Goal: Task Accomplishment & Management: Manage account settings

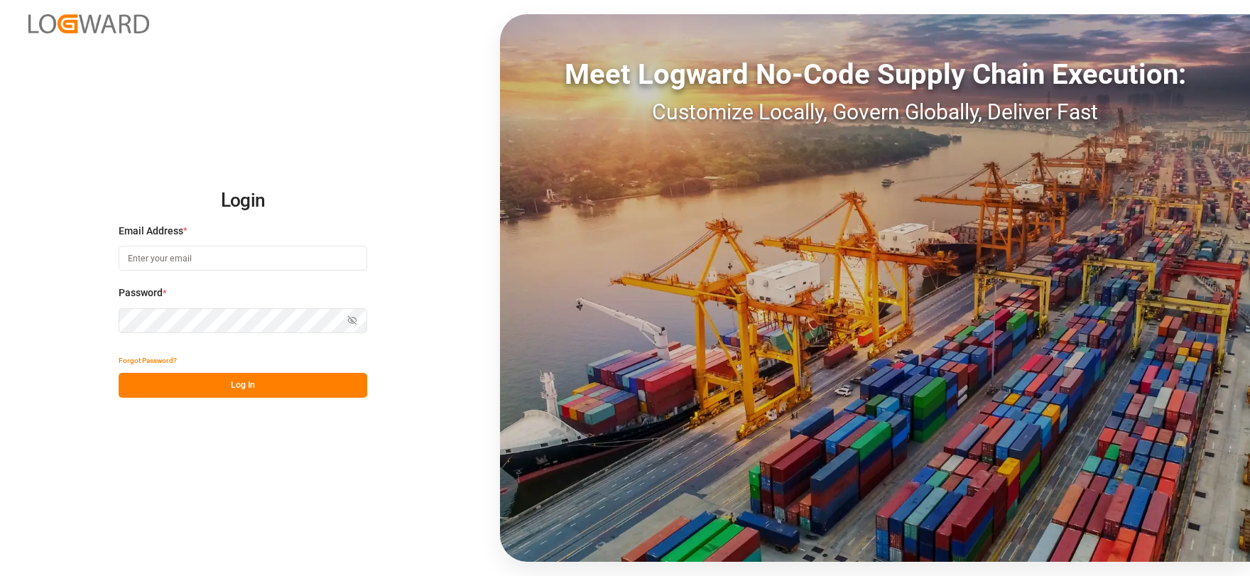
type input "[EMAIL_ADDRESS][DOMAIN_NAME]"
click at [285, 383] on button "Log In" at bounding box center [243, 385] width 249 height 25
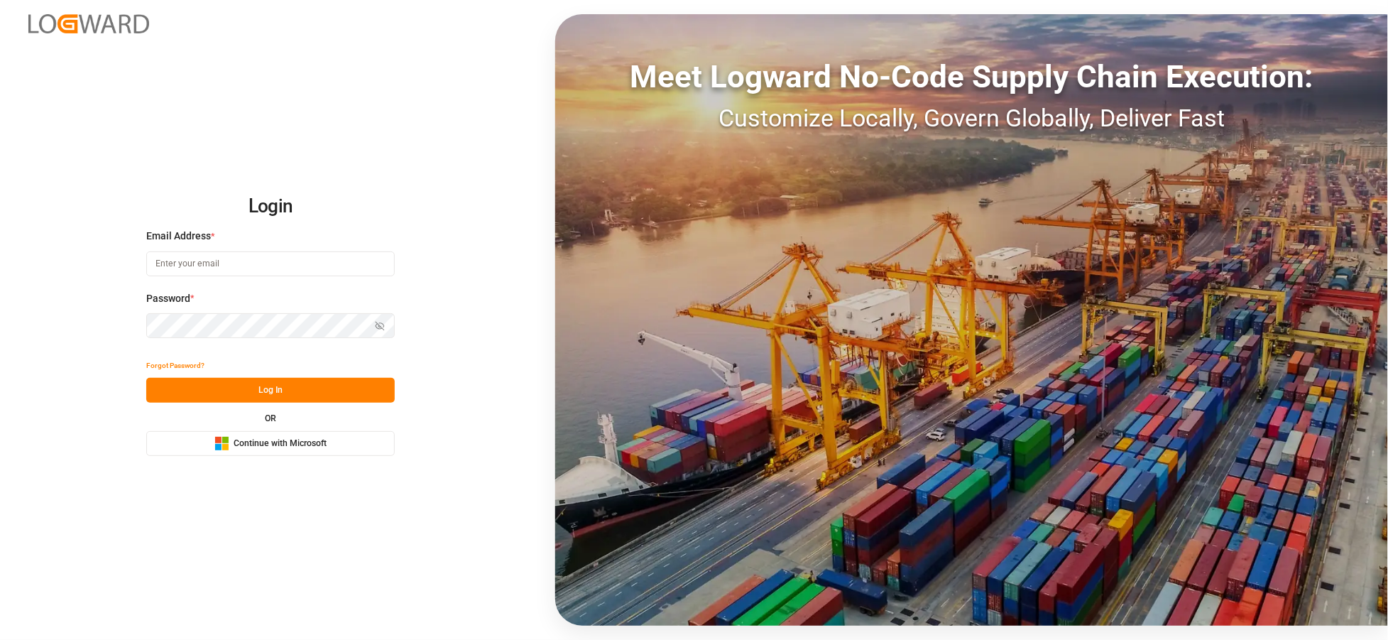
type input "sct_evonikoil-gas_booking@leschaco.com"
click at [322, 394] on button "Log In" at bounding box center [270, 390] width 249 height 25
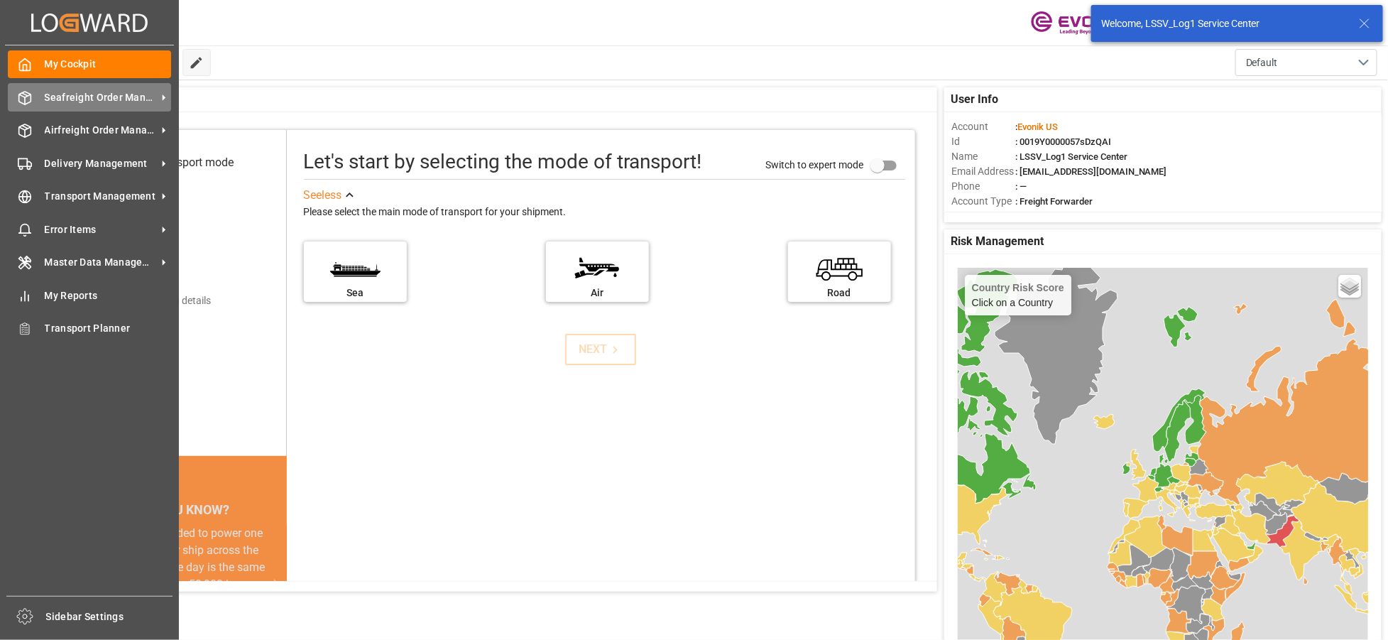
click at [92, 92] on span "Seafreight Order Management" at bounding box center [101, 97] width 112 height 15
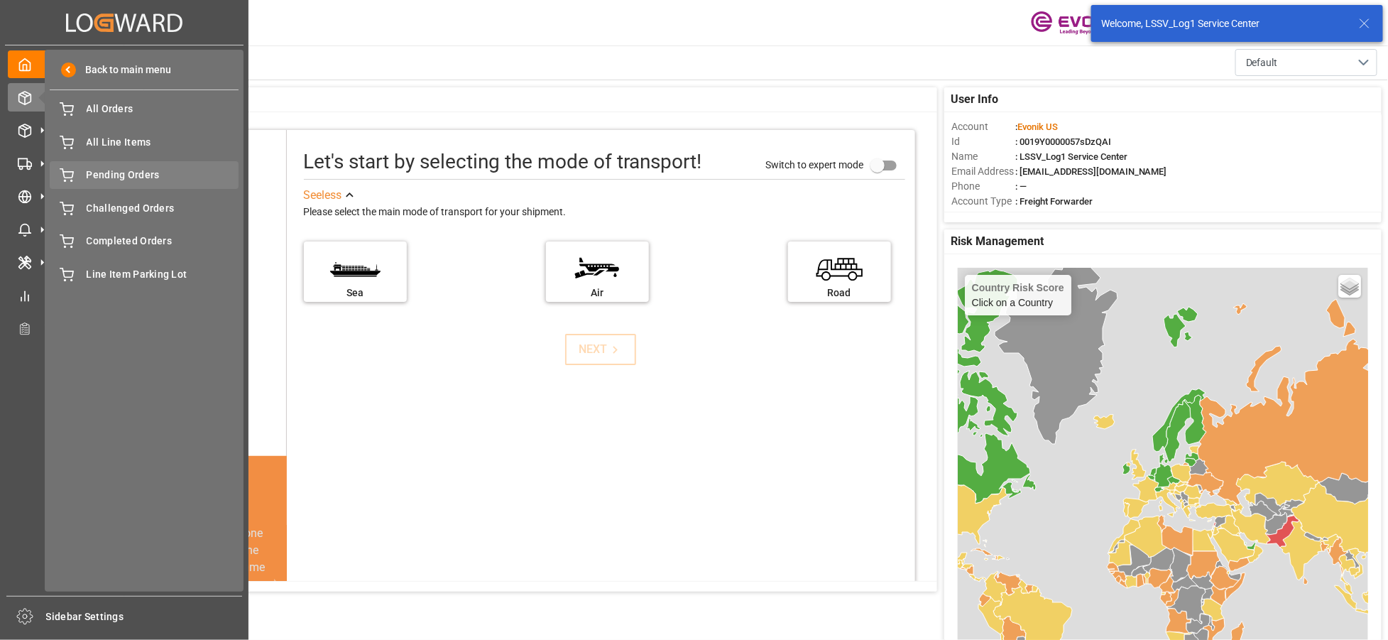
click at [121, 168] on span "Pending Orders" at bounding box center [163, 175] width 153 height 15
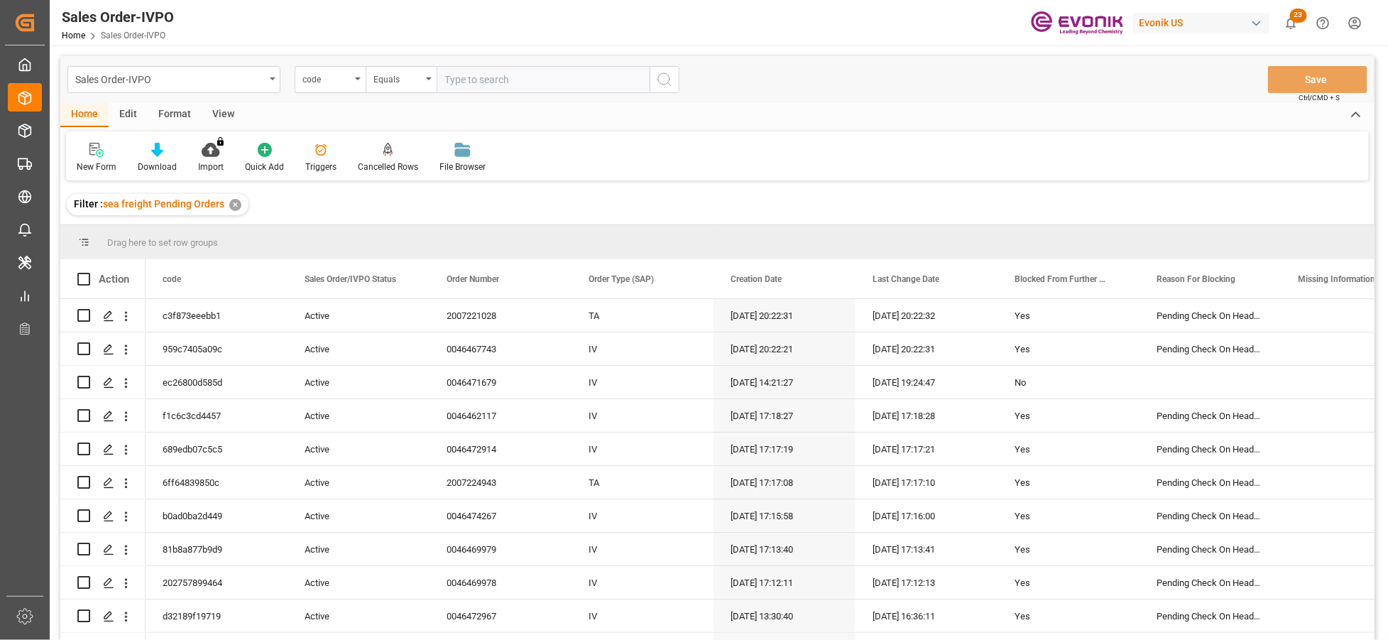
click at [222, 111] on div "View" at bounding box center [223, 115] width 43 height 24
click at [152, 143] on div at bounding box center [161, 149] width 71 height 15
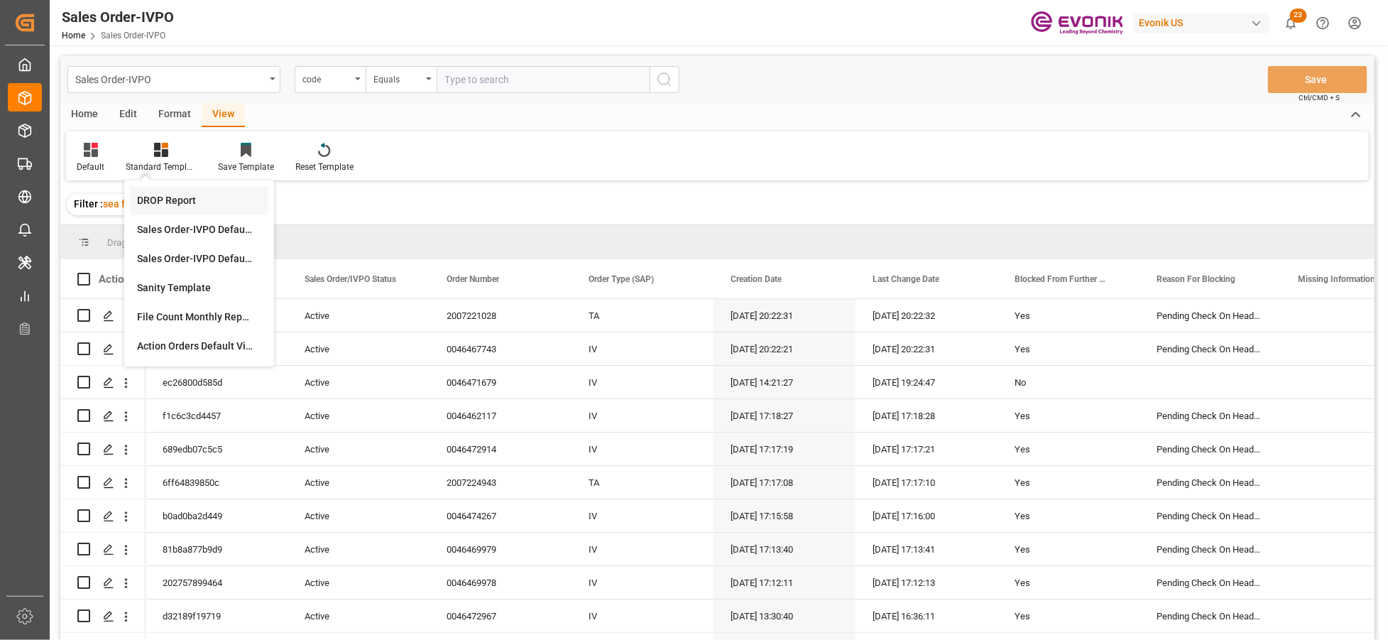
click at [187, 201] on div "DROP Report" at bounding box center [199, 200] width 124 height 15
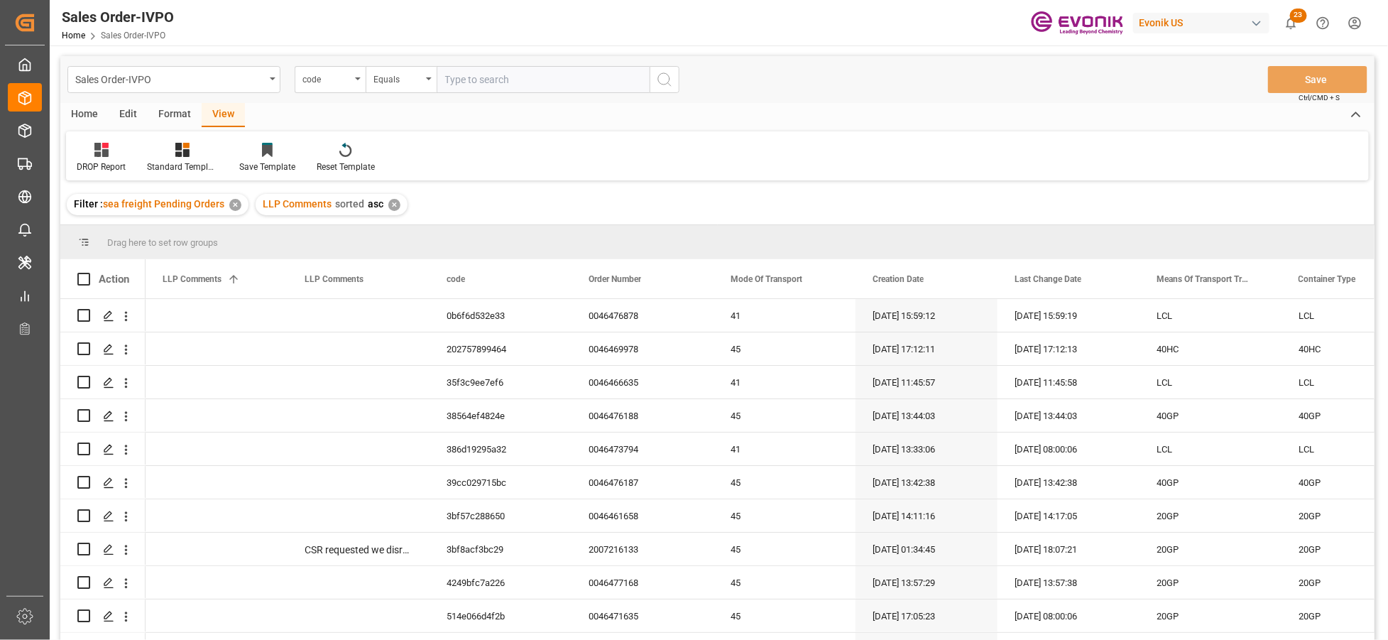
click at [88, 118] on div "Home" at bounding box center [84, 115] width 48 height 24
click at [157, 161] on div "Download" at bounding box center [157, 167] width 39 height 13
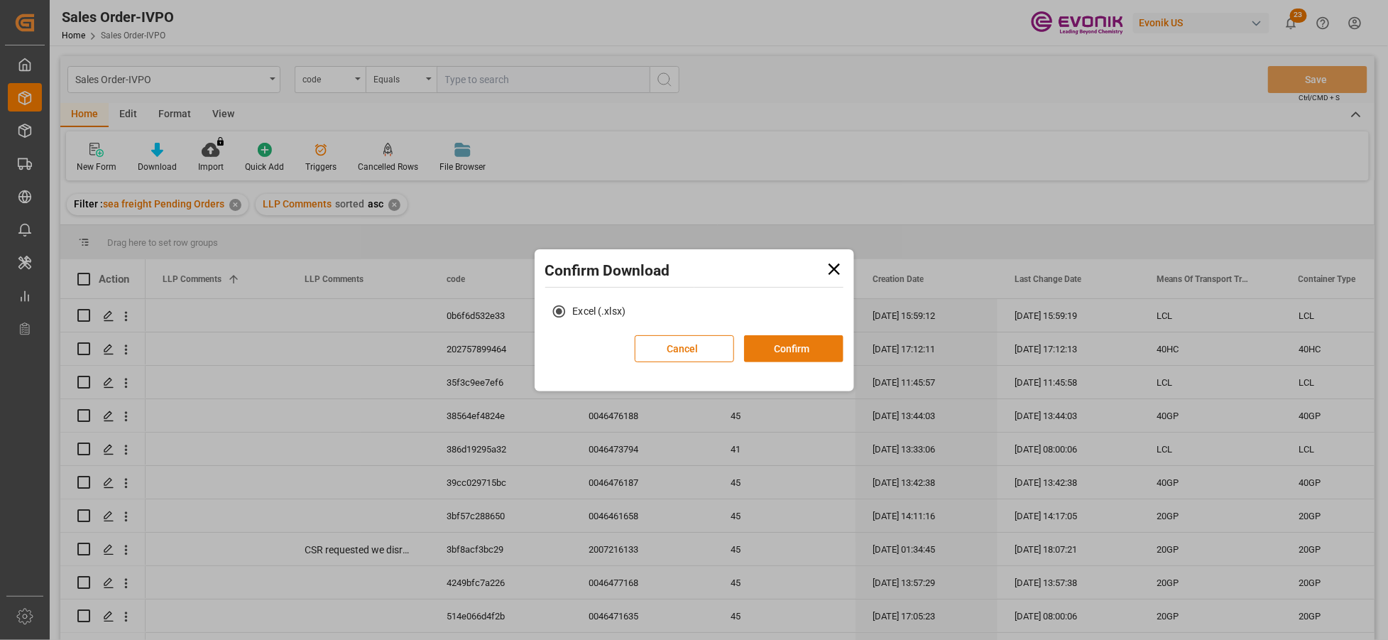
click at [803, 344] on button "Confirm" at bounding box center [793, 348] width 99 height 27
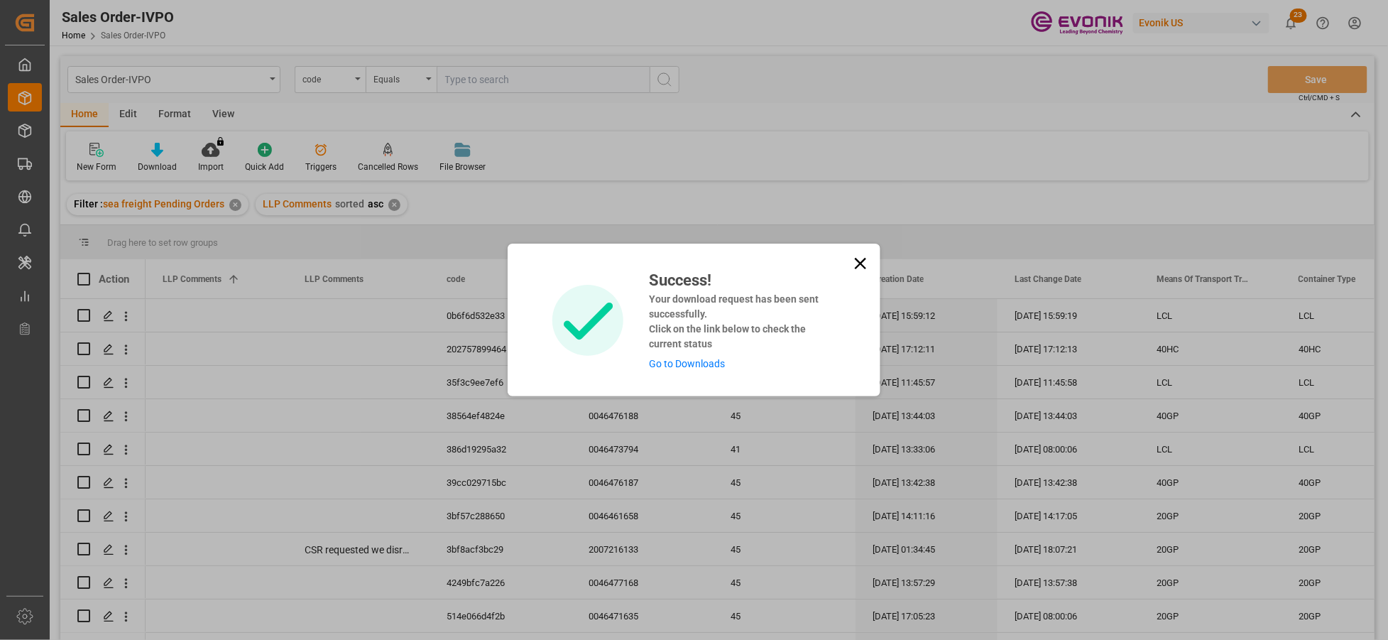
click at [680, 359] on link "Go to Downloads" at bounding box center [687, 363] width 76 height 11
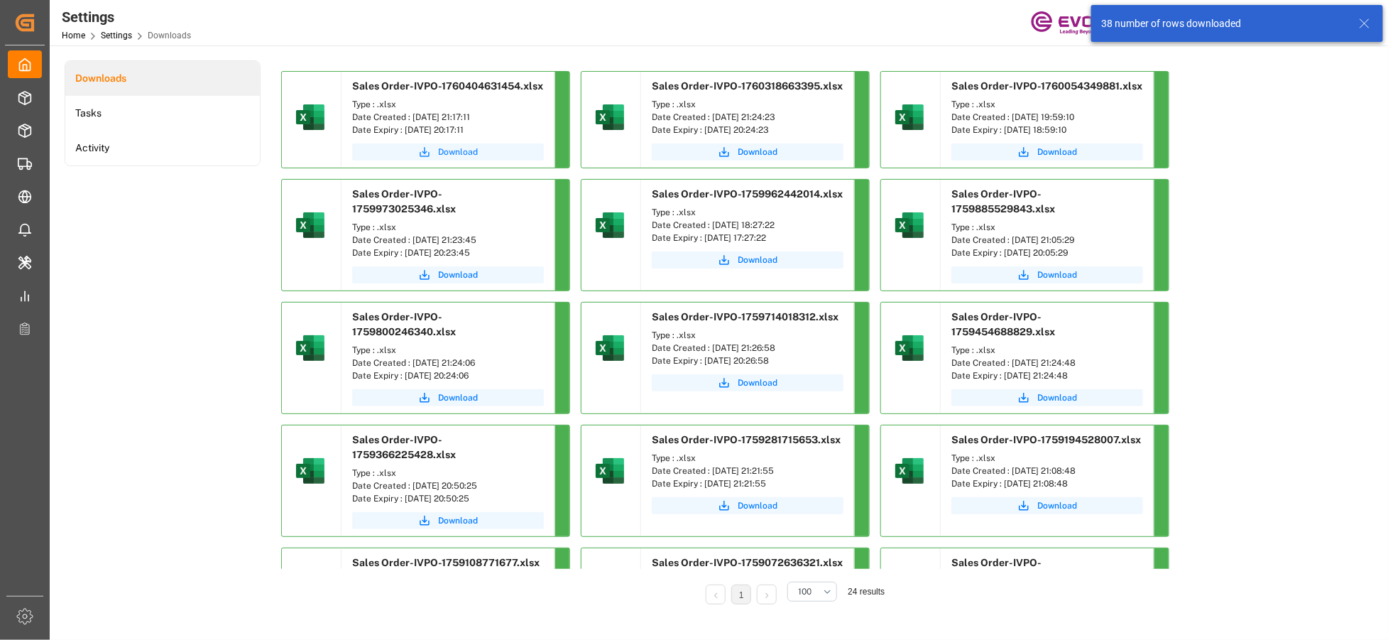
click at [429, 153] on icon "submit" at bounding box center [425, 152] width 10 height 10
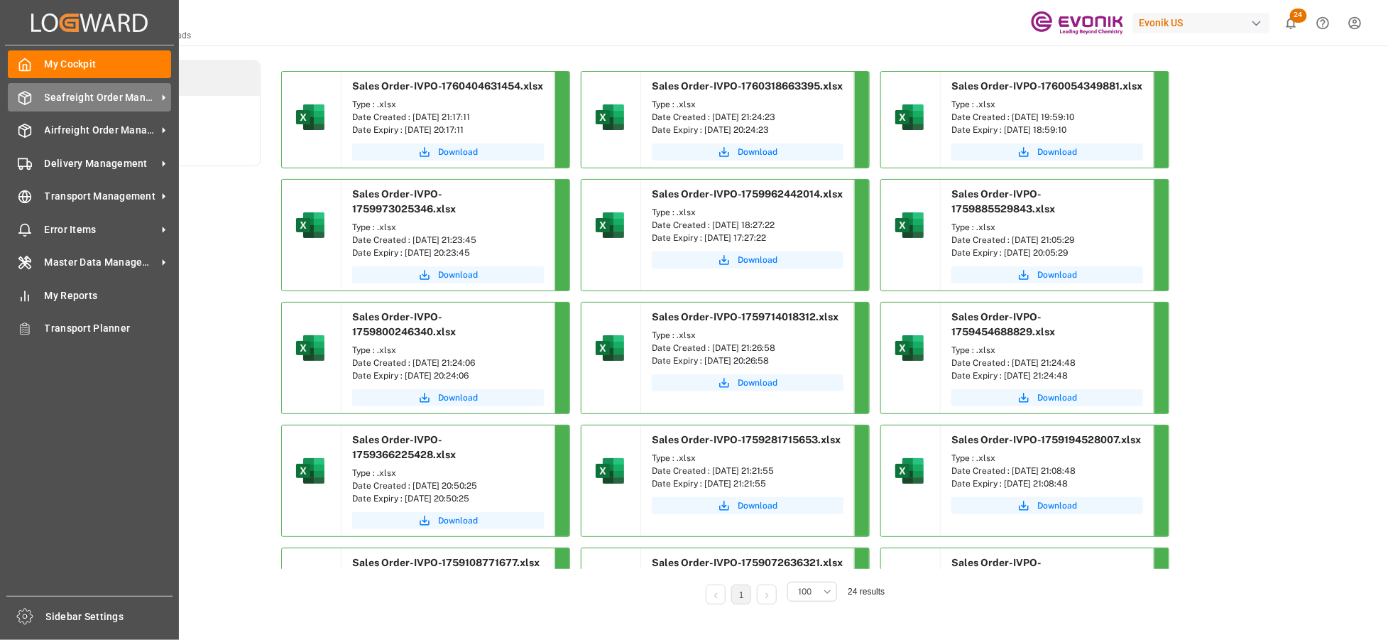
click at [83, 100] on span "Seafreight Order Management" at bounding box center [101, 97] width 112 height 15
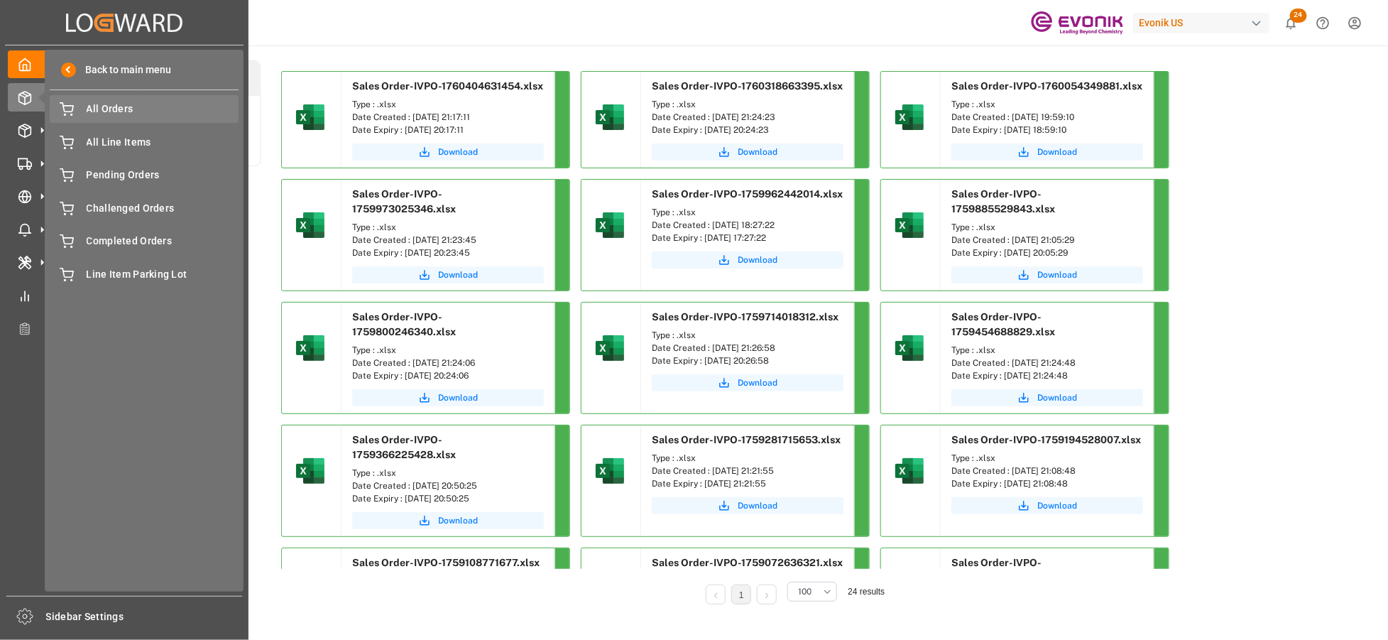
click at [121, 107] on span "All Orders" at bounding box center [163, 109] width 153 height 15
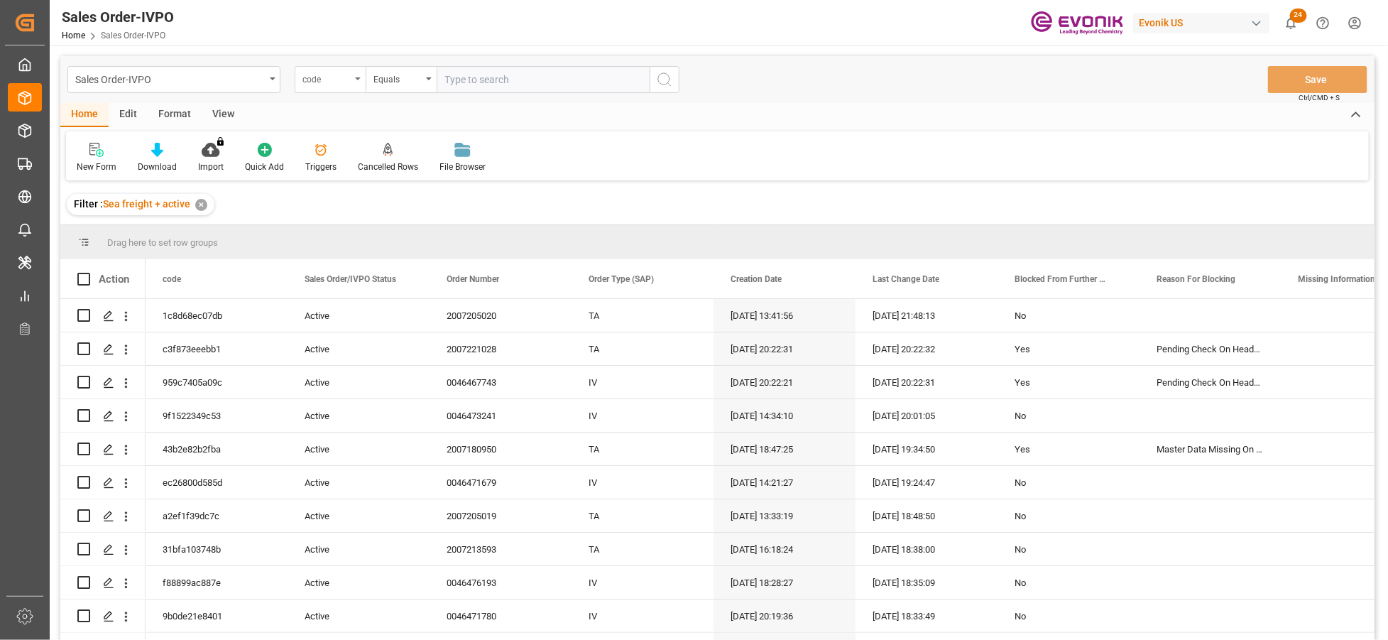
click at [345, 85] on div "code" at bounding box center [327, 78] width 48 height 16
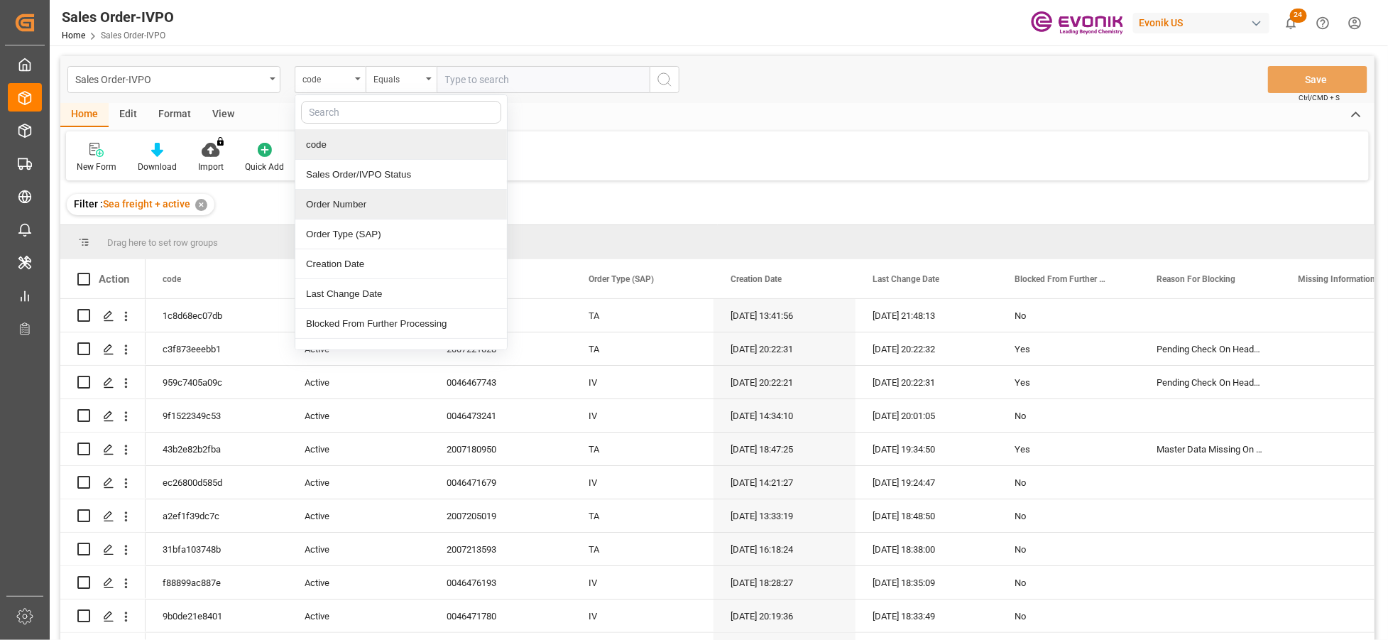
click at [393, 206] on div "Order Number" at bounding box center [401, 205] width 212 height 30
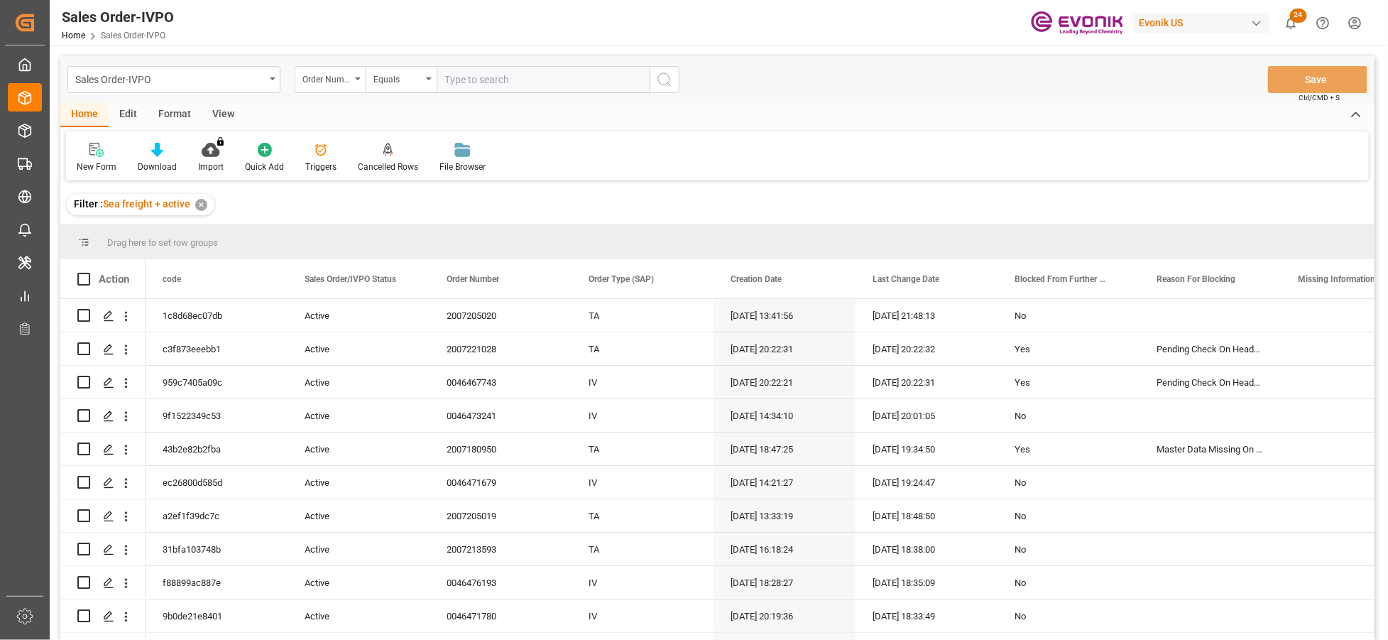
click at [501, 82] on input "text" at bounding box center [543, 79] width 213 height 27
paste input "This order was cancelled. The ZOAL has been resent, please let me know if it ca…"
drag, startPoint x: 616, startPoint y: 74, endPoint x: 469, endPoint y: 71, distance: 146.3
click at [470, 71] on input "This order was cancelled. The ZOAL has been resent, please let me know if it ca…" at bounding box center [543, 79] width 213 height 27
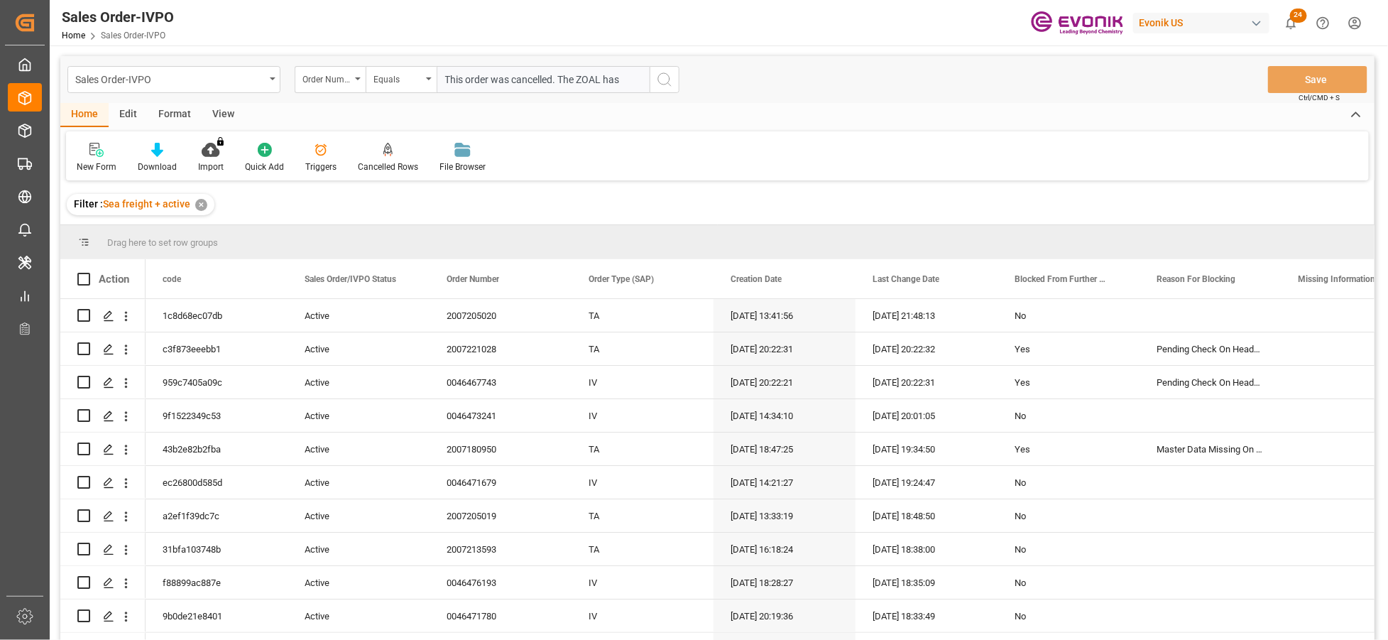
scroll to position [0, 0]
type input "T"
click at [346, 82] on div "Order Number" at bounding box center [327, 78] width 48 height 16
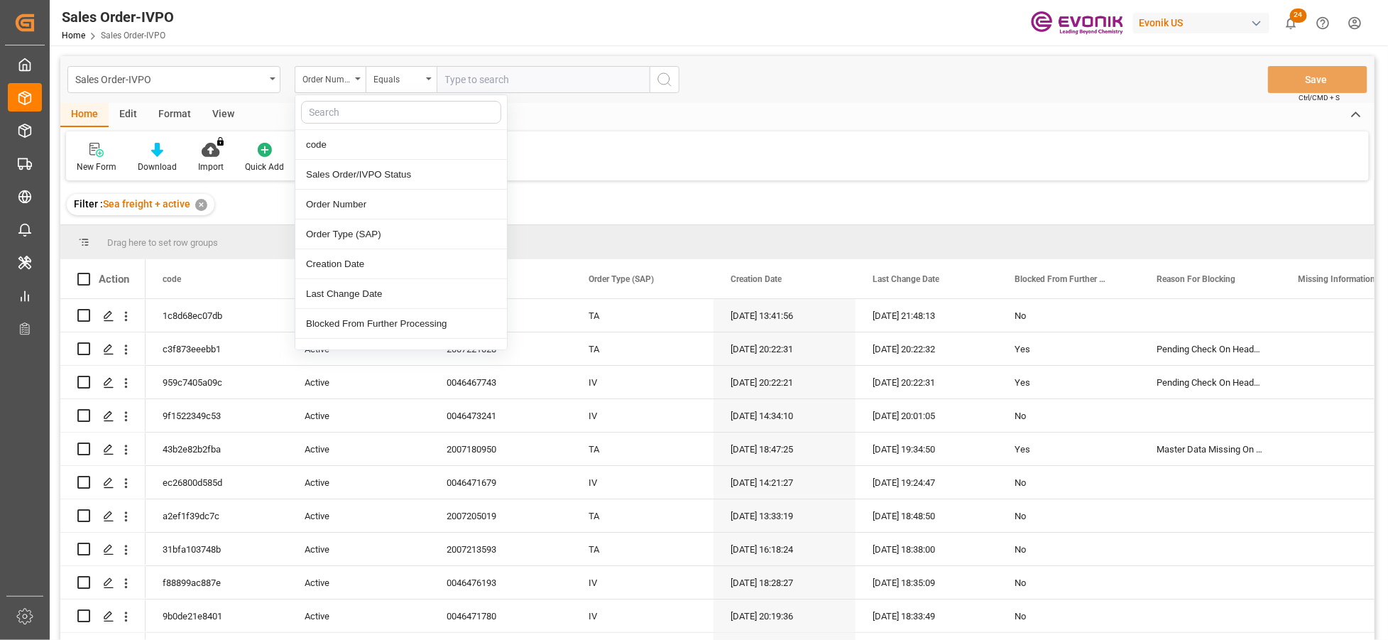
click at [500, 83] on input "text" at bounding box center [543, 79] width 213 height 27
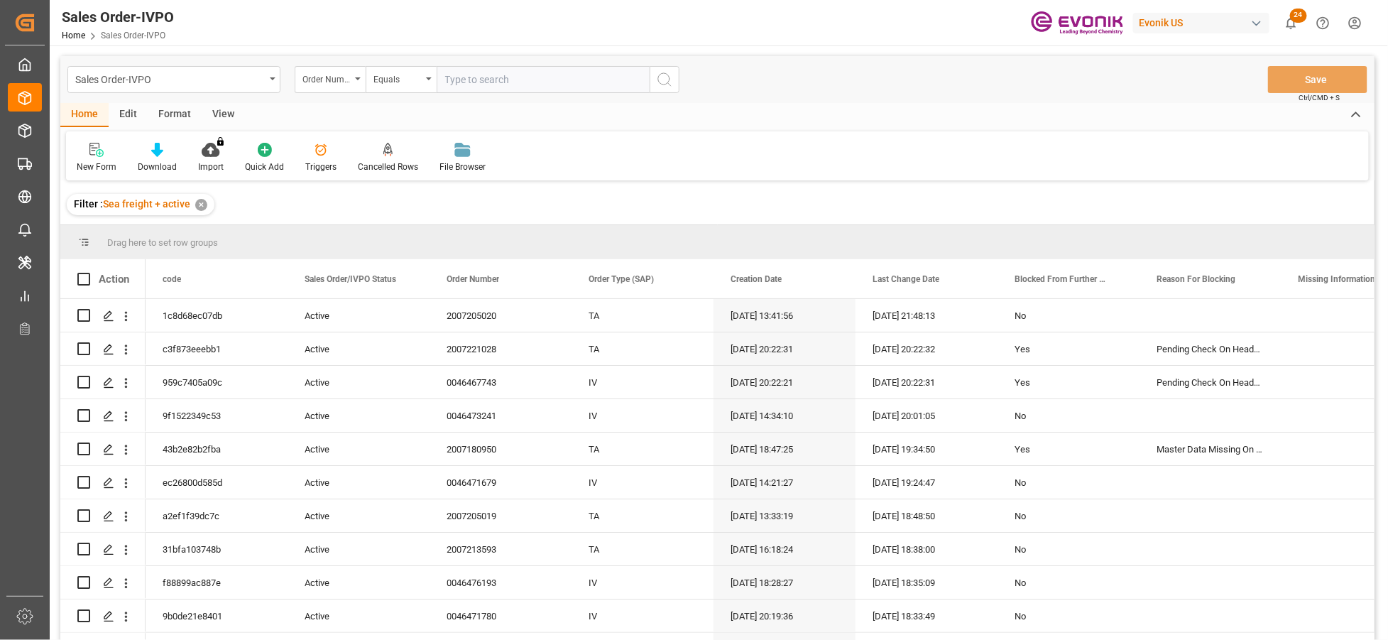
paste input "0046434334"
type input "0046434334"
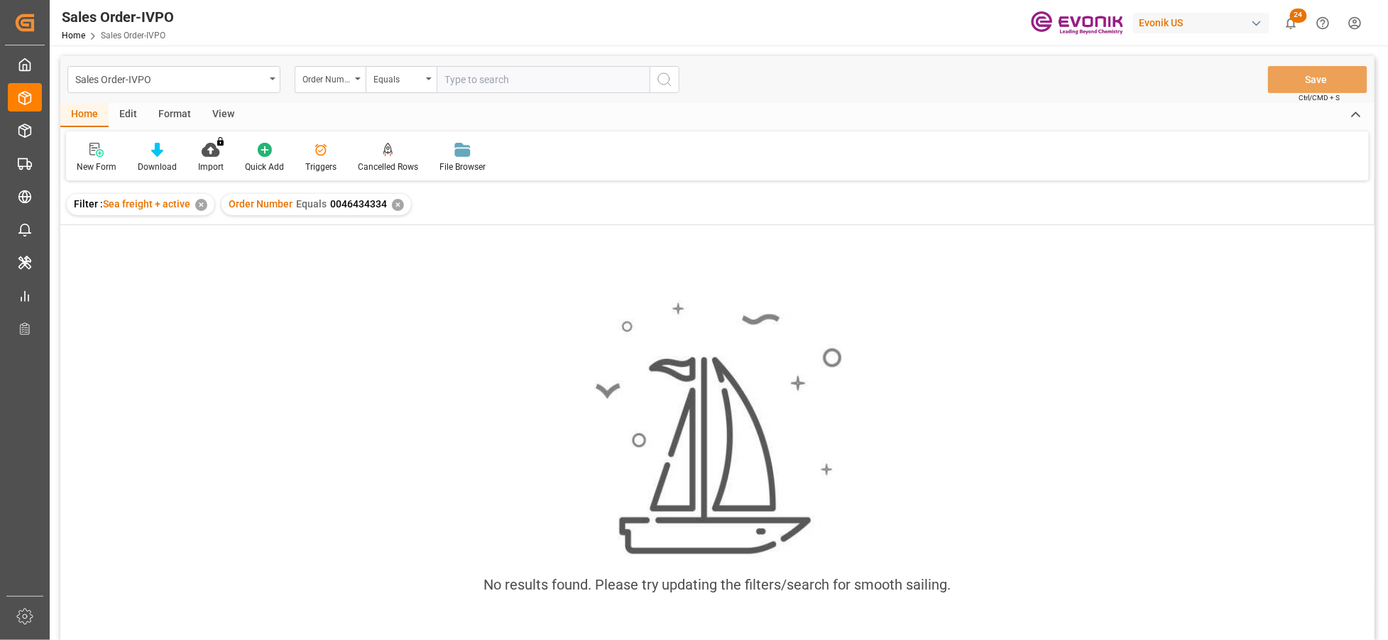
click at [516, 80] on input "text" at bounding box center [543, 79] width 213 height 27
paste input "0046466980"
type input "0046466980"
click at [392, 202] on div "✕" at bounding box center [398, 205] width 12 height 12
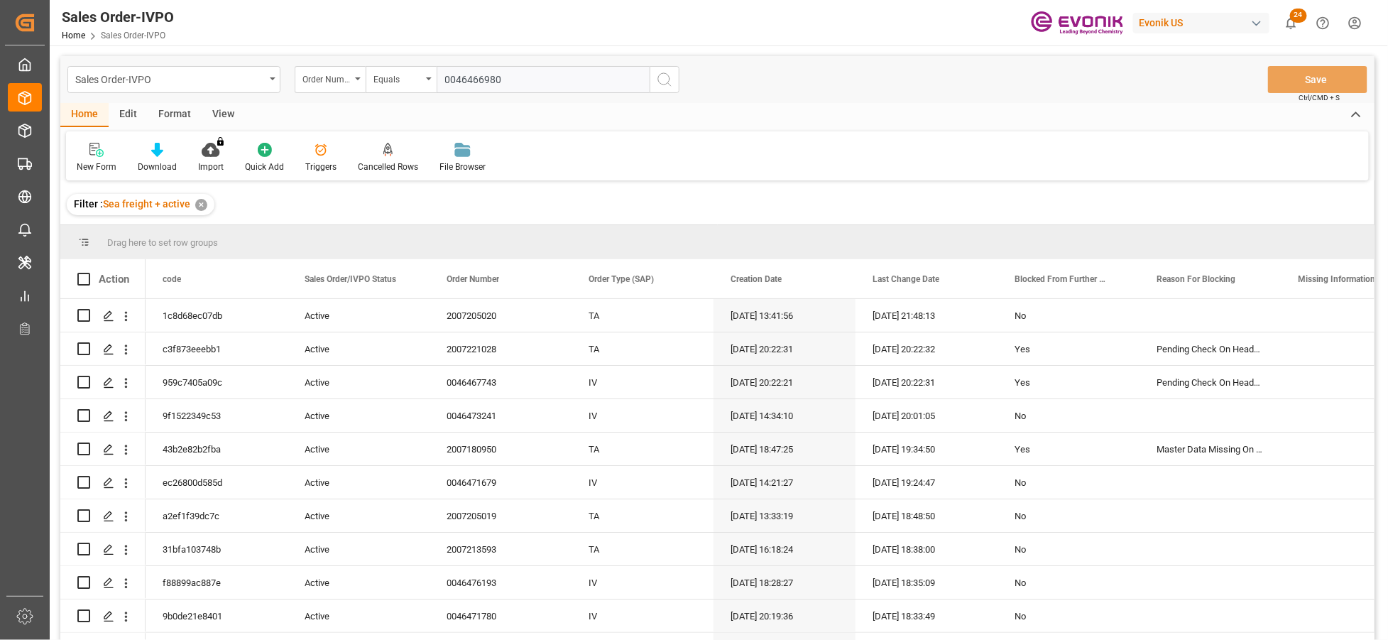
click at [521, 82] on input "0046466980" at bounding box center [543, 79] width 213 height 27
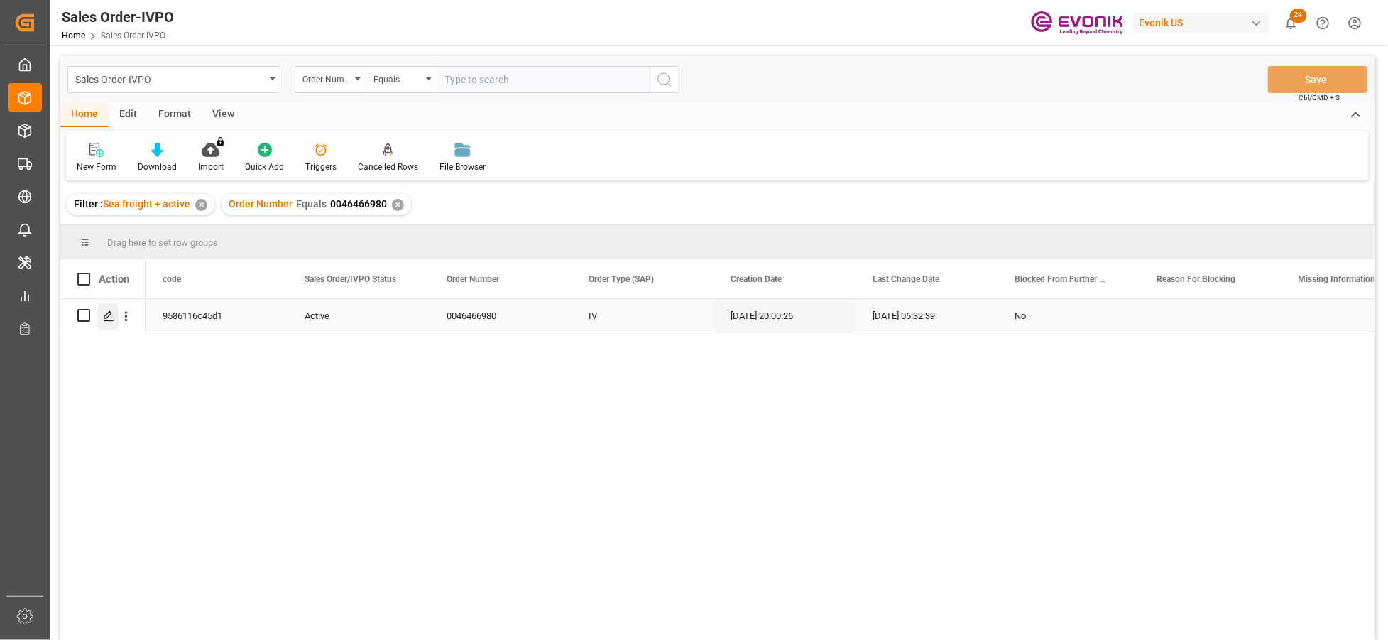
click at [103, 320] on icon "Press SPACE to select this row." at bounding box center [108, 315] width 11 height 11
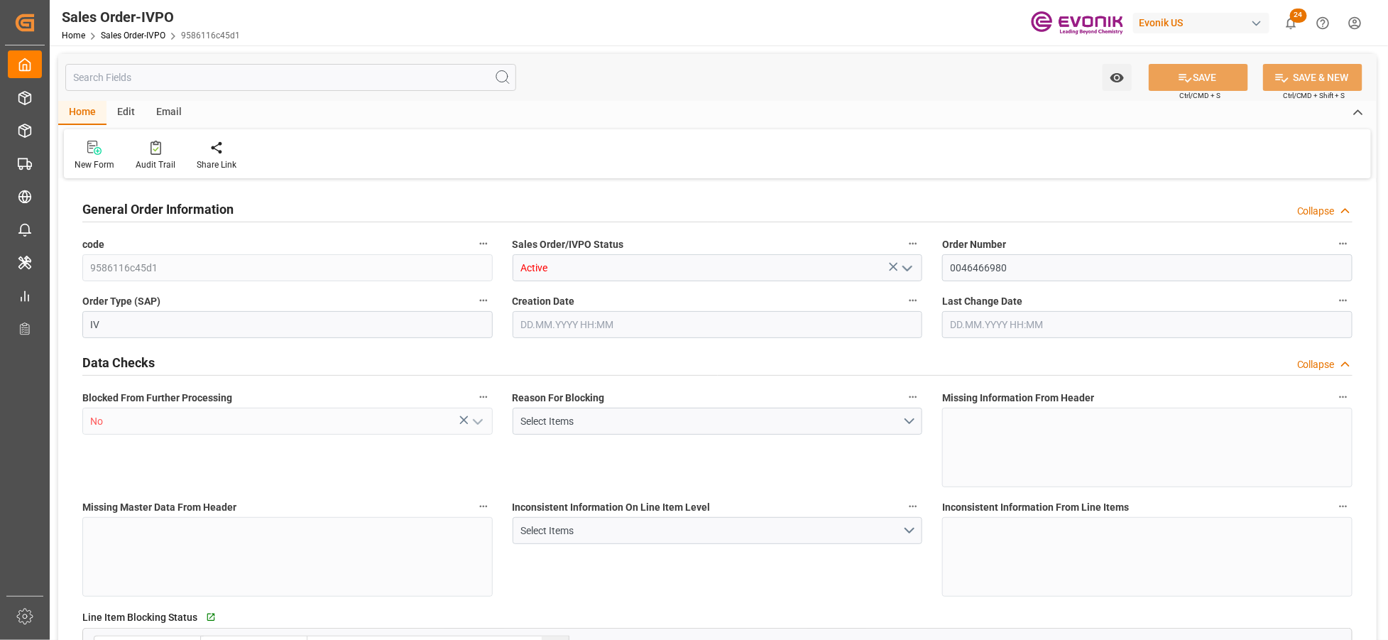
type input "NLRTM"
type input "0"
type input "1"
type input "2"
type input "17252"
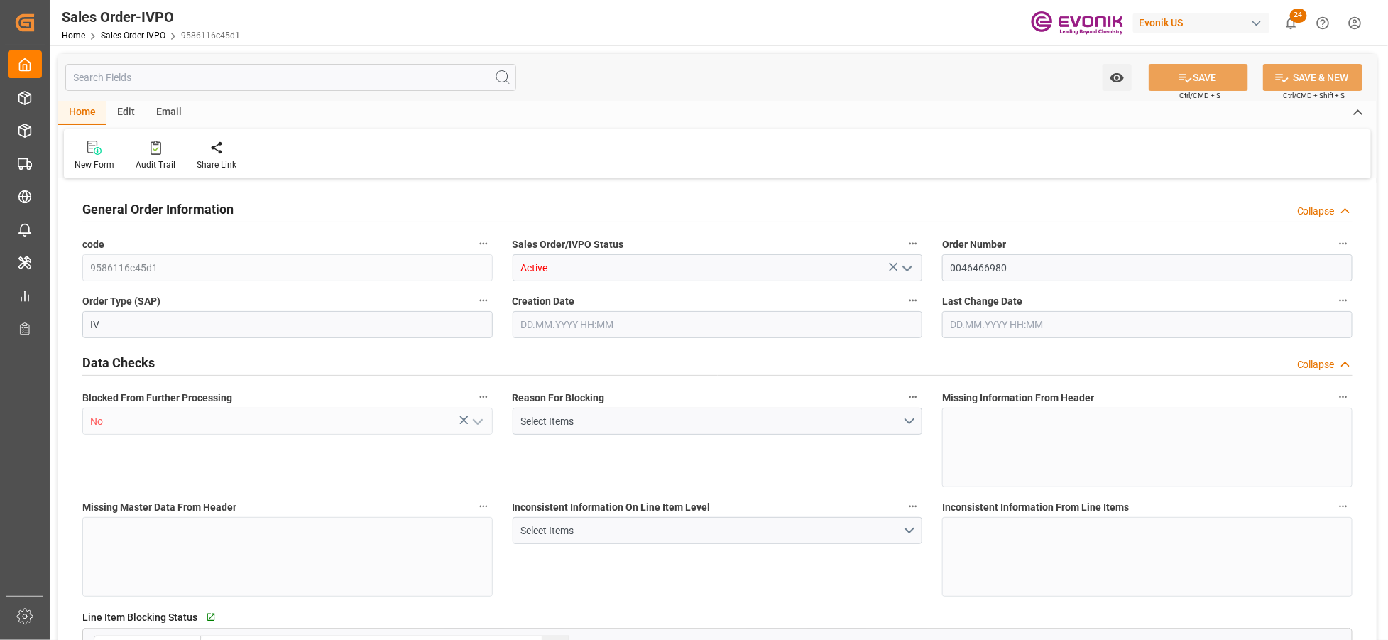
type input "0"
type input "17000"
type input "30"
type input "05.08.2025 20:00"
type input "13.10.2025 06:32"
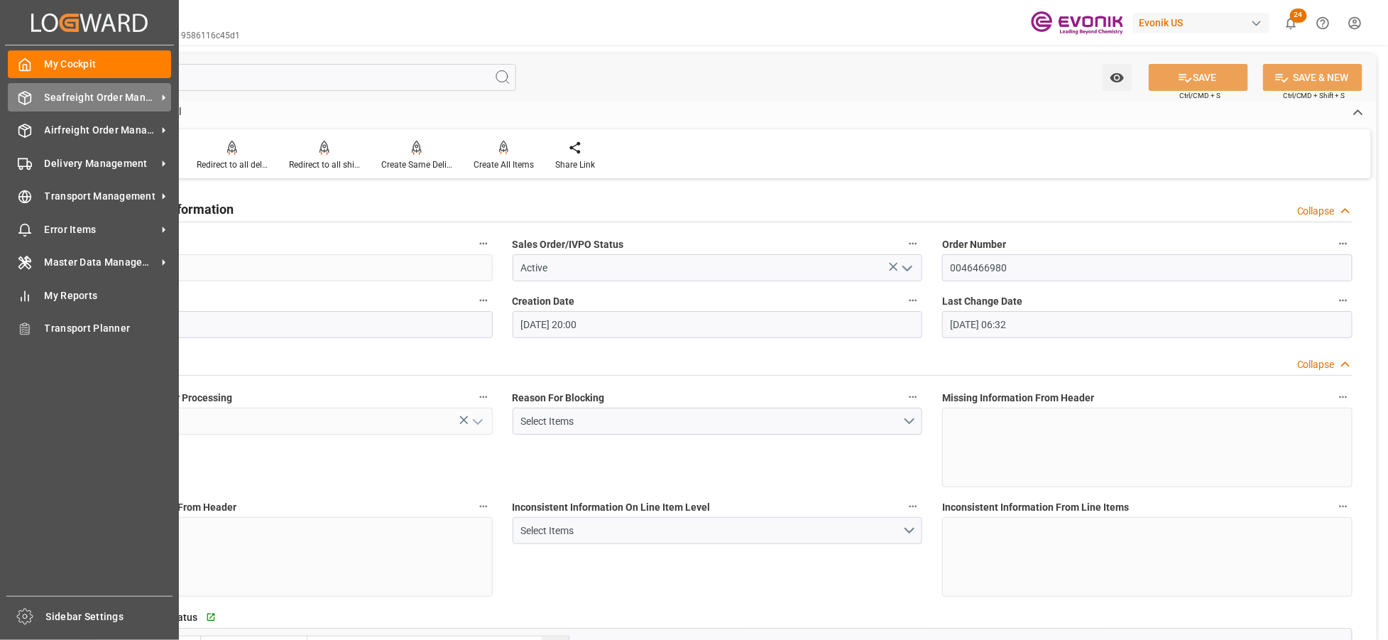
click at [68, 90] on span "Seafreight Order Management" at bounding box center [101, 97] width 112 height 15
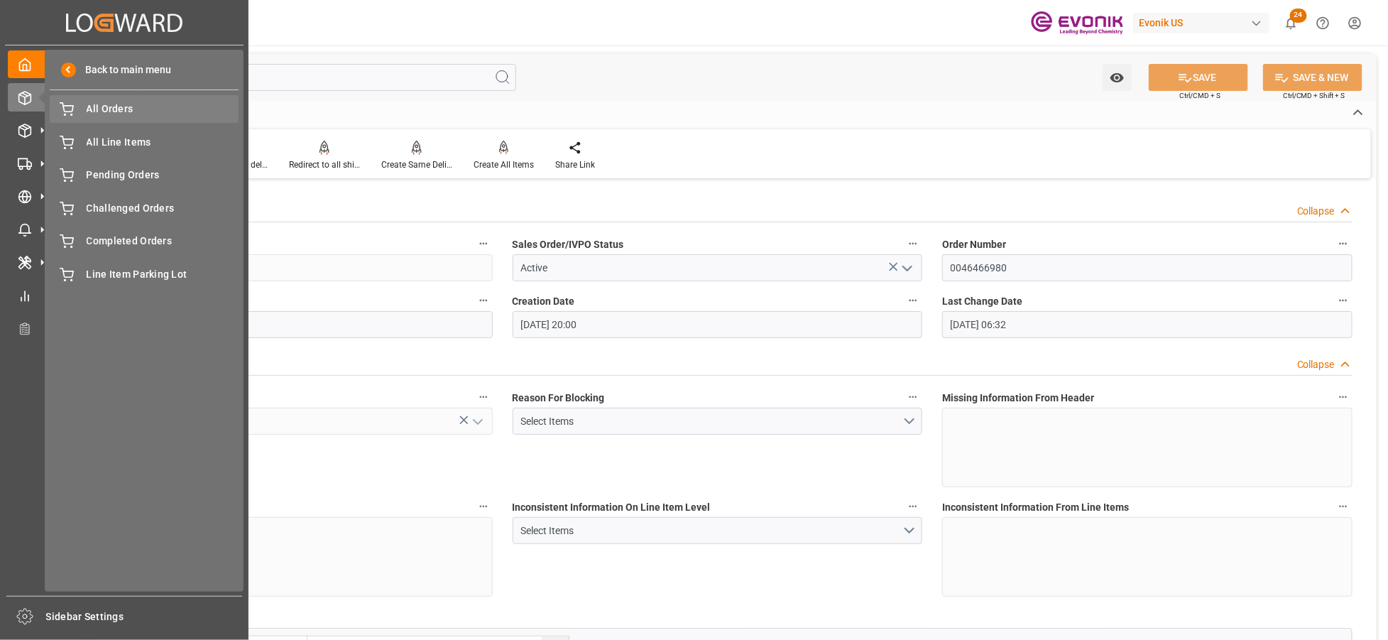
click at [124, 114] on span "All Orders" at bounding box center [163, 109] width 153 height 15
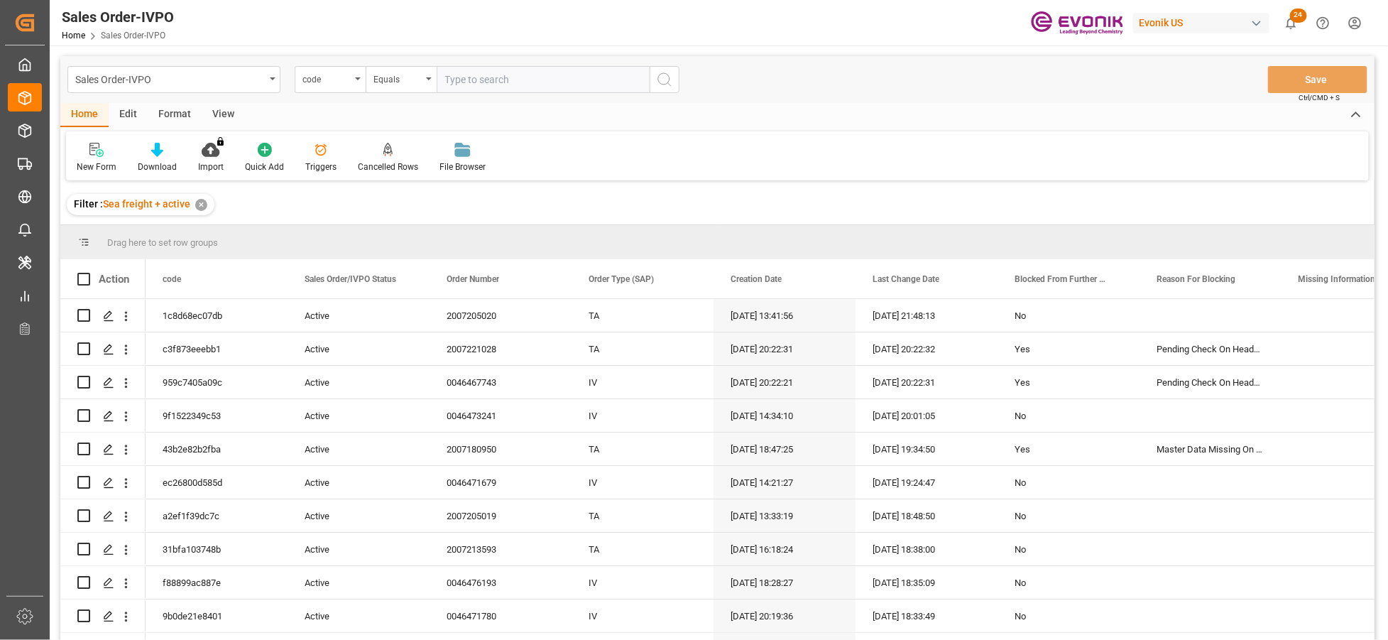
click at [344, 77] on div "code" at bounding box center [327, 78] width 48 height 16
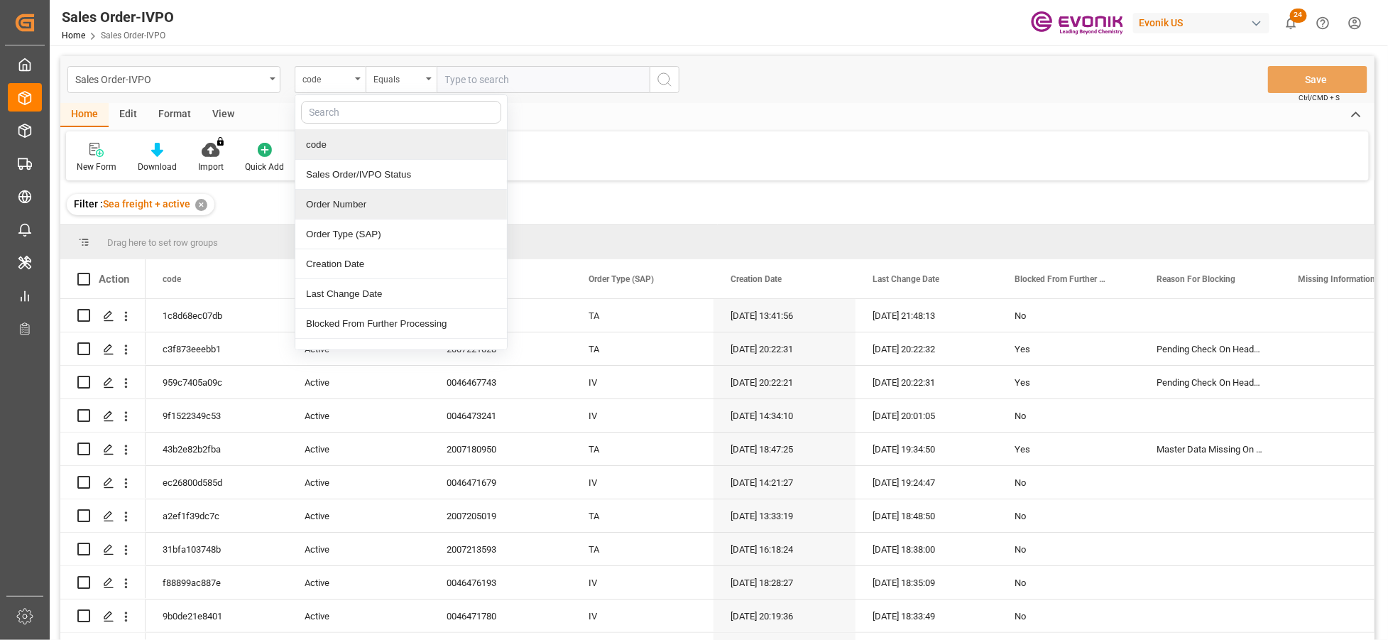
click at [379, 206] on div "Order Number" at bounding box center [401, 205] width 212 height 30
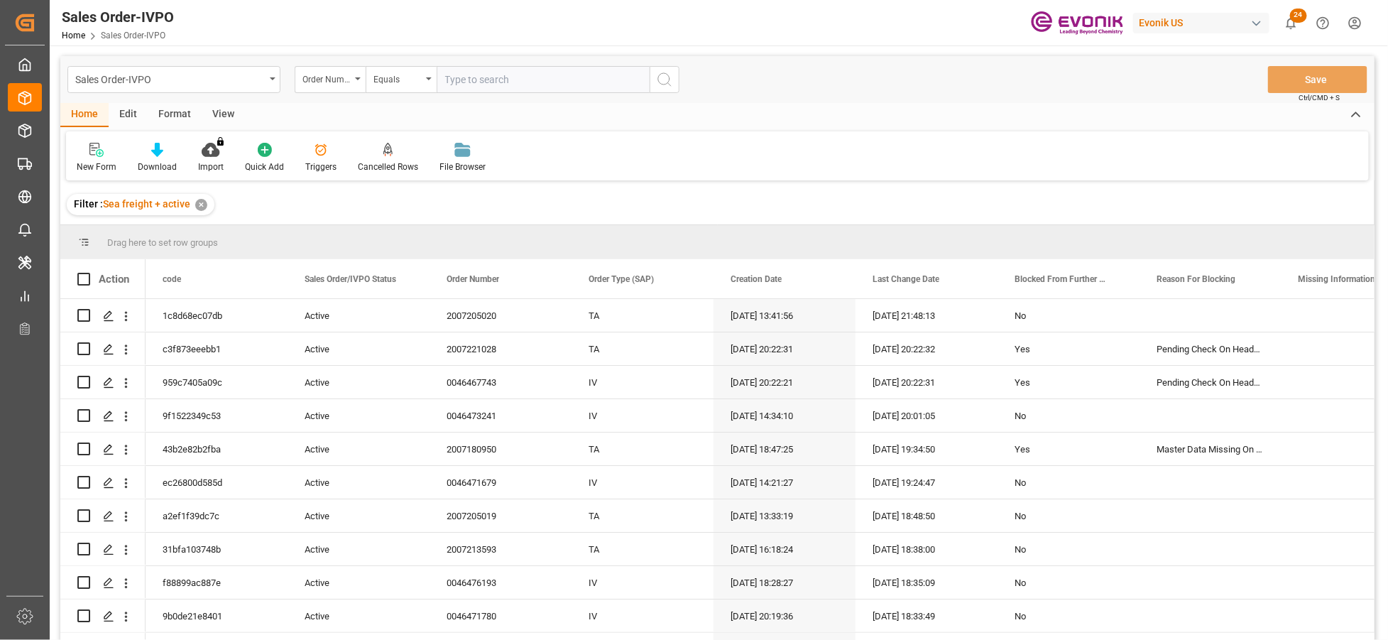
click at [464, 73] on input "text" at bounding box center [543, 79] width 213 height 27
paste input "0046466980"
type input "0046466980"
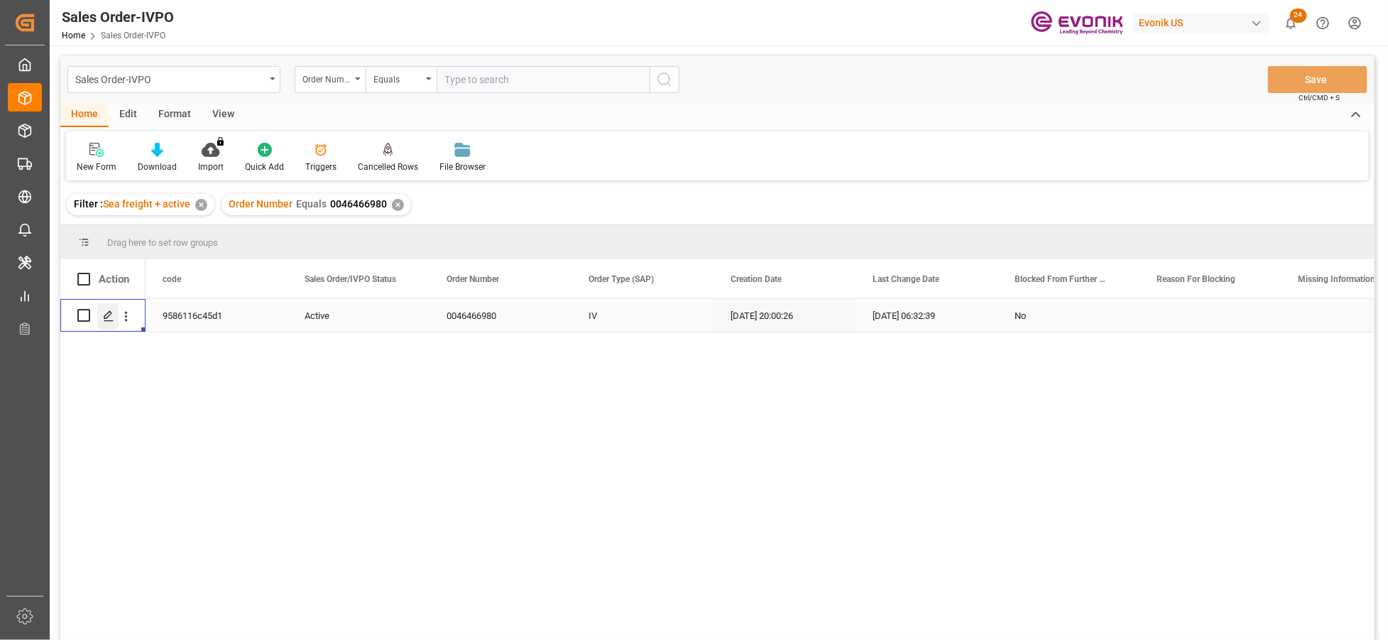
click at [111, 310] on icon "Press SPACE to select this row." at bounding box center [108, 315] width 11 height 11
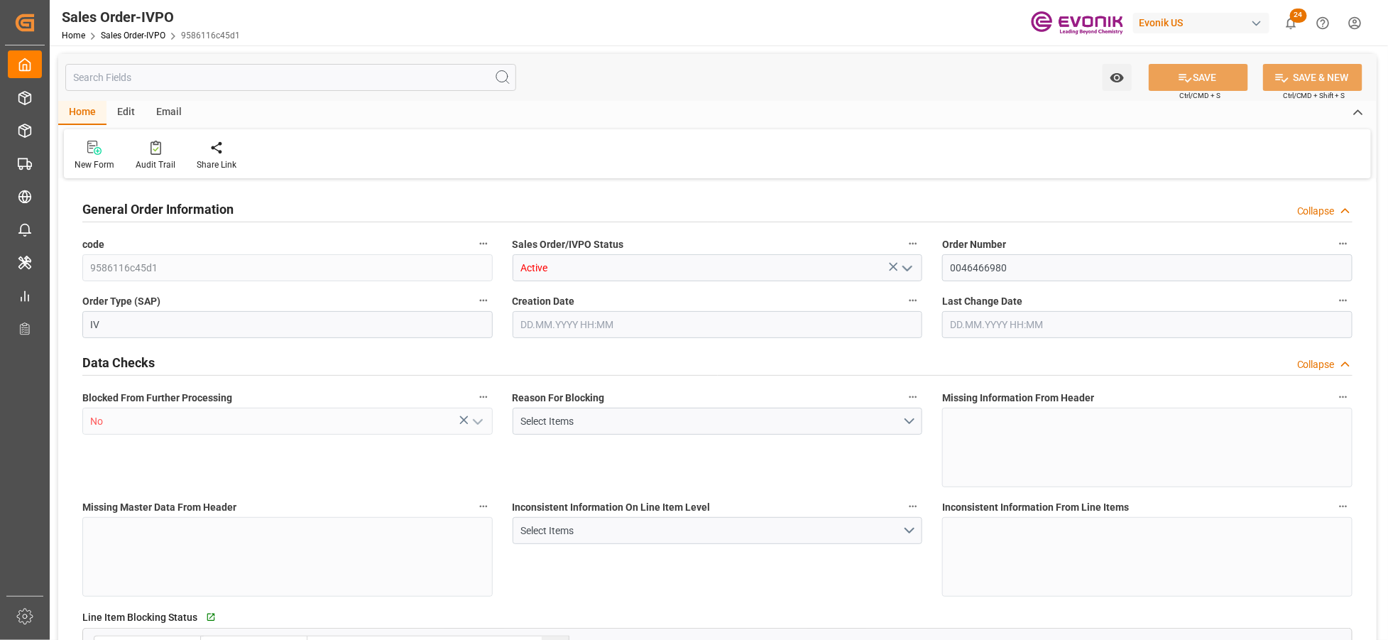
type input "NLRTM"
type input "0"
type input "1"
type input "2"
type input "17252"
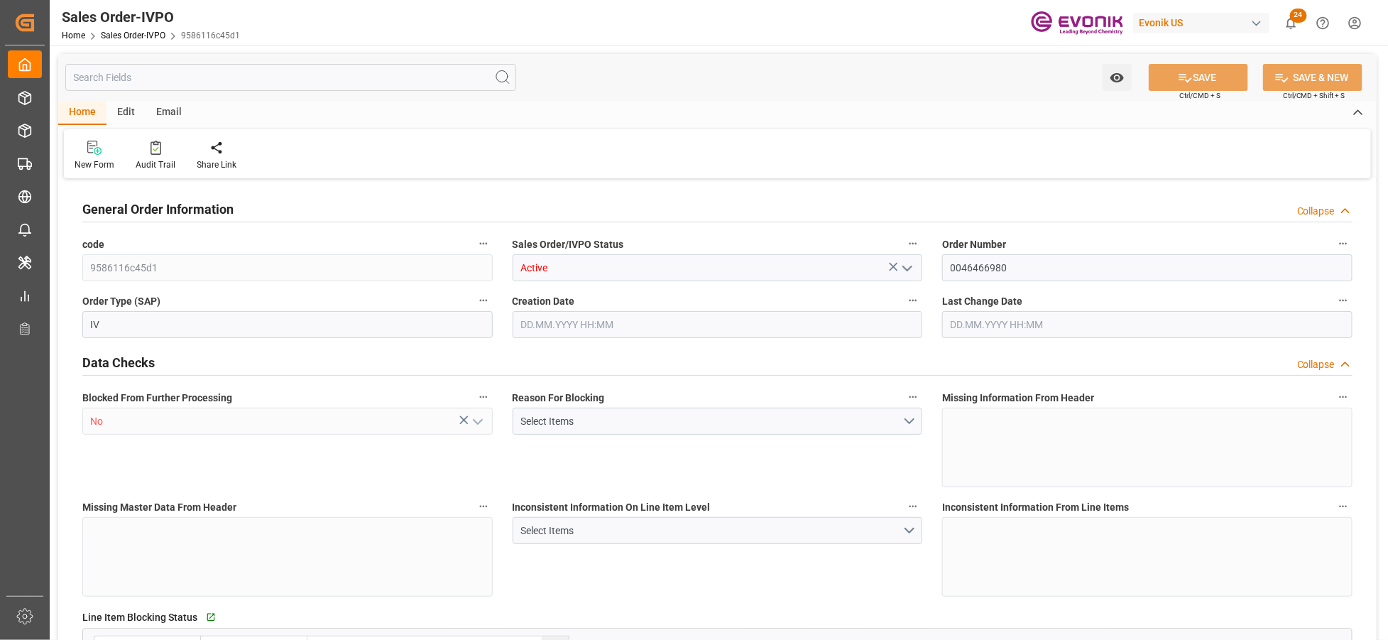
type input "0"
type input "17000"
type input "30"
type input "05.08.2025 20:00"
type input "13.10.2025 06:32"
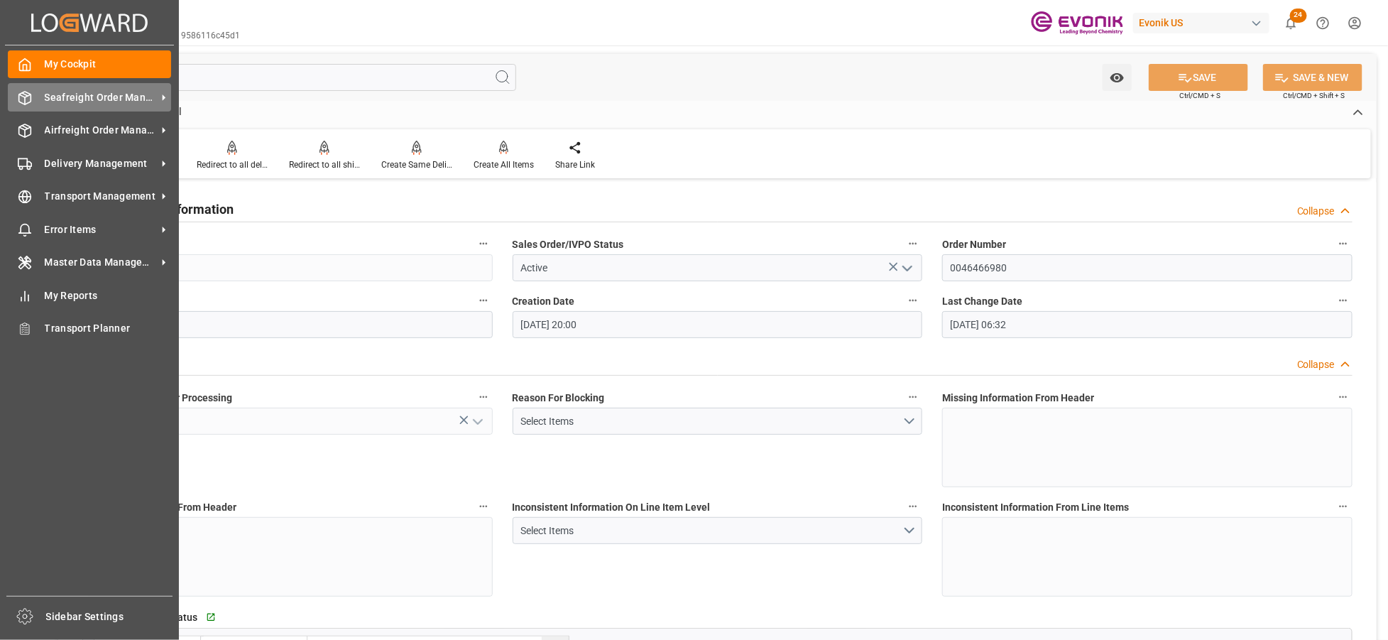
click at [88, 110] on div "Seafreight Order Management Seafreight Order Management" at bounding box center [89, 97] width 163 height 28
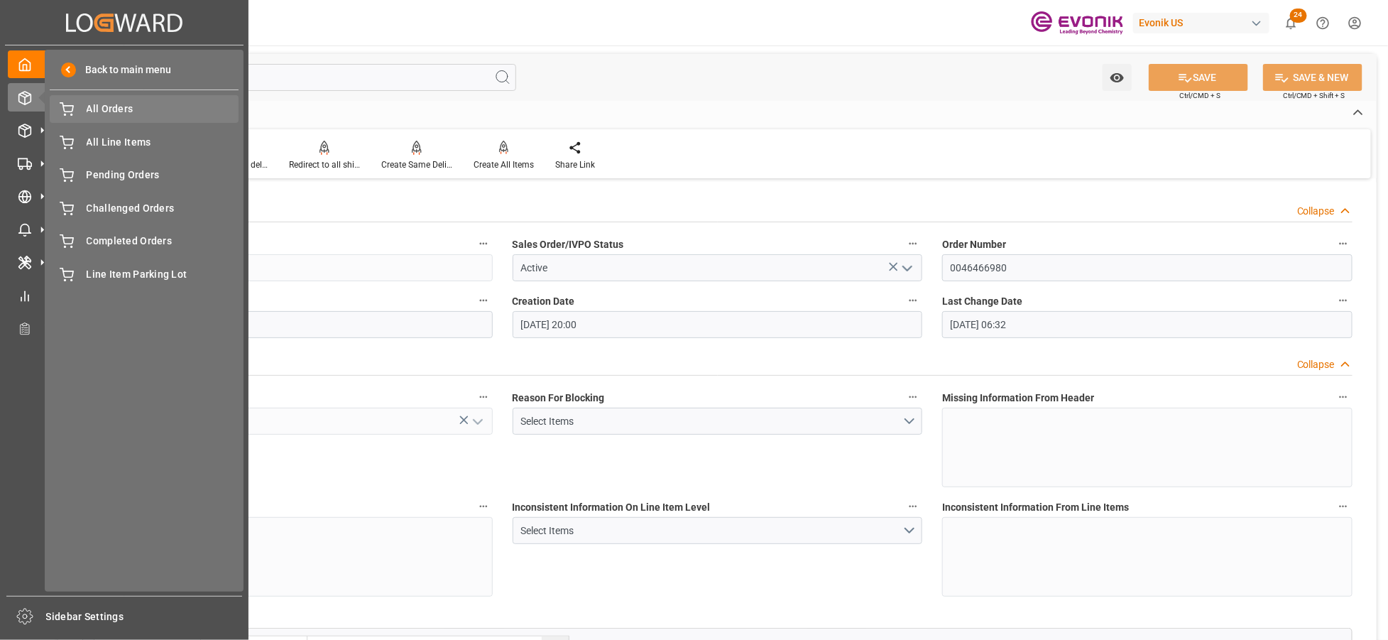
click at [94, 112] on span "All Orders" at bounding box center [163, 109] width 153 height 15
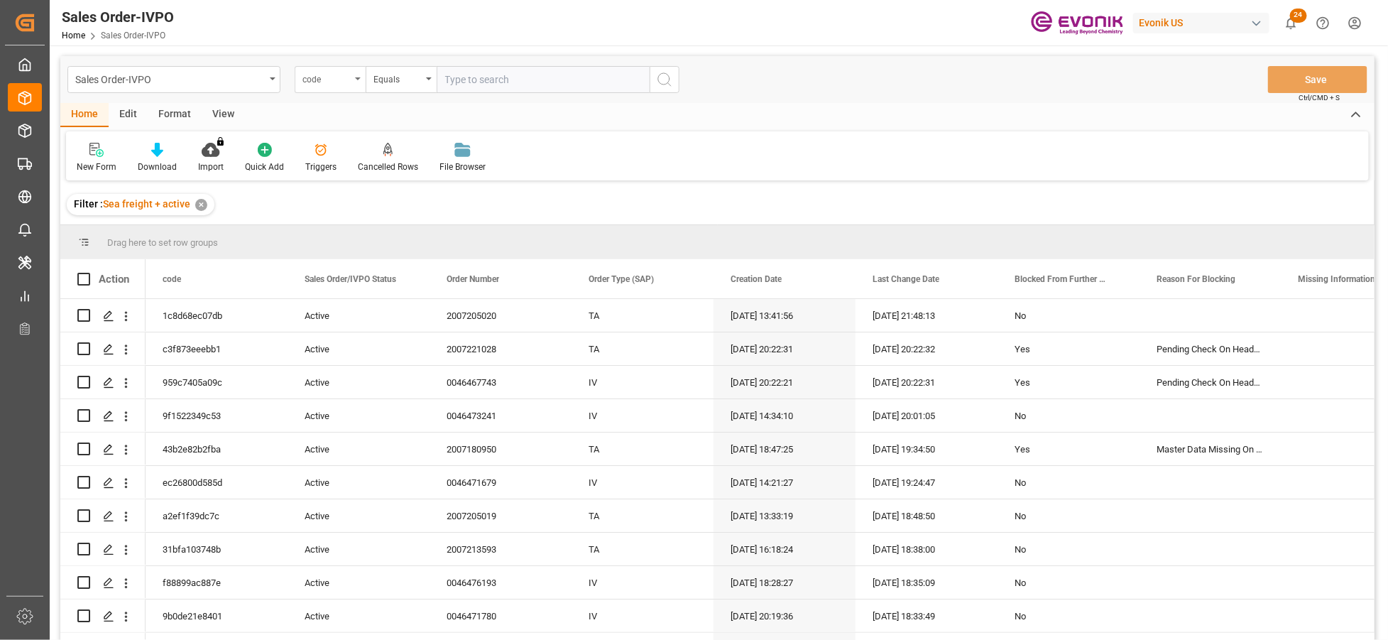
click at [344, 81] on div "code" at bounding box center [327, 78] width 48 height 16
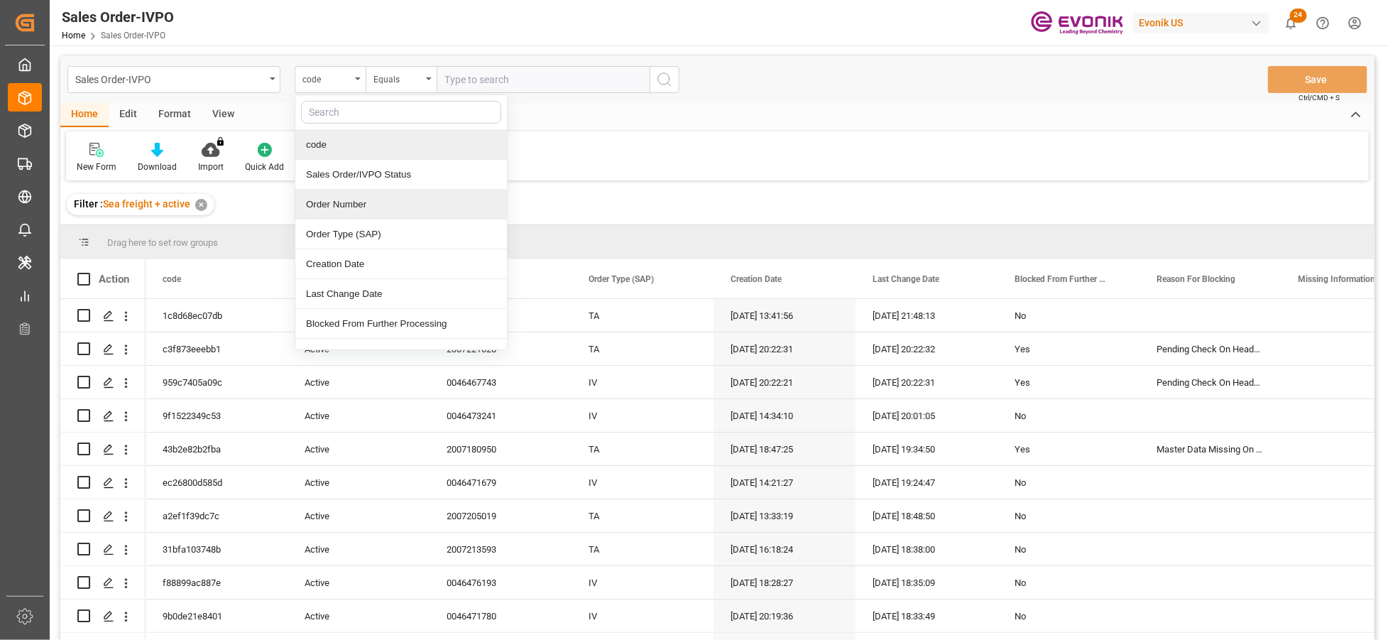
click at [365, 201] on div "Order Number" at bounding box center [401, 205] width 212 height 30
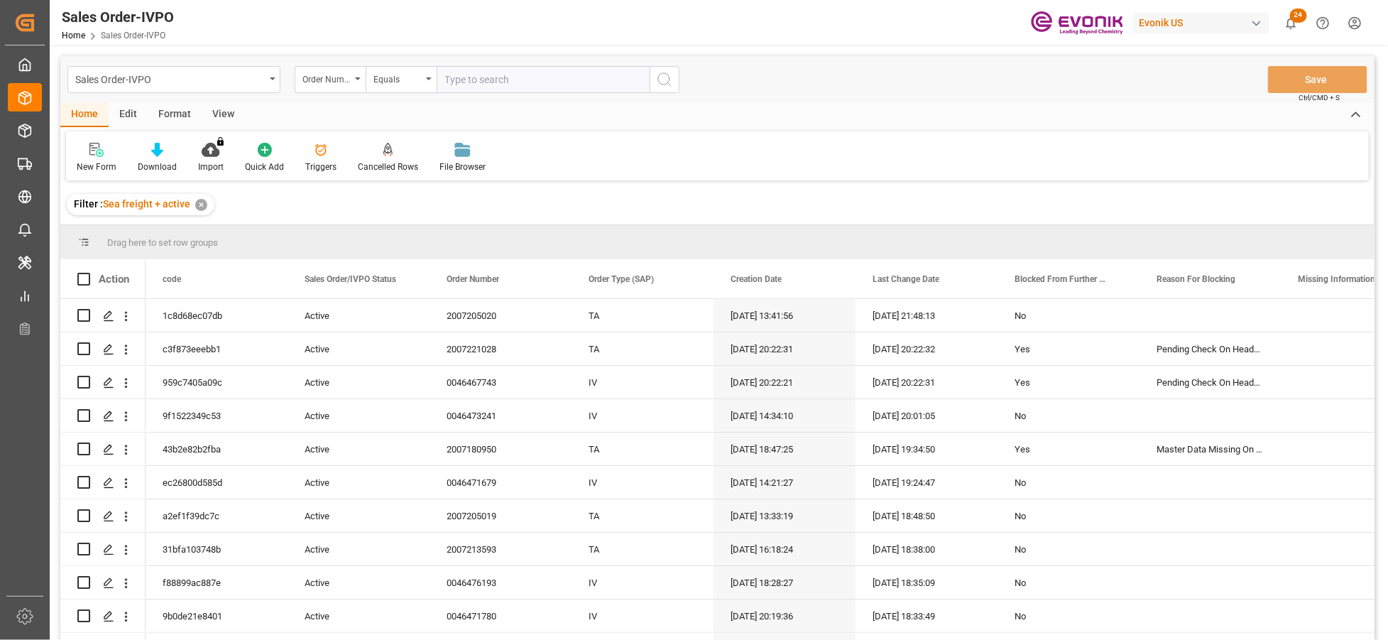
click at [497, 85] on input "text" at bounding box center [543, 79] width 213 height 27
paste input "2006963182"
type input "2006963182"
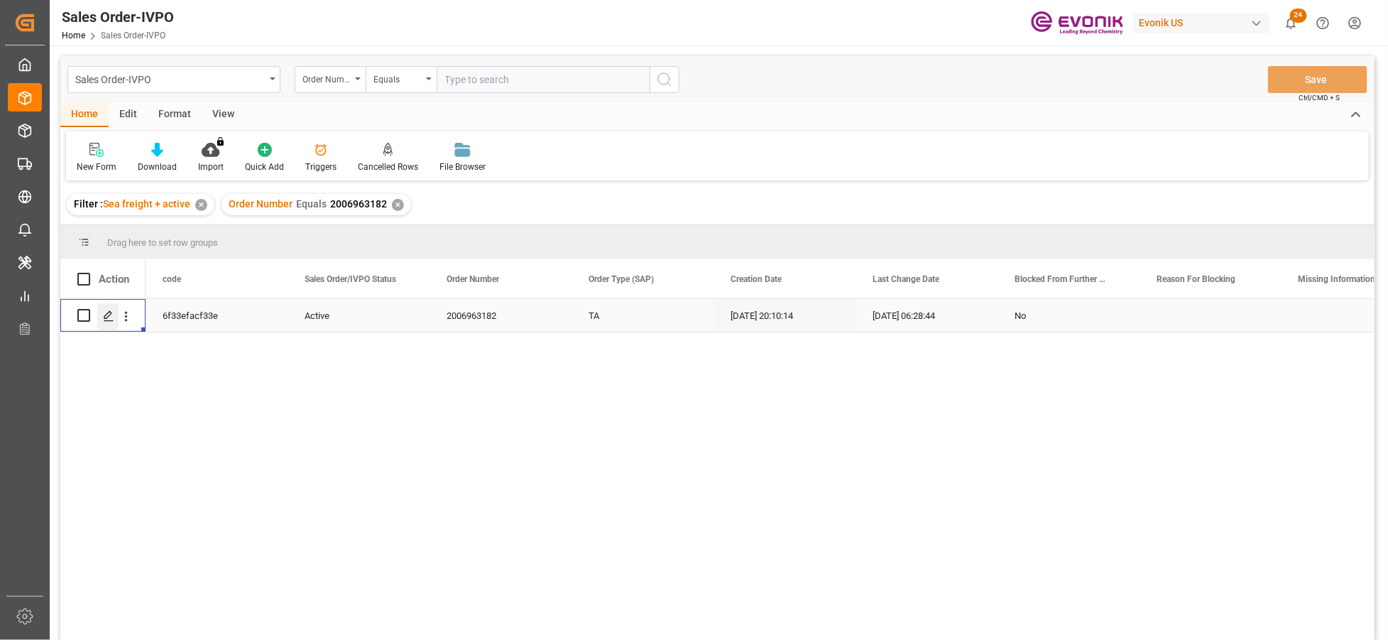
click at [109, 314] on icon "Press SPACE to select this row." at bounding box center [108, 315] width 11 height 11
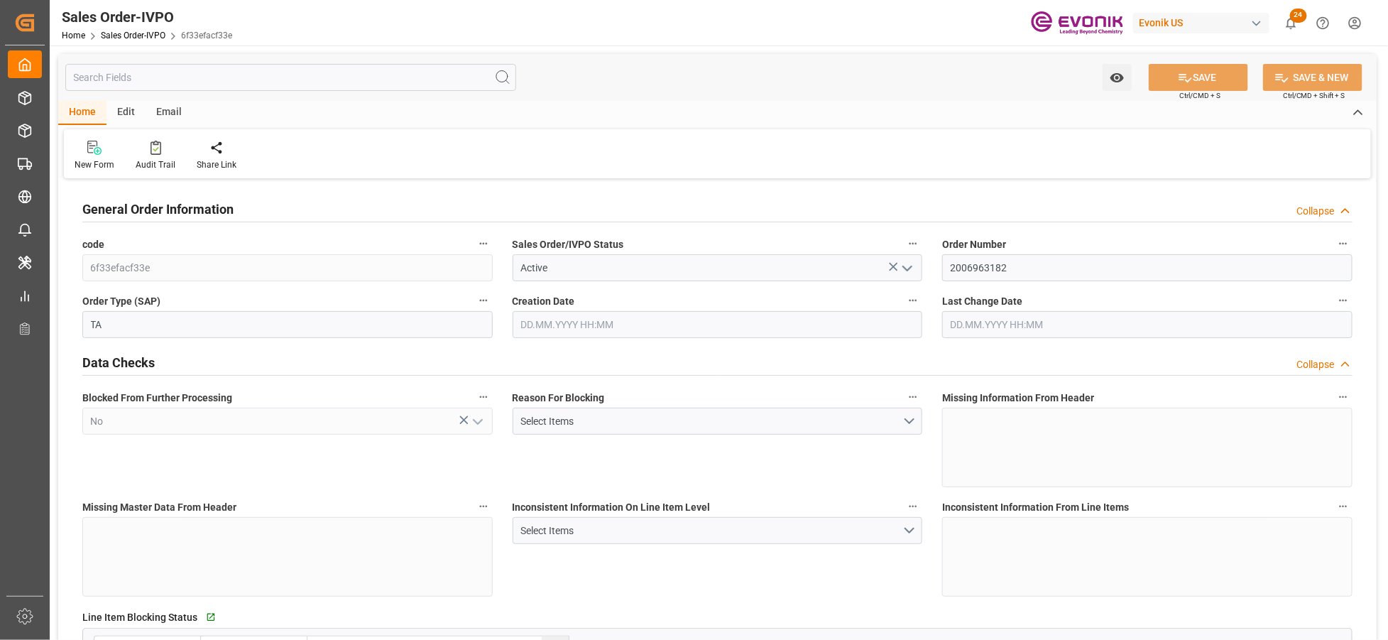
type input "JPYOK"
type input "0"
type input "3"
type input "2"
type input "3"
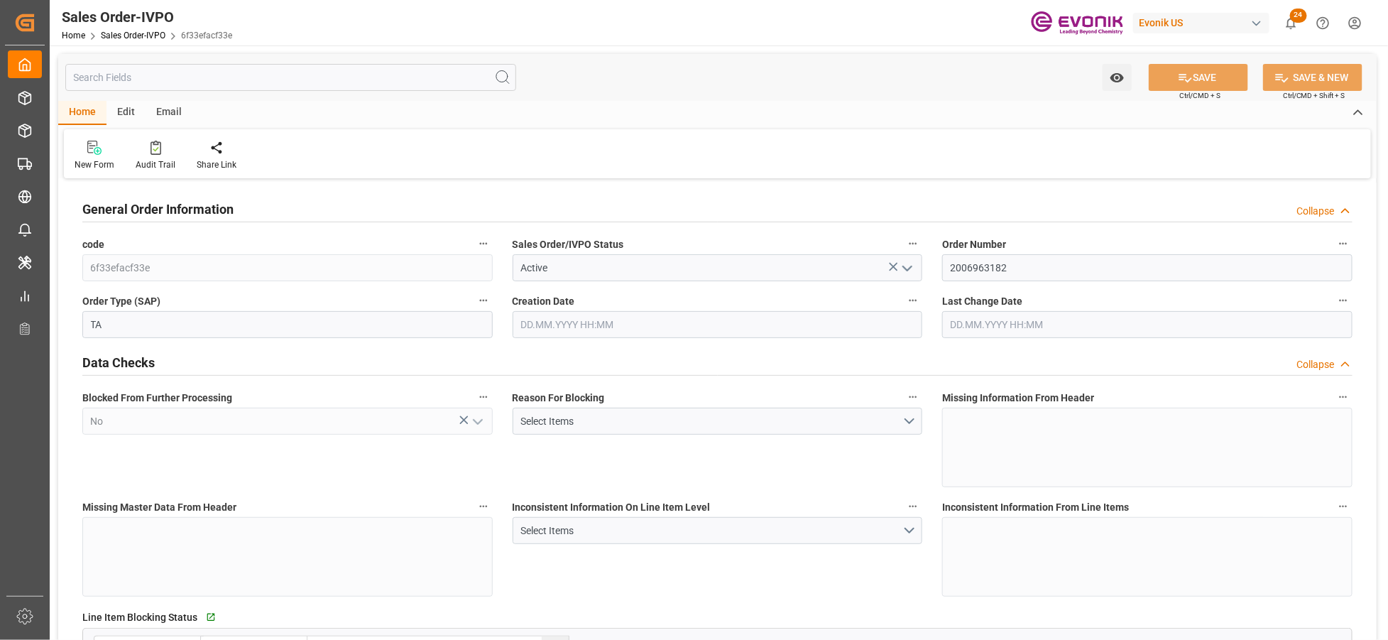
type input "20882.88"
type input "146.6294"
type input "57000"
type input "180"
type input "24.04.2025 20:10"
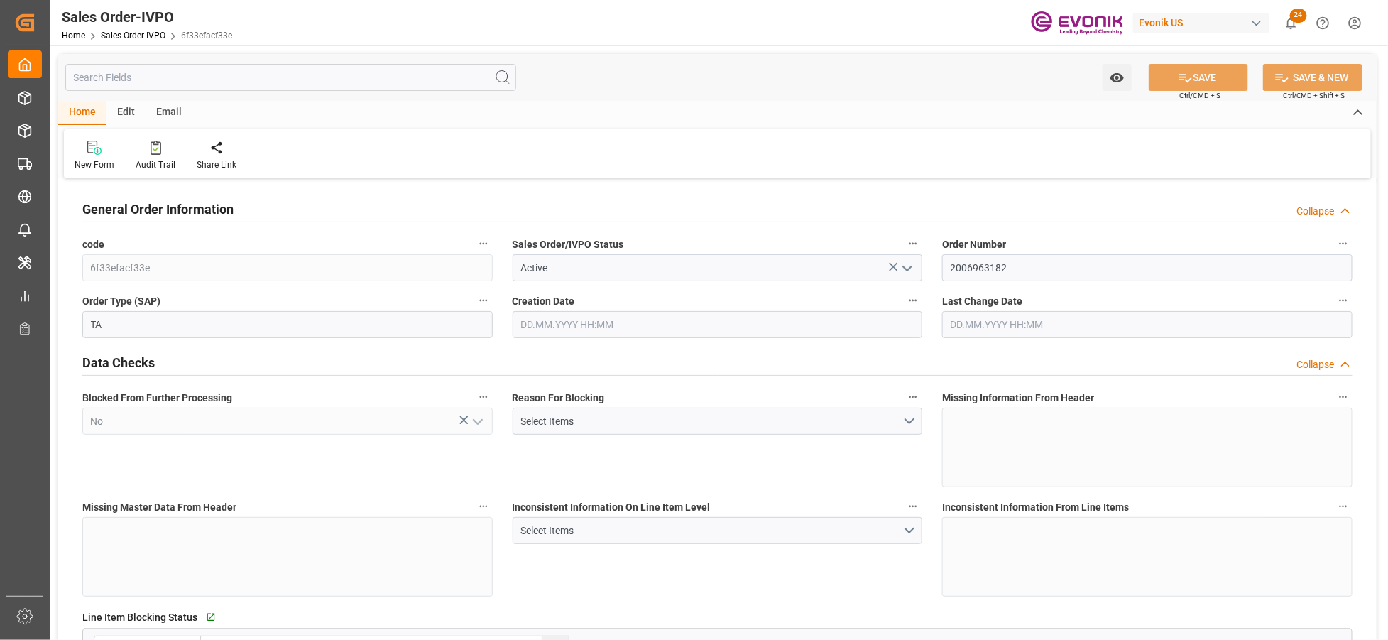
type input "13.10.2025 06:28"
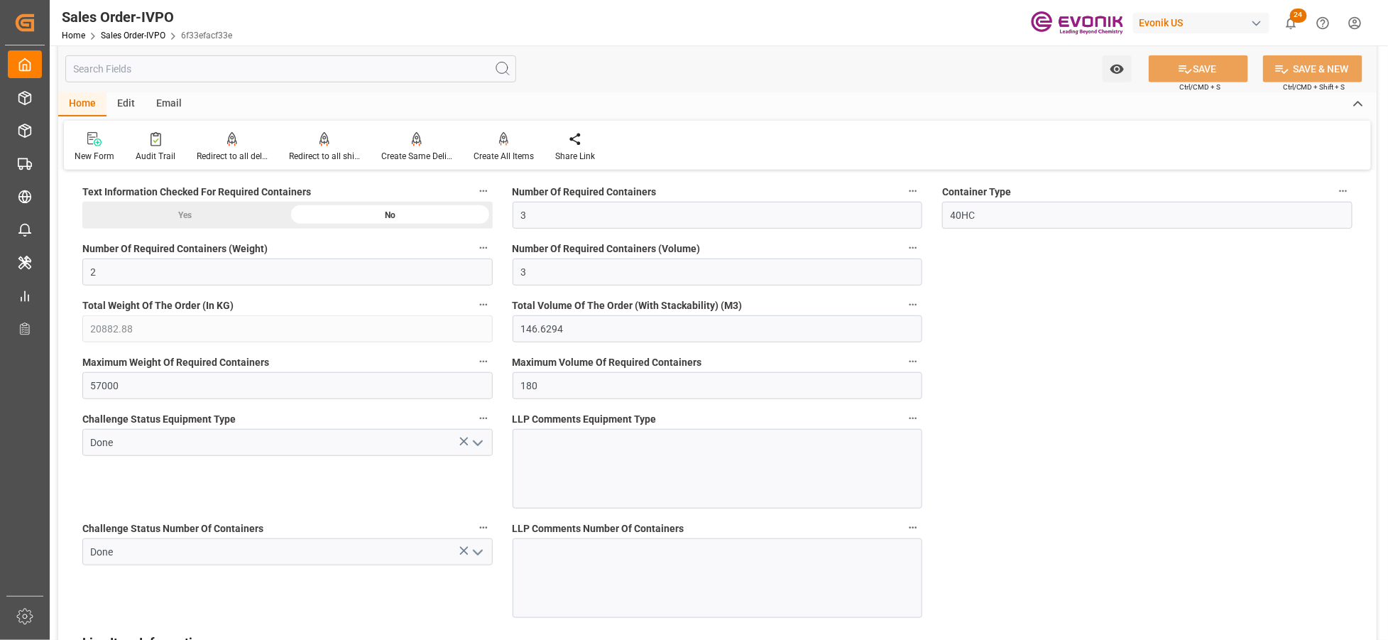
scroll to position [2525, 0]
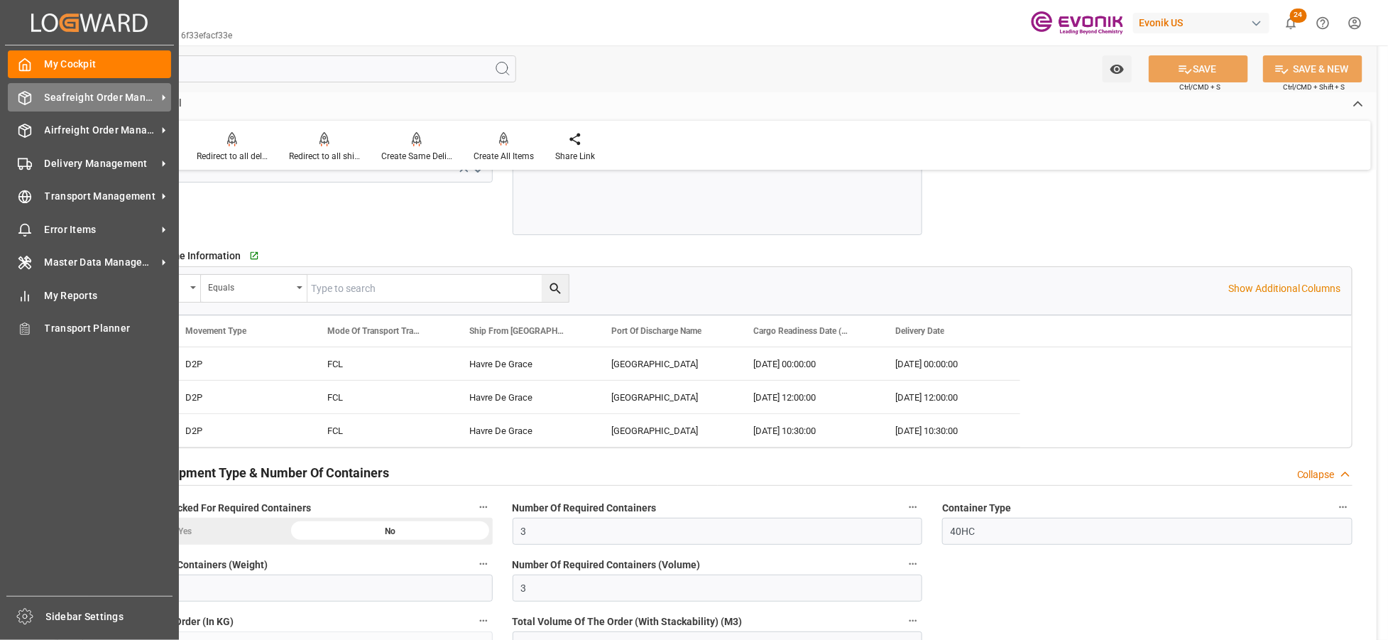
click at [101, 107] on div "Seafreight Order Management Seafreight Order Management" at bounding box center [89, 97] width 163 height 28
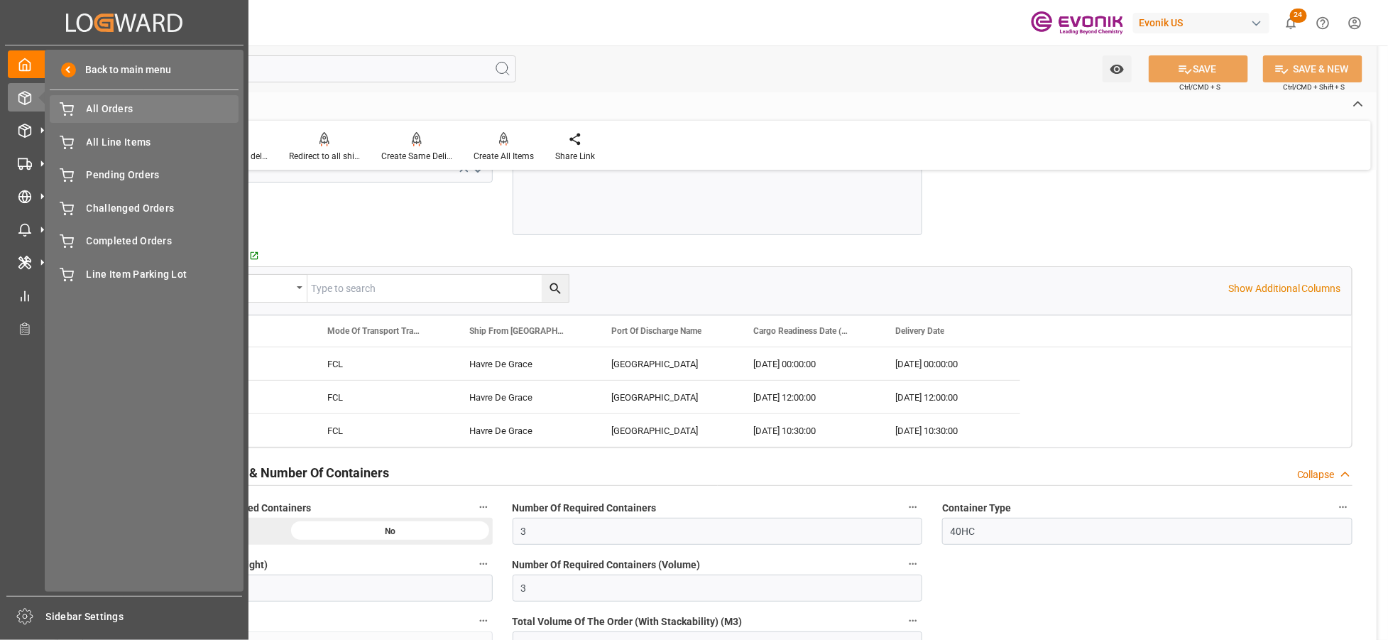
click at [125, 114] on span "All Orders" at bounding box center [163, 109] width 153 height 15
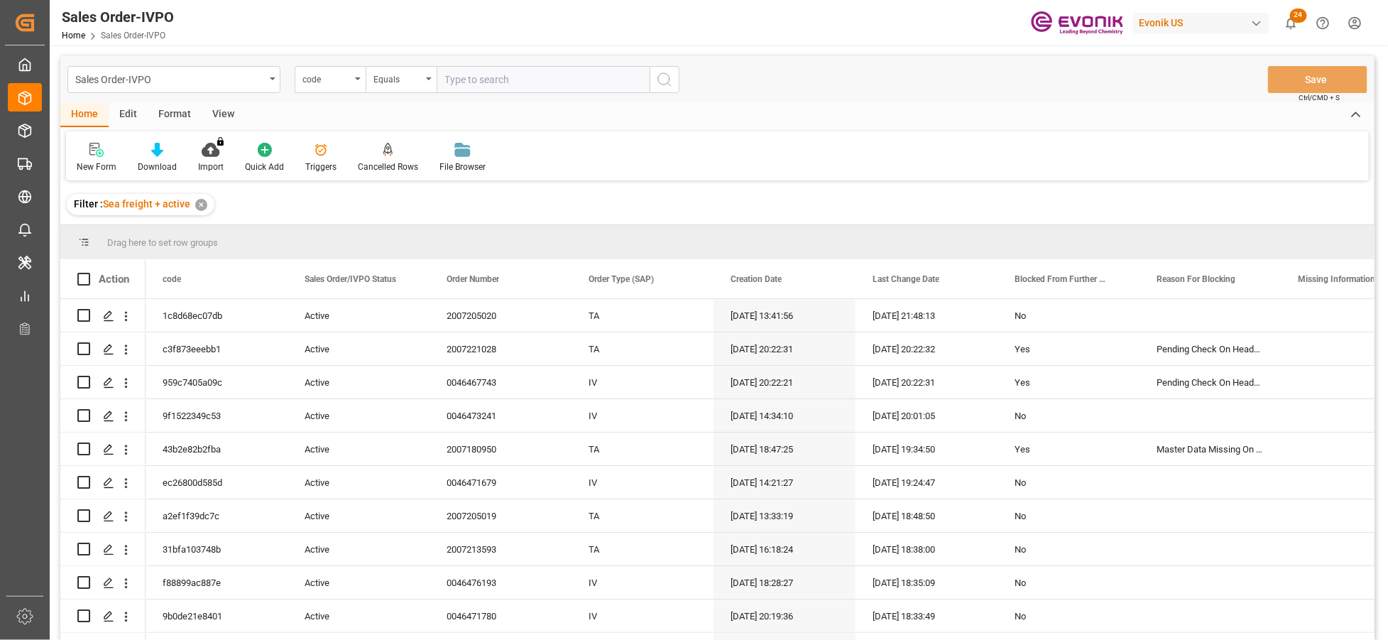
click at [338, 81] on div "code" at bounding box center [327, 78] width 48 height 16
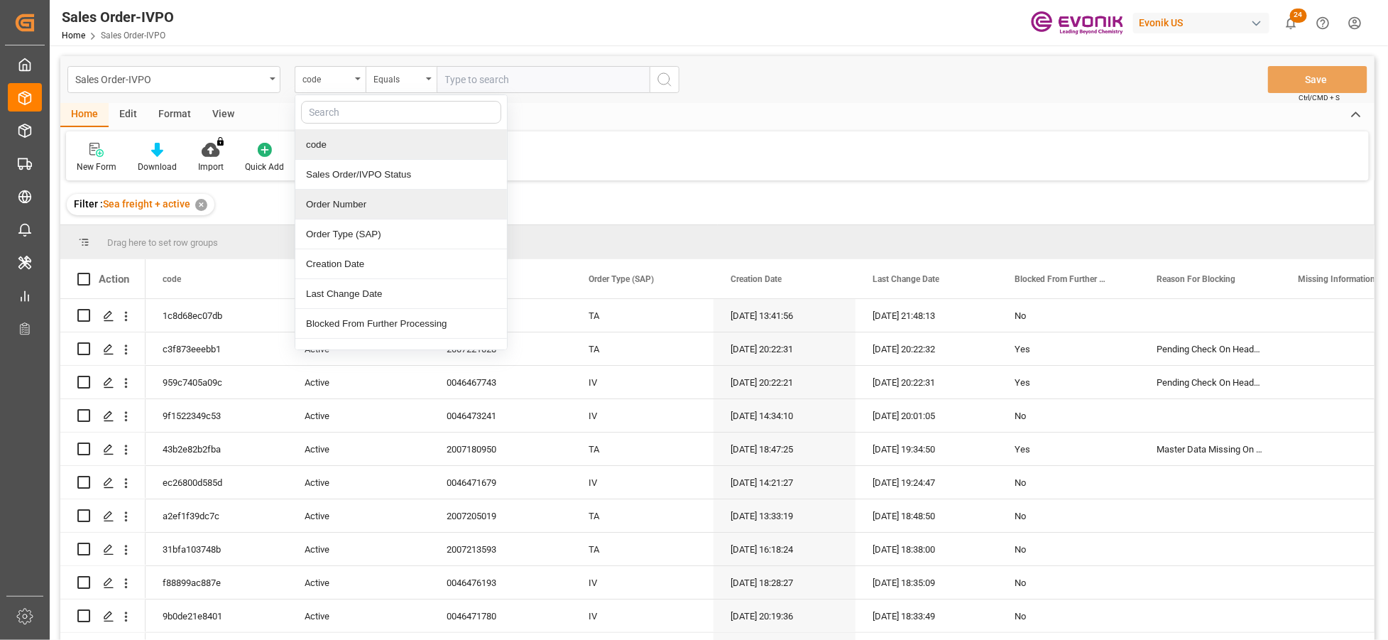
click at [361, 210] on div "Order Number" at bounding box center [401, 205] width 212 height 30
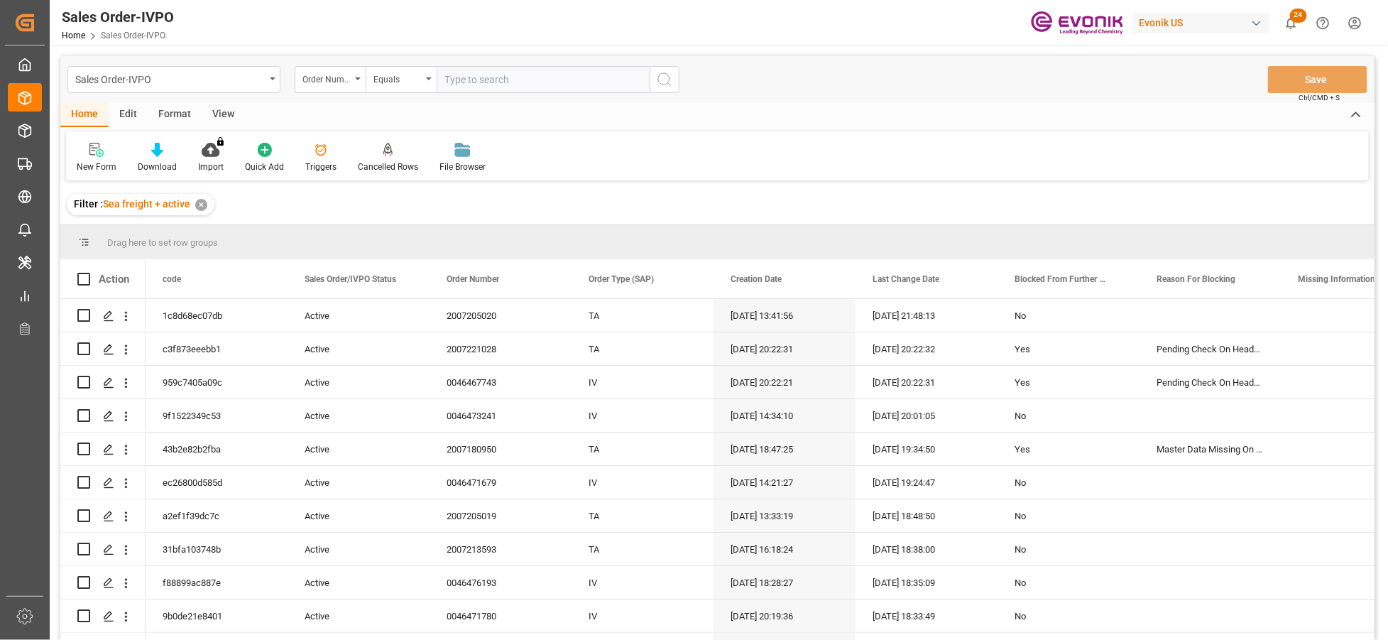
click at [484, 80] on input "text" at bounding box center [543, 79] width 213 height 27
paste input "0046466980"
type input "0046466980"
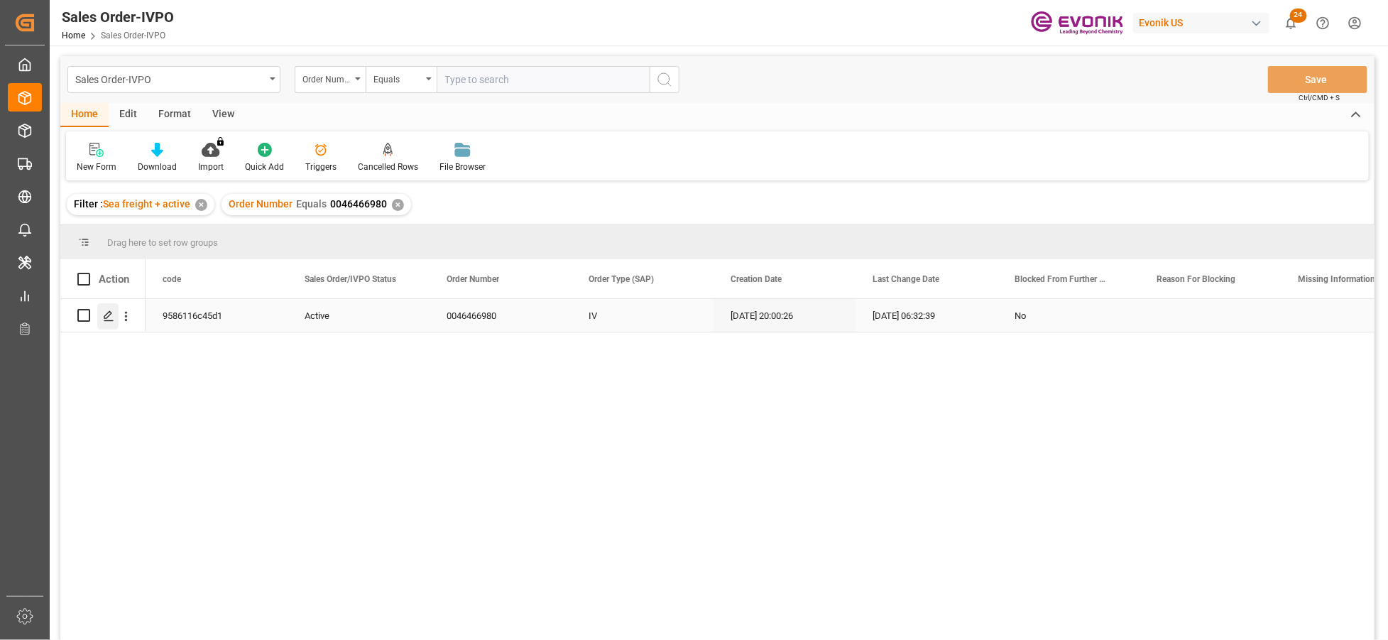
click at [108, 314] on icon "Press SPACE to select this row." at bounding box center [108, 315] width 11 height 11
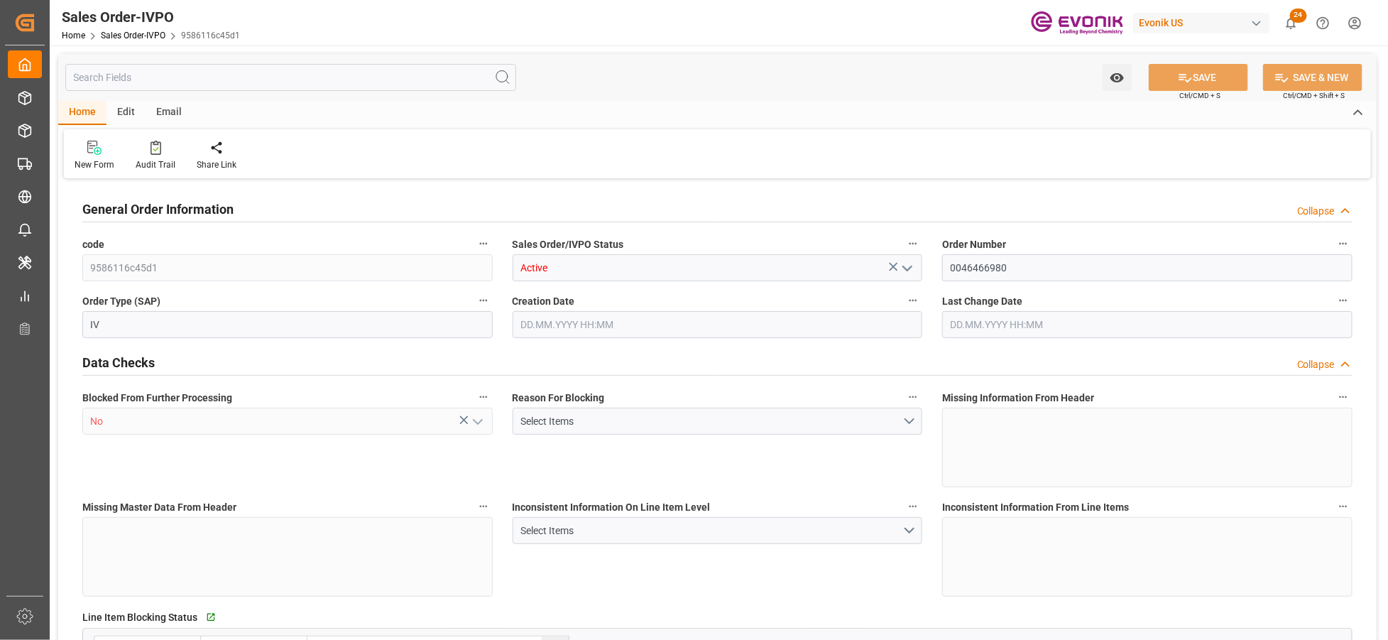
type input "NLRTM"
type input "0"
type input "1"
type input "2"
type input "17252"
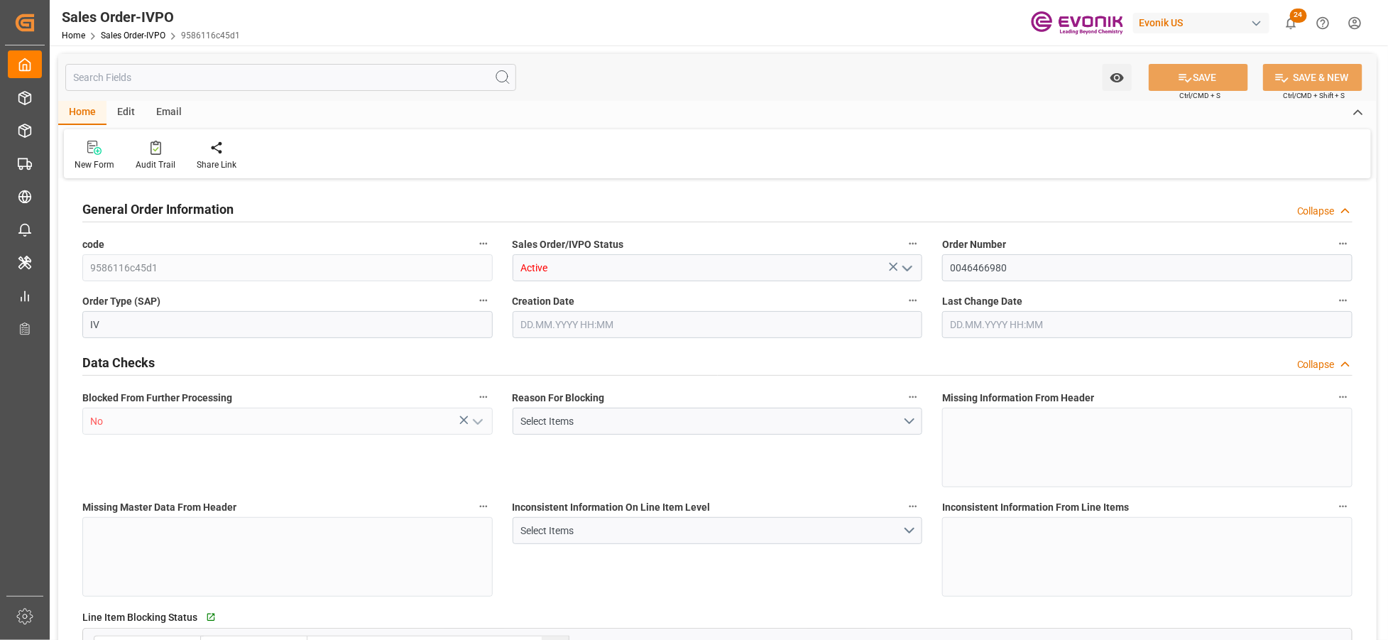
type input "0"
type input "17000"
type input "30"
type input "05.08.2025 20:00"
type input "13.10.2025 06:32"
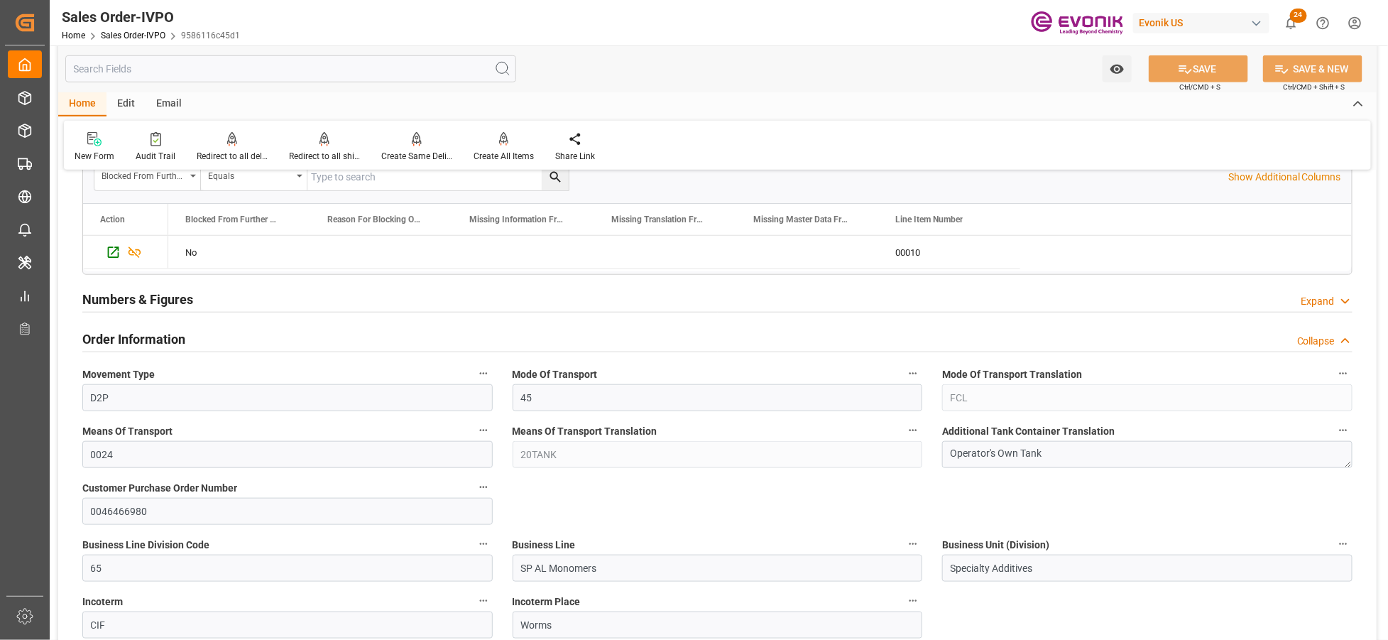
scroll to position [631, 0]
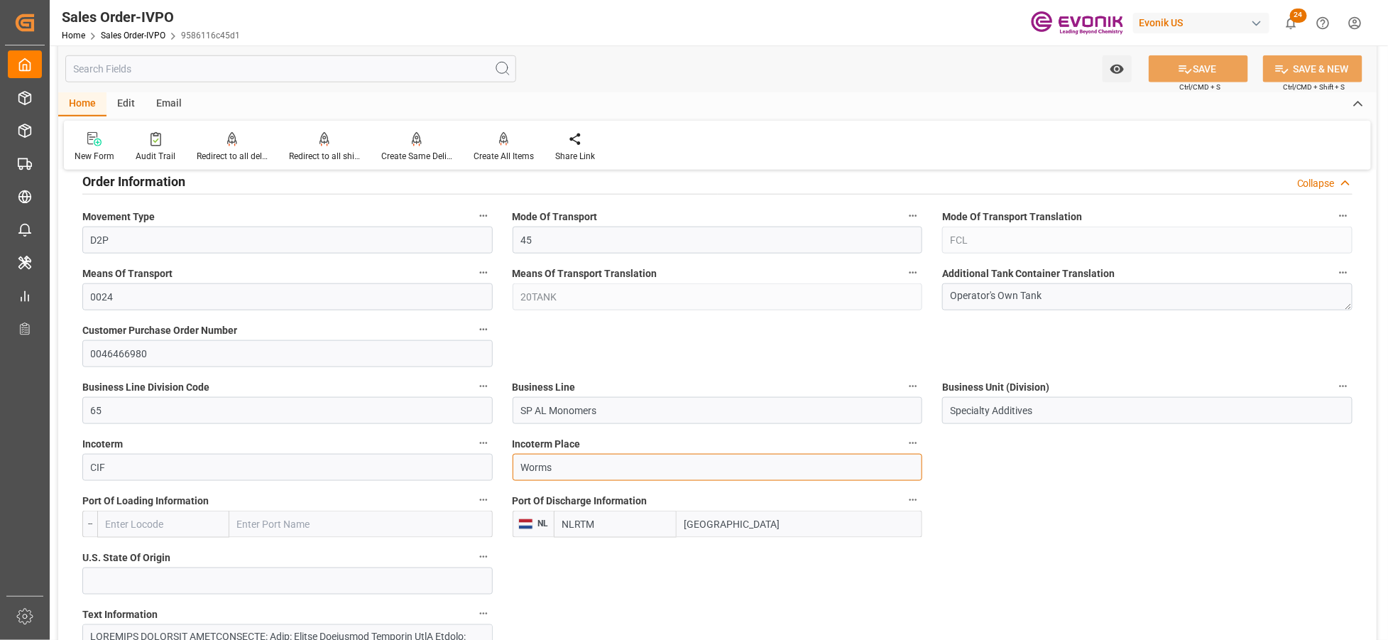
drag, startPoint x: 573, startPoint y: 472, endPoint x: 487, endPoint y: 469, distance: 86.0
drag, startPoint x: 744, startPoint y: 529, endPoint x: 662, endPoint y: 516, distance: 83.4
click at [662, 516] on div "NLRTM Rotterdam" at bounding box center [738, 524] width 369 height 27
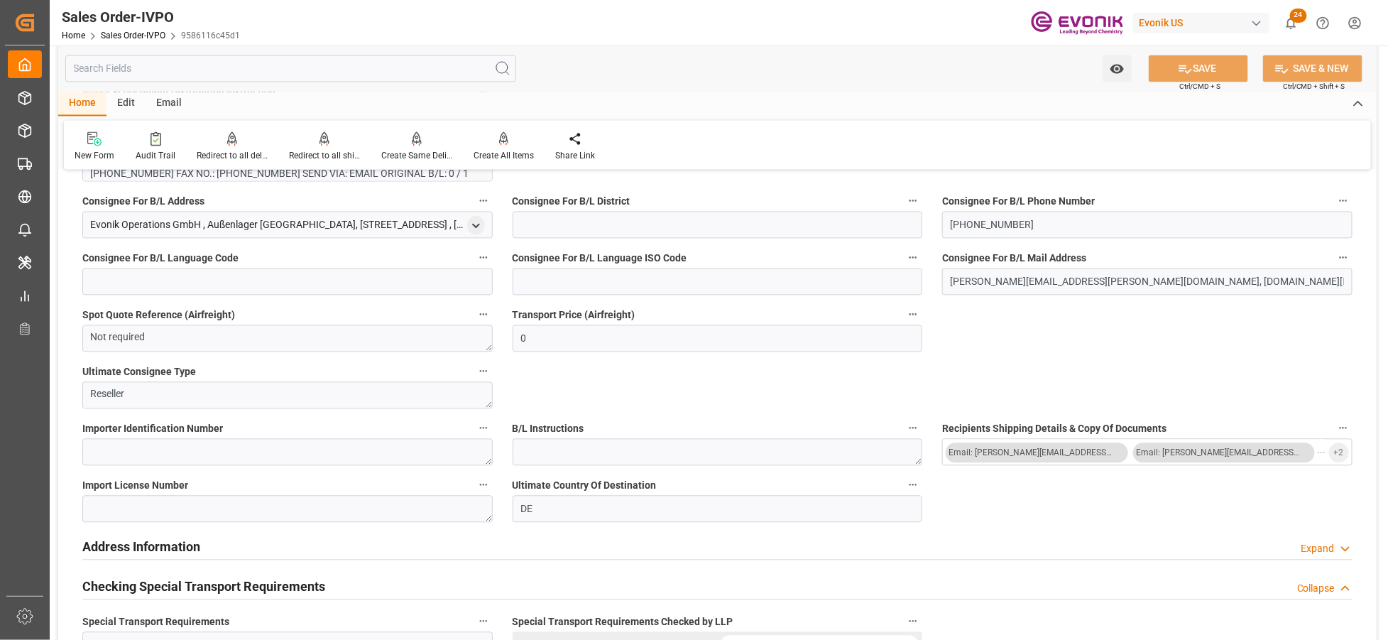
scroll to position [789, 0]
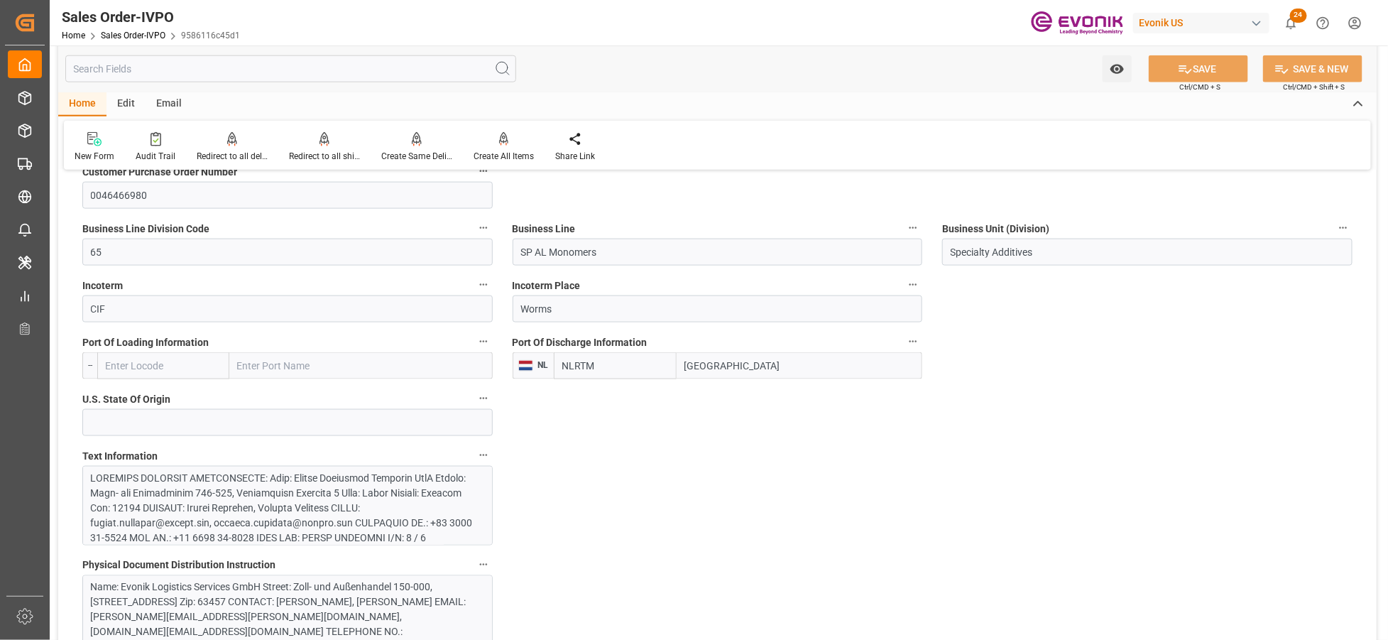
click at [378, 486] on div at bounding box center [282, 598] width 382 height 254
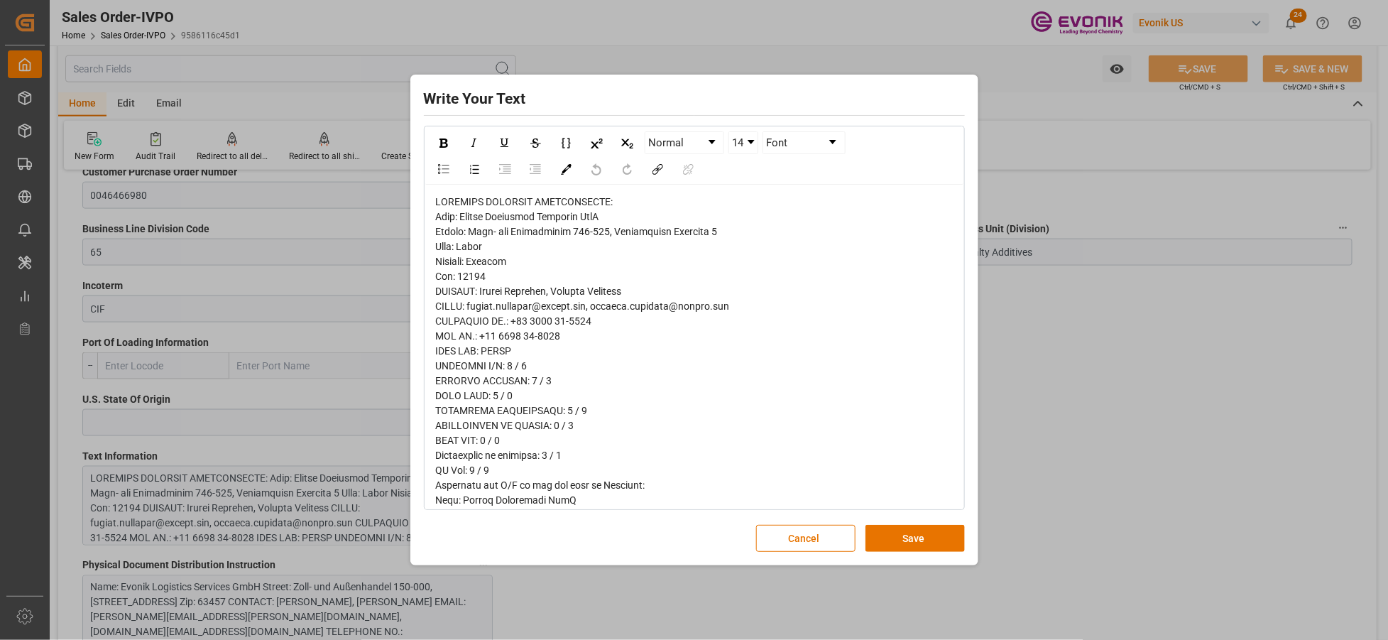
click at [446, 223] on div "rdw-editor" at bounding box center [695, 545] width 518 height 701
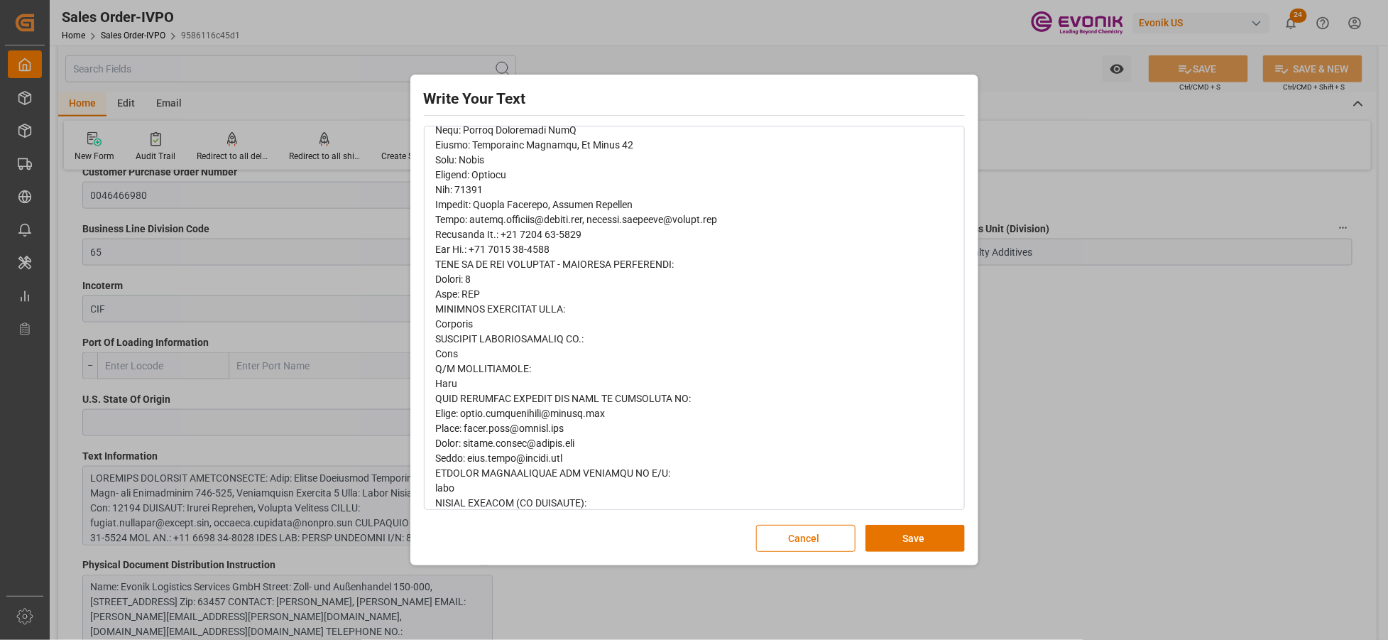
scroll to position [385, 0]
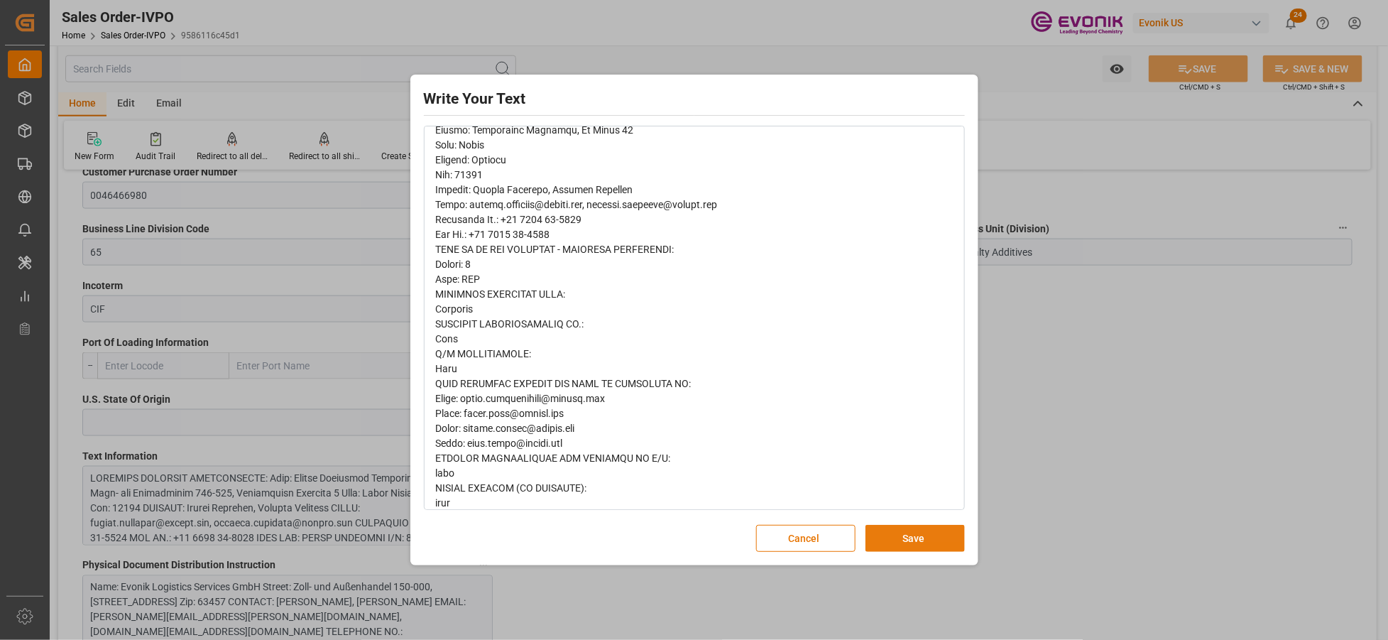
click at [892, 542] on button "Save" at bounding box center [915, 538] width 99 height 27
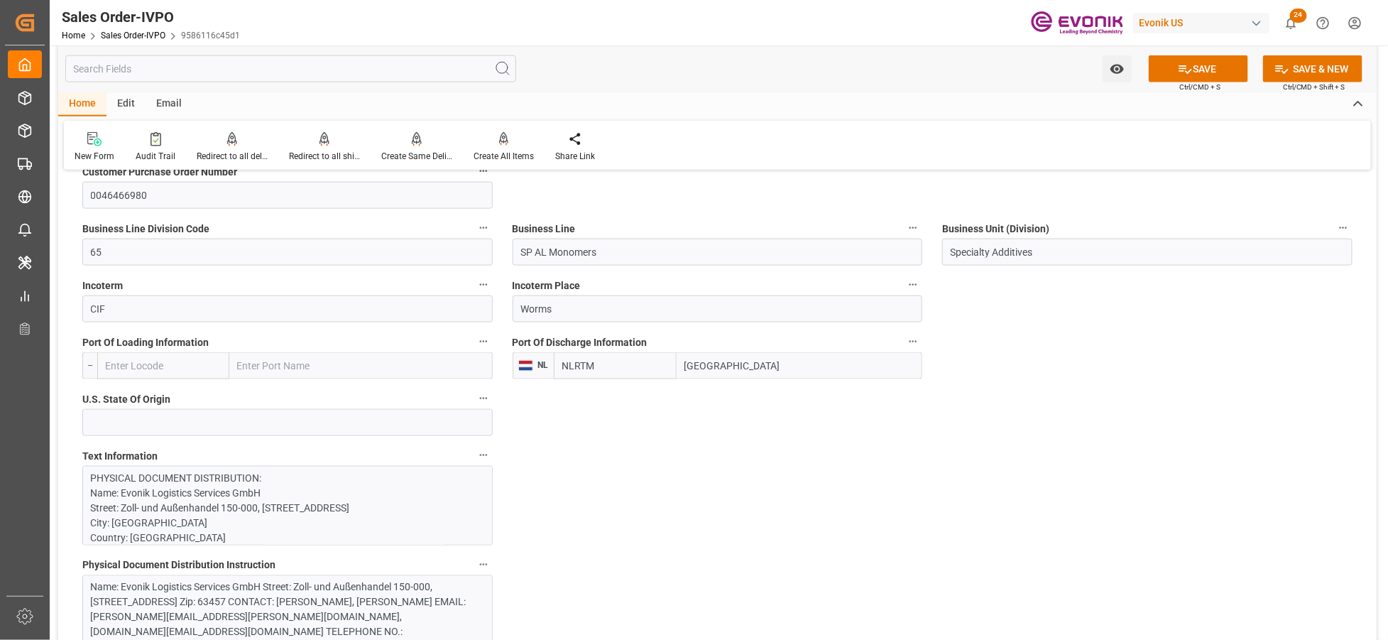
scroll to position [1104, 0]
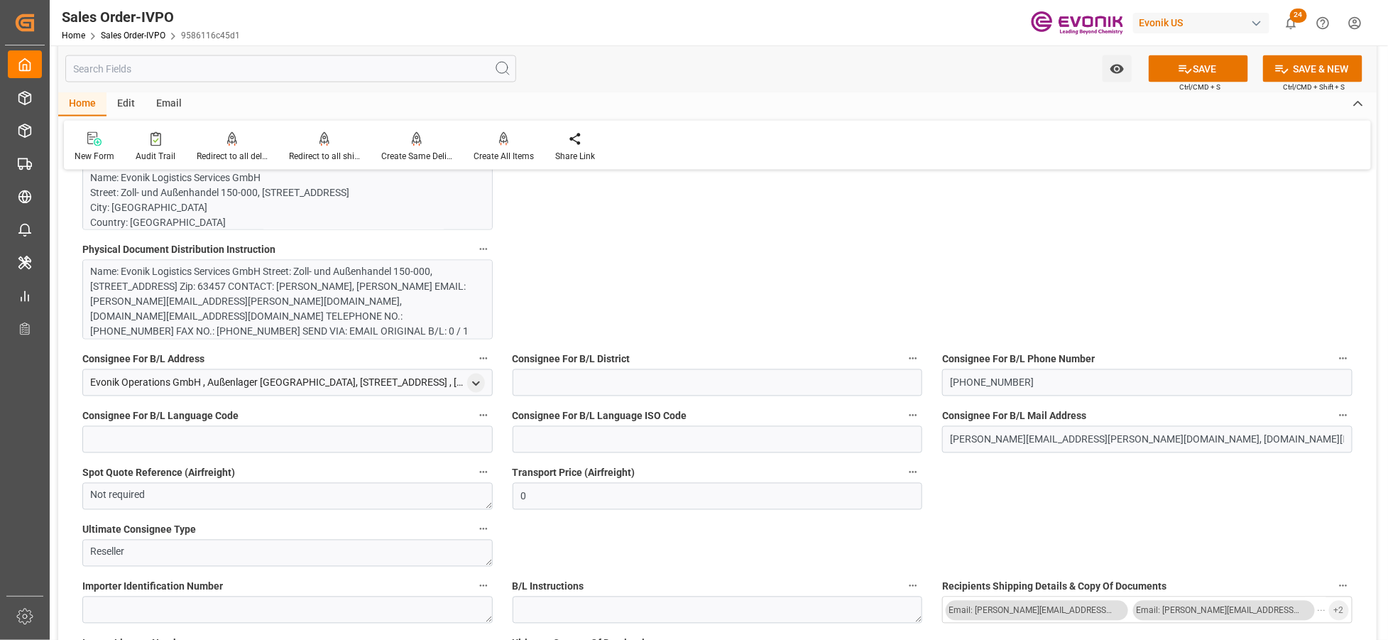
click at [395, 305] on div "Name: Evonik Logistics Services GmbH Street: Zoll- und Außenhandel 150-000, Rod…" at bounding box center [282, 324] width 382 height 119
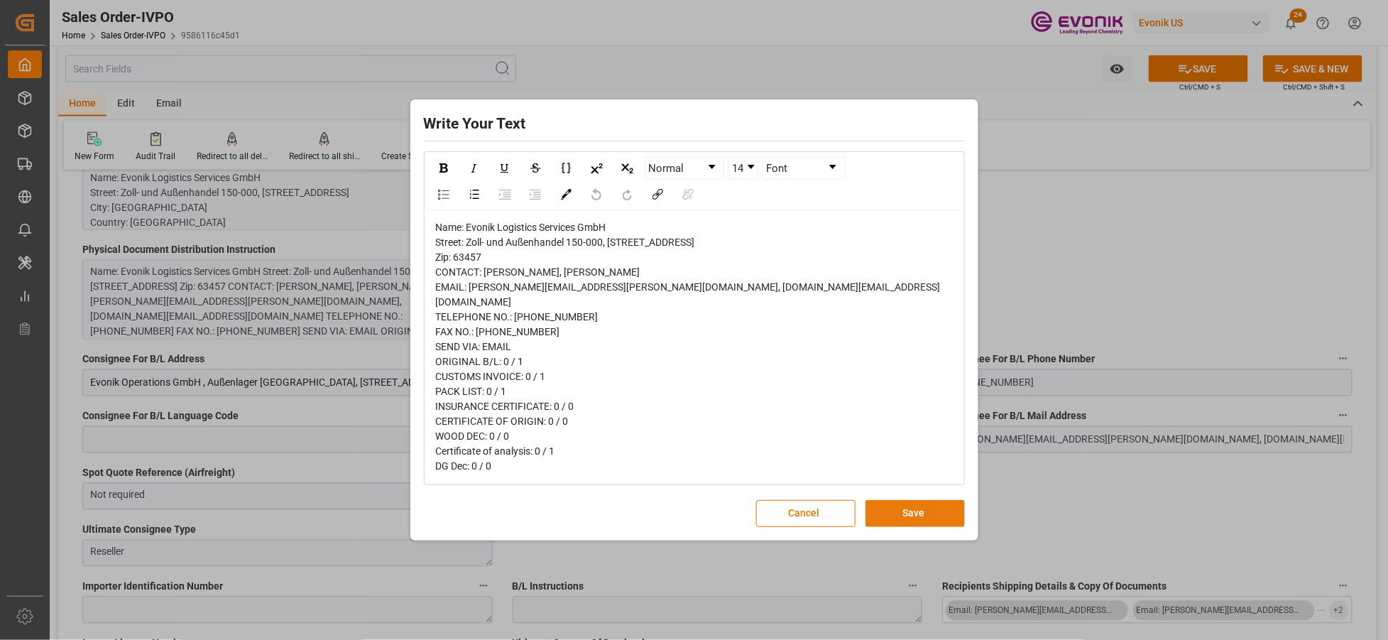
click at [878, 526] on button "Save" at bounding box center [915, 513] width 99 height 27
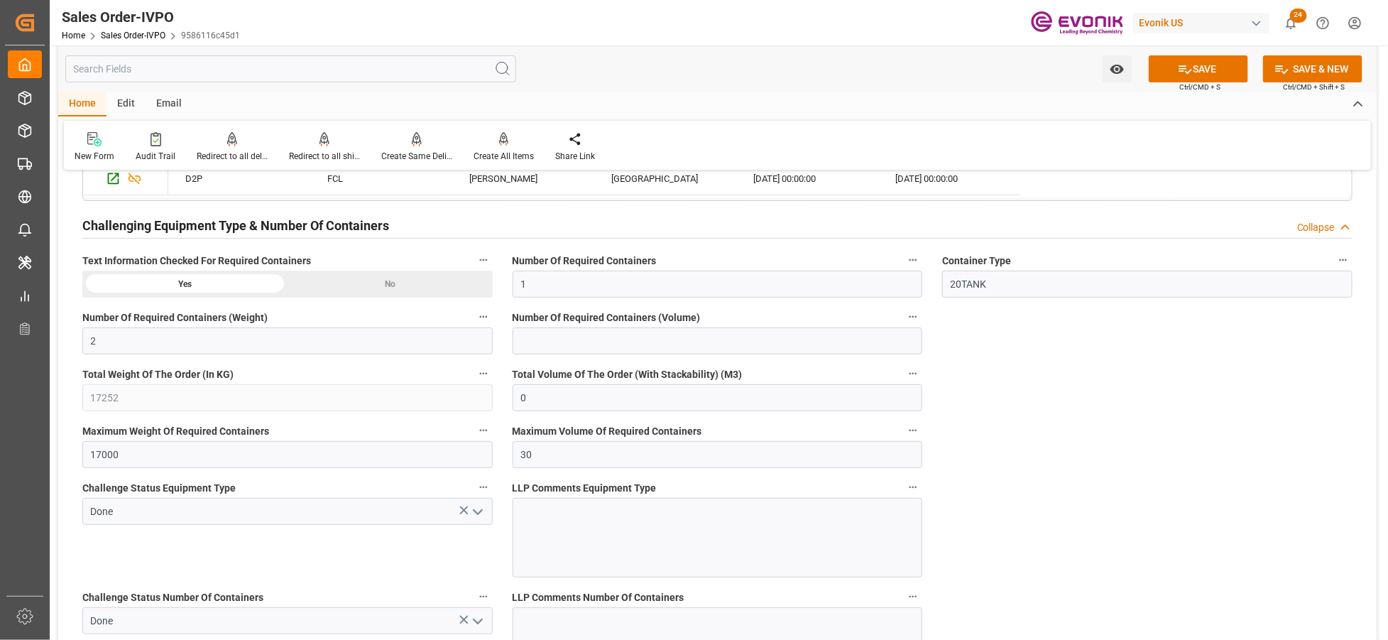
scroll to position [2367, 0]
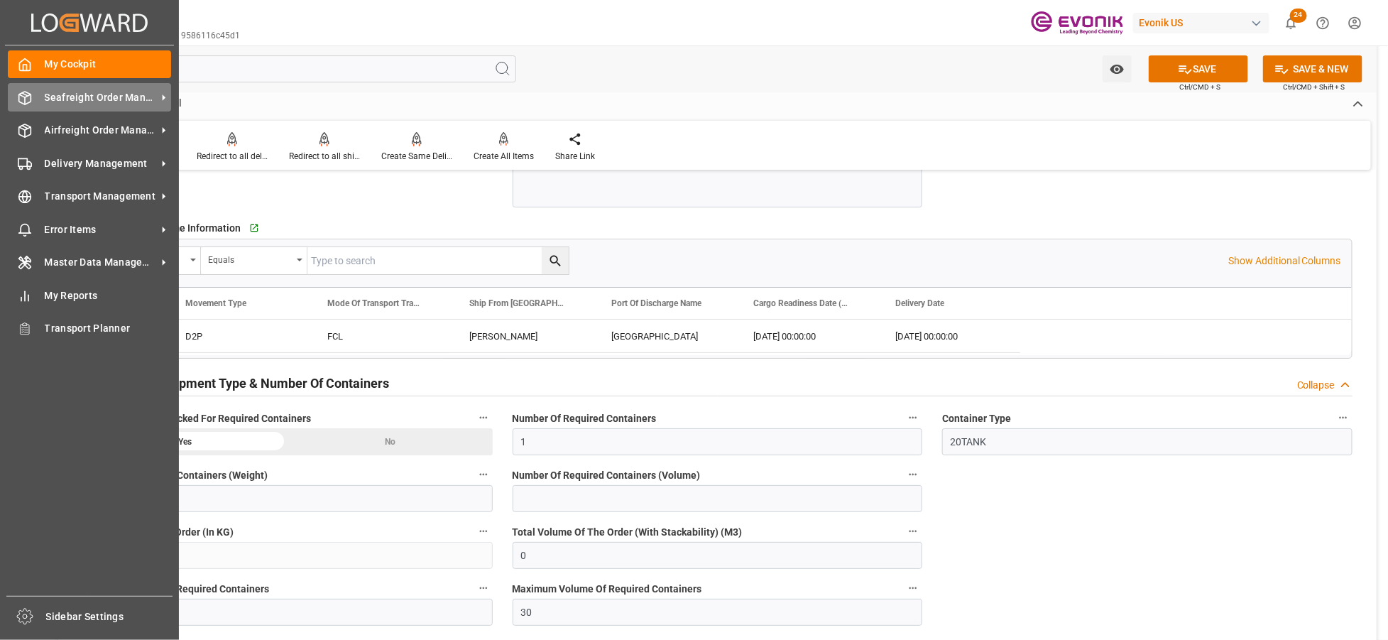
click at [90, 105] on div "Seafreight Order Management Seafreight Order Management" at bounding box center [89, 97] width 163 height 28
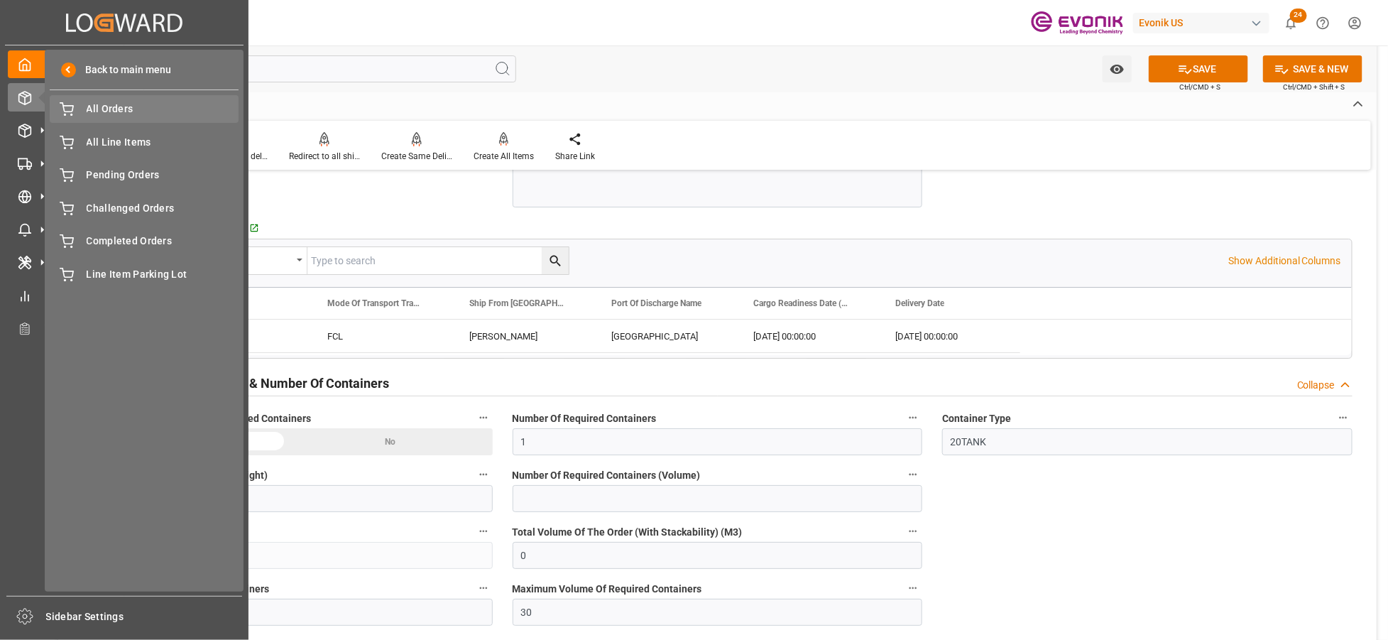
click at [151, 115] on span "All Orders" at bounding box center [163, 109] width 153 height 15
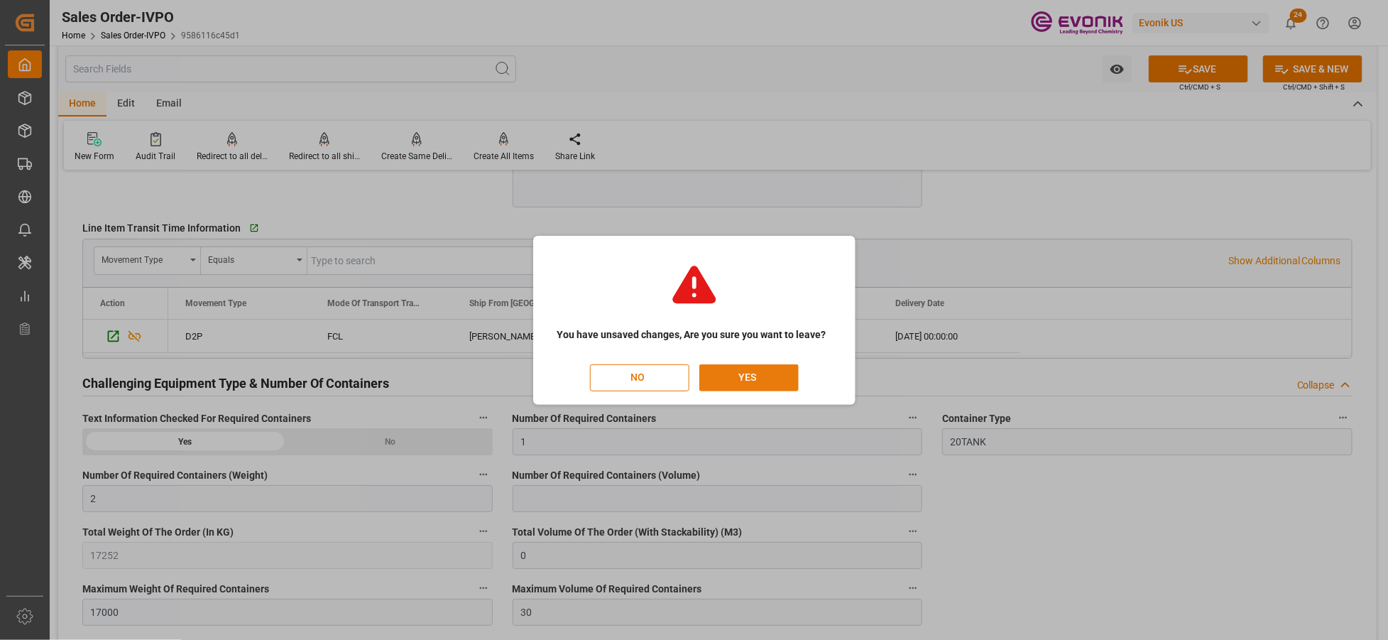
click at [764, 383] on button "YES" at bounding box center [749, 377] width 99 height 27
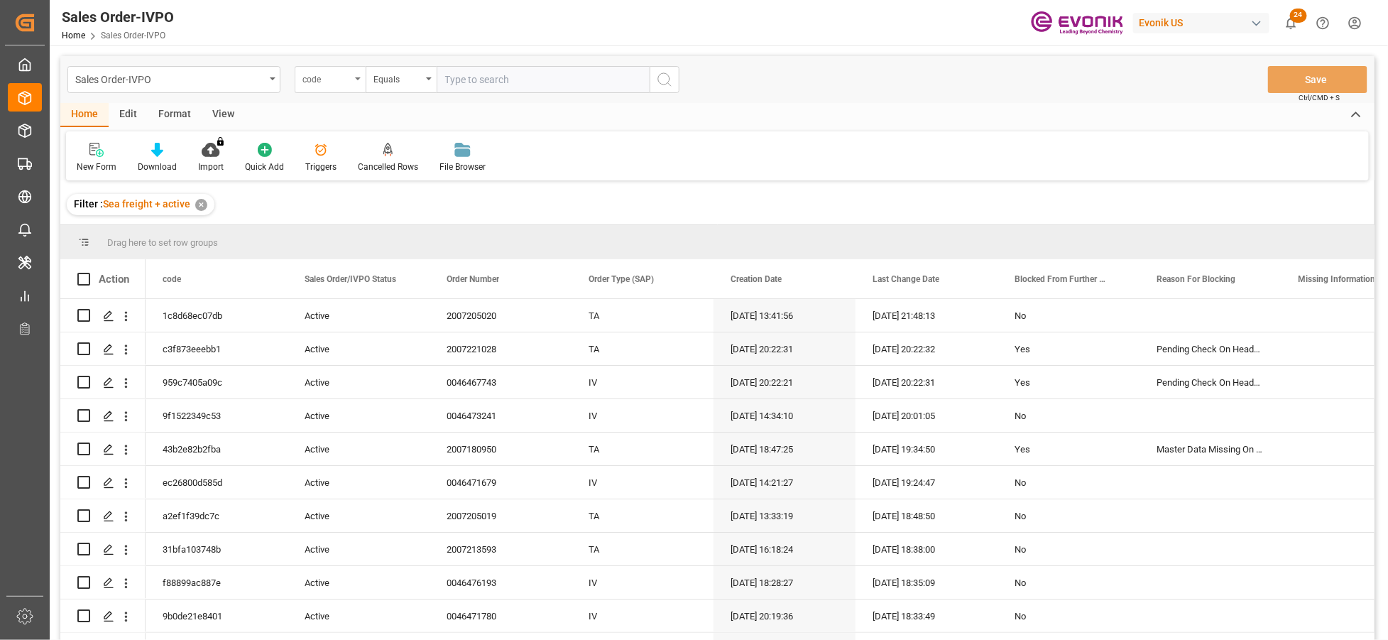
click at [342, 73] on div "code" at bounding box center [327, 78] width 48 height 16
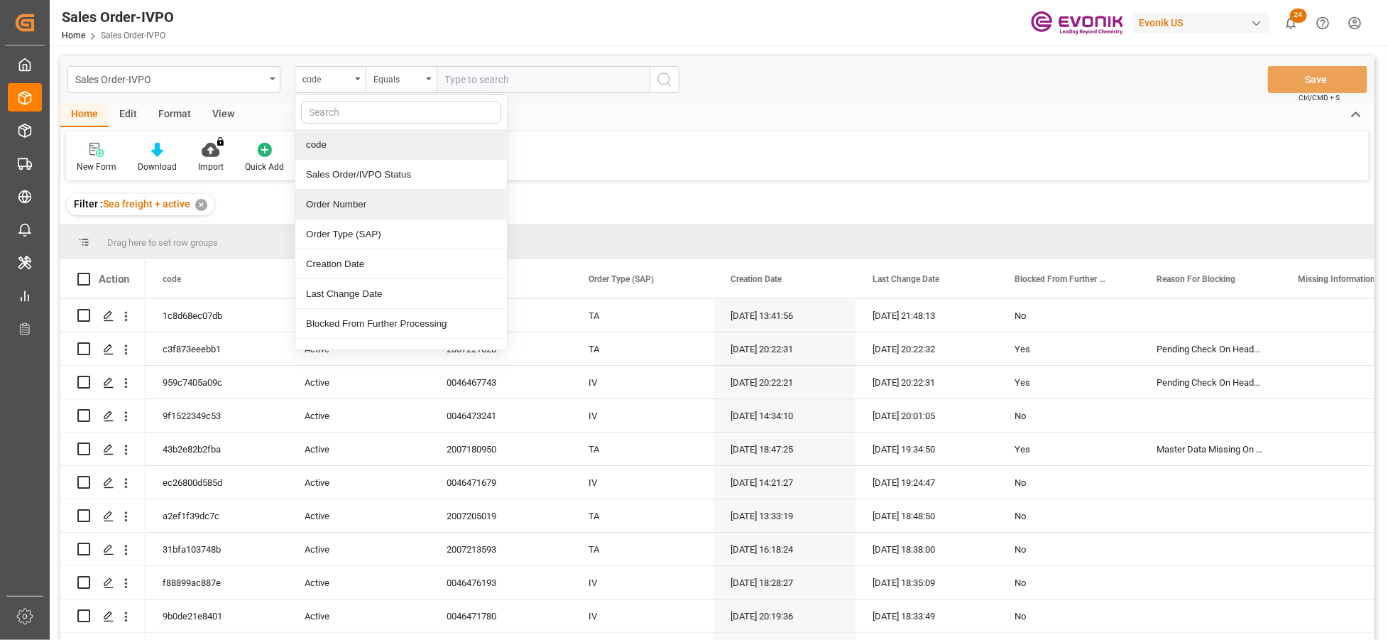
drag, startPoint x: 396, startPoint y: 206, endPoint x: 432, endPoint y: 172, distance: 49.7
click at [396, 206] on div "Order Number" at bounding box center [401, 205] width 212 height 30
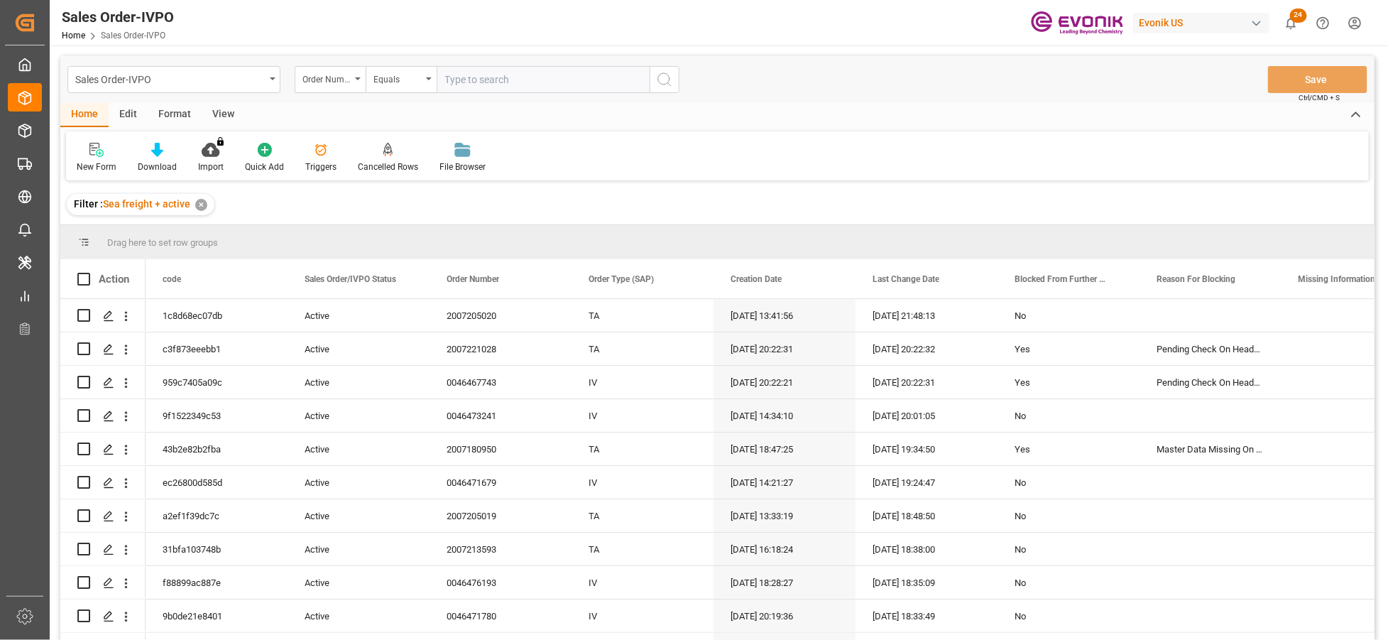
click at [494, 73] on input "text" at bounding box center [543, 79] width 213 height 27
paste input "0046467174"
type input "0046467174"
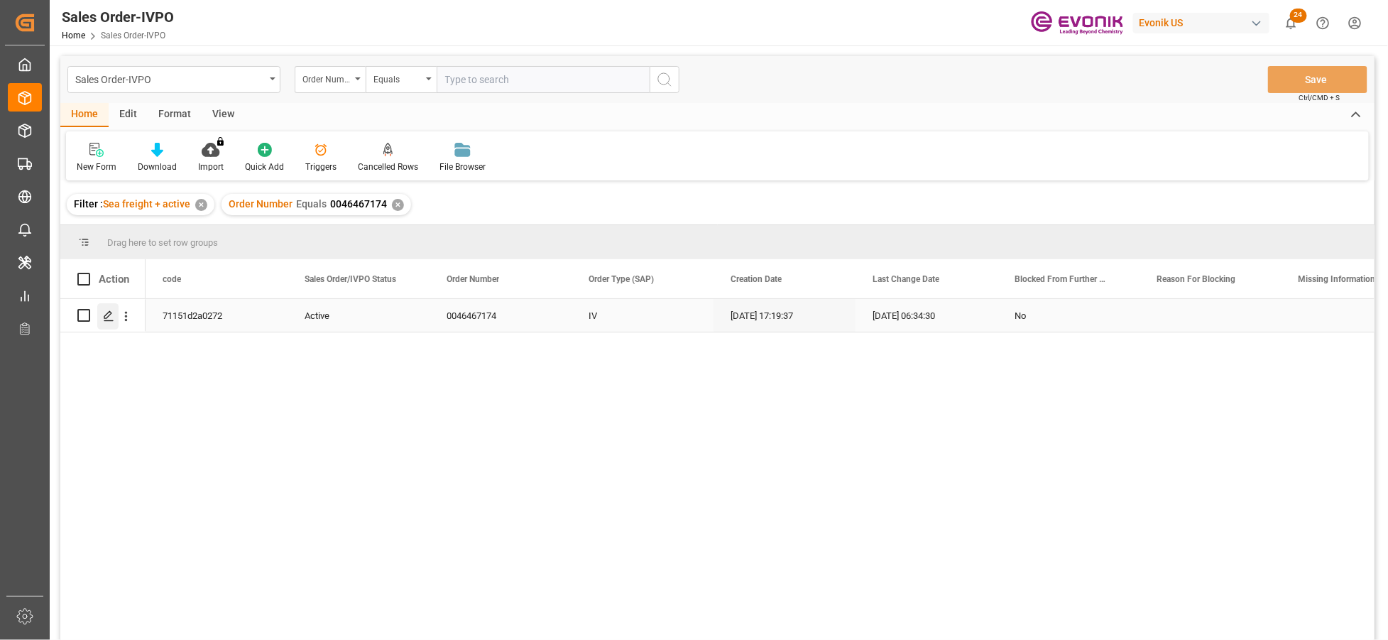
click at [111, 310] on icon "Press SPACE to select this row." at bounding box center [108, 315] width 11 height 11
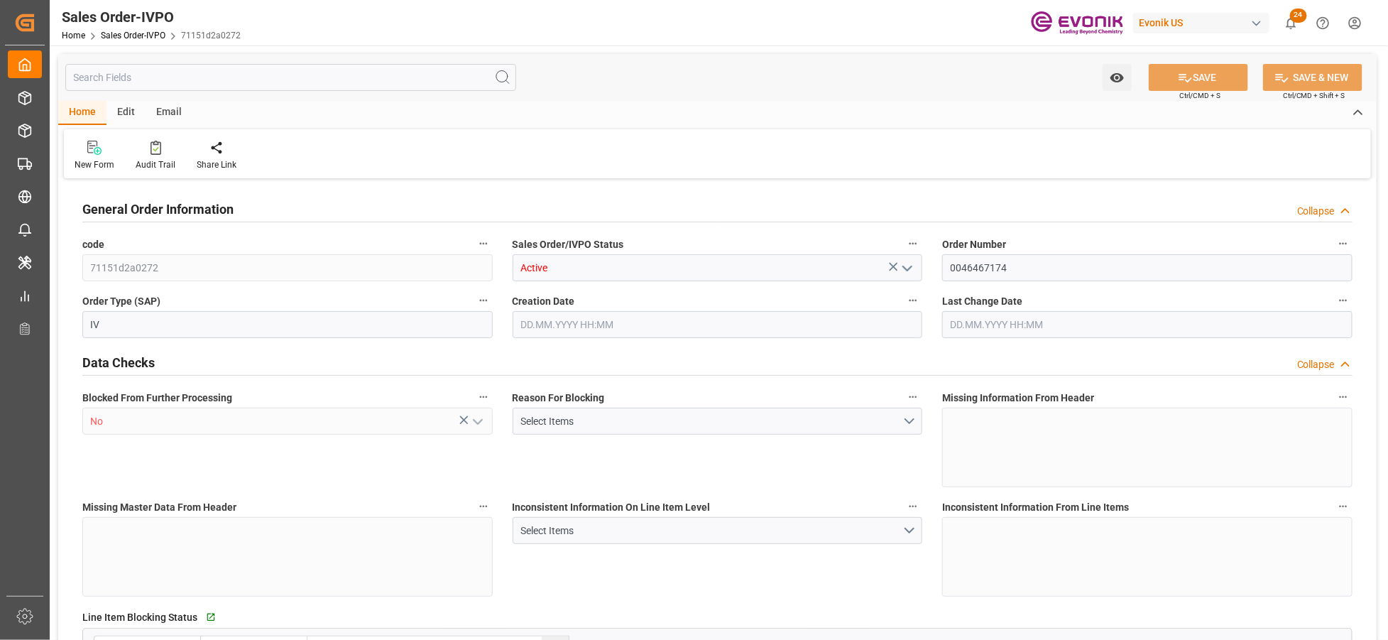
type input "NLRTM"
type input "0"
type input "1"
type input "2"
type input "17252"
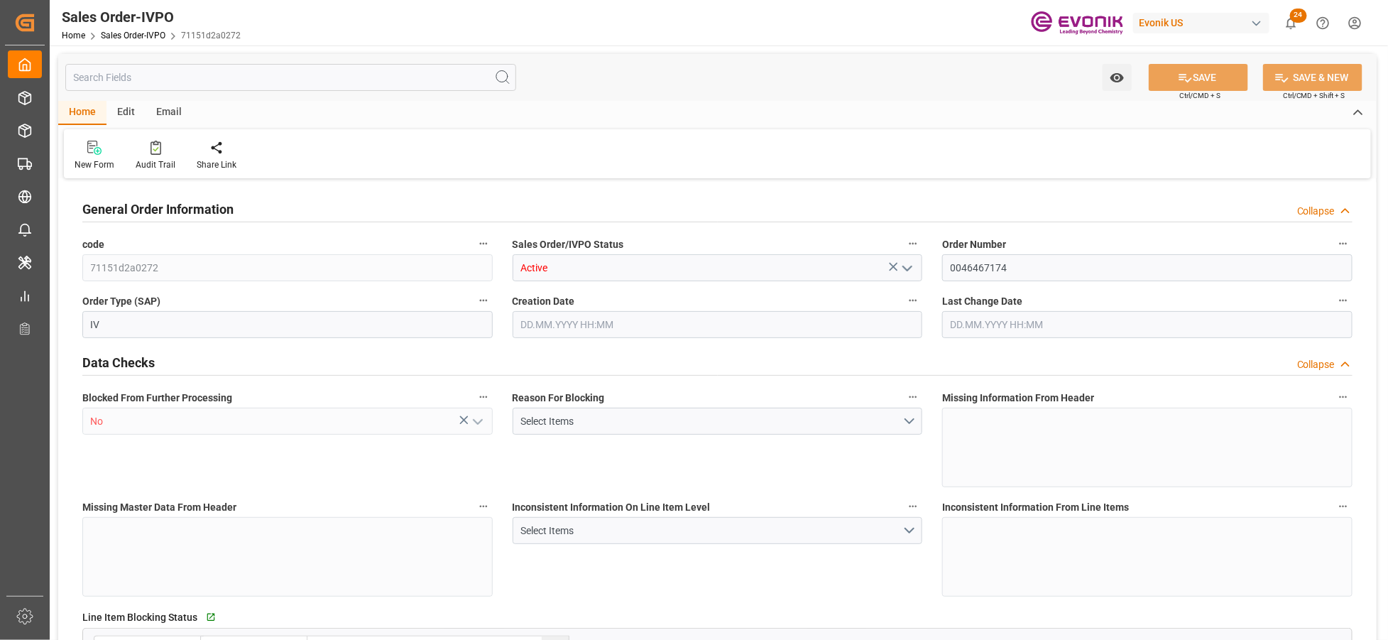
type input "0"
type input "17000"
type input "30"
type input "06.08.2025 17:19"
type input "13.10.2025 06:34"
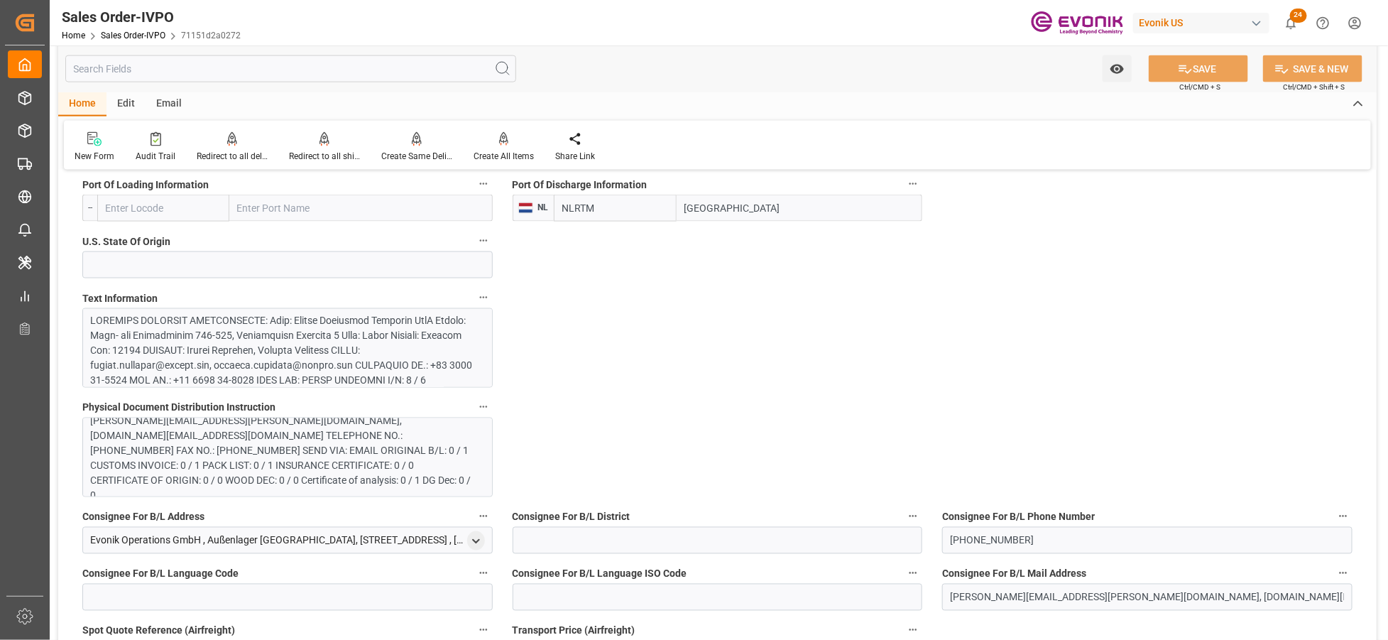
scroll to position [789, 0]
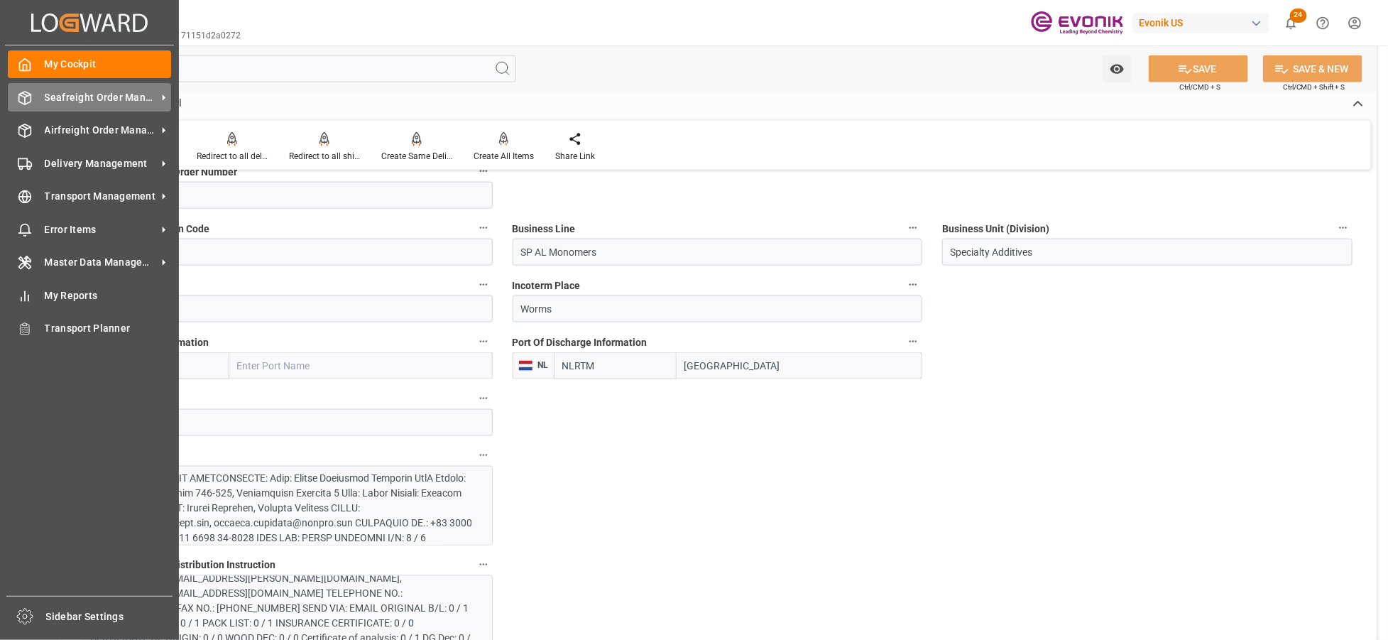
click at [109, 93] on span "Seafreight Order Management" at bounding box center [101, 97] width 112 height 15
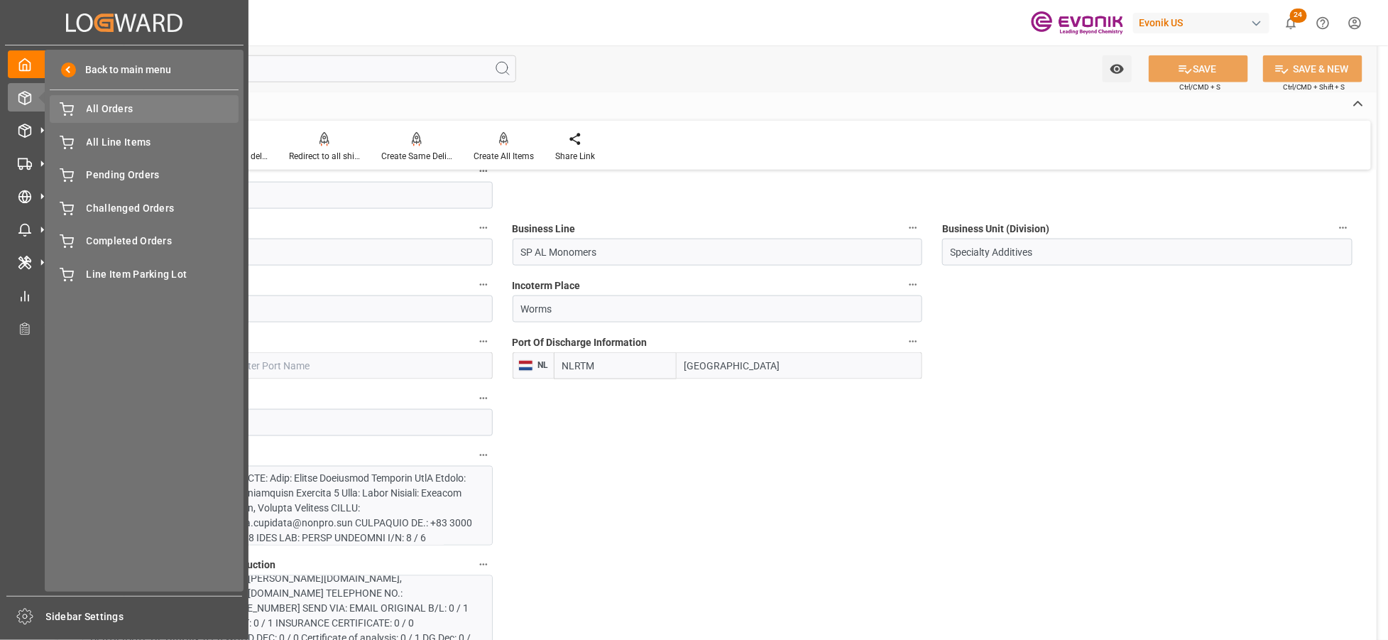
click at [156, 114] on span "All Orders" at bounding box center [163, 109] width 153 height 15
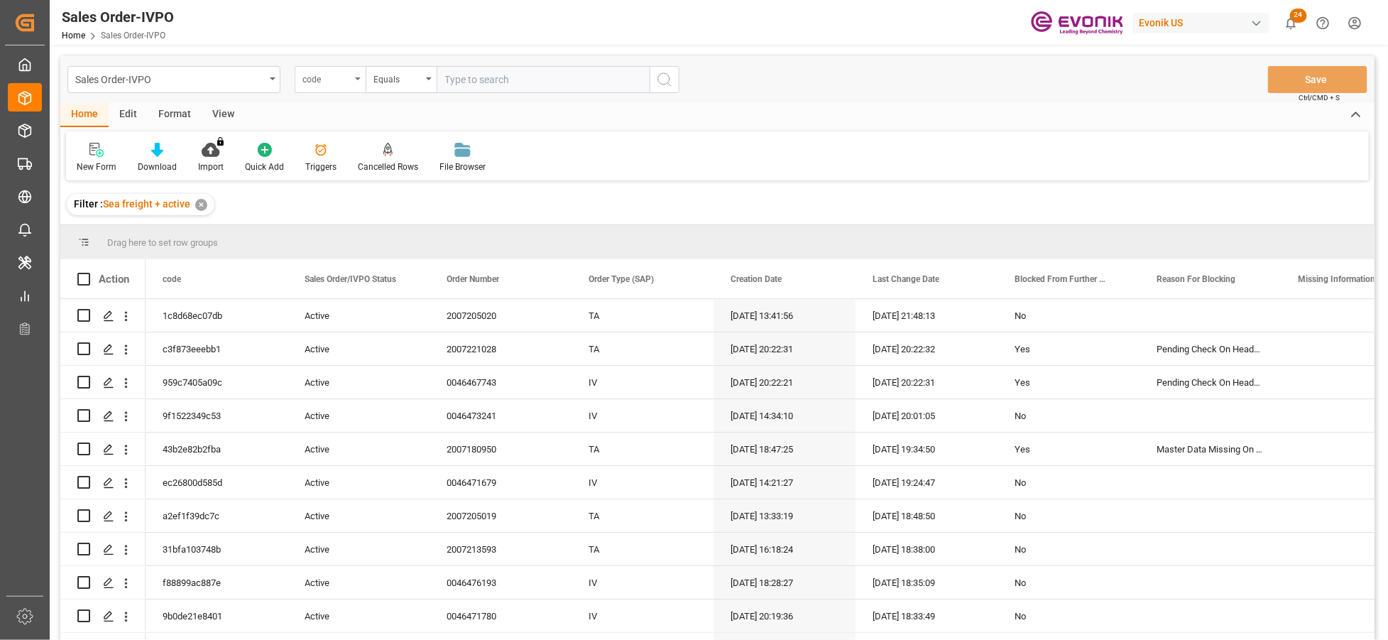
click at [336, 83] on div "code" at bounding box center [327, 78] width 48 height 16
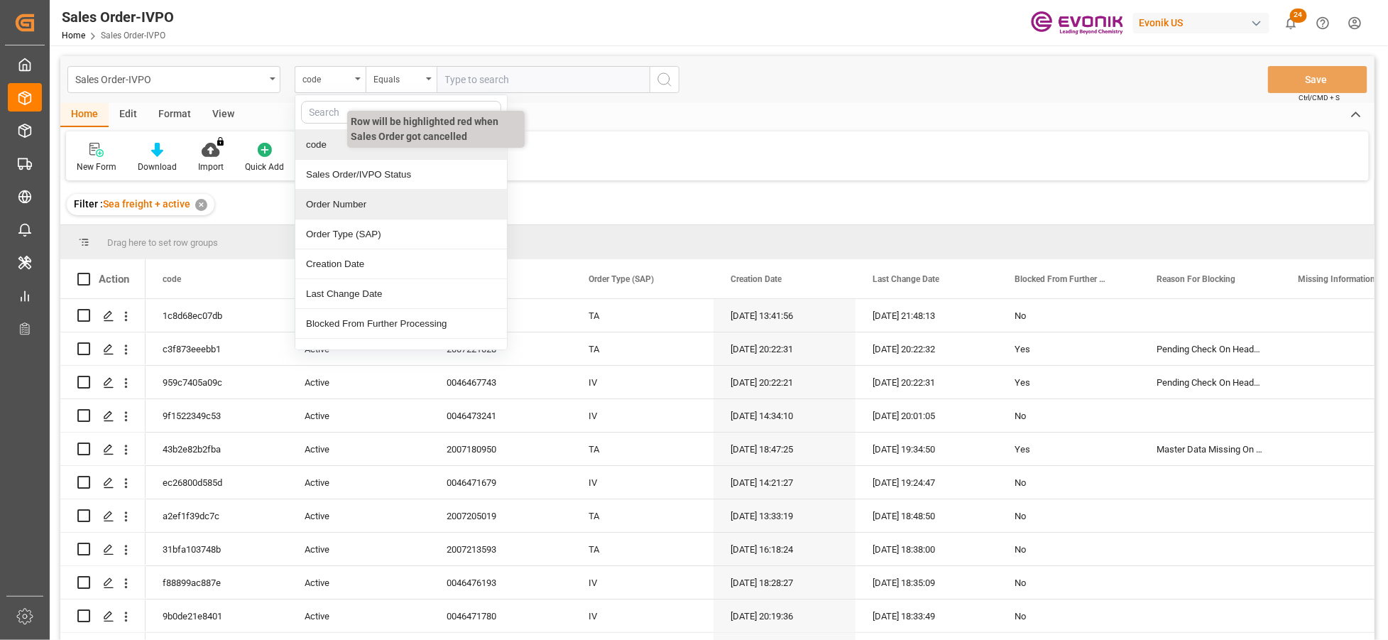
drag, startPoint x: 382, startPoint y: 200, endPoint x: 469, endPoint y: 119, distance: 119.1
click at [382, 200] on div "Order Number" at bounding box center [401, 205] width 212 height 30
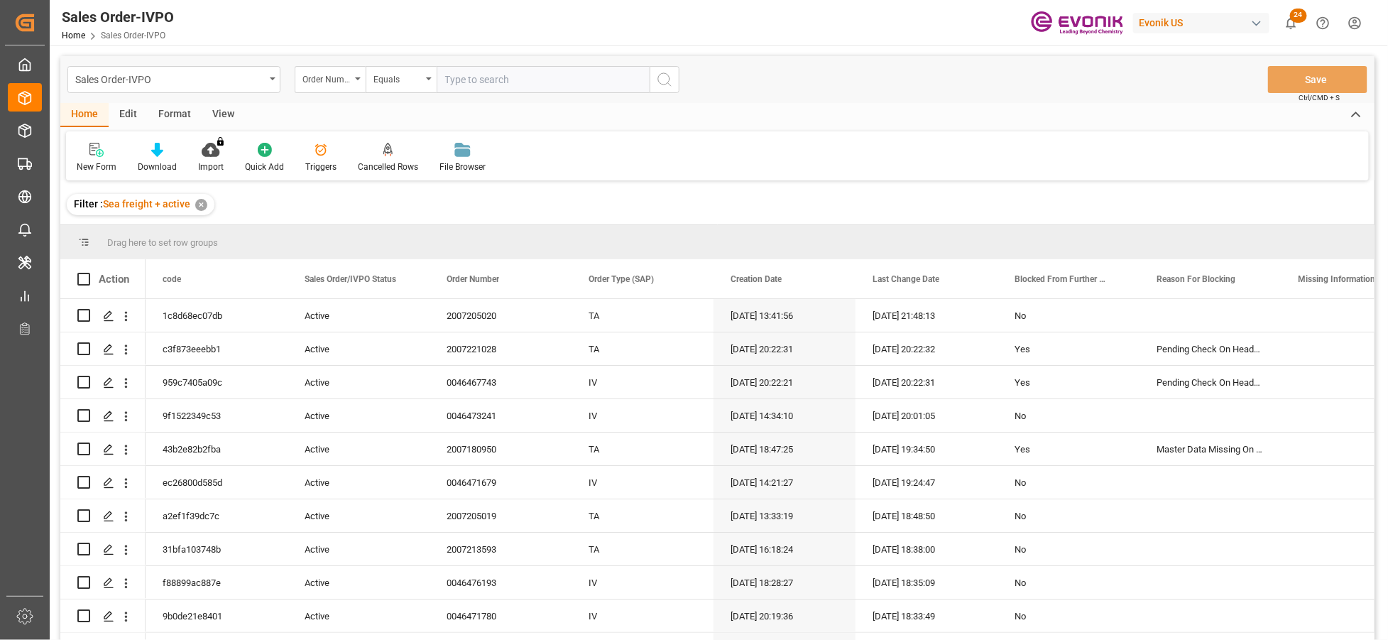
click at [493, 74] on input "text" at bounding box center [543, 79] width 213 height 27
paste input "0046467176"
type input "0046467176"
click at [665, 82] on icon "search button" at bounding box center [664, 79] width 17 height 17
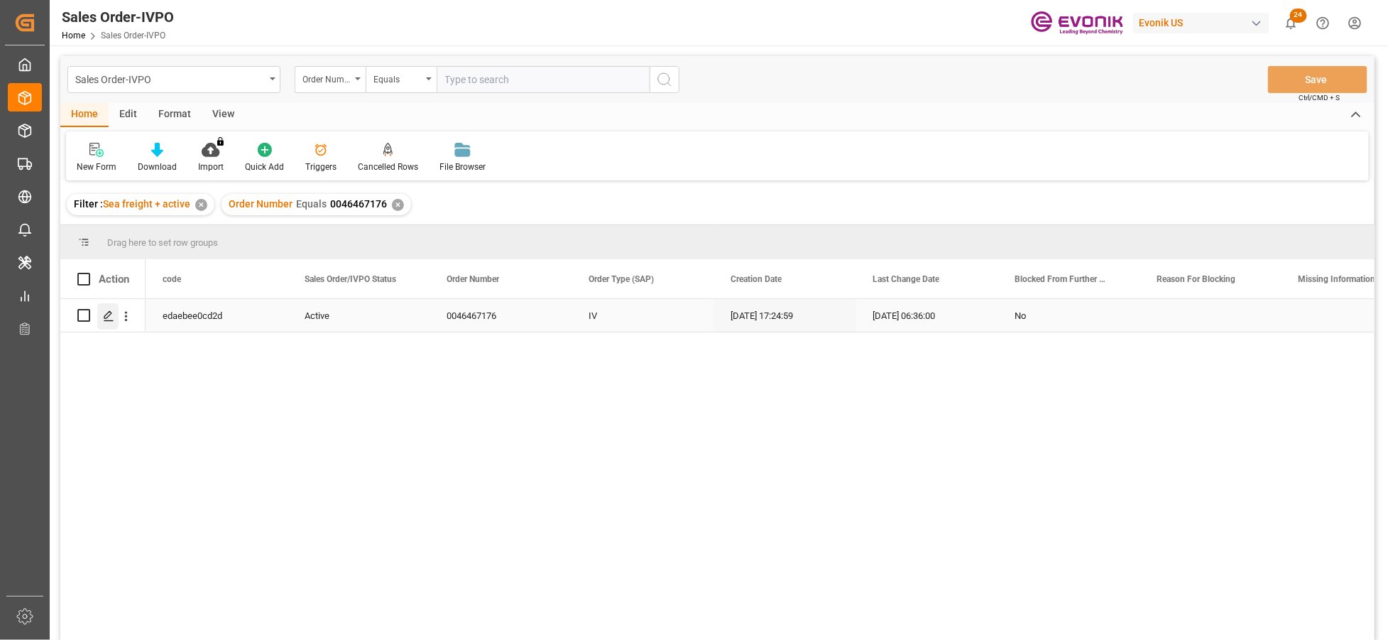
click at [103, 316] on icon "Press SPACE to select this row." at bounding box center [108, 315] width 11 height 11
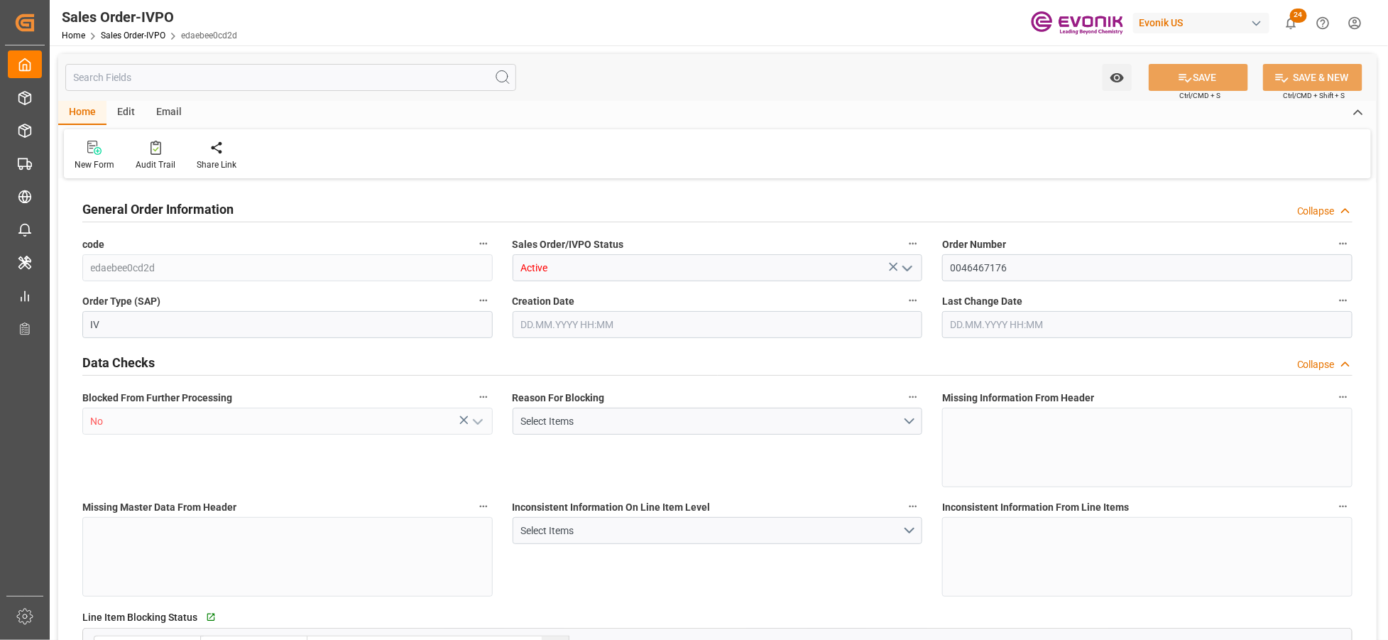
type input "NLRTM"
type input "0"
type input "1"
type input "2"
type input "17252"
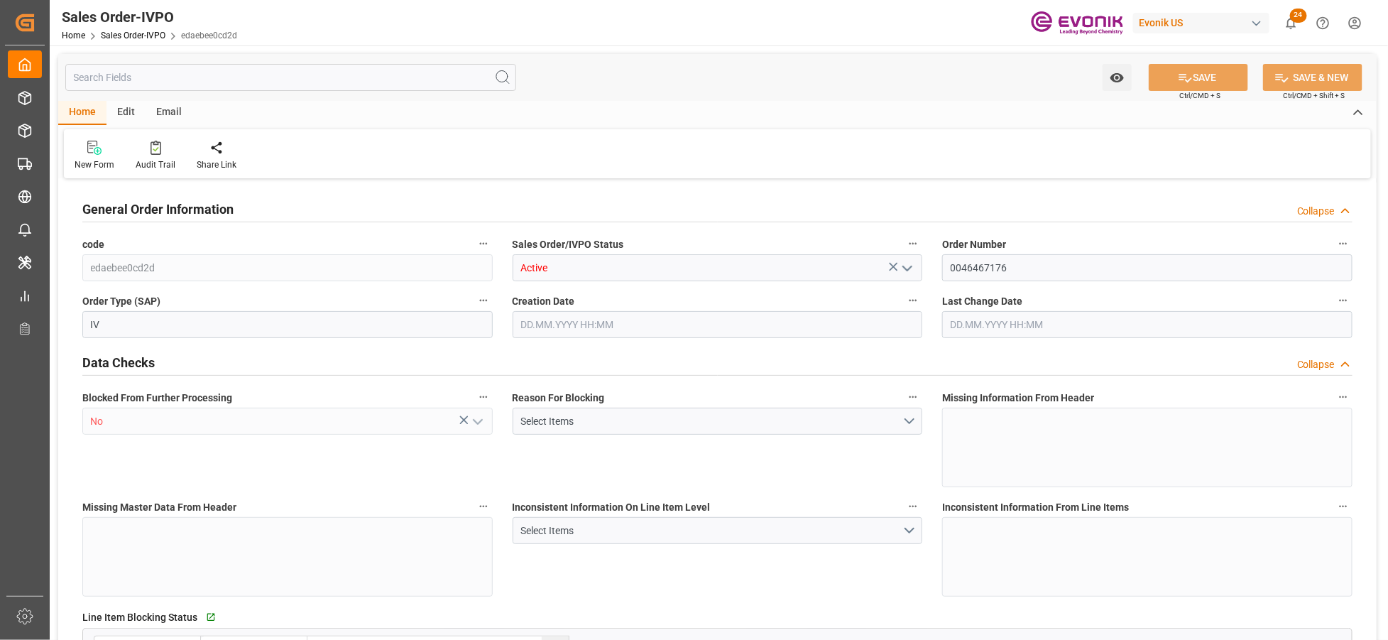
type input "0"
type input "17000"
type input "30"
type input "06.08.2025 17:24"
type input "13.10.2025 06:36"
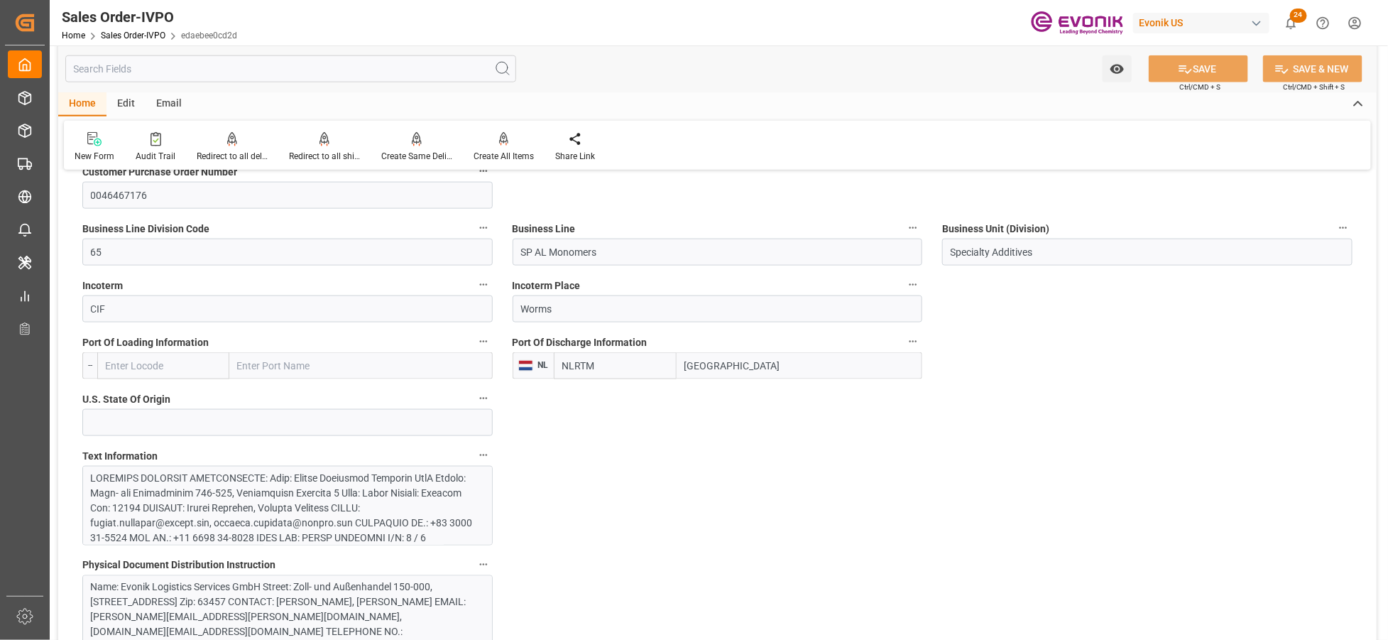
scroll to position [947, 0]
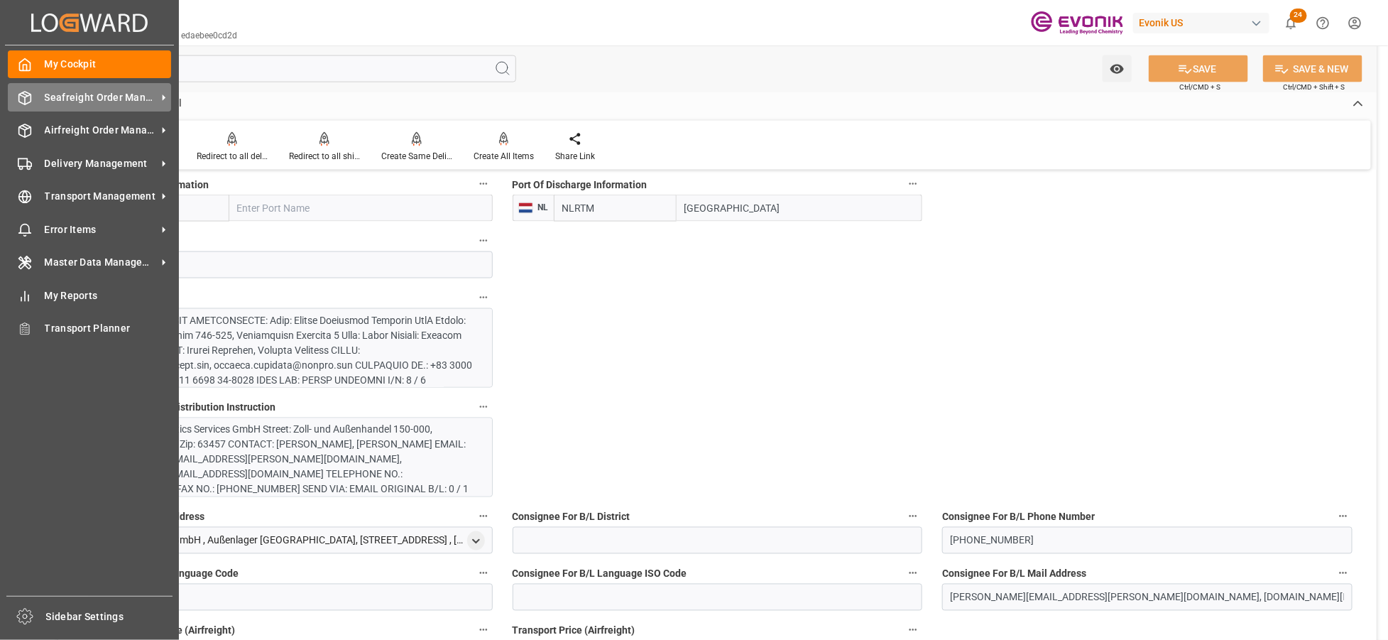
click at [82, 102] on span "Seafreight Order Management" at bounding box center [101, 97] width 112 height 15
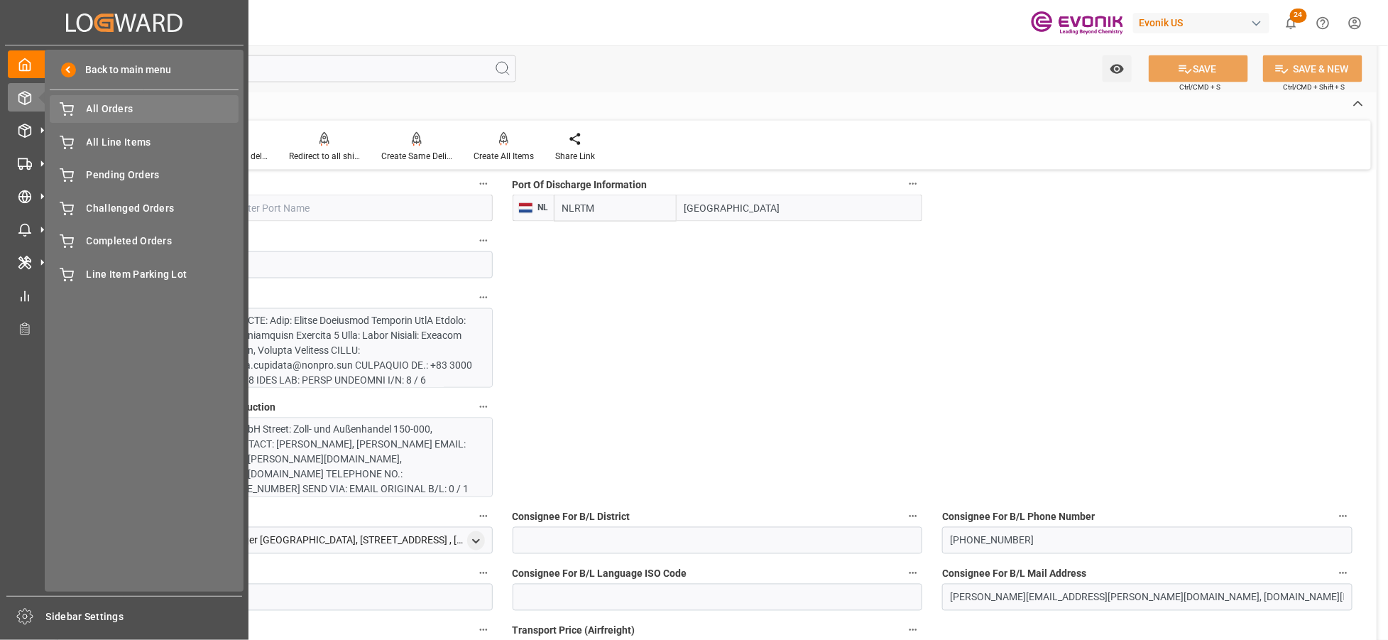
click at [125, 110] on span "All Orders" at bounding box center [163, 109] width 153 height 15
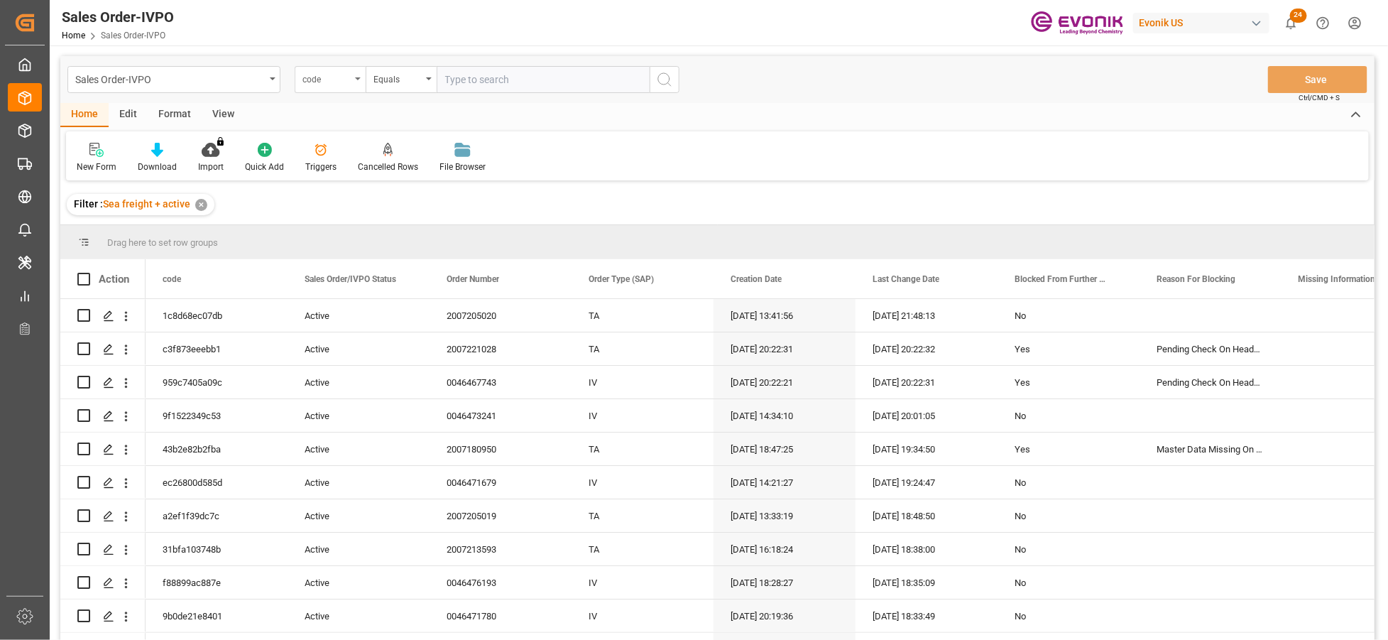
click at [339, 67] on div "code" at bounding box center [330, 79] width 71 height 27
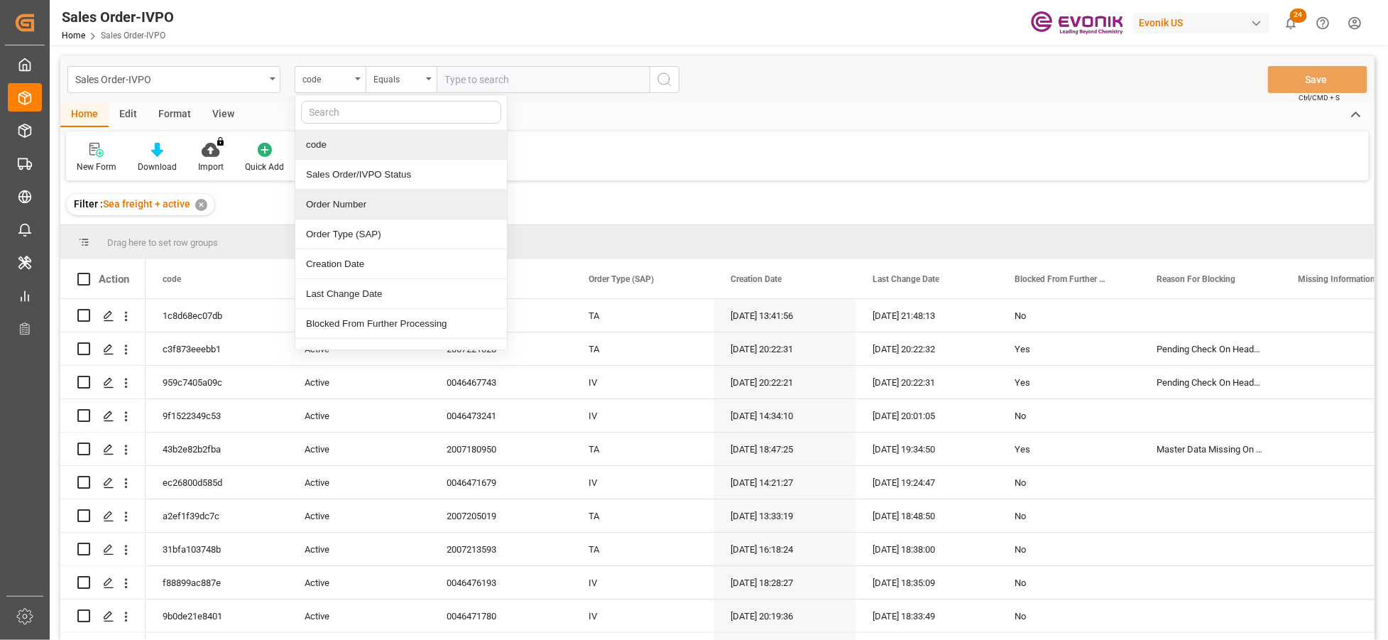
click at [375, 207] on div "Order Number" at bounding box center [401, 205] width 212 height 30
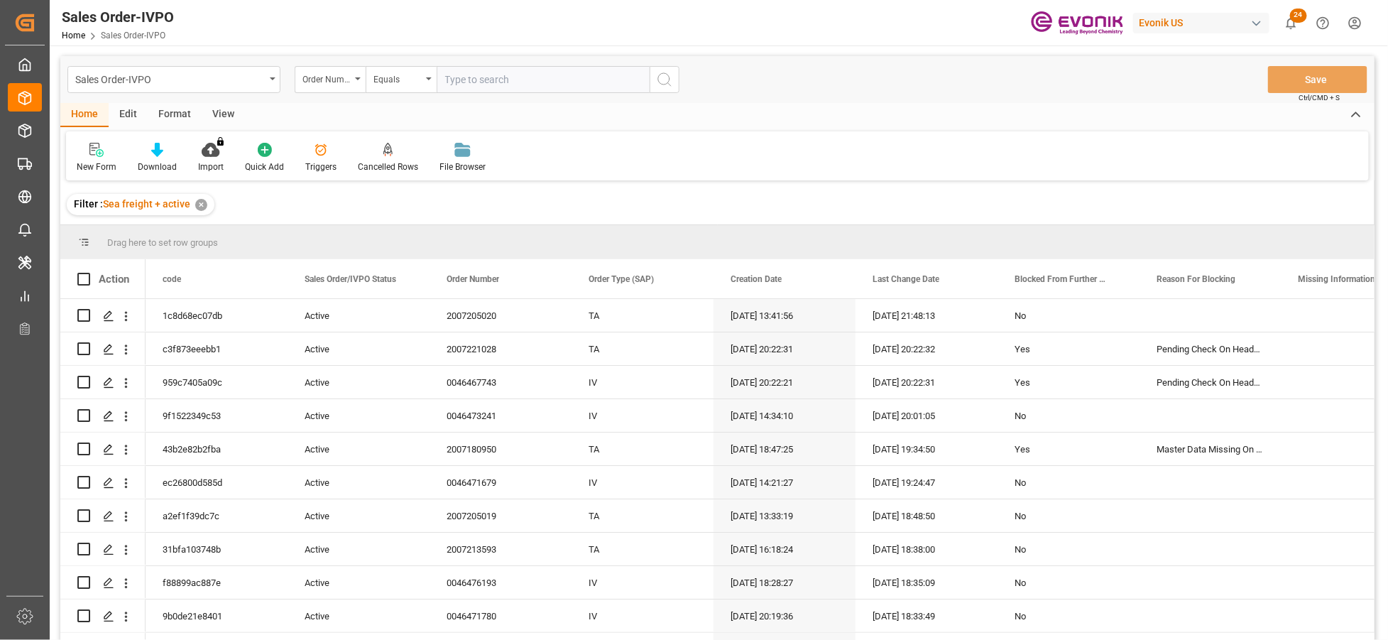
click at [489, 84] on input "text" at bounding box center [543, 79] width 213 height 27
paste input "0046471679"
type input "0046471679"
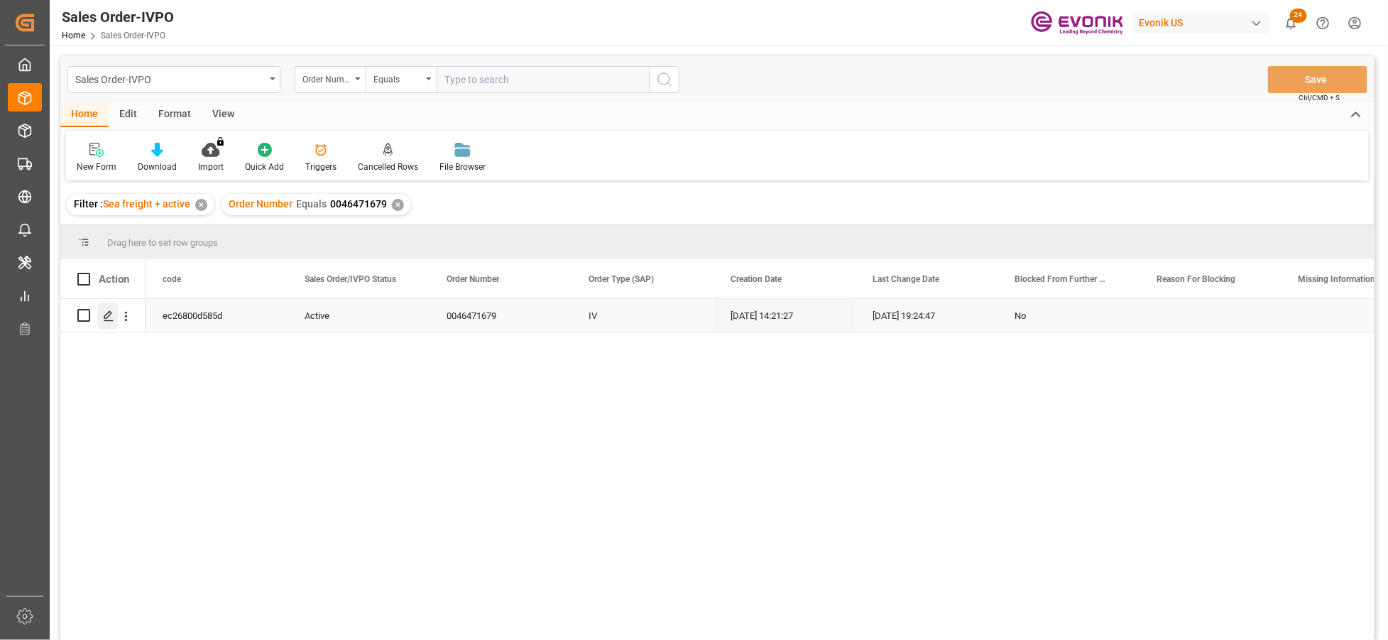
click at [109, 308] on div "Press SPACE to select this row." at bounding box center [107, 316] width 21 height 26
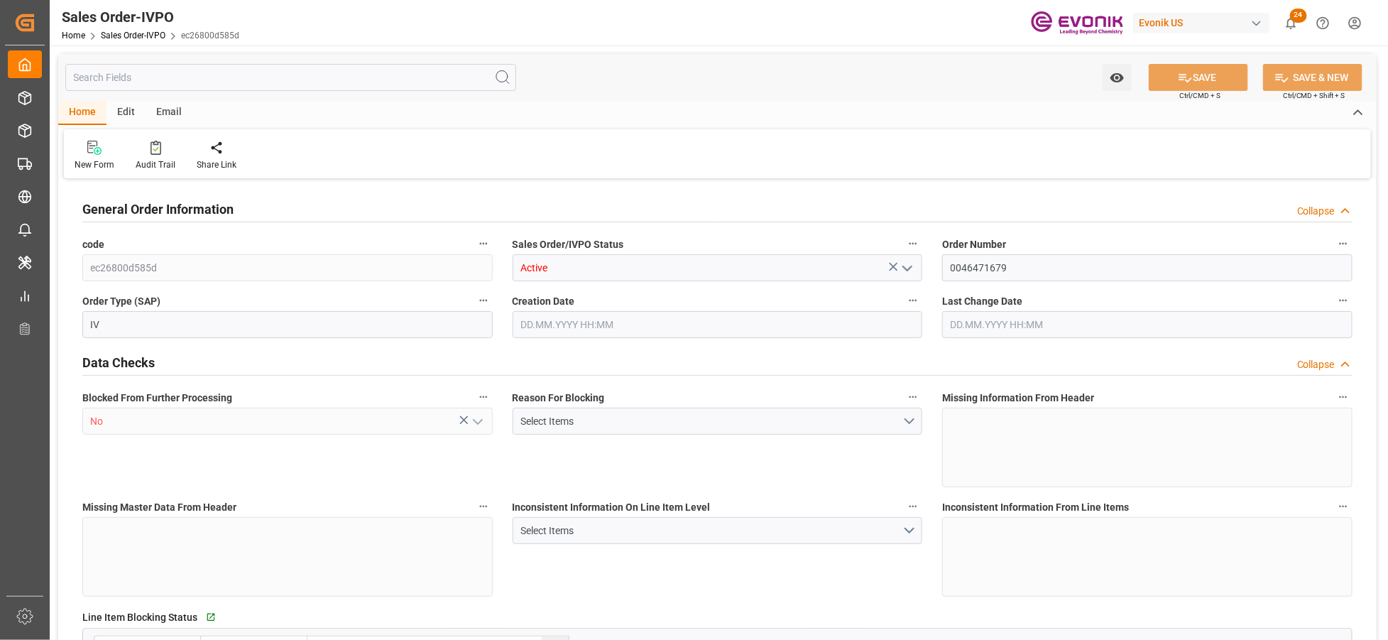
type input "KRPUS"
type input "0"
type input "1"
type input "4562.82"
type input "01.10.2025 14:21"
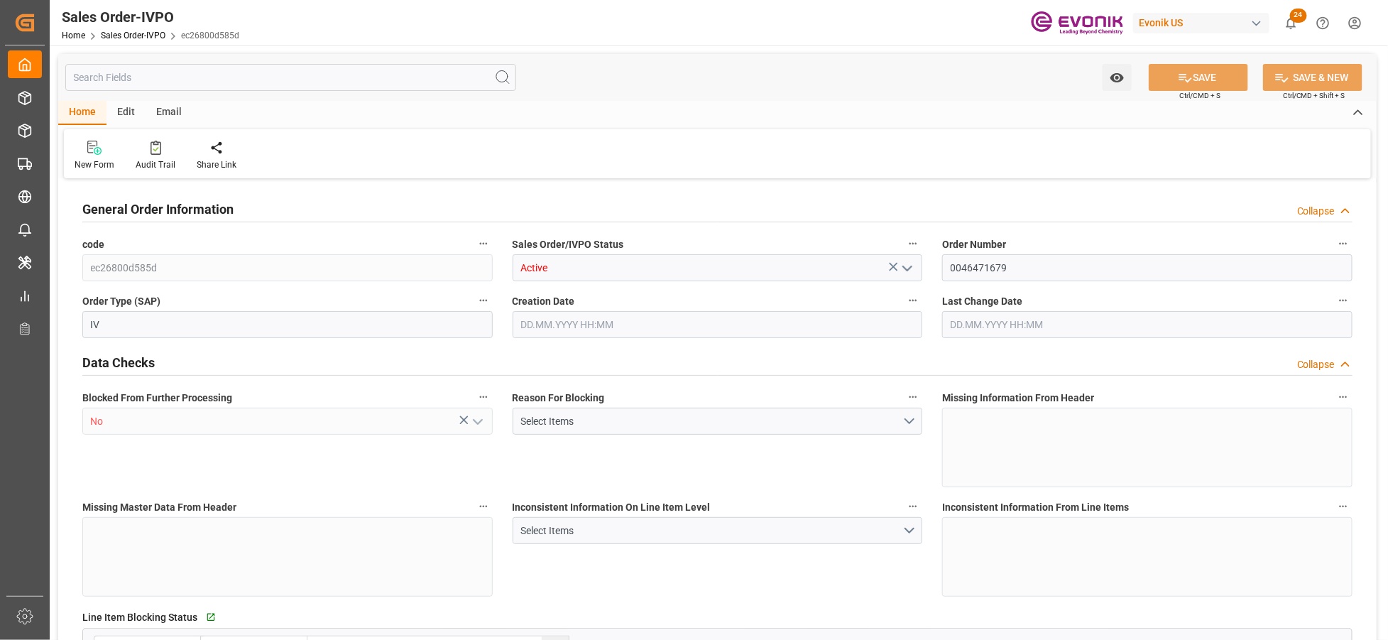
type input "13.10.2025 19:24"
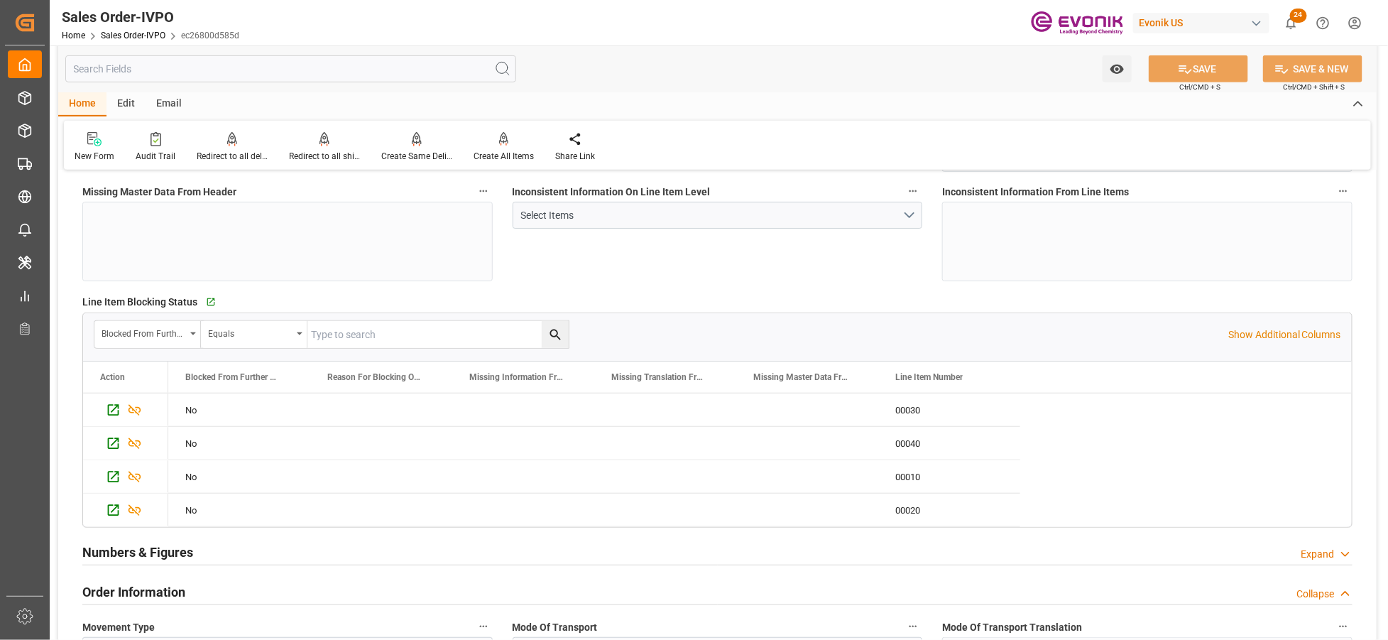
scroll to position [631, 0]
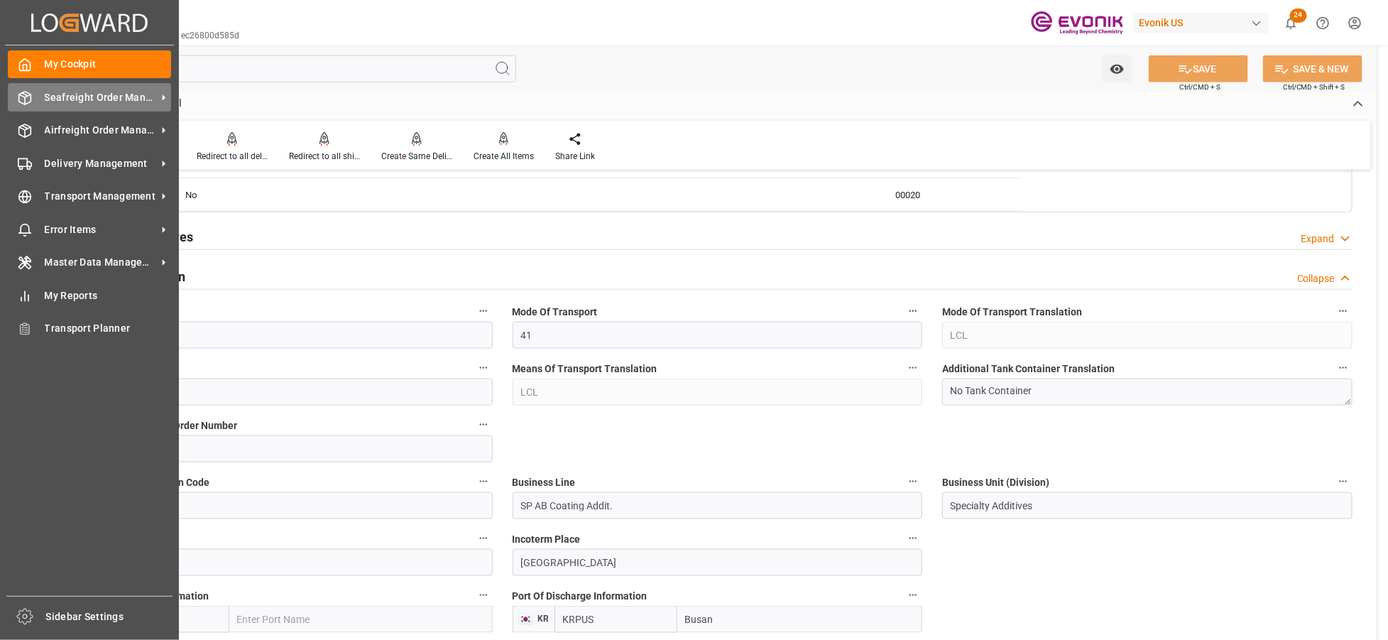
click at [64, 100] on span "Seafreight Order Management" at bounding box center [101, 97] width 112 height 15
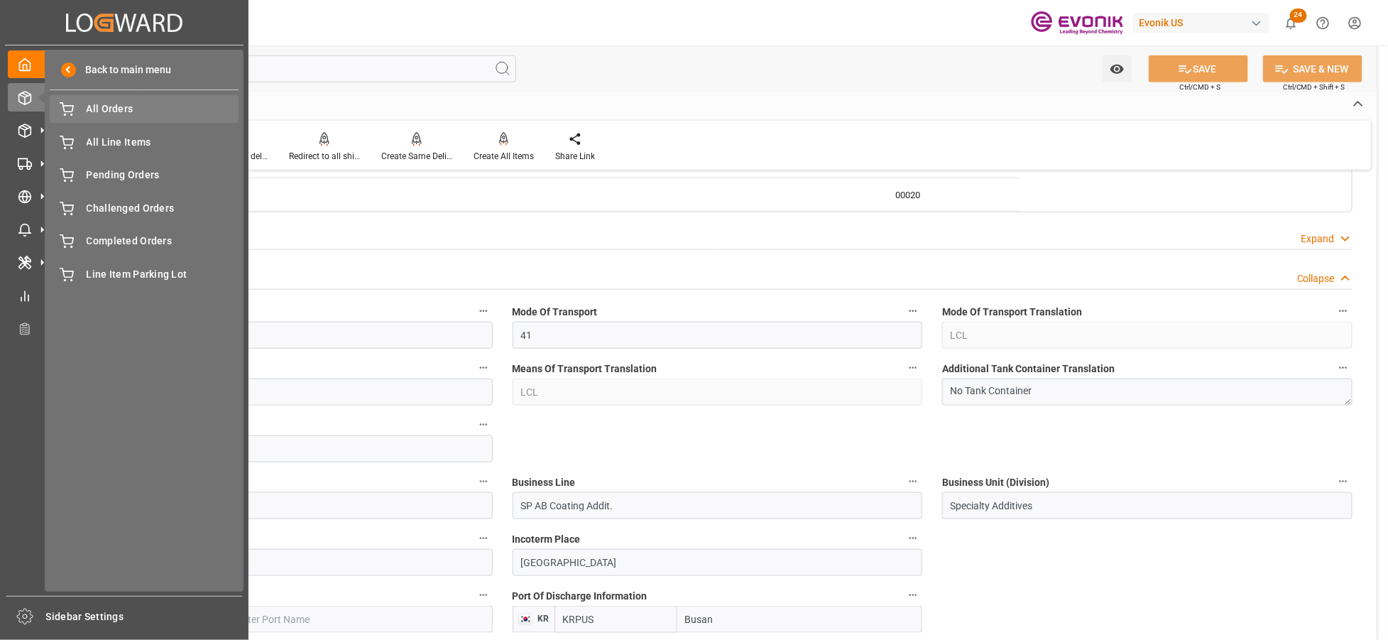
click at [101, 112] on span "All Orders" at bounding box center [163, 109] width 153 height 15
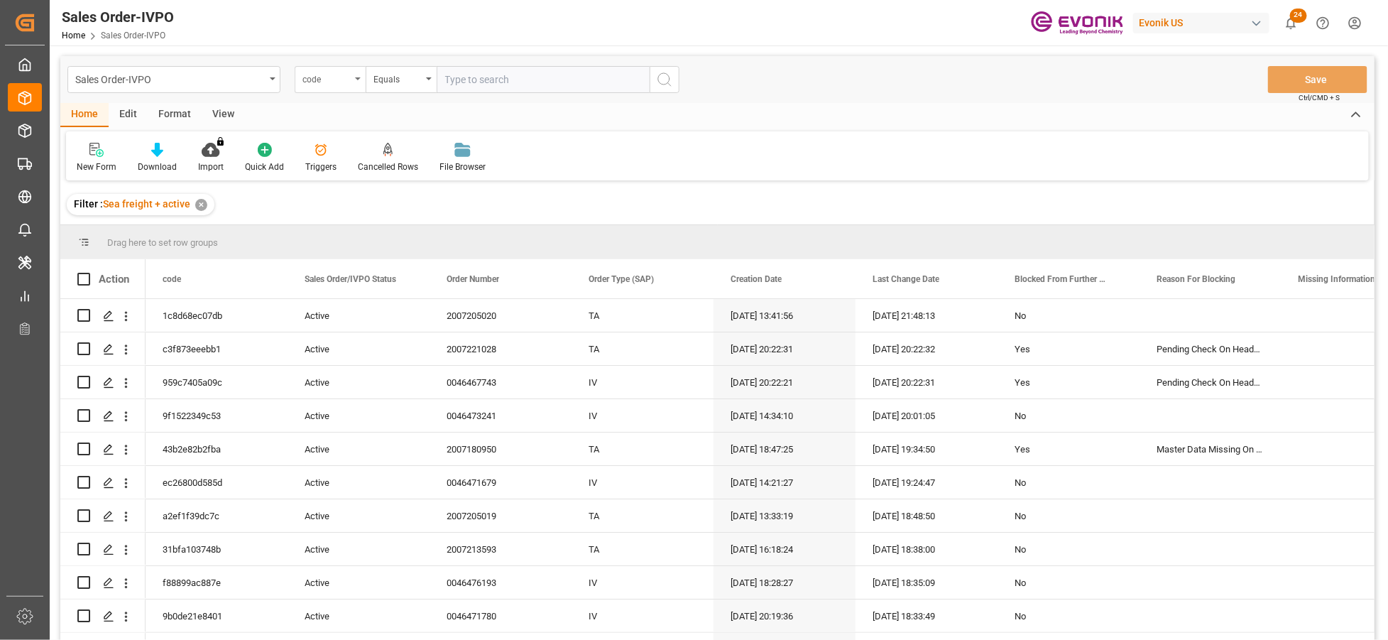
click at [345, 85] on div "code" at bounding box center [327, 78] width 48 height 16
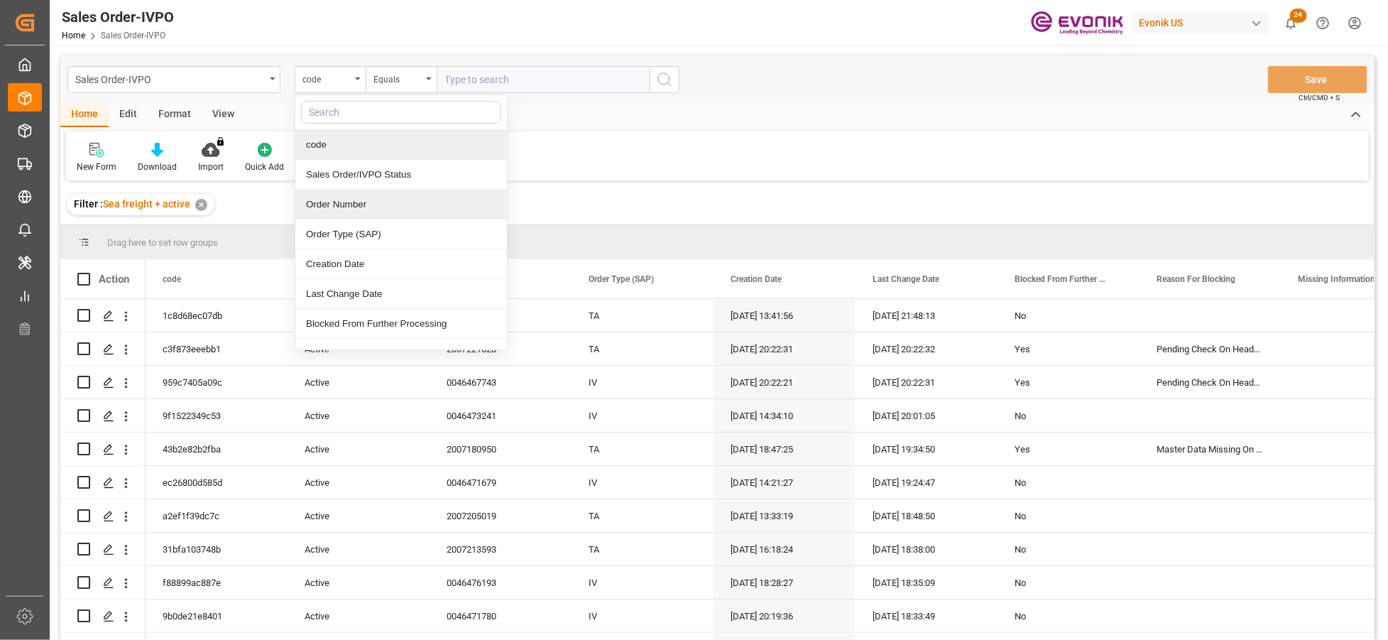
click at [369, 201] on div "Order Number" at bounding box center [401, 205] width 212 height 30
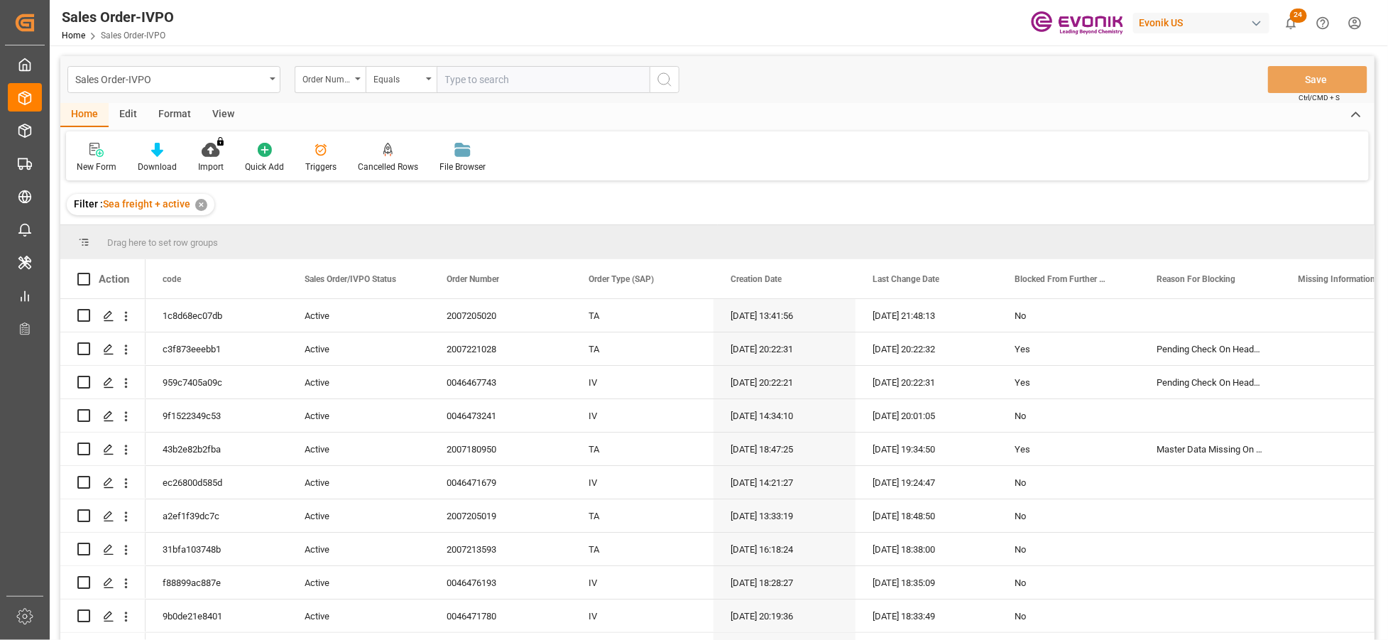
click at [531, 81] on input "text" at bounding box center [543, 79] width 213 height 27
paste input "0046473794"
type input "0046473794"
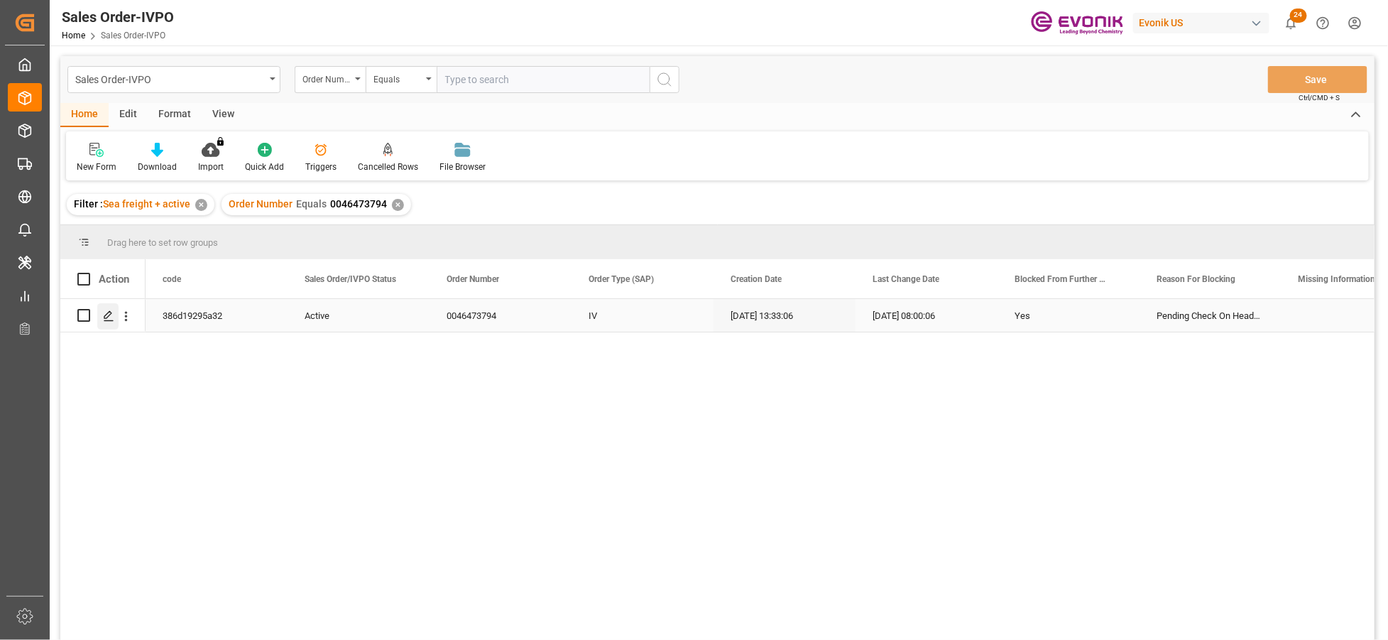
click at [111, 316] on icon "Press SPACE to select this row." at bounding box center [108, 315] width 11 height 11
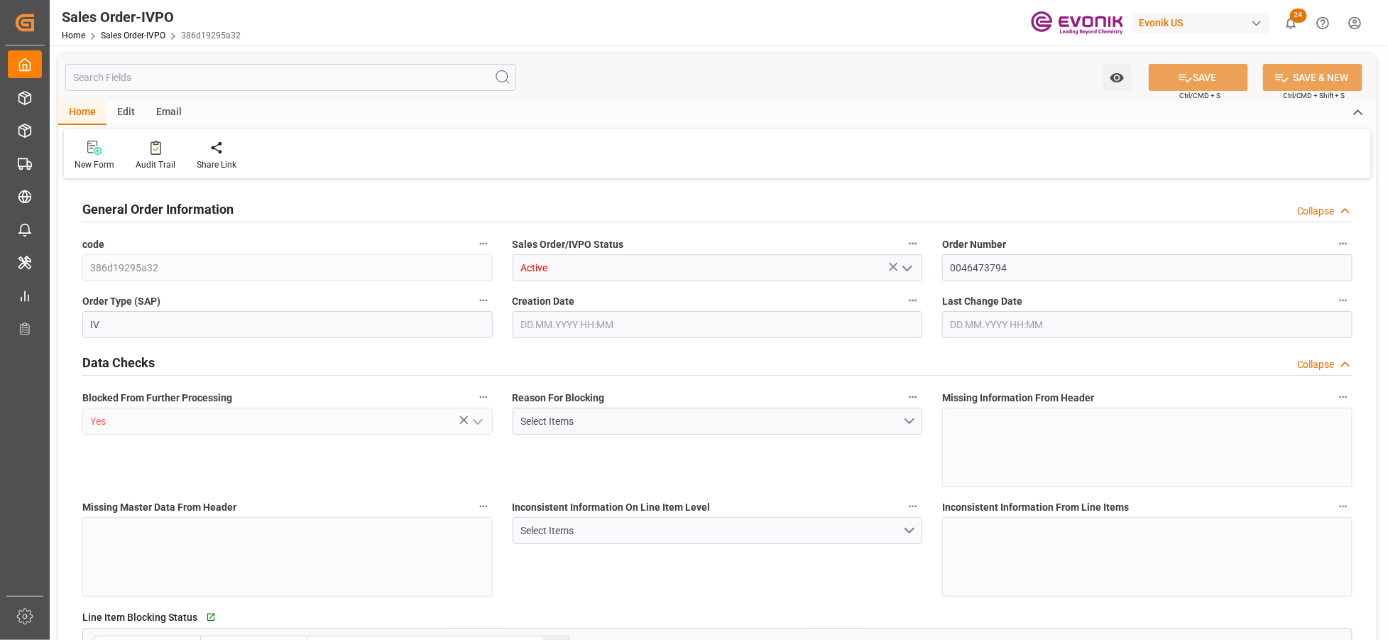
type input "JPYOK"
type input "0"
type input "1"
type input "739.55"
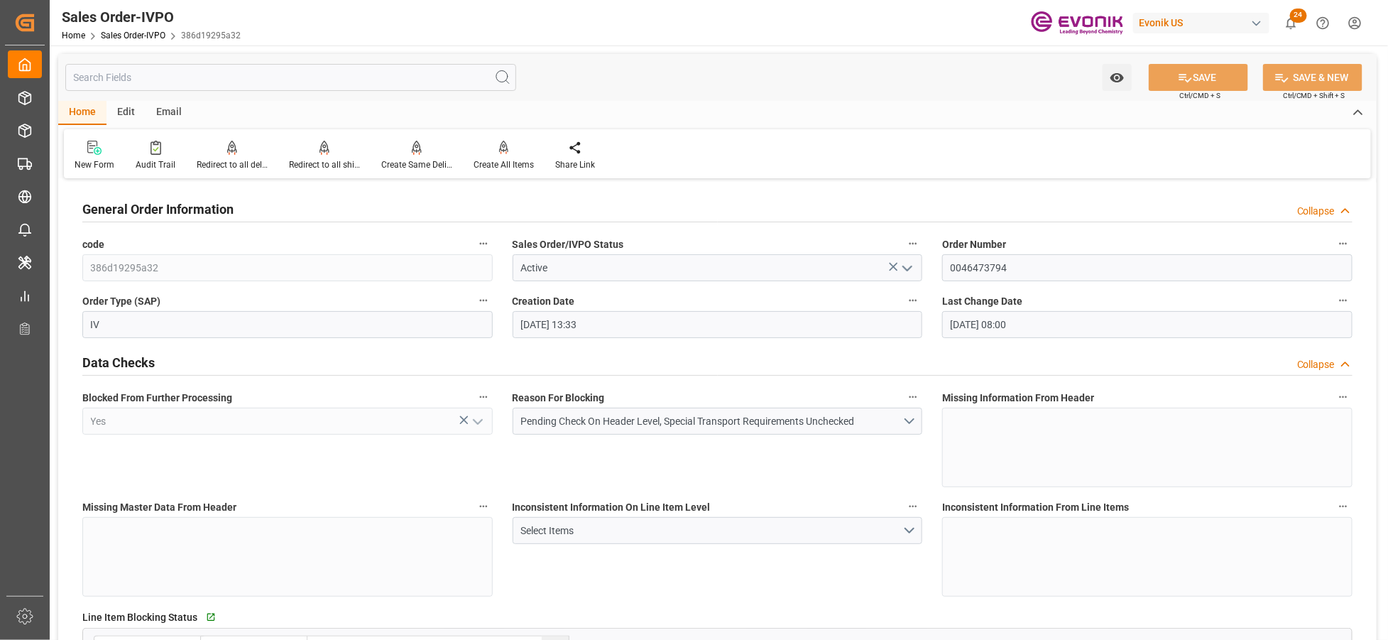
type input "23.09.2025 13:33"
type input "10.10.2025 08:00"
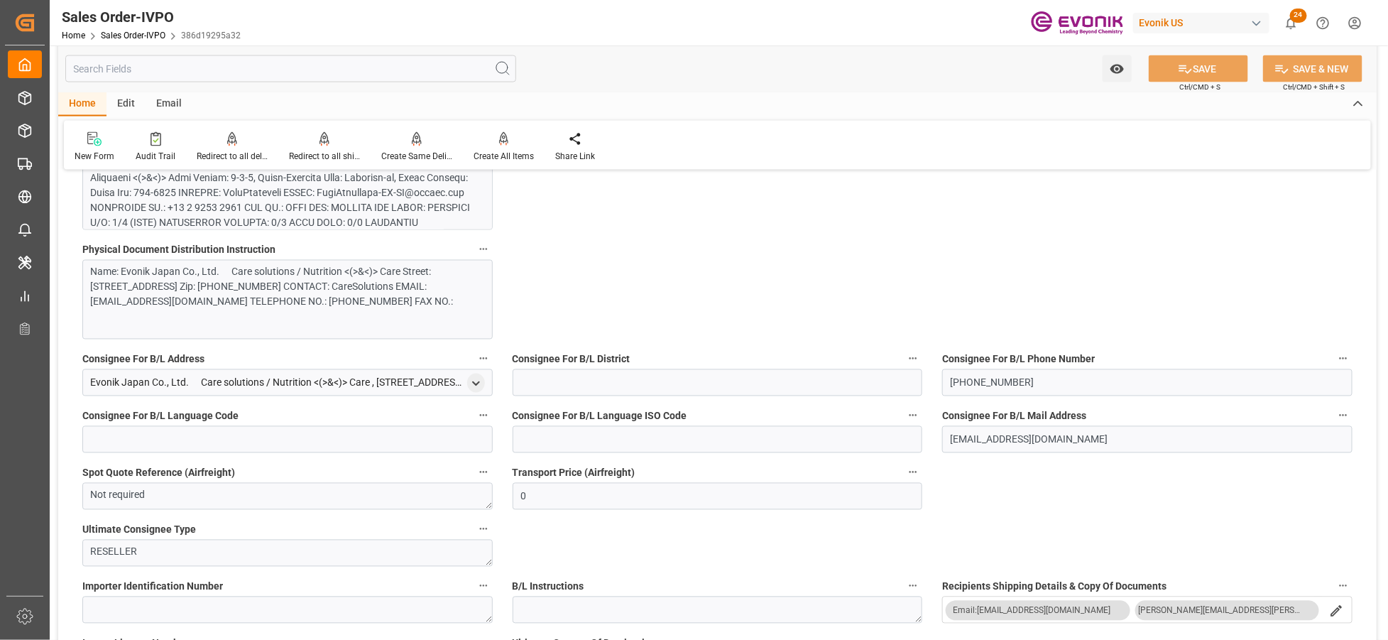
scroll to position [947, 0]
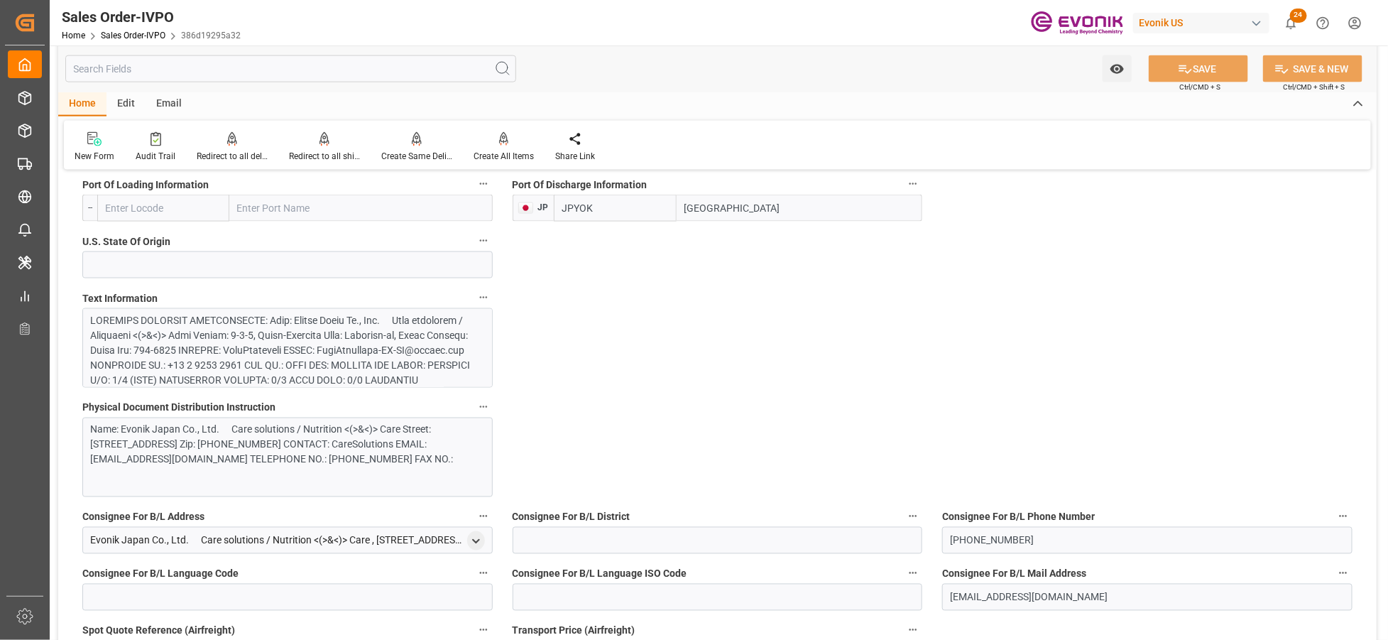
click at [364, 354] on div at bounding box center [282, 454] width 382 height 283
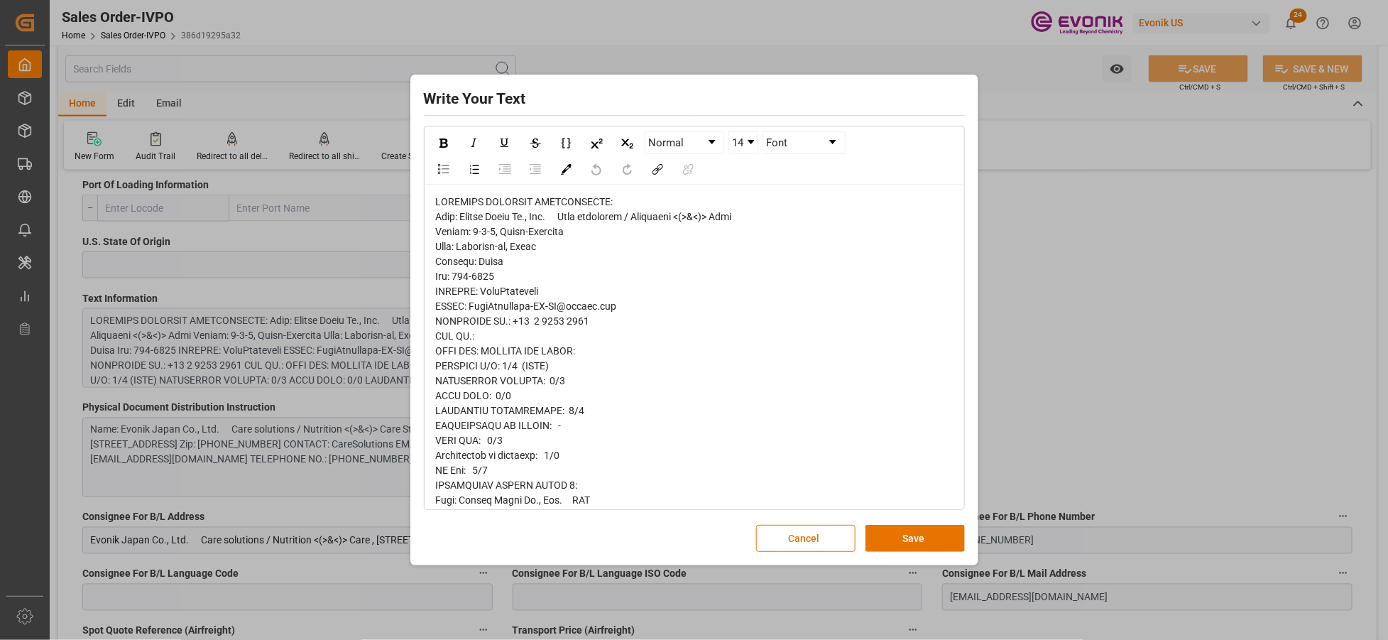
click at [466, 207] on span "rdw-editor" at bounding box center [588, 626] width 305 height 861
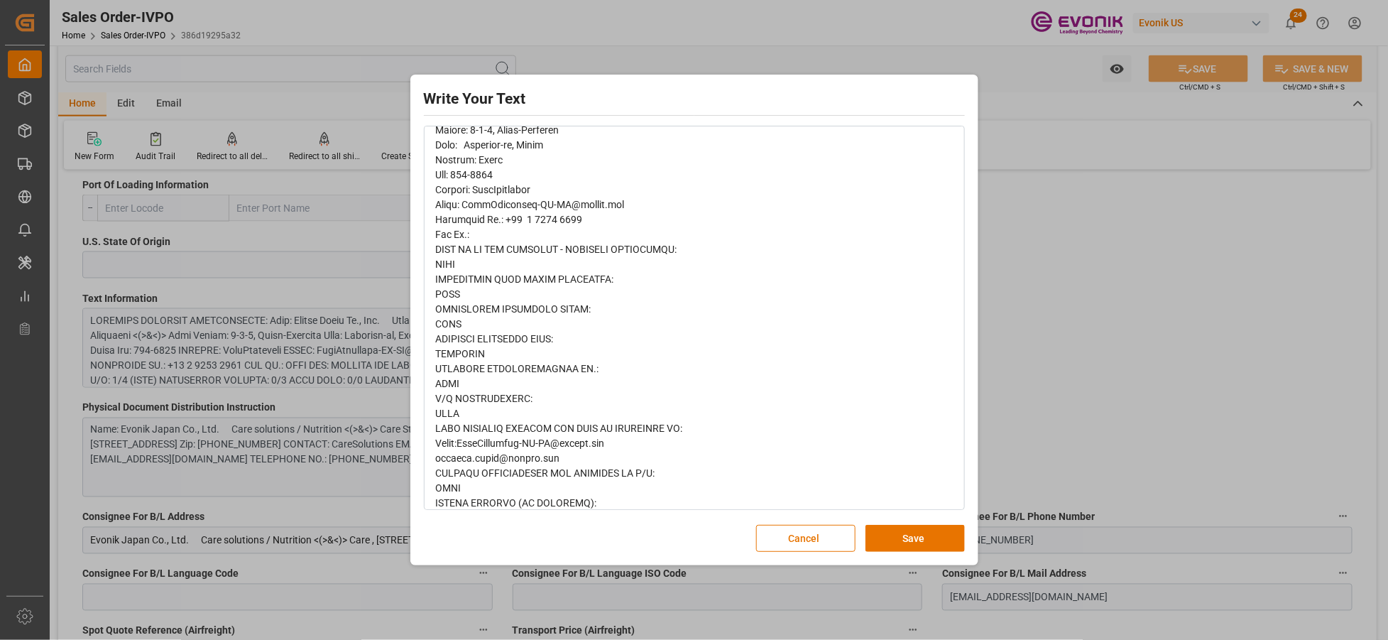
scroll to position [549, 0]
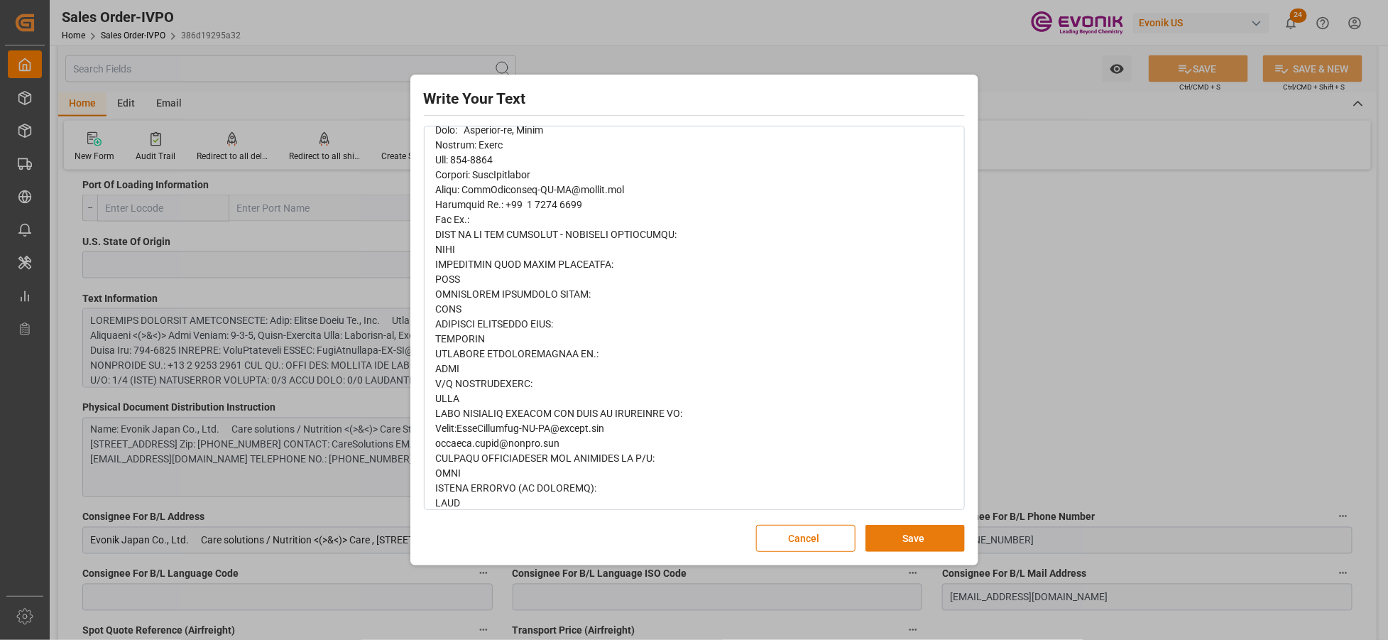
click at [910, 534] on button "Save" at bounding box center [915, 538] width 99 height 27
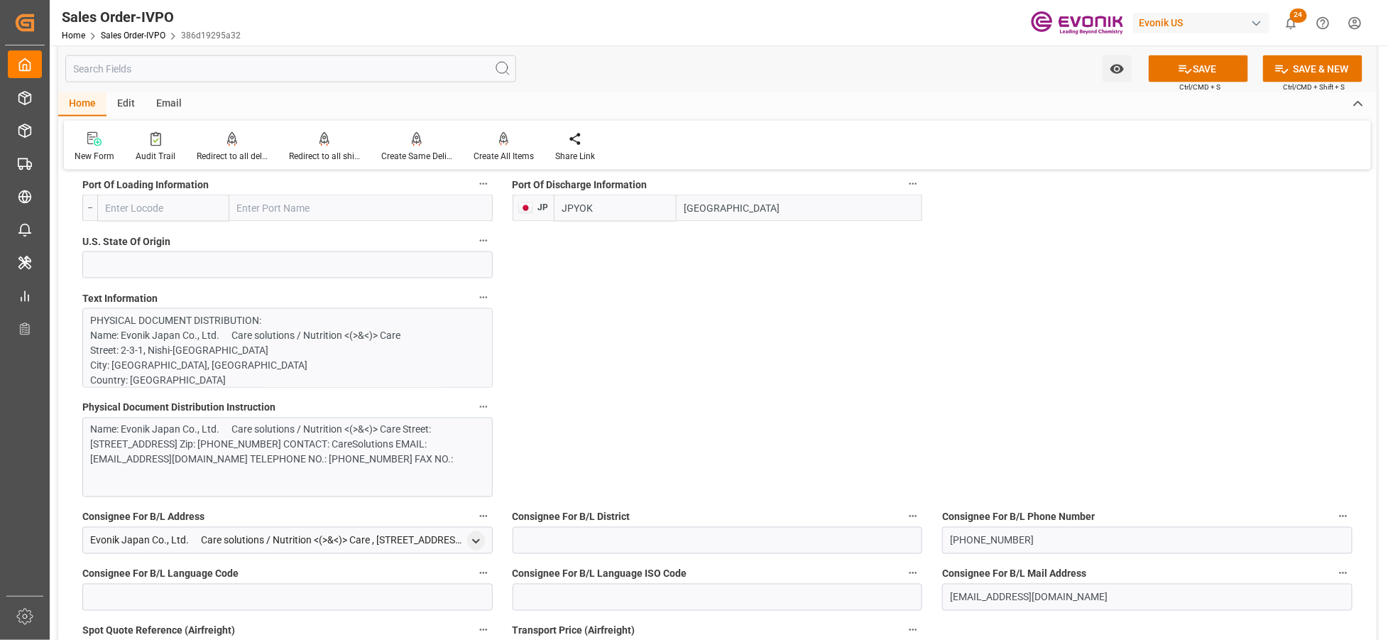
click at [405, 457] on div "Name: Evonik Japan Co., Ltd. 　Care solutions / Nutrition <(>&<)> Care Street: 2…" at bounding box center [282, 445] width 382 height 45
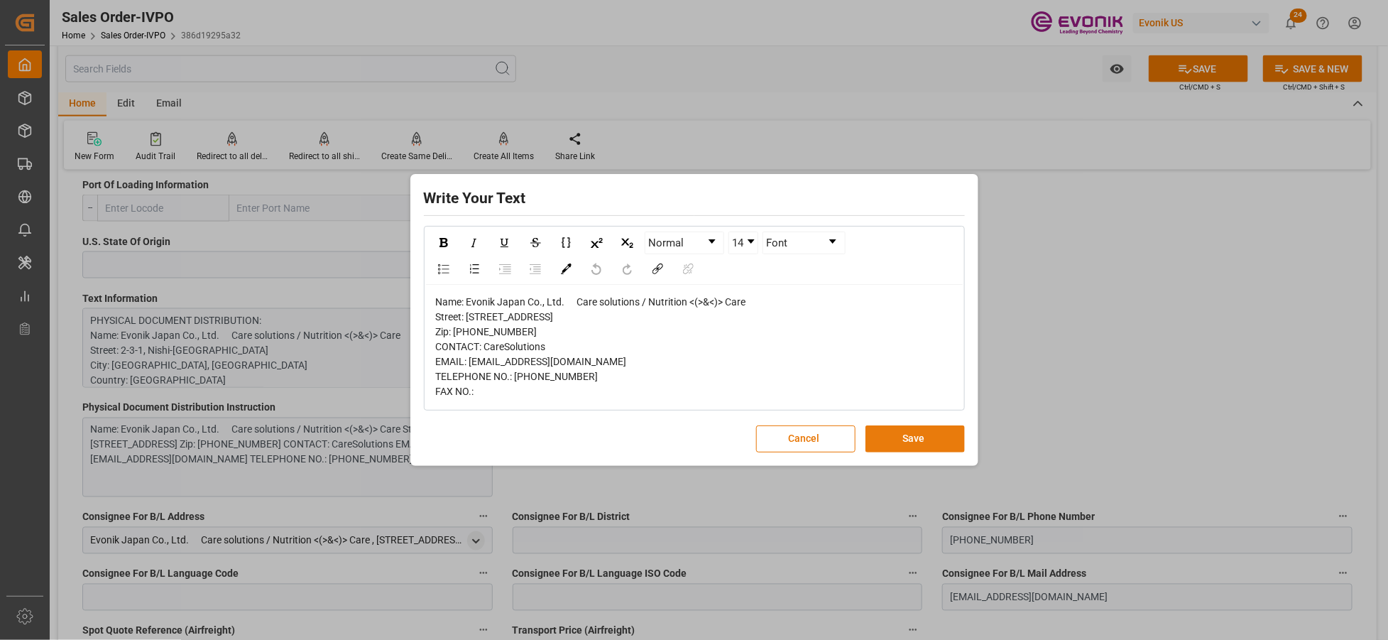
click at [904, 452] on button "Save" at bounding box center [915, 438] width 99 height 27
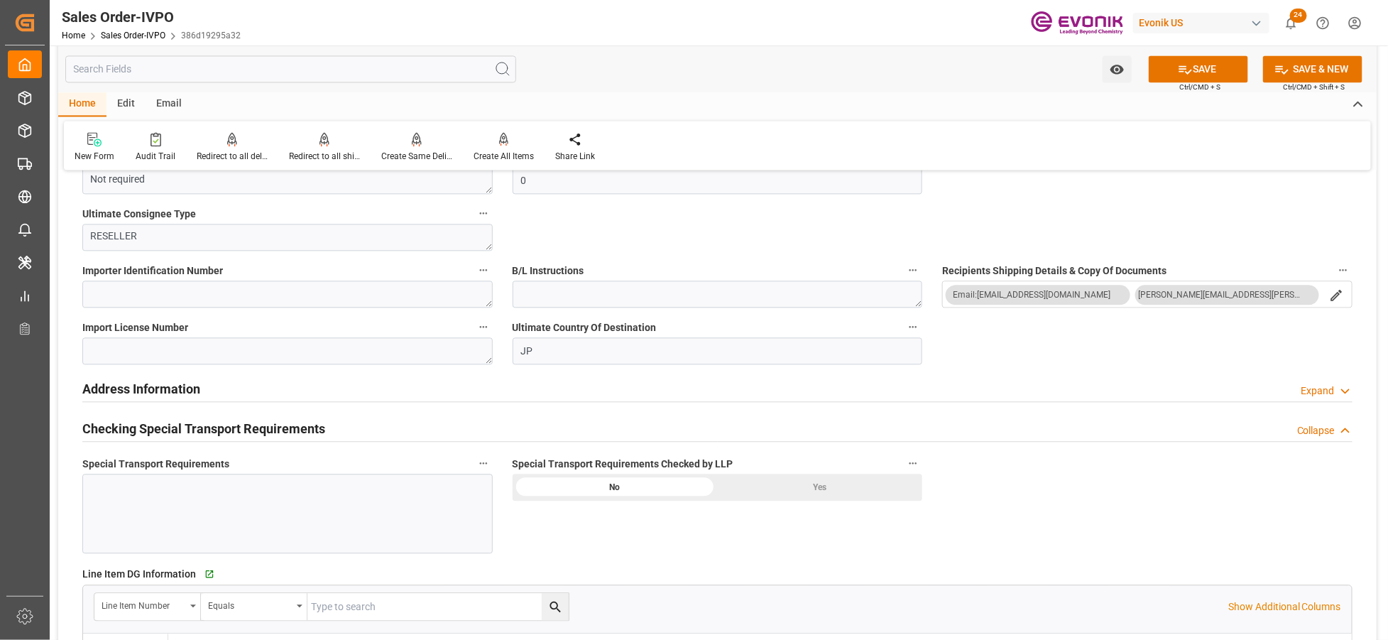
scroll to position [1578, 0]
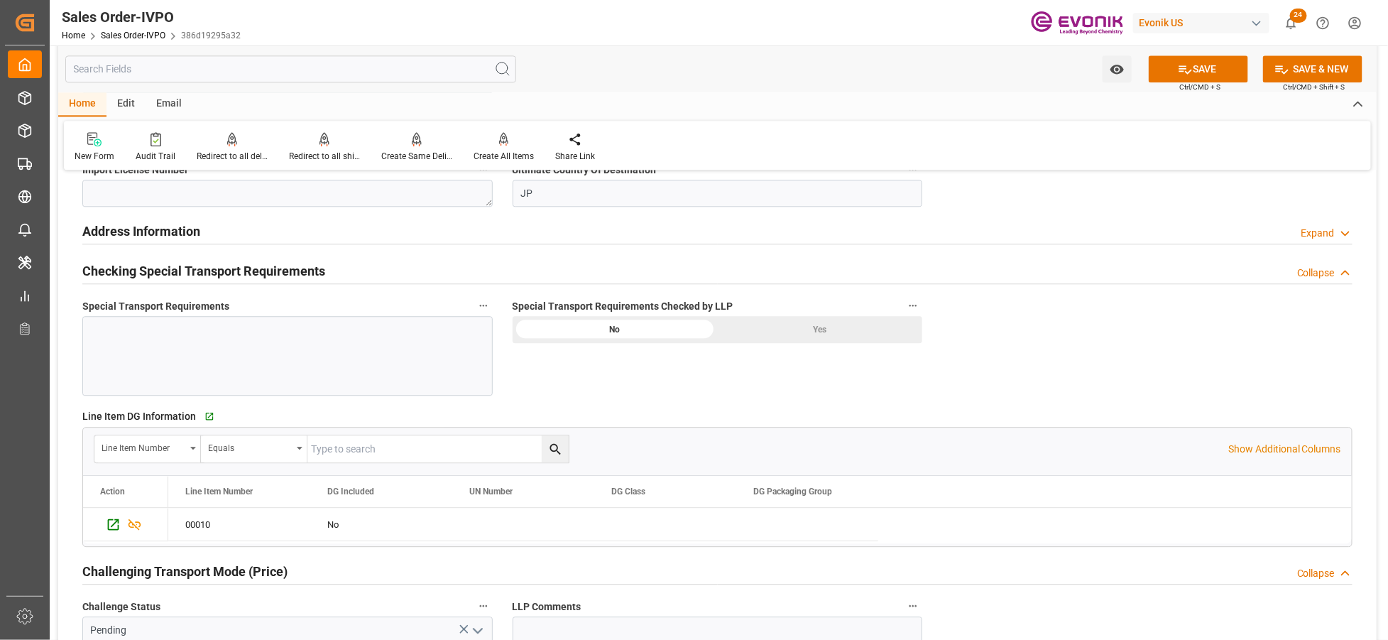
click at [787, 330] on div "Yes" at bounding box center [819, 329] width 205 height 27
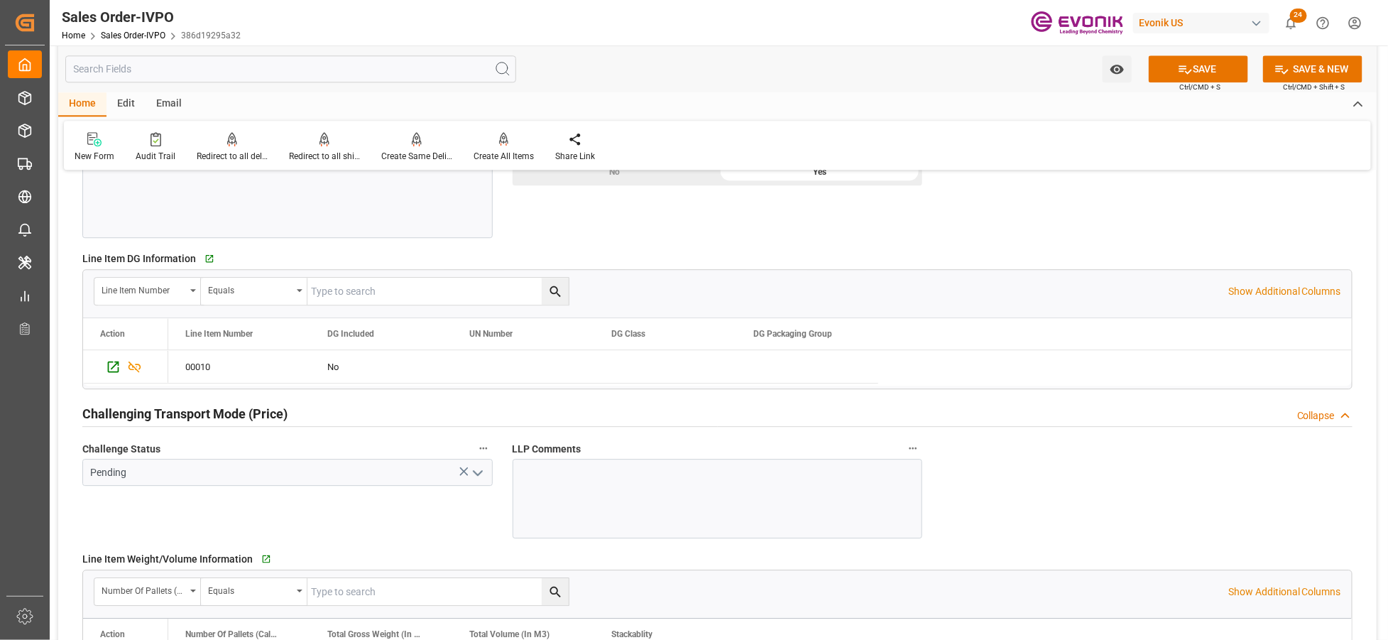
scroll to position [1893, 0]
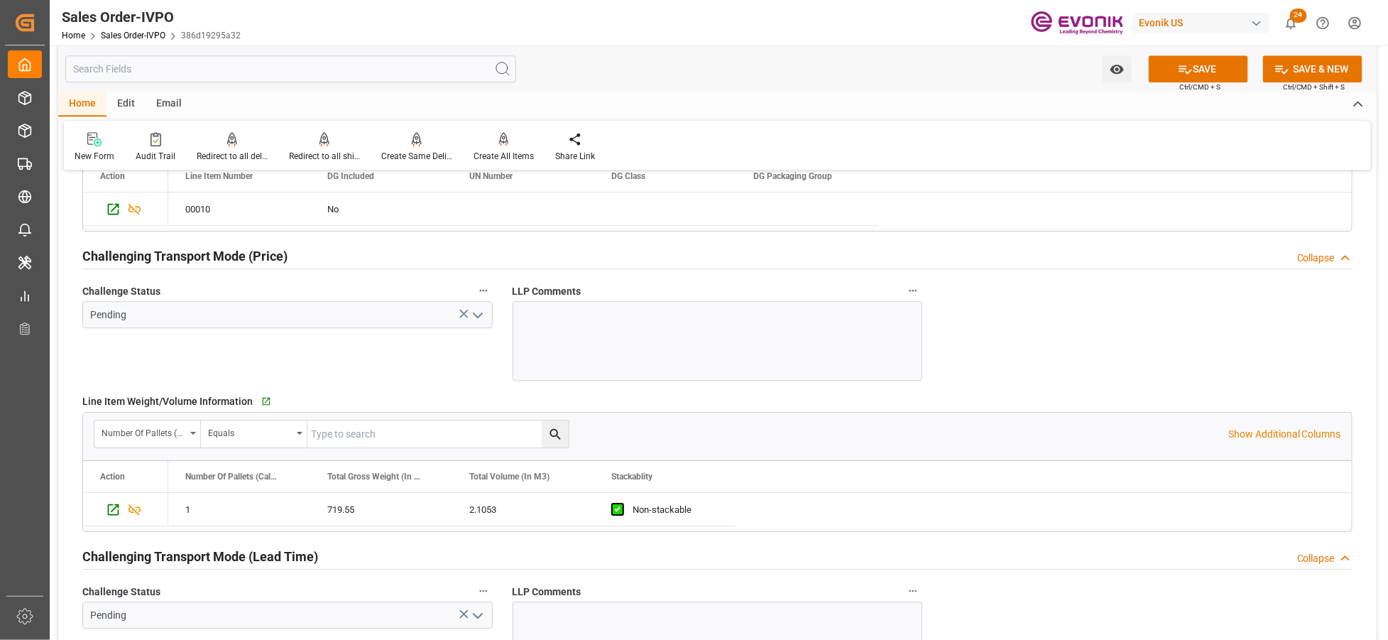
click at [474, 313] on polyline "open menu" at bounding box center [478, 315] width 9 height 4
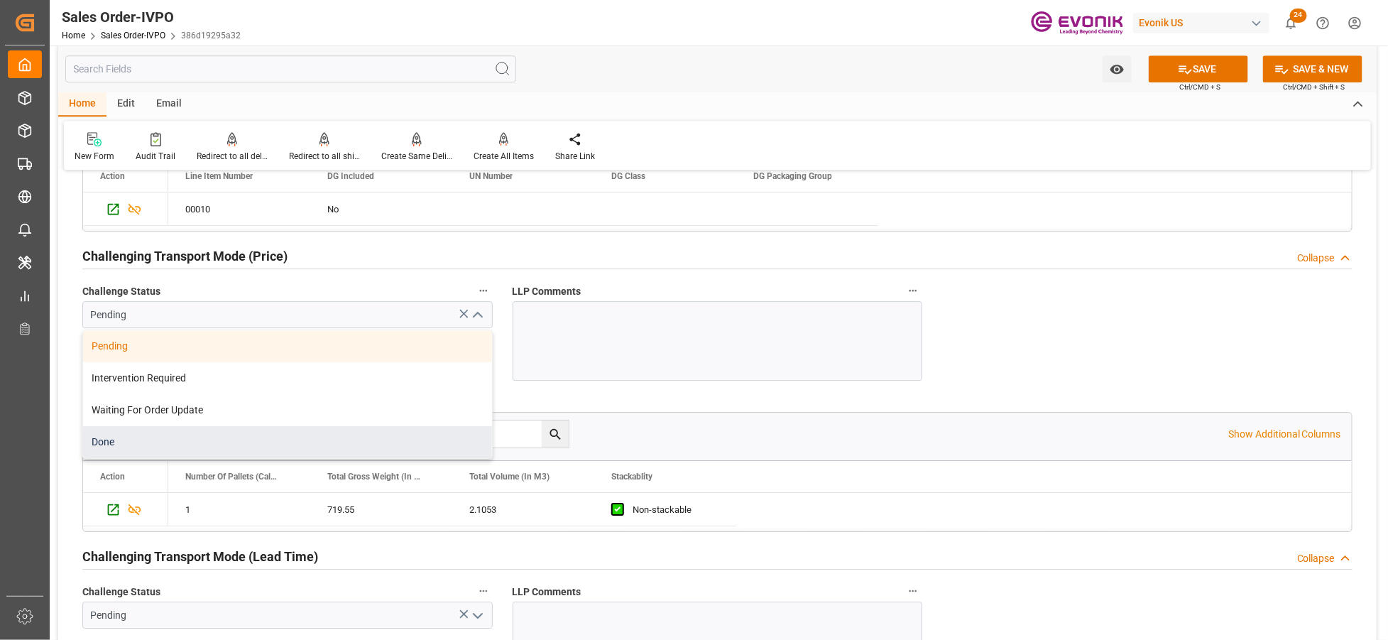
click at [160, 436] on div "Done" at bounding box center [287, 442] width 409 height 32
type input "Done"
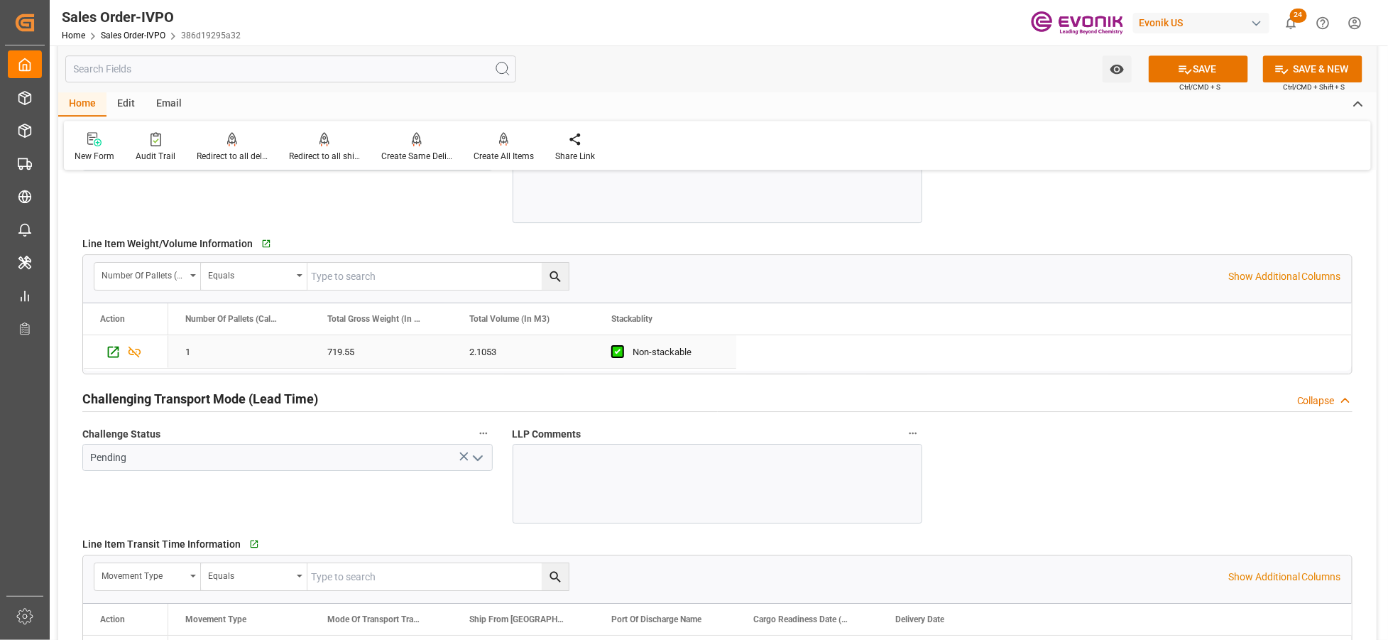
scroll to position [2209, 0]
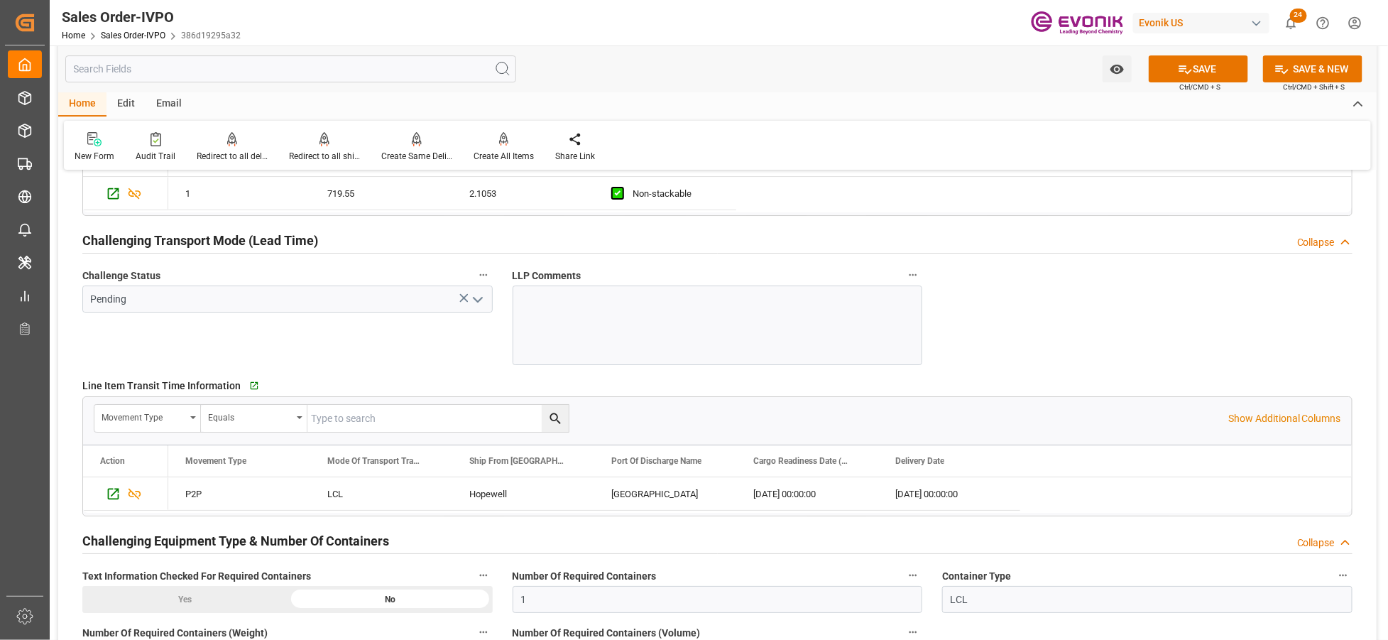
click at [478, 296] on icon "open menu" at bounding box center [477, 299] width 17 height 17
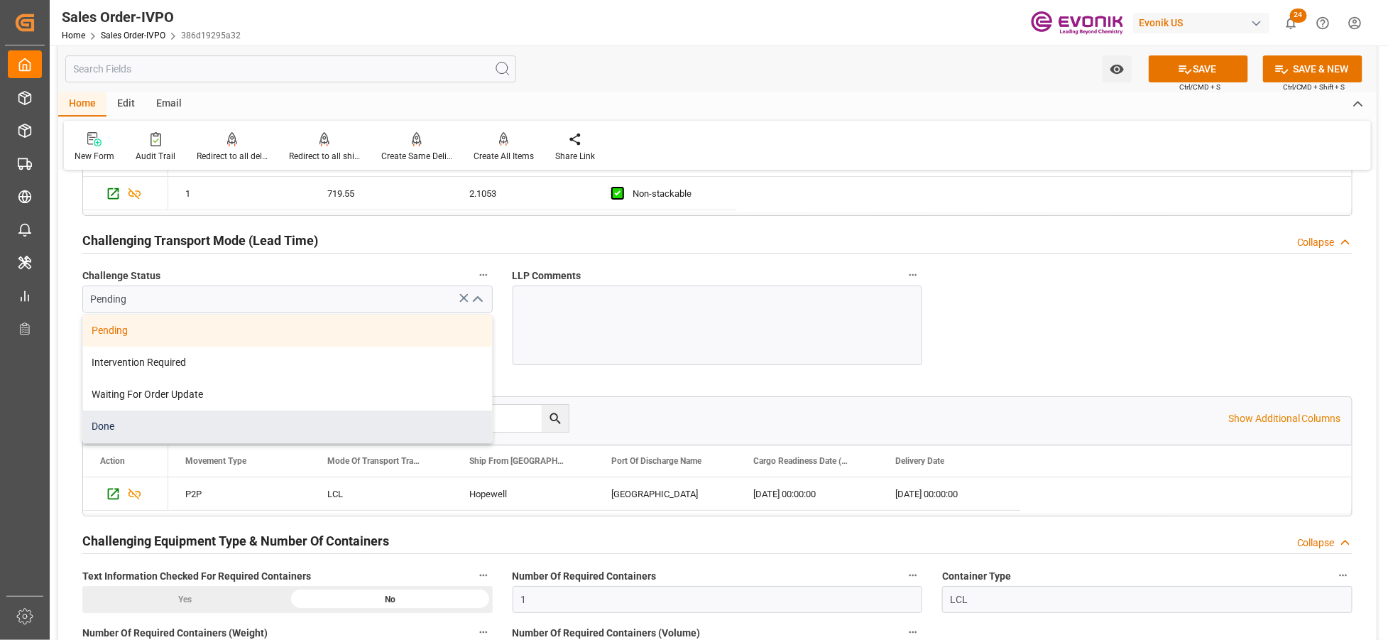
click at [225, 417] on div "Done" at bounding box center [287, 426] width 409 height 32
type input "Done"
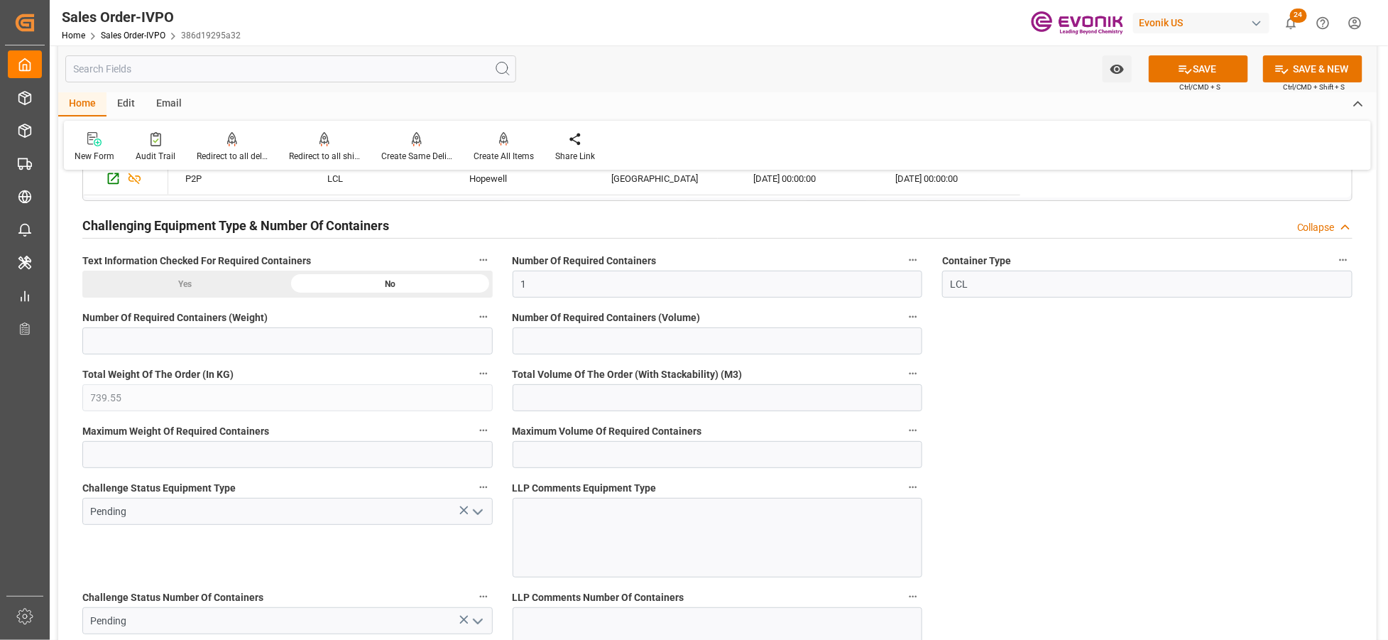
scroll to position [2682, 0]
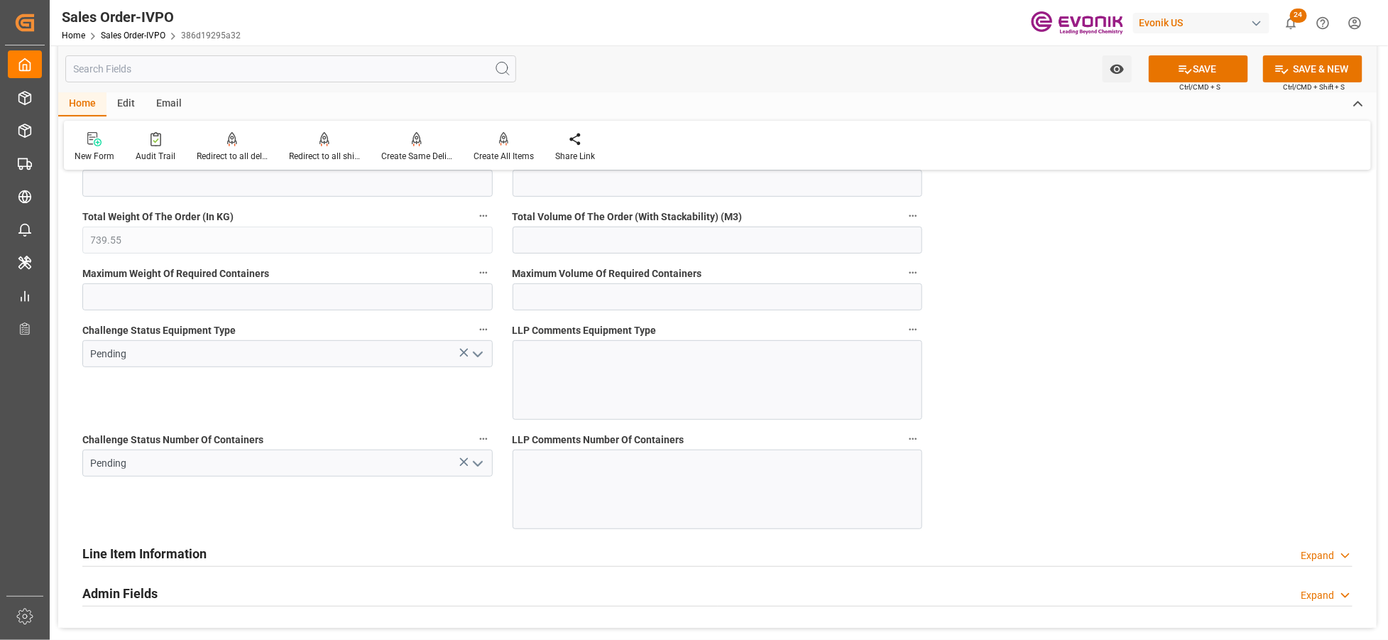
click at [474, 352] on polyline "open menu" at bounding box center [478, 354] width 9 height 4
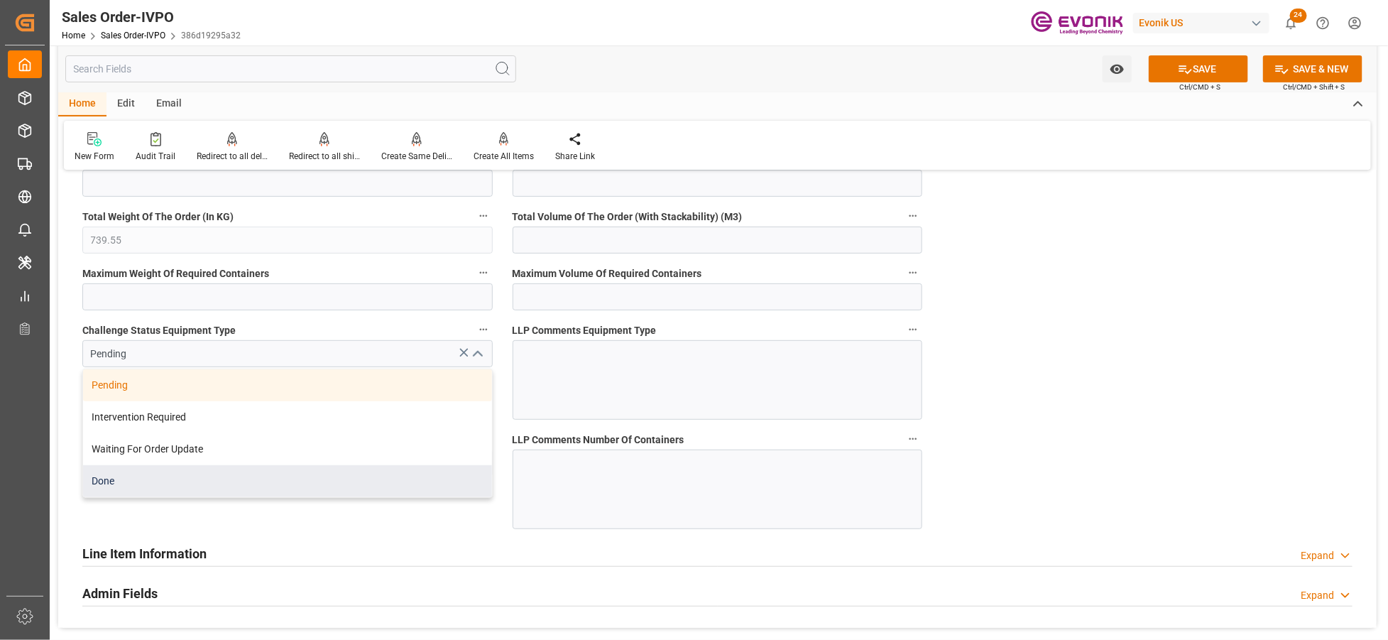
click at [258, 482] on div "Done" at bounding box center [287, 481] width 409 height 32
type input "Done"
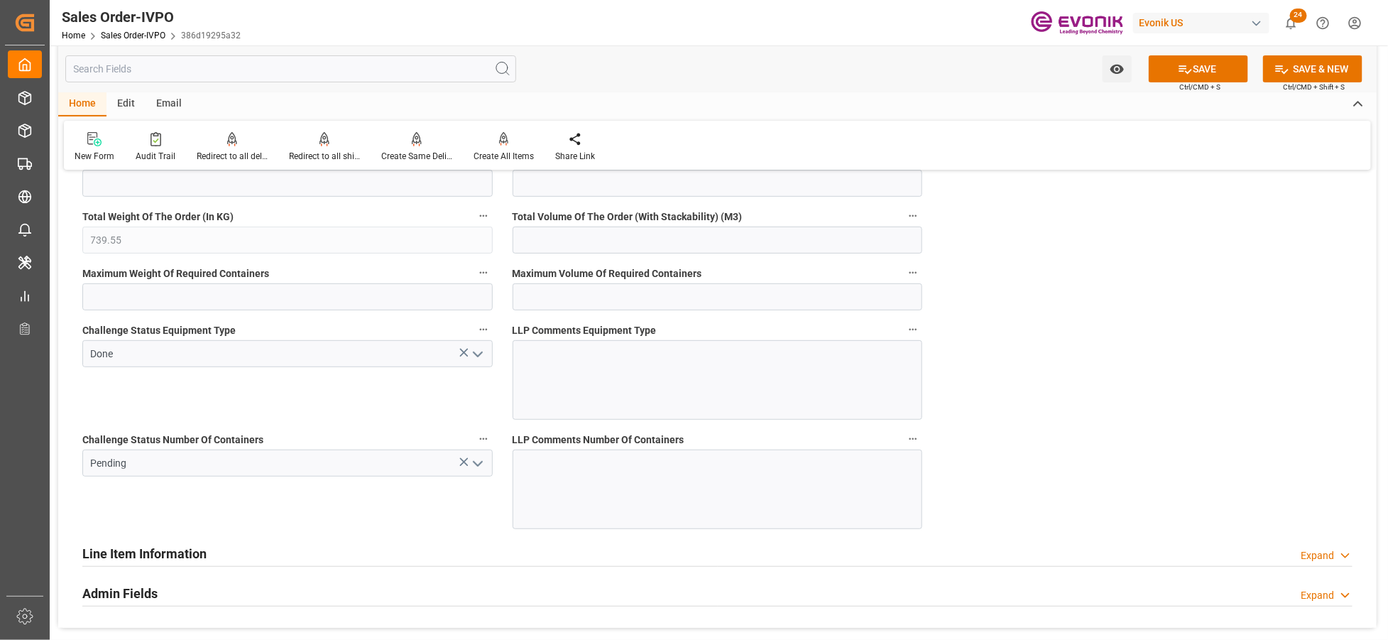
click at [474, 467] on icon "open menu" at bounding box center [477, 463] width 17 height 17
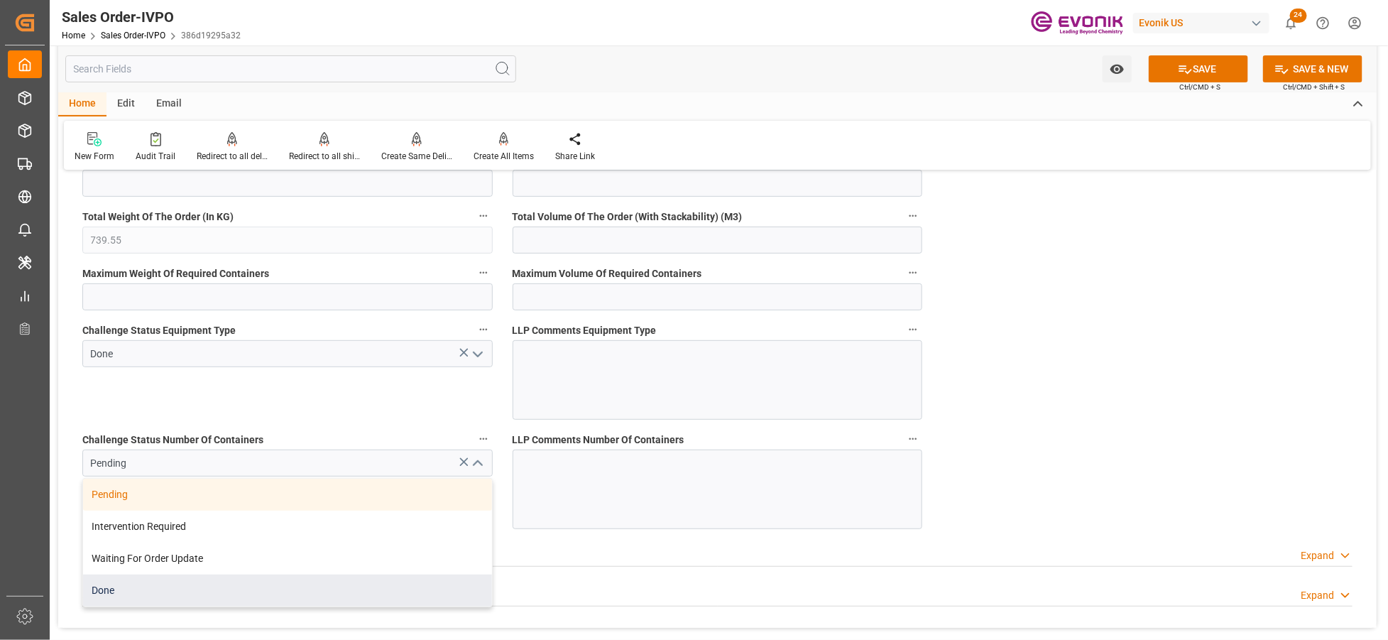
click at [214, 580] on div "Done" at bounding box center [287, 591] width 409 height 32
type input "Done"
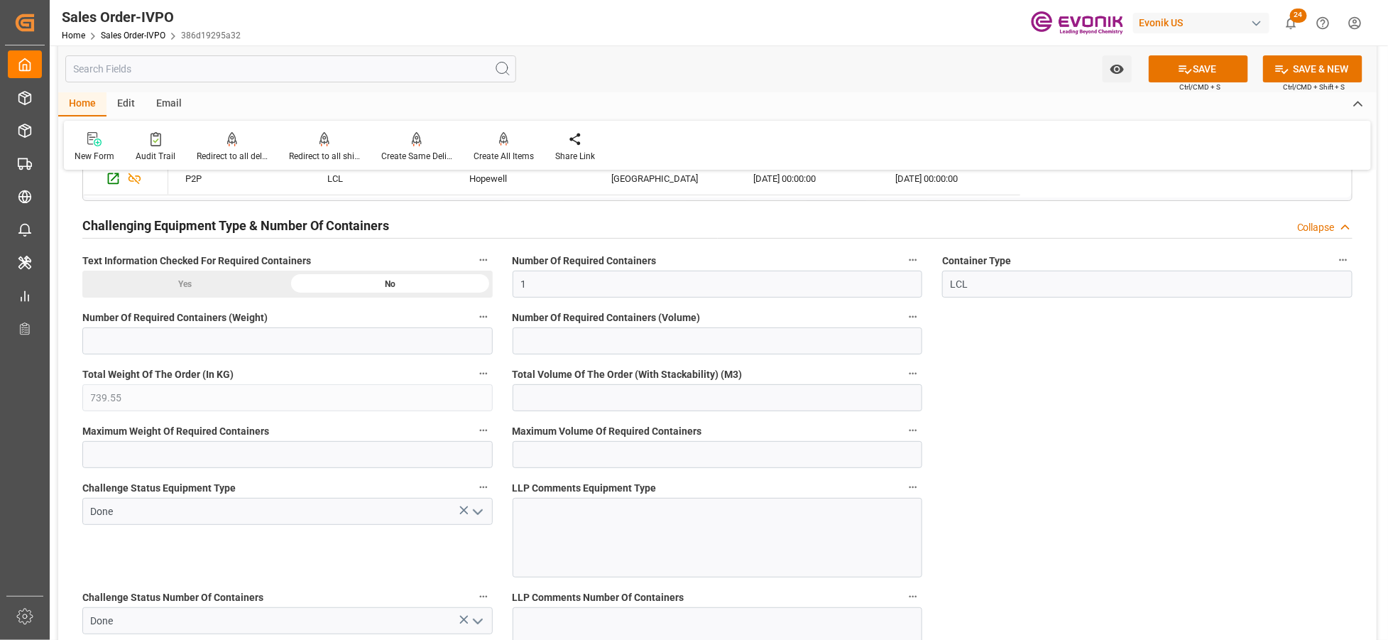
scroll to position [2367, 0]
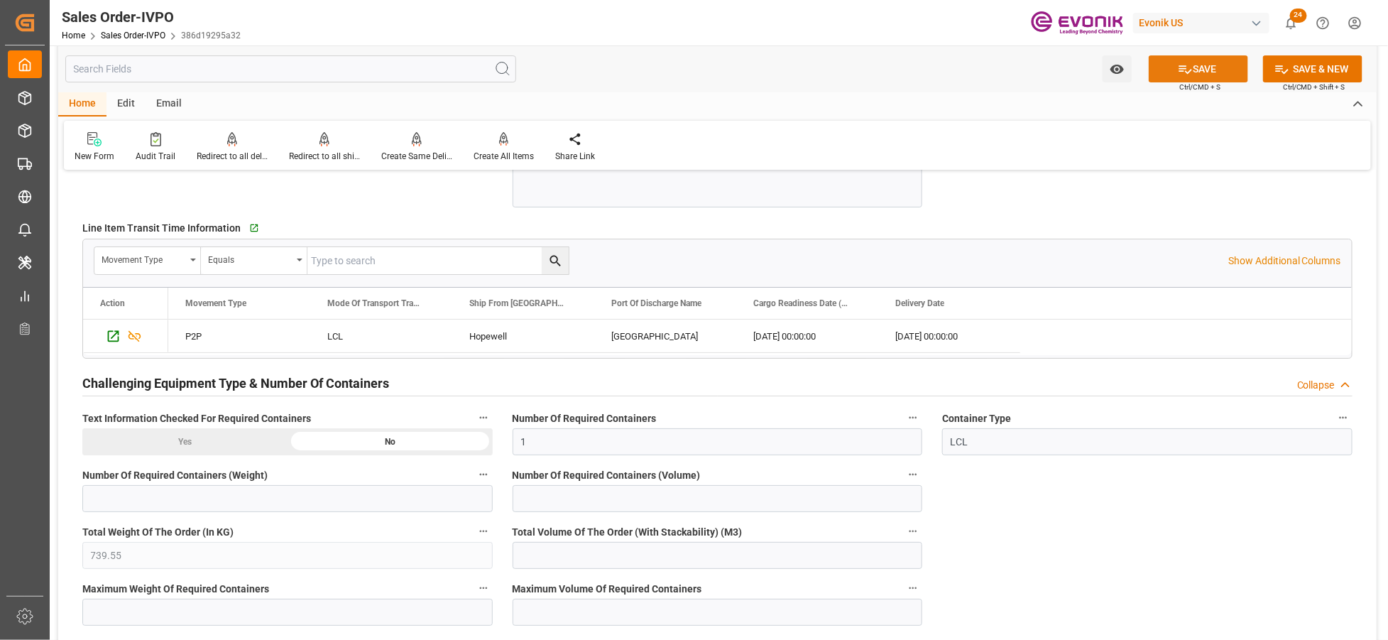
click at [1188, 73] on icon at bounding box center [1185, 69] width 15 height 15
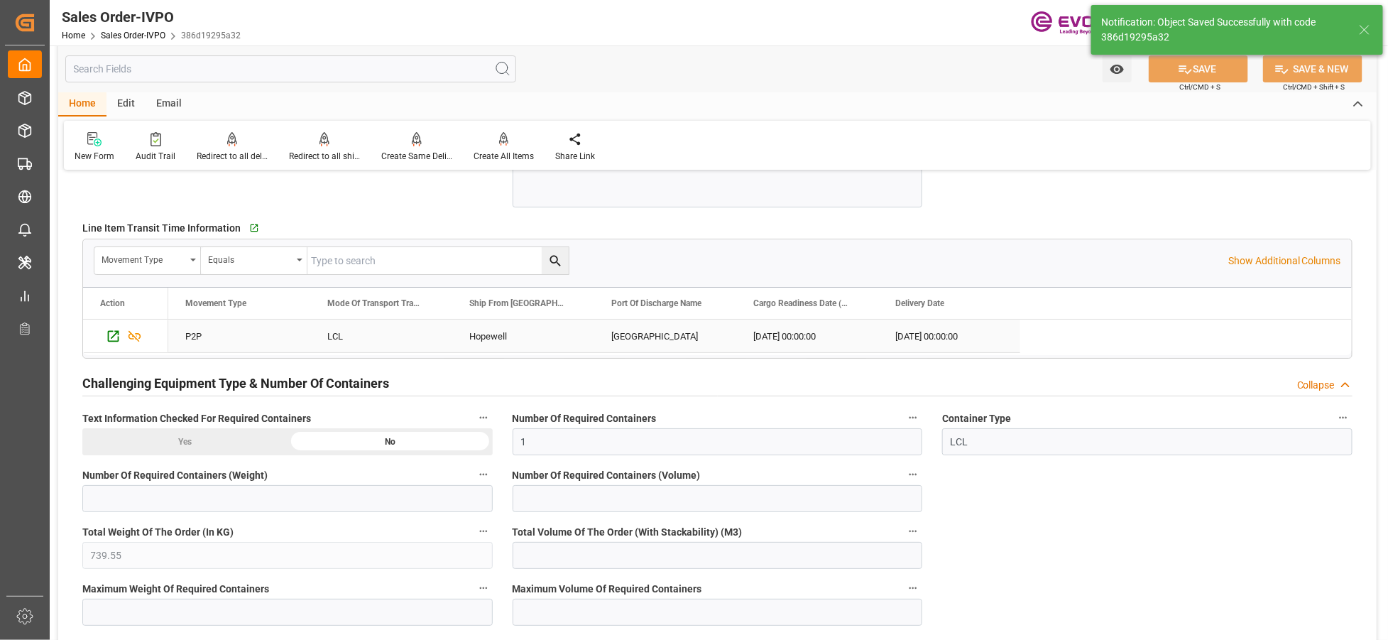
type input "No"
type input "14.10.2025 02:39"
click at [499, 153] on div "Create All Items" at bounding box center [504, 156] width 60 height 13
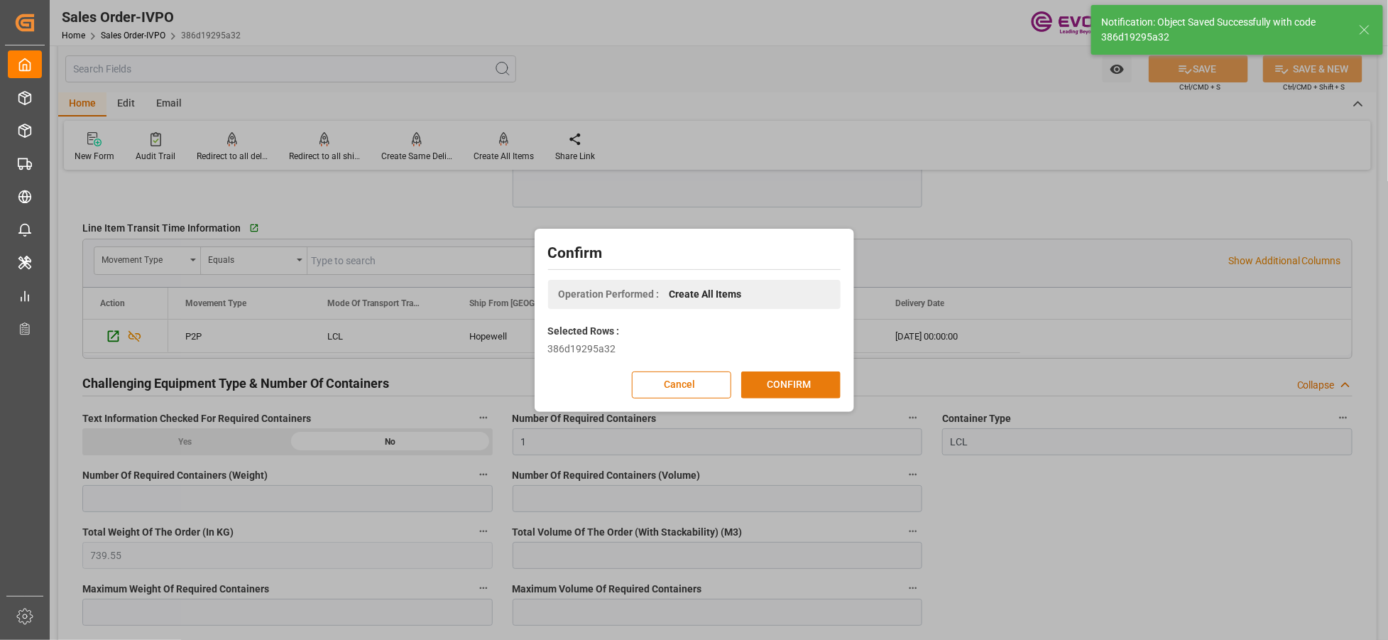
click at [778, 386] on button "CONFIRM" at bounding box center [790, 384] width 99 height 27
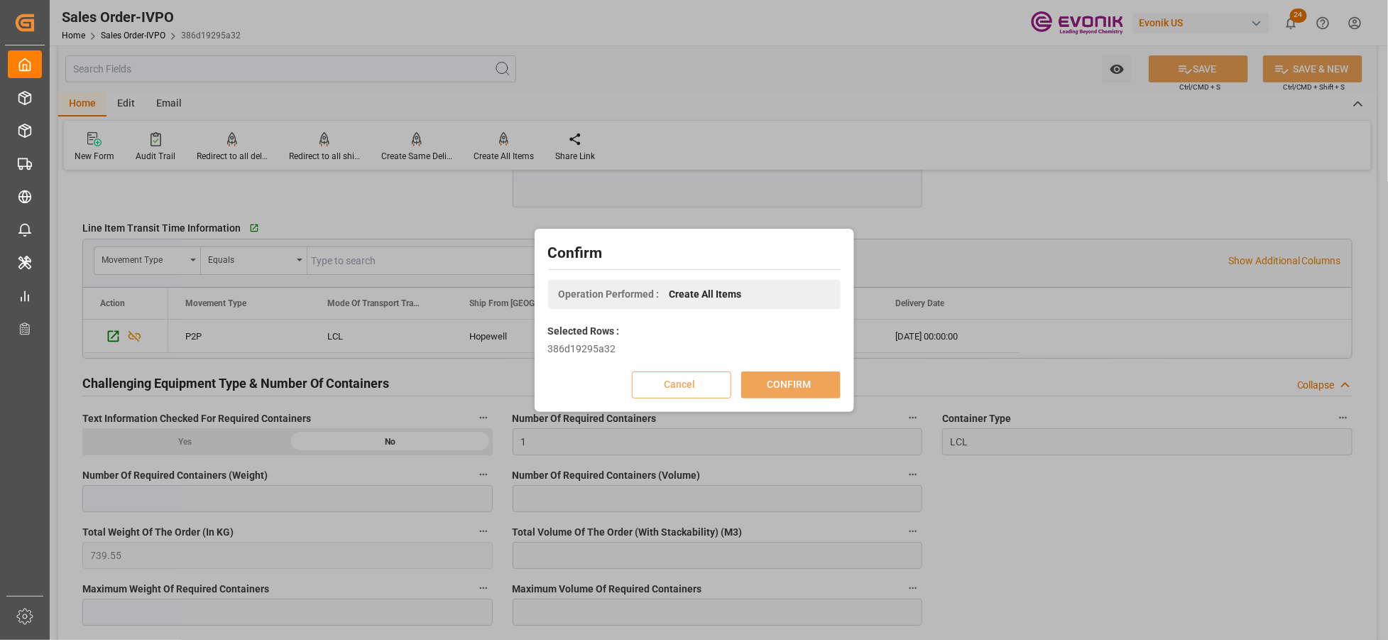
scroll to position [153, 0]
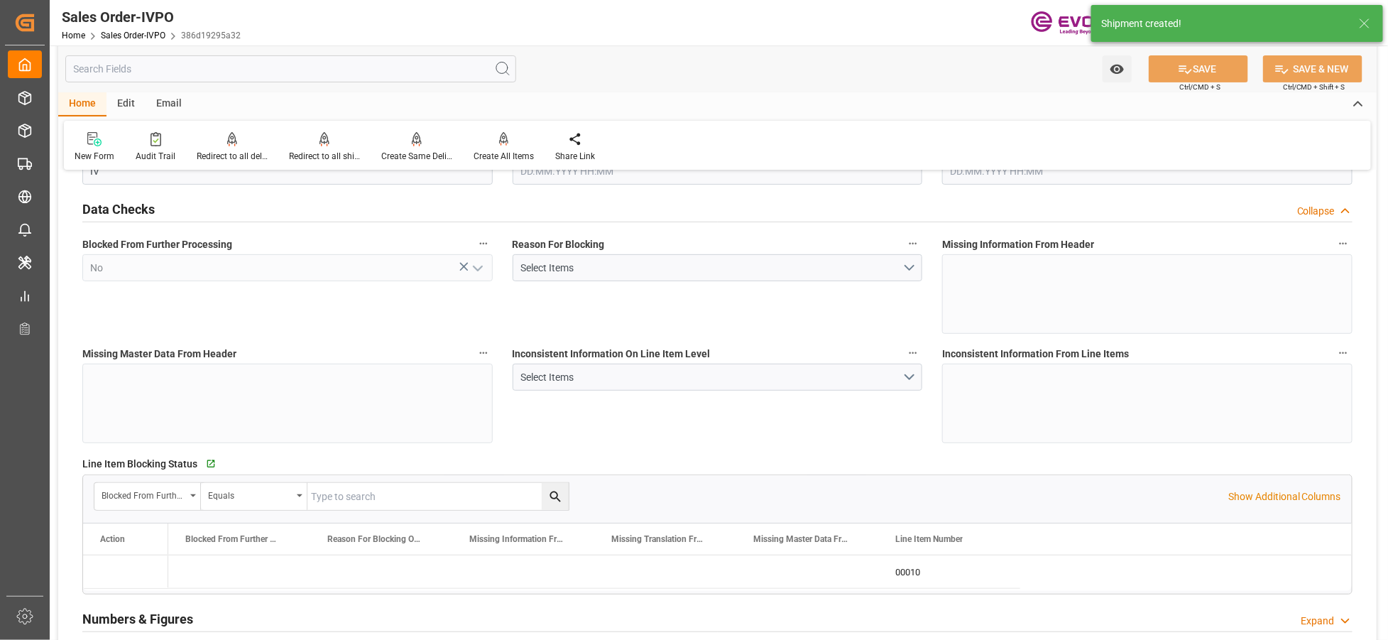
type input "JPYOK"
type input "0"
type input "1"
type input "739.55"
type input "23.09.2025 13:33"
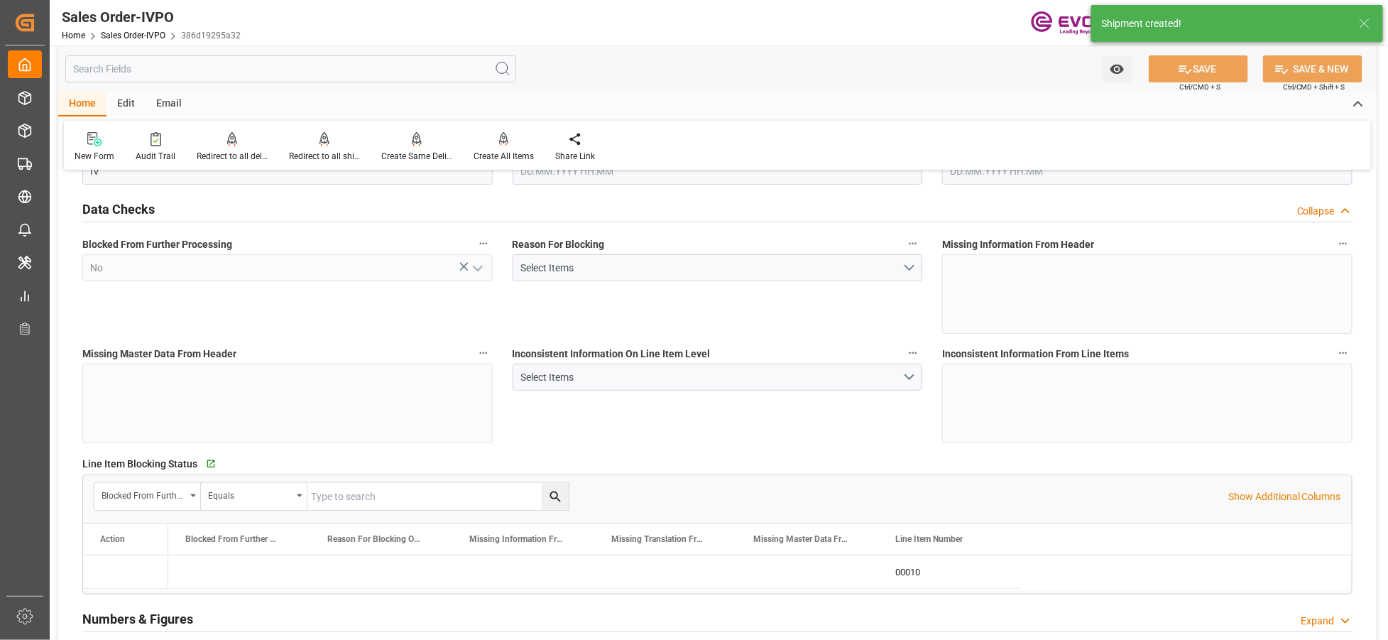
type input "14.10.2025 02:39"
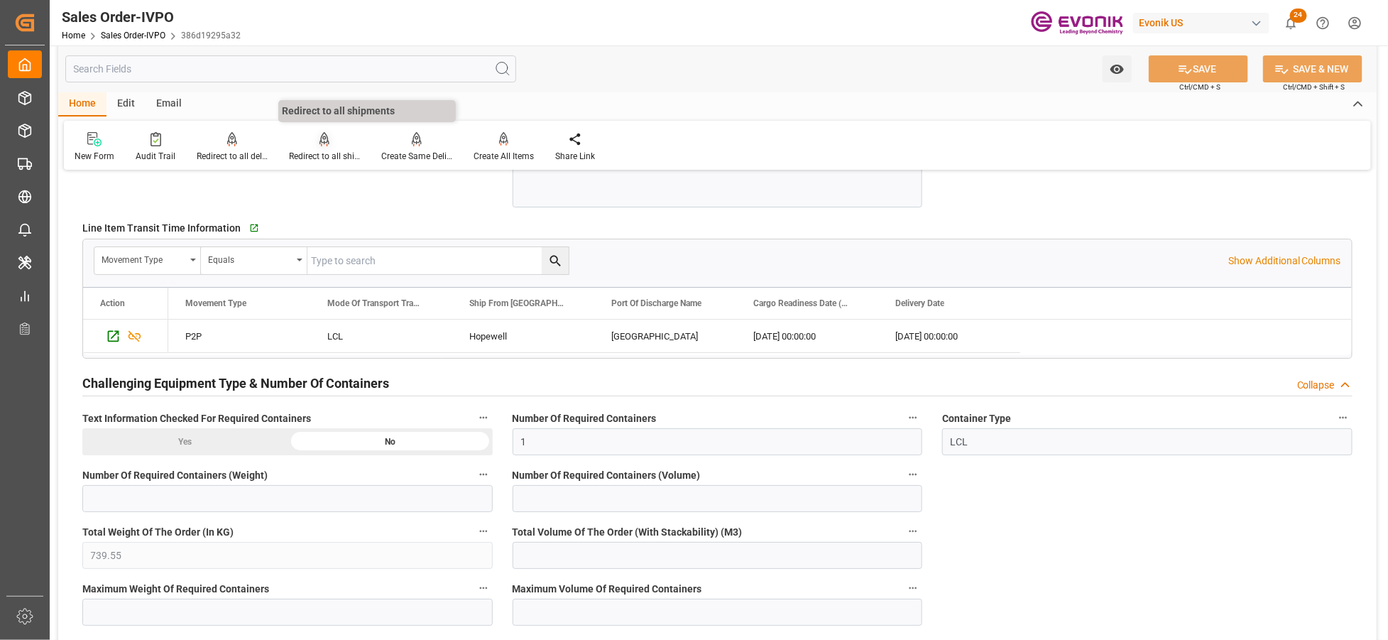
click at [315, 153] on div "Redirect to all shipments" at bounding box center [324, 156] width 71 height 13
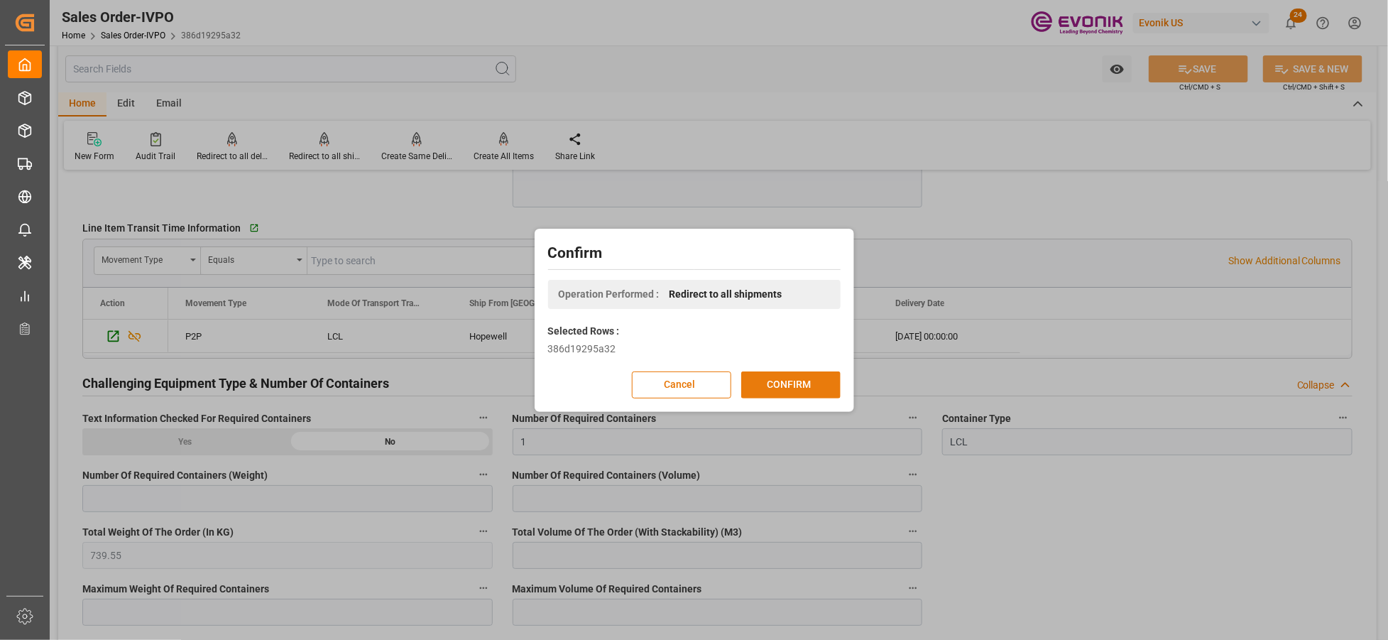
click at [760, 382] on button "CONFIRM" at bounding box center [790, 384] width 99 height 27
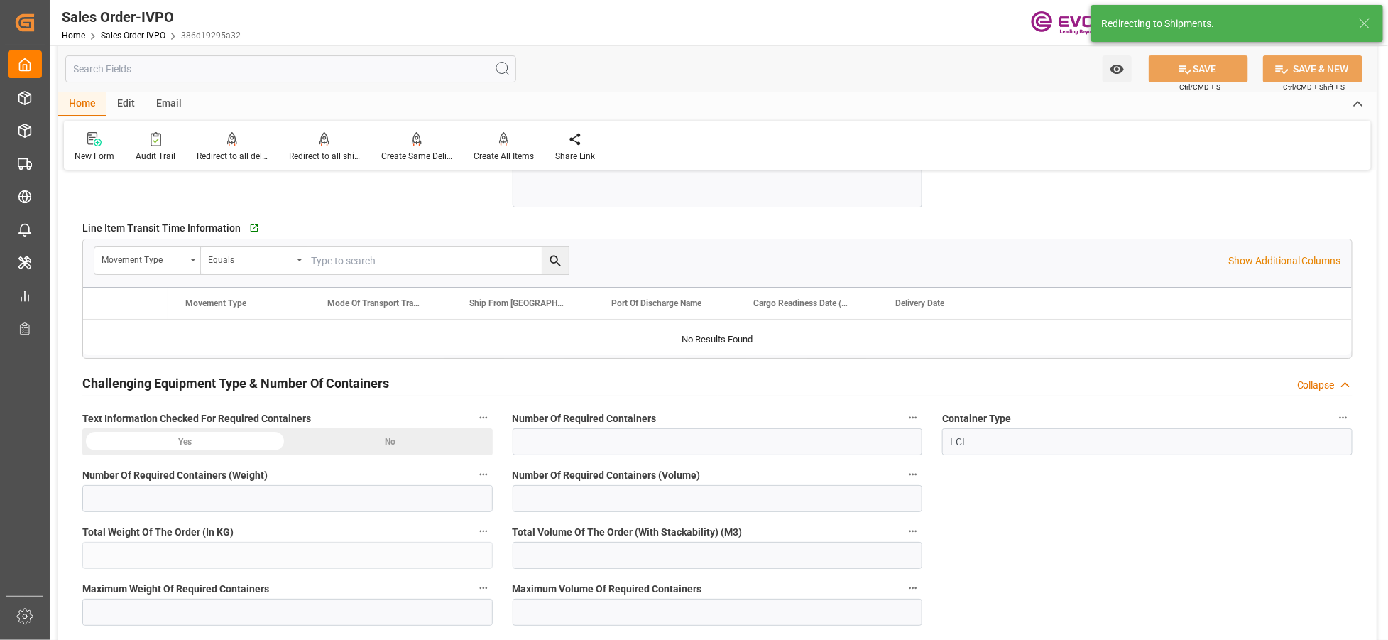
type input "JPYOK"
type input "0"
type input "1"
type input "739.55"
type input "23.09.2025 13:33"
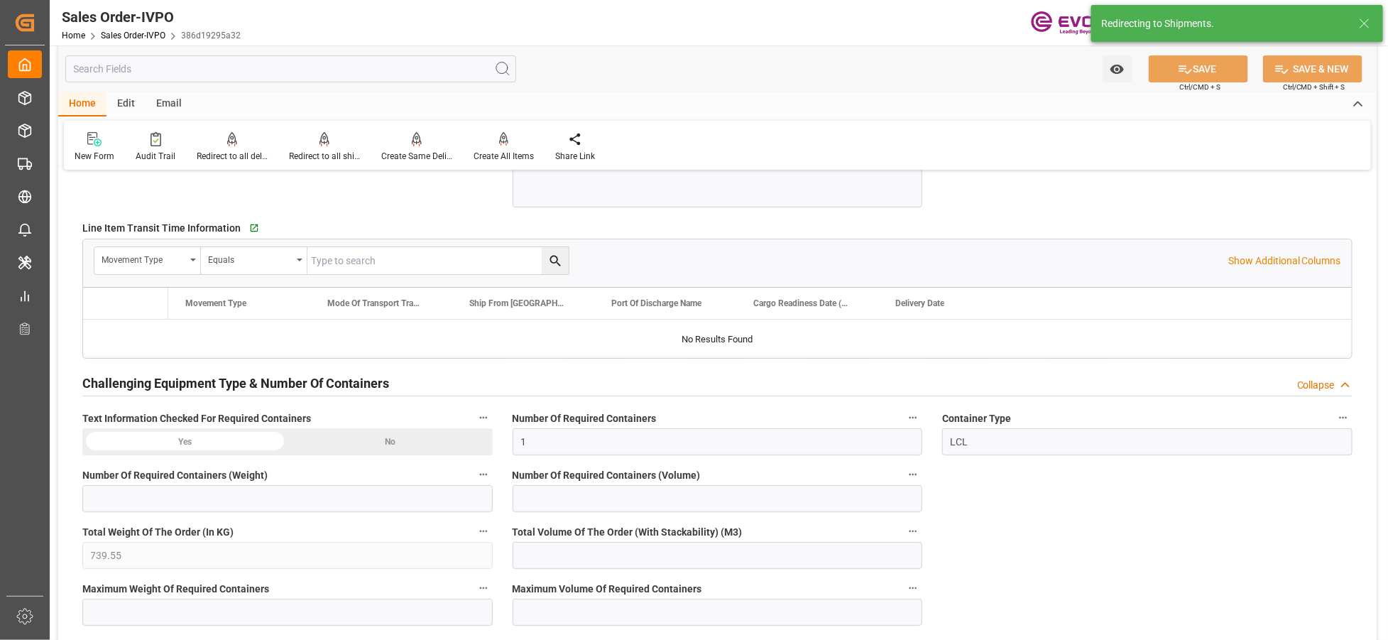
type input "14.10.2025 02:39"
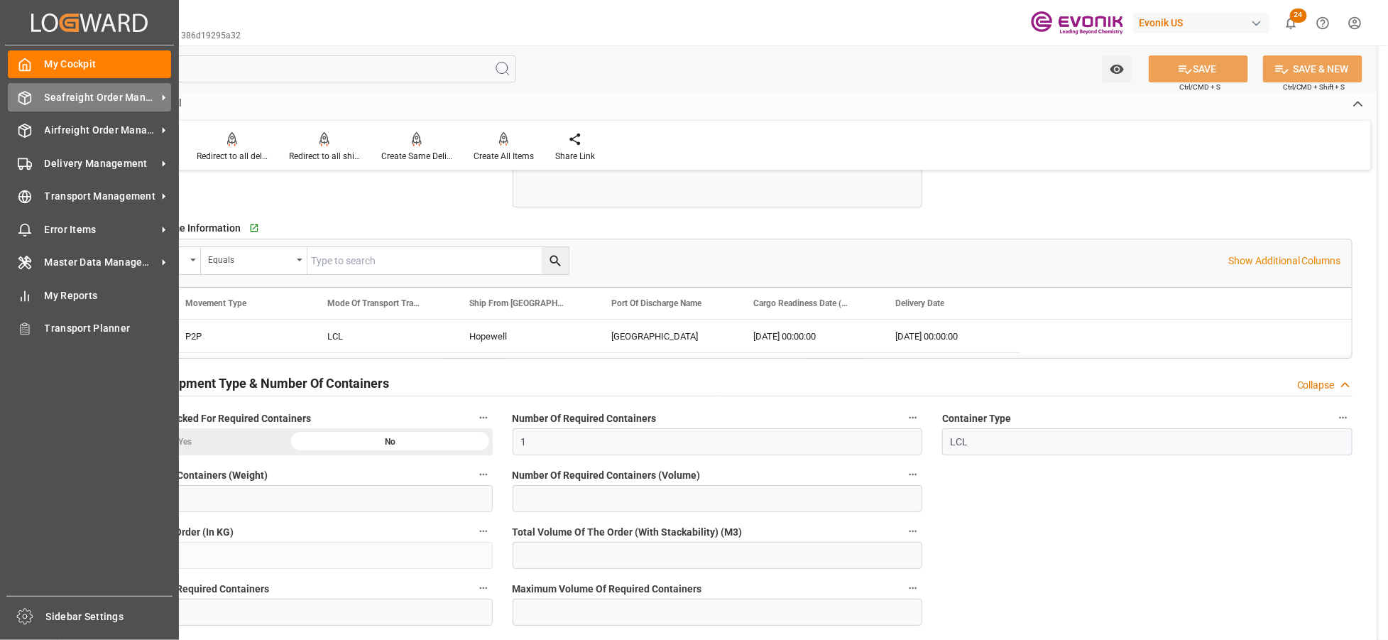
click at [66, 97] on span "Seafreight Order Management" at bounding box center [101, 97] width 112 height 15
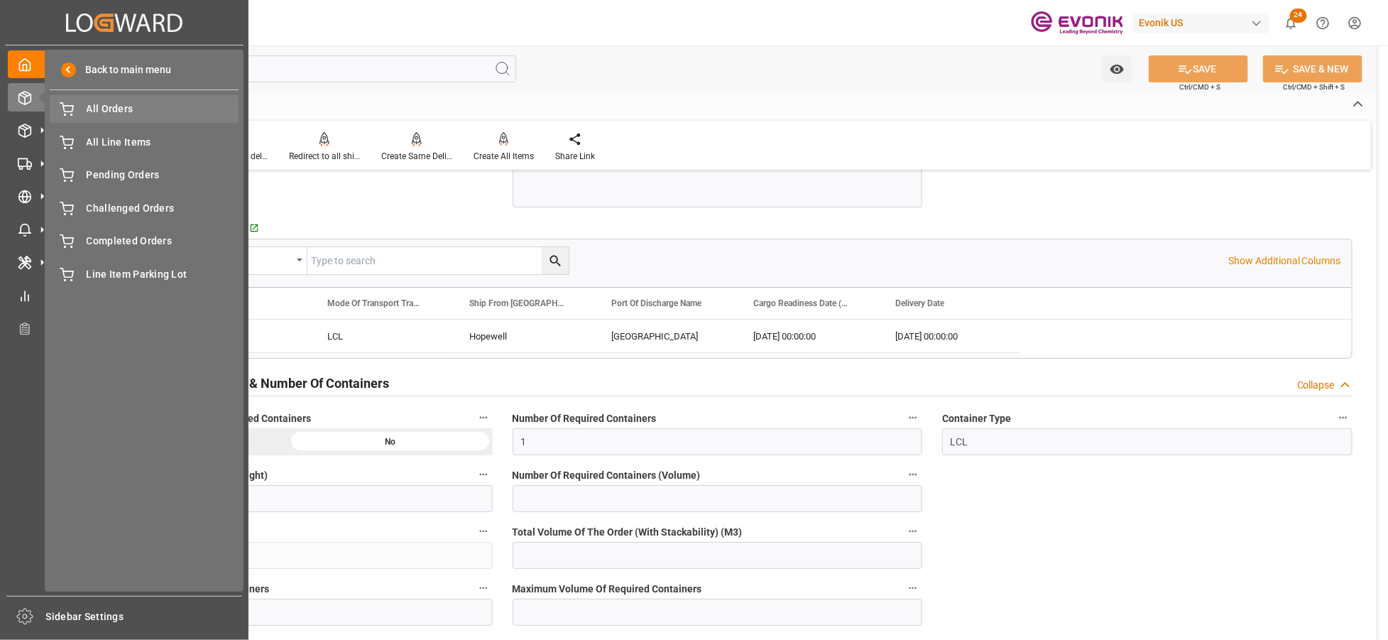
click at [97, 118] on div "All Orders All Orders" at bounding box center [144, 109] width 189 height 28
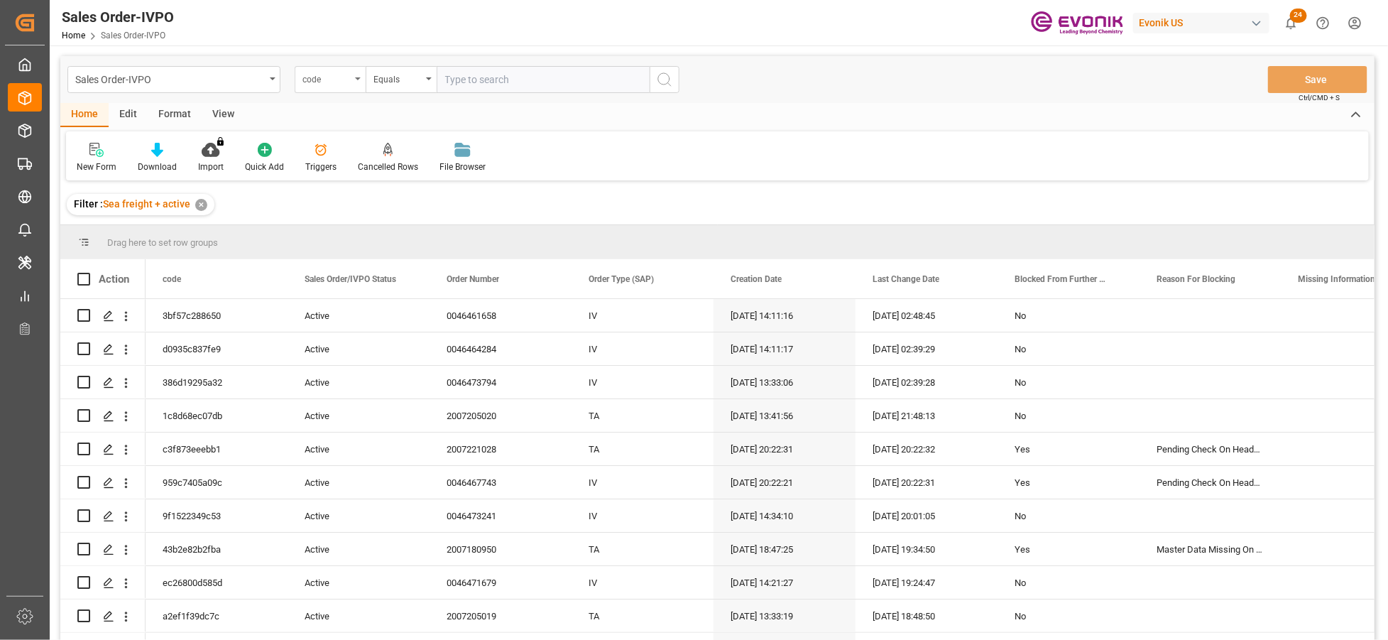
click at [348, 82] on div "code" at bounding box center [327, 78] width 48 height 16
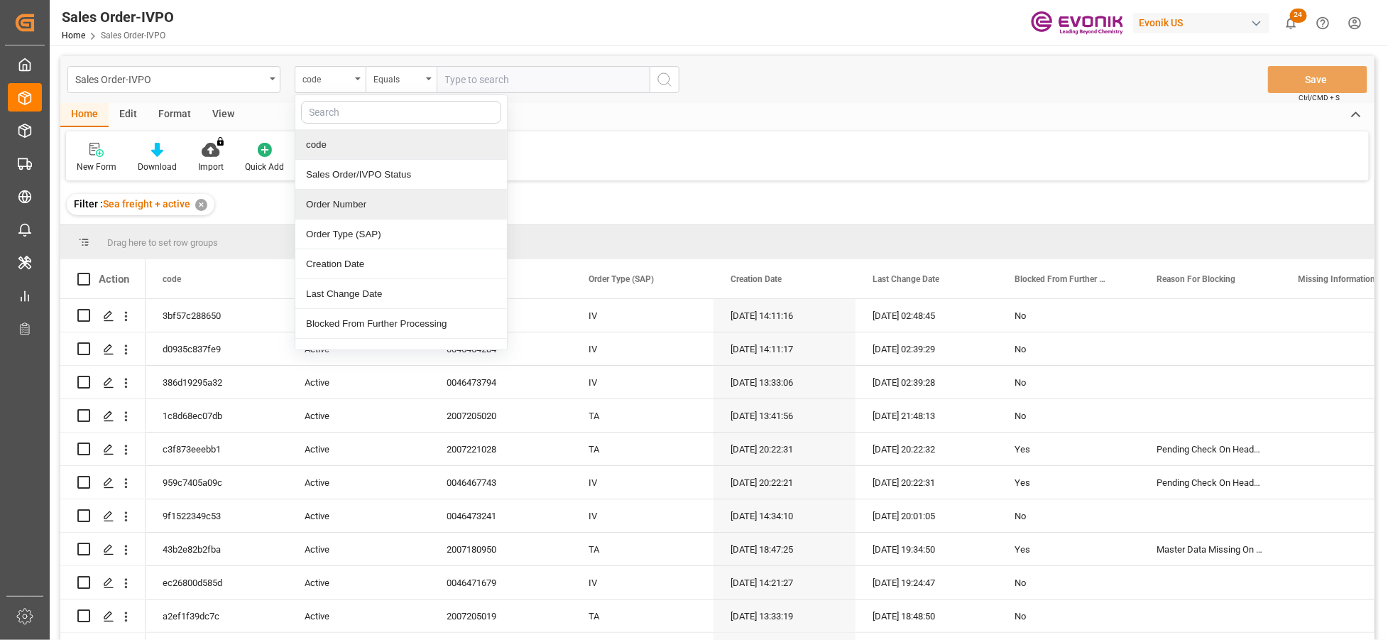
click at [376, 207] on div "Order Number" at bounding box center [401, 205] width 212 height 30
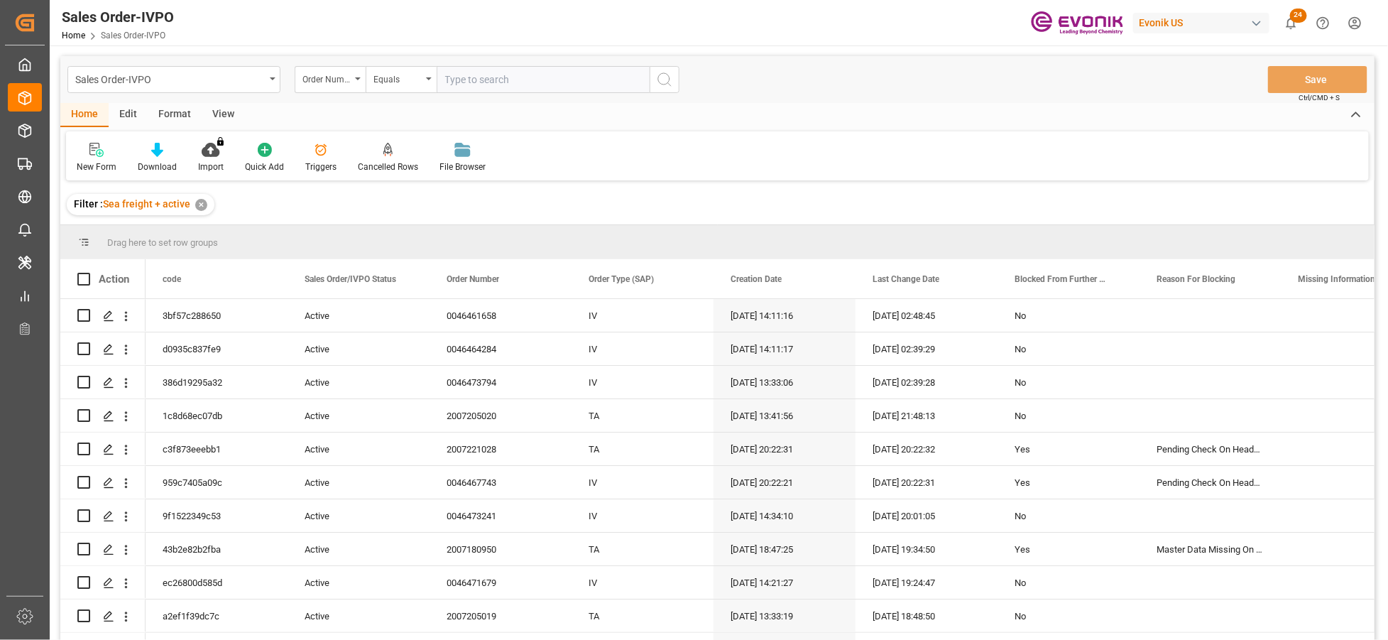
click at [480, 77] on input "text" at bounding box center [543, 79] width 213 height 27
paste input "0046466635"
type input "0046466635"
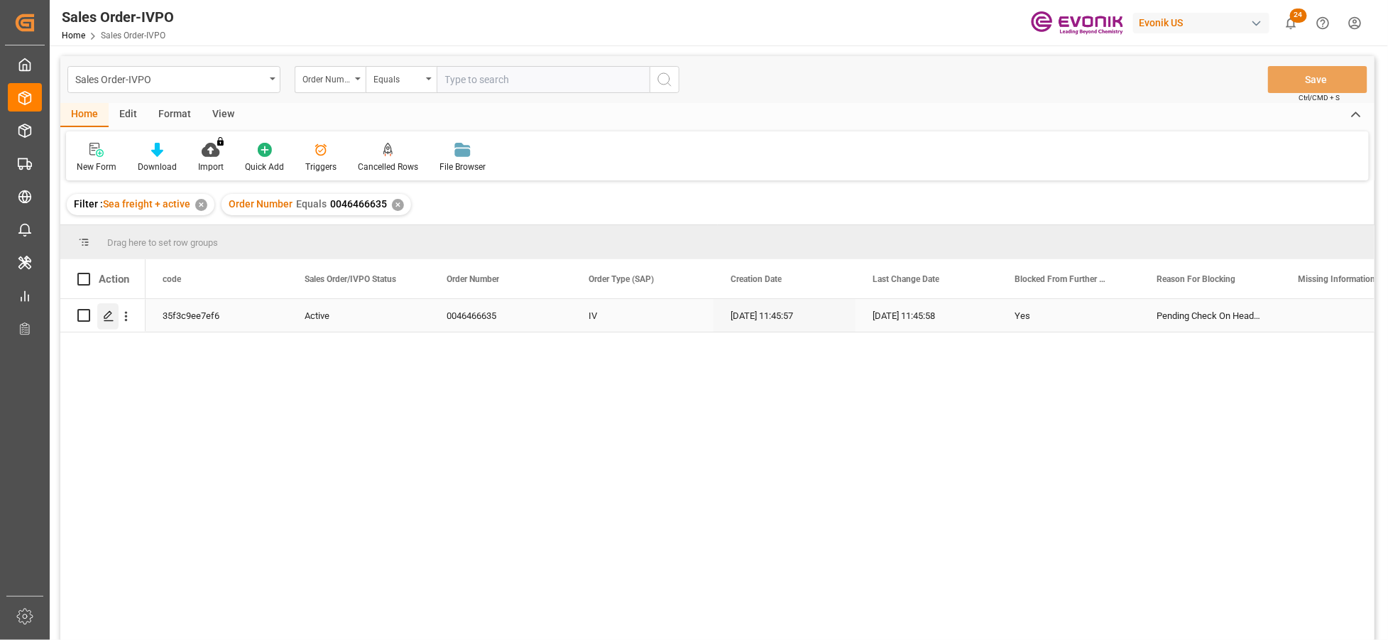
click at [108, 316] on polygon "Press SPACE to select this row." at bounding box center [107, 314] width 7 height 7
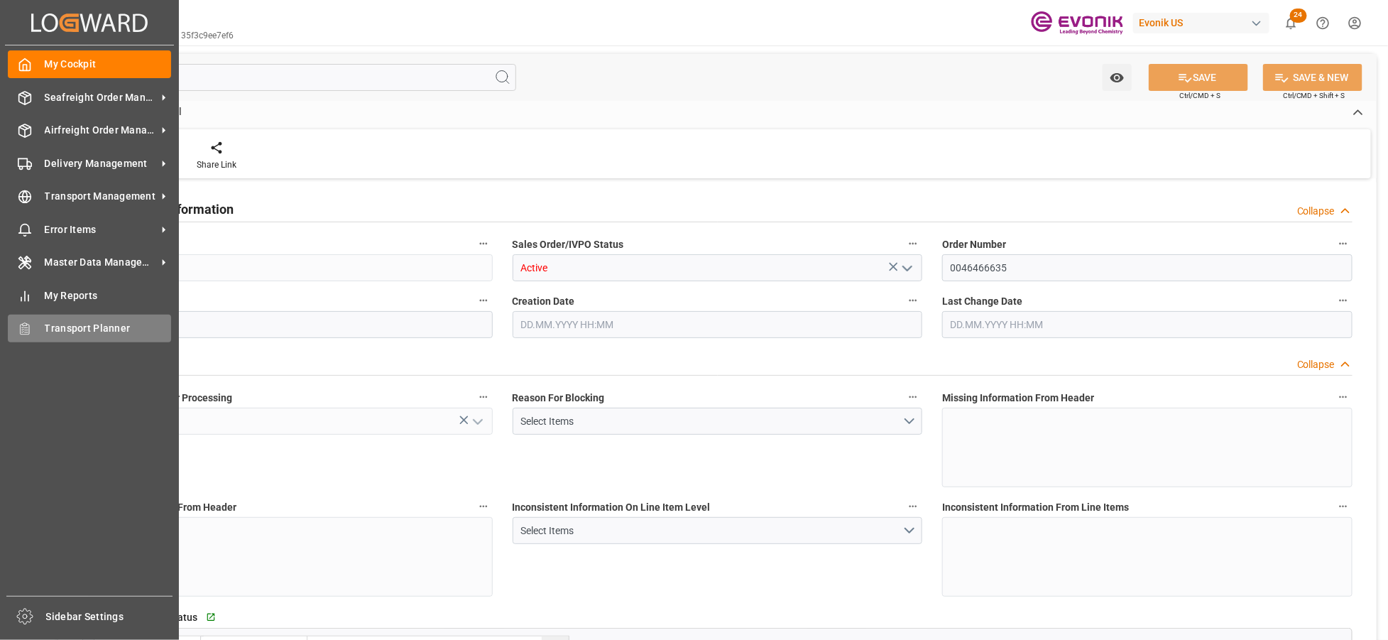
type input "KRPUS"
type input "0"
type input "1"
type input "4565.572"
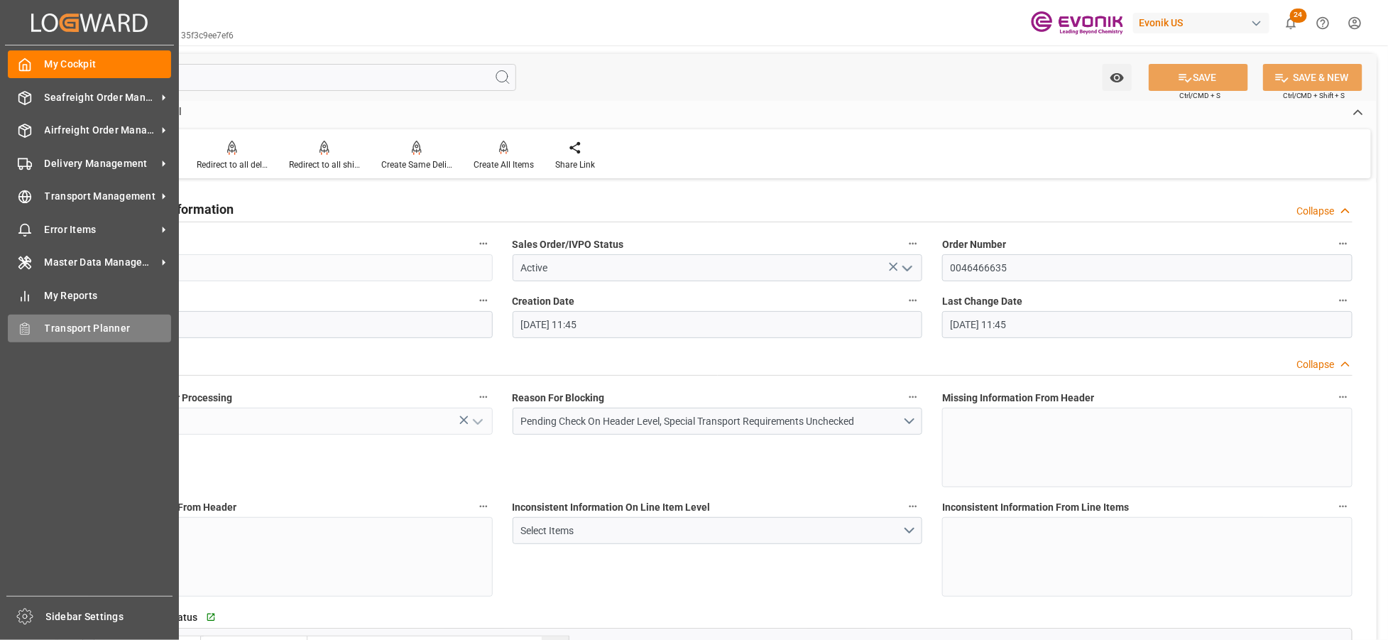
type input "13.10.2025 11:45"
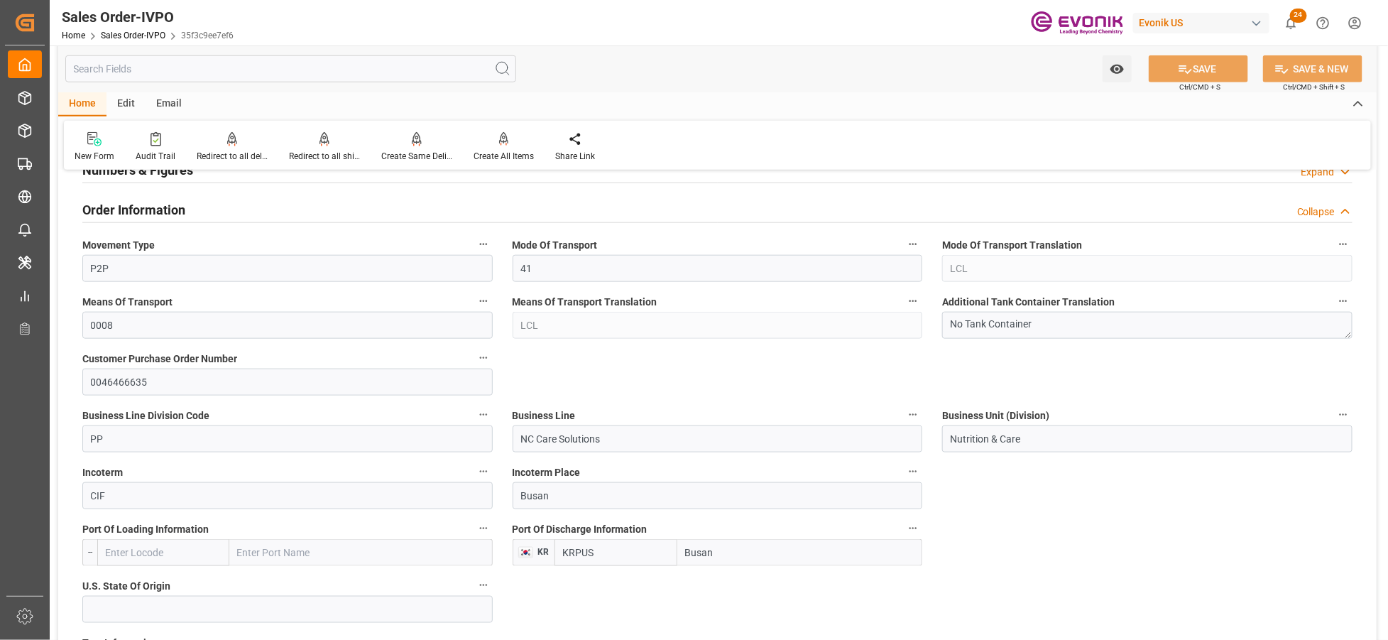
scroll to position [789, 0]
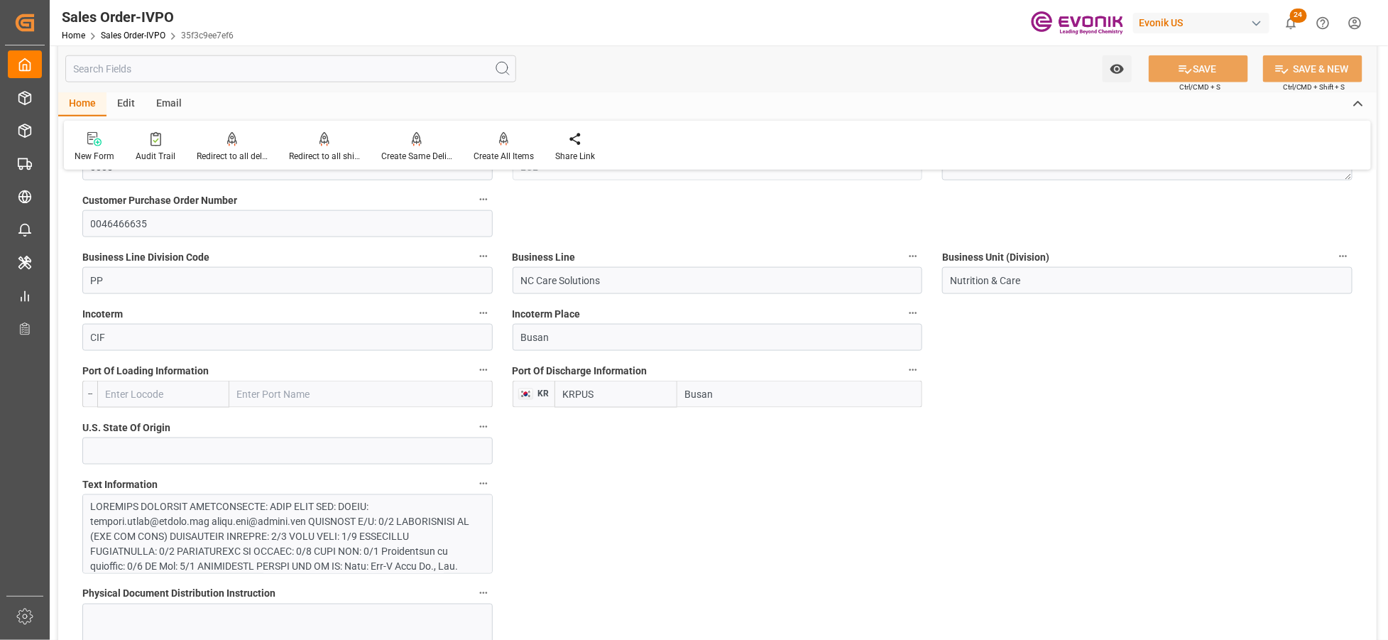
click at [357, 529] on div at bounding box center [282, 640] width 382 height 283
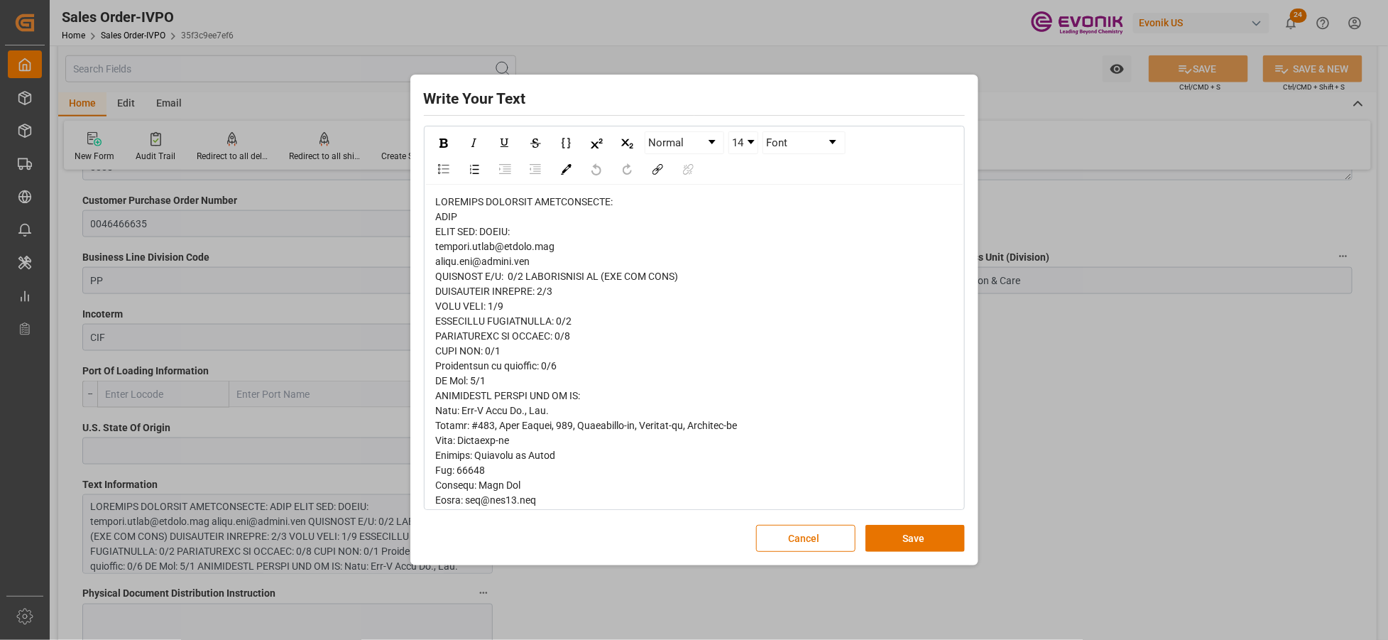
click at [450, 221] on span "rdw-editor" at bounding box center [594, 597] width 317 height 802
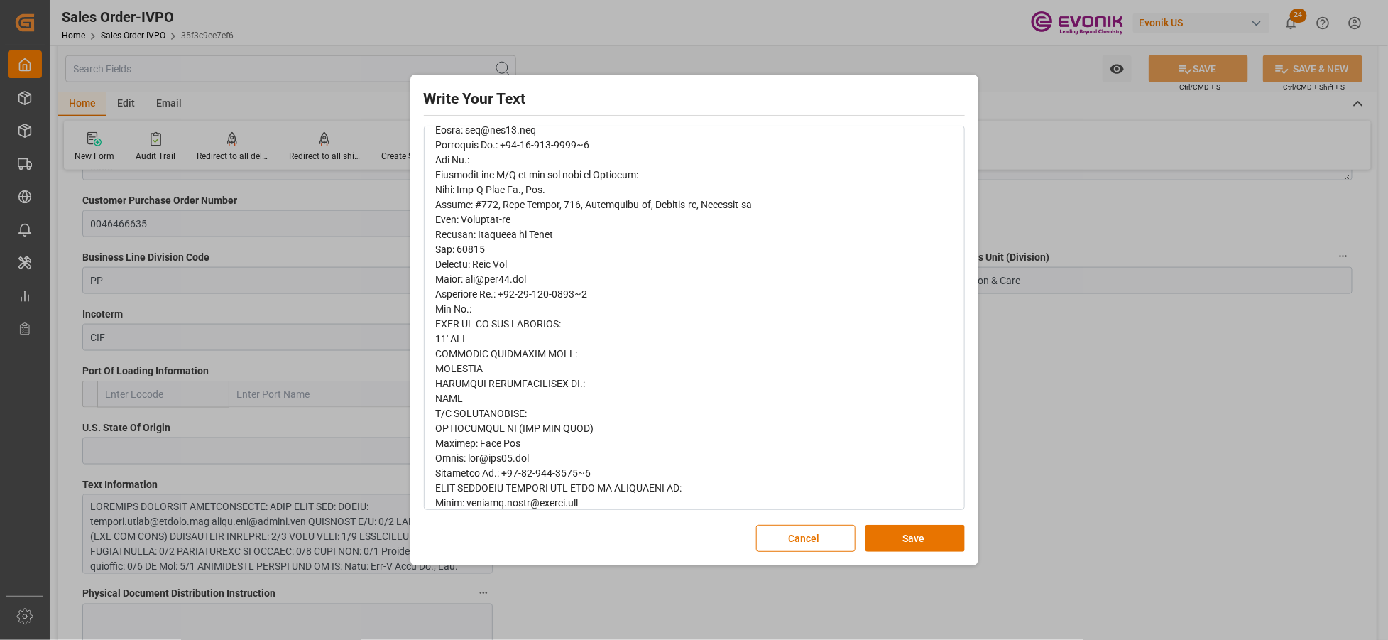
scroll to position [501, 0]
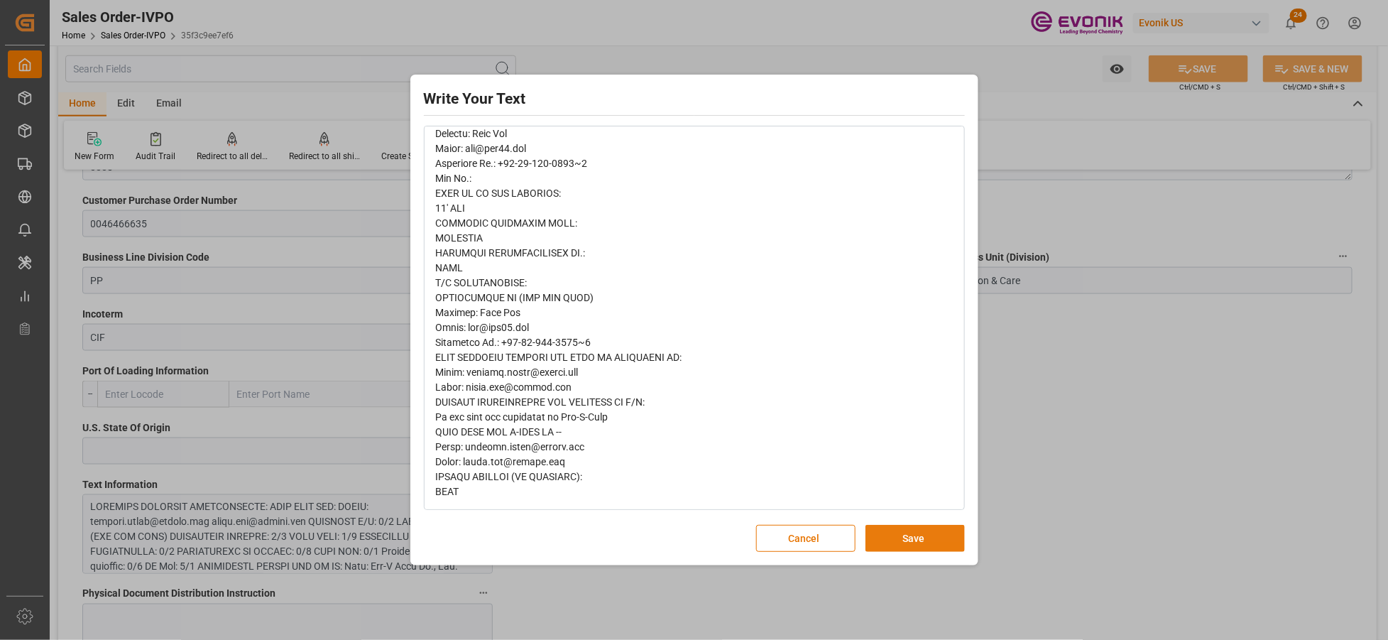
click at [929, 538] on button "Save" at bounding box center [915, 538] width 99 height 27
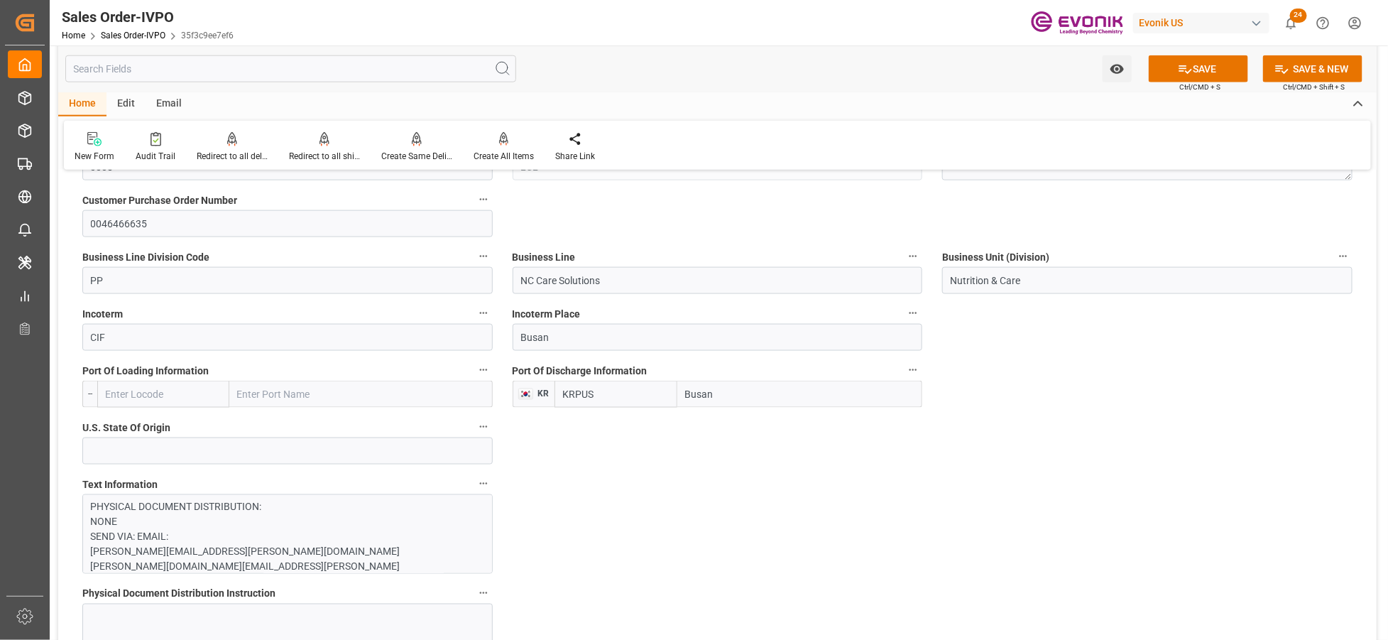
scroll to position [0, 0]
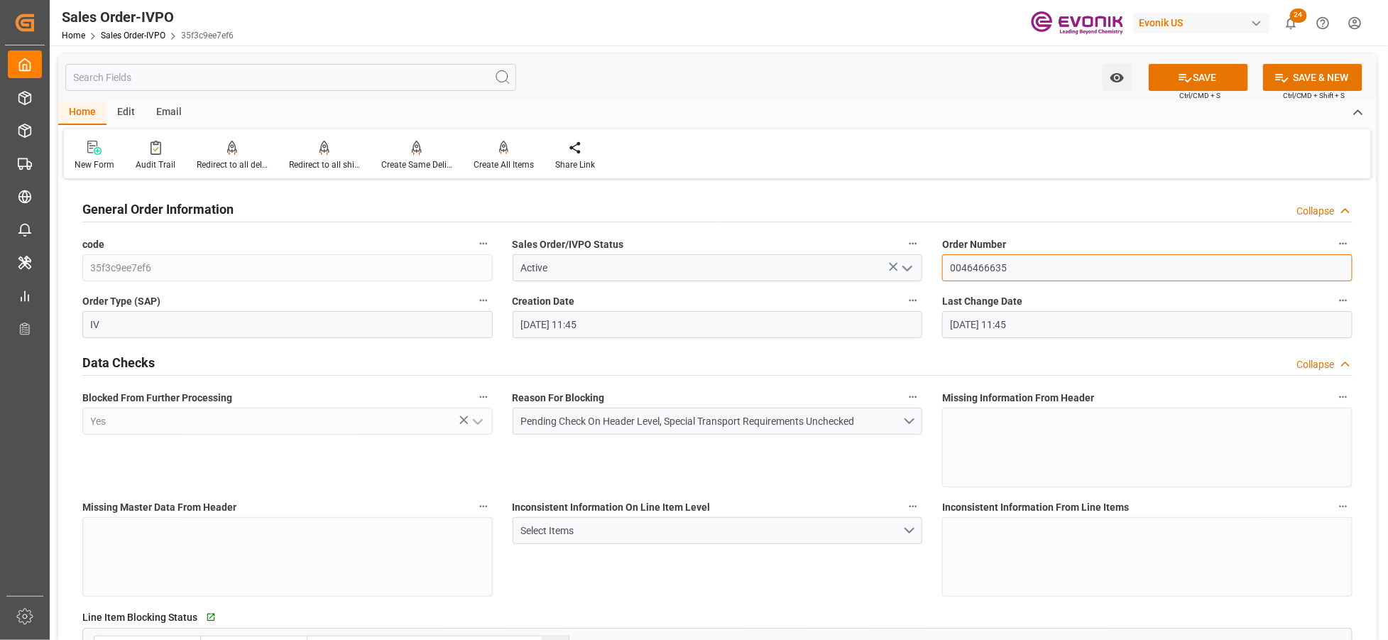
drag, startPoint x: 1023, startPoint y: 266, endPoint x: 940, endPoint y: 260, distance: 84.0
click at [940, 260] on div "Order Number 0046466635" at bounding box center [1147, 257] width 430 height 57
click at [811, 564] on div "Inconsistent Information On Line Item Level Select Items" at bounding box center [718, 546] width 430 height 109
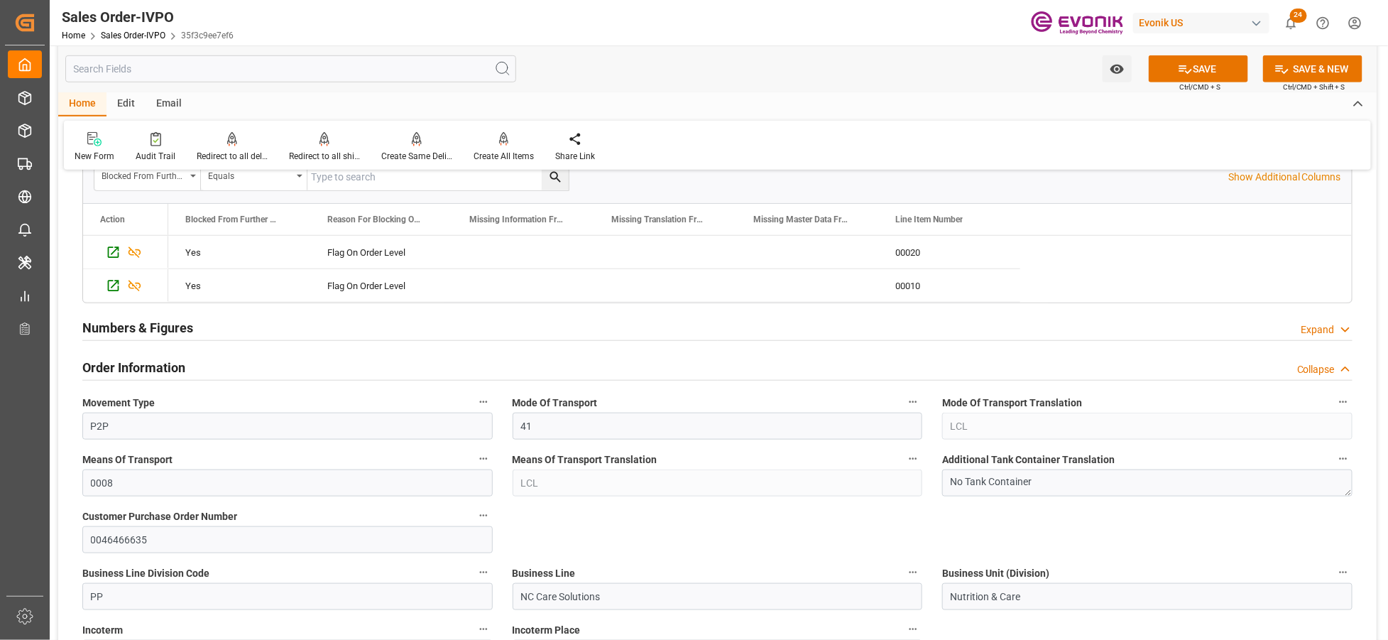
scroll to position [631, 0]
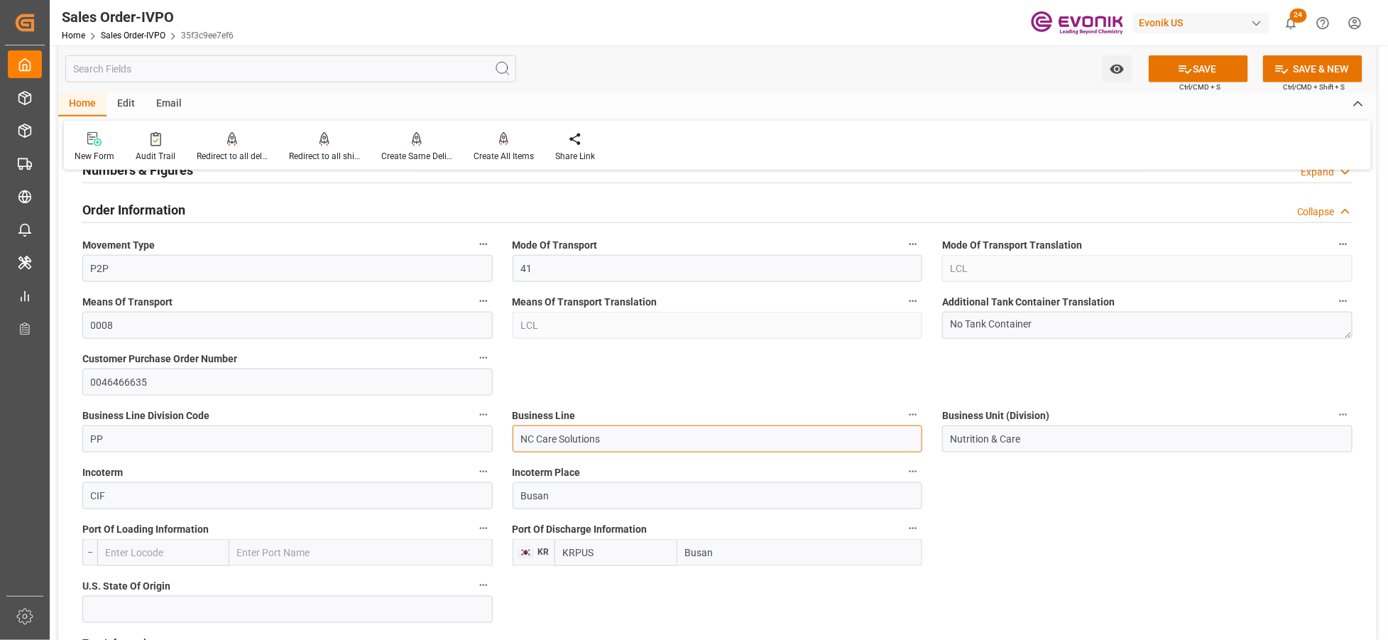
drag, startPoint x: 614, startPoint y: 440, endPoint x: 499, endPoint y: 435, distance: 115.9
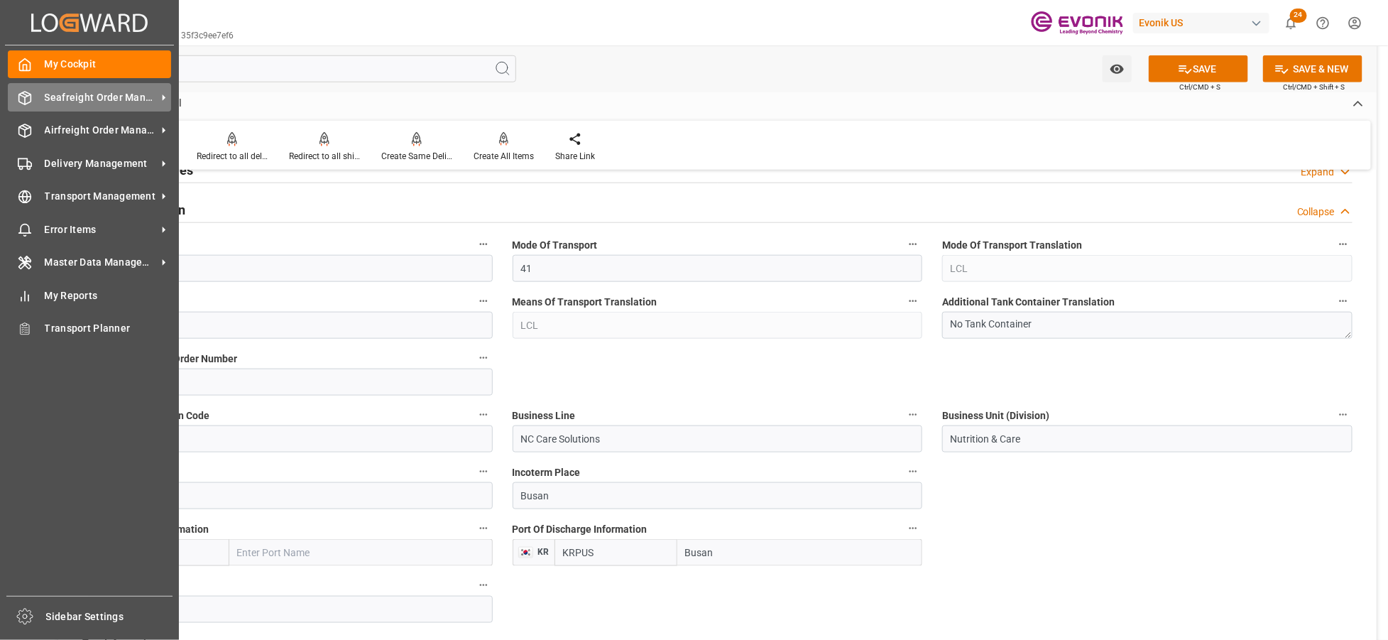
click at [65, 99] on span "Seafreight Order Management" at bounding box center [101, 97] width 112 height 15
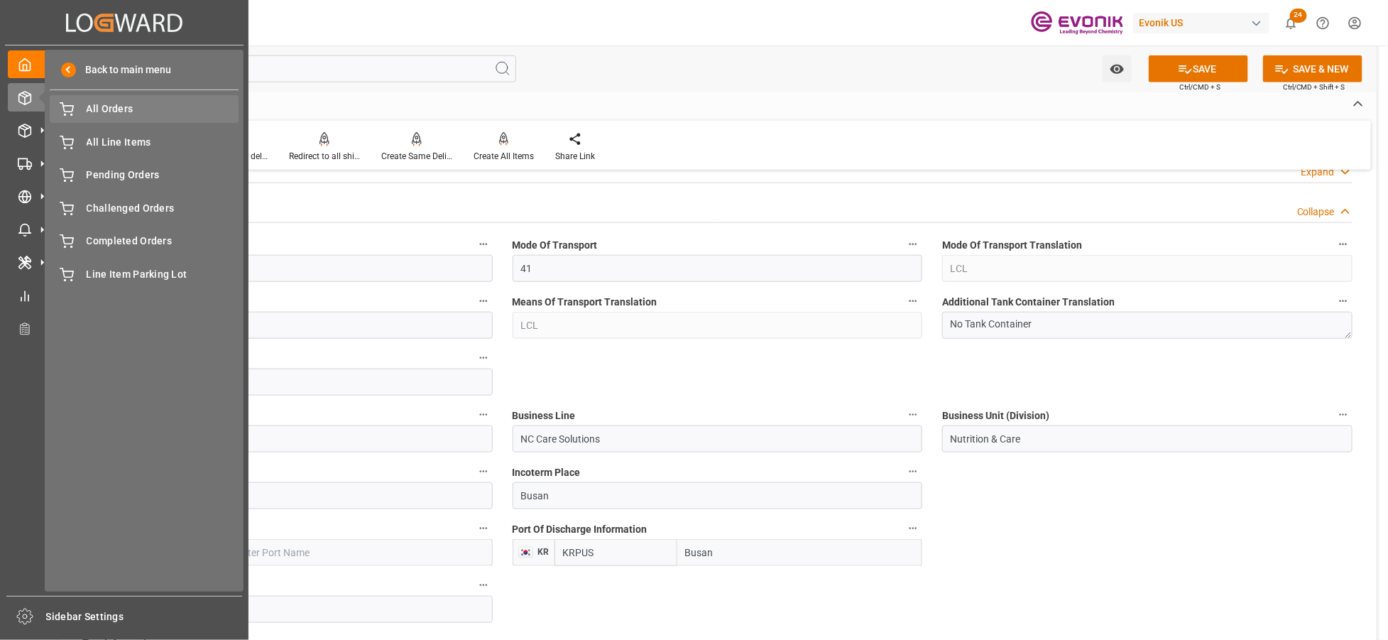
click at [135, 109] on span "All Orders" at bounding box center [163, 109] width 153 height 15
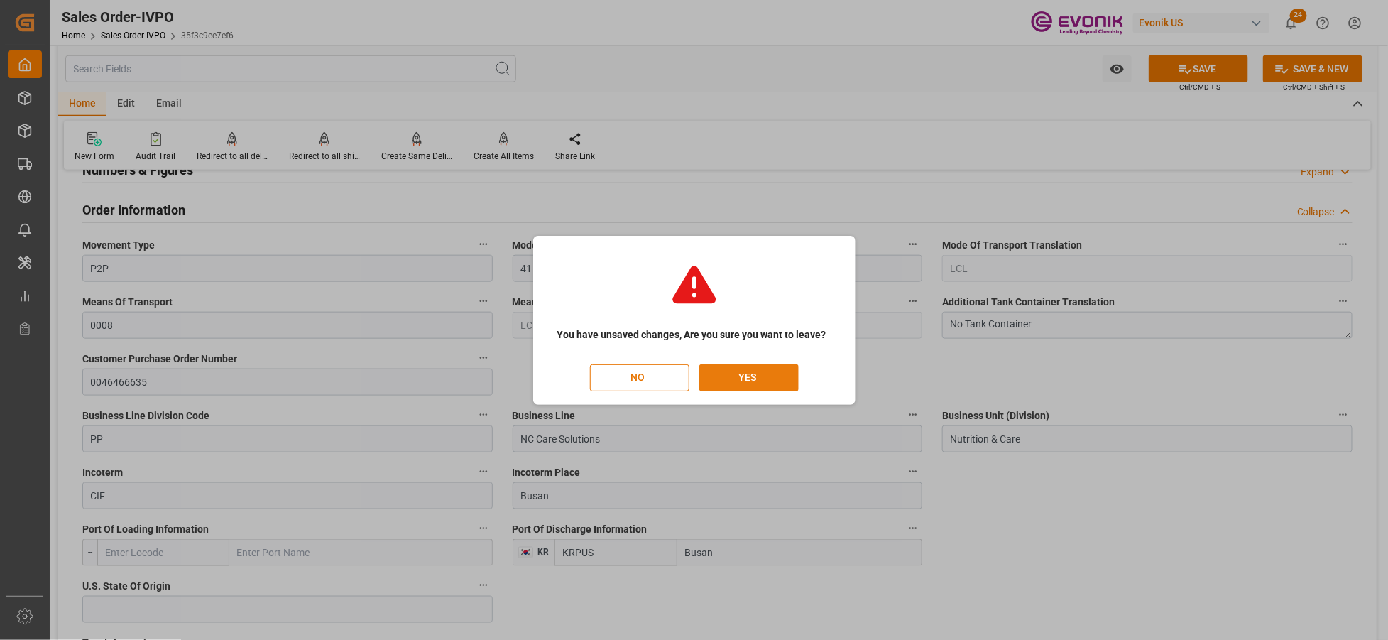
click at [753, 378] on button "YES" at bounding box center [749, 377] width 99 height 27
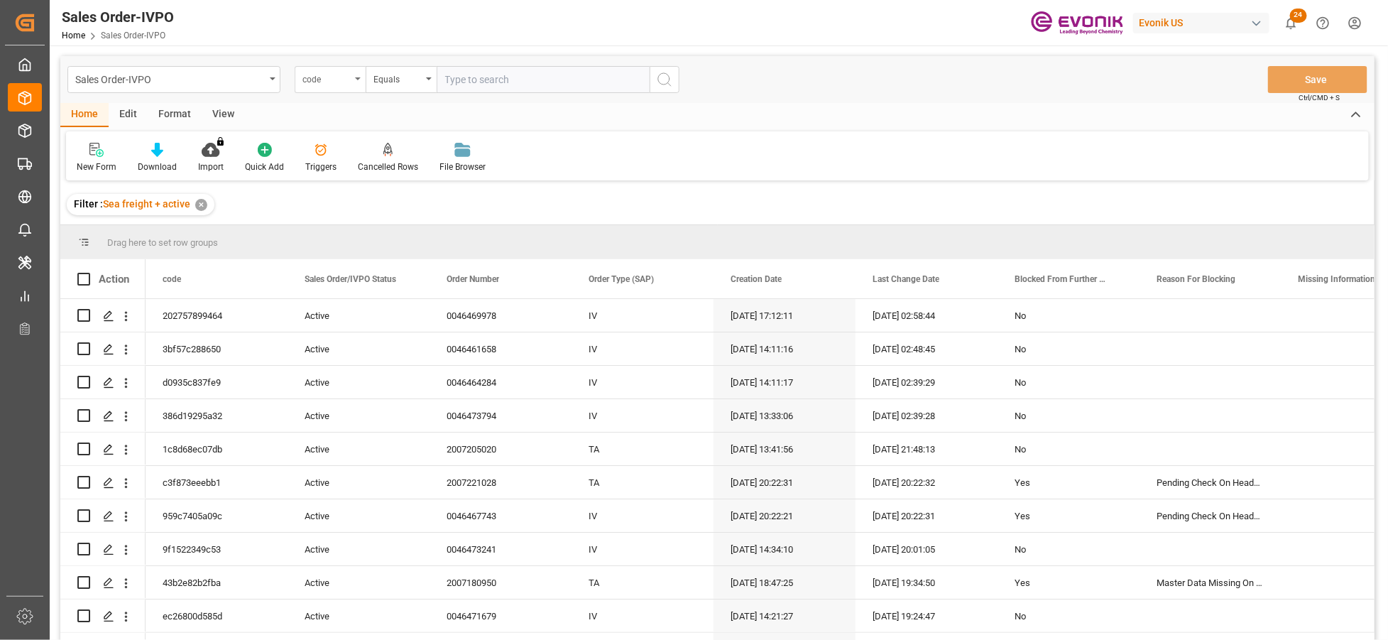
click at [343, 76] on div "code" at bounding box center [327, 78] width 48 height 16
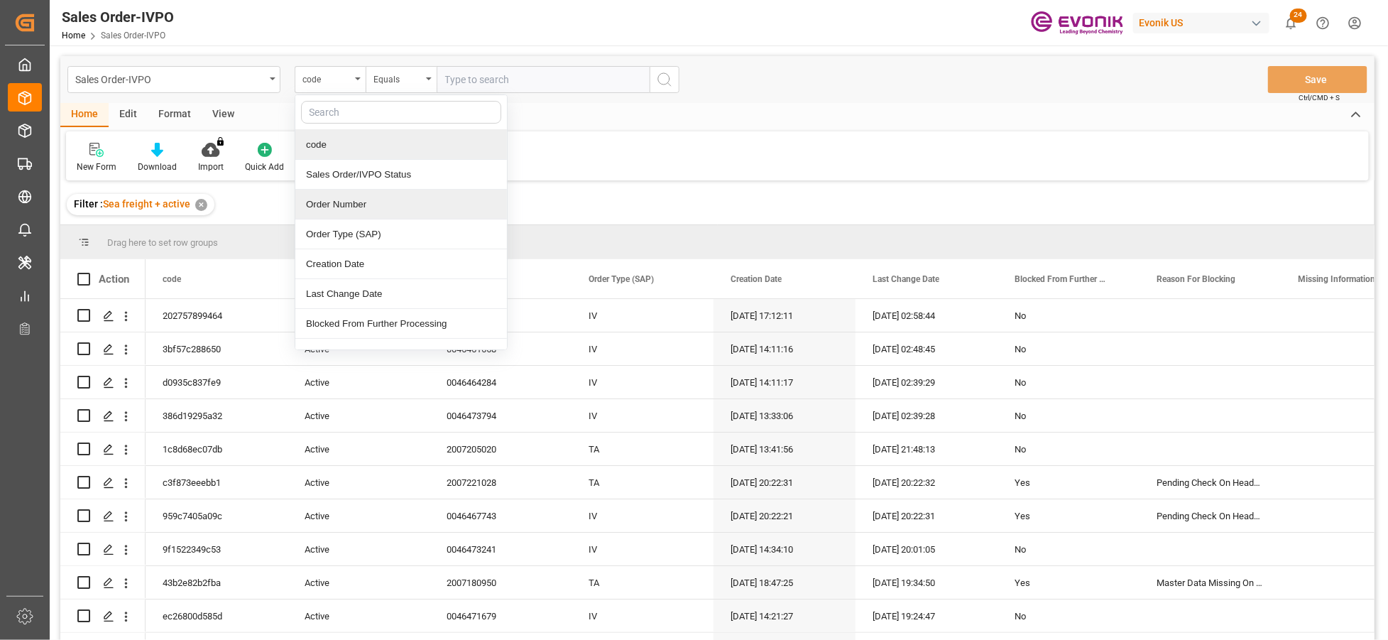
click at [369, 216] on div "Order Number" at bounding box center [401, 205] width 212 height 30
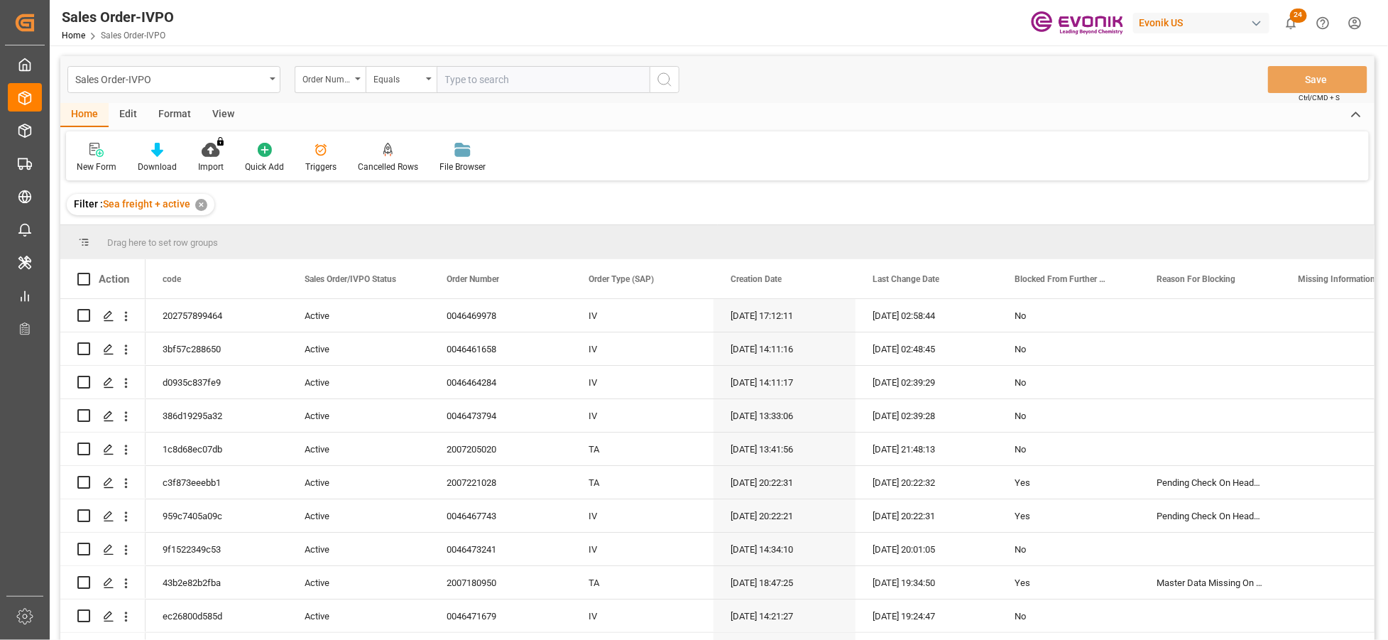
click at [483, 82] on input "text" at bounding box center [543, 79] width 213 height 27
paste input "0046477093"
type input "0046477093"
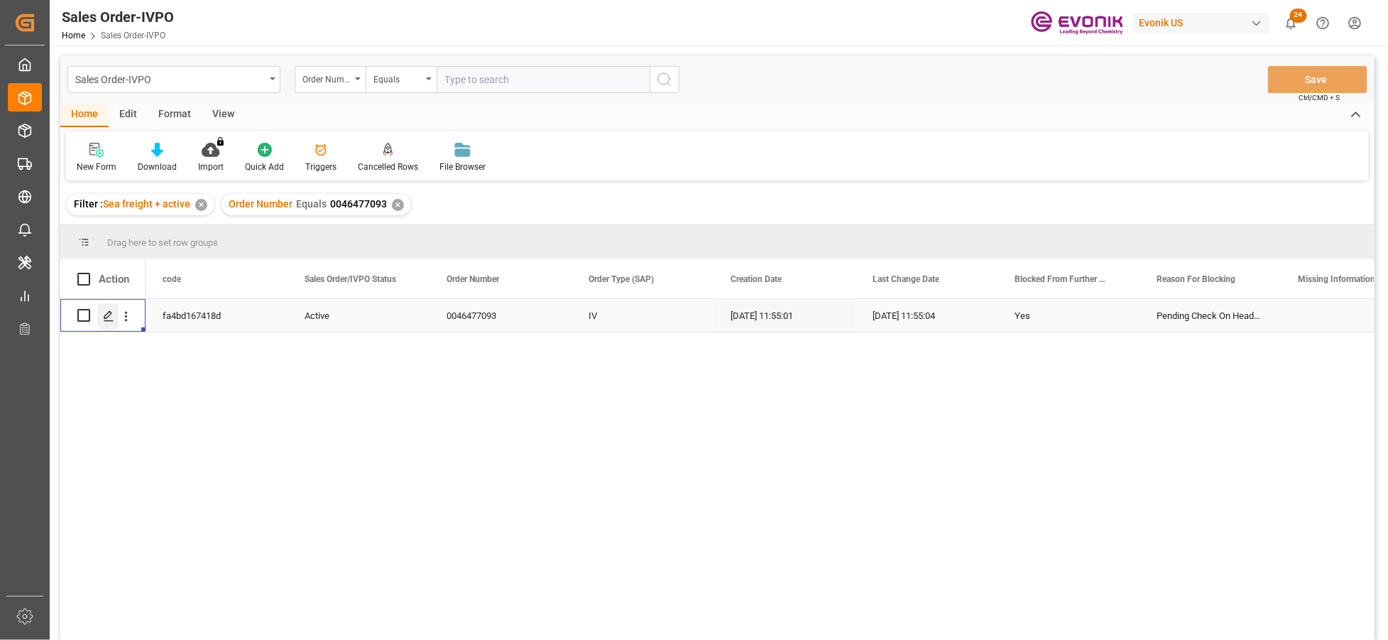
click at [110, 320] on line "Press SPACE to select this row." at bounding box center [108, 320] width 9 height 0
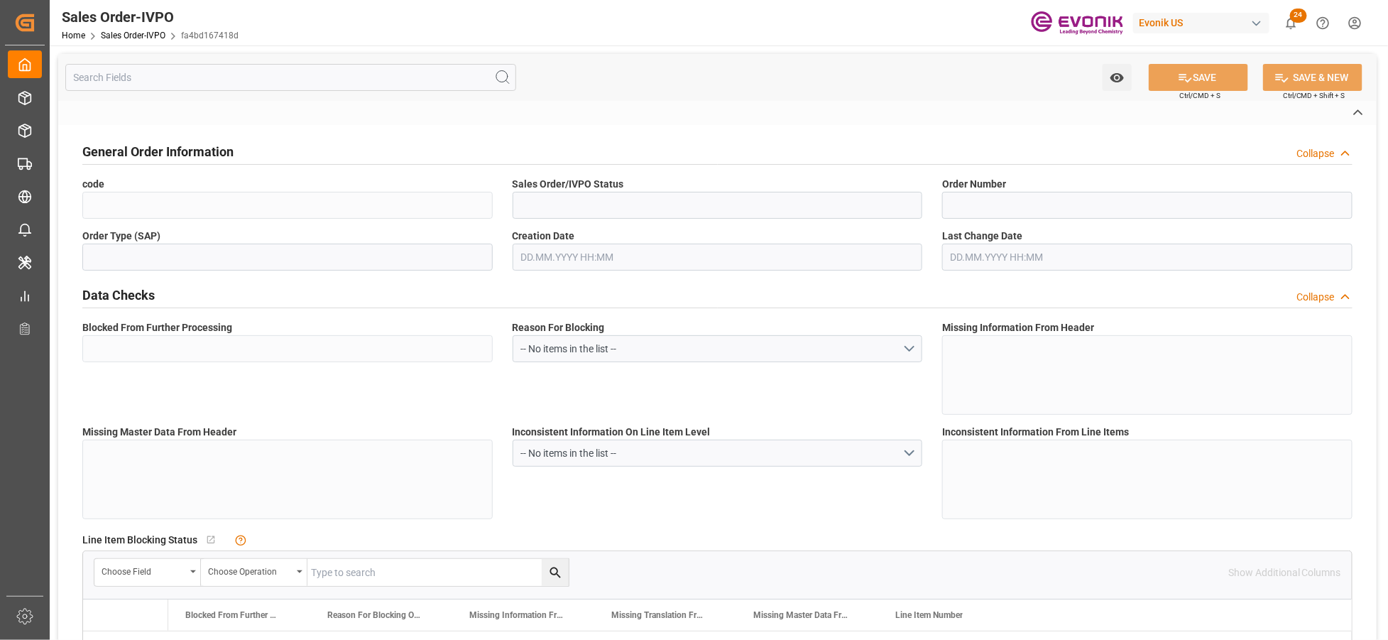
type input "fa4bd167418d"
type input "Active"
type input "0046477093"
type input "IV"
type input "Yes"
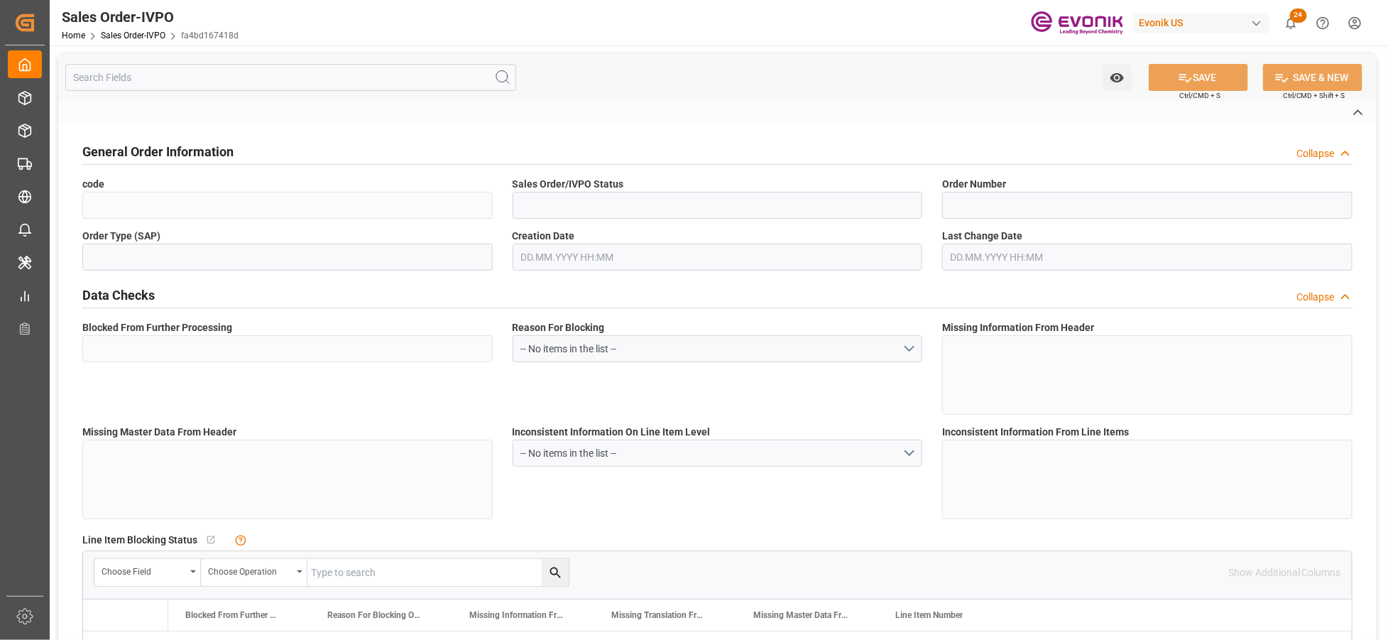
type input "P2P"
type input "41"
type input "LCL"
type input "0008"
type input "LCL"
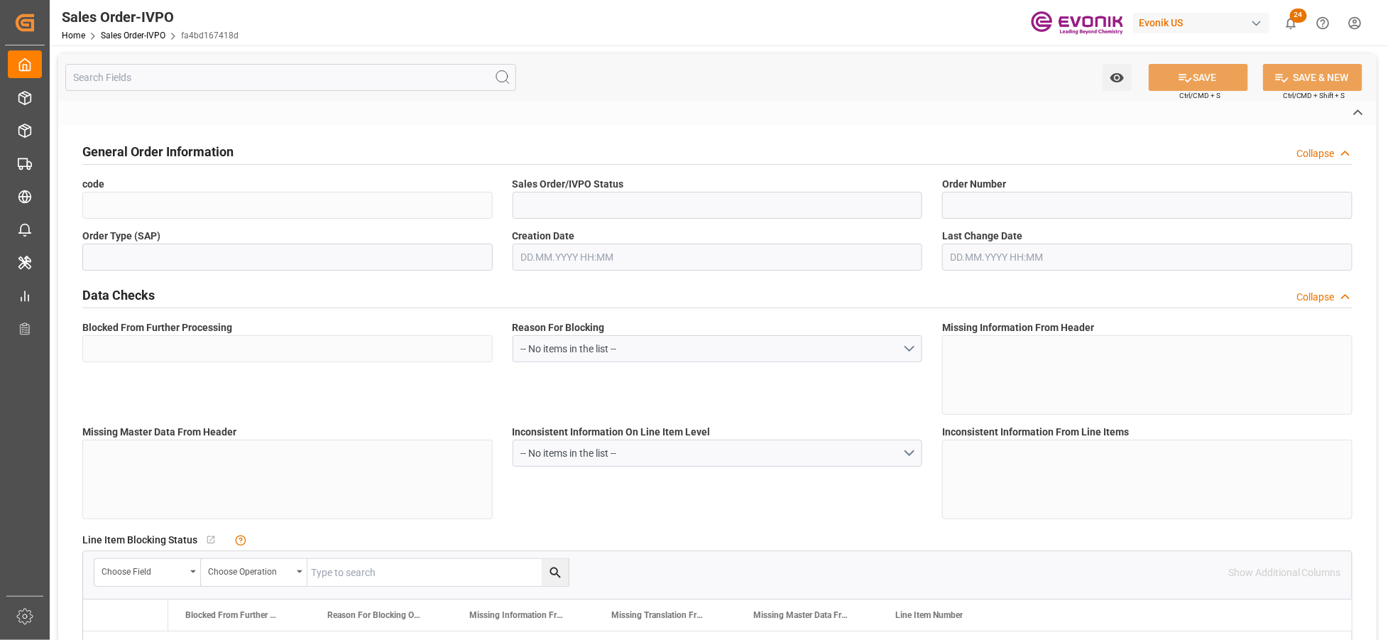
type textarea "No Tank Container"
type input "0046477093"
type input "PP"
type input "NC Care Solutions"
type input "Nutrition & Care"
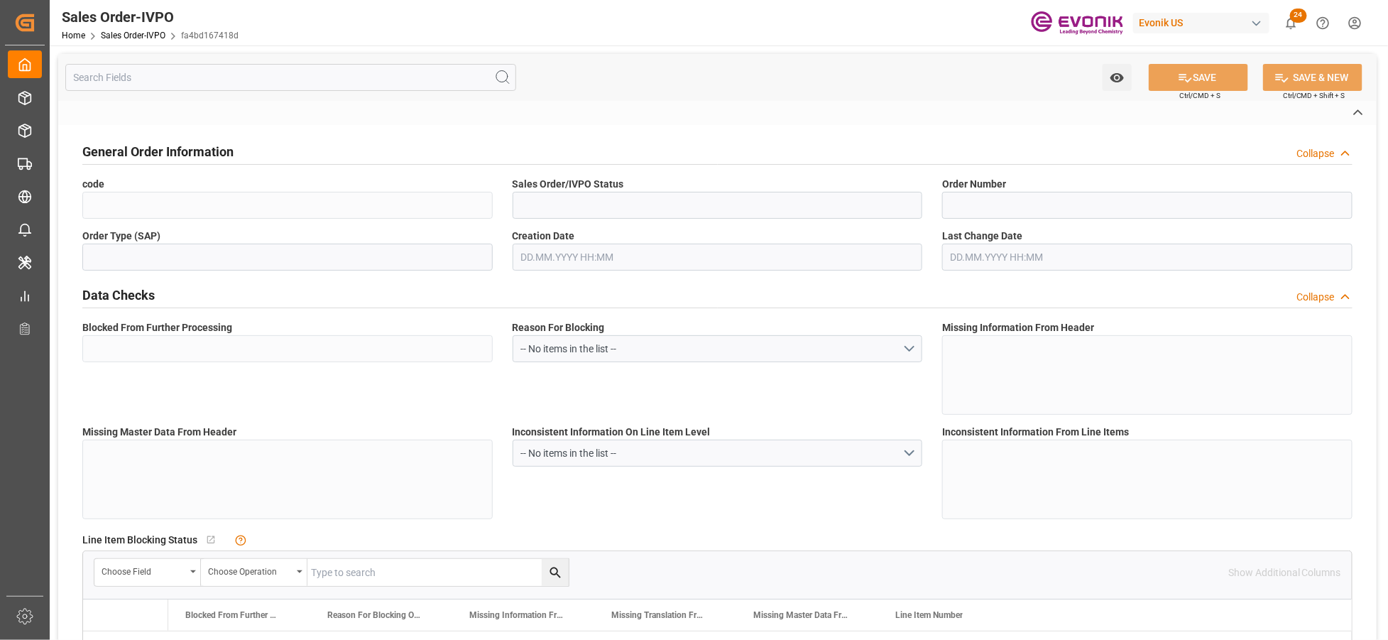
type input "CIF"
type input "Shanghai"
type input "+86 21 6119 2881"
type input "hill.wu@evonik.com"
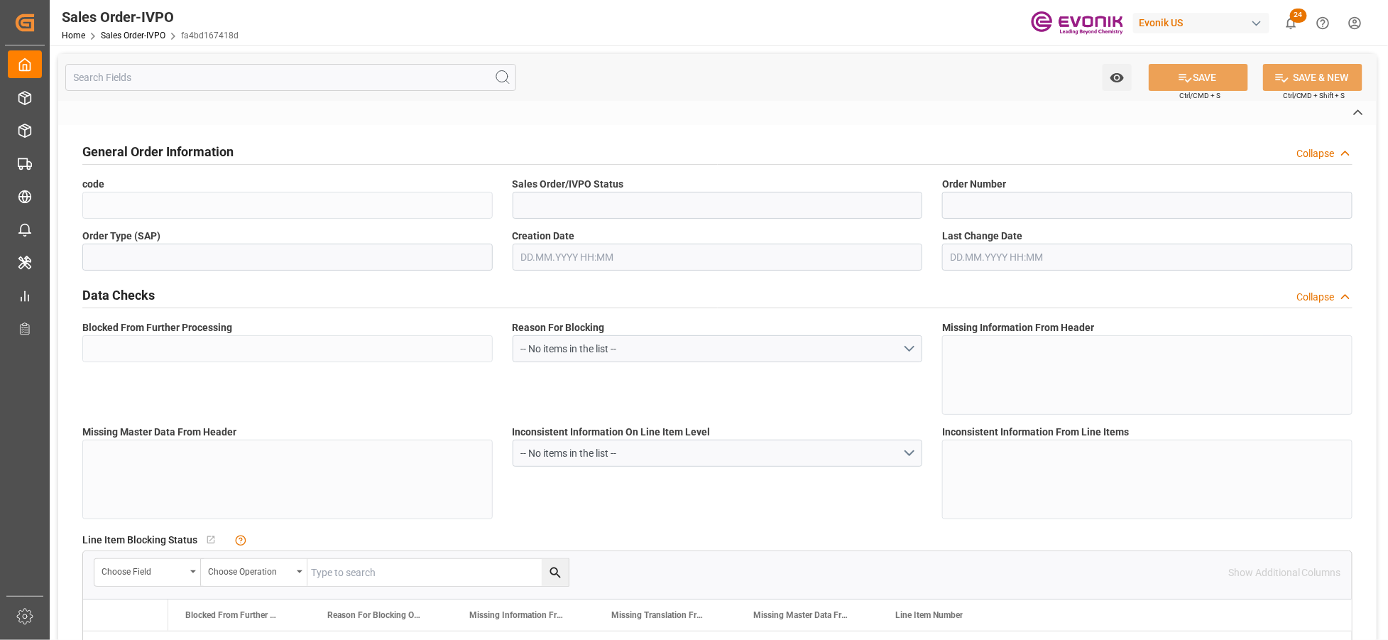
type textarea "Not required"
type textarea "Reseller"
type textarea "SWB"
type input "CN"
type input "Pending"
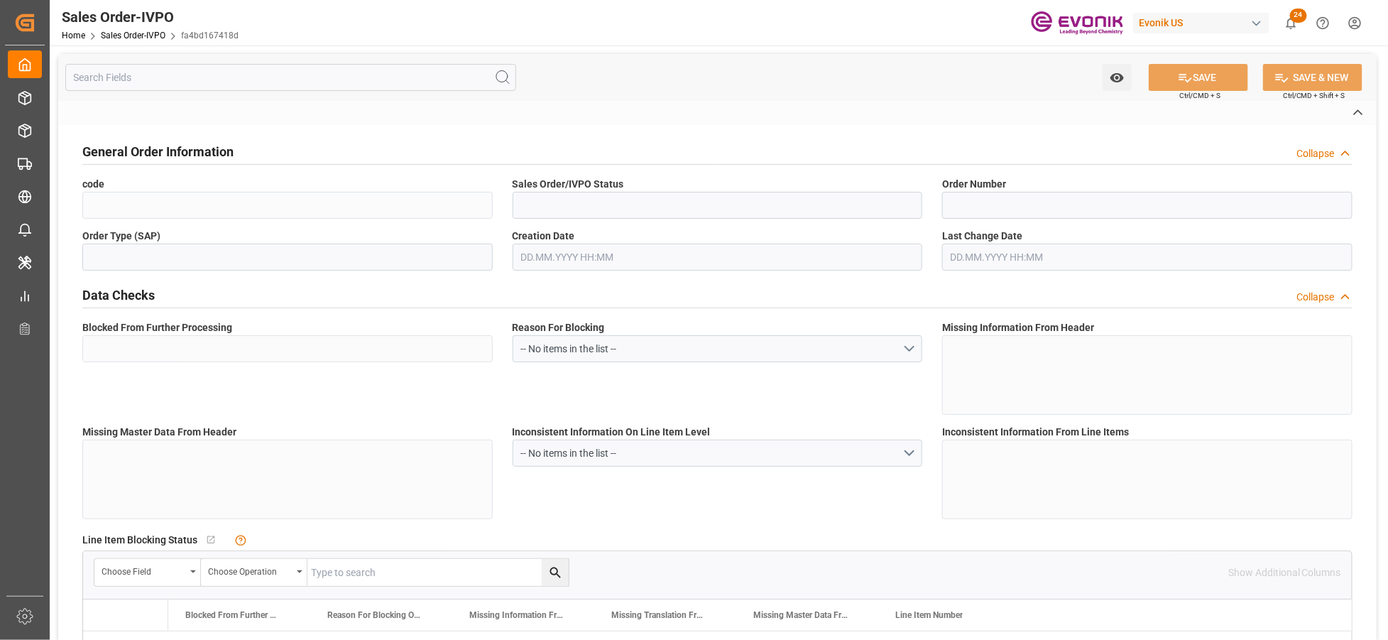
type input "Pending"
type input "LCL"
type input "Pending"
type input "CNSHA"
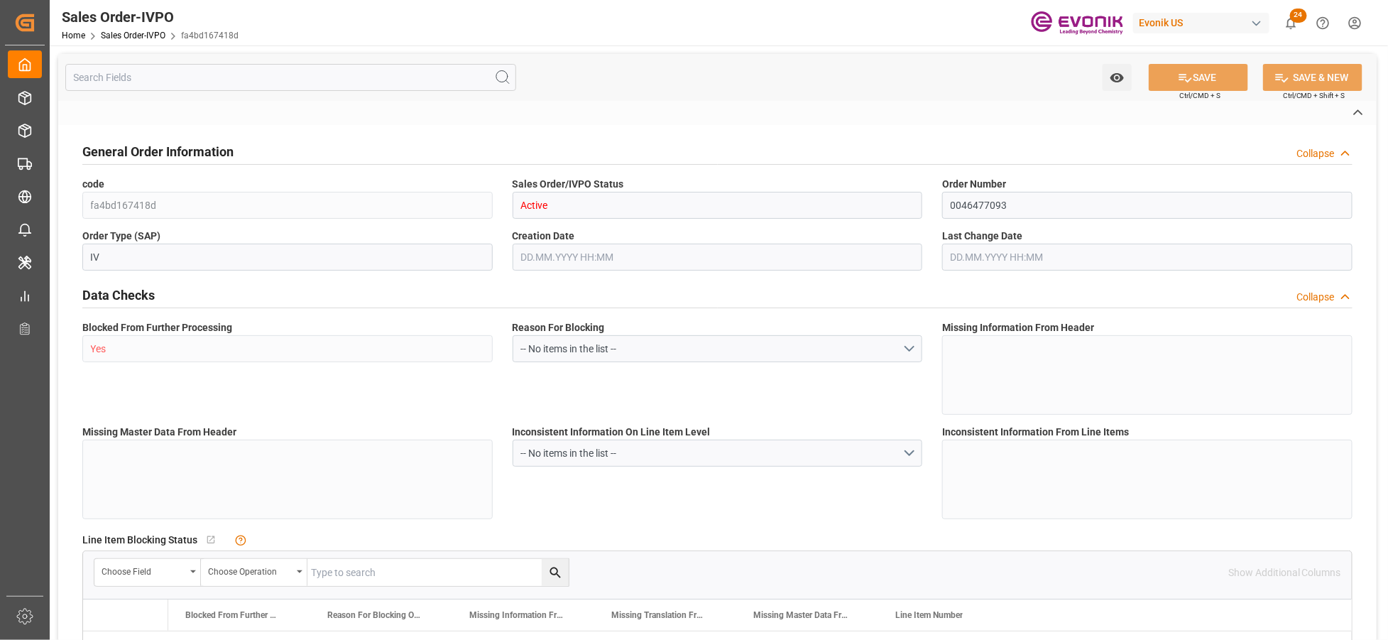
type input "0"
type input "1"
type input "3195"
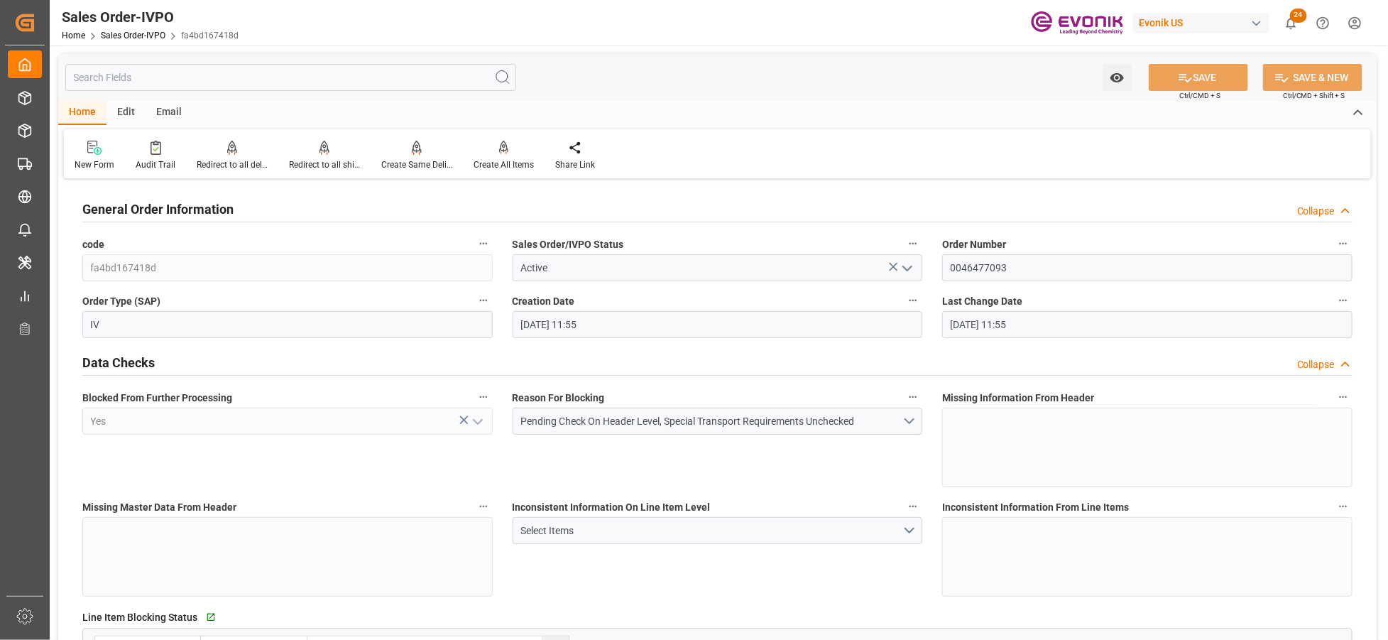
type input "13.10.2025 11:55"
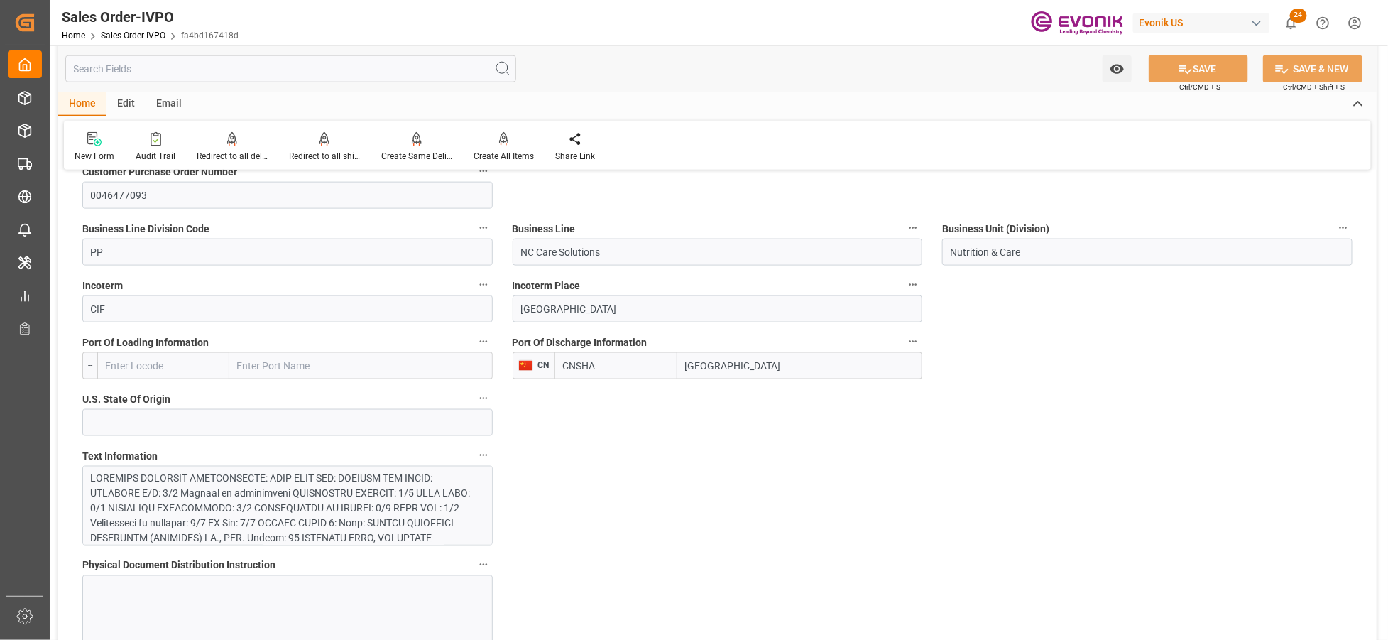
scroll to position [947, 0]
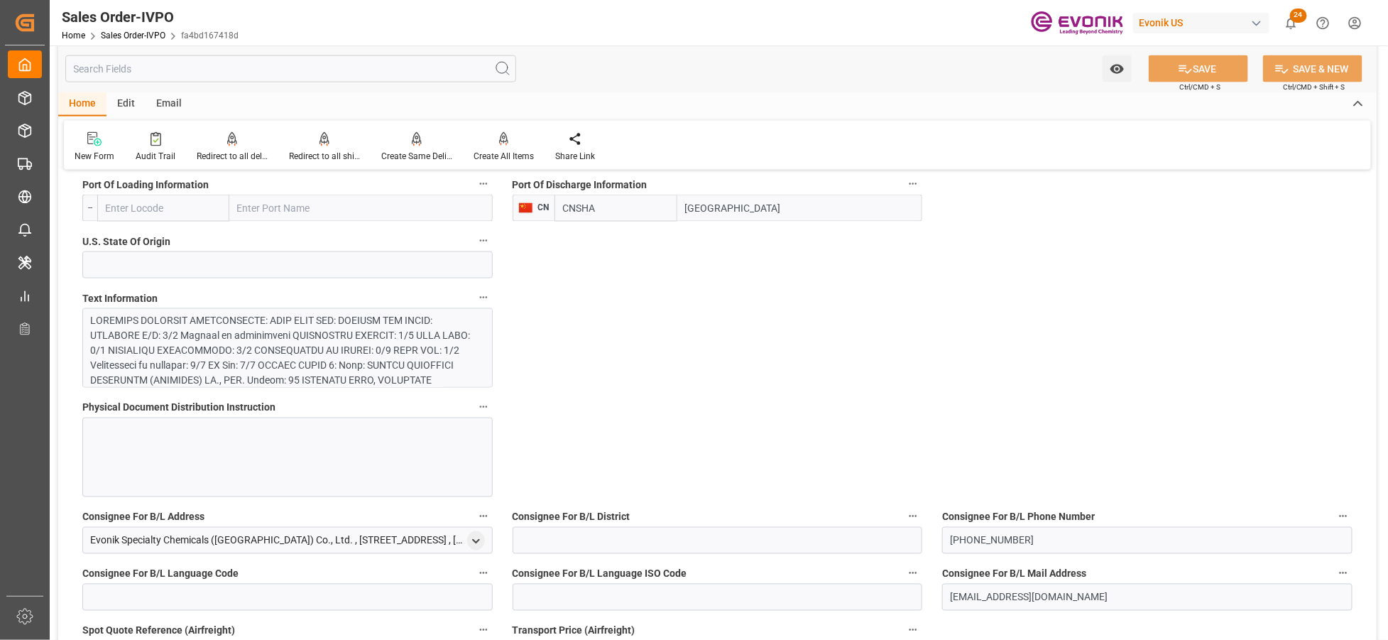
click at [418, 359] on div at bounding box center [282, 440] width 382 height 254
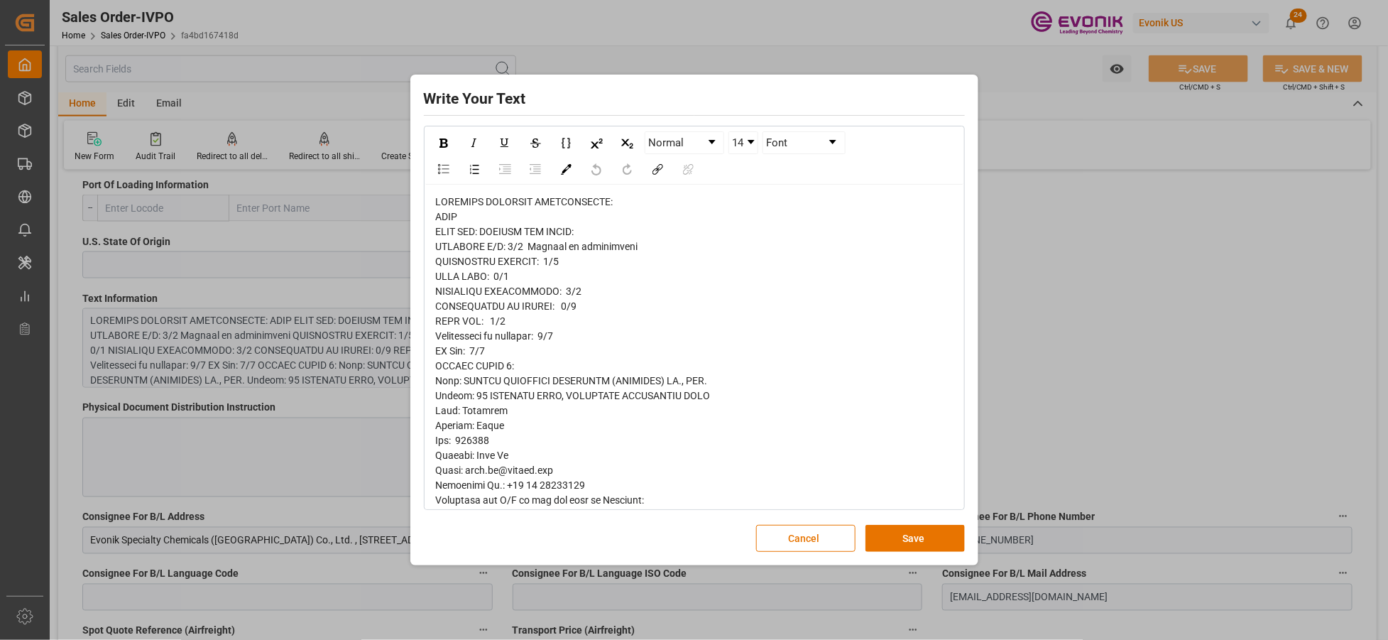
click at [443, 224] on div "rdw-editor" at bounding box center [695, 560] width 518 height 731
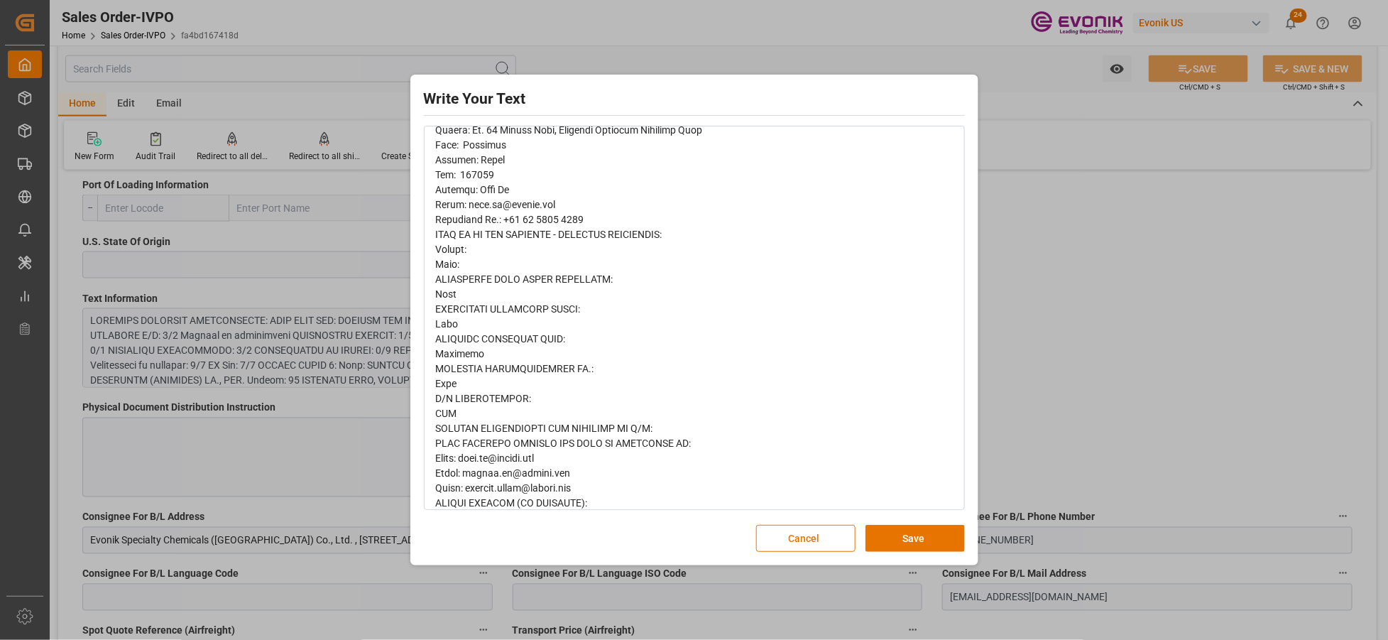
scroll to position [415, 0]
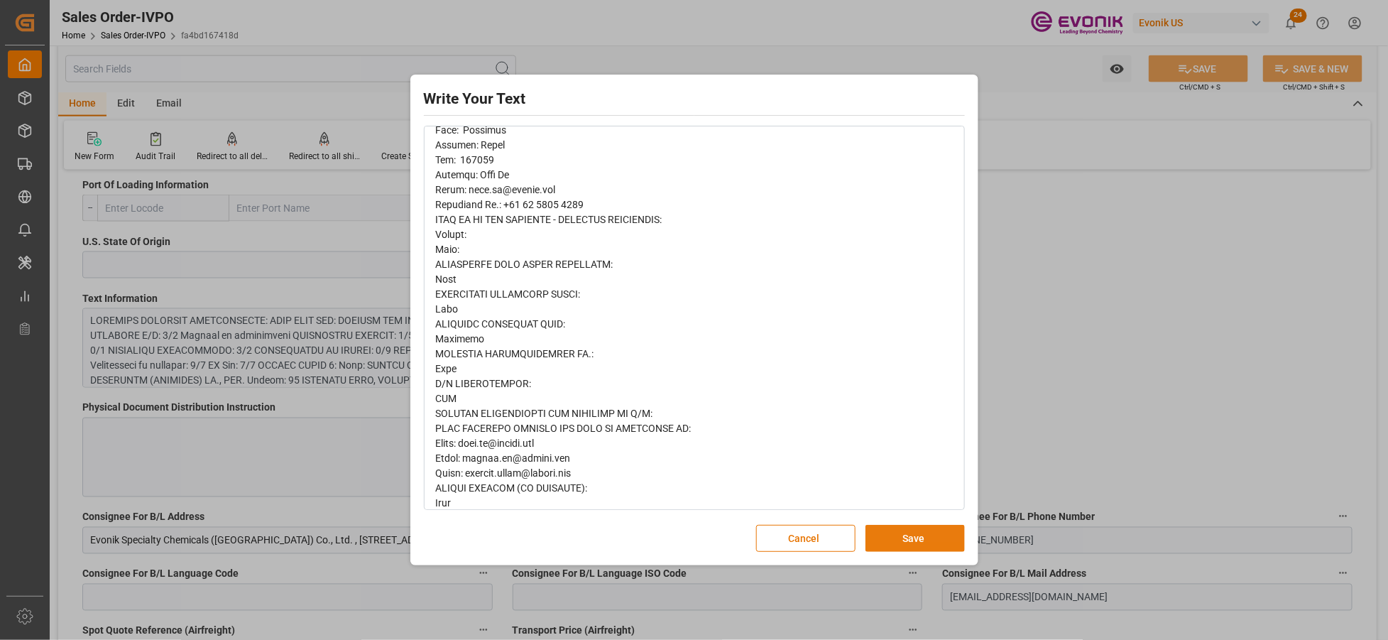
click at [917, 535] on button "Save" at bounding box center [915, 538] width 99 height 27
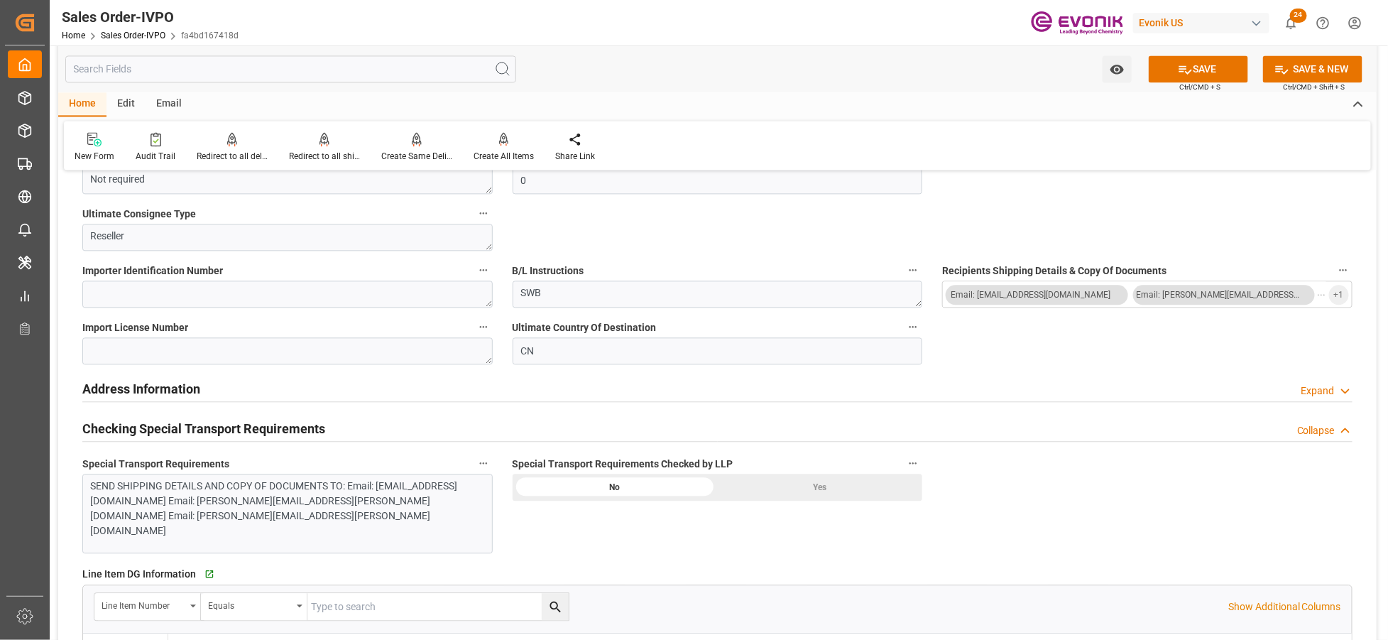
scroll to position [1578, 0]
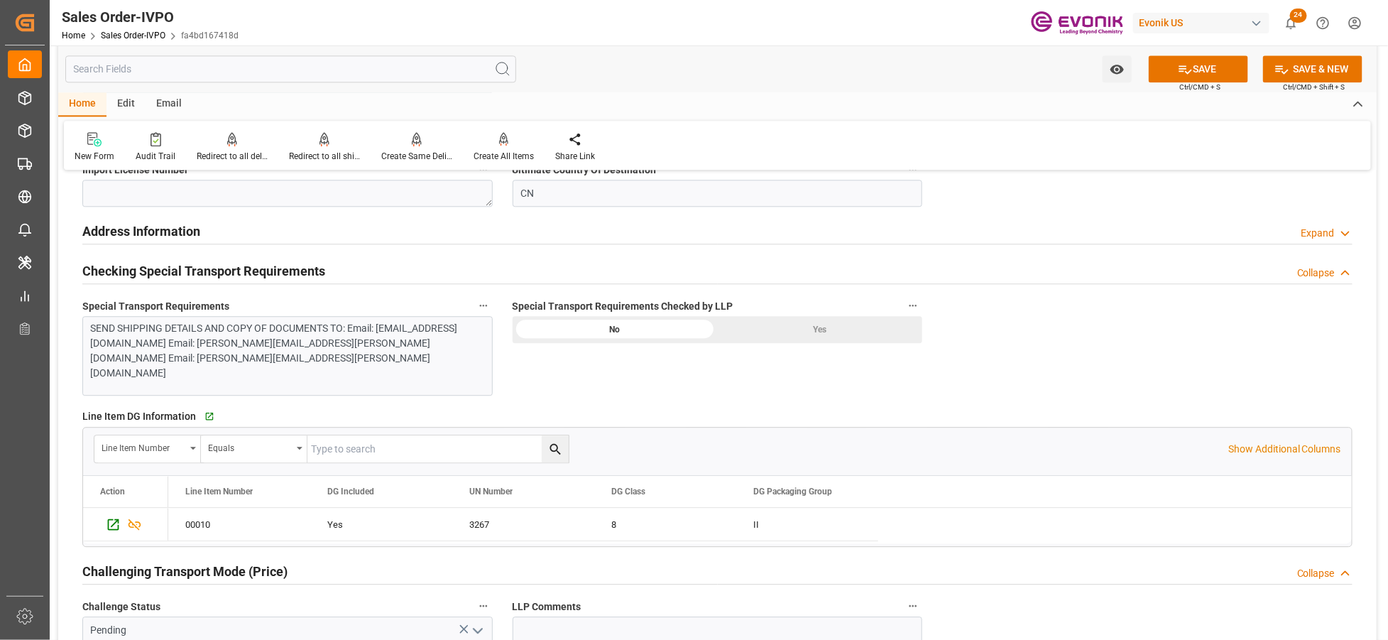
click at [410, 352] on div "SEND SHIPPING DETAILS AND COPY OF DOCUMENTS TO: Email: hill.wu@evonik.com Email…" at bounding box center [287, 356] width 410 height 80
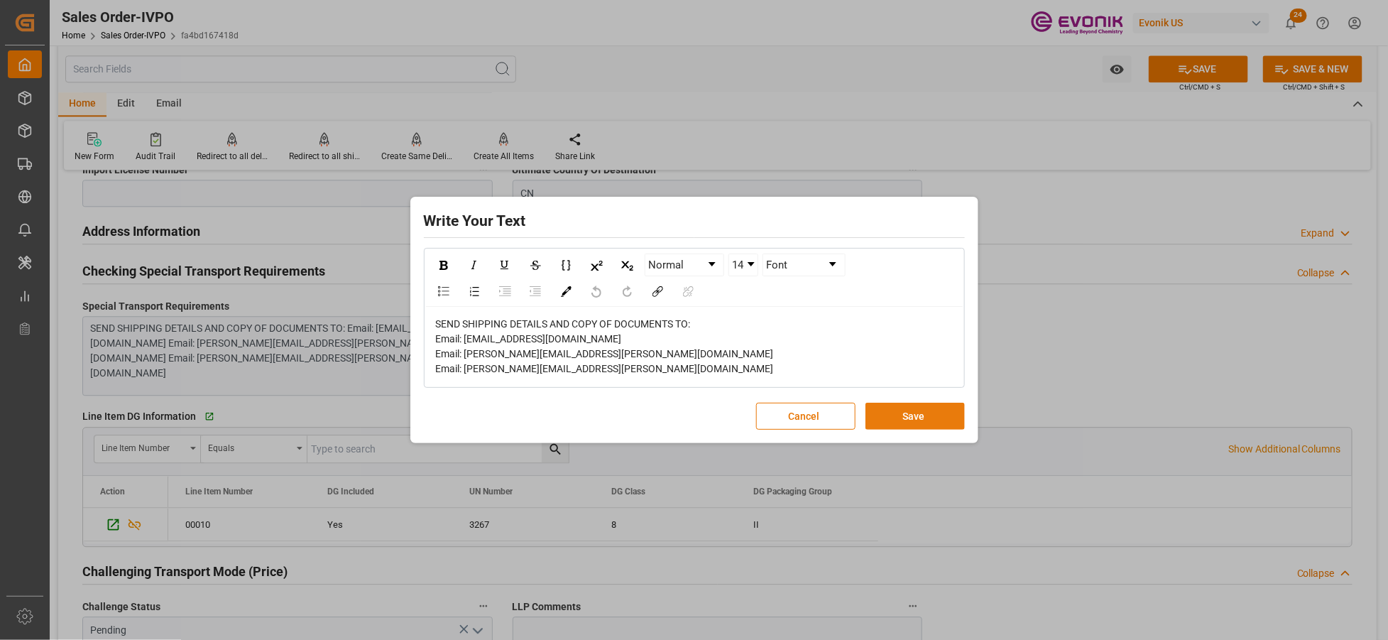
click at [946, 408] on button "Save" at bounding box center [915, 416] width 99 height 27
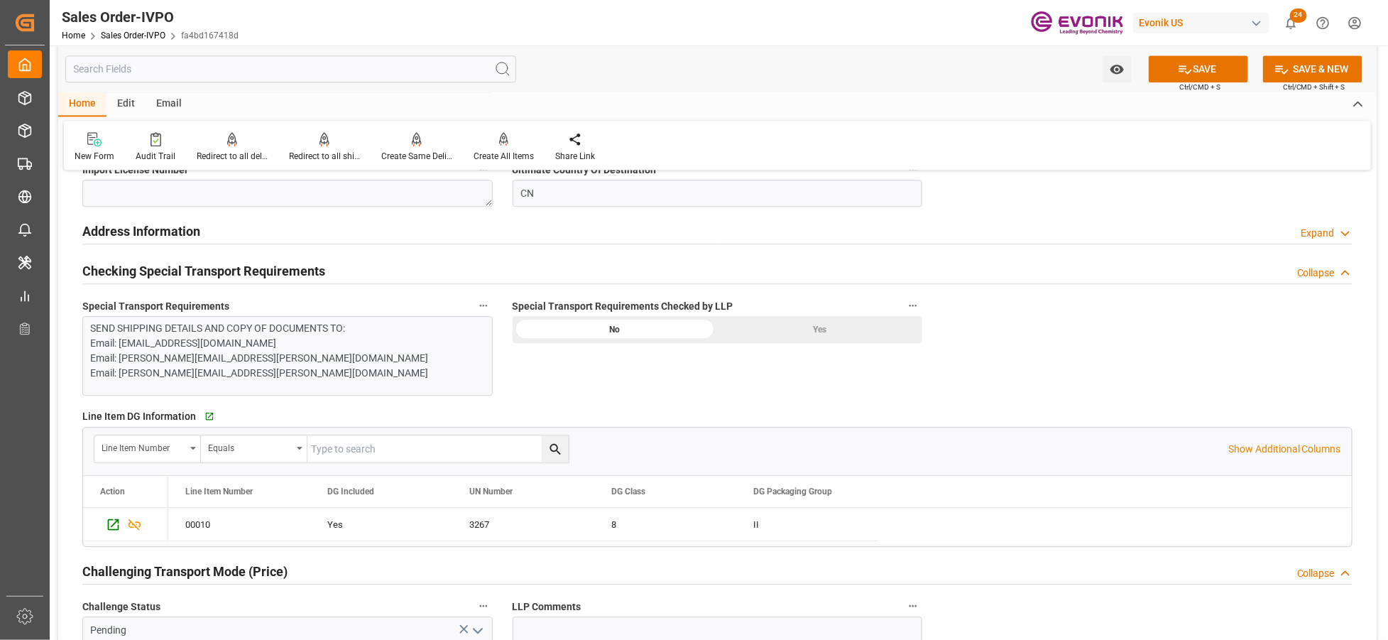
click at [781, 329] on div "Yes" at bounding box center [819, 329] width 205 height 27
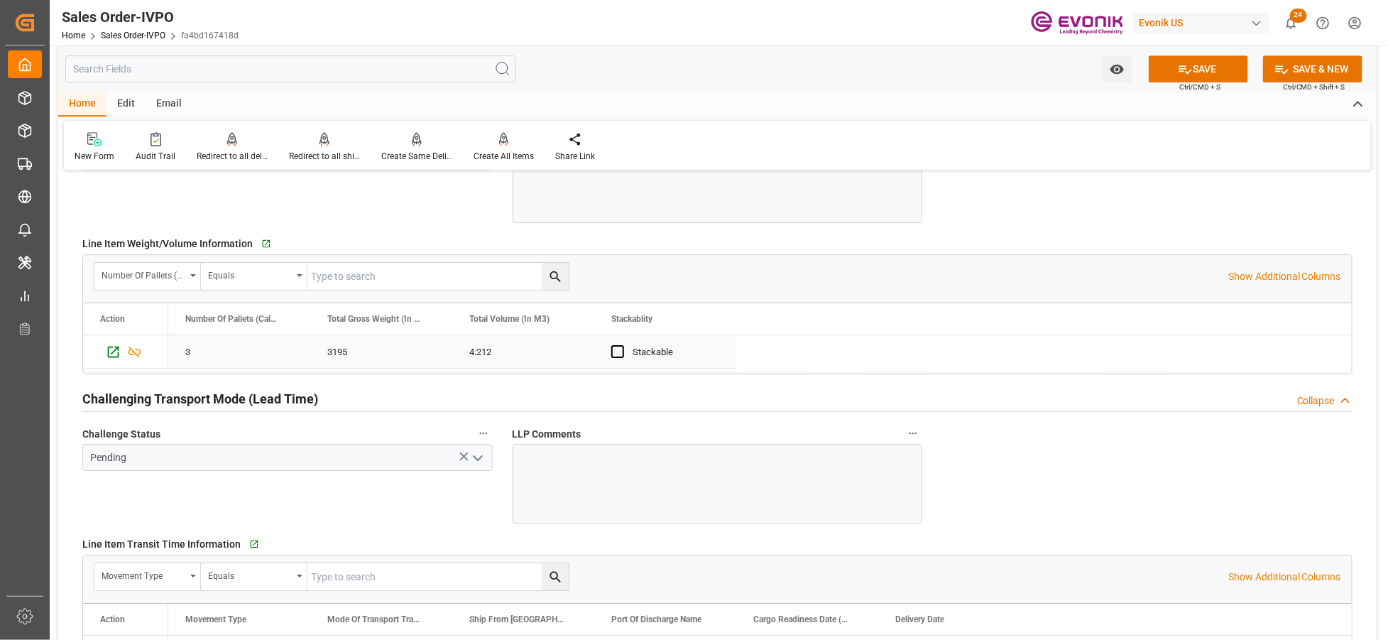
scroll to position [1893, 0]
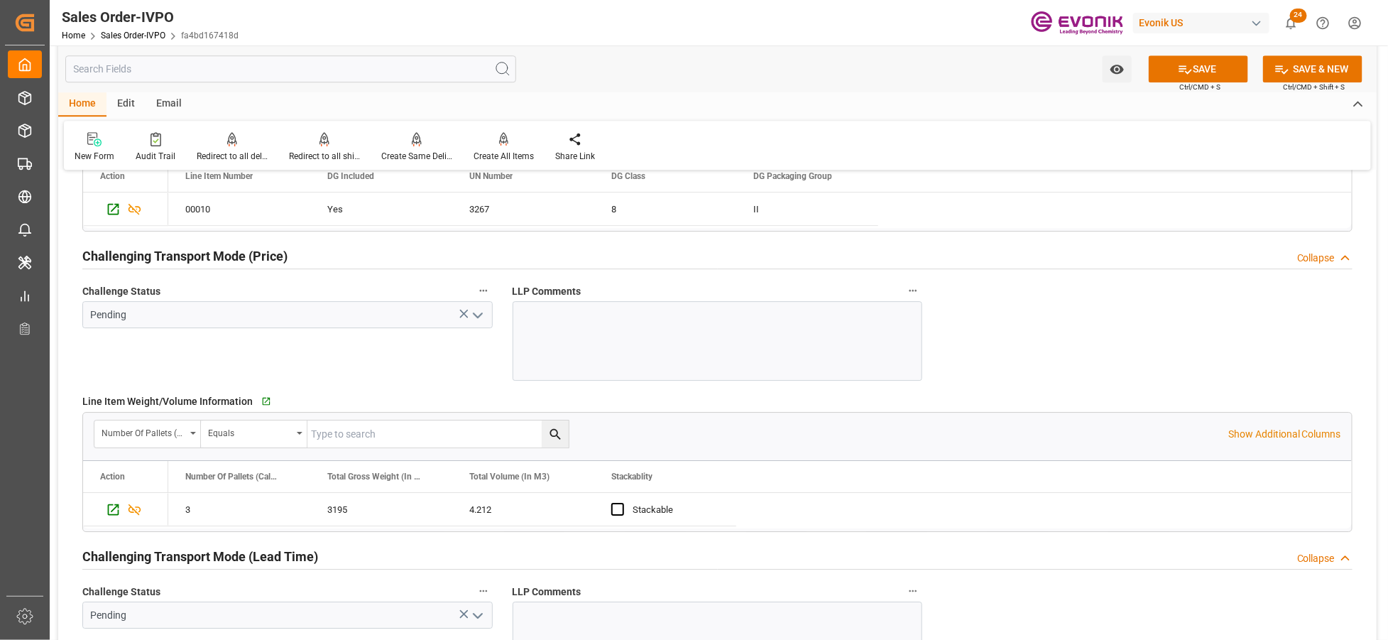
drag, startPoint x: 482, startPoint y: 313, endPoint x: 457, endPoint y: 322, distance: 25.6
click at [482, 313] on polyline "open menu" at bounding box center [478, 315] width 9 height 4
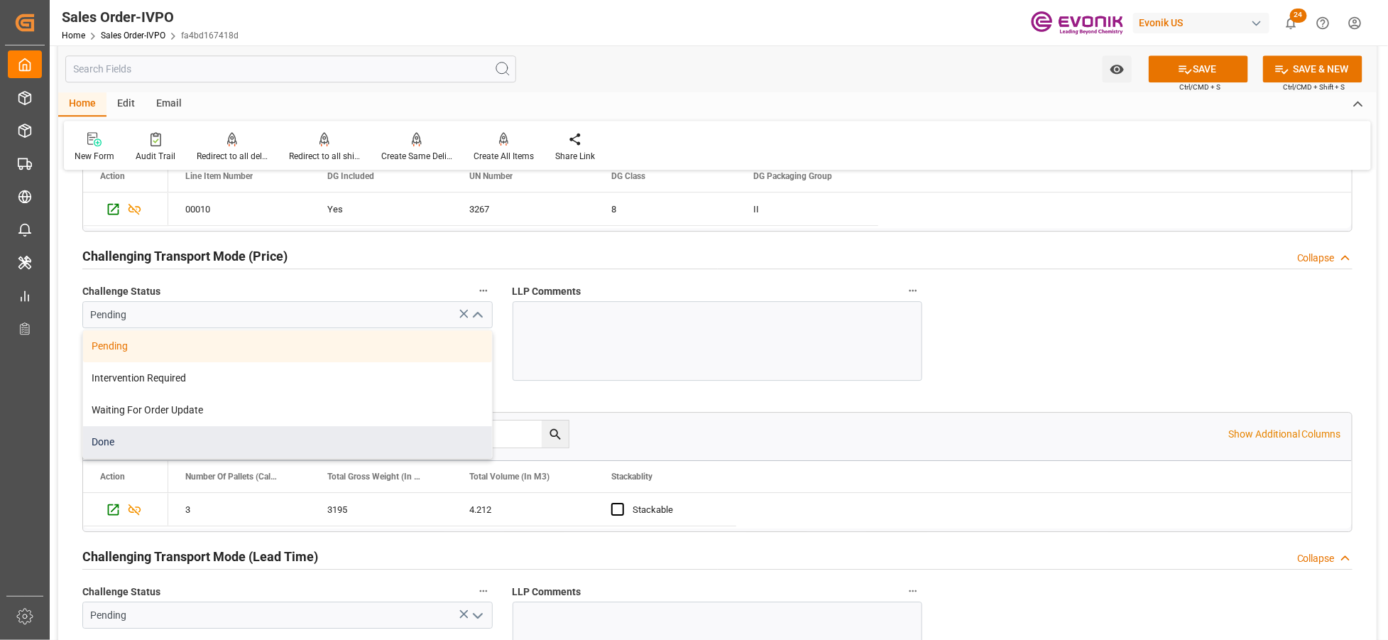
click at [233, 435] on div "Done" at bounding box center [287, 442] width 409 height 32
type input "Done"
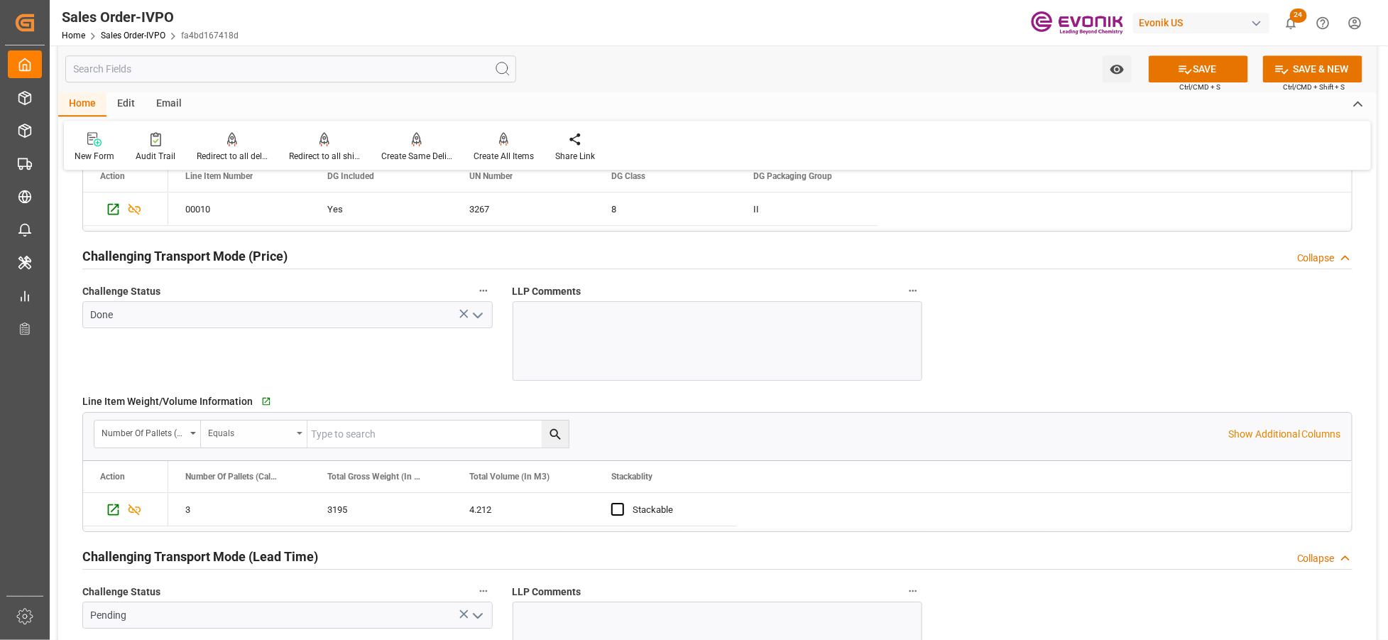
scroll to position [2051, 0]
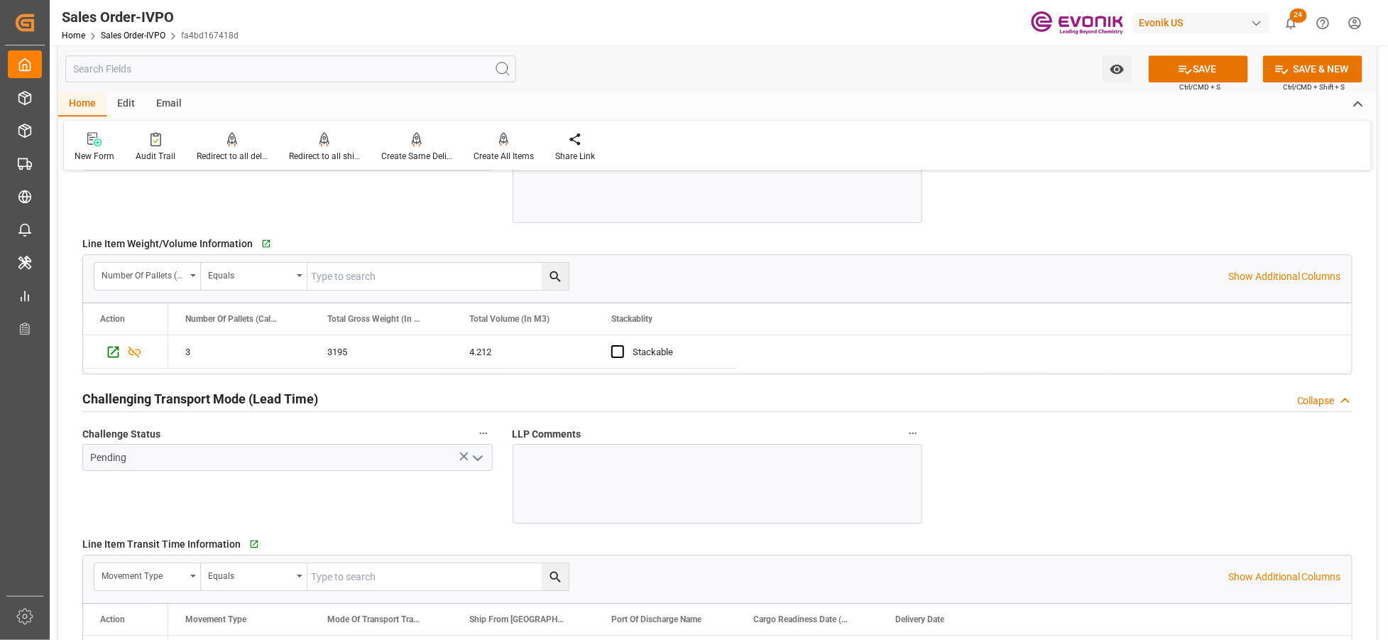
click at [477, 457] on icon "open menu" at bounding box center [477, 458] width 17 height 17
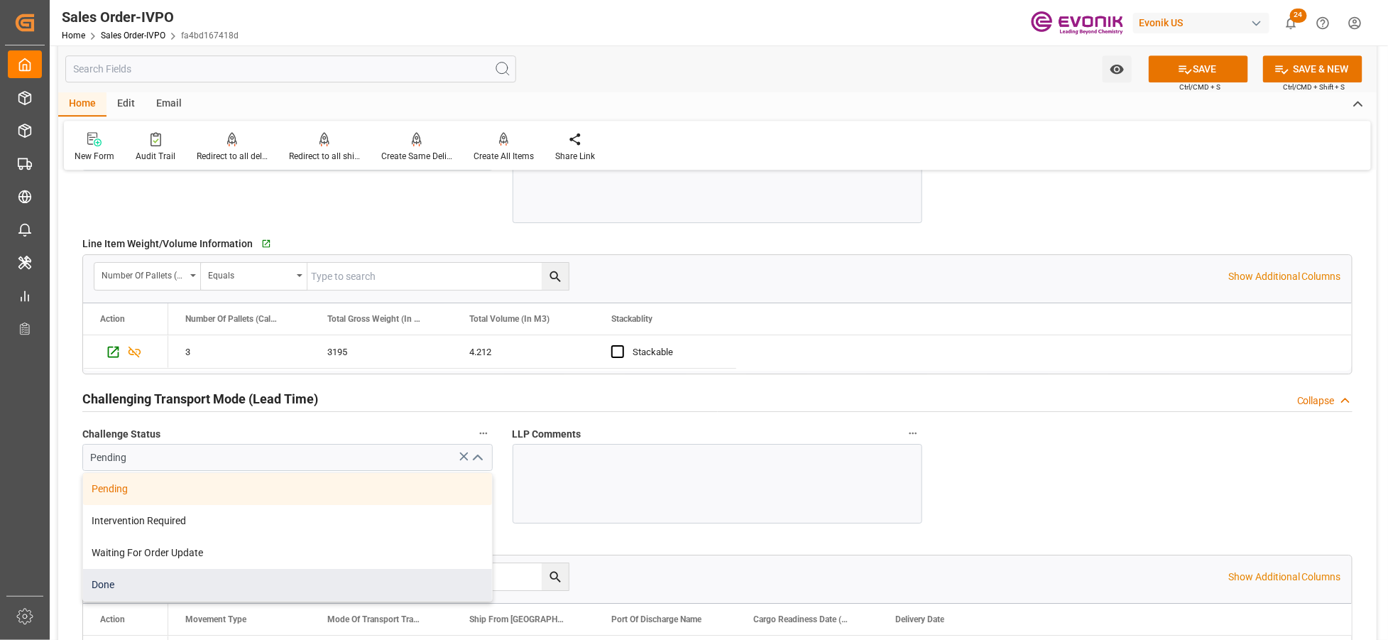
click at [153, 577] on div "Done" at bounding box center [287, 585] width 409 height 32
type input "Done"
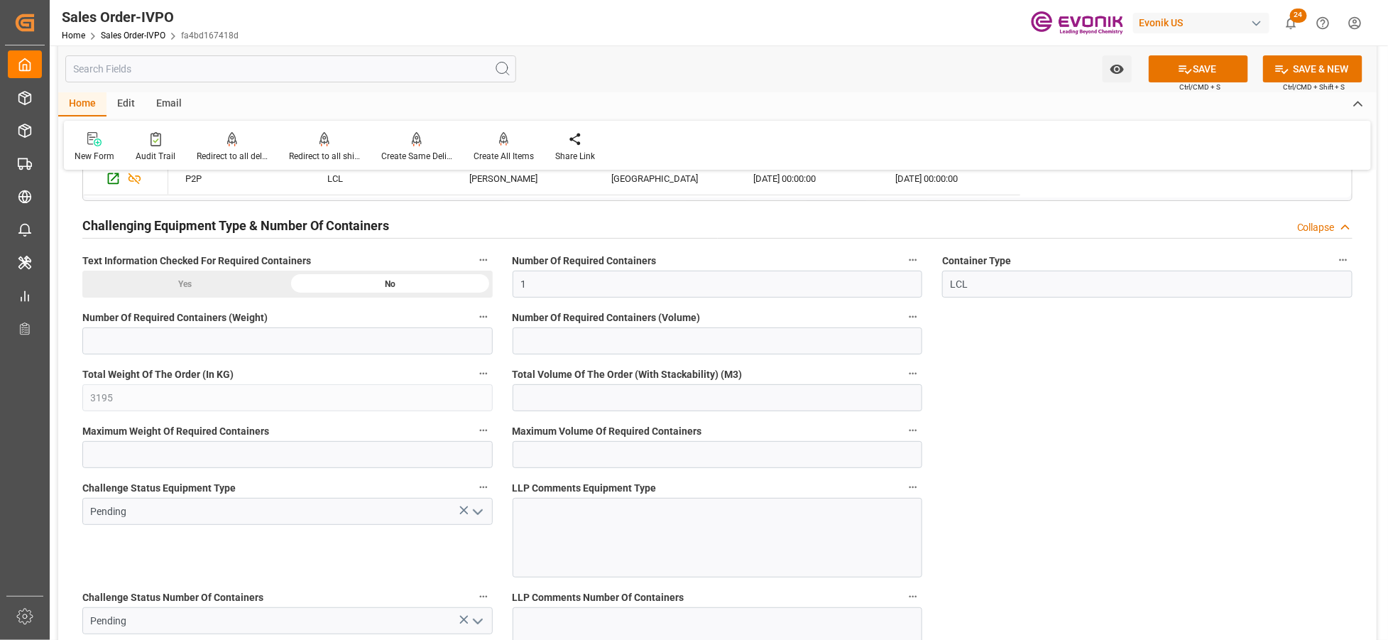
scroll to position [2682, 0]
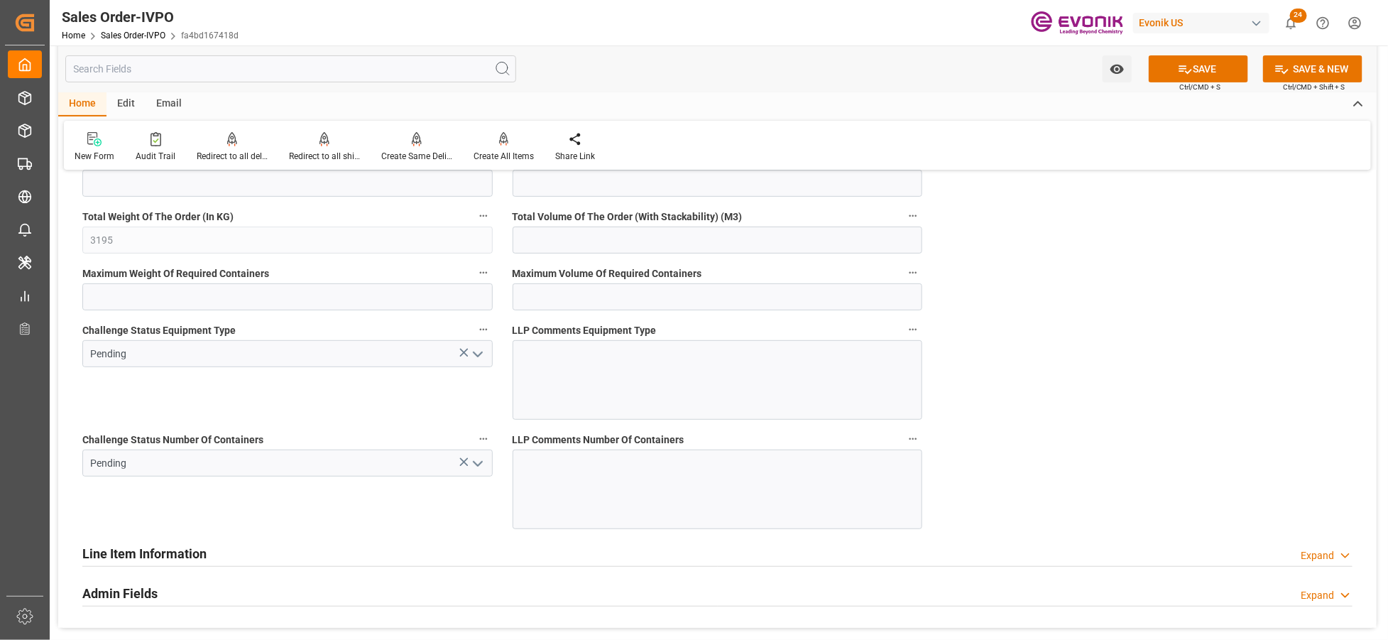
click at [479, 353] on icon "open menu" at bounding box center [477, 354] width 17 height 17
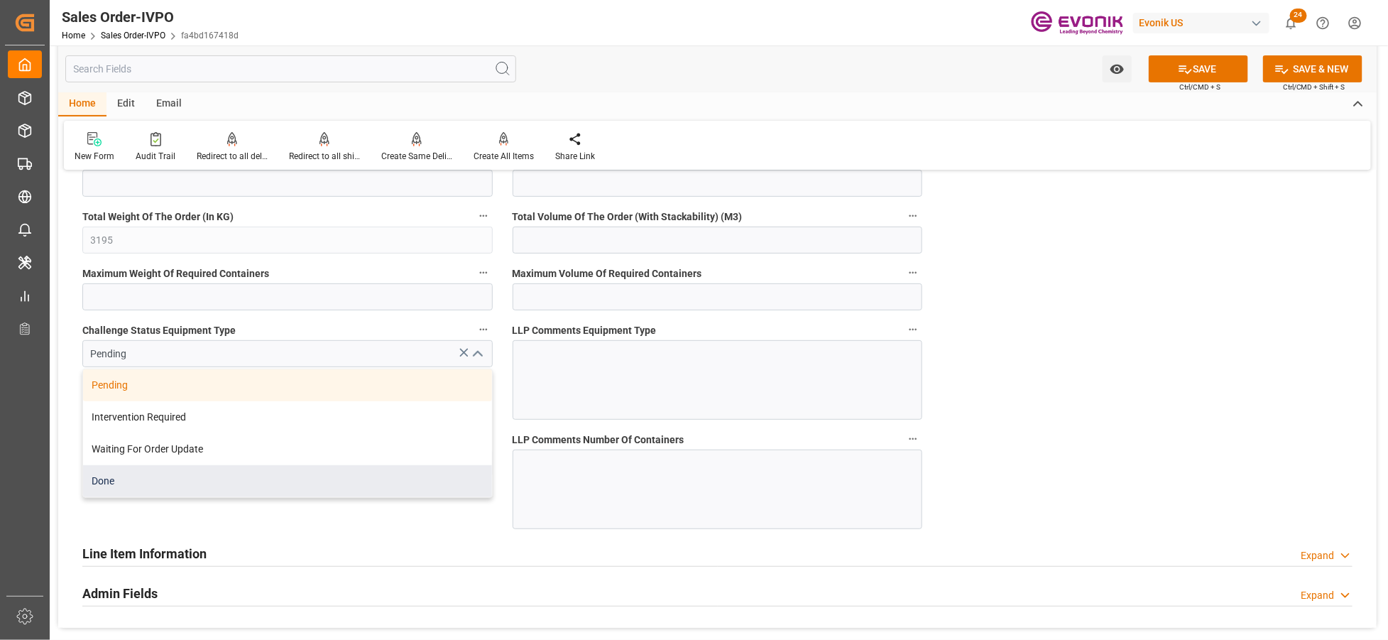
click at [216, 483] on div "Done" at bounding box center [287, 481] width 409 height 32
type input "Done"
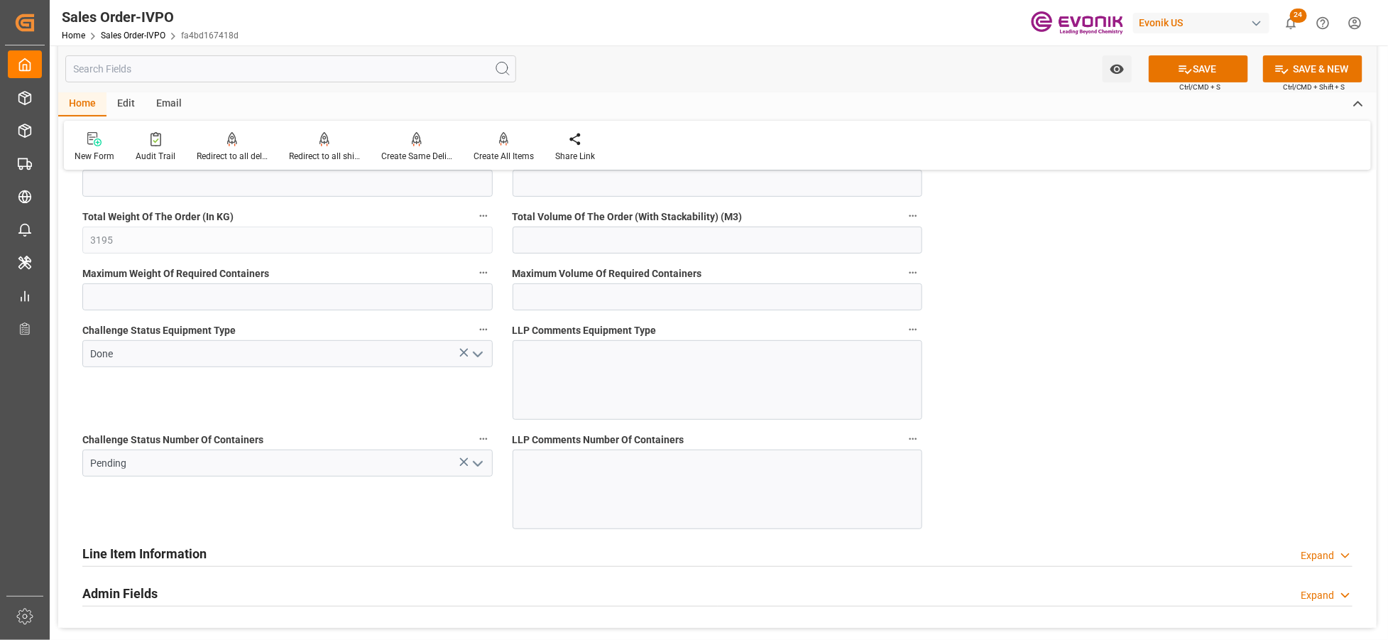
click at [474, 462] on polyline "open menu" at bounding box center [478, 464] width 9 height 4
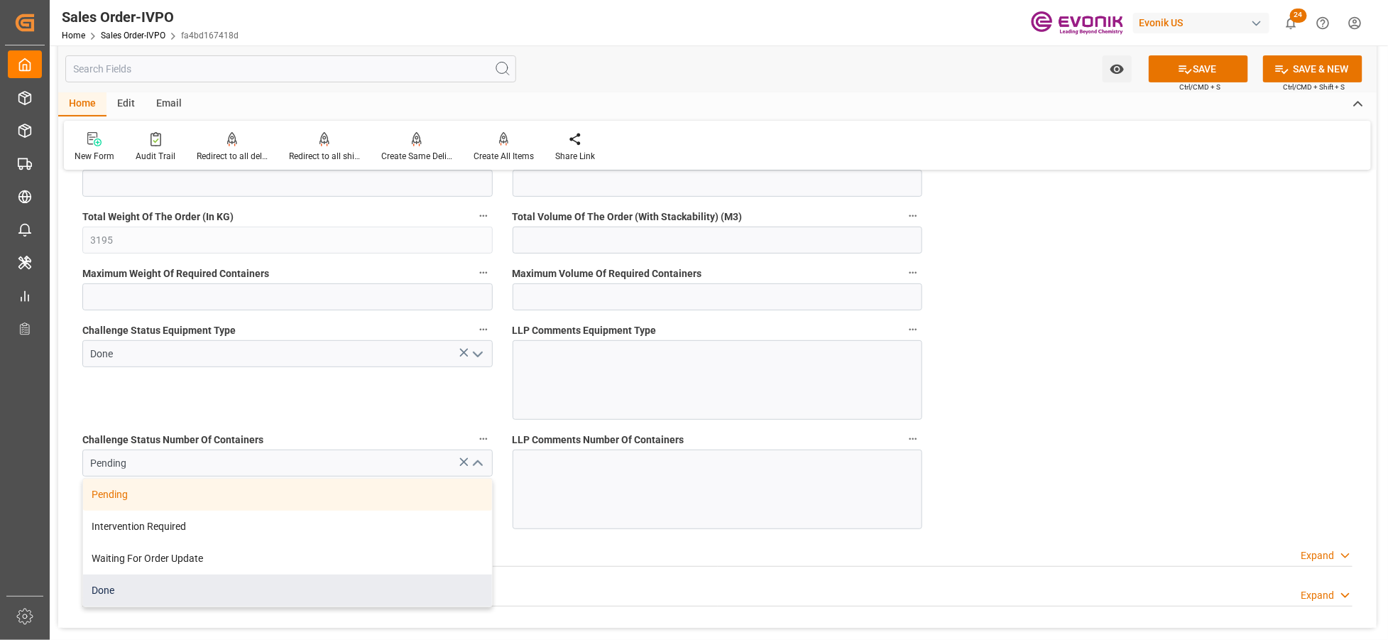
click at [147, 581] on div "Done" at bounding box center [287, 591] width 409 height 32
type input "Done"
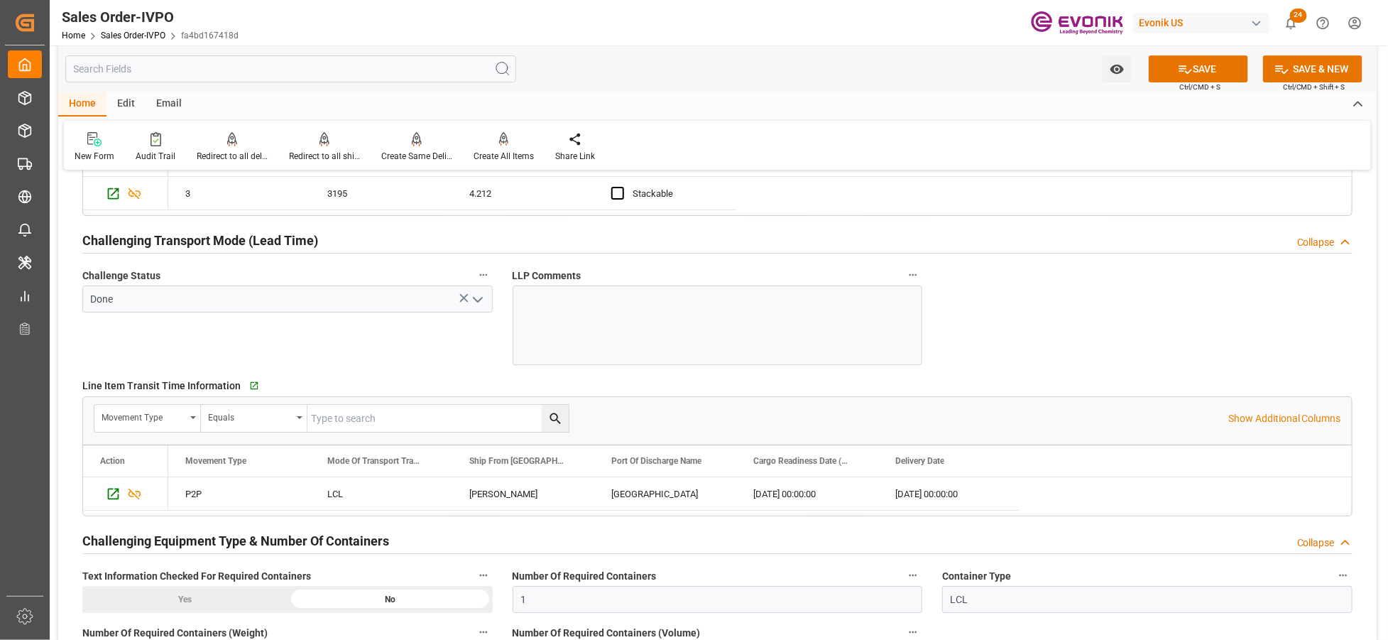
scroll to position [2367, 0]
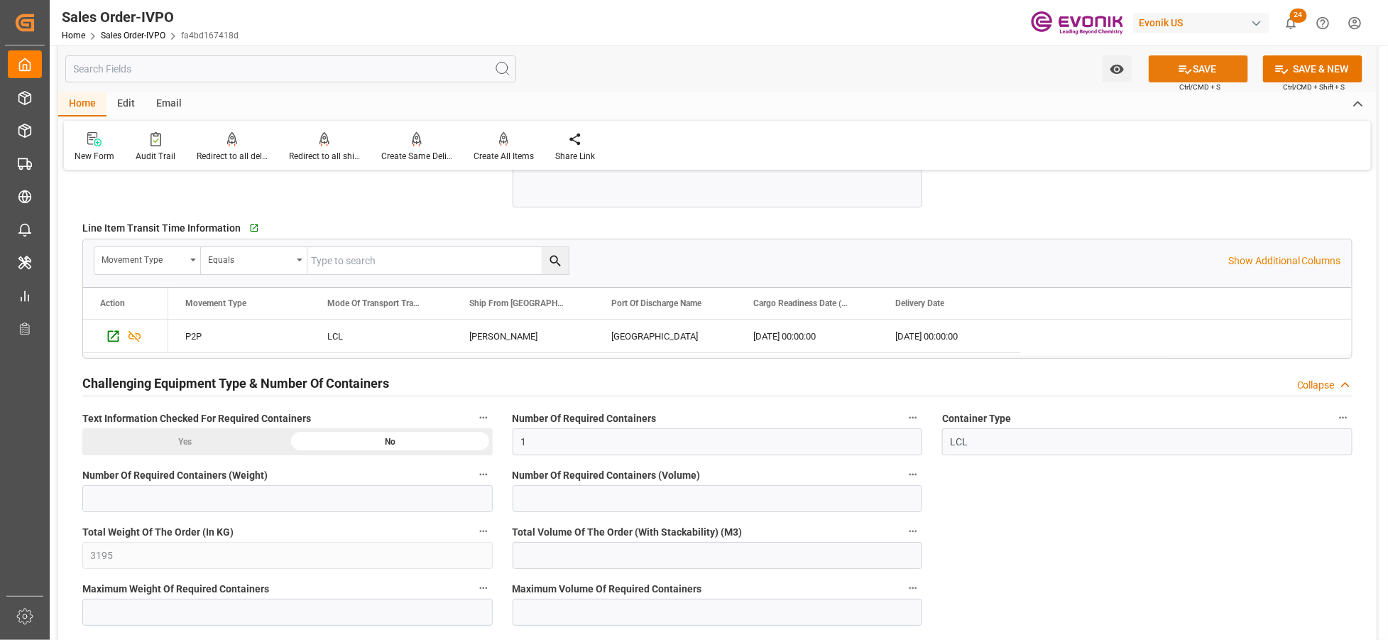
click at [1222, 65] on button "SAVE" at bounding box center [1198, 68] width 99 height 27
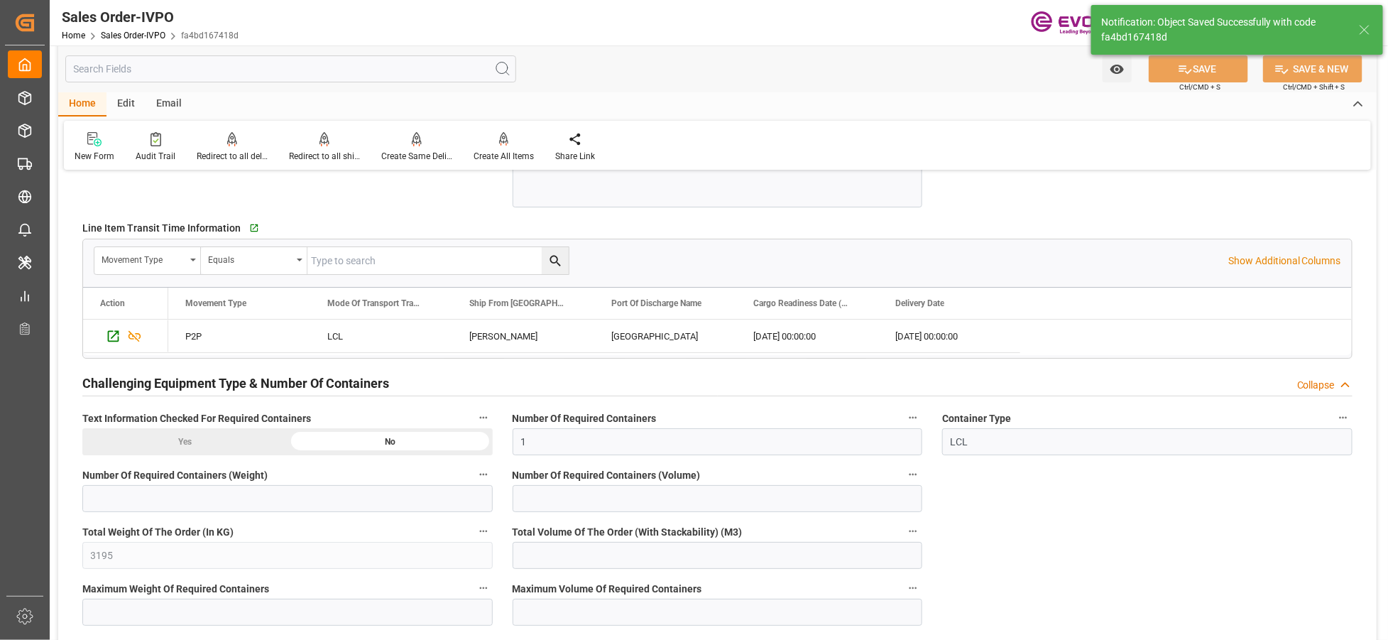
type input "14.10.2025 03:07"
type input "No"
click at [507, 137] on div at bounding box center [504, 138] width 60 height 15
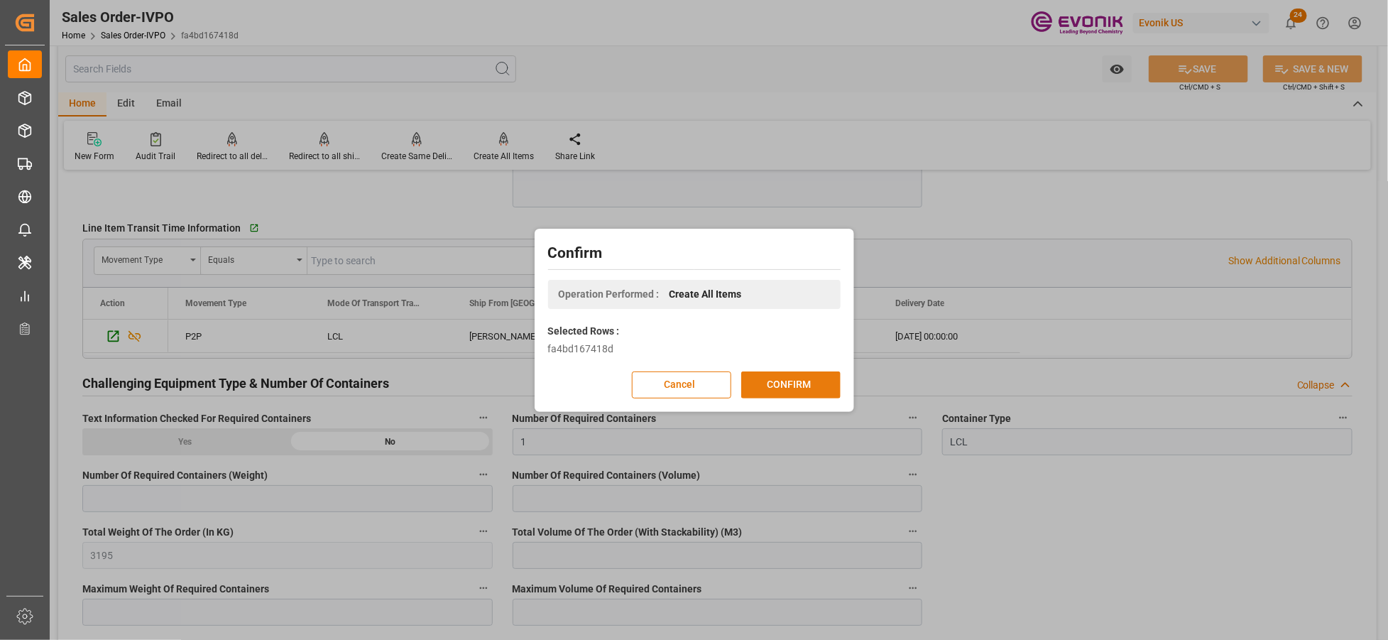
click at [800, 386] on button "CONFIRM" at bounding box center [790, 384] width 99 height 27
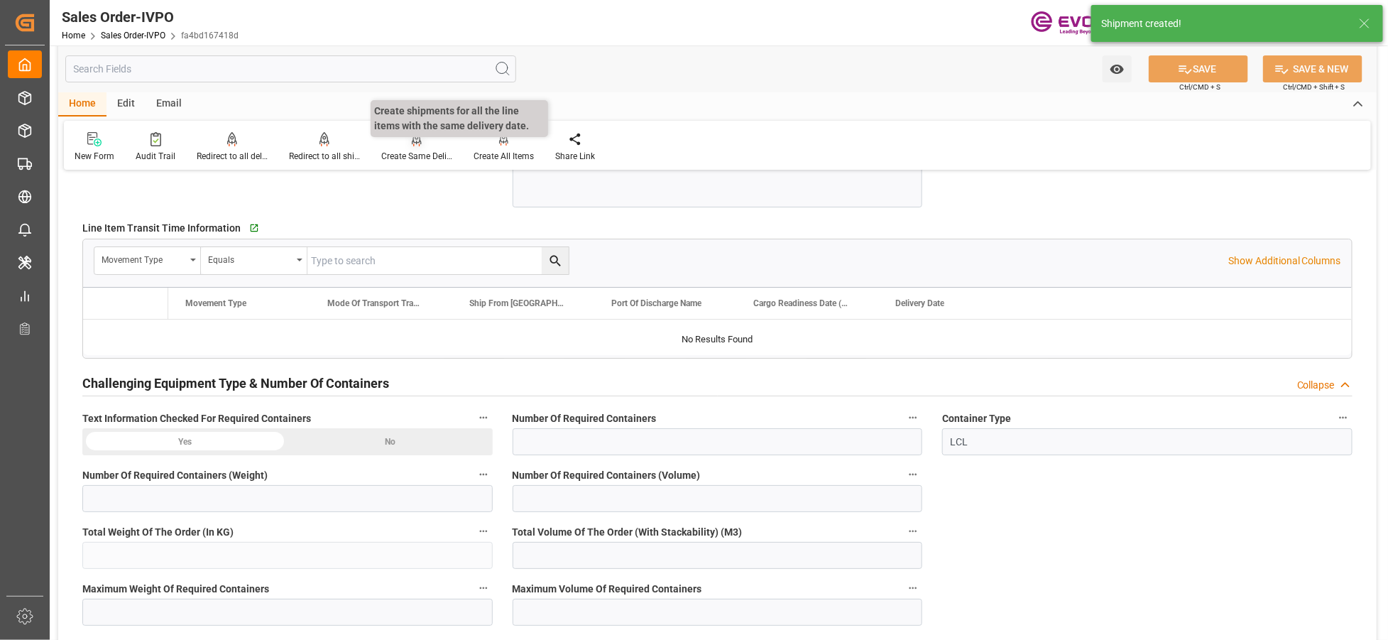
type input "CNSHA"
type input "0"
type input "1"
type input "3195"
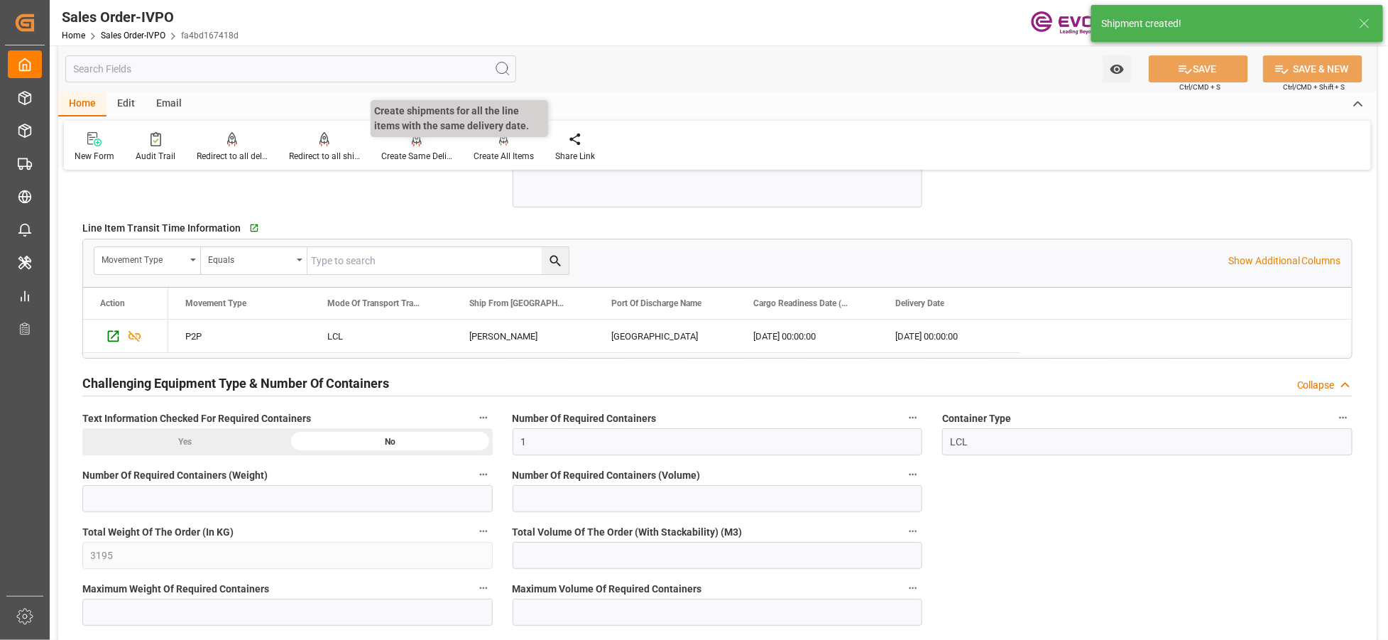
type input "13.10.2025 11:55"
type input "14.10.2025 03:07"
click at [320, 150] on div "Redirect to all shipments" at bounding box center [324, 156] width 71 height 13
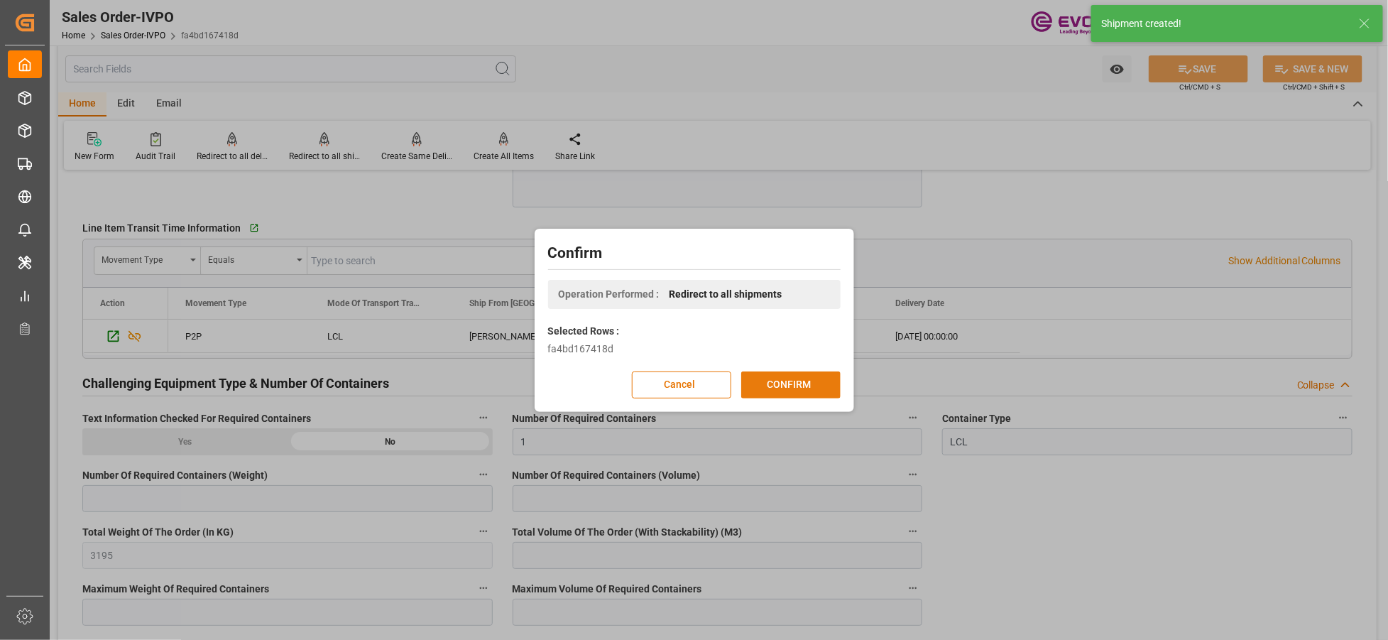
click at [798, 389] on button "CONFIRM" at bounding box center [790, 384] width 99 height 27
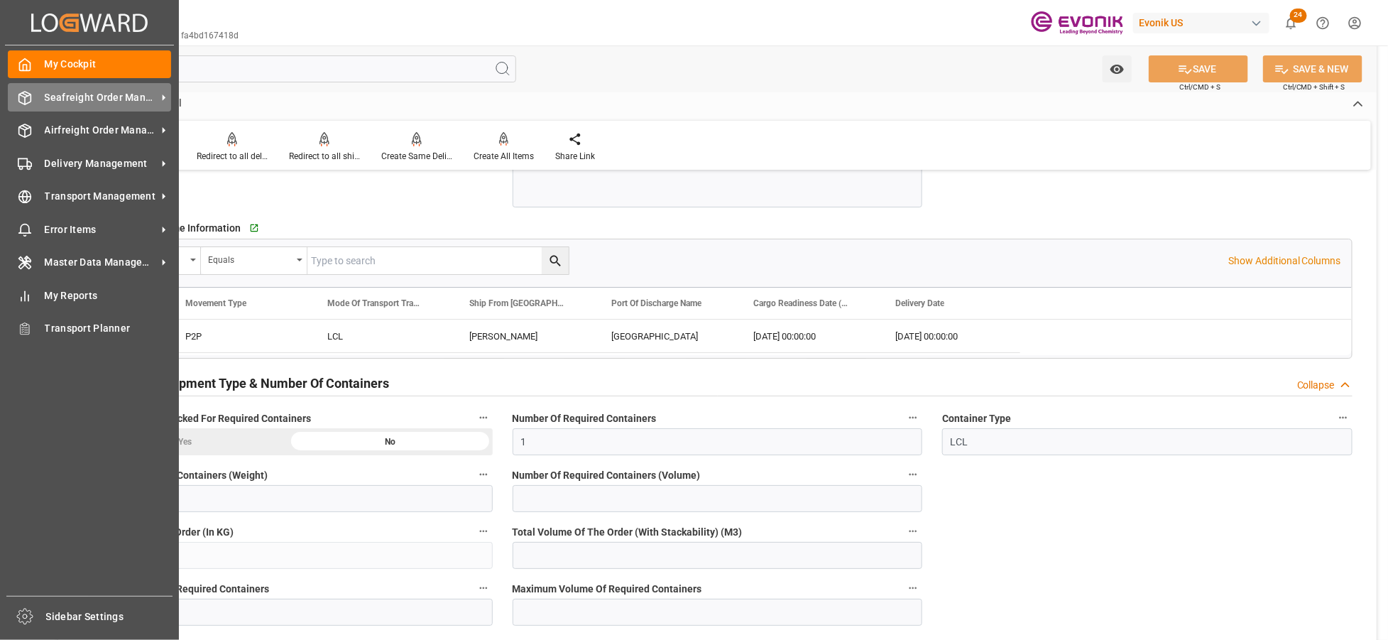
click at [72, 99] on span "Seafreight Order Management" at bounding box center [101, 97] width 112 height 15
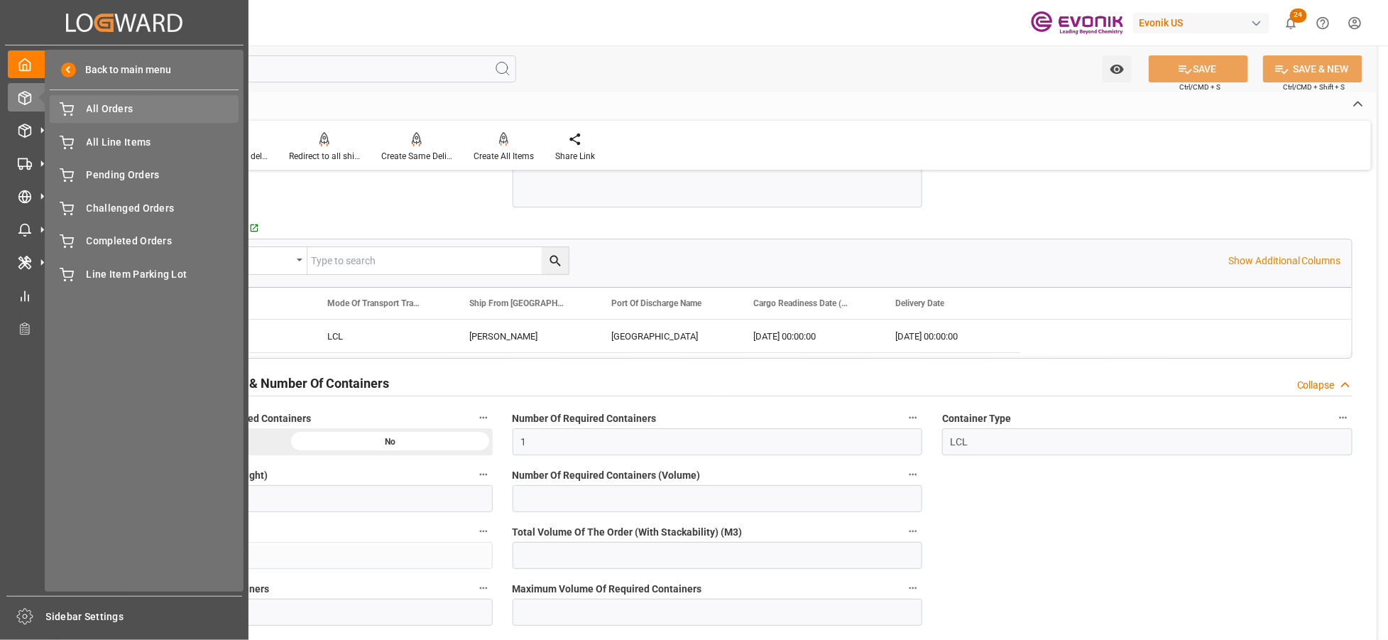
click at [105, 109] on span "All Orders" at bounding box center [163, 109] width 153 height 15
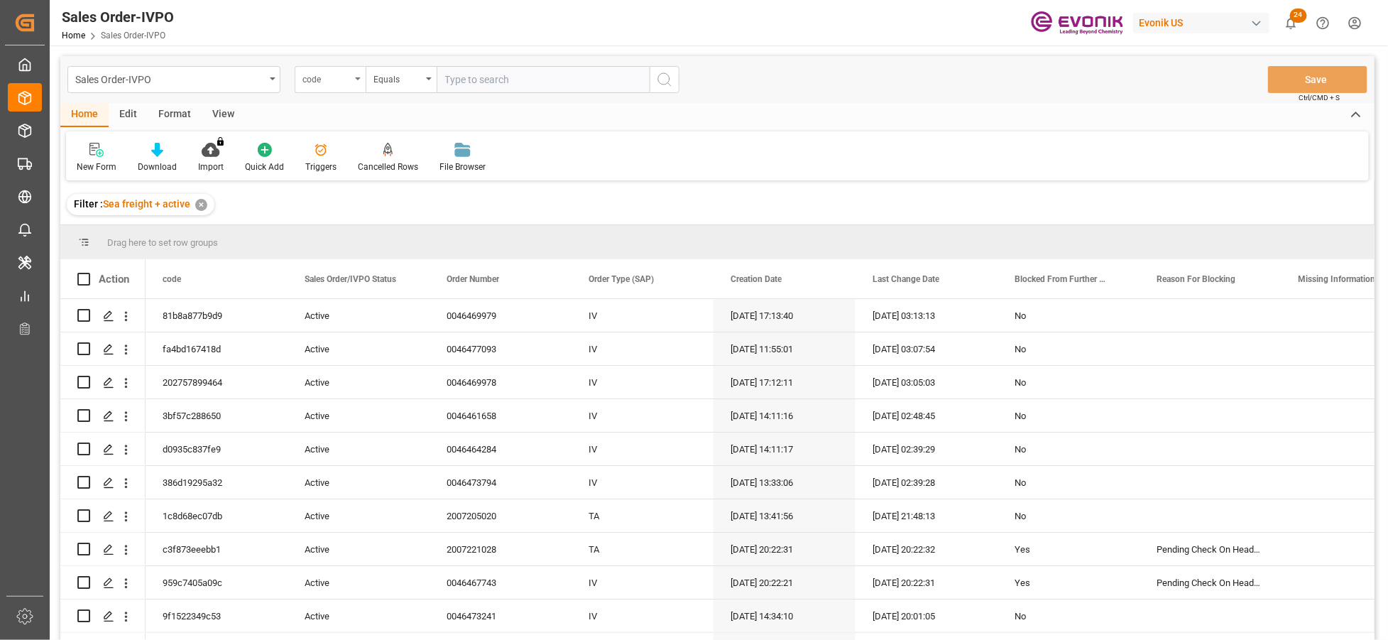
click at [334, 80] on div "code" at bounding box center [327, 78] width 48 height 16
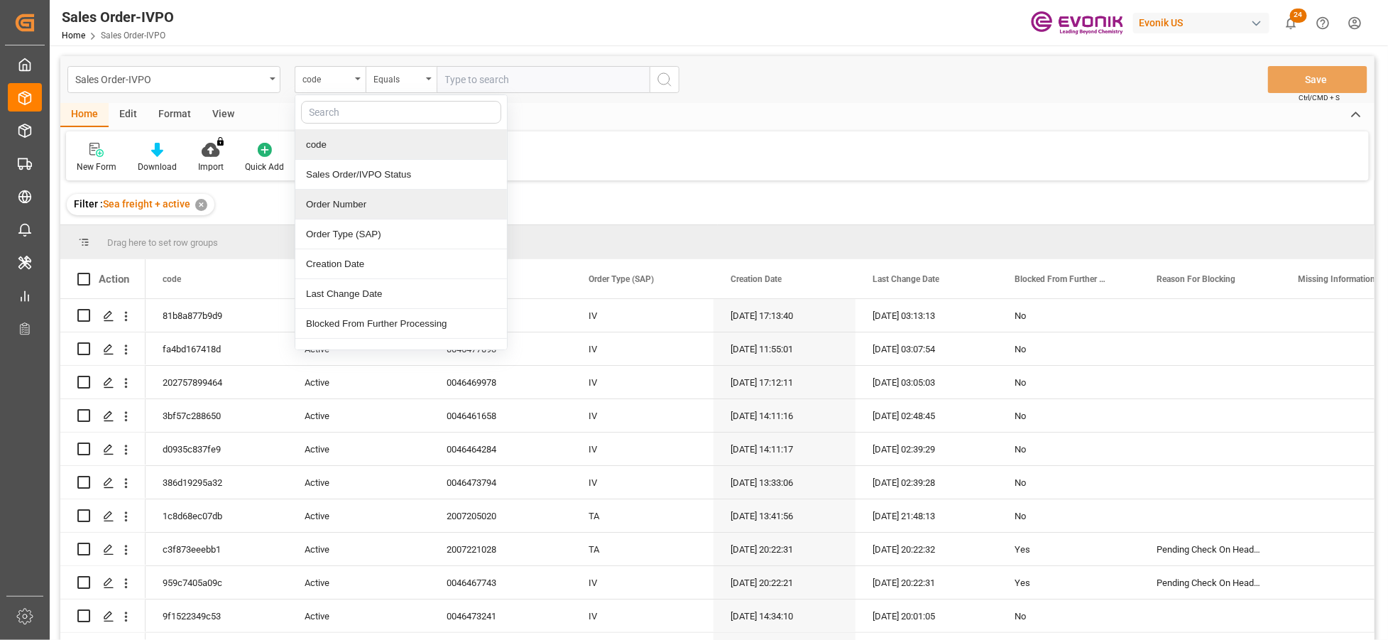
click at [371, 207] on div "Order Number" at bounding box center [401, 205] width 212 height 30
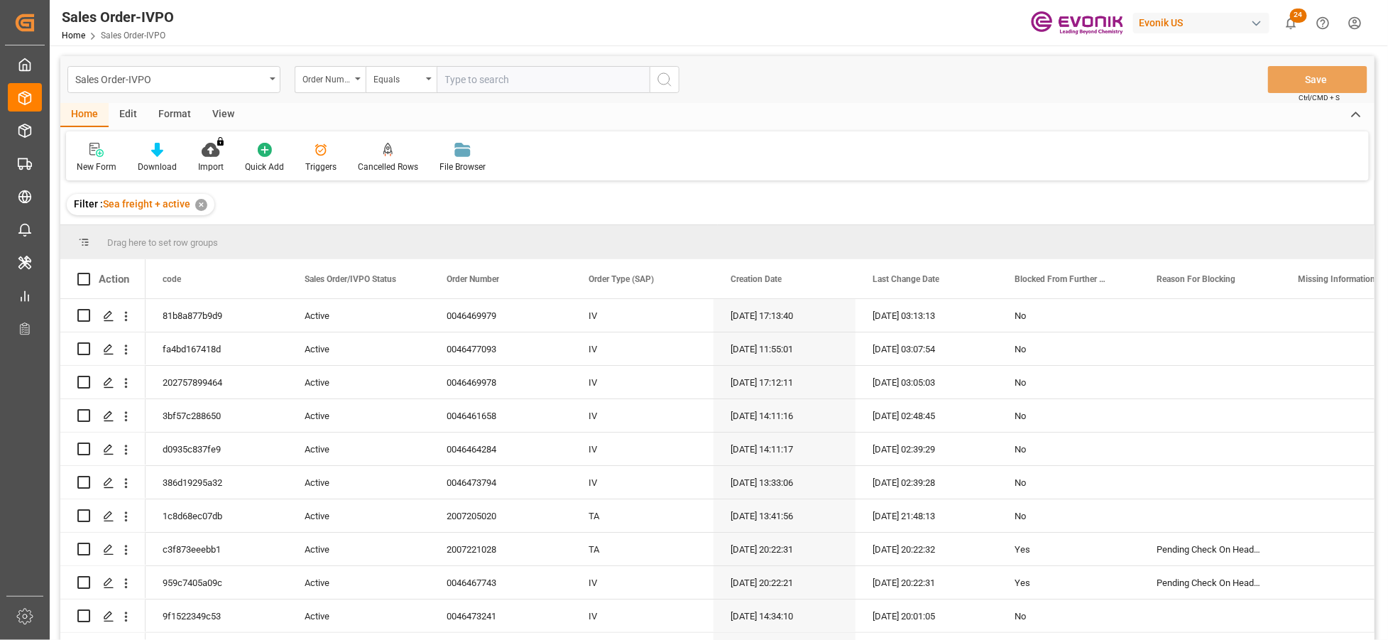
click at [484, 79] on input "text" at bounding box center [543, 79] width 213 height 27
paste input "0046476689"
type input "0046476689"
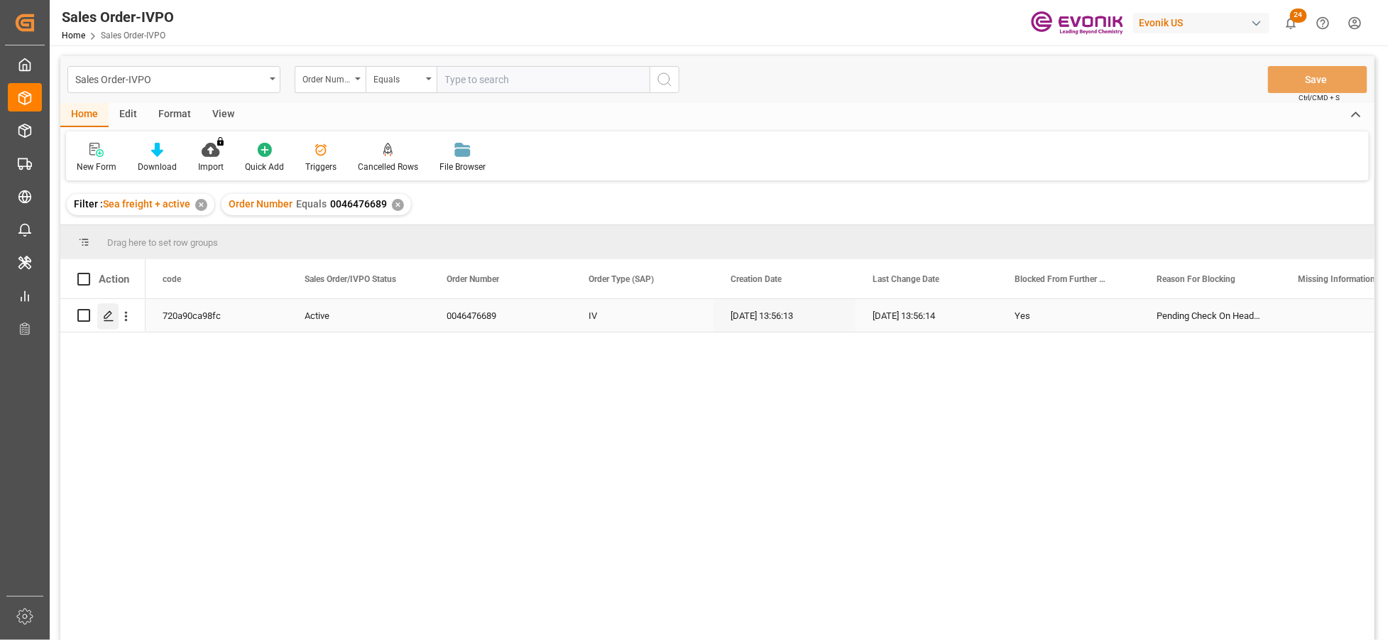
click at [104, 312] on icon "Press SPACE to select this row." at bounding box center [108, 315] width 11 height 11
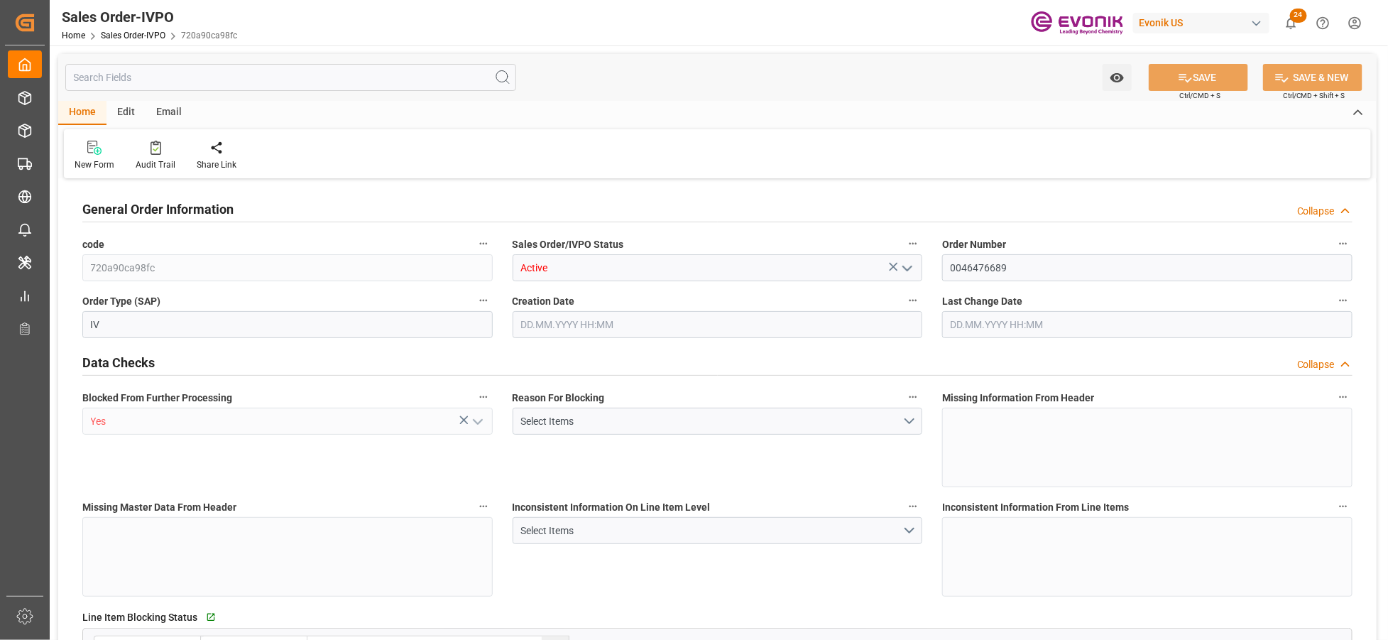
type input "BRSSZ"
type input "0"
type input "1"
type input "896"
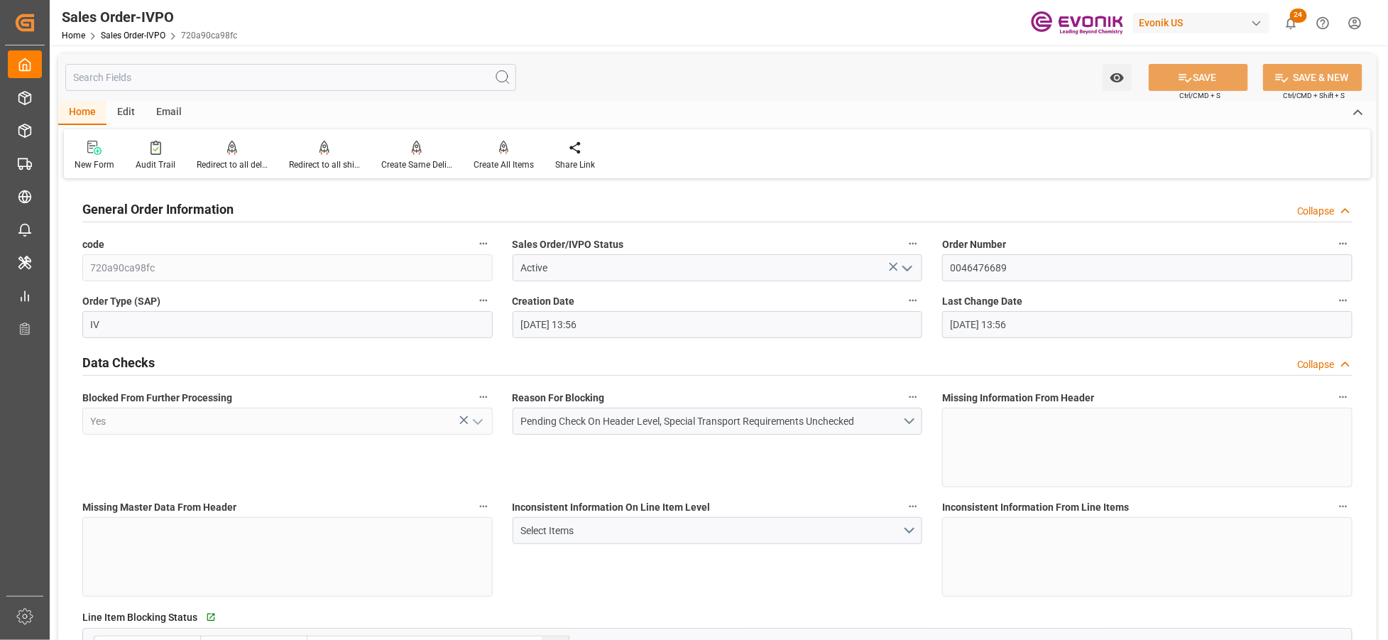
type input "[DATE] 13:56"
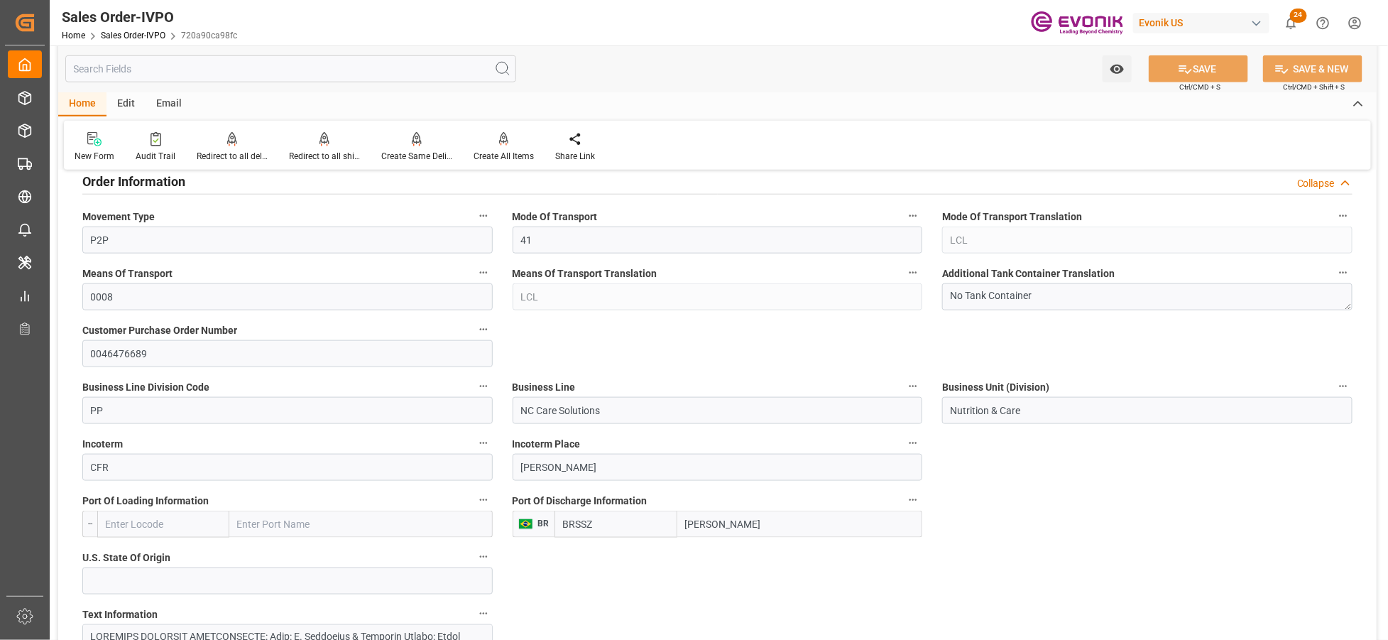
scroll to position [789, 0]
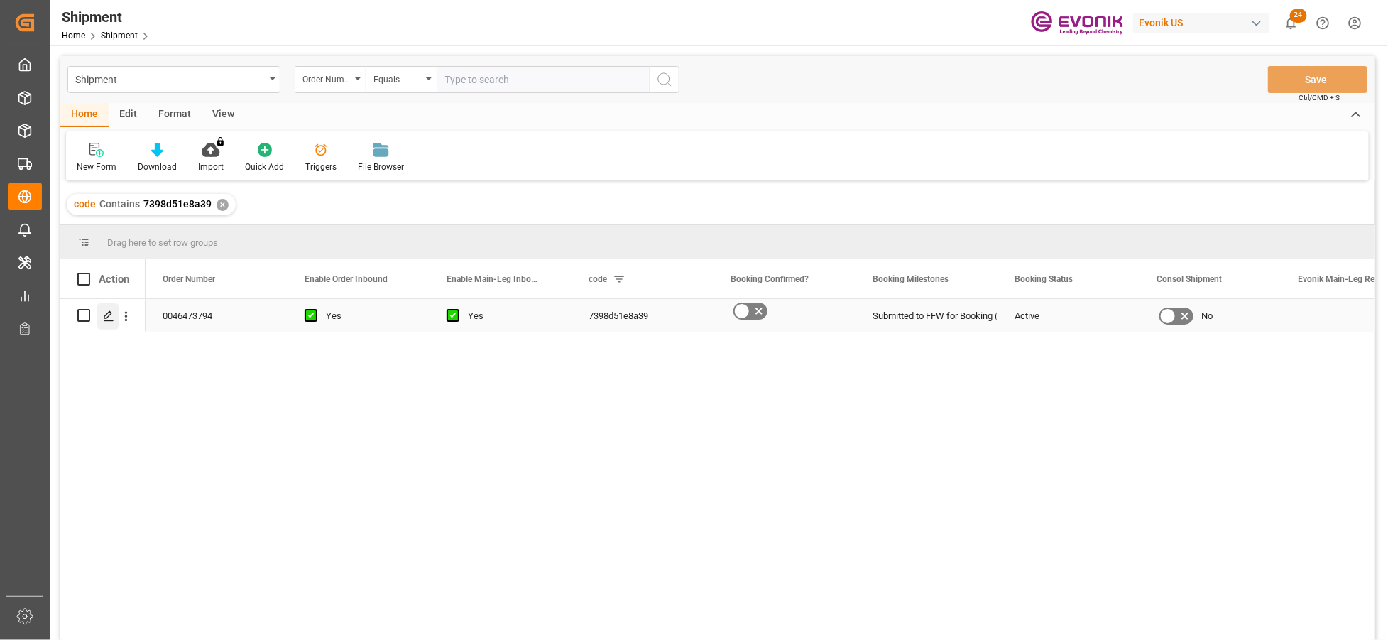
click at [107, 317] on polygon "Press SPACE to select this row." at bounding box center [107, 314] width 7 height 7
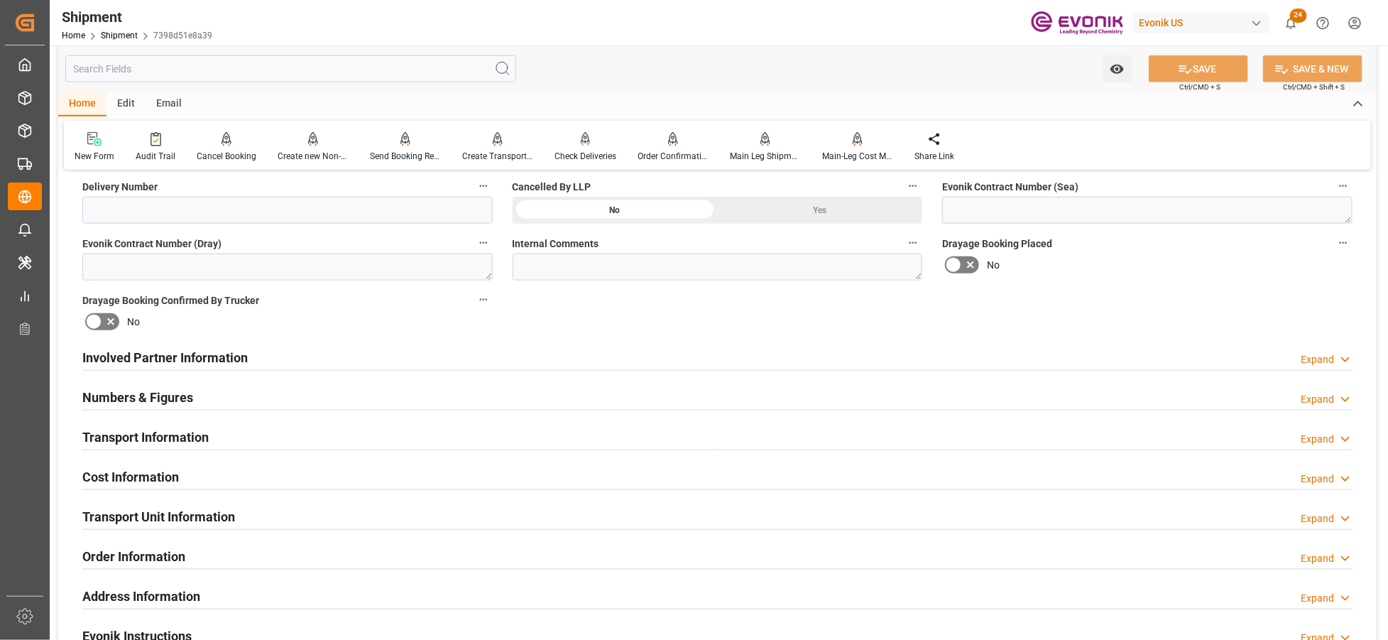
scroll to position [789, 0]
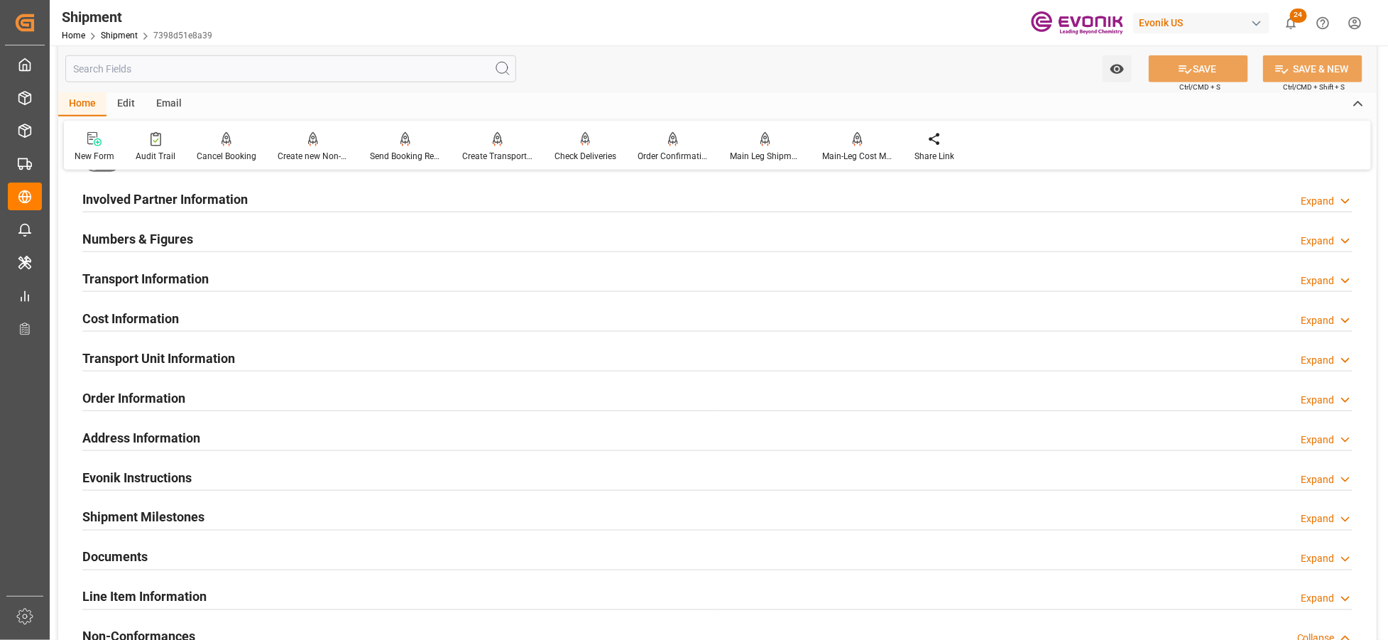
click at [286, 239] on div "Numbers & Figures Expand" at bounding box center [717, 237] width 1271 height 27
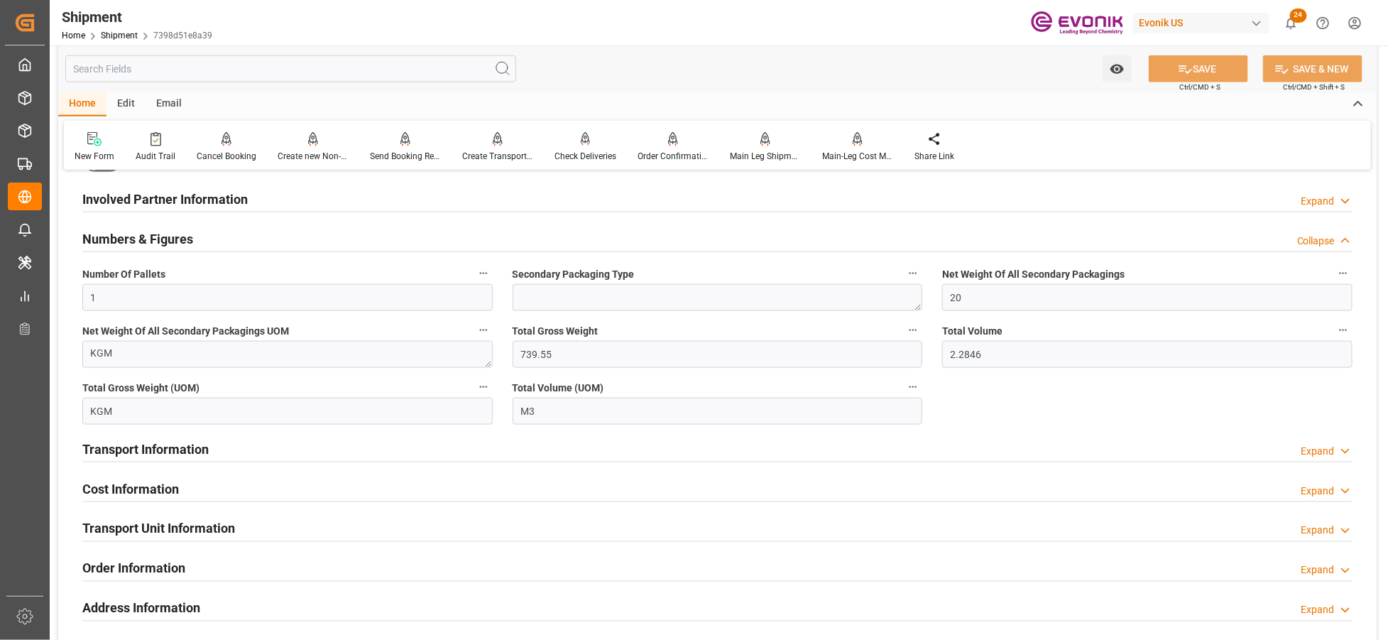
scroll to position [631, 0]
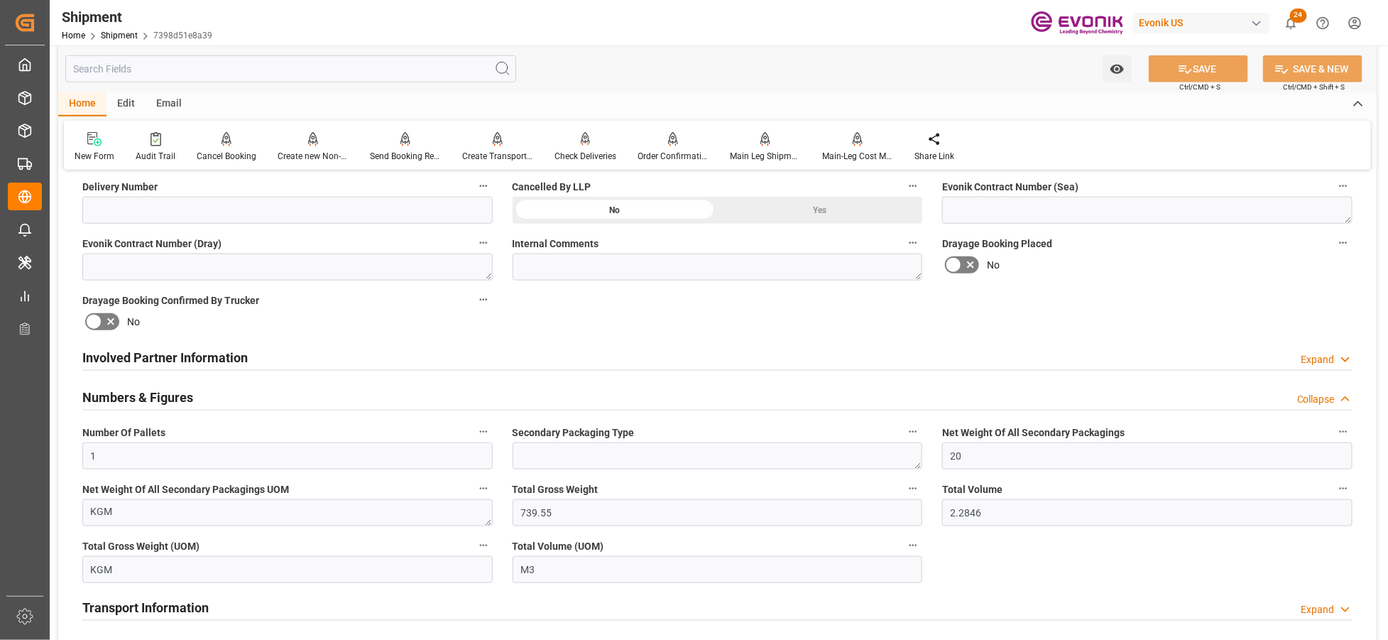
click at [629, 361] on div "Involved Partner Information Expand" at bounding box center [717, 356] width 1271 height 27
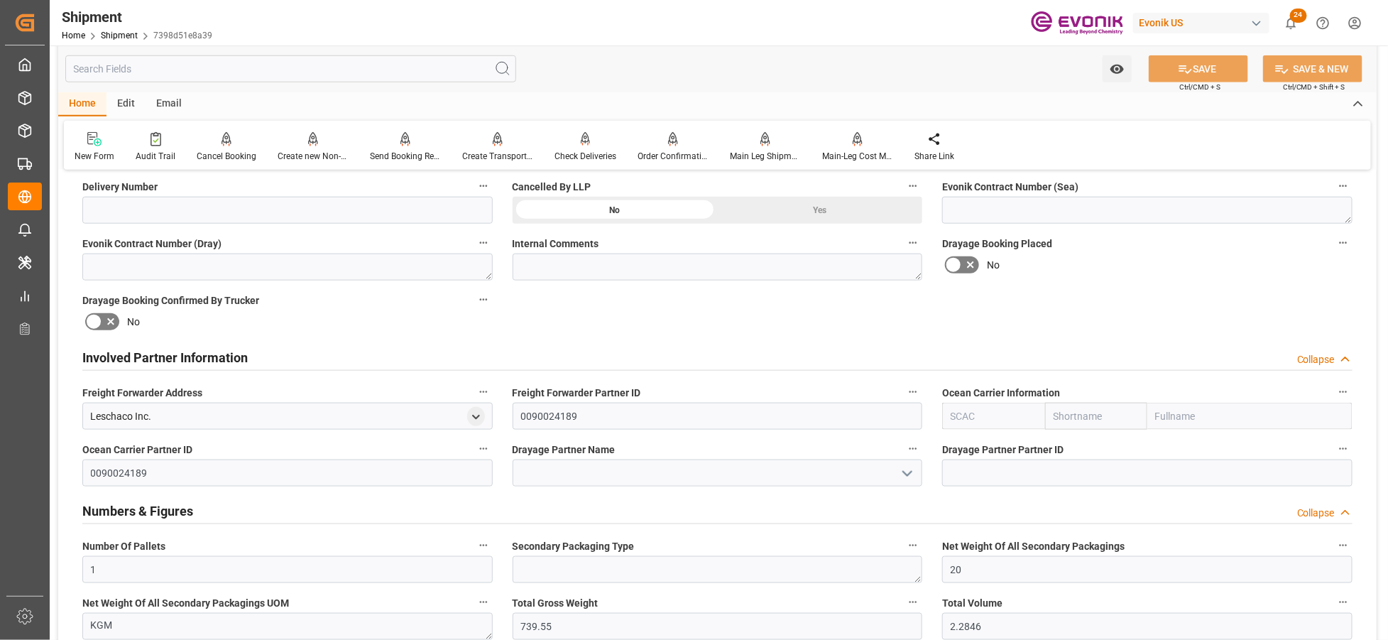
click at [957, 420] on input "text" at bounding box center [993, 416] width 102 height 27
click at [977, 443] on div "ALRB" at bounding box center [964, 448] width 42 height 32
type input "ALRB"
type input "AC Containerline"
type input "AC Containerline GmbH"
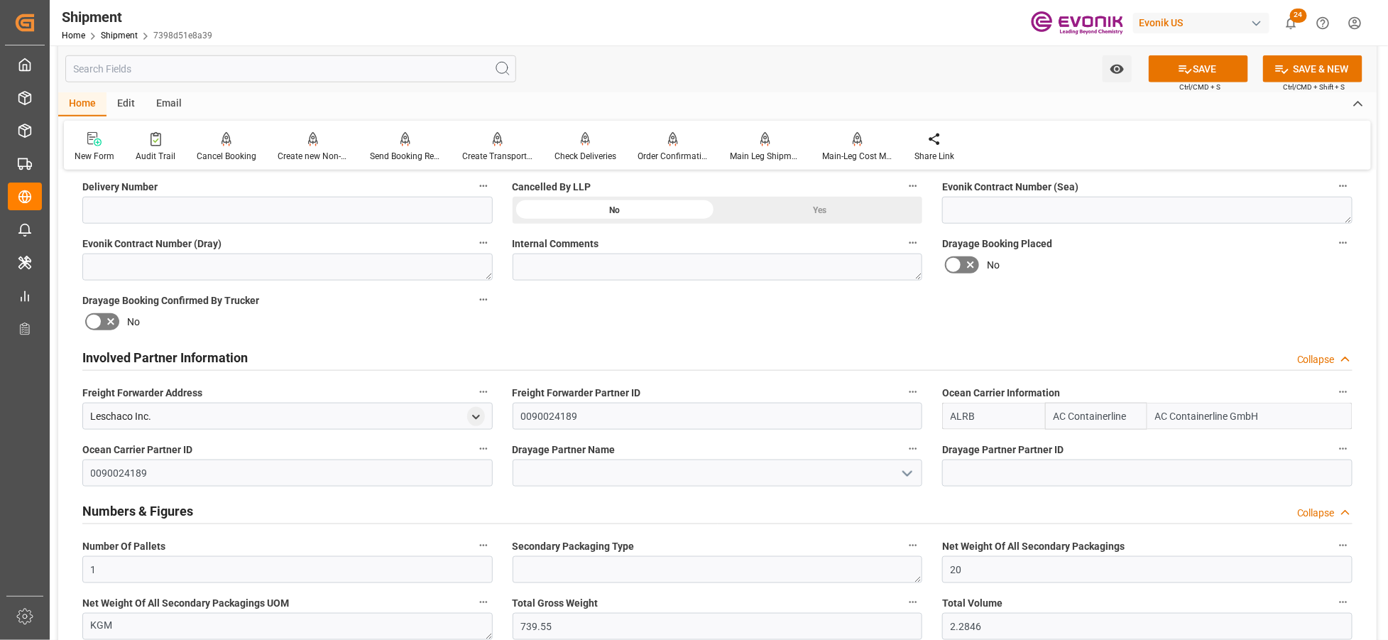
type input "ALRB"
click at [927, 325] on div "Booking Confirmation Milestone Bar Collapse Submitted to FFW for Booking (Pendi…" at bounding box center [717, 428] width 1319 height 1753
click at [1211, 66] on button "SAVE" at bounding box center [1198, 68] width 99 height 27
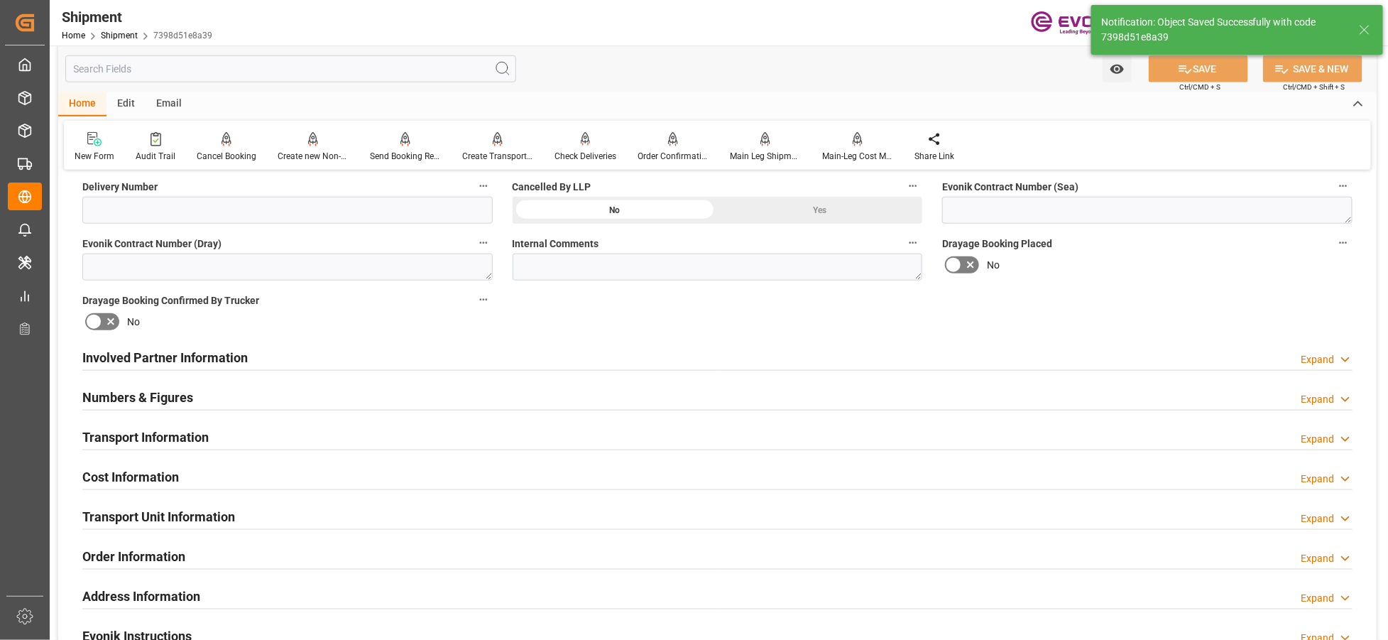
click at [682, 353] on div "Involved Partner Information Expand" at bounding box center [717, 356] width 1271 height 27
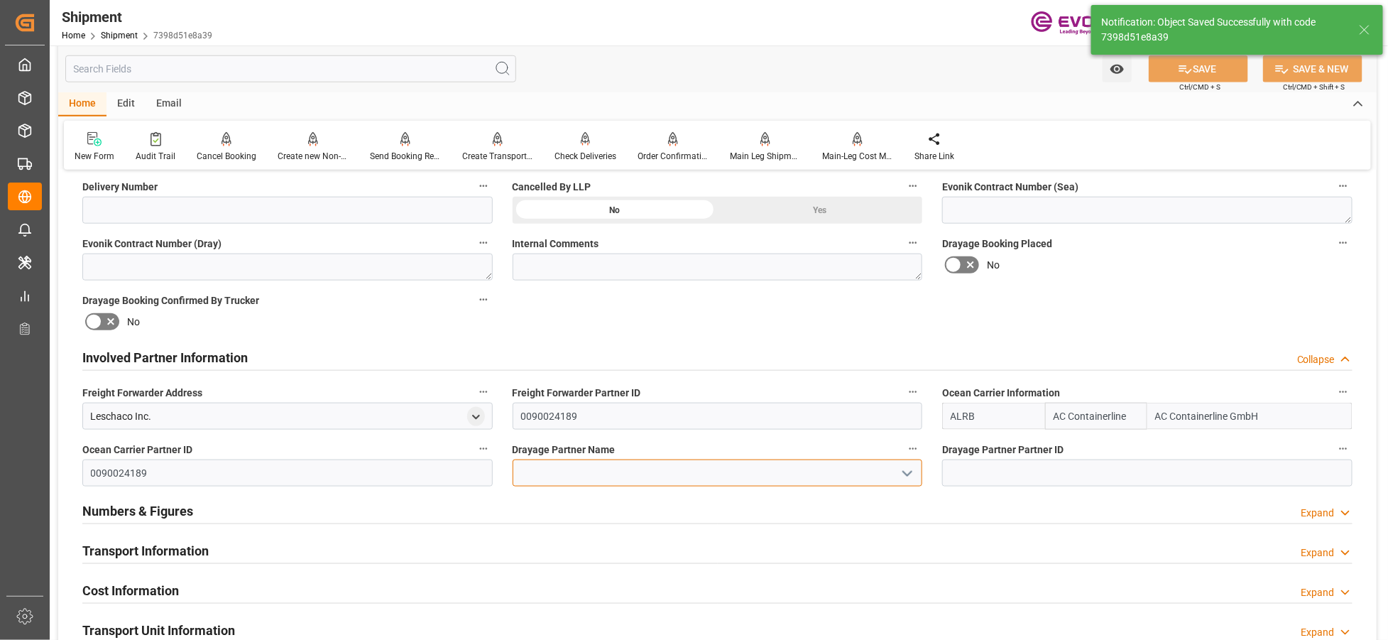
click at [616, 469] on input at bounding box center [718, 472] width 410 height 27
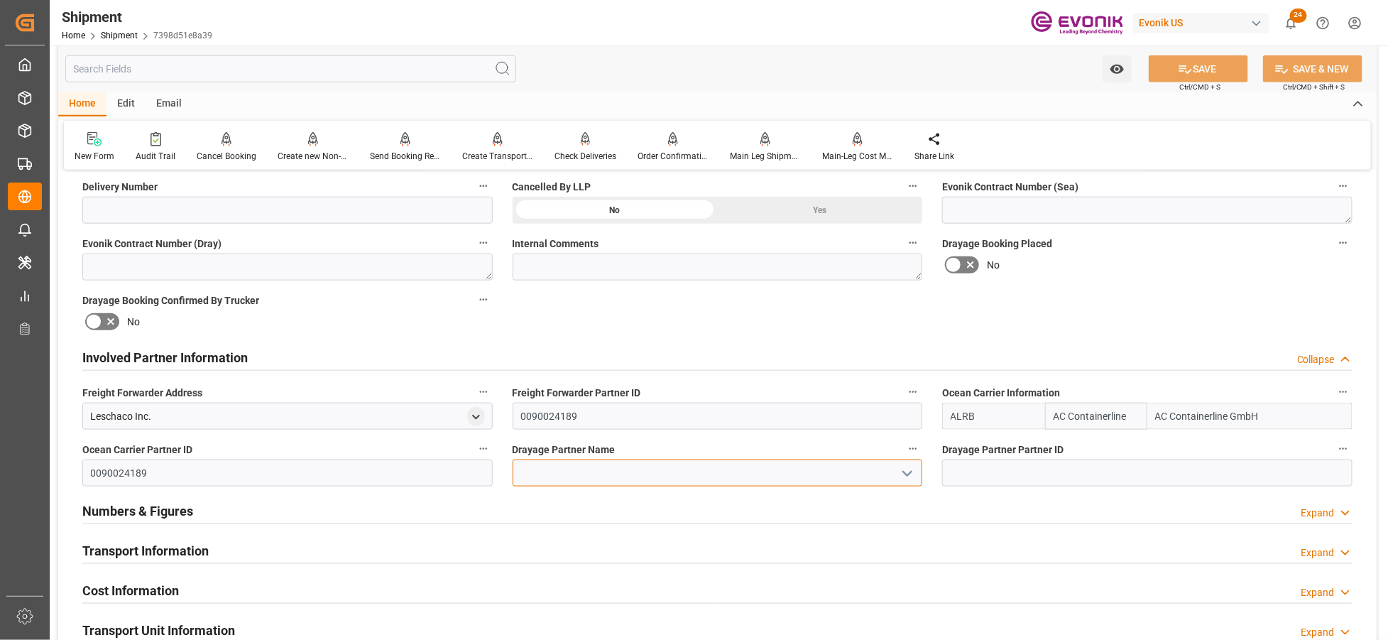
click at [593, 473] on input at bounding box center [718, 472] width 410 height 27
paste input "Pitt Ohio"
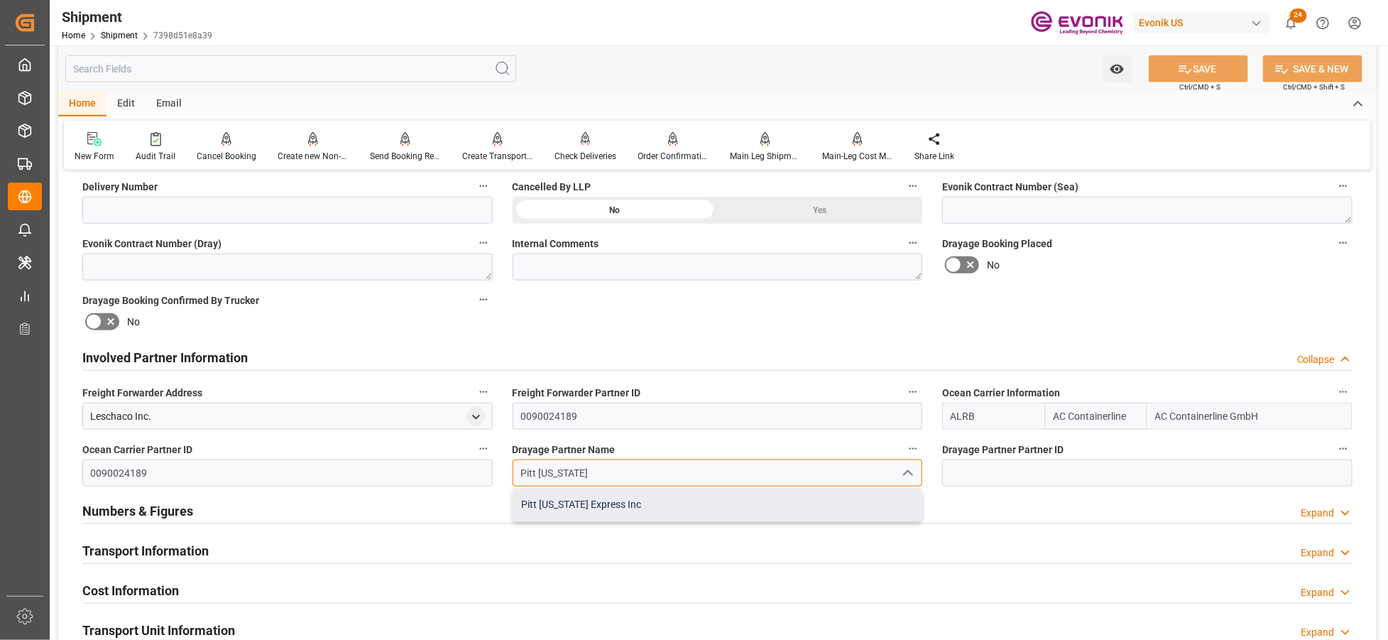
click at [597, 495] on div "Pitt Ohio Express Inc" at bounding box center [717, 505] width 409 height 32
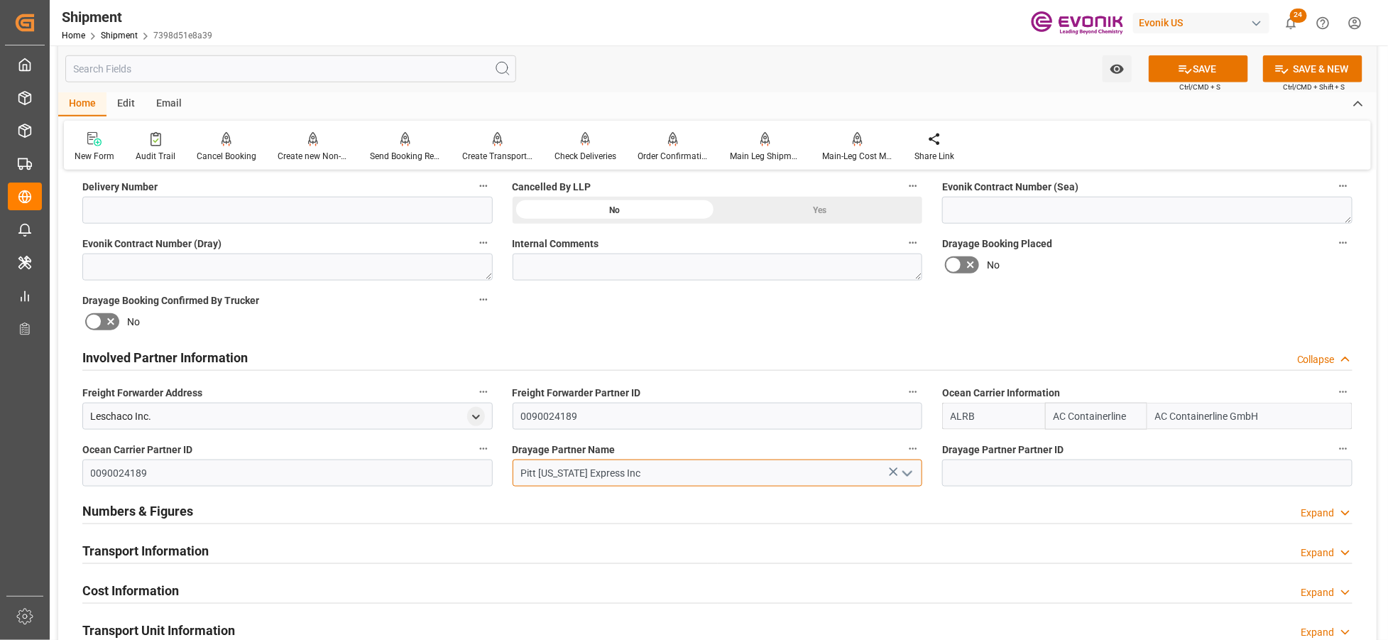
type input "Pitt Ohio Express Inc"
click at [996, 318] on div "Booking Confirmation Milestone Bar Collapse Submitted to FFW for Booking (Pendi…" at bounding box center [717, 343] width 1319 height 1582
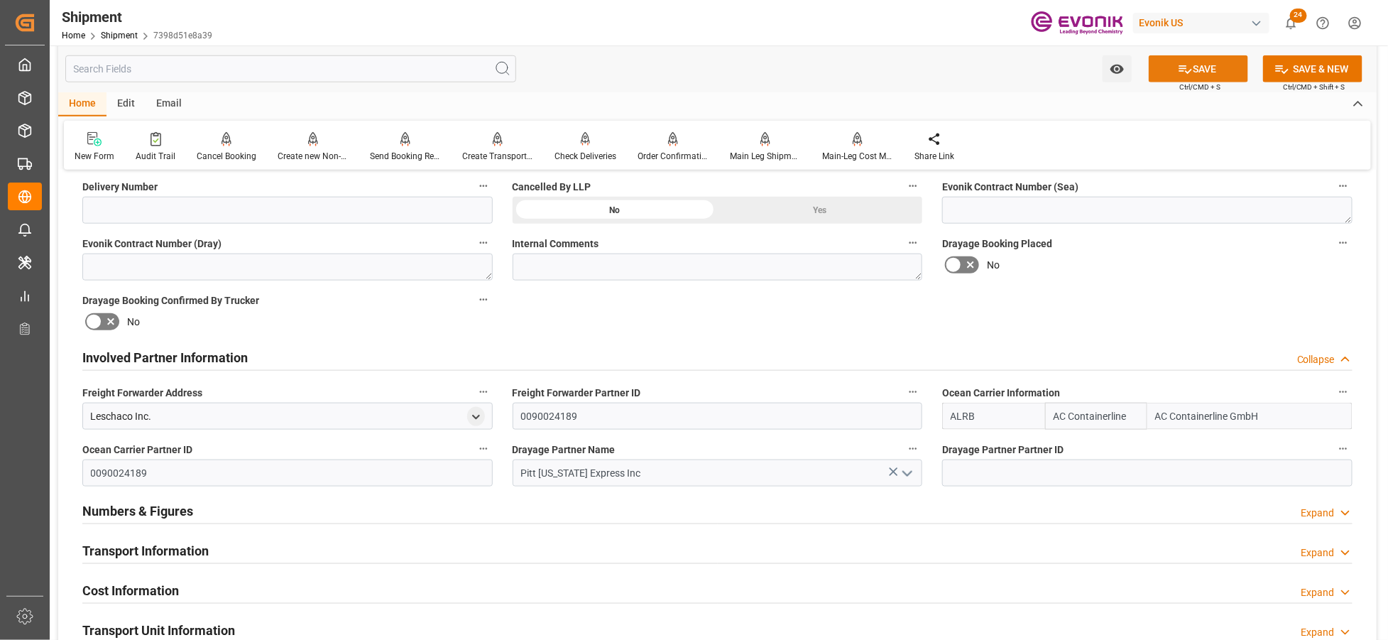
click at [1217, 73] on button "SAVE" at bounding box center [1198, 68] width 99 height 27
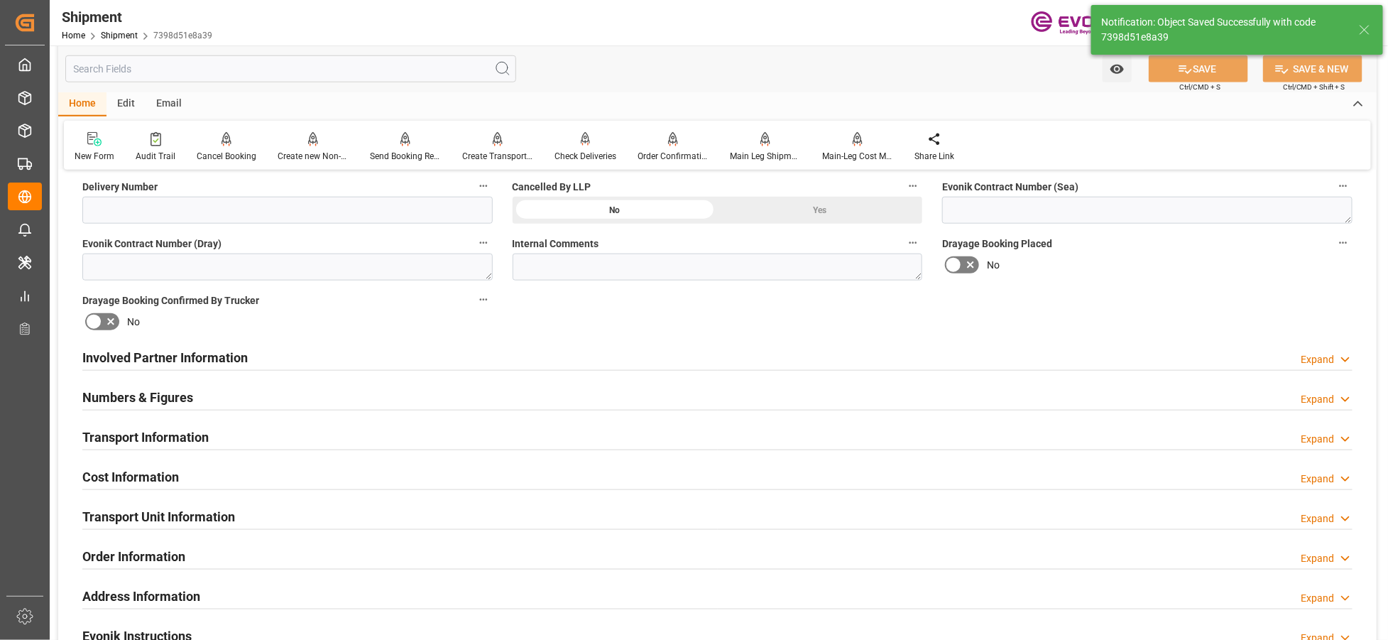
click at [794, 358] on div "Involved Partner Information Expand" at bounding box center [717, 356] width 1271 height 27
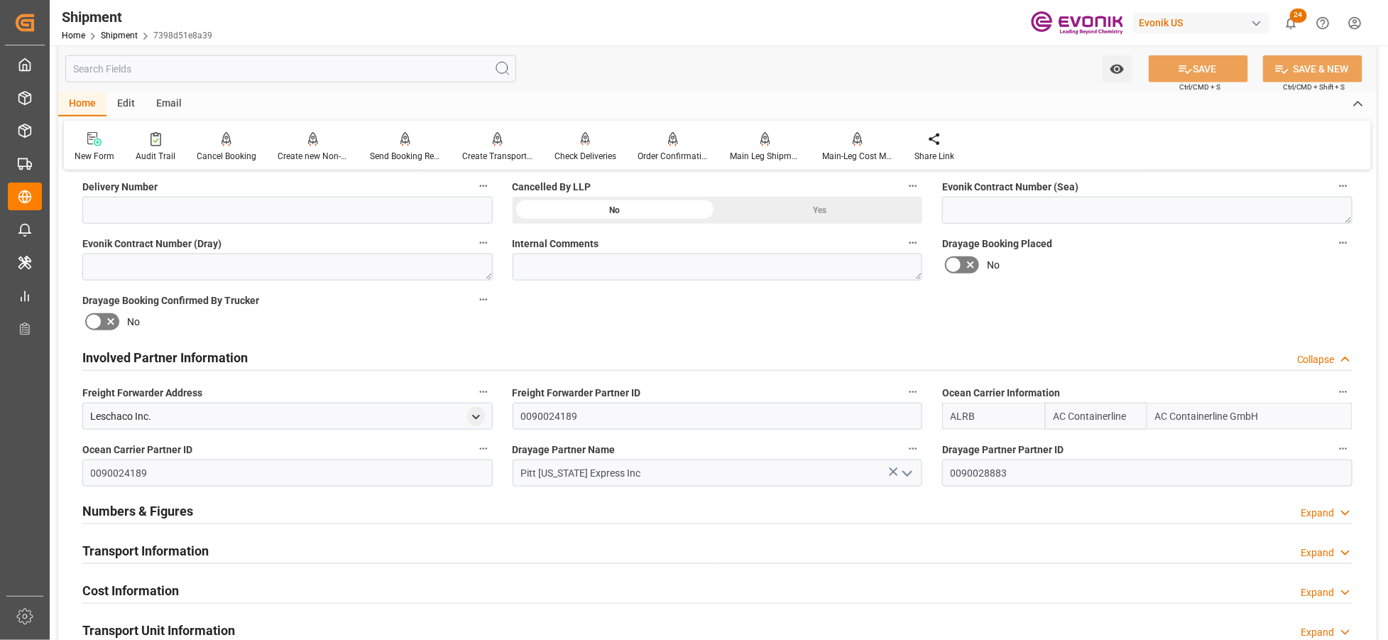
scroll to position [789, 0]
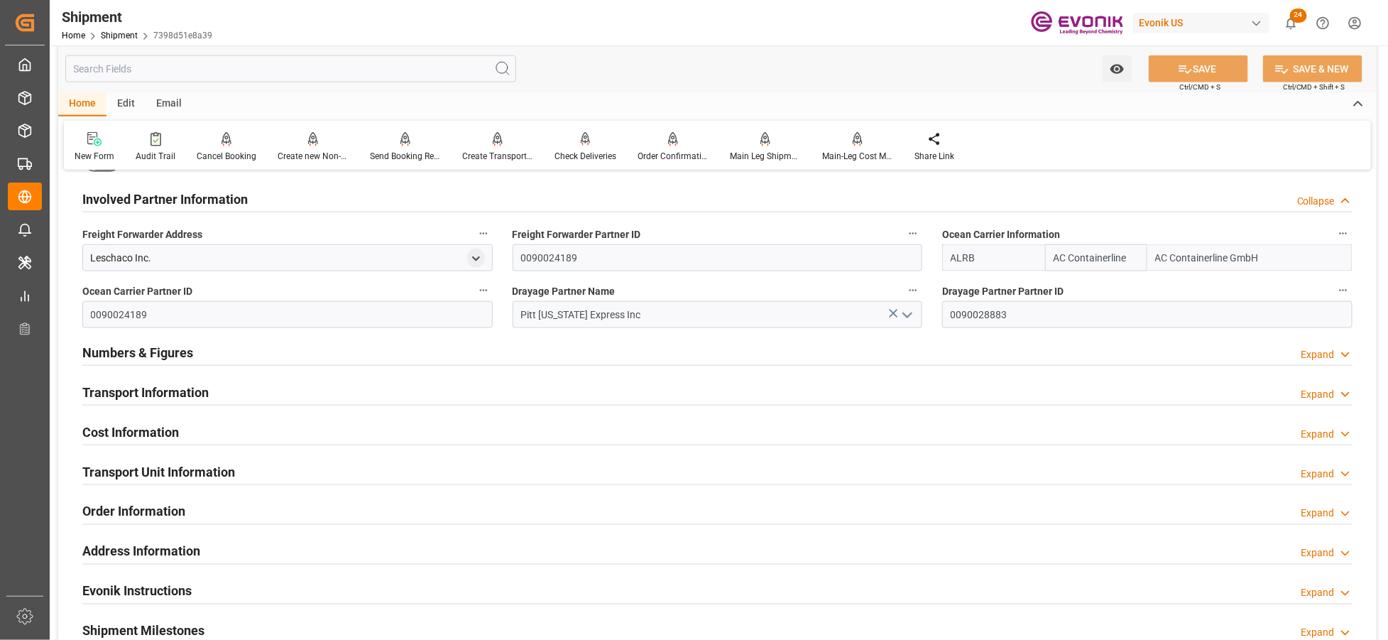
click at [572, 396] on div "Transport Information Expand" at bounding box center [717, 391] width 1271 height 27
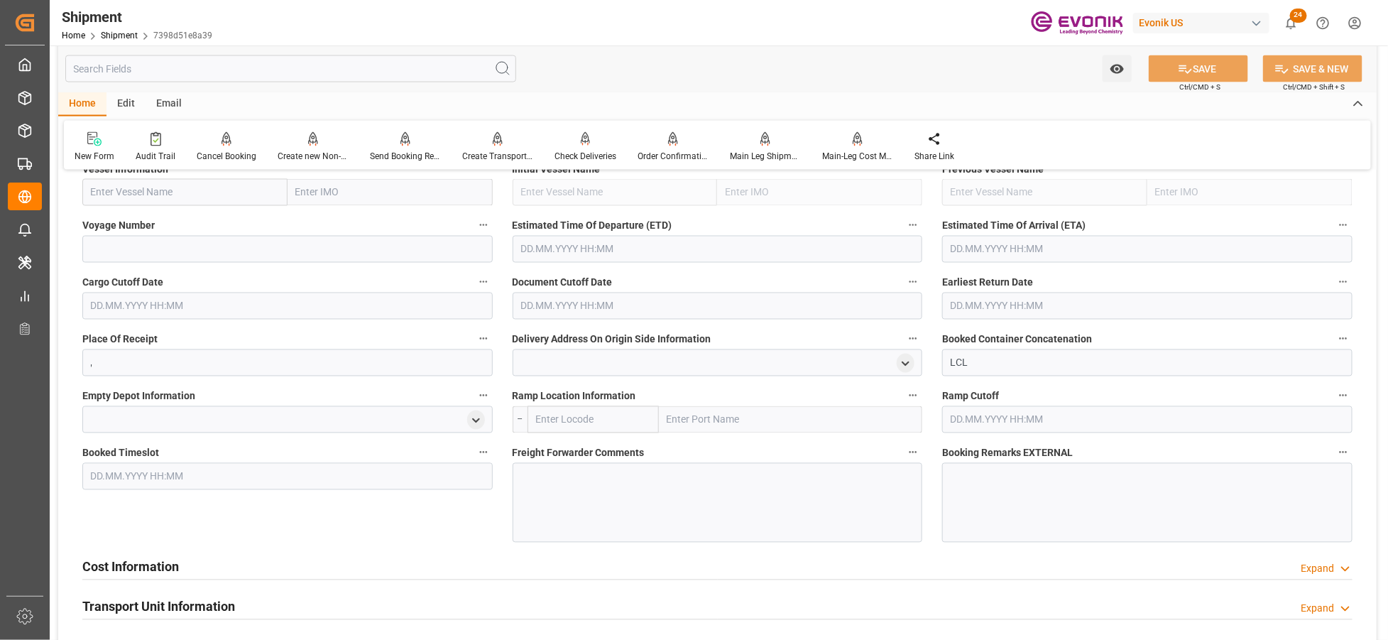
scroll to position [947, 0]
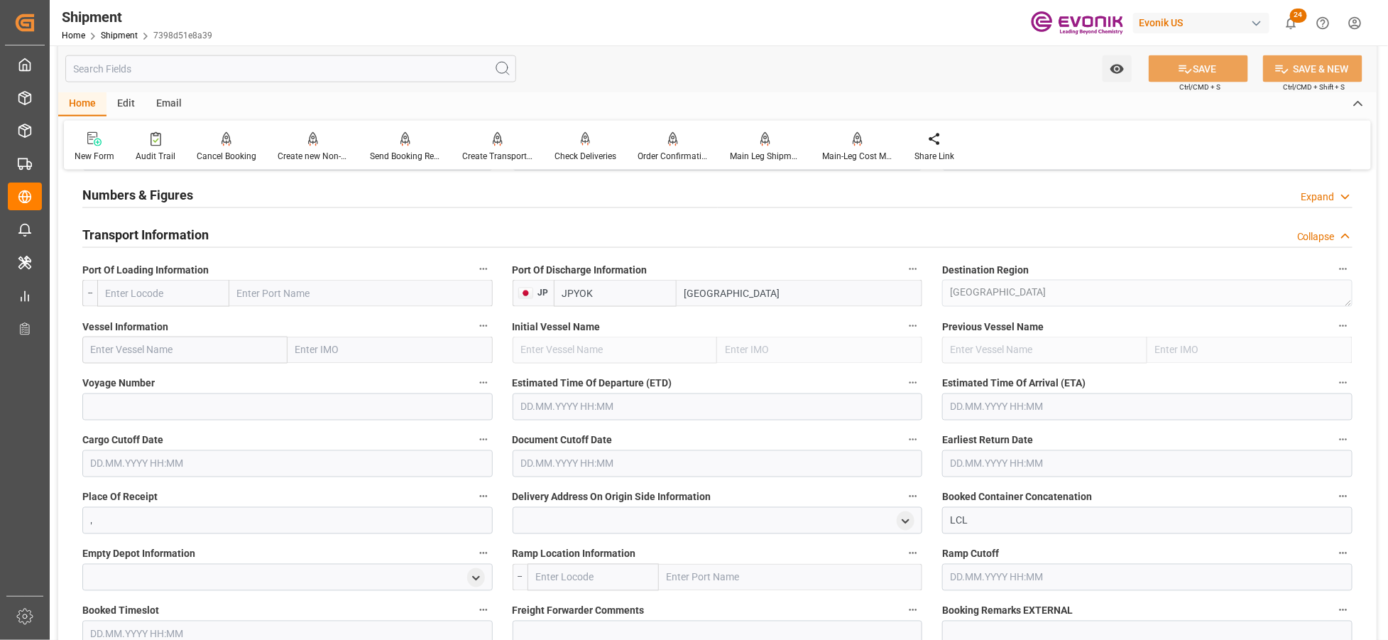
click at [166, 298] on input "text" at bounding box center [163, 293] width 132 height 27
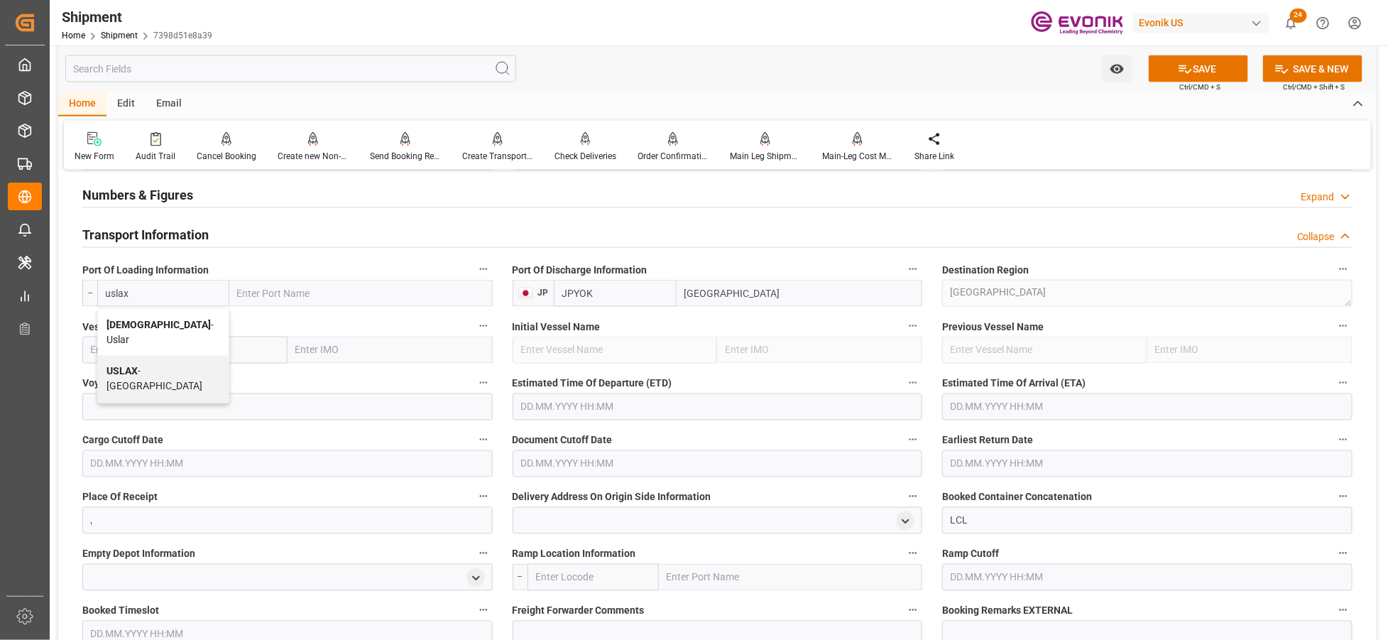
click at [173, 364] on div "USLAX - Los Angeles" at bounding box center [163, 379] width 131 height 47
type input "USLAX"
type input "Los Angeles"
type input "USLAX"
click at [207, 349] on input "text" at bounding box center [184, 350] width 205 height 27
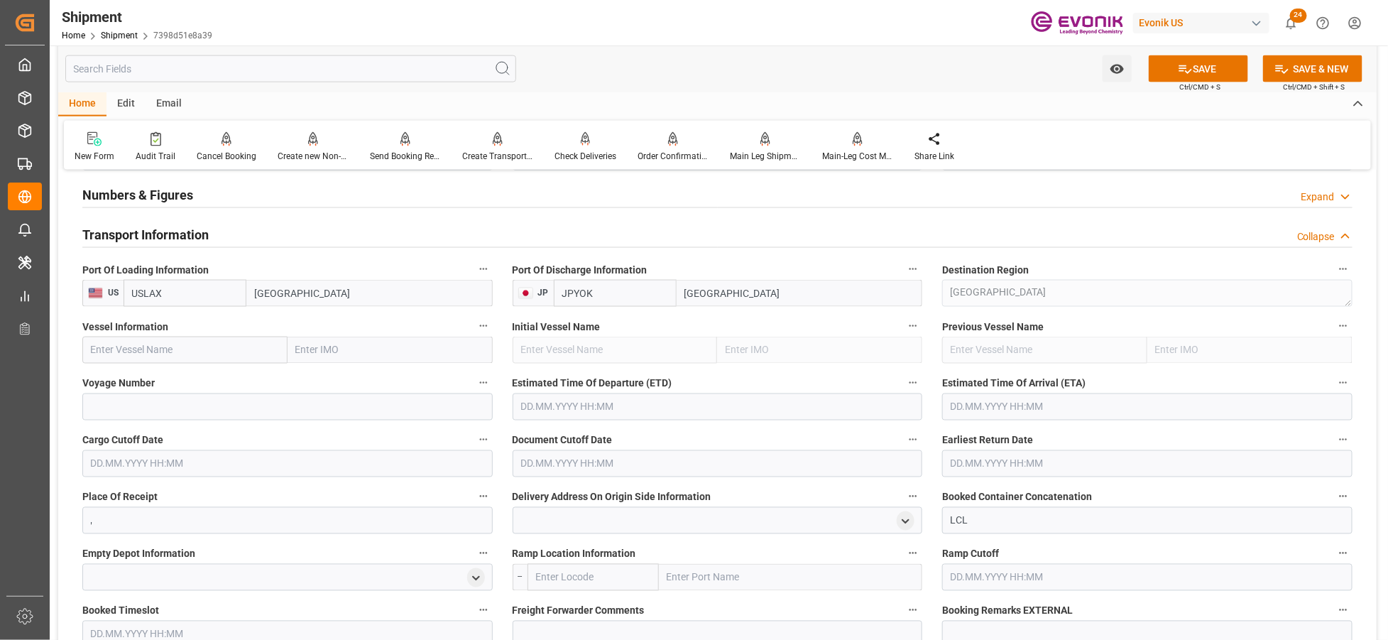
paste input "PRESIDENT MONROE / 0DBN0W1MA"
click at [217, 351] on input "PRESIDENT MONROE / 0DBN0W1MA" at bounding box center [184, 350] width 205 height 27
drag, startPoint x: 217, startPoint y: 351, endPoint x: 249, endPoint y: 352, distance: 32.0
click at [217, 351] on input "PRESIDENT MONROE / 0DBN0W1MA" at bounding box center [184, 350] width 205 height 27
type input "PRESIDENT MONROE"
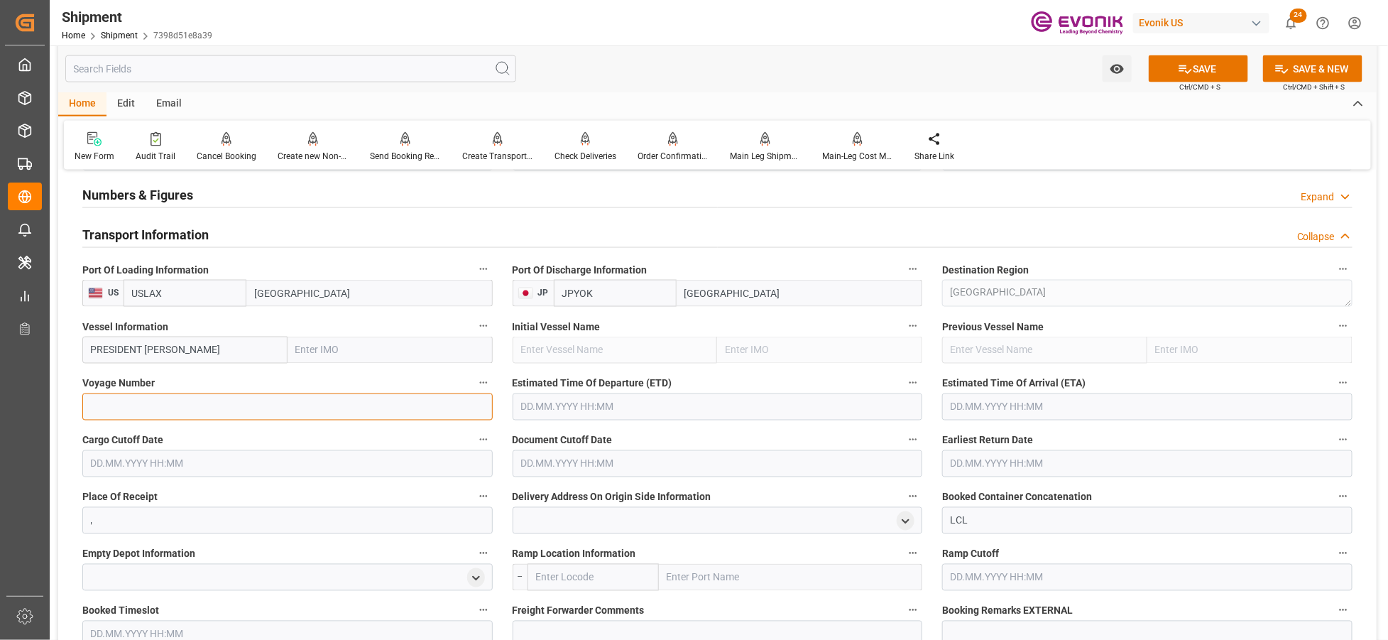
click at [220, 407] on input at bounding box center [287, 406] width 410 height 27
paste input "0DBN0W1MA"
type input "0DBN0W1MA"
click at [604, 409] on input "text" at bounding box center [718, 406] width 410 height 27
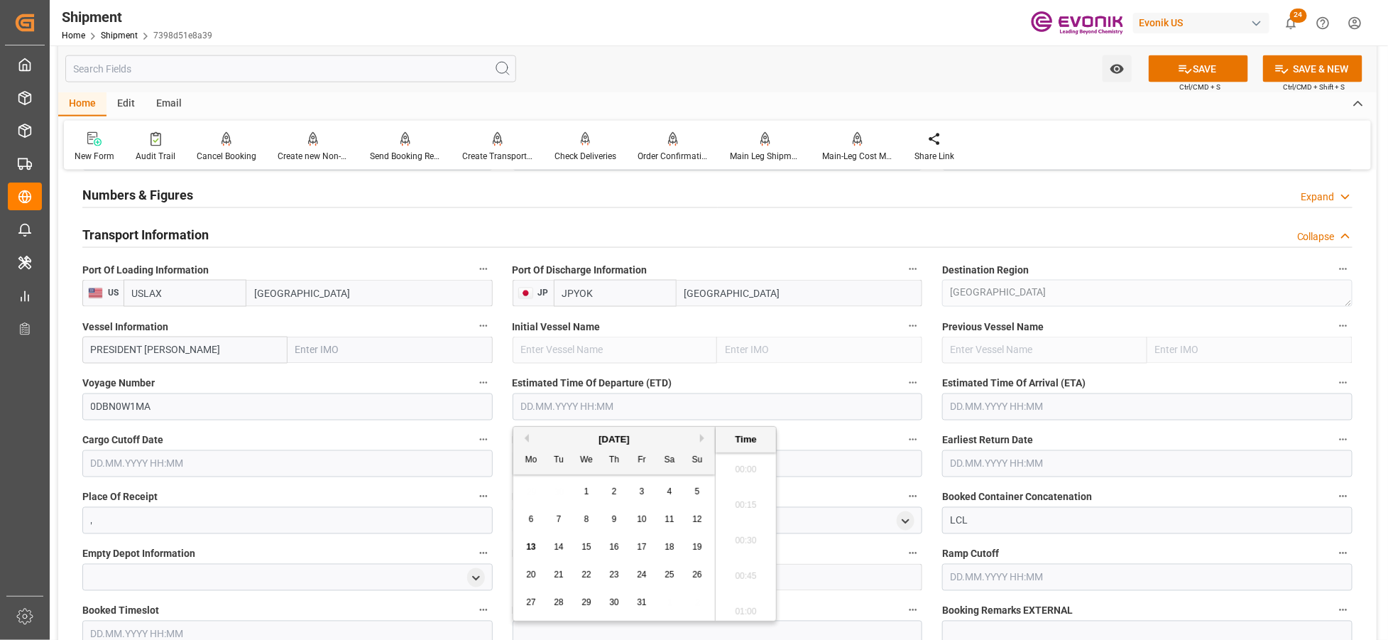
scroll to position [3165, 0]
click at [706, 441] on button "Next Month" at bounding box center [704, 438] width 9 height 9
click at [706, 440] on button "Next Month" at bounding box center [704, 438] width 9 height 9
click at [673, 520] on span "13" at bounding box center [669, 519] width 9 height 10
type input "13.12.2025 00:00"
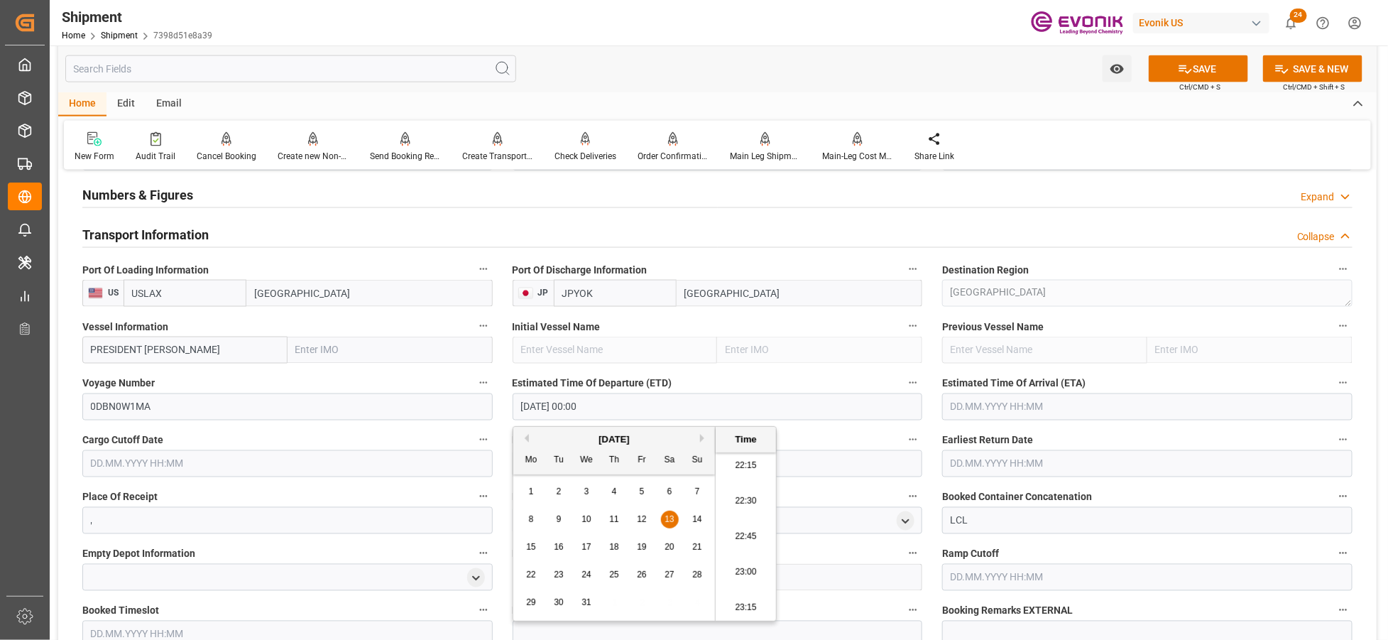
click at [997, 403] on input "text" at bounding box center [1147, 406] width 410 height 27
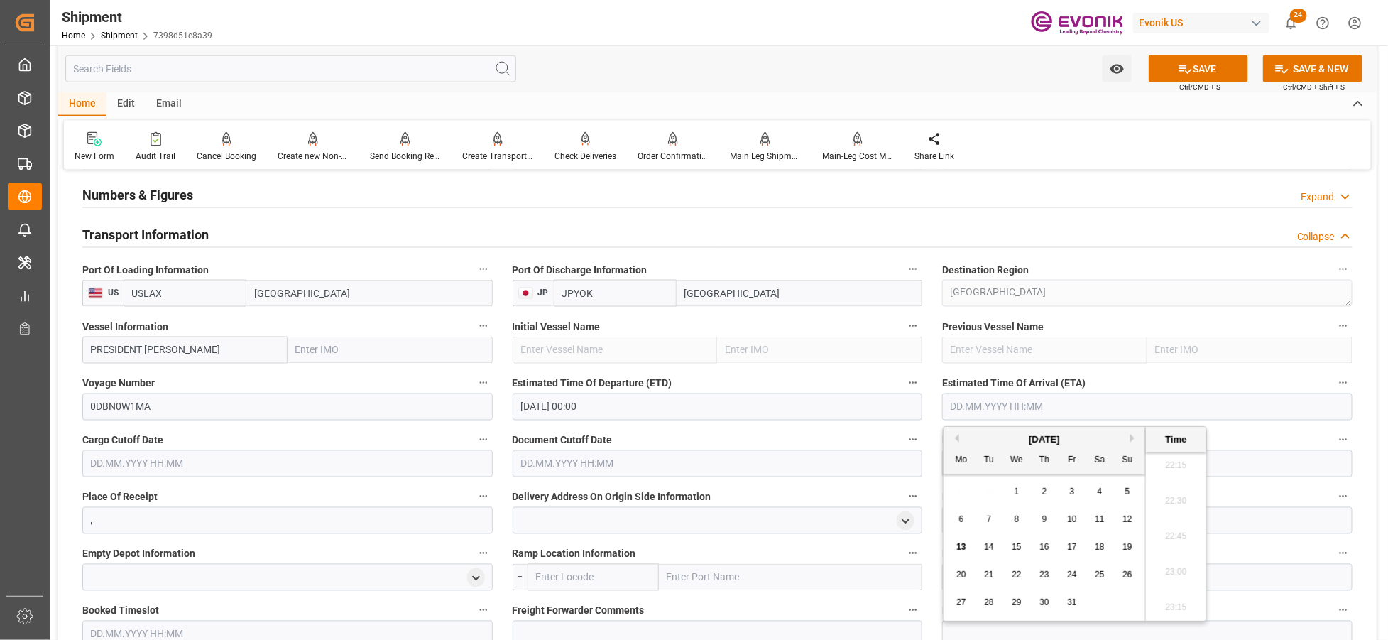
click at [1136, 437] on button "Next Month" at bounding box center [1135, 438] width 9 height 9
click at [964, 600] on span "29" at bounding box center [961, 602] width 9 height 10
type input "29.12.2025 00:00"
click at [467, 465] on input "text" at bounding box center [287, 463] width 410 height 27
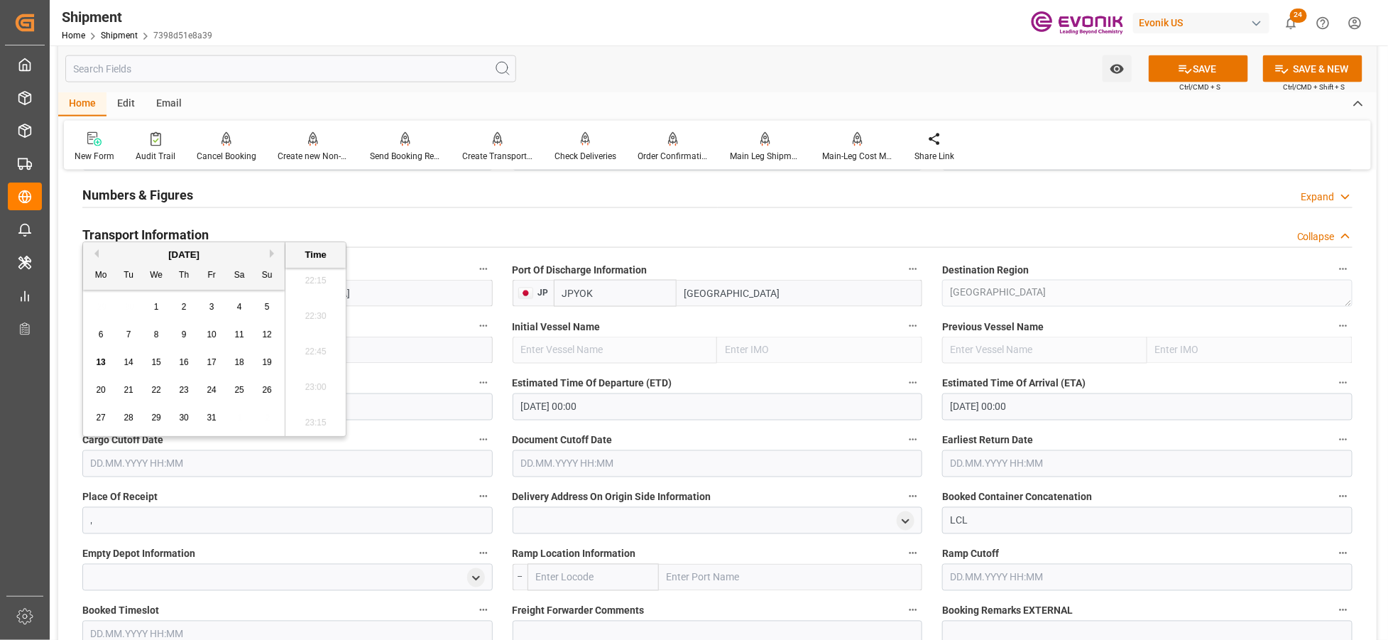
click at [274, 252] on button "Next Month" at bounding box center [274, 253] width 9 height 9
click at [104, 388] on span "17" at bounding box center [100, 390] width 9 height 10
type input "17.11.2025 00:00"
click at [628, 458] on input "text" at bounding box center [718, 463] width 410 height 27
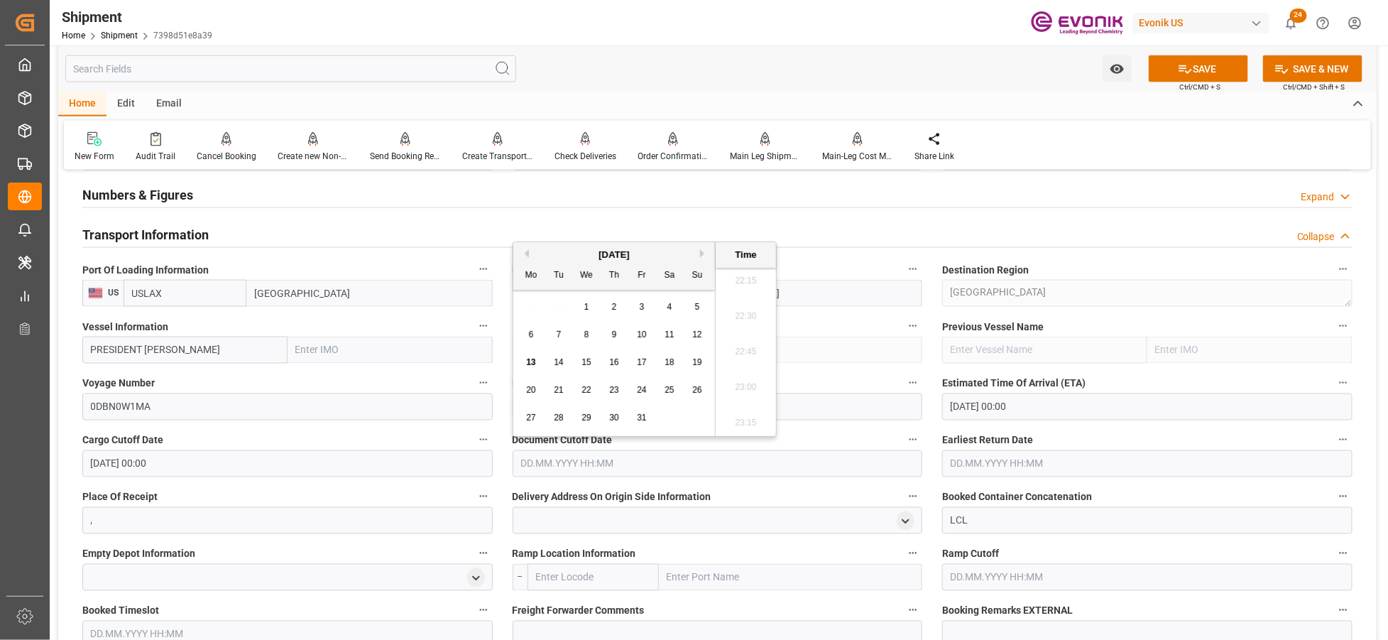
click at [703, 254] on button "Next Month" at bounding box center [704, 253] width 9 height 9
click at [528, 392] on span "17" at bounding box center [530, 390] width 9 height 10
type input "17.11.2025 00:00"
click at [1018, 460] on input "text" at bounding box center [1147, 463] width 410 height 27
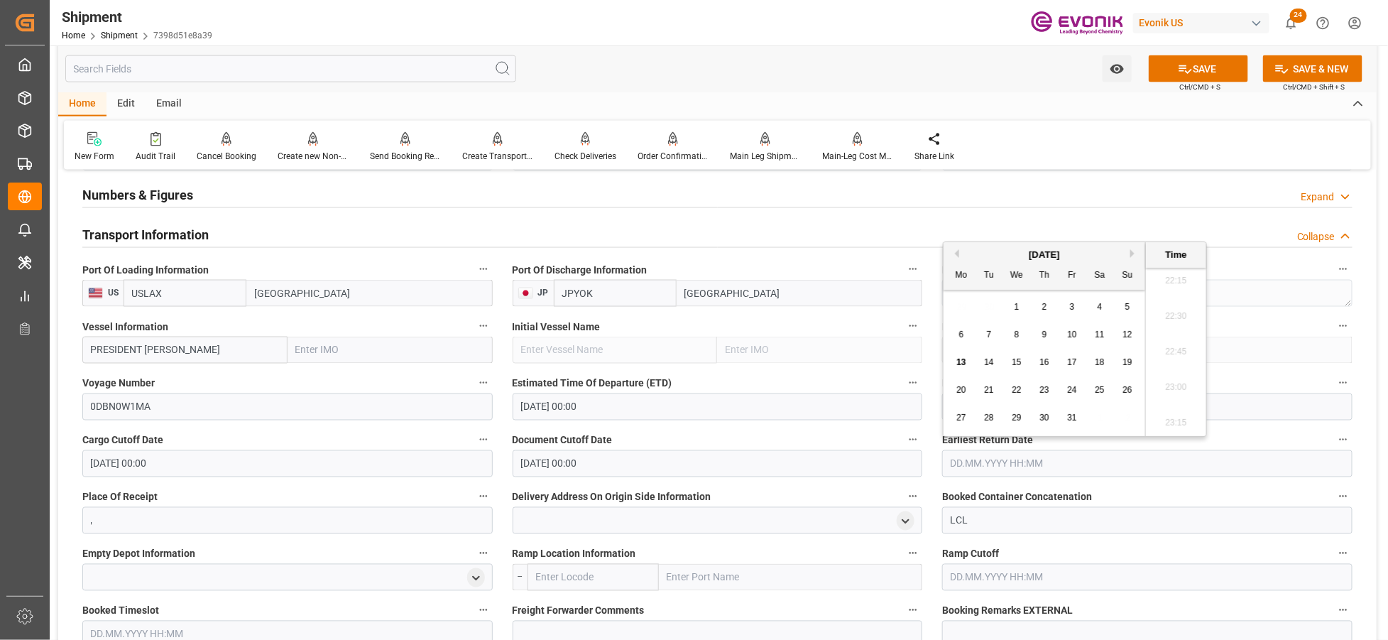
click at [1134, 254] on button "Next Month" at bounding box center [1135, 253] width 9 height 9
click at [960, 392] on span "17" at bounding box center [961, 390] width 9 height 10
type input "17.11.2025 00:00"
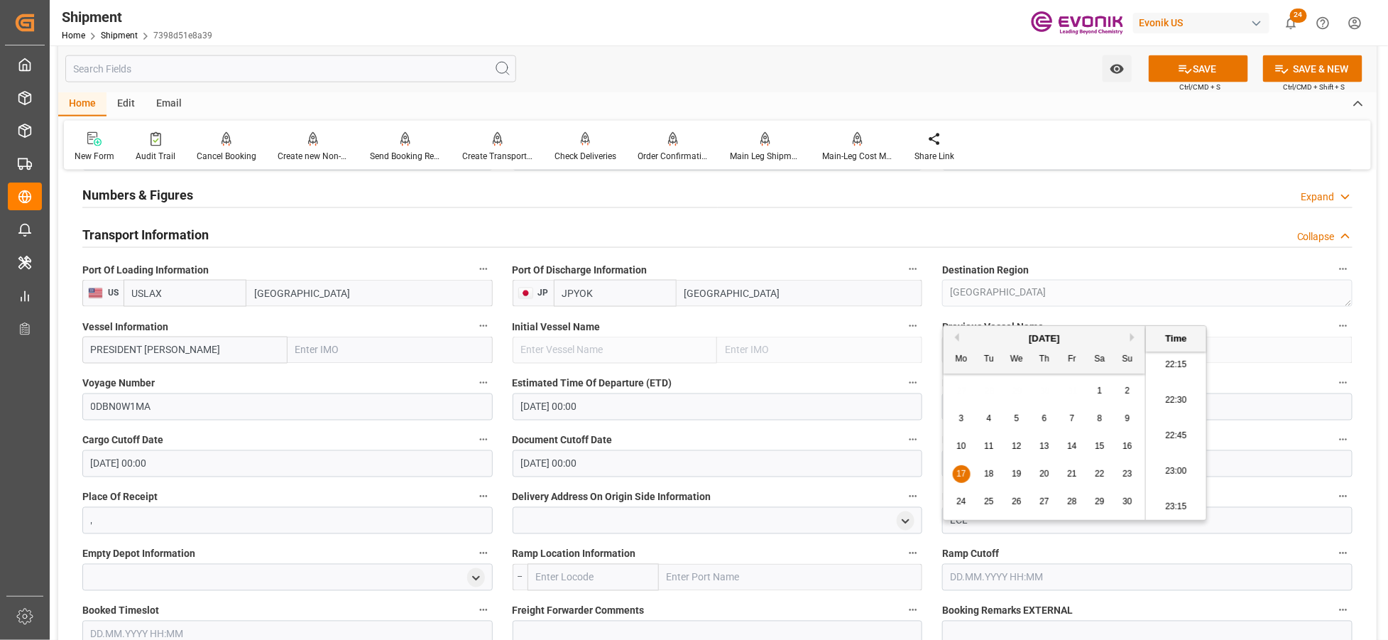
scroll to position [1104, 0]
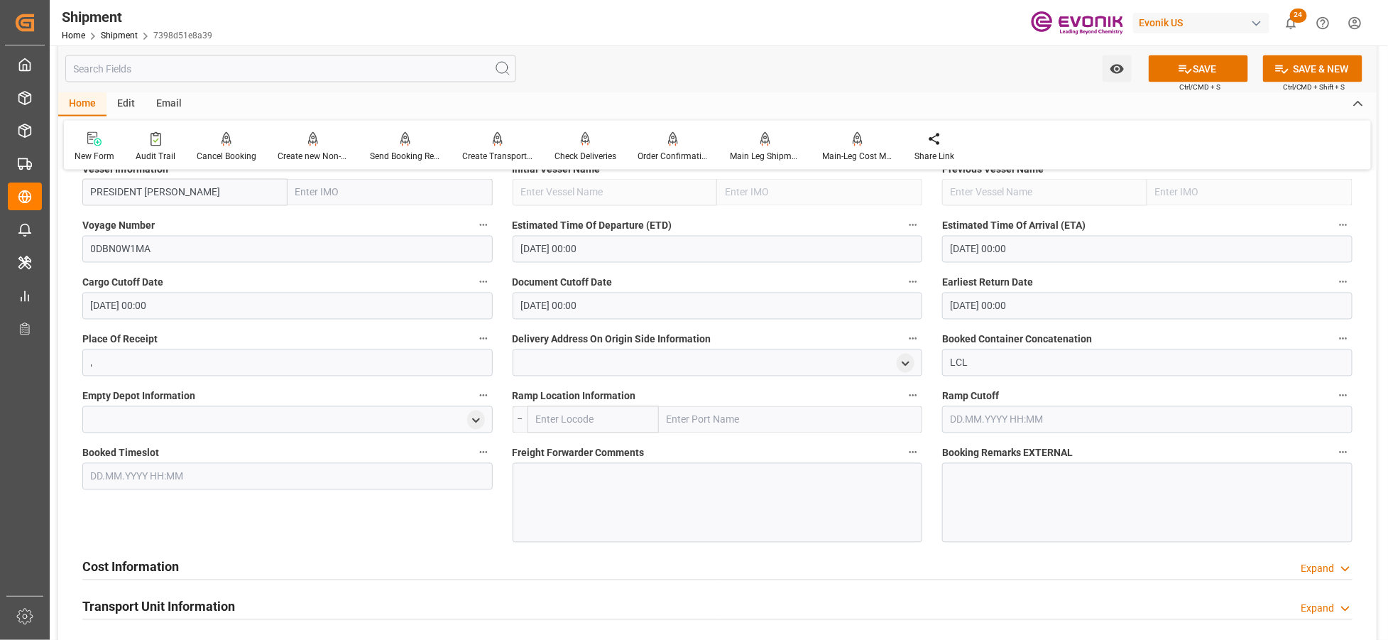
click at [580, 419] on input "text" at bounding box center [594, 419] width 132 height 27
click at [587, 447] on span "USNYC - [US_STATE]" at bounding box center [579, 450] width 85 height 11
type input "USNYC"
type input "[US_STATE]"
type input "USNYC"
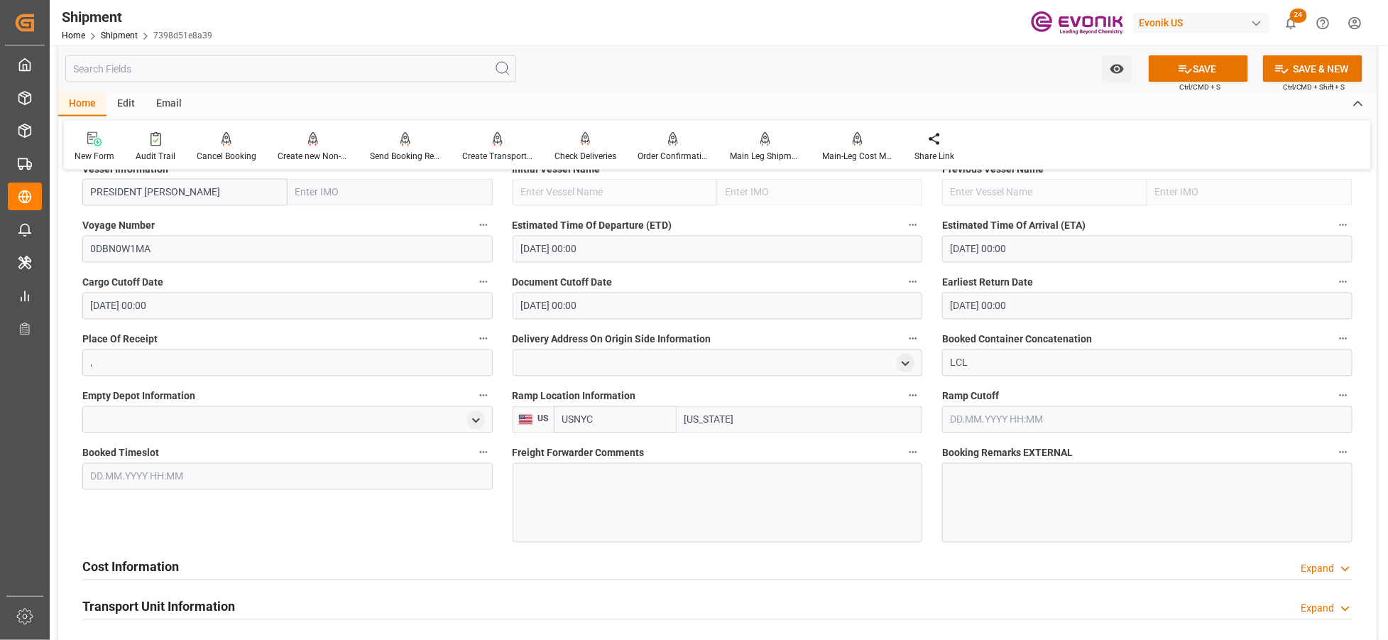
click at [605, 477] on div at bounding box center [718, 503] width 410 height 80
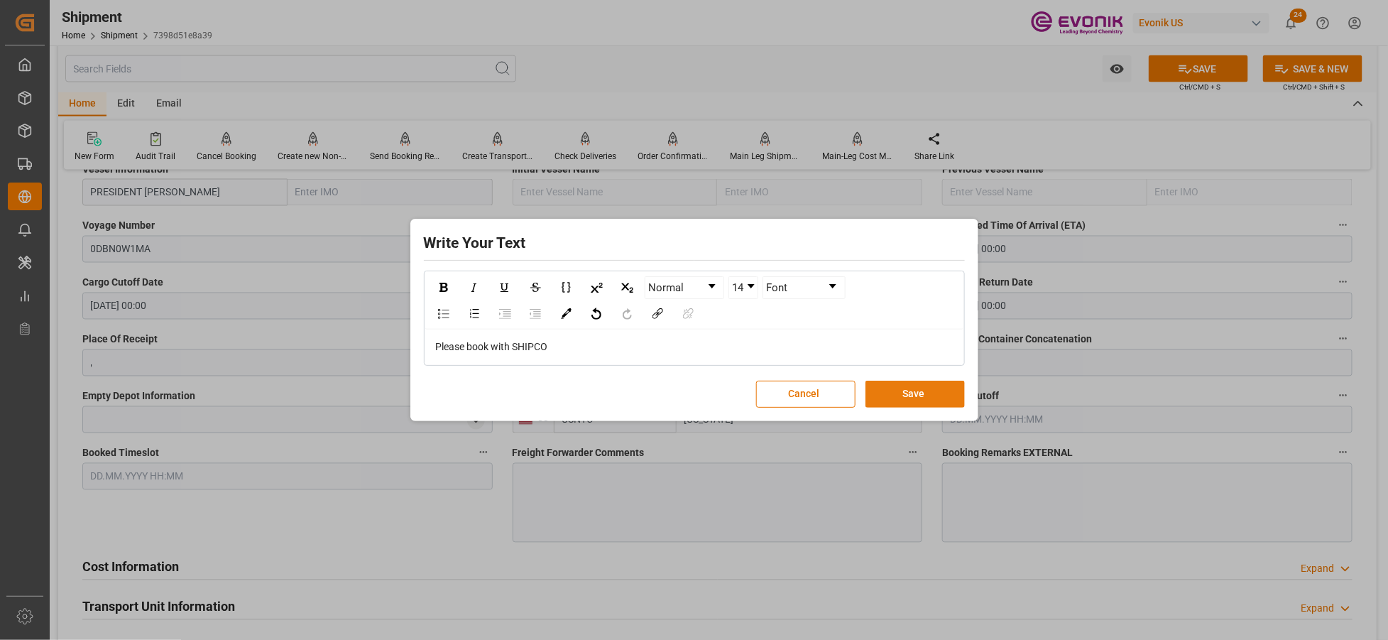
click at [935, 398] on button "Save" at bounding box center [915, 394] width 99 height 27
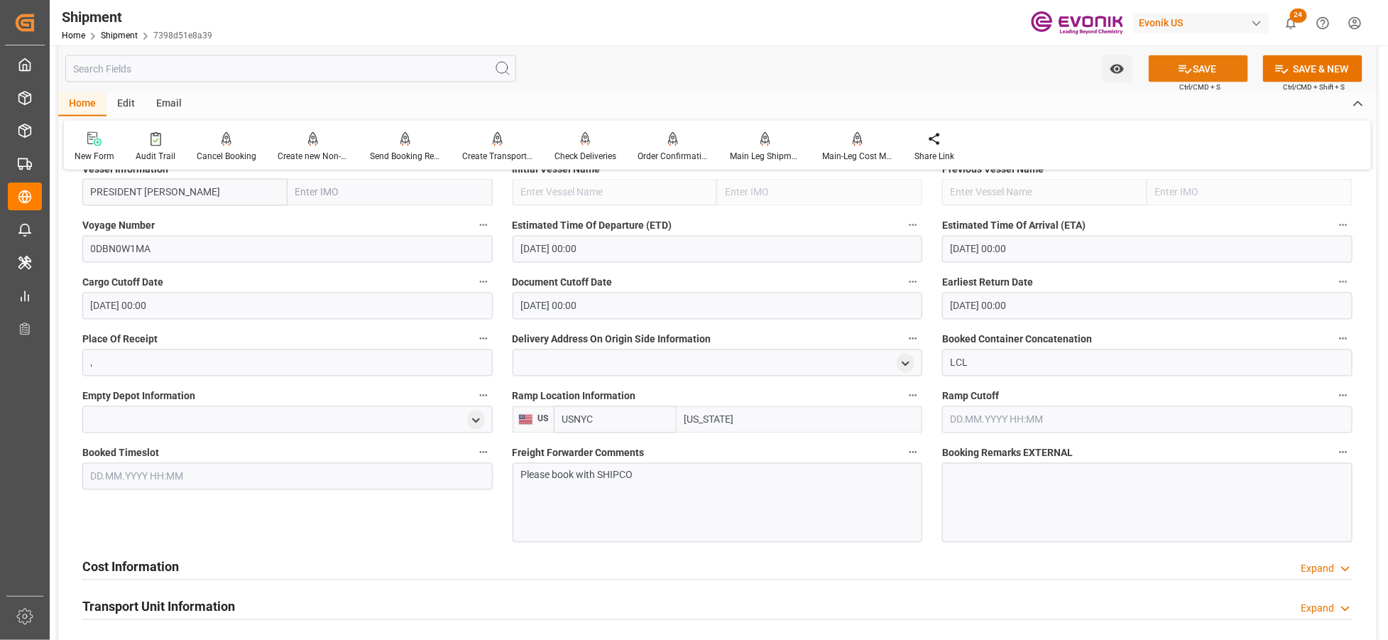
click at [1223, 71] on button "SAVE" at bounding box center [1198, 68] width 99 height 27
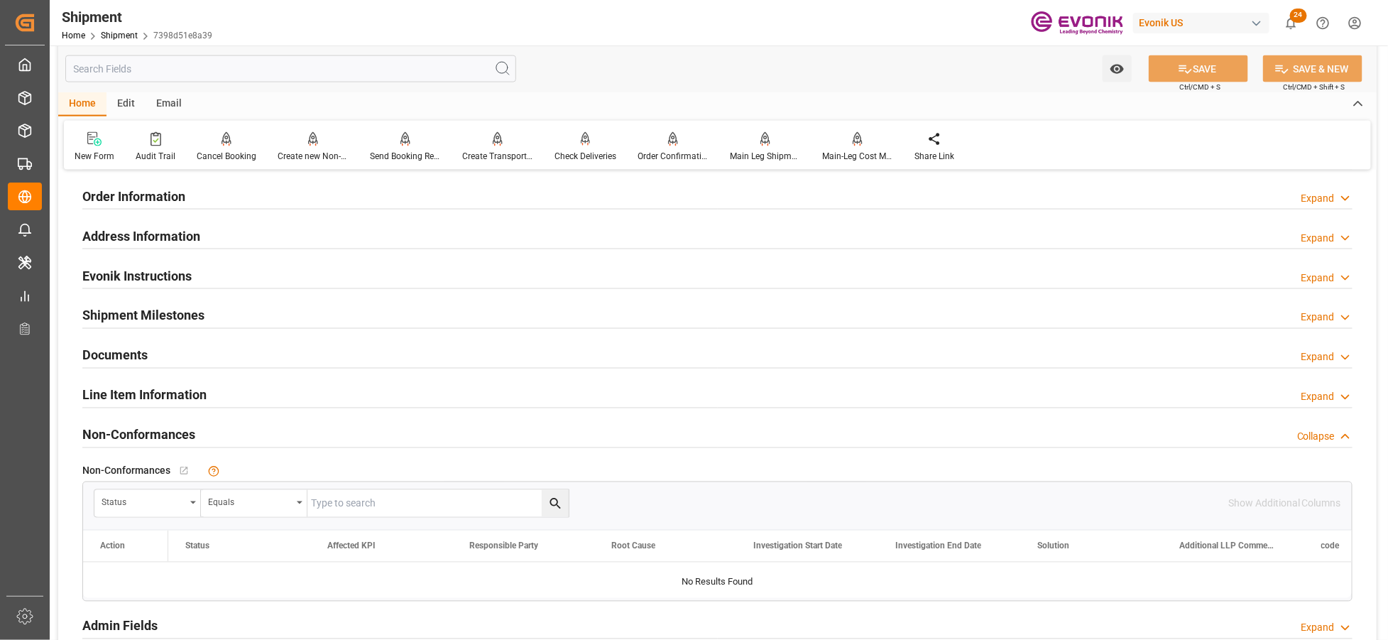
scroll to position [833, 0]
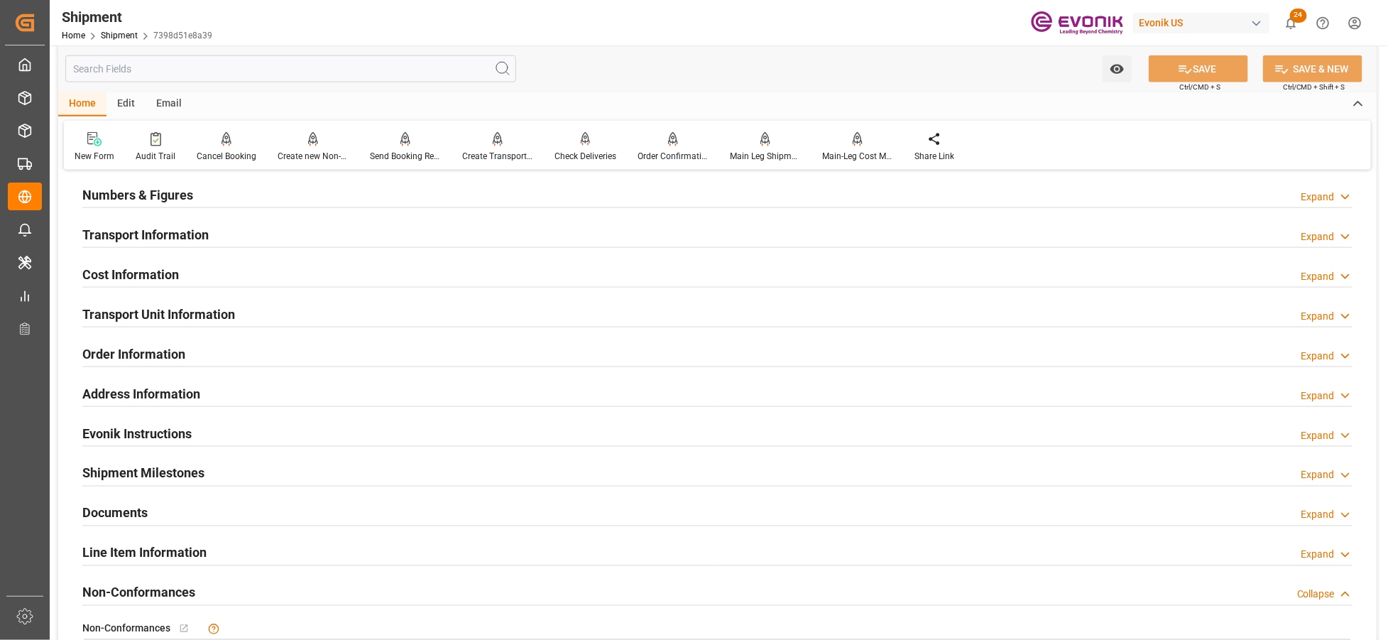
click at [207, 280] on div "Cost Information Expand" at bounding box center [717, 273] width 1271 height 27
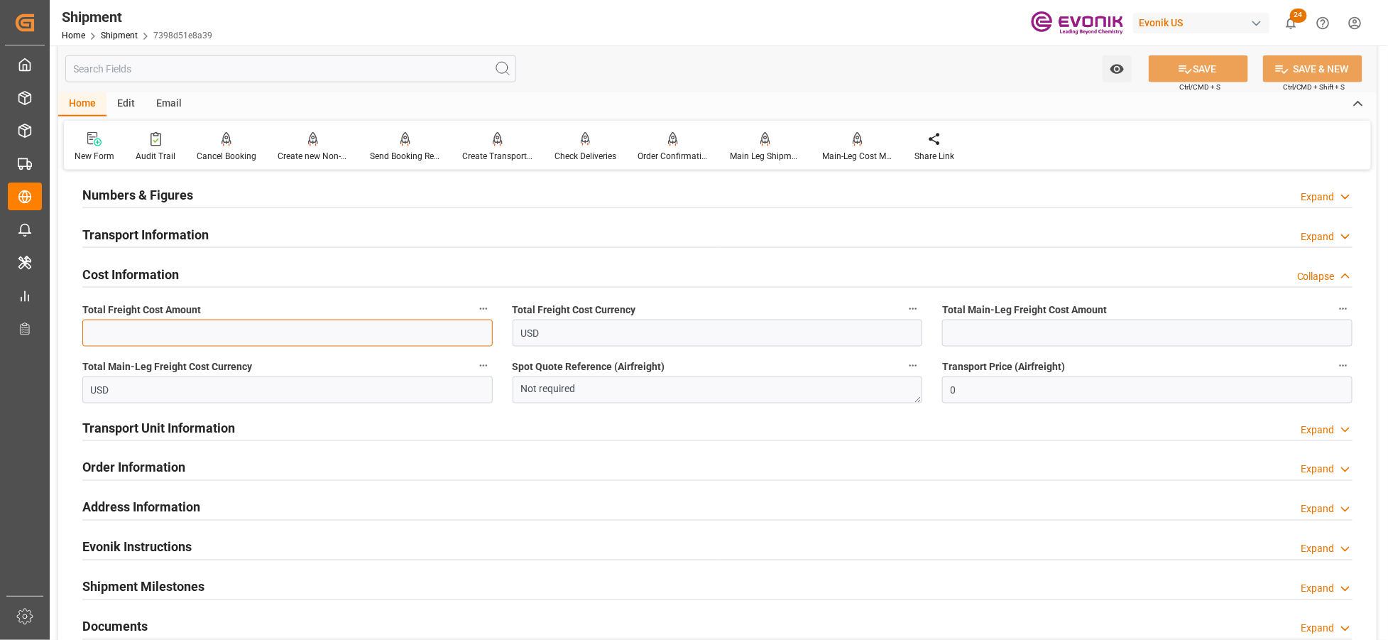
click at [202, 334] on input "text" at bounding box center [287, 333] width 410 height 27
type input "510"
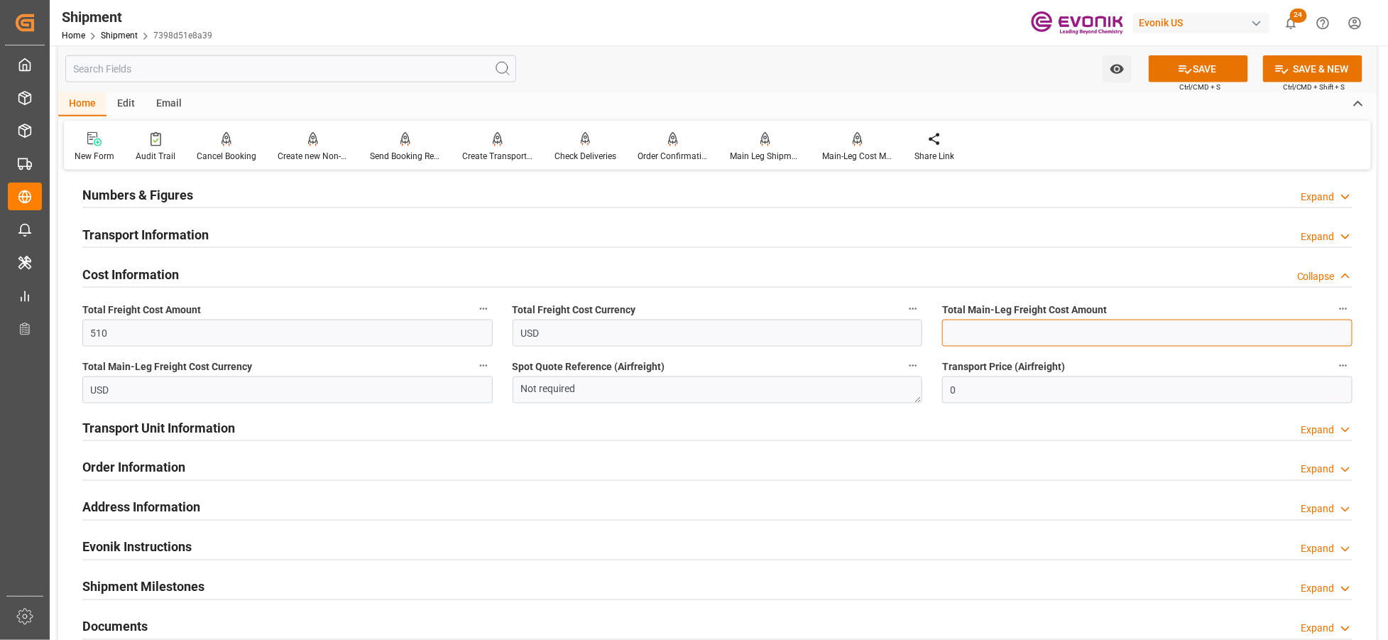
click at [980, 323] on input "text" at bounding box center [1147, 333] width 410 height 27
type input "319"
click at [1194, 79] on button "SAVE" at bounding box center [1198, 68] width 99 height 27
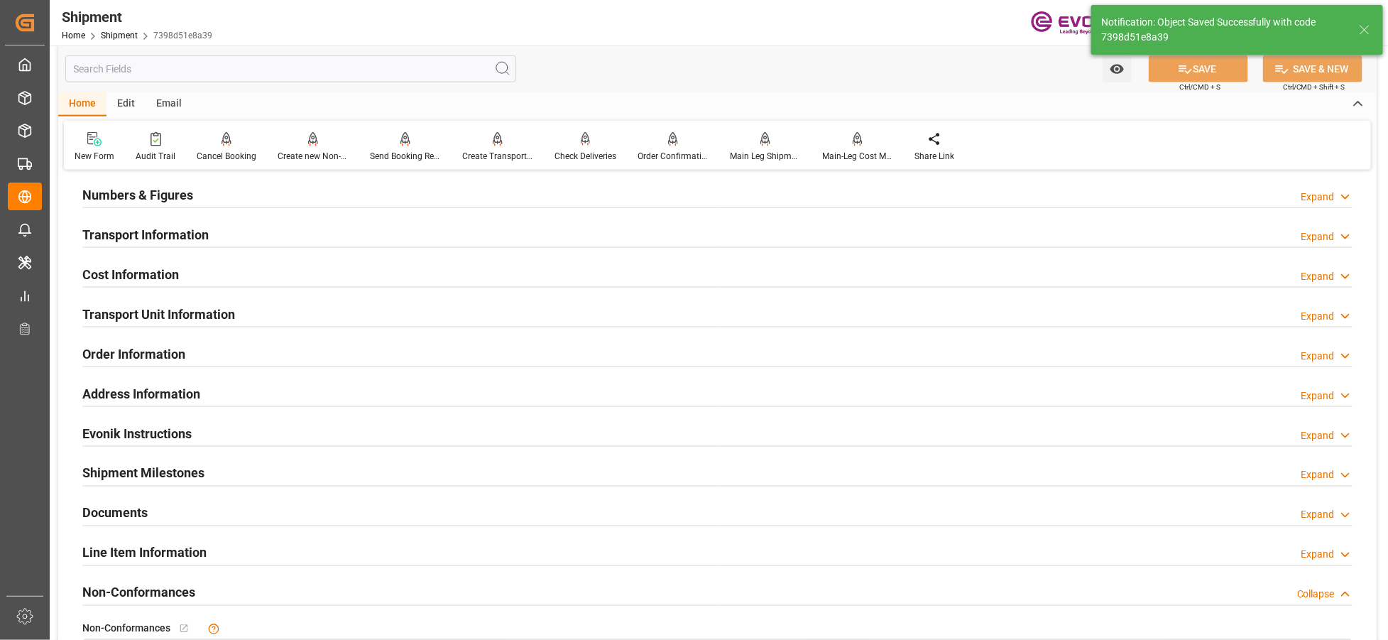
click at [323, 315] on div "Transport Unit Information Expand" at bounding box center [717, 313] width 1271 height 27
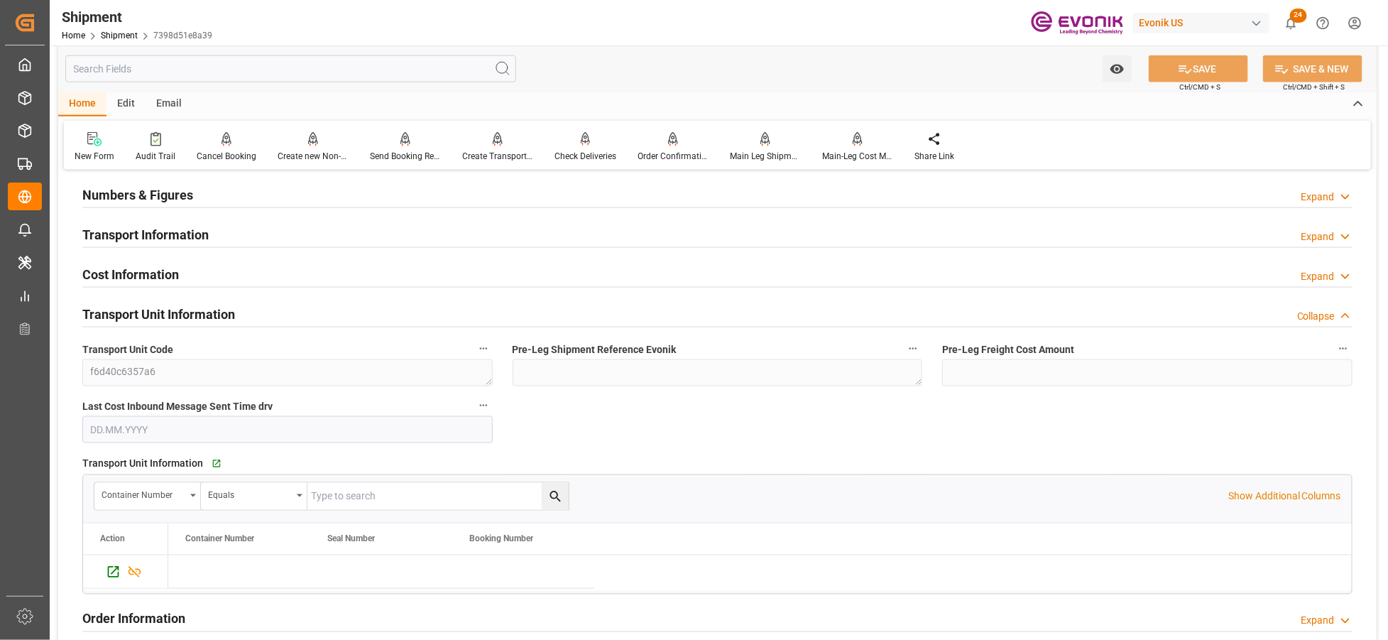
scroll to position [991, 0]
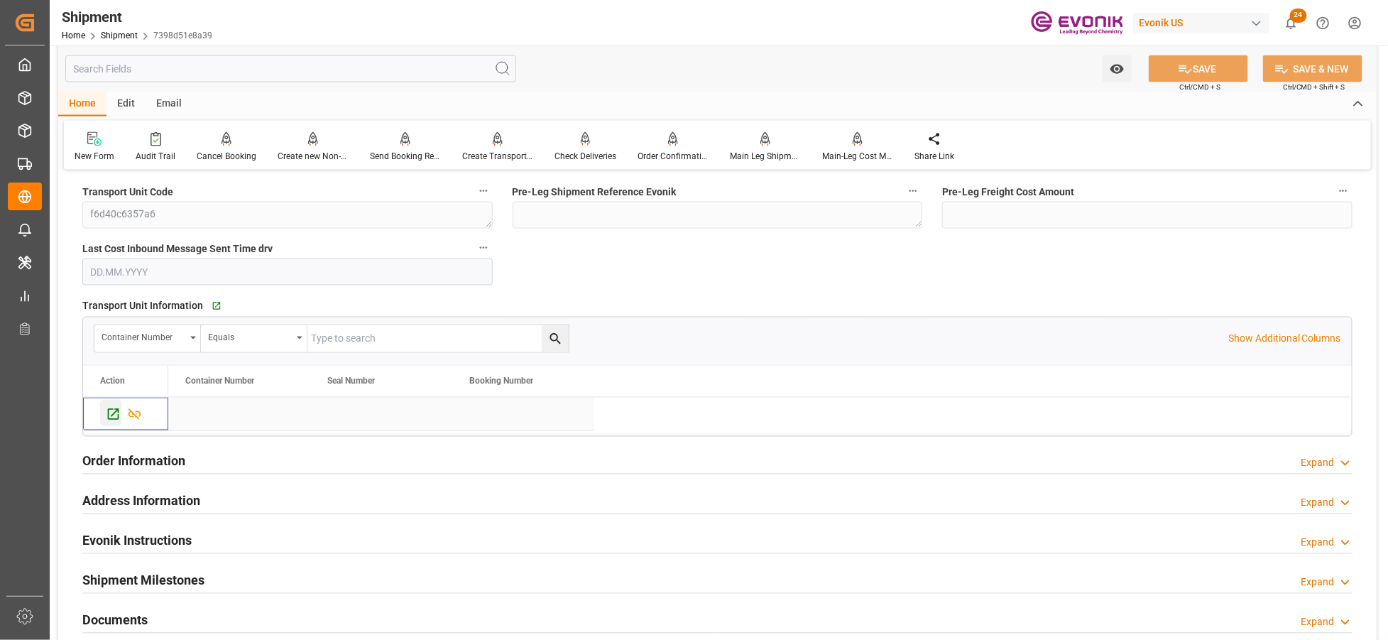
click at [111, 410] on icon "Press SPACE to select this row." at bounding box center [113, 414] width 15 height 15
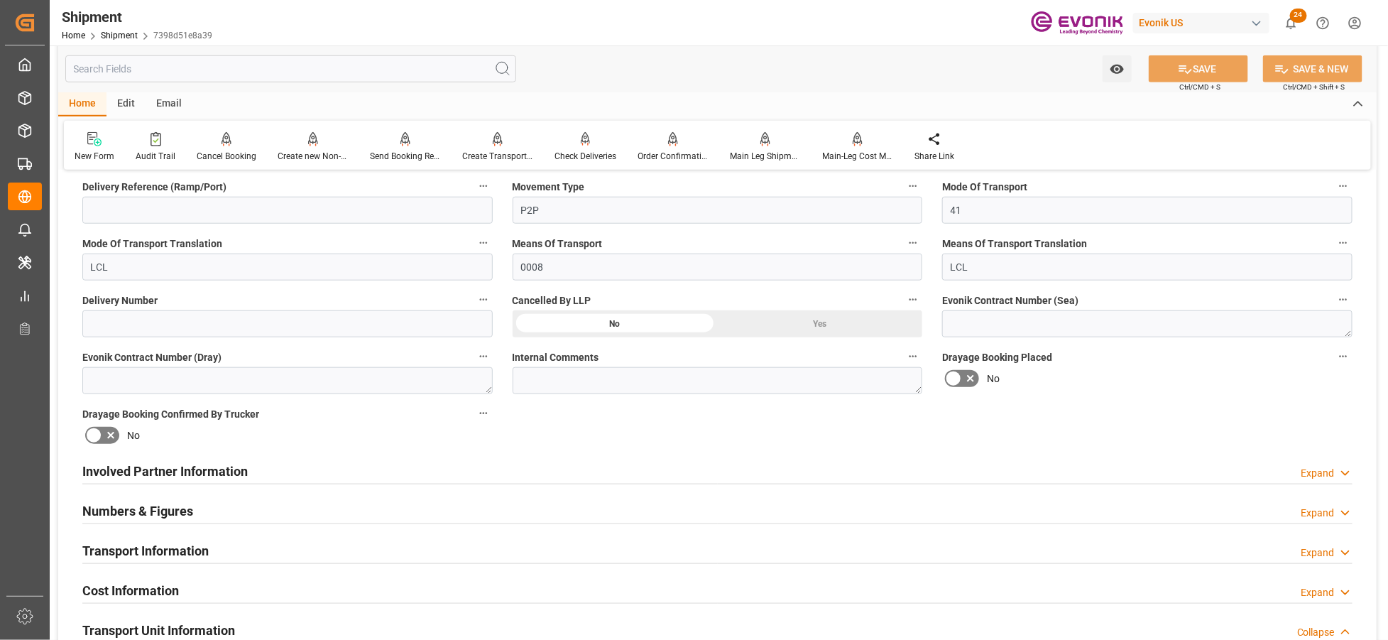
scroll to position [675, 0]
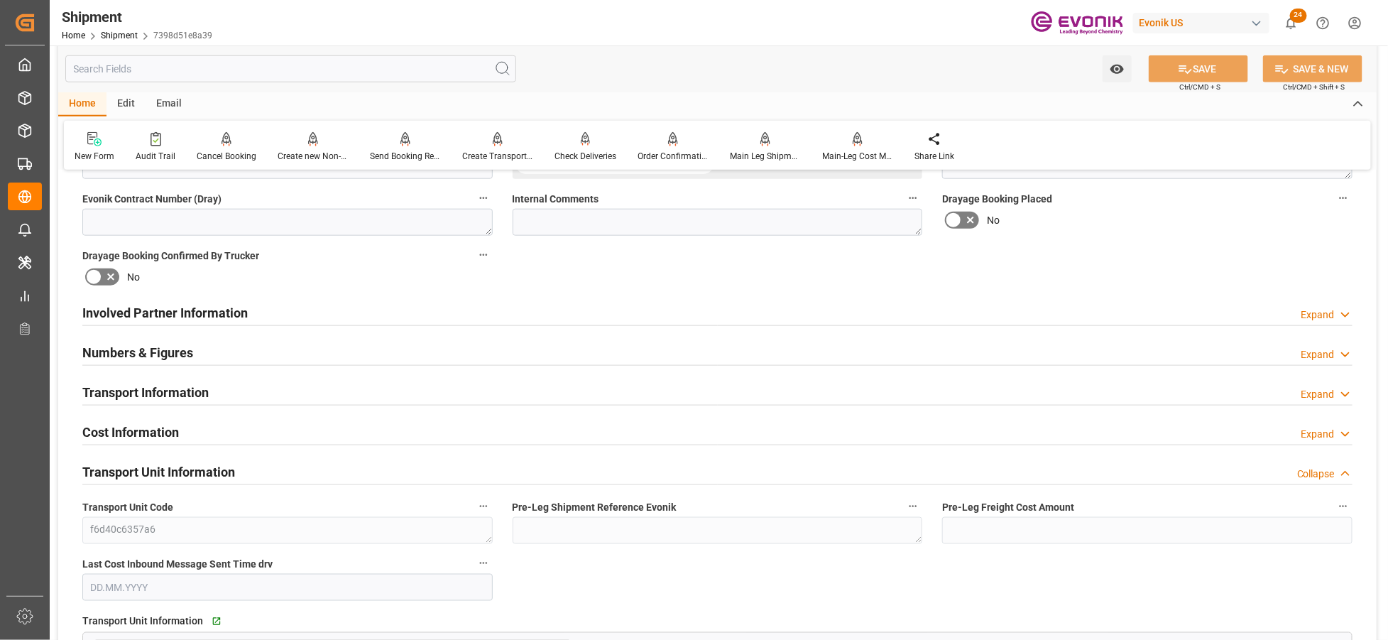
click at [528, 320] on div "Involved Partner Information Expand" at bounding box center [717, 311] width 1271 height 27
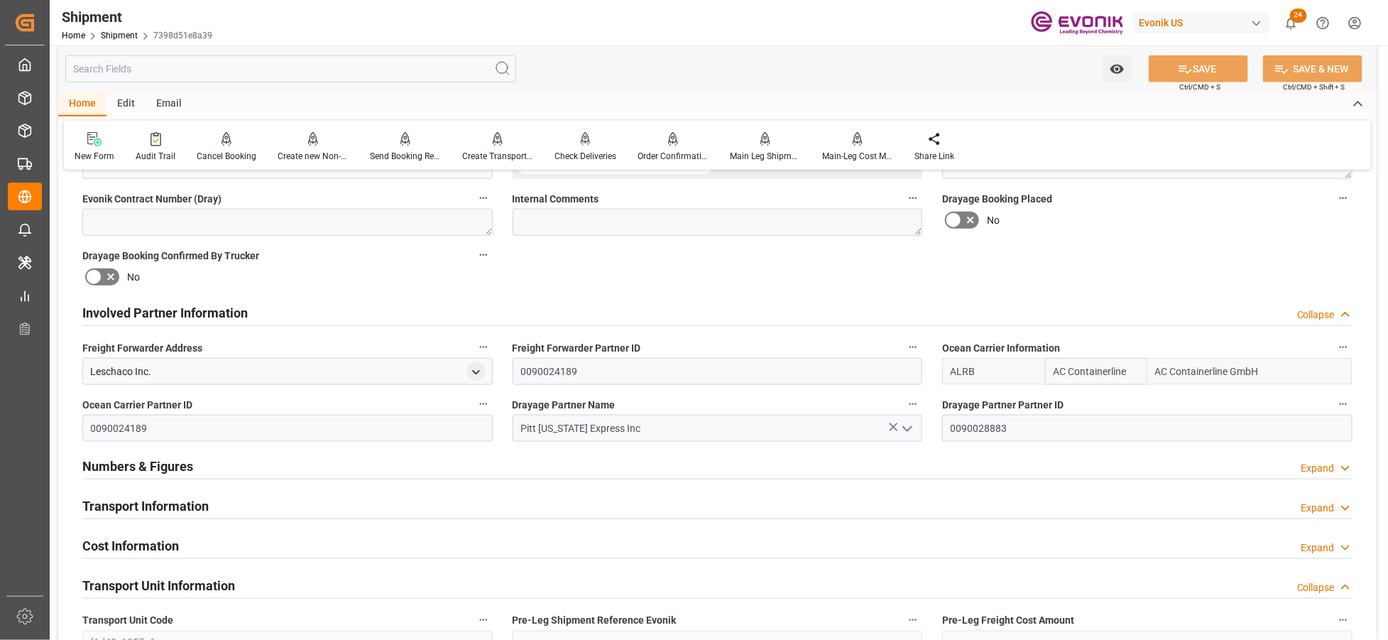
scroll to position [833, 0]
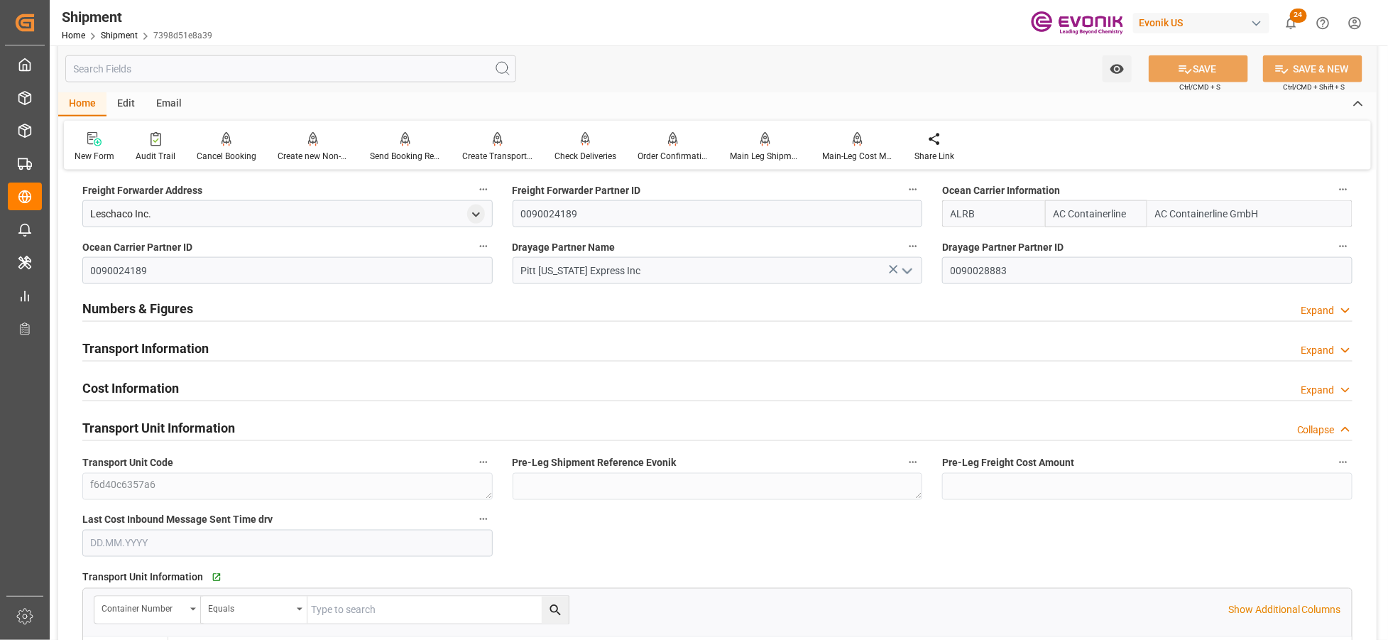
click at [577, 342] on div "Transport Information Expand" at bounding box center [717, 347] width 1271 height 27
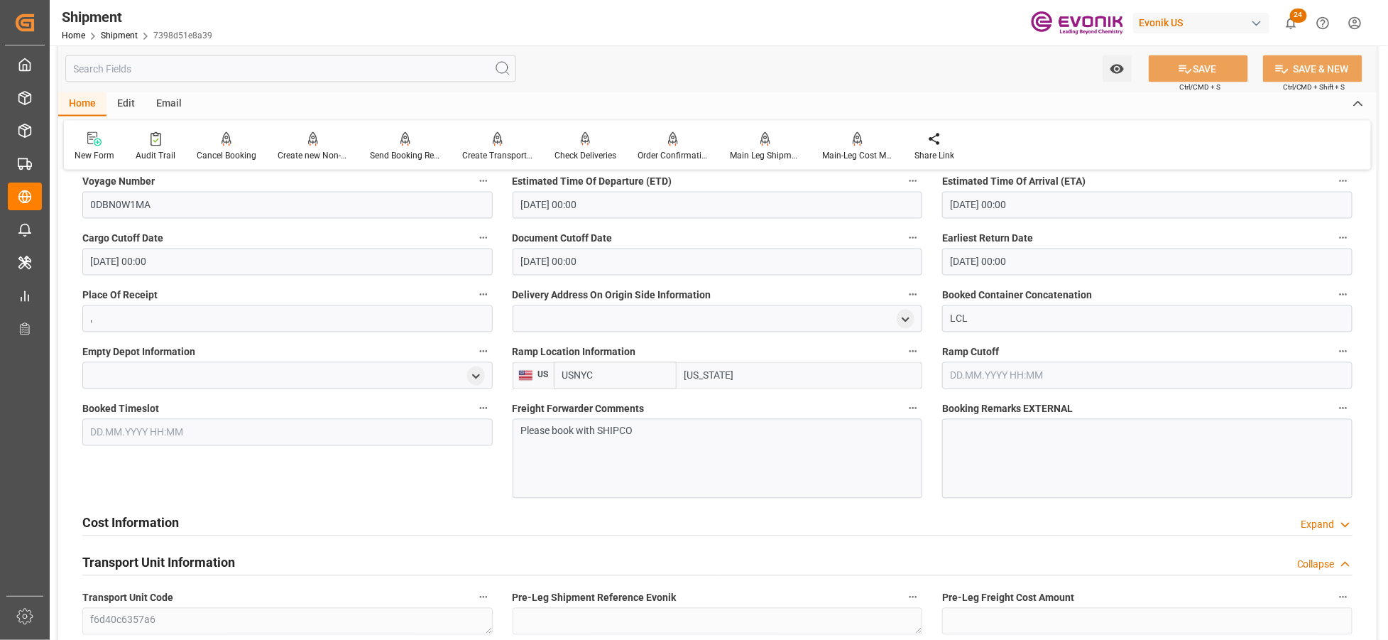
scroll to position [1307, 0]
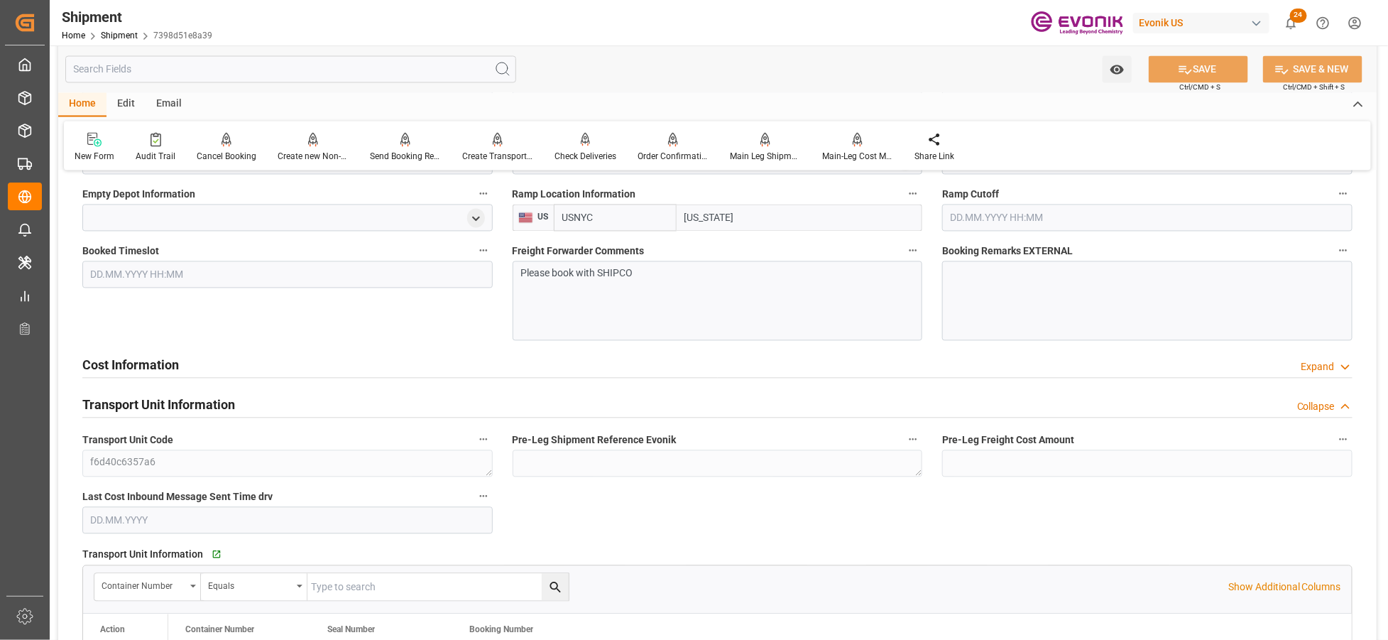
click at [457, 367] on div "Cost Information Expand" at bounding box center [717, 363] width 1271 height 27
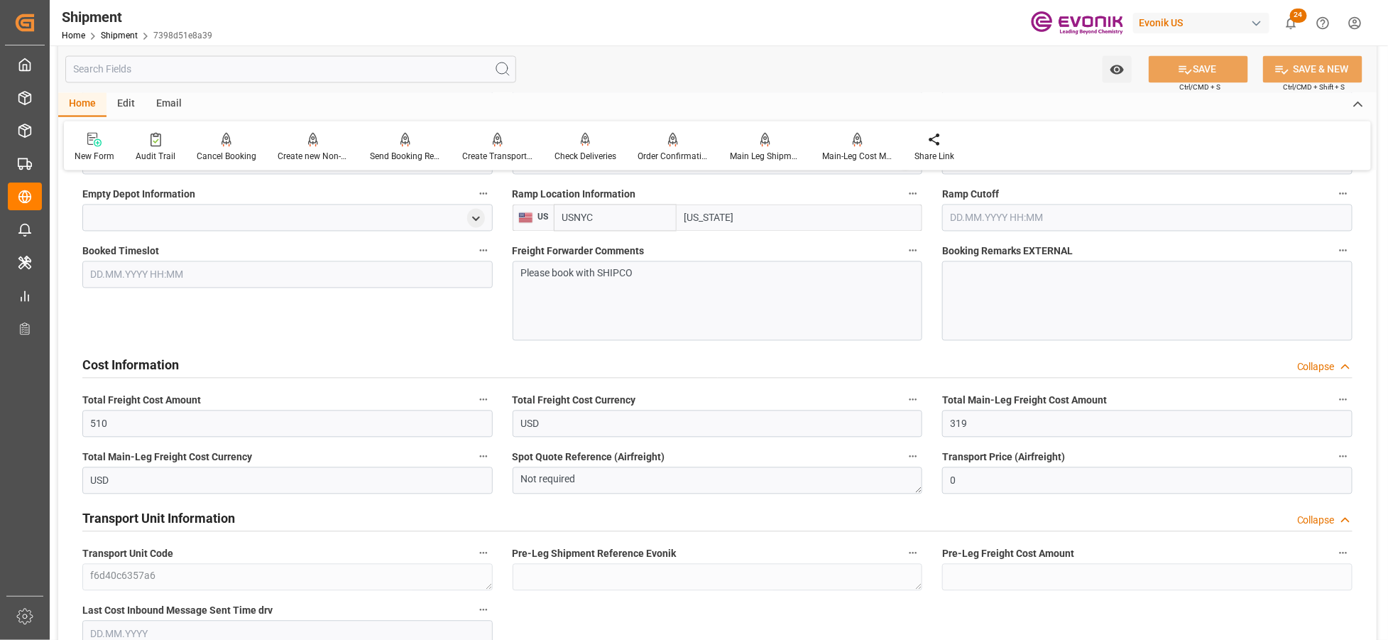
scroll to position [1464, 0]
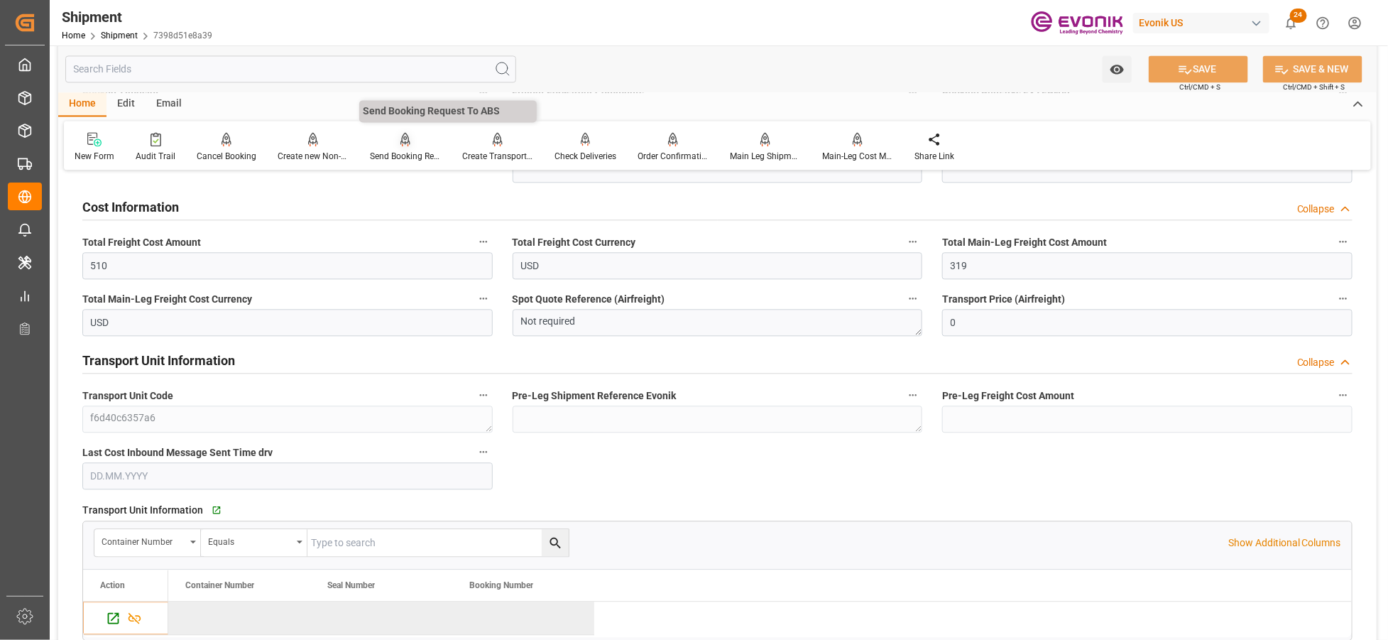
click at [398, 151] on div "Send Booking Request To ABS" at bounding box center [405, 156] width 71 height 13
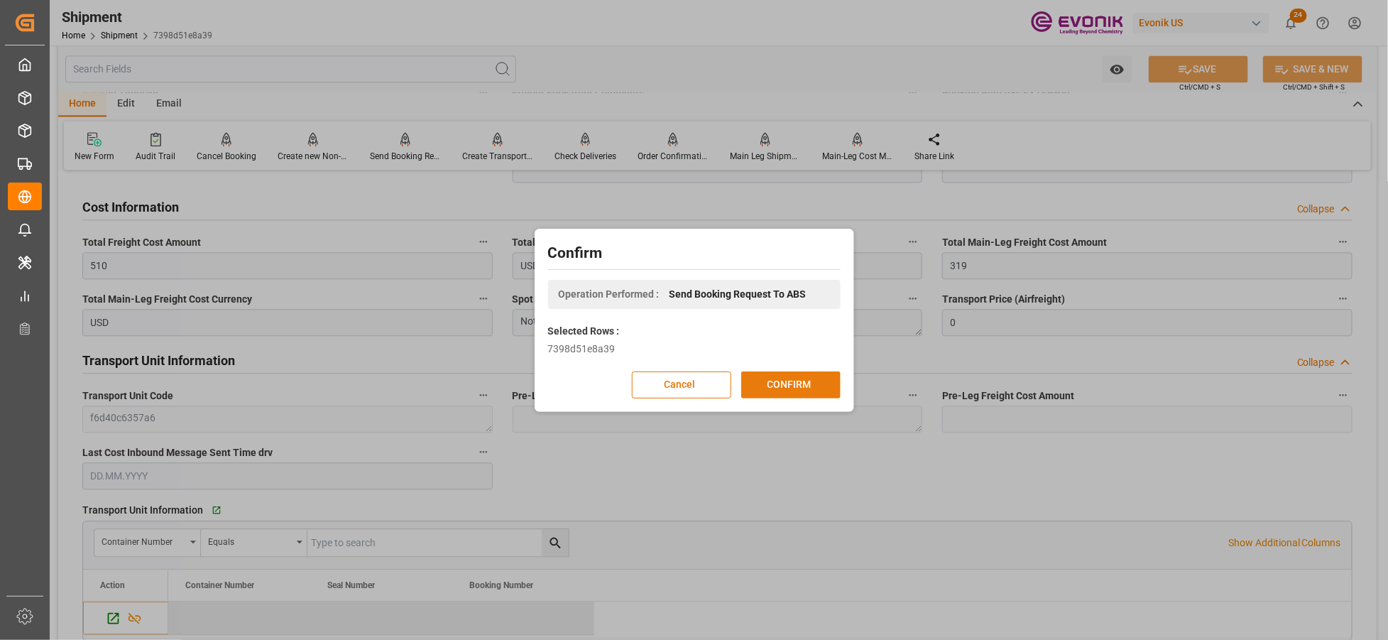
click at [815, 381] on button "CONFIRM" at bounding box center [790, 384] width 99 height 27
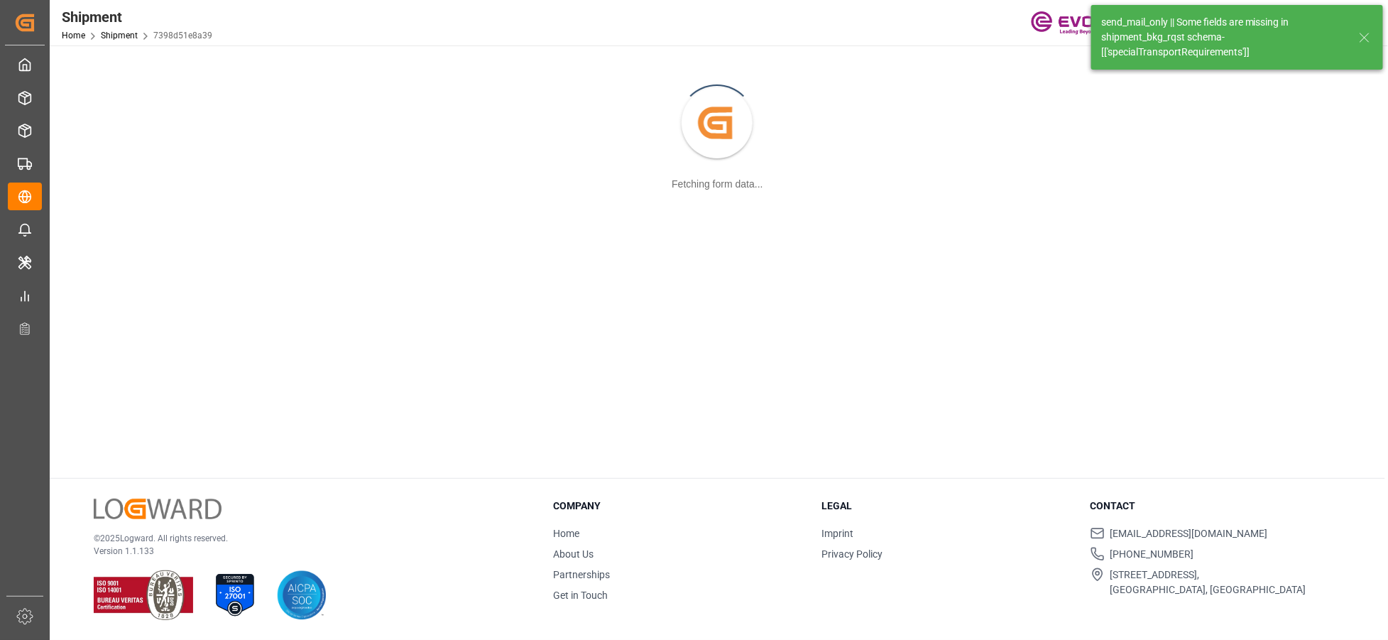
scroll to position [153, 0]
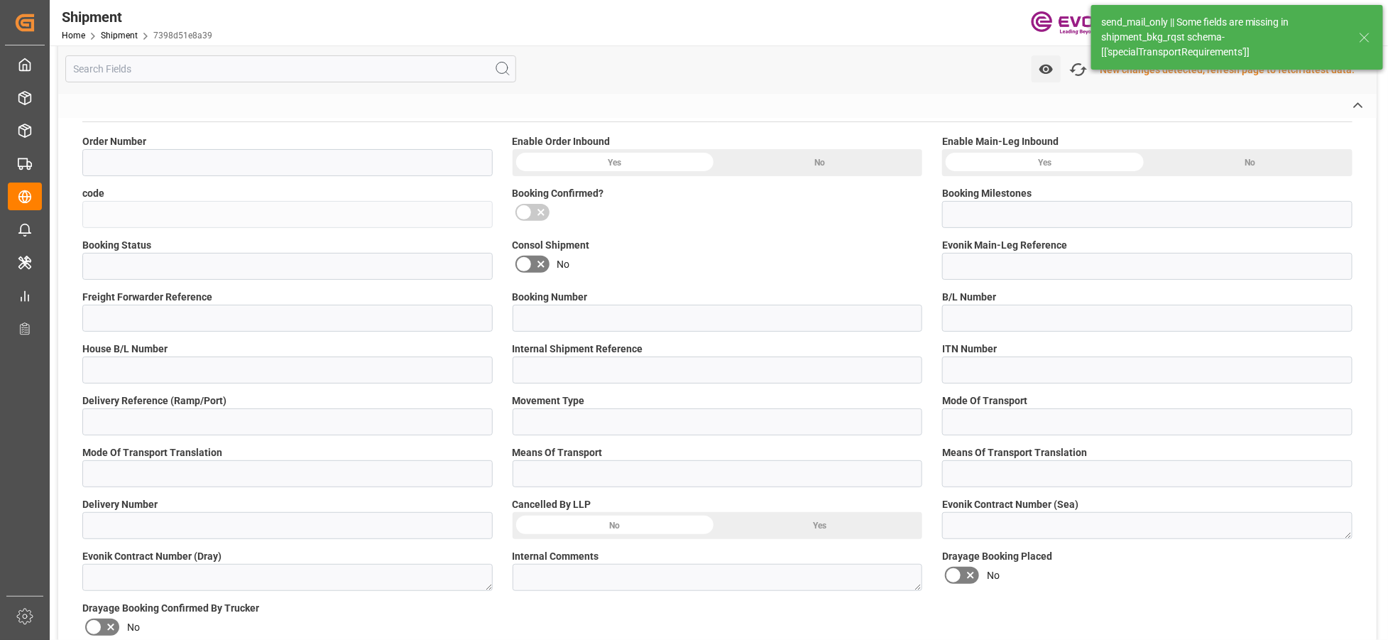
type input "0046473794"
type input "7398d51e8a39"
type input "Submitted to FFW for Booking (Pending)"
type input "Active"
type input "P2P"
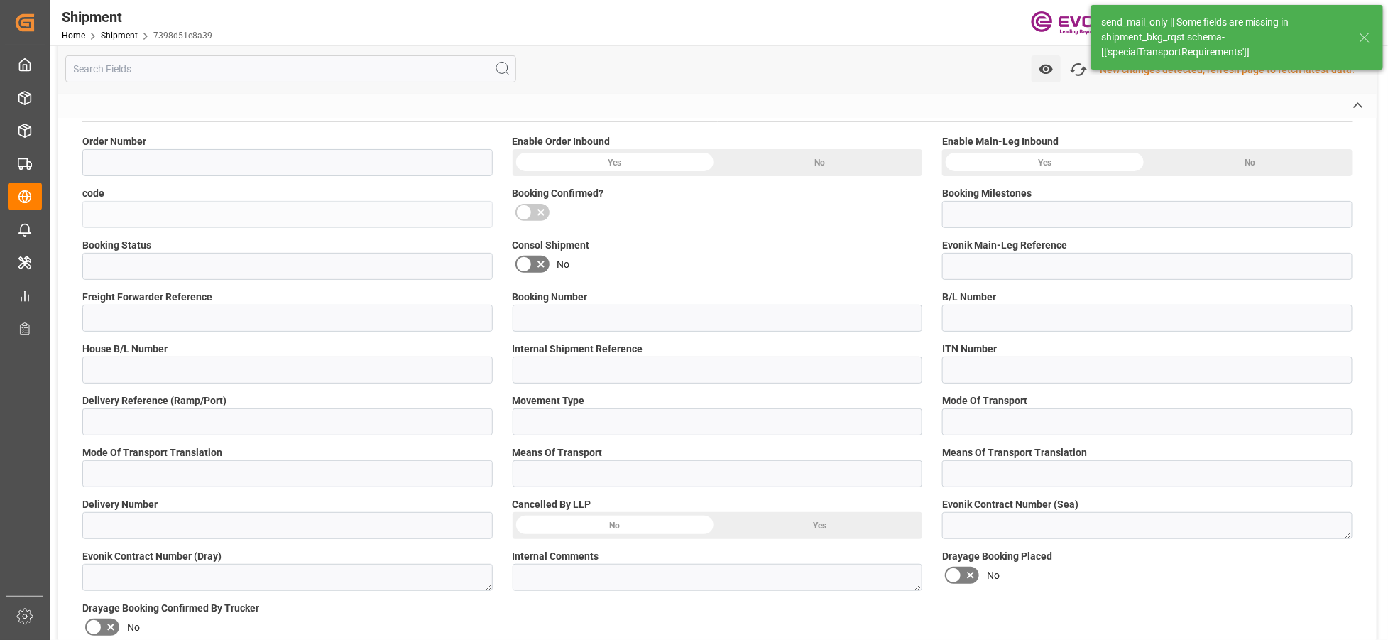
type input "41"
type input "LCL"
type input "0008"
type input "LCL"
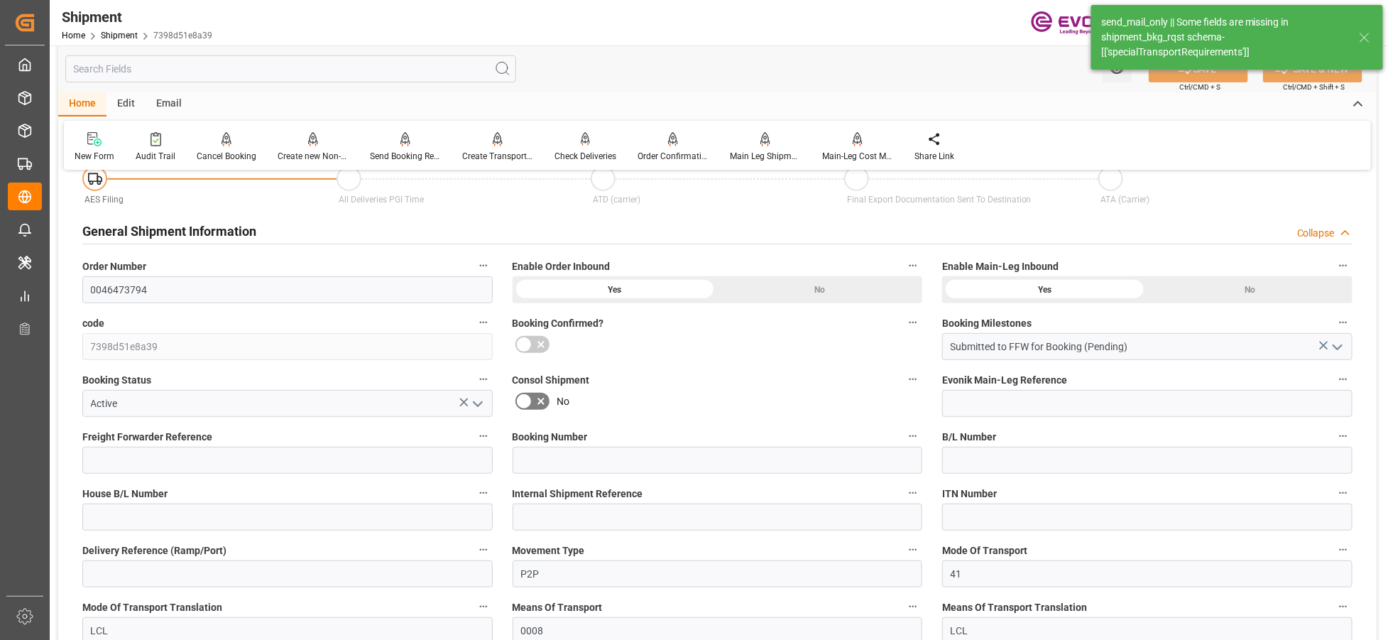
type input "27"
type input "CAN"
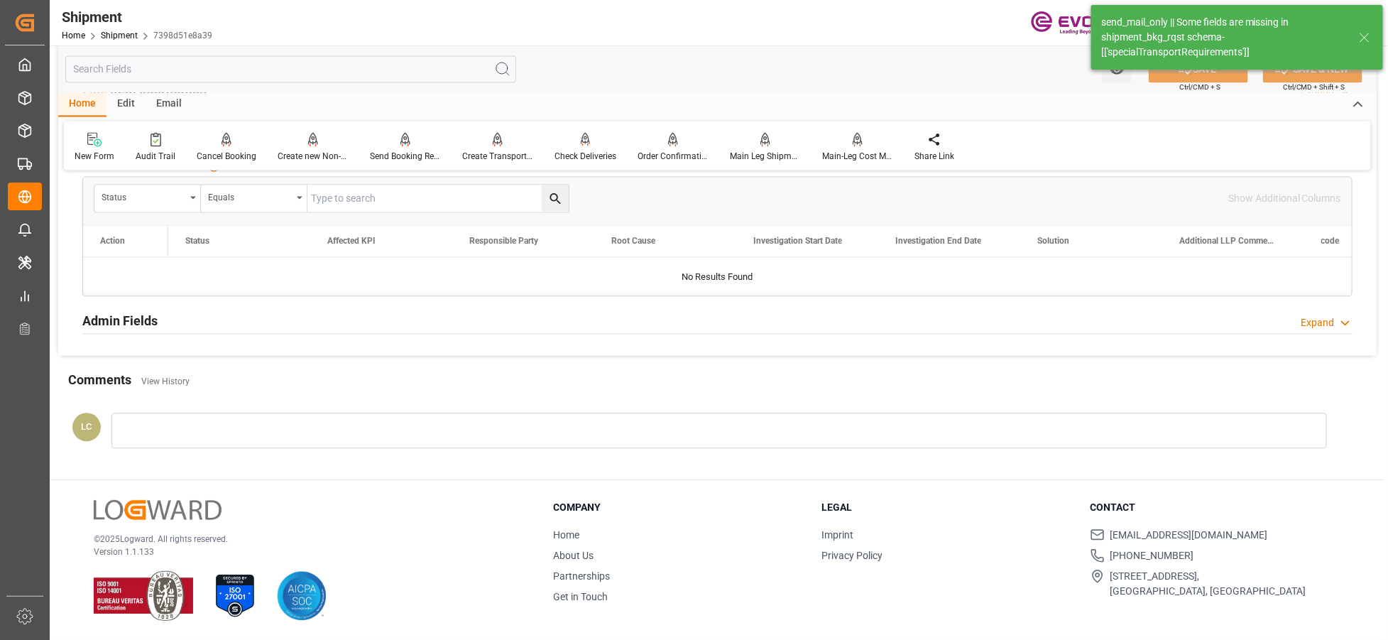
scroll to position [981, 0]
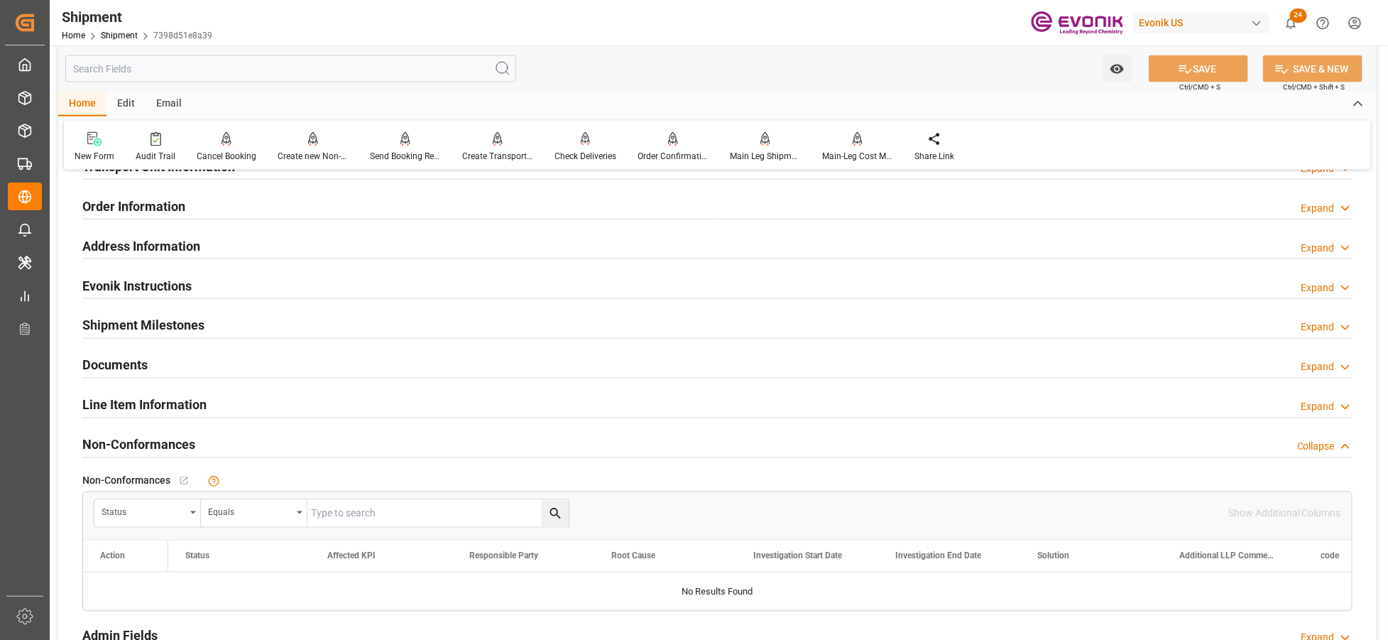
click at [228, 407] on div "Line Item Information Expand" at bounding box center [717, 404] width 1271 height 27
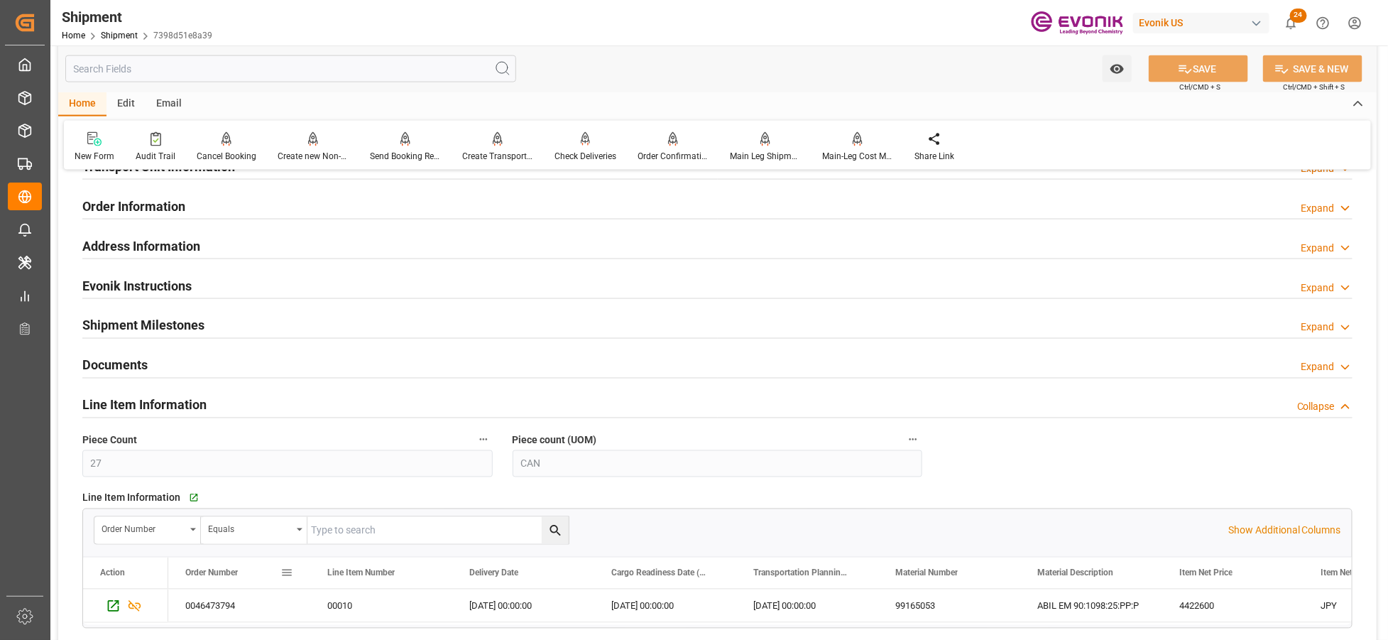
scroll to position [1138, 0]
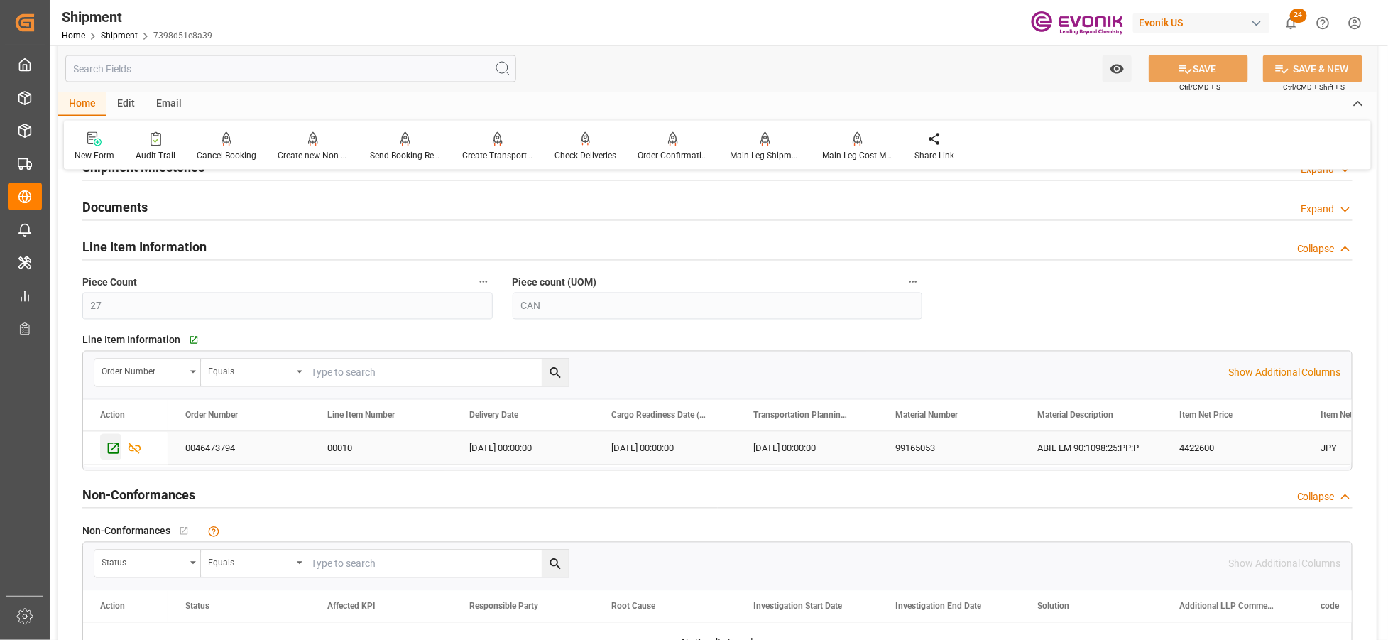
click at [110, 439] on div "Press SPACE to select this row." at bounding box center [110, 447] width 21 height 26
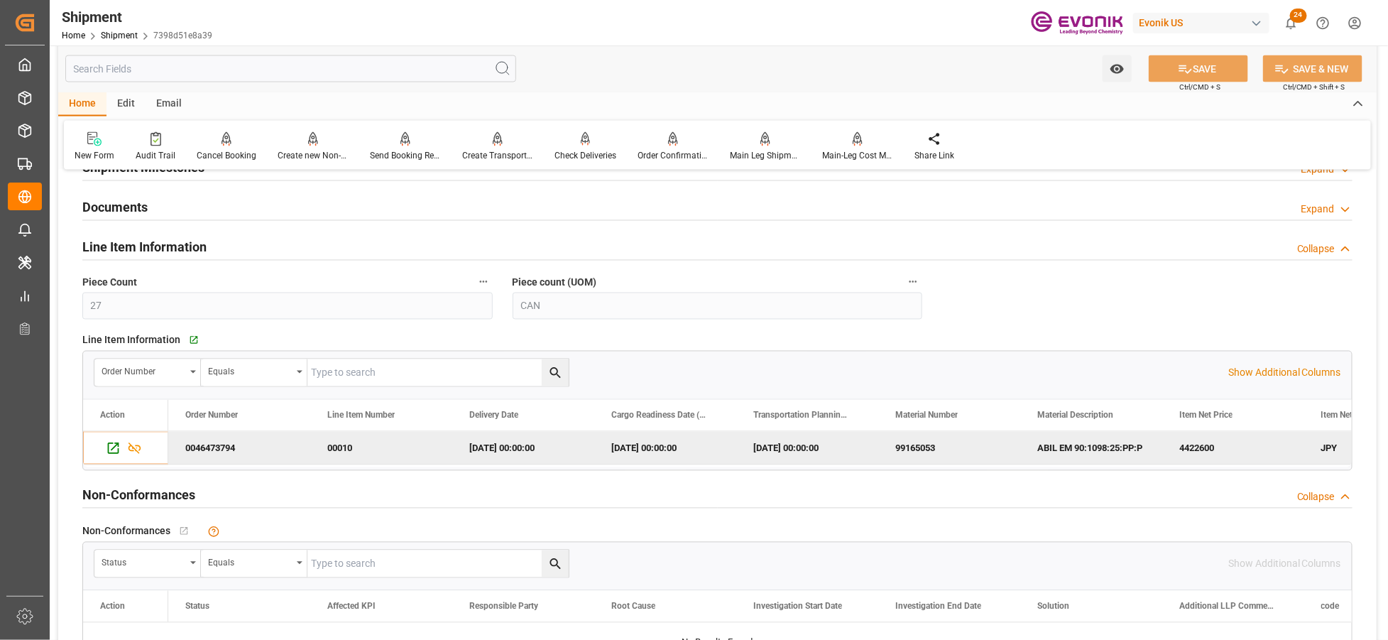
click at [274, 72] on input "text" at bounding box center [290, 68] width 451 height 27
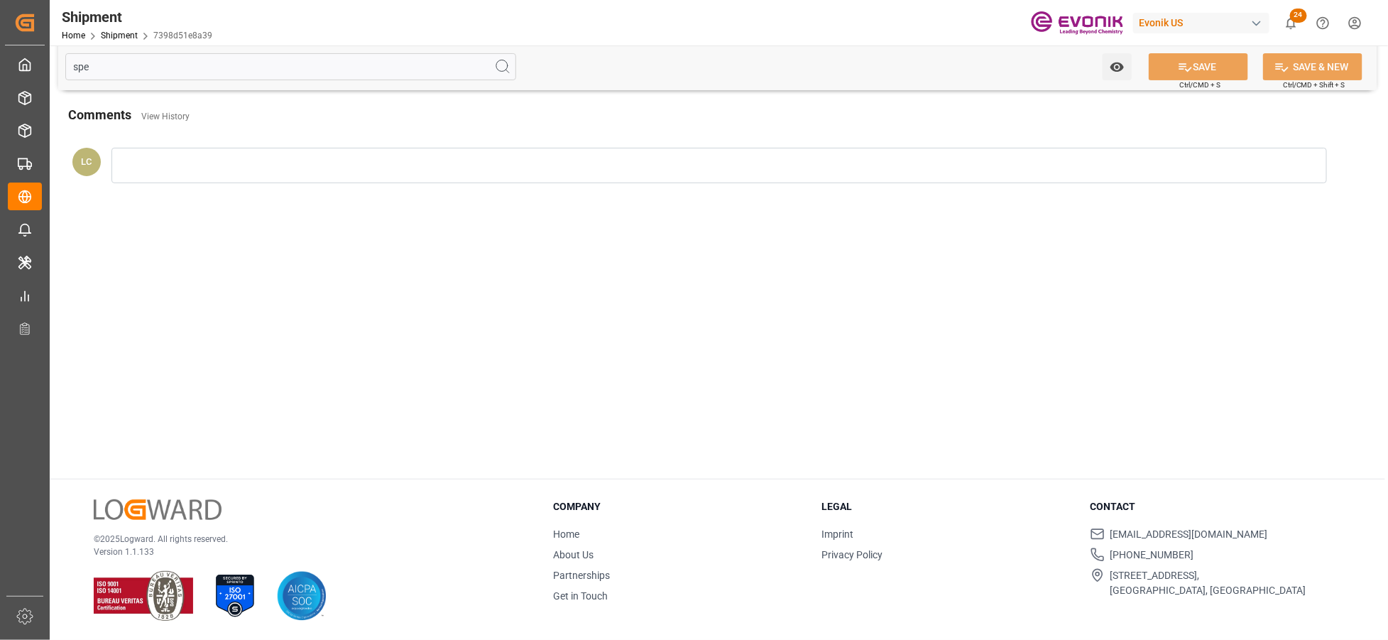
scroll to position [0, 0]
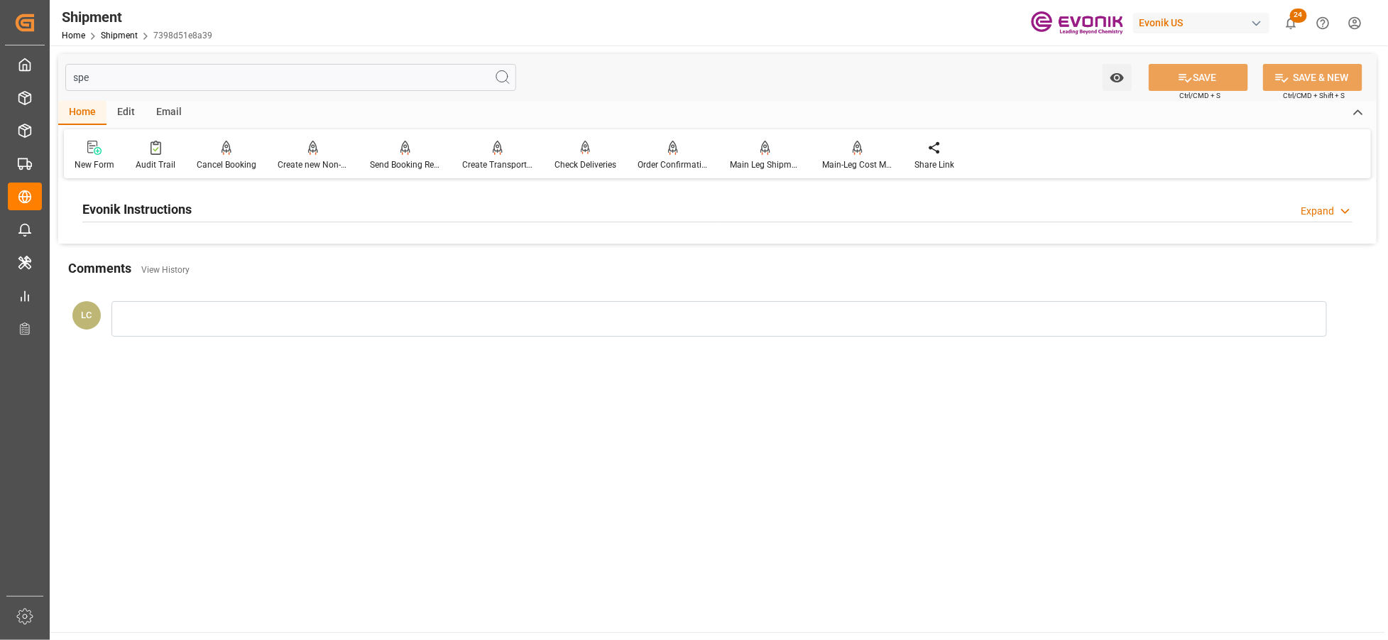
type input "spe"
click at [430, 211] on div "Evonik Instructions Expand" at bounding box center [717, 208] width 1271 height 27
click at [391, 310] on div at bounding box center [287, 294] width 410 height 80
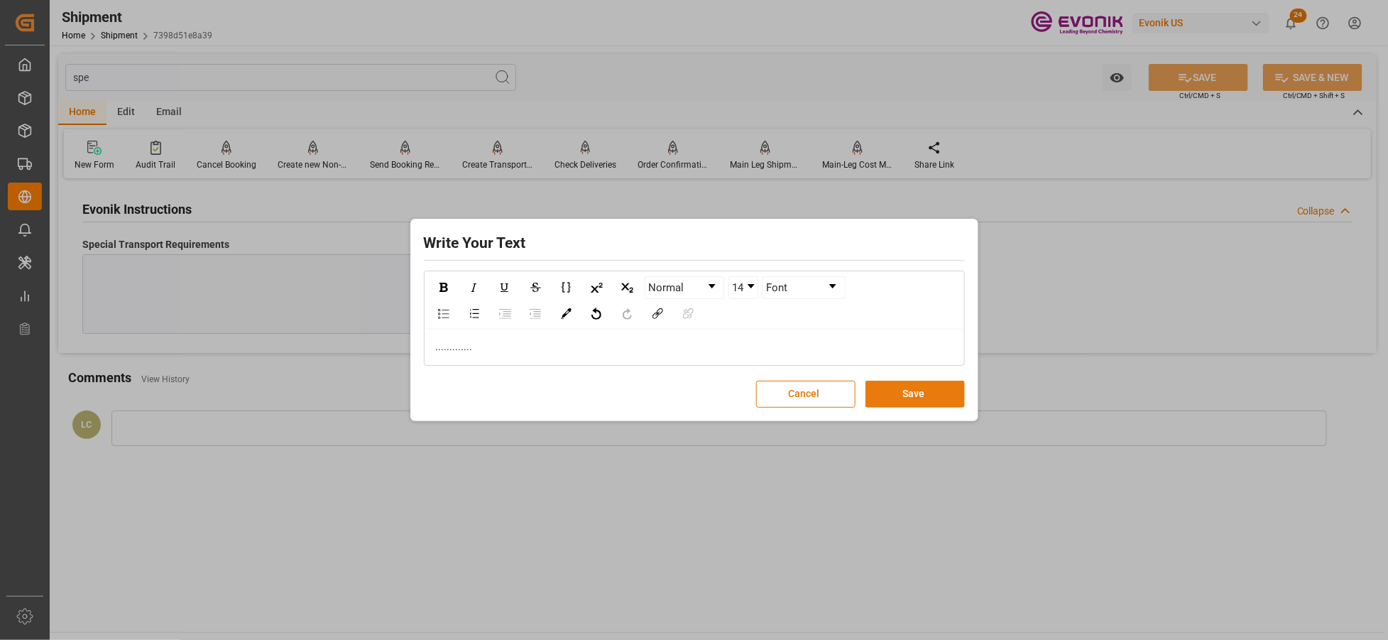
click at [890, 393] on button "Save" at bounding box center [915, 394] width 99 height 27
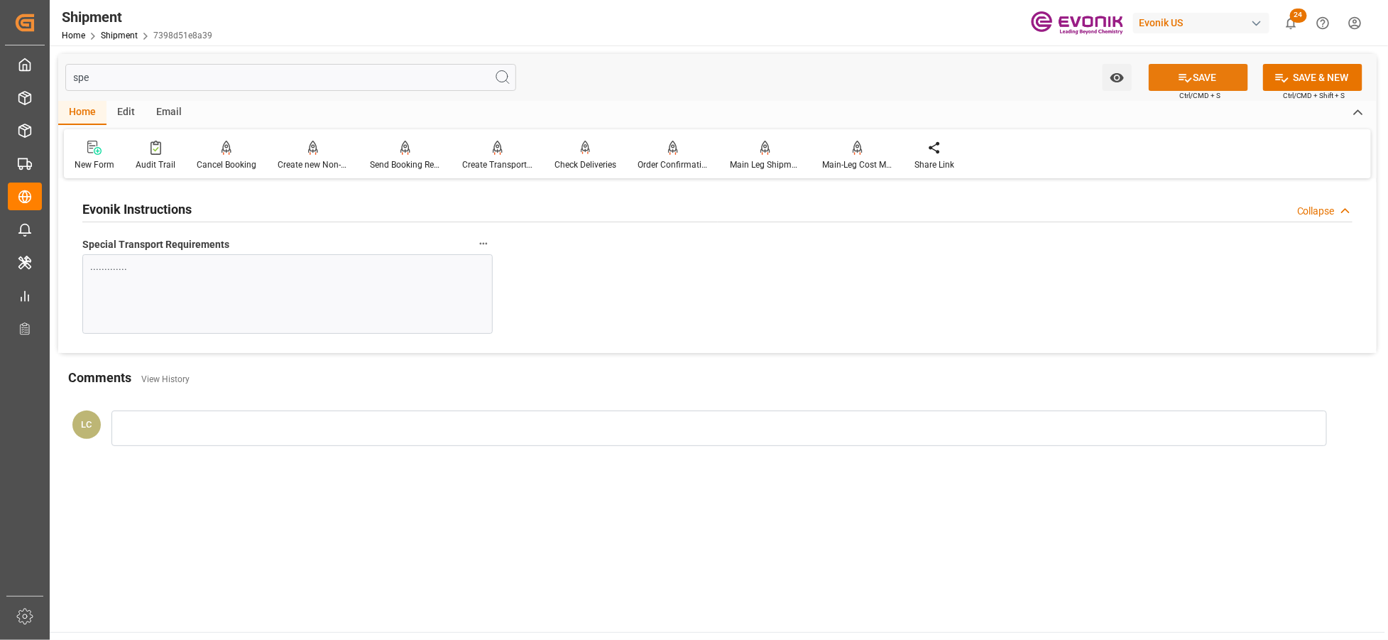
click at [1212, 76] on button "SAVE" at bounding box center [1198, 77] width 99 height 27
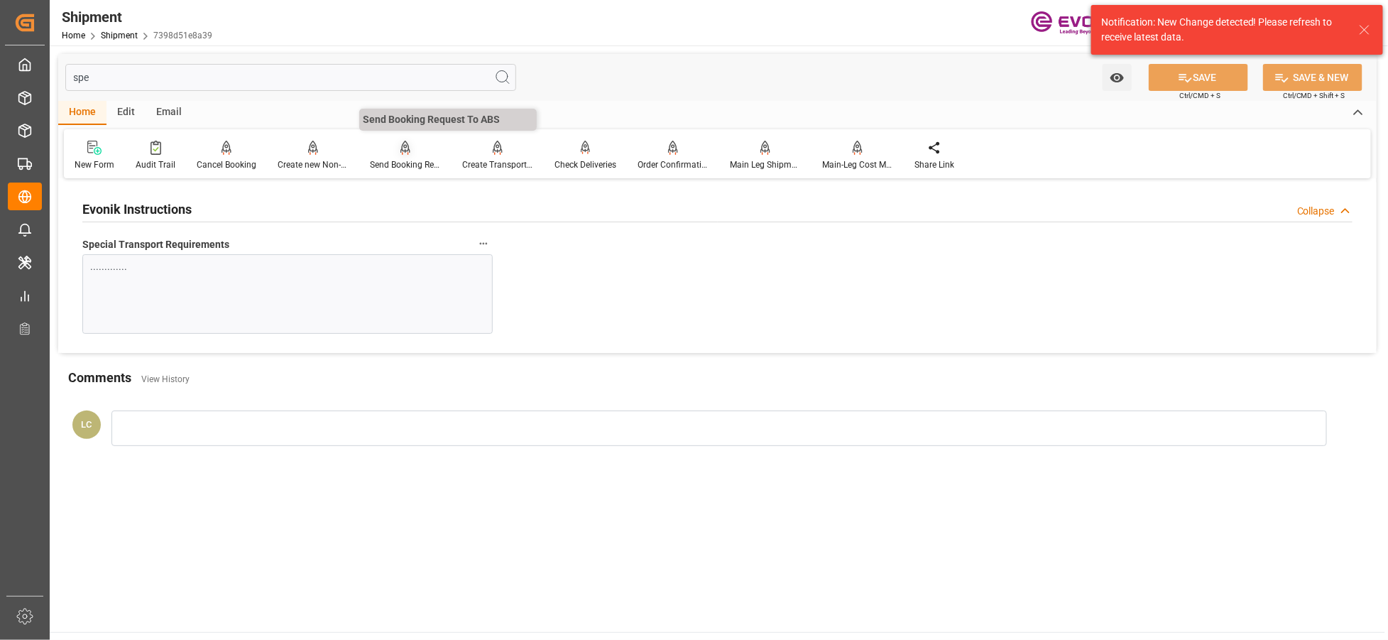
click at [398, 160] on div "Send Booking Request To ABS" at bounding box center [405, 164] width 71 height 13
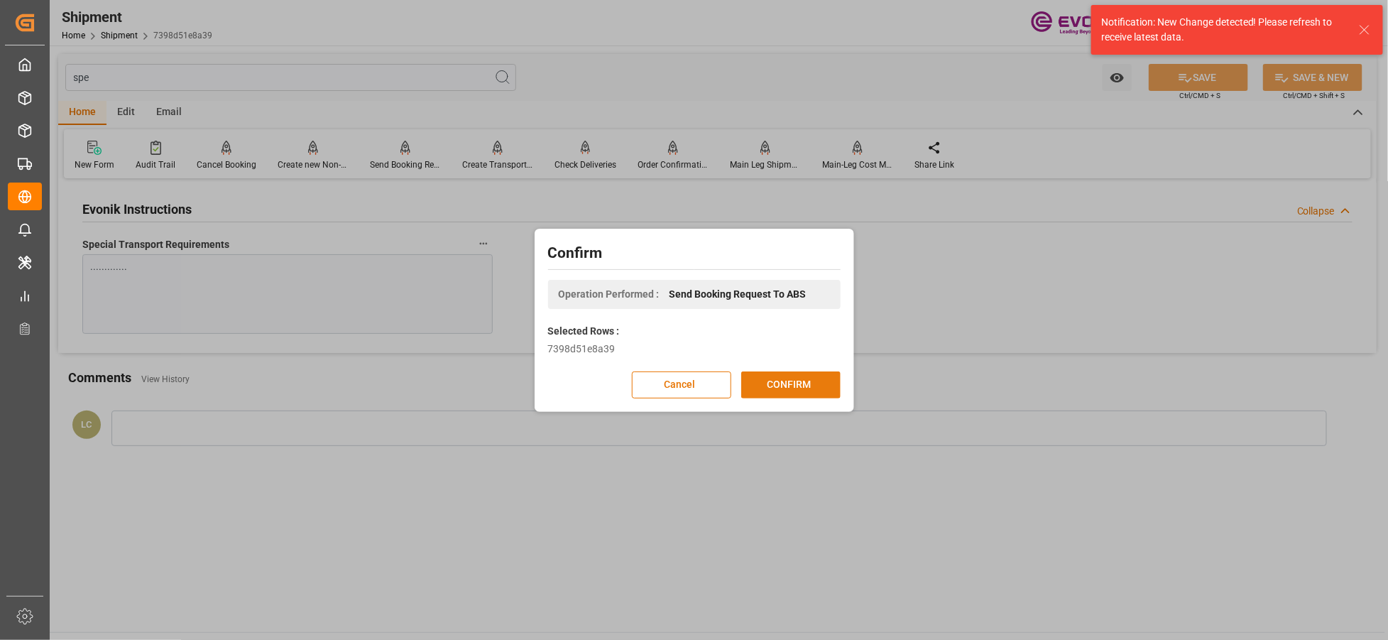
click at [794, 385] on button "CONFIRM" at bounding box center [790, 384] width 99 height 27
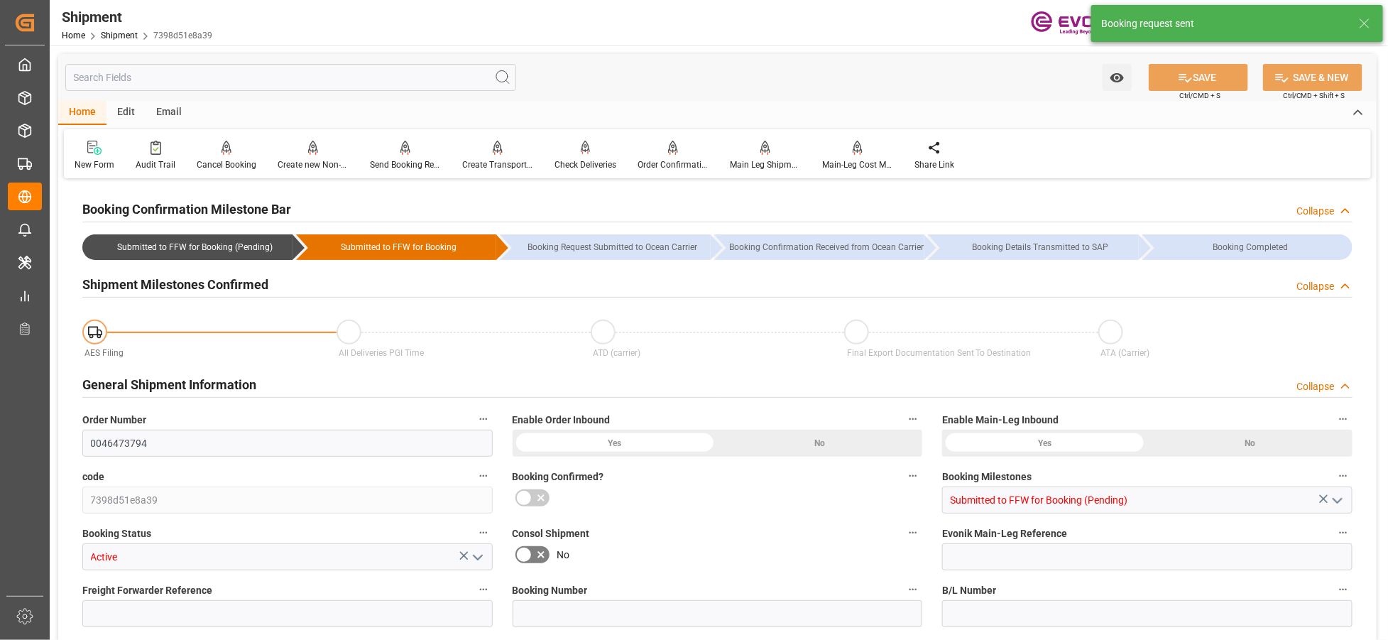
type input "AC Containerline"
type input "Leschaco Inc."
type input "1"
type input "20"
type input "739.55"
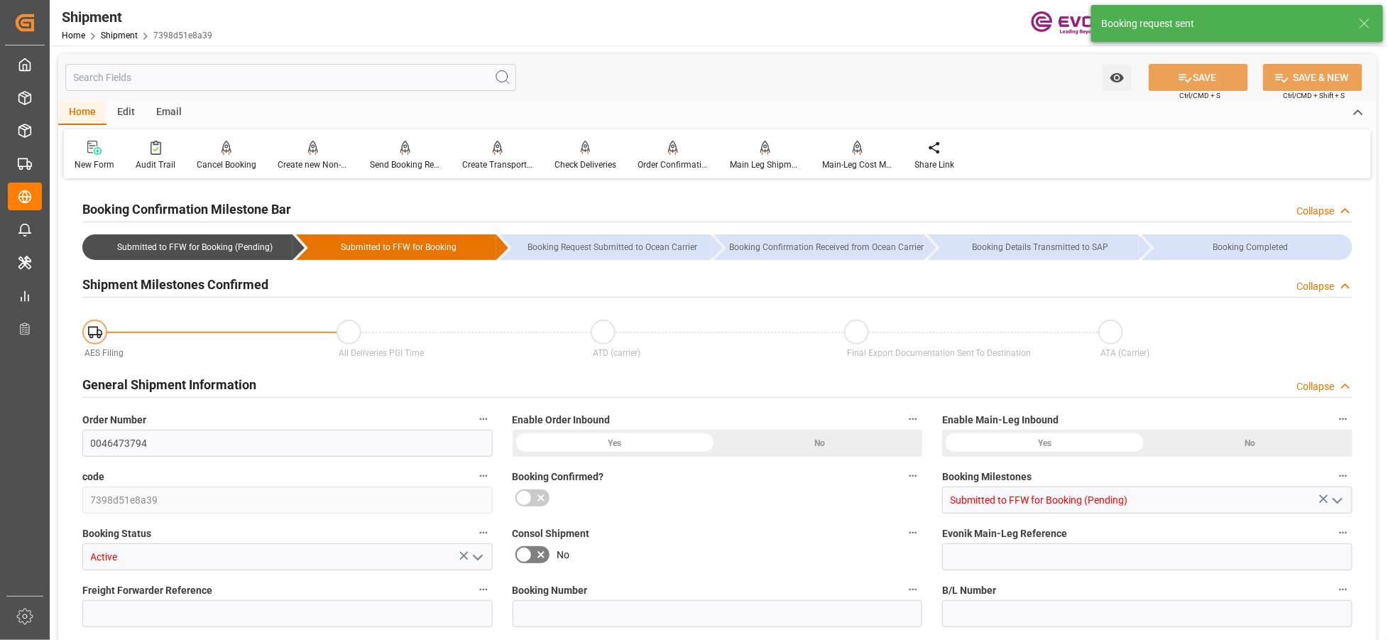
type input "2.2846"
type input "USLAX"
type input "JPYOK"
type input "USNYC"
type input "510"
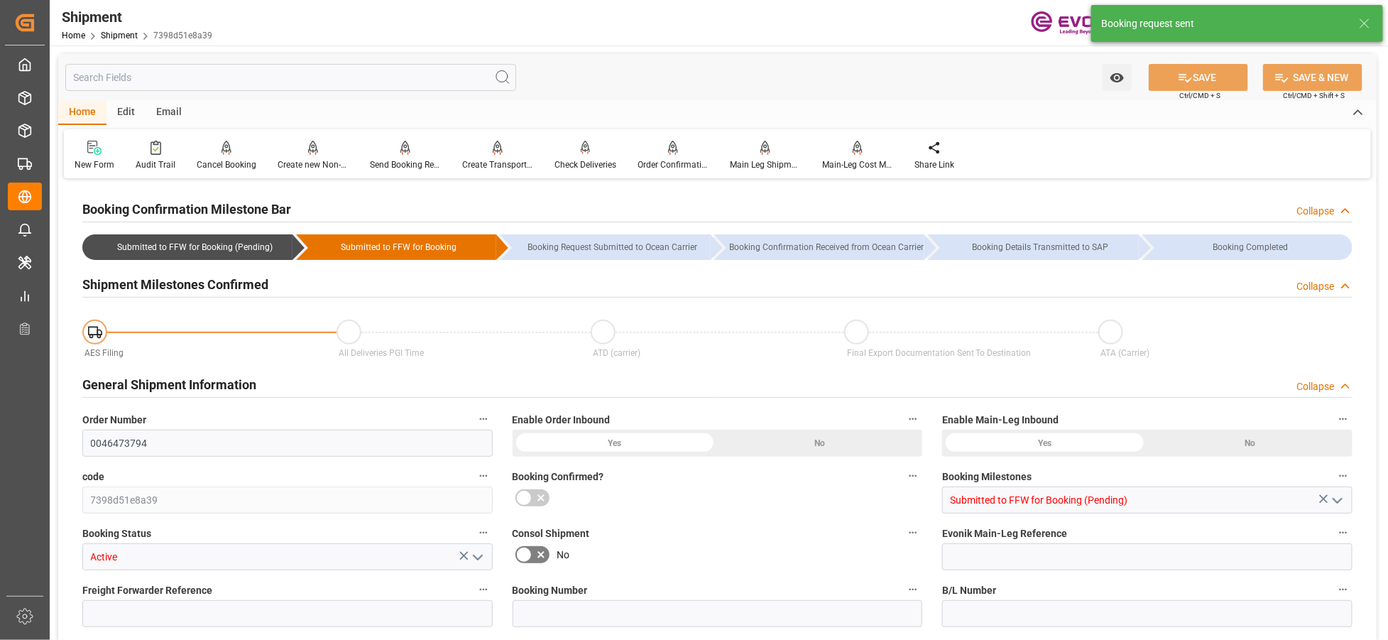
type input "319"
type input "0"
type input "191"
type input "27"
type input "CAN"
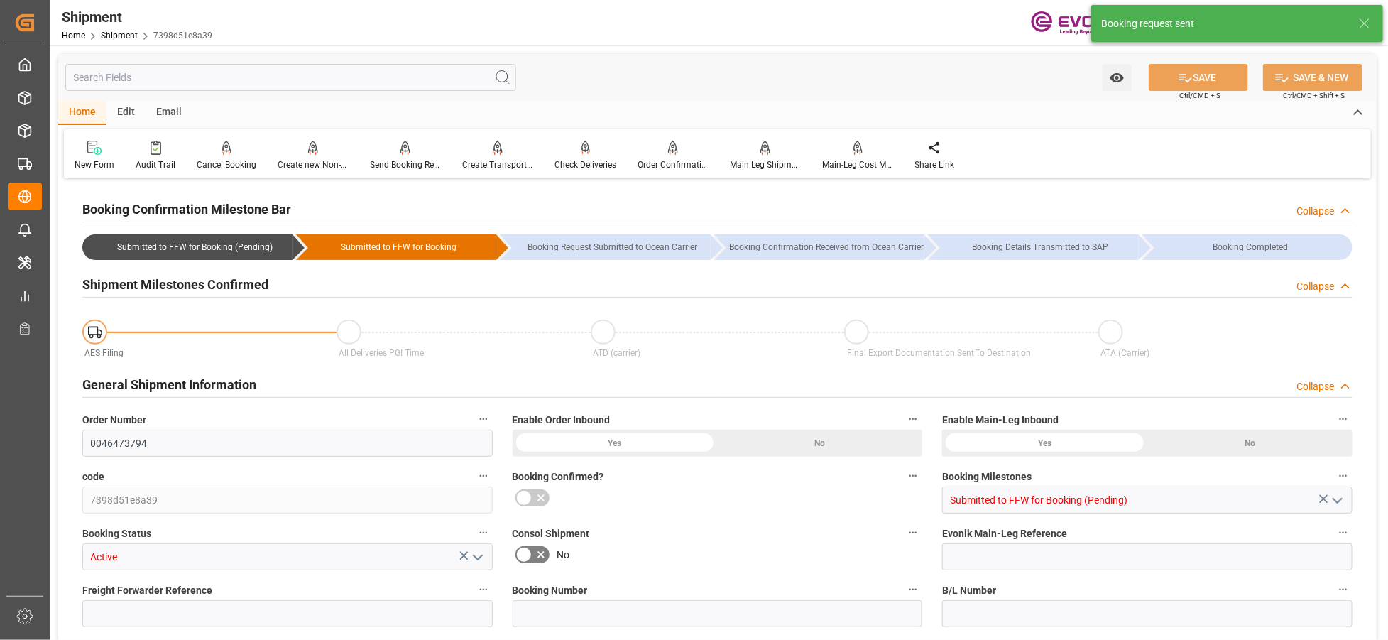
type input "0"
type input "AC Containerline"
type input "Leschaco Inc."
type input "13.12.2025 00:00"
type input "29.12.2025 00:00"
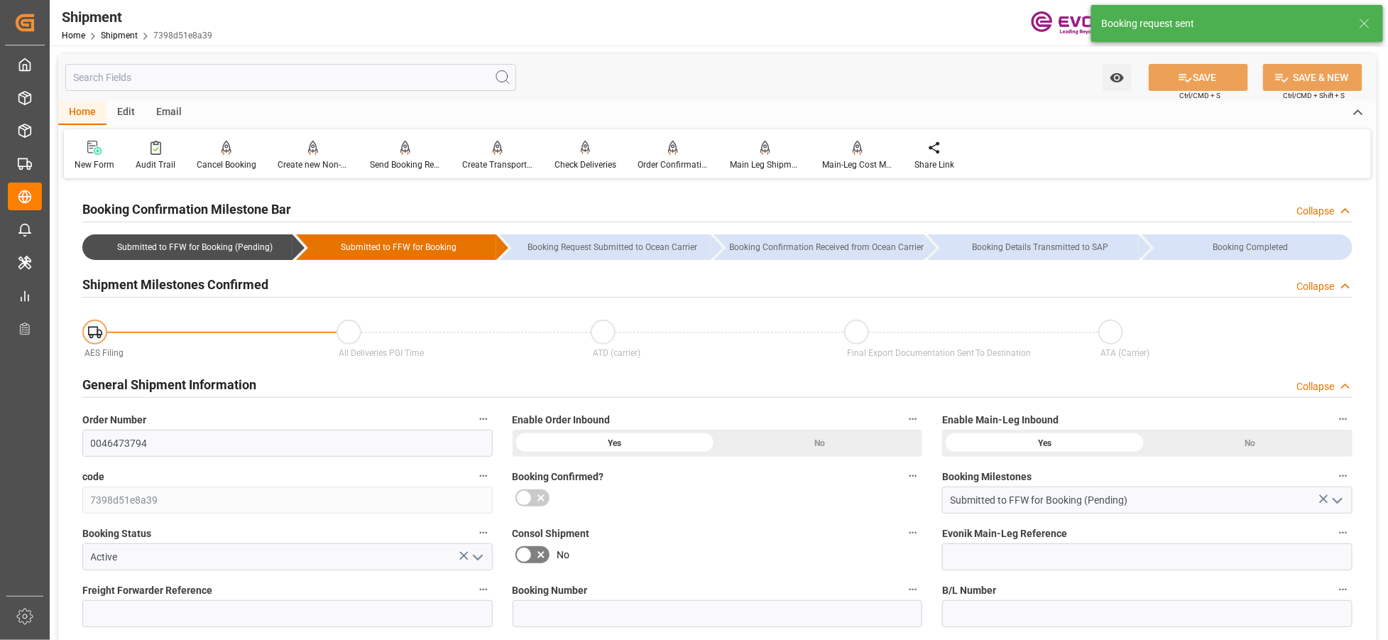
type input "17.11.2025 00:00"
type input "05.01.2026"
type input "14.10.2025 02:51"
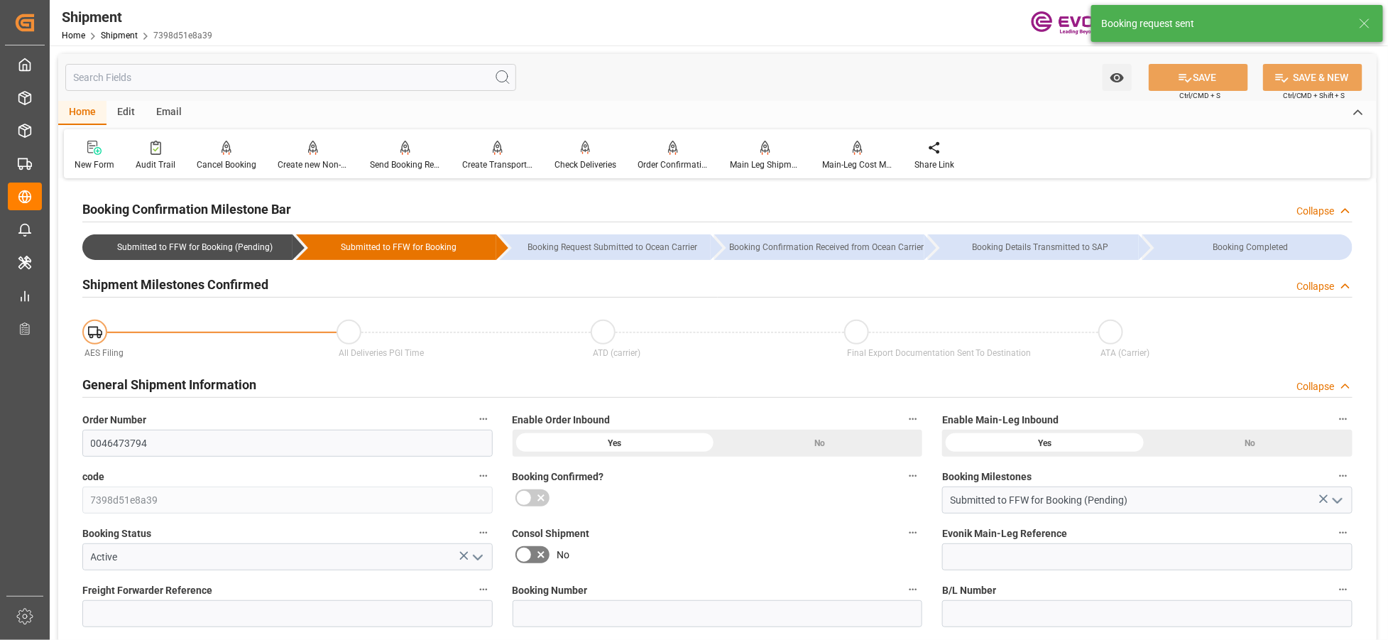
type input "14.10.2025 02:51"
type input "14.10.2025 02:39"
type input "14.10.2025 02:51"
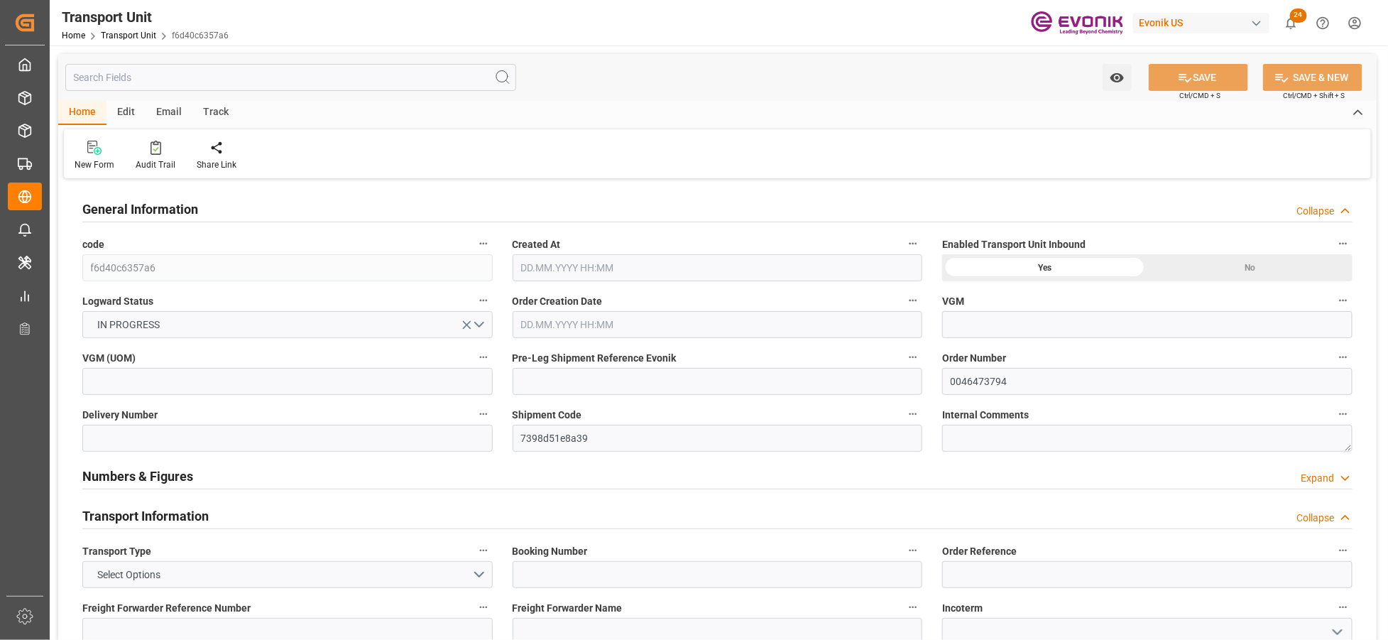
type input "AC Containerline"
type input "Leschaco Inc."
type input "USLAX"
type input "JPYOK"
type input "739.55"
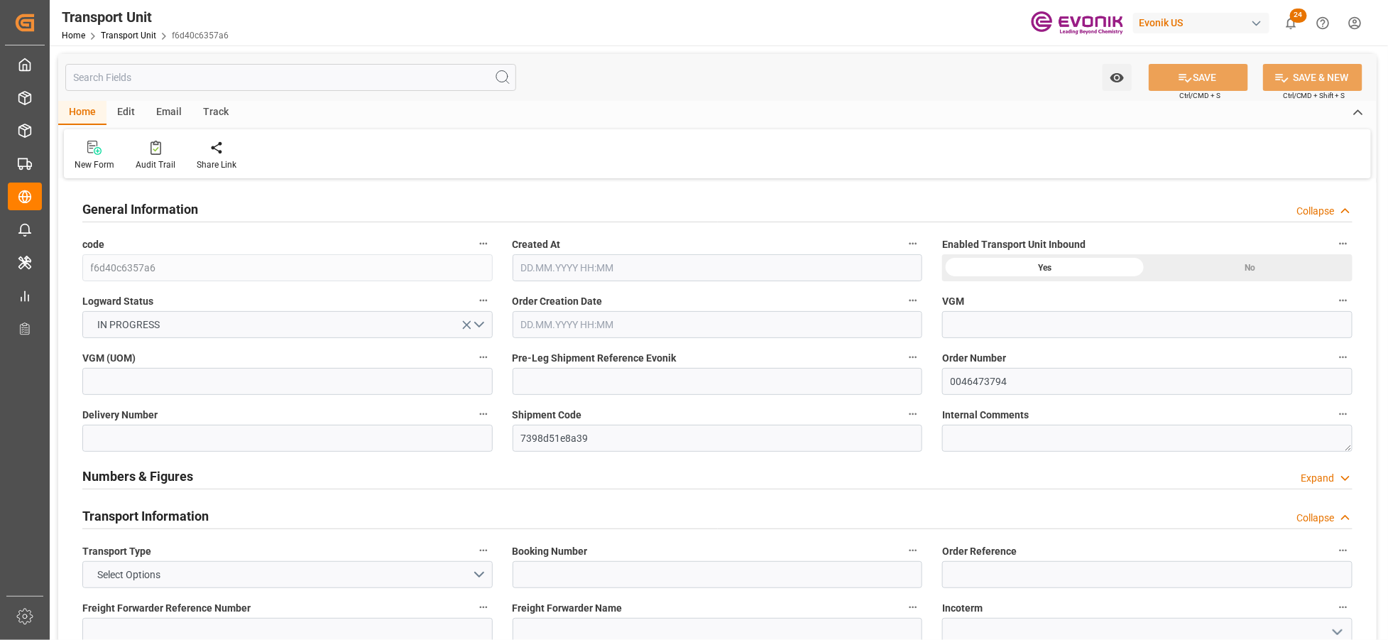
type input "[DATE] 02:39"
type input "[DATE]"
type input "13.12.2025 00:00"
type input "29.12.2025 00:00"
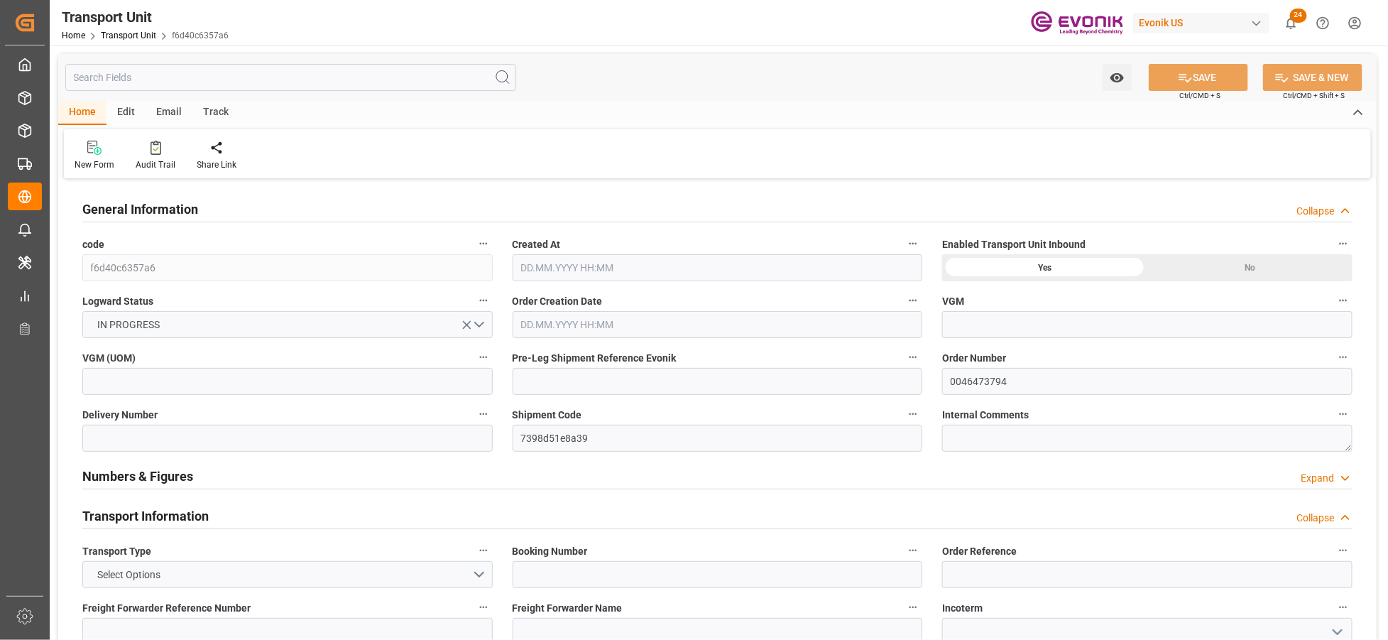
type input "29.12.2025 00:00"
type input "17.11.2025 00:00"
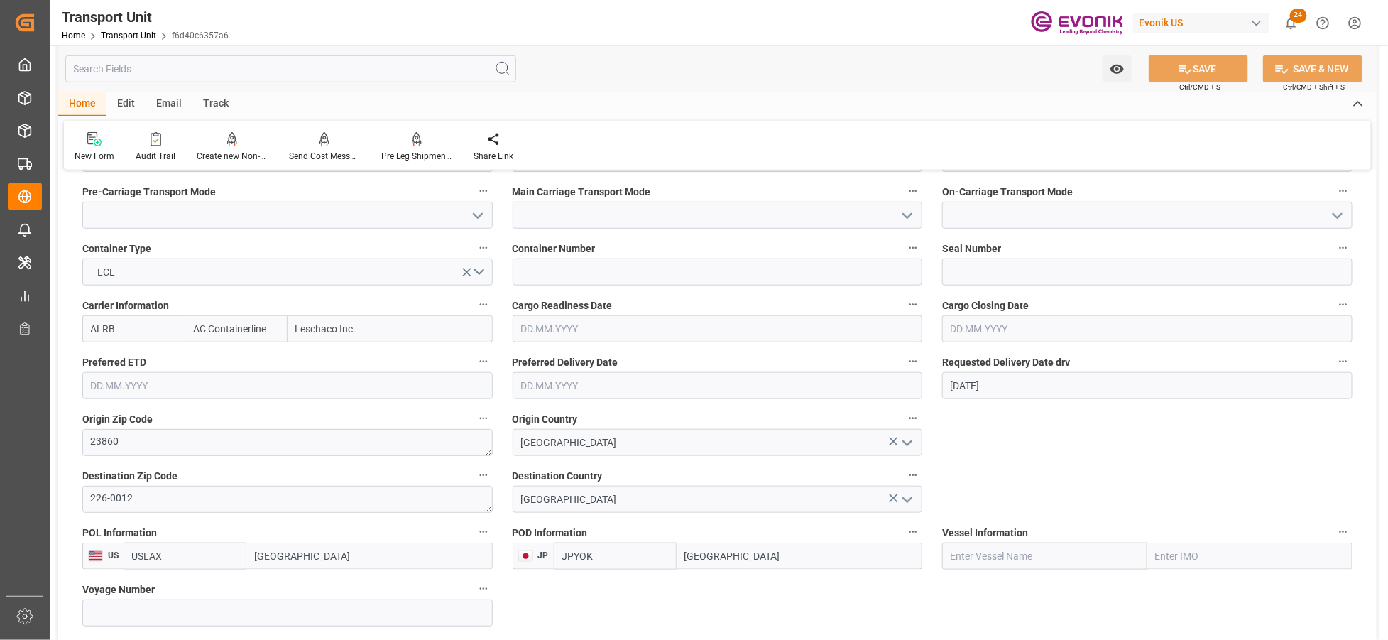
scroll to position [631, 0]
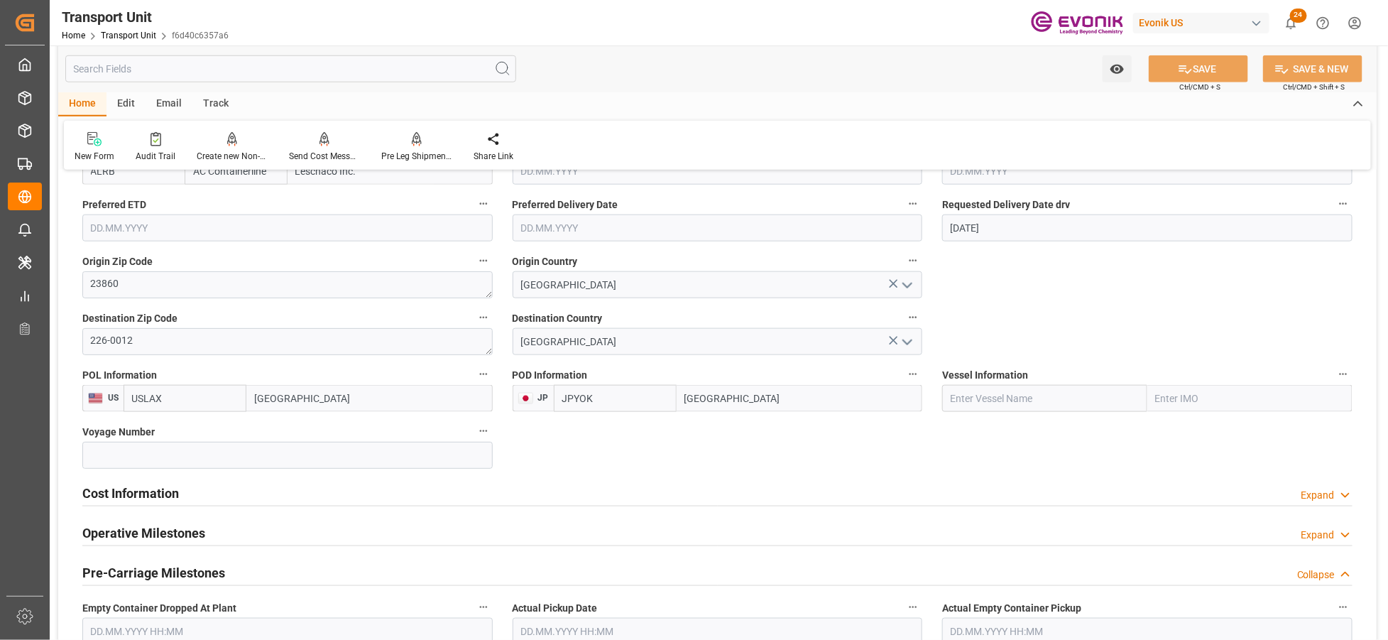
click at [280, 493] on div "Cost Information Expand" at bounding box center [717, 492] width 1271 height 27
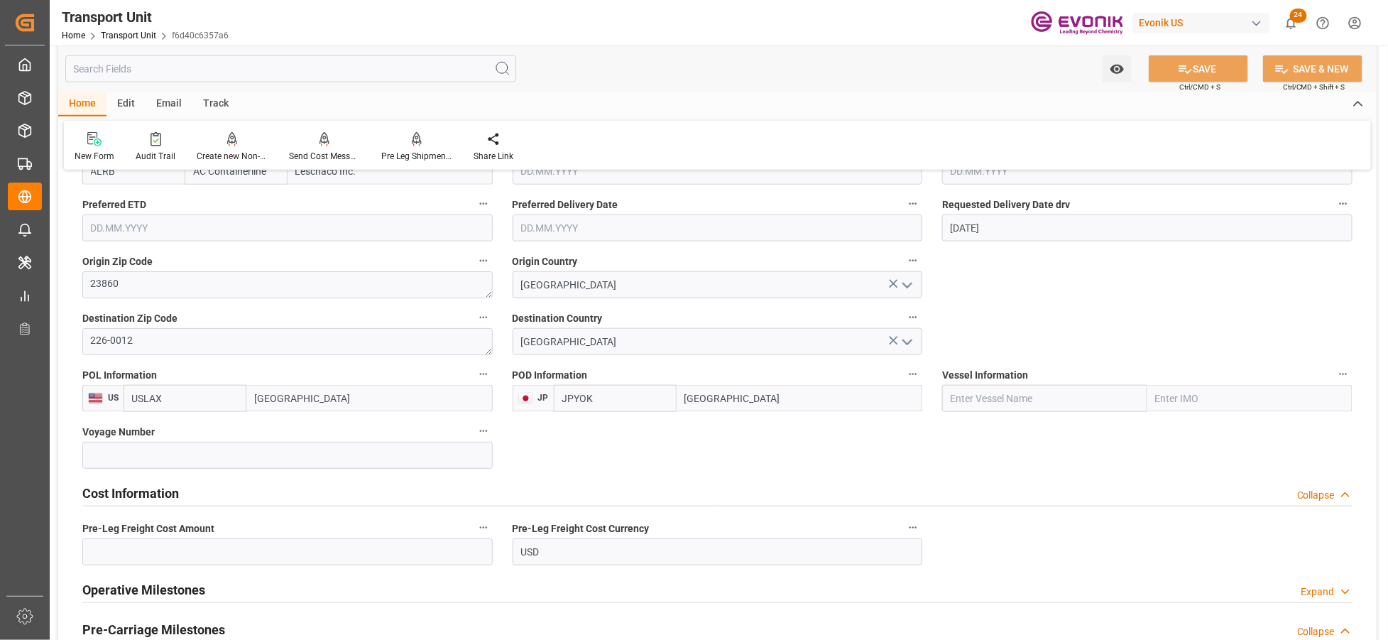
scroll to position [789, 0]
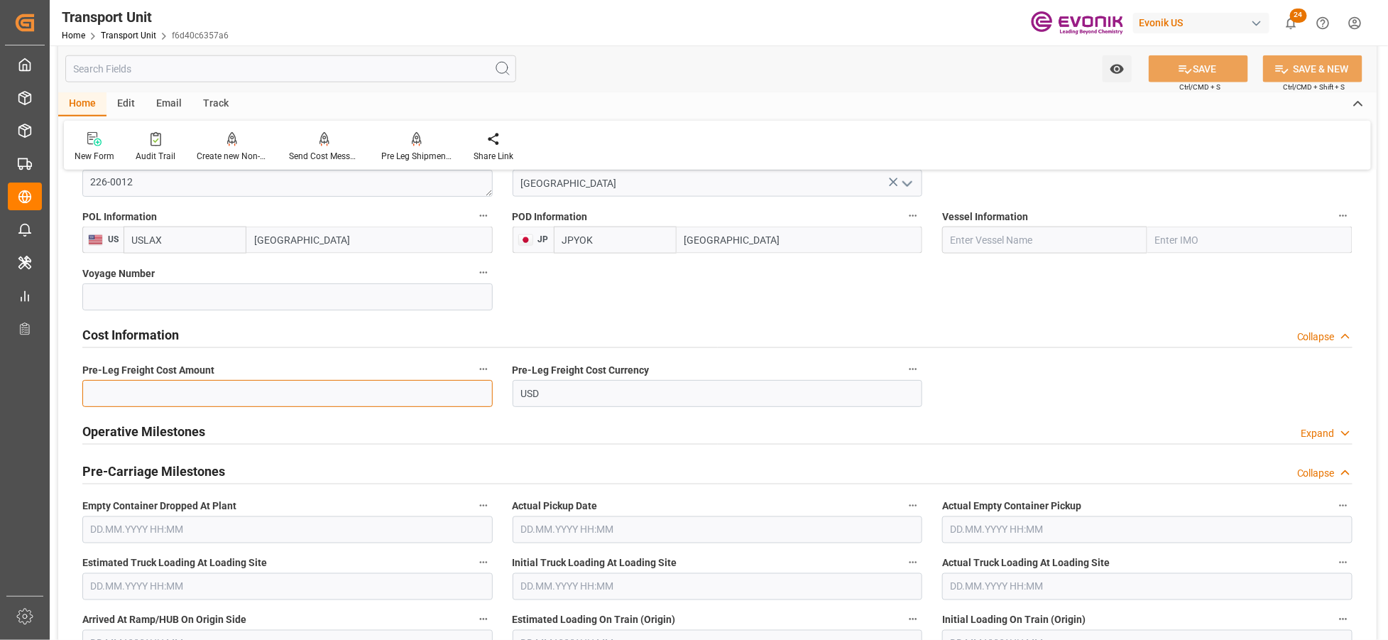
click at [339, 386] on input "text" at bounding box center [287, 393] width 410 height 27
type input "191"
click at [1212, 50] on div "Watch Option SAVE Ctrl/CMD + S SAVE & NEW Ctrl/CMD + Shift + S" at bounding box center [717, 68] width 1319 height 47
drag, startPoint x: 1222, startPoint y: 62, endPoint x: 0, endPoint y: 623, distance: 1344.2
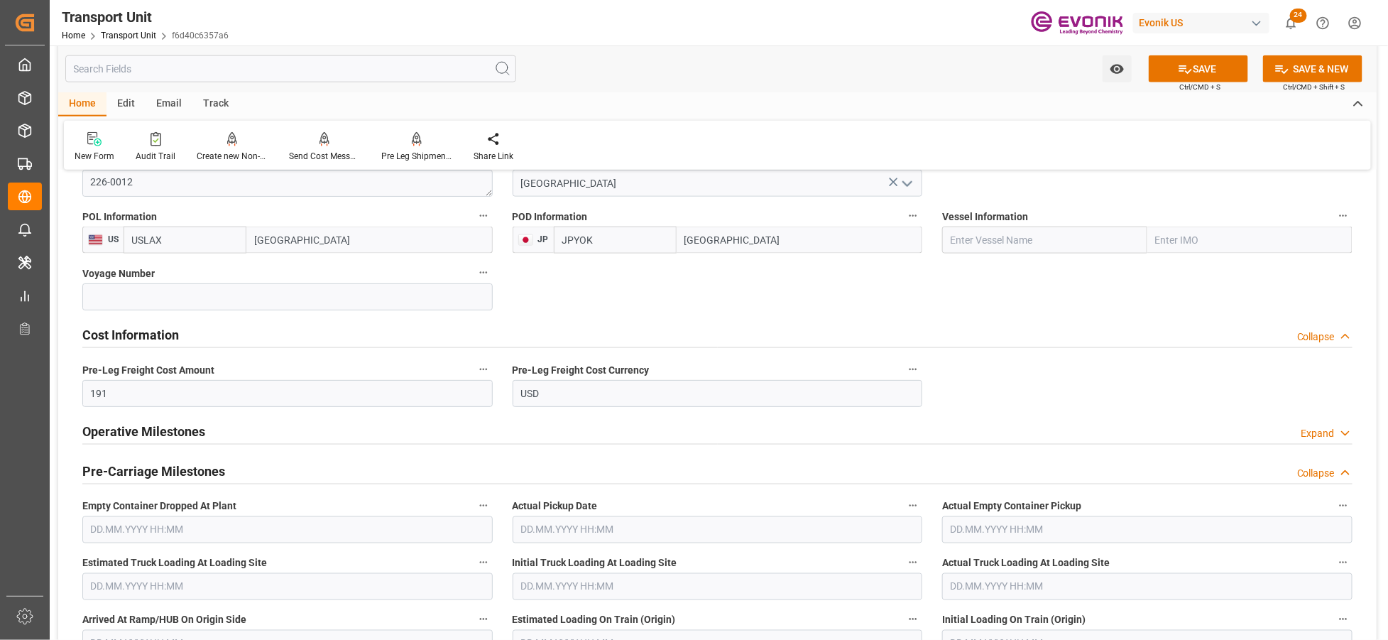
click at [1222, 62] on button "SAVE" at bounding box center [1198, 68] width 99 height 27
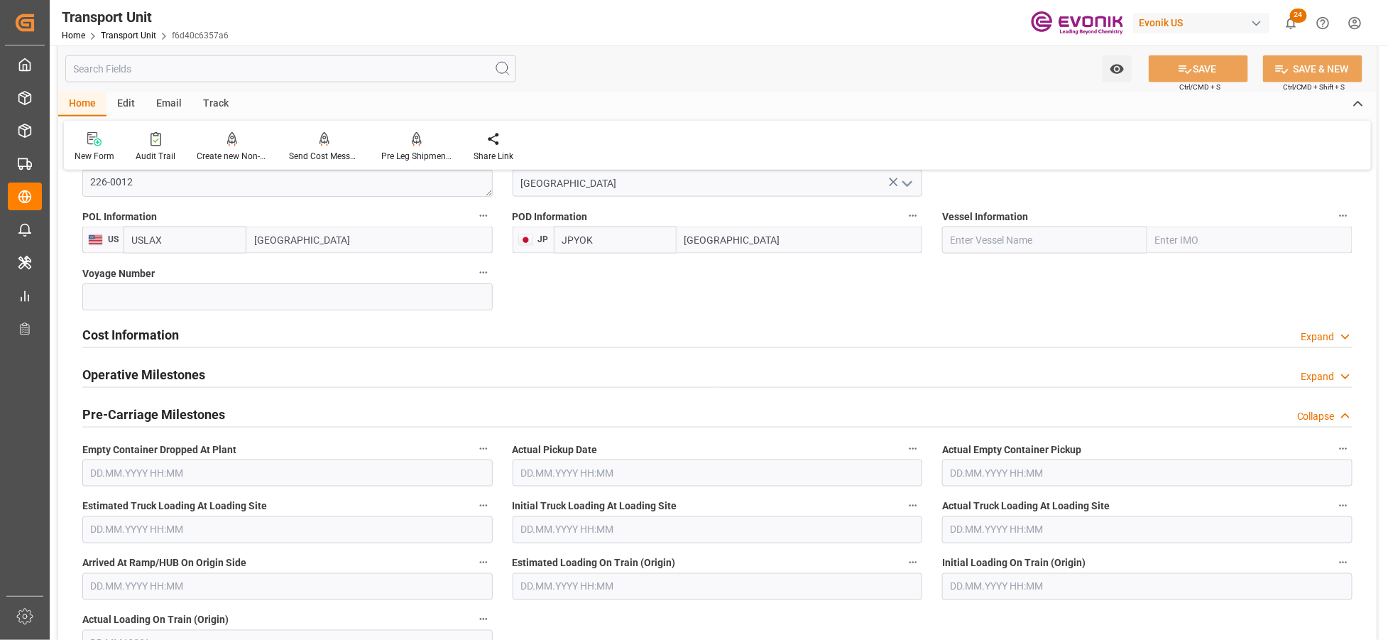
click at [423, 339] on div "Cost Information Expand" at bounding box center [717, 333] width 1271 height 27
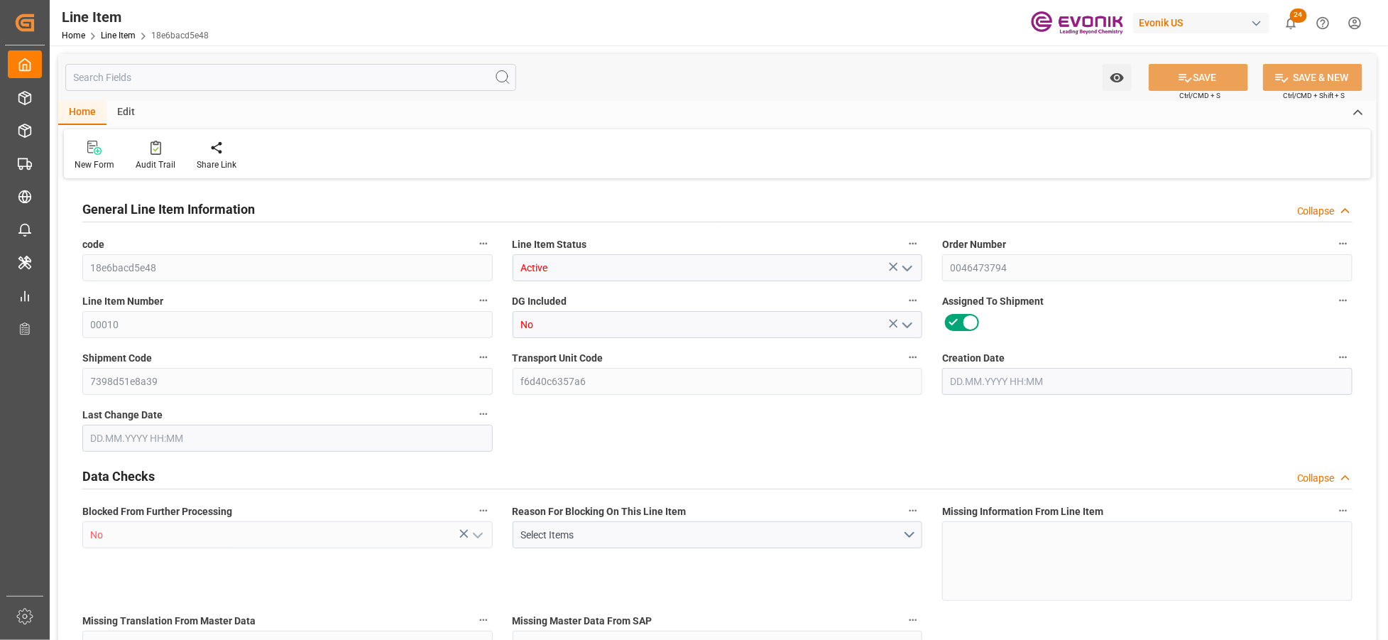
type input "1"
type input "719.55"
type input "675"
type input "2.1053"
type input "27"
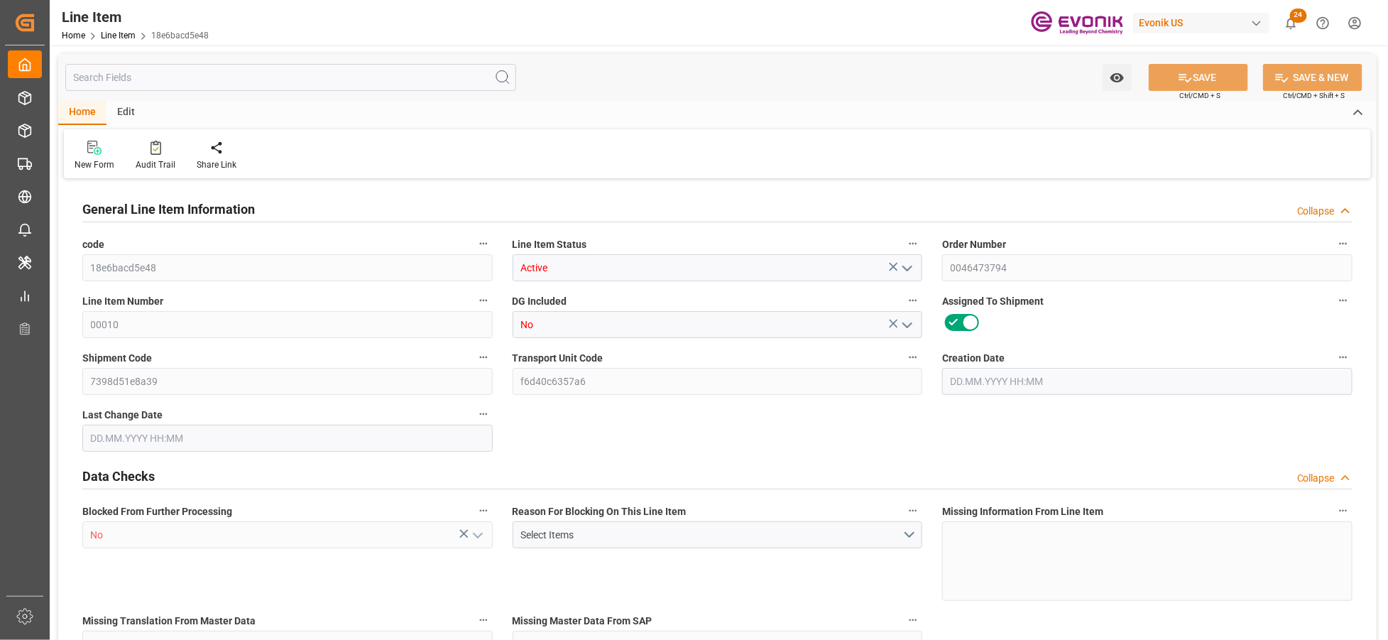
type input "4422600"
type input "27"
type input "675"
type input "719.55"
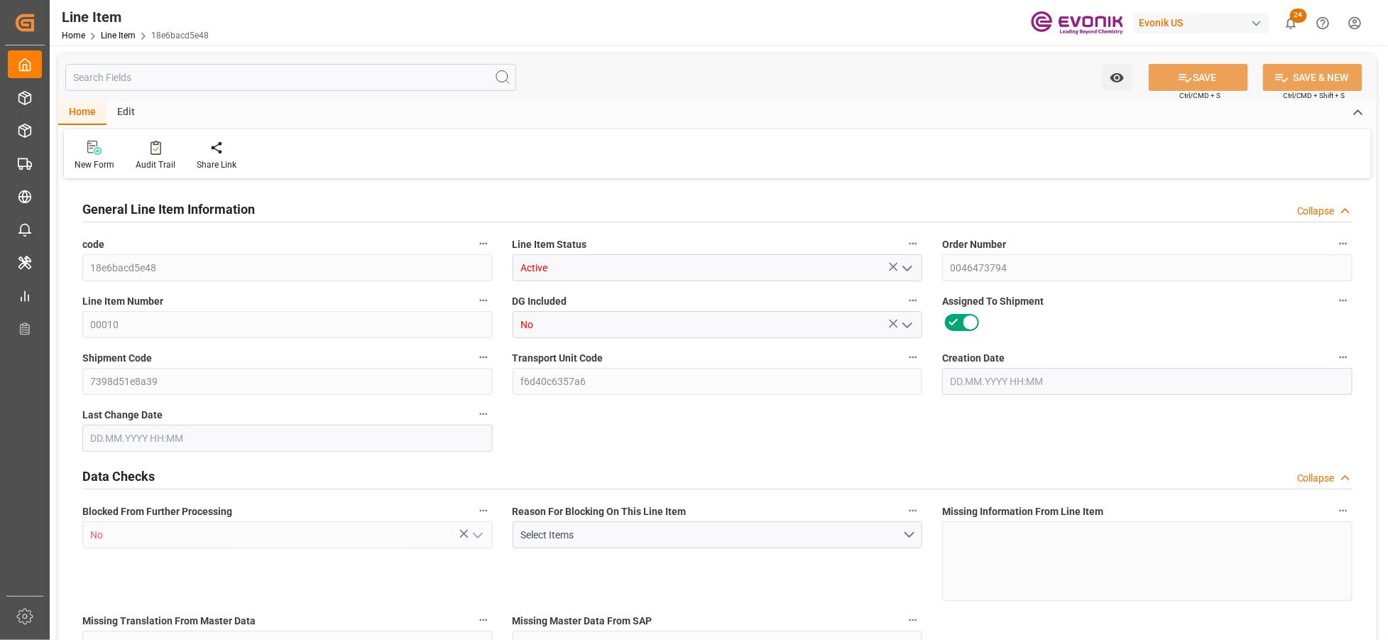
type input "739.55"
type input "675"
type input "2.1053"
type input "2105.325"
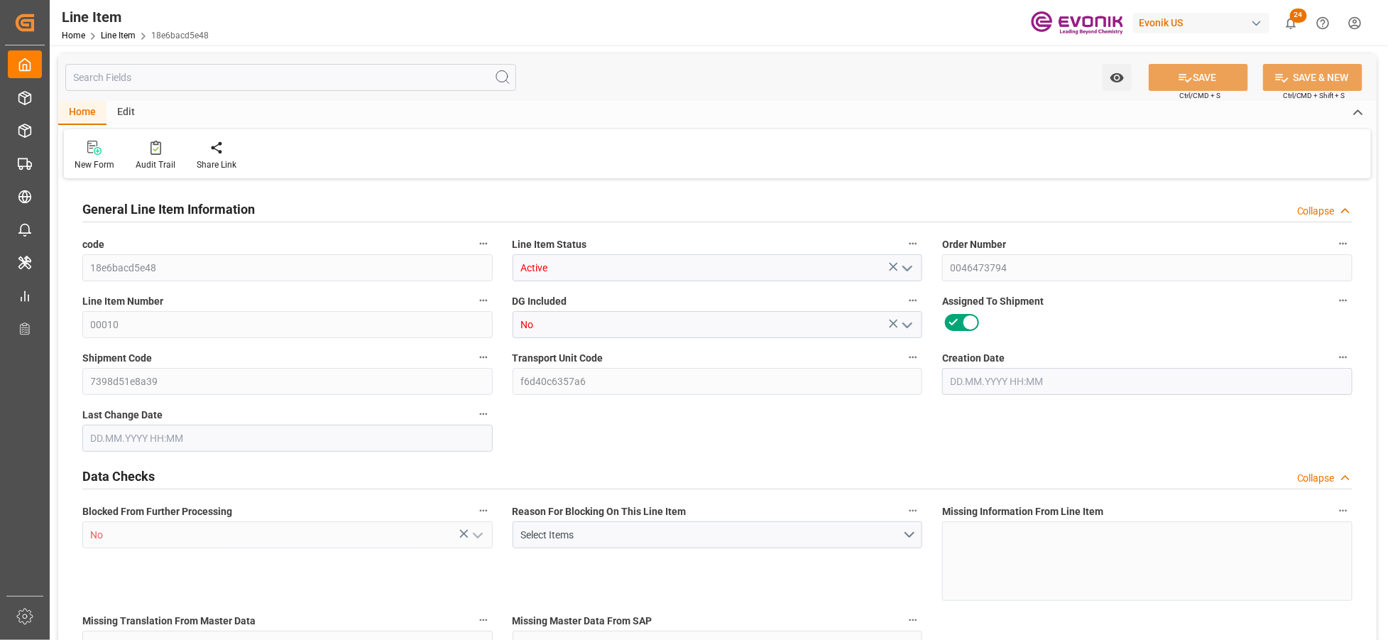
type input "0"
type input "[DATE] 13:33"
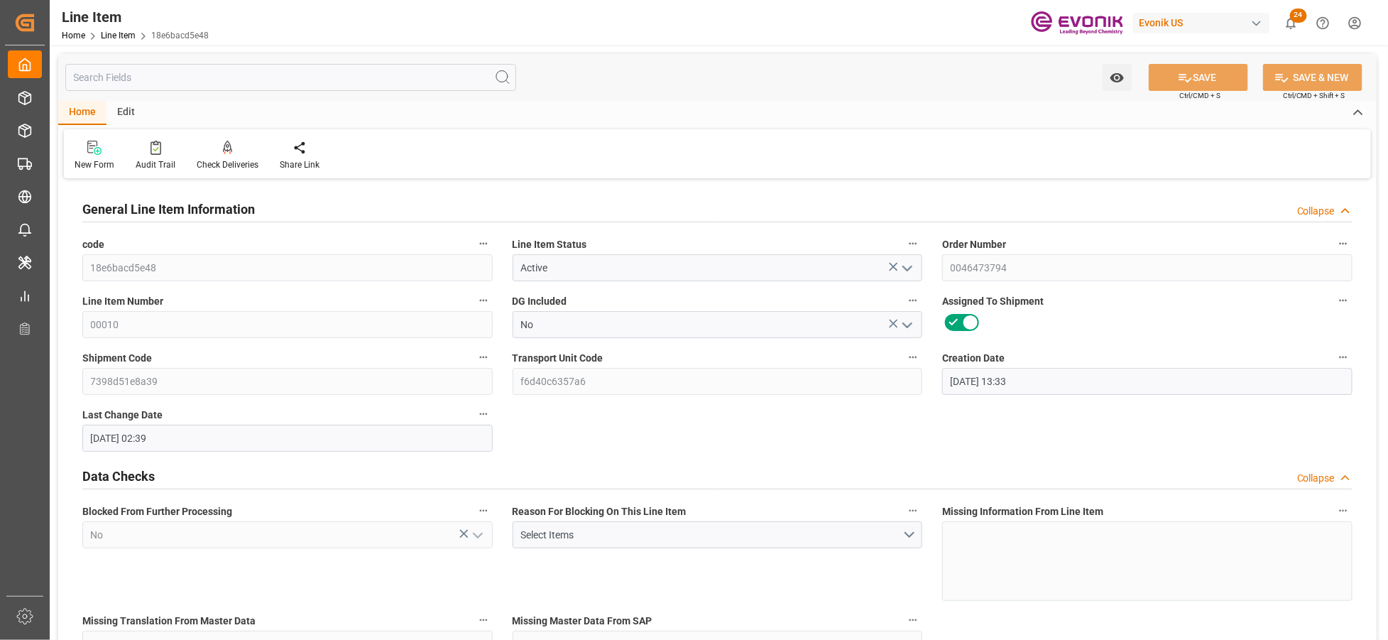
type input "[DATE] 02:39"
type input "[DATE]"
click at [317, 76] on input "text" at bounding box center [290, 77] width 451 height 27
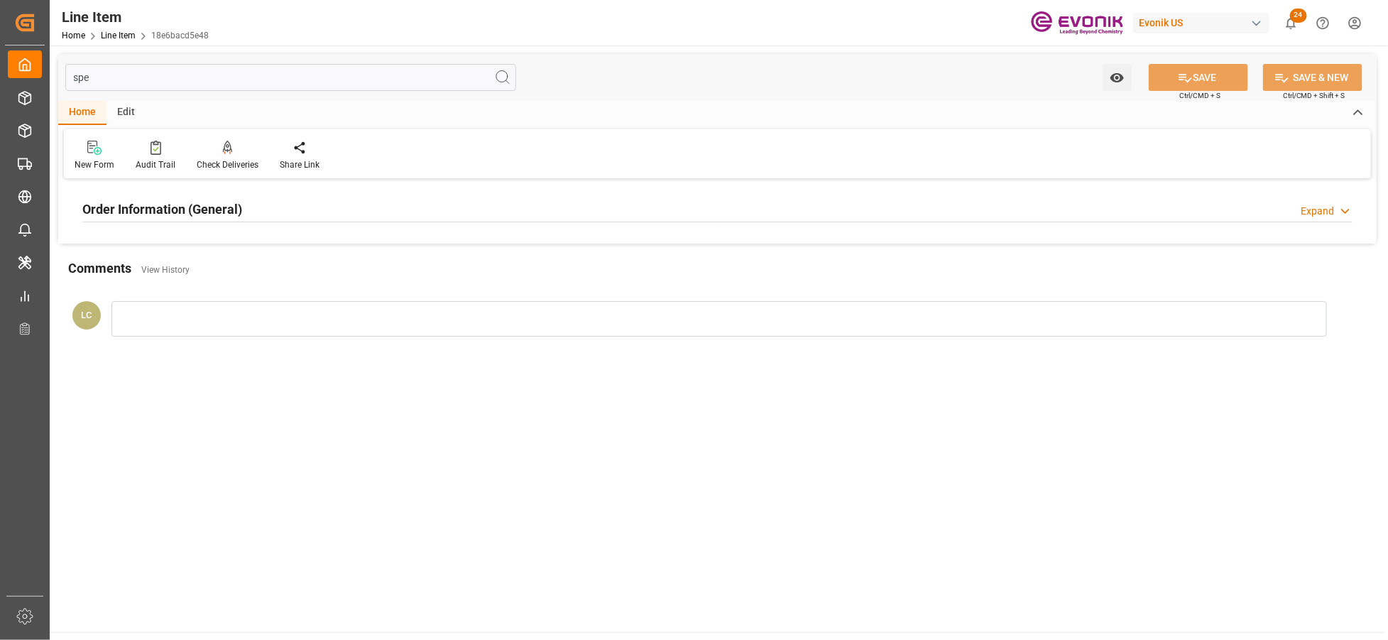
type input "spe"
click at [387, 222] on div at bounding box center [717, 222] width 1271 height 1
click at [391, 219] on div "Order Information (General) Expand" at bounding box center [717, 208] width 1271 height 27
click at [360, 292] on div at bounding box center [287, 294] width 410 height 80
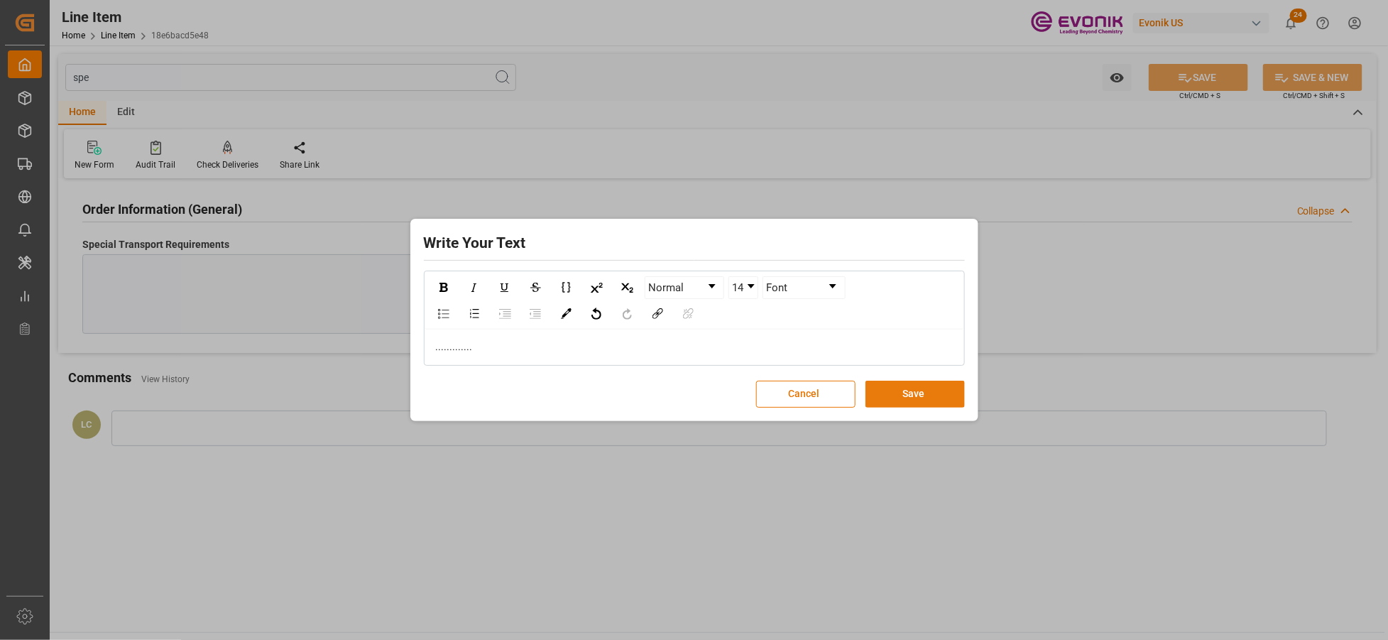
click at [914, 398] on button "Save" at bounding box center [915, 394] width 99 height 27
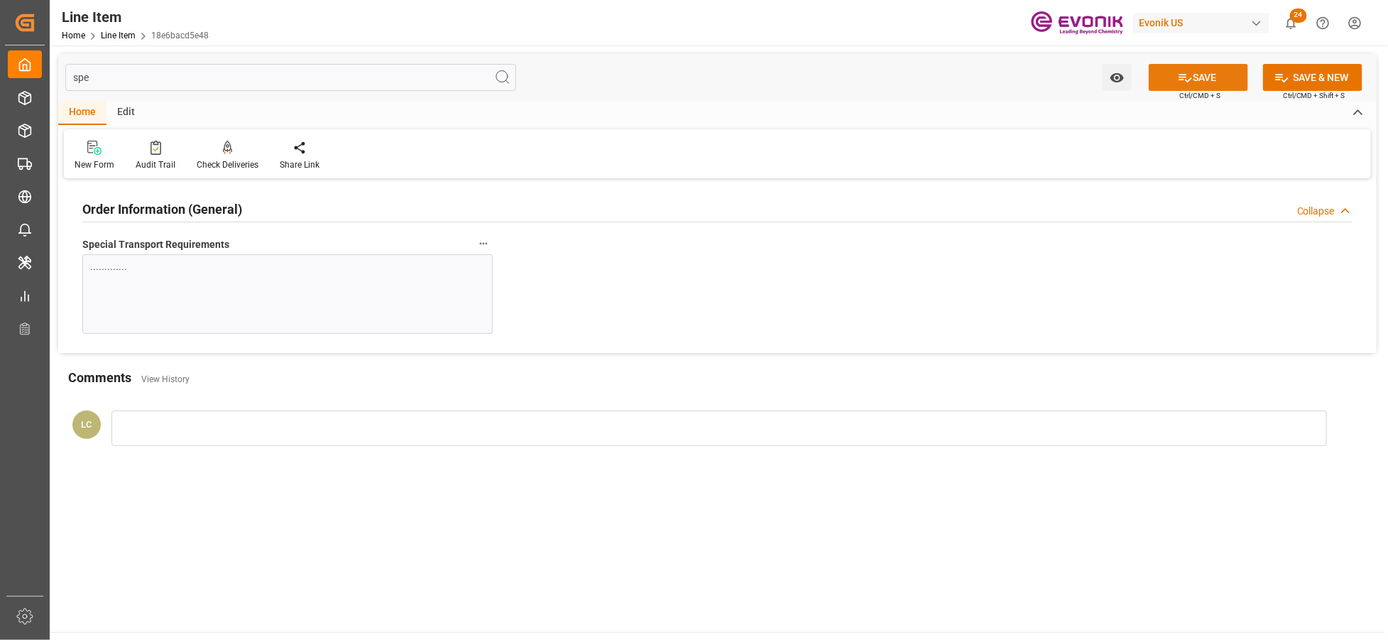
click at [1207, 75] on button "SAVE" at bounding box center [1198, 77] width 99 height 27
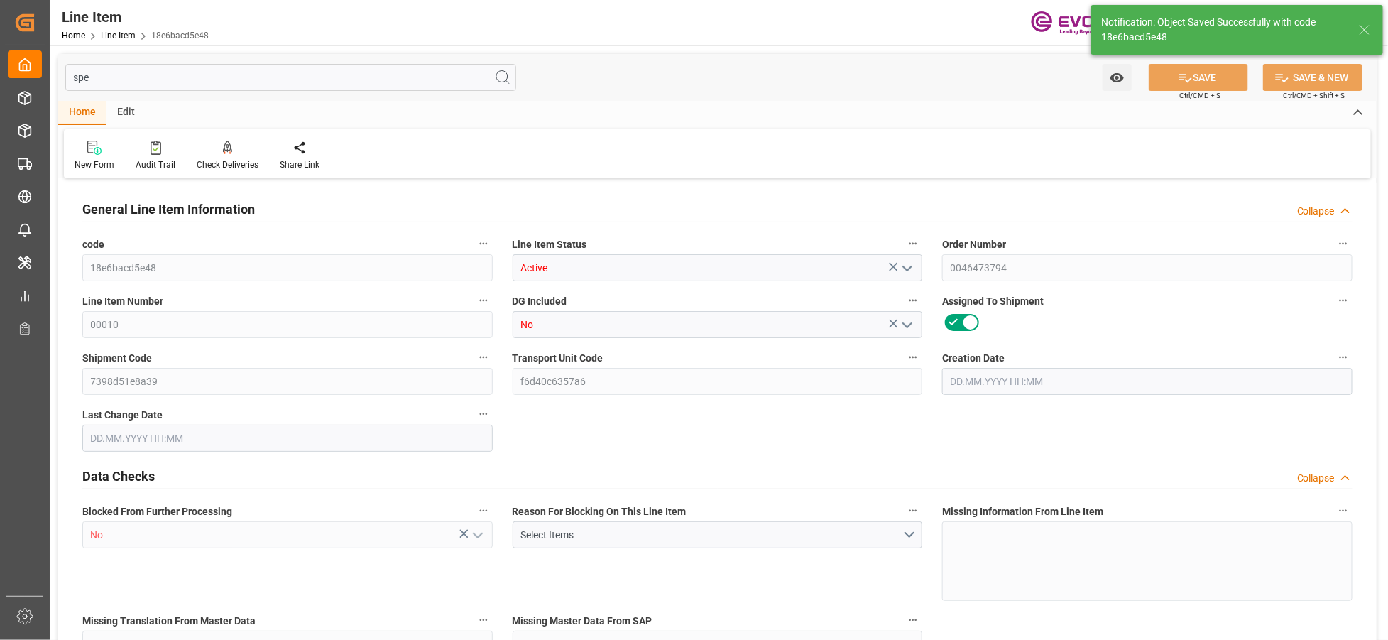
type input "1"
type input "719.55"
type input "675"
type input "2.1053"
type input "27"
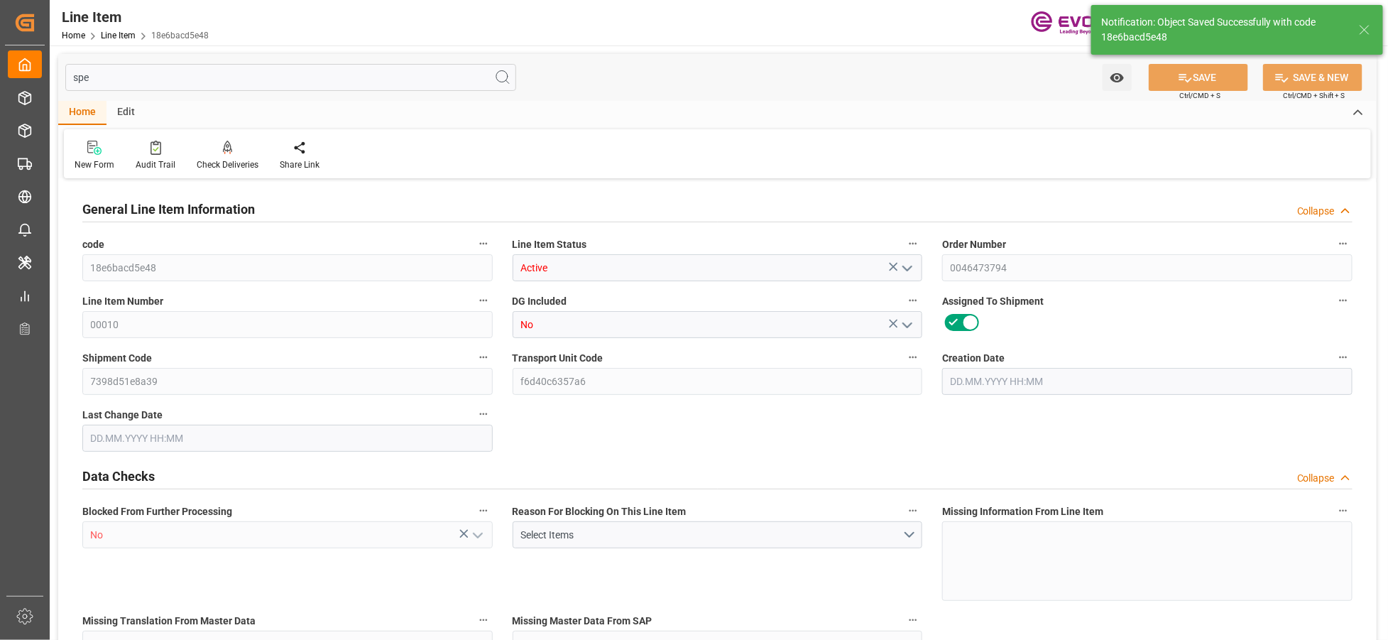
type input "4422600"
type input "27"
type input "675"
type input "719.55"
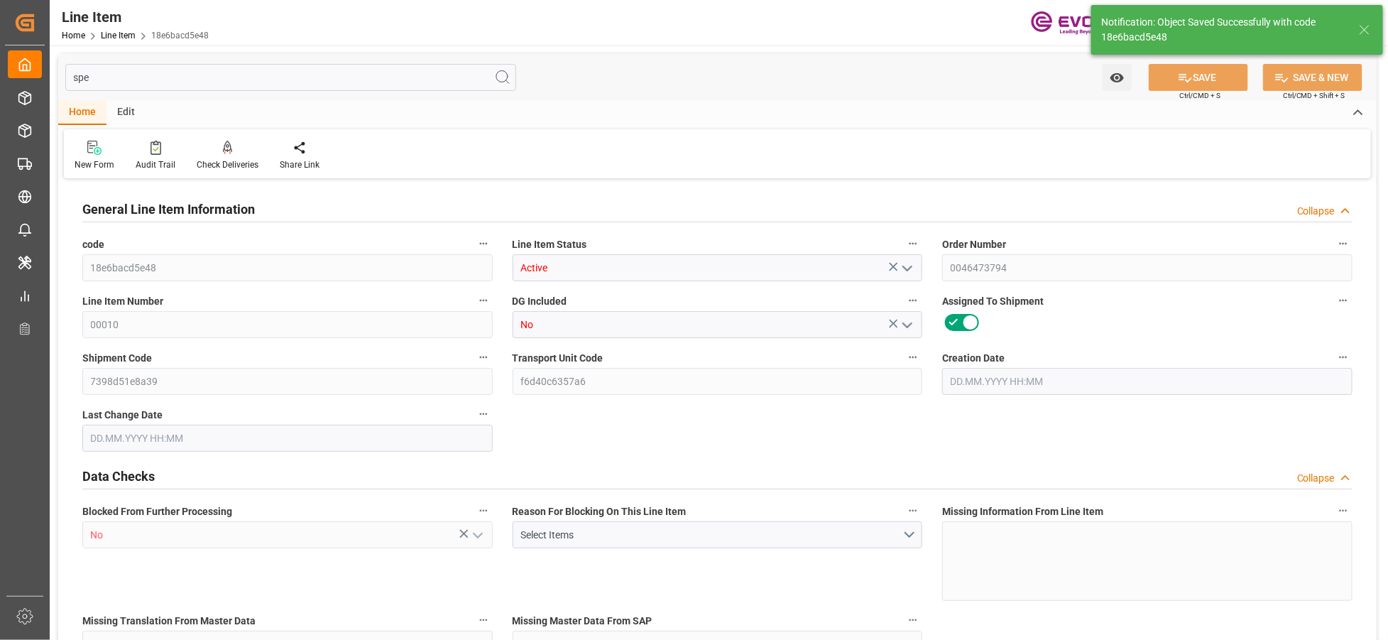
type input "739.55"
type input "675"
type input "2.1053"
type input "2105.325"
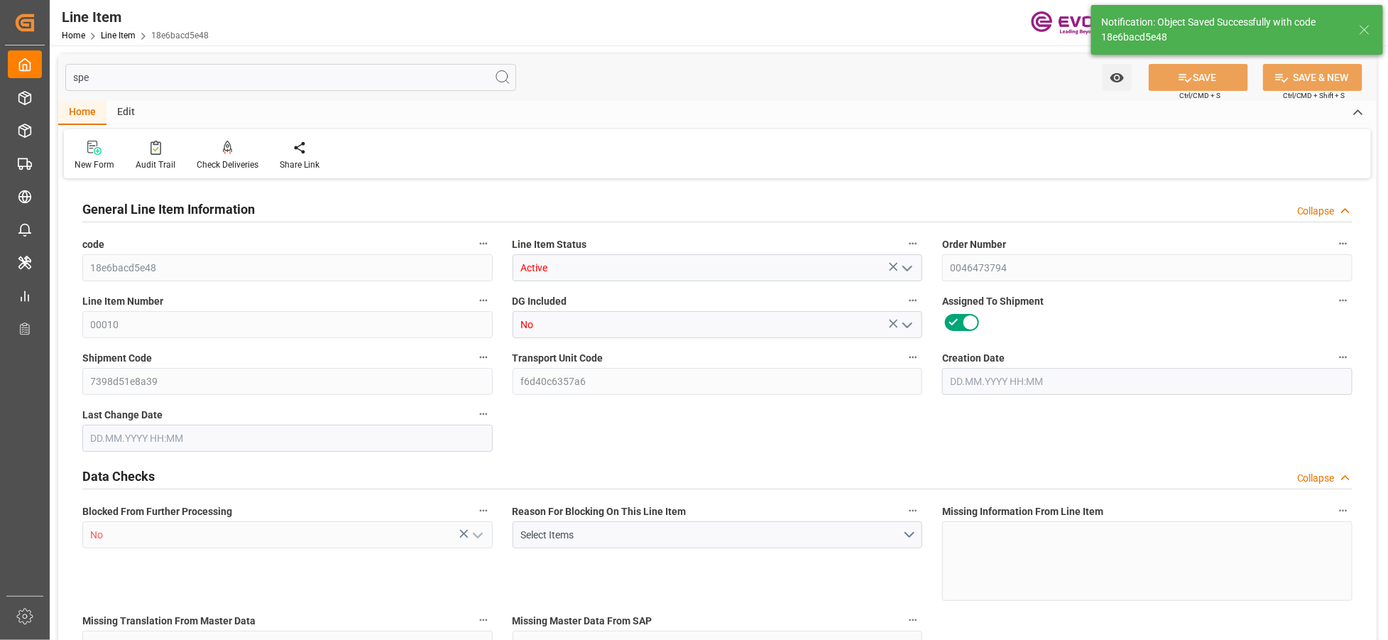
type input "0"
type input "23.09.2025 13:33"
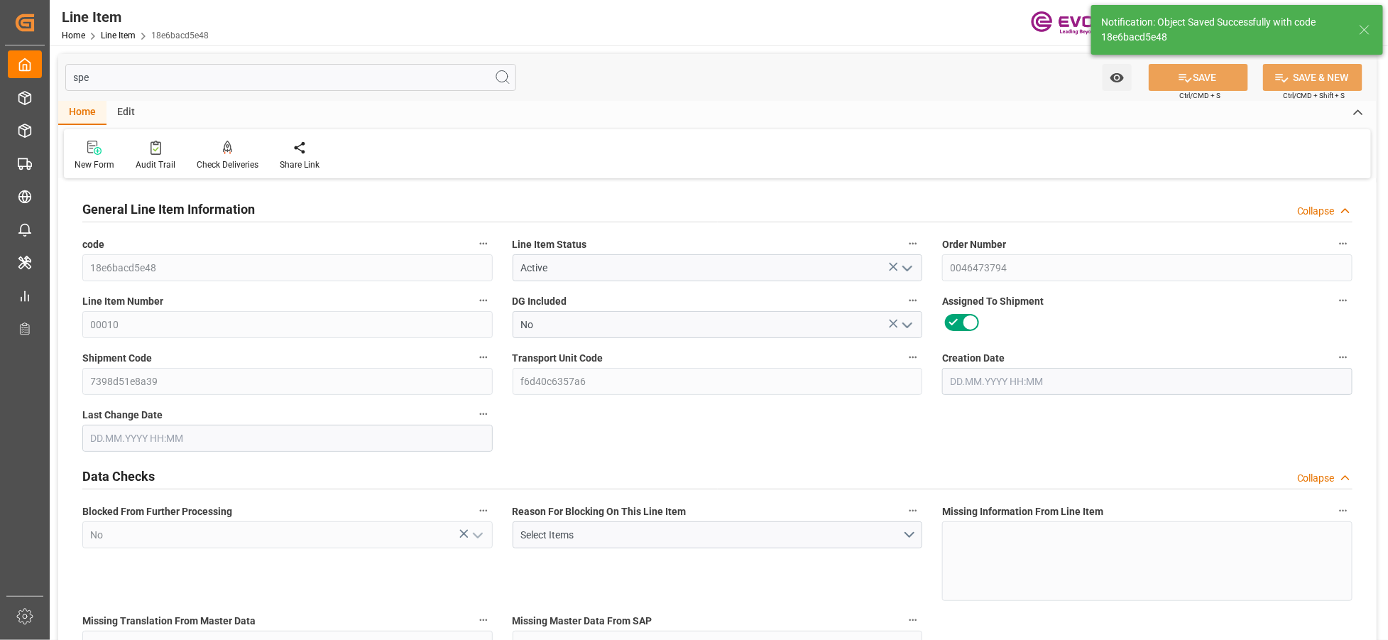
type input "14.10.2025 02:50"
type input "05.01.2026"
type input "14.11.2025"
type input "07.11.2025"
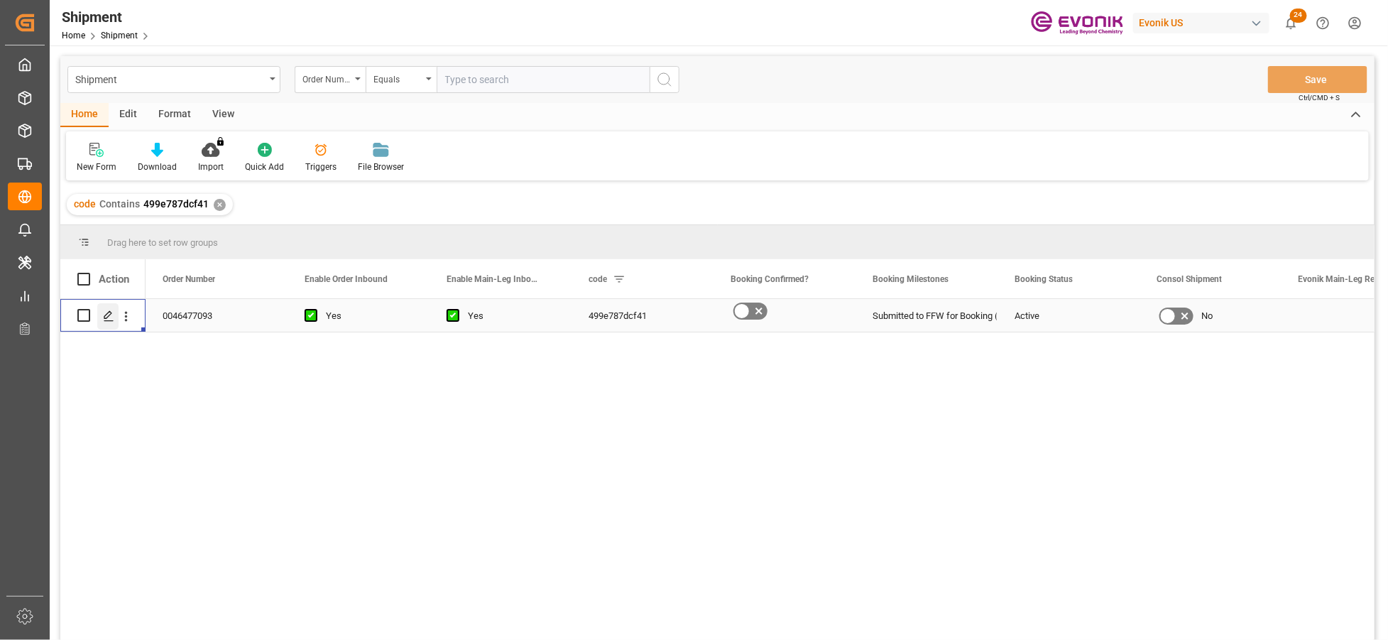
click at [103, 320] on icon "Press SPACE to select this row." at bounding box center [108, 315] width 11 height 11
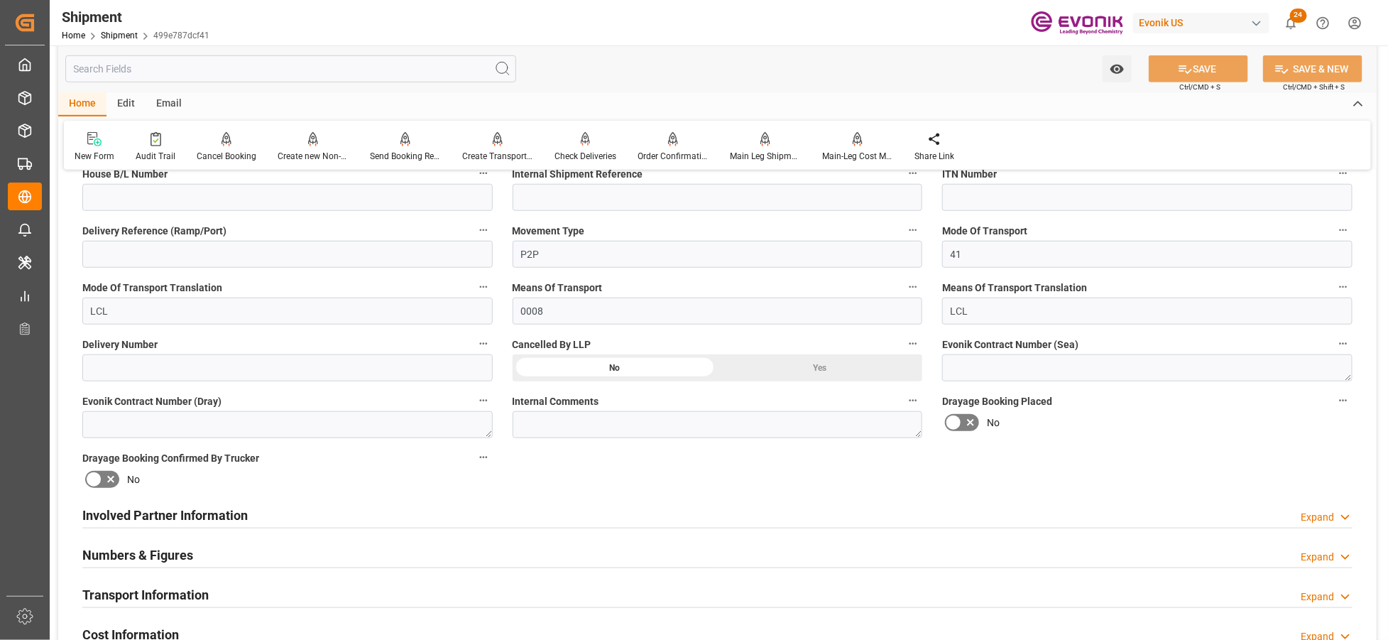
scroll to position [789, 0]
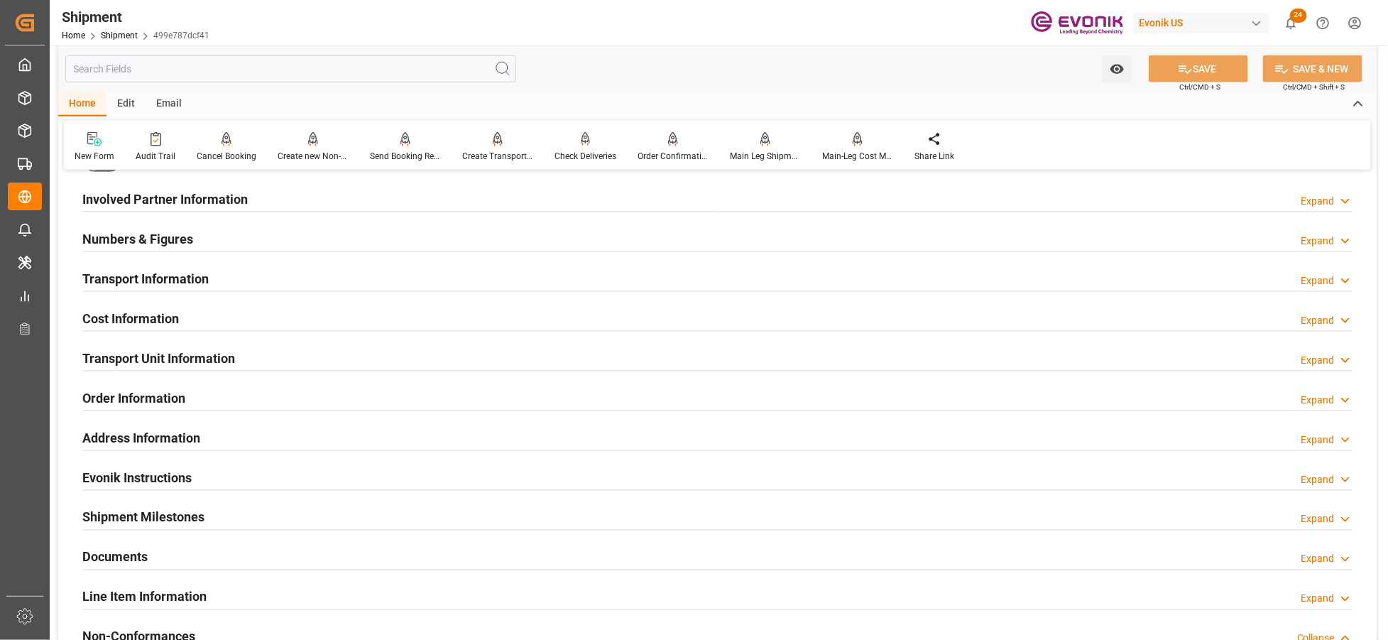
click at [286, 286] on div "Transport Information Expand" at bounding box center [717, 277] width 1271 height 27
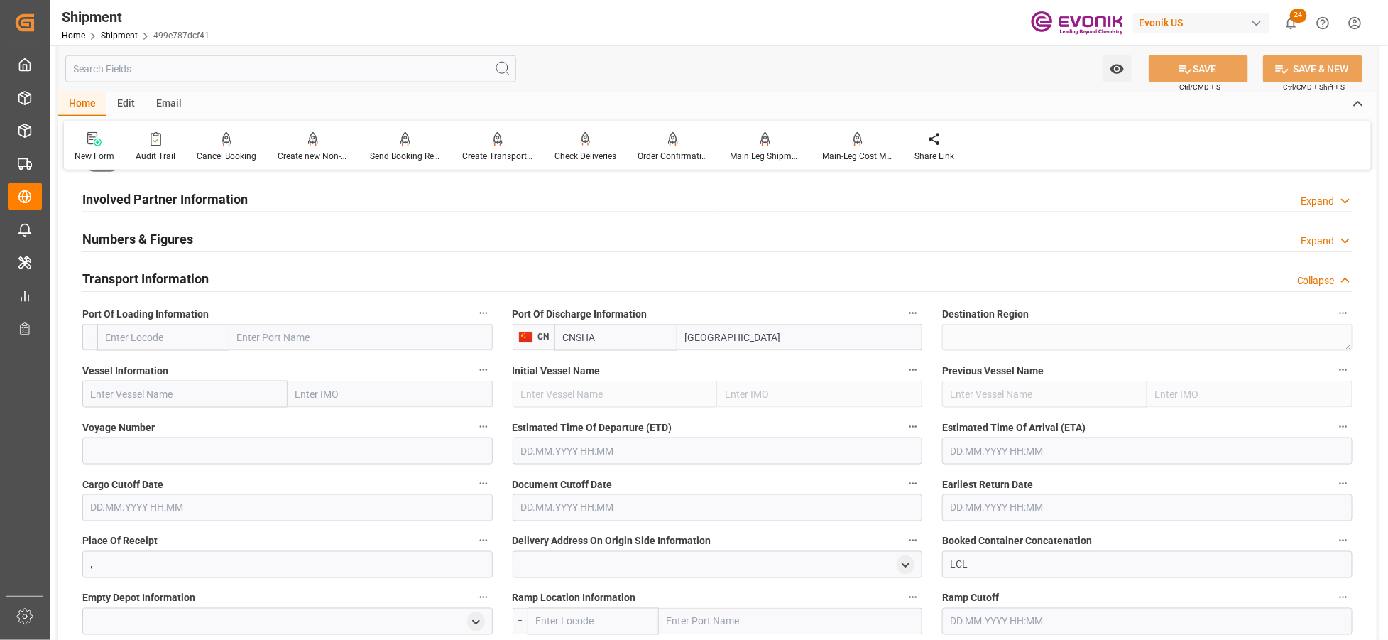
click at [330, 242] on div "Numbers & Figures Expand" at bounding box center [717, 237] width 1271 height 27
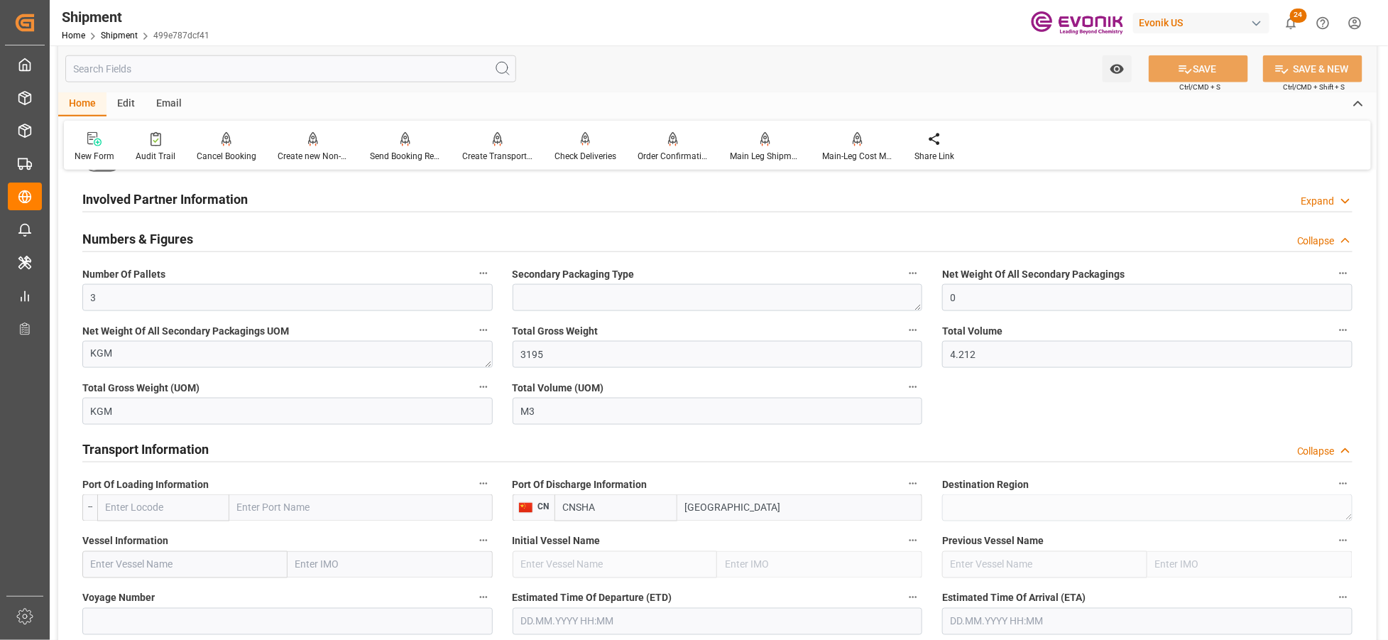
click at [491, 195] on div "Involved Partner Information Expand" at bounding box center [717, 198] width 1271 height 27
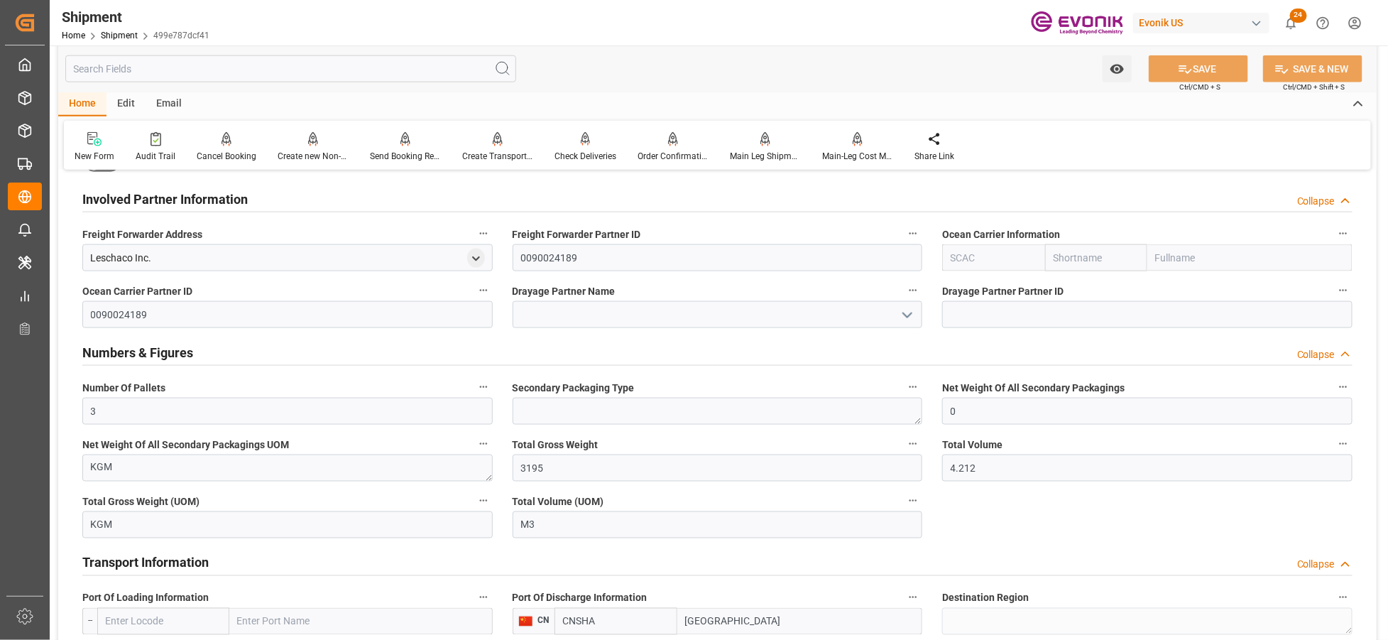
click at [981, 257] on input "text" at bounding box center [993, 257] width 102 height 27
click at [976, 283] on b "ALRB" at bounding box center [964, 288] width 25 height 11
type input "ALRB"
type input "AC Containerline"
type input "AC Containerline GmbH"
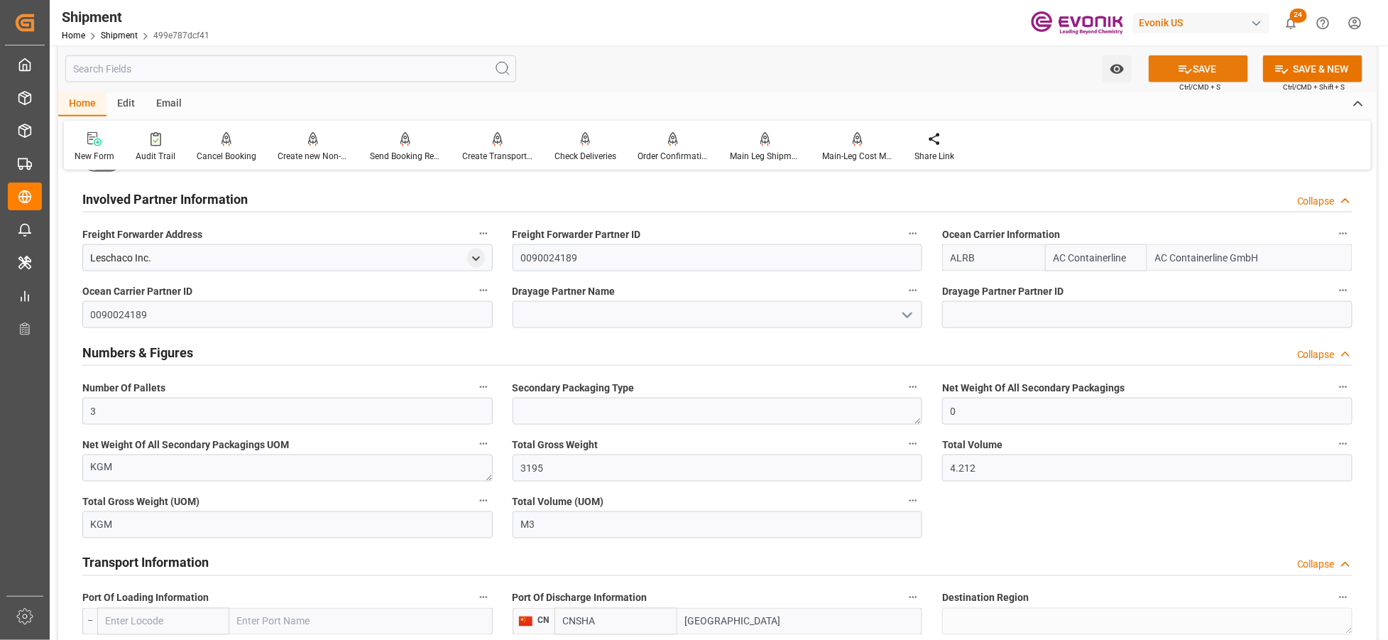
type input "ALRB"
click at [1191, 67] on button "SAVE" at bounding box center [1198, 68] width 99 height 27
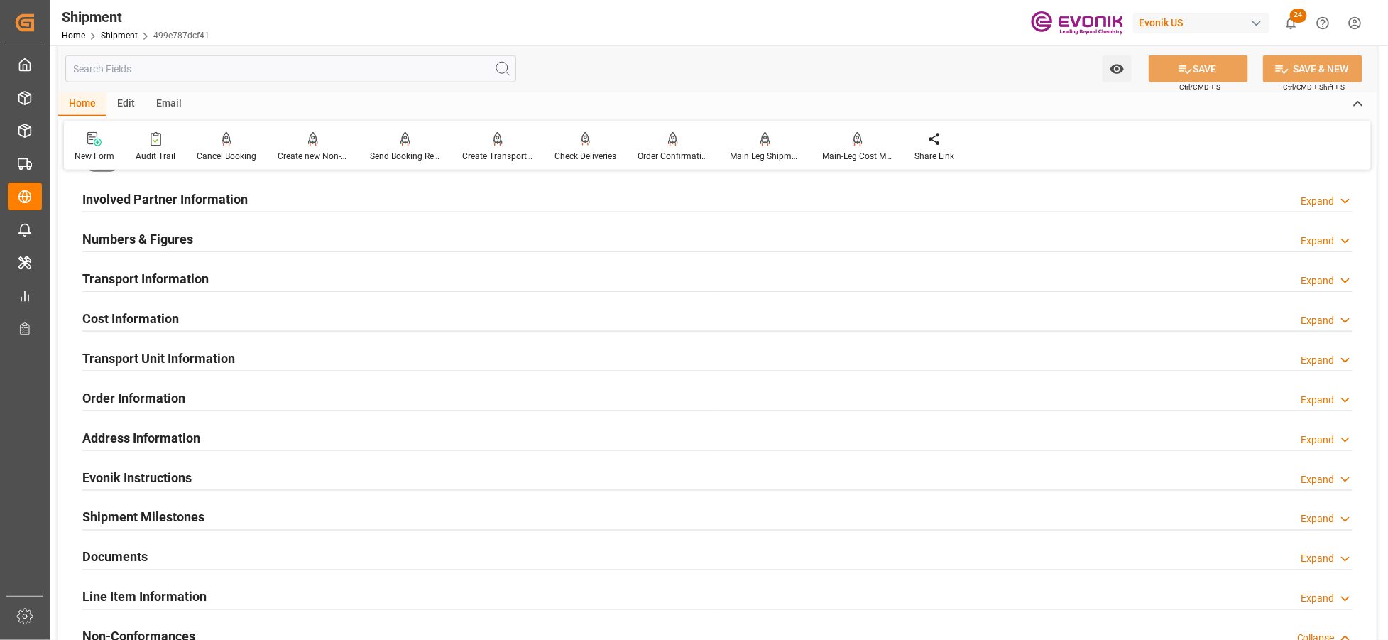
click at [479, 201] on div "Involved Partner Information Expand" at bounding box center [717, 198] width 1271 height 27
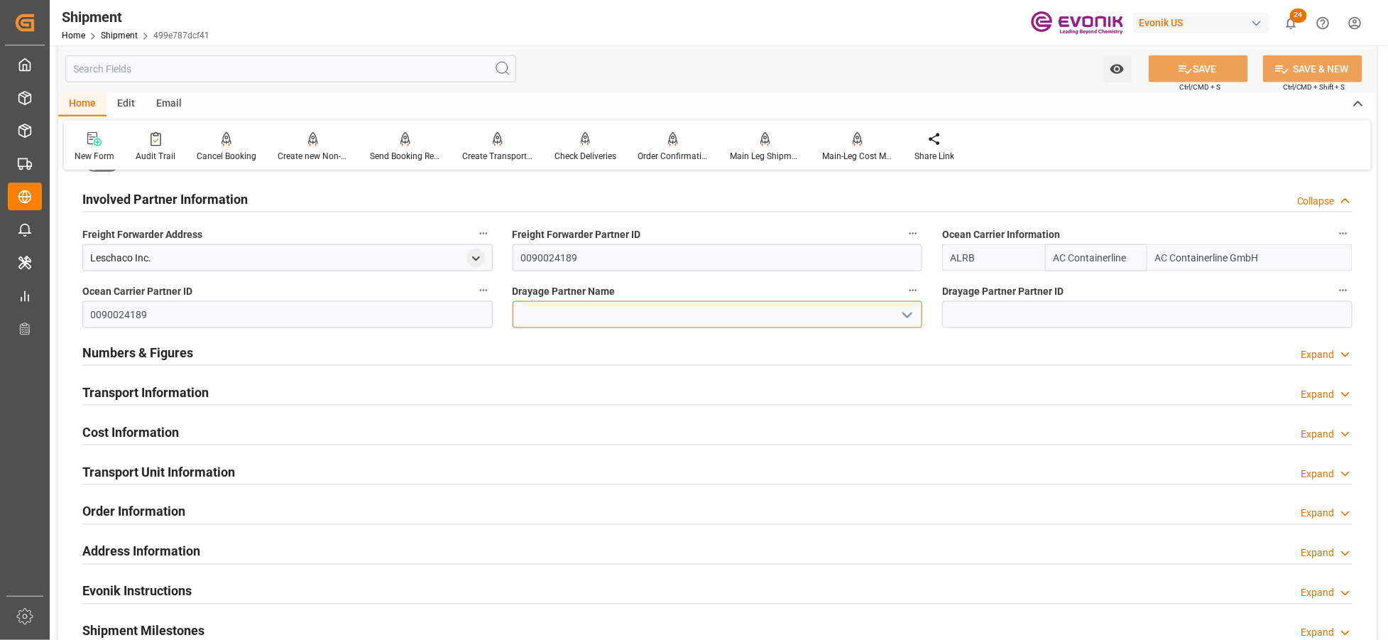
click at [574, 317] on input at bounding box center [718, 314] width 410 height 27
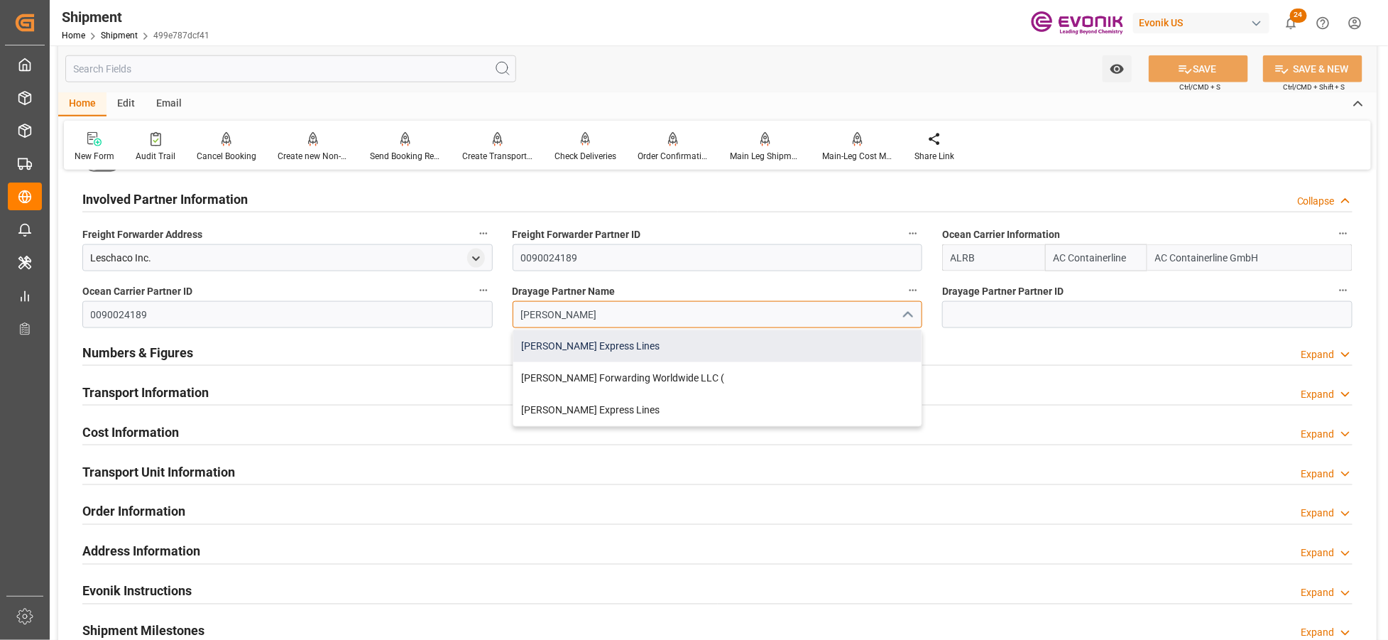
click at [636, 342] on div "[PERSON_NAME] Express Lines" at bounding box center [717, 346] width 409 height 32
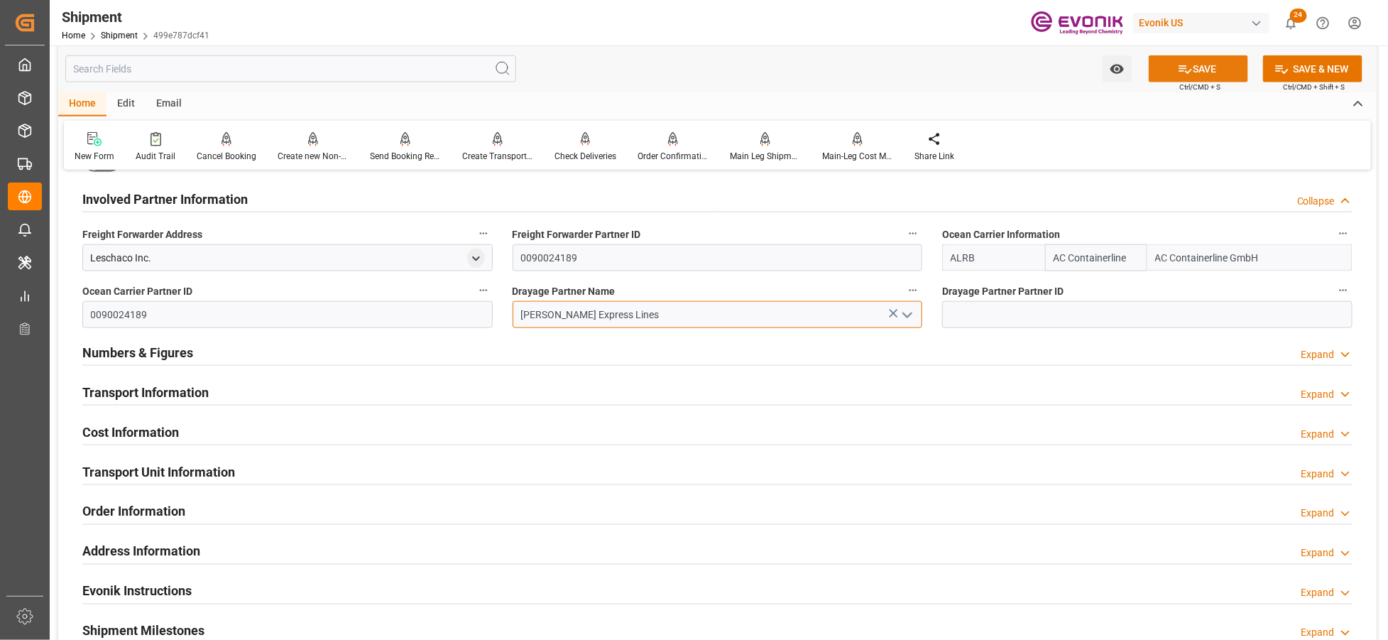
type input "[PERSON_NAME] Express Lines"
click at [1187, 80] on button "SAVE" at bounding box center [1198, 68] width 99 height 27
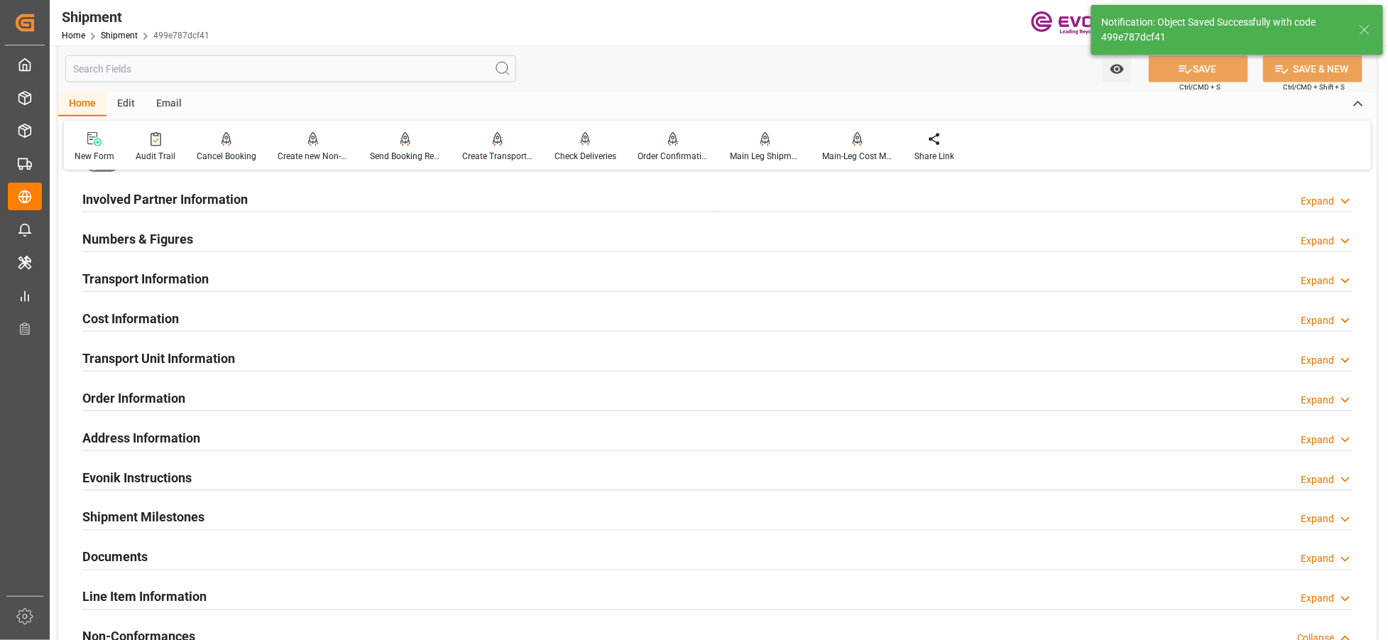
click at [522, 200] on div "Involved Partner Information Expand" at bounding box center [717, 198] width 1271 height 27
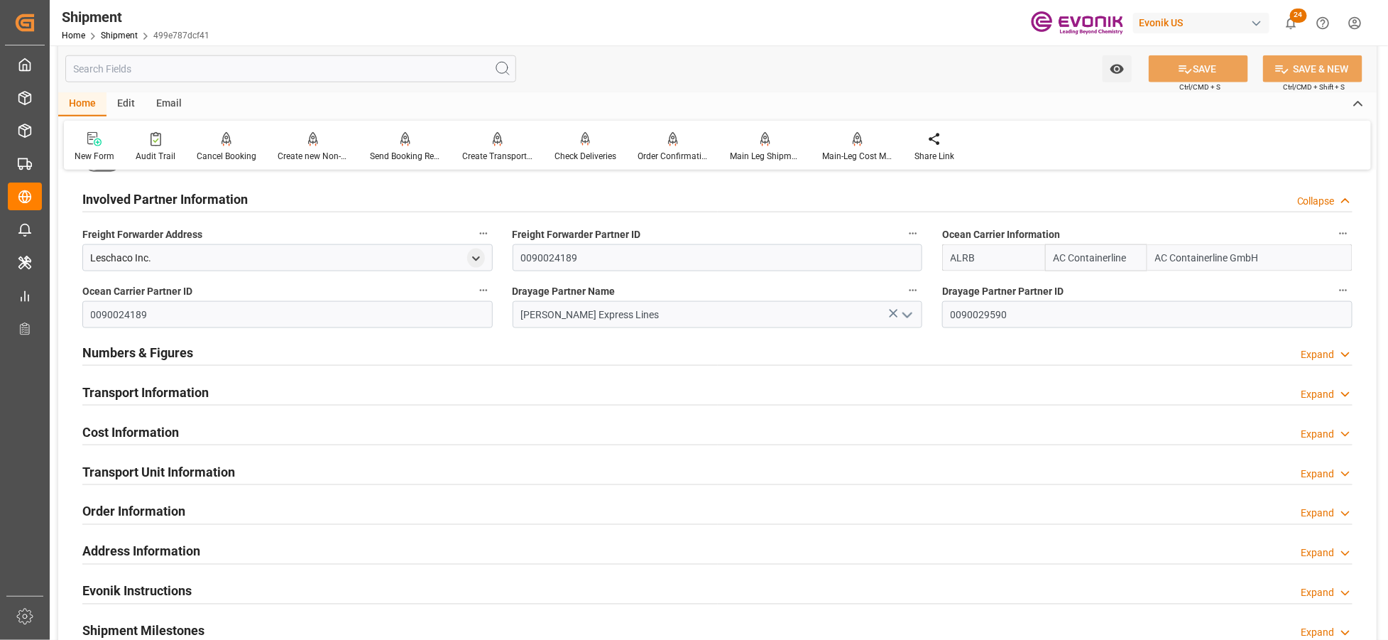
click at [564, 393] on div "Transport Information Expand" at bounding box center [717, 391] width 1271 height 27
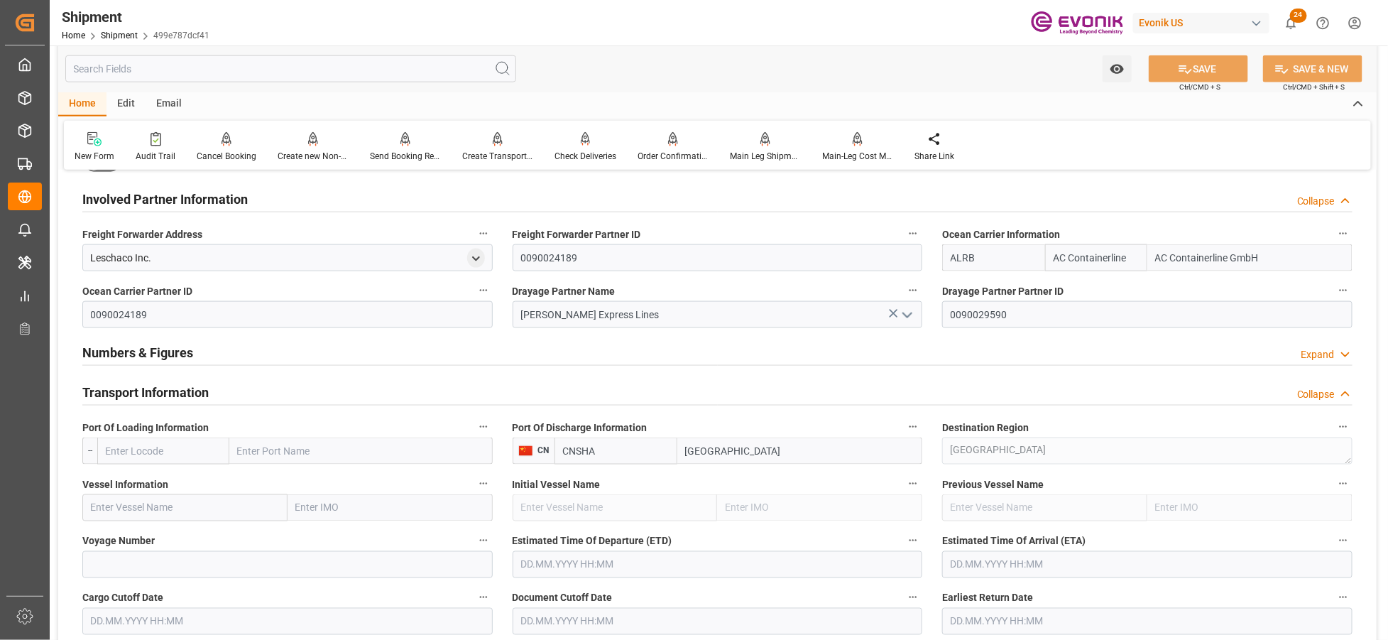
scroll to position [947, 0]
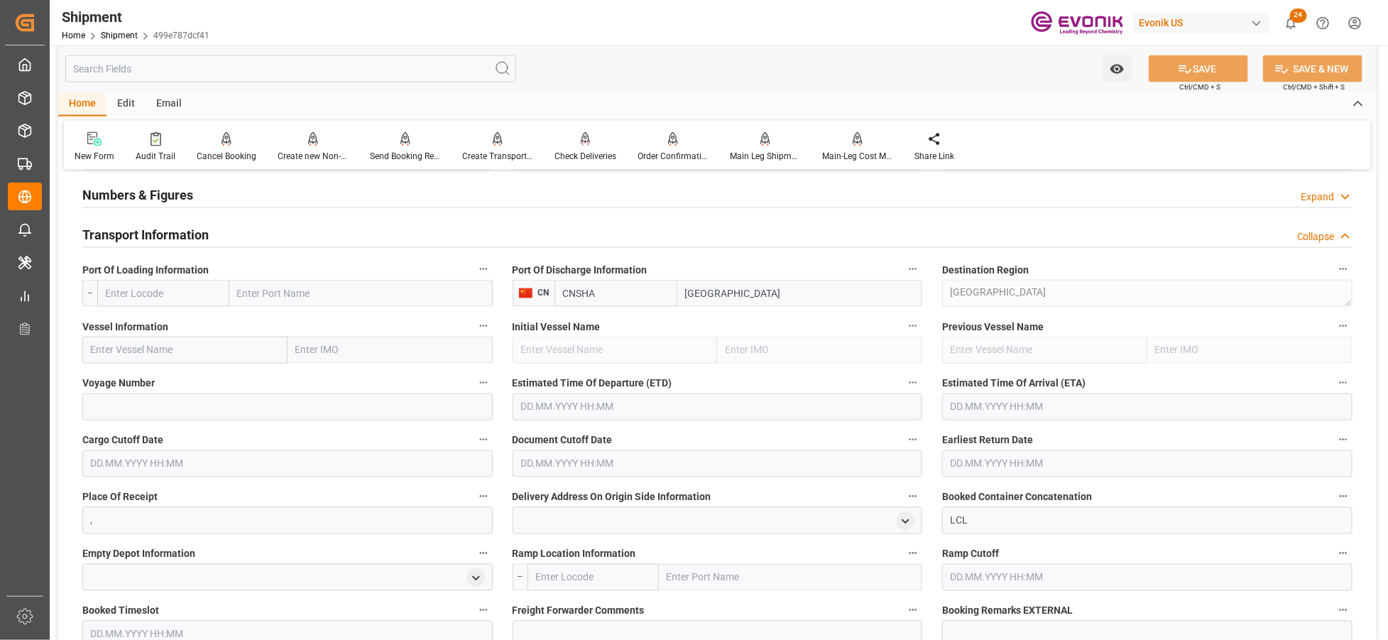
click at [159, 288] on input "text" at bounding box center [163, 293] width 132 height 27
click at [153, 320] on span "USLGB - [GEOGRAPHIC_DATA]" at bounding box center [155, 332] width 96 height 26
type input "USLGB"
type input "[GEOGRAPHIC_DATA]"
type input "USLGB"
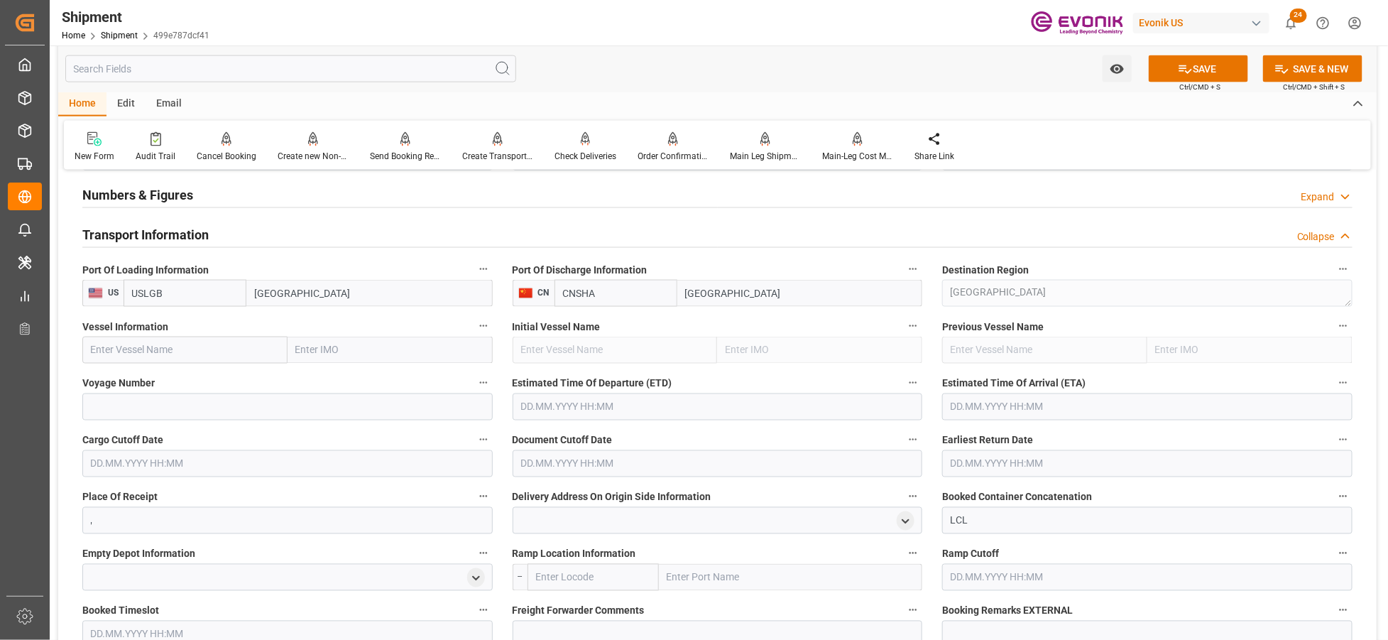
click at [178, 352] on input "text" at bounding box center [184, 350] width 205 height 27
paste input "HMM OPAL / 0008W"
click at [173, 352] on input "HMM OPAL / 0008W" at bounding box center [184, 350] width 205 height 27
click at [175, 381] on span "HMM OPAL - 9955272" at bounding box center [139, 381] width 94 height 11
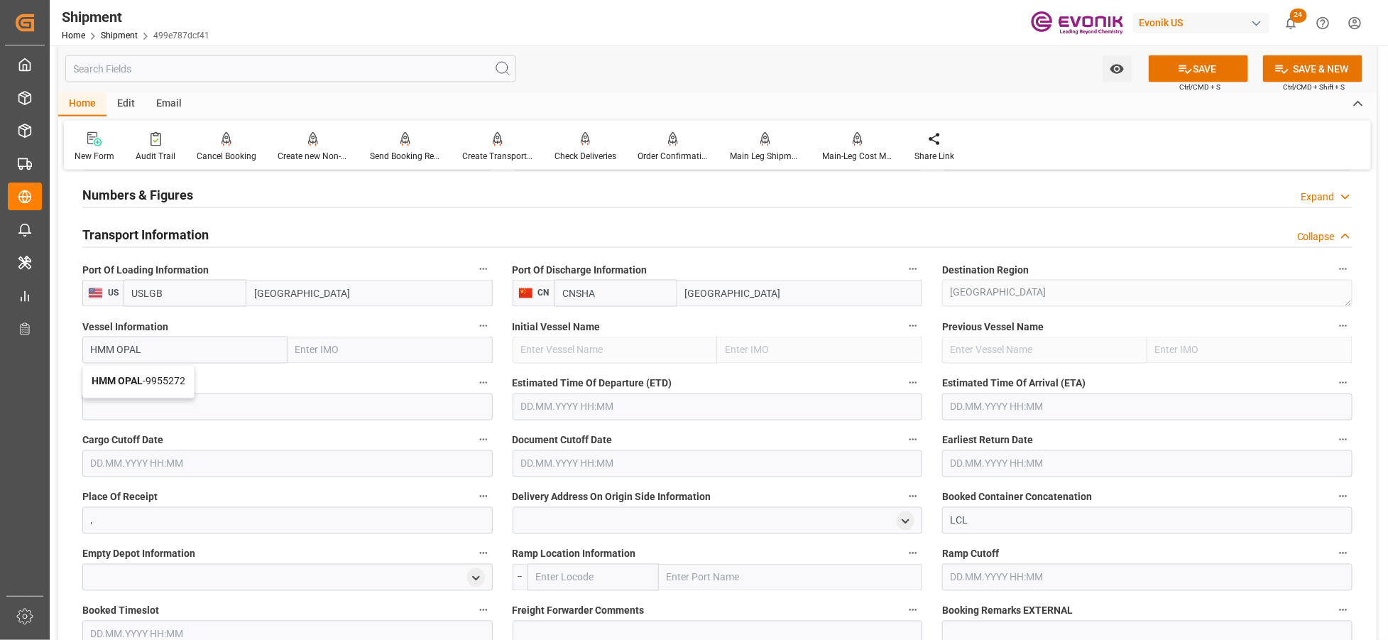
type input "HMM OPAL"
type input "9955272"
type input "HMM OPAL"
click at [212, 407] on input at bounding box center [287, 406] width 410 height 27
paste input "0008W"
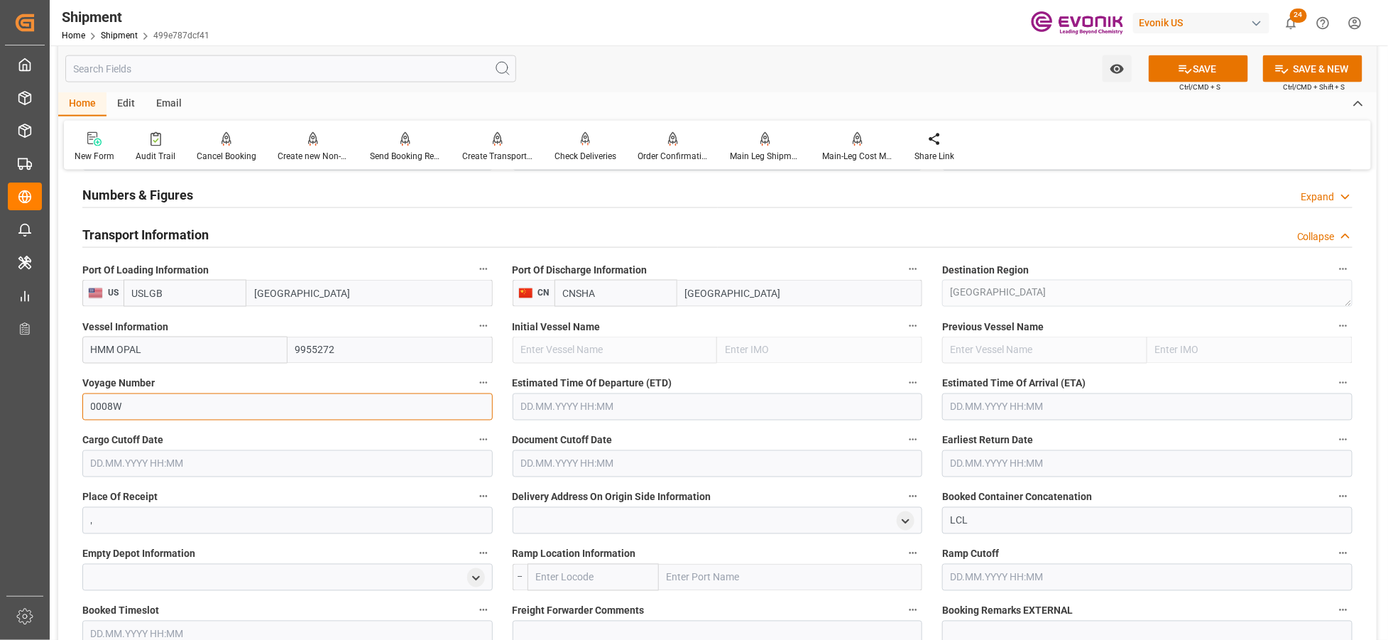
type input "0008W"
click at [602, 403] on input "text" at bounding box center [718, 406] width 410 height 27
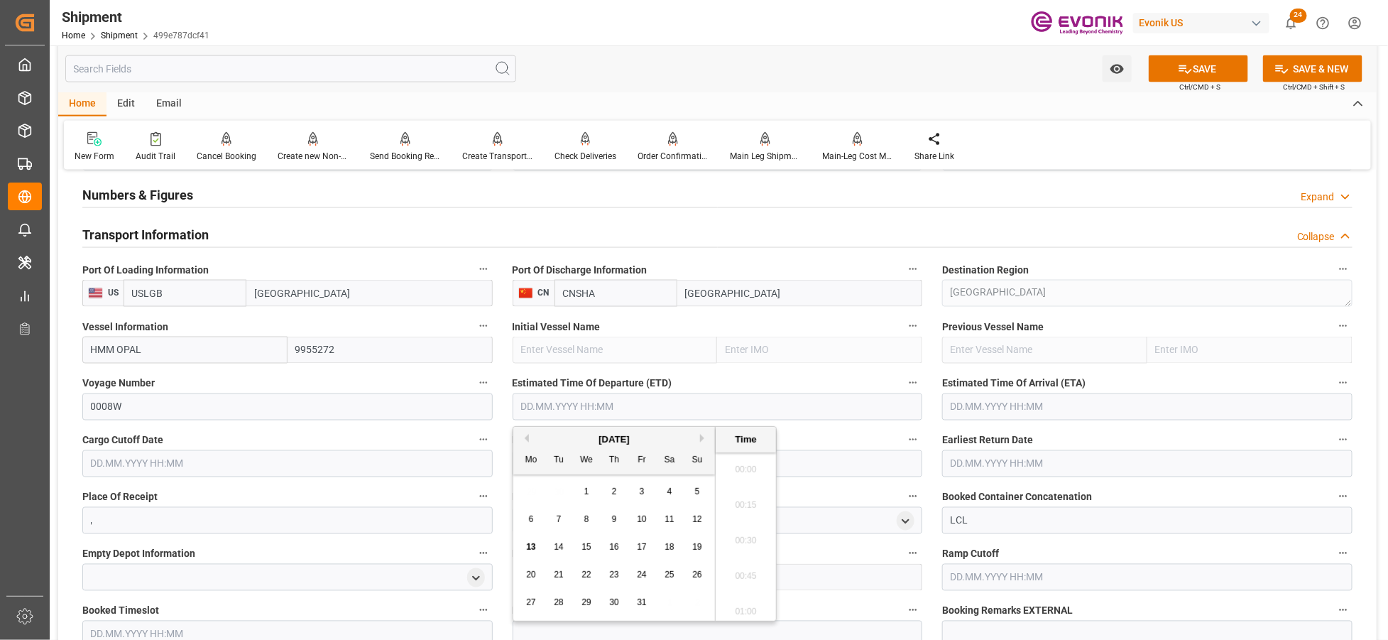
scroll to position [3200, 0]
click at [702, 438] on button "Next Month" at bounding box center [704, 438] width 9 height 9
click at [692, 493] on div "7" at bounding box center [698, 492] width 18 height 17
type input "[DATE] 00:00"
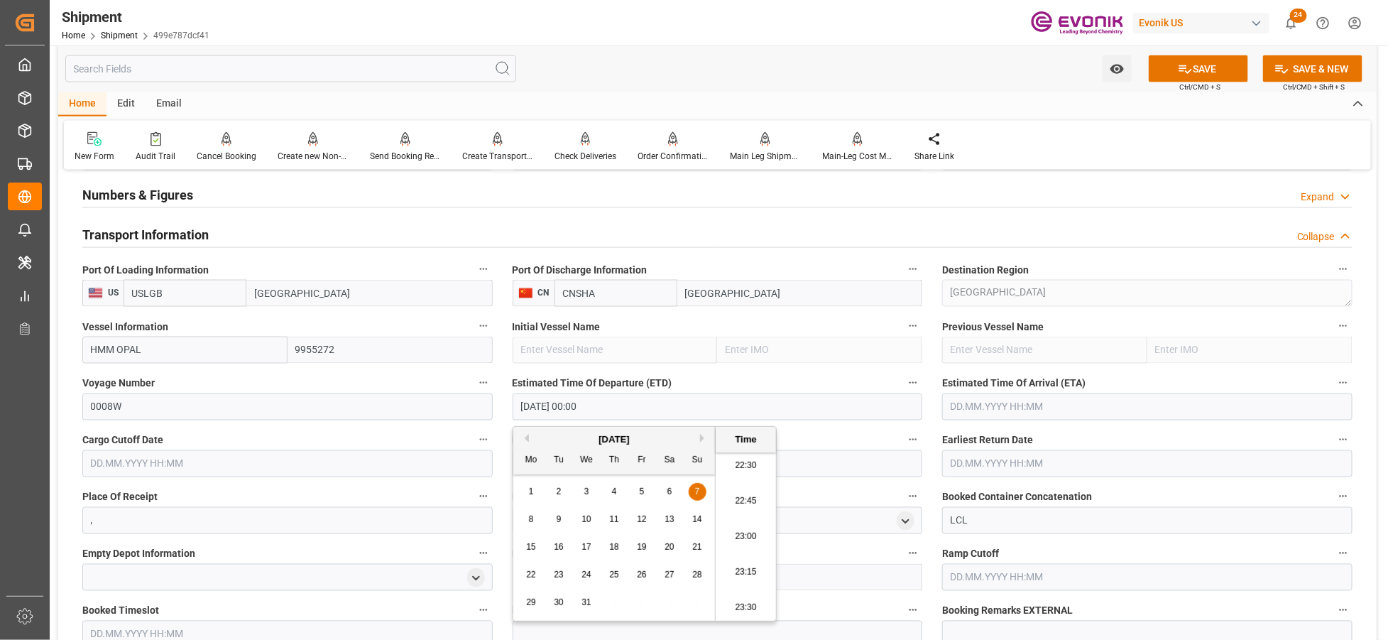
click at [984, 409] on input "text" at bounding box center [1147, 406] width 410 height 27
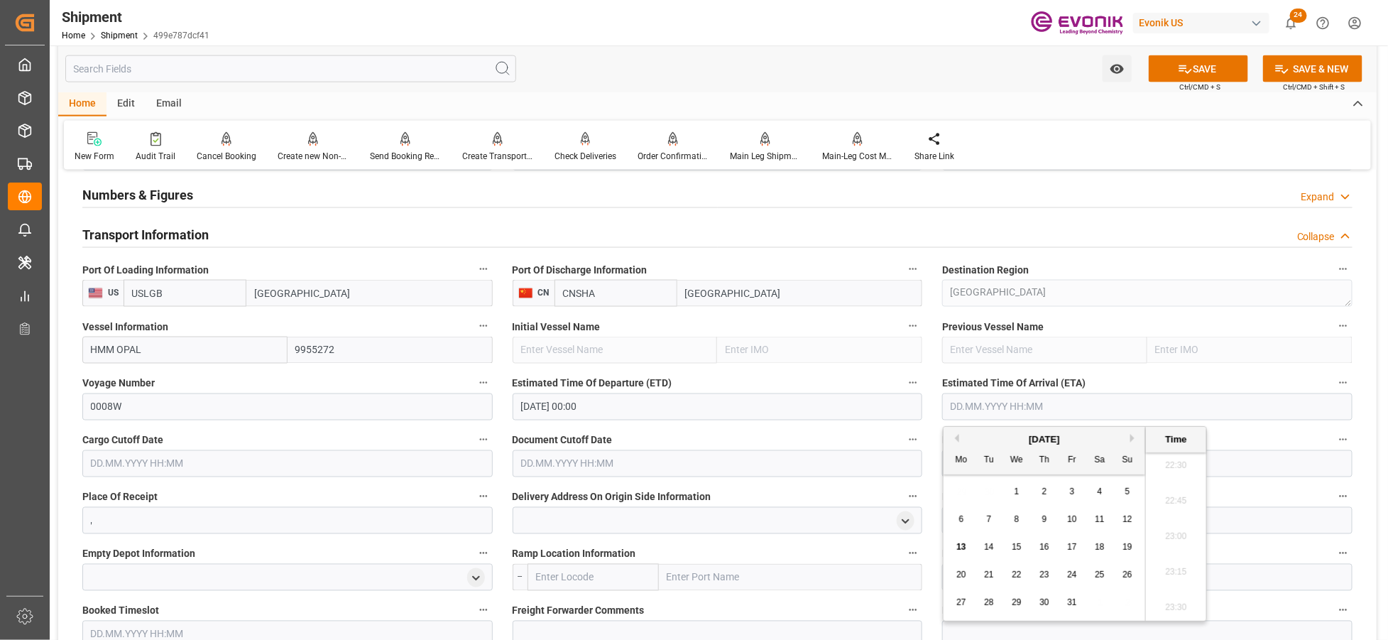
click at [1133, 439] on button "Next Month" at bounding box center [1135, 438] width 9 height 9
click at [1015, 523] on span "7" at bounding box center [1017, 519] width 5 height 10
type input "[DATE] 00:00"
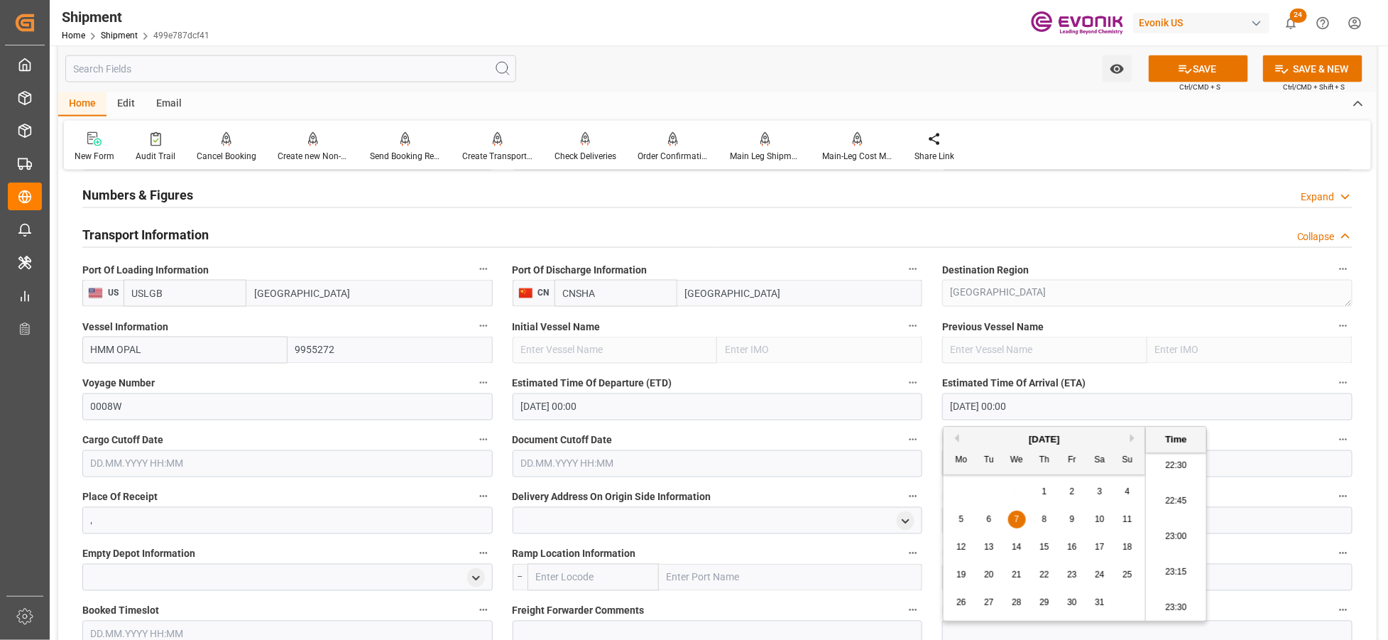
click at [416, 472] on input "text" at bounding box center [287, 463] width 410 height 27
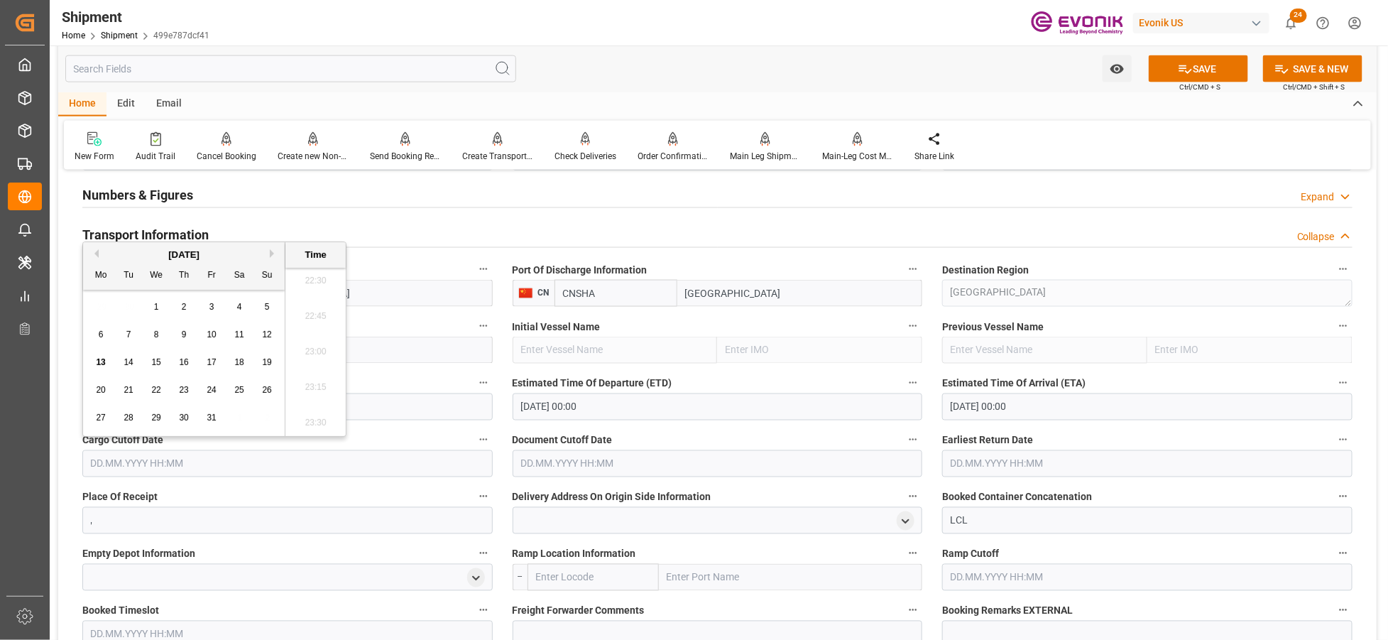
click at [272, 250] on button "Next Month" at bounding box center [274, 253] width 9 height 9
click at [208, 334] on div "7" at bounding box center [212, 335] width 18 height 17
type input "[DATE] 00:00"
click at [551, 457] on input "text" at bounding box center [718, 463] width 410 height 27
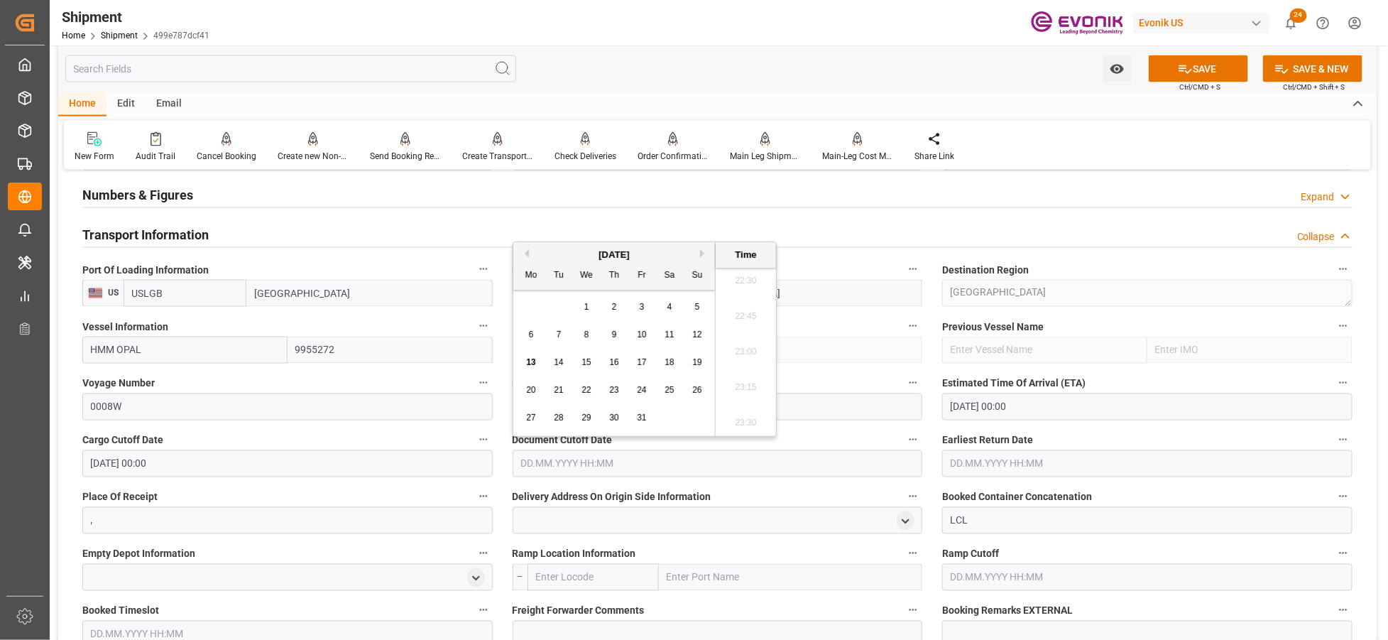
click at [705, 251] on button "Next Month" at bounding box center [704, 253] width 9 height 9
click at [643, 334] on span "7" at bounding box center [642, 335] width 5 height 10
type input "[DATE] 00:00"
click at [985, 459] on input "text" at bounding box center [1147, 463] width 410 height 27
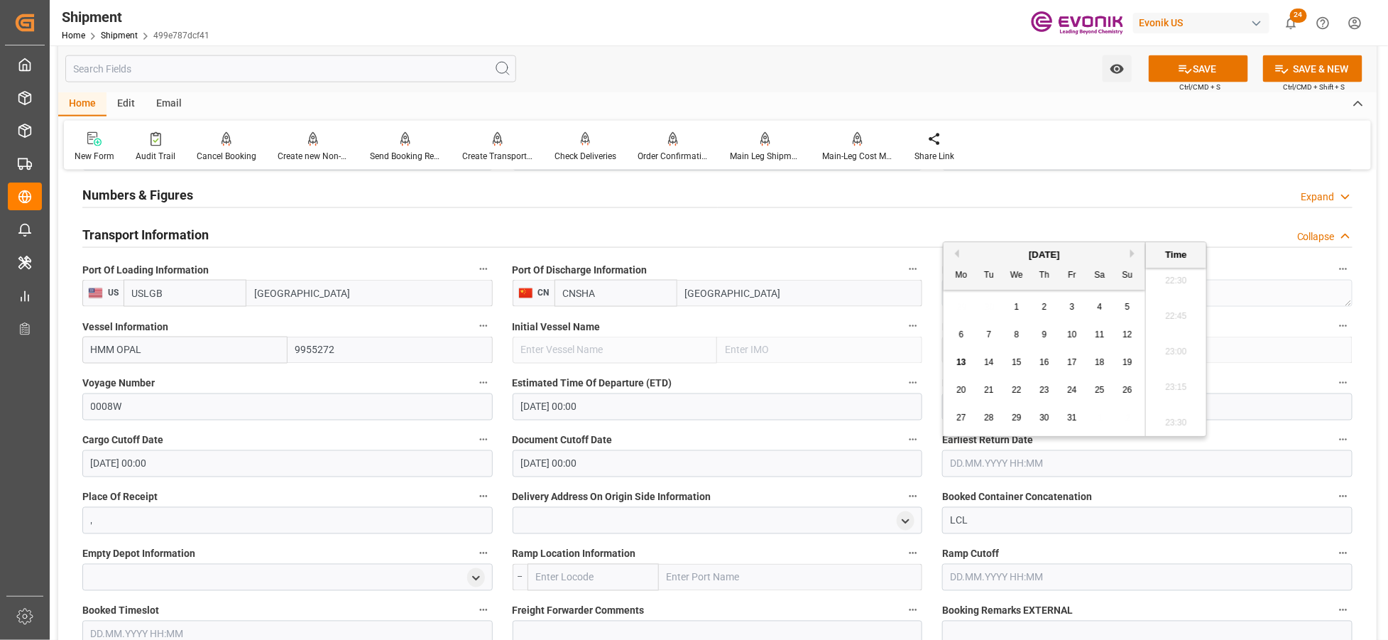
click at [1137, 249] on button "Next Month" at bounding box center [1135, 253] width 9 height 9
click at [1070, 334] on span "7" at bounding box center [1072, 335] width 5 height 10
type input "[DATE] 00:00"
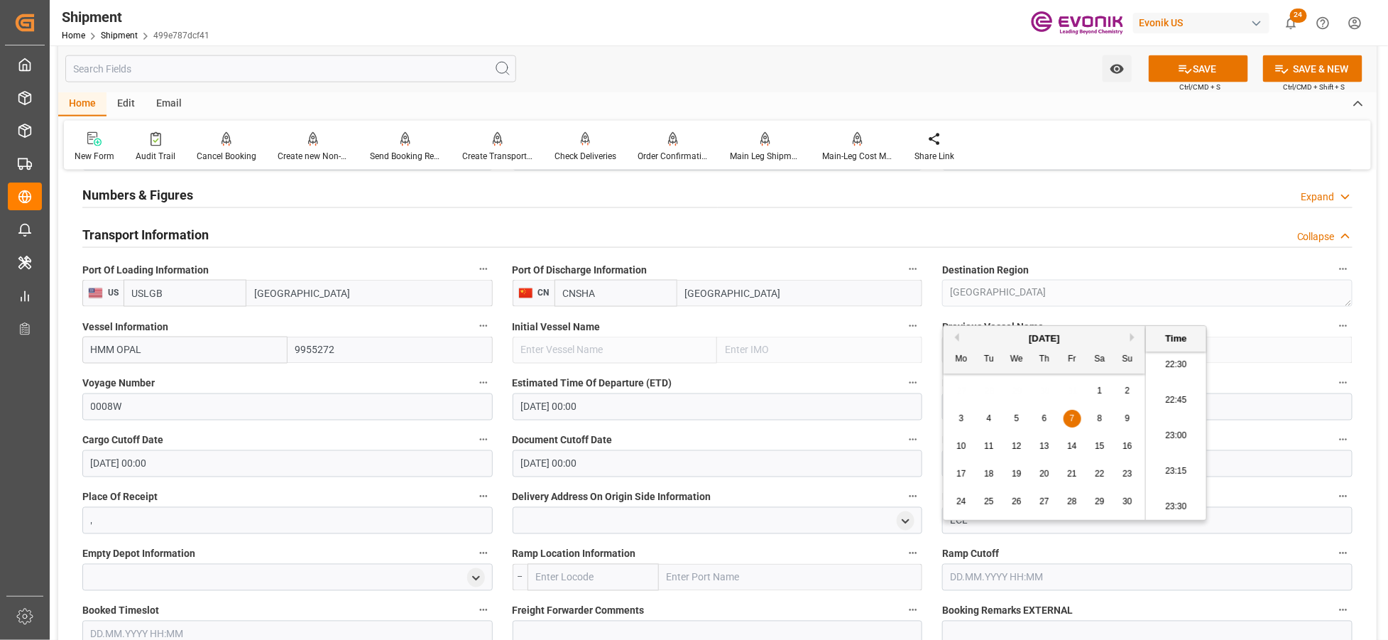
scroll to position [1104, 0]
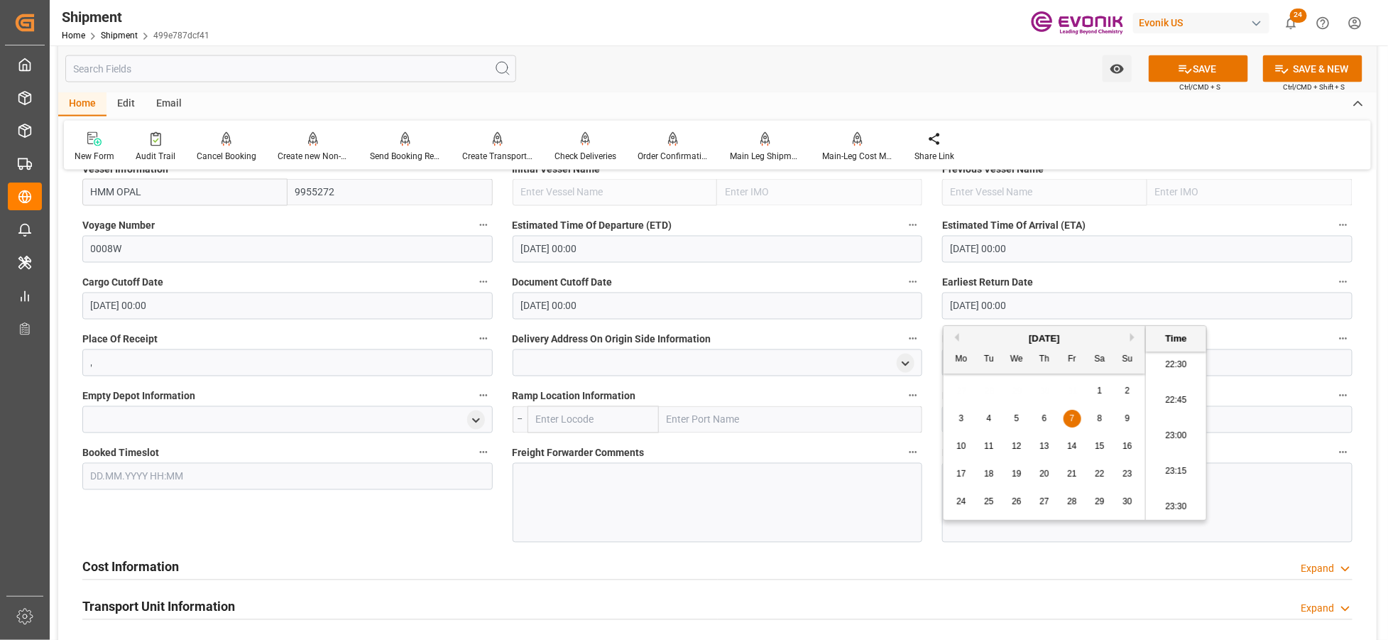
click at [577, 415] on input "text" at bounding box center [594, 419] width 132 height 27
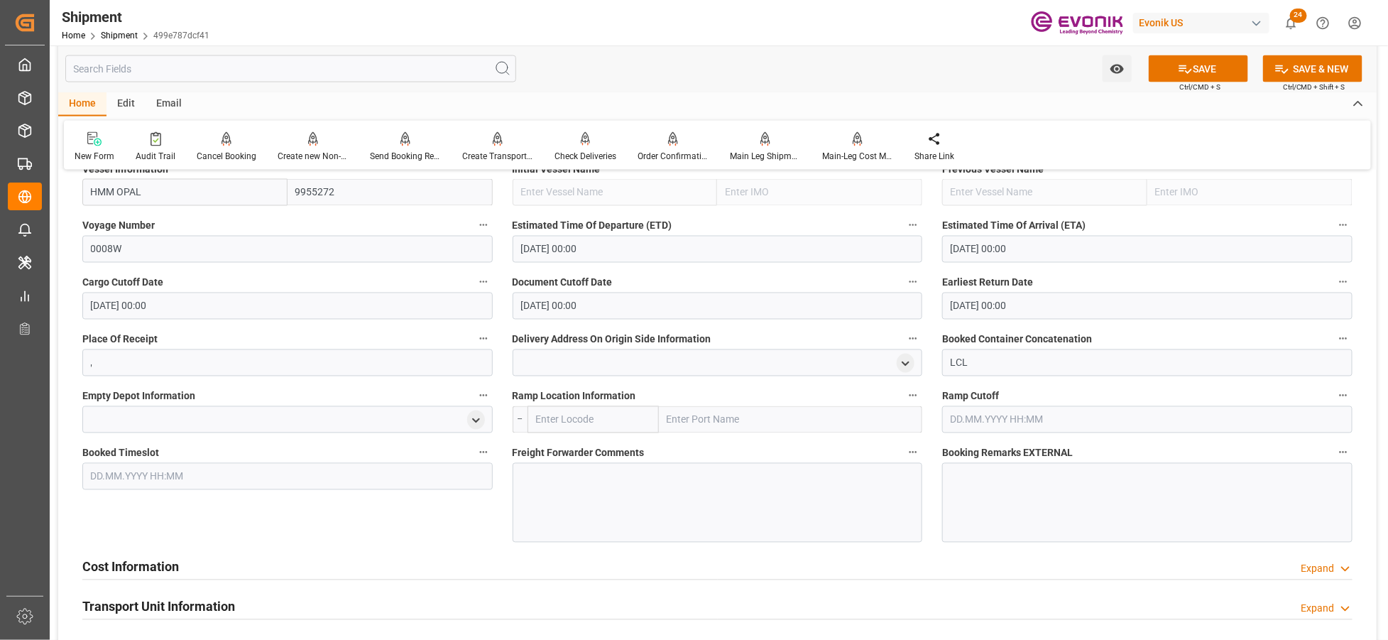
click at [571, 425] on input "text" at bounding box center [594, 419] width 132 height 27
click at [583, 447] on span "USCHI - Chicago" at bounding box center [585, 458] width 96 height 26
type input "USCHI"
type input "Chicago"
type input "USCHI"
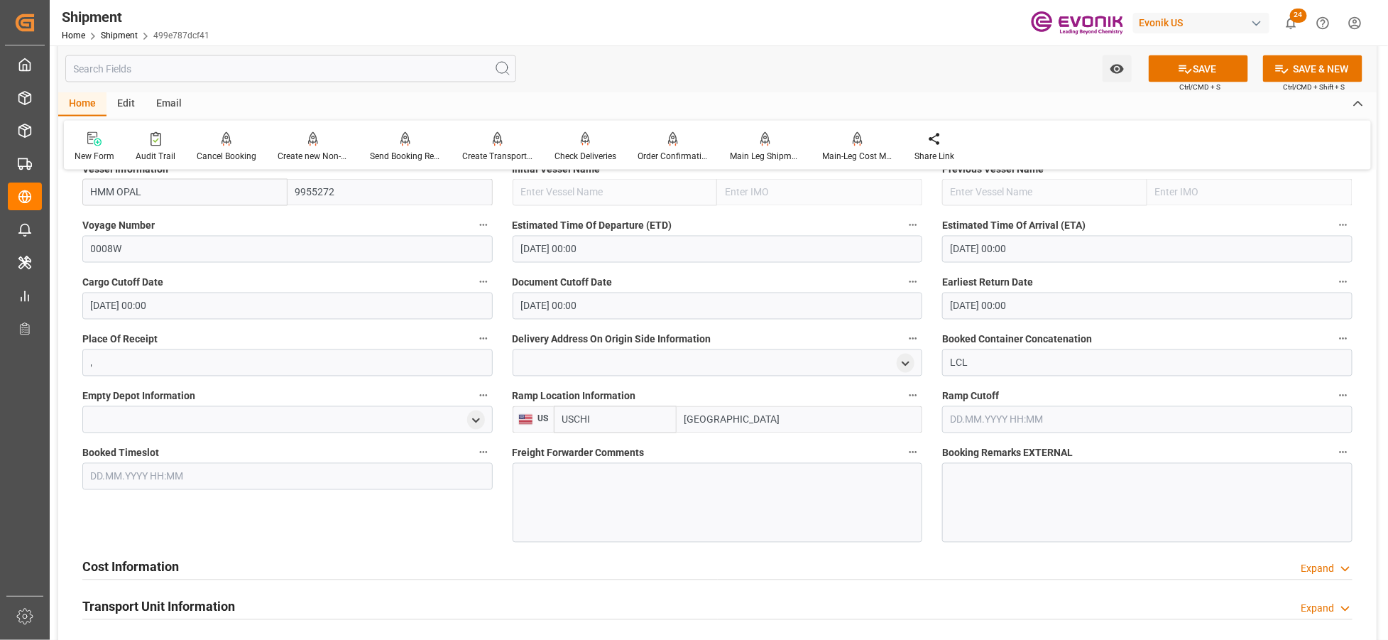
click at [583, 489] on div at bounding box center [718, 503] width 410 height 80
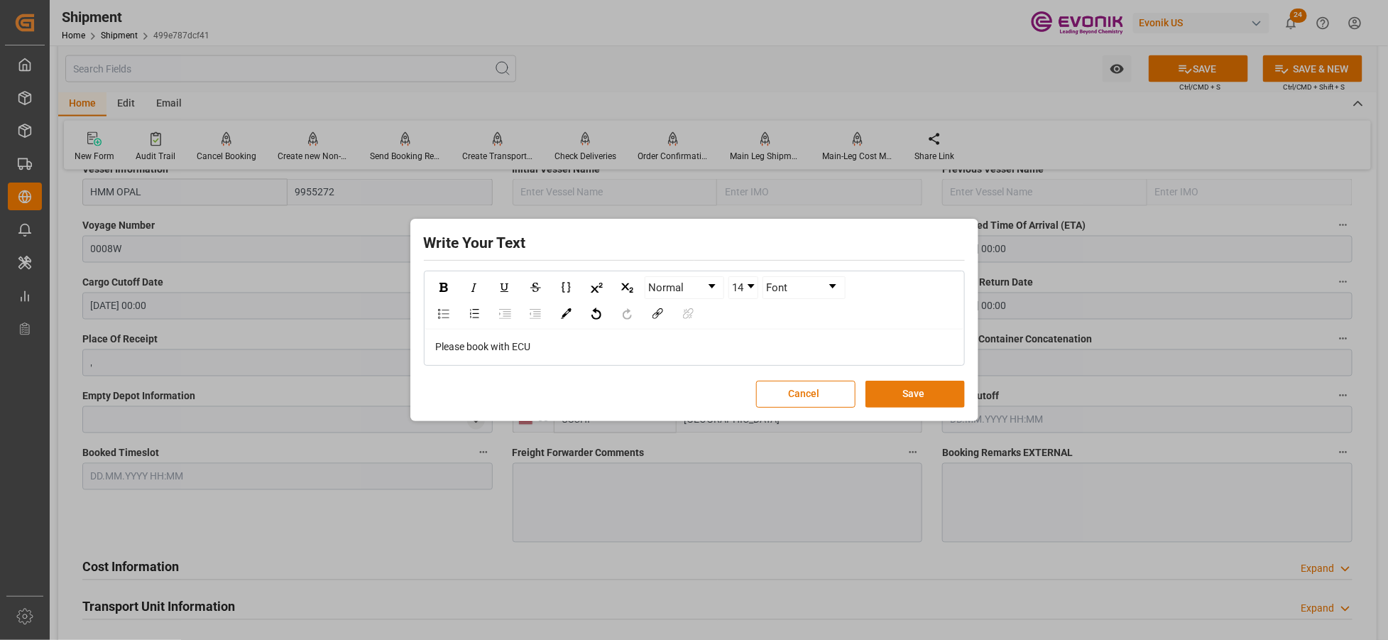
click at [928, 406] on button "Save" at bounding box center [915, 394] width 99 height 27
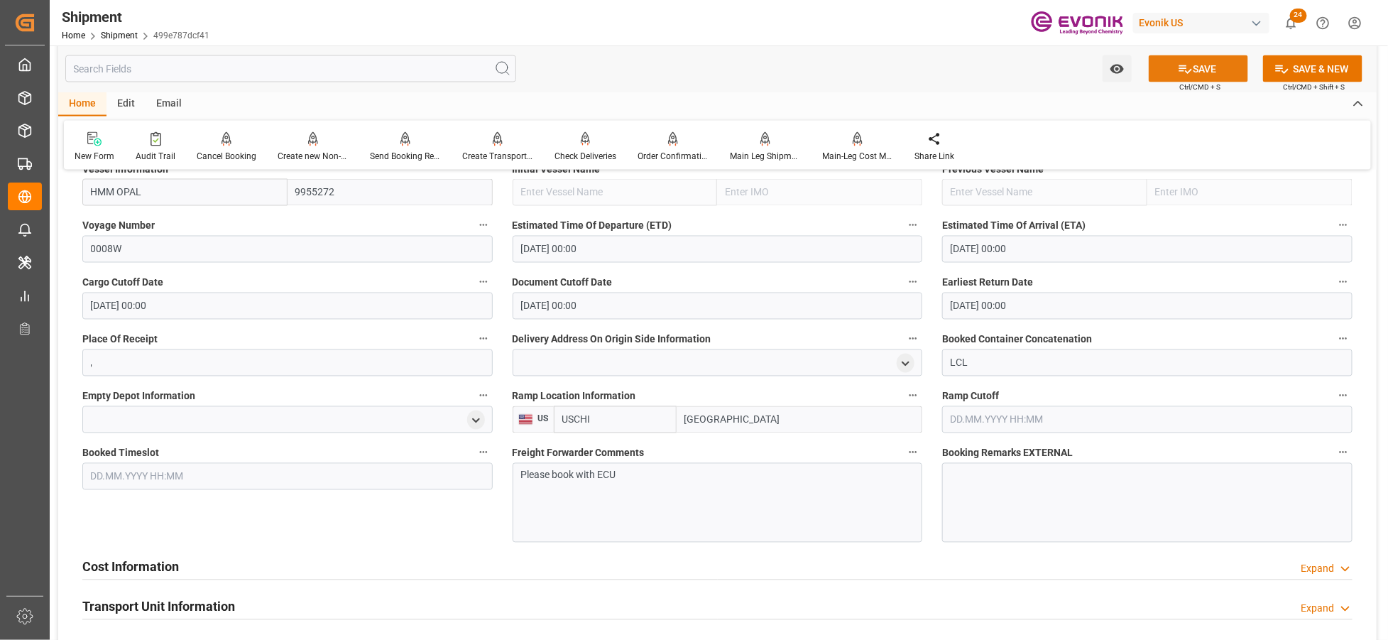
click at [1200, 76] on button "SAVE" at bounding box center [1198, 68] width 99 height 27
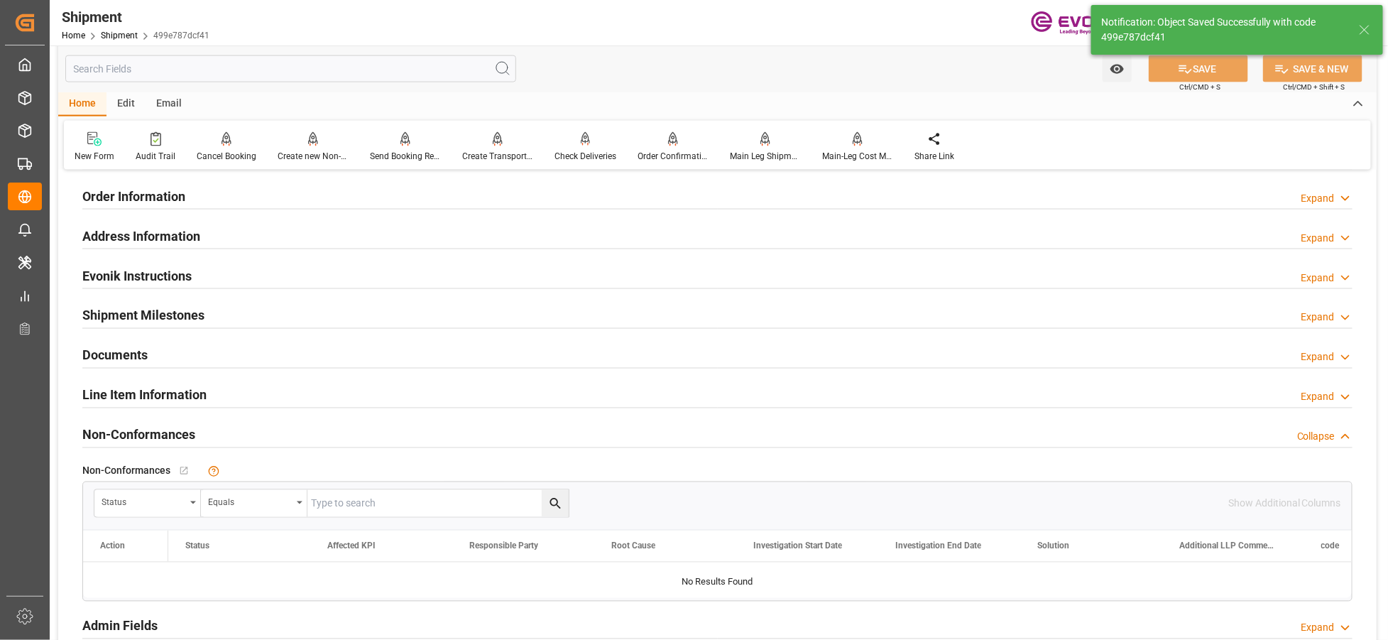
scroll to position [833, 0]
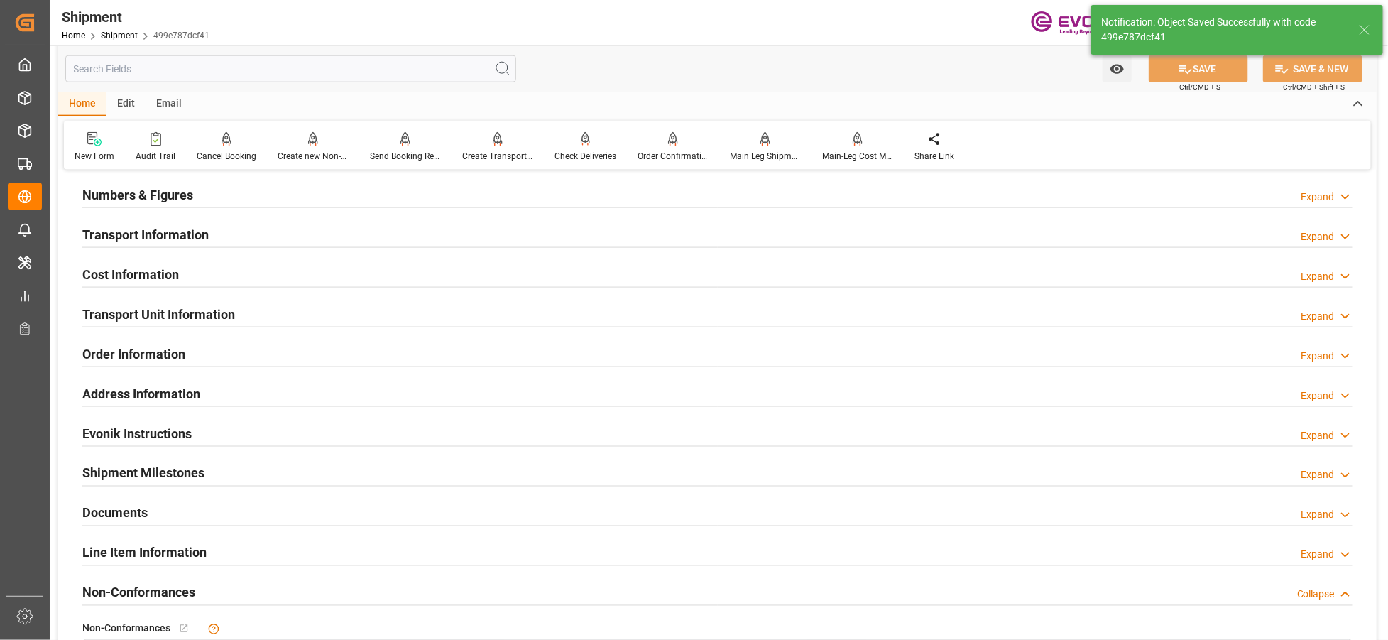
click at [237, 273] on div "Cost Information Expand" at bounding box center [717, 273] width 1271 height 27
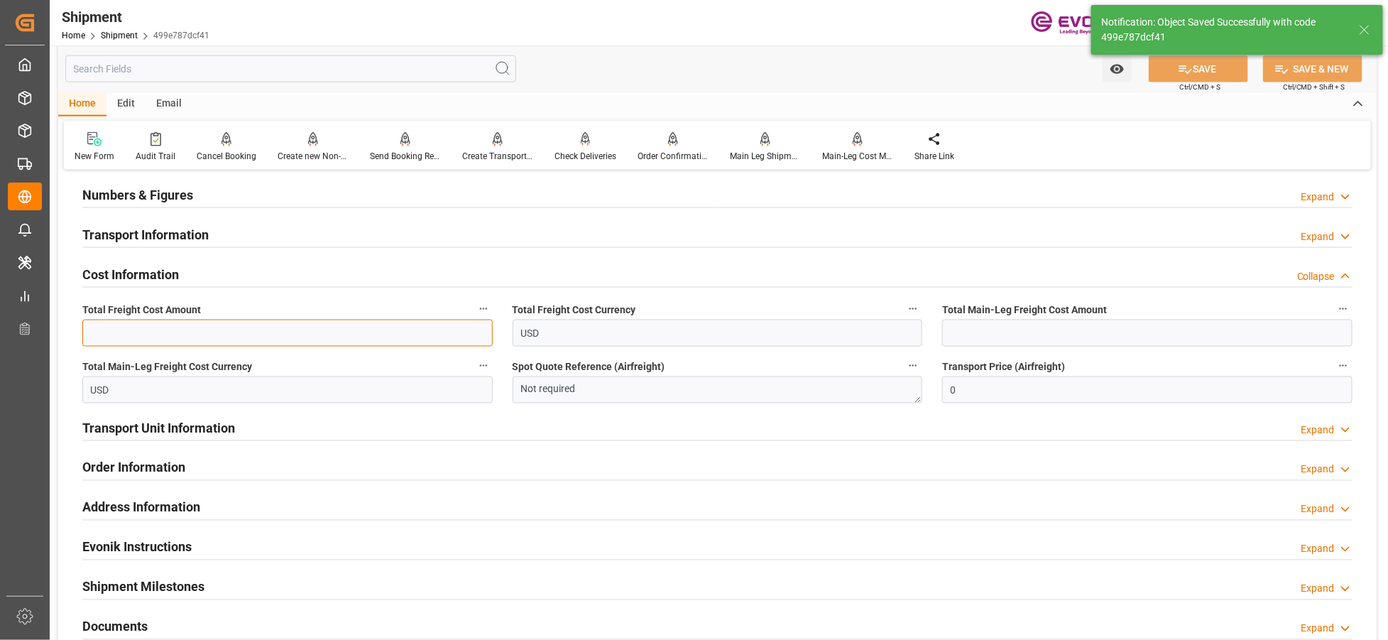
click at [226, 336] on input "text" at bounding box center [287, 333] width 410 height 27
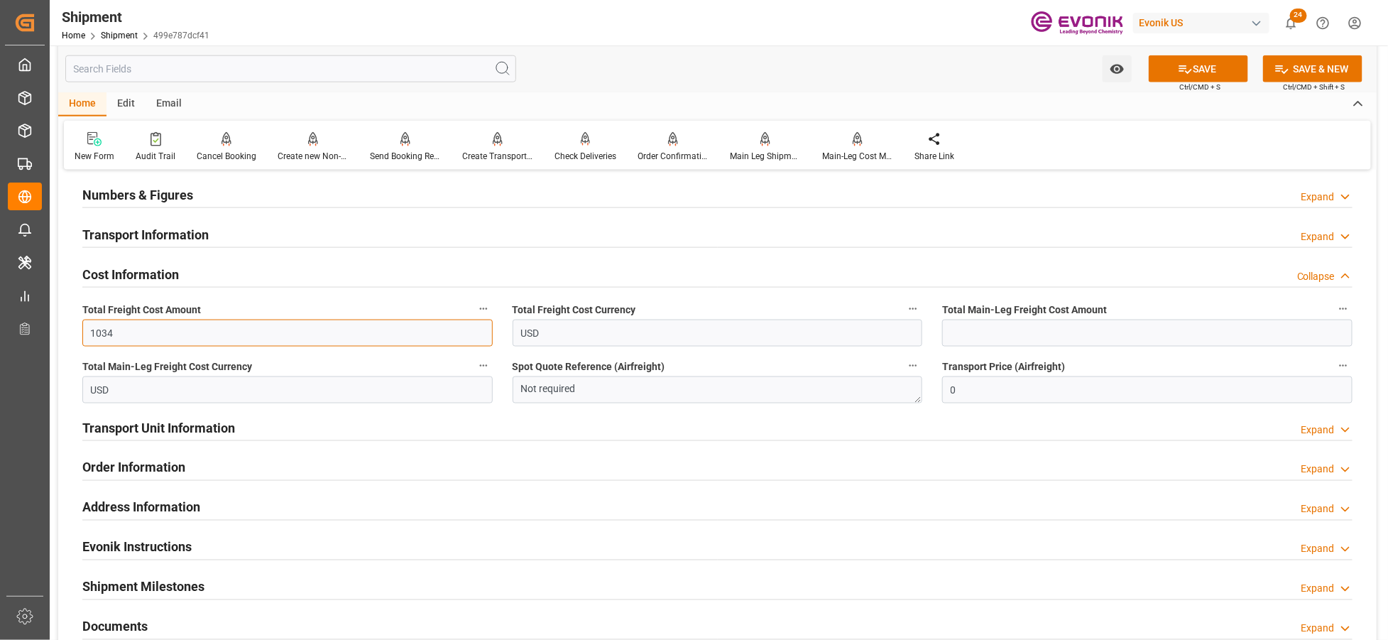
type input "1034"
click at [976, 337] on input "text" at bounding box center [1147, 333] width 410 height 27
click at [1017, 331] on input "text" at bounding box center [1147, 333] width 410 height 27
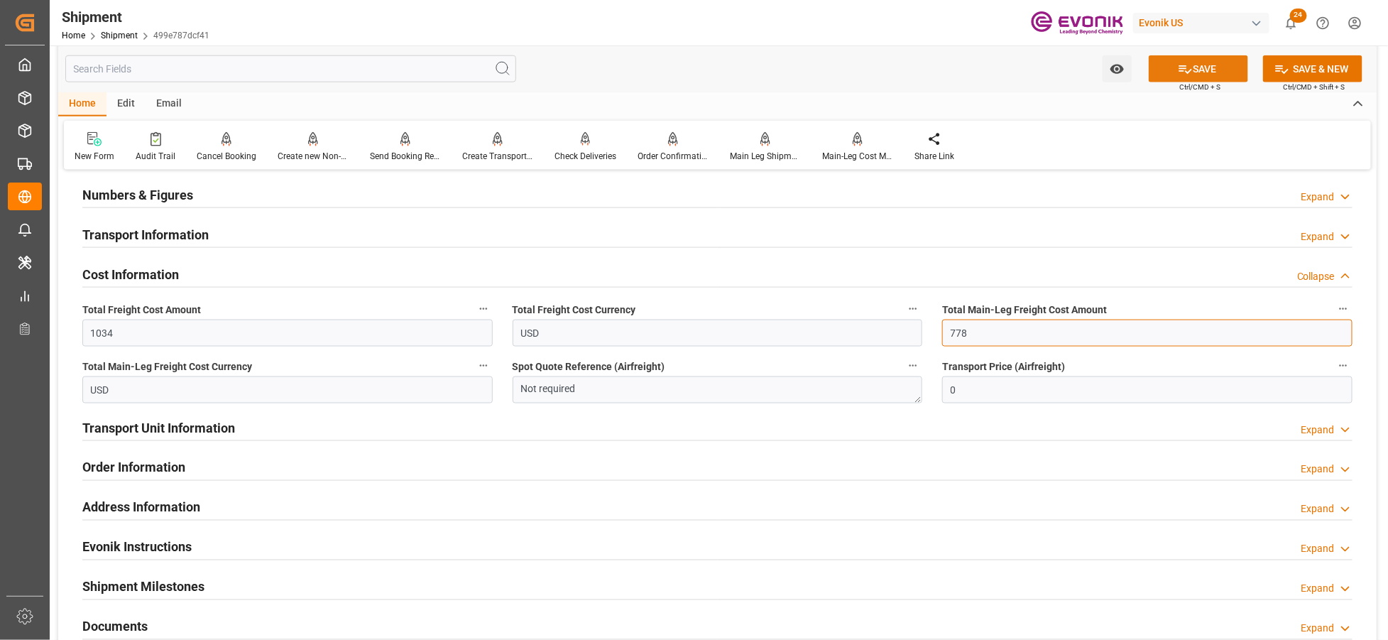
type input "778"
click at [1209, 72] on button "SAVE" at bounding box center [1198, 68] width 99 height 27
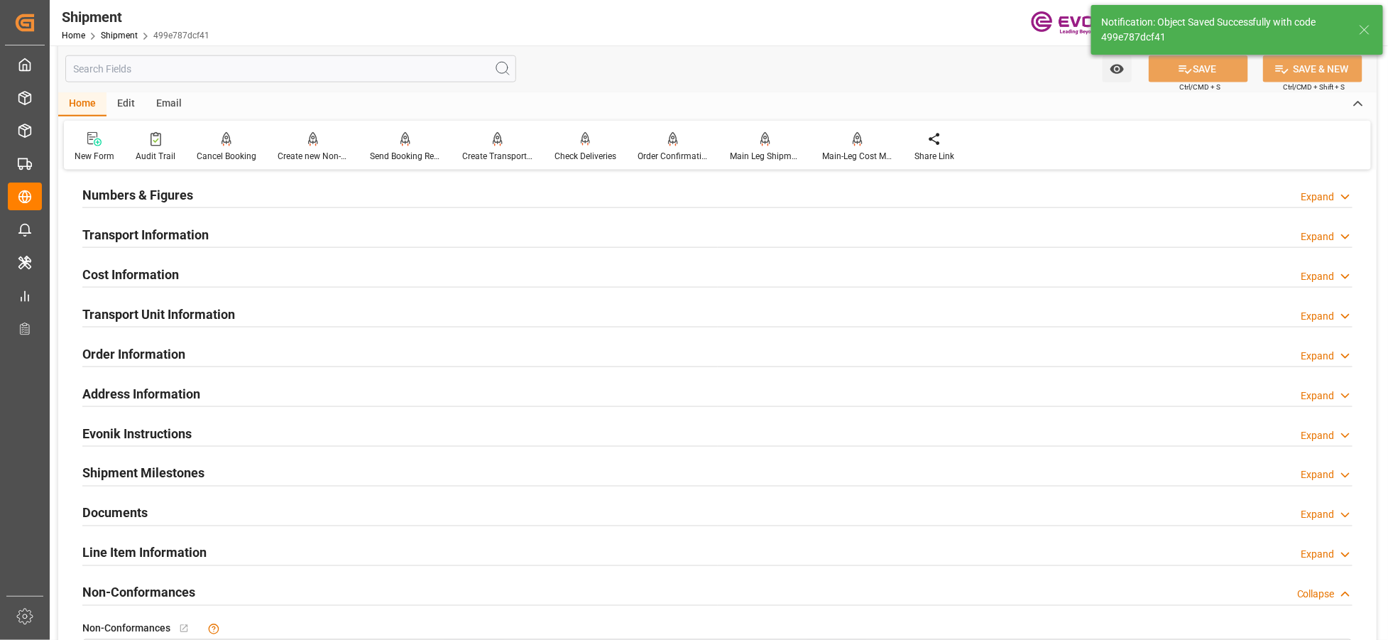
click at [249, 312] on div "Transport Unit Information Expand" at bounding box center [717, 313] width 1271 height 27
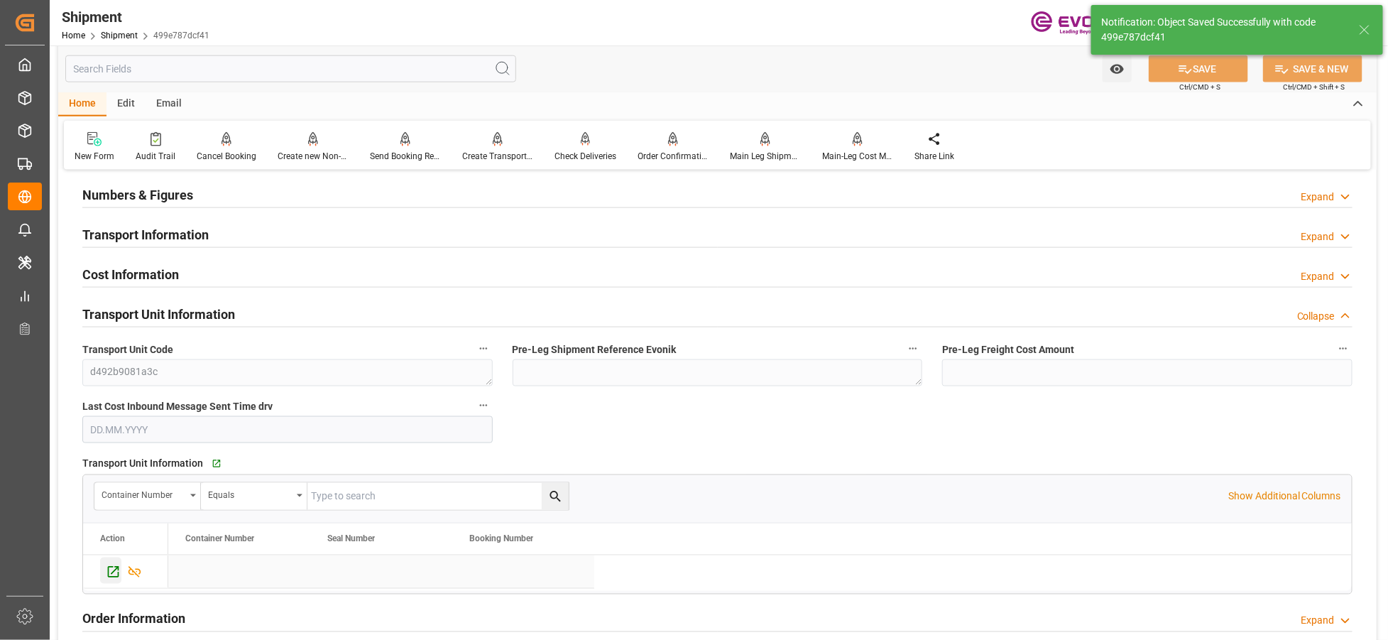
click at [107, 572] on icon "Press SPACE to select this row." at bounding box center [113, 572] width 15 height 15
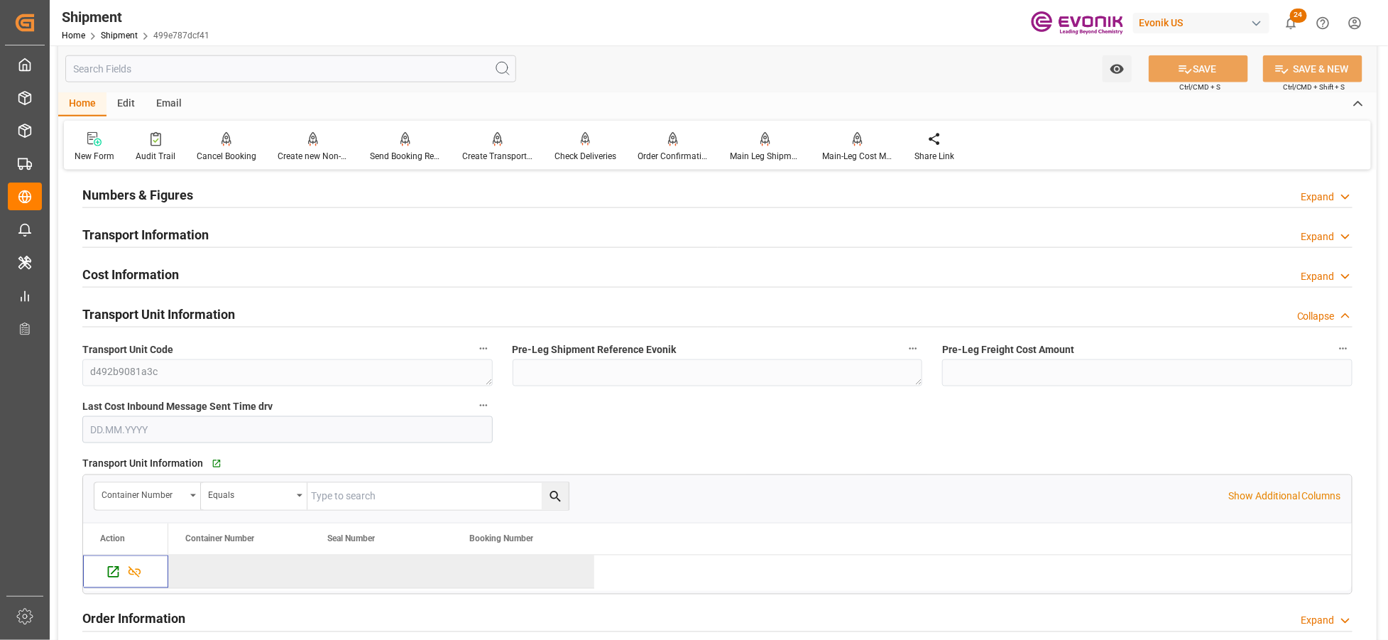
scroll to position [675, 0]
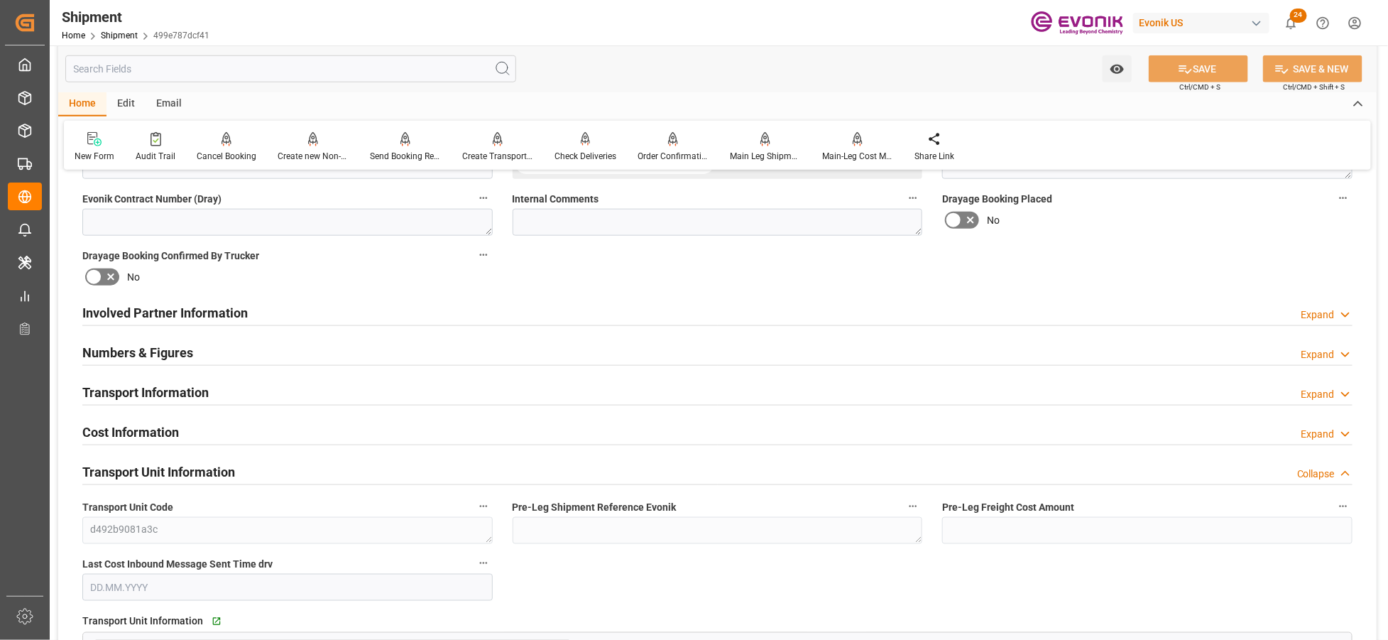
click at [436, 320] on div "Involved Partner Information Expand" at bounding box center [717, 311] width 1271 height 27
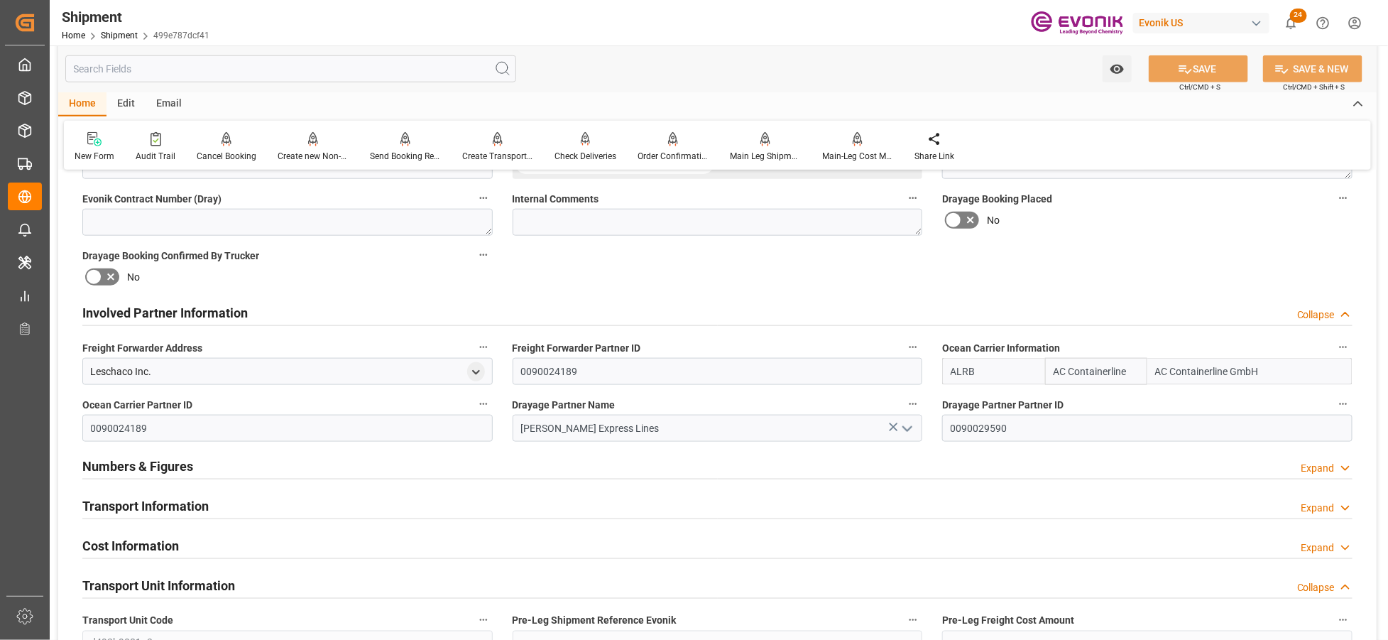
scroll to position [833, 0]
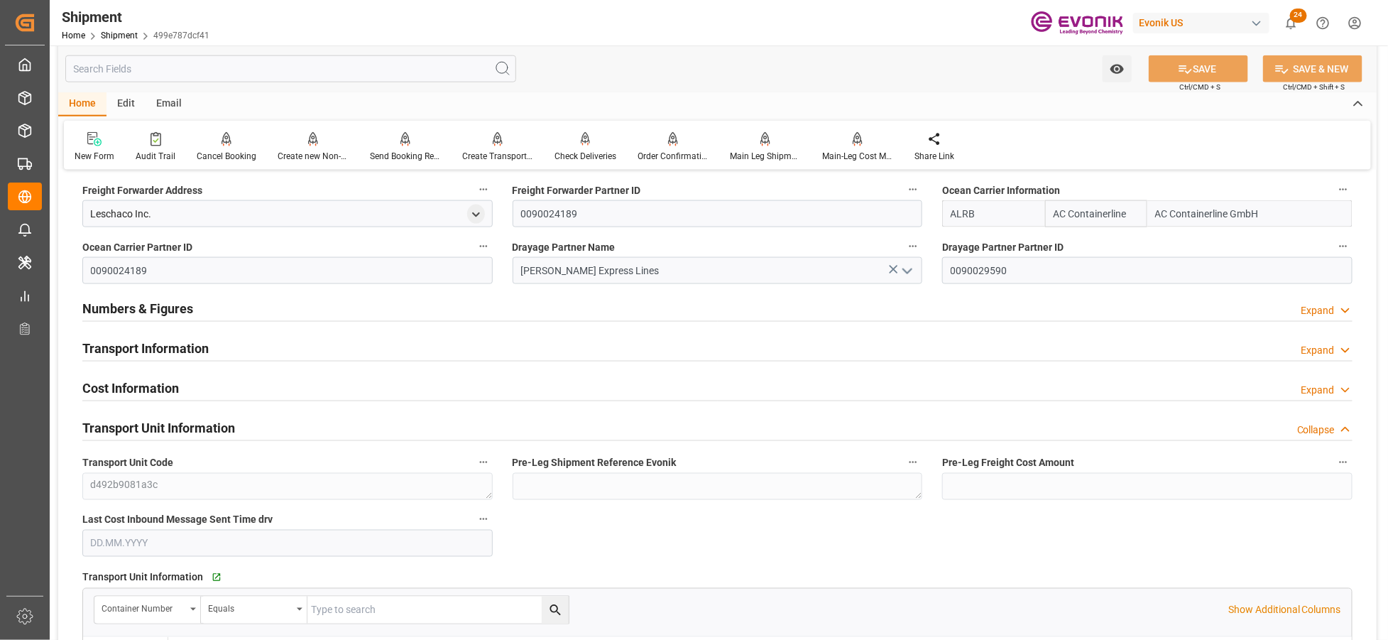
click at [438, 353] on div "Transport Information Expand" at bounding box center [717, 347] width 1271 height 27
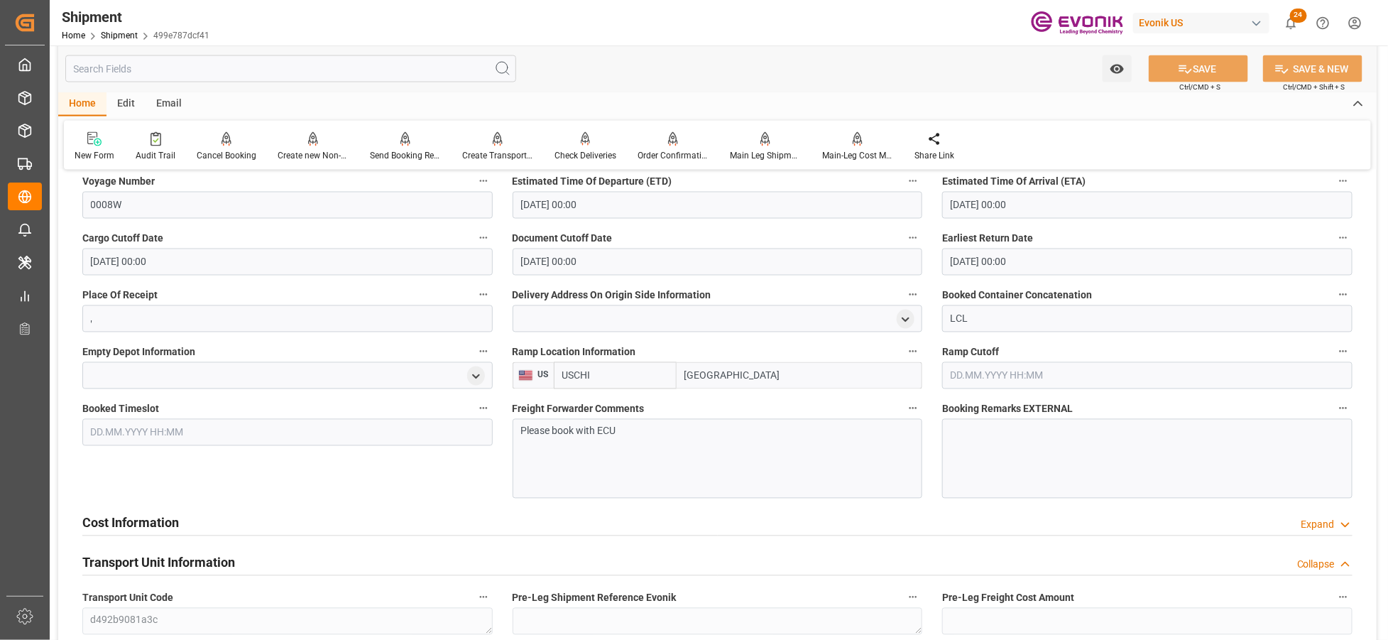
scroll to position [1307, 0]
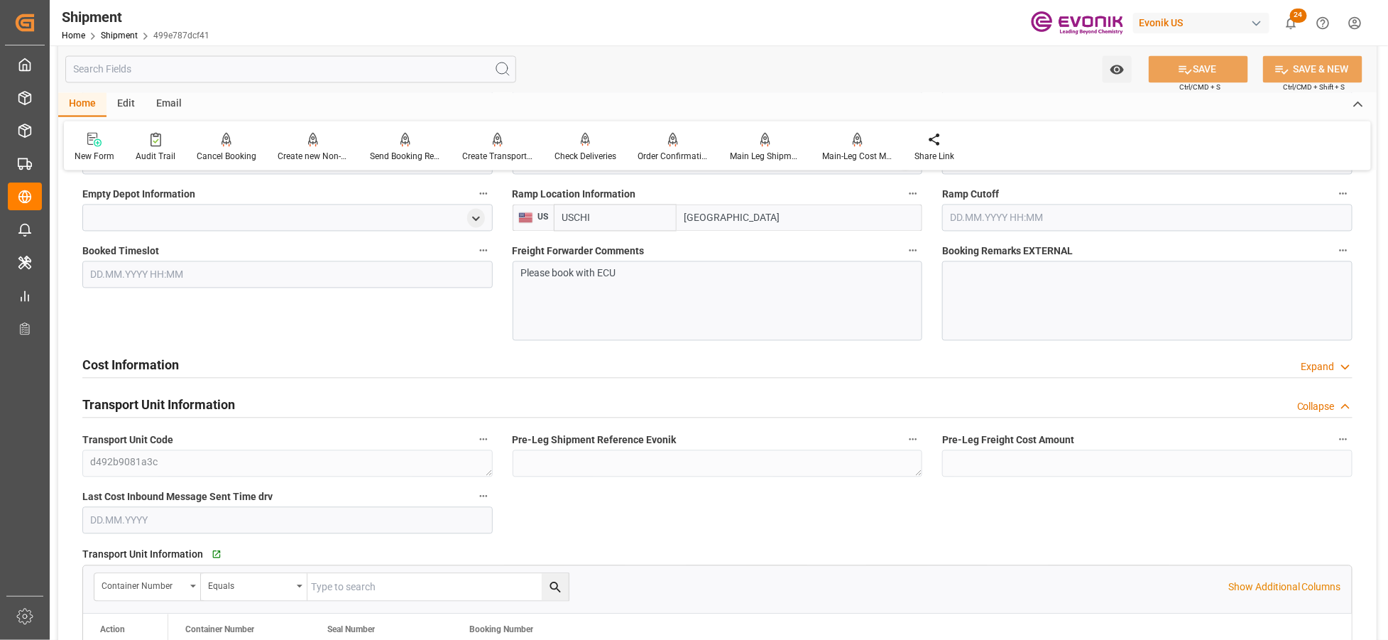
click at [469, 366] on div "Cost Information Expand" at bounding box center [717, 363] width 1271 height 27
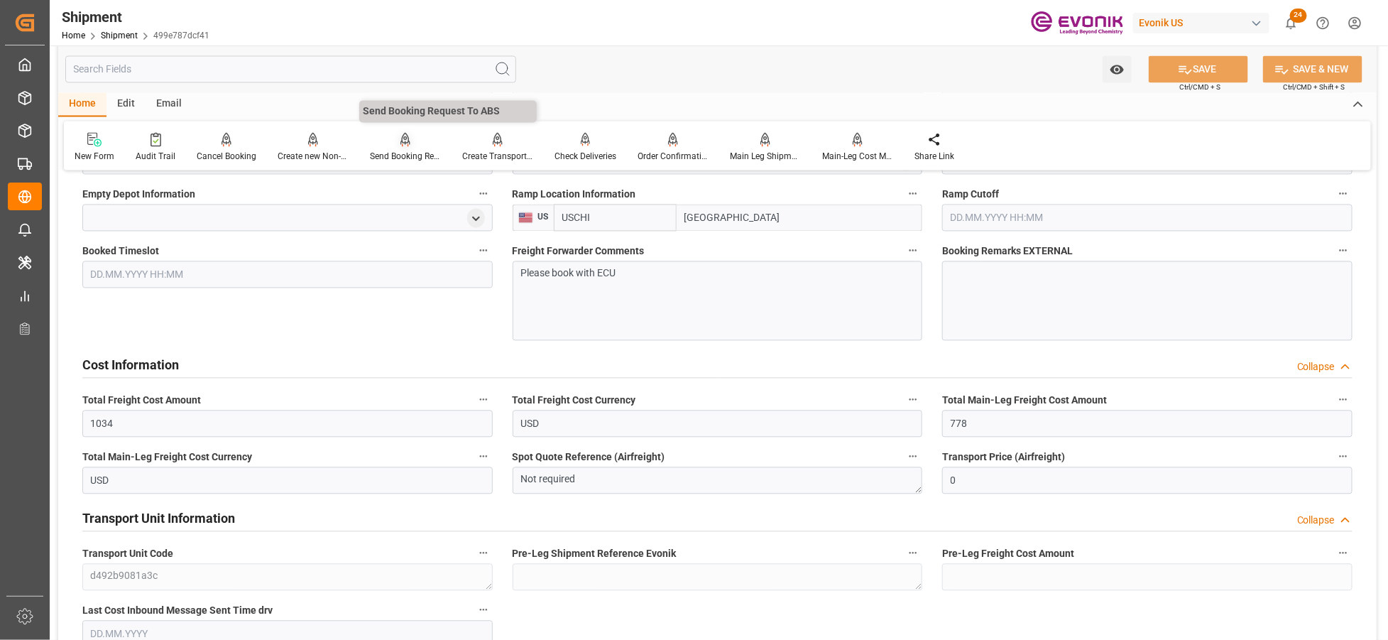
click at [396, 150] on div "Send Booking Request To ABS" at bounding box center [405, 156] width 71 height 13
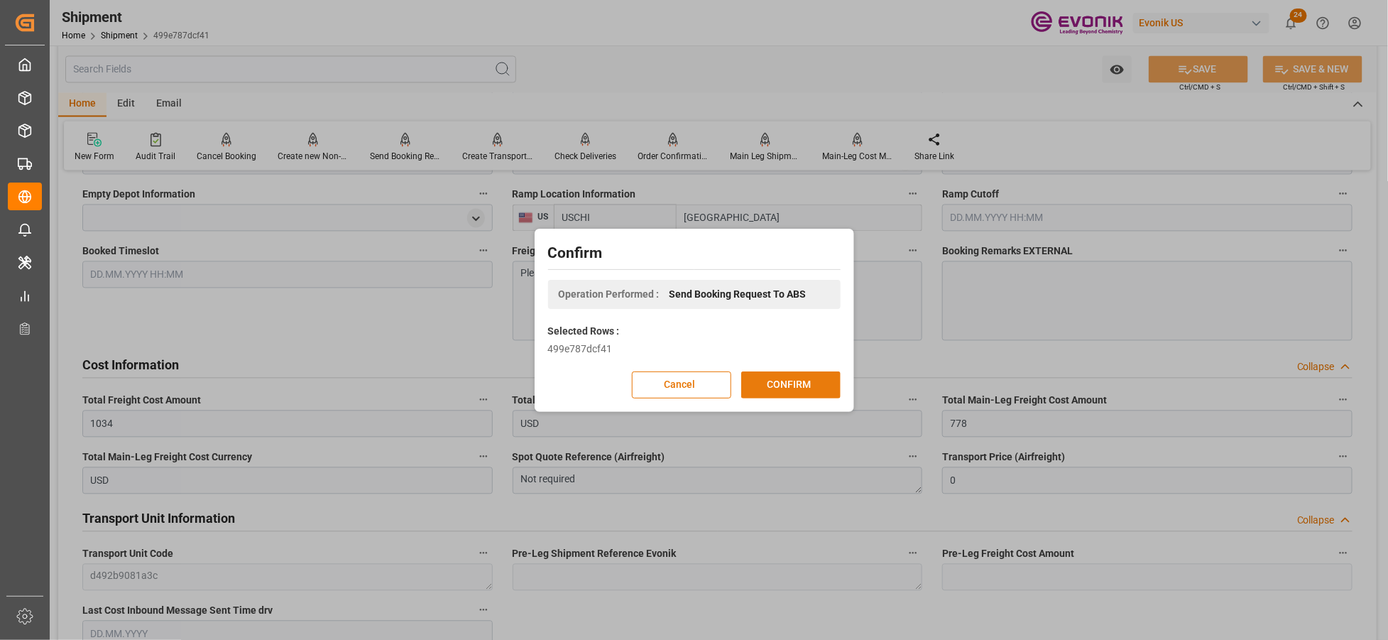
click at [779, 396] on button "CONFIRM" at bounding box center [790, 384] width 99 height 27
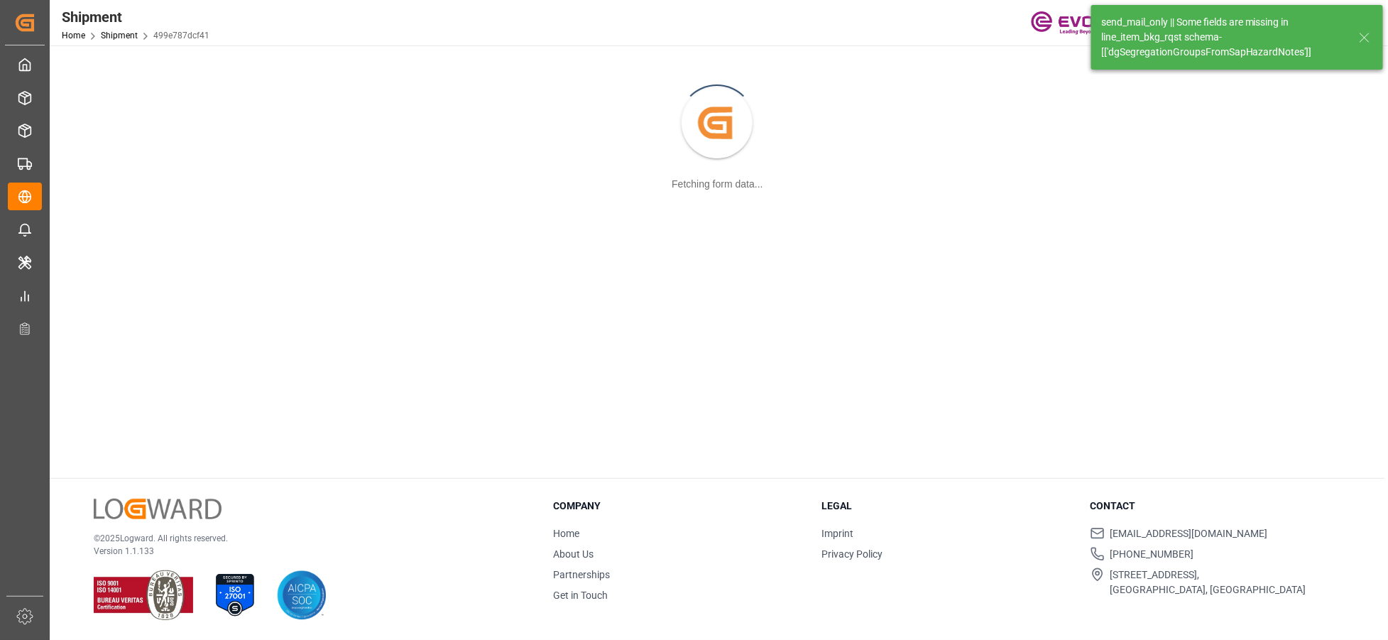
scroll to position [153, 0]
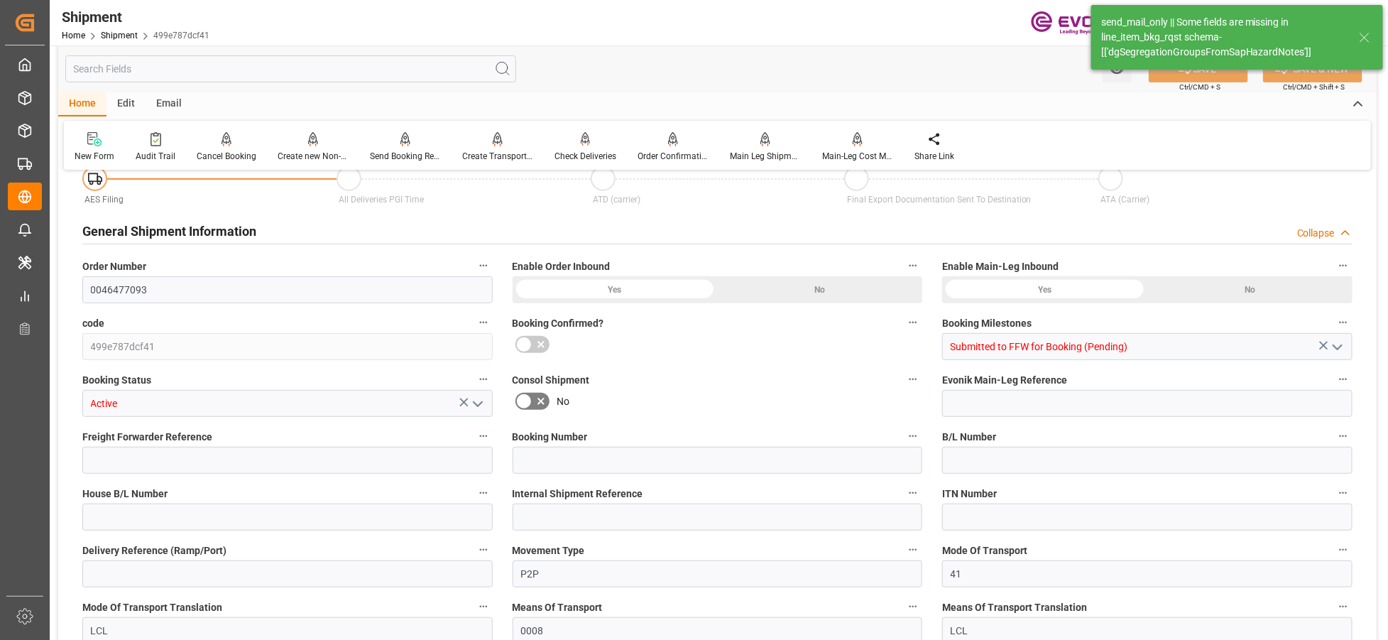
type input "3"
type input "IBC"
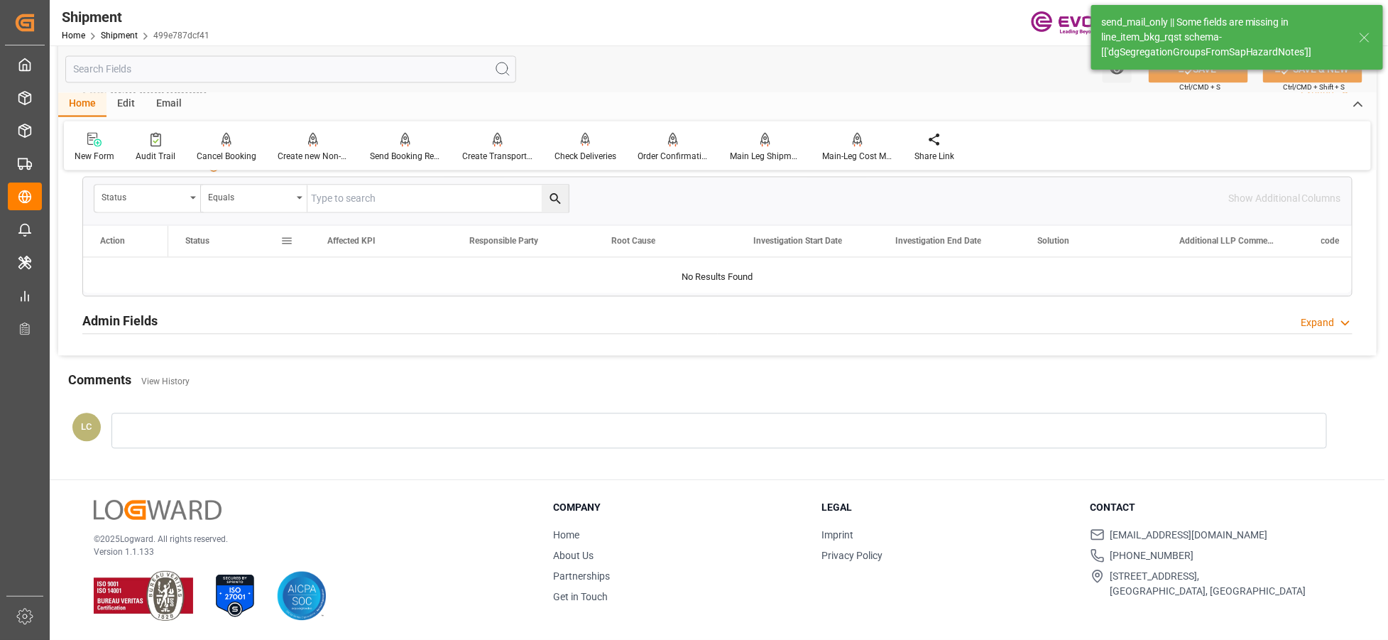
scroll to position [1138, 0]
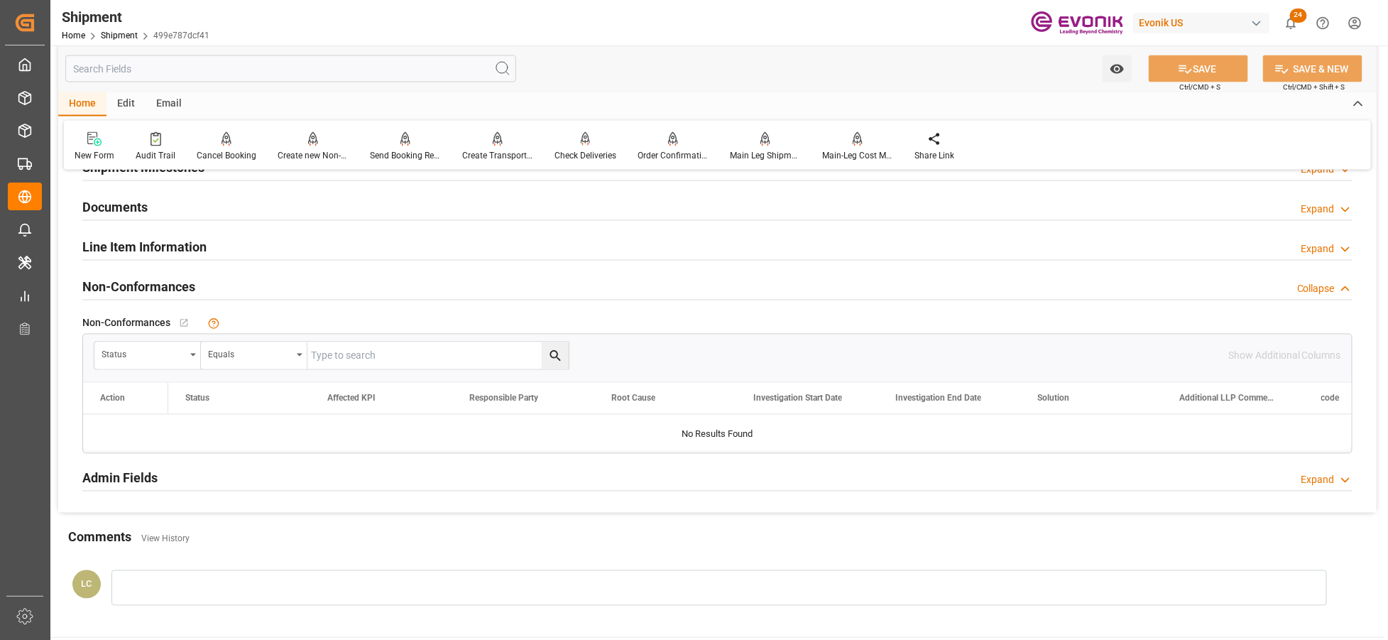
click at [280, 246] on div "Line Item Information Expand" at bounding box center [717, 246] width 1271 height 27
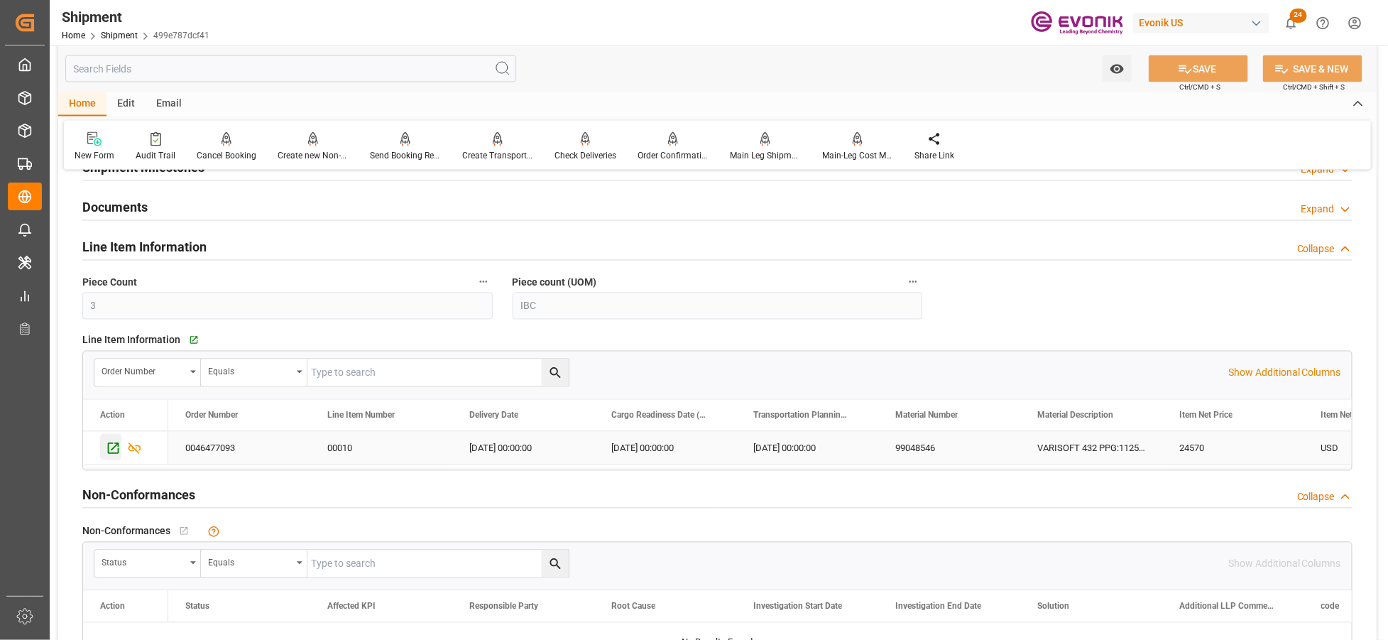
click at [107, 456] on div "Press SPACE to select this row." at bounding box center [110, 447] width 21 height 26
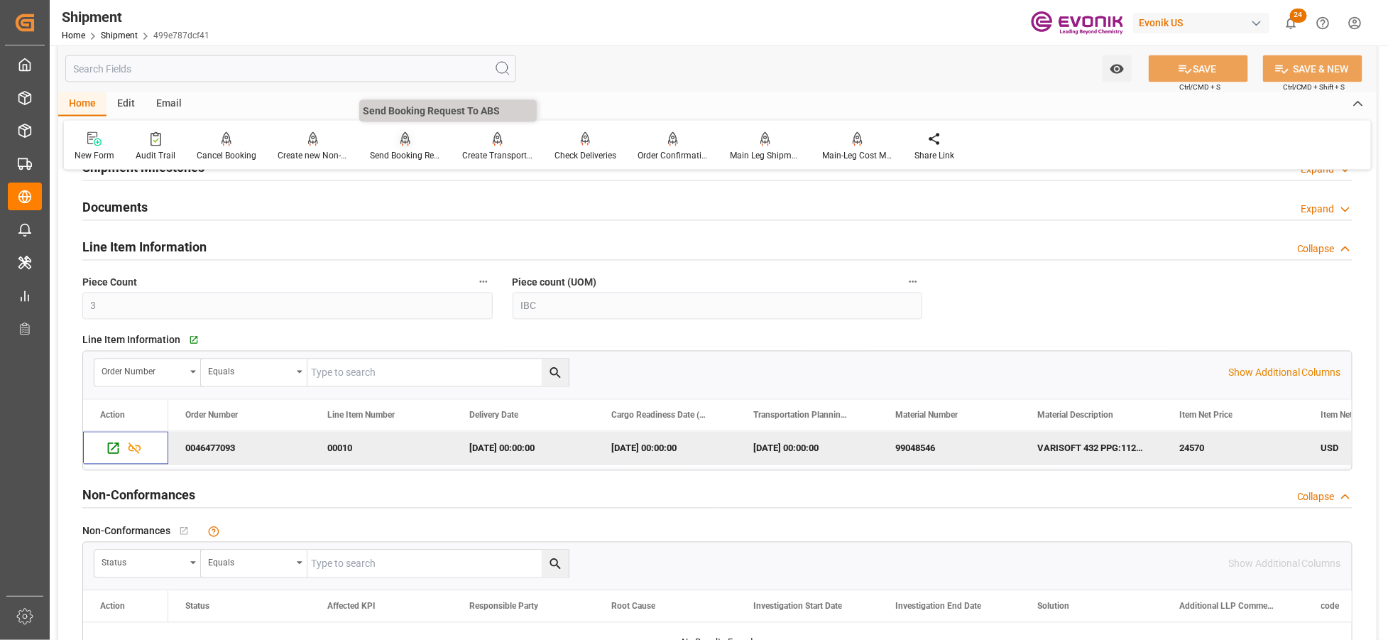
click at [401, 138] on icon at bounding box center [406, 139] width 10 height 14
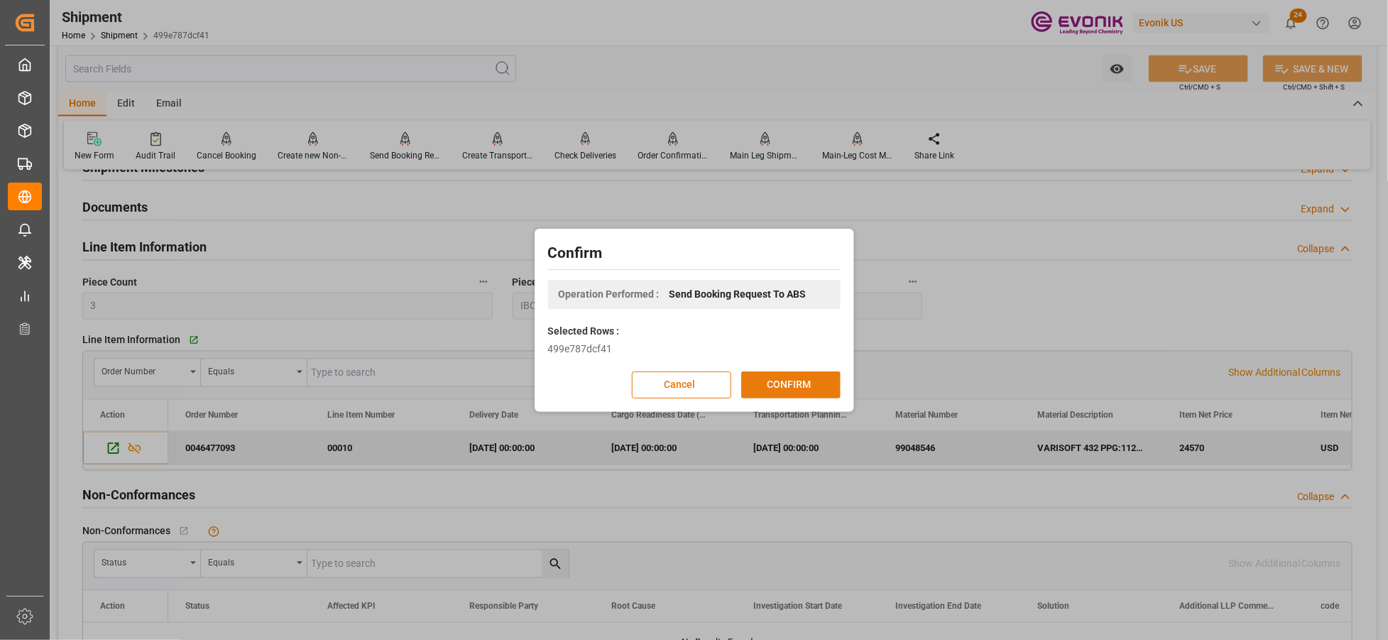
click at [813, 386] on button "CONFIRM" at bounding box center [790, 384] width 99 height 27
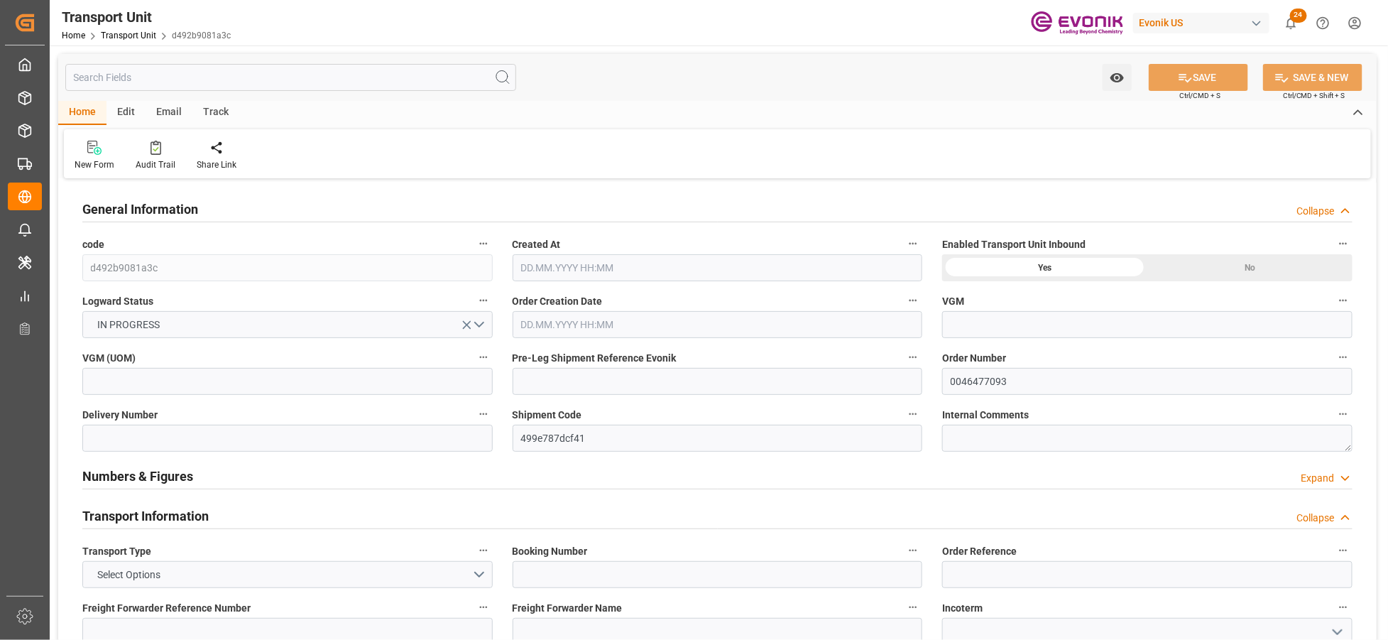
type input "AC Containerline"
type input "Leschaco Inc."
type input "USLGB"
type input "CNSHA"
type input "3195"
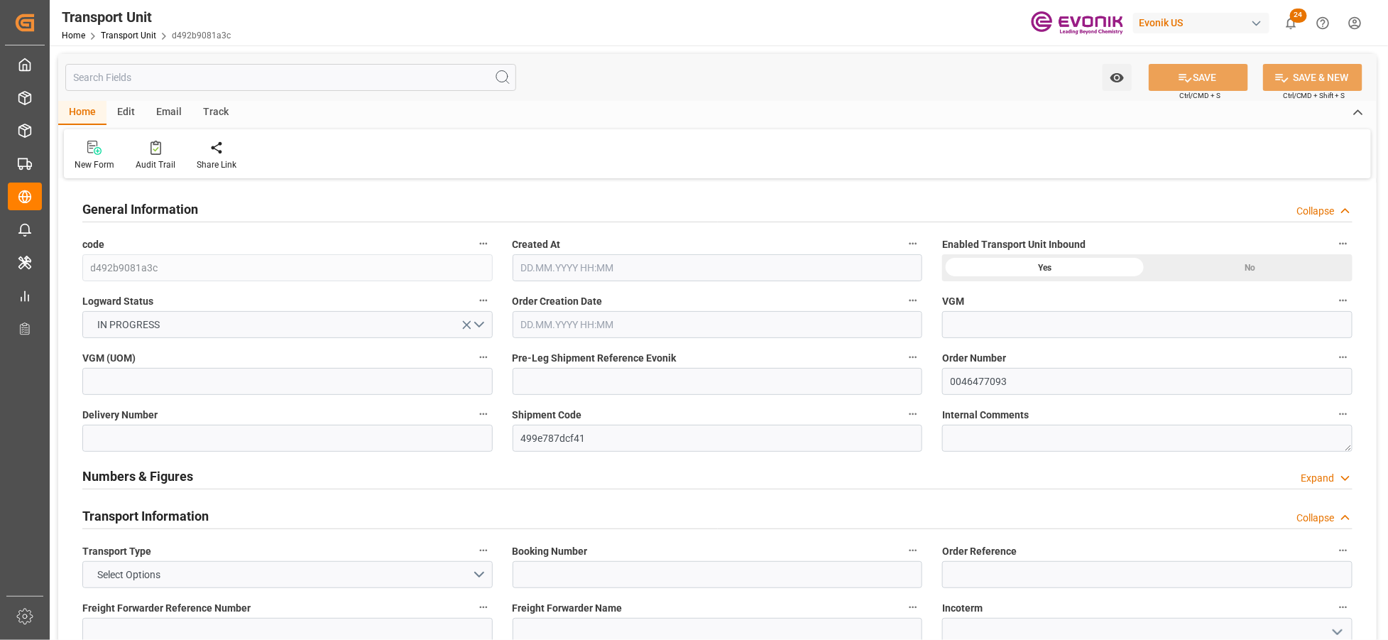
type input "[DATE] 03:07"
type input "[DATE]"
type input "[DATE] 00:00"
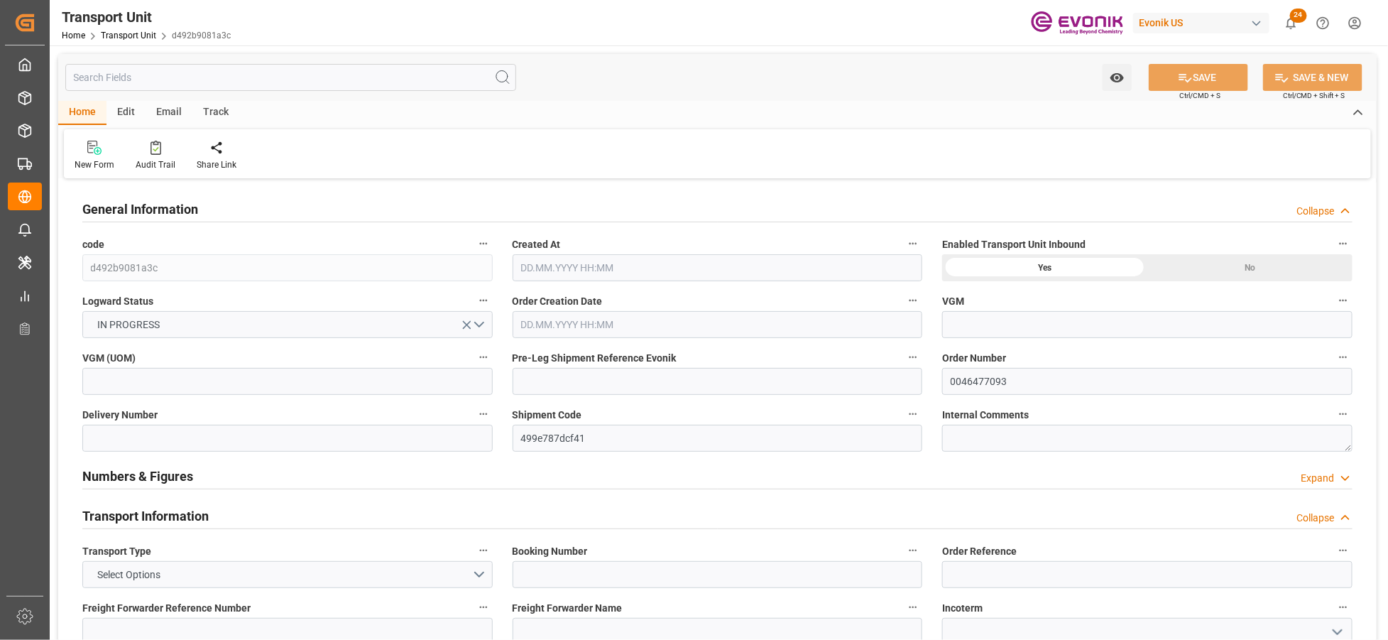
type input "[DATE] 00:00"
type input "07.11.2025 00:00"
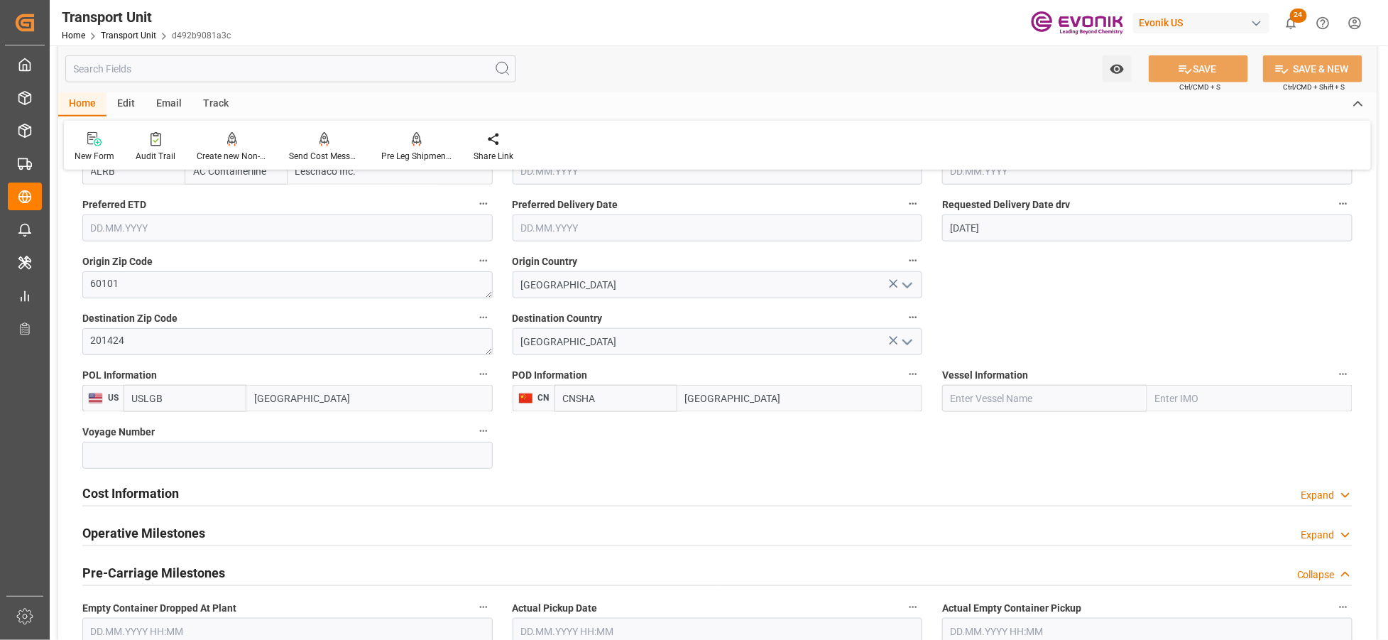
scroll to position [789, 0]
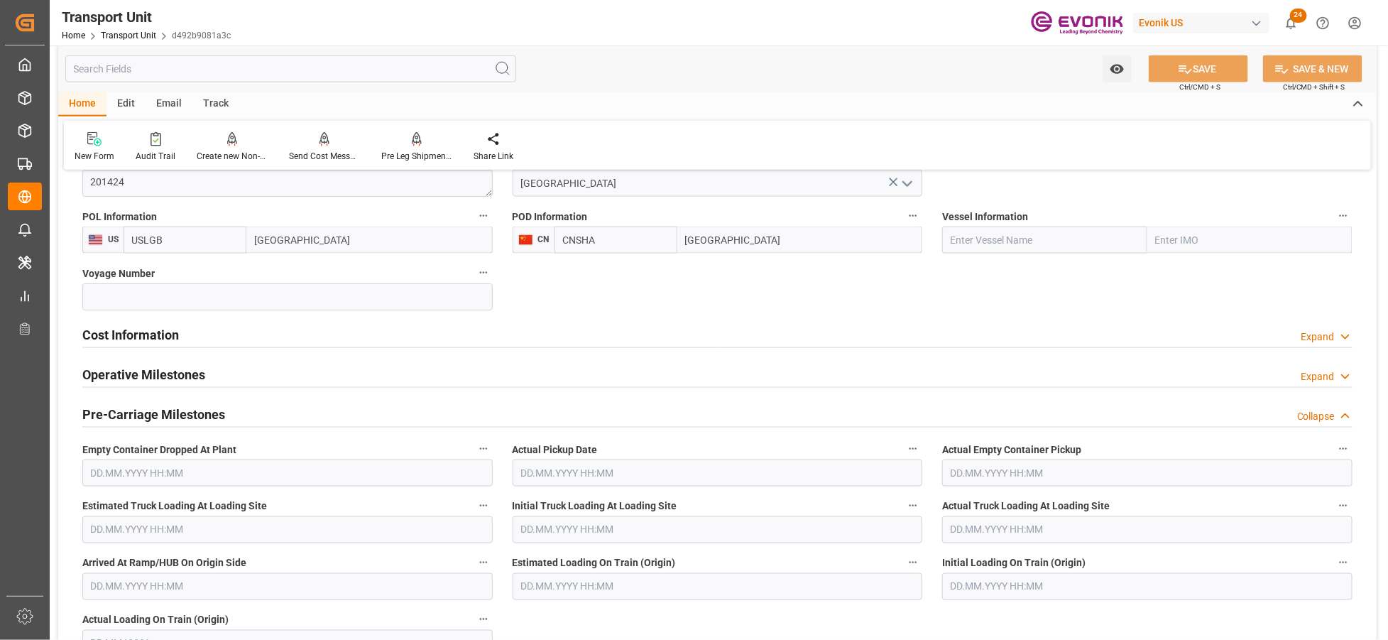
click at [278, 335] on div "Cost Information Expand" at bounding box center [717, 333] width 1271 height 27
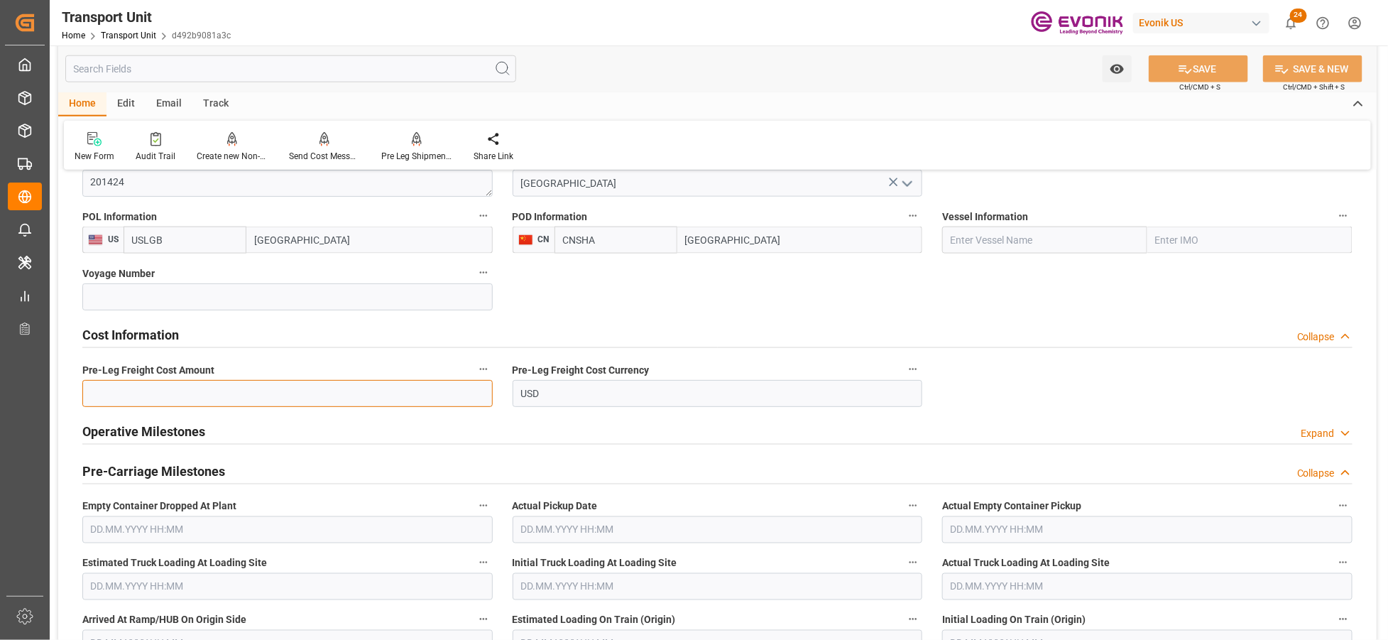
click at [237, 393] on input "text" at bounding box center [287, 393] width 410 height 27
paste input "256"
type input "256"
click at [805, 320] on div "Cost Information Collapse" at bounding box center [717, 333] width 1271 height 27
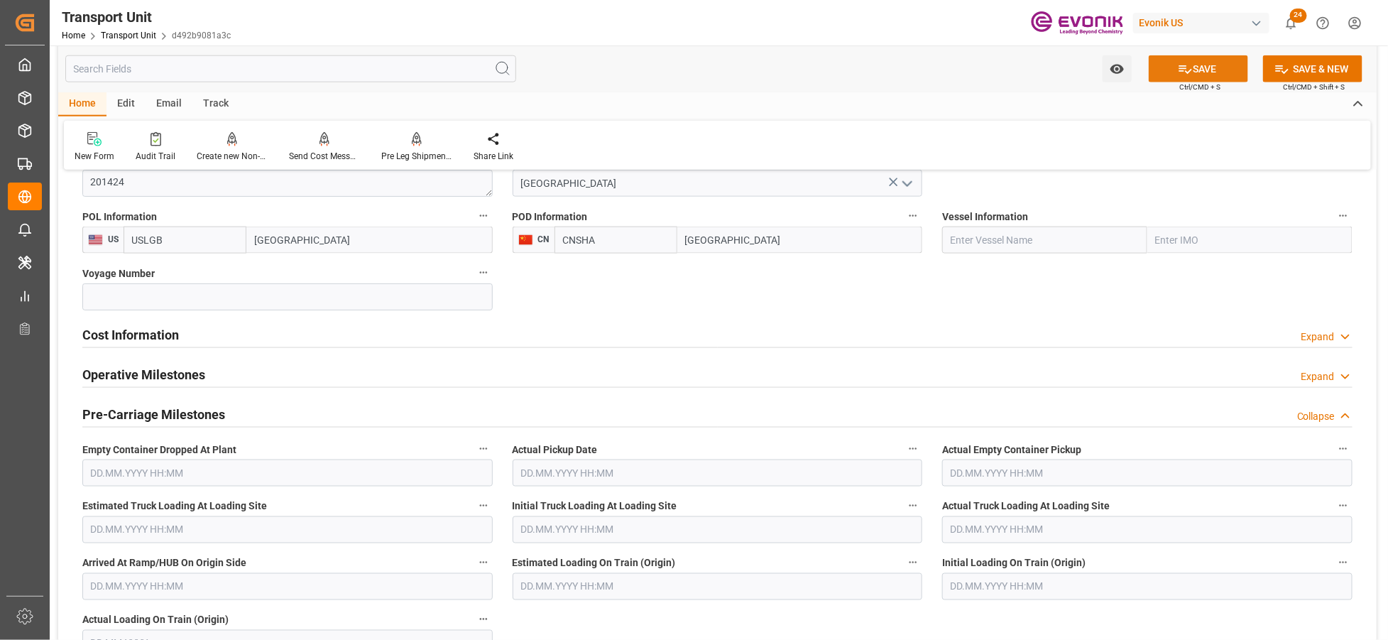
click at [1212, 67] on button "SAVE" at bounding box center [1198, 68] width 99 height 27
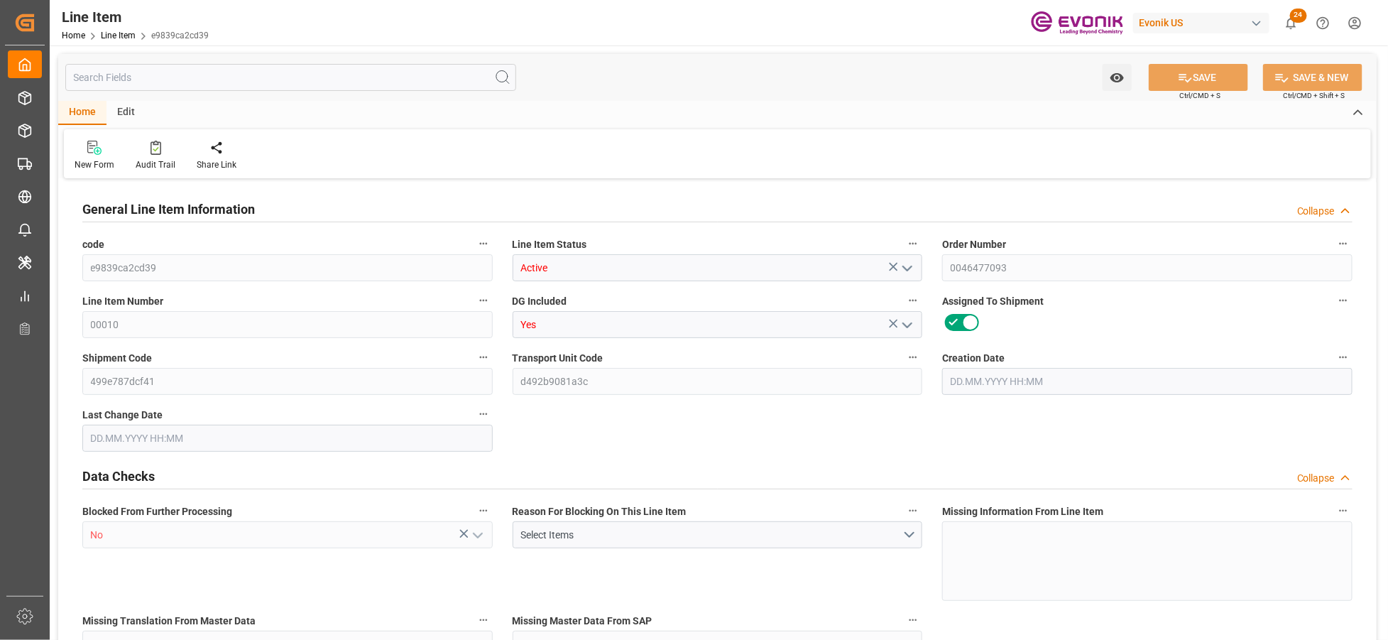
type input "3"
type input "3195"
type input "3000"
type input "4.212"
type input "3"
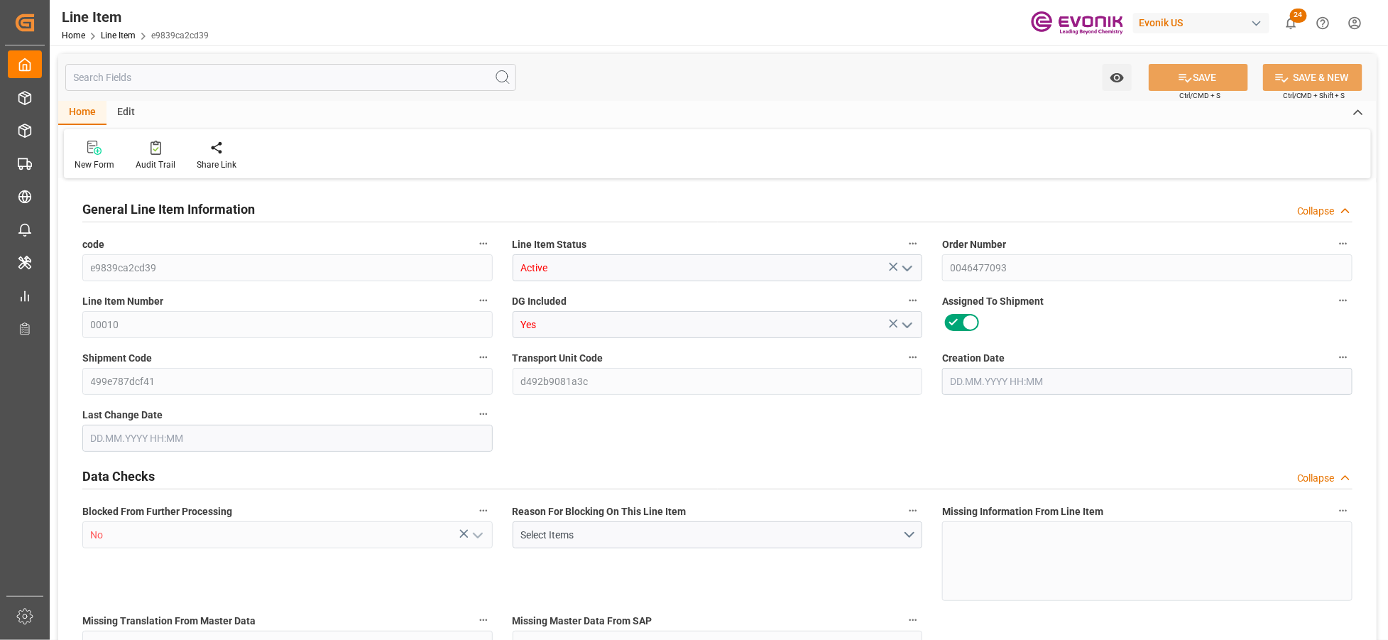
type input "24570"
type input "3"
type input "3000"
type input "3195"
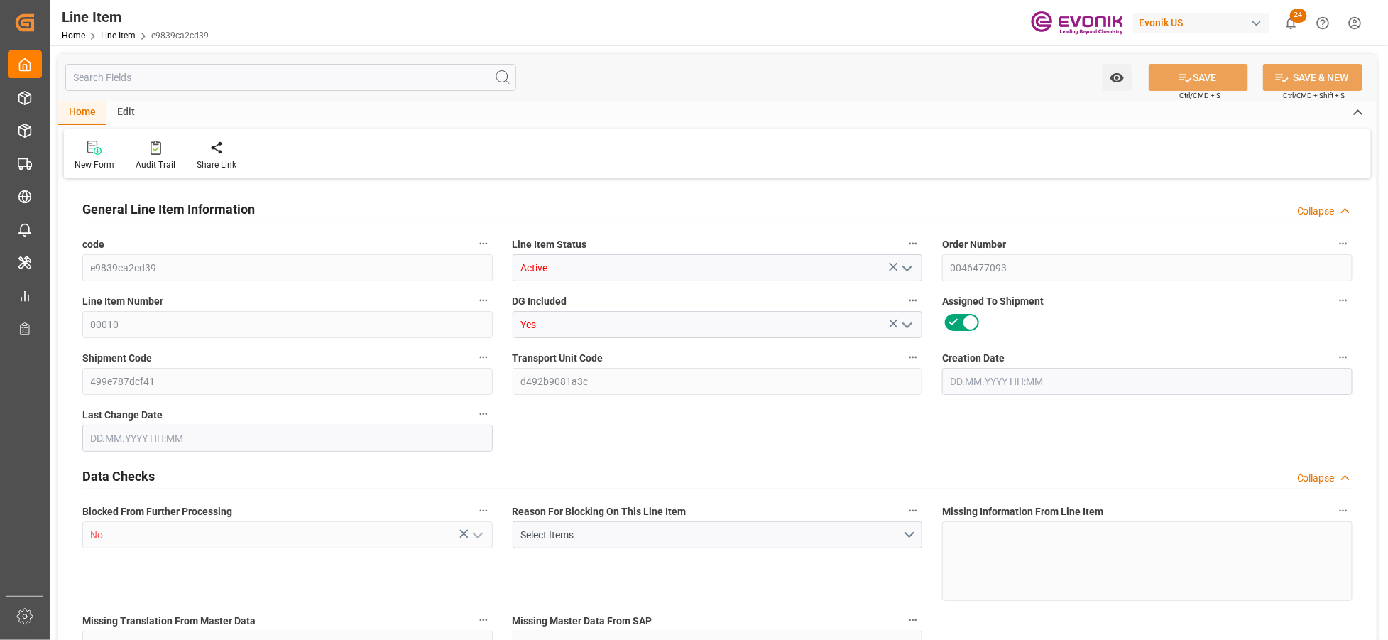
type input "3195"
type input "3000"
type input "4.212"
type input "4212"
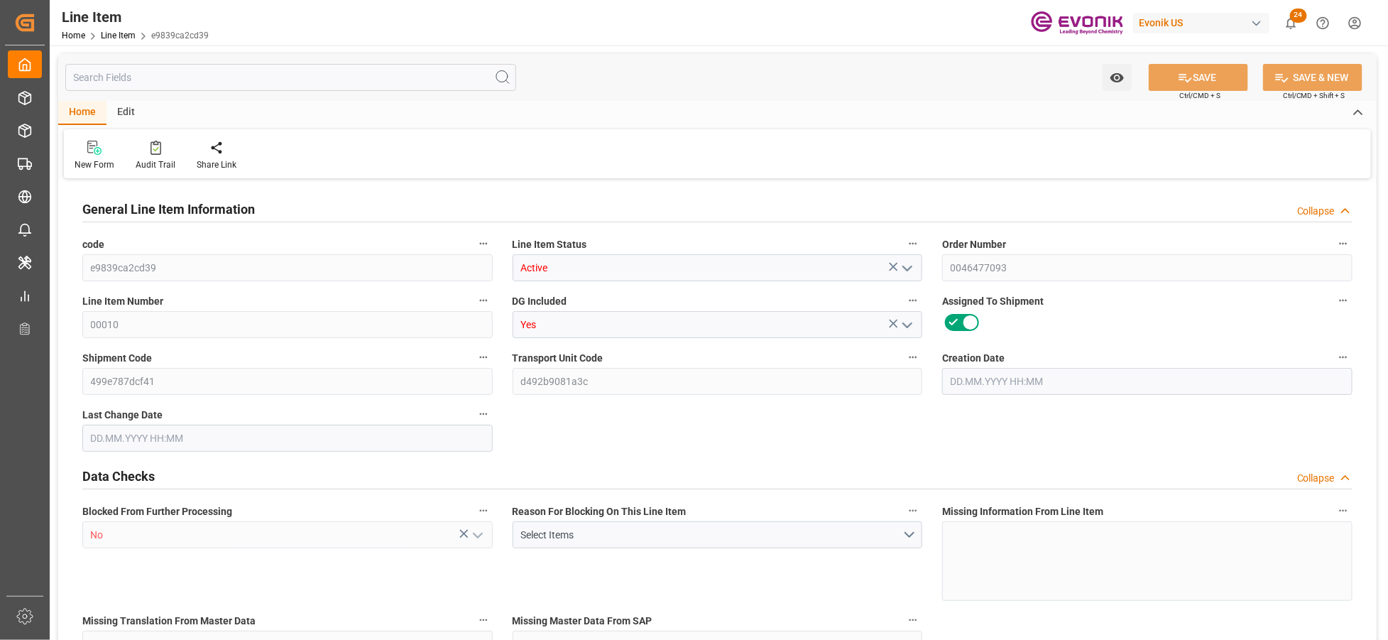
type input "0"
type input "[DATE] 11:55"
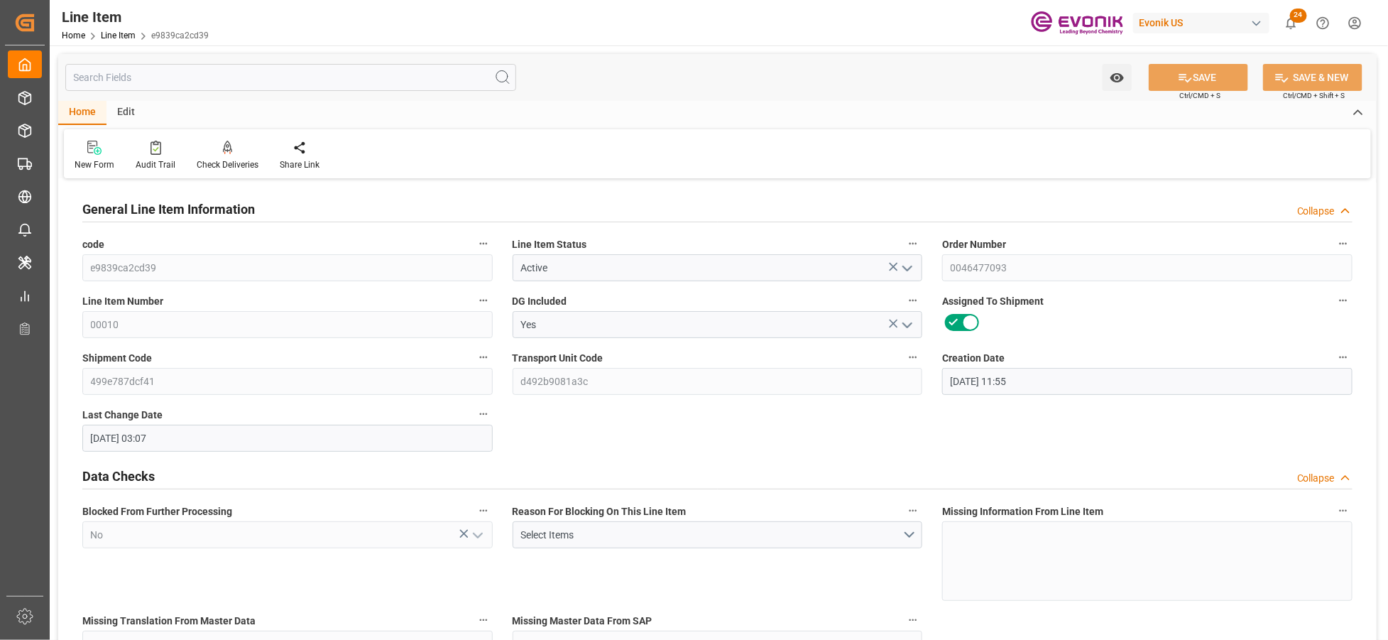
type input "[DATE] 03:07"
type input "[DATE]"
click at [327, 78] on input "text" at bounding box center [290, 77] width 451 height 27
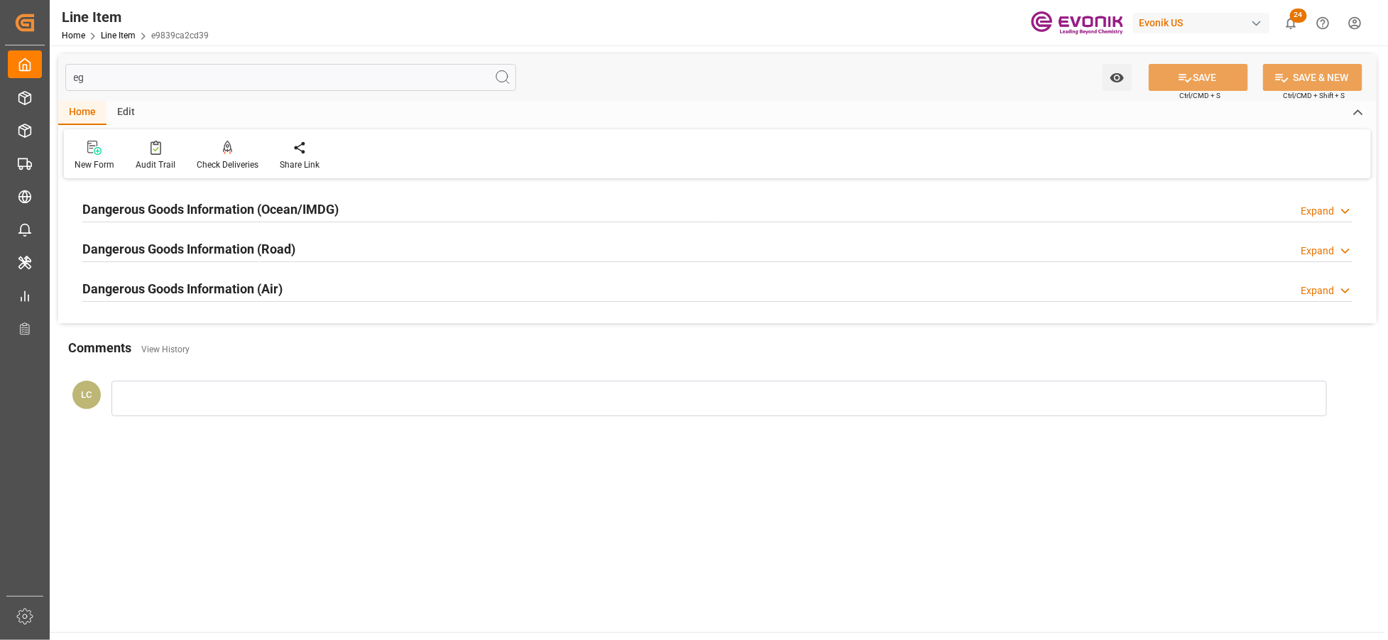
type input "eg"
click at [345, 207] on div "Dangerous Goods Information (Ocean/IMDG) Expand" at bounding box center [717, 208] width 1271 height 27
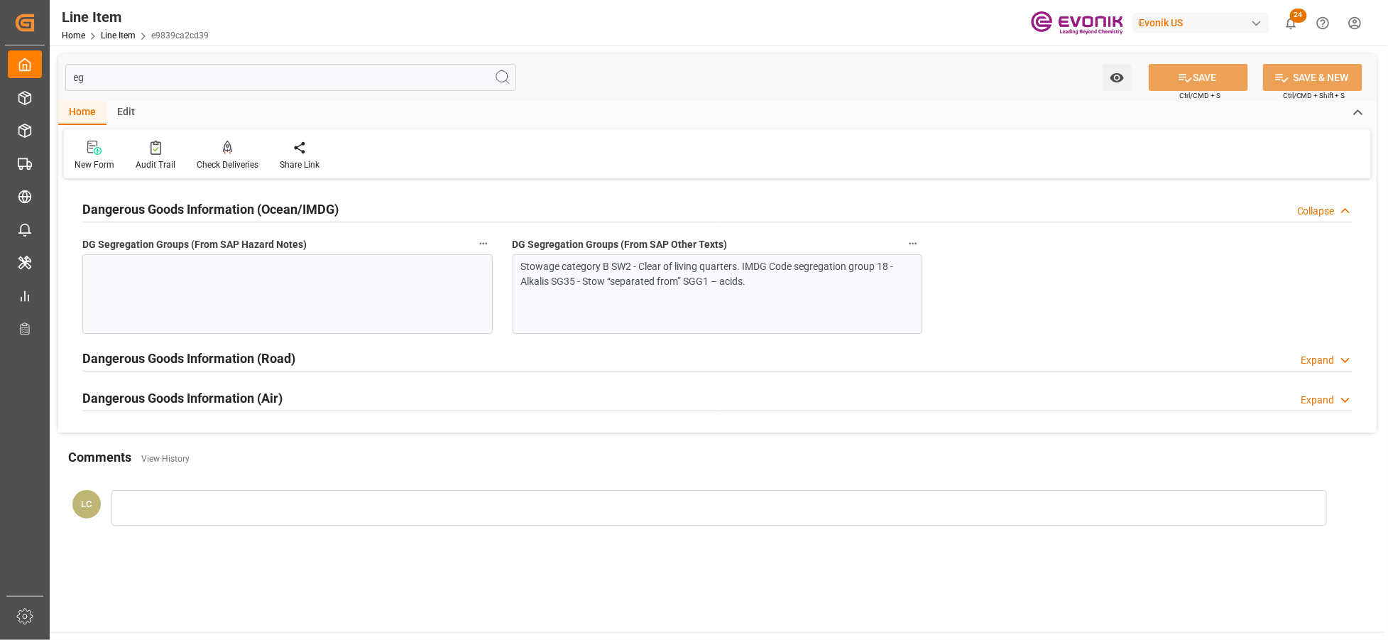
click at [614, 283] on div "Stowage category B SW2 - Clear of living quarters. IMDG Code segregation group …" at bounding box center [712, 274] width 382 height 30
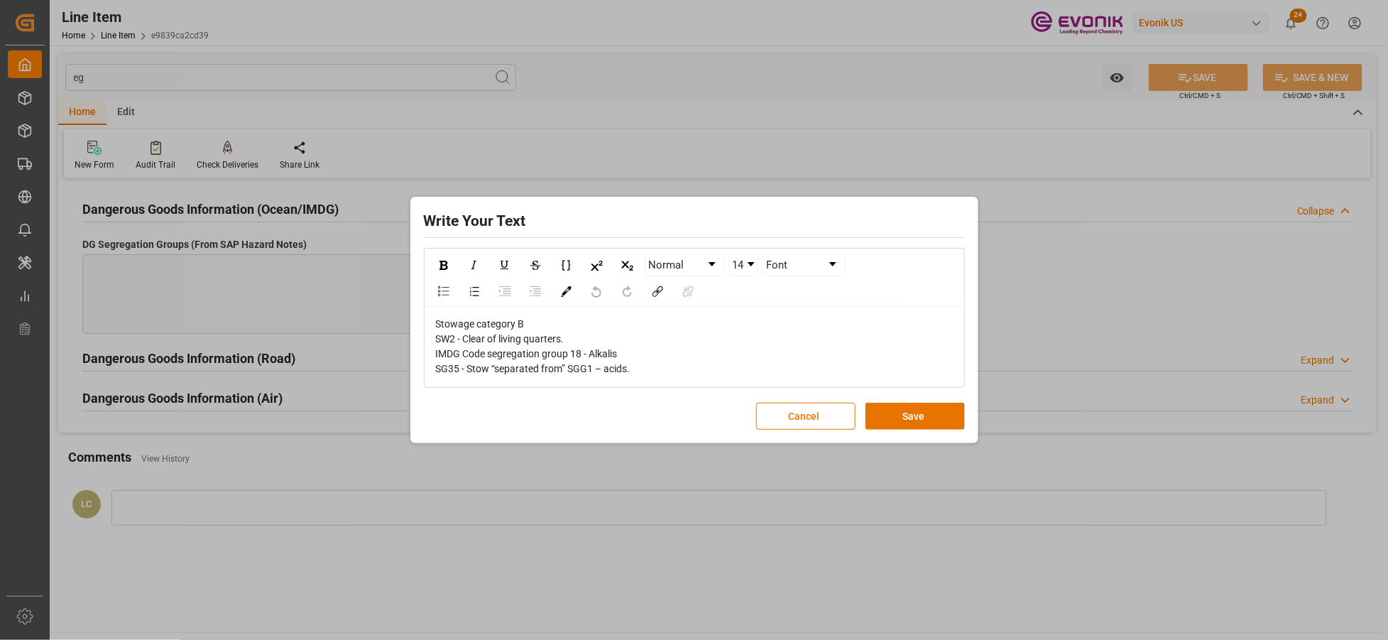
click at [643, 369] on div "Stowage category B SW2 - Clear of living quarters. IMDG Code segregation group …" at bounding box center [695, 347] width 518 height 60
drag, startPoint x: 590, startPoint y: 373, endPoint x: 403, endPoint y: 311, distance: 196.7
click at [403, 311] on div "Write Your Text Normal 14 Font Stowage category B SW2 - Clear of living quarter…" at bounding box center [694, 320] width 1388 height 640
copy span "Stowage category B SW2 - Clear of living quarters. IMDG Code segregation group …"
click at [934, 419] on button "Save" at bounding box center [915, 416] width 99 height 27
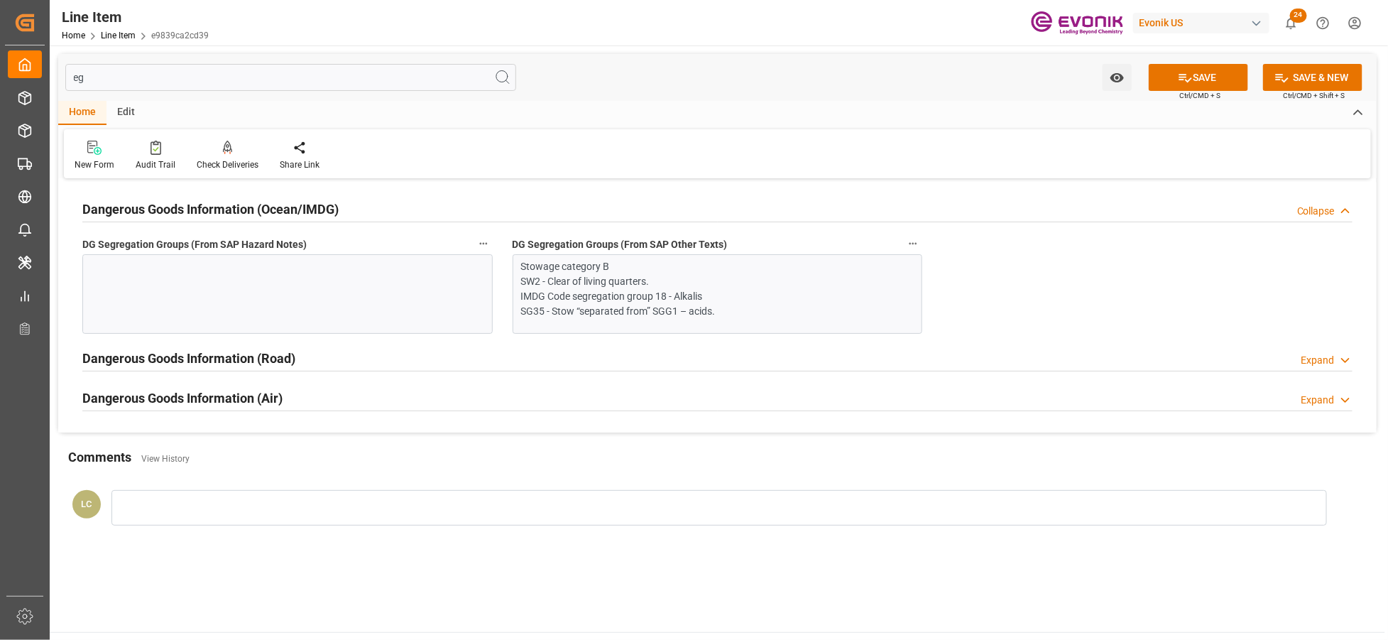
click at [422, 295] on div at bounding box center [287, 294] width 410 height 80
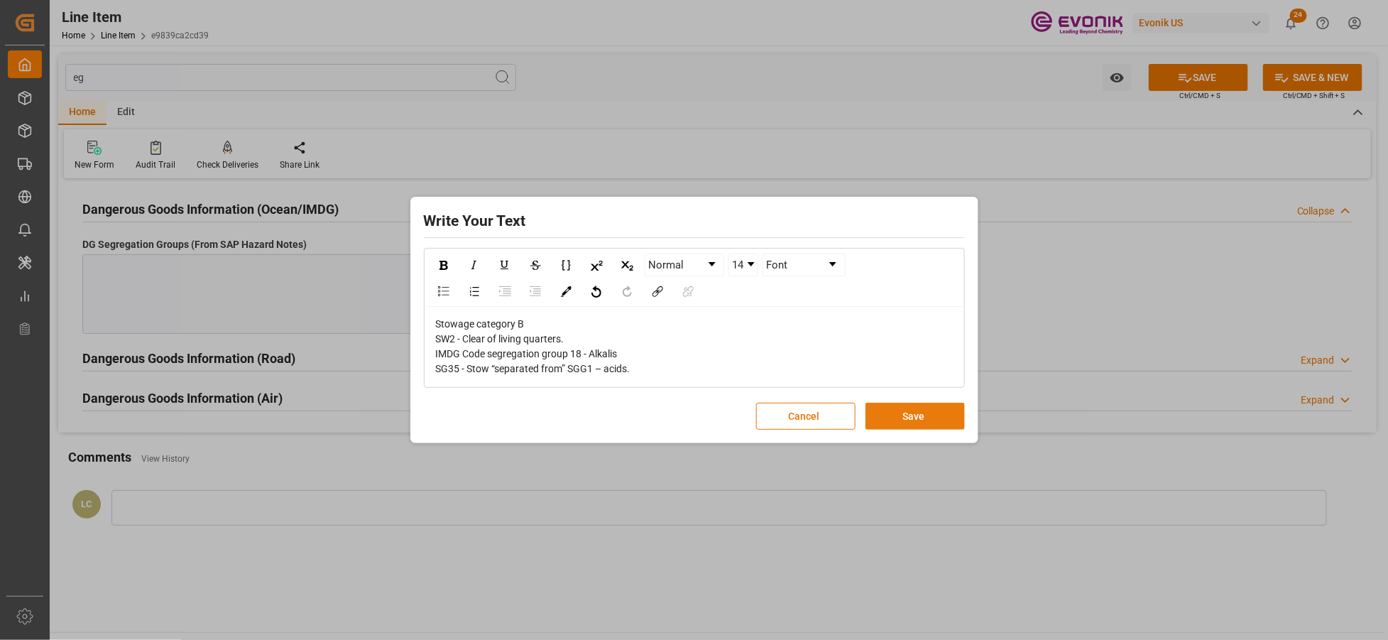
click at [909, 408] on button "Save" at bounding box center [915, 416] width 99 height 27
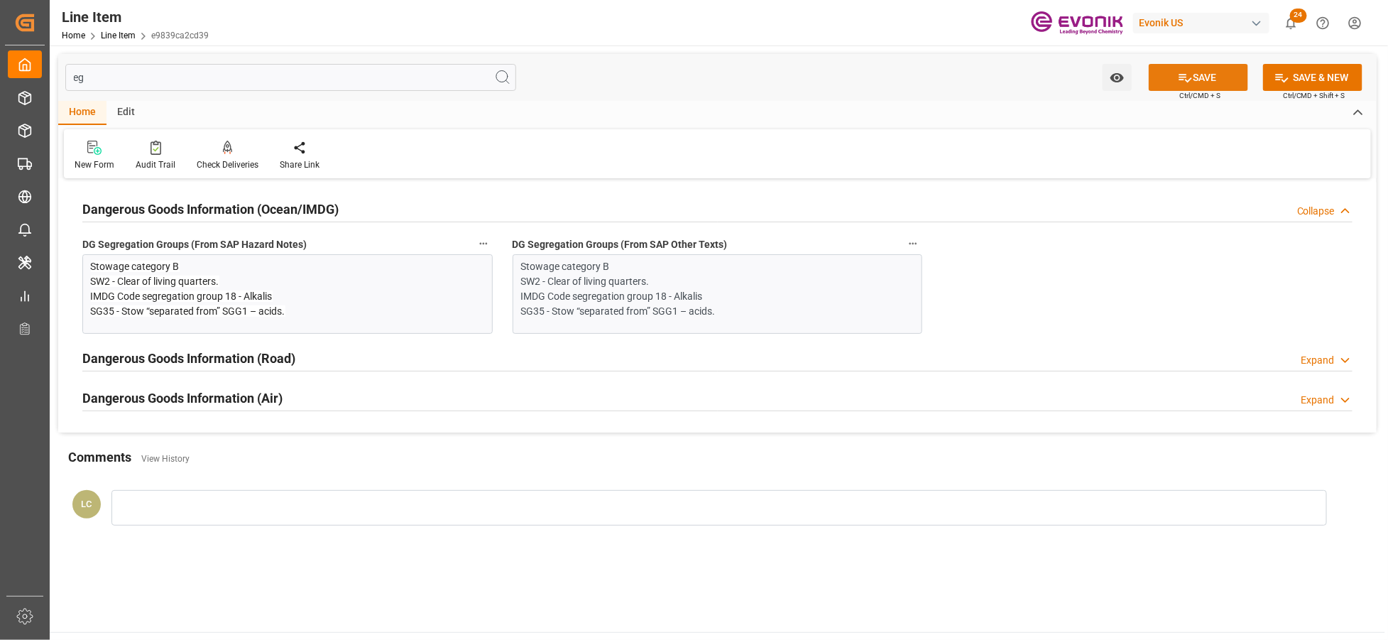
click at [1192, 79] on button "SAVE" at bounding box center [1198, 77] width 99 height 27
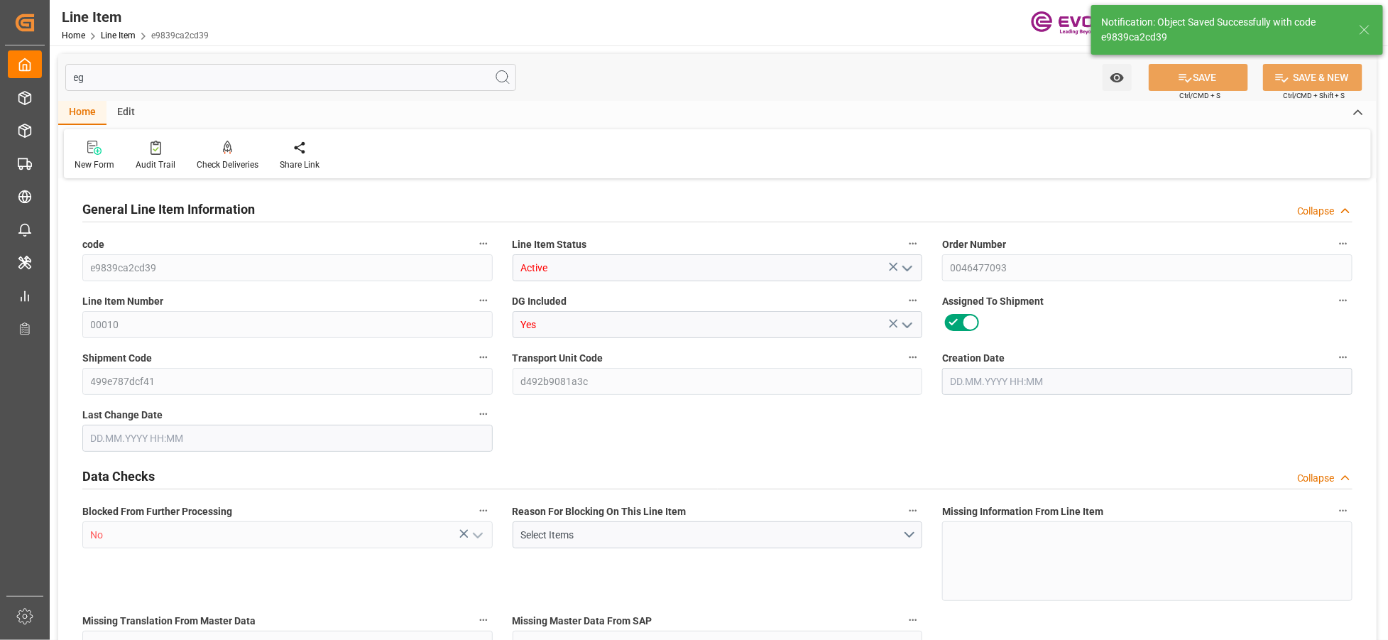
type input "3"
type input "3195"
type input "3000"
type input "4.212"
type input "3"
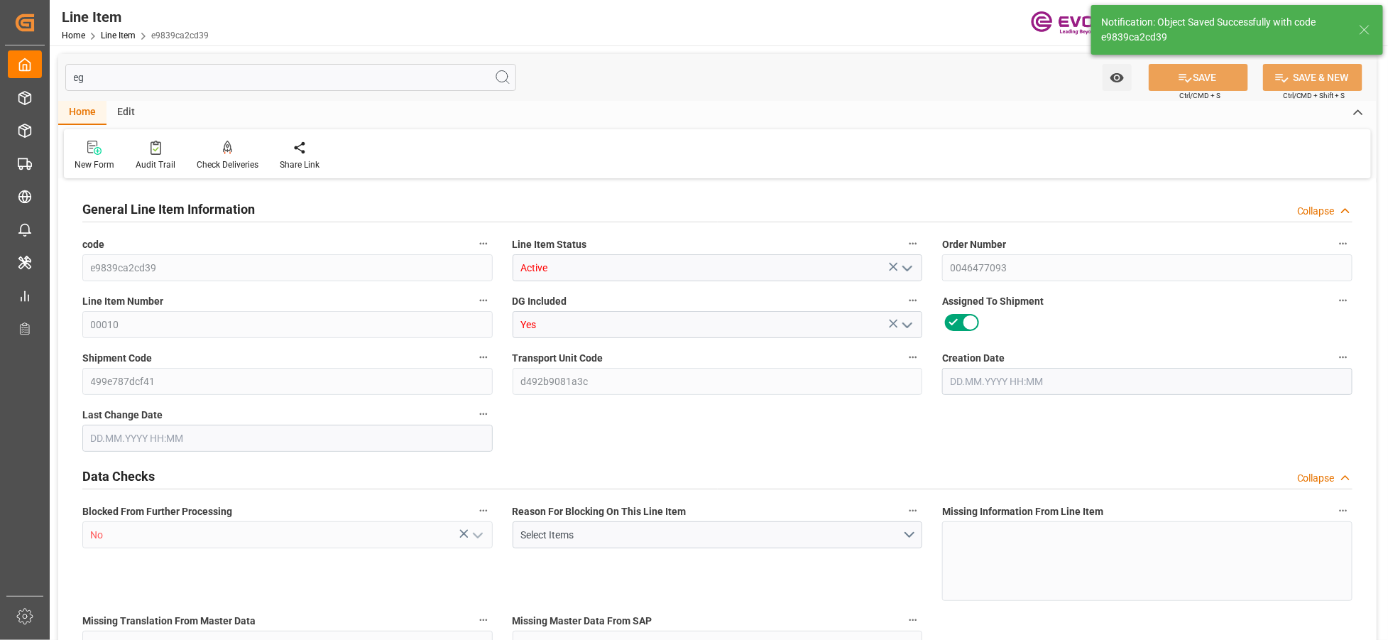
type input "24570"
type input "3"
type input "3000"
type input "3195"
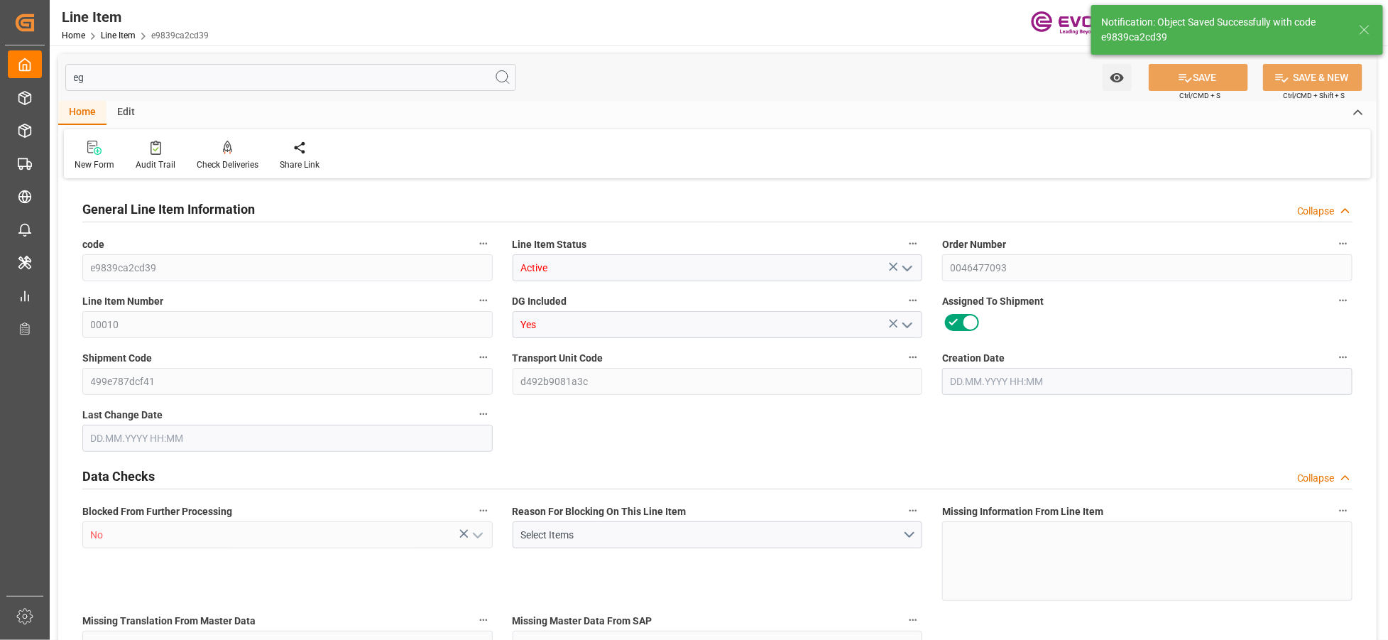
type input "3195"
type input "3000"
type input "4.212"
type input "4212"
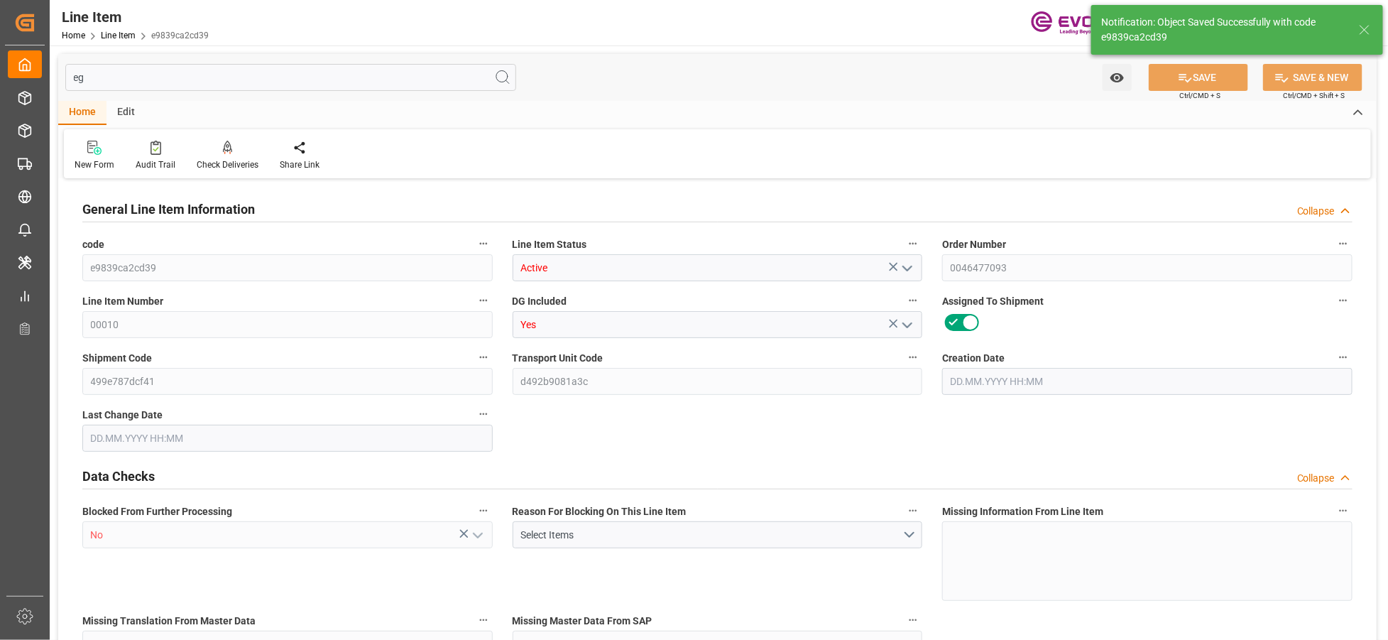
type input "0"
type input "[DATE] 11:55"
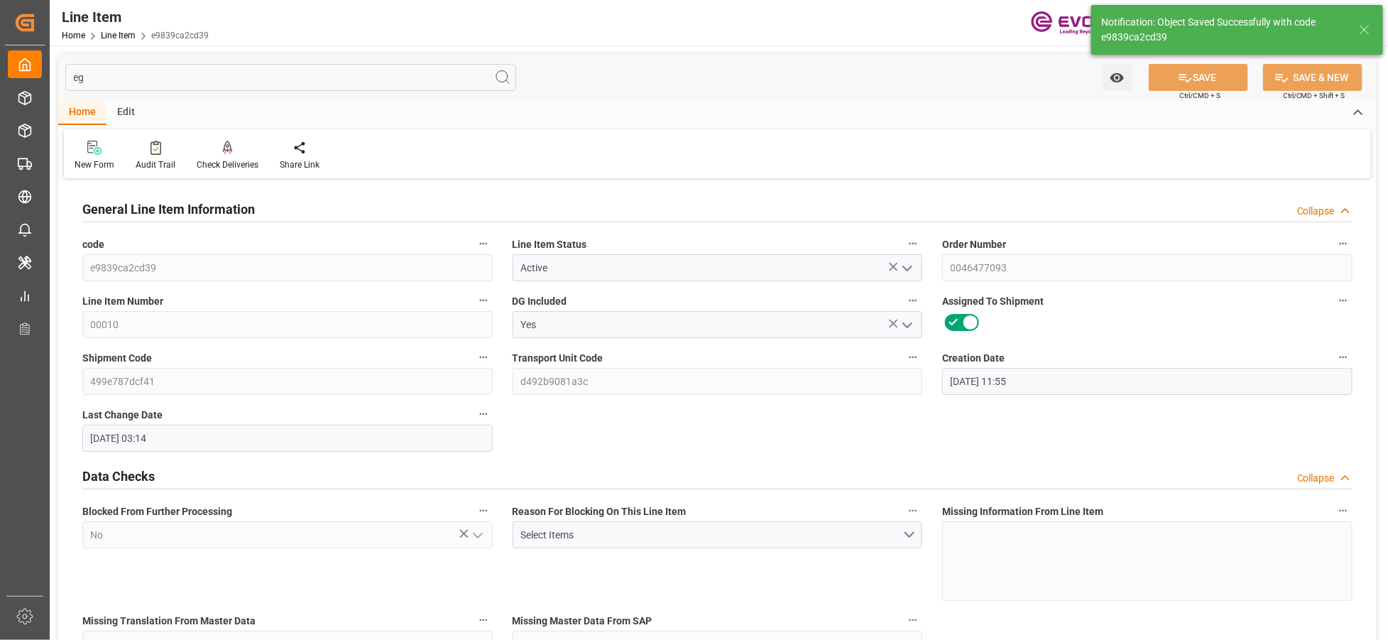
type input "[DATE] 03:14"
type input "[DATE]"
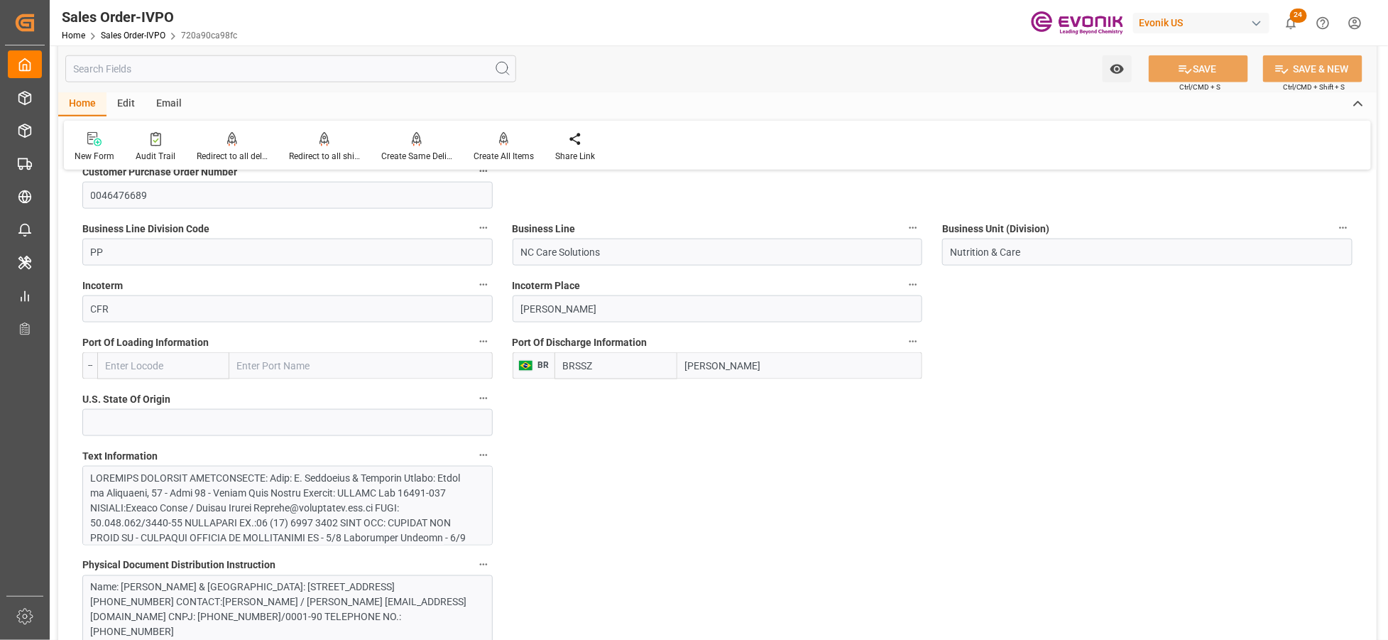
scroll to position [947, 0]
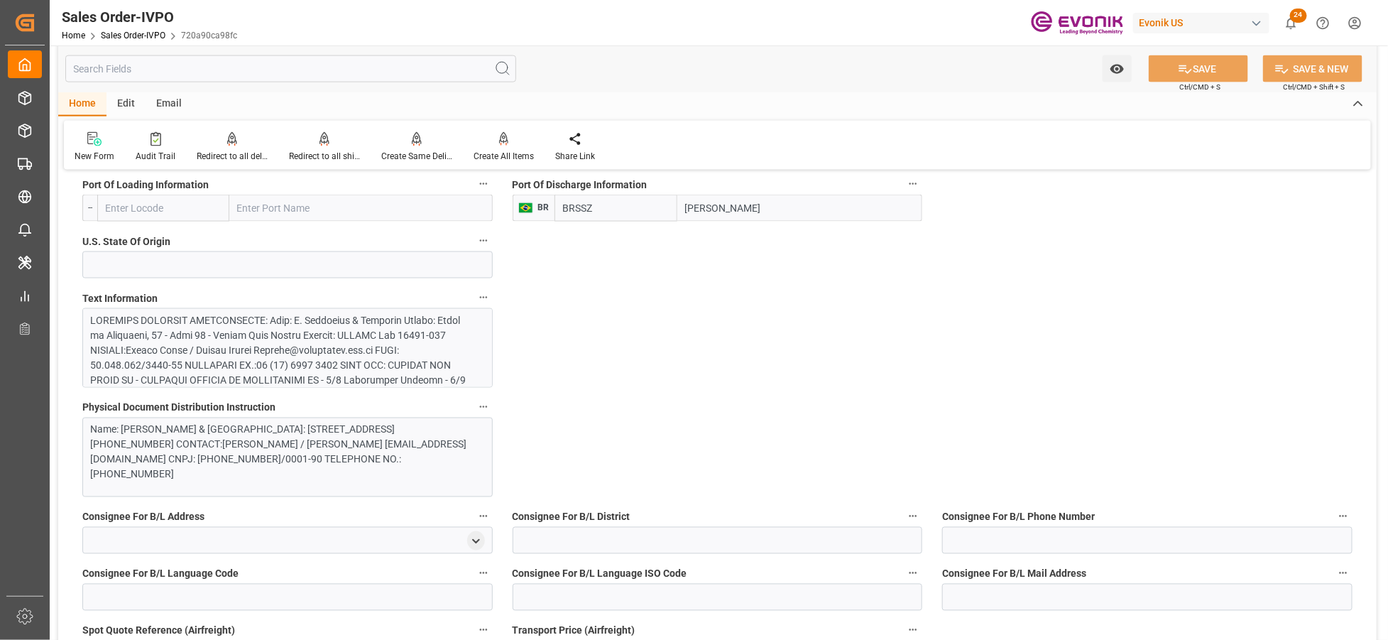
click at [394, 339] on div at bounding box center [282, 477] width 382 height 328
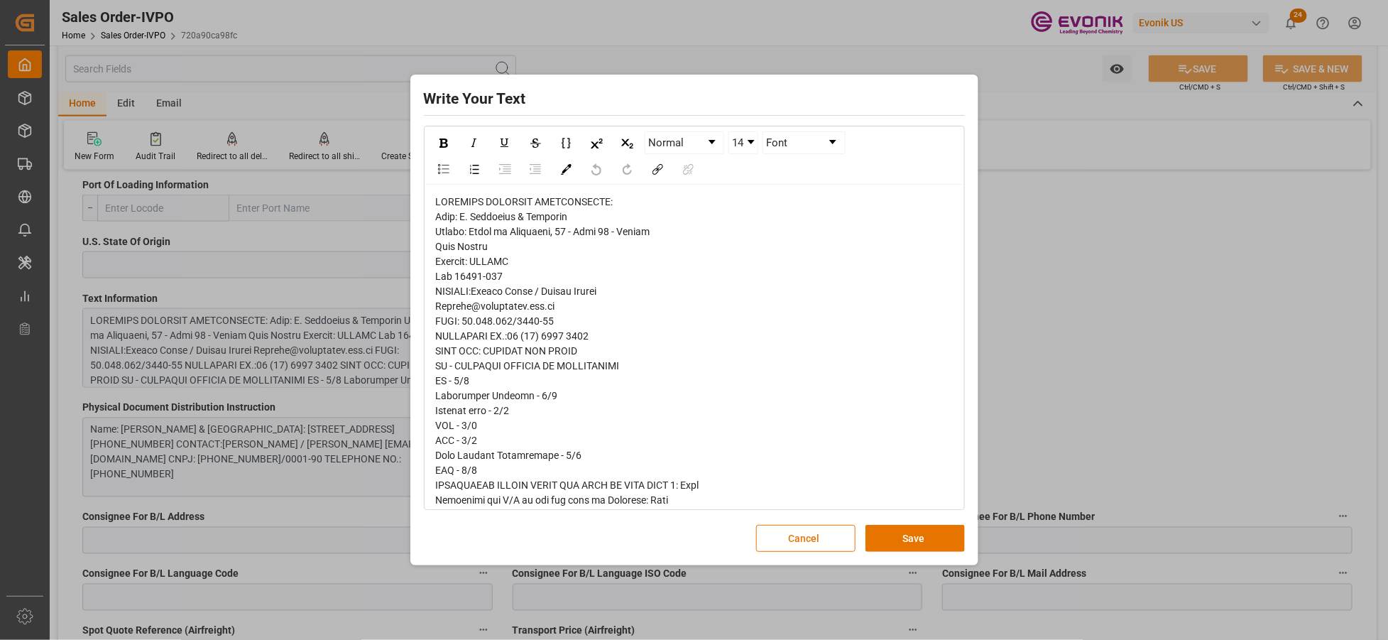
click at [456, 212] on span "rdw-editor" at bounding box center [626, 522] width 380 height 653
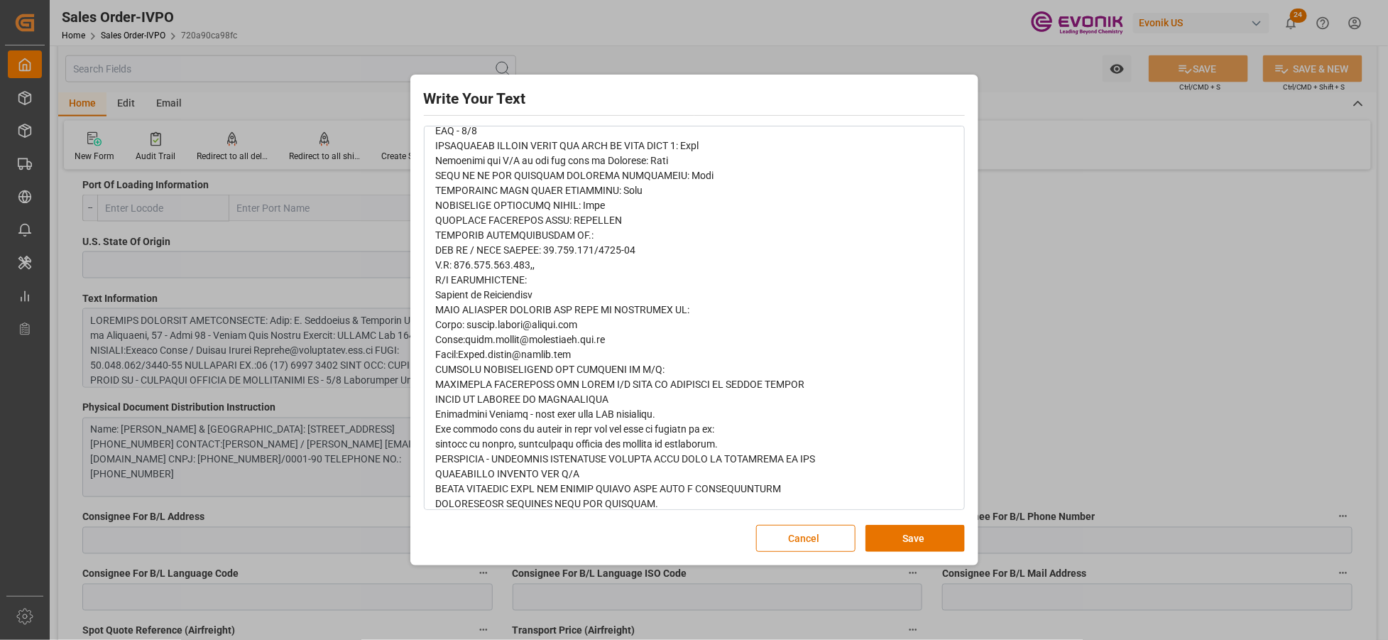
scroll to position [352, 0]
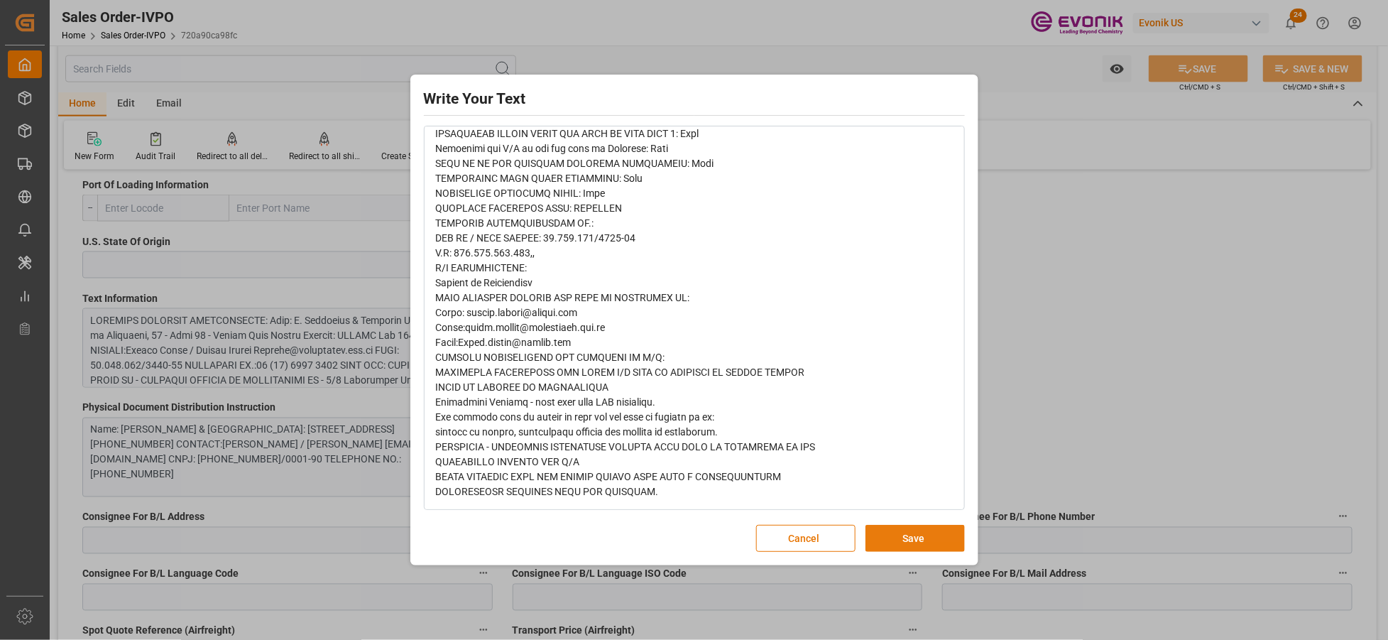
click at [913, 542] on button "Save" at bounding box center [915, 538] width 99 height 27
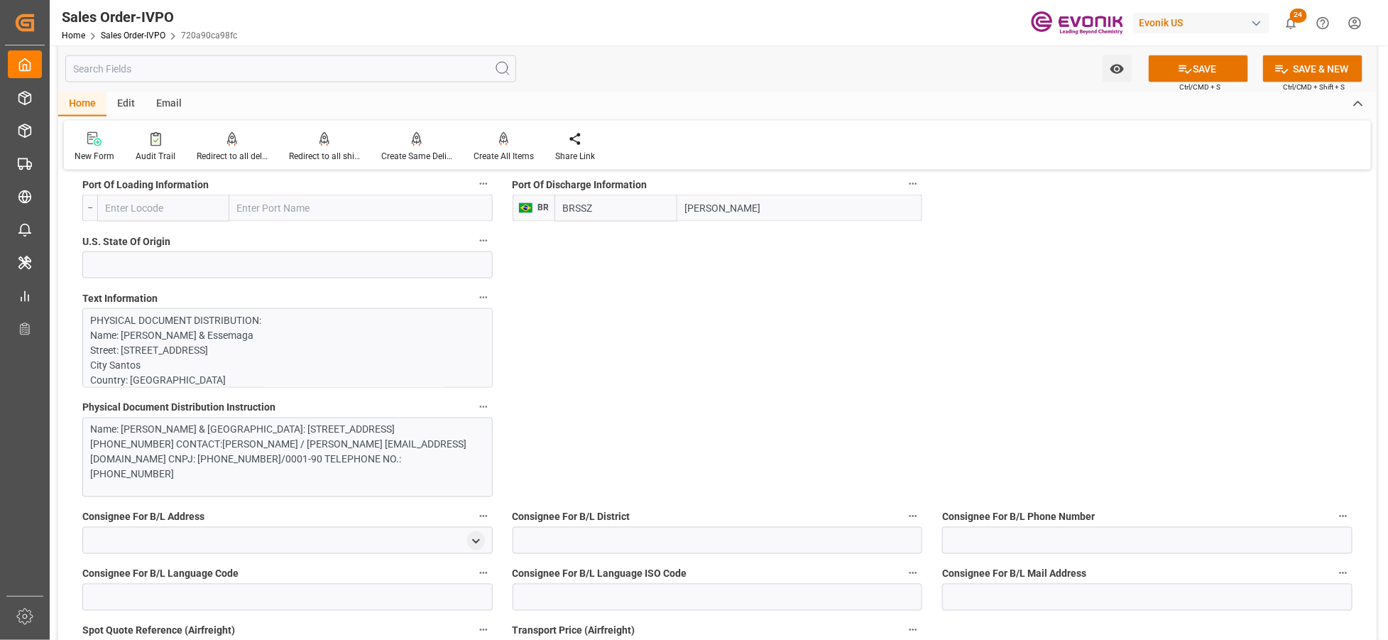
click at [384, 453] on div "Name: [PERSON_NAME] & [GEOGRAPHIC_DATA]: [STREET_ADDRESS][PHONE_NUMBER] CONTACT…" at bounding box center [282, 453] width 382 height 60
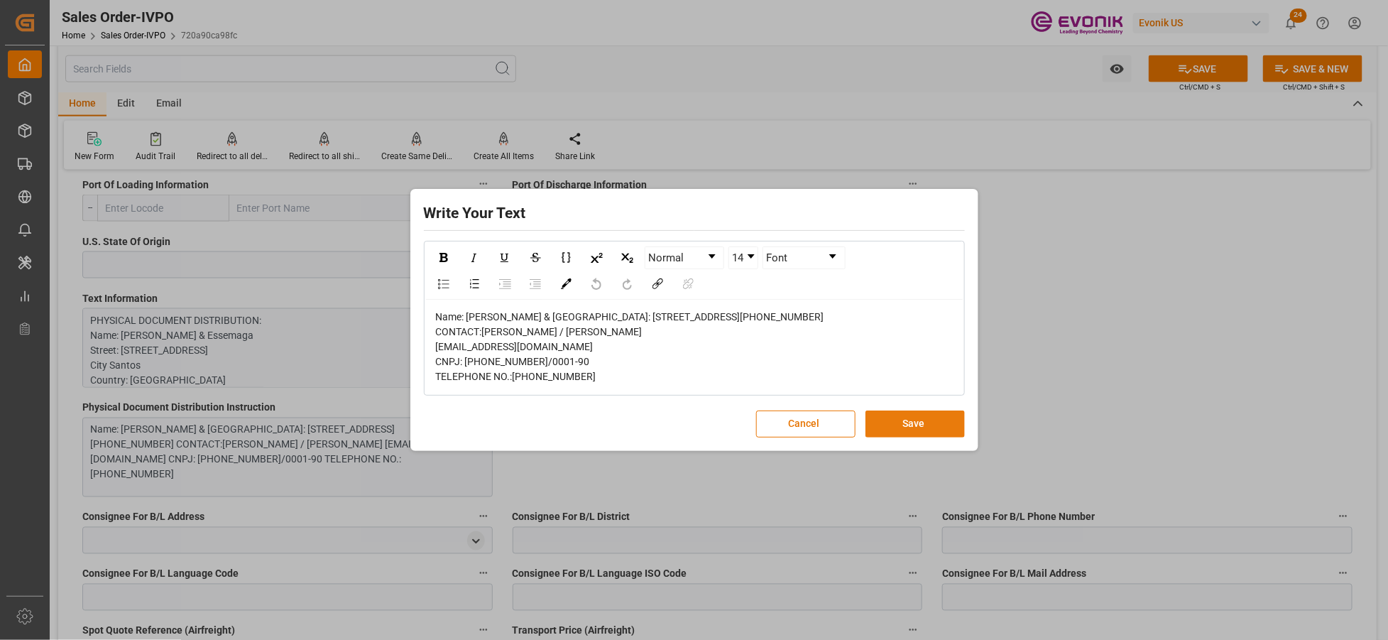
click at [881, 437] on button "Save" at bounding box center [915, 423] width 99 height 27
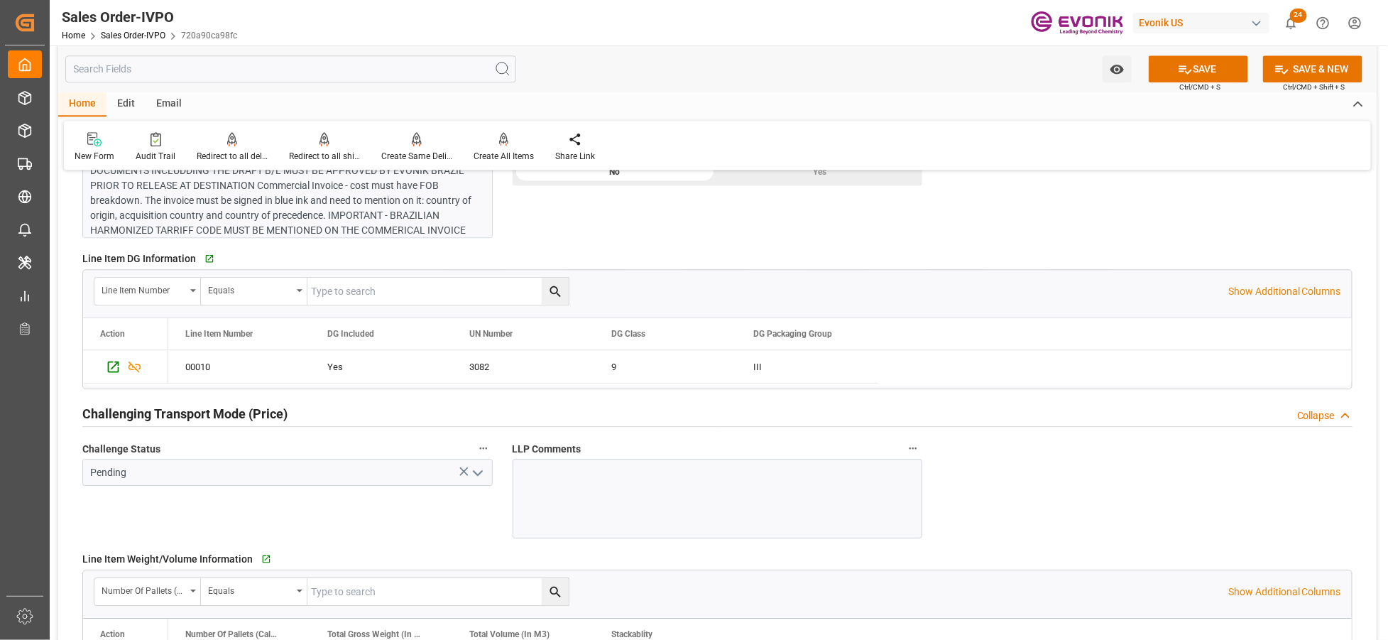
scroll to position [1420, 0]
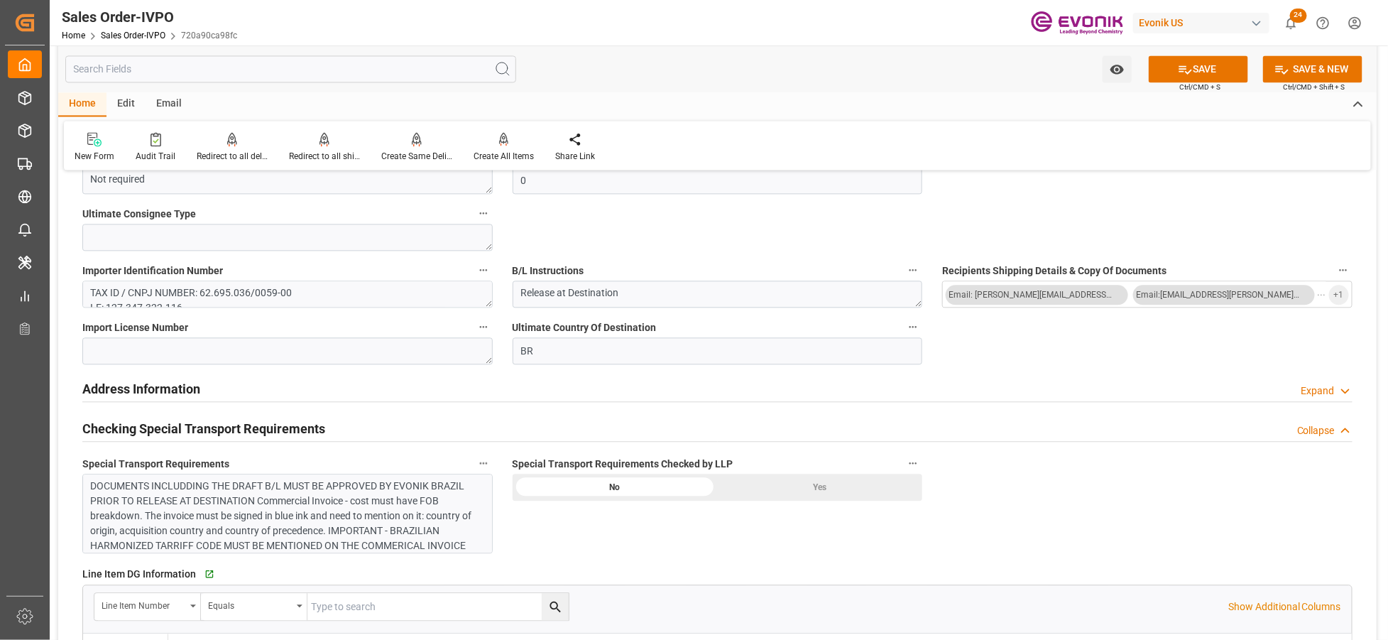
click at [398, 501] on div "DOCUMENTS INCLUDDING THE DRAFT B/L MUST BE APPROVED BY EVONIK BRAZIL PRIOR TO R…" at bounding box center [282, 531] width 382 height 104
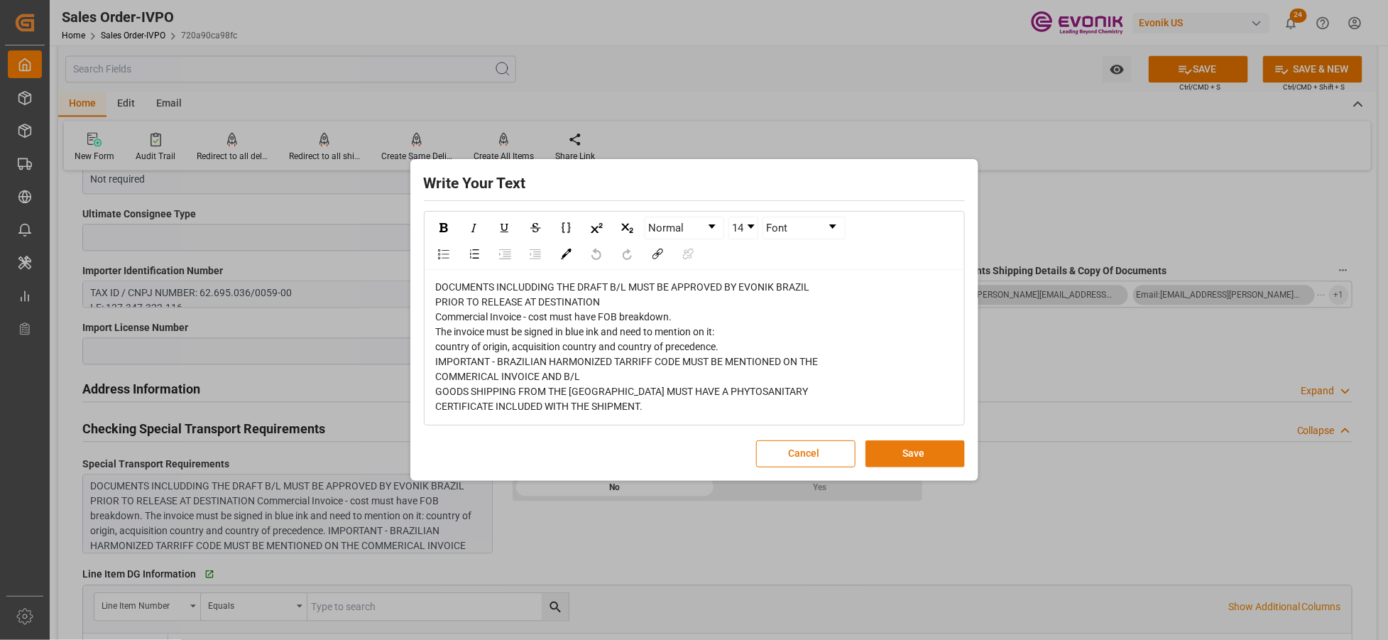
click at [927, 449] on button "Save" at bounding box center [915, 453] width 99 height 27
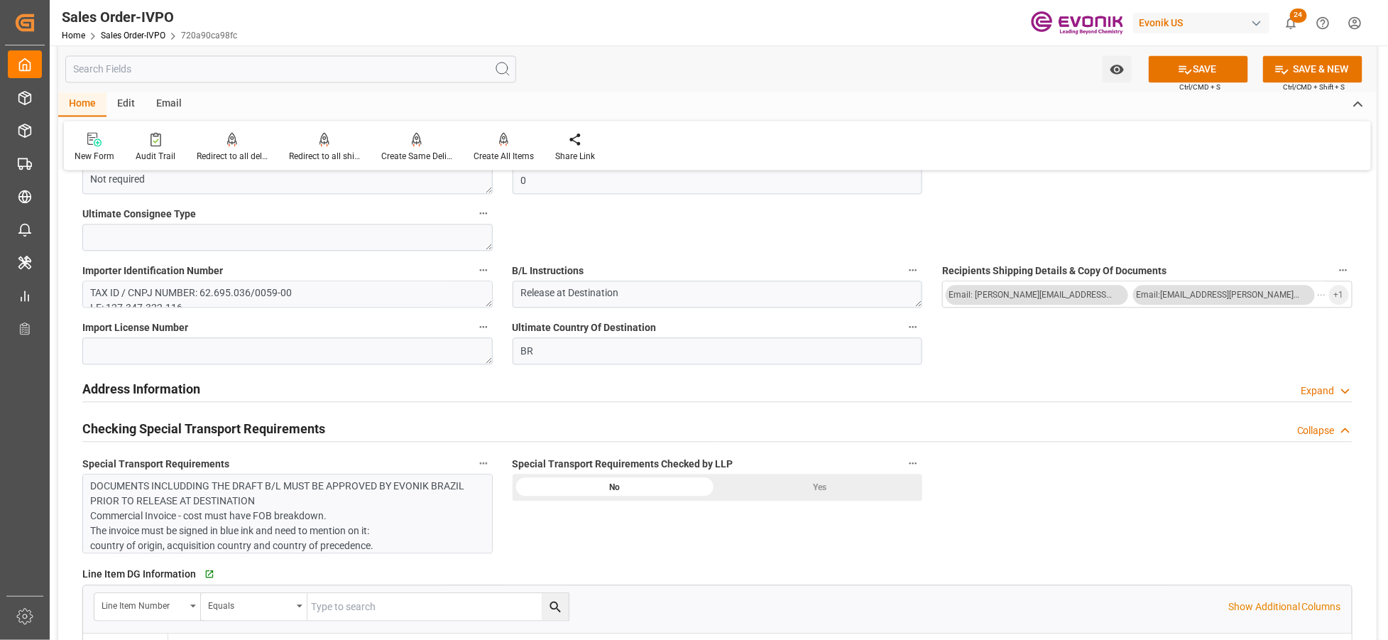
scroll to position [1578, 0]
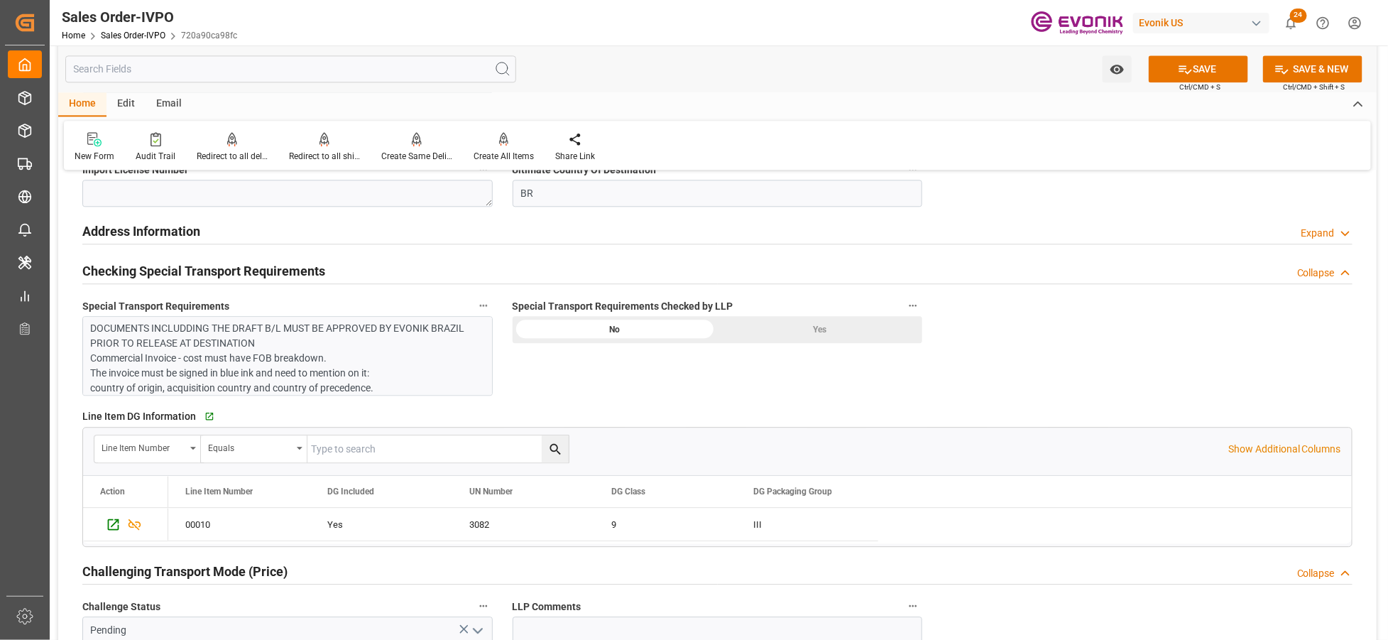
click at [766, 324] on div "Yes" at bounding box center [819, 329] width 205 height 27
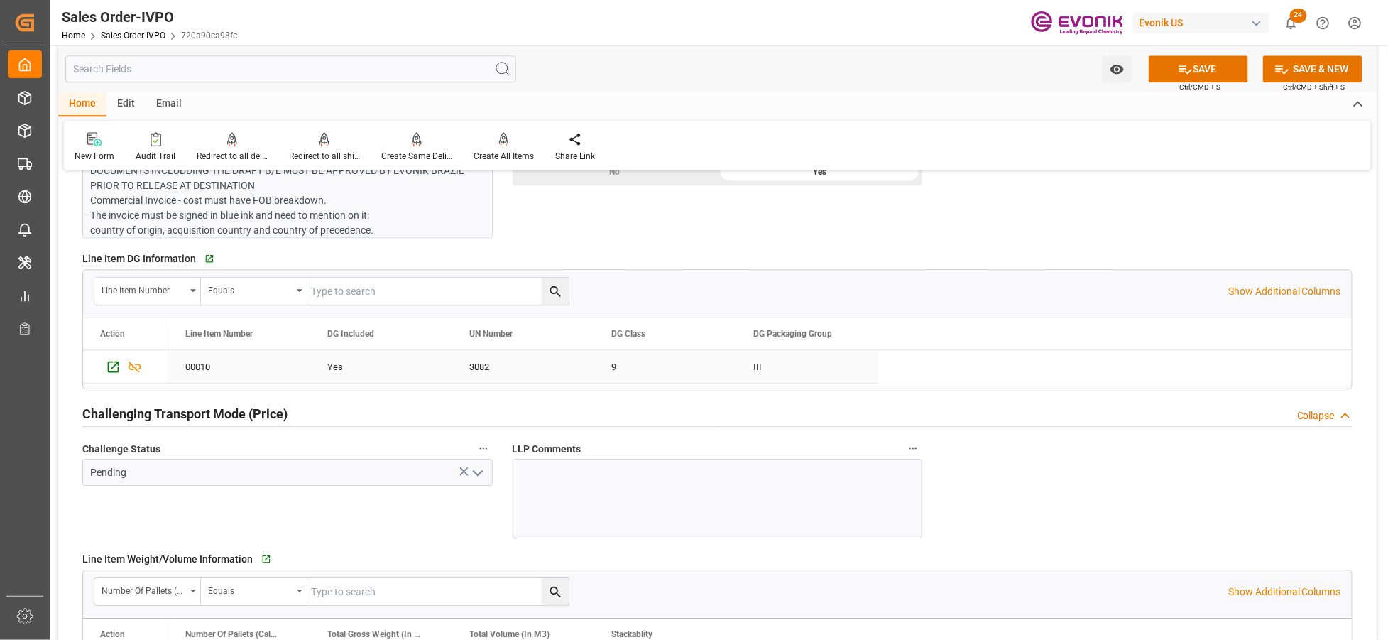
scroll to position [1893, 0]
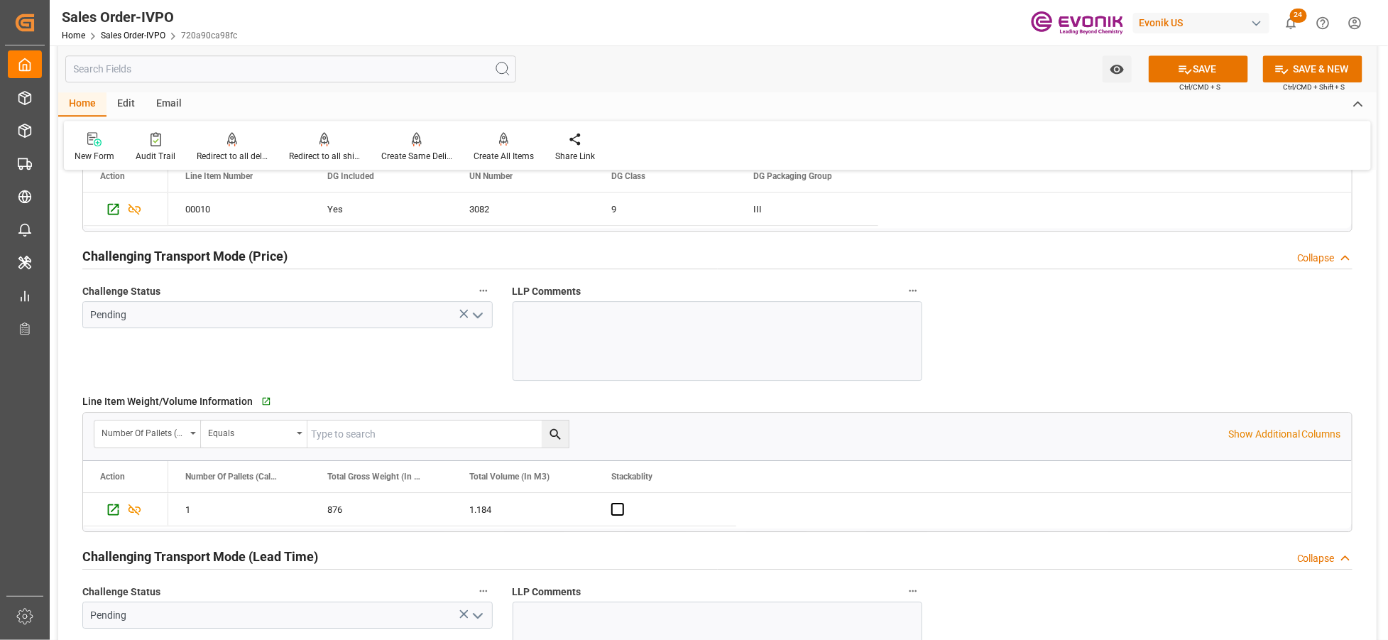
click at [479, 321] on icon "open menu" at bounding box center [477, 315] width 17 height 17
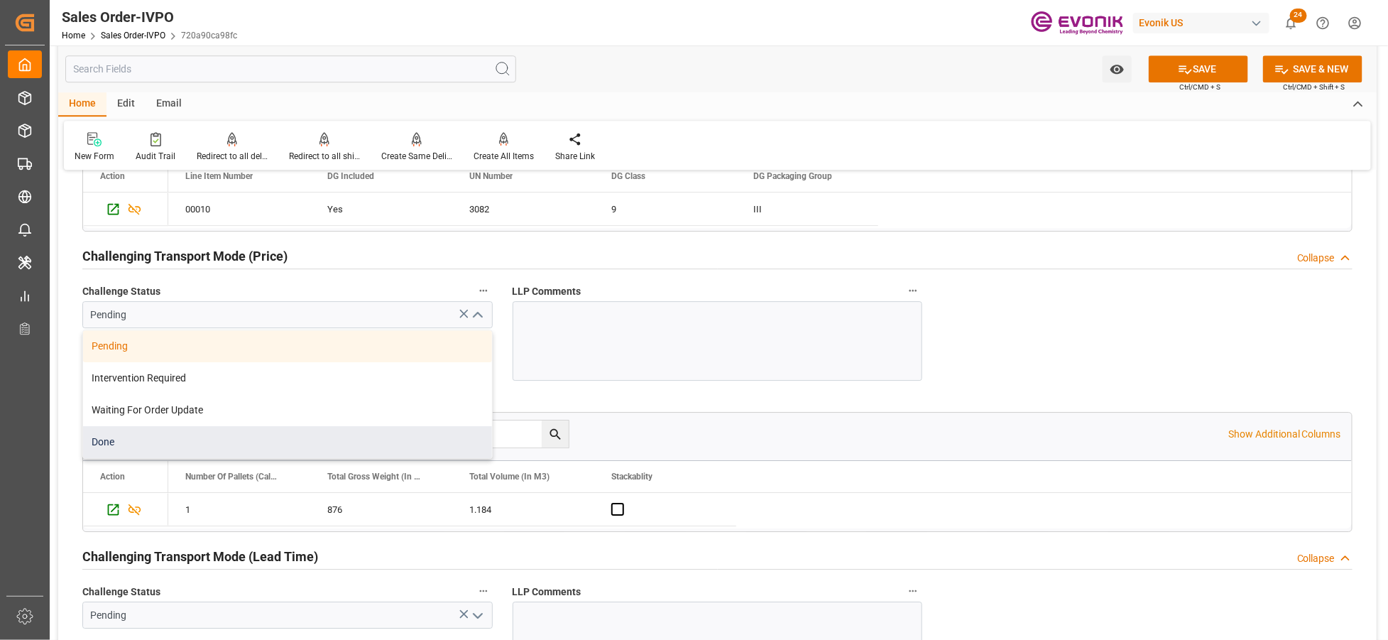
click at [196, 440] on div "Done" at bounding box center [287, 442] width 409 height 32
type input "Done"
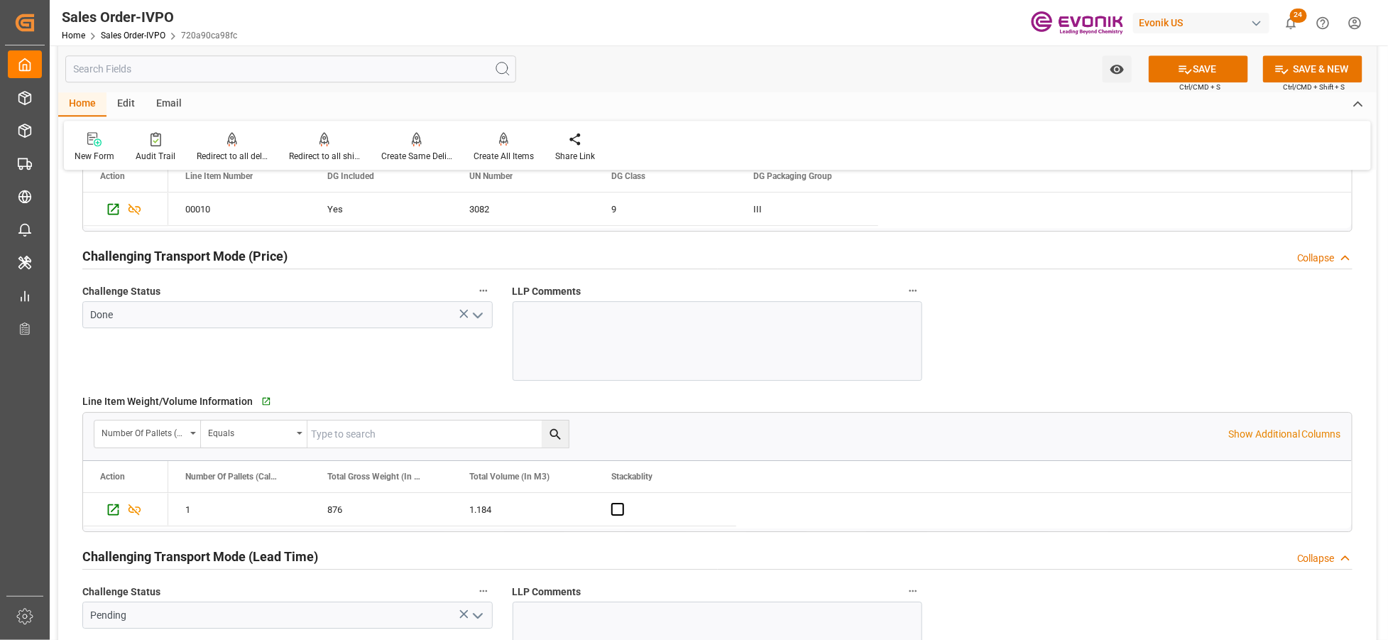
scroll to position [2051, 0]
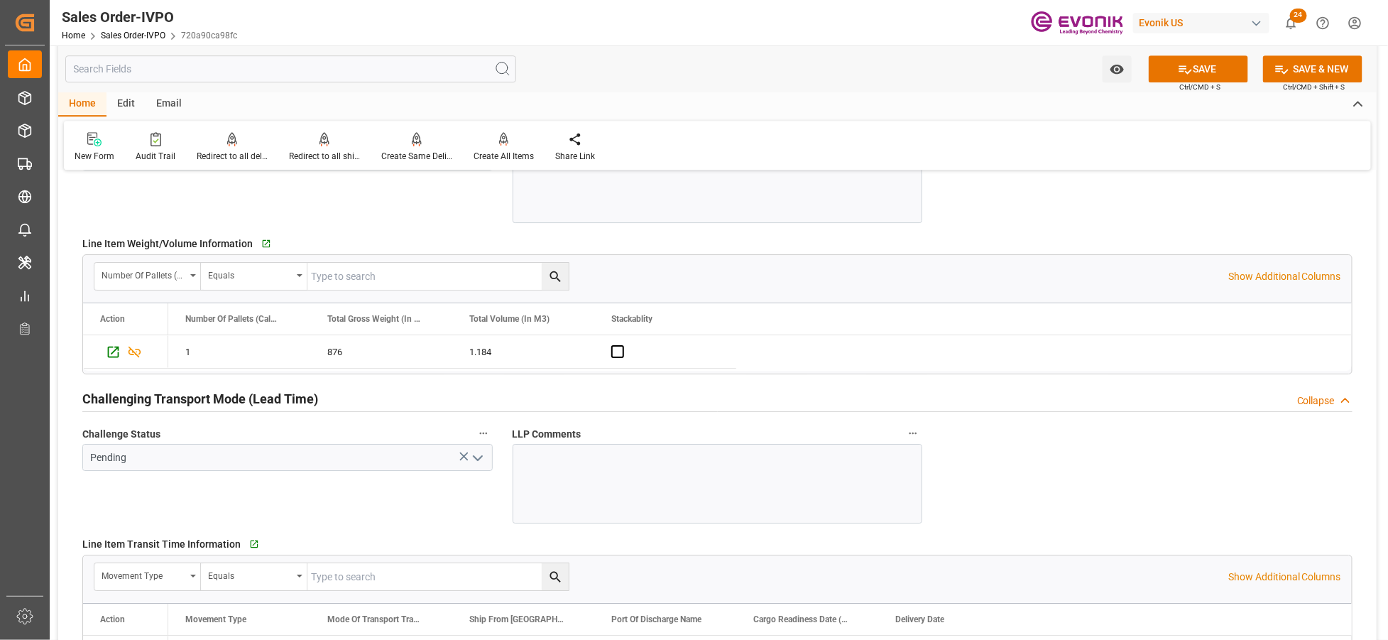
click at [474, 453] on icon "open menu" at bounding box center [477, 458] width 17 height 17
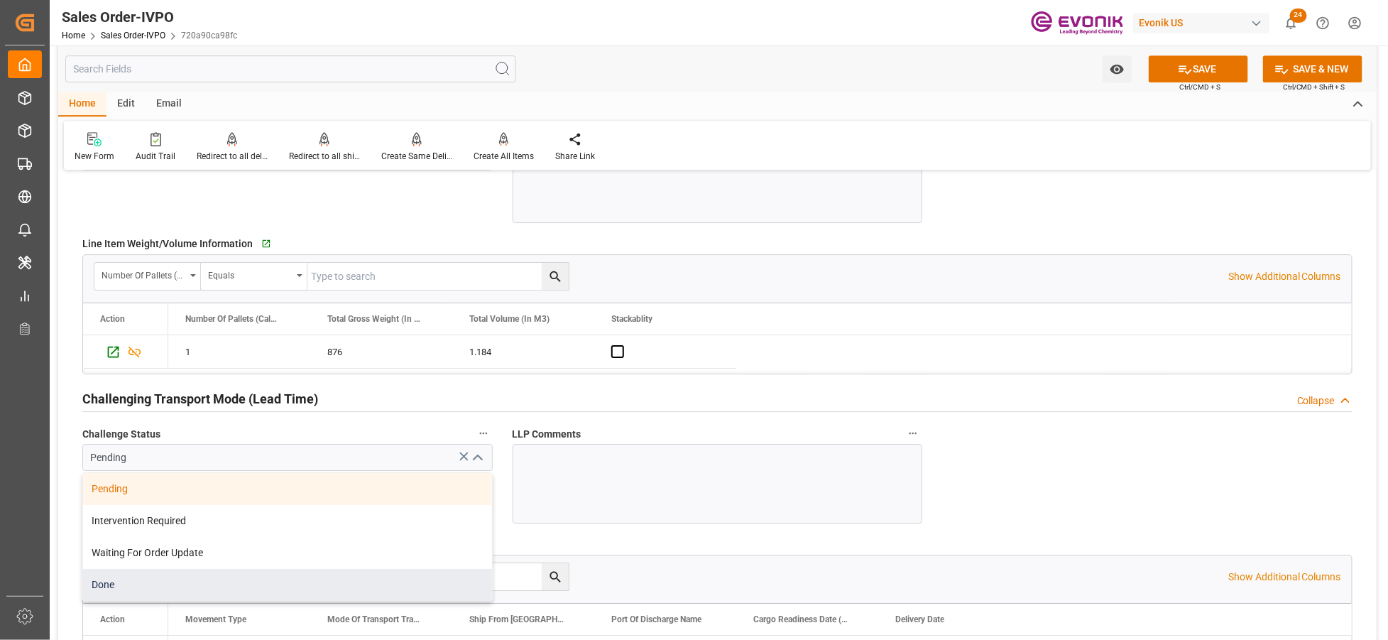
click at [220, 584] on div "Done" at bounding box center [287, 585] width 409 height 32
type input "Done"
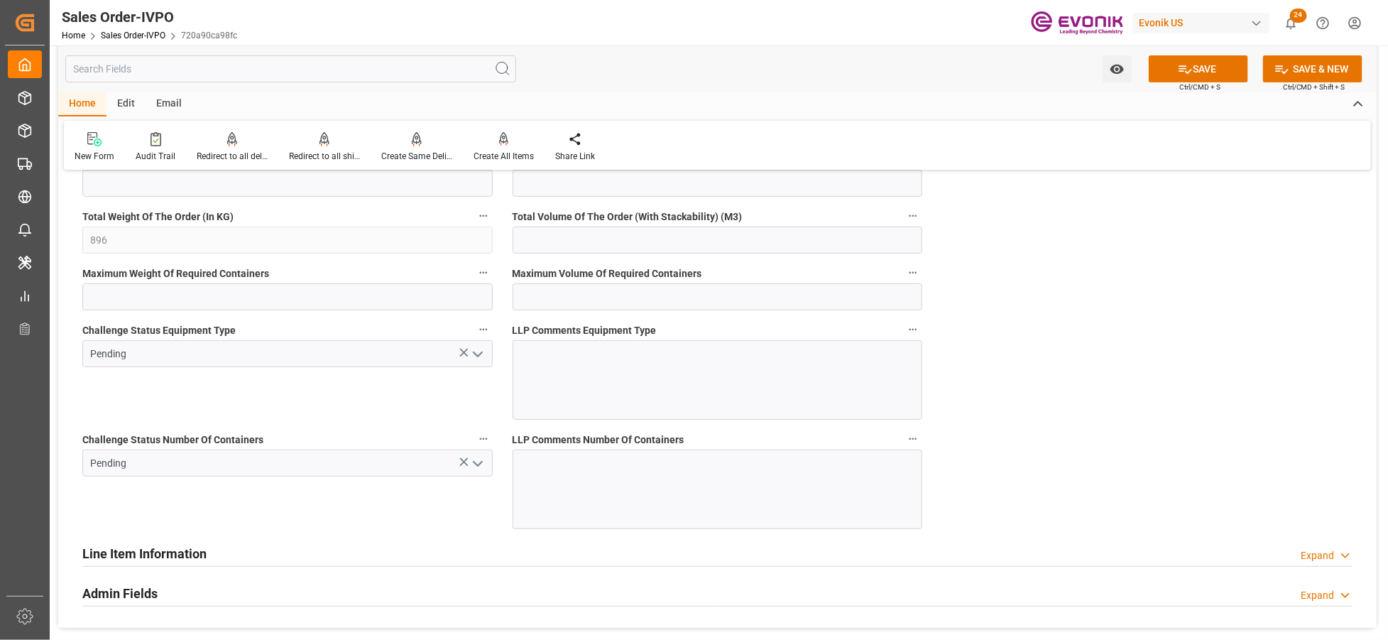
scroll to position [2841, 0]
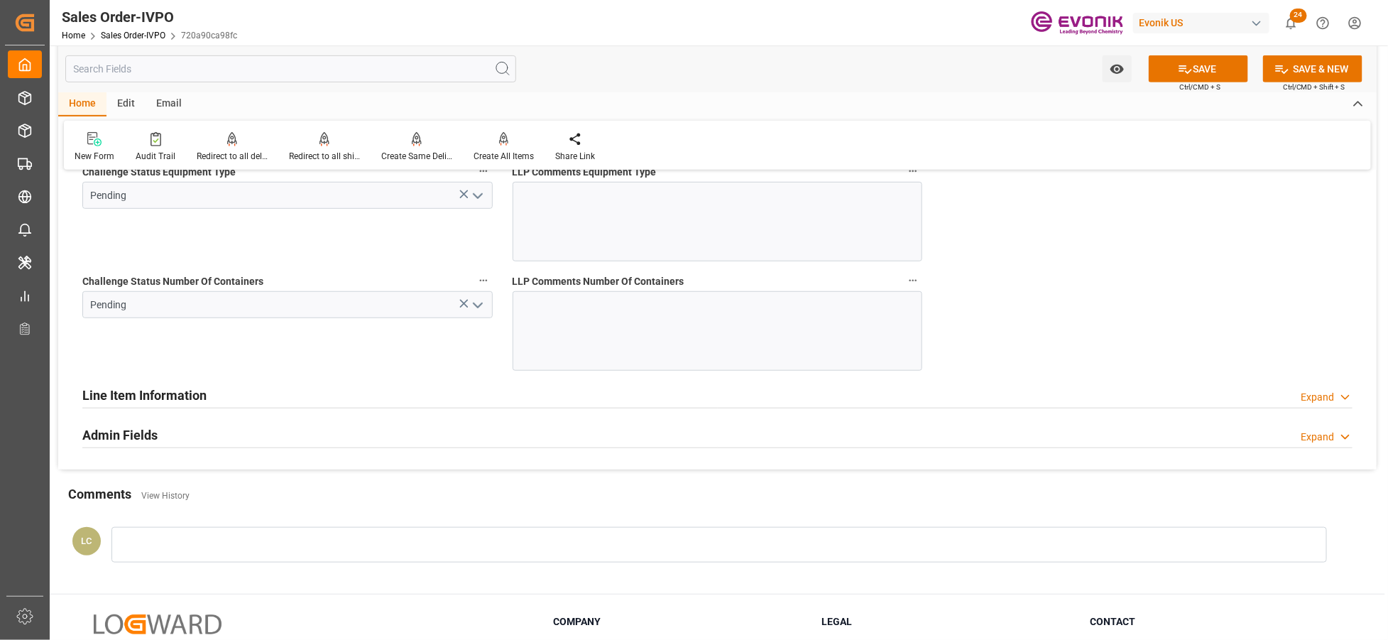
click at [476, 200] on icon "open menu" at bounding box center [477, 195] width 17 height 17
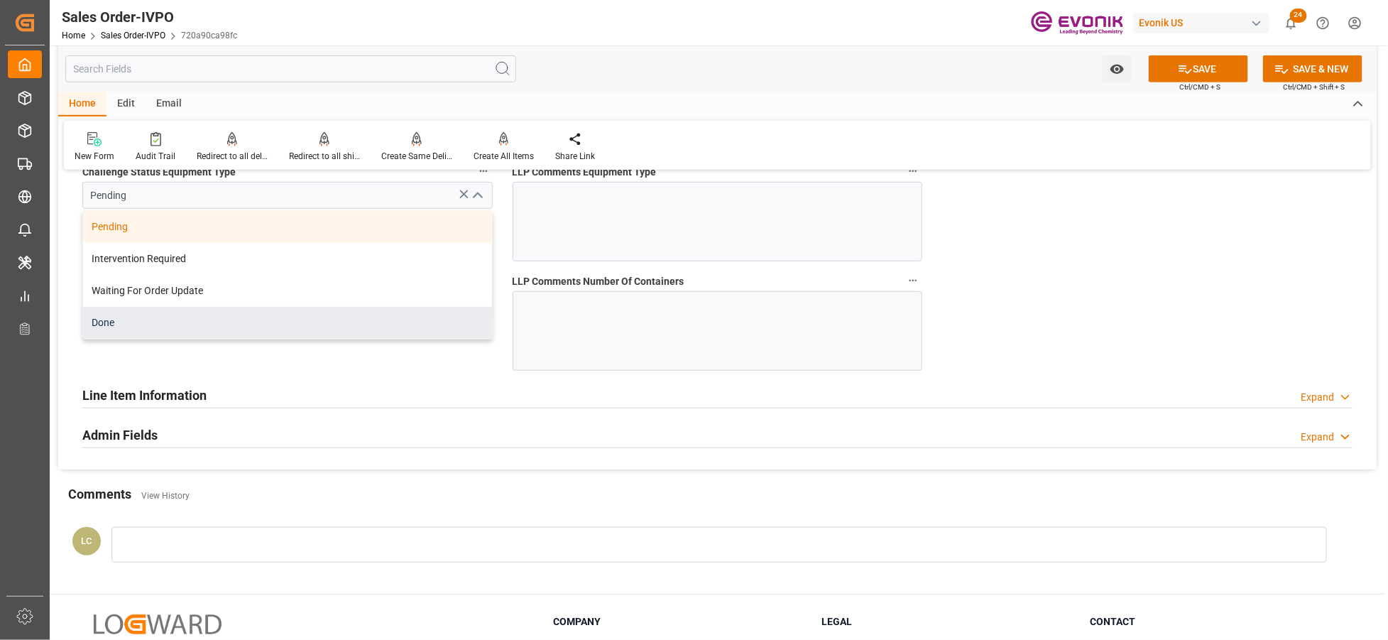
click at [291, 318] on div "Done" at bounding box center [287, 323] width 409 height 32
type input "Done"
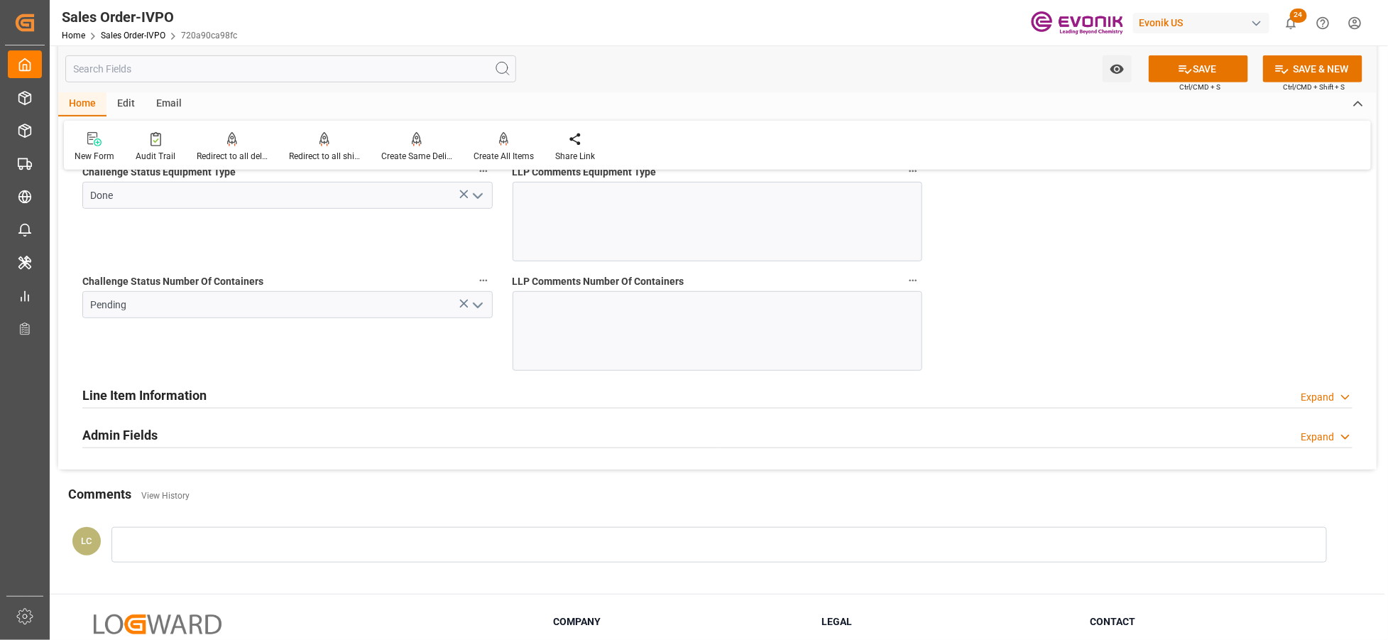
click at [484, 306] on icon "open menu" at bounding box center [477, 305] width 17 height 17
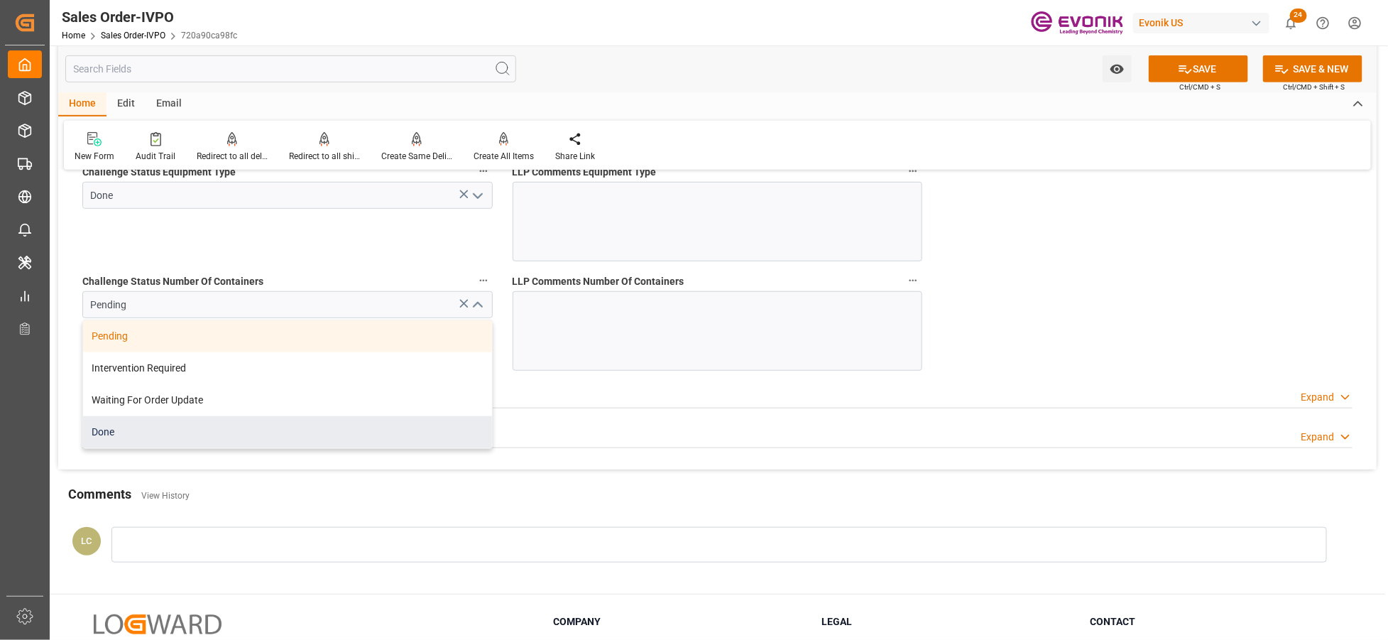
click at [266, 430] on div "Done" at bounding box center [287, 432] width 409 height 32
type input "Done"
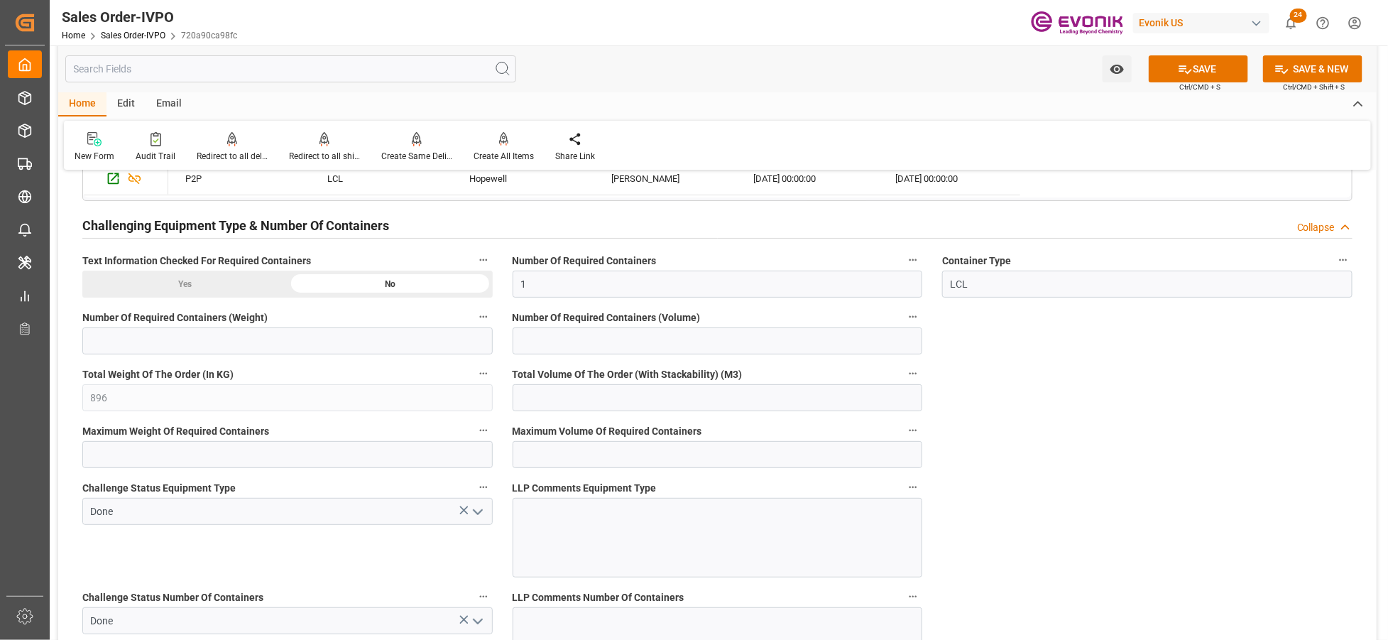
scroll to position [2367, 0]
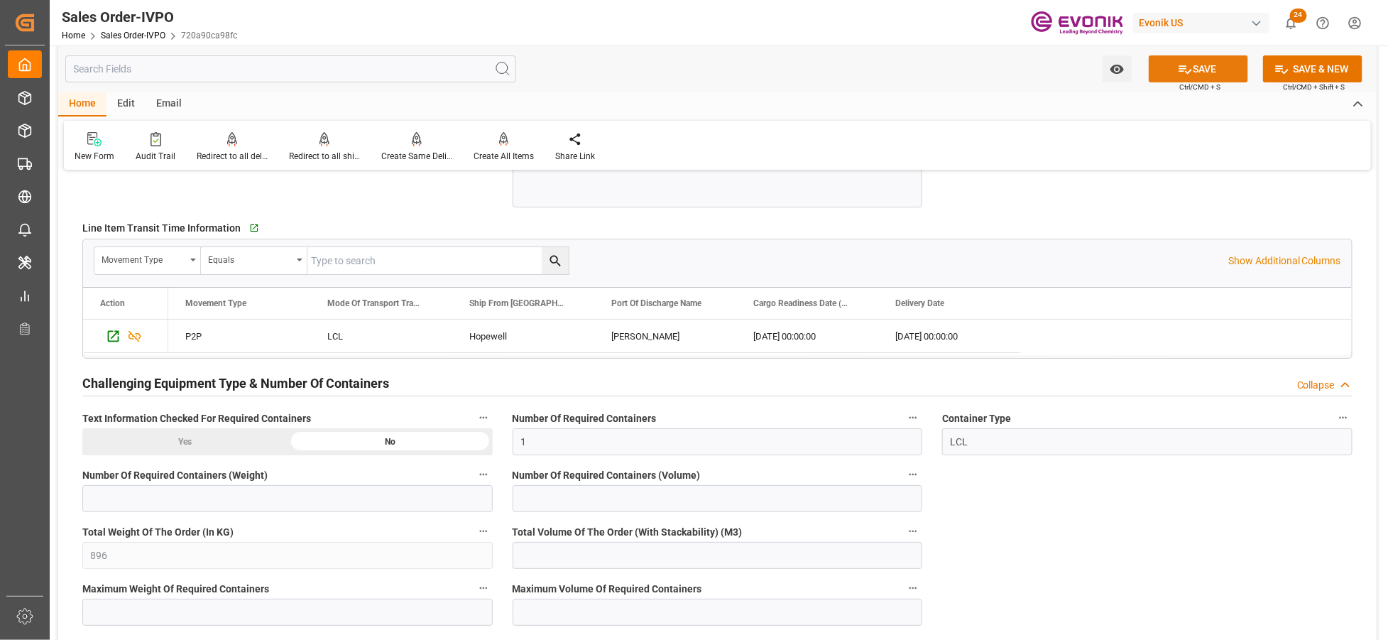
click at [1202, 71] on button "SAVE" at bounding box center [1198, 68] width 99 height 27
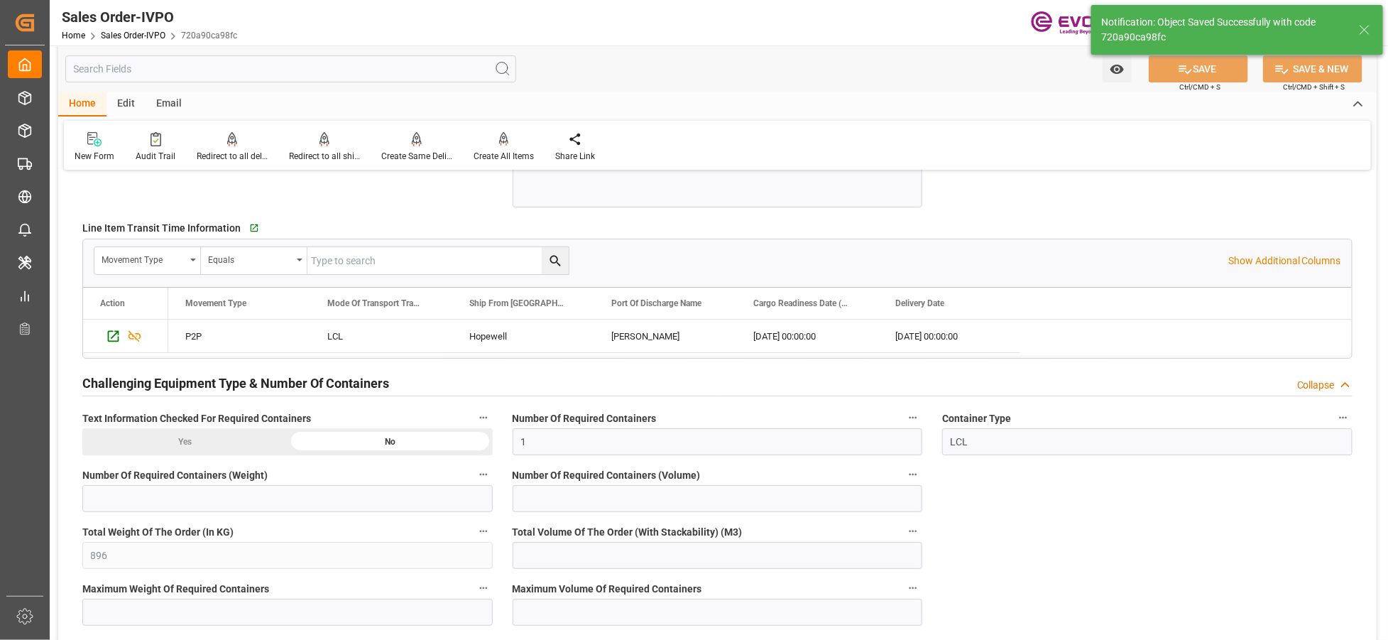
type input "14.10.2025 03:40"
type input "No"
click at [493, 143] on div at bounding box center [504, 138] width 60 height 15
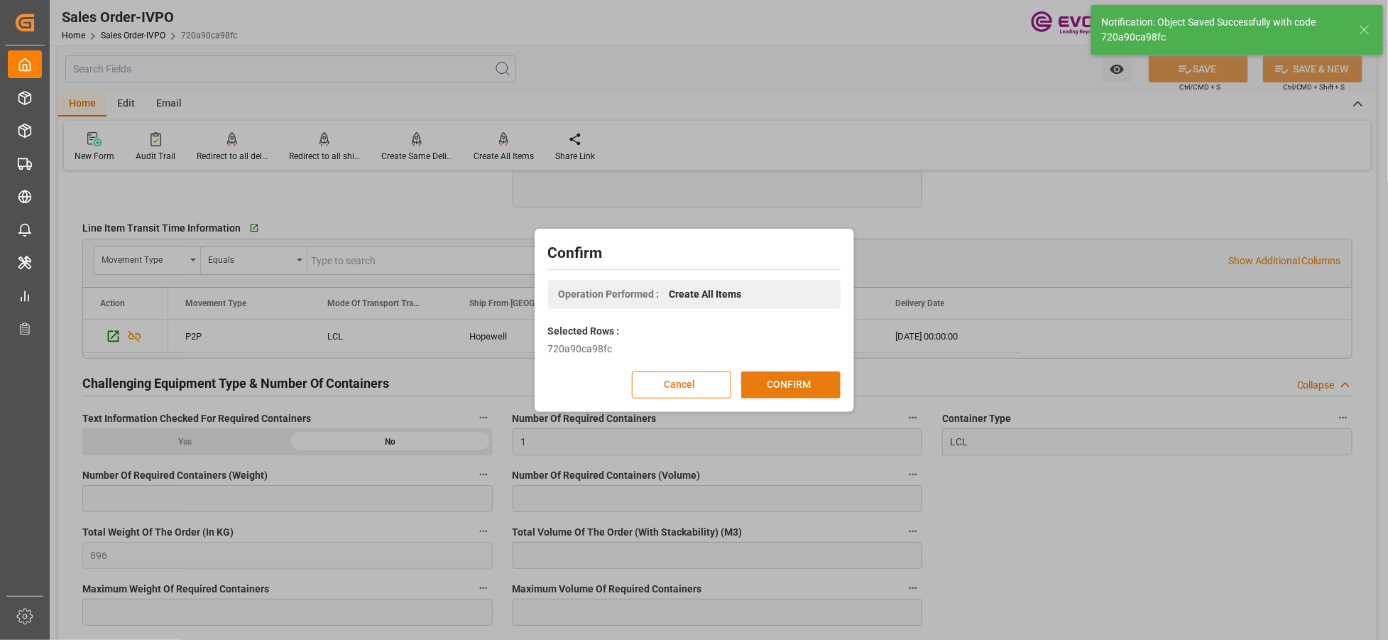
click at [821, 383] on button "CONFIRM" at bounding box center [790, 384] width 99 height 27
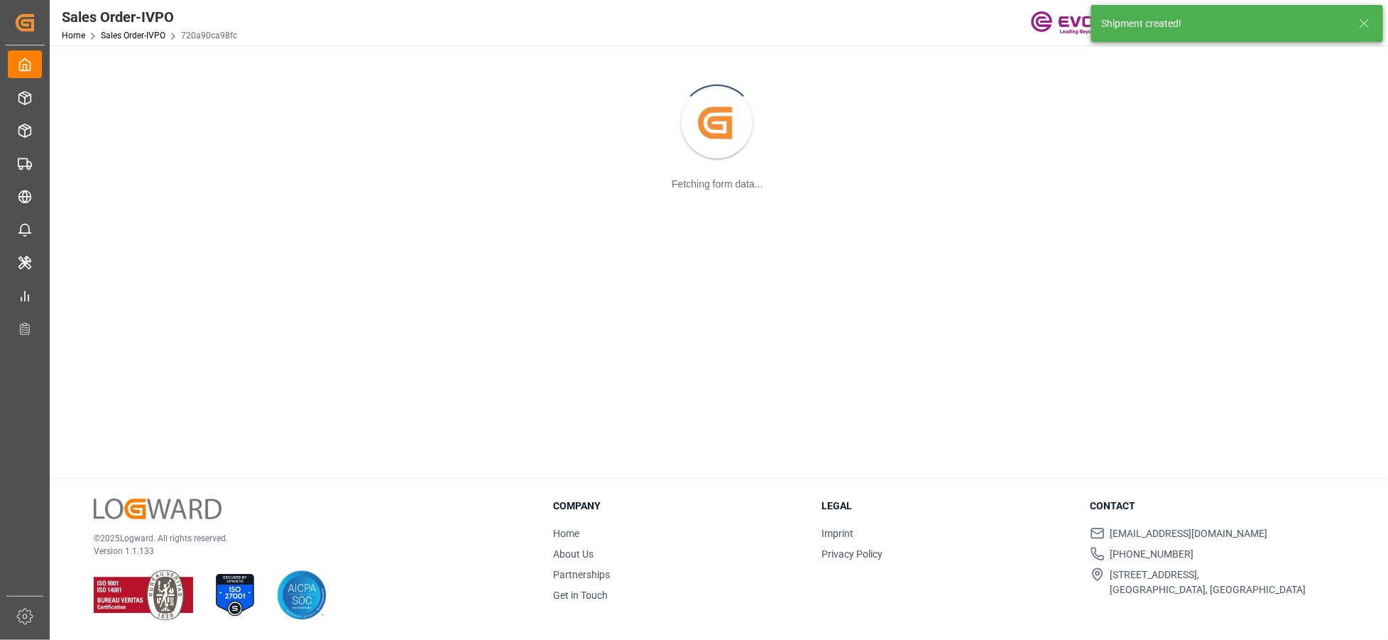
scroll to position [153, 0]
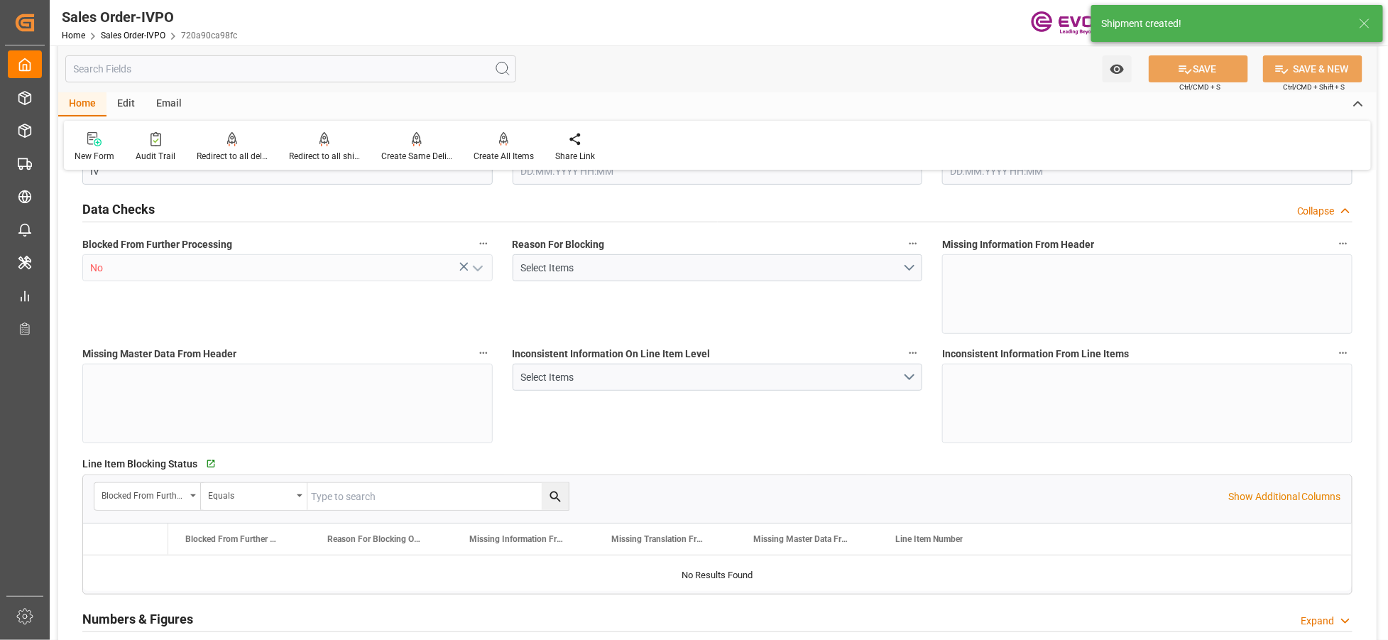
type input "BRSSZ"
type input "0"
type input "1"
type input "896"
type input "13.10.2025 13:56"
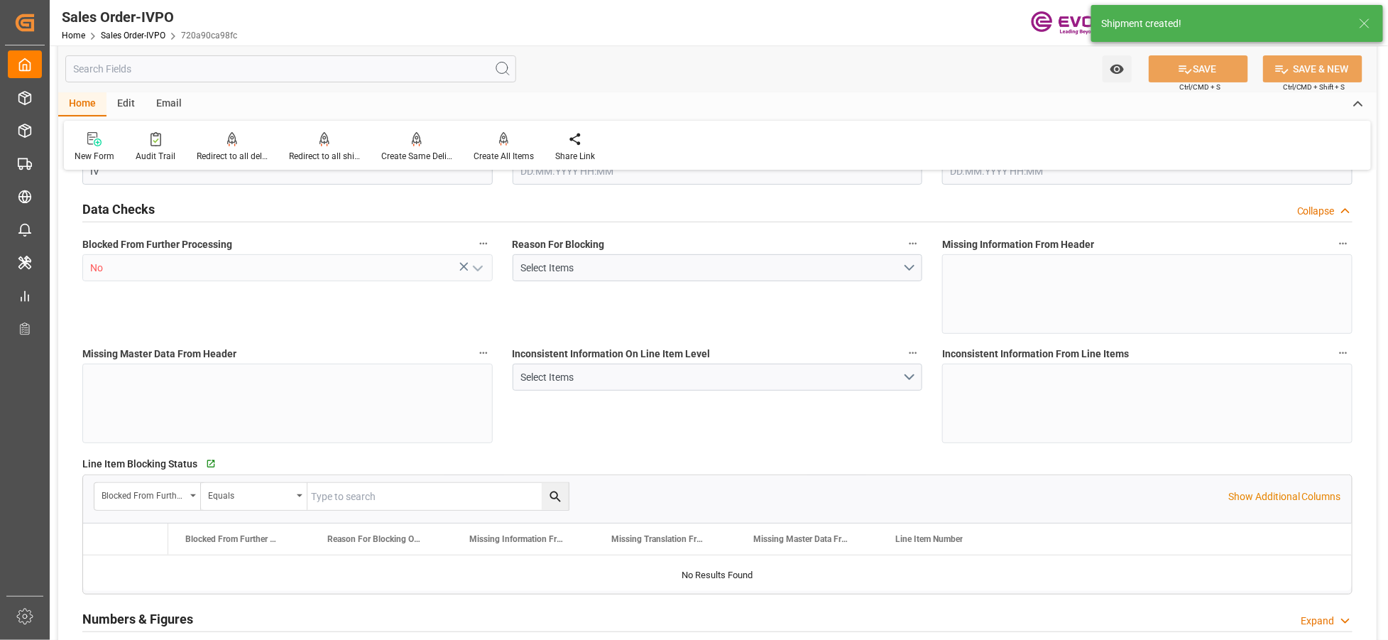
type input "[DATE] 03:41"
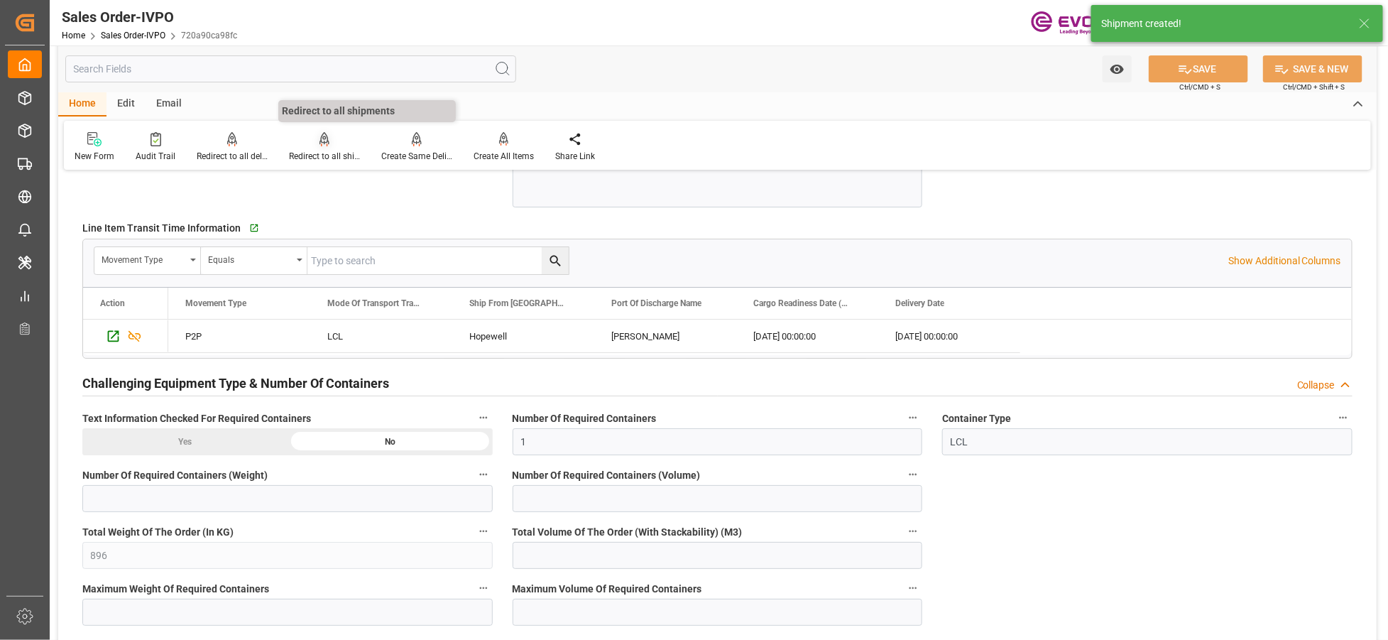
click at [325, 150] on div "Redirect to all shipments" at bounding box center [324, 156] width 71 height 13
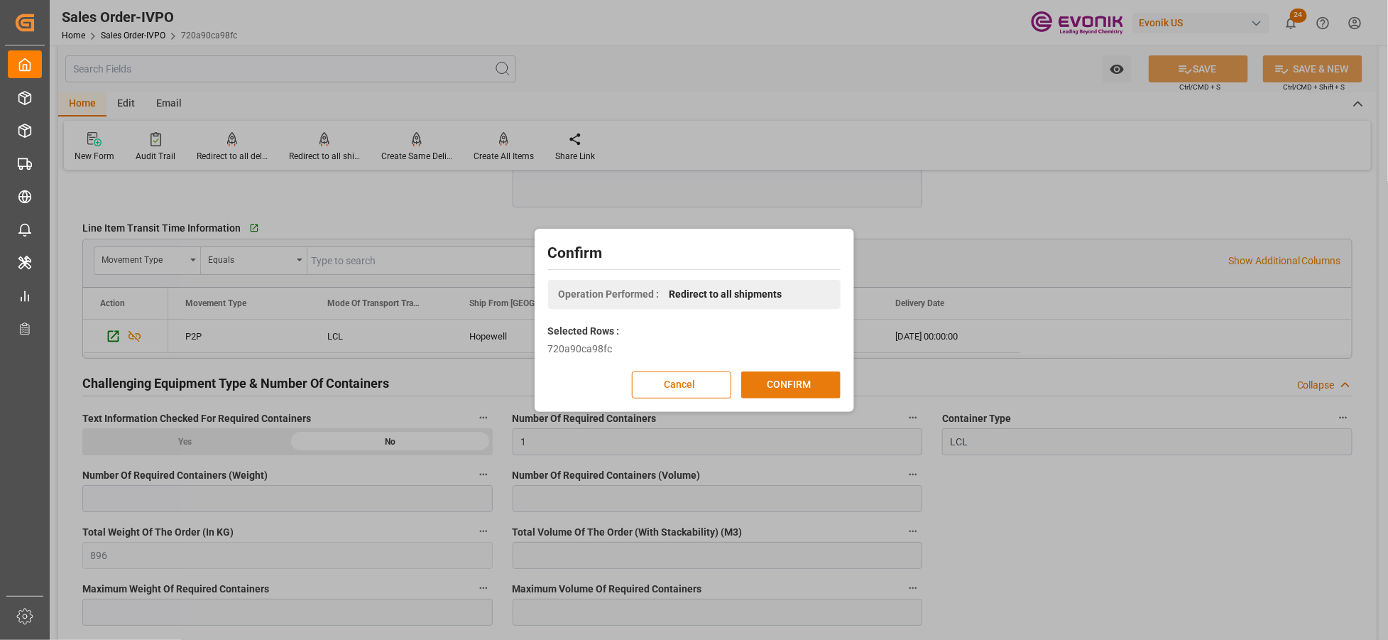
click at [787, 389] on button "CONFIRM" at bounding box center [790, 384] width 99 height 27
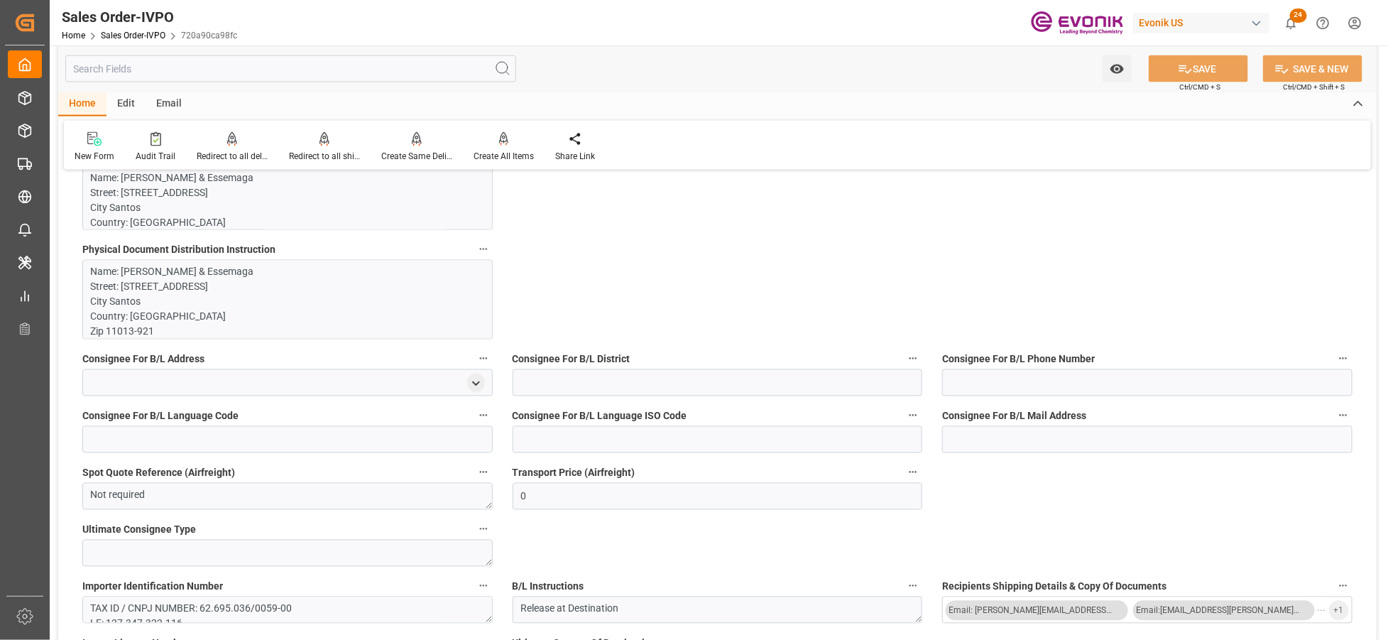
scroll to position [789, 0]
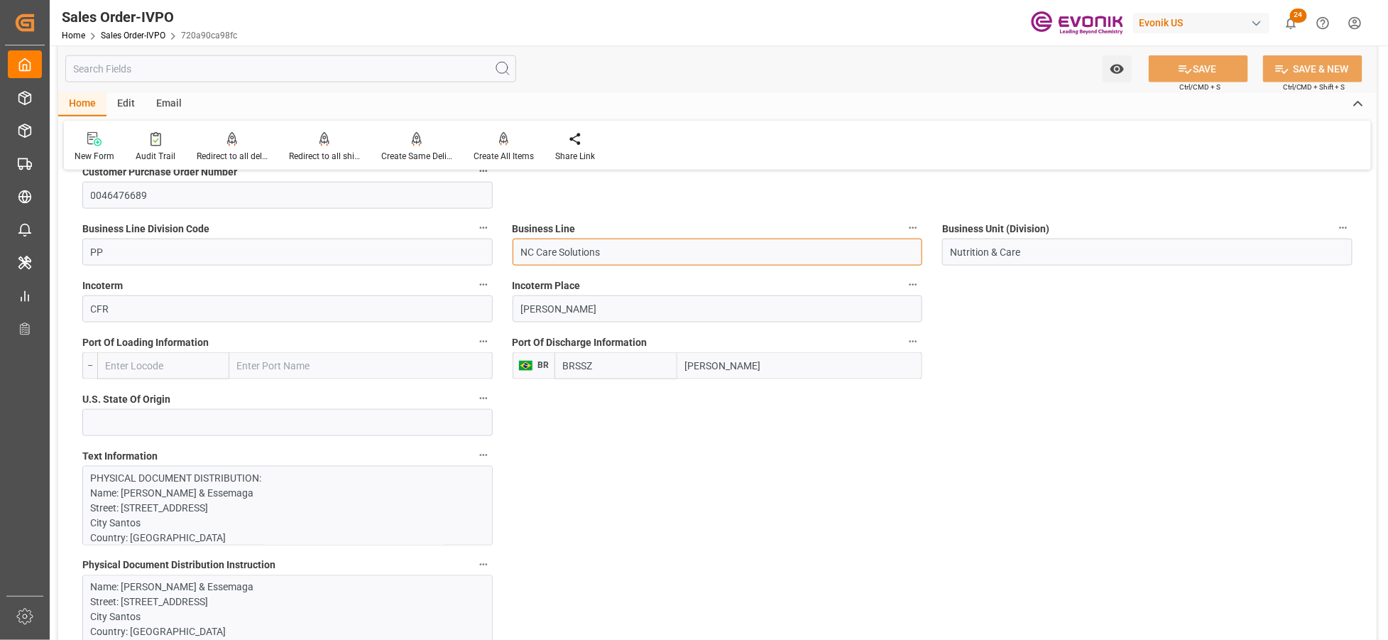
drag, startPoint x: 620, startPoint y: 257, endPoint x: 494, endPoint y: 252, distance: 125.8
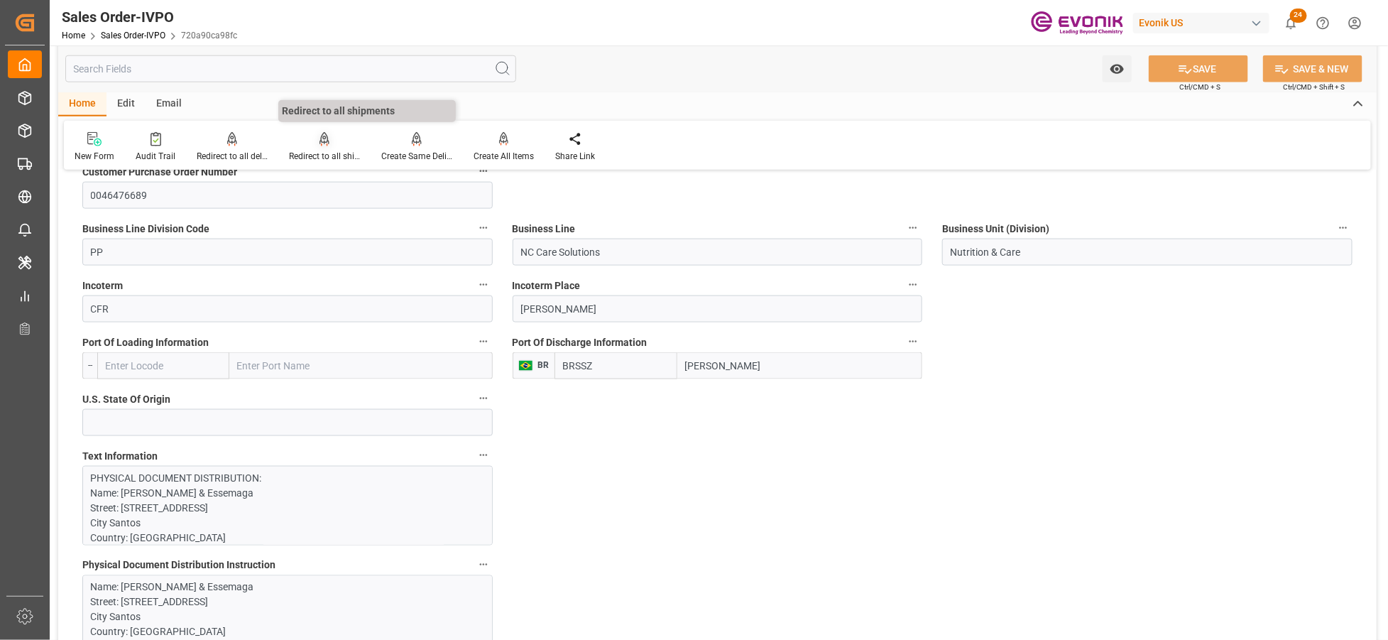
click at [323, 136] on icon at bounding box center [325, 139] width 10 height 14
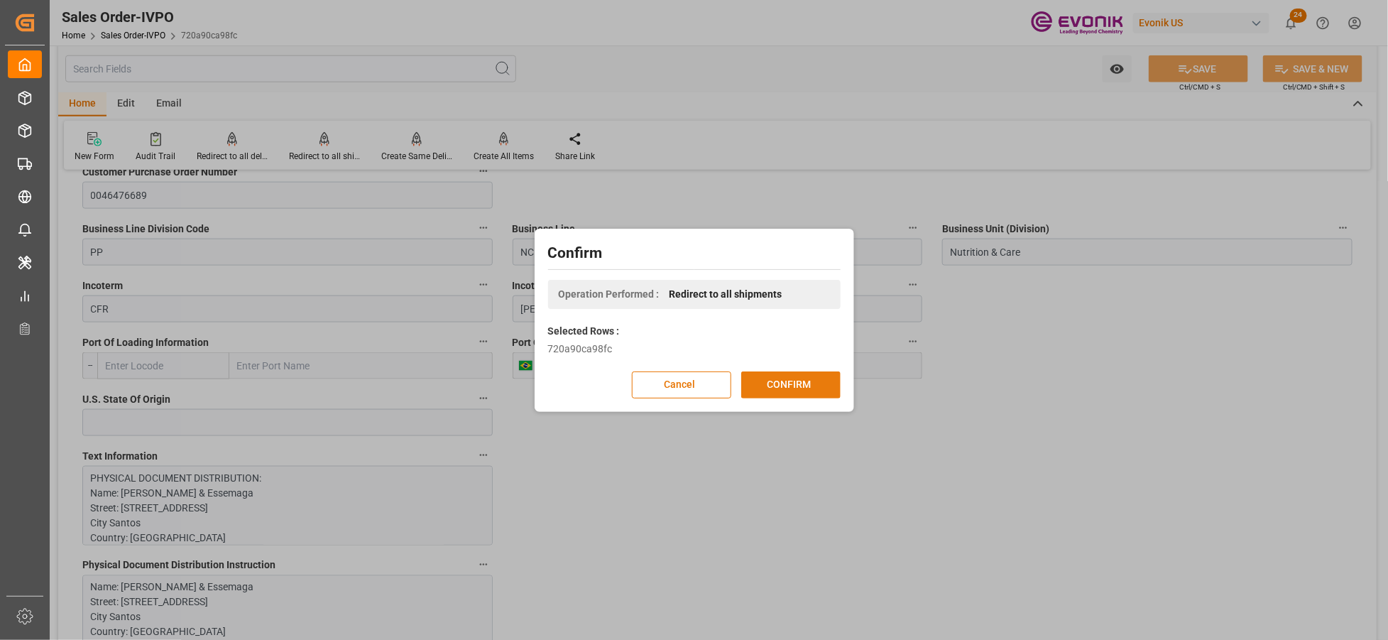
click at [761, 388] on button "CONFIRM" at bounding box center [790, 384] width 99 height 27
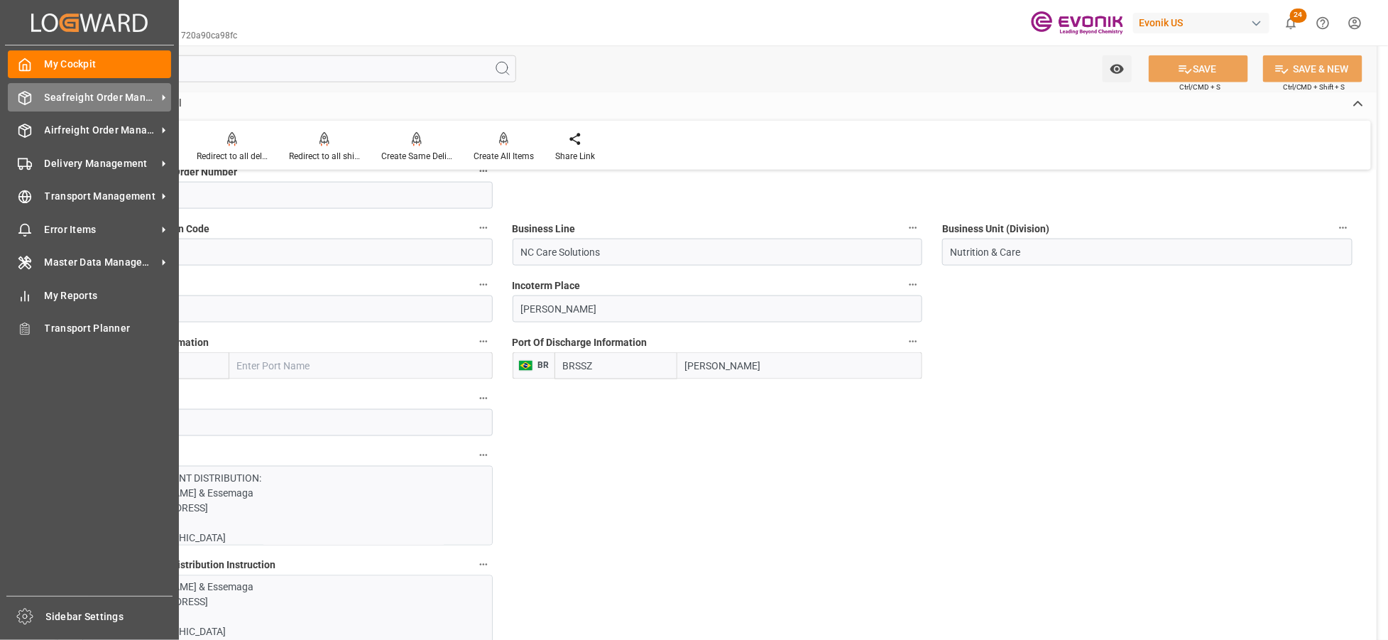
click at [89, 97] on span "Seafreight Order Management" at bounding box center [101, 97] width 112 height 15
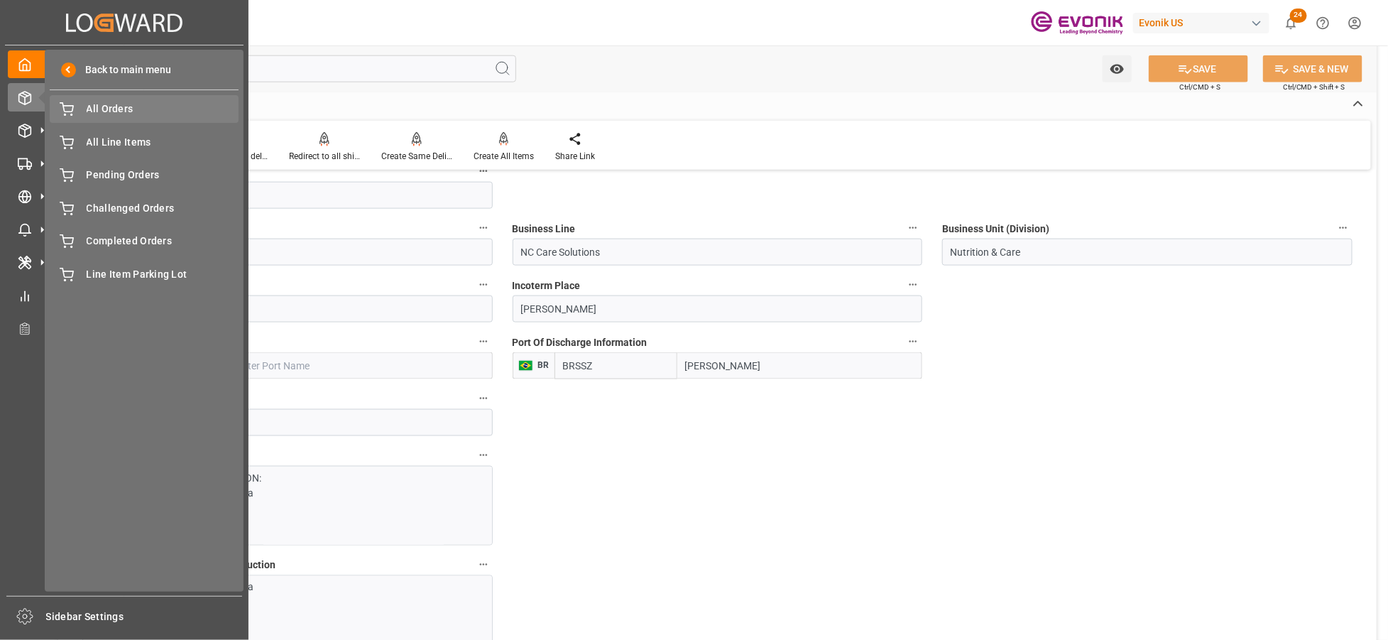
click at [123, 121] on div "All Orders All Orders" at bounding box center [144, 109] width 189 height 28
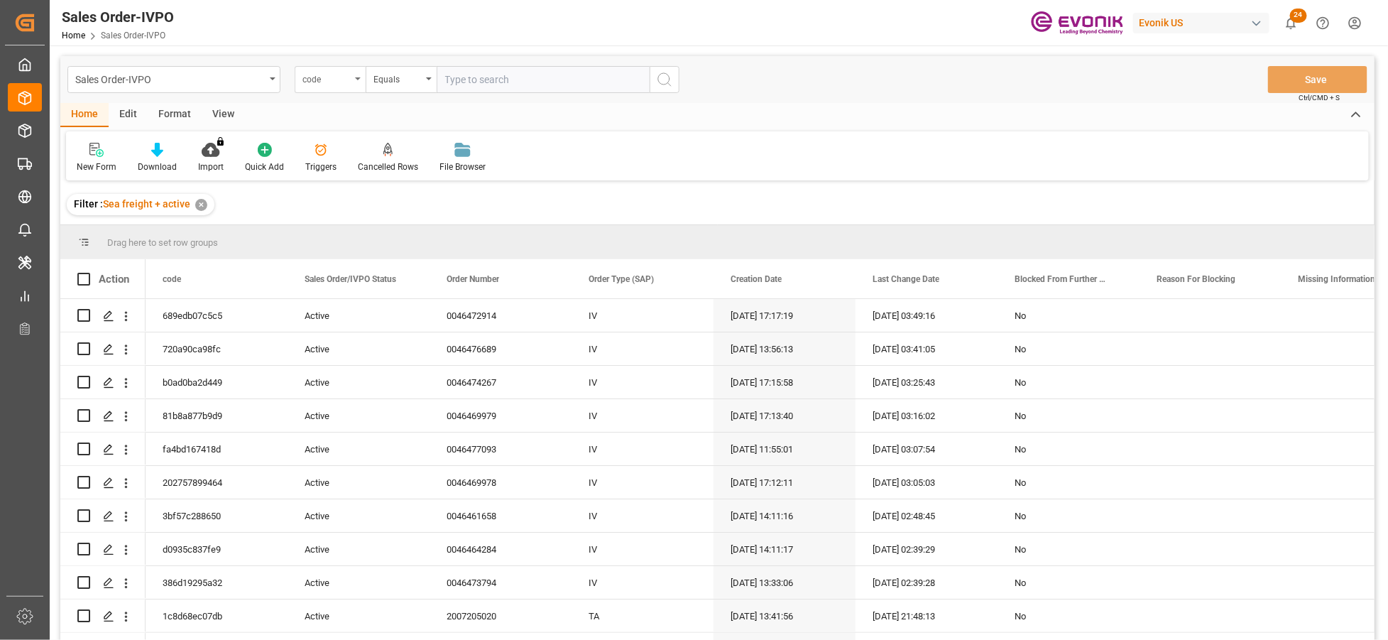
click at [344, 75] on div "code" at bounding box center [327, 78] width 48 height 16
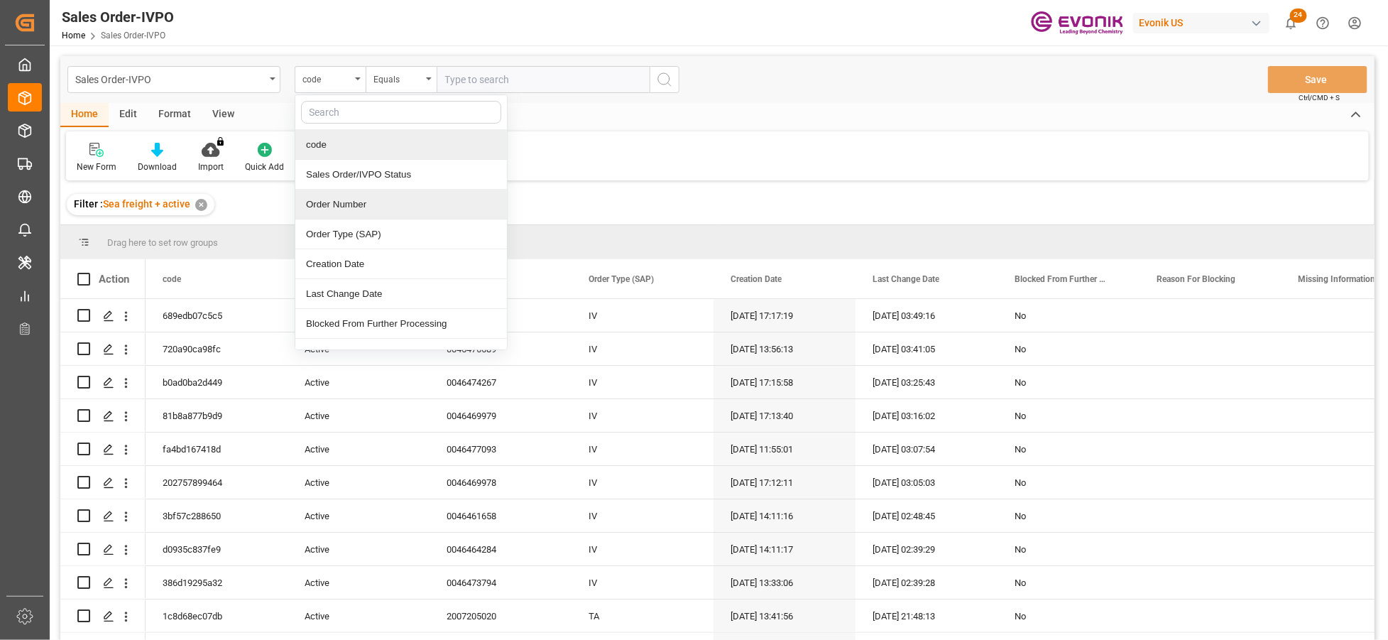
click at [375, 202] on div "Order Number" at bounding box center [401, 205] width 212 height 30
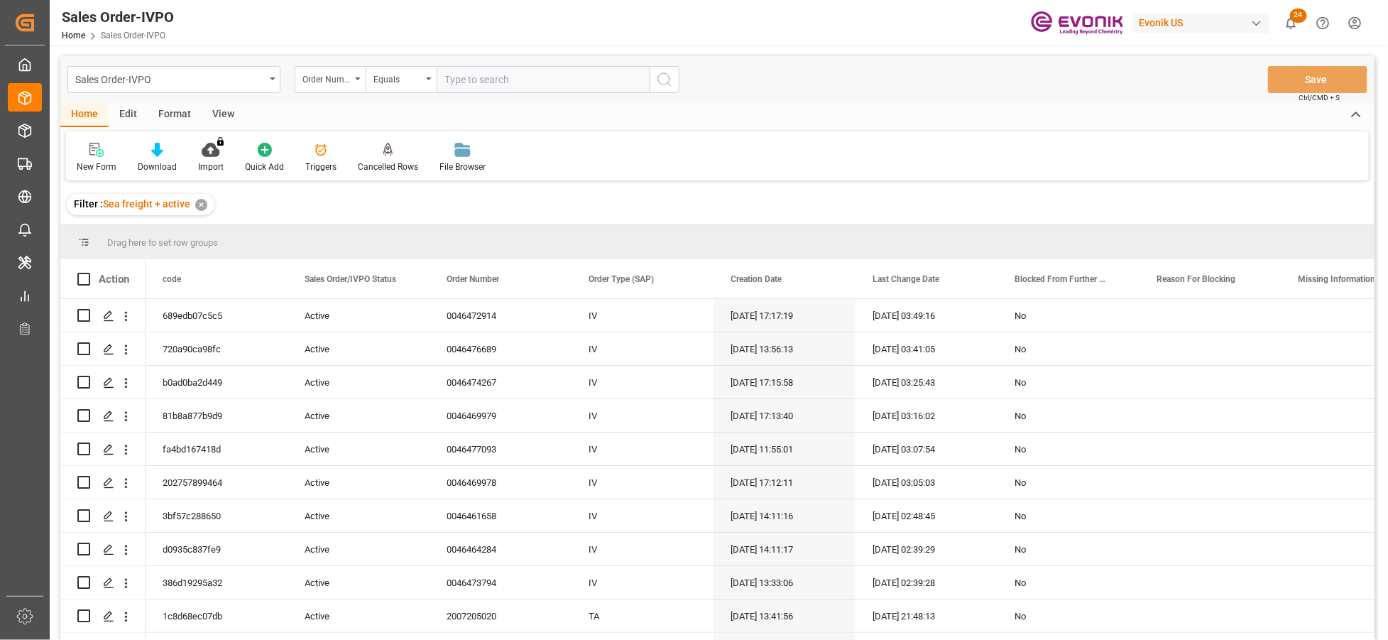
click at [497, 70] on input "text" at bounding box center [543, 79] width 213 height 27
paste input "0046467092"
type input "0046467092"
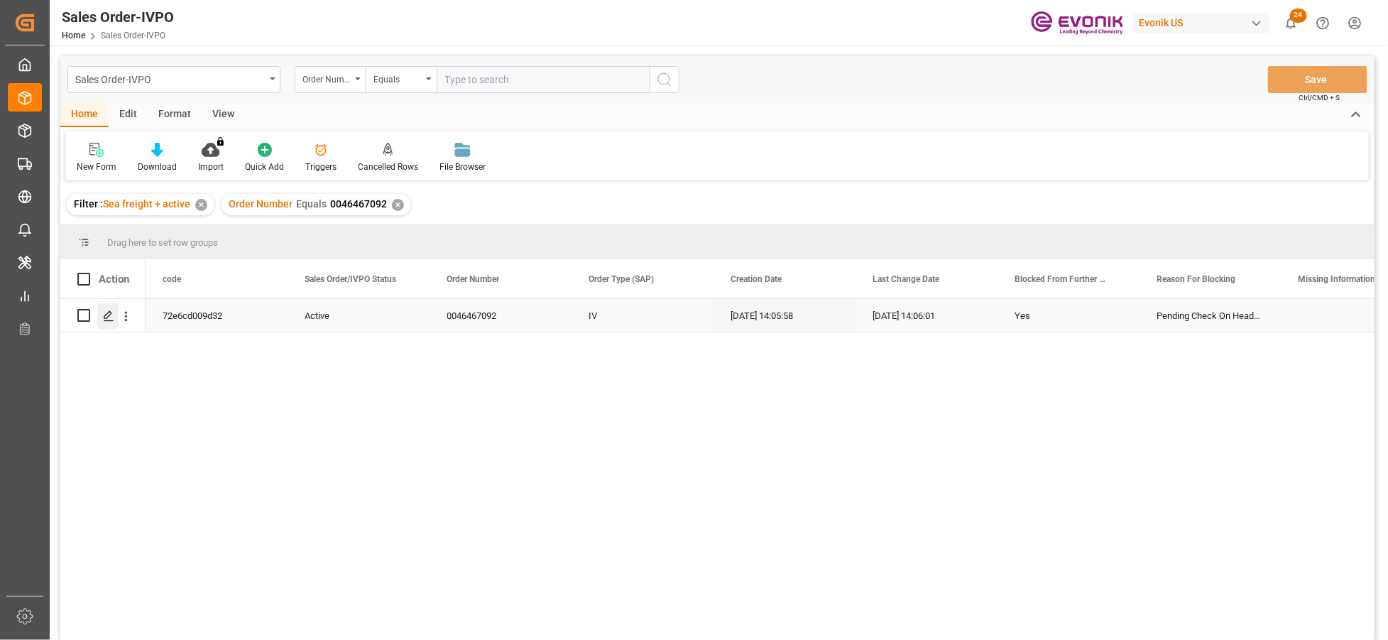
click at [110, 313] on polygon "Press SPACE to select this row." at bounding box center [107, 314] width 7 height 7
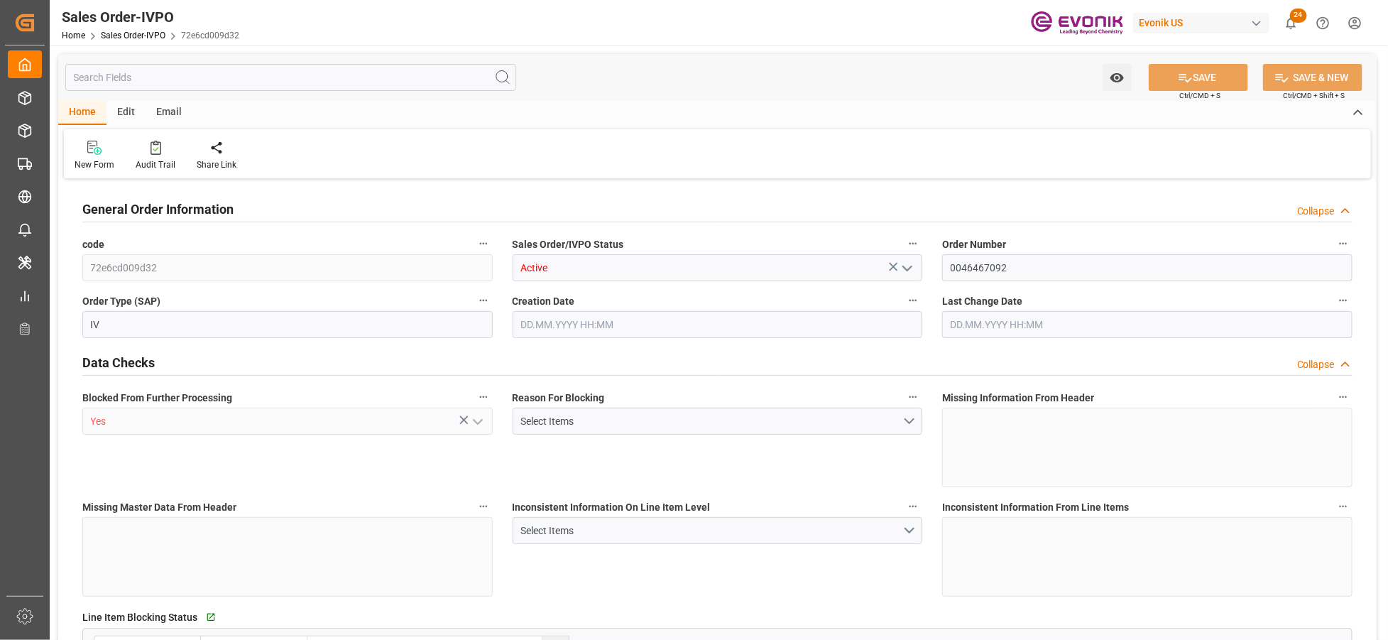
type input "CNSHA"
type input "0"
type input "1"
type input "427.598"
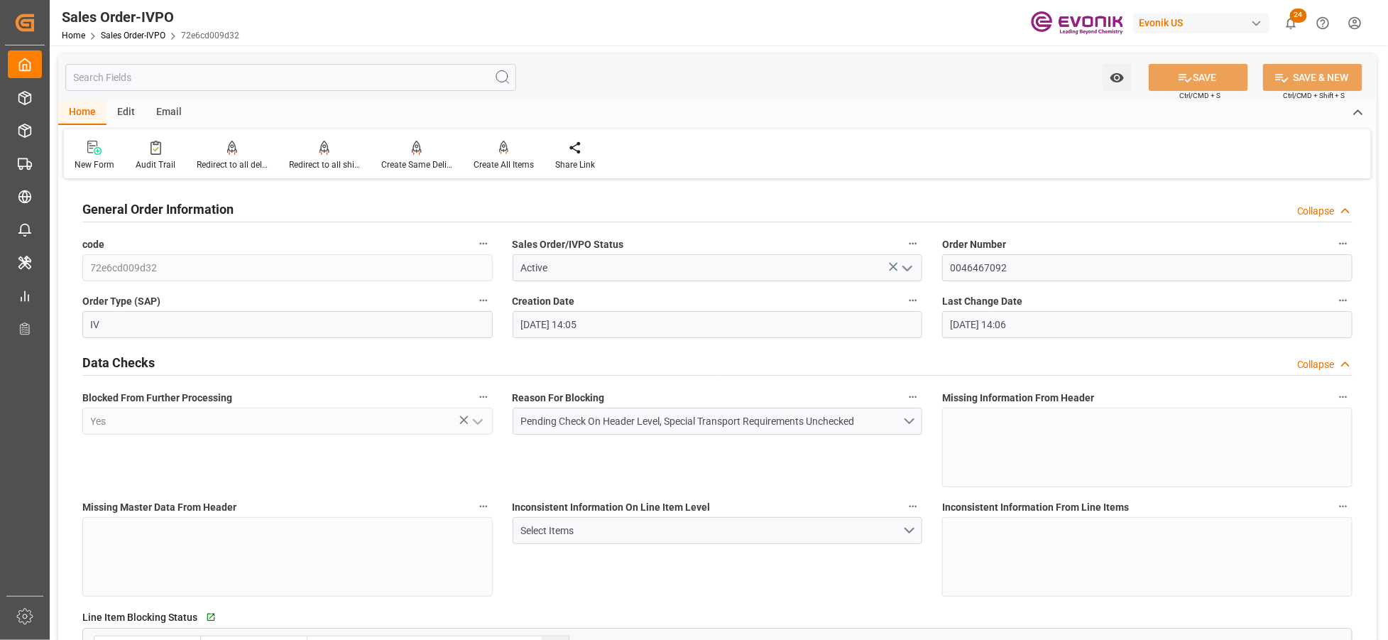
type input "13.10.2025 14:05"
type input "13.10.2025 14:06"
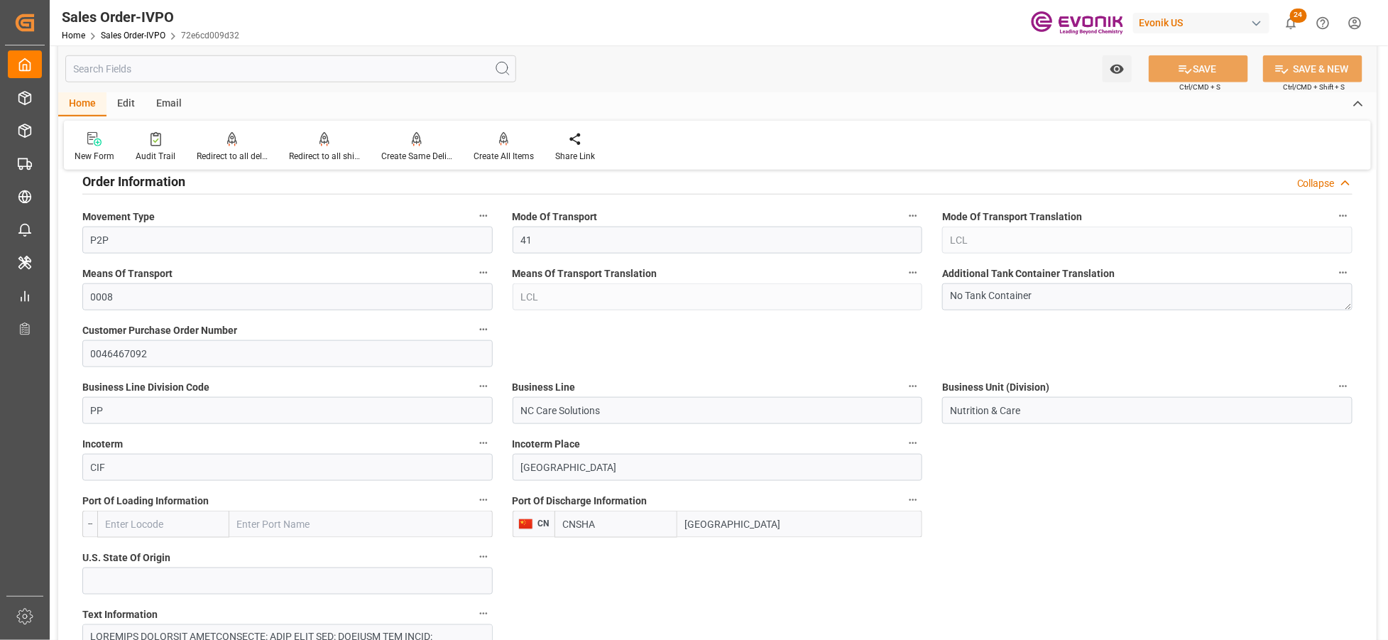
scroll to position [789, 0]
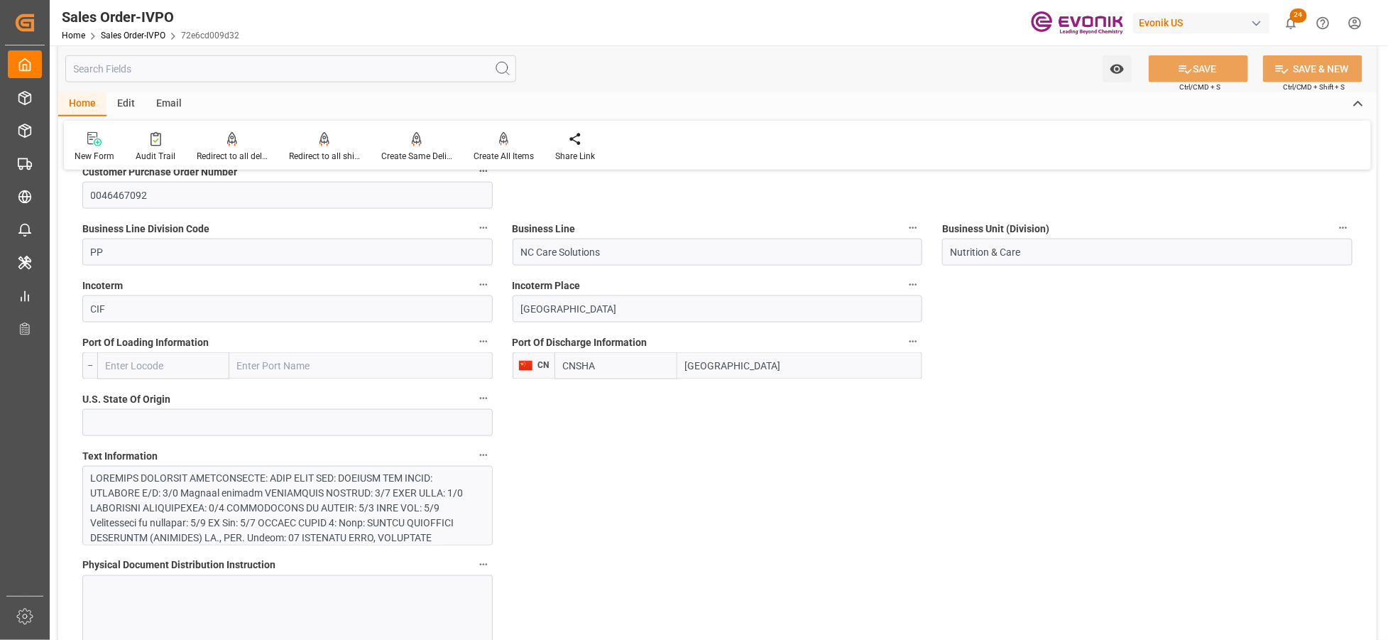
click at [353, 533] on div at bounding box center [282, 598] width 382 height 254
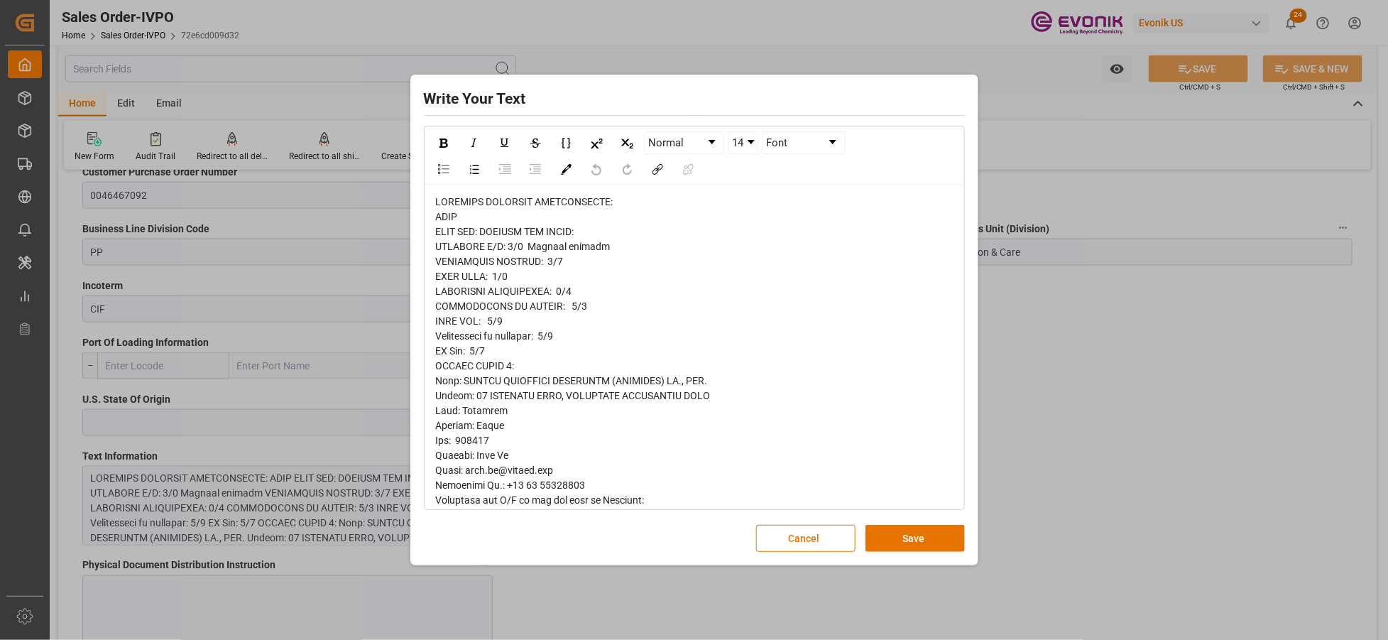
click at [444, 242] on span "rdw-editor" at bounding box center [573, 559] width 275 height 727
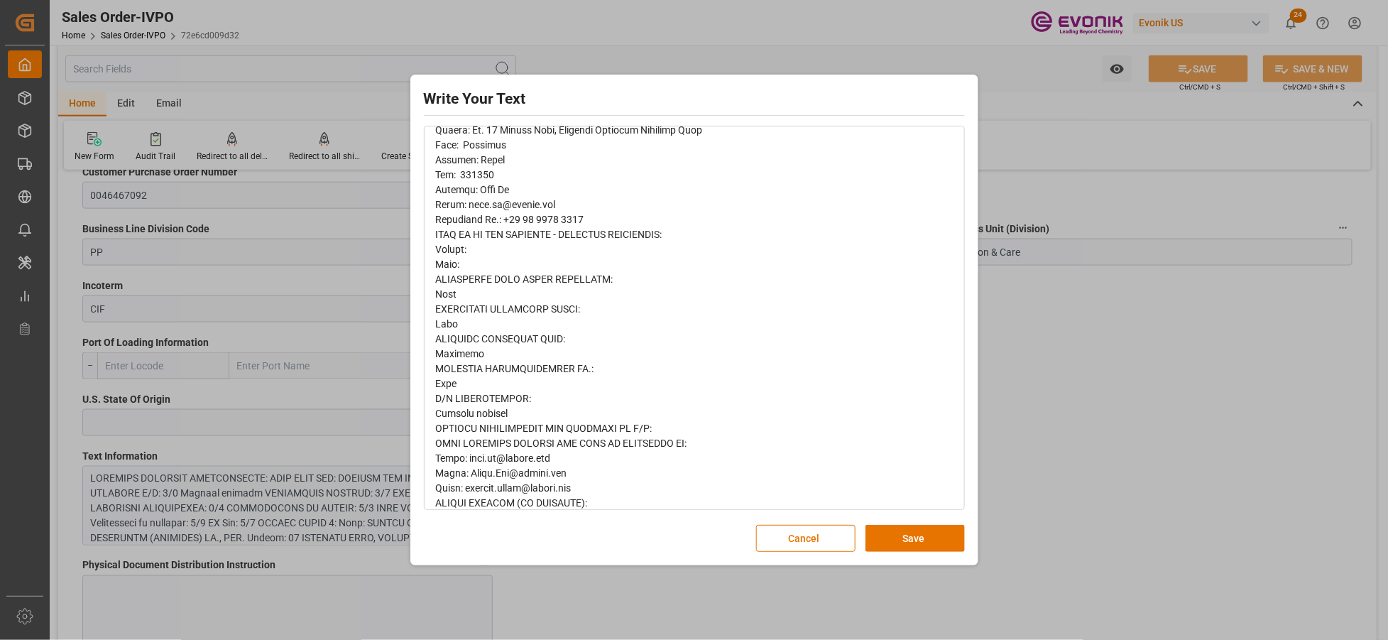
scroll to position [415, 0]
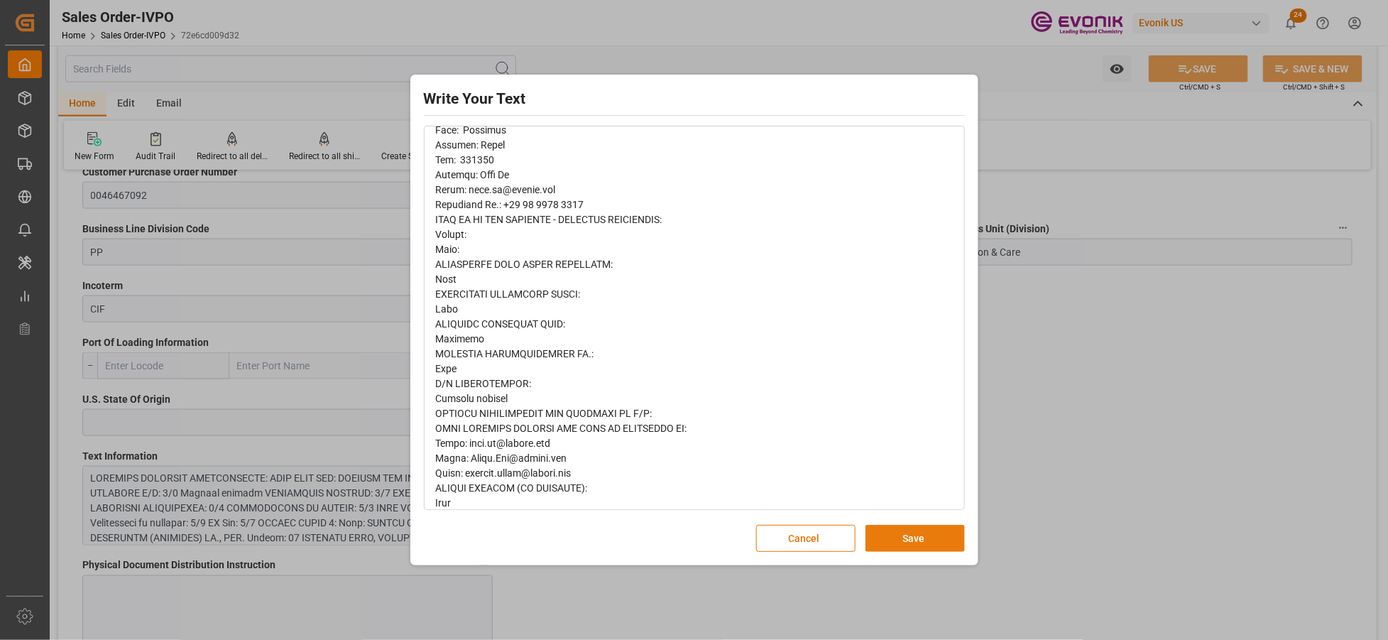
click at [888, 535] on button "Save" at bounding box center [915, 538] width 99 height 27
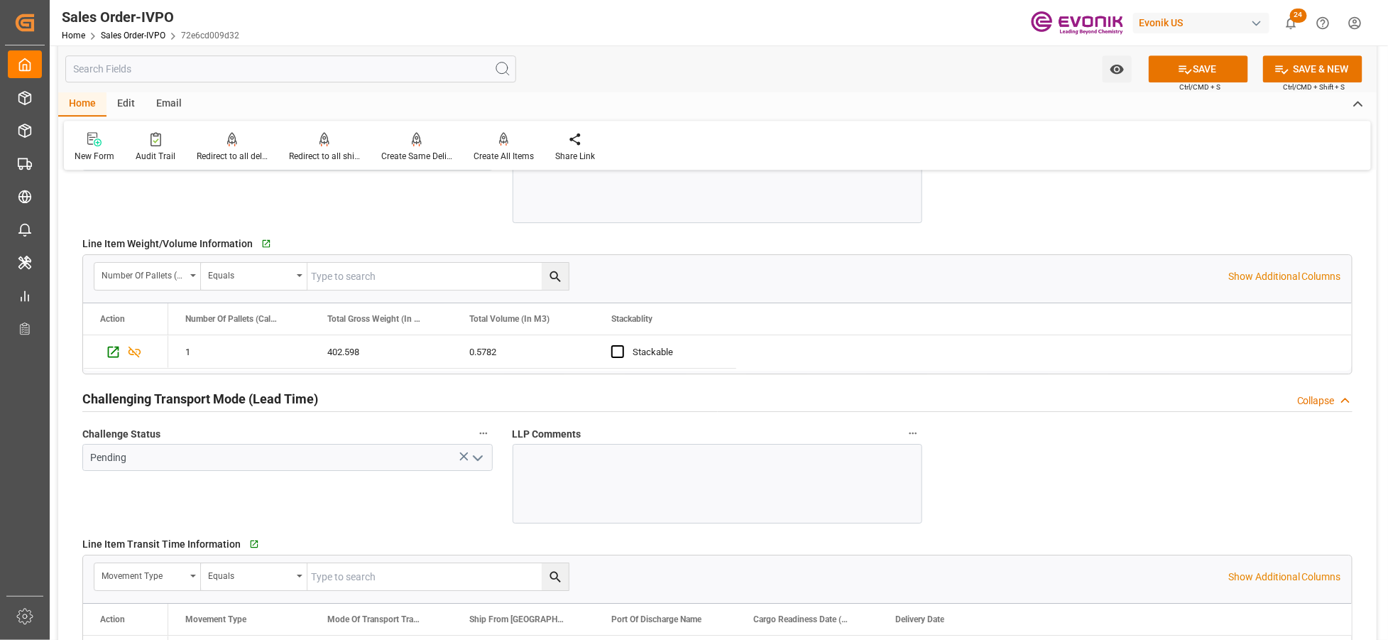
scroll to position [1893, 0]
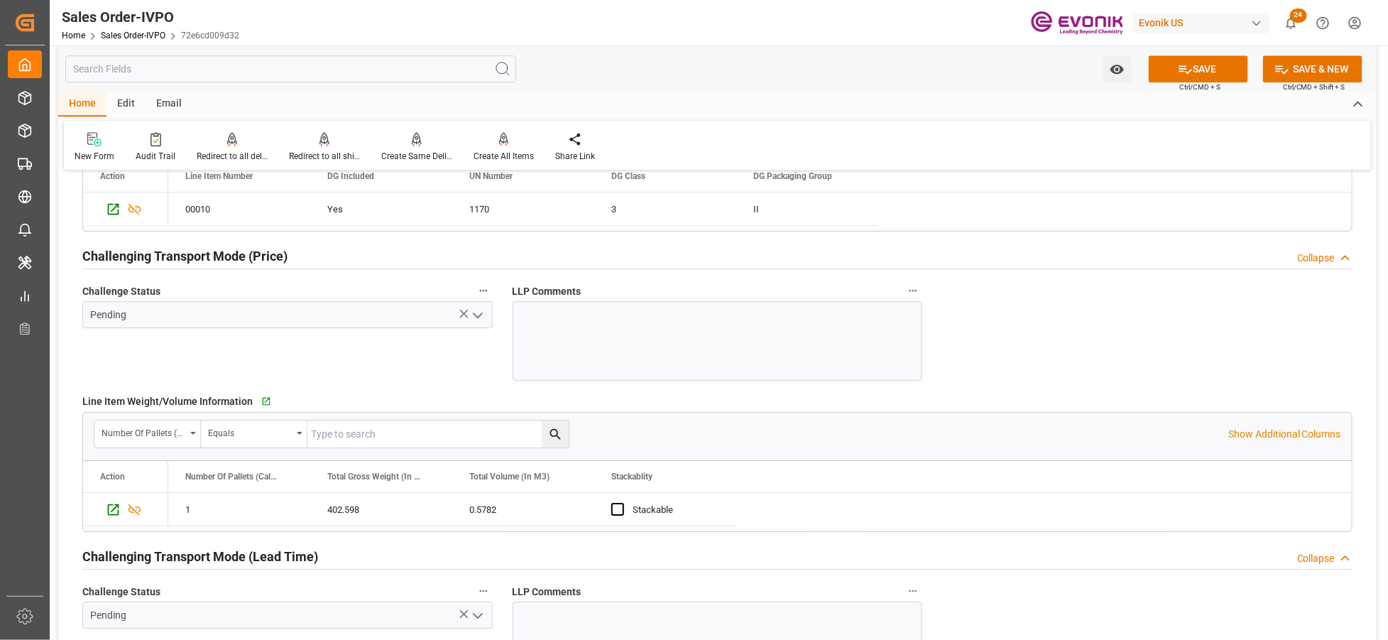
click at [474, 311] on icon "open menu" at bounding box center [477, 315] width 17 height 17
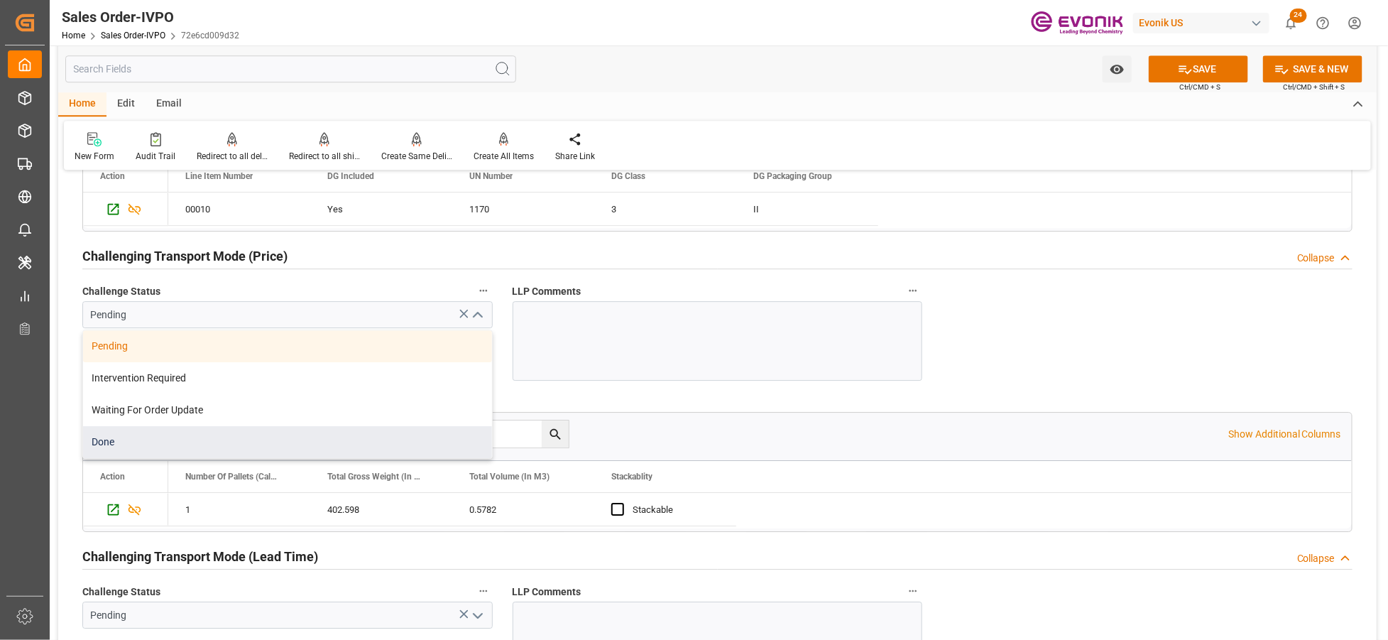
click at [244, 448] on div "Done" at bounding box center [287, 442] width 409 height 32
type input "Done"
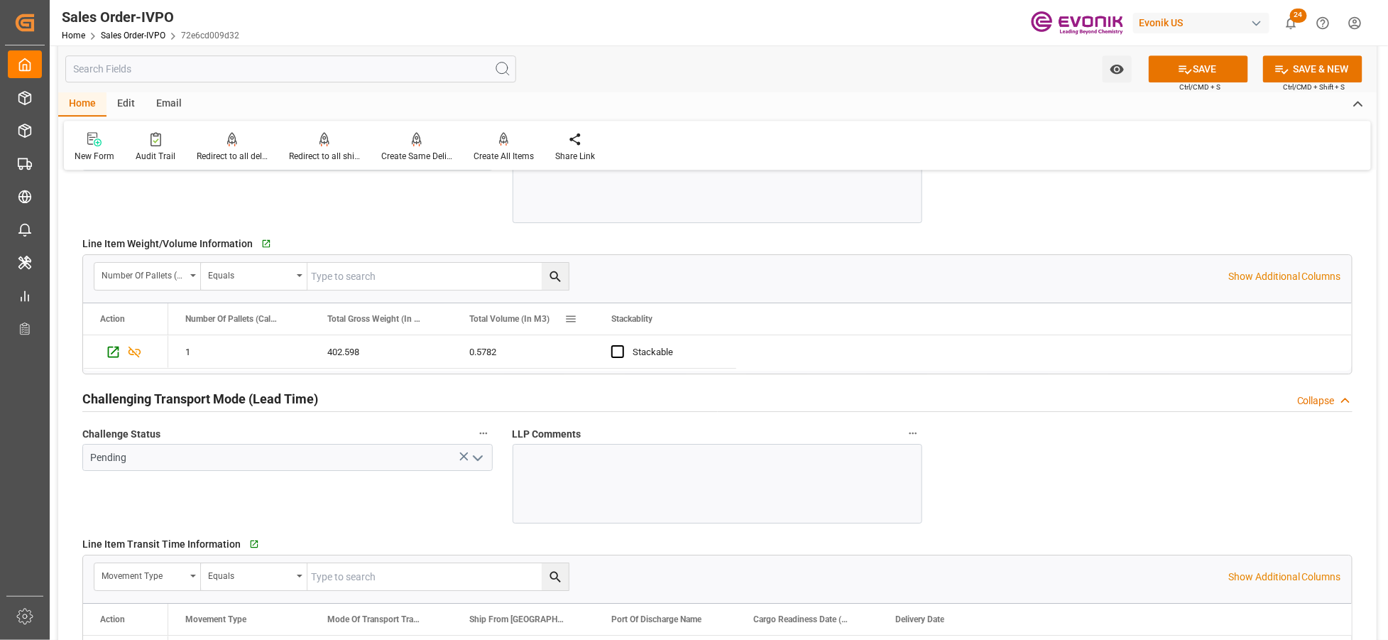
scroll to position [2209, 0]
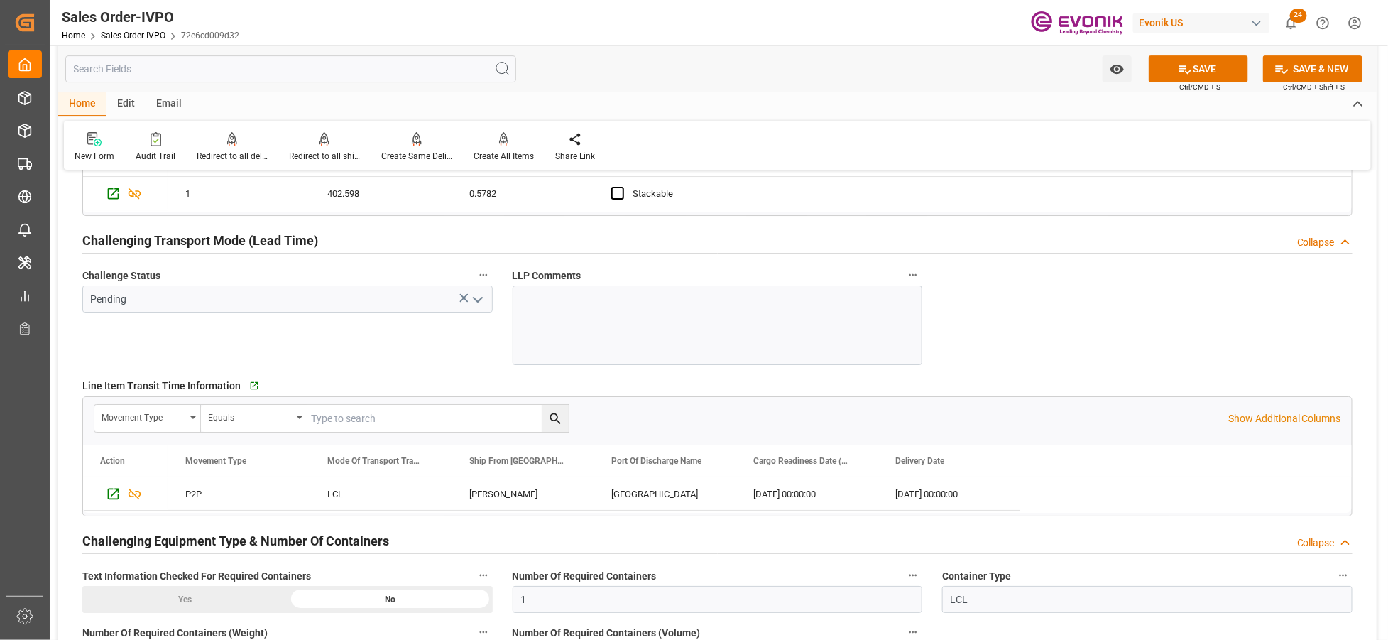
click at [478, 298] on icon "open menu" at bounding box center [477, 299] width 17 height 17
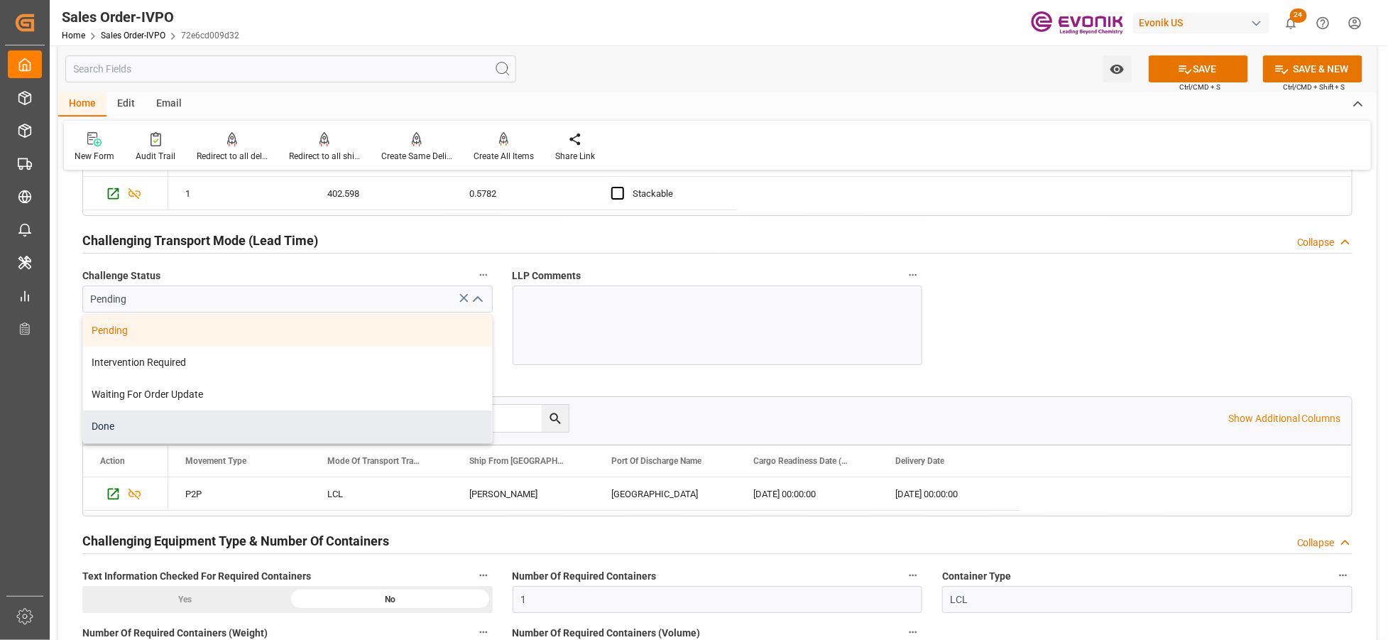
click at [266, 417] on div "Done" at bounding box center [287, 426] width 409 height 32
type input "Done"
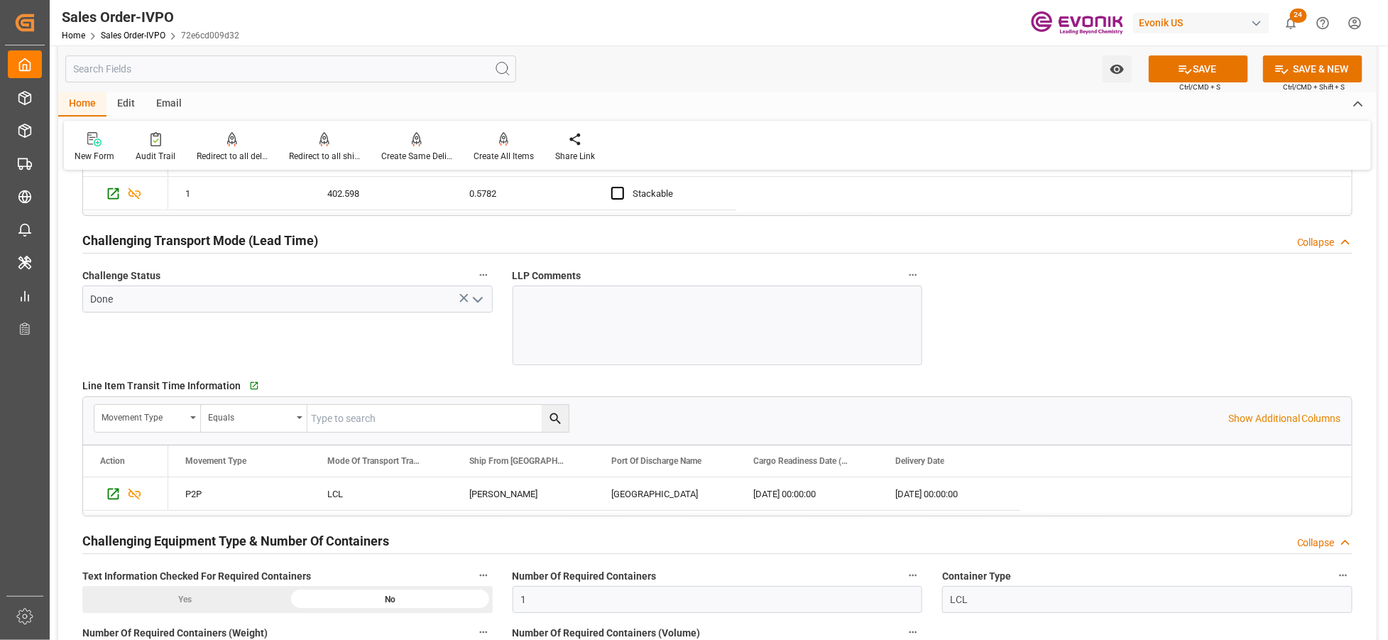
scroll to position [2367, 0]
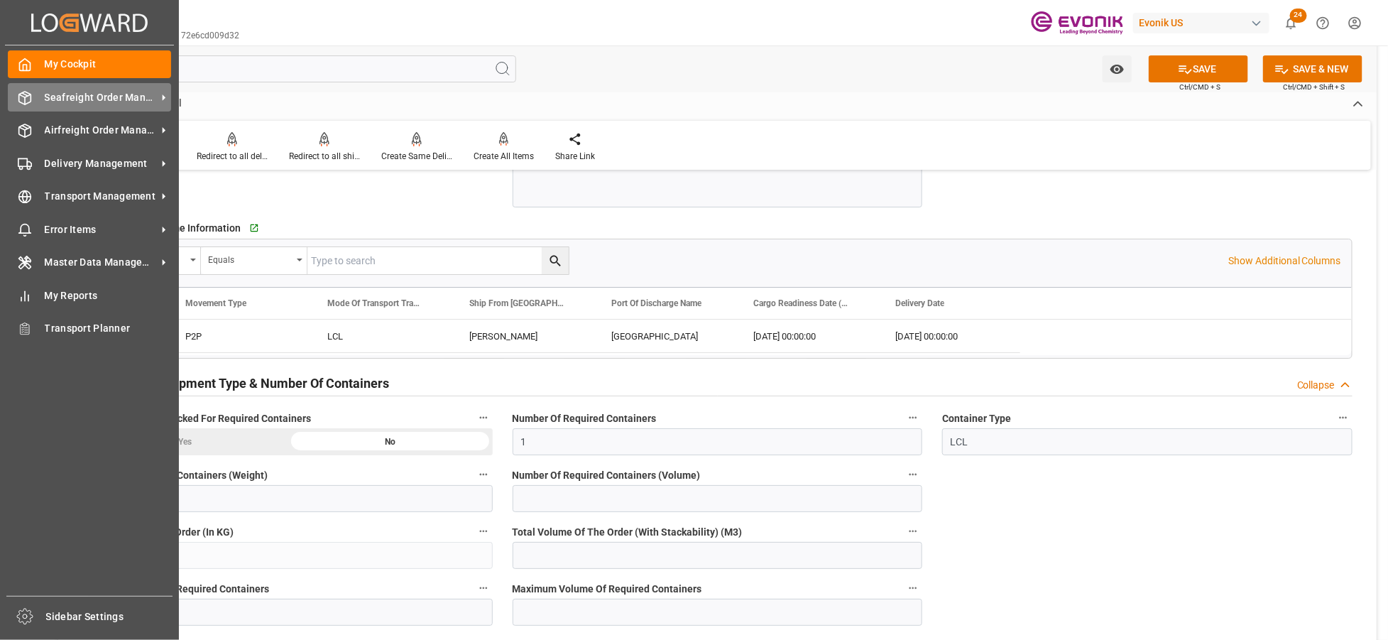
click at [103, 100] on span "Seafreight Order Management" at bounding box center [101, 97] width 112 height 15
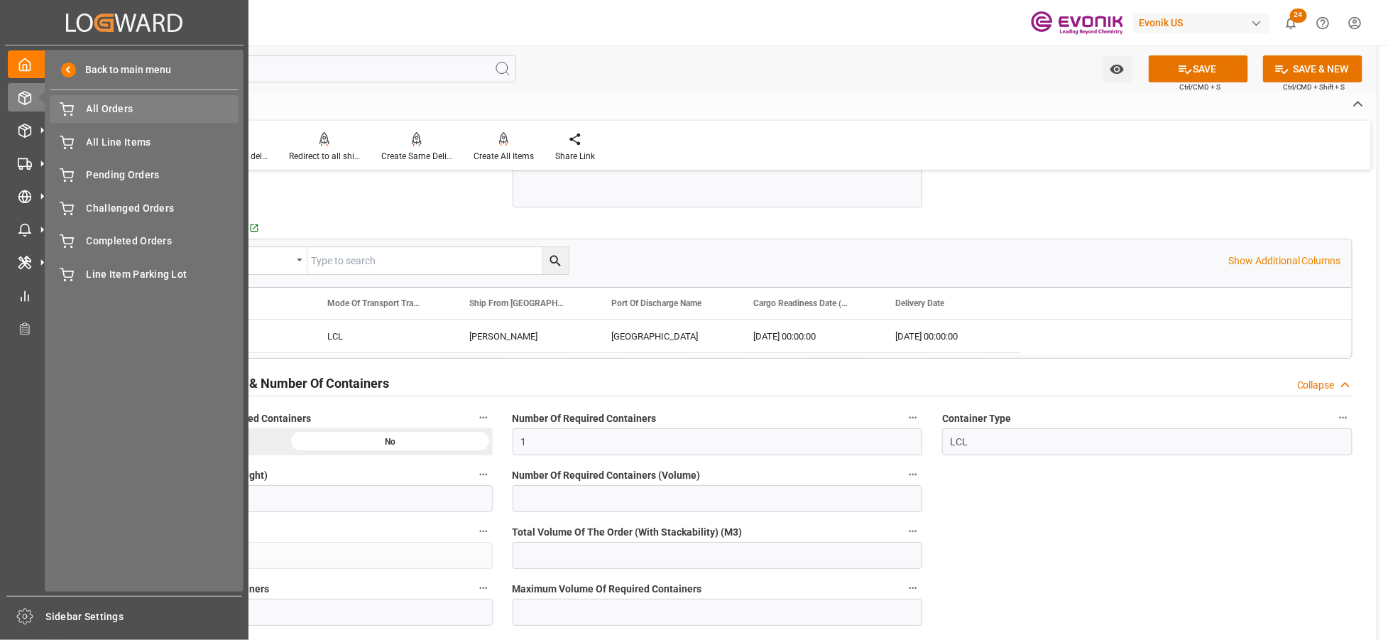
click at [138, 108] on span "All Orders" at bounding box center [163, 109] width 153 height 15
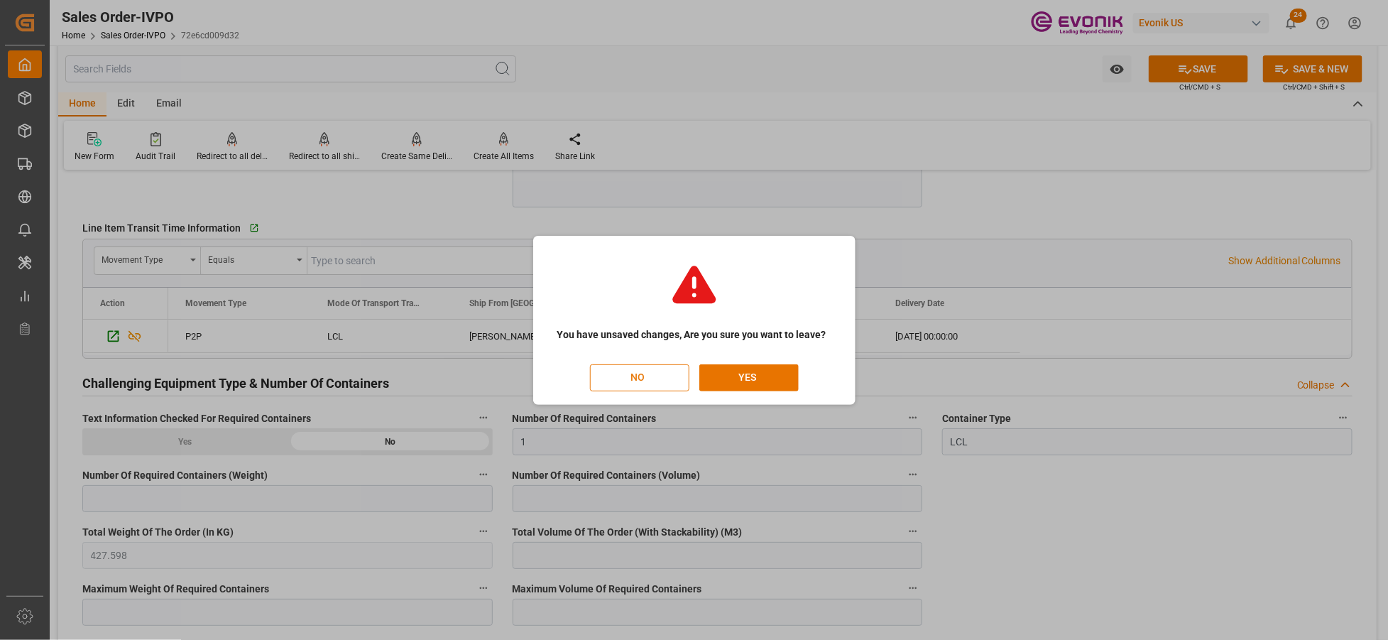
click at [639, 374] on button "NO" at bounding box center [639, 377] width 99 height 27
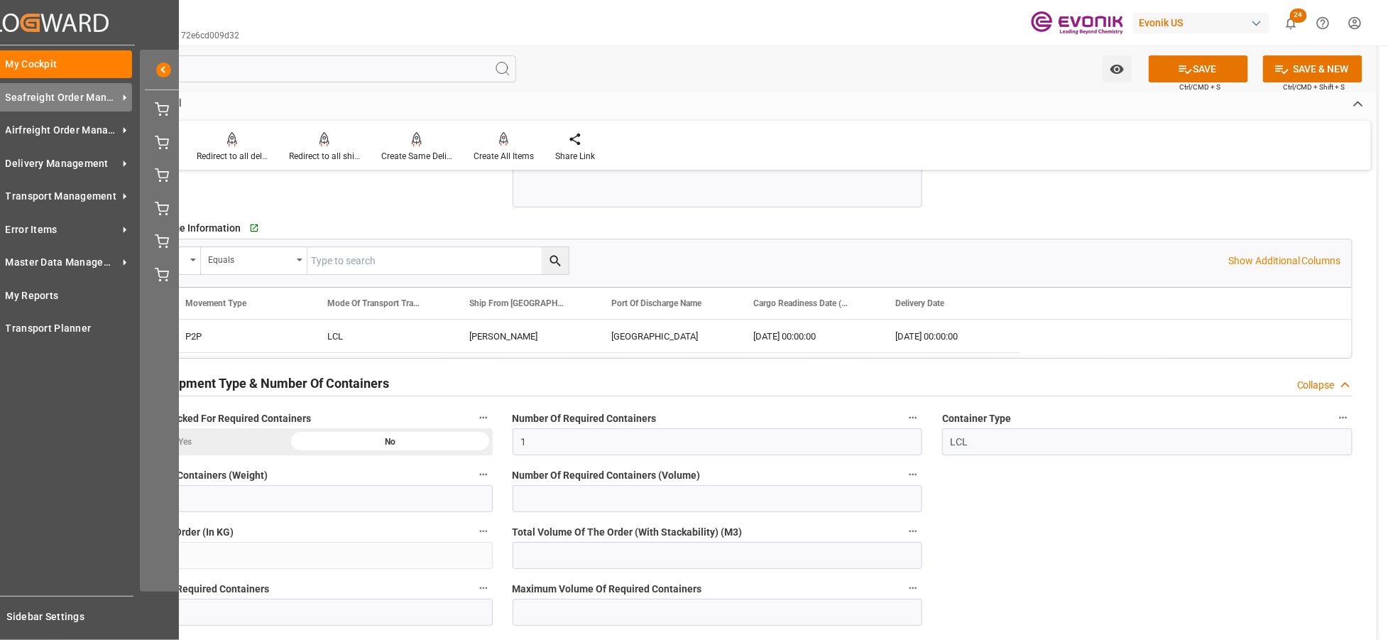
click at [82, 96] on span "Seafreight Order Management" at bounding box center [62, 97] width 112 height 15
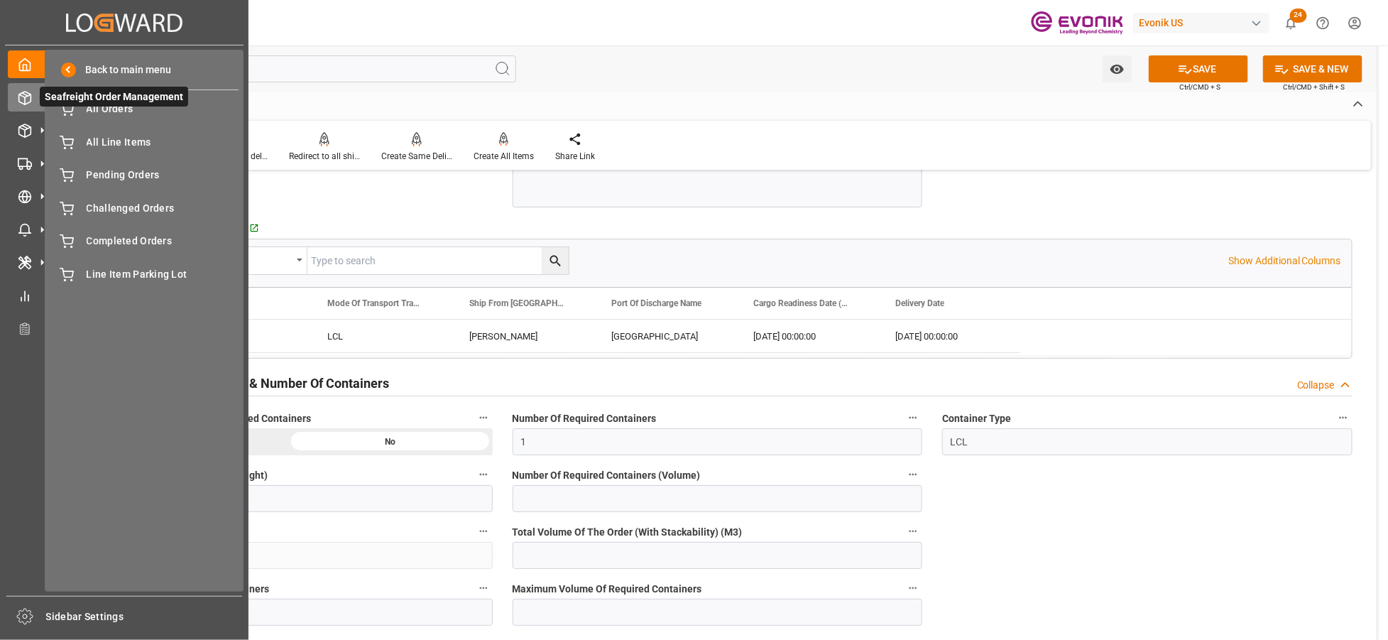
scroll to position [0, 0]
click at [95, 112] on span "All Orders" at bounding box center [163, 109] width 153 height 15
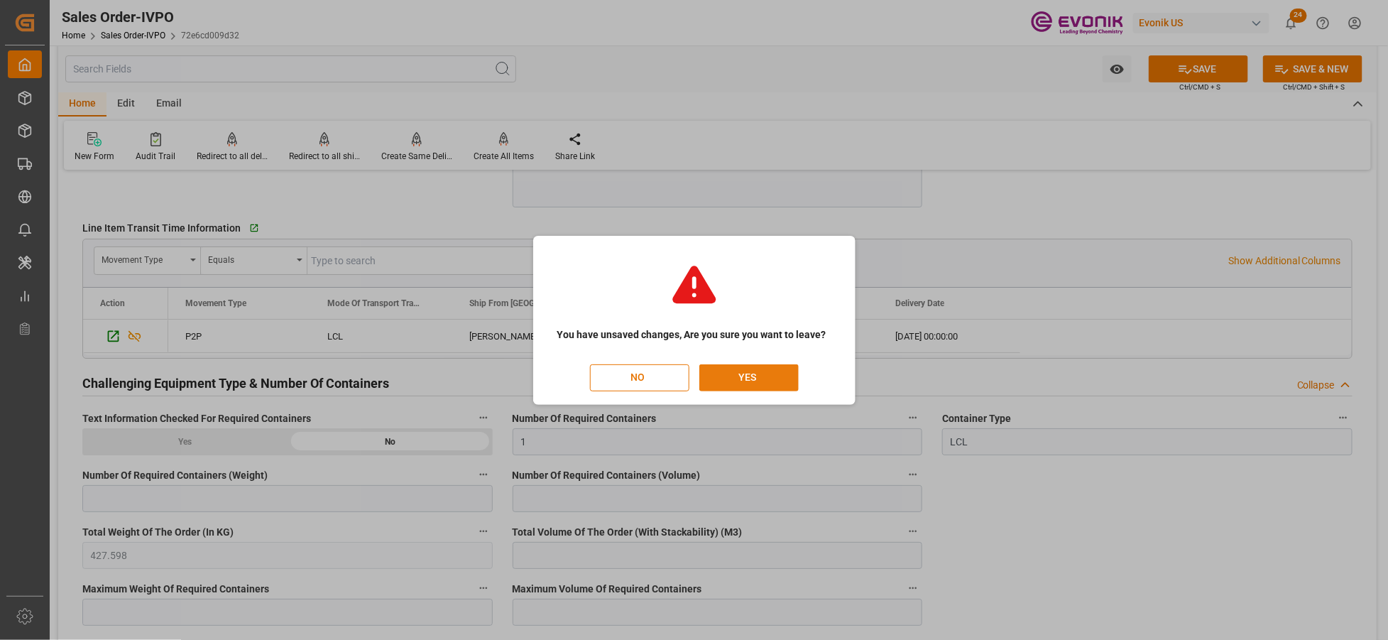
click at [758, 383] on button "YES" at bounding box center [749, 377] width 99 height 27
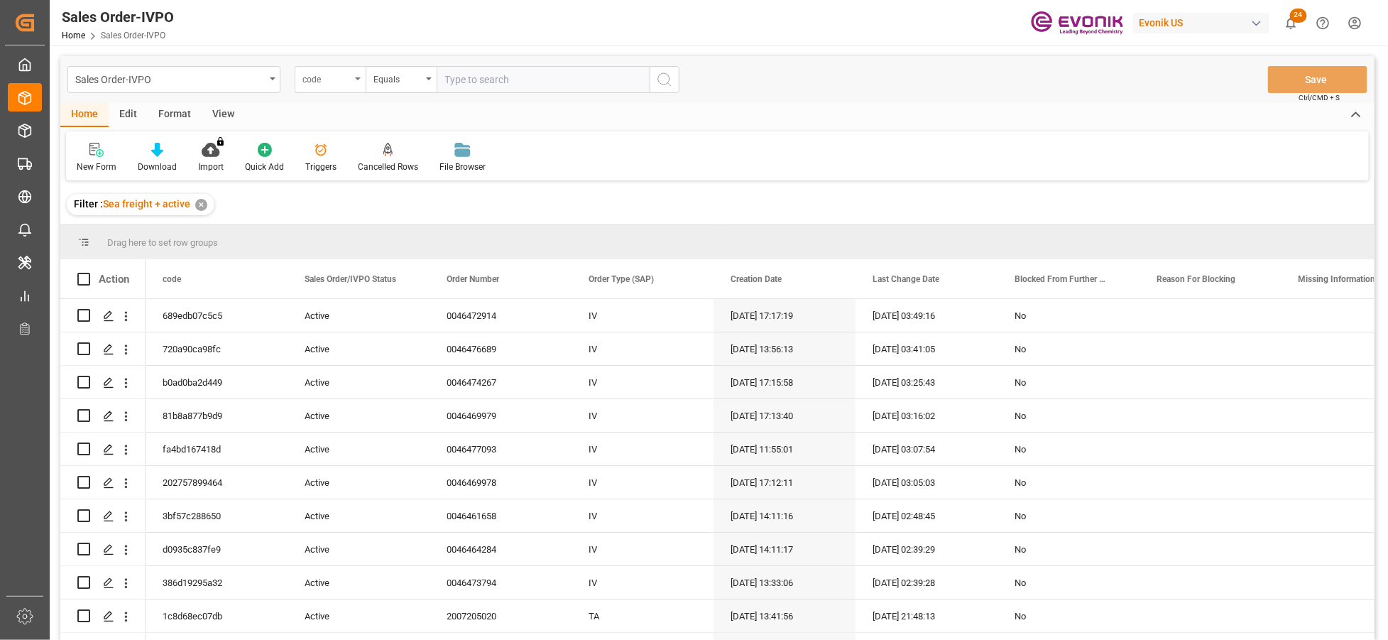
click at [346, 89] on div "code" at bounding box center [330, 79] width 71 height 27
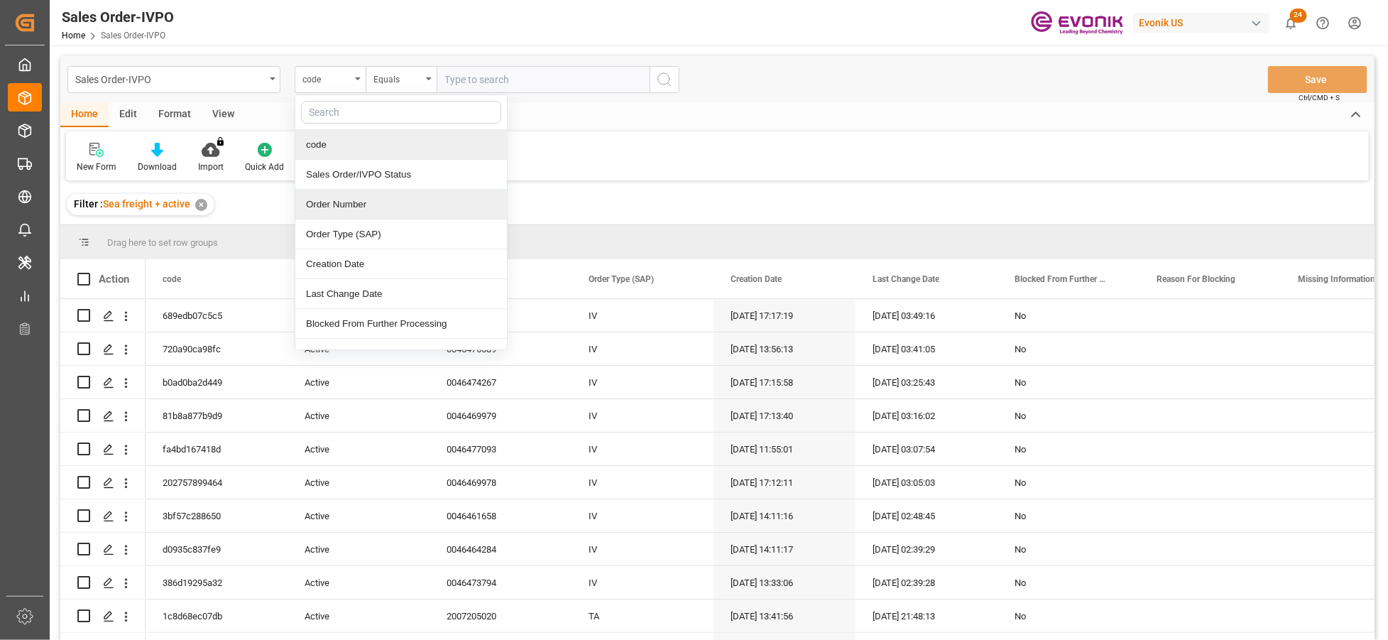
click at [363, 207] on div "Order Number" at bounding box center [401, 205] width 212 height 30
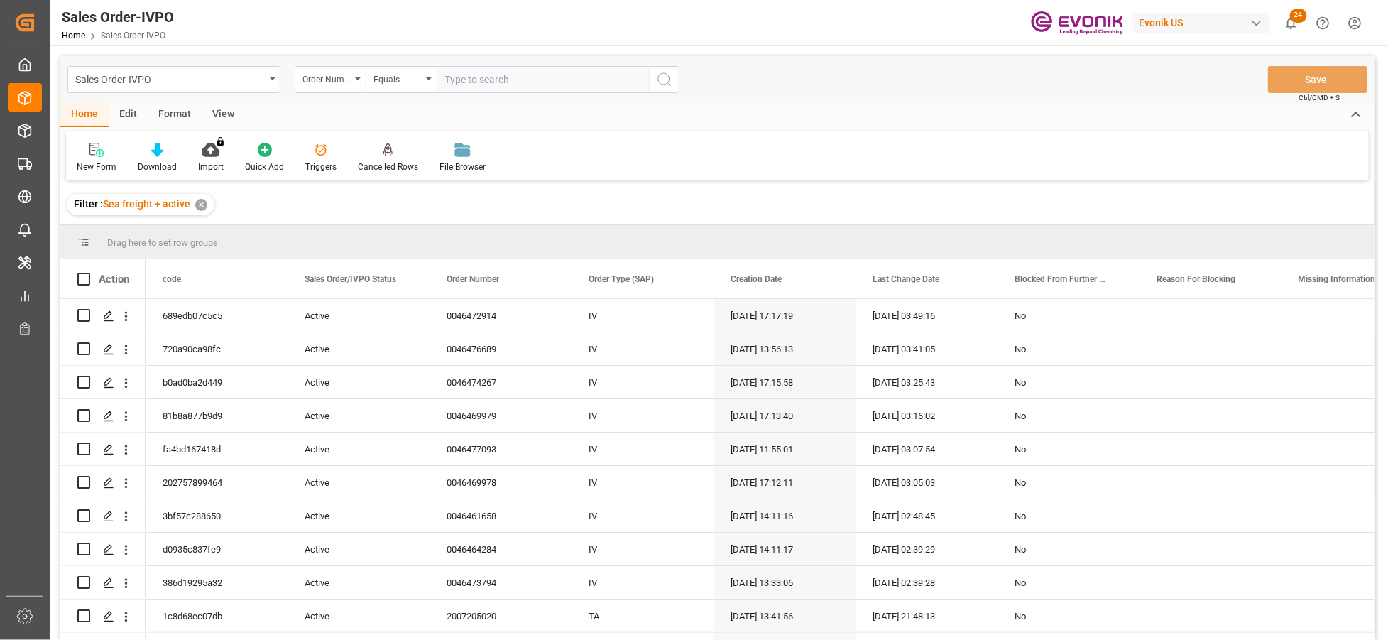
click at [503, 75] on input "text" at bounding box center [543, 79] width 213 height 27
paste input "2007219045"
type input "2007219045"
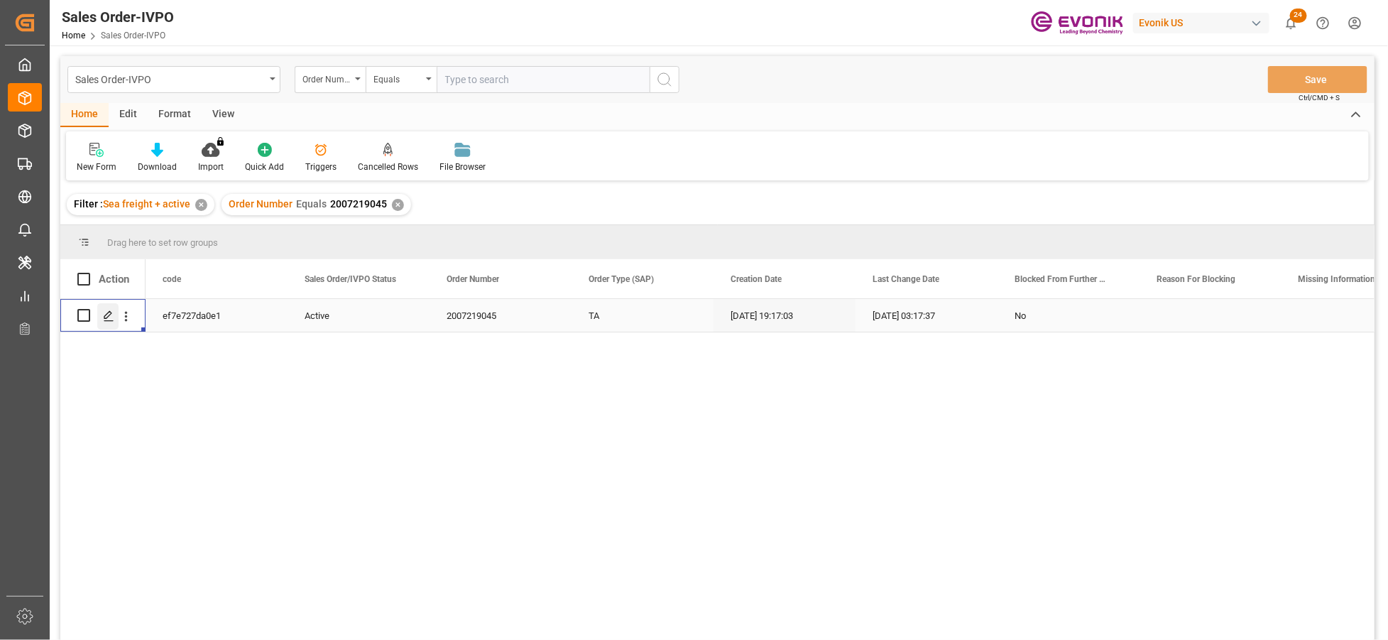
click at [97, 321] on div "Press SPACE to select this row." at bounding box center [107, 316] width 21 height 26
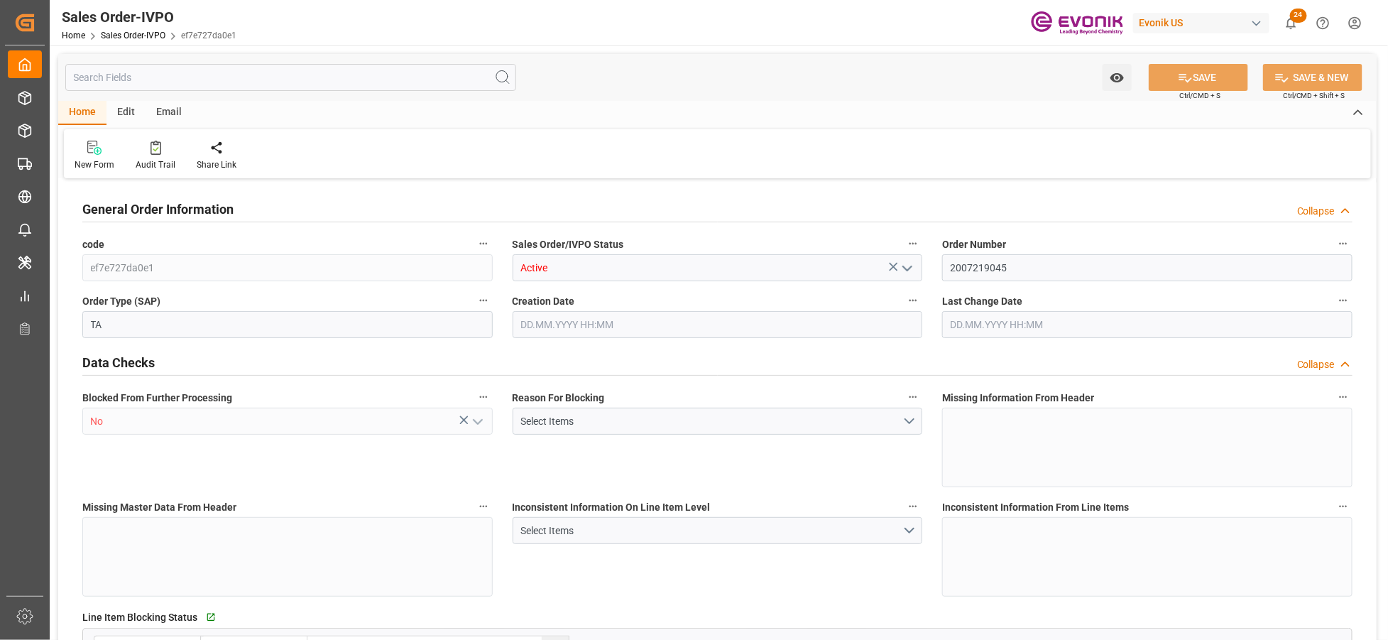
type input "CRLIO"
type input "0"
type input "1"
type input "2"
type input "1"
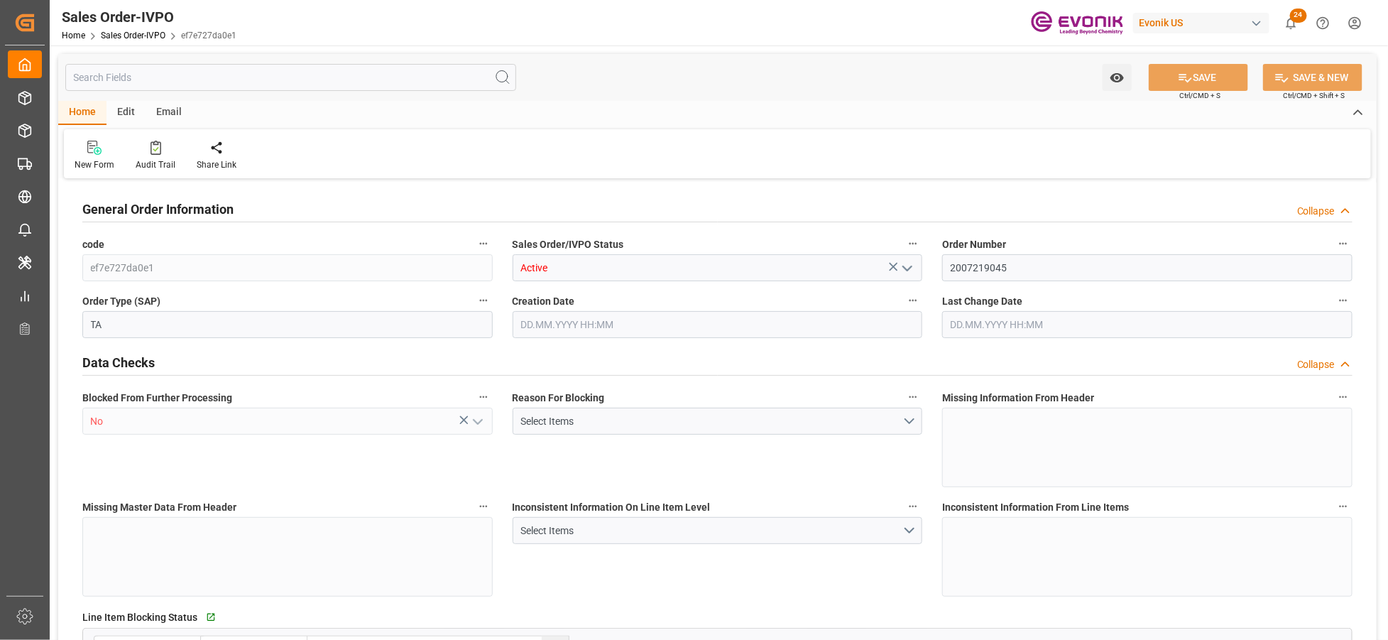
type input "20450.107"
type input "48.3146"
type input "19000"
type input "60"
type input "09.10.2025 19:17"
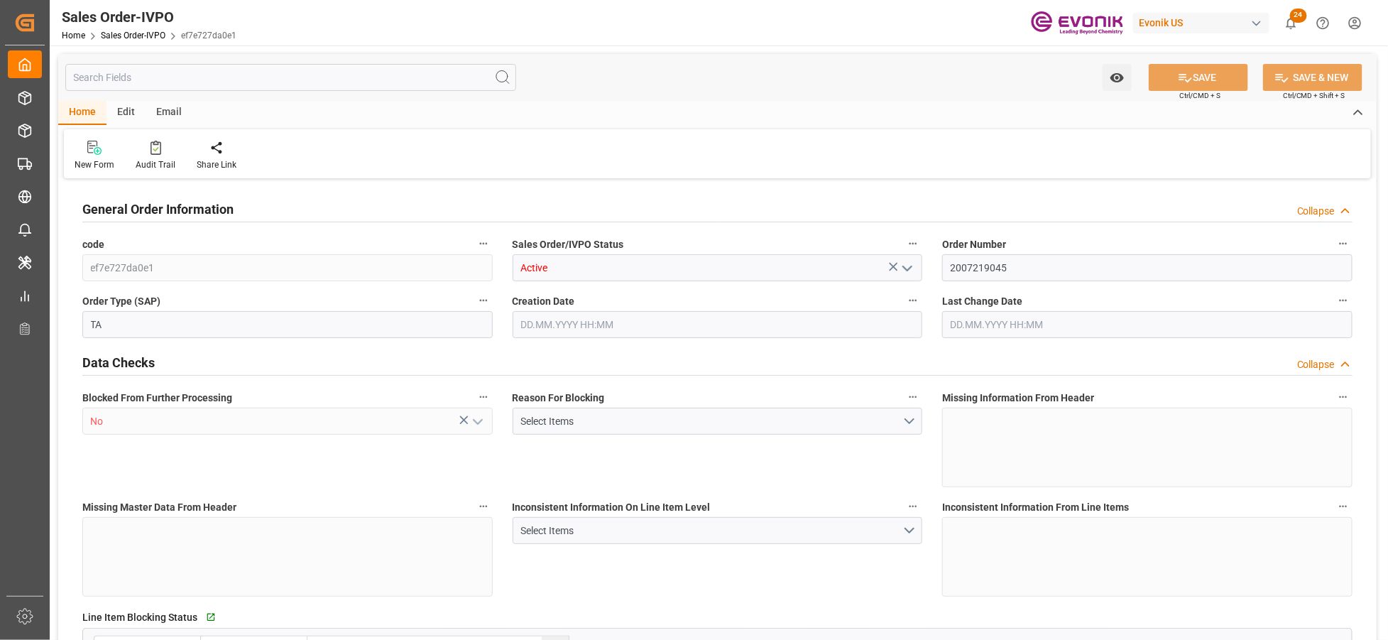
type input "10.10.2025 03:17"
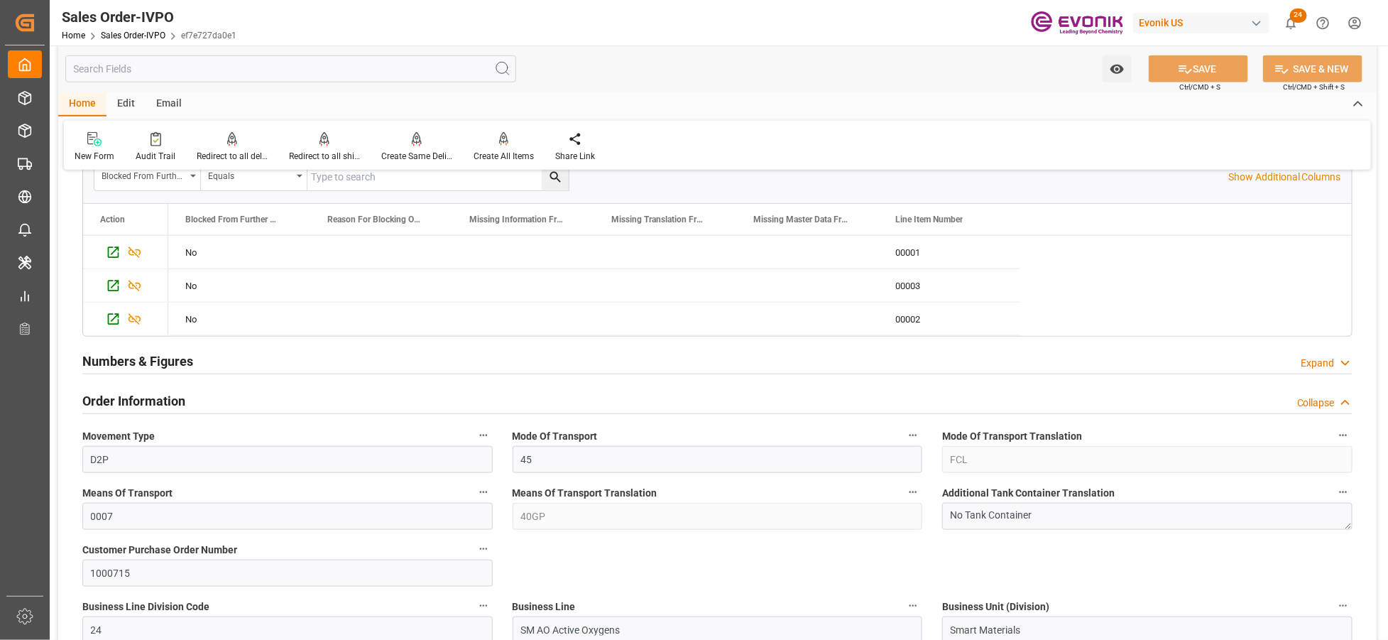
scroll to position [631, 0]
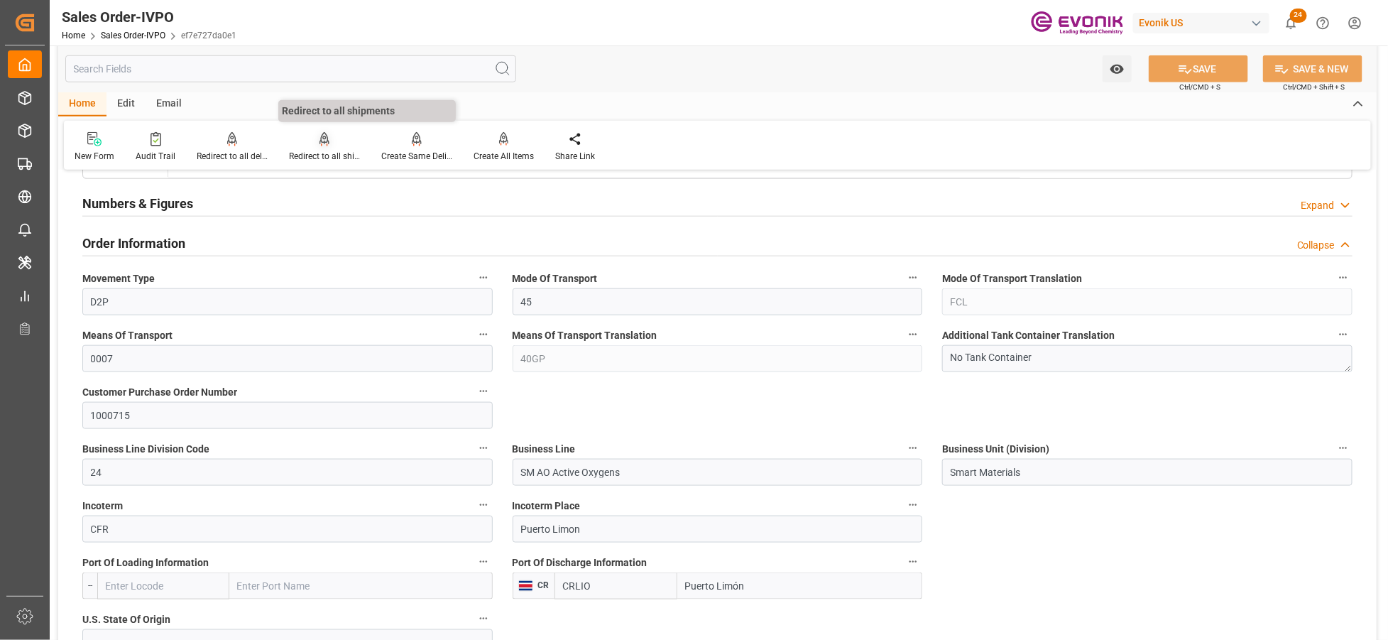
click at [320, 150] on div "Redirect to all shipments" at bounding box center [324, 156] width 71 height 13
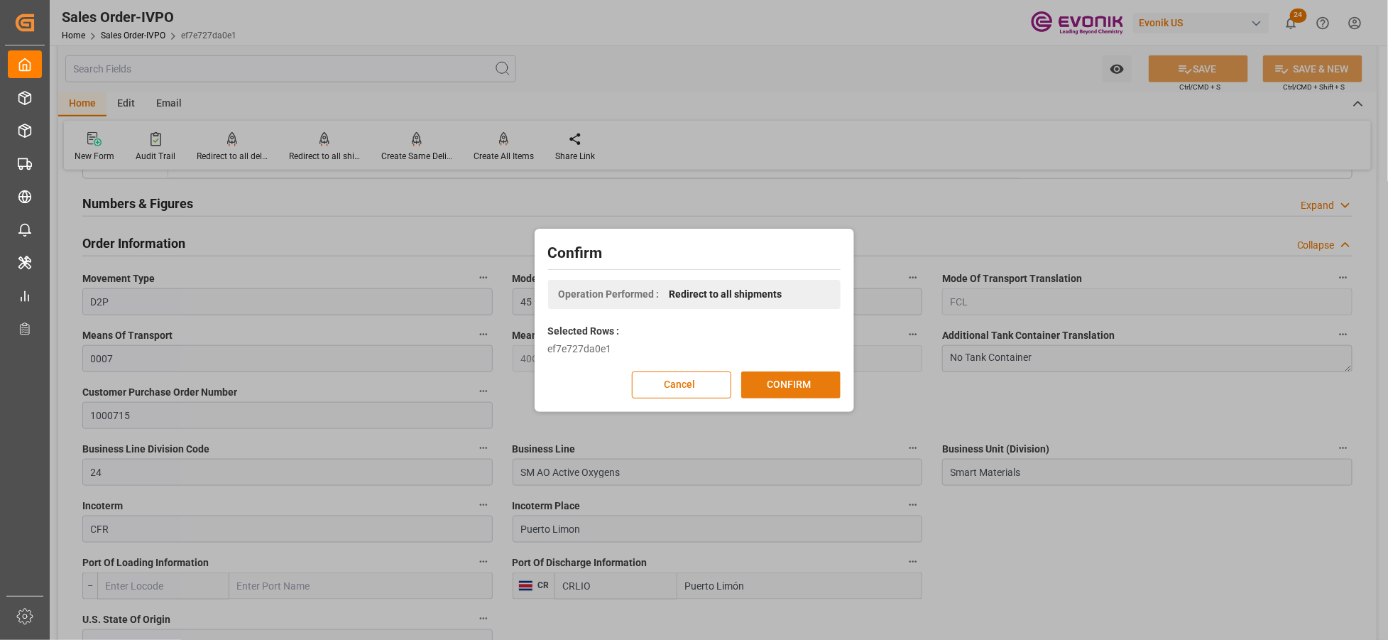
click at [768, 388] on button "CONFIRM" at bounding box center [790, 384] width 99 height 27
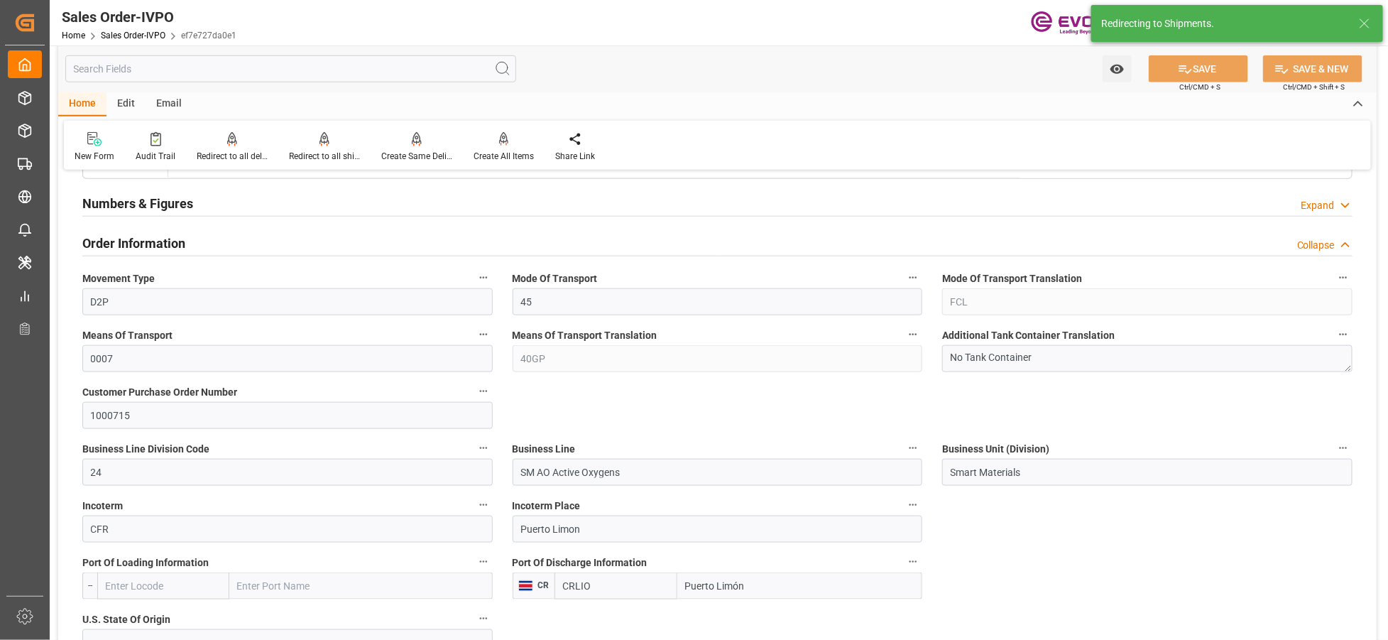
type input "09.10.2025 19:17"
type input "10.10.2025 03:17"
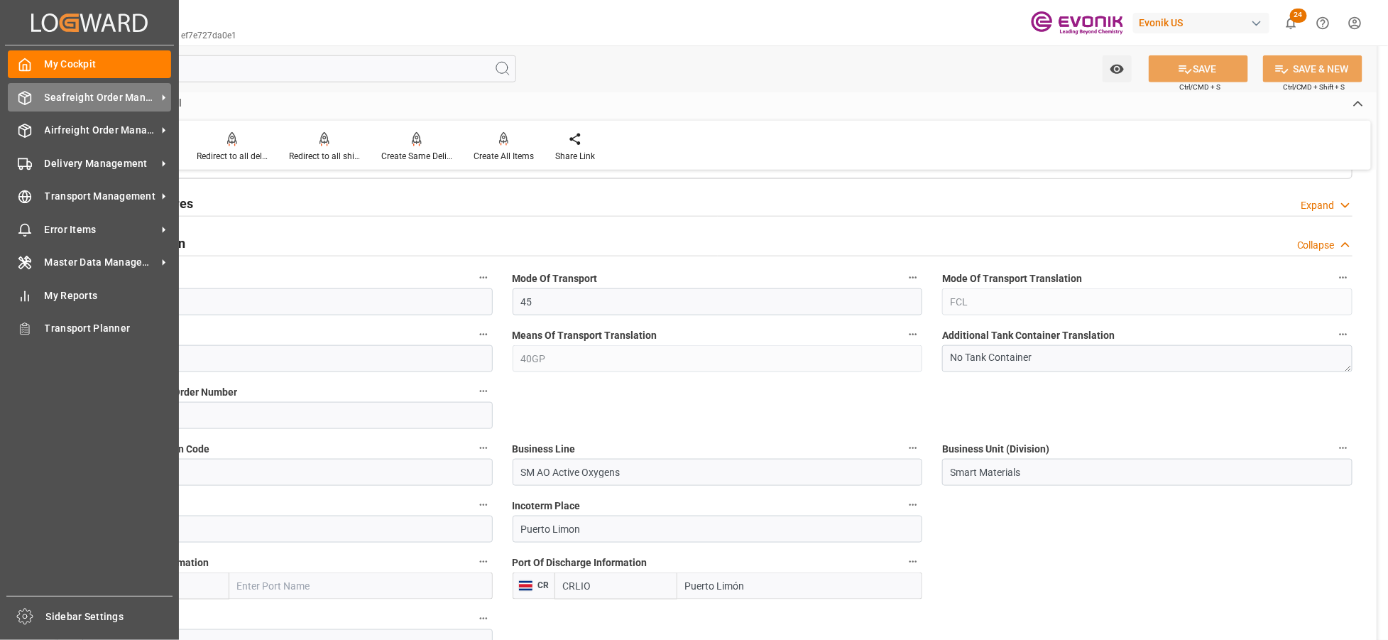
click at [86, 94] on span "Seafreight Order Management" at bounding box center [101, 97] width 112 height 15
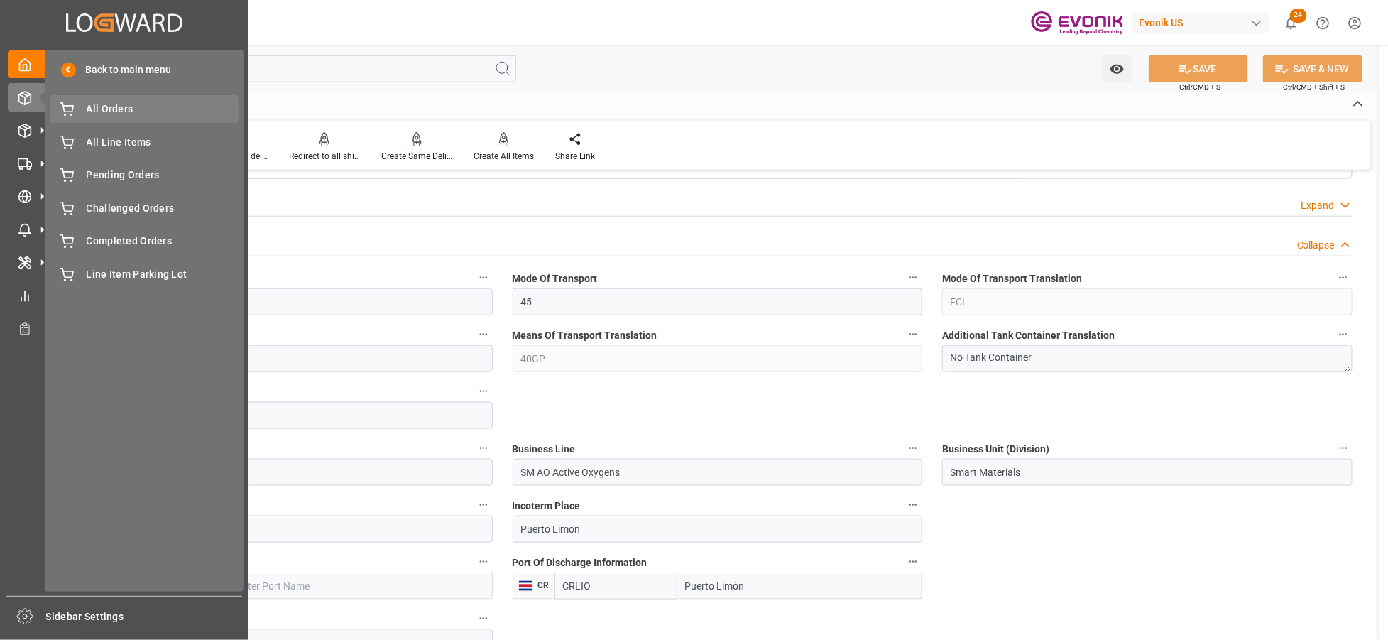
click at [126, 111] on span "All Orders" at bounding box center [163, 109] width 153 height 15
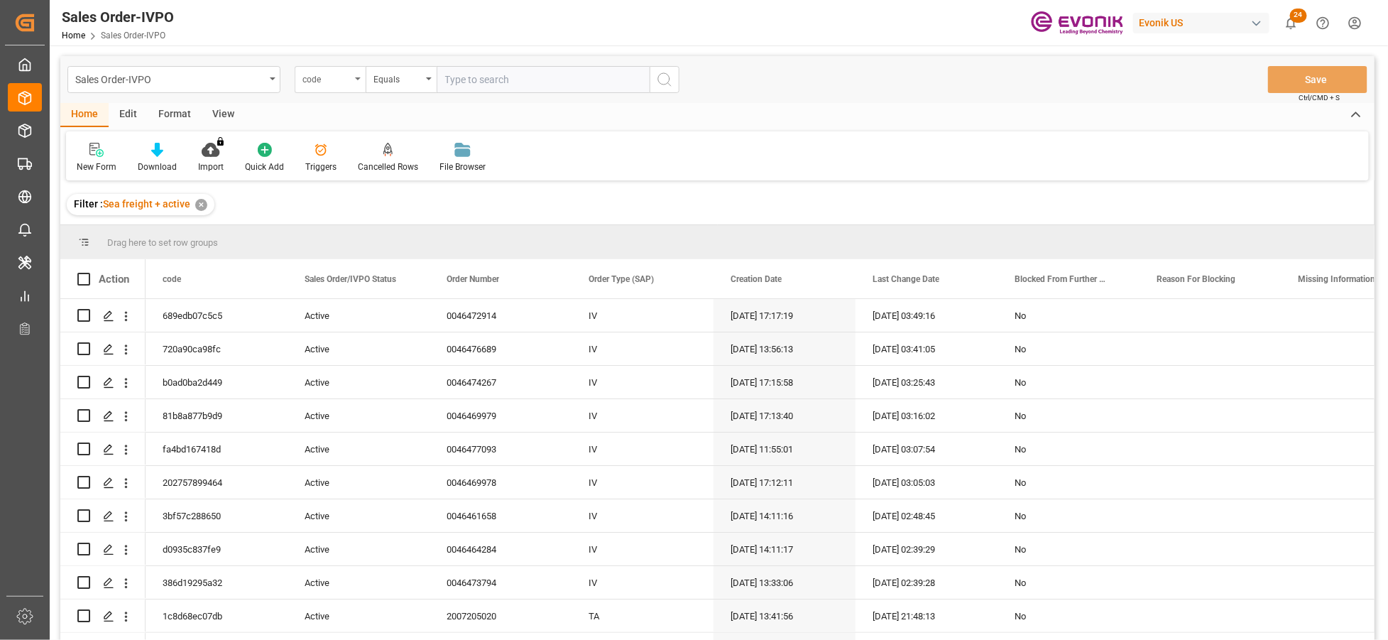
click at [346, 80] on div "code" at bounding box center [327, 78] width 48 height 16
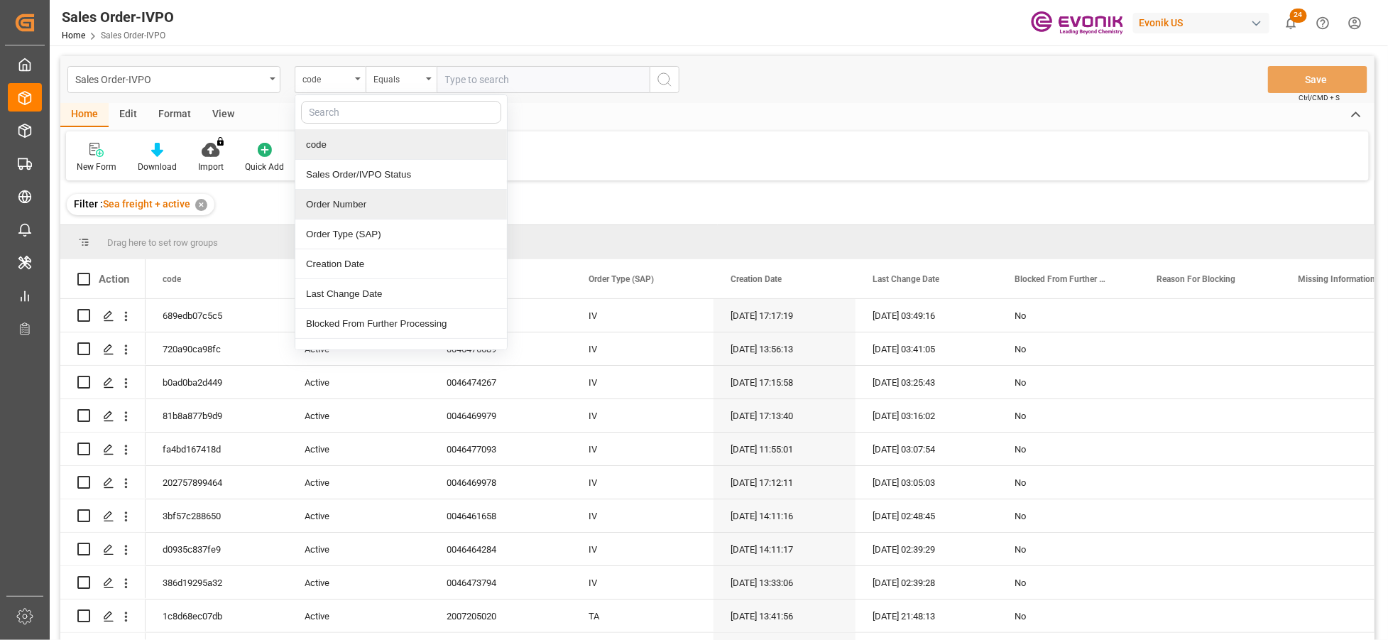
click at [368, 200] on div "Order Number" at bounding box center [401, 205] width 212 height 30
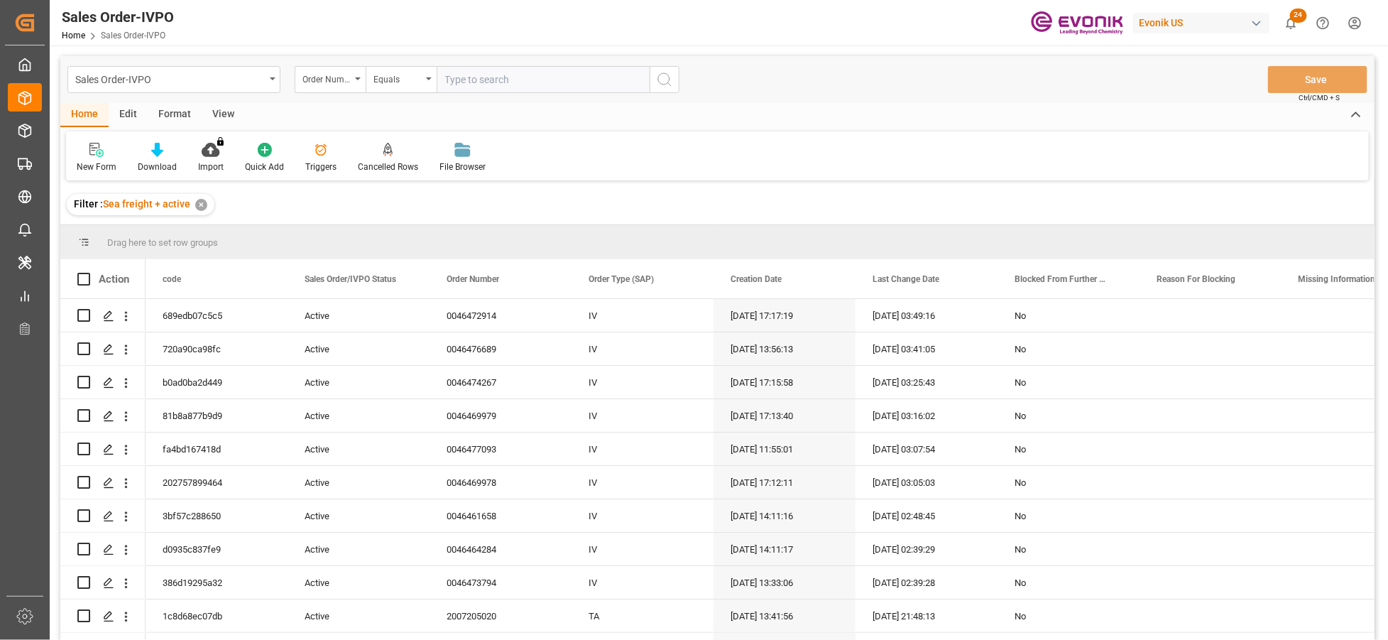
click at [488, 79] on input "text" at bounding box center [543, 79] width 213 height 27
paste input "0046467092"
type input "0046467092"
click at [675, 82] on button "search button" at bounding box center [665, 79] width 30 height 27
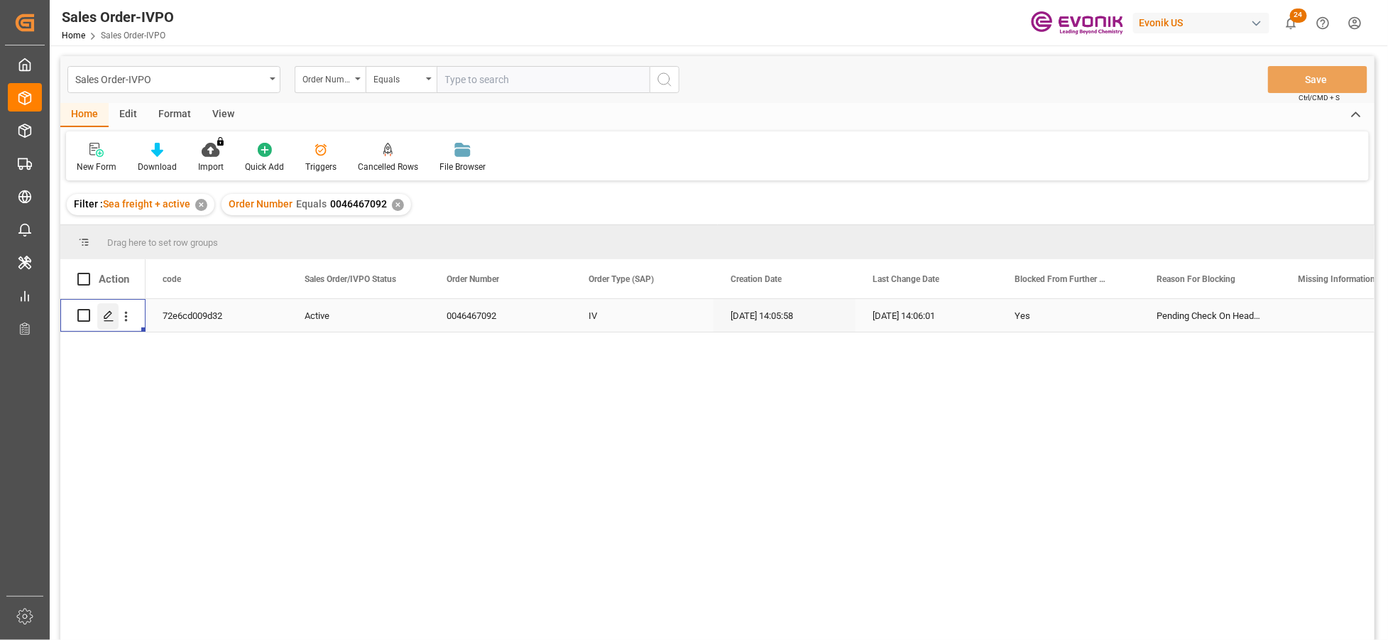
click at [110, 315] on icon "Press SPACE to select this row." at bounding box center [108, 315] width 11 height 11
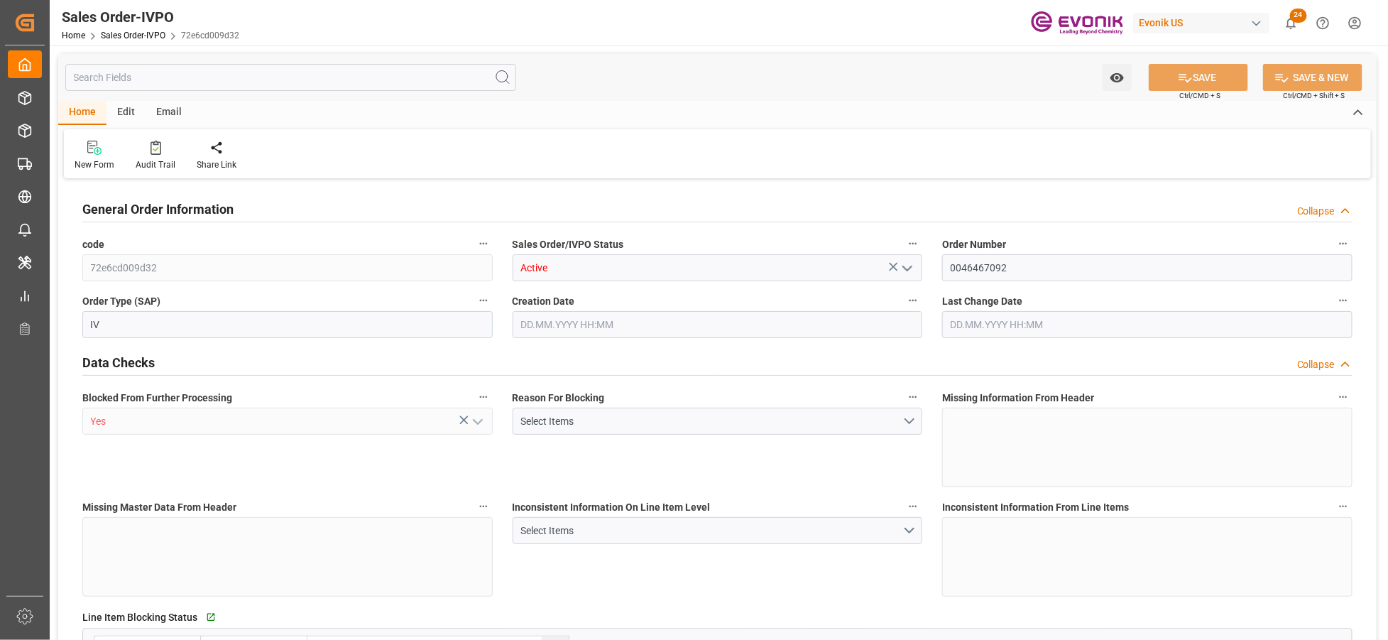
type input "CNSHA"
type input "0"
type input "1"
type input "427.598"
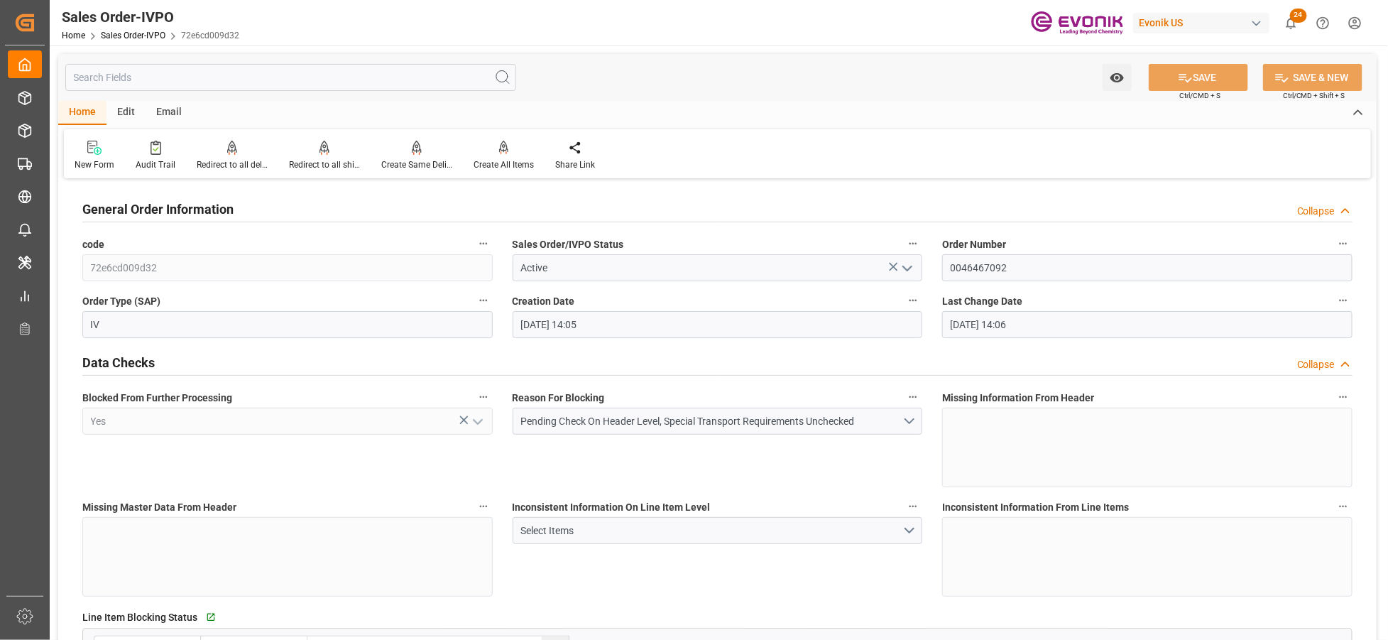
type input "13.10.2025 14:05"
type input "13.10.2025 14:06"
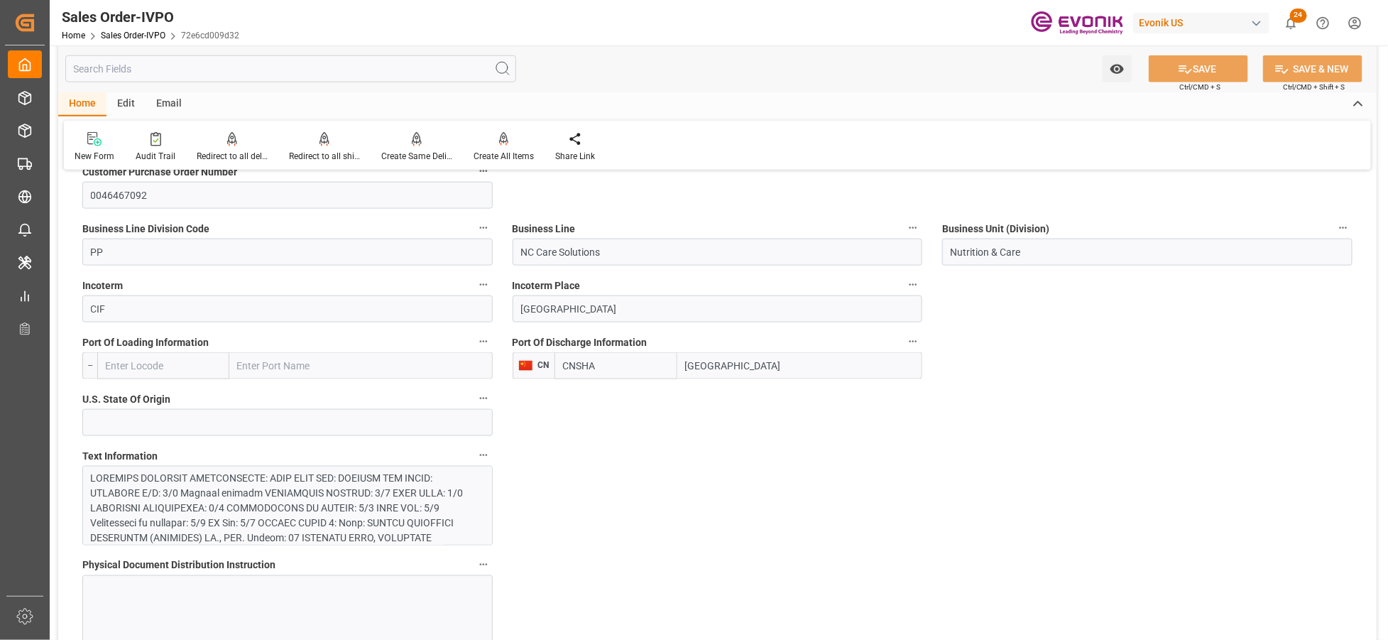
scroll to position [947, 0]
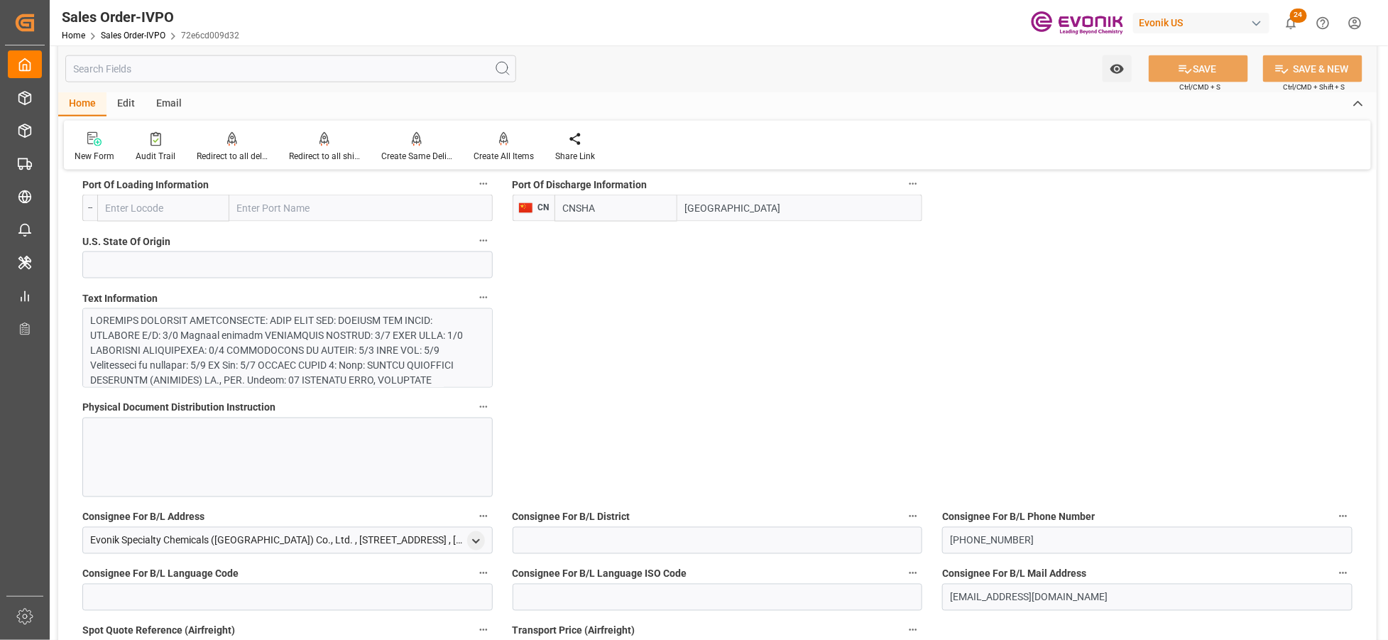
click at [374, 345] on div at bounding box center [282, 440] width 382 height 254
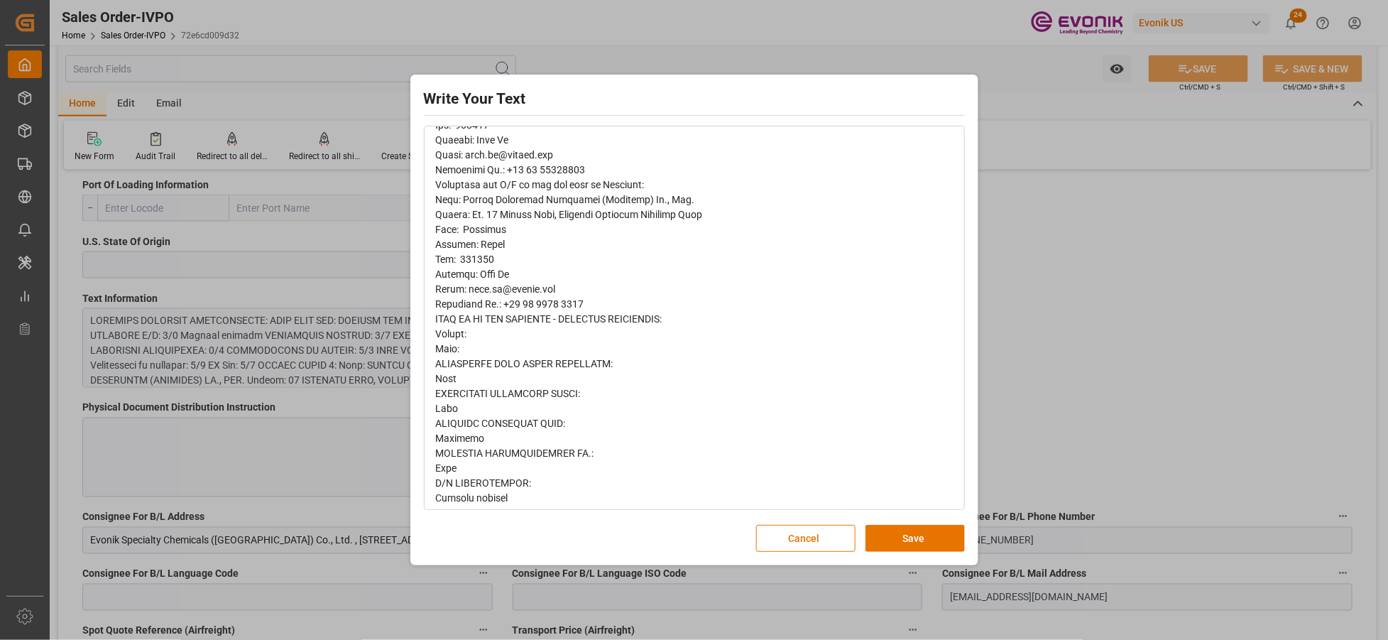
scroll to position [427, 0]
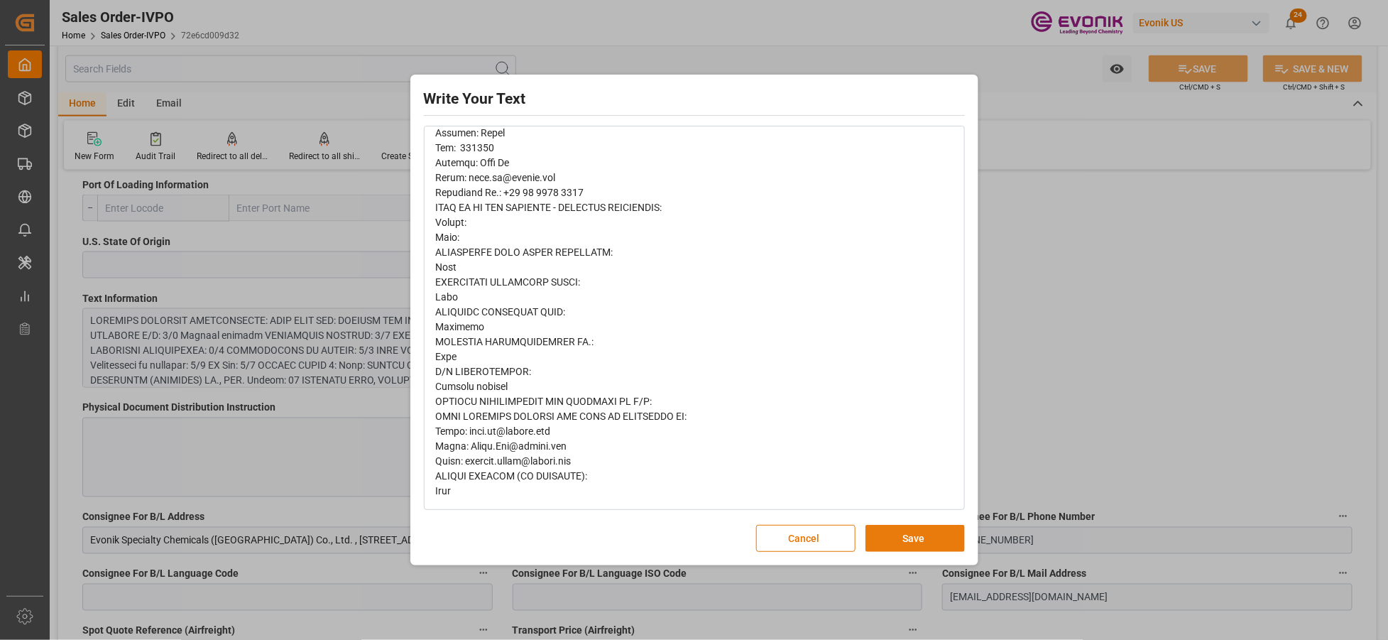
click at [910, 543] on button "Save" at bounding box center [915, 538] width 99 height 27
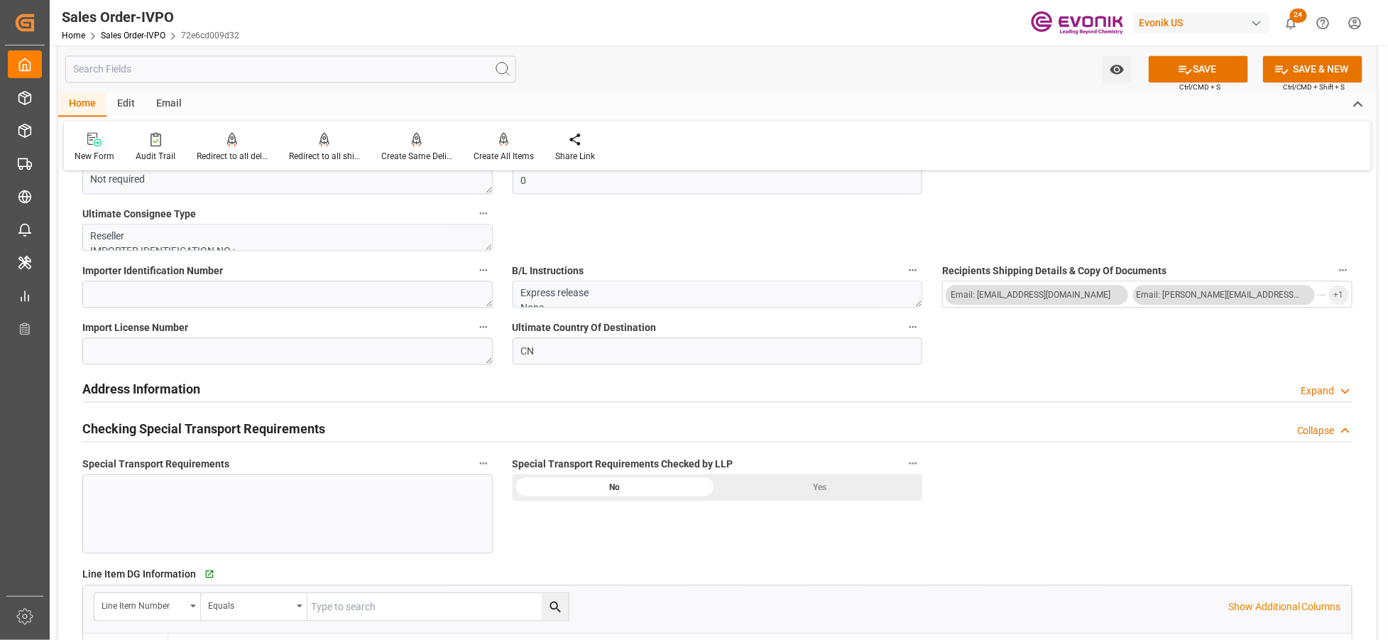
scroll to position [1578, 0]
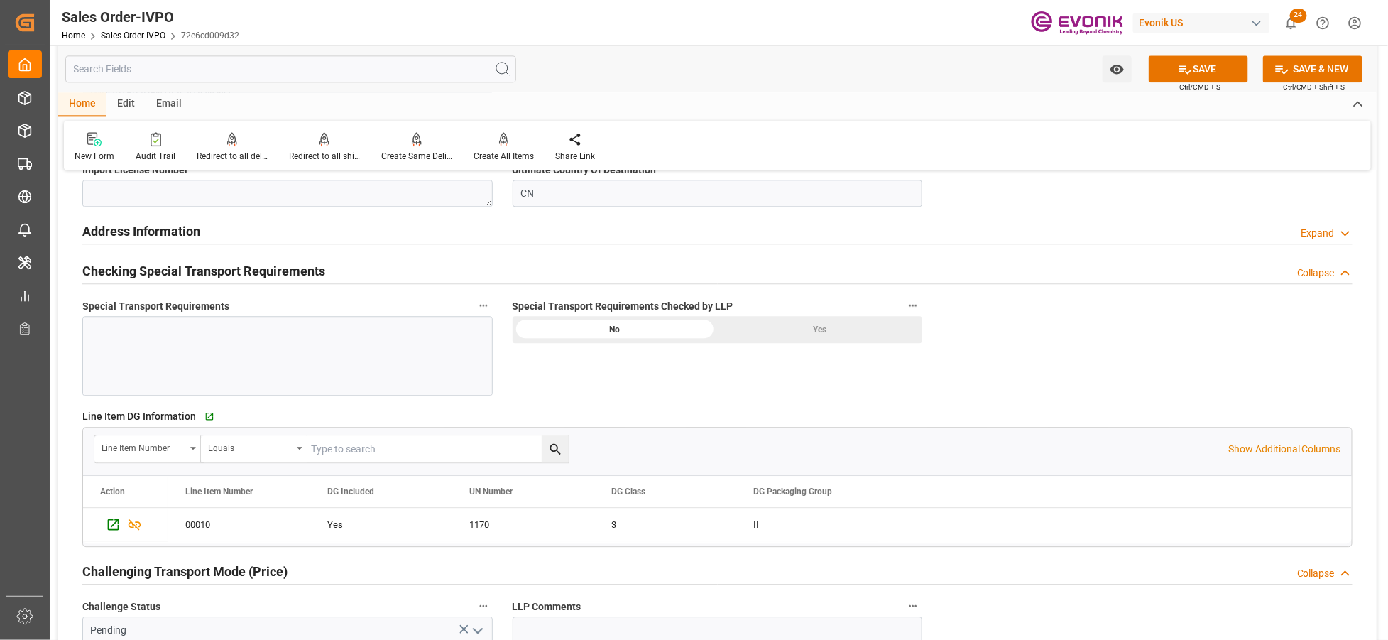
click at [789, 331] on div "Yes" at bounding box center [819, 329] width 205 height 27
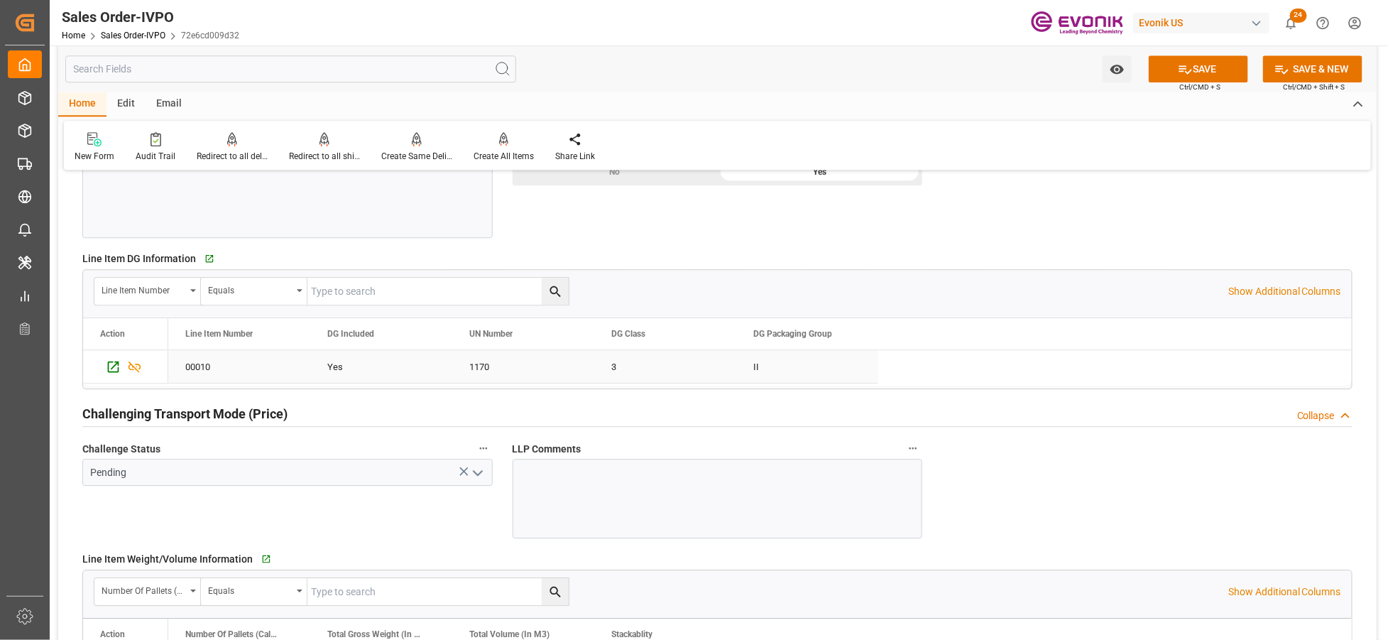
scroll to position [1893, 0]
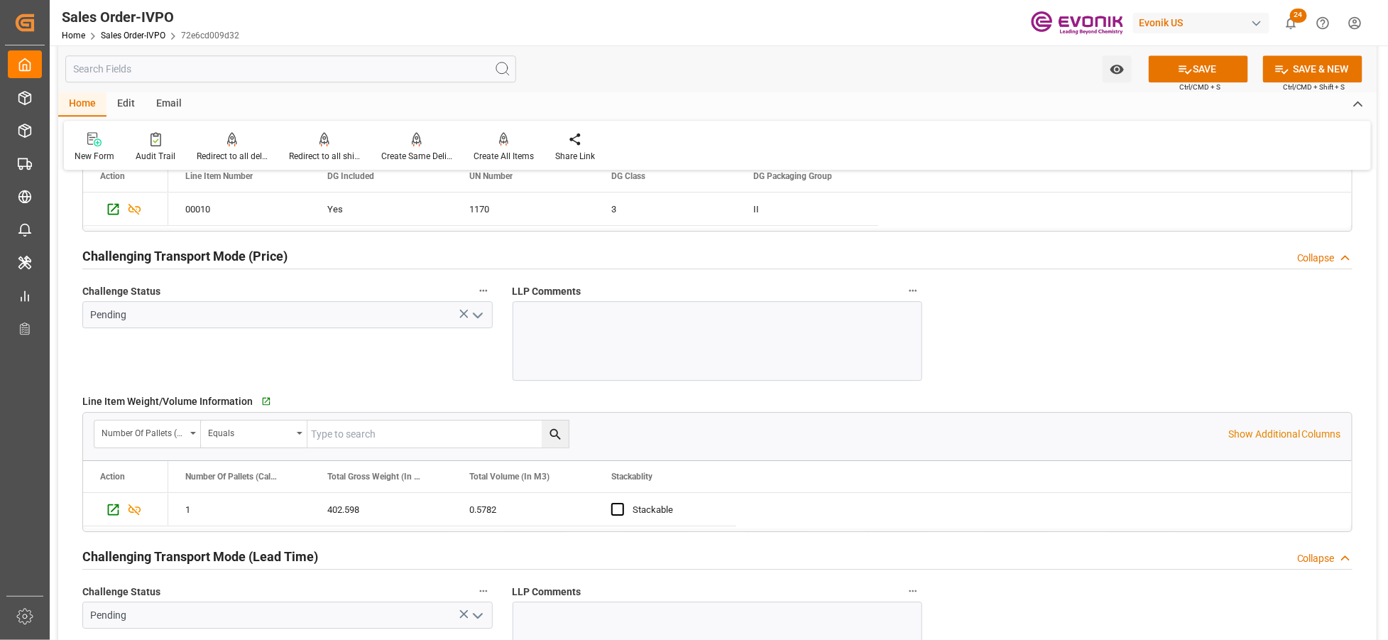
click at [474, 317] on icon "open menu" at bounding box center [477, 315] width 17 height 17
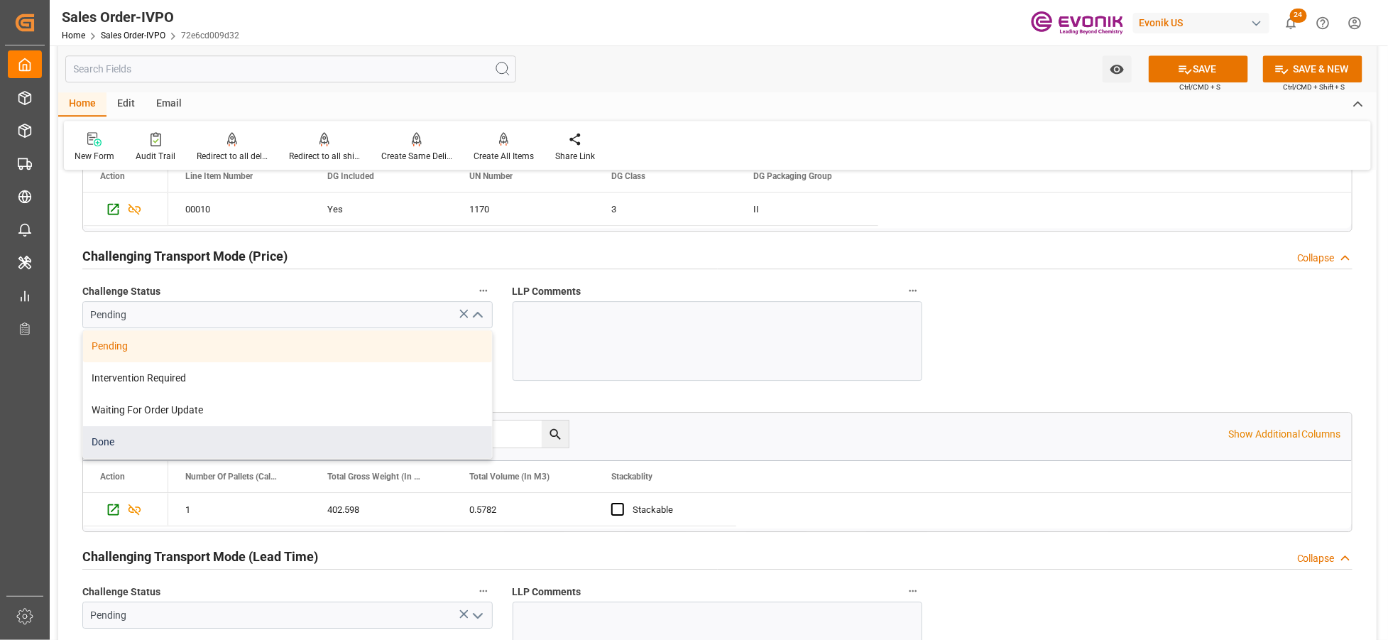
click at [221, 433] on div "Done" at bounding box center [287, 442] width 409 height 32
type input "Done"
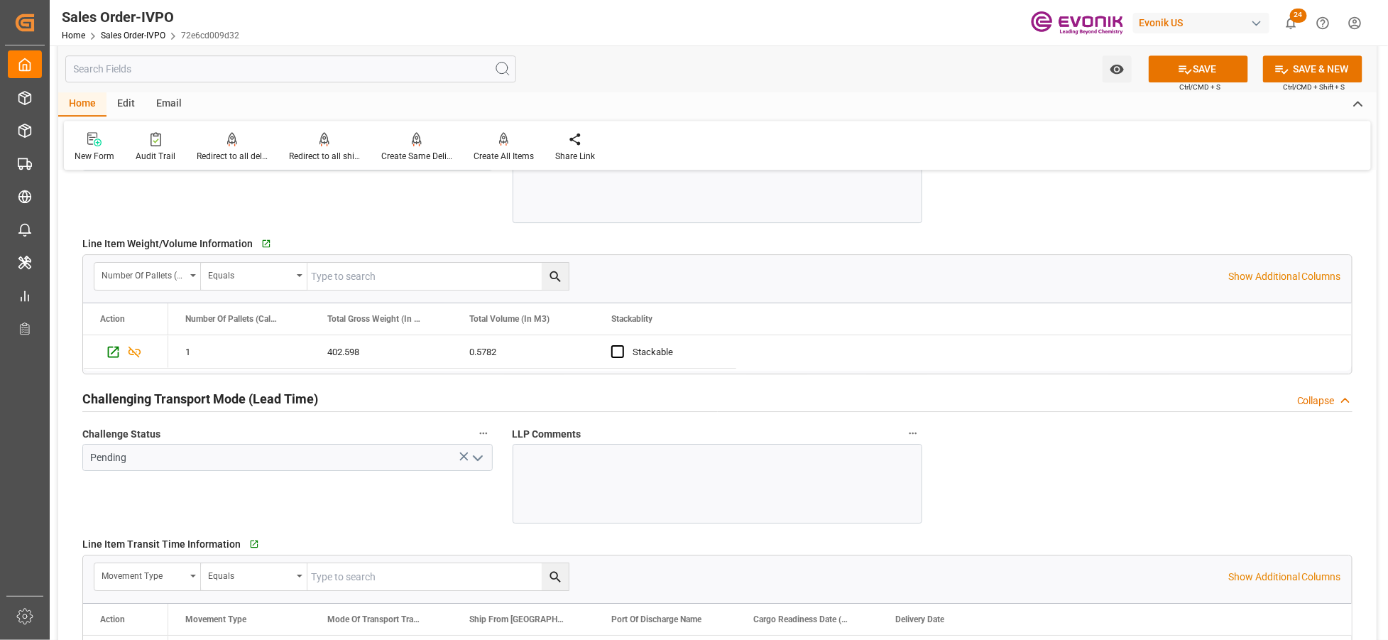
scroll to position [2209, 0]
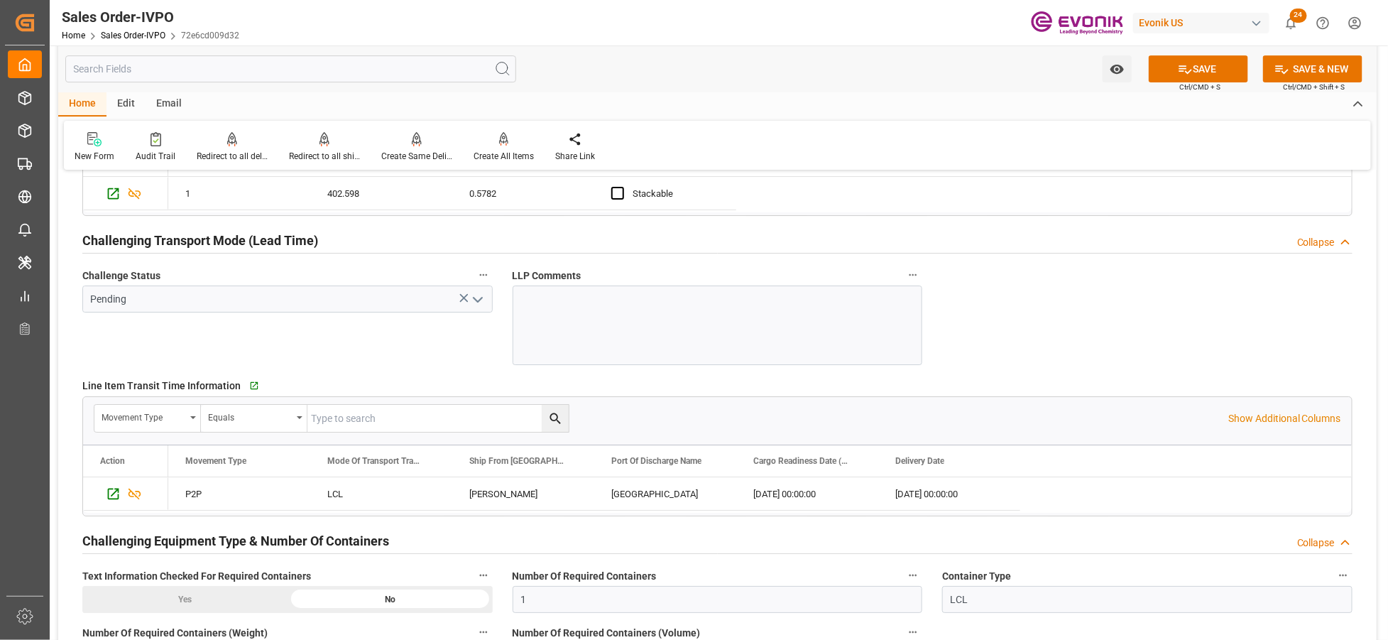
click at [481, 305] on icon "open menu" at bounding box center [477, 299] width 17 height 17
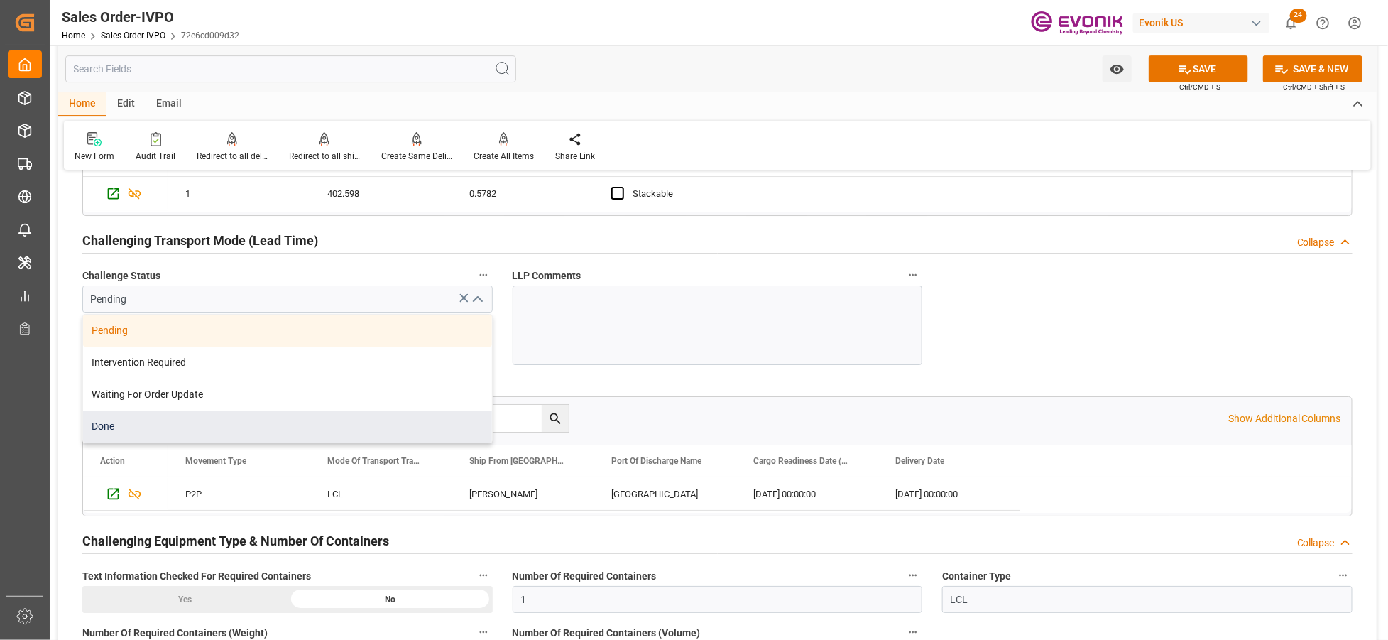
click at [236, 442] on div "Done" at bounding box center [287, 426] width 409 height 32
type input "Done"
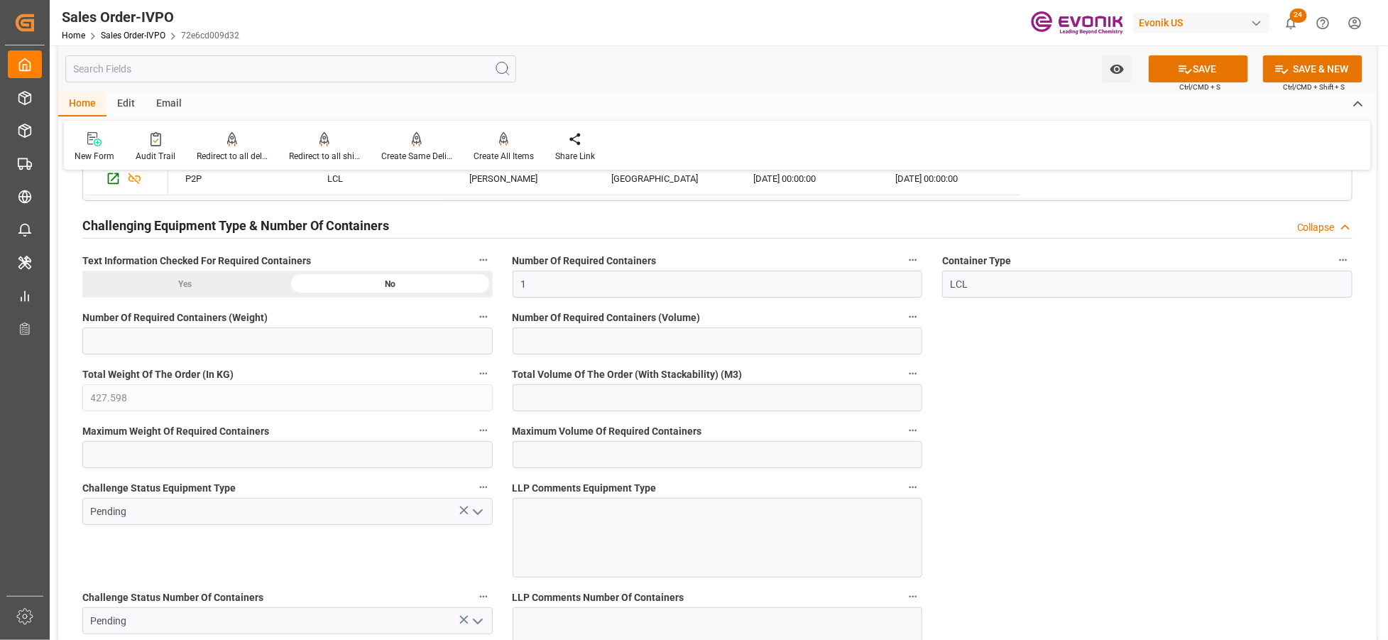
scroll to position [2682, 0]
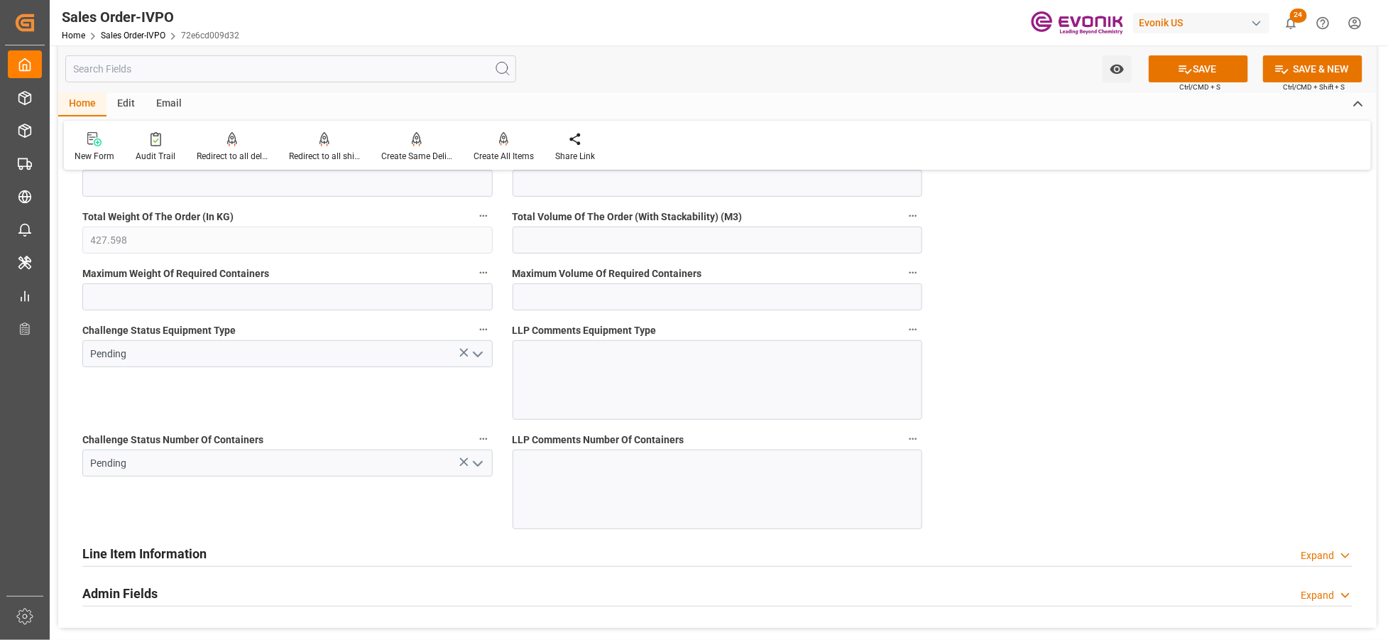
click at [471, 354] on icon "open menu" at bounding box center [477, 354] width 17 height 17
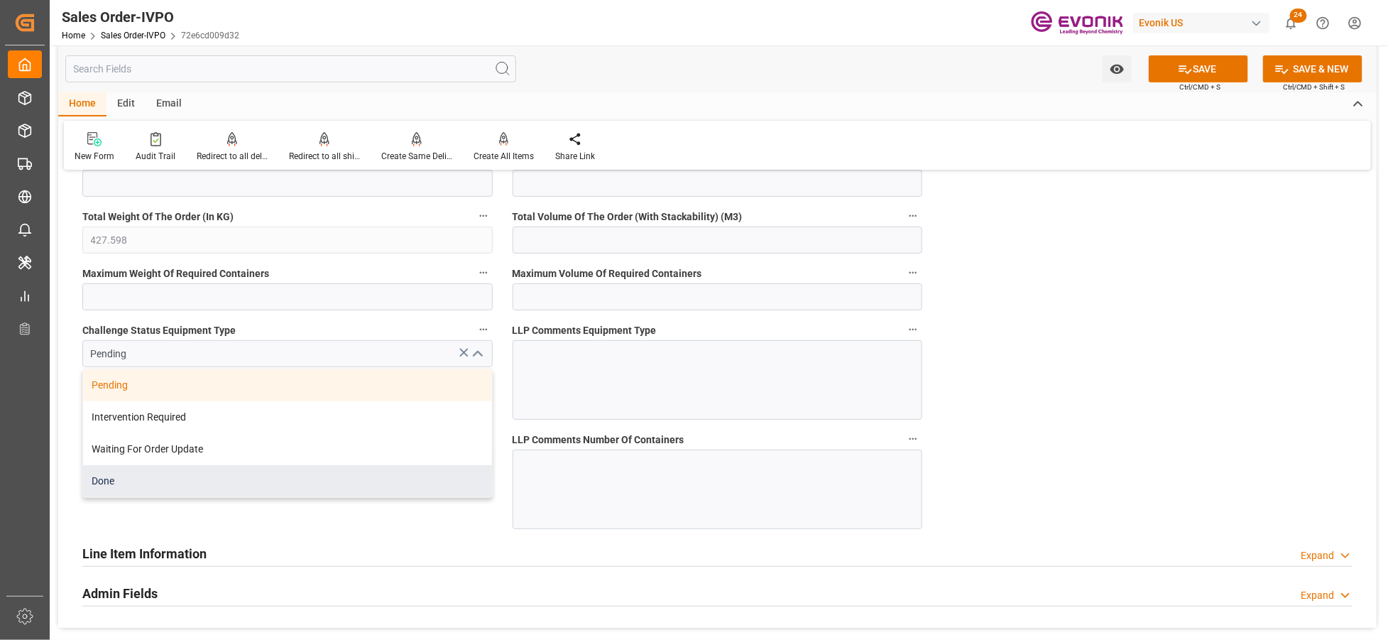
click at [228, 484] on div "Done" at bounding box center [287, 481] width 409 height 32
type input "Done"
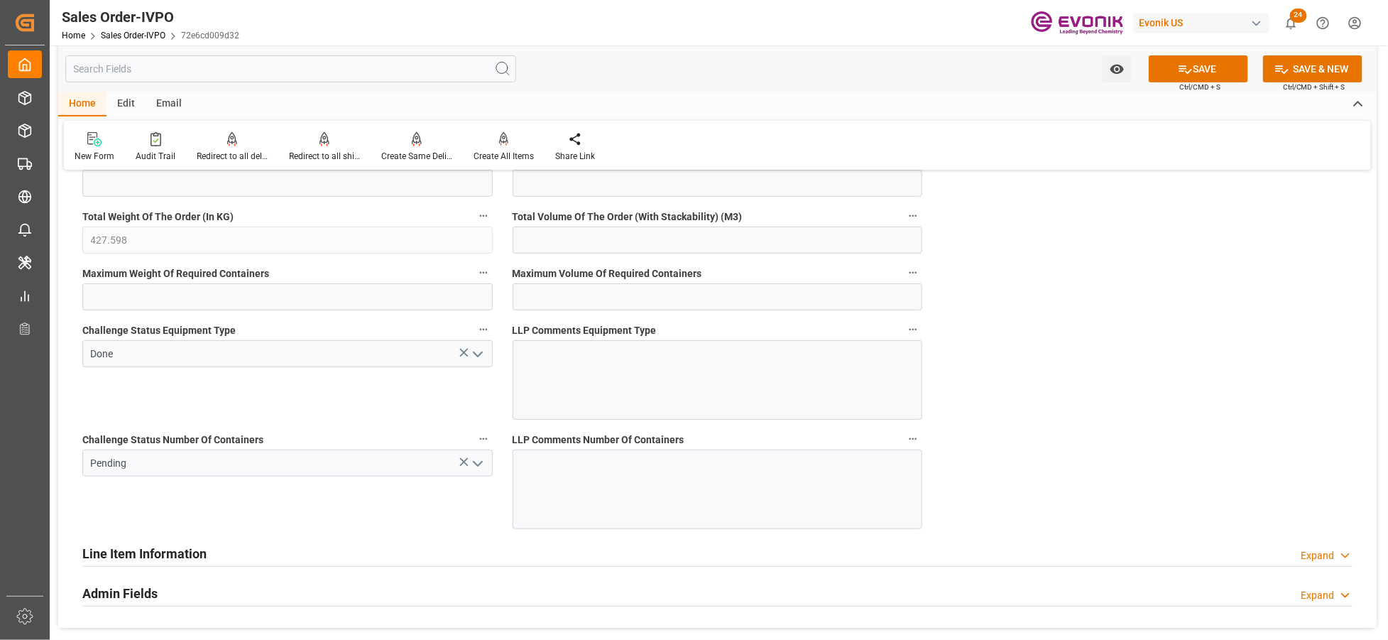
click at [479, 467] on icon "open menu" at bounding box center [477, 463] width 17 height 17
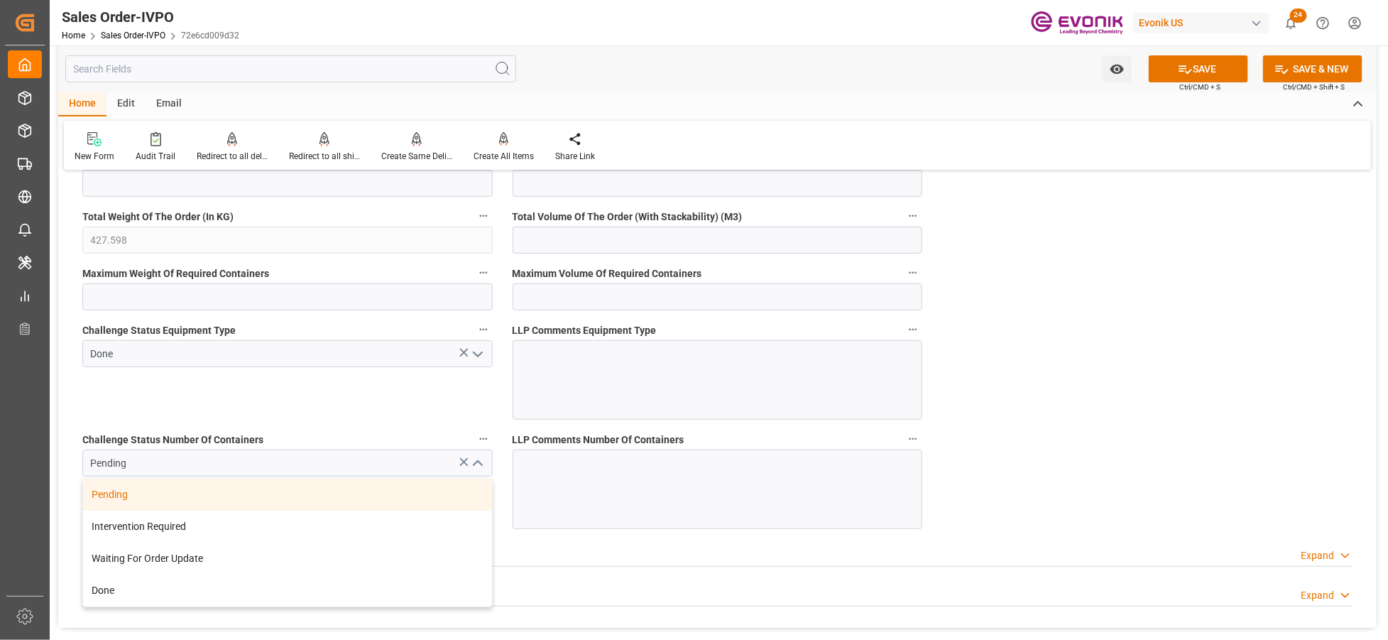
scroll to position [2841, 0]
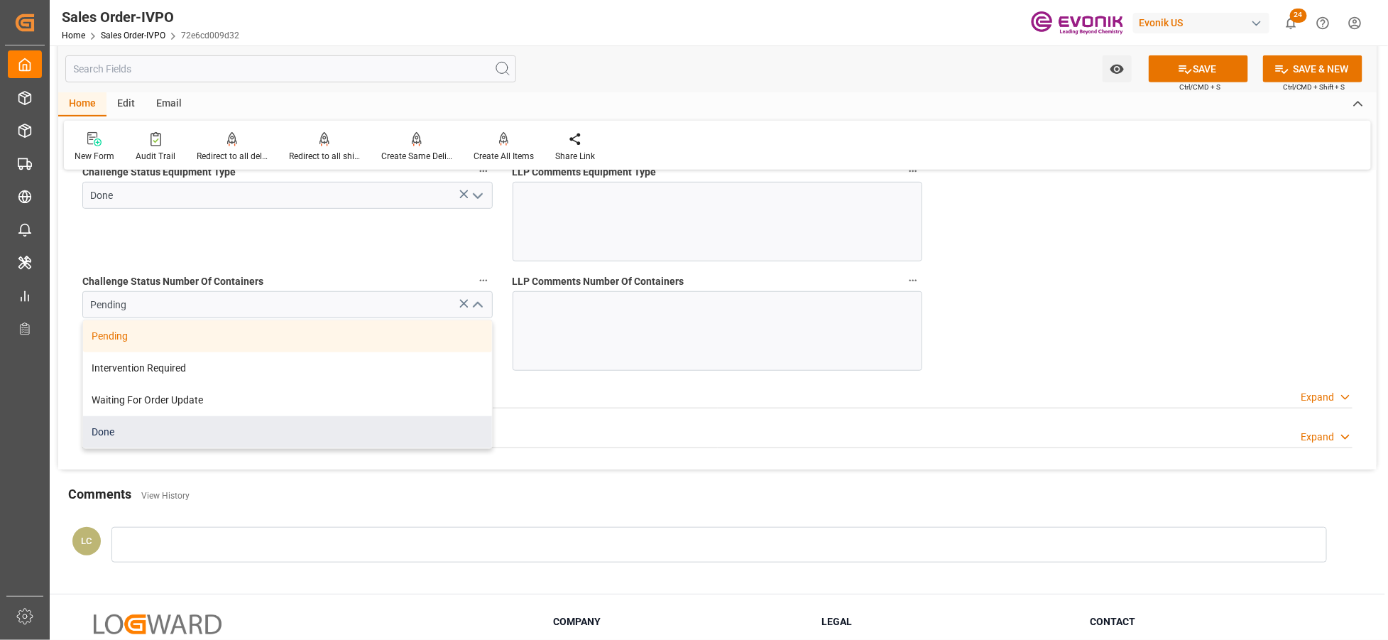
click at [173, 426] on div "Done" at bounding box center [287, 432] width 409 height 32
type input "Done"
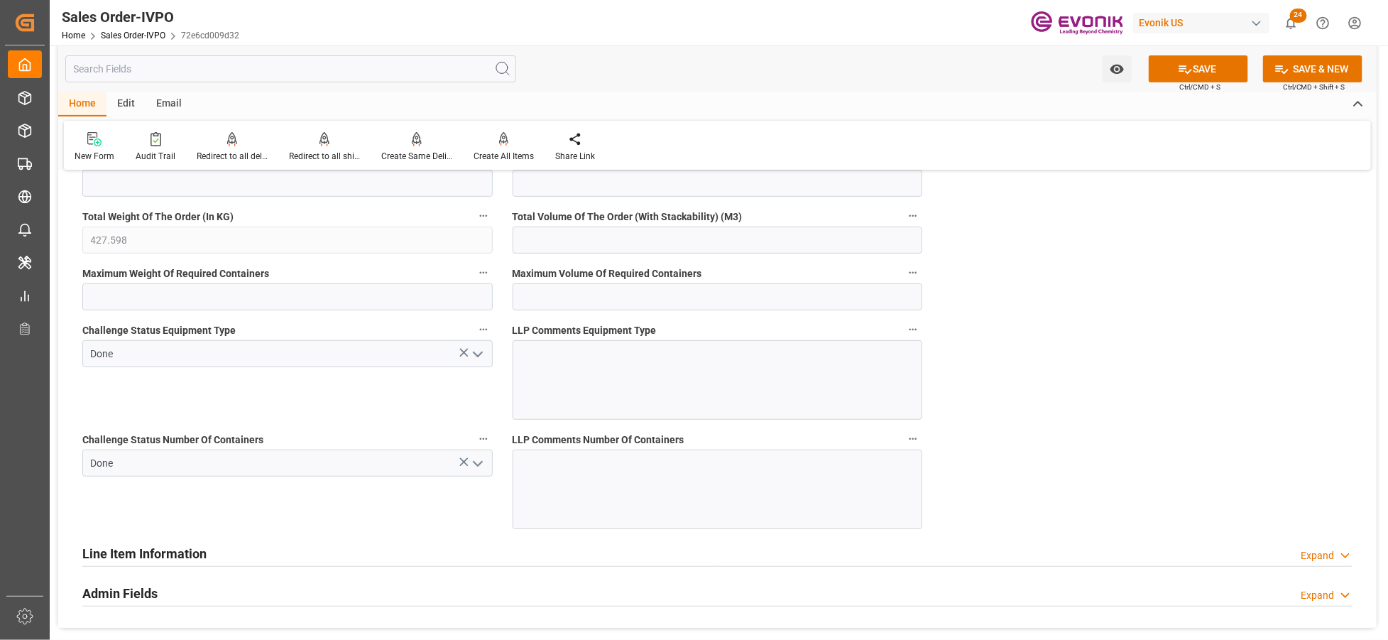
scroll to position [2525, 0]
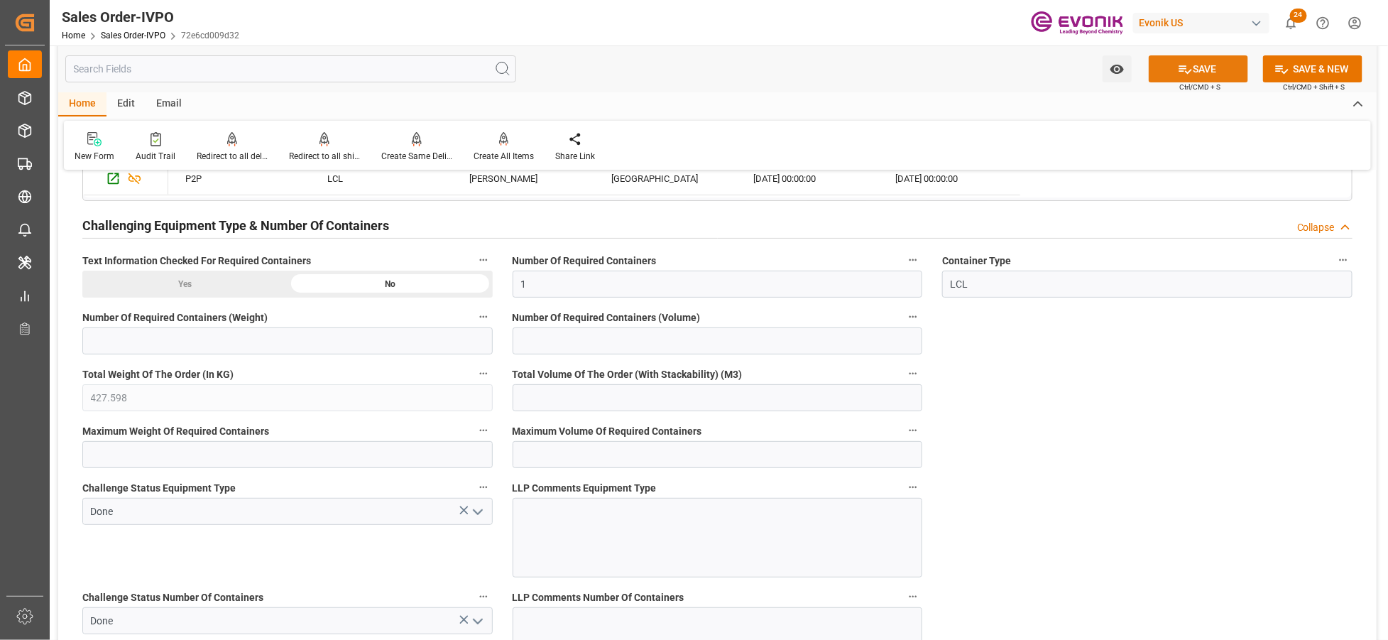
click at [1187, 80] on button "SAVE" at bounding box center [1198, 68] width 99 height 27
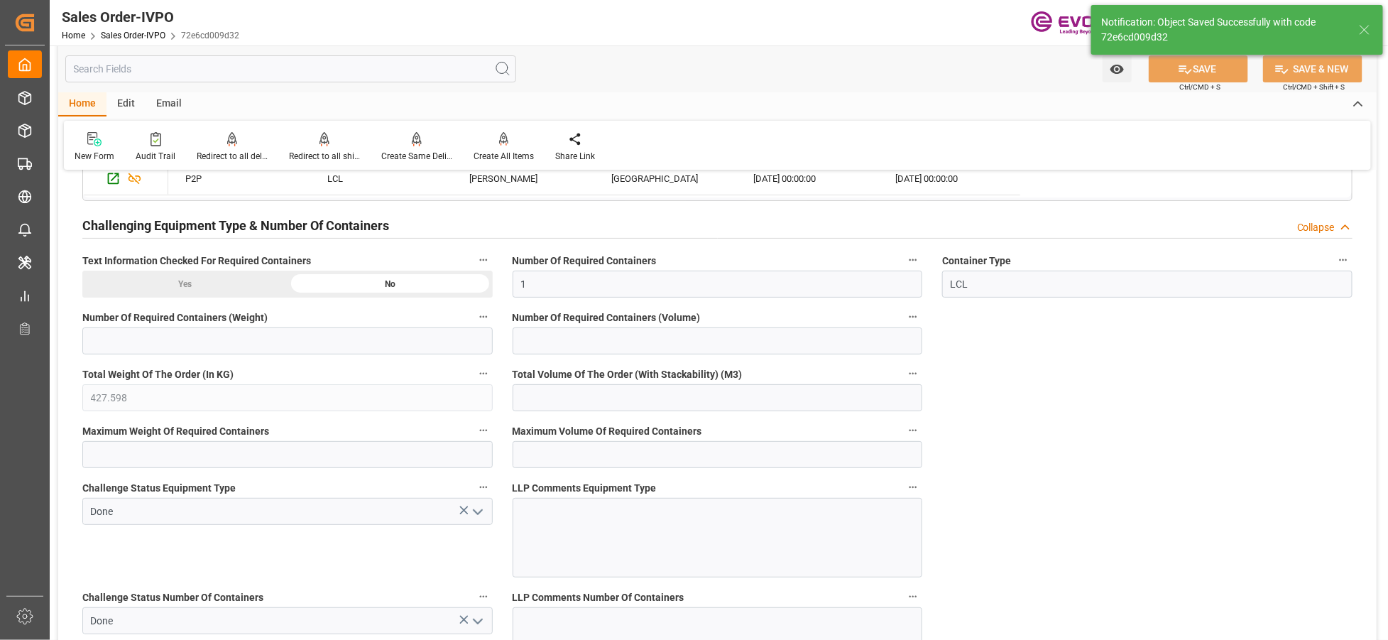
type input "14.10.2025 04:15"
type input "No"
click at [501, 147] on div "Create All Items" at bounding box center [504, 146] width 82 height 31
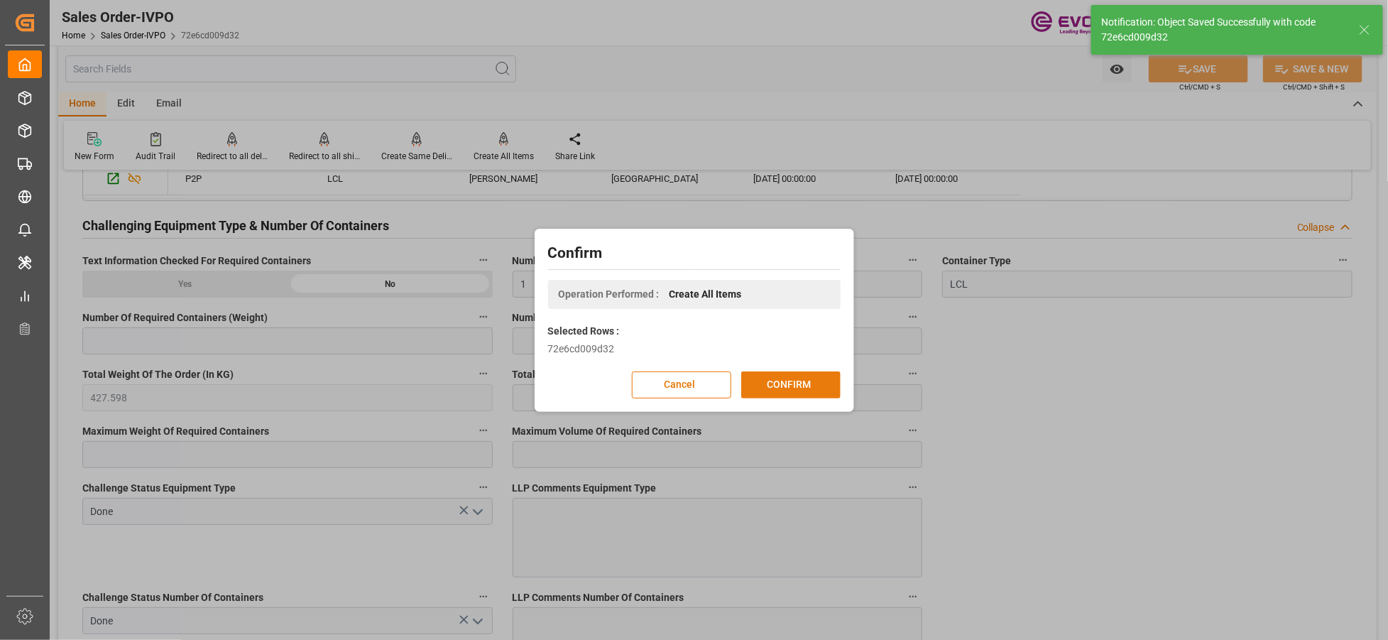
click at [811, 387] on button "CONFIRM" at bounding box center [790, 384] width 99 height 27
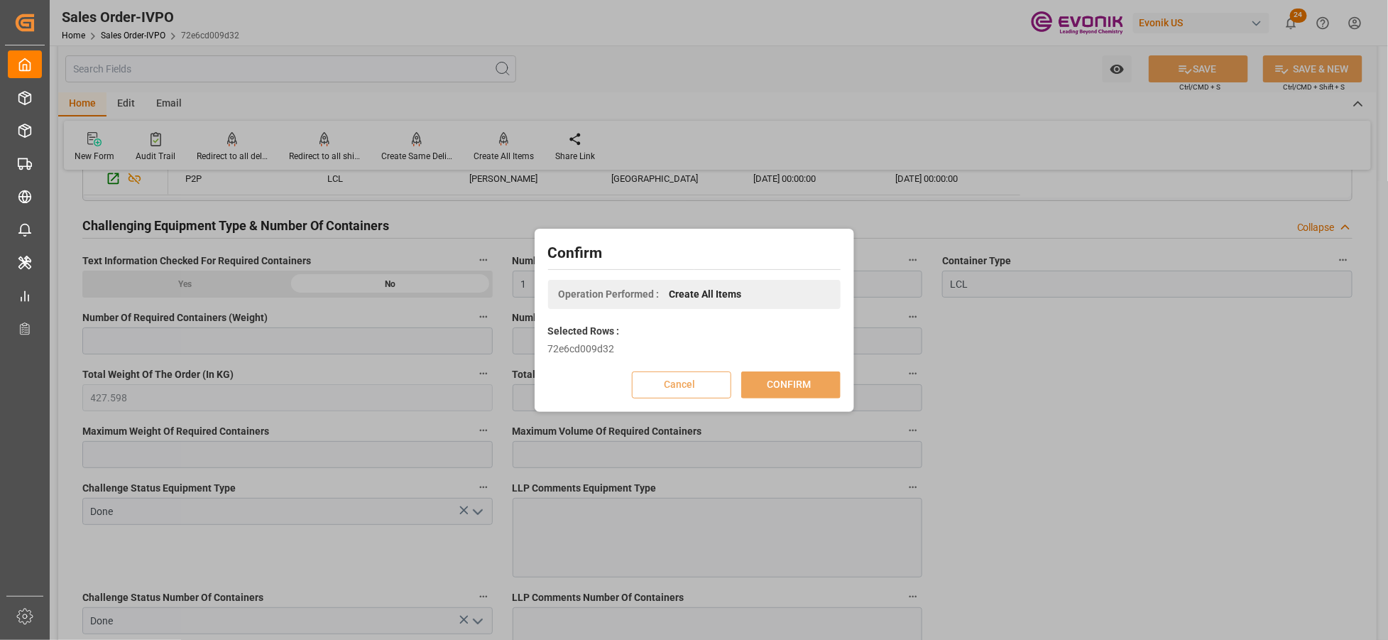
scroll to position [153, 0]
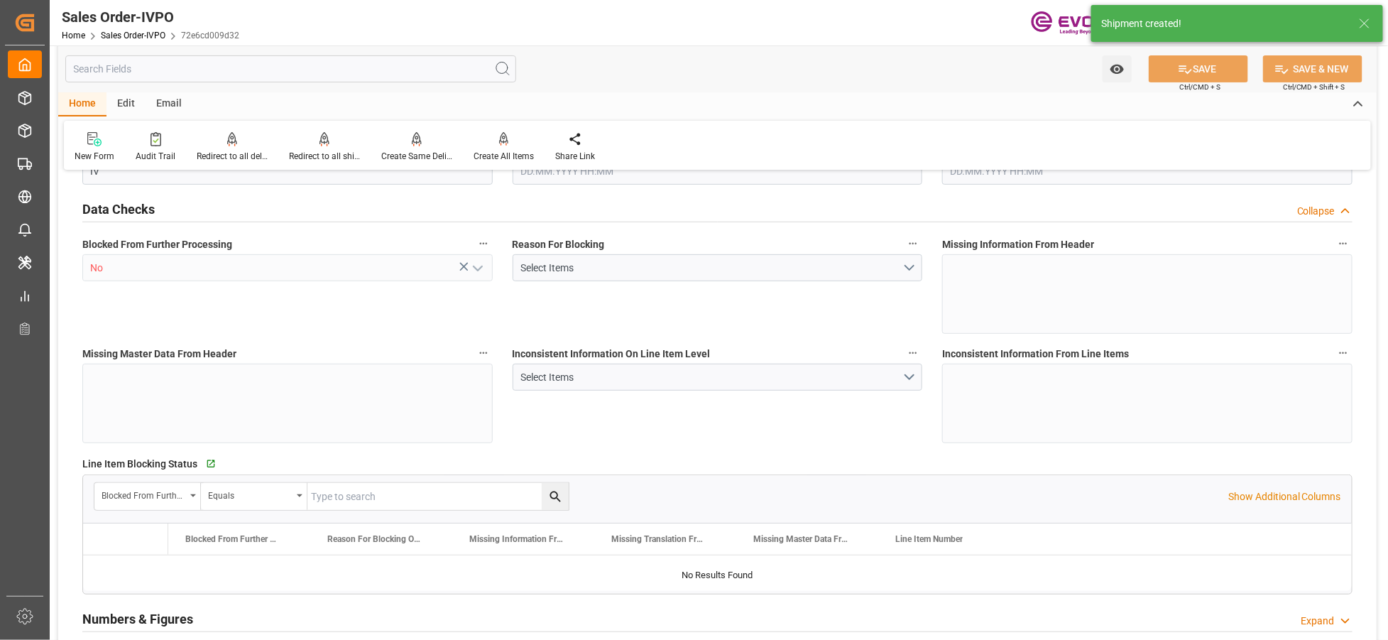
type input "CNSHA"
type input "0"
type input "1"
type input "427.598"
type input "13.10.2025 14:05"
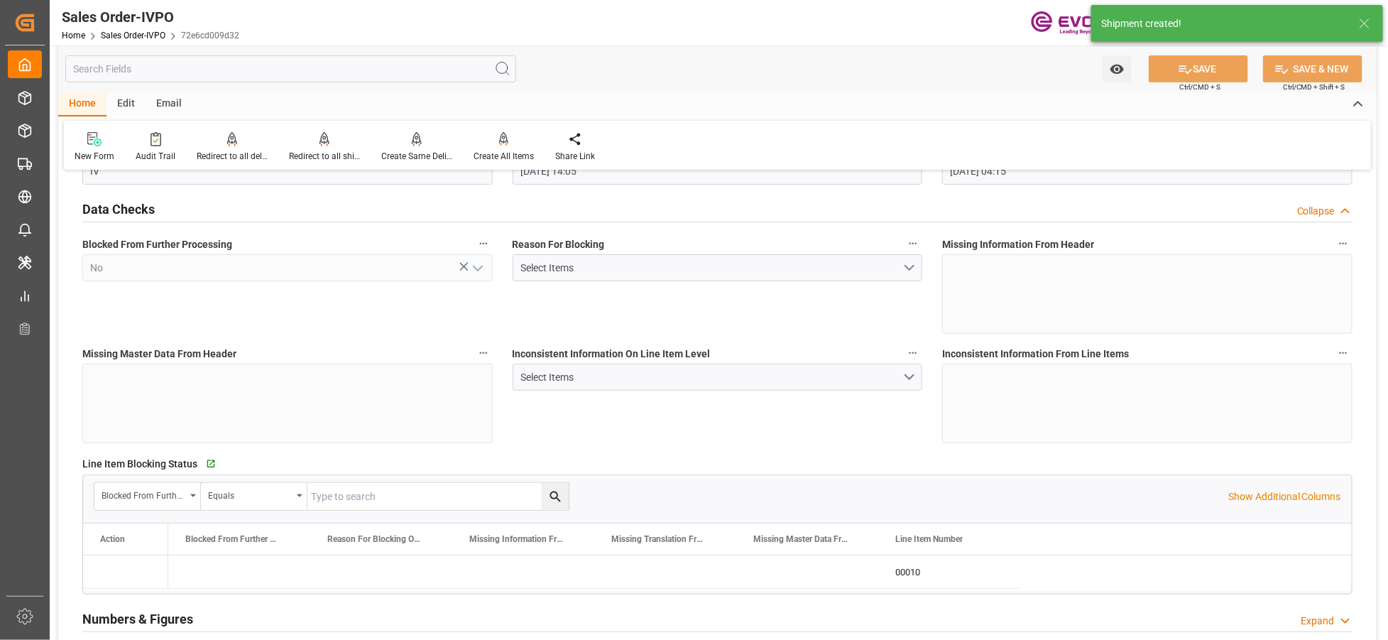
type input "14.10.2025 04:15"
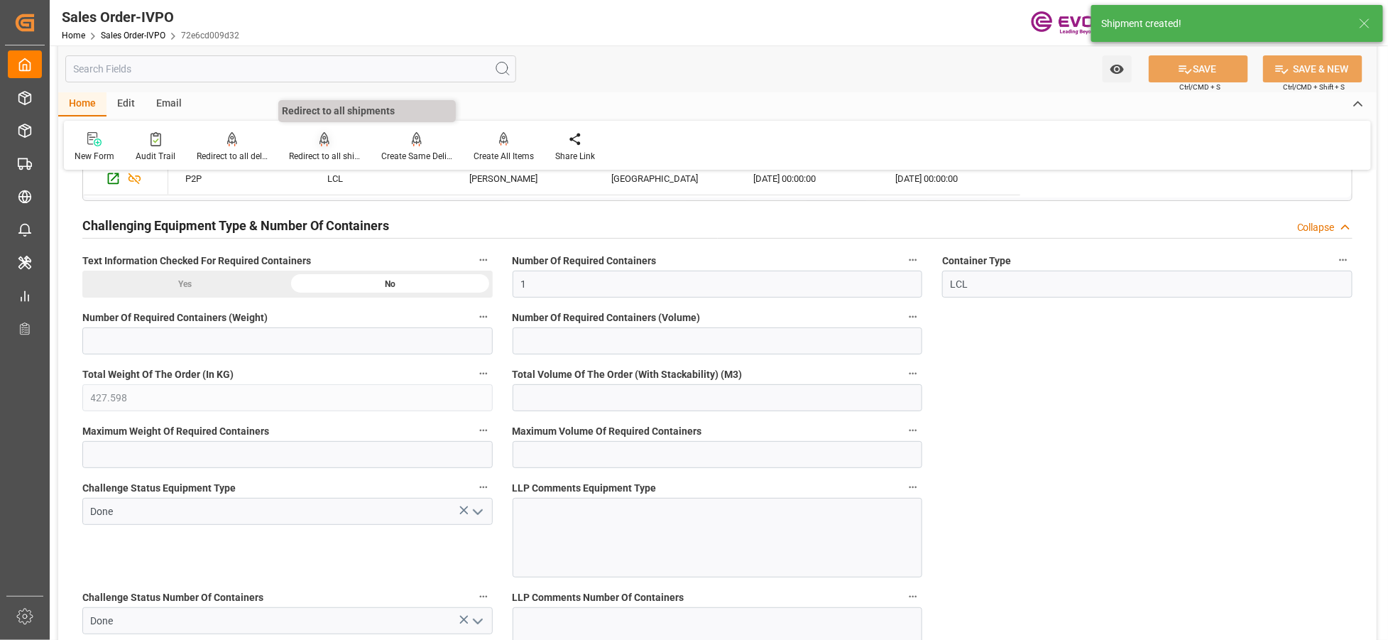
click at [321, 144] on icon at bounding box center [324, 145] width 6 height 3
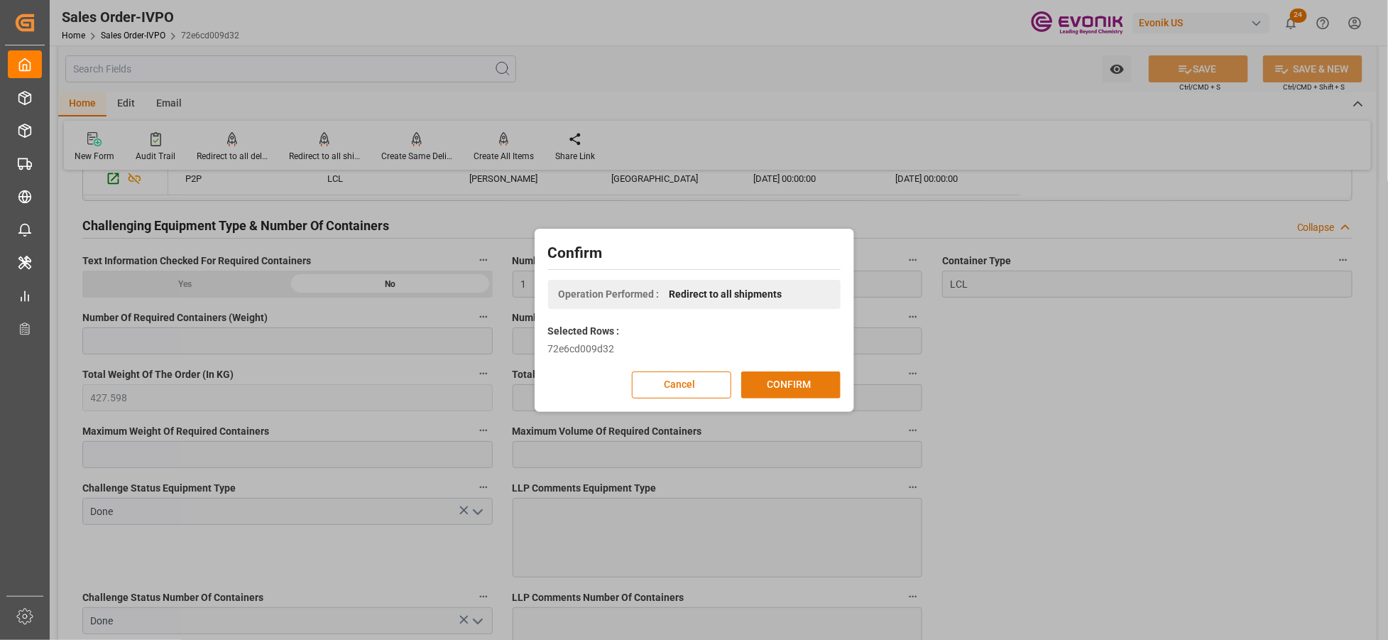
click at [798, 384] on button "CONFIRM" at bounding box center [790, 384] width 99 height 27
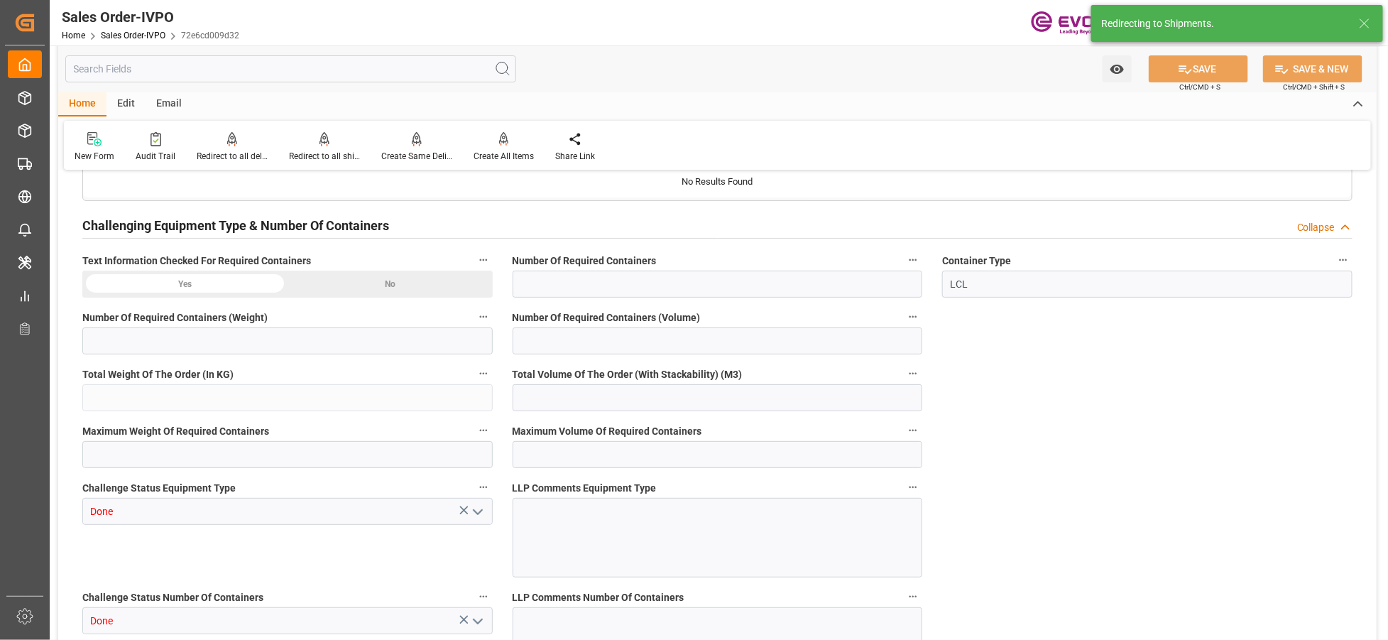
type input "CNSHA"
type input "0"
type input "1"
type input "427.598"
type input "13.10.2025 14:05"
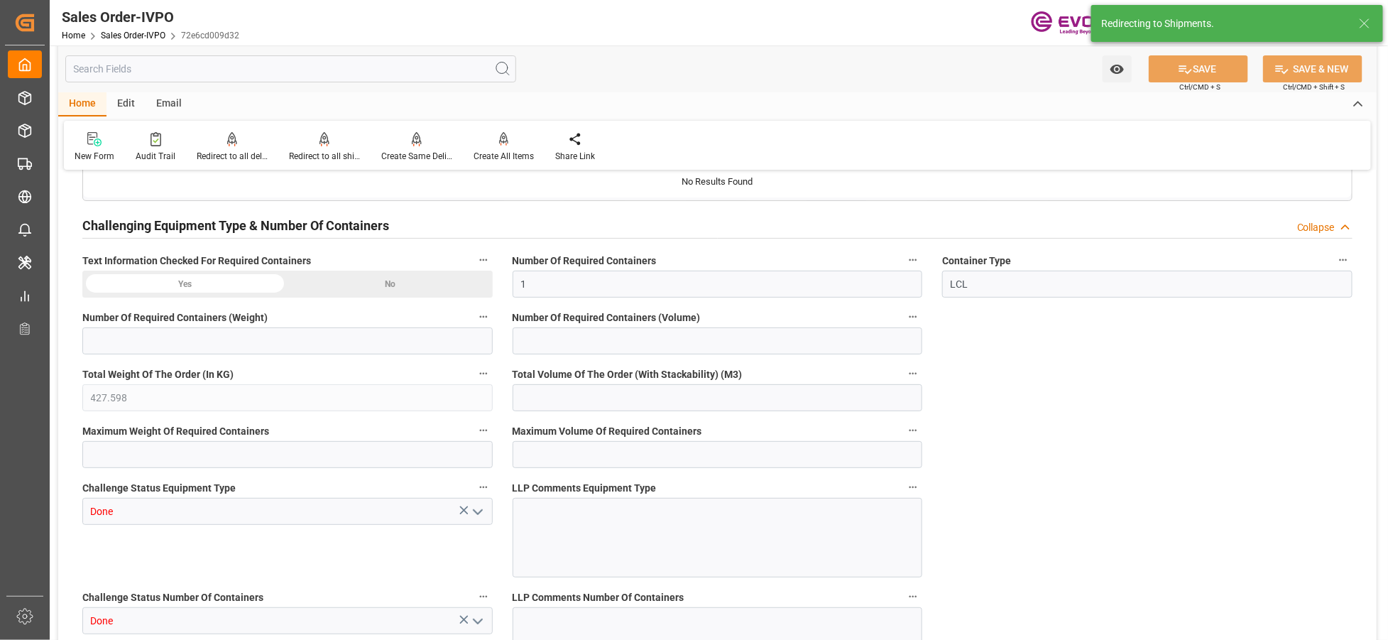
type input "14.10.2025 04:15"
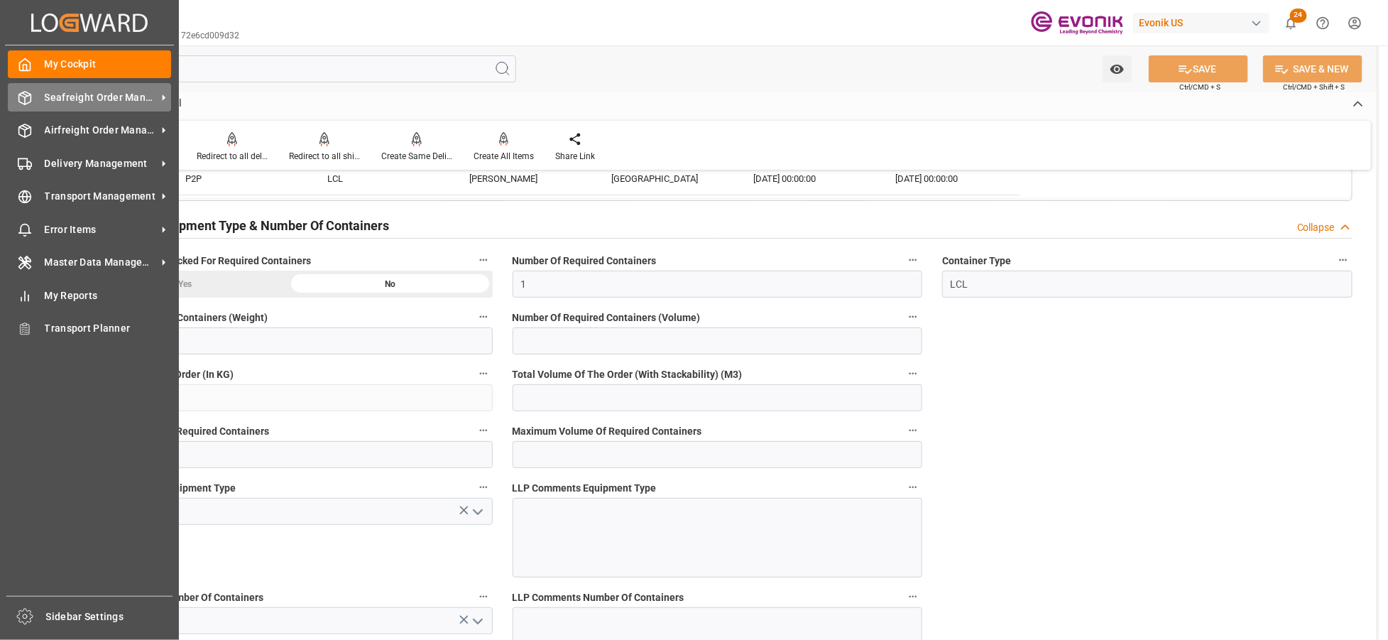
click at [111, 103] on span "Seafreight Order Management" at bounding box center [101, 97] width 112 height 15
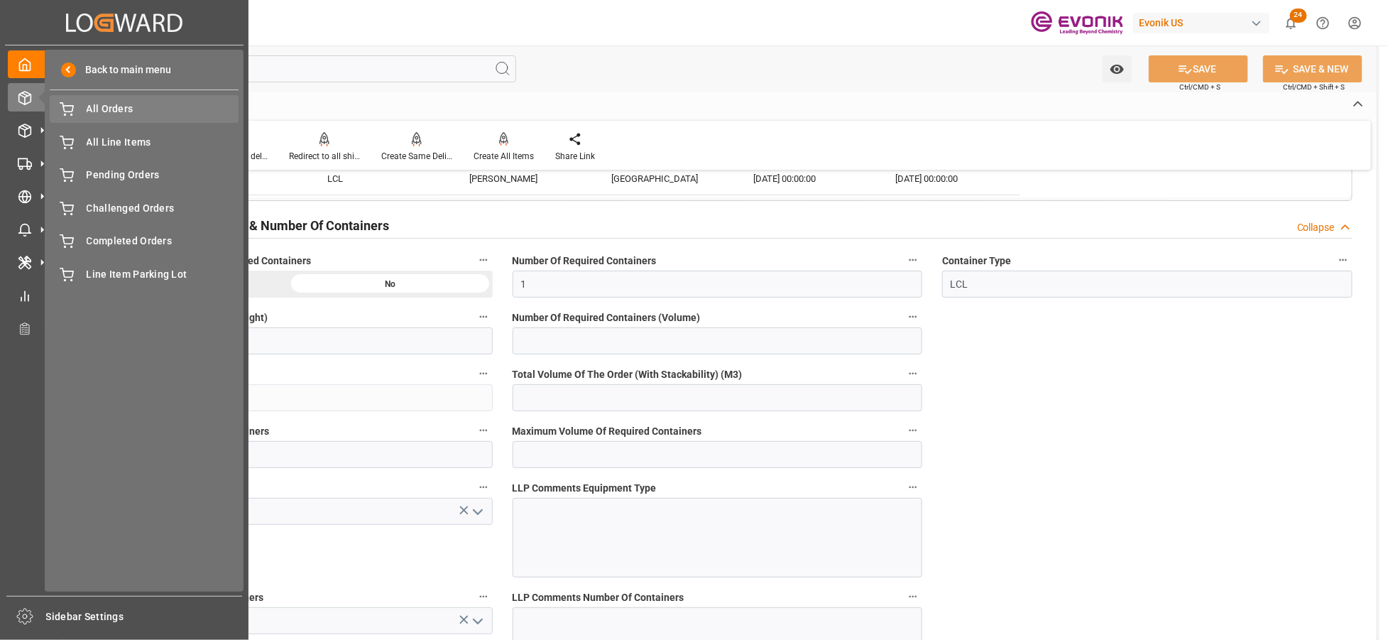
click at [114, 112] on span "All Orders" at bounding box center [163, 109] width 153 height 15
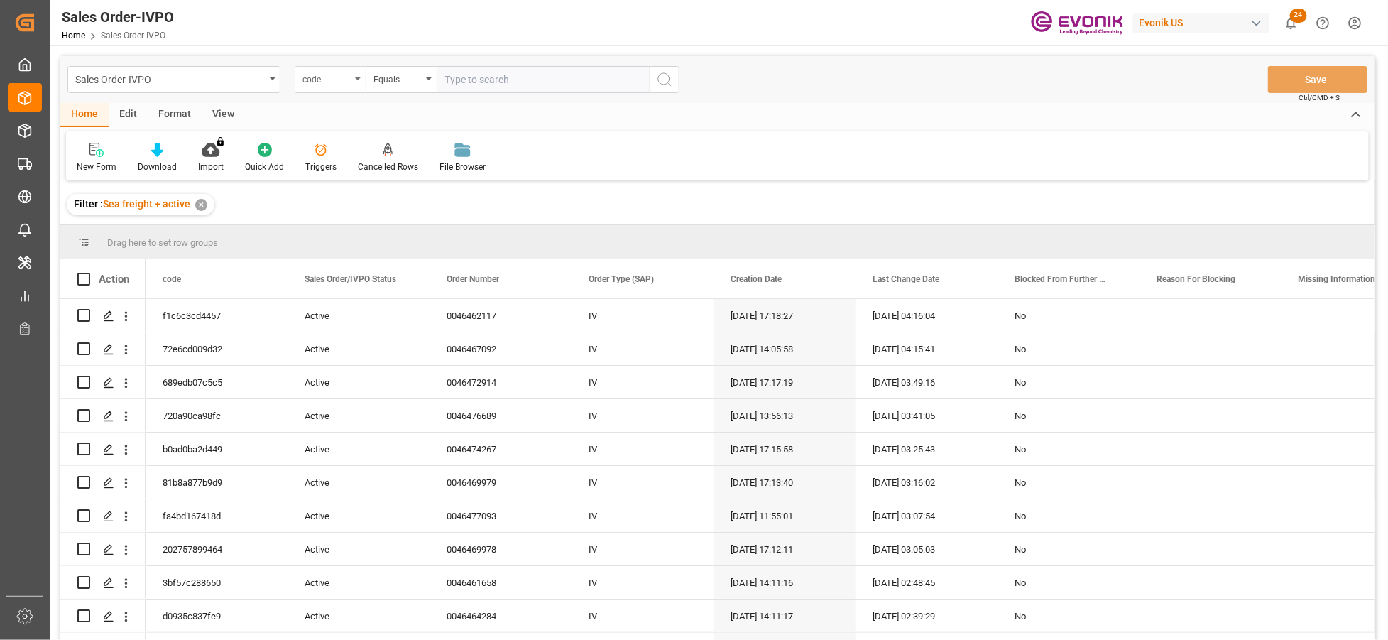
click at [337, 82] on div "code" at bounding box center [327, 78] width 48 height 16
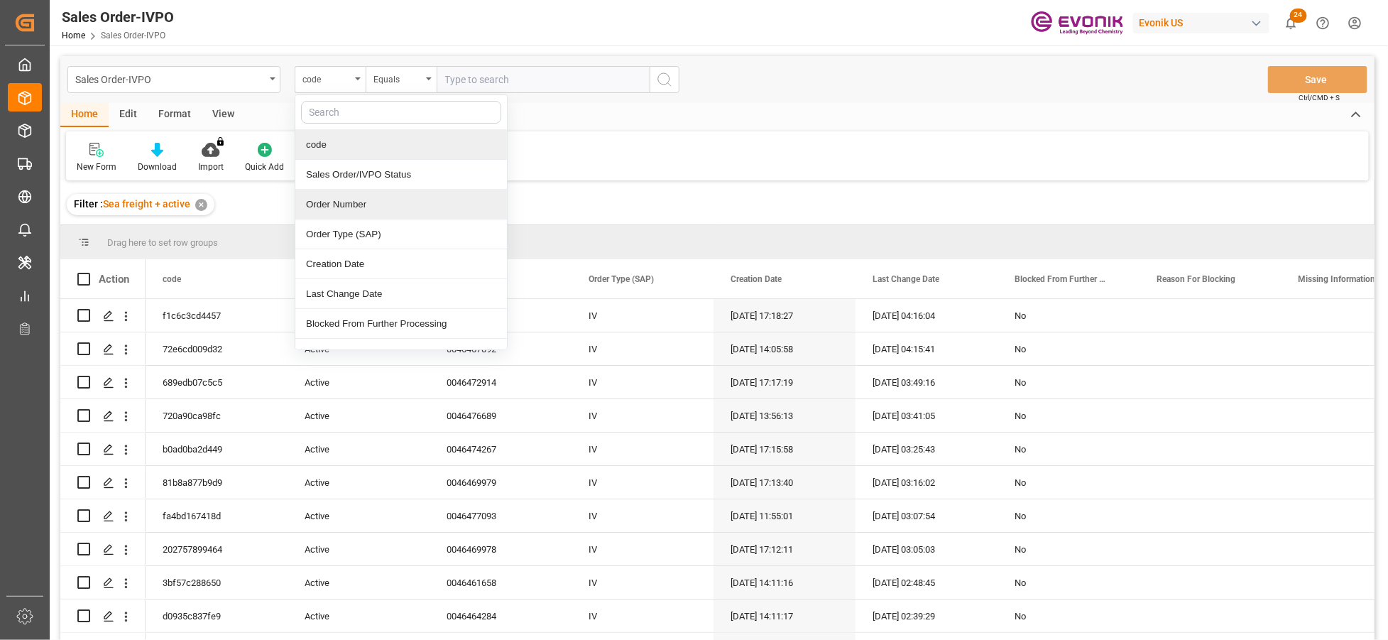
click at [356, 206] on div "Order Number" at bounding box center [401, 205] width 212 height 30
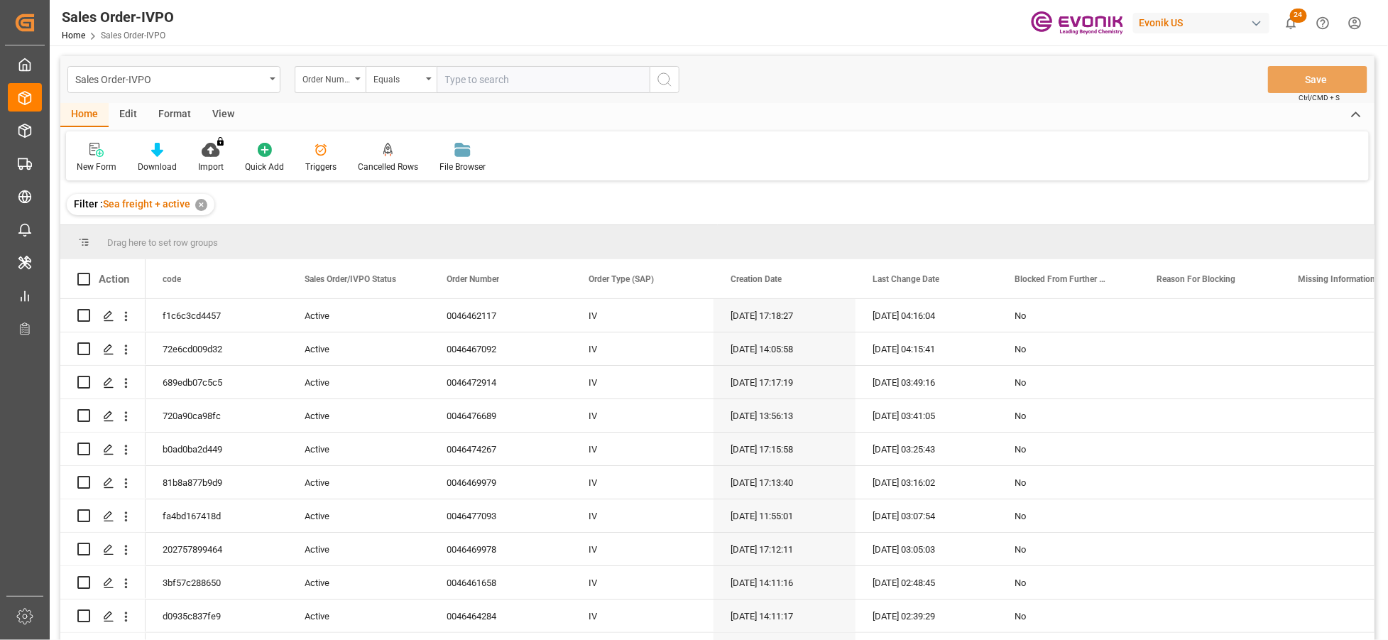
click at [487, 75] on input "text" at bounding box center [543, 79] width 213 height 27
paste input "0046476878"
type input "0046476878"
click at [672, 87] on icon "search button" at bounding box center [664, 79] width 17 height 17
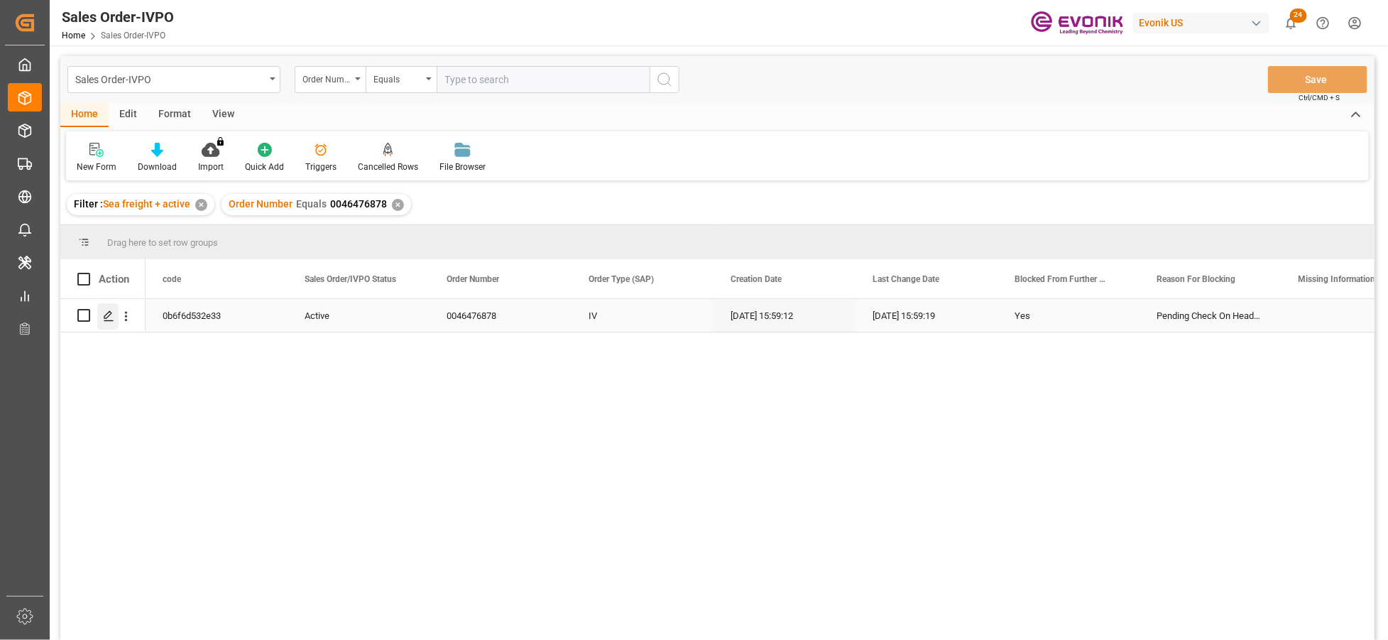
click at [111, 310] on icon "Press SPACE to select this row." at bounding box center [108, 315] width 11 height 11
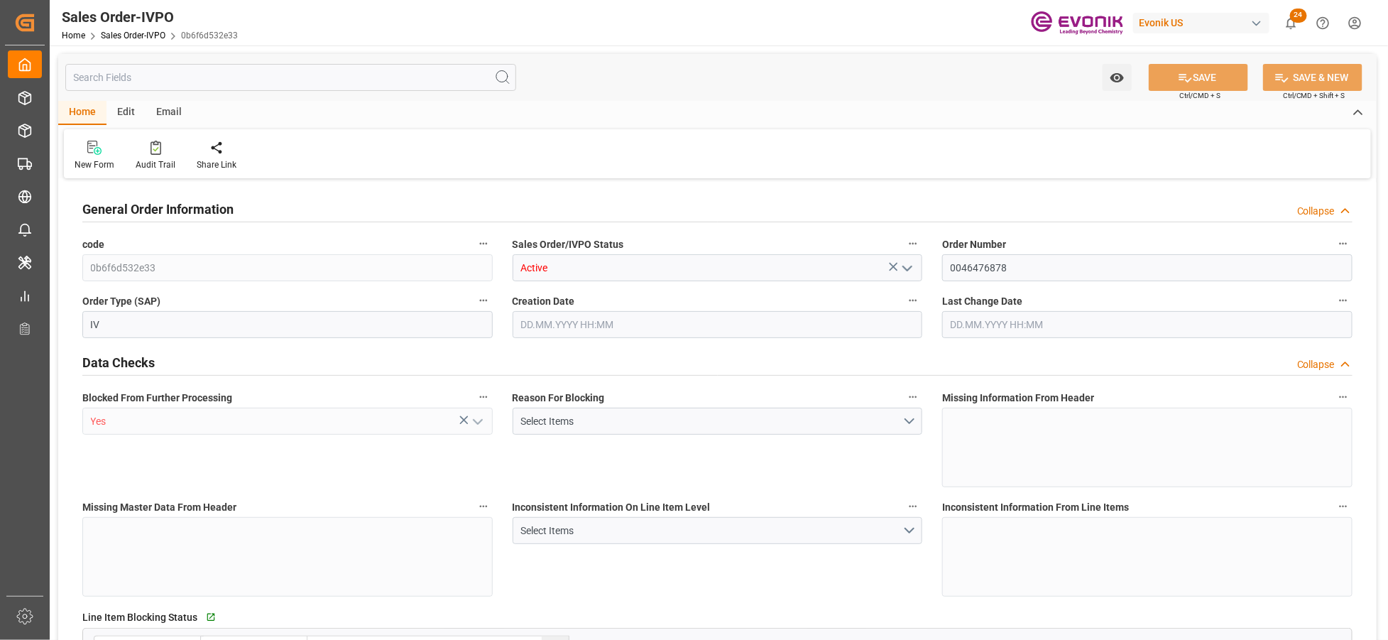
type input "KRPUS"
type input "0"
type input "1"
type input "847.2"
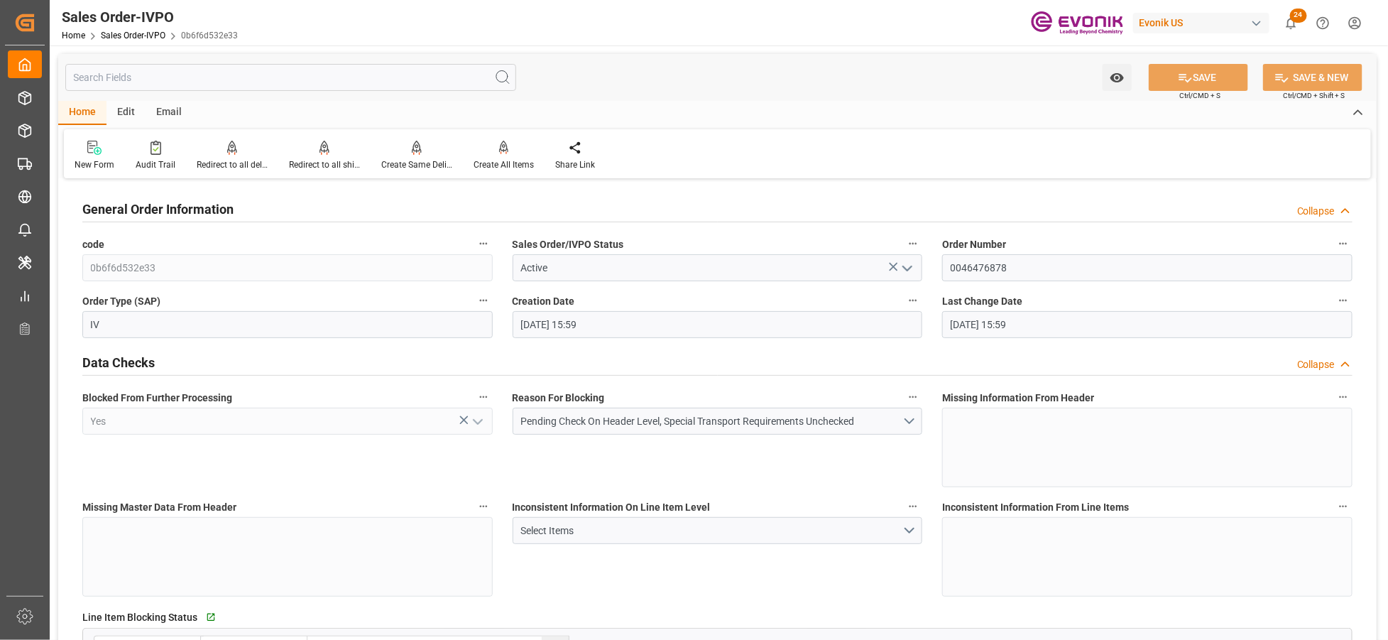
type input "13.10.2025 15:59"
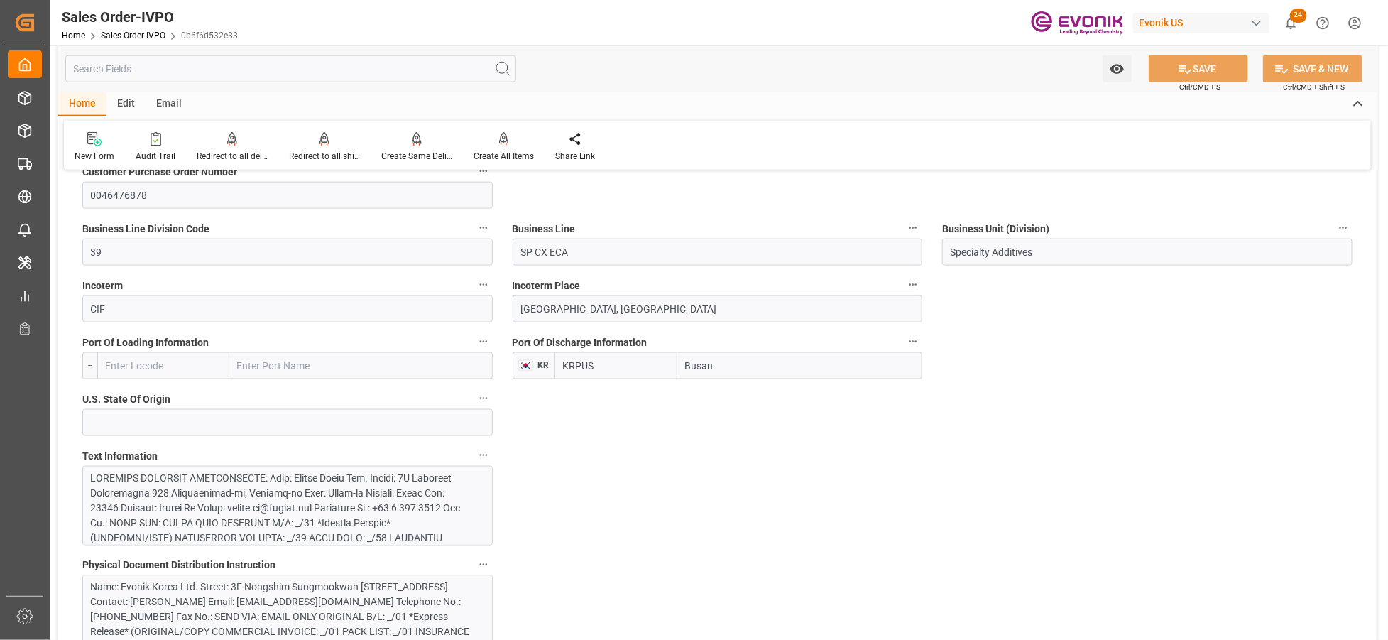
scroll to position [947, 0]
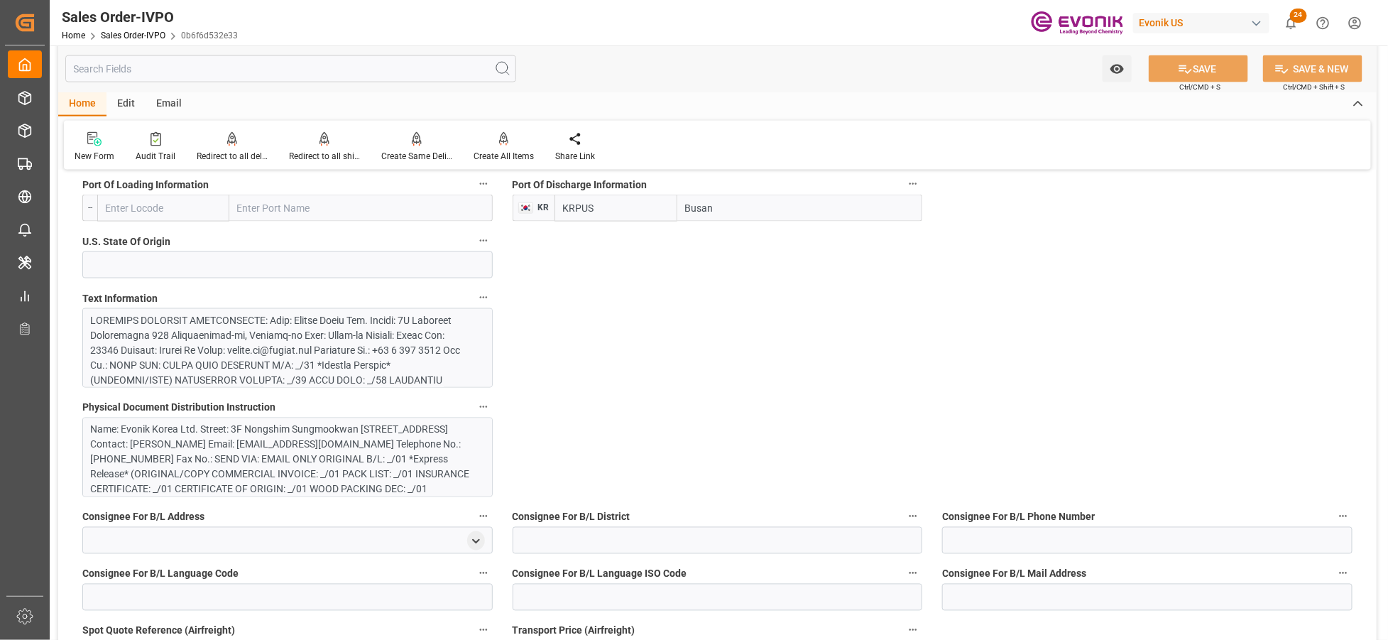
click at [356, 342] on div at bounding box center [282, 469] width 382 height 313
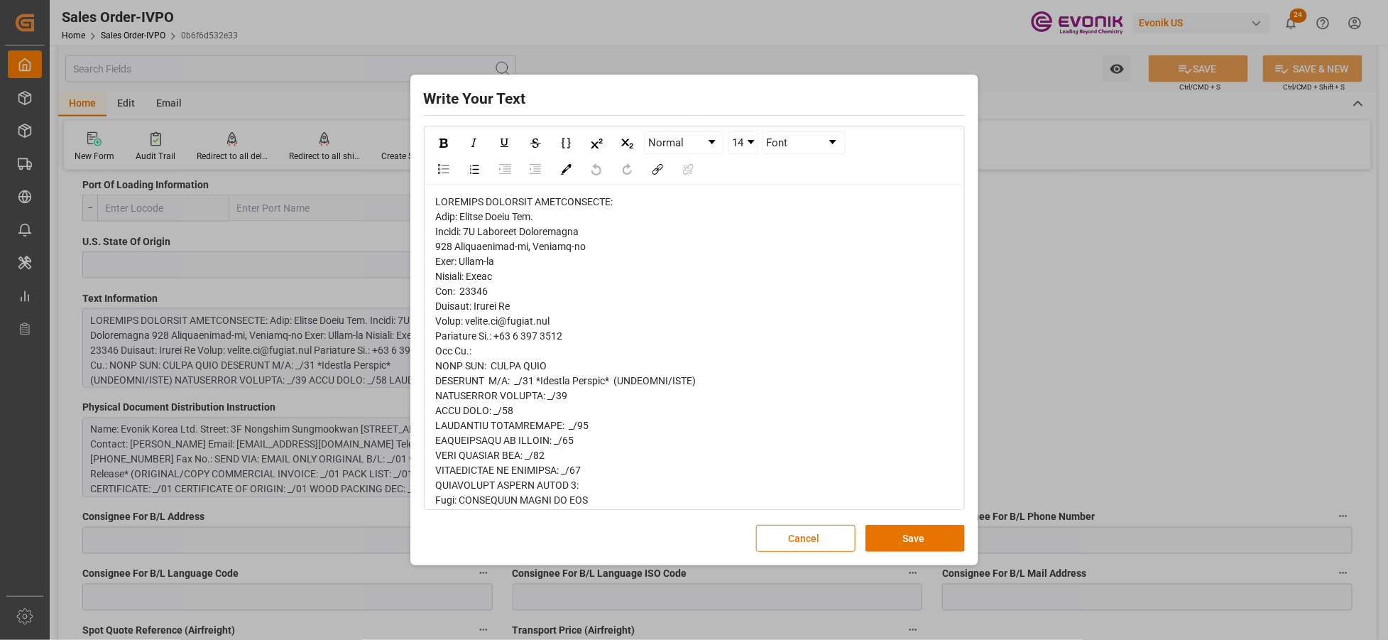
click at [458, 230] on span "rdw-editor" at bounding box center [601, 626] width 330 height 861
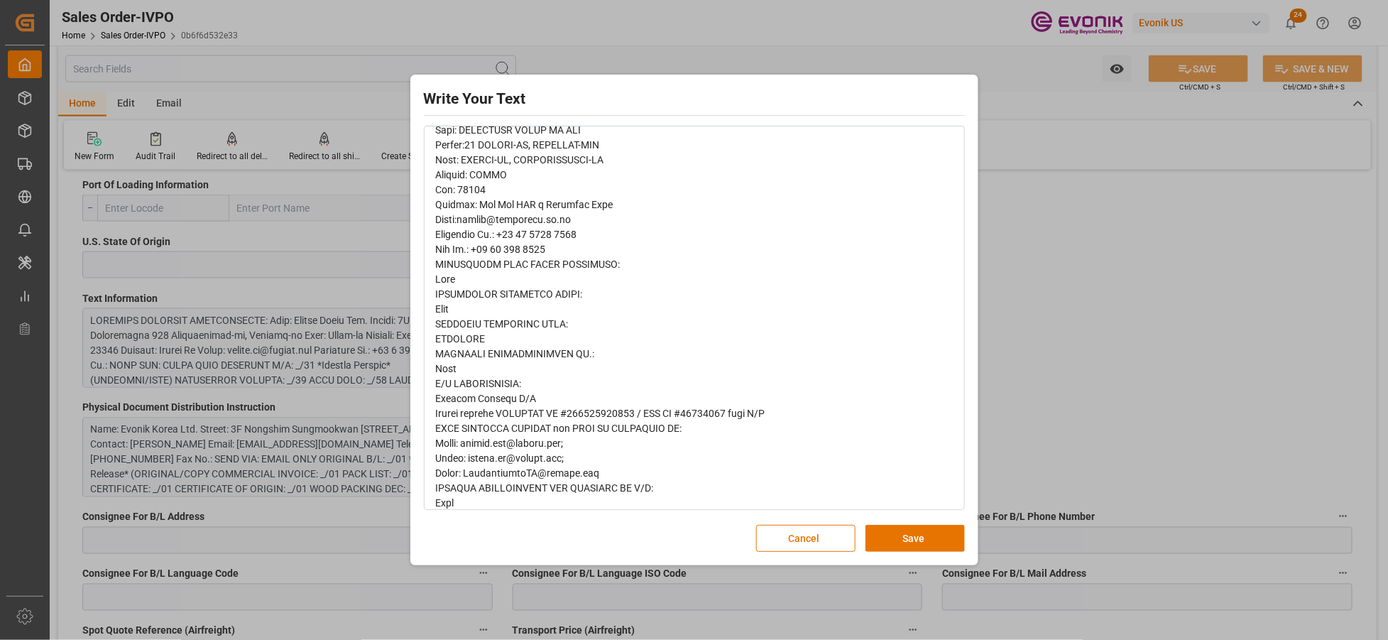
scroll to position [549, 0]
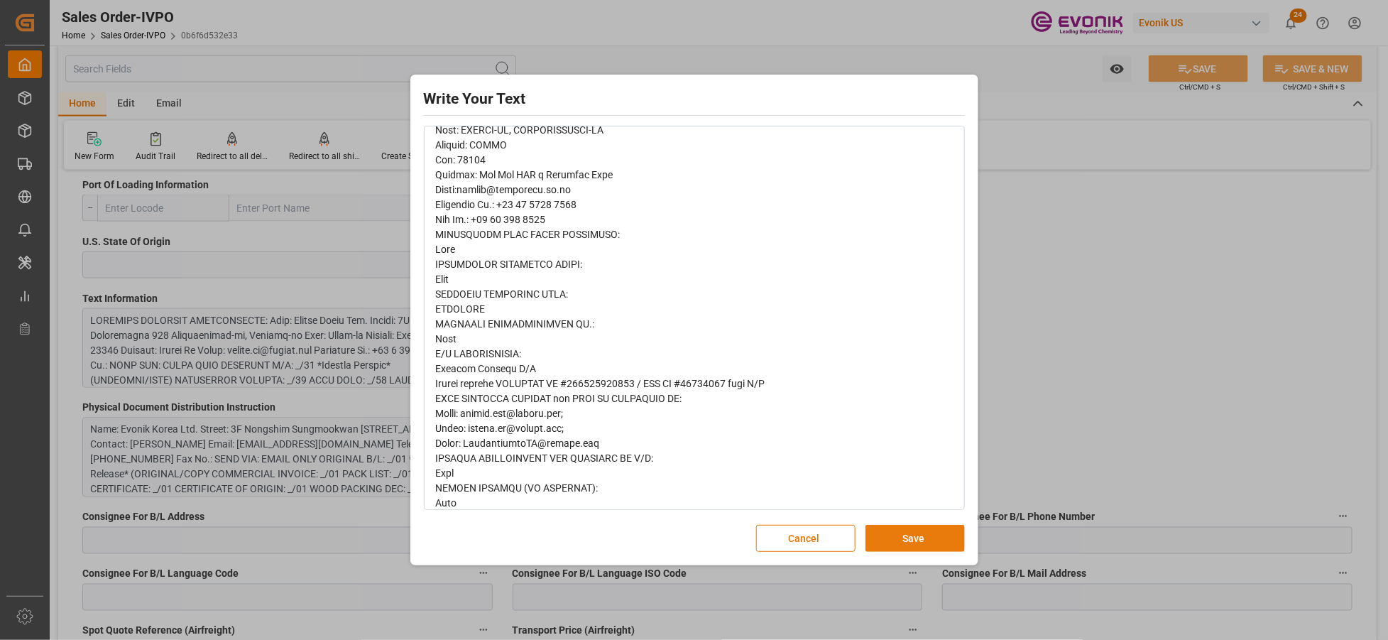
click at [900, 538] on button "Save" at bounding box center [915, 538] width 99 height 27
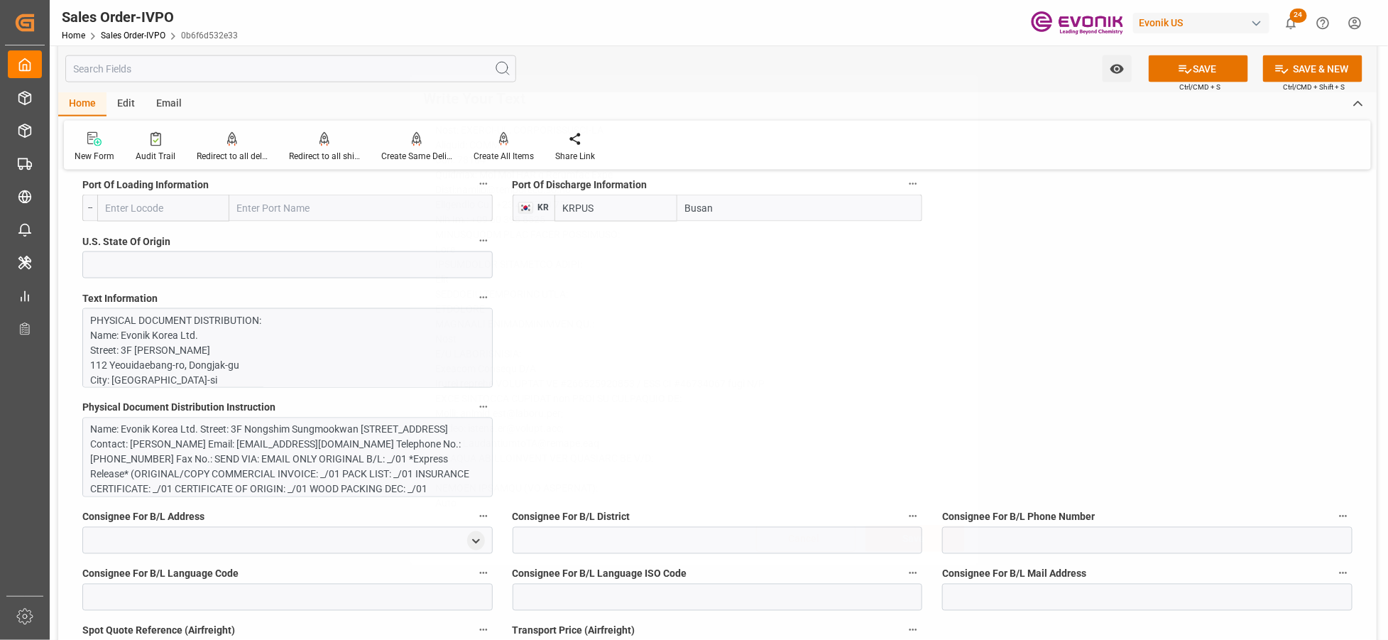
click at [362, 471] on div "Name: Evonik Korea Ltd. Street: 3F Nongshim Sungmookwan 112 Yeouidaebang-ro, Do…" at bounding box center [282, 467] width 382 height 89
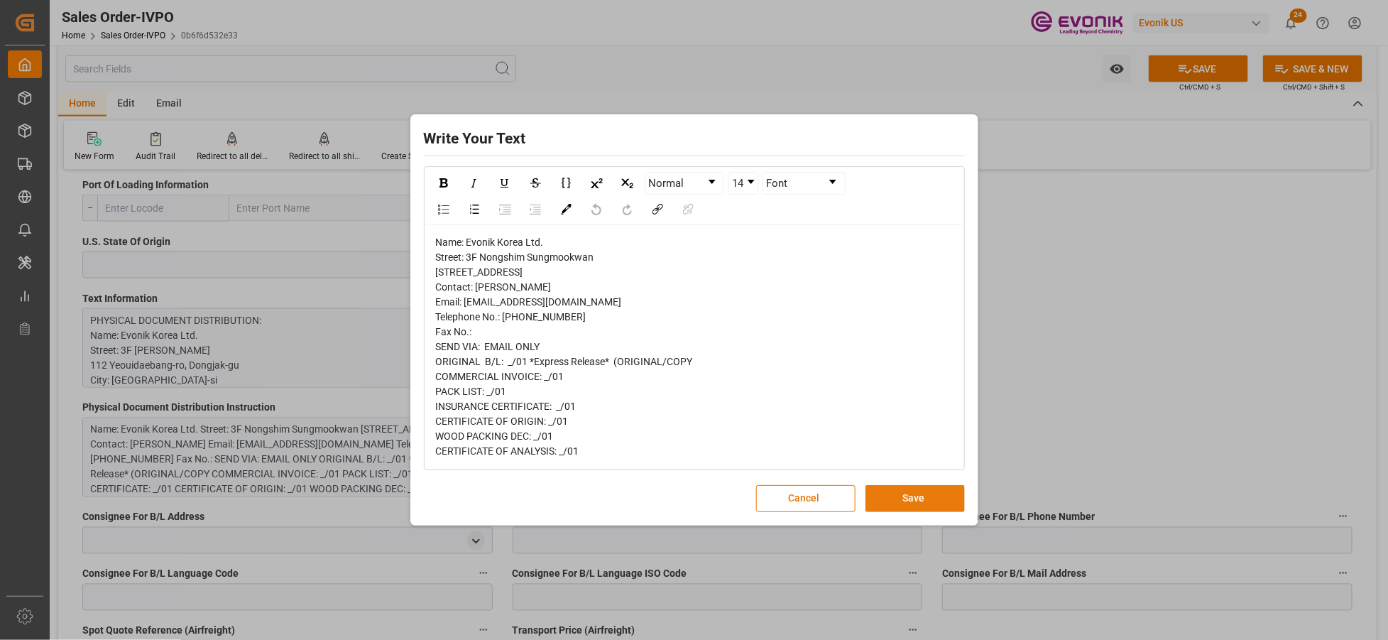
click at [920, 512] on button "Save" at bounding box center [915, 498] width 99 height 27
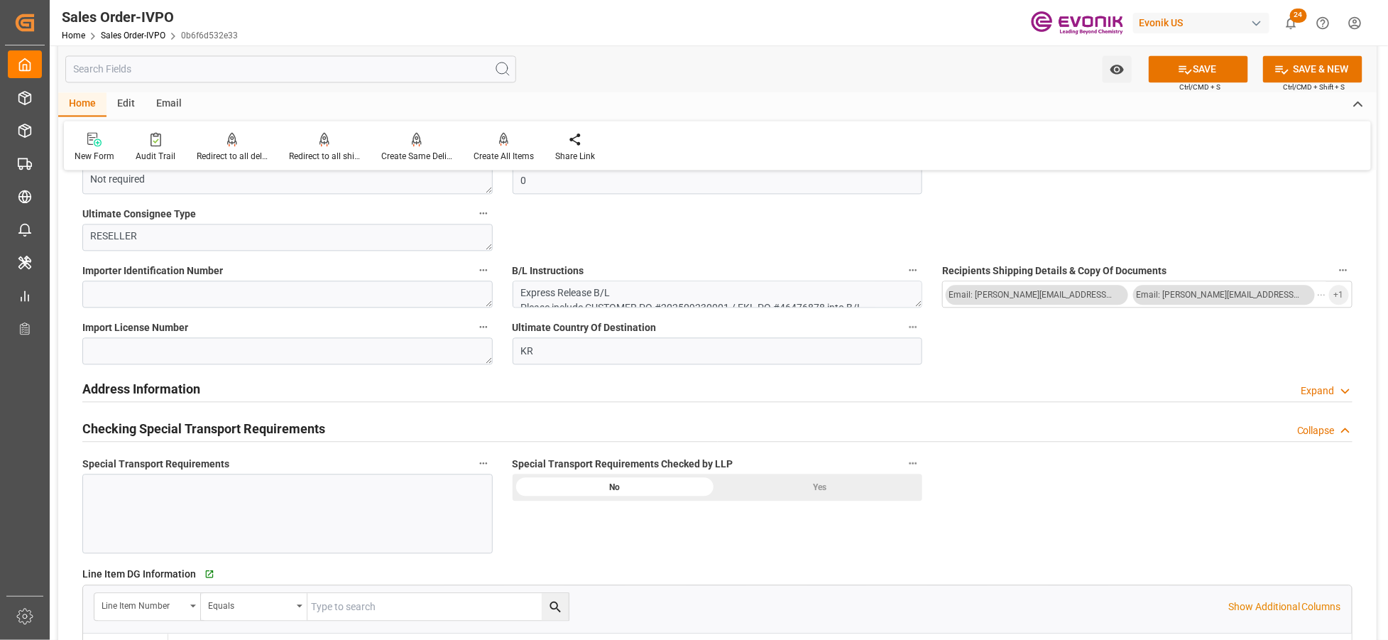
scroll to position [1578, 0]
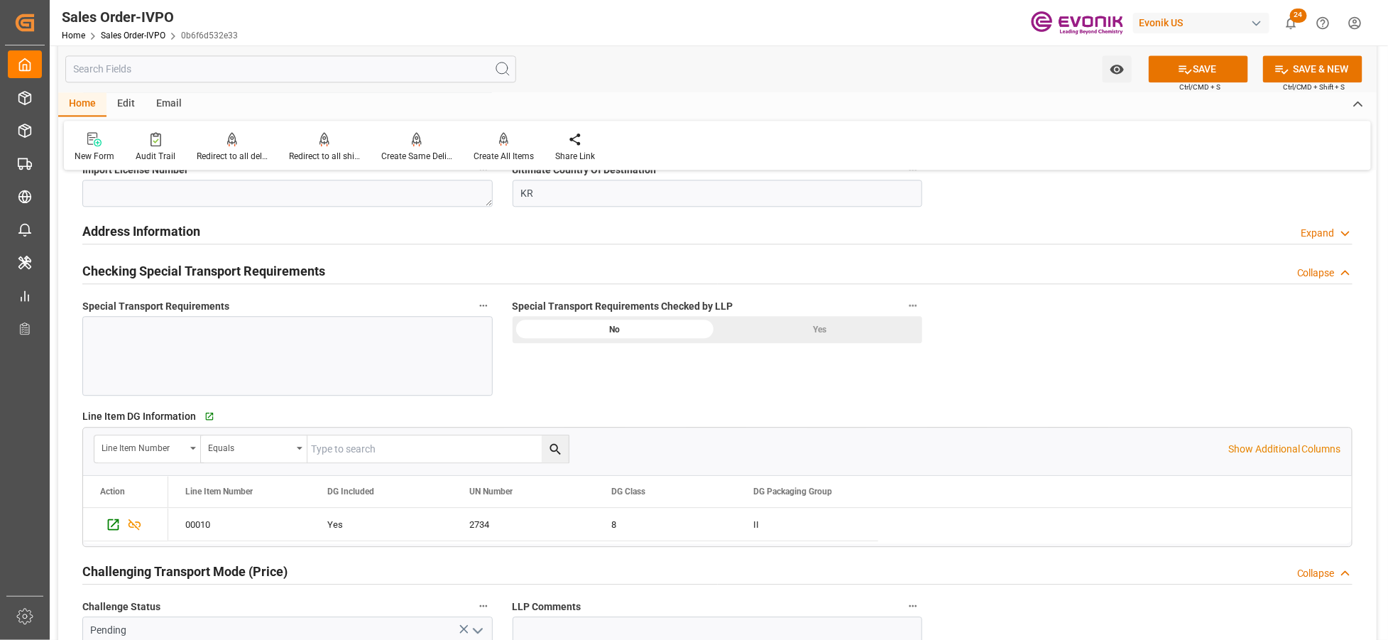
click at [785, 334] on div "Yes" at bounding box center [819, 329] width 205 height 27
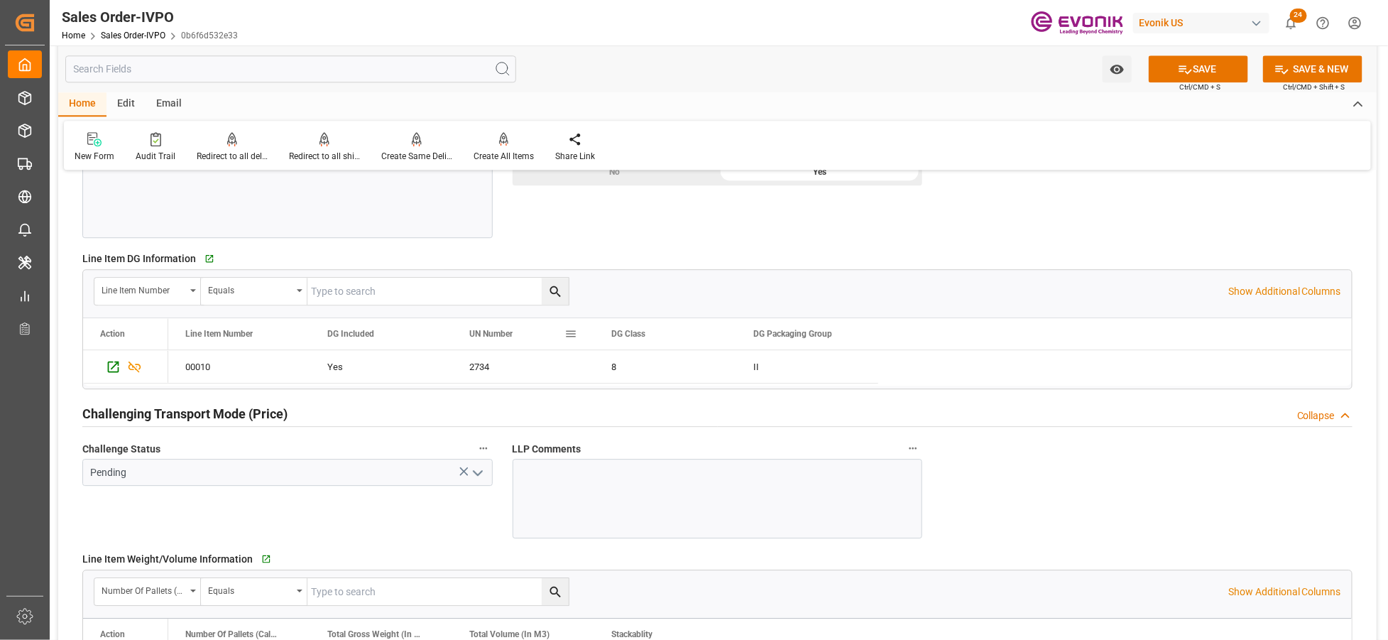
scroll to position [1893, 0]
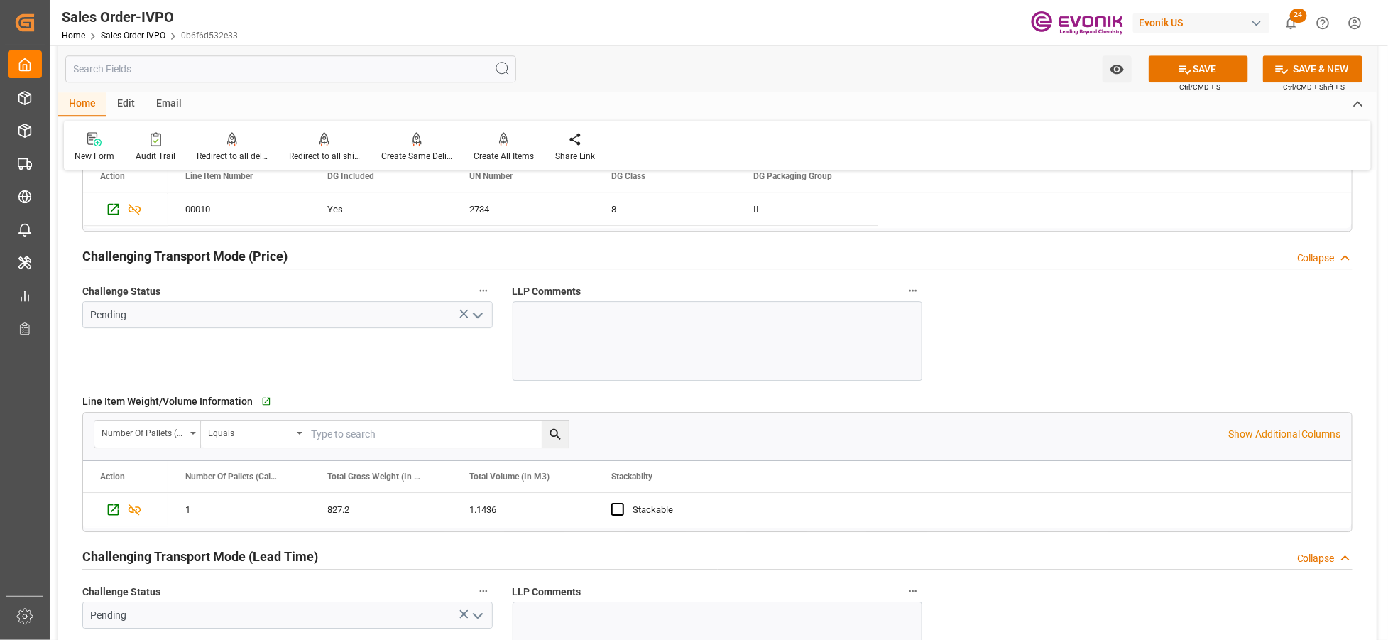
click at [479, 318] on icon "open menu" at bounding box center [477, 315] width 17 height 17
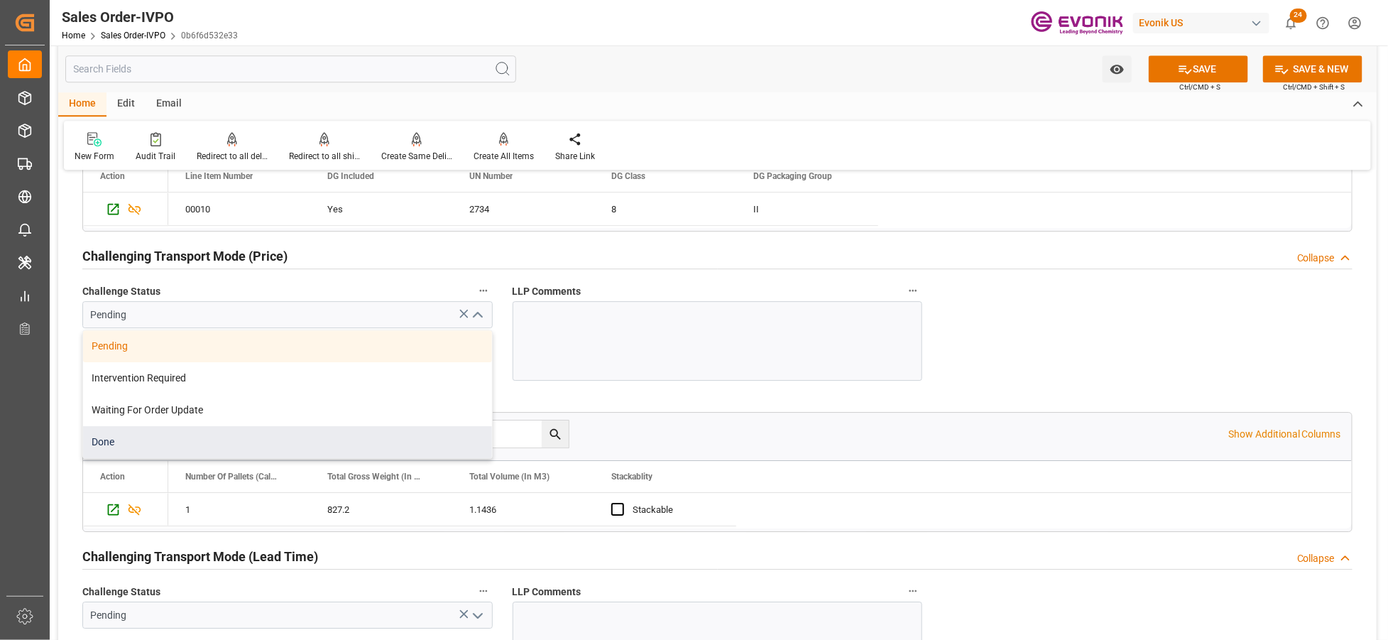
click at [202, 443] on div "Done" at bounding box center [287, 442] width 409 height 32
type input "Done"
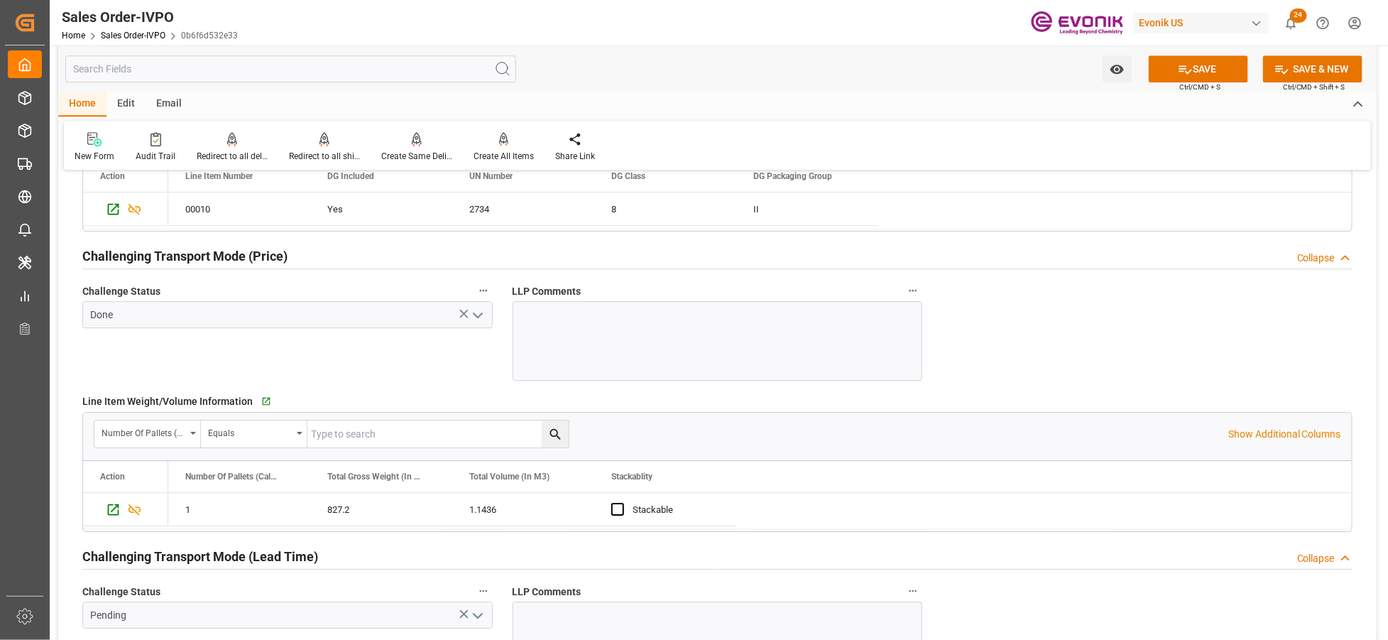
scroll to position [2051, 0]
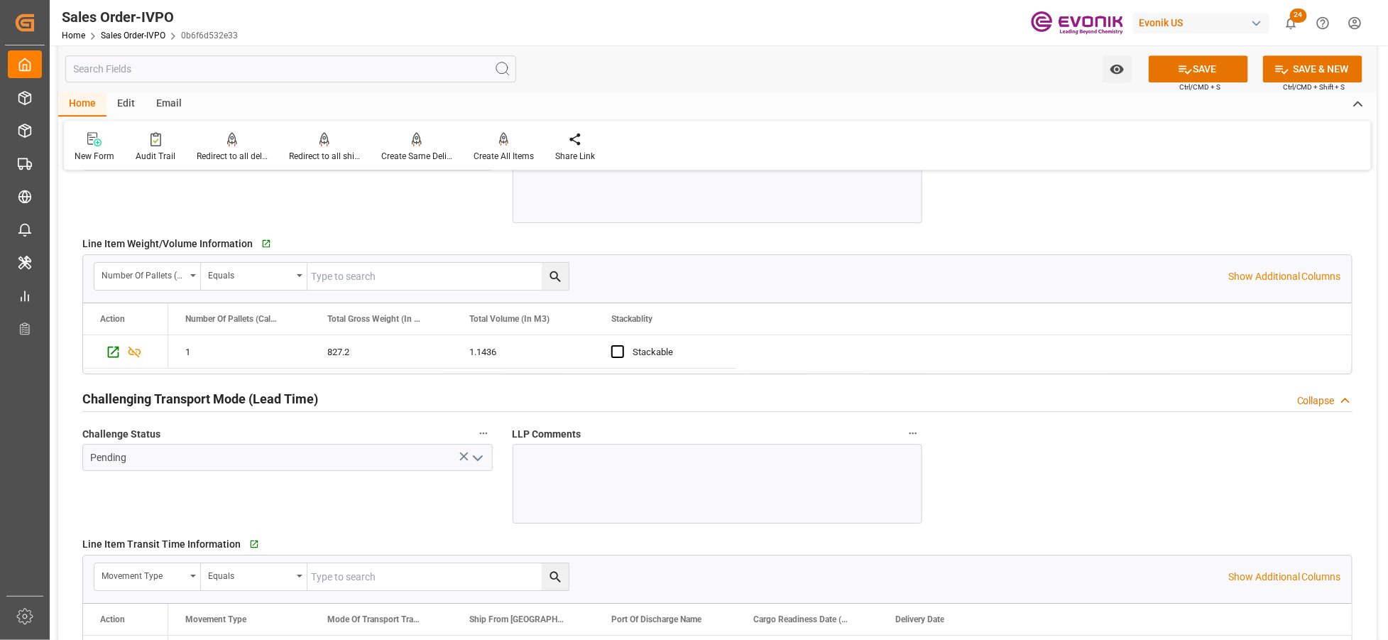
click at [474, 457] on icon "open menu" at bounding box center [477, 458] width 17 height 17
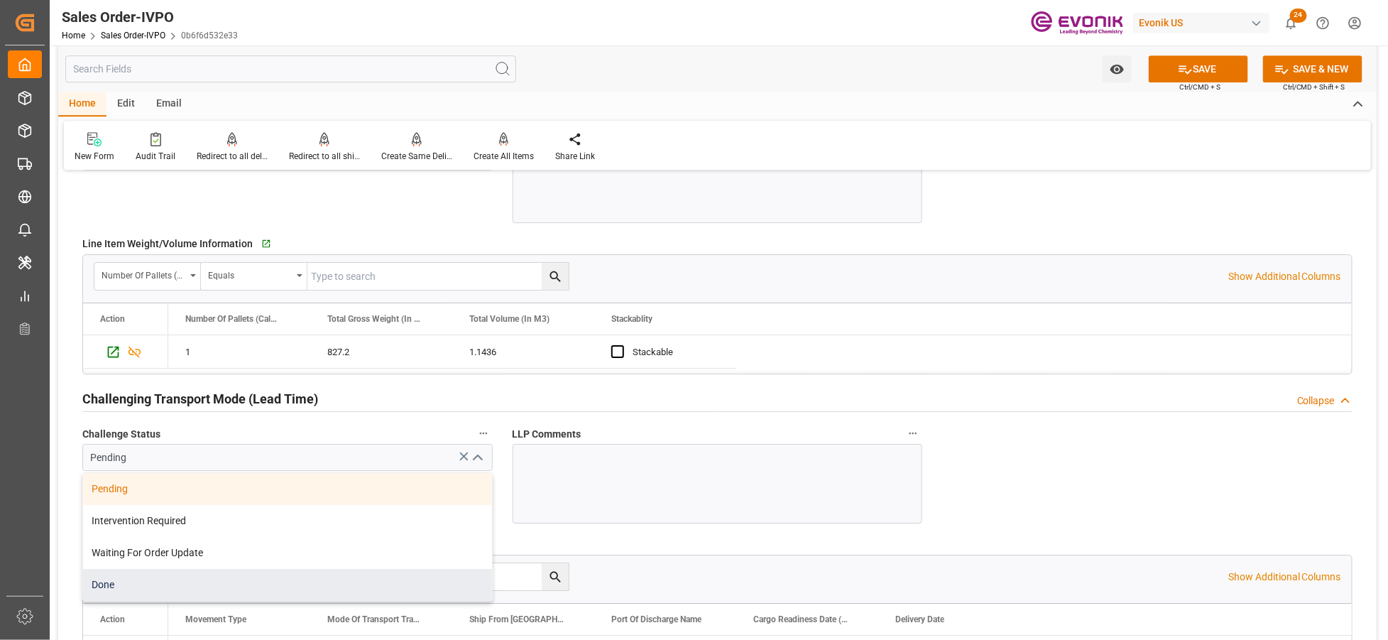
click at [155, 579] on div "Done" at bounding box center [287, 585] width 409 height 32
type input "Done"
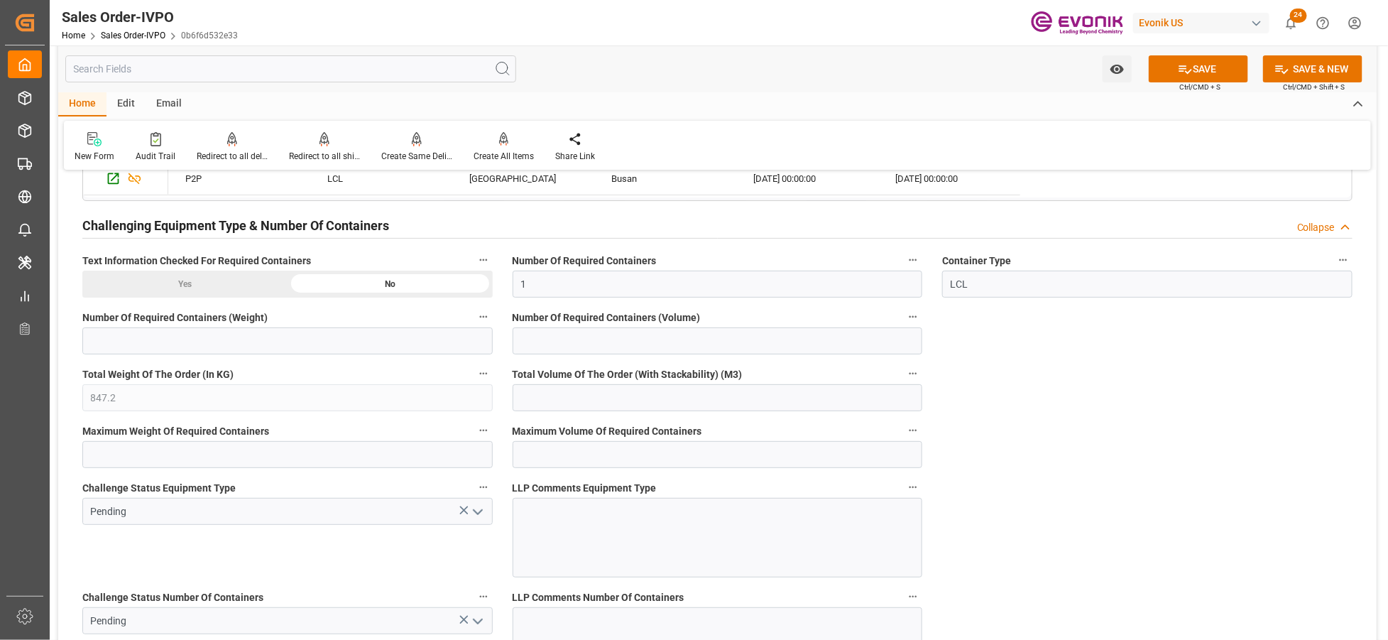
scroll to position [2682, 0]
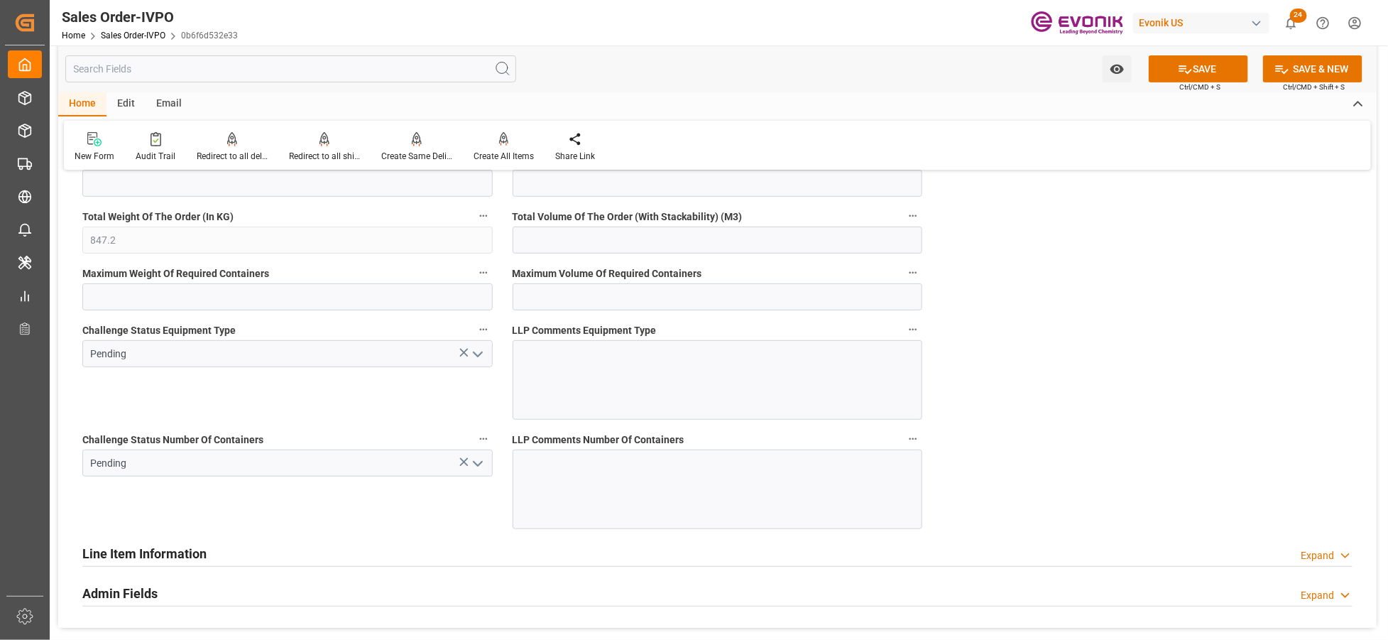
click at [479, 356] on icon "open menu" at bounding box center [477, 354] width 17 height 17
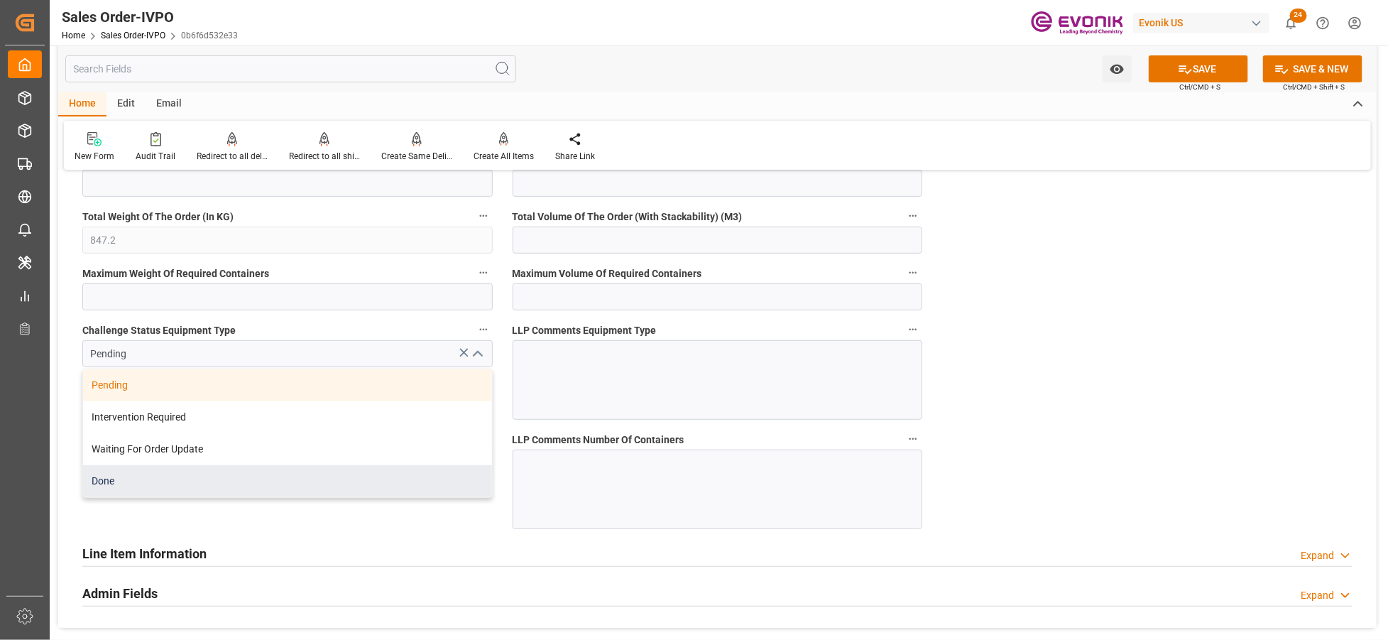
click at [258, 482] on div "Done" at bounding box center [287, 481] width 409 height 32
type input "Done"
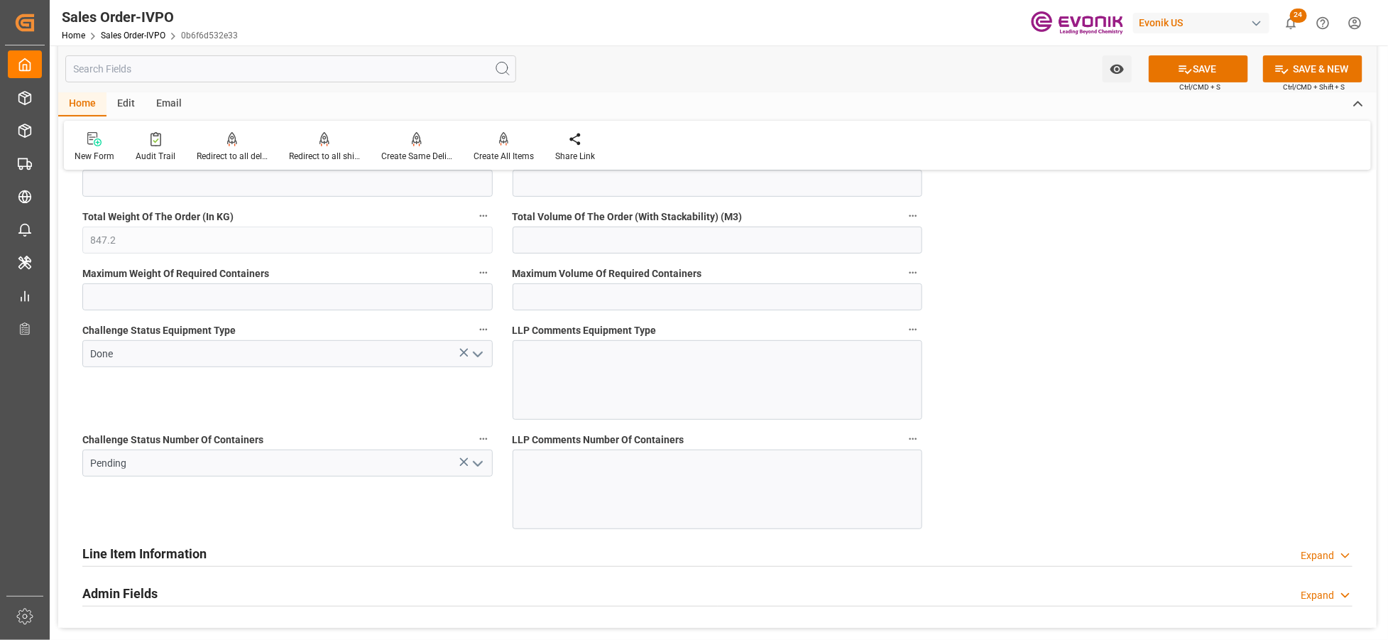
click at [477, 462] on icon "open menu" at bounding box center [477, 463] width 17 height 17
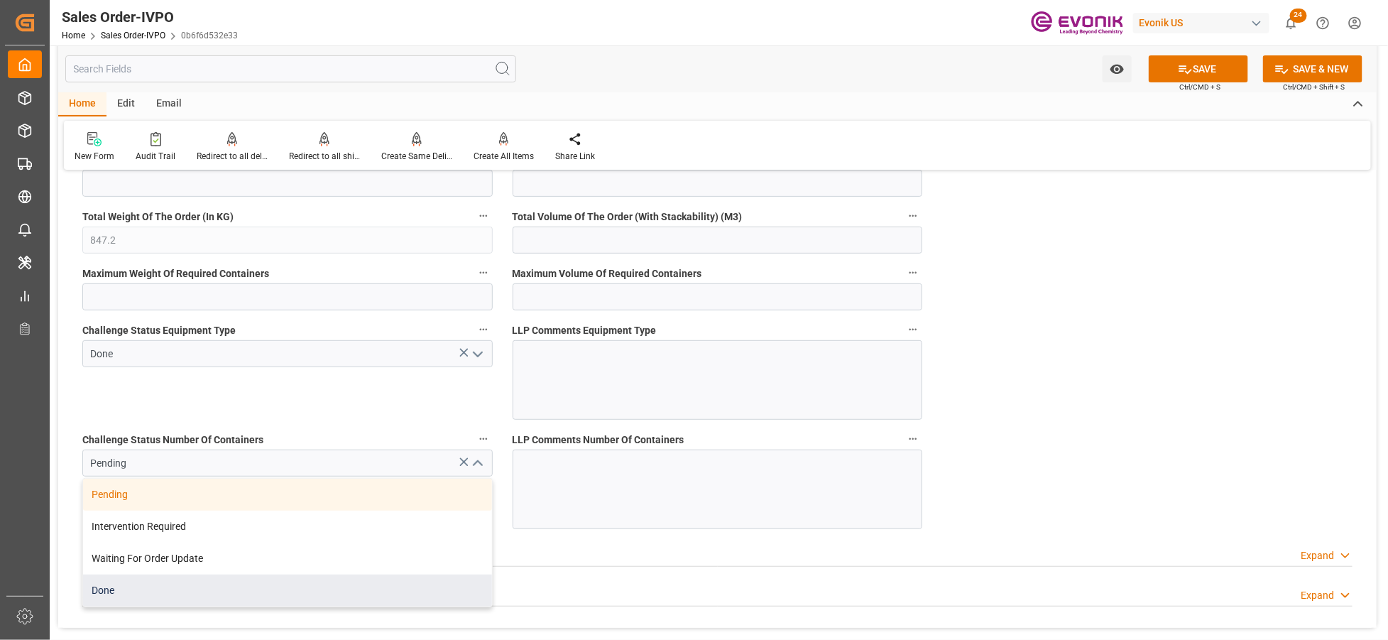
click at [151, 587] on div "Done" at bounding box center [287, 591] width 409 height 32
type input "Done"
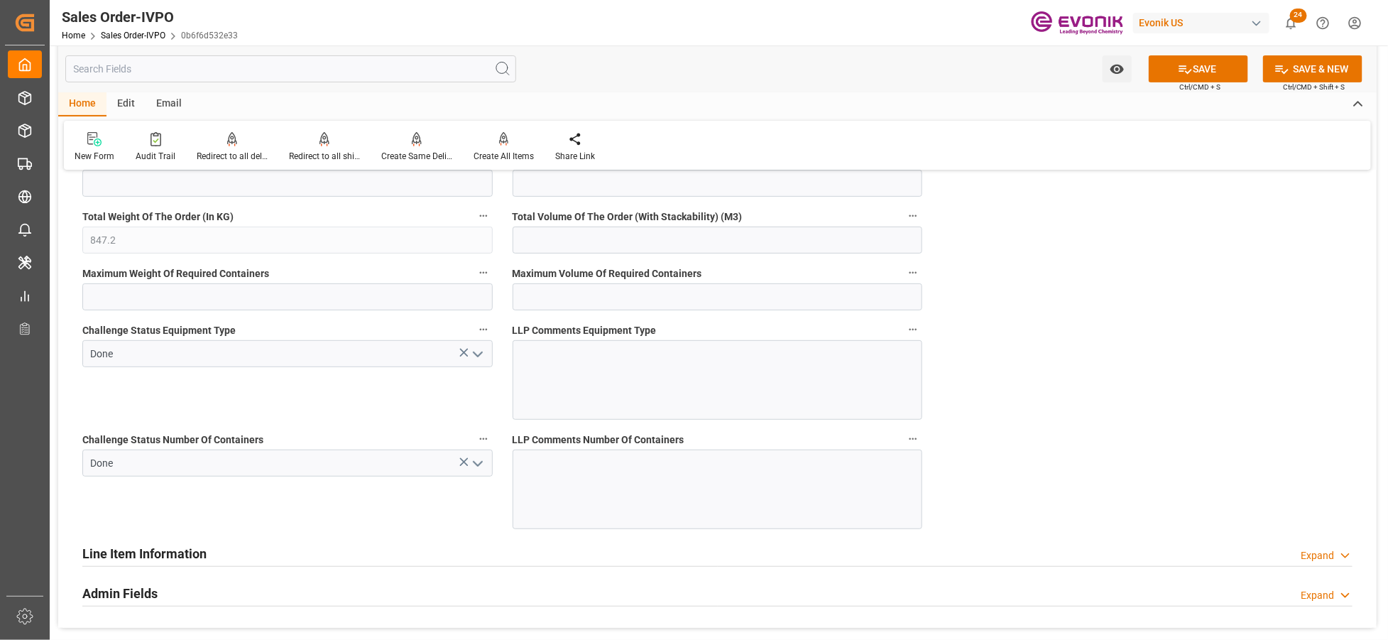
click at [1214, 70] on button "SAVE" at bounding box center [1198, 68] width 99 height 27
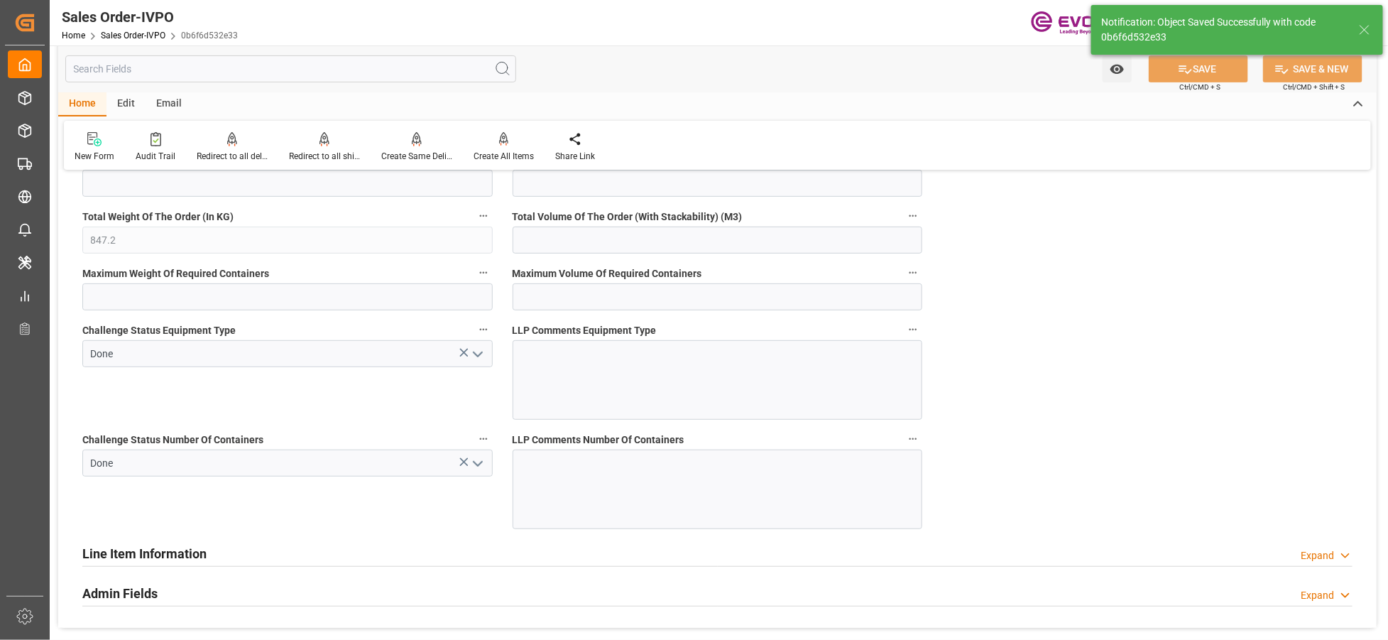
type input "14.10.2025 04:30"
type input "No"
click at [506, 143] on icon at bounding box center [504, 138] width 10 height 12
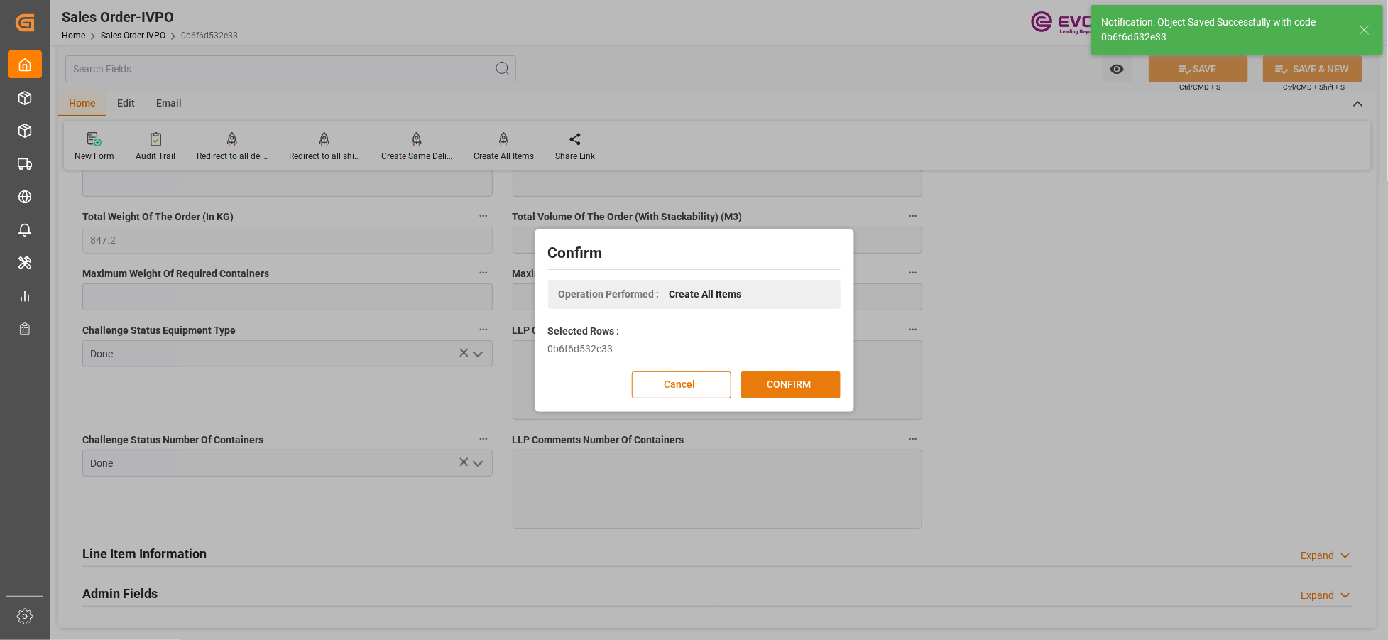
click at [815, 386] on button "CONFIRM" at bounding box center [790, 384] width 99 height 27
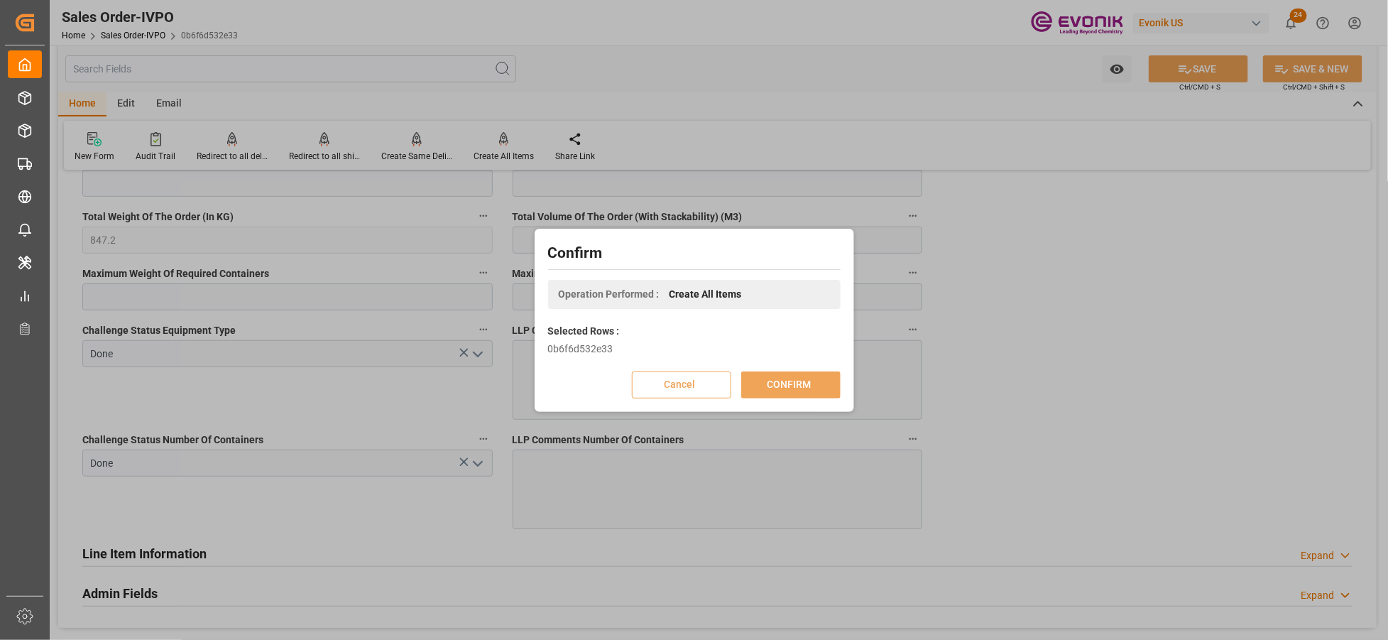
scroll to position [153, 0]
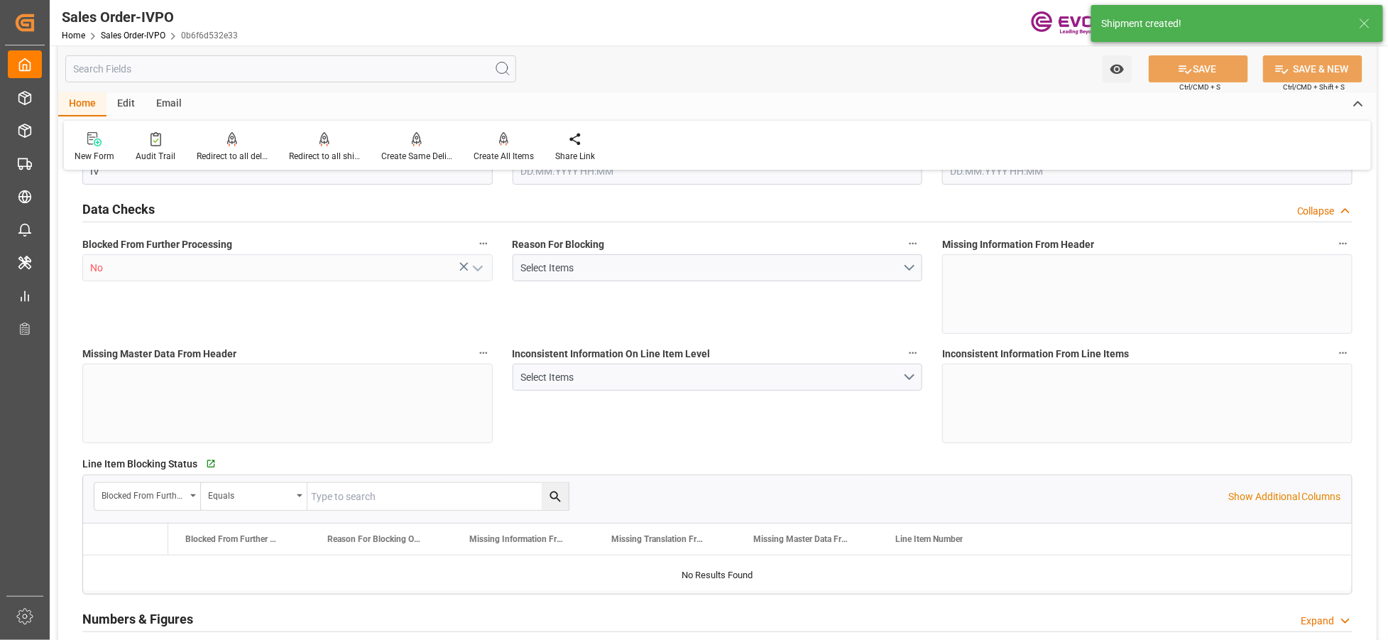
type input "KRPUS"
type input "0"
type input "1"
type input "847.2"
type input "13.10.2025 15:59"
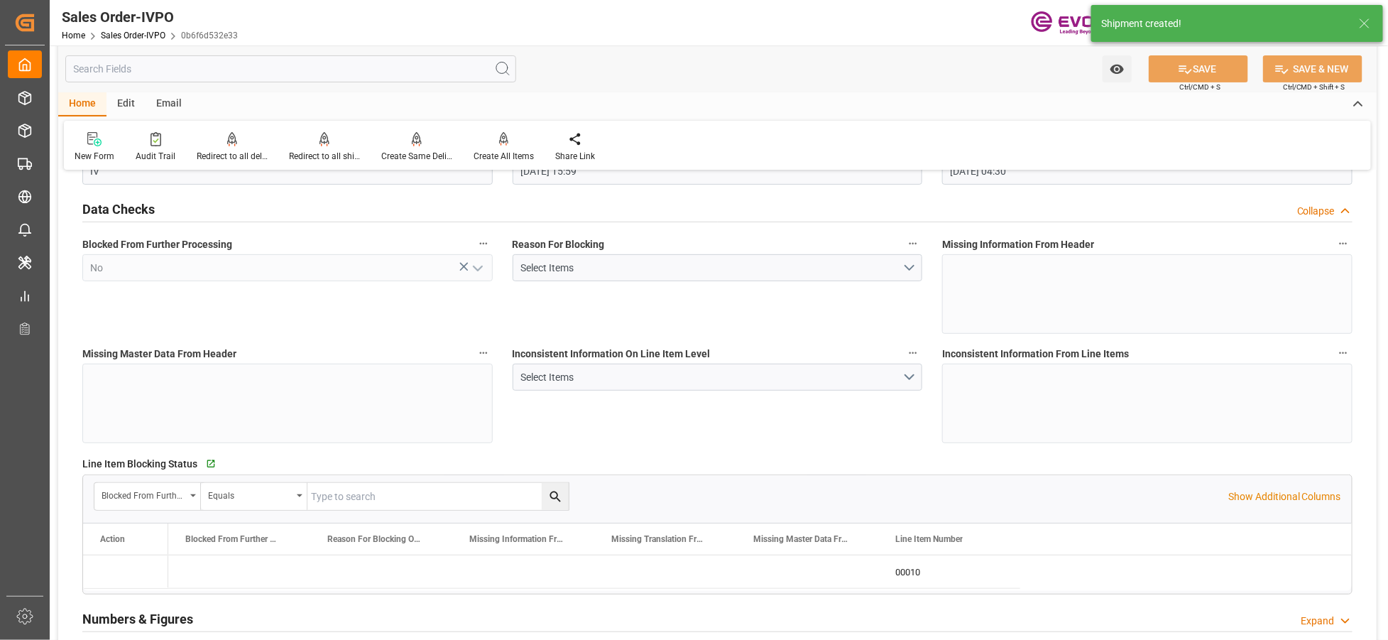
type input "14.10.2025 04:30"
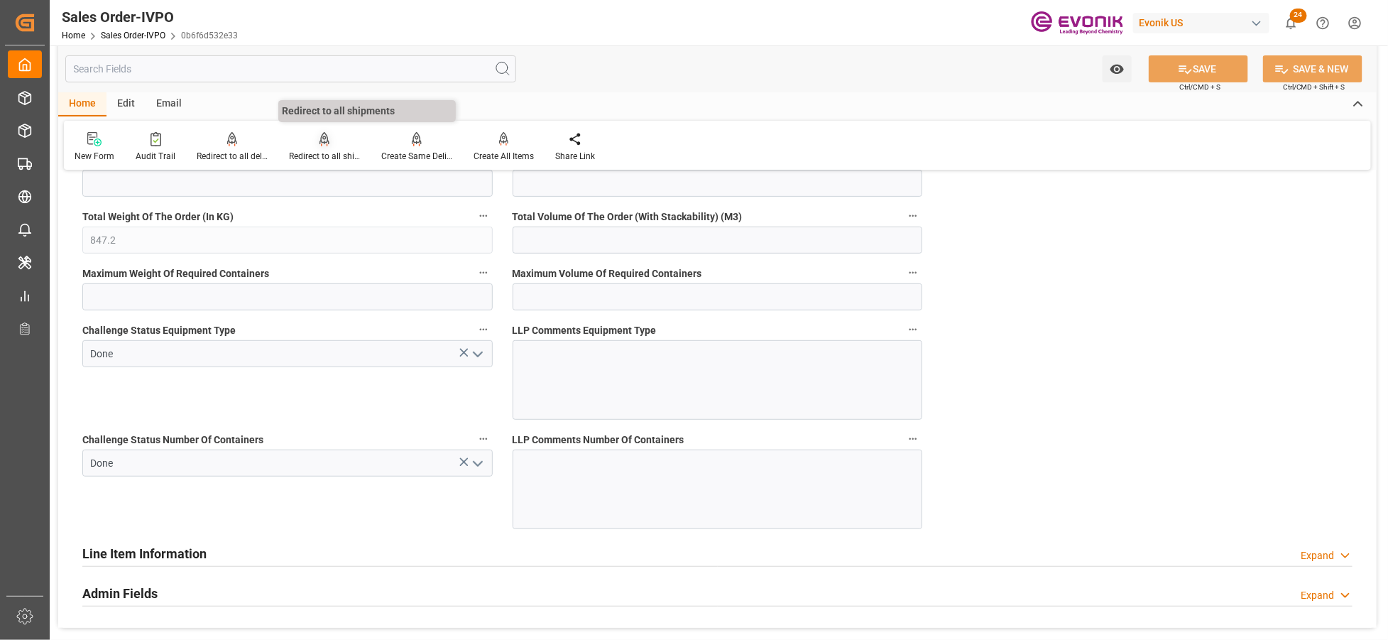
click at [327, 150] on div "Redirect to all shipments" at bounding box center [324, 156] width 71 height 13
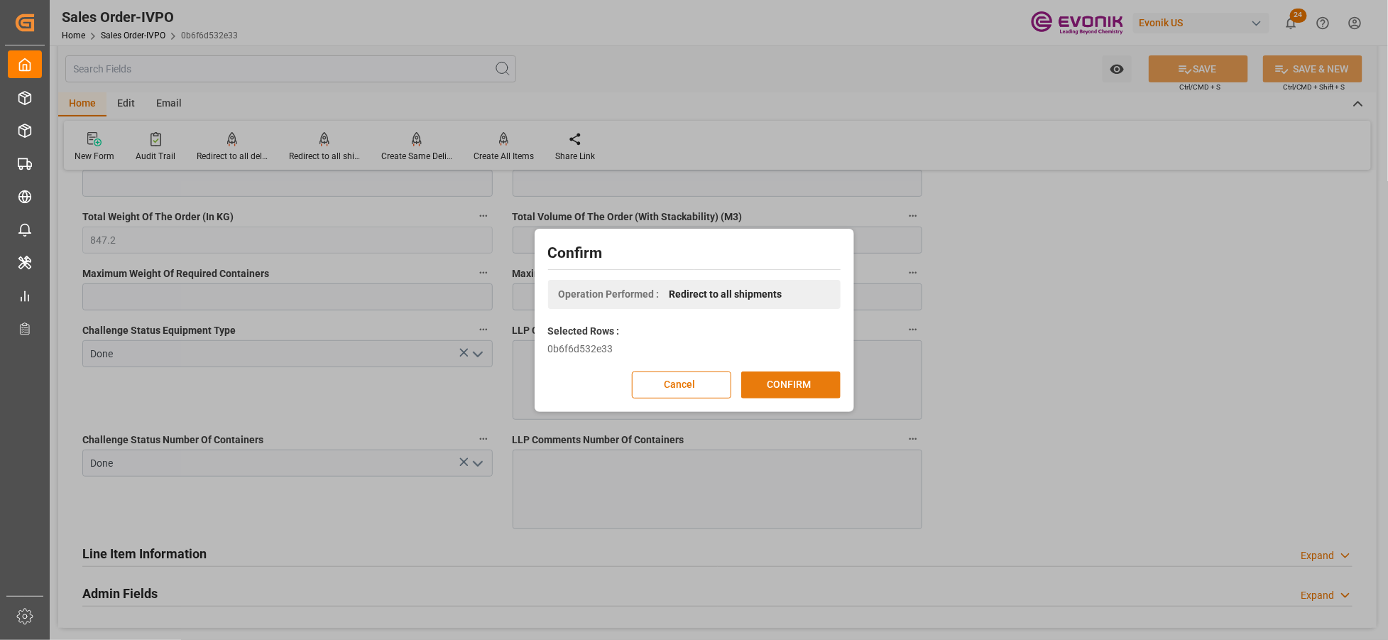
click at [786, 386] on button "CONFIRM" at bounding box center [790, 384] width 99 height 27
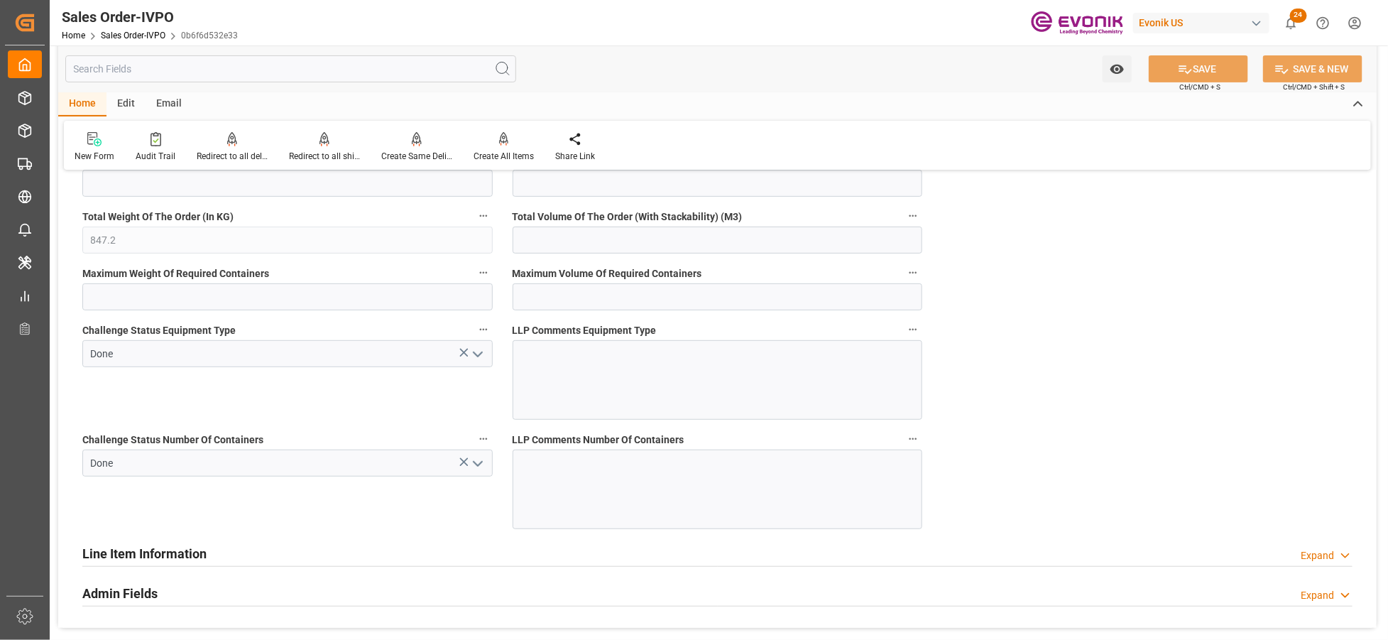
scroll to position [2525, 0]
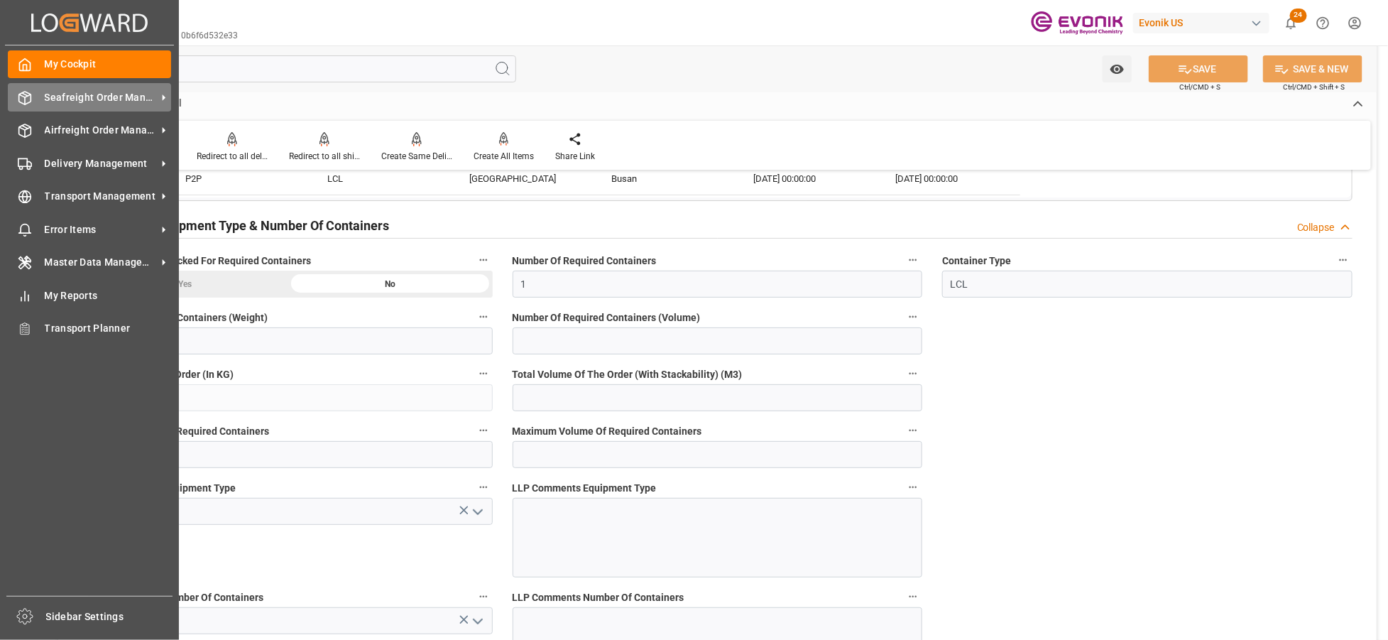
click at [59, 101] on span "Seafreight Order Management" at bounding box center [101, 97] width 112 height 15
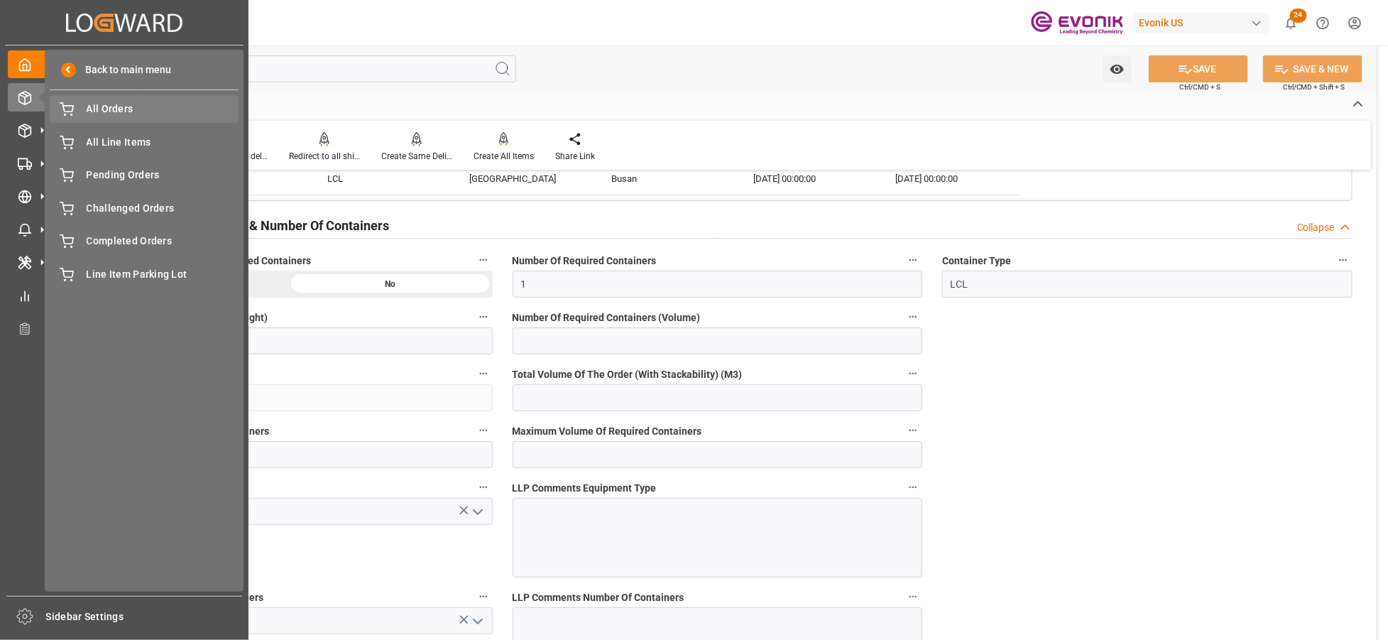
click at [107, 114] on span "All Orders" at bounding box center [163, 109] width 153 height 15
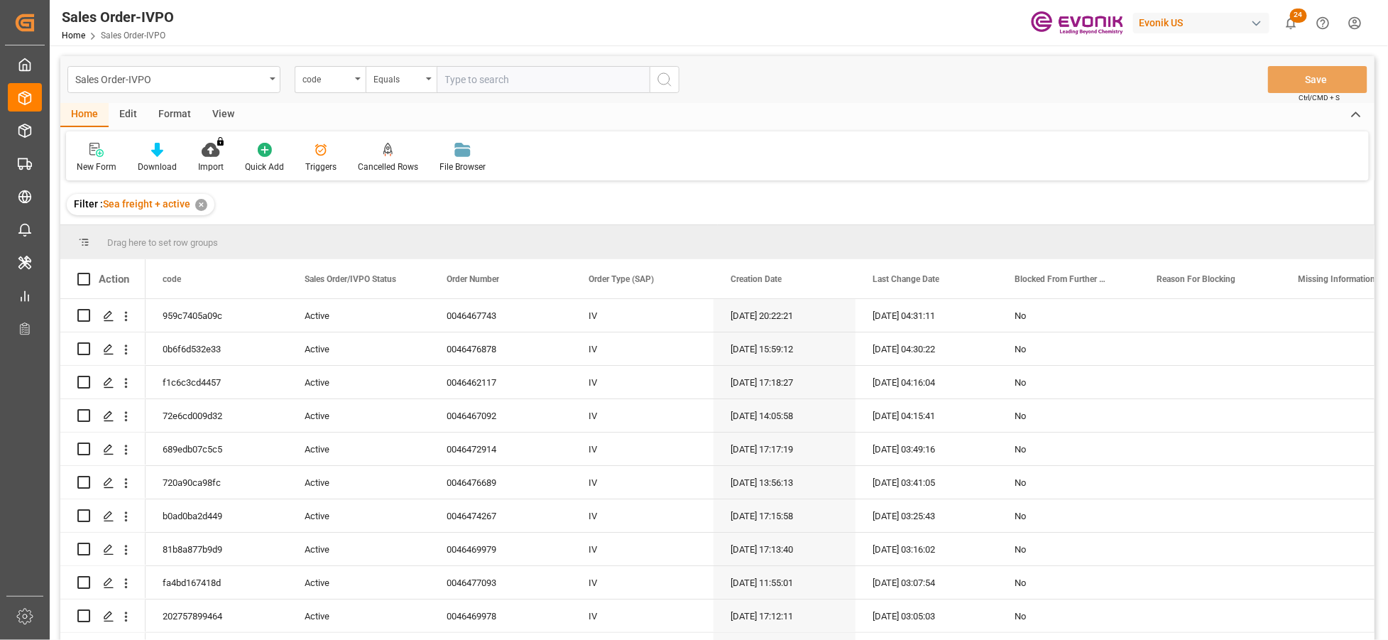
click at [346, 87] on div "code" at bounding box center [330, 79] width 71 height 27
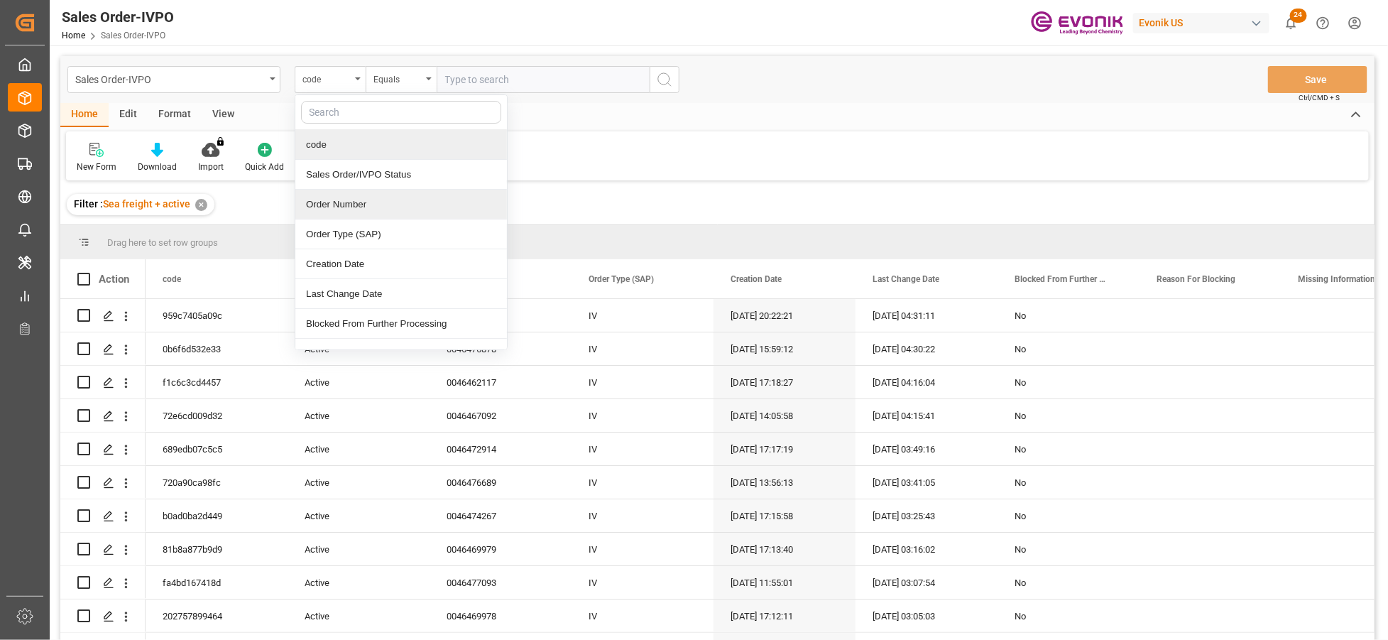
click at [394, 202] on div "Order Number" at bounding box center [401, 205] width 212 height 30
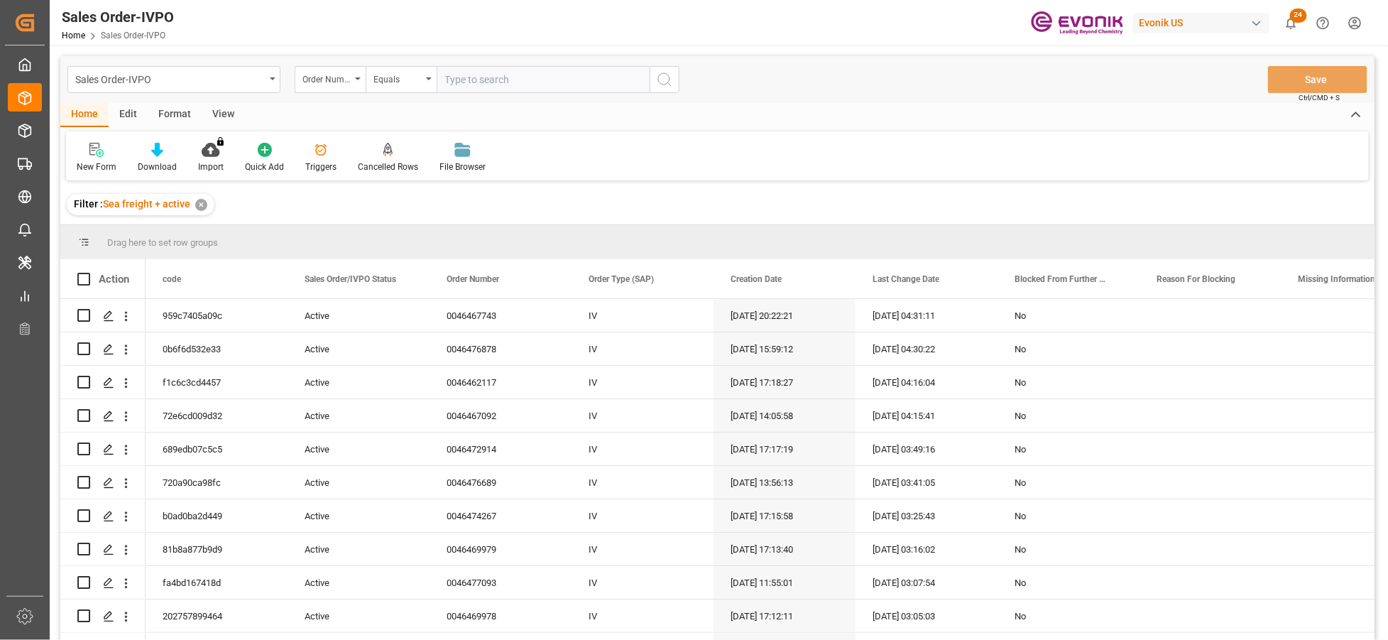
click at [508, 72] on input "text" at bounding box center [543, 79] width 213 height 27
paste input "0046472967"
type input "0046472967"
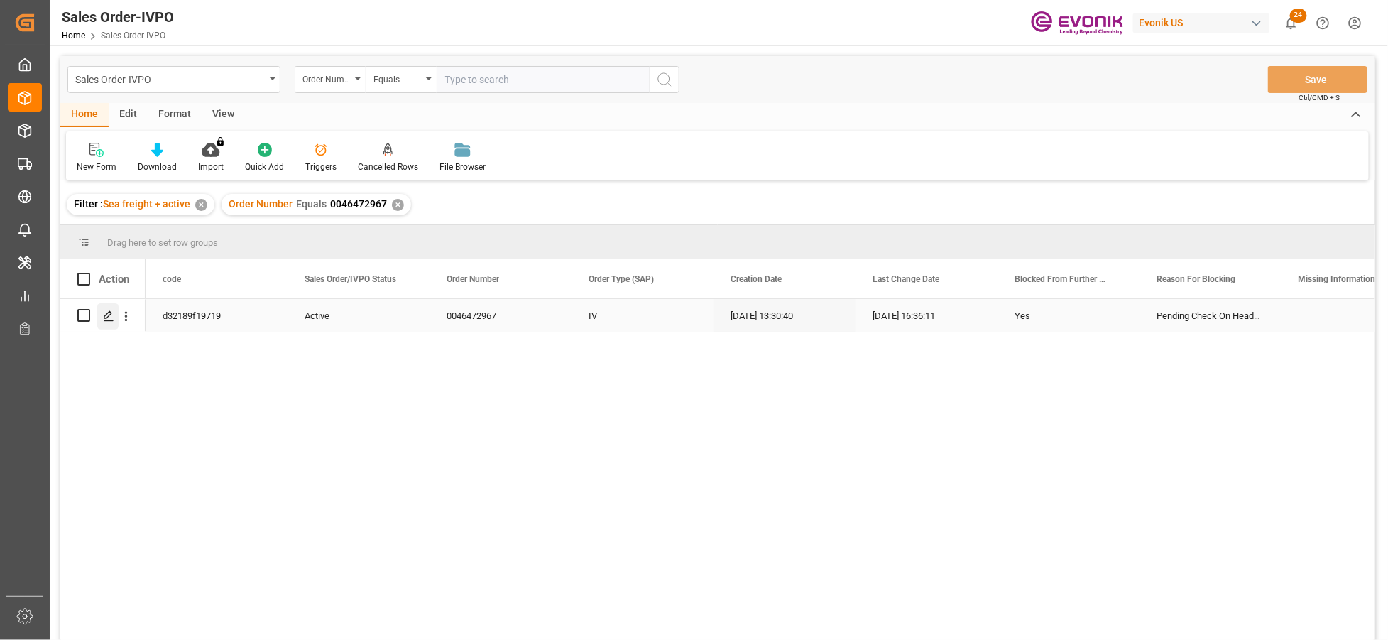
click at [107, 313] on icon "Press SPACE to select this row." at bounding box center [108, 315] width 11 height 11
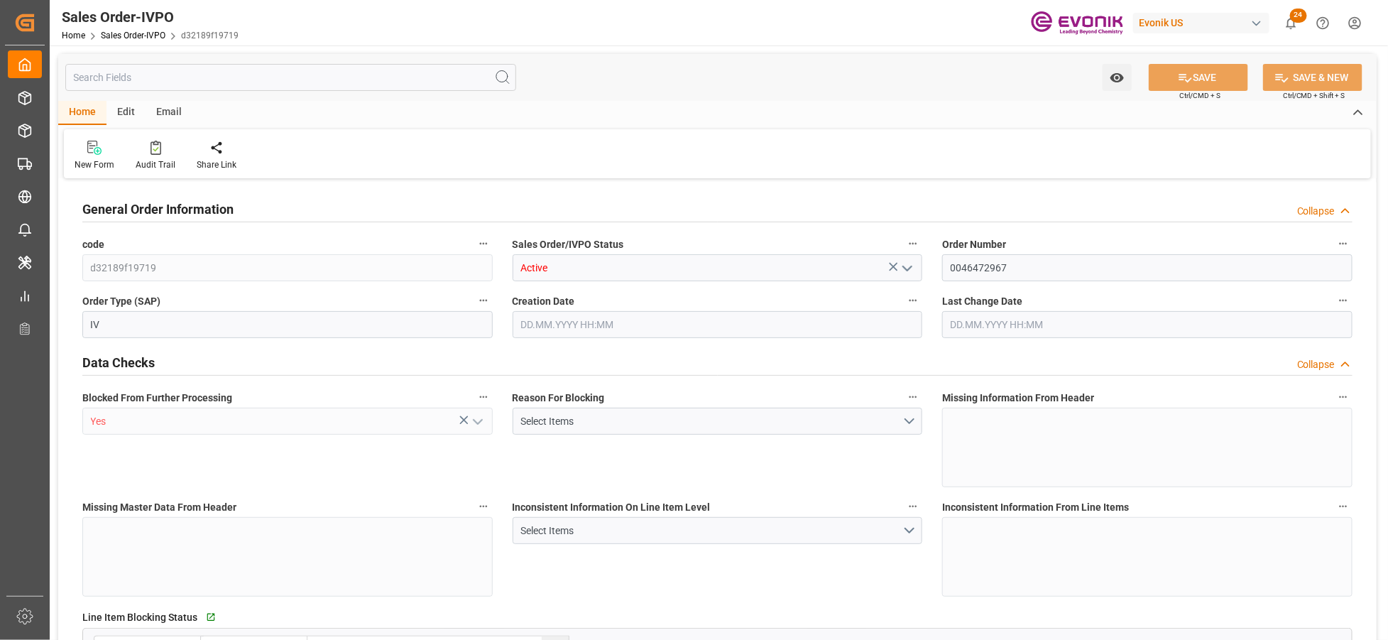
type input "TWKEL"
type input "0"
type input "1"
type input "872.8"
type input "4.9904"
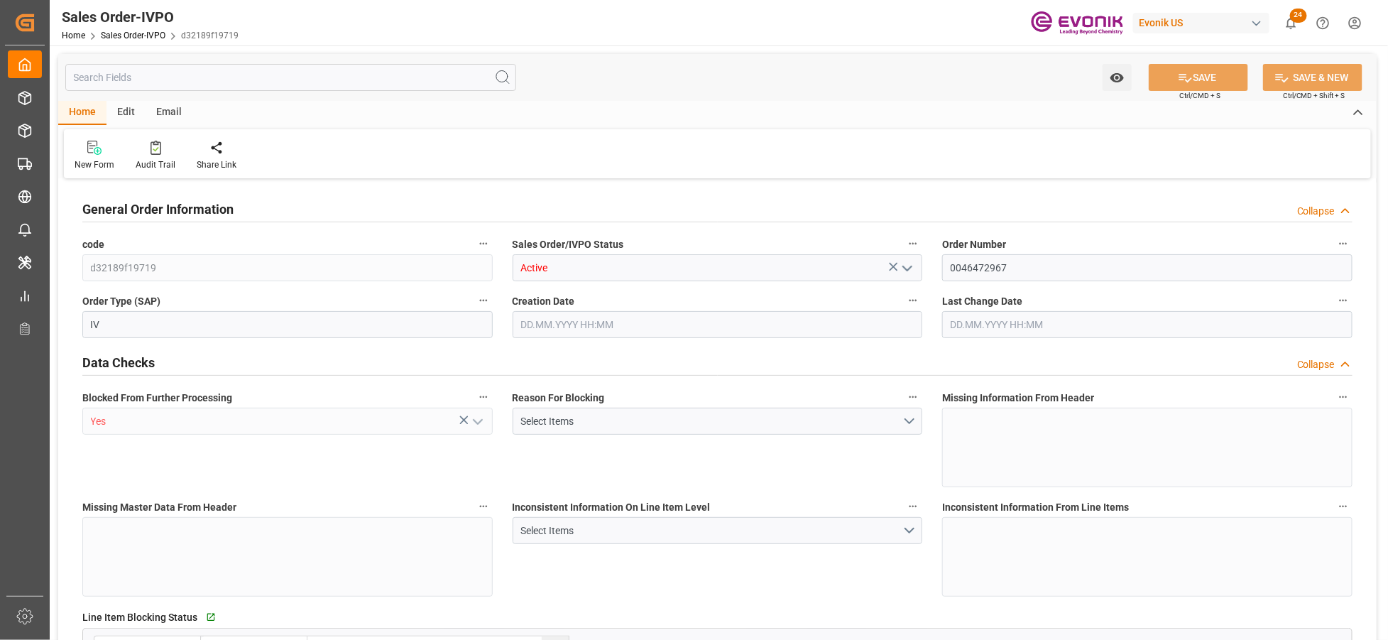
type input "0"
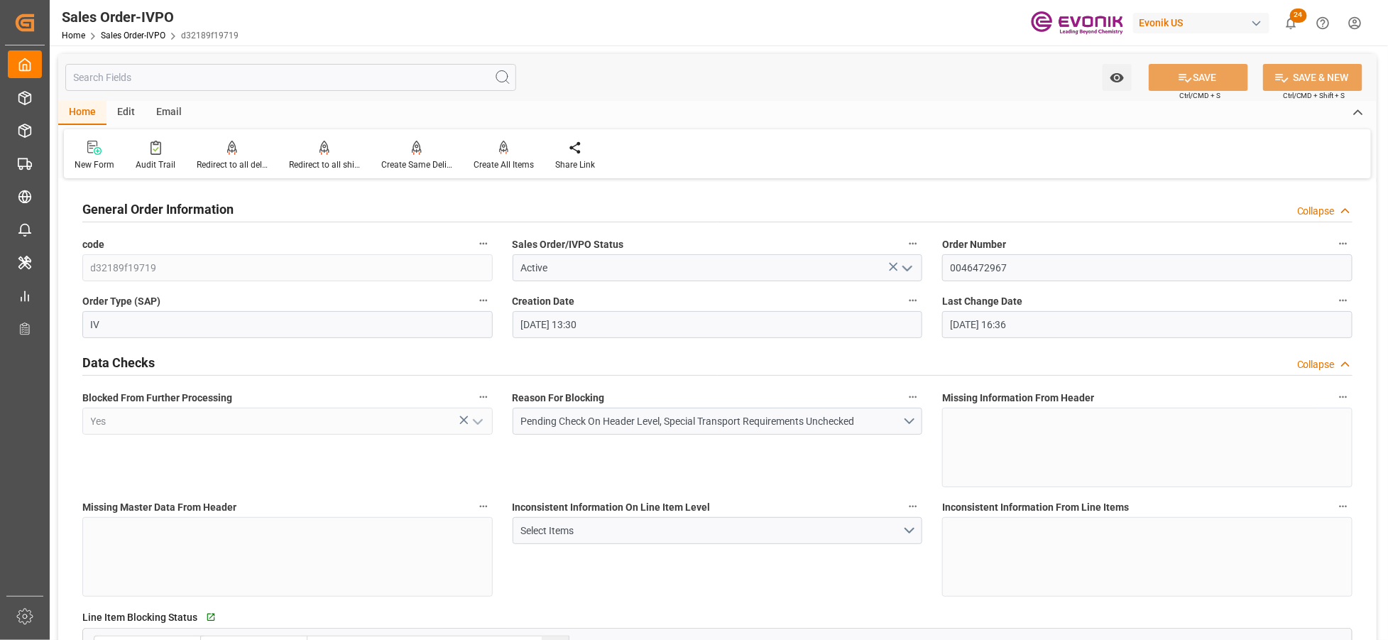
type input "23.09.2025 13:30"
type input "13.10.2025 16:36"
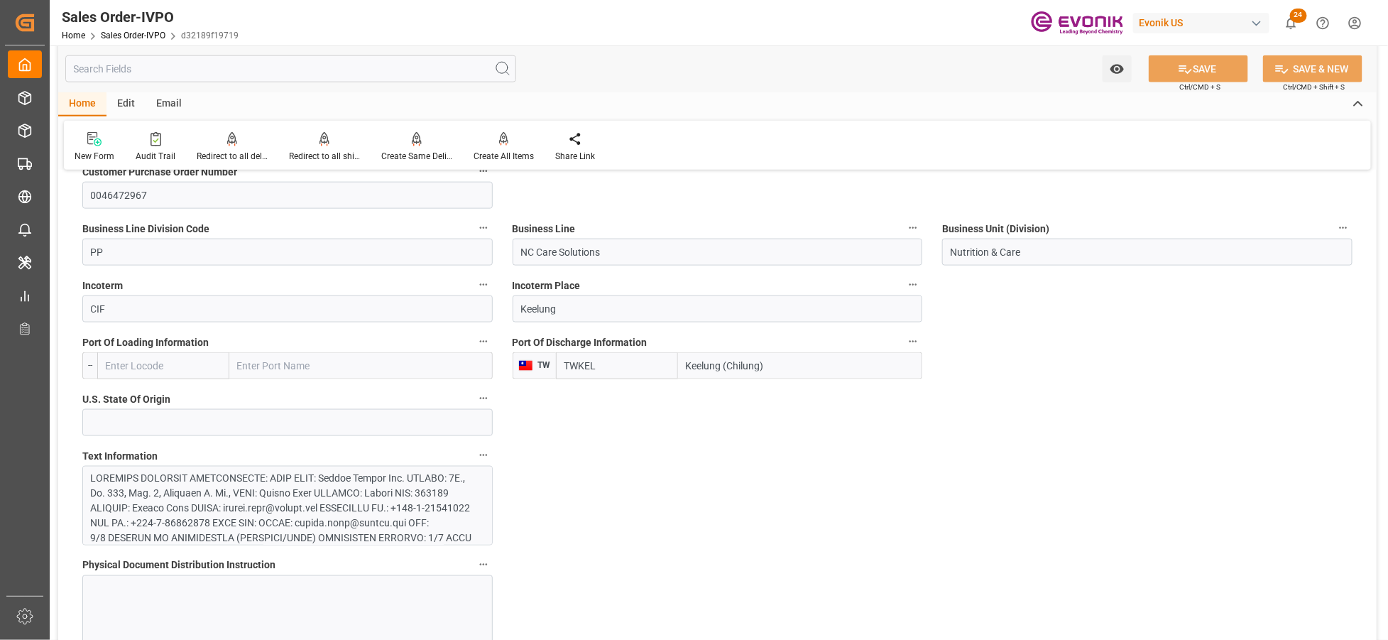
scroll to position [947, 0]
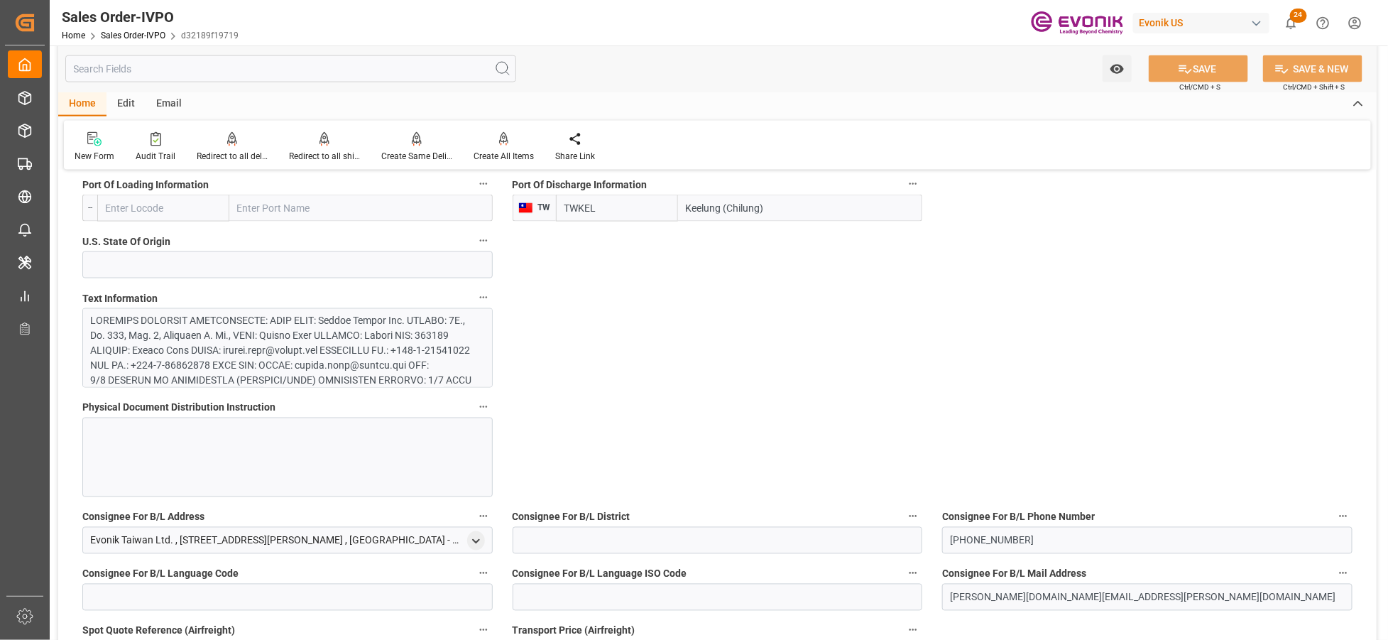
click at [380, 342] on div at bounding box center [282, 462] width 382 height 298
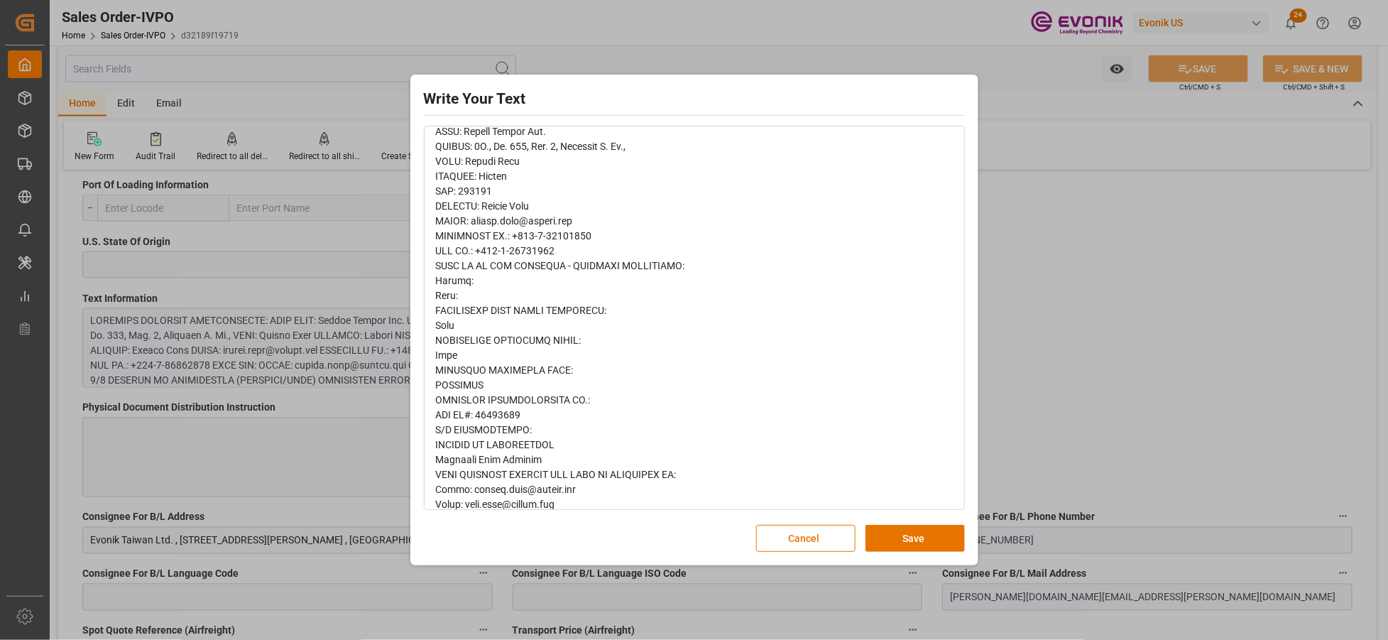
scroll to position [561, 0]
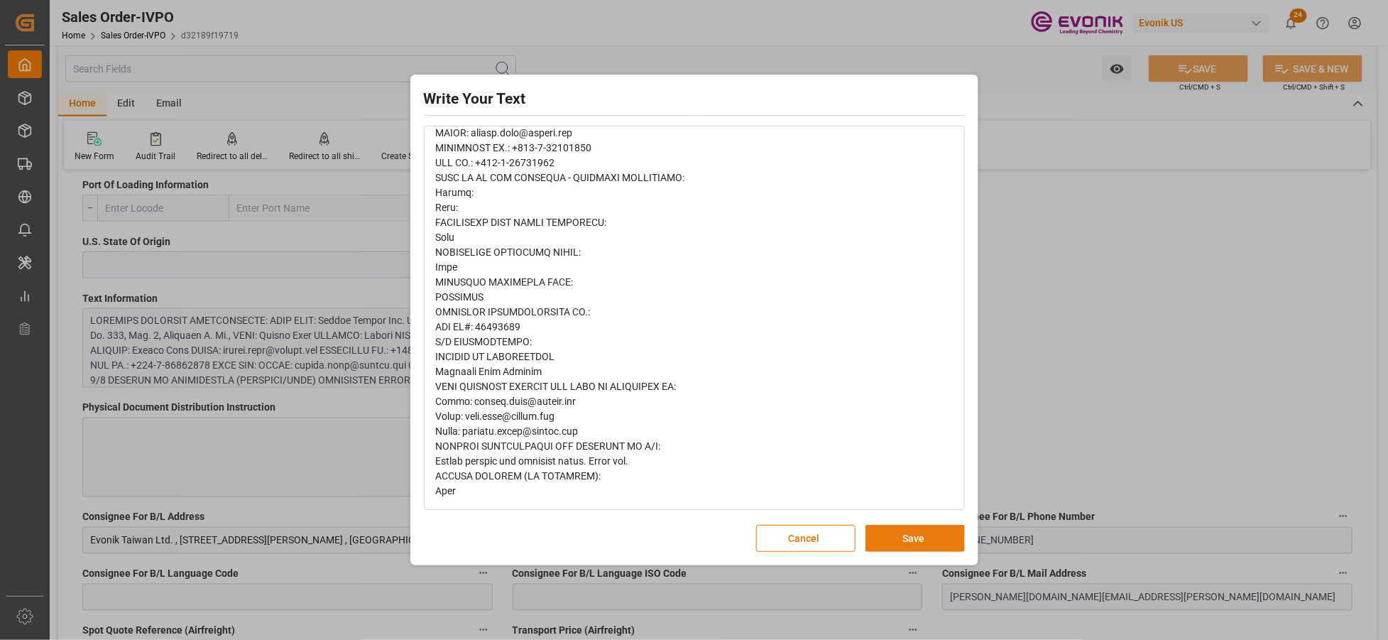
click at [913, 533] on button "Save" at bounding box center [915, 538] width 99 height 27
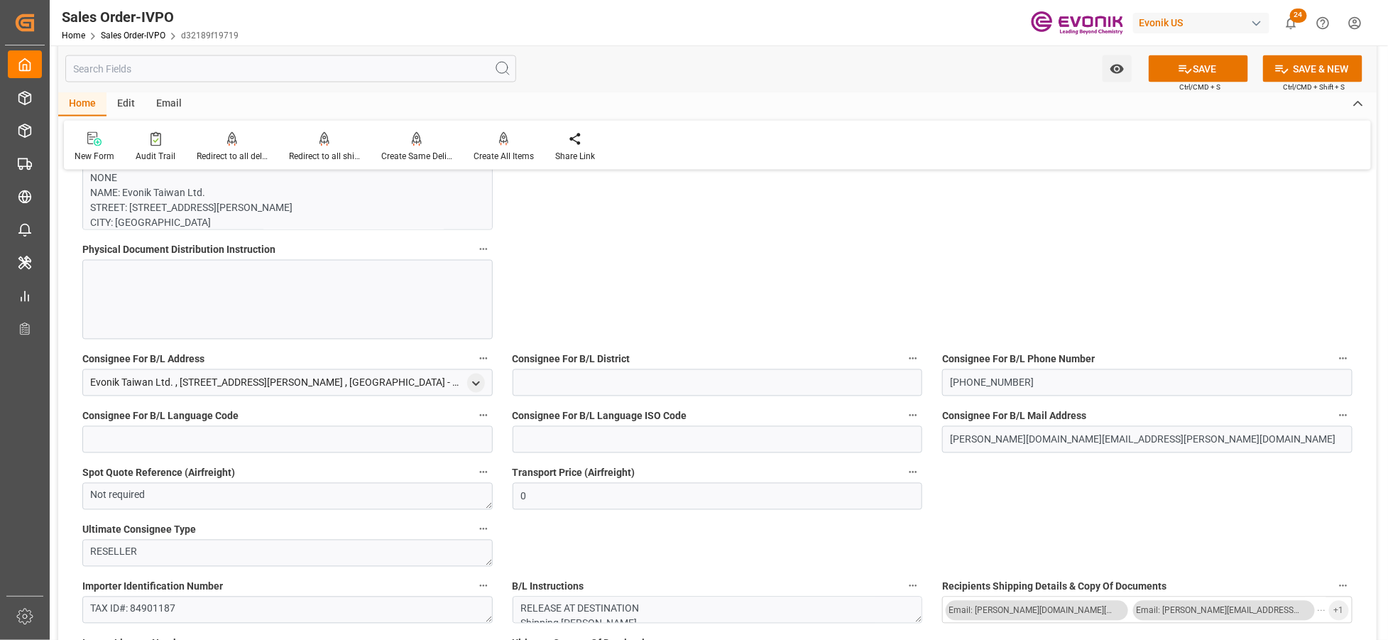
scroll to position [1420, 0]
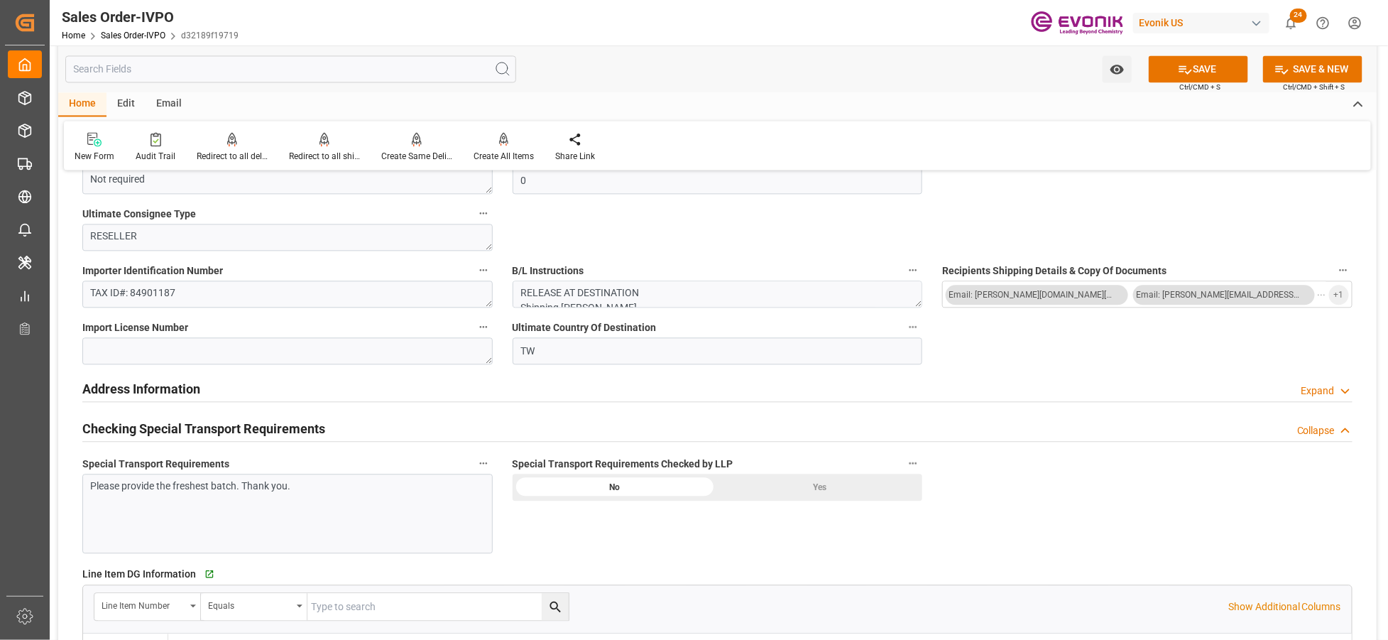
click at [800, 494] on div "Yes" at bounding box center [819, 487] width 205 height 27
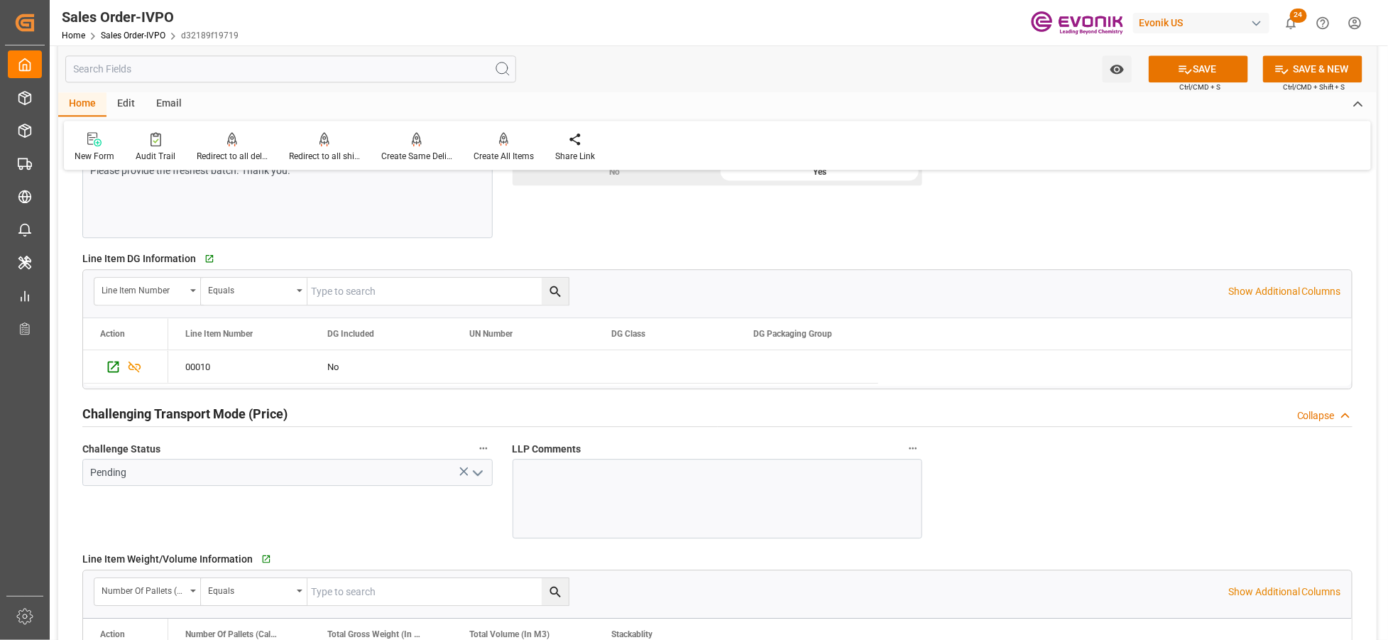
scroll to position [1893, 0]
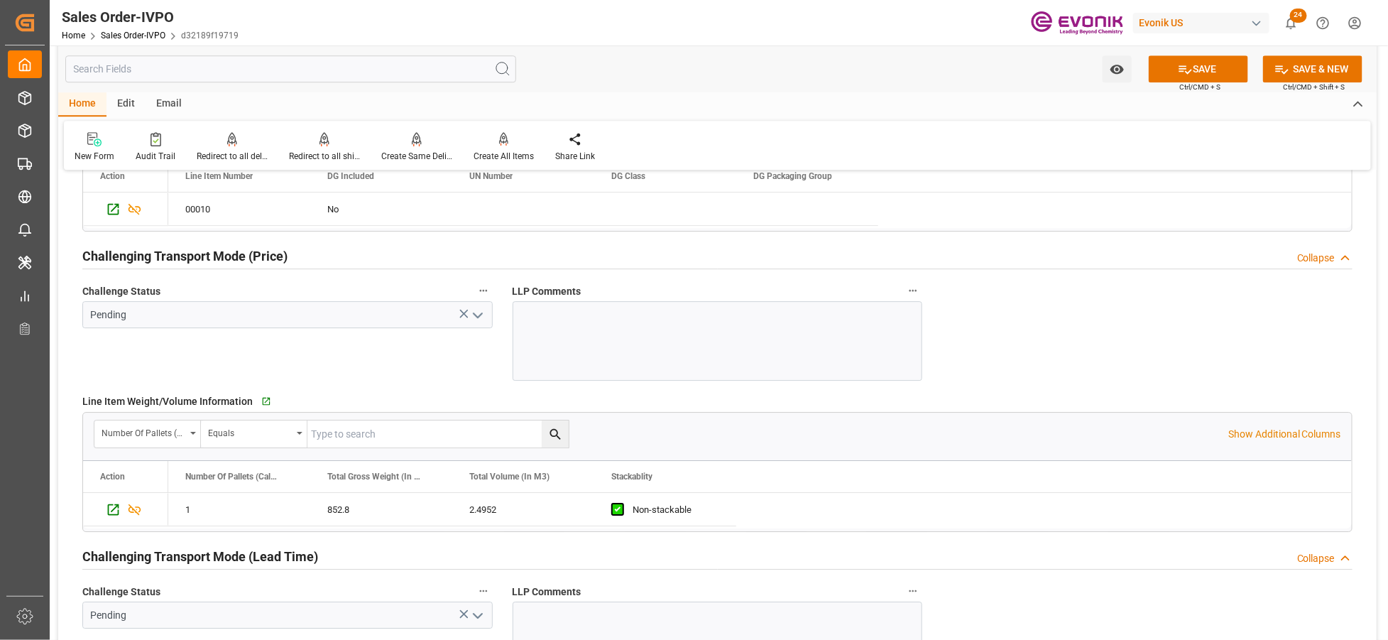
click at [479, 315] on polyline "open menu" at bounding box center [478, 315] width 9 height 4
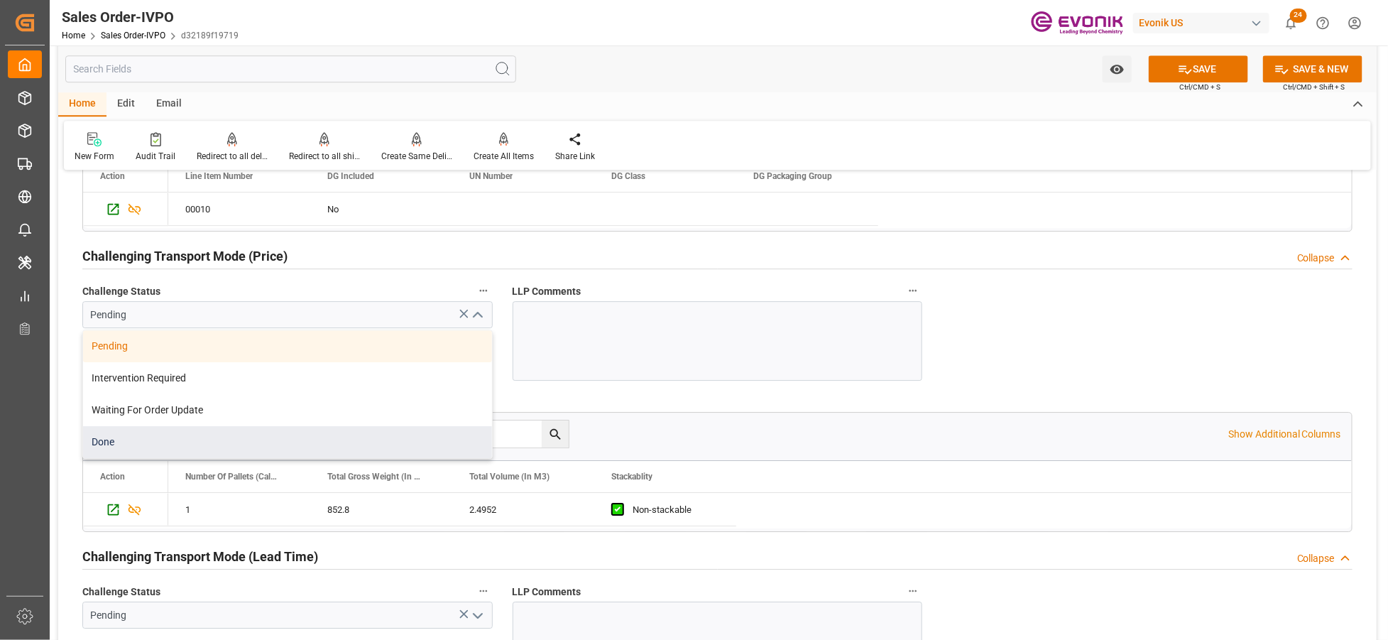
click at [334, 435] on div "Done" at bounding box center [287, 442] width 409 height 32
type input "Done"
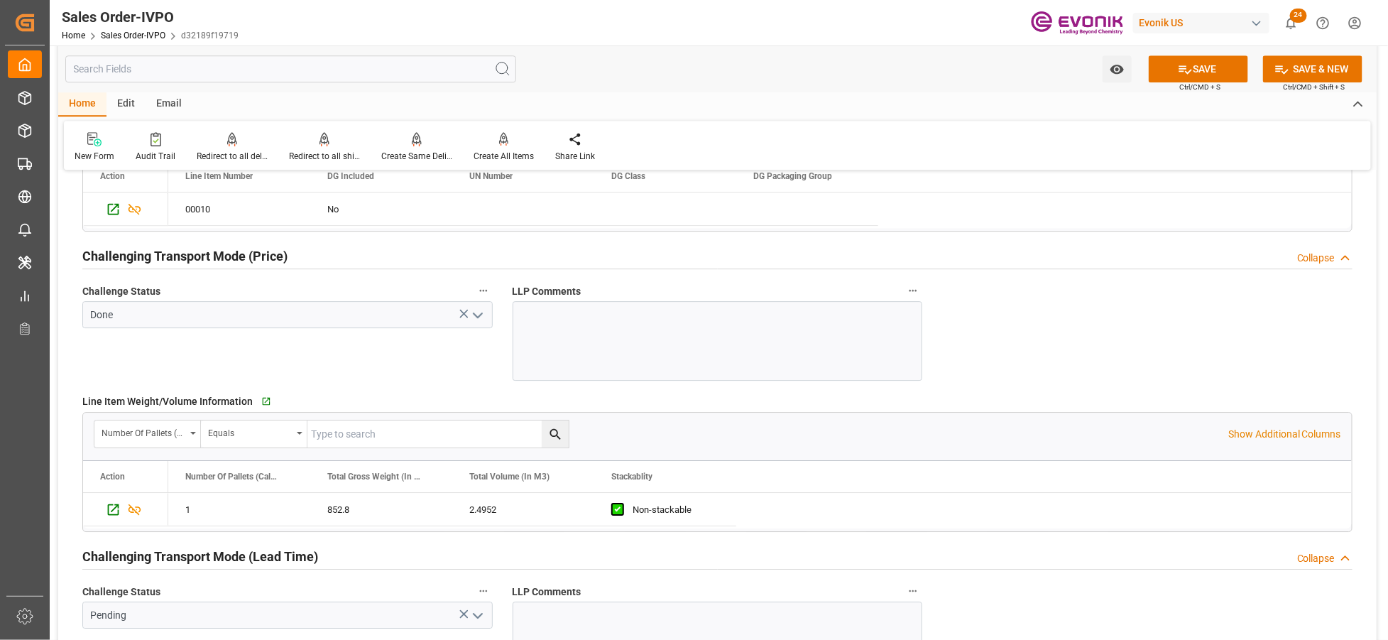
scroll to position [2051, 0]
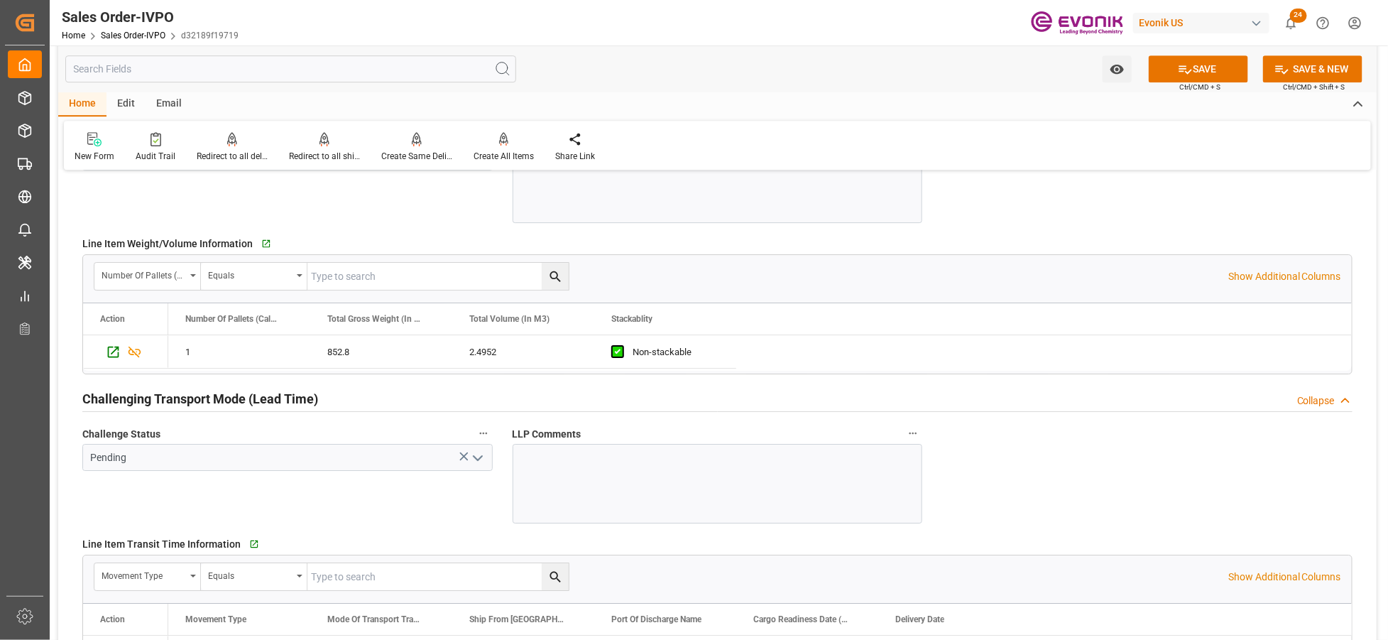
click at [480, 455] on icon "open menu" at bounding box center [477, 458] width 17 height 17
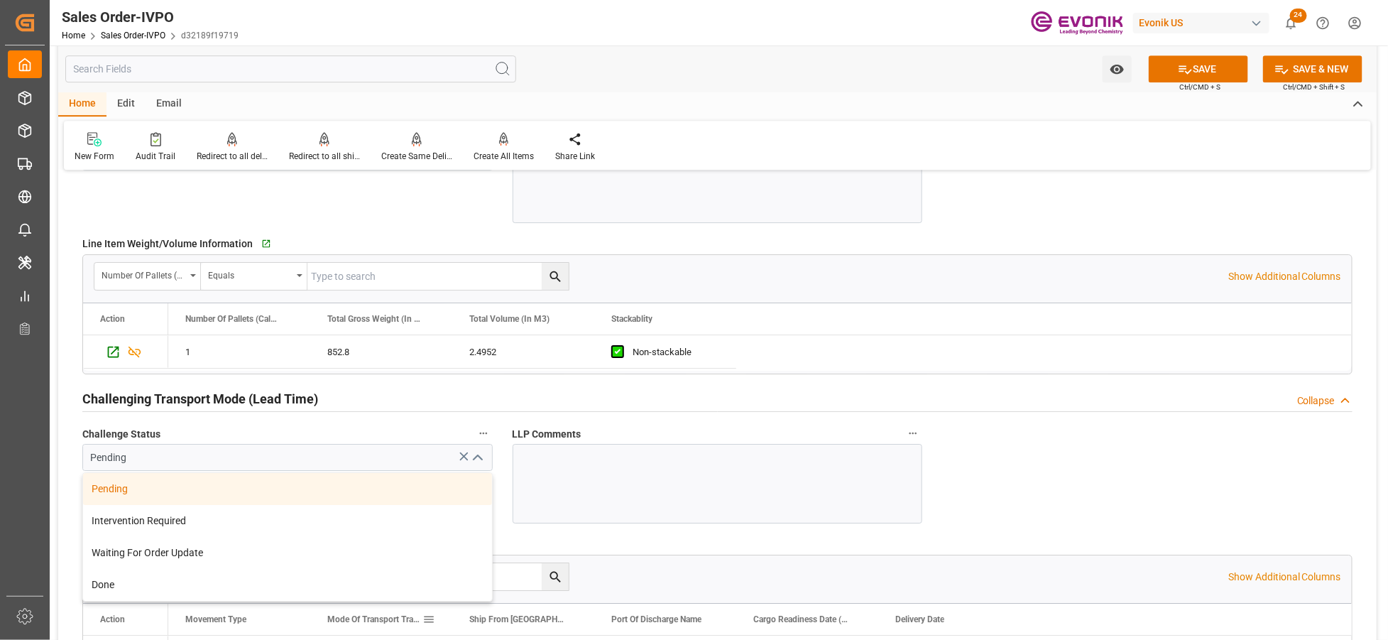
scroll to position [2209, 0]
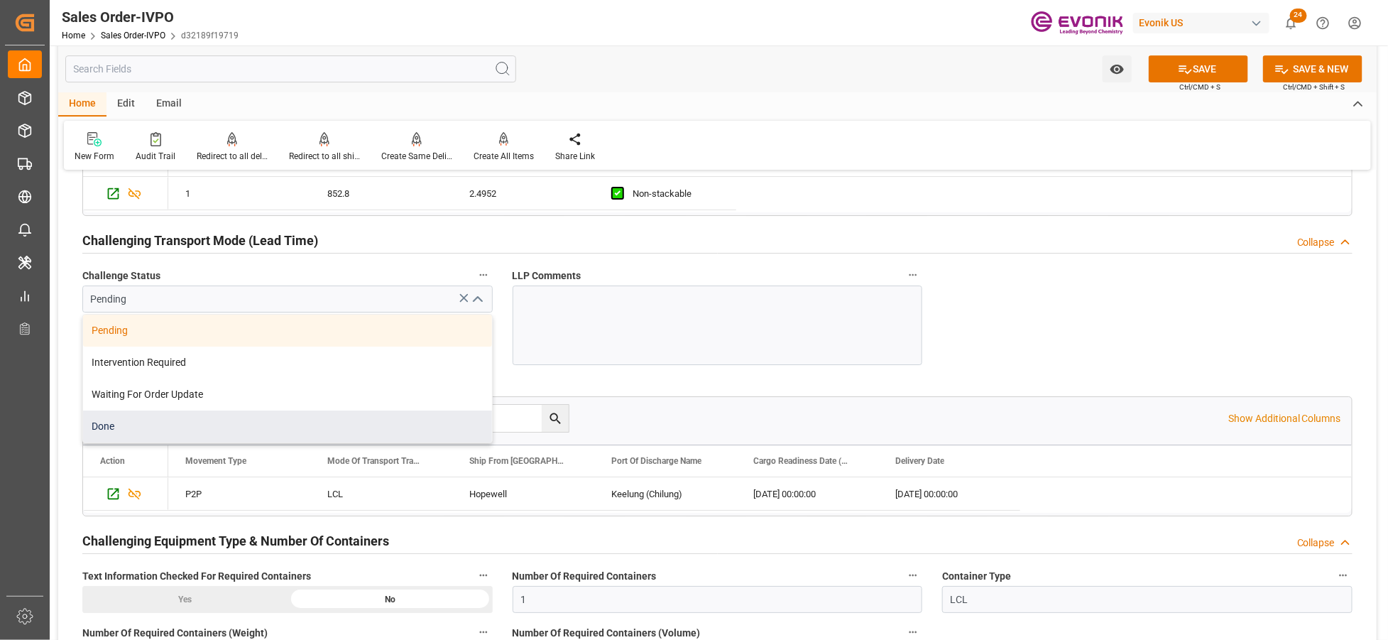
click at [178, 422] on div "Done" at bounding box center [287, 426] width 409 height 32
type input "Done"
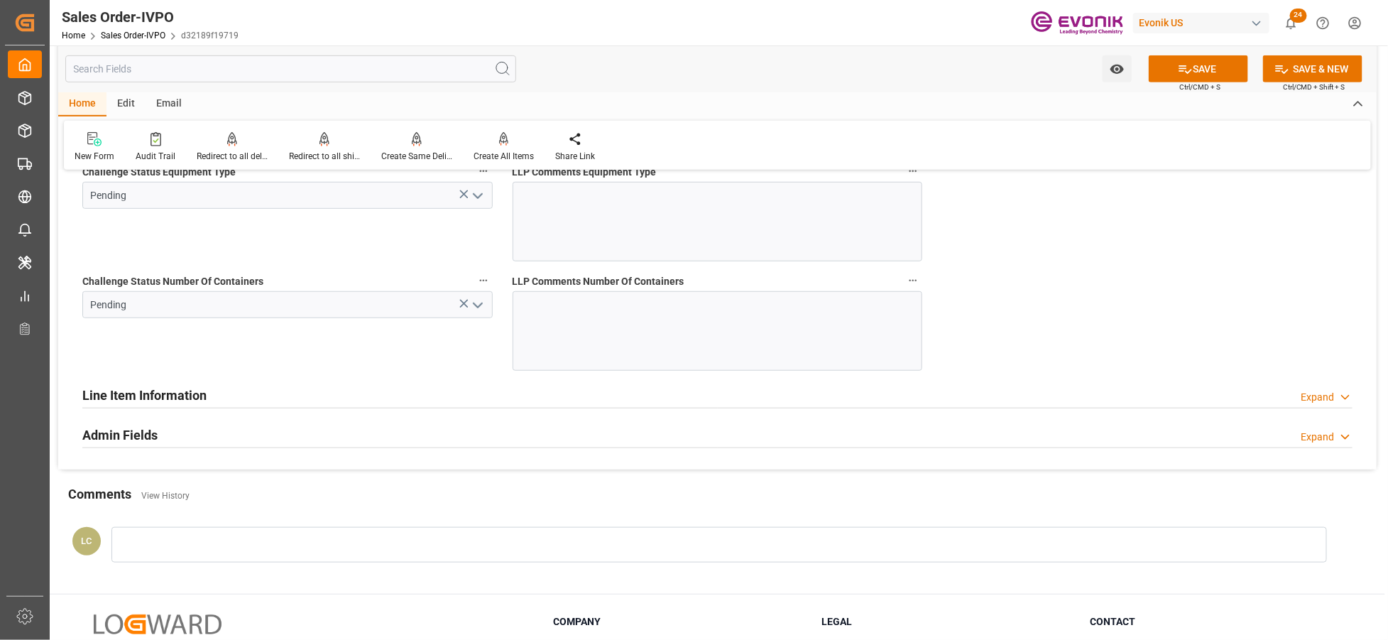
scroll to position [2682, 0]
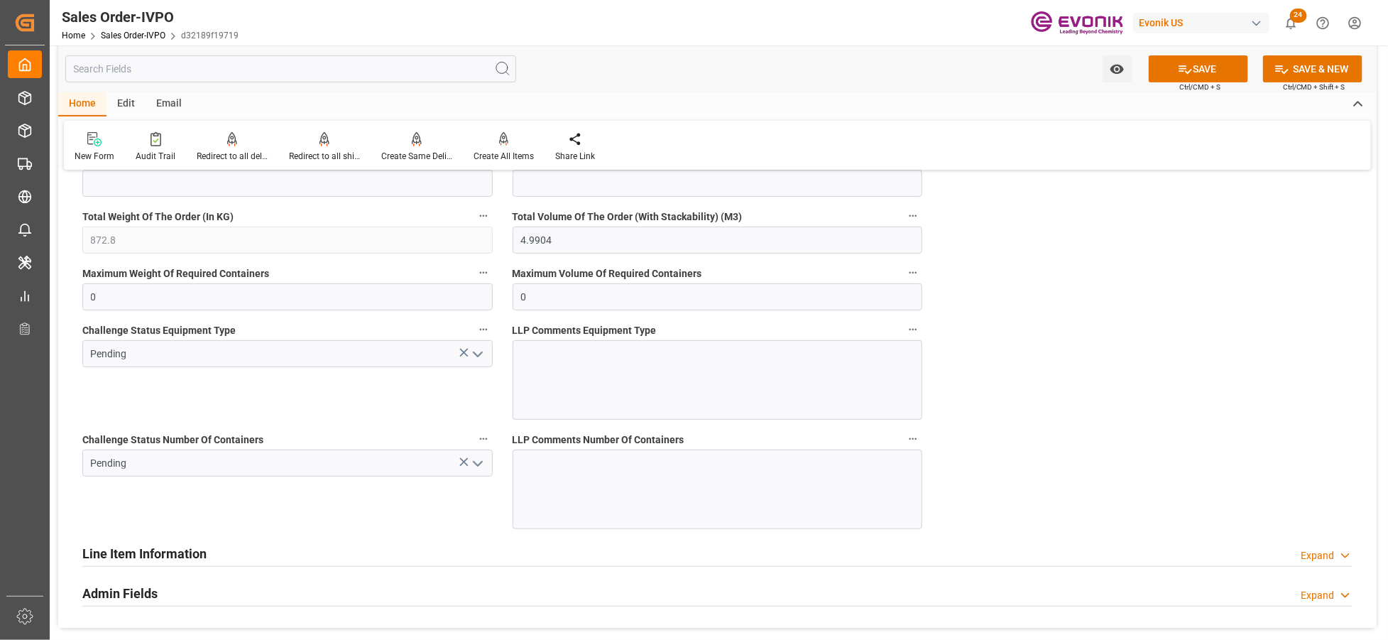
click at [473, 357] on icon "open menu" at bounding box center [477, 354] width 17 height 17
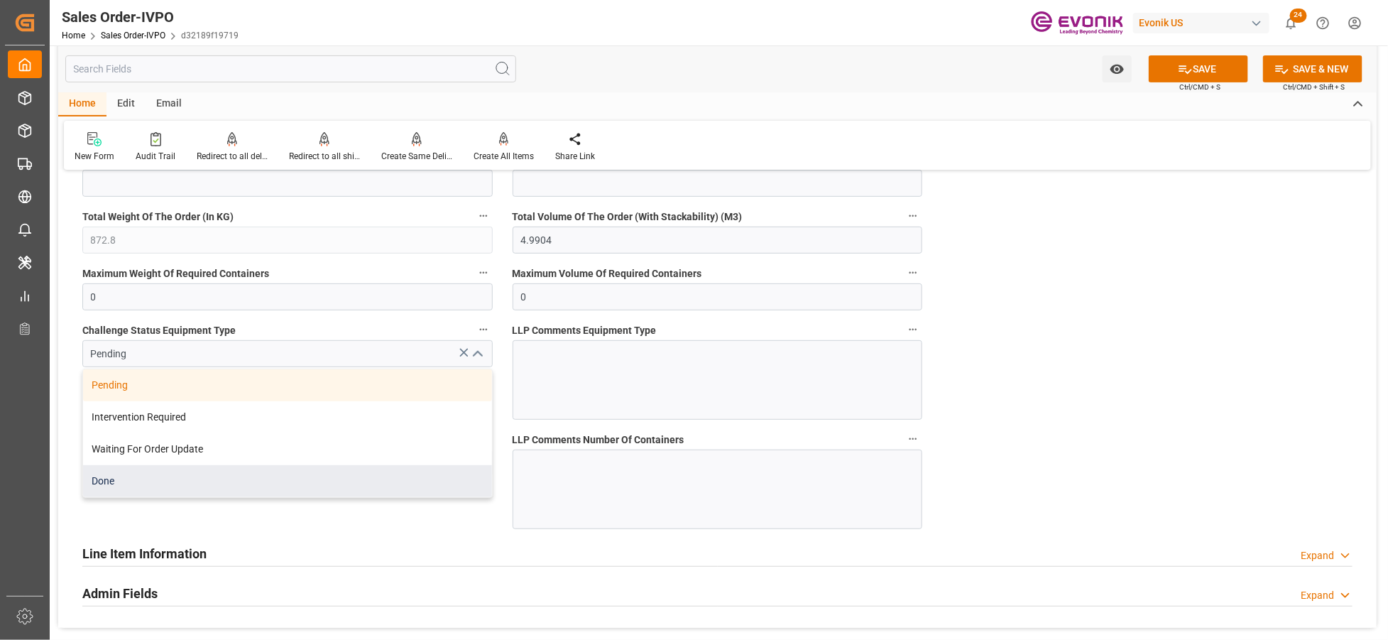
click at [237, 485] on div "Done" at bounding box center [287, 481] width 409 height 32
type input "Done"
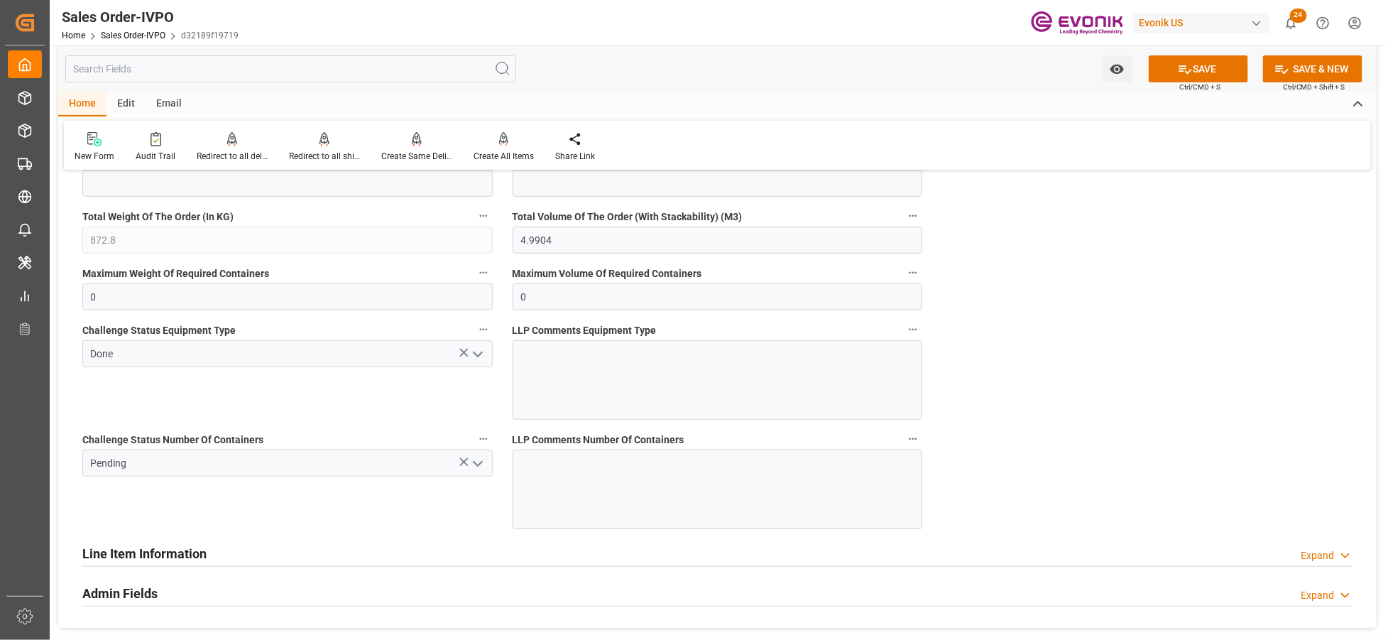
click at [470, 463] on icon "open menu" at bounding box center [477, 463] width 17 height 17
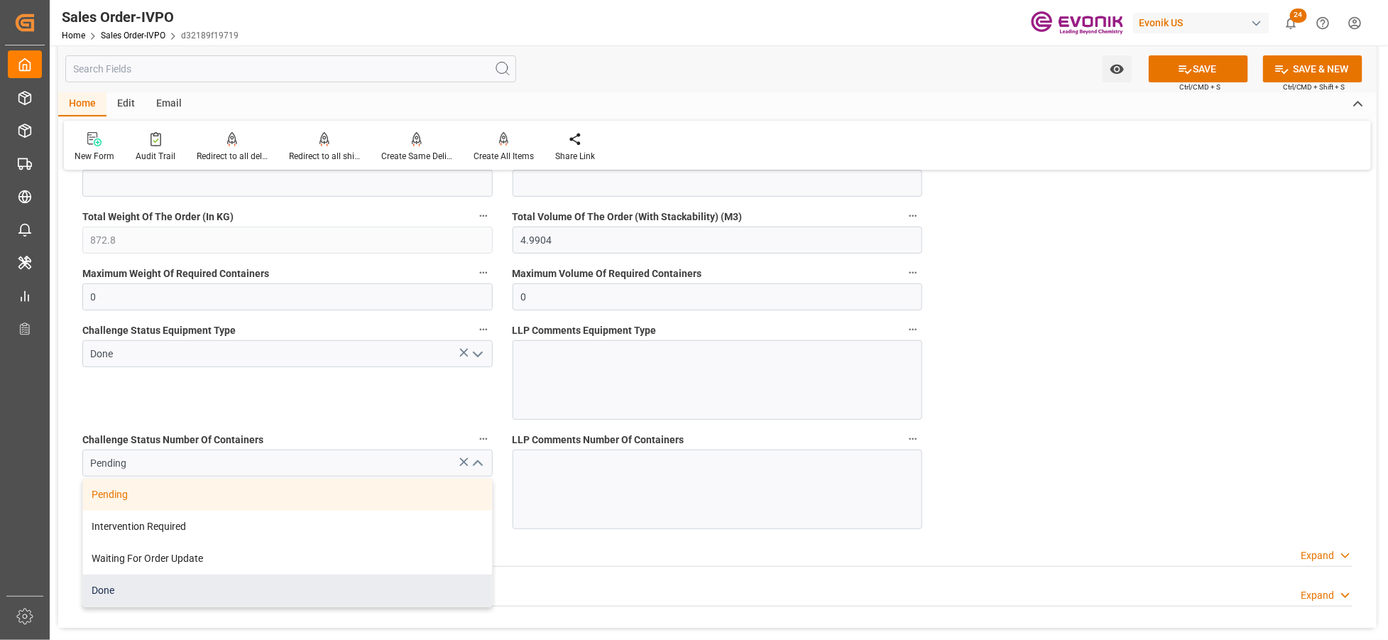
click at [239, 601] on div "Done" at bounding box center [287, 591] width 409 height 32
type input "Done"
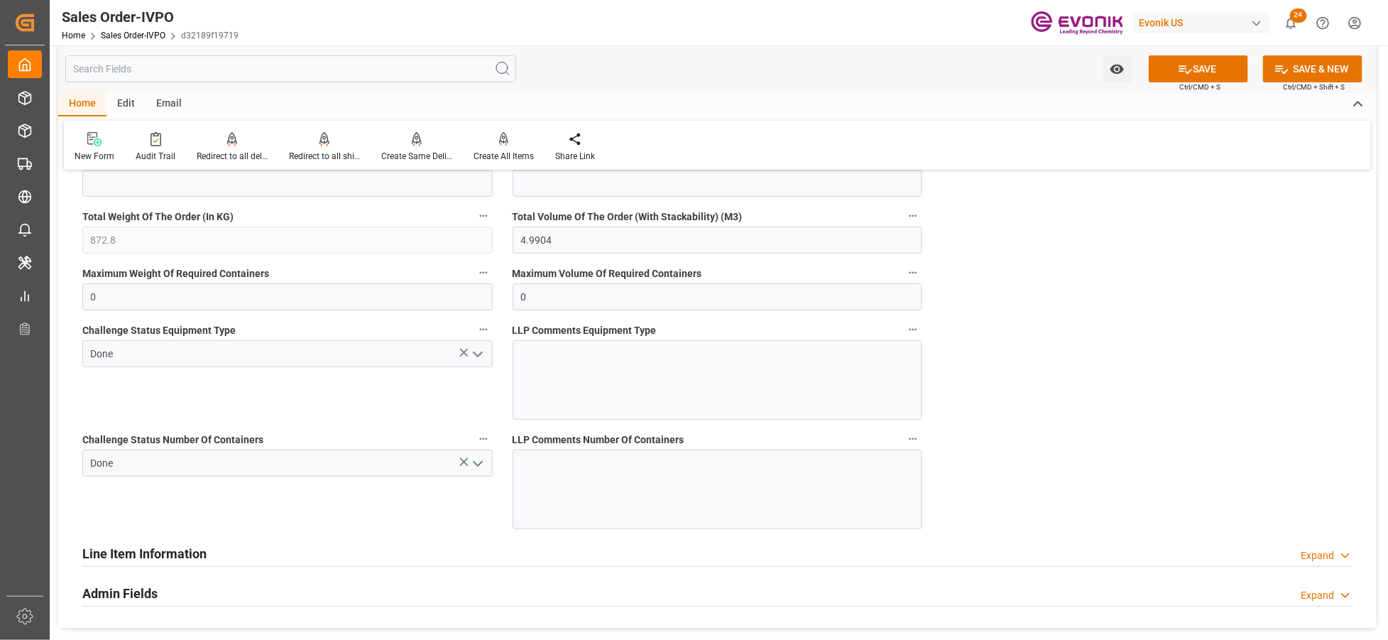
click at [1224, 60] on button "SAVE" at bounding box center [1198, 68] width 99 height 27
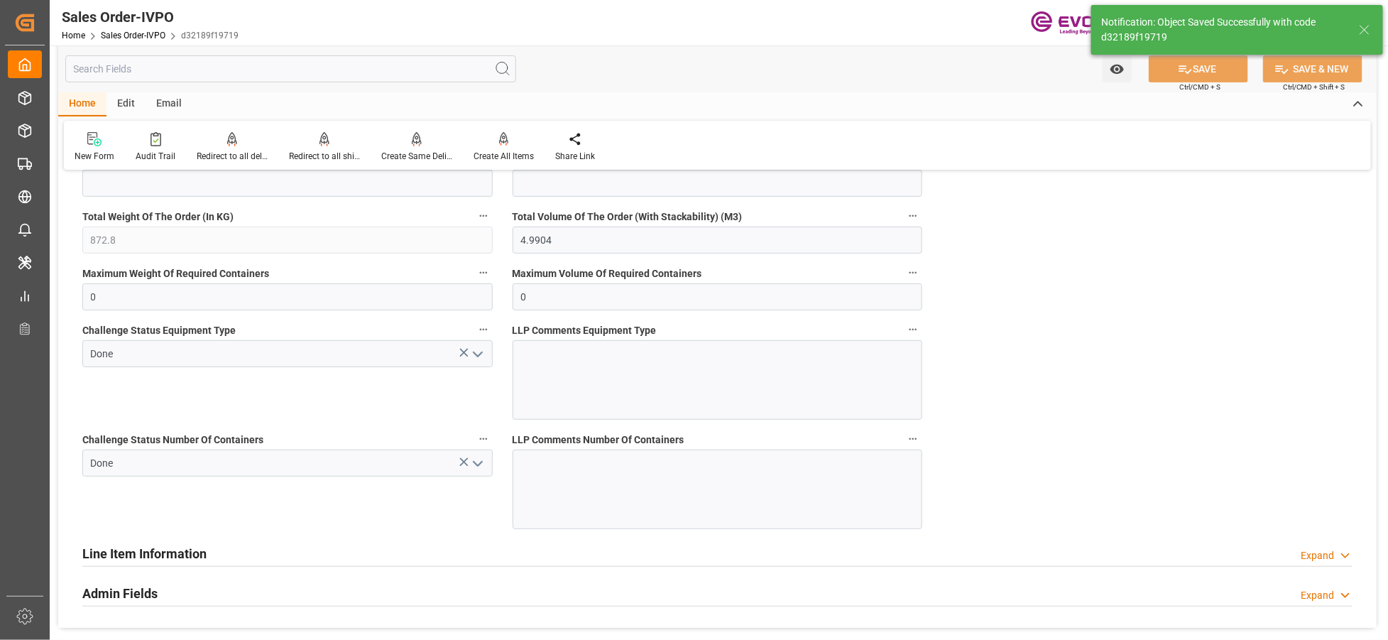
type input "[DATE] 04:42"
type input "No"
click at [499, 148] on div "Create All Items" at bounding box center [504, 146] width 82 height 31
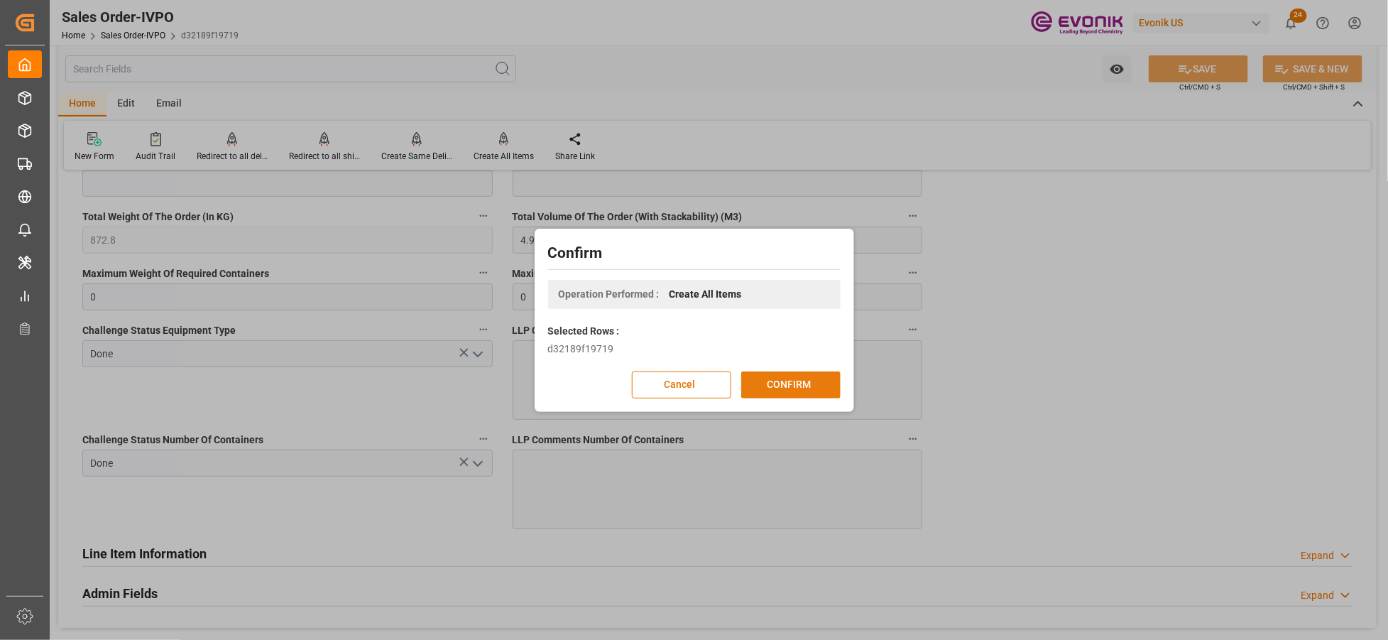
click at [763, 388] on button "CONFIRM" at bounding box center [790, 384] width 99 height 27
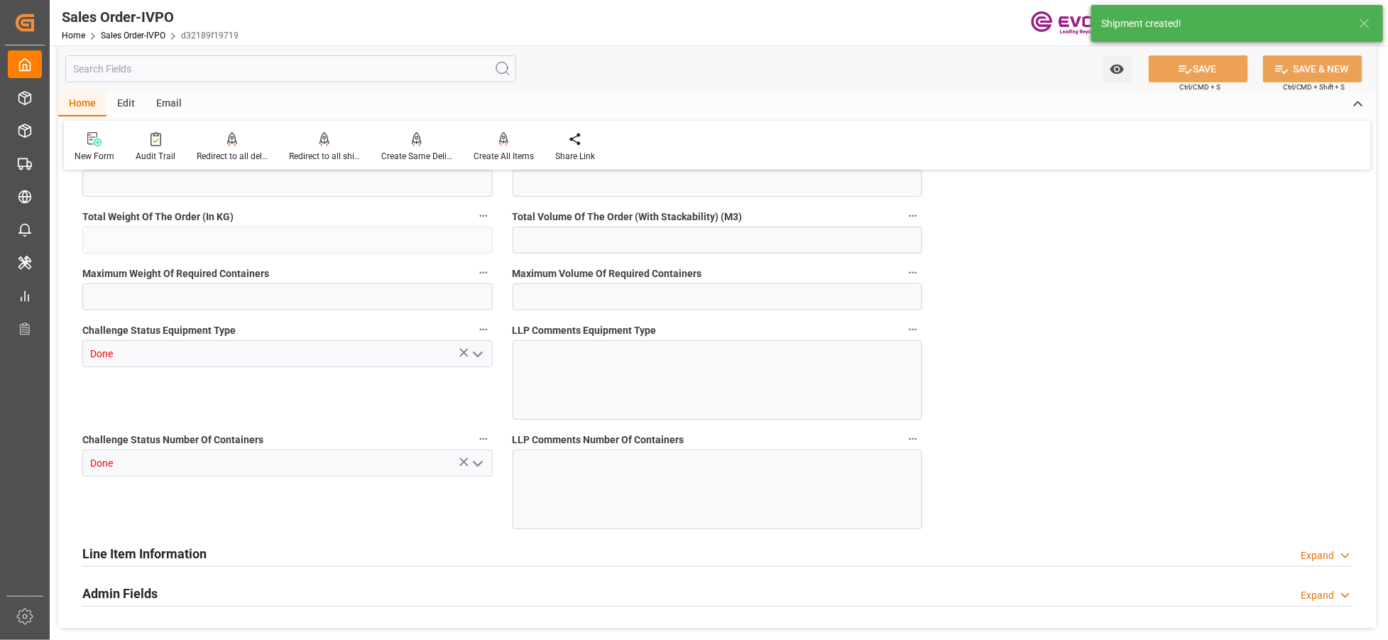
type input "TWKEL"
type input "0"
type input "1"
type input "872.8"
type input "4.9904"
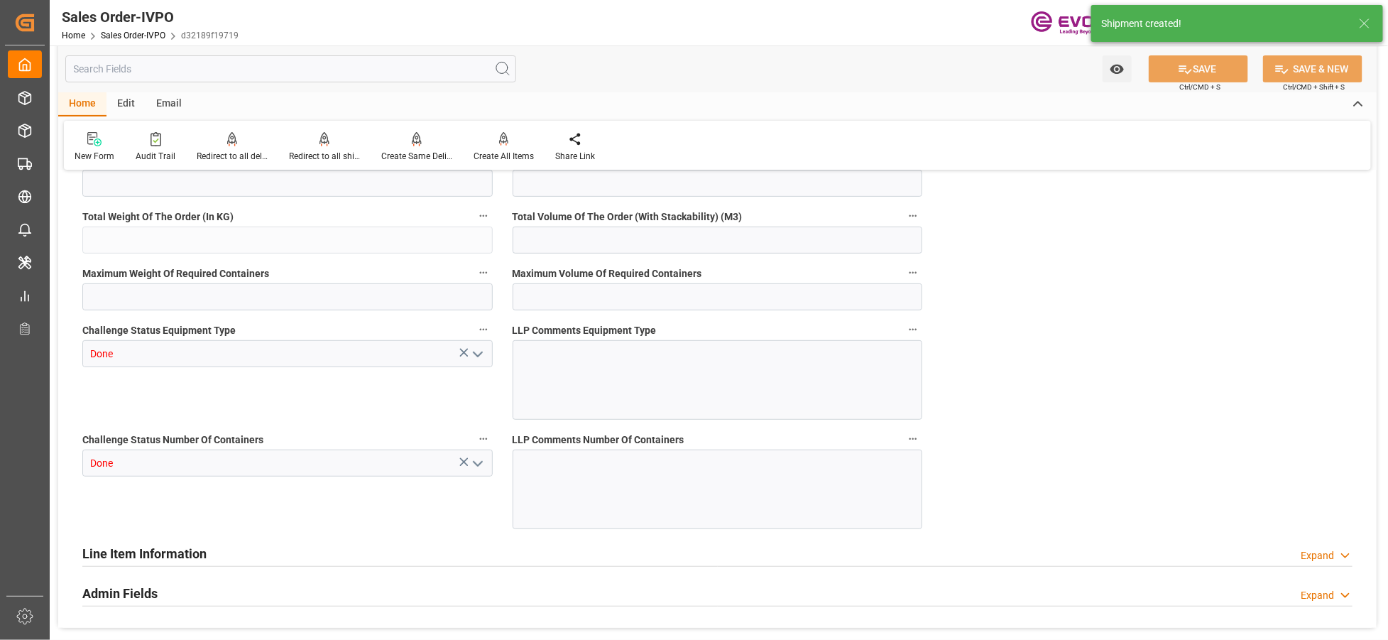
type input "0"
type input "23.09.2025 13:30"
type input "[DATE] 04:42"
click at [334, 146] on div at bounding box center [324, 138] width 71 height 15
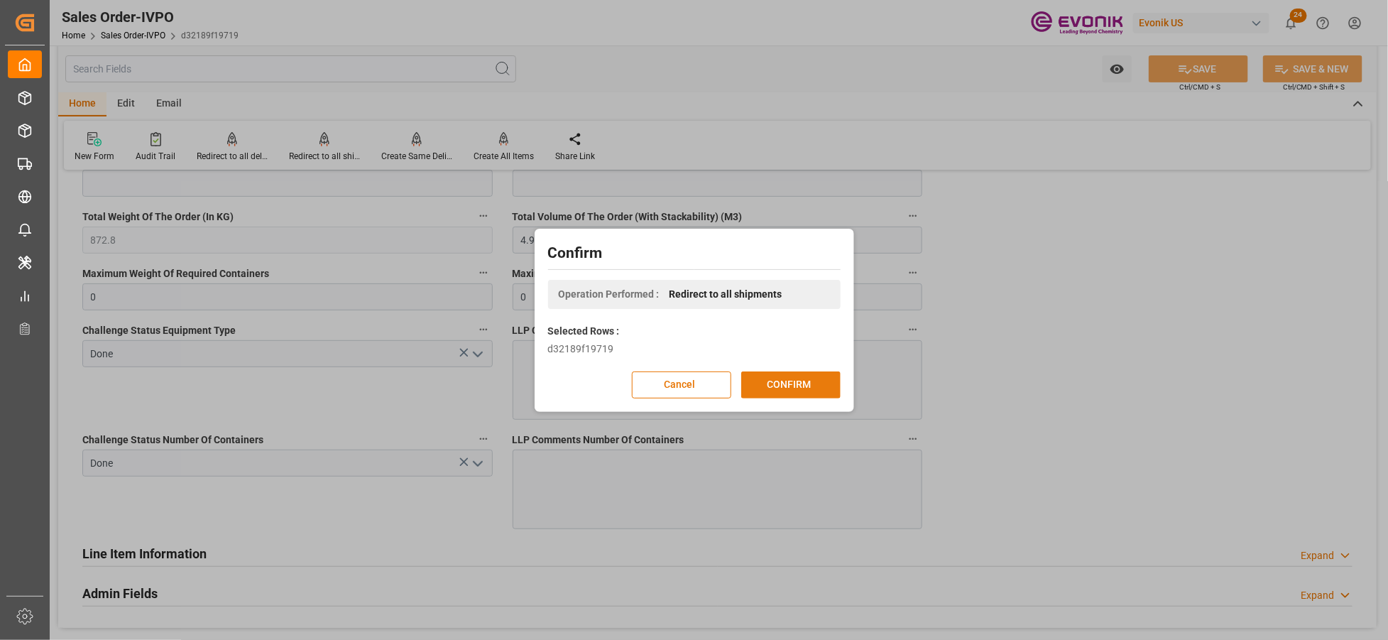
click at [822, 386] on button "CONFIRM" at bounding box center [790, 384] width 99 height 27
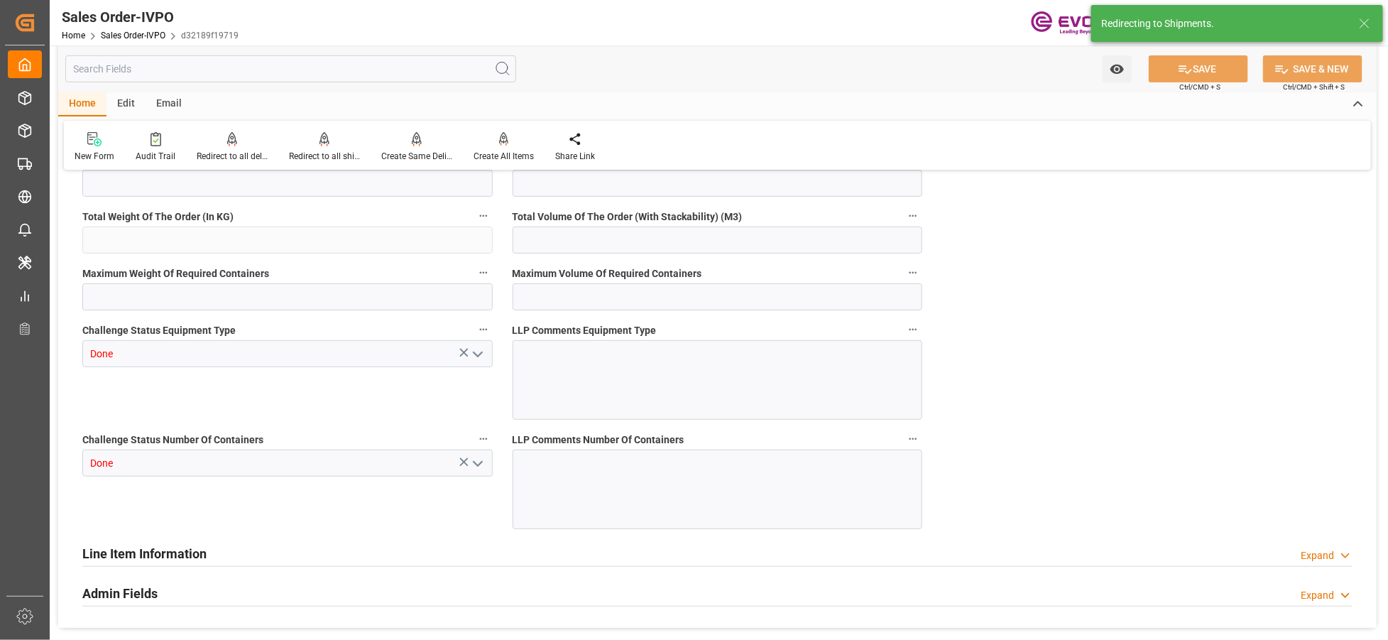
type input "TWKEL"
type input "0"
type input "1"
type input "872.8"
type input "4.9904"
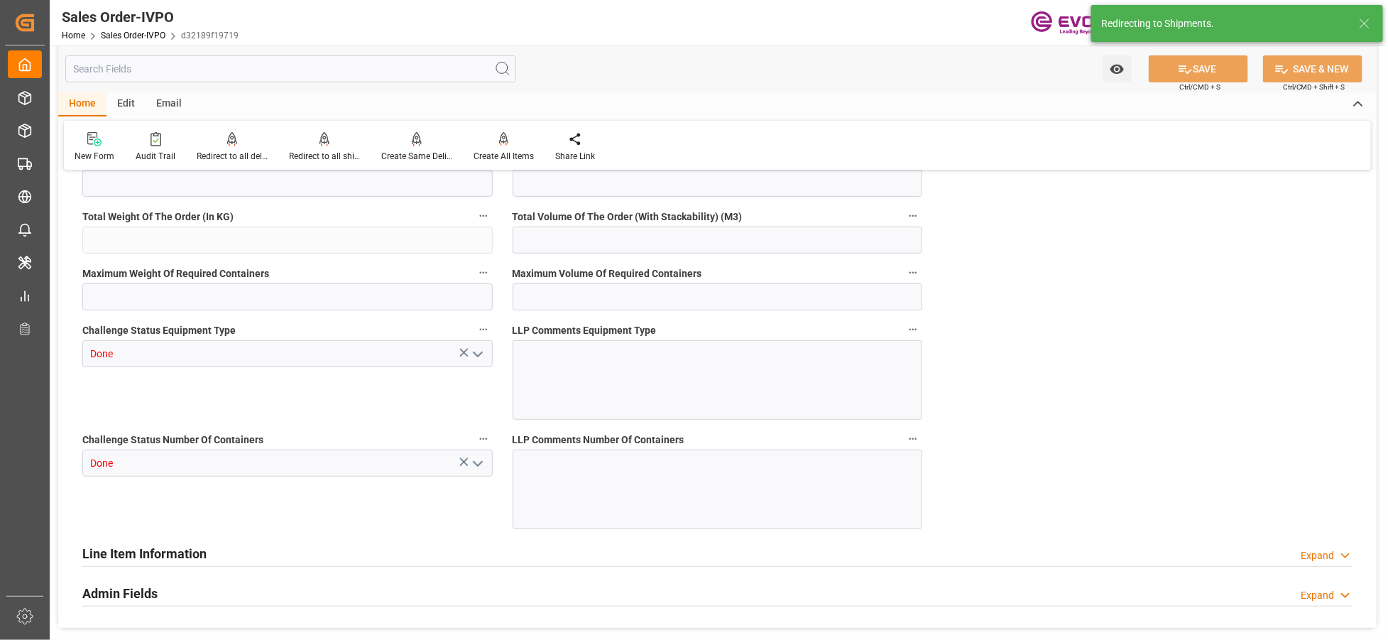
type input "0"
type input "23.09.2025 13:30"
type input "[DATE] 04:42"
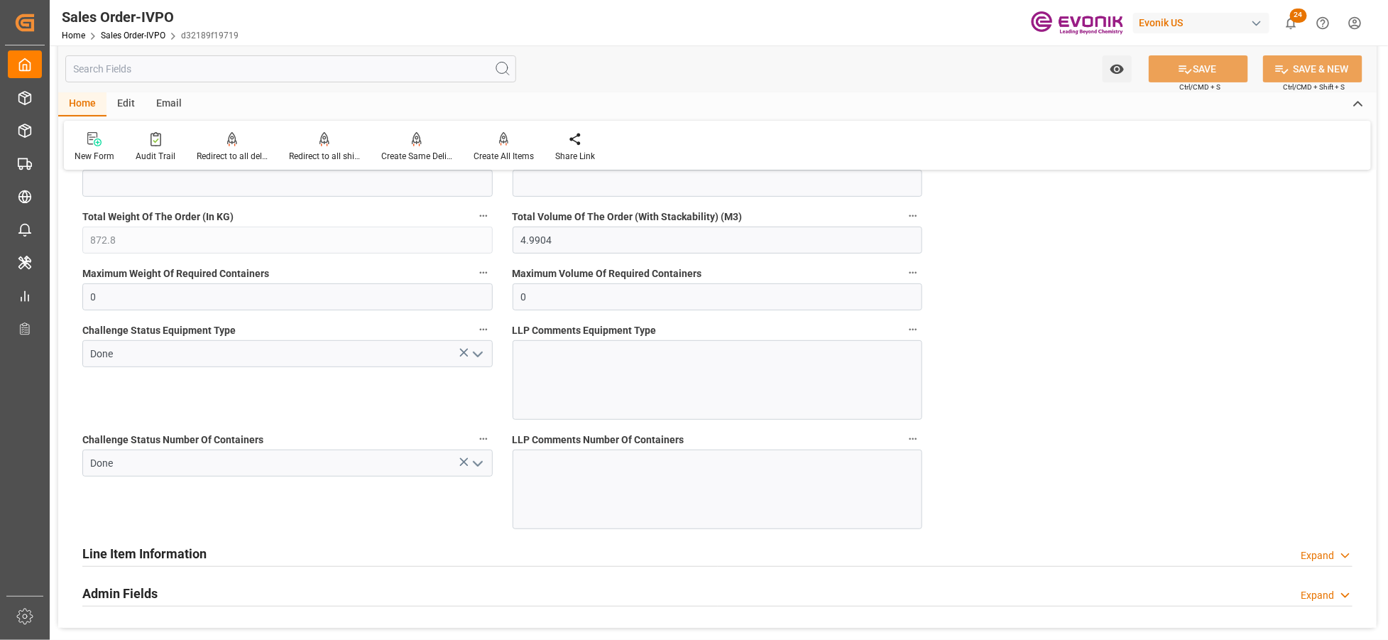
scroll to position [2367, 0]
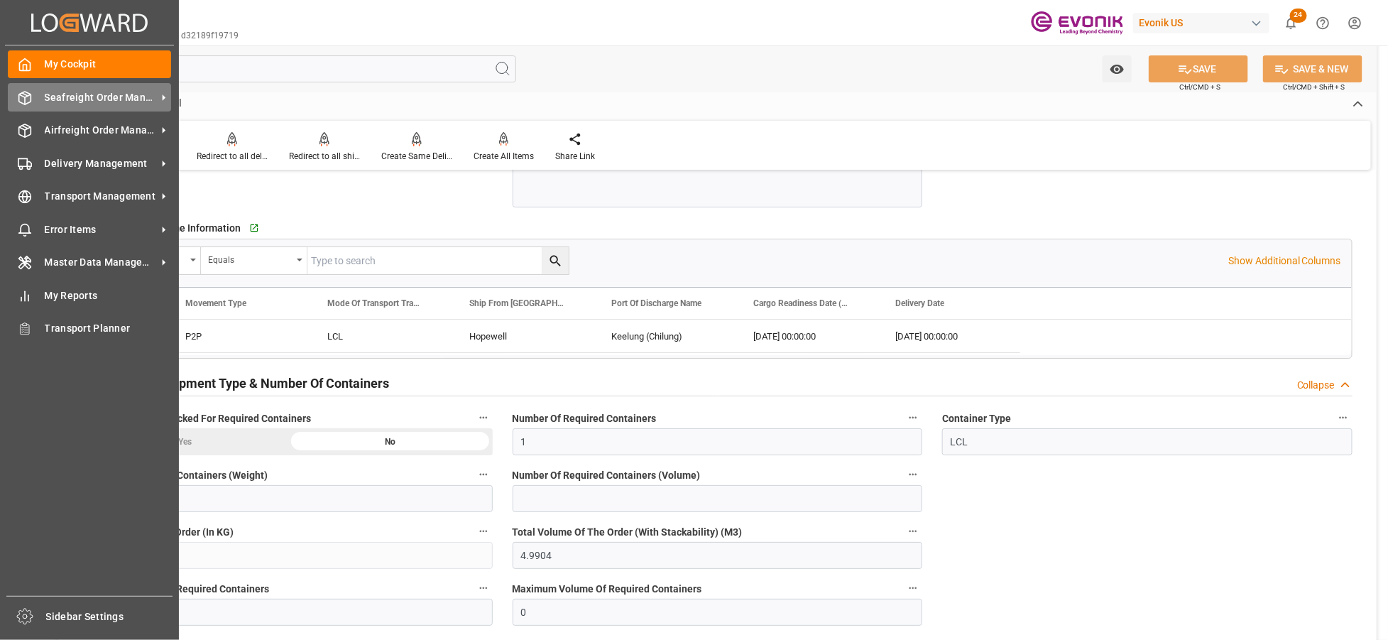
click at [58, 98] on span "Seafreight Order Management" at bounding box center [101, 97] width 112 height 15
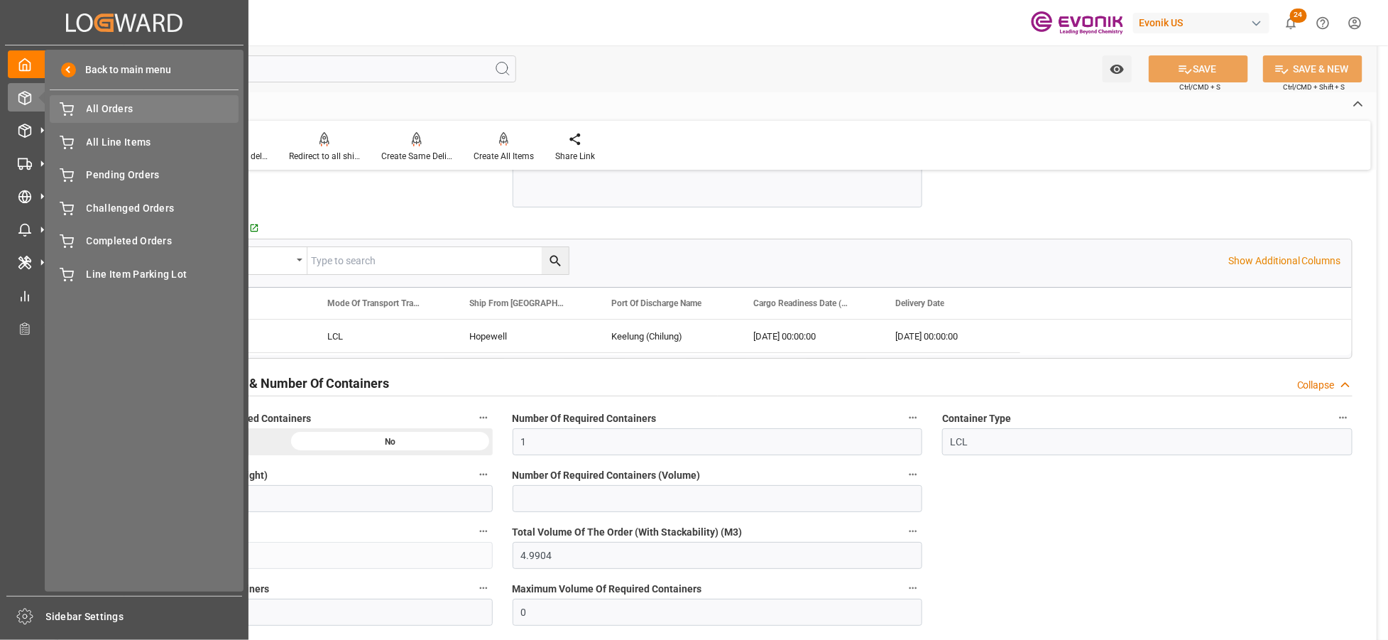
click at [115, 108] on span "All Orders" at bounding box center [163, 109] width 153 height 15
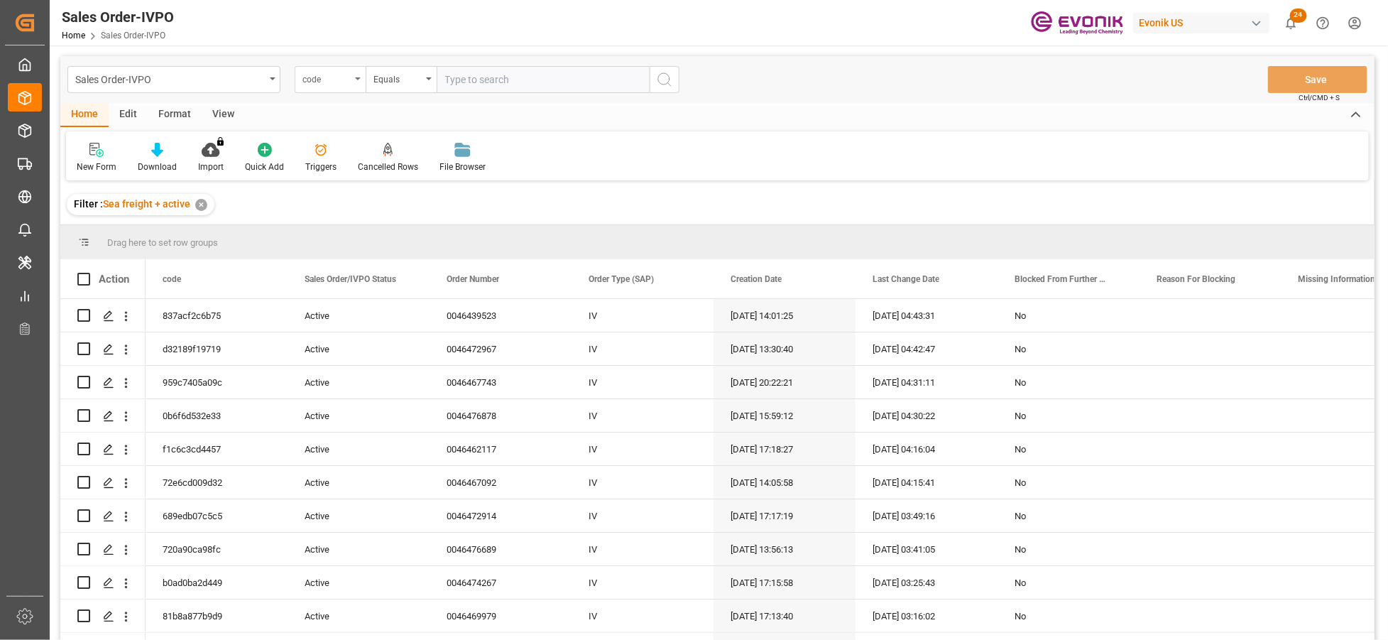
click at [342, 82] on div "code" at bounding box center [327, 78] width 48 height 16
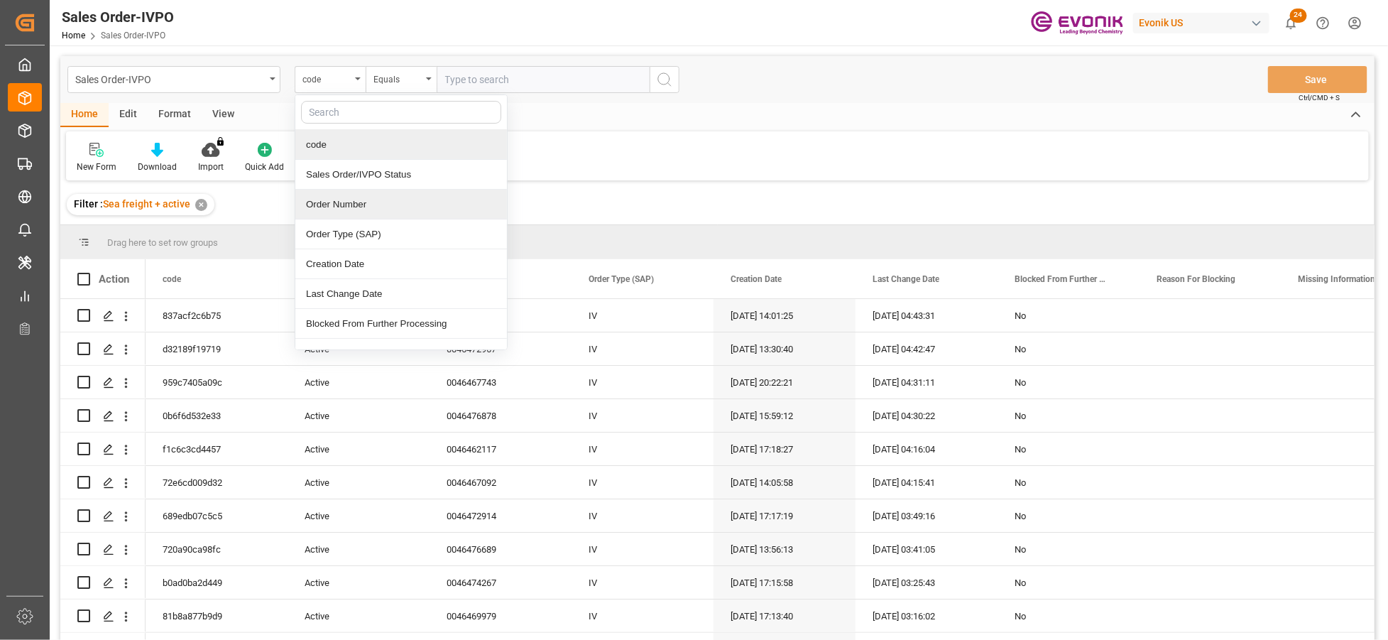
click at [359, 211] on div "Order Number" at bounding box center [401, 205] width 212 height 30
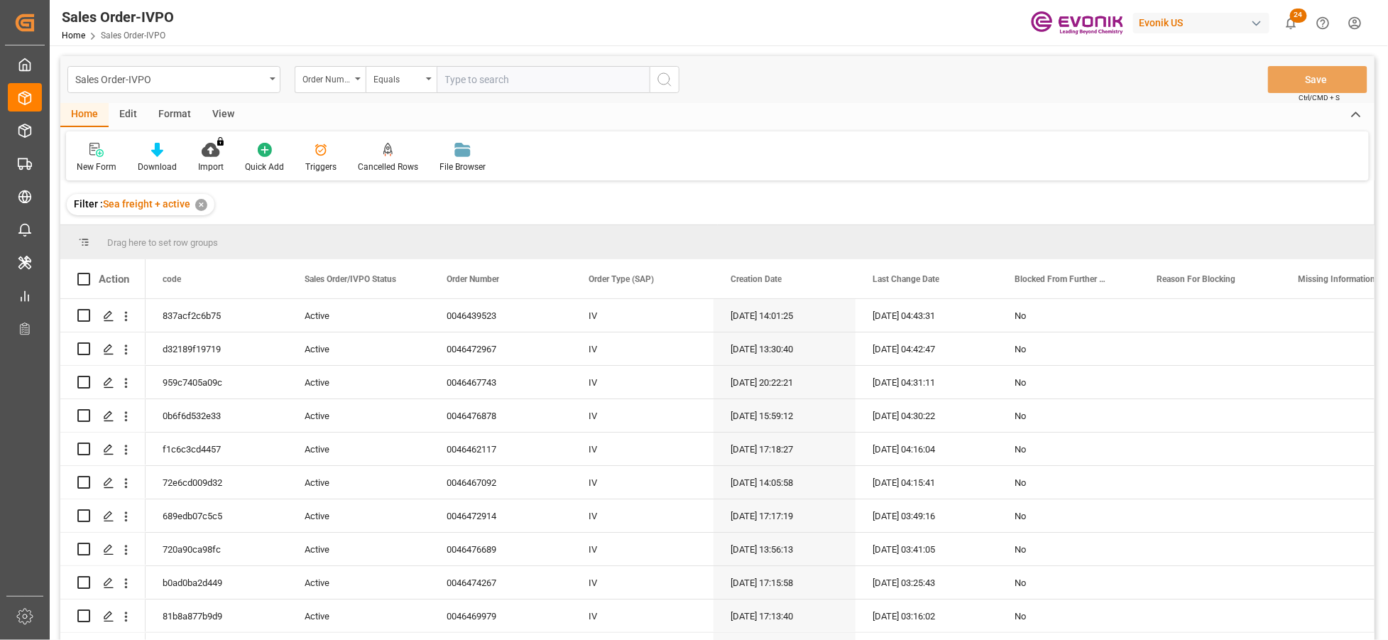
click at [480, 84] on input "text" at bounding box center [543, 79] width 213 height 27
paste input "2007224943"
type input "2007224943"
click at [662, 88] on button "search button" at bounding box center [665, 79] width 30 height 27
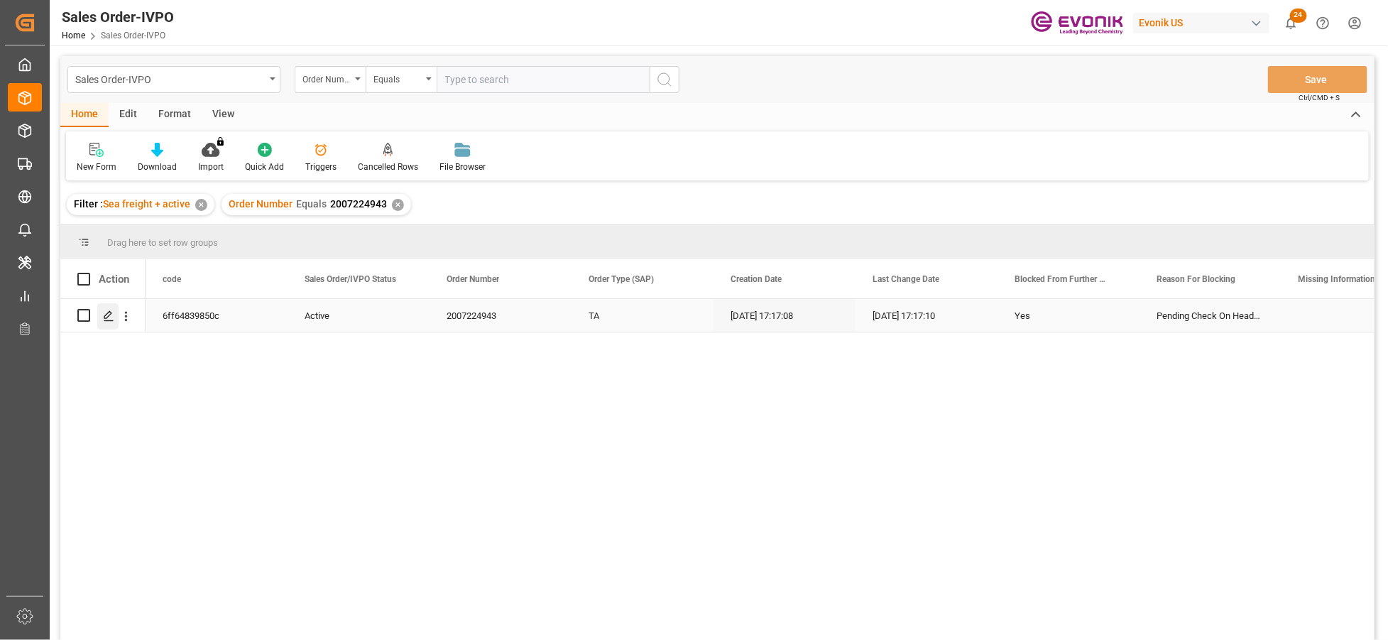
click at [105, 315] on polygon "Press SPACE to select this row." at bounding box center [107, 314] width 7 height 7
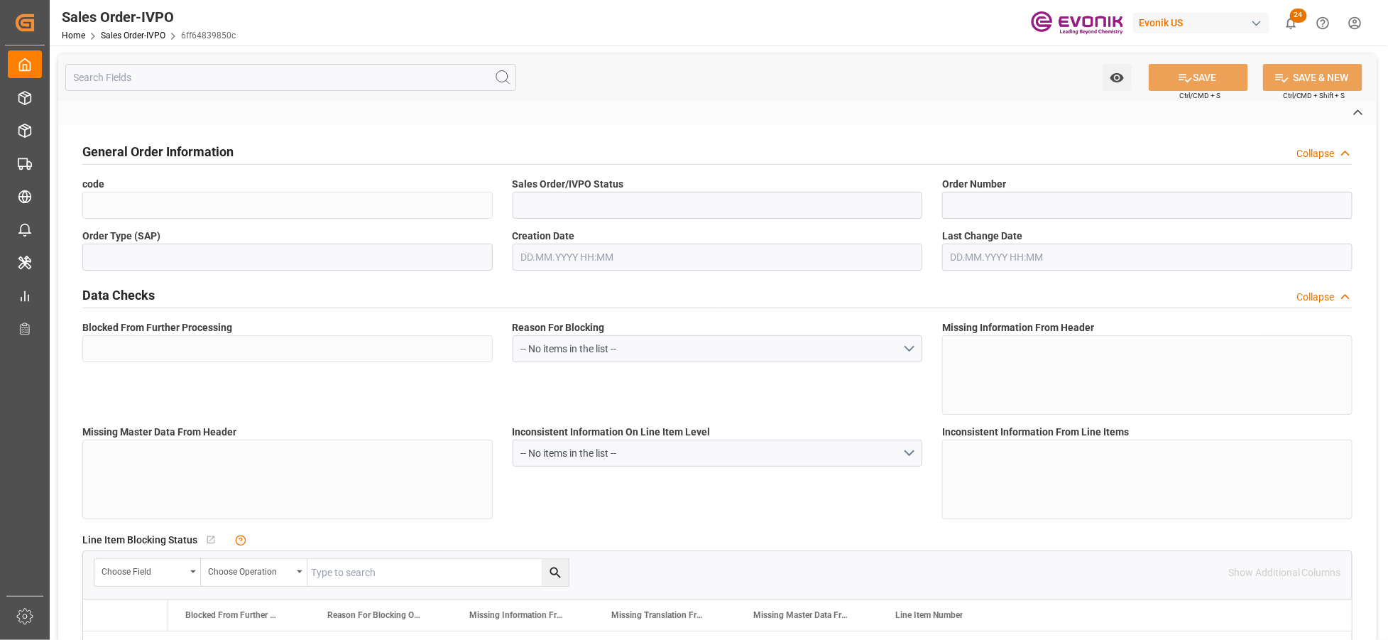
type input "6ff64839850c"
type input "Active"
type input "2007224943"
type input "TA"
type input "Yes"
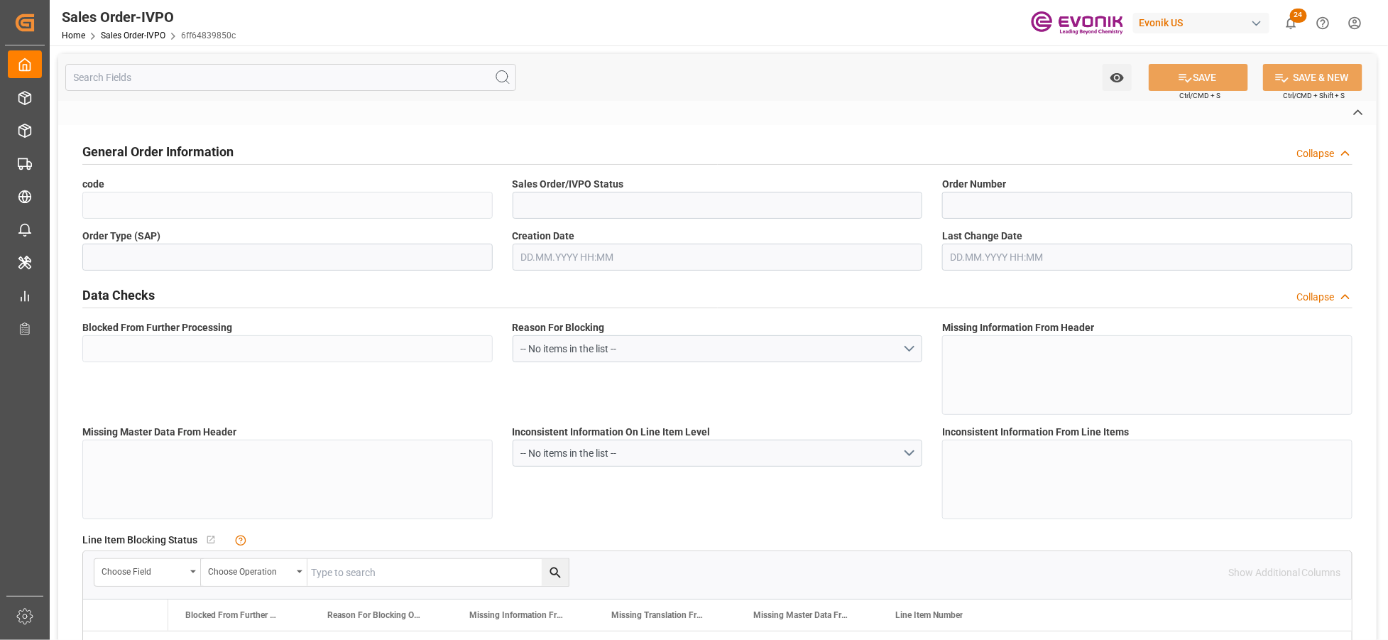
type input "P2P"
type input "41"
type input "LCL"
type input "0008"
type input "LCL"
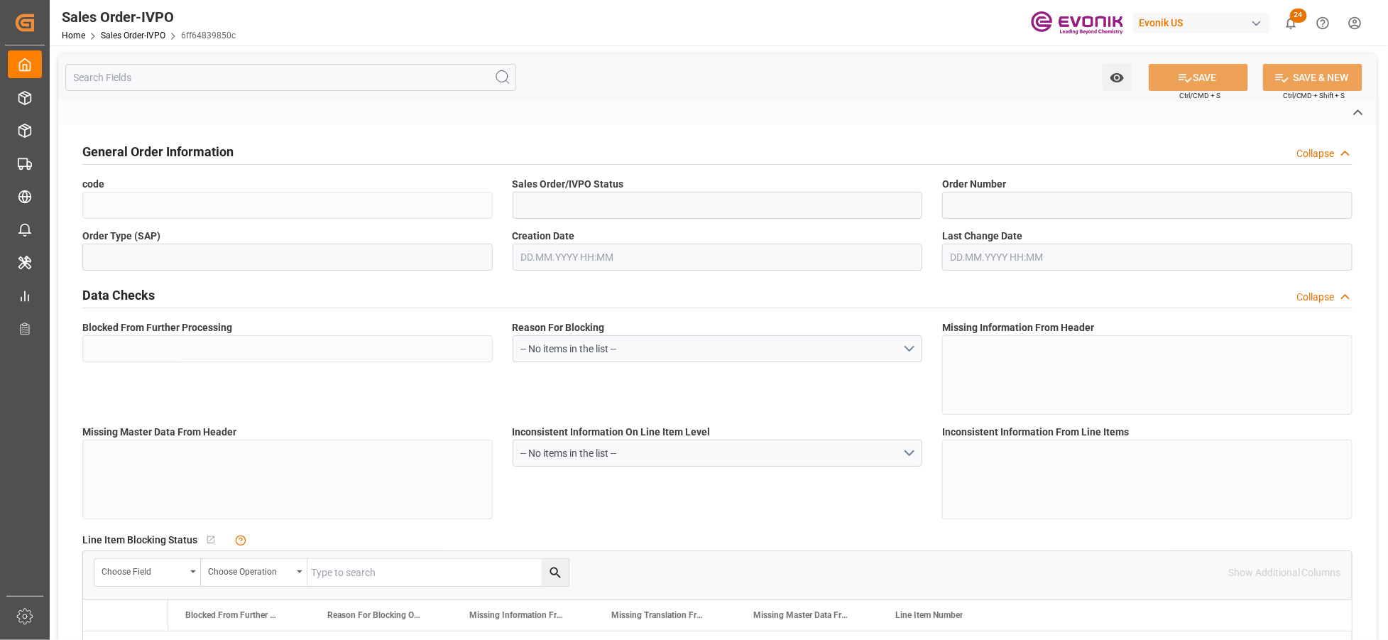
type textarea "No Tank Container"
type input "4530499620"
type input "PP"
type input "NC Care Solutions"
type input "Nutrition & Care"
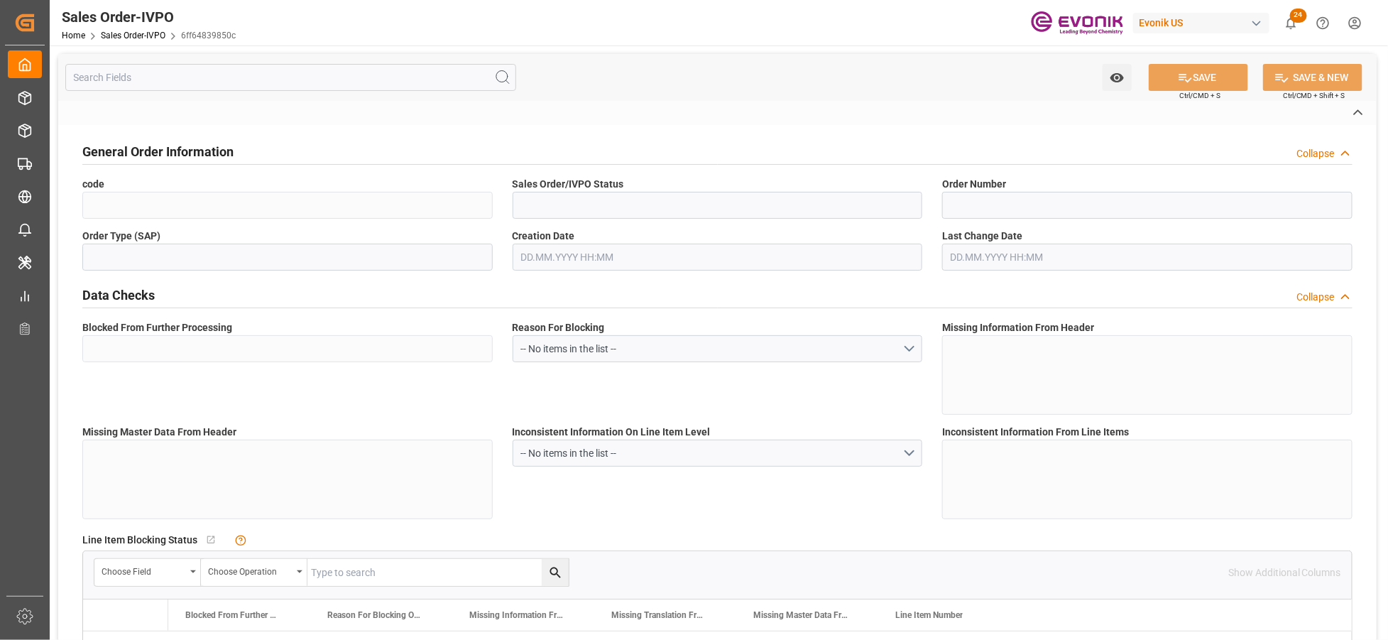
type input "CIF"
type input "Laem Chabang Port Thailand"
type input "Laem Chabang"
type input "+66 2 030 6260"
type input "Rungroj.Paisalborrirux@beiersdorf.com"
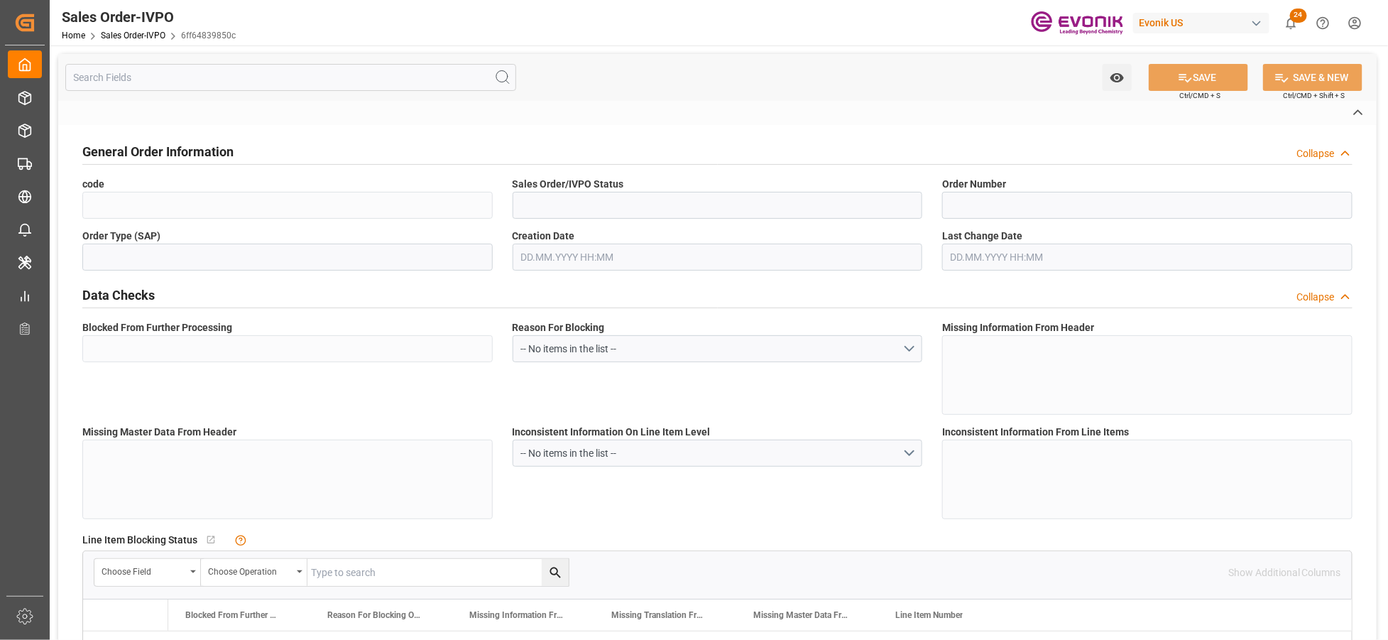
type textarea "Not required"
type textarea "DIRECT CONSUMER"
type textarea "0105515004336"
type textarea "ISSUE SEAWAYBILL SHIPPING MARKS 4530499620"
type input "TH"
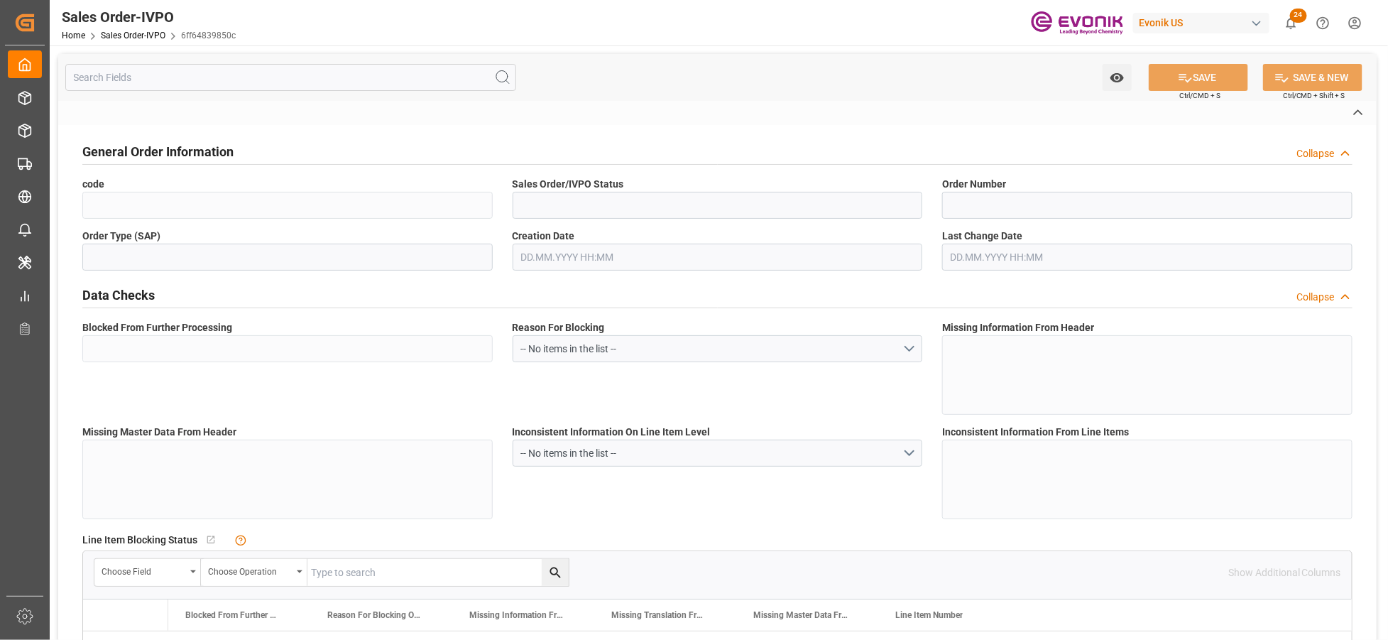
type input "Pending"
type input "LCL"
type input "Pending"
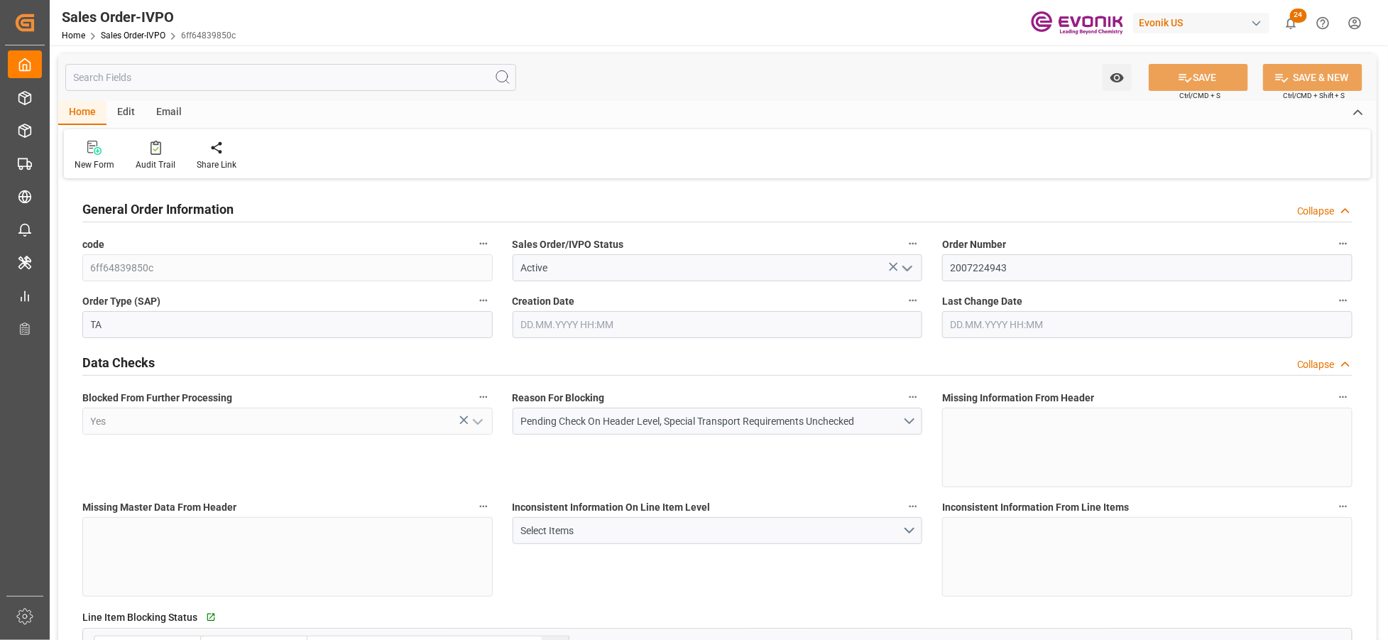
type input "THLCH"
type input "0"
type input "1"
type input "5274"
type input "13.10.2025 17:17"
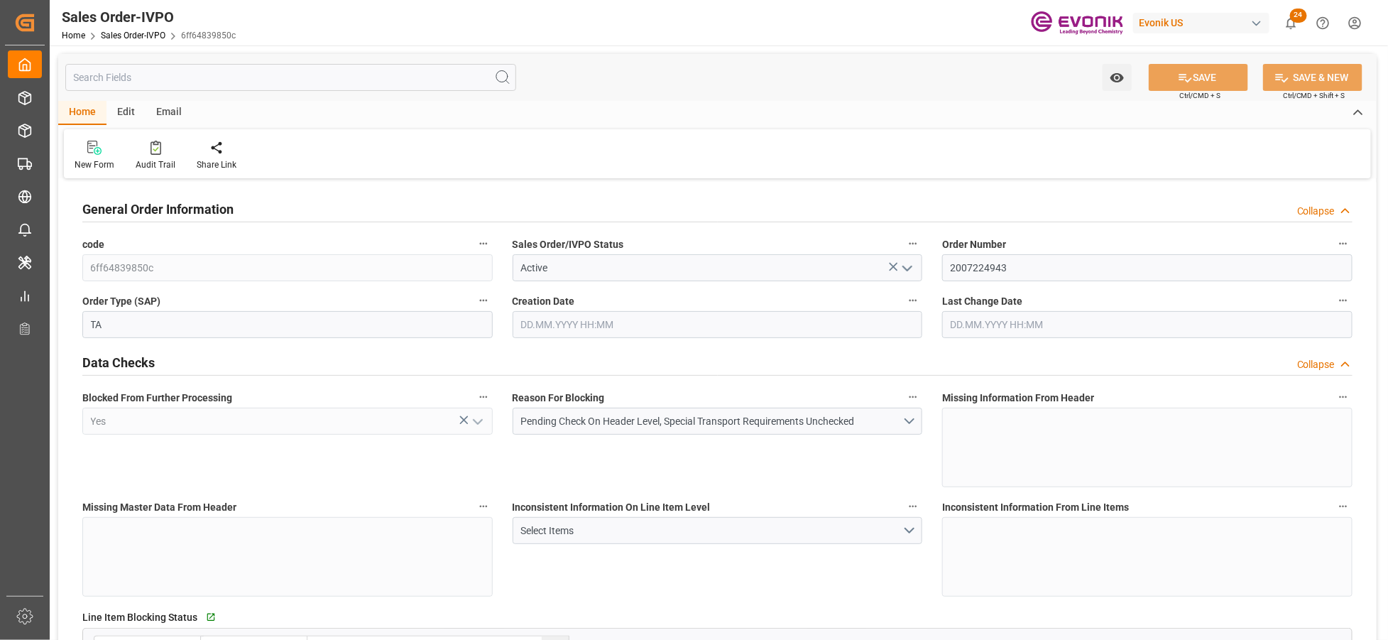
type input "13.10.2025 17:17"
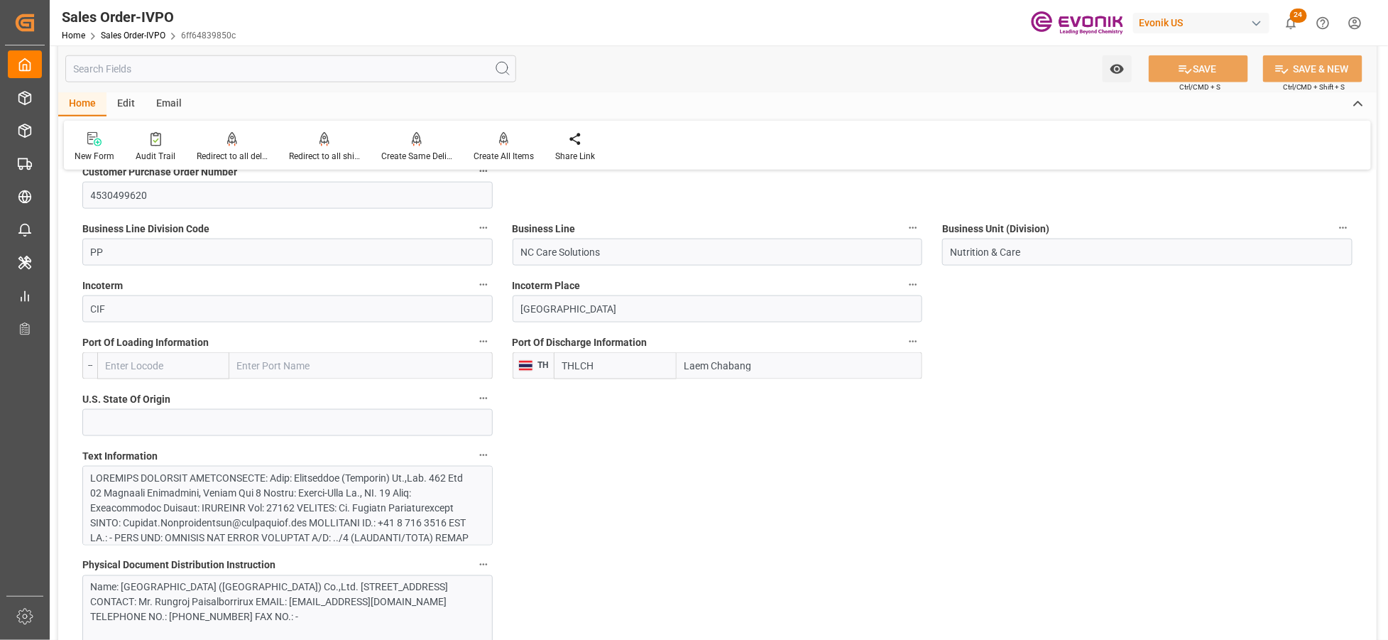
scroll to position [947, 0]
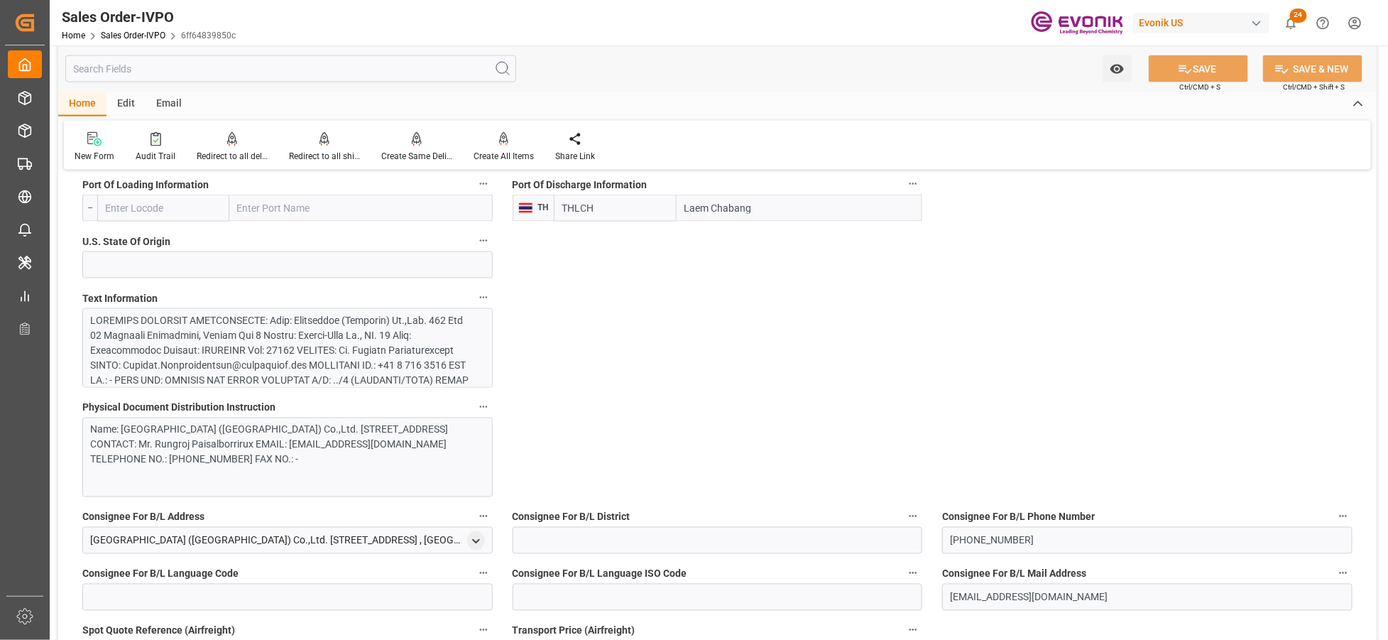
click at [317, 354] on div at bounding box center [282, 477] width 382 height 328
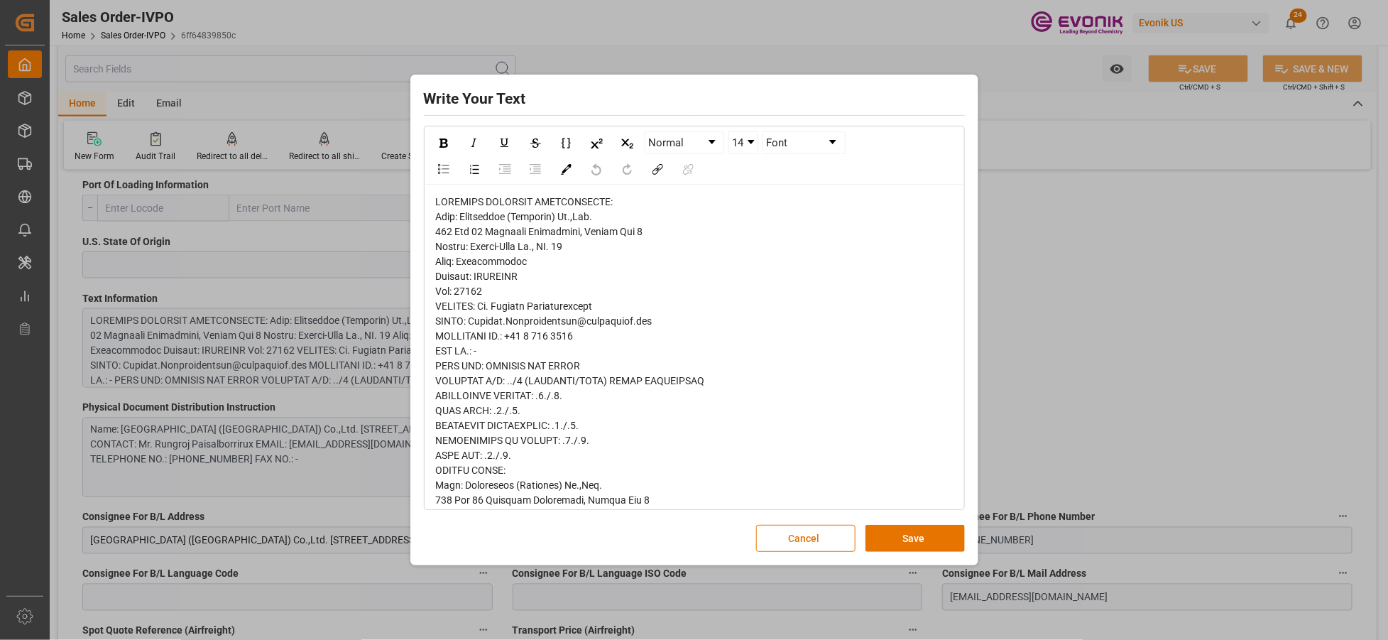
click at [445, 224] on div "rdw-editor" at bounding box center [695, 605] width 518 height 820
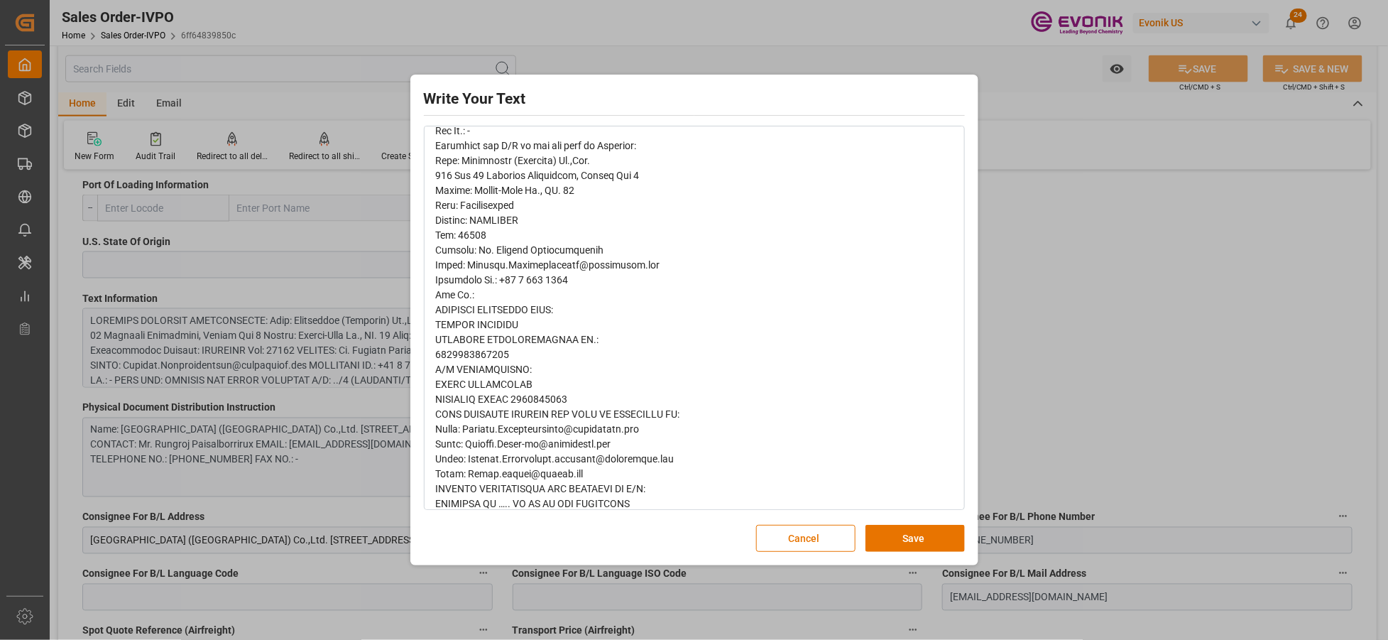
scroll to position [504, 0]
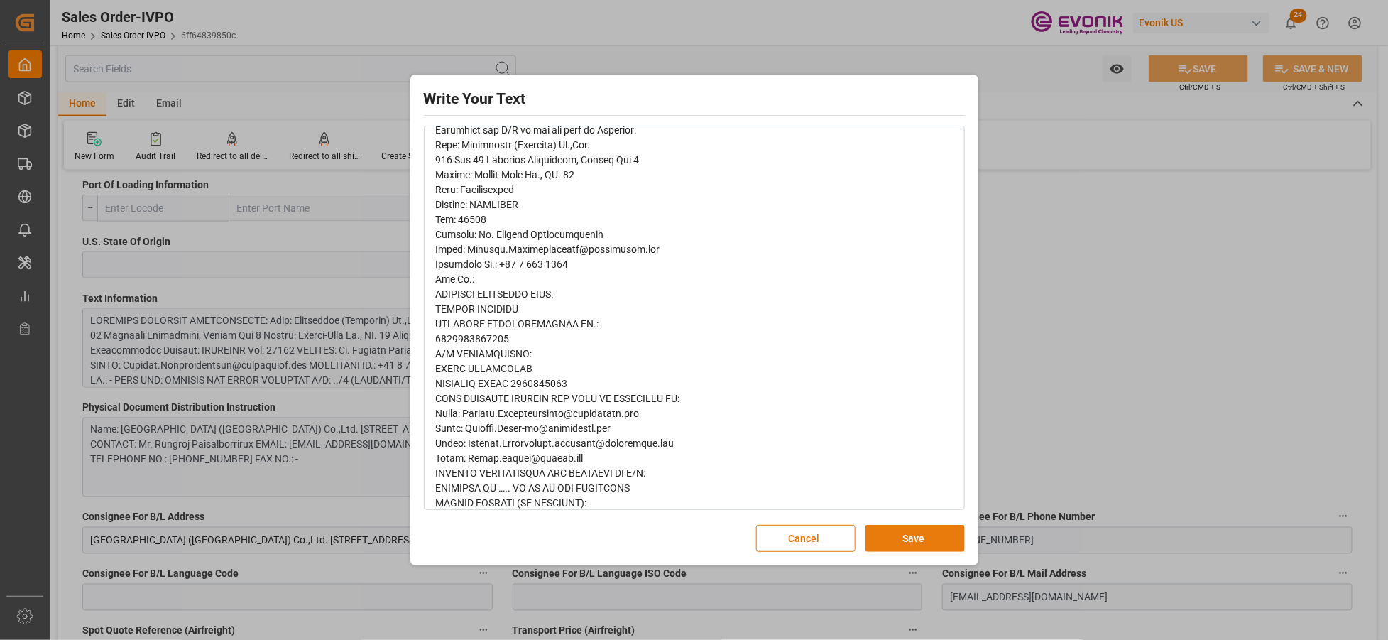
click at [903, 542] on button "Save" at bounding box center [915, 538] width 99 height 27
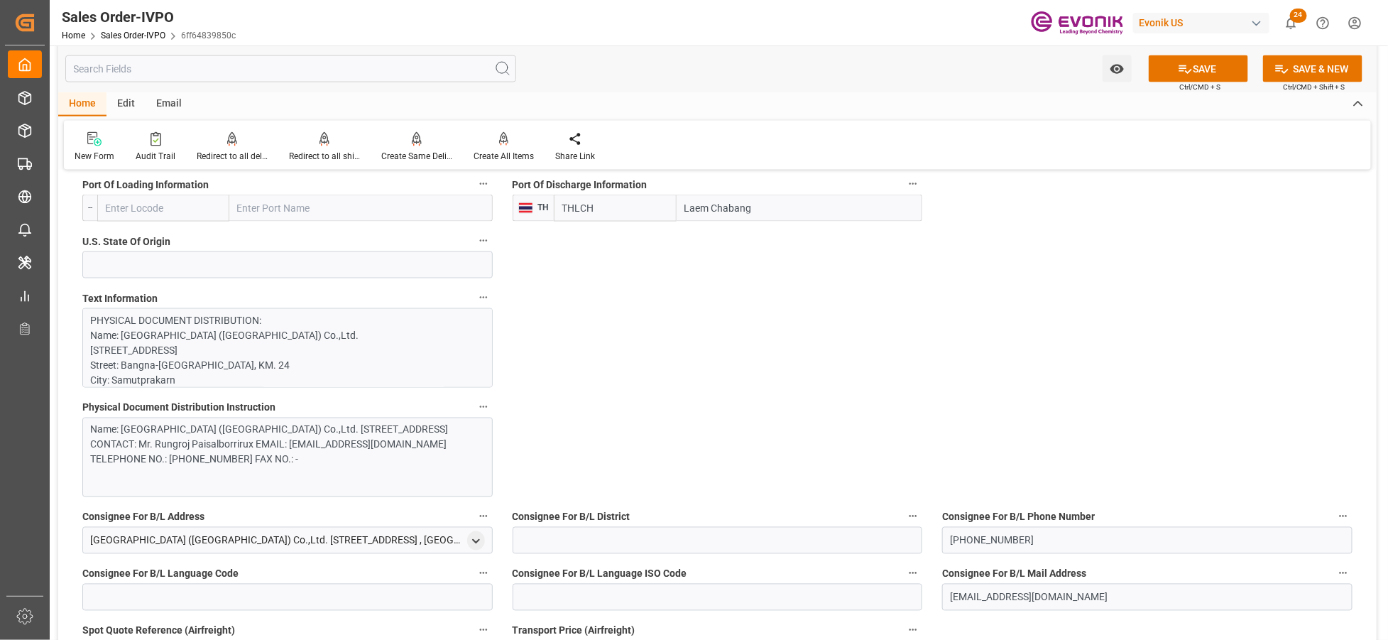
click at [383, 467] on div "Name: Beiersdorf (Thailand) Co.,Ltd. 163 Moo 17 Bangplee Industrial, Estate Soi…" at bounding box center [282, 445] width 382 height 45
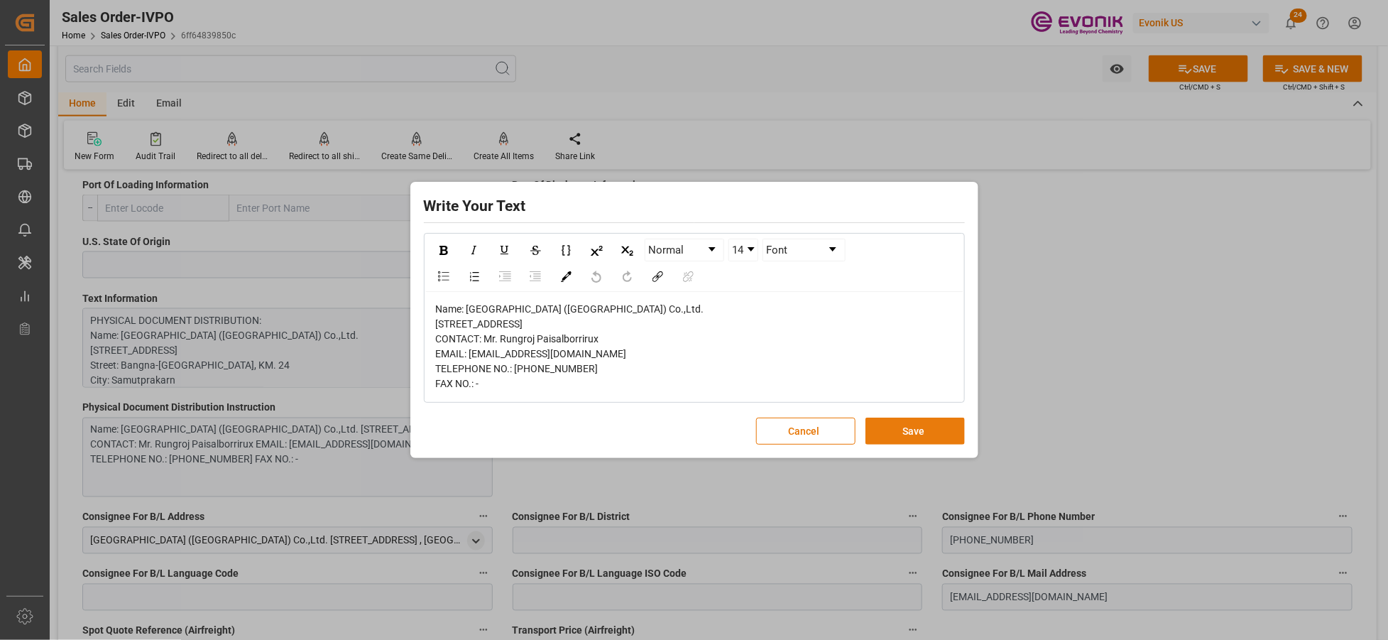
click at [889, 445] on button "Save" at bounding box center [915, 431] width 99 height 27
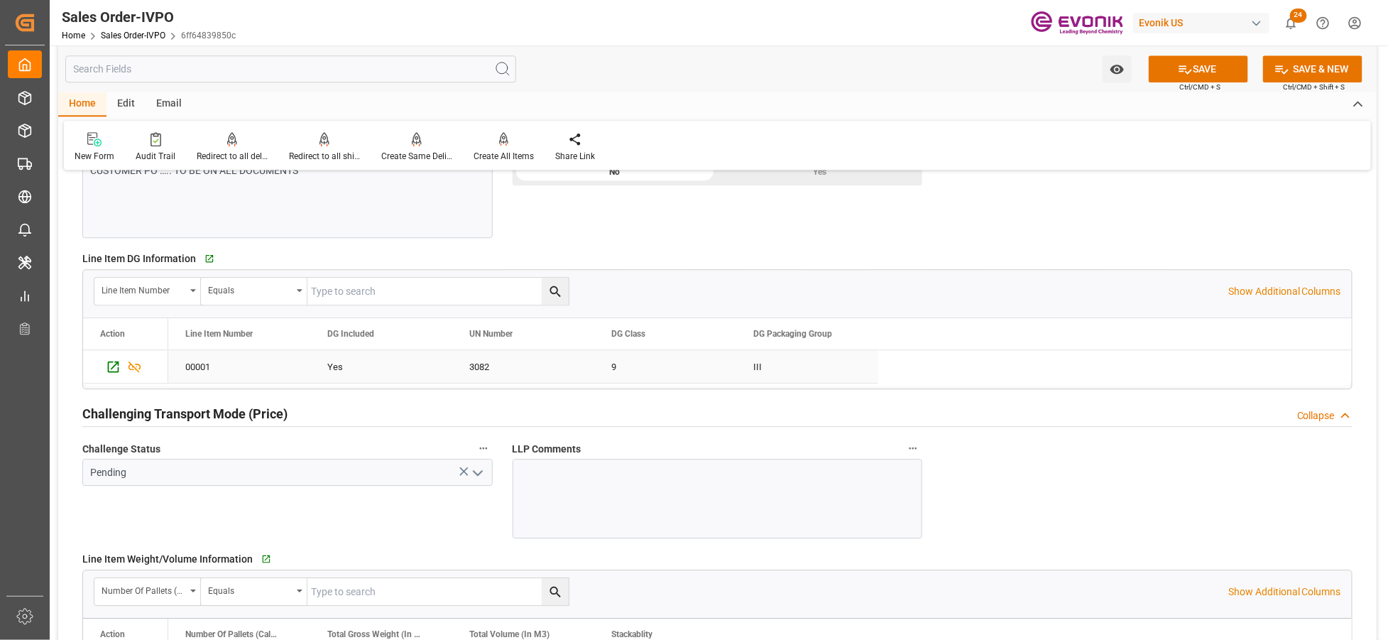
scroll to position [1578, 0]
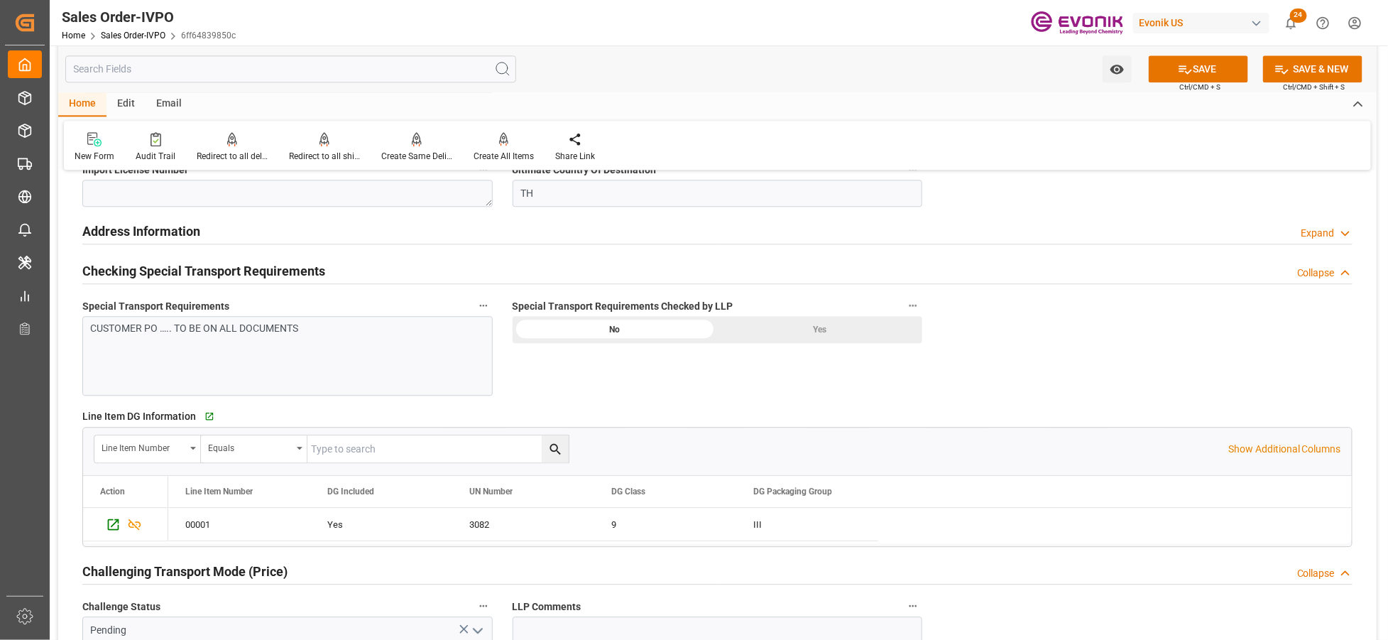
click at [733, 335] on div "Yes" at bounding box center [819, 329] width 205 height 27
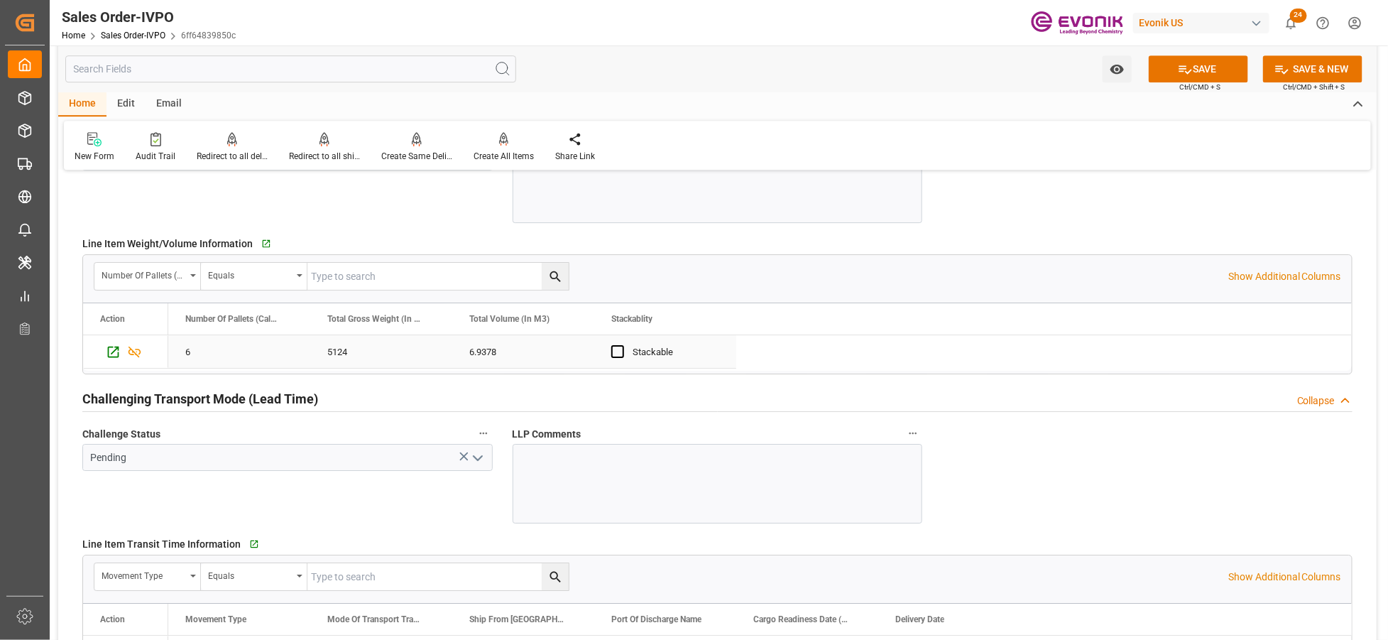
scroll to position [2209, 0]
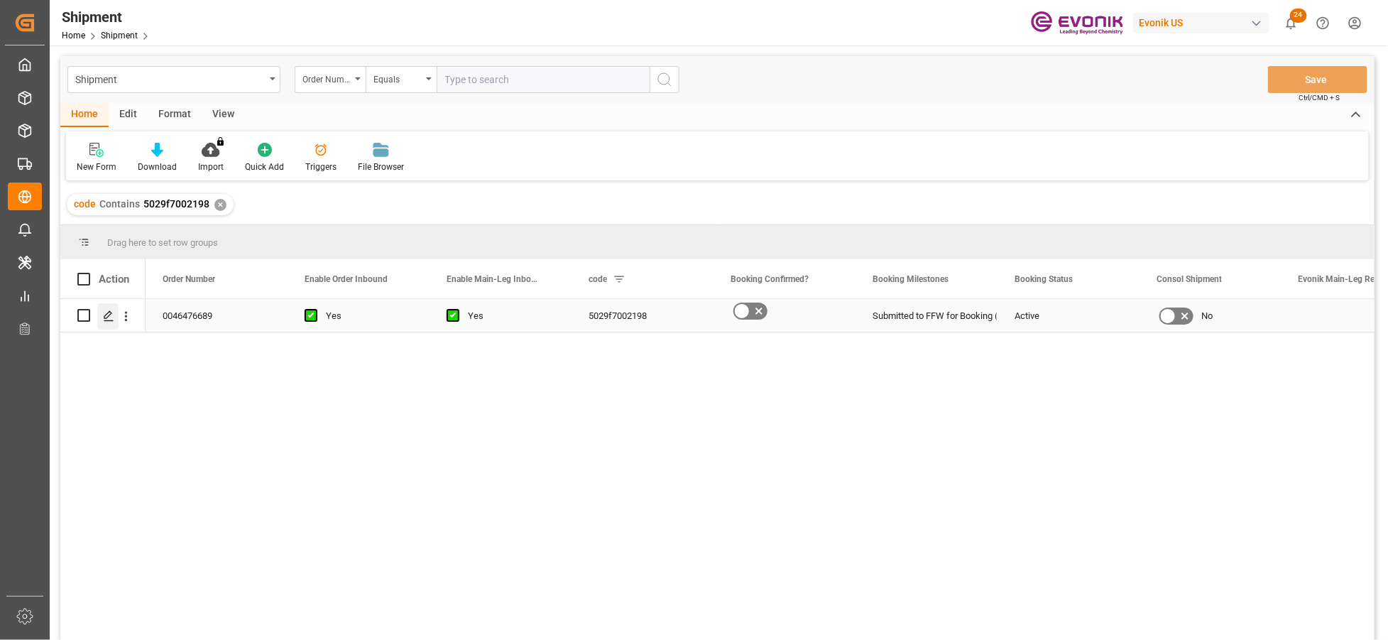
click at [105, 316] on icon "Press SPACE to select this row." at bounding box center [108, 315] width 11 height 11
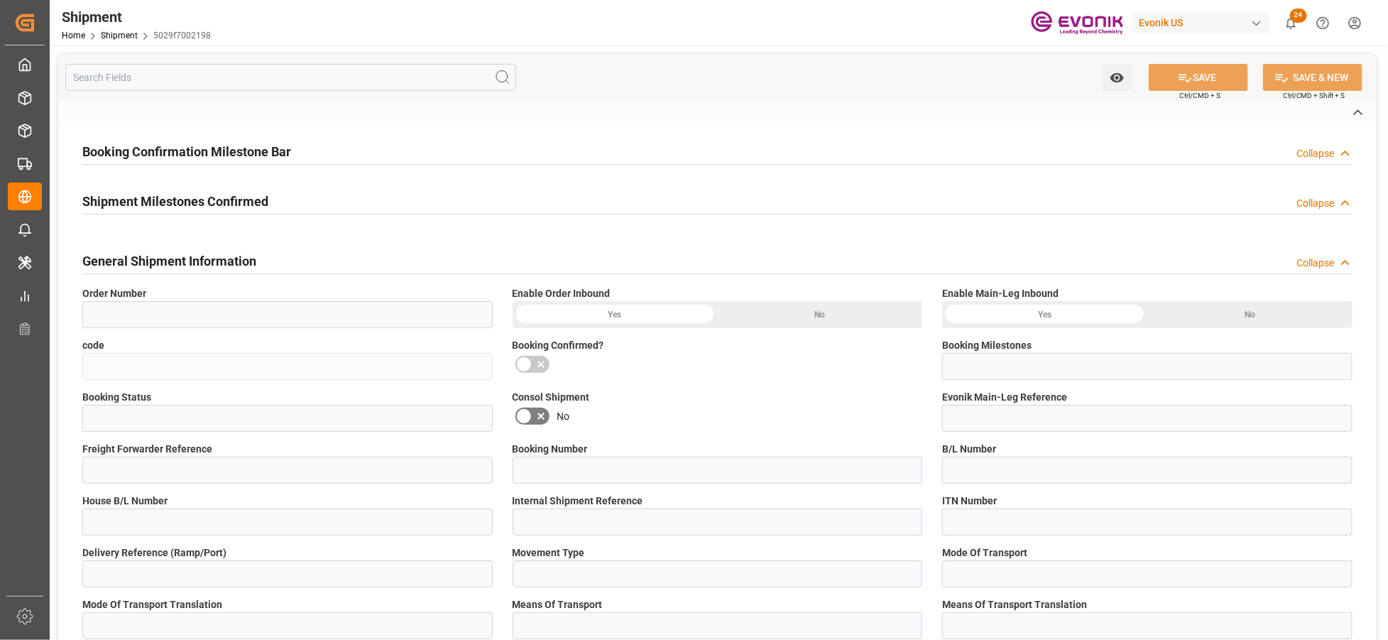
type input "0046476689"
type input "5029f7002198"
type input "Submitted to FFW for Booking (Pending)"
type input "Active"
type input "P2P"
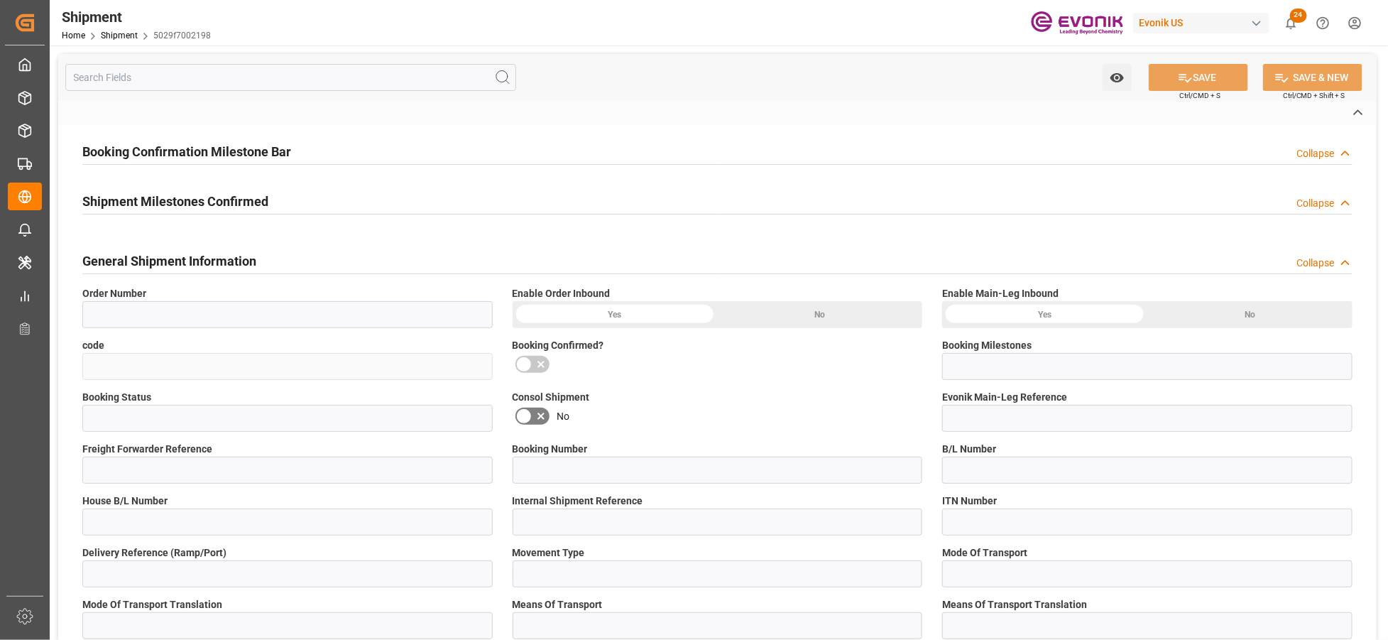
type input "41"
type input "LCL"
type input "0008"
type input "LCL"
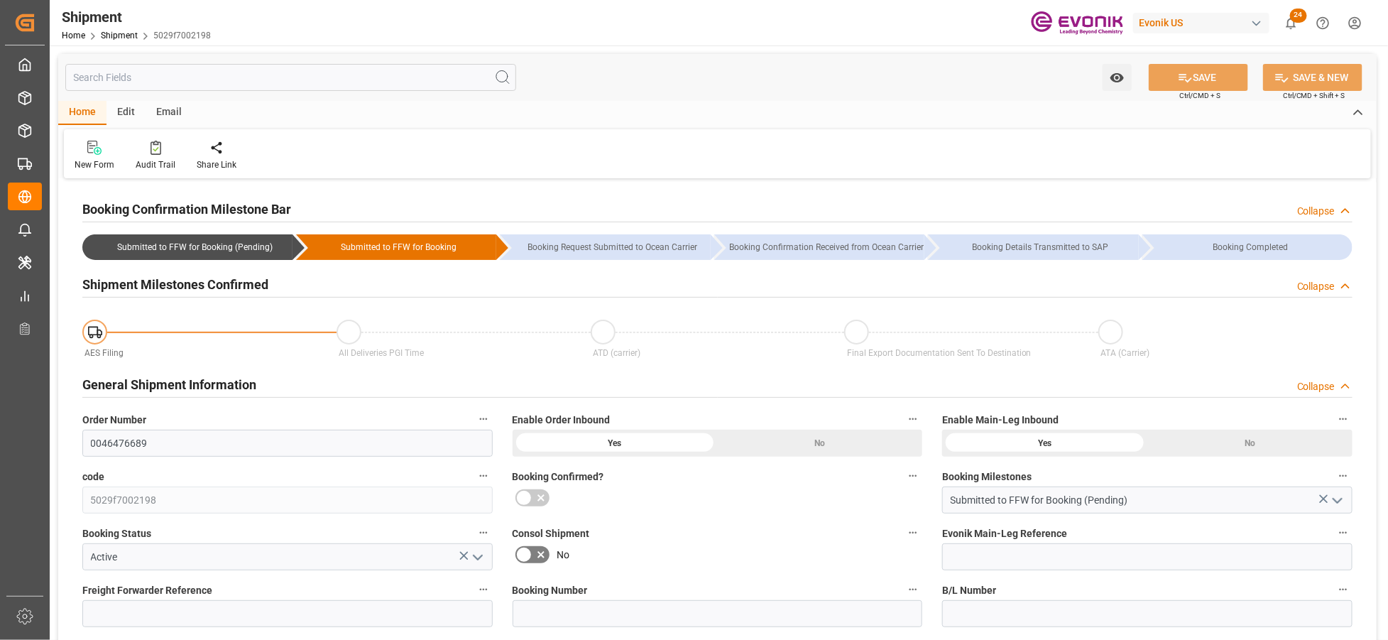
type input "1"
type input "20"
type input "896"
type input "1.3633"
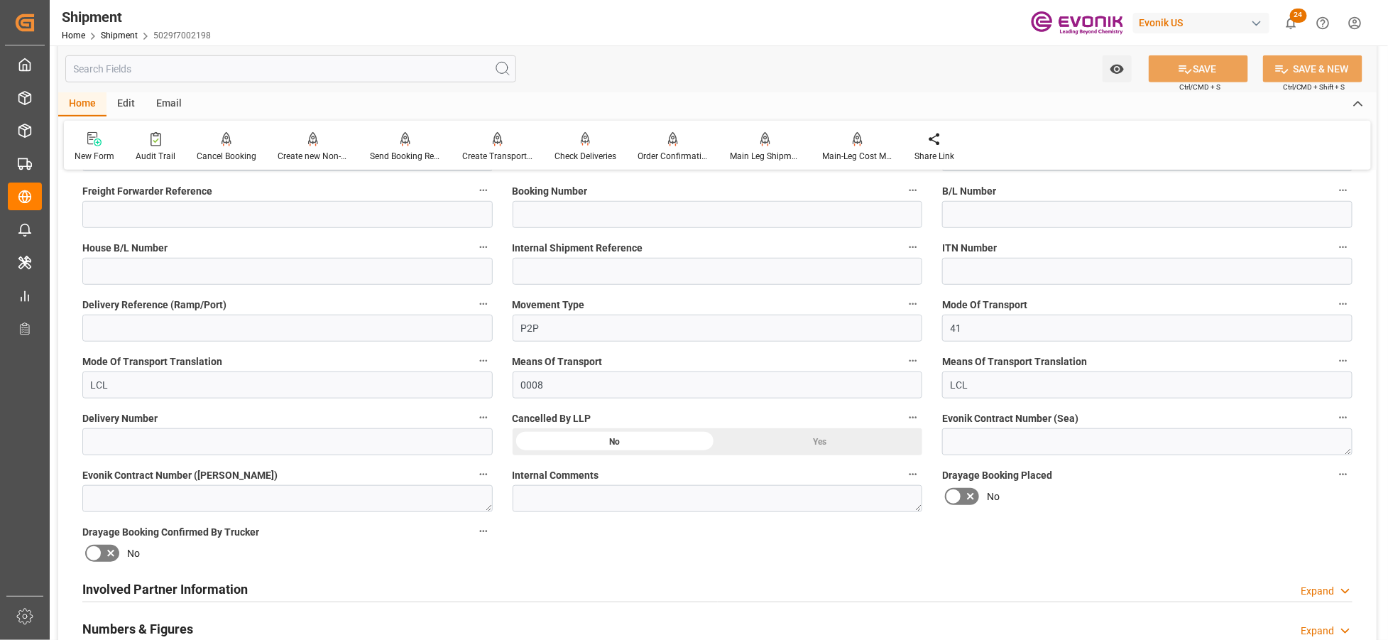
scroll to position [557, 0]
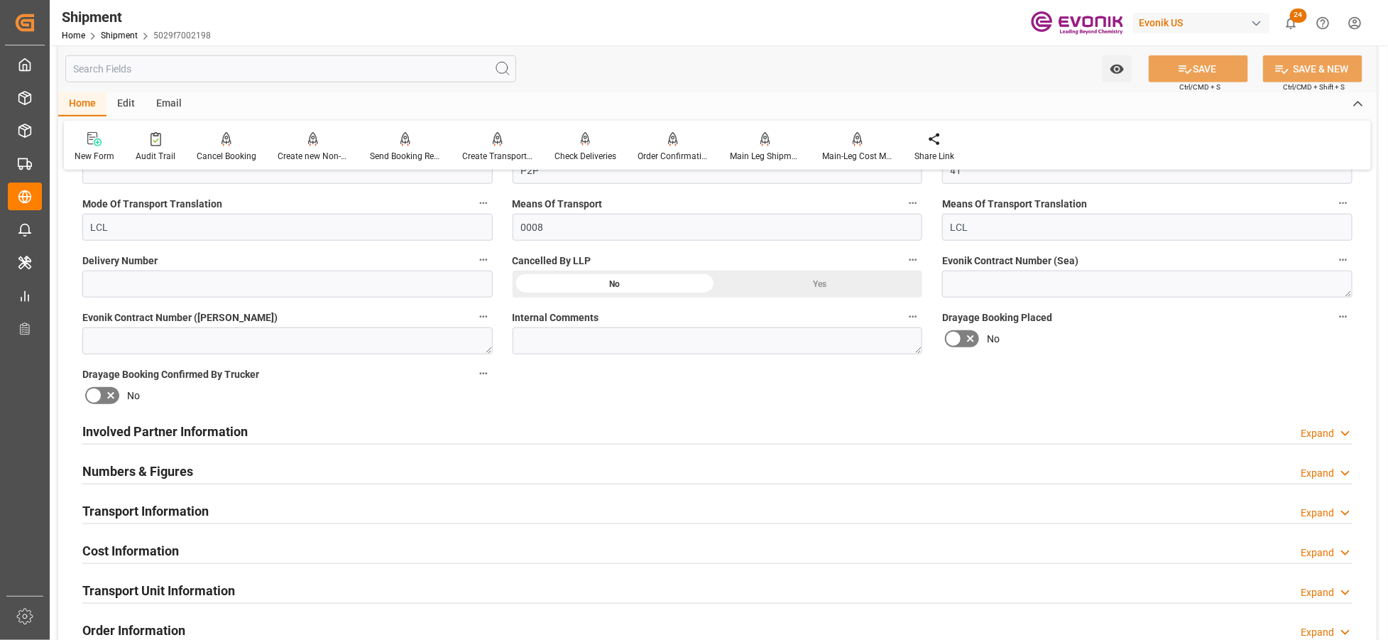
click at [321, 470] on div "Numbers & Figures Expand" at bounding box center [717, 470] width 1271 height 27
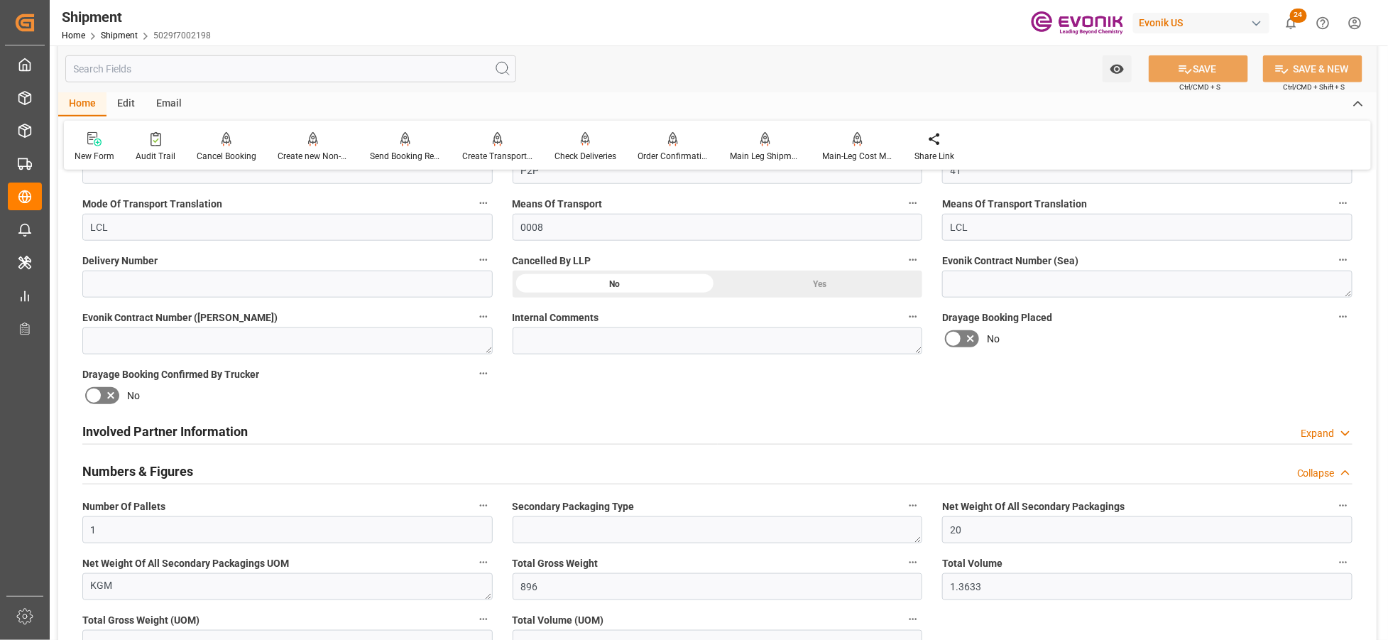
scroll to position [714, 0]
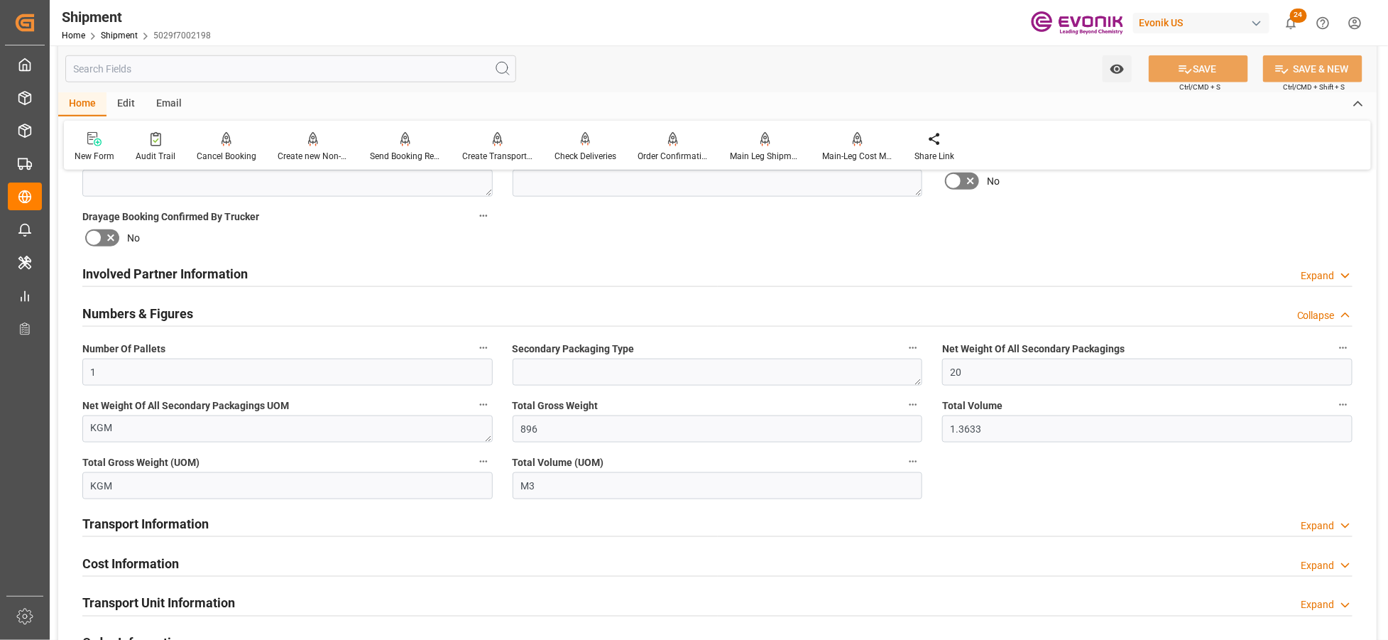
click at [420, 276] on div "Involved Partner Information Expand" at bounding box center [717, 272] width 1271 height 27
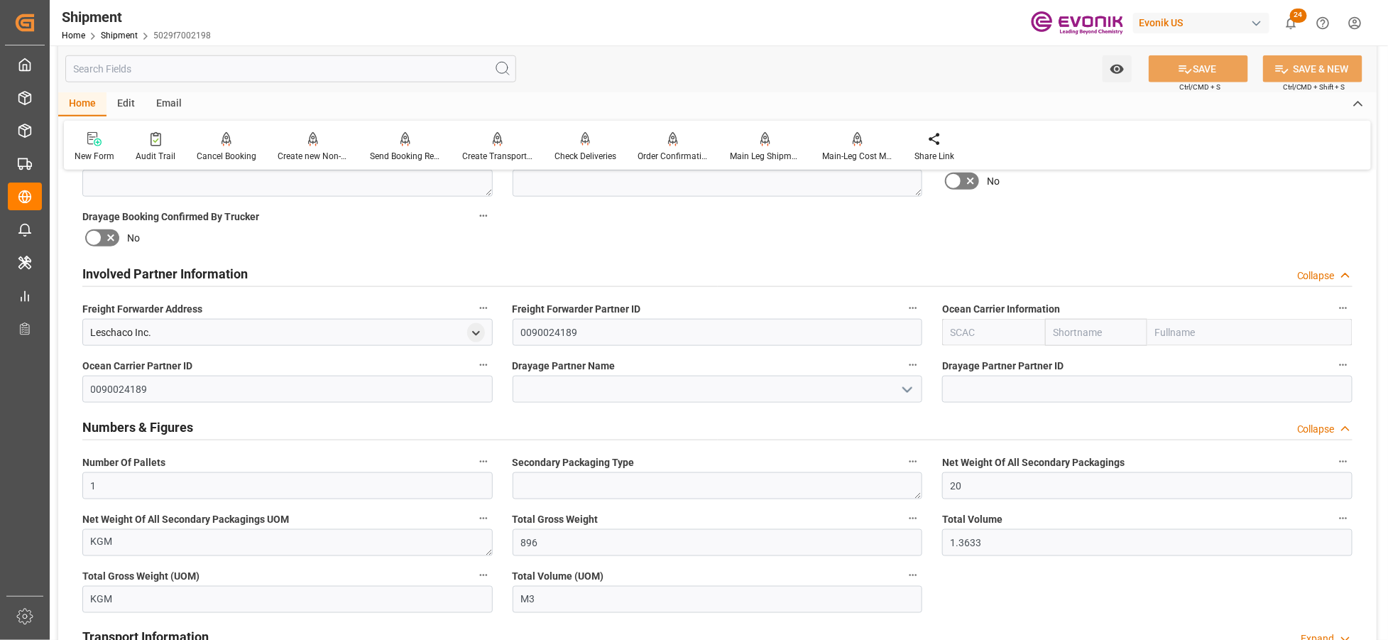
click at [980, 331] on input "text" at bounding box center [993, 332] width 102 height 27
type input "ฟ"
click at [972, 352] on div "ALRB" at bounding box center [964, 364] width 42 height 32
type input "ALRB"
type input "AC Containerline"
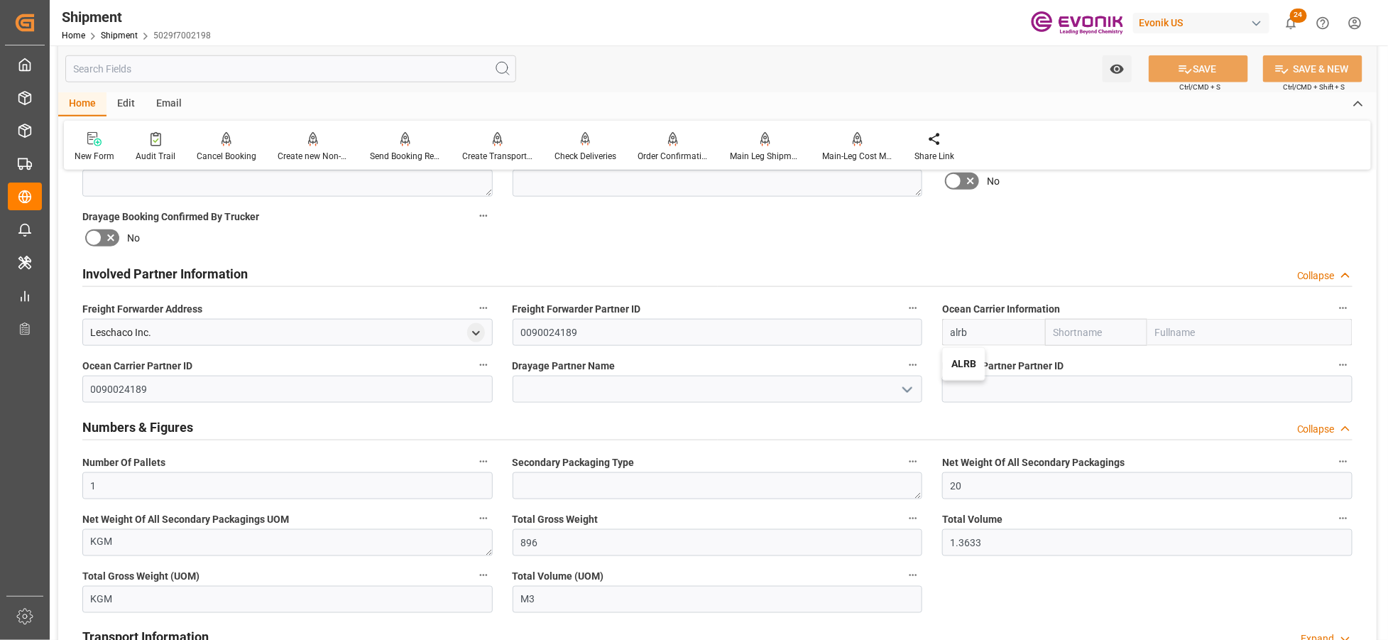
type input "AC Containerline GmbH"
type input "ALRB"
click at [1155, 232] on div "Booking Confirmation Milestone Bar Collapse Submitted to FFW for Booking (Pendi…" at bounding box center [717, 344] width 1319 height 1753
click at [1188, 67] on icon at bounding box center [1185, 69] width 15 height 15
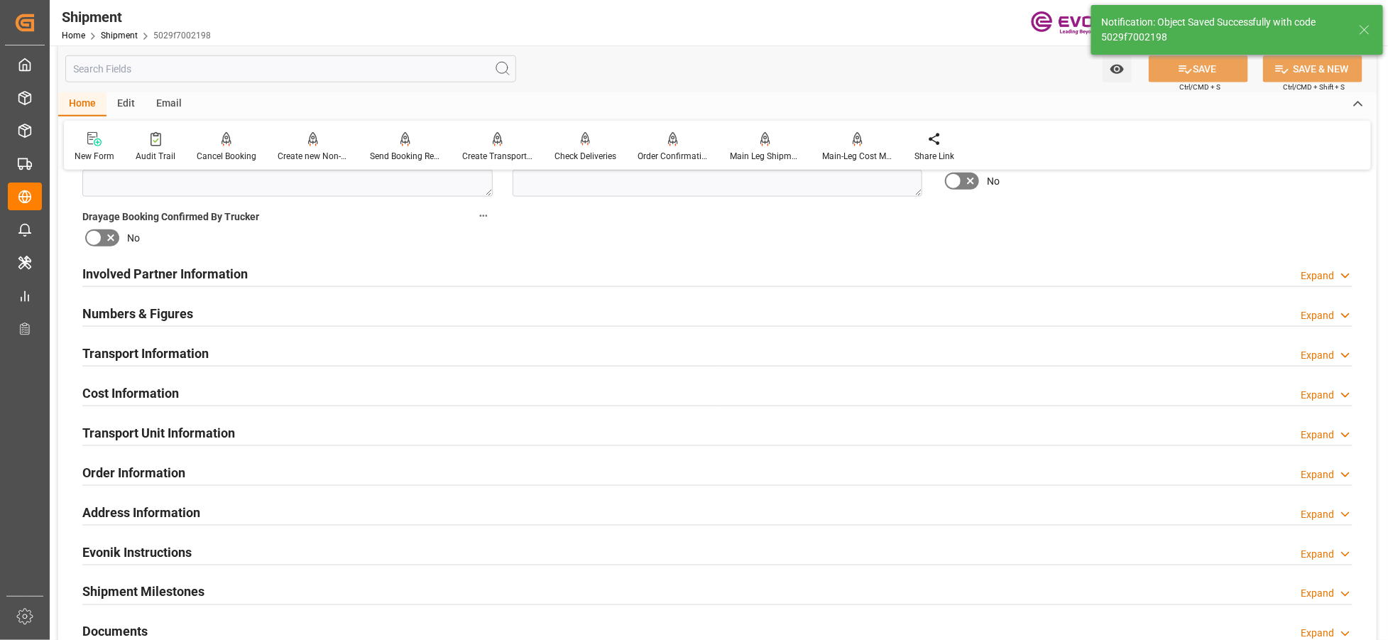
click at [651, 271] on div "Involved Partner Information Expand" at bounding box center [717, 272] width 1271 height 27
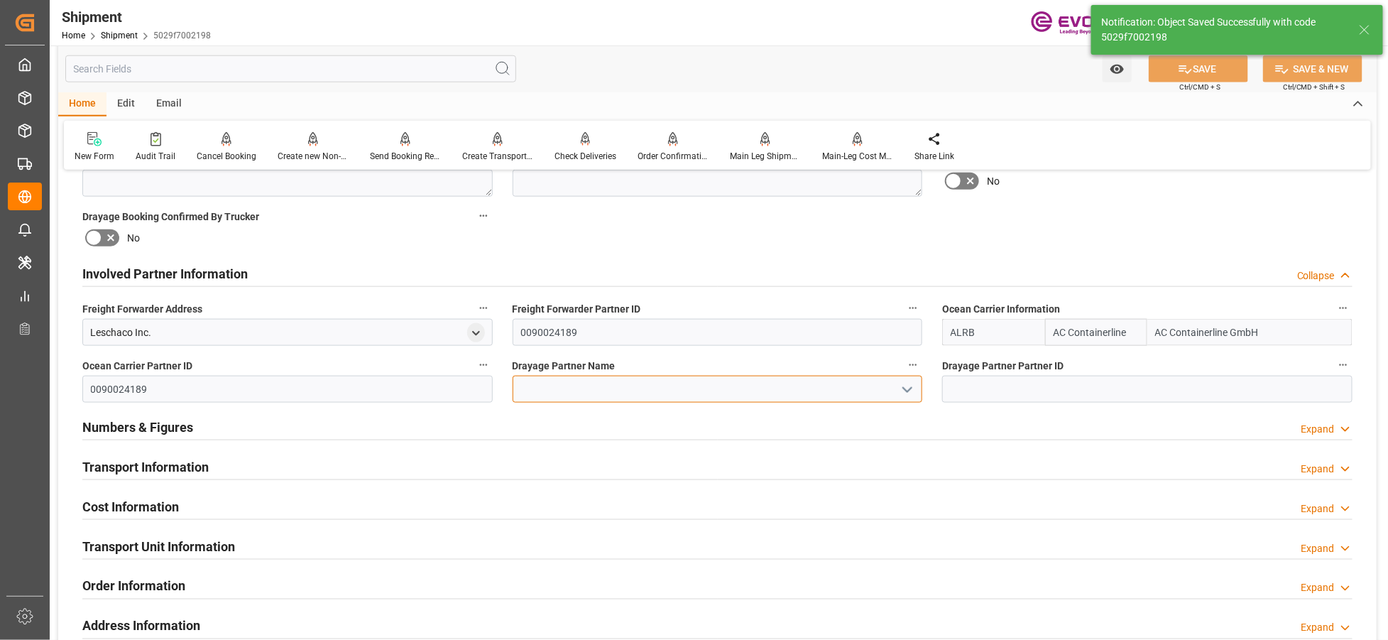
click at [574, 383] on input at bounding box center [718, 389] width 410 height 27
paste input "Pitt [US_STATE]"
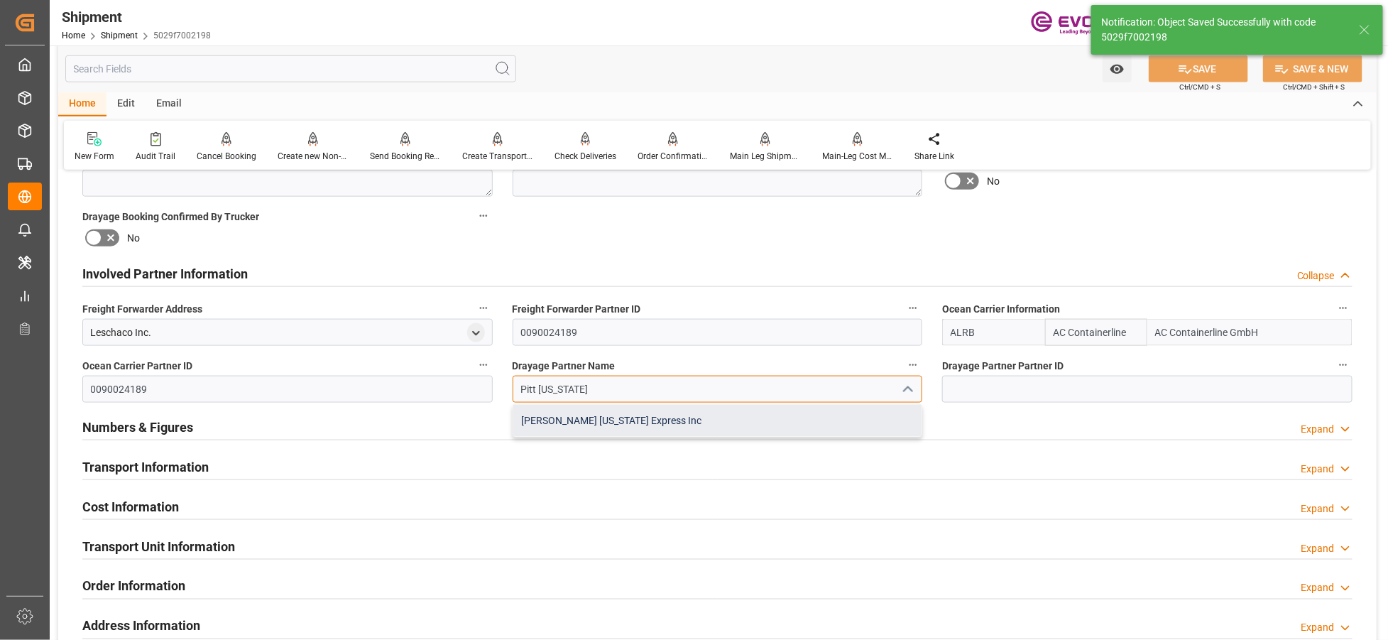
click at [570, 420] on div "[PERSON_NAME] [US_STATE] Express Inc" at bounding box center [717, 421] width 409 height 32
type input "[PERSON_NAME] [US_STATE] Express Inc"
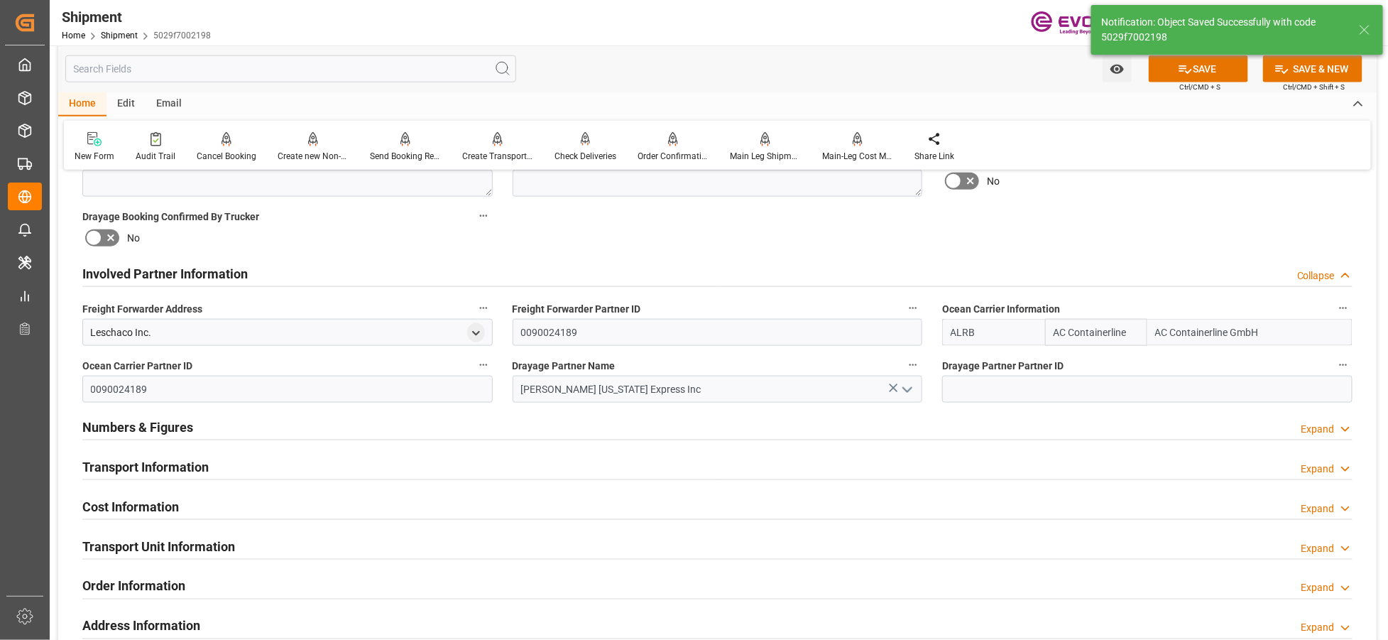
click at [989, 259] on div "Involved Partner Information Collapse" at bounding box center [717, 272] width 1271 height 27
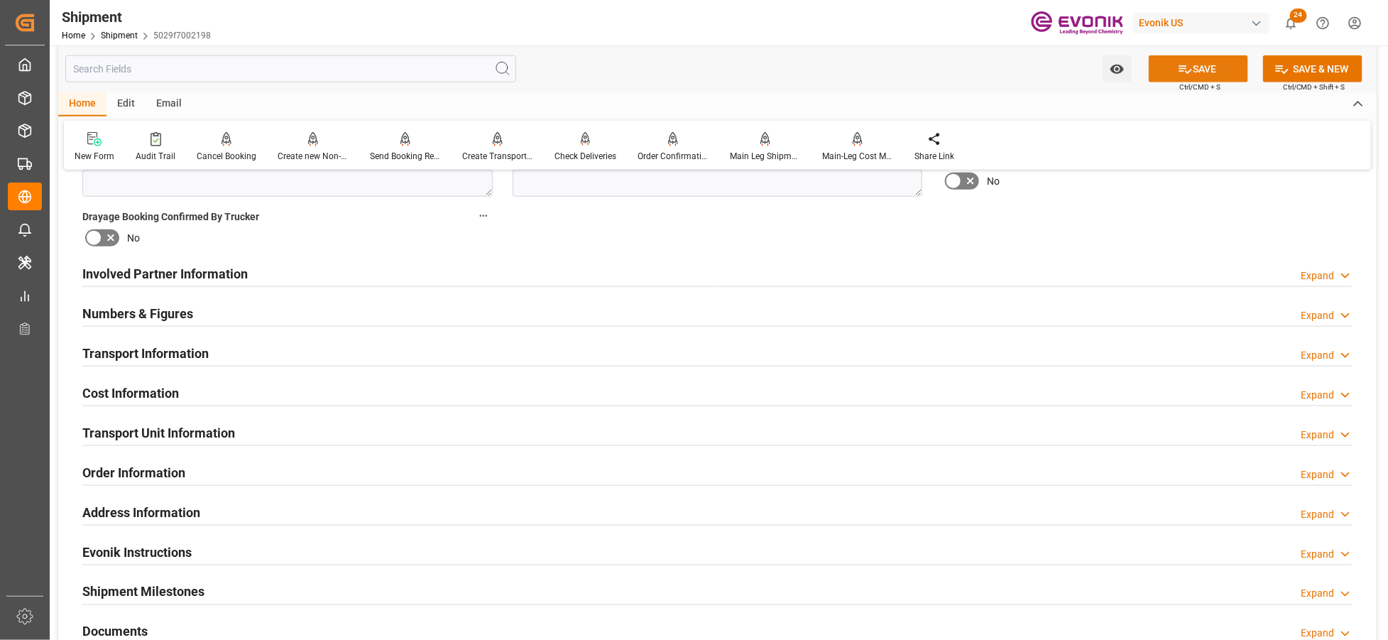
click at [1220, 74] on button "SAVE" at bounding box center [1198, 68] width 99 height 27
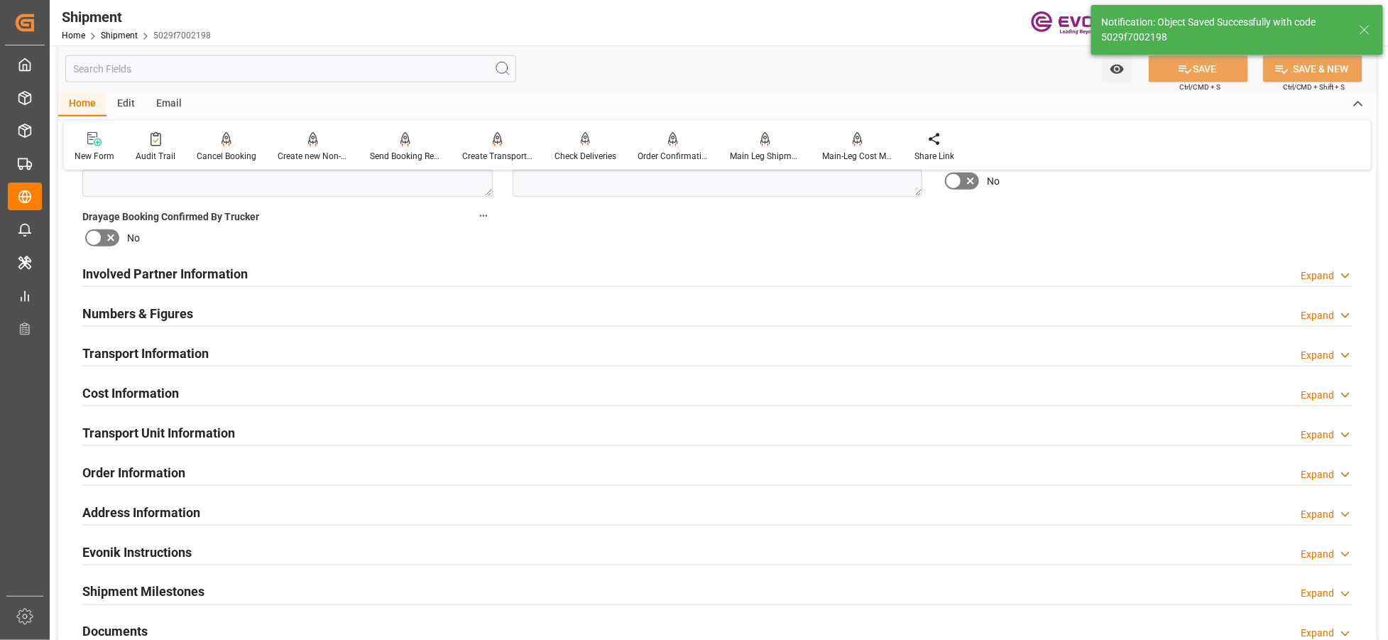
click at [236, 357] on div "Transport Information Expand" at bounding box center [717, 352] width 1271 height 27
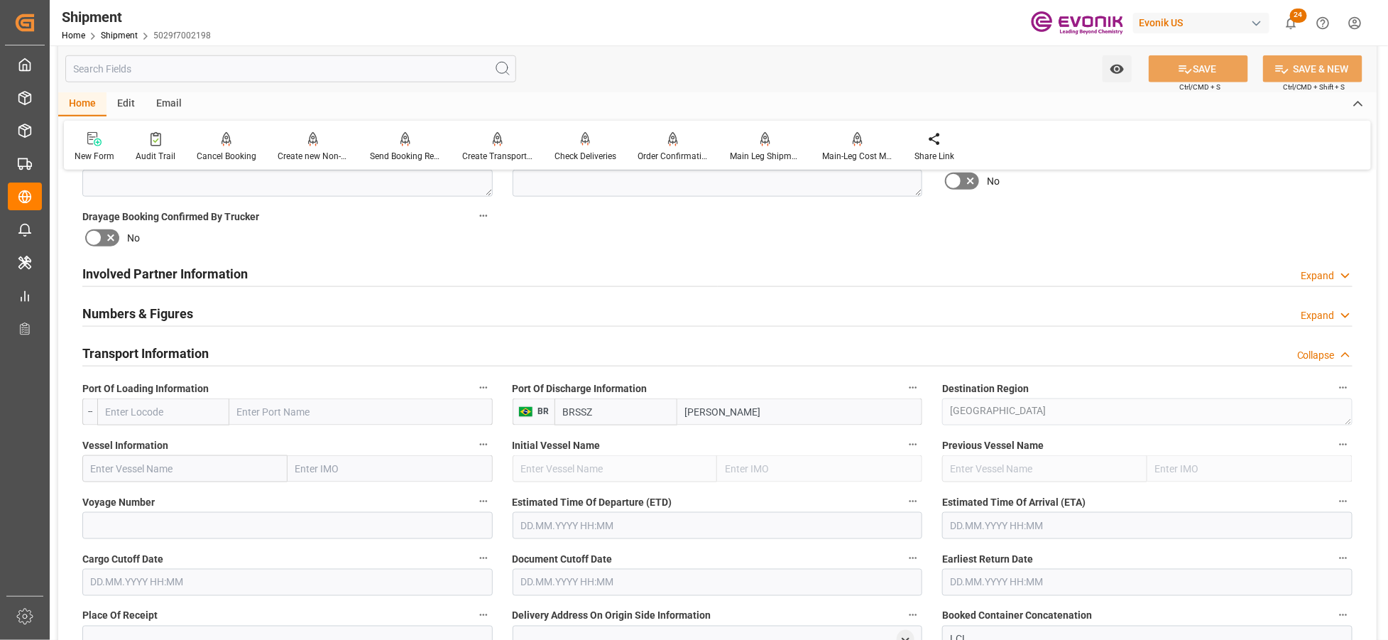
click at [165, 413] on input "text" at bounding box center [163, 411] width 132 height 27
click at [166, 440] on span "USEWR - [GEOGRAPHIC_DATA]" at bounding box center [155, 450] width 96 height 26
type input "USEWR"
type input "[GEOGRAPHIC_DATA]"
type input "USEWR"
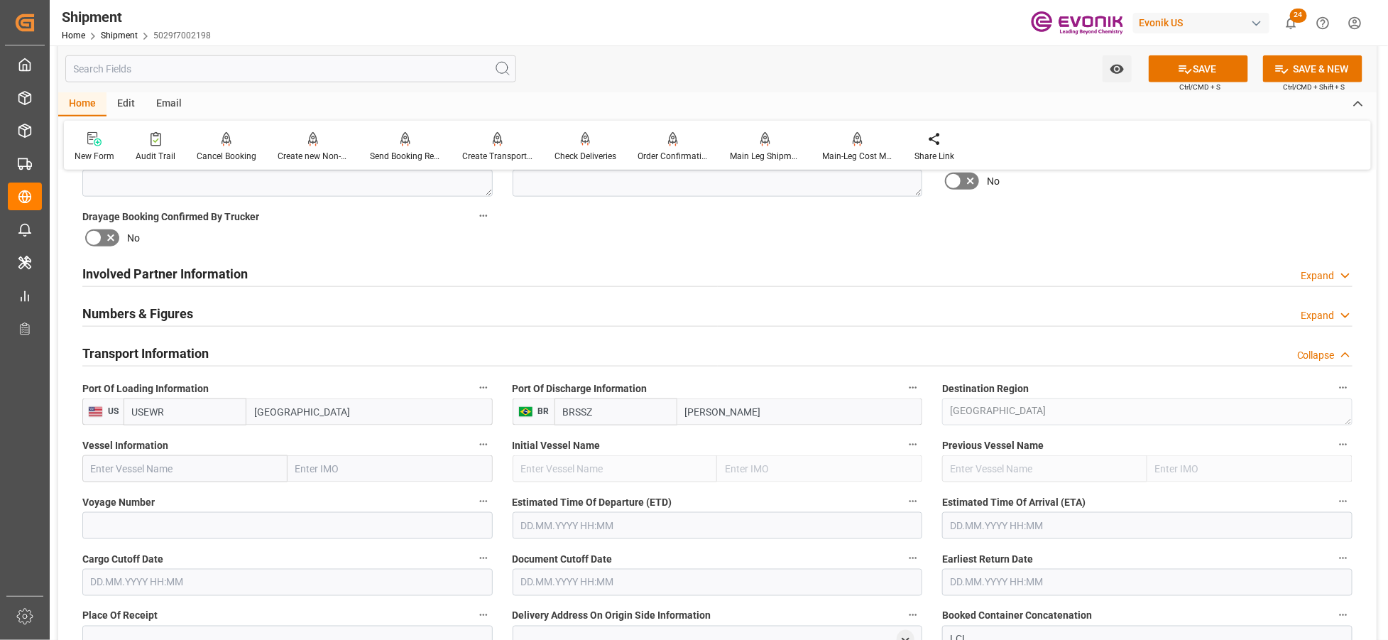
click at [189, 464] on input "text" at bounding box center [184, 468] width 205 height 27
paste input "MAERSK FREEPORT / 547S"
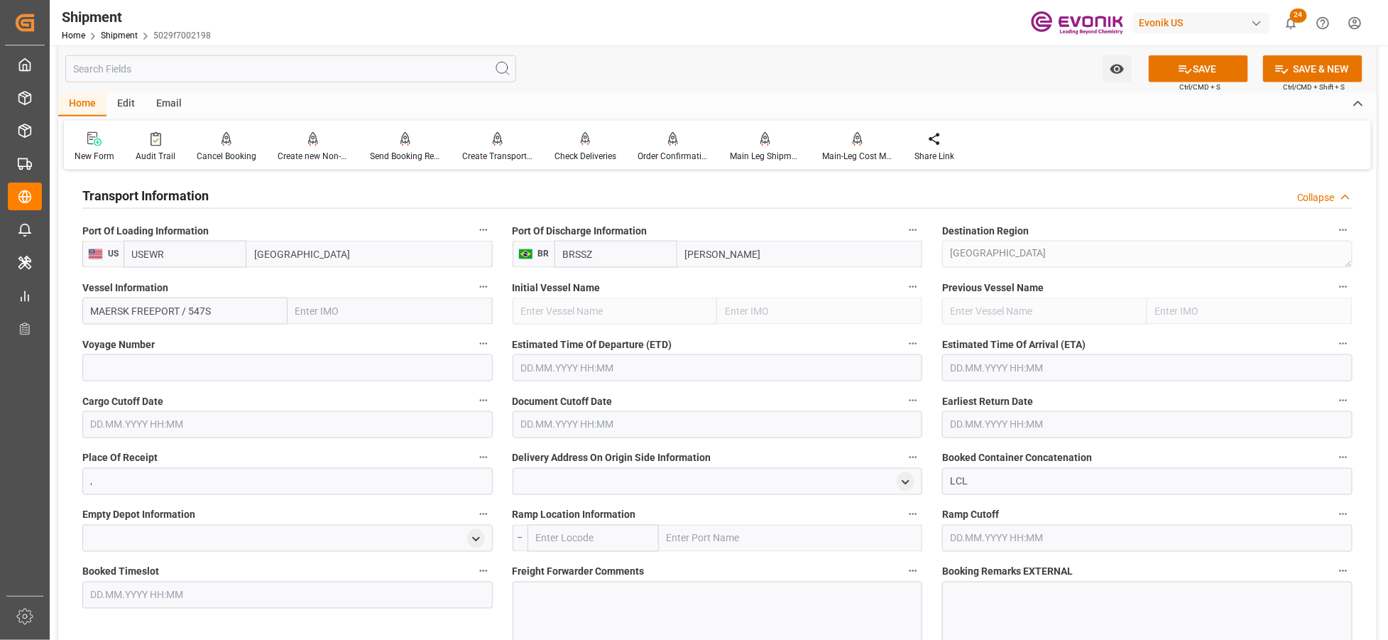
click at [199, 311] on input "MAERSK FREEPORT / 547S" at bounding box center [184, 311] width 205 height 27
click at [200, 310] on input "MAERSK FREEPORT / 547S" at bounding box center [184, 311] width 205 height 27
type input "MAERSK FREEPORT"
click at [195, 364] on input at bounding box center [287, 367] width 410 height 27
paste input "547S"
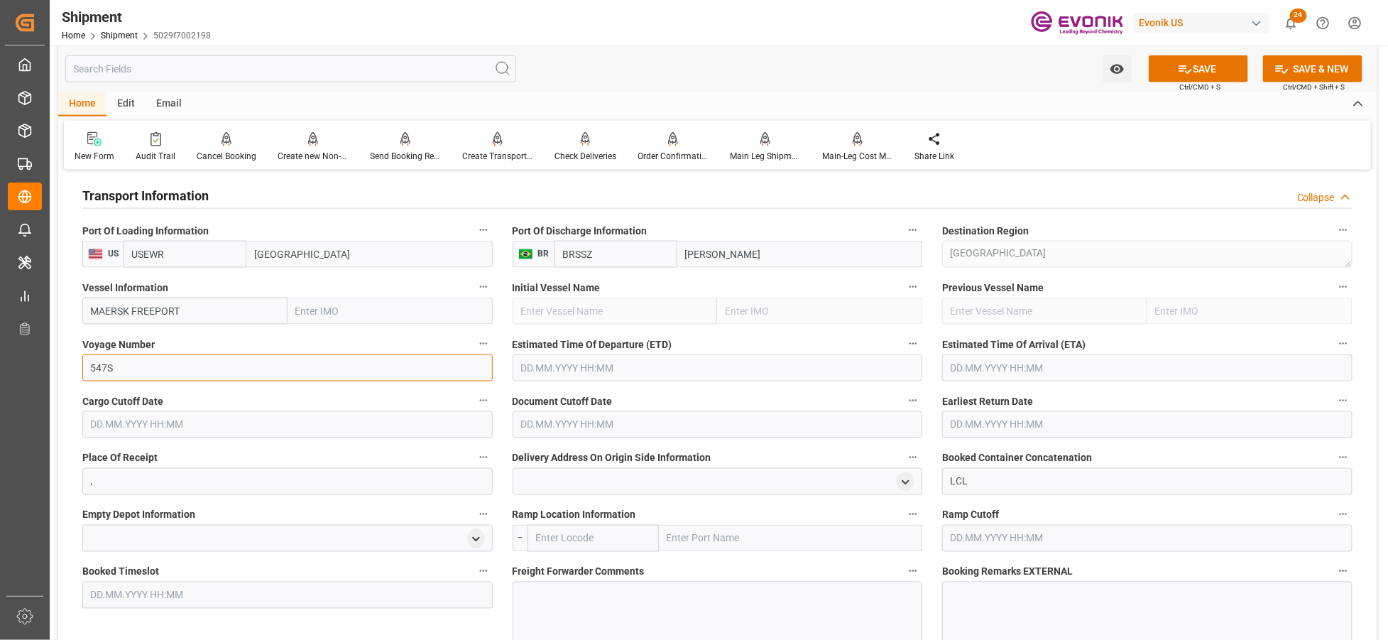
type input "547S"
click at [563, 374] on input "text" at bounding box center [718, 367] width 410 height 27
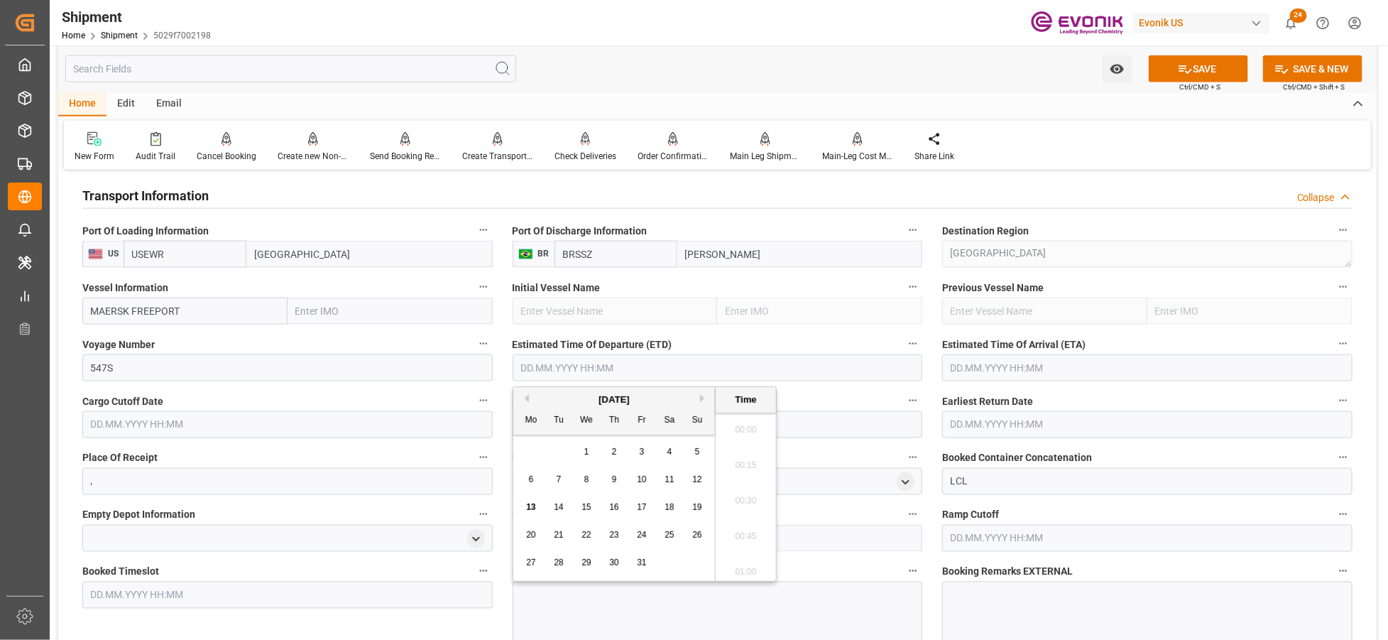
scroll to position [3241, 0]
click at [705, 398] on button "Next Month" at bounding box center [704, 398] width 9 height 9
click at [582, 534] on span "19" at bounding box center [586, 535] width 9 height 10
type input "[DATE] 00:00"
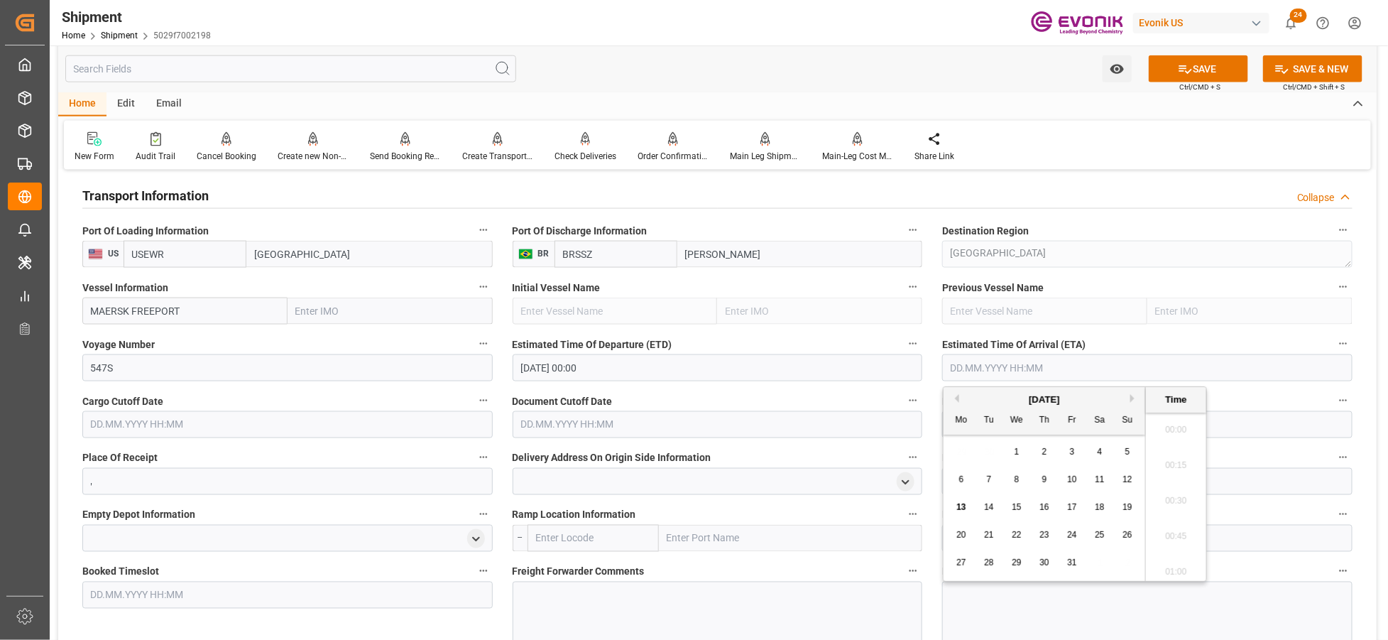
click at [973, 363] on input "text" at bounding box center [1147, 367] width 410 height 27
click at [1133, 399] on button "Next Month" at bounding box center [1135, 398] width 9 height 9
click at [1133, 398] on button "Next Month" at bounding box center [1135, 398] width 9 height 9
click at [1008, 478] on div "10" at bounding box center [1017, 480] width 18 height 17
type input "[DATE] 00:00"
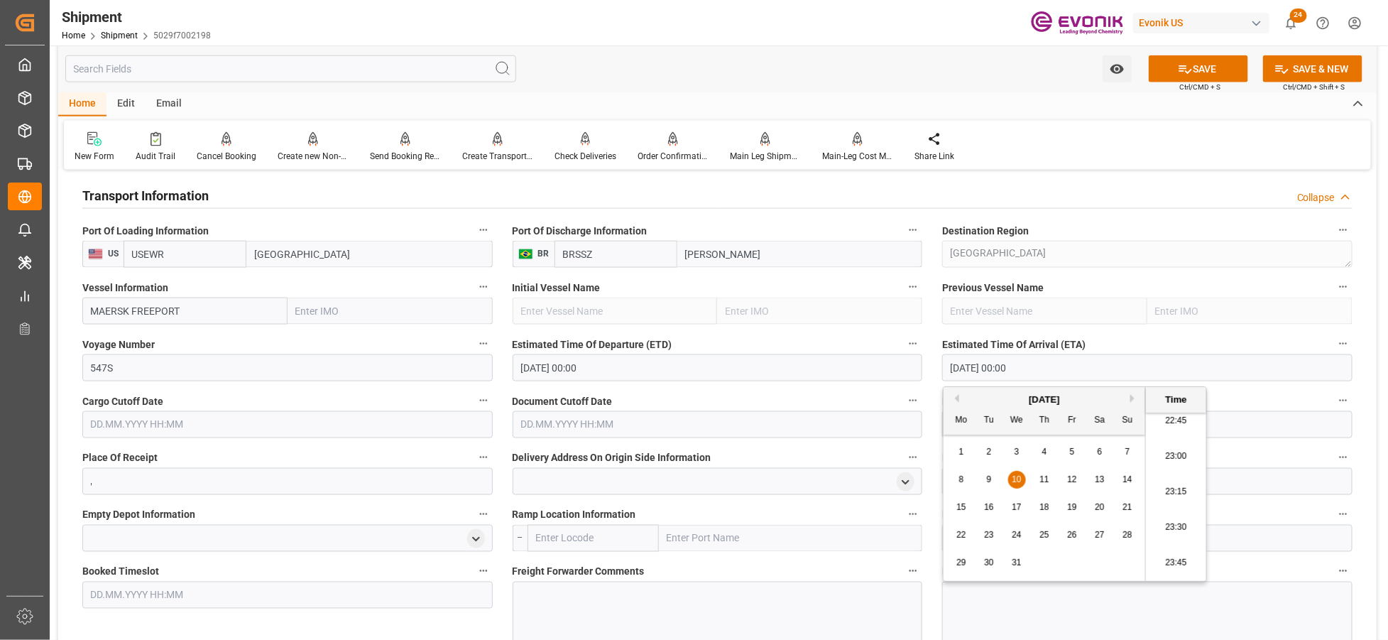
click at [469, 416] on input "text" at bounding box center [287, 424] width 410 height 27
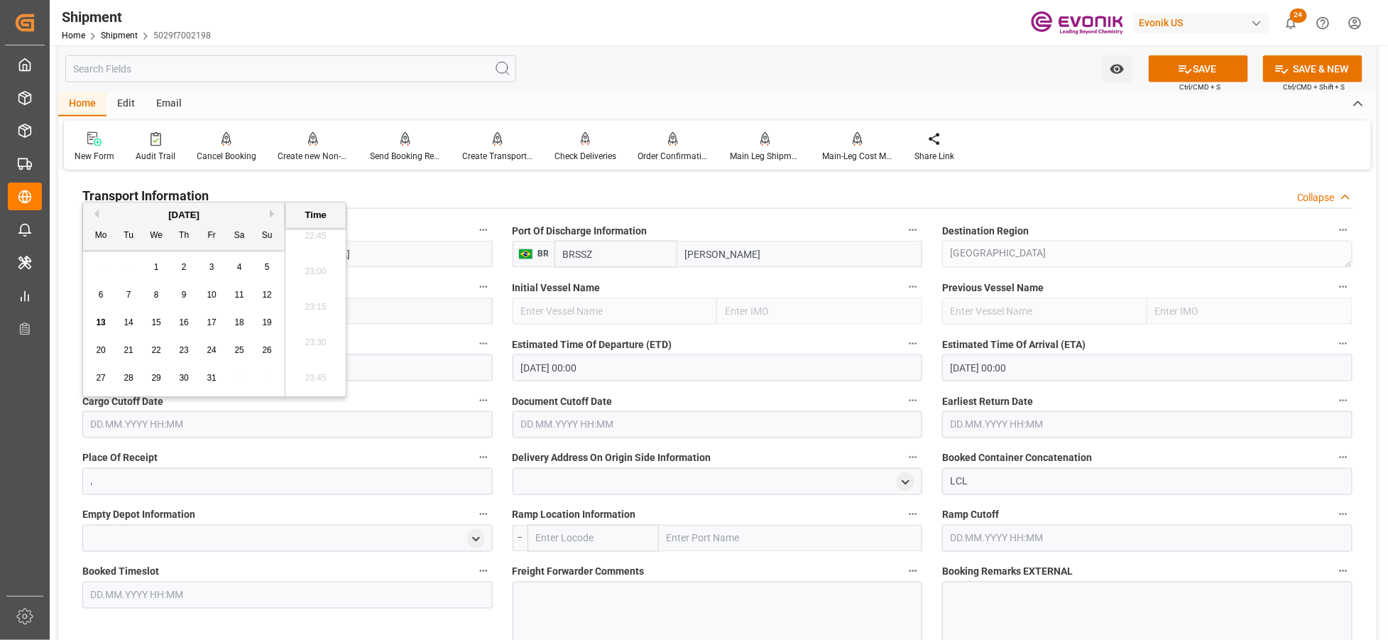
click at [273, 214] on button "Next Month" at bounding box center [274, 214] width 9 height 9
click at [131, 324] on span "11" at bounding box center [128, 322] width 9 height 10
type input "[DATE] 00:00"
click at [636, 427] on input "text" at bounding box center [718, 424] width 410 height 27
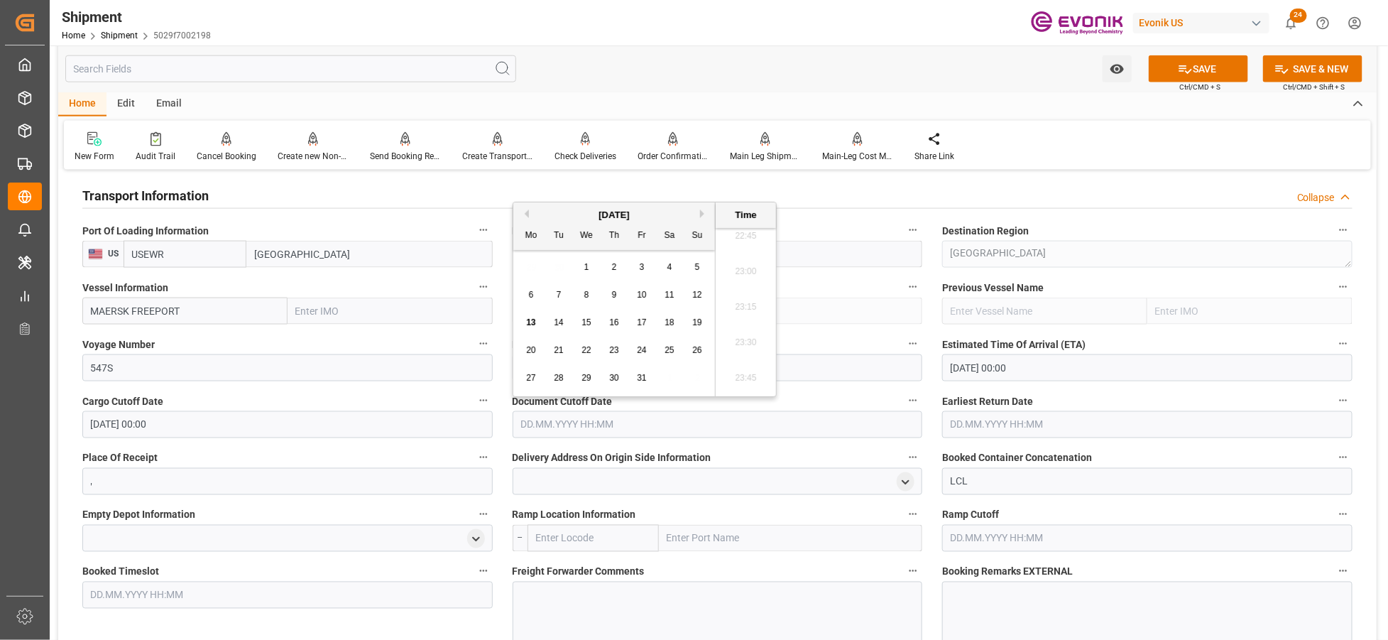
click at [703, 212] on button "Next Month" at bounding box center [704, 214] width 9 height 9
click at [559, 322] on span "11" at bounding box center [558, 322] width 9 height 10
type input "[DATE] 00:00"
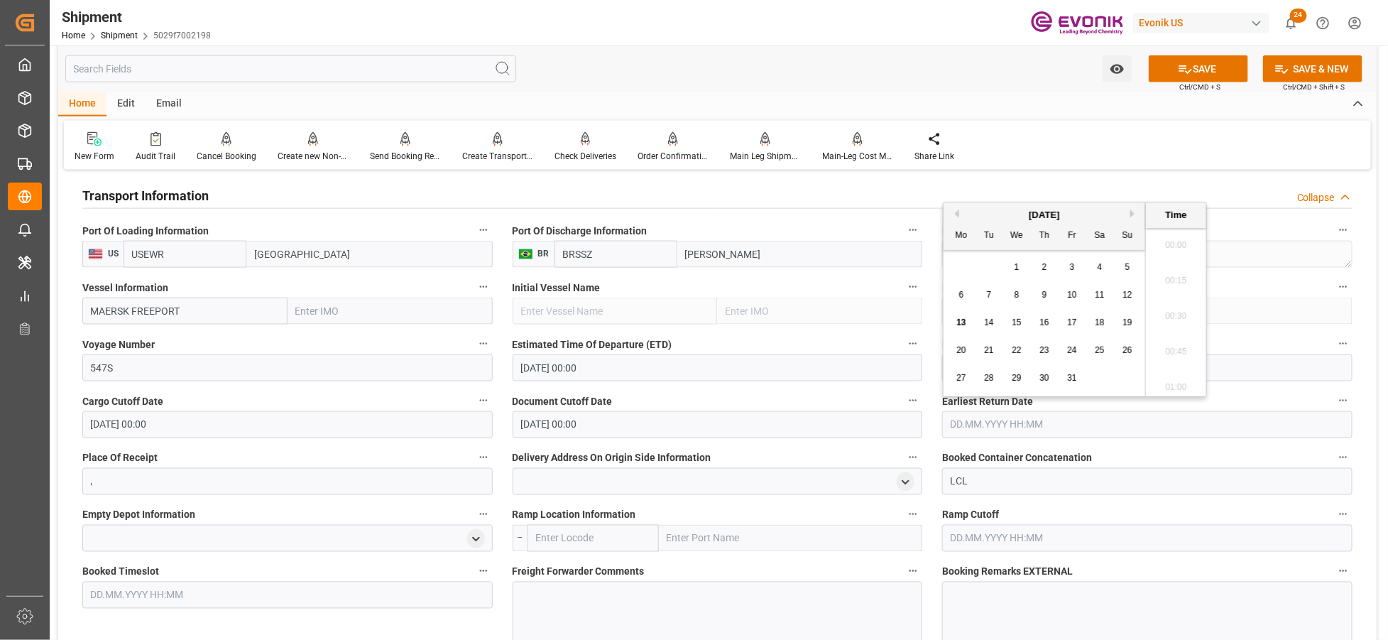
click at [1021, 418] on input "text" at bounding box center [1147, 424] width 410 height 27
click at [1135, 217] on button "Next Month" at bounding box center [1135, 214] width 9 height 9
click at [992, 323] on span "11" at bounding box center [988, 322] width 9 height 10
type input "[DATE] 00:00"
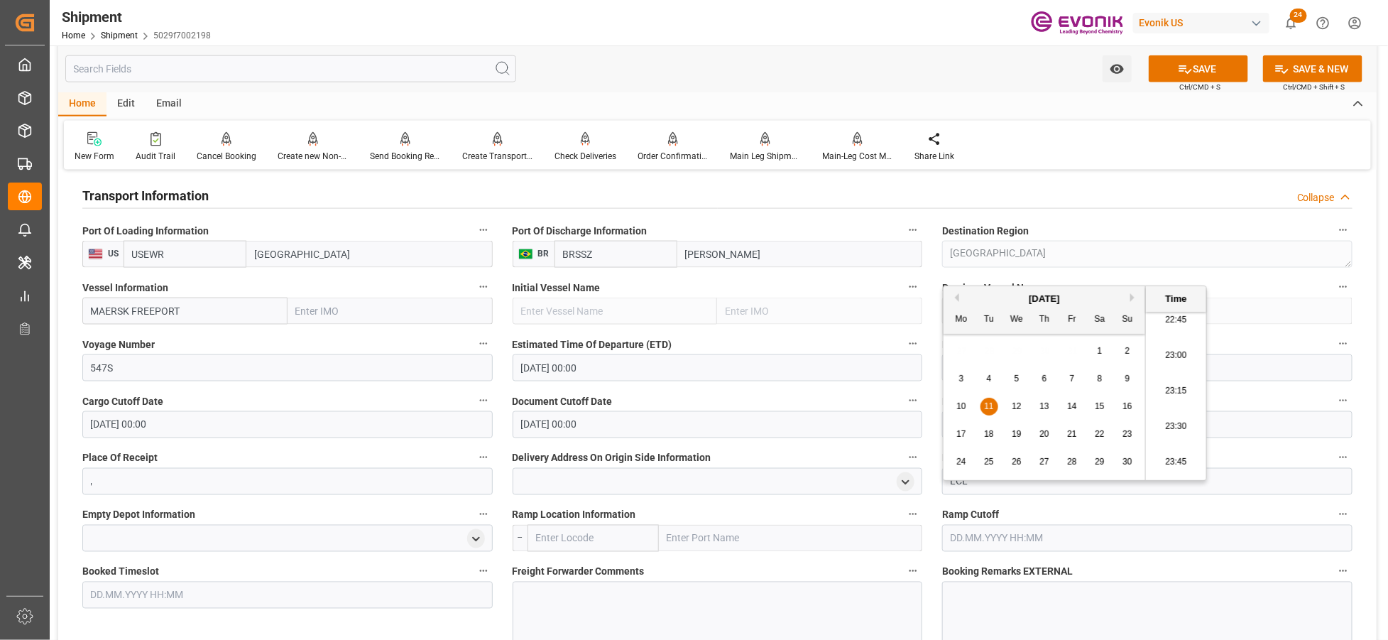
scroll to position [1030, 0]
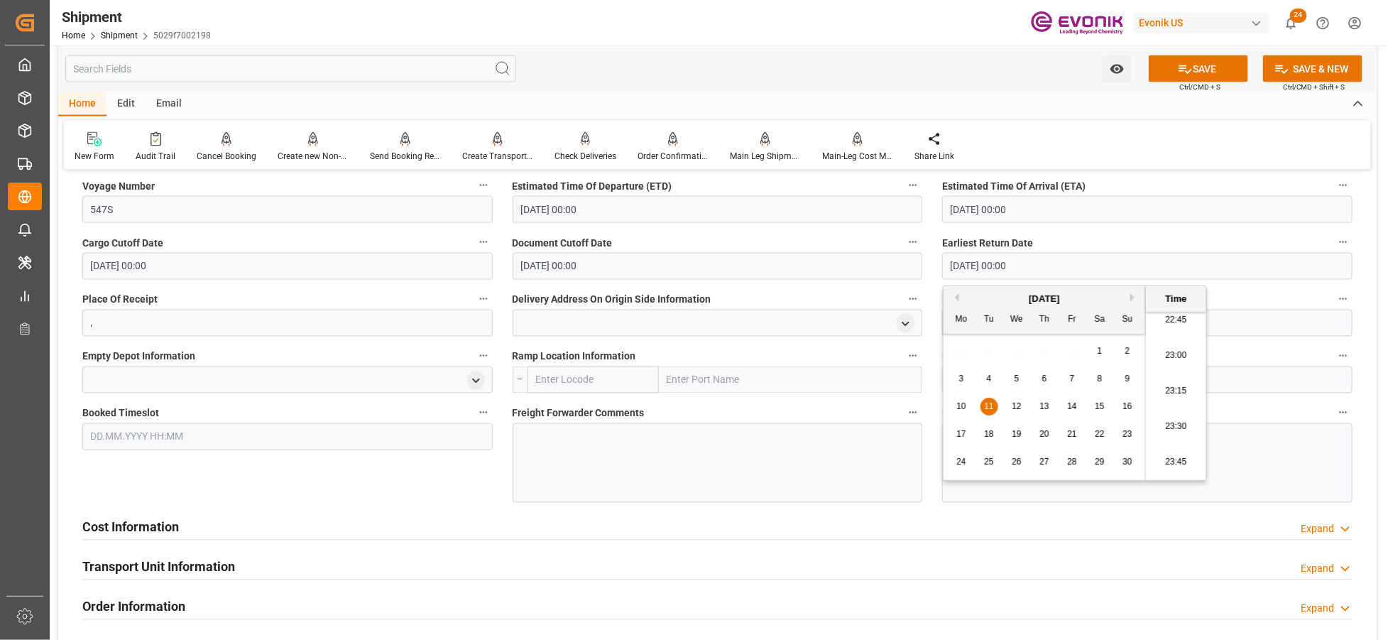
click at [589, 381] on input "text" at bounding box center [594, 379] width 132 height 27
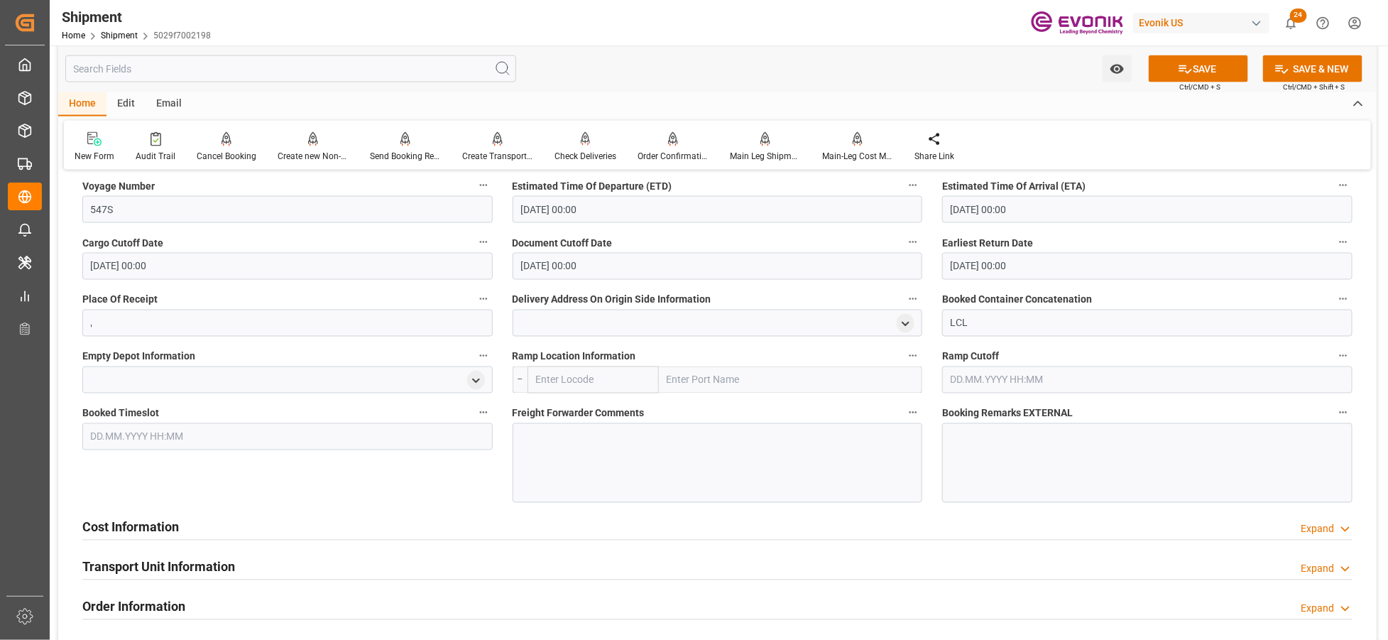
click at [577, 374] on input "text" at bounding box center [594, 379] width 132 height 27
type input "USNYC"
click at [591, 410] on span "USNYC - [US_STATE]" at bounding box center [579, 411] width 85 height 11
type input "[US_STATE]"
type input "USNYC"
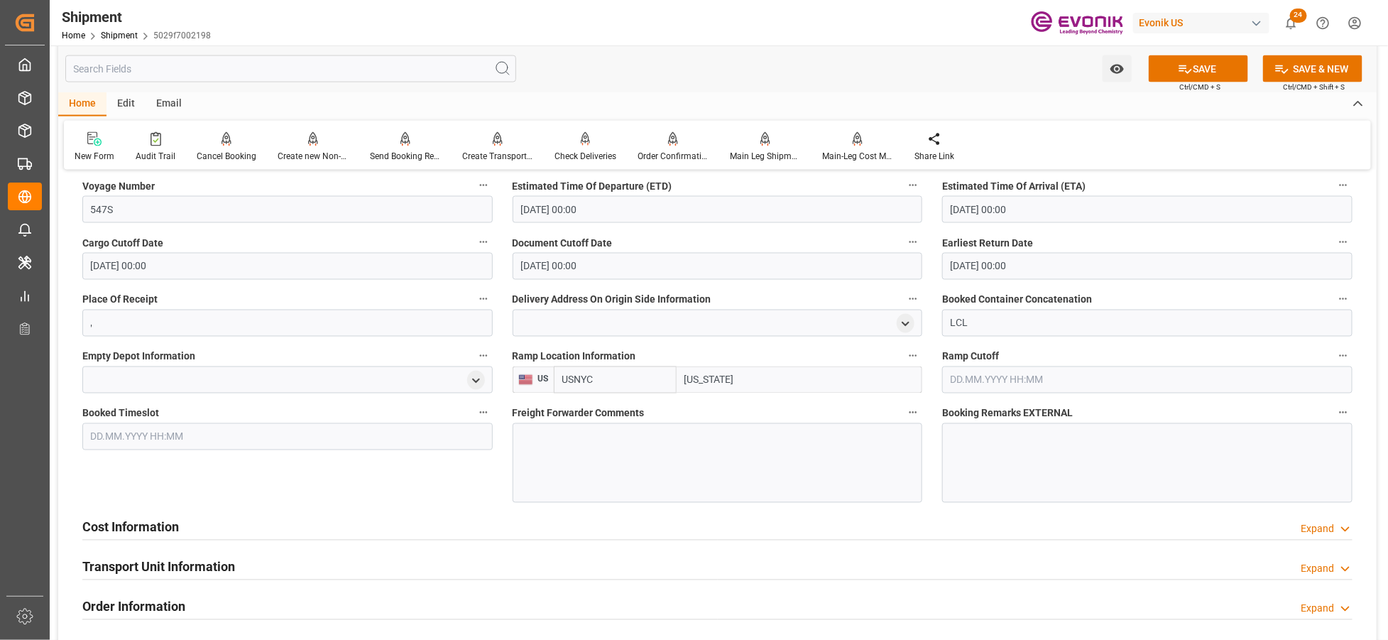
click at [580, 459] on div at bounding box center [718, 463] width 410 height 80
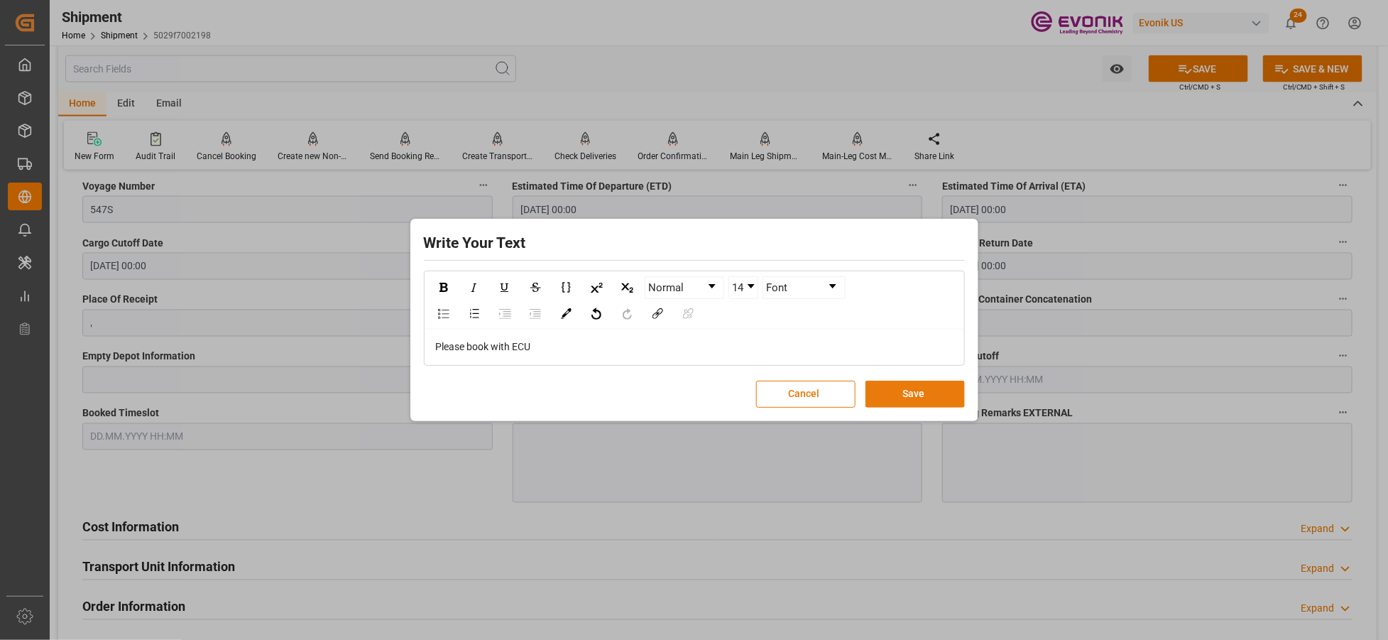
click at [917, 388] on button "Save" at bounding box center [915, 394] width 99 height 27
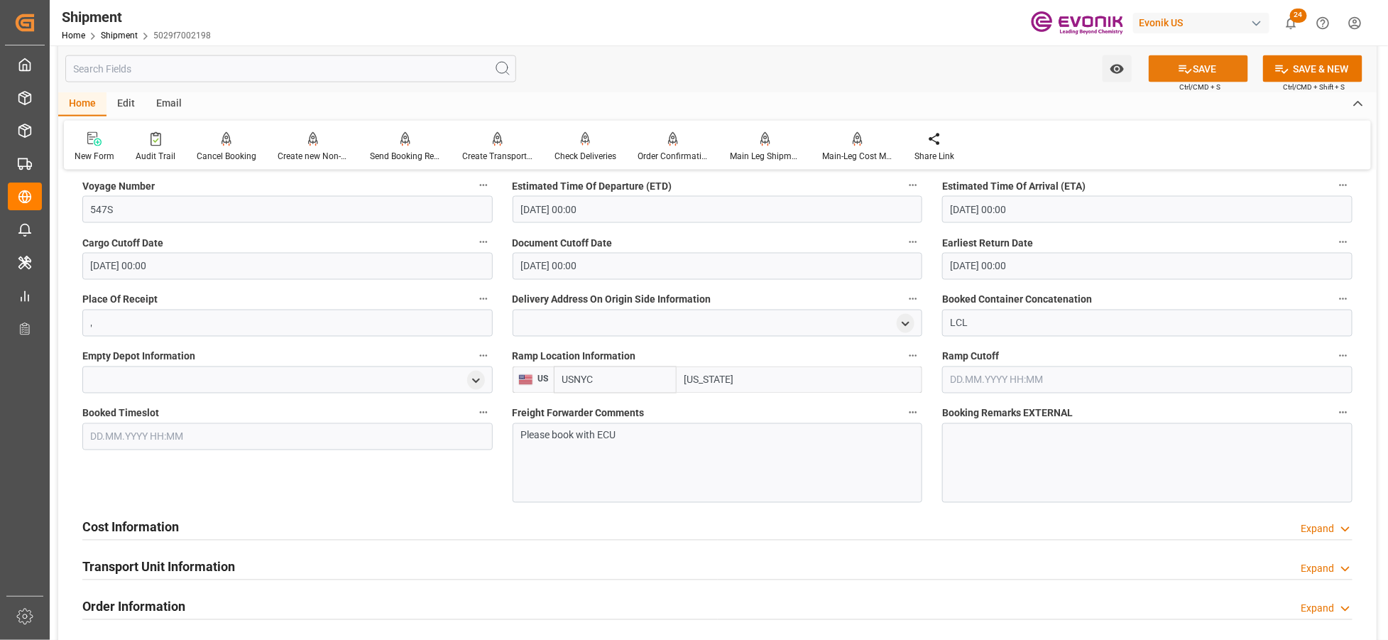
click at [1197, 64] on button "SAVE" at bounding box center [1198, 68] width 99 height 27
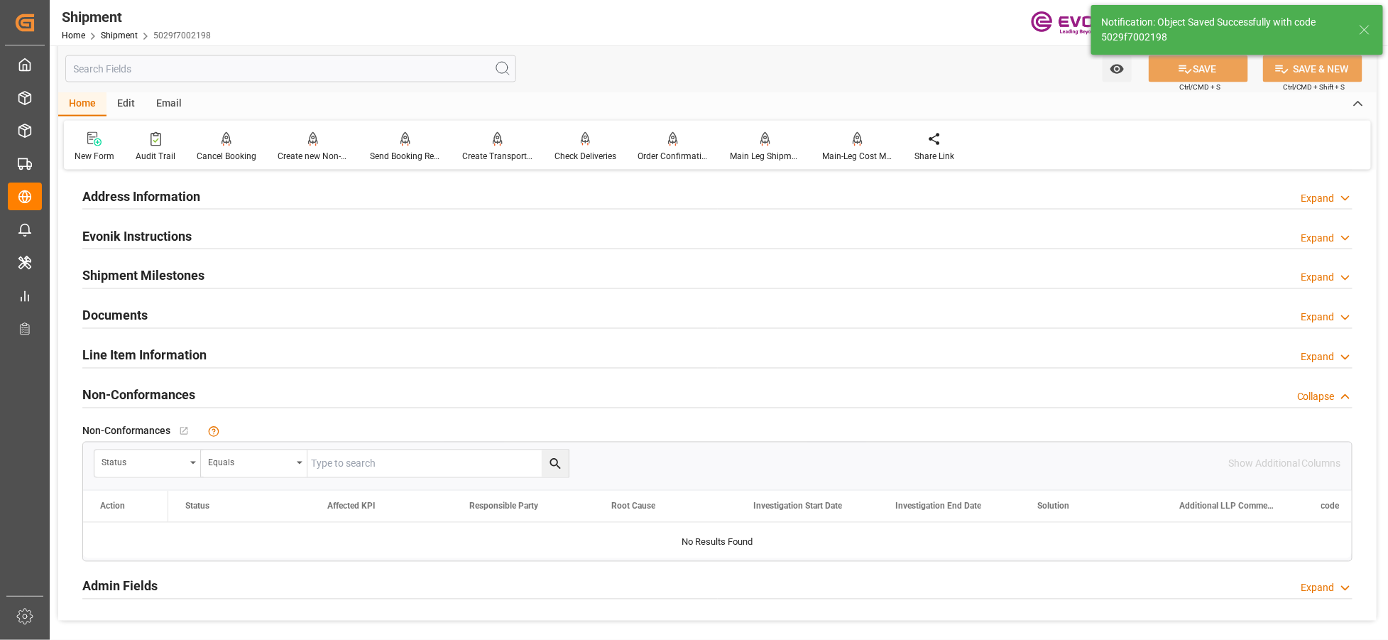
scroll to position [872, 0]
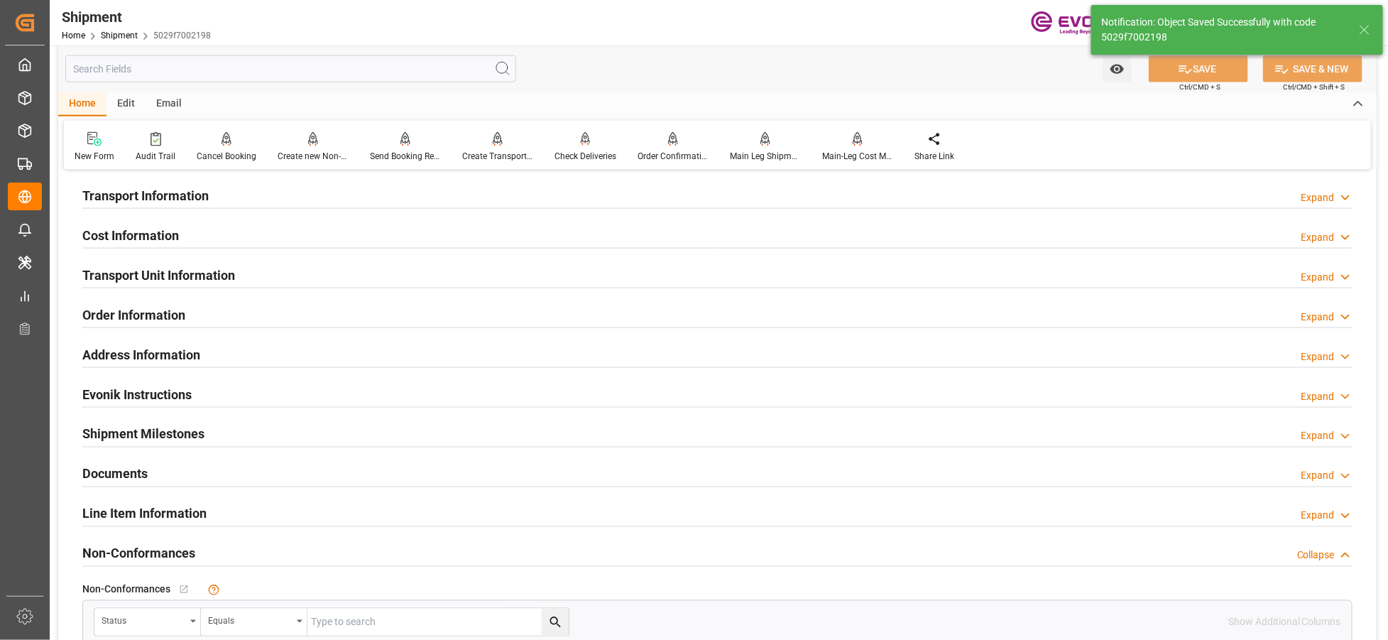
click at [271, 235] on div "Cost Information Expand" at bounding box center [717, 234] width 1271 height 27
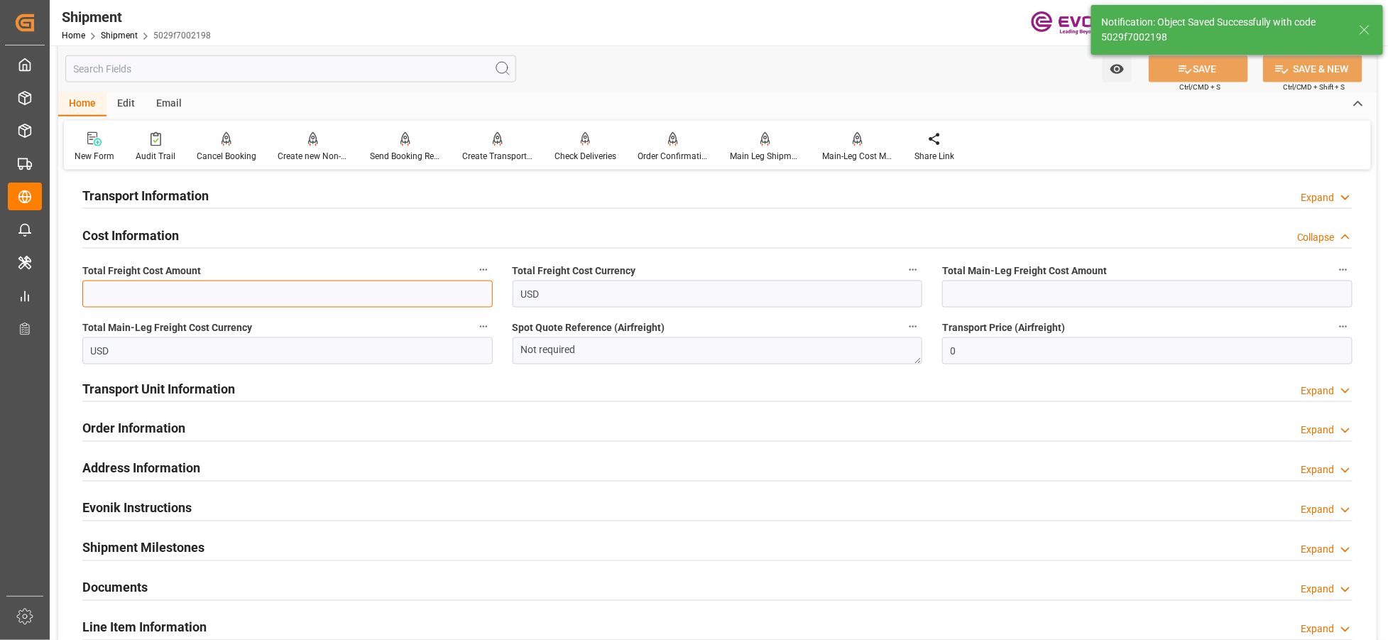
click at [243, 291] on input "text" at bounding box center [287, 294] width 410 height 27
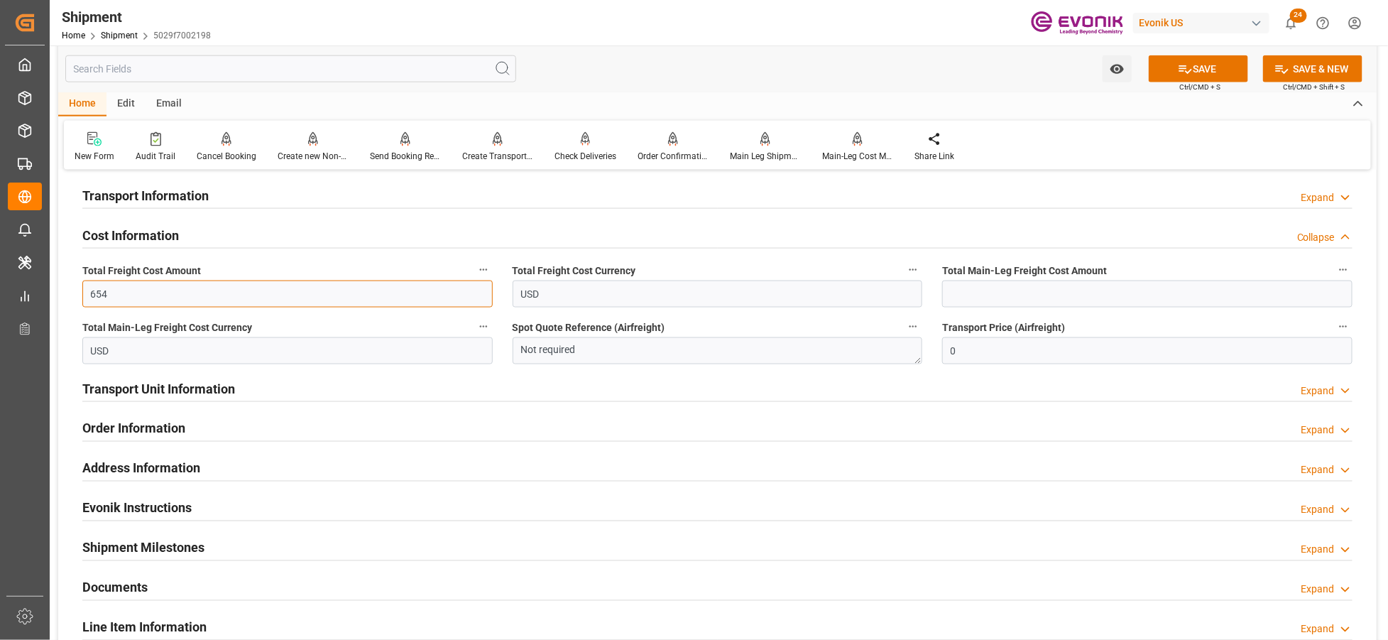
type input "654"
click at [1012, 294] on input "text" at bounding box center [1147, 294] width 410 height 27
click at [995, 288] on input "text" at bounding box center [1147, 294] width 410 height 27
type input "444"
click at [1192, 70] on button "SAVE" at bounding box center [1198, 68] width 99 height 27
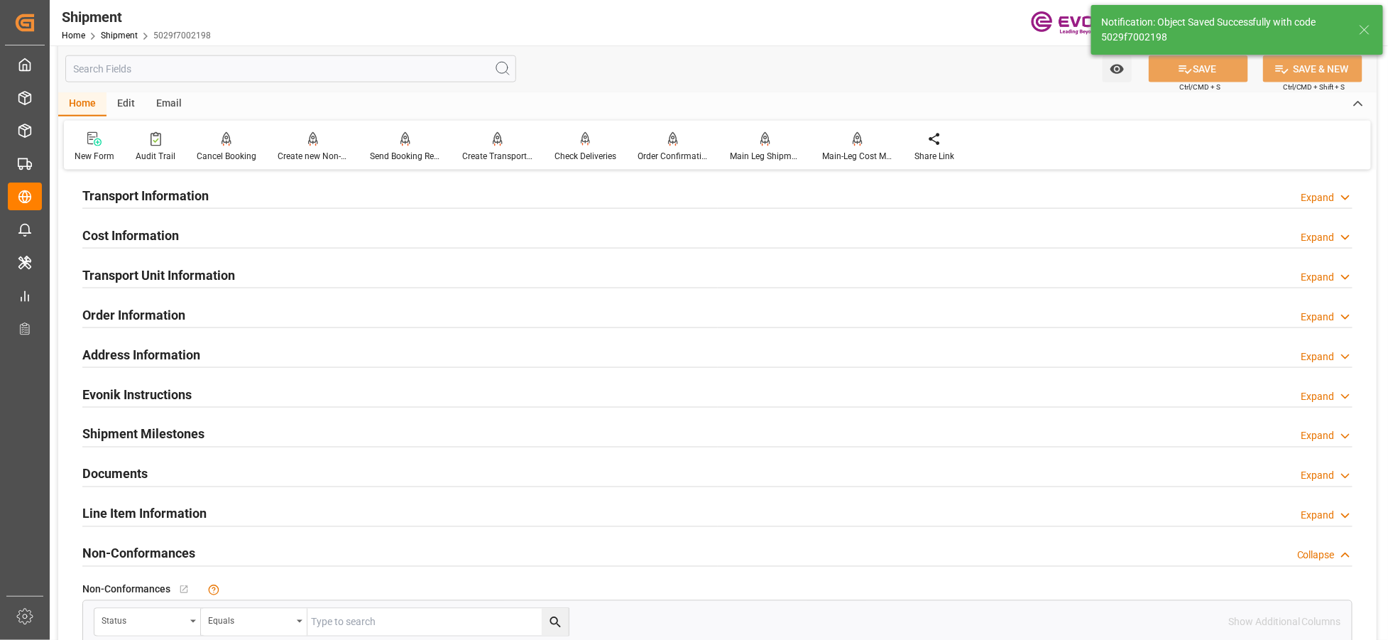
click at [353, 275] on div "Transport Unit Information Expand" at bounding box center [717, 274] width 1271 height 27
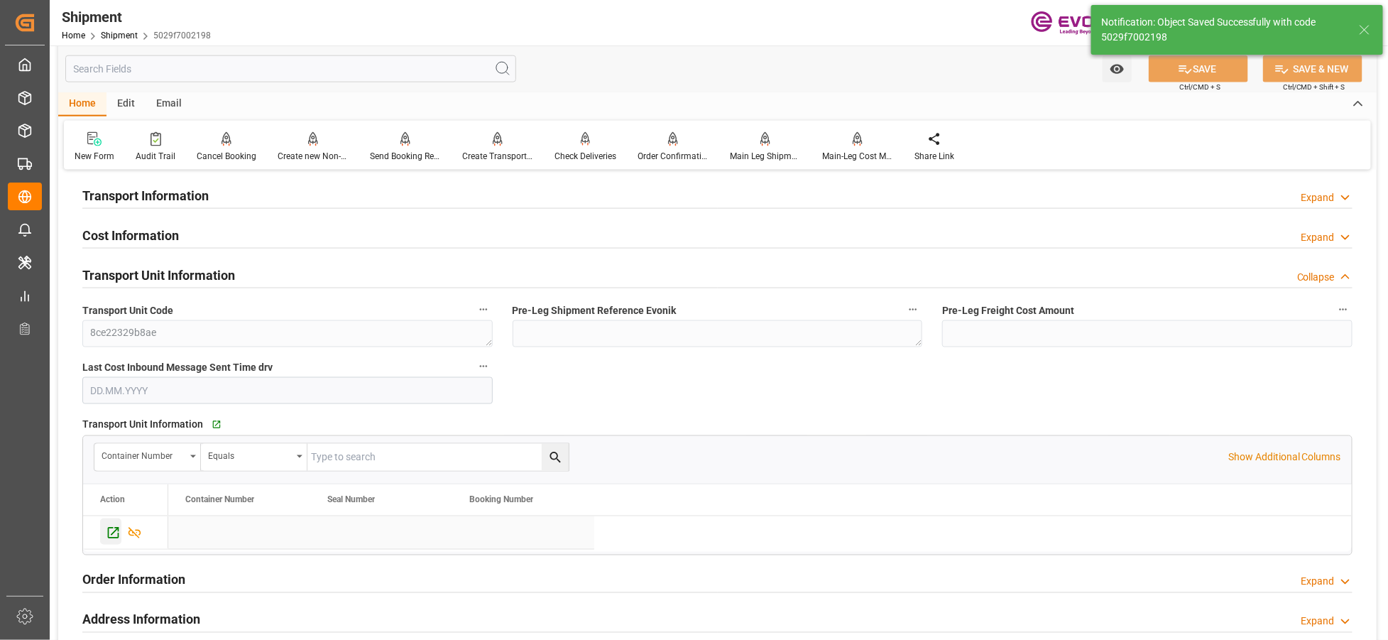
click at [114, 531] on icon "Press SPACE to select this row." at bounding box center [113, 533] width 15 height 15
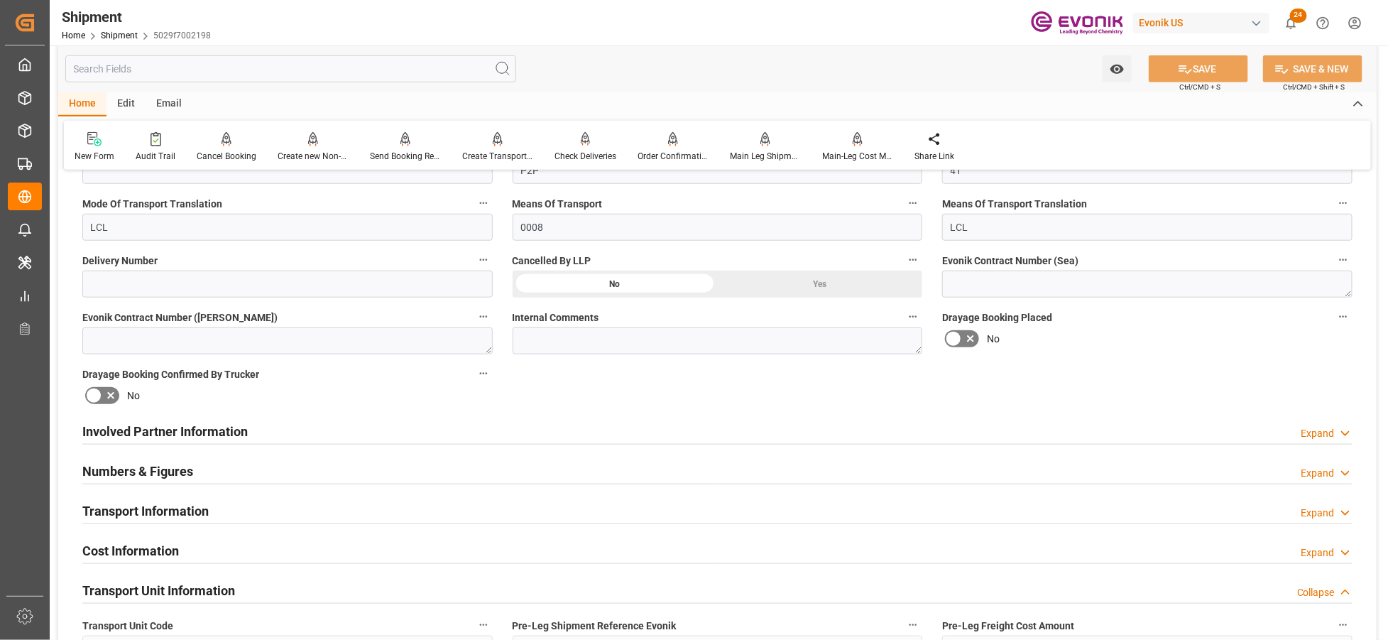
scroll to position [714, 0]
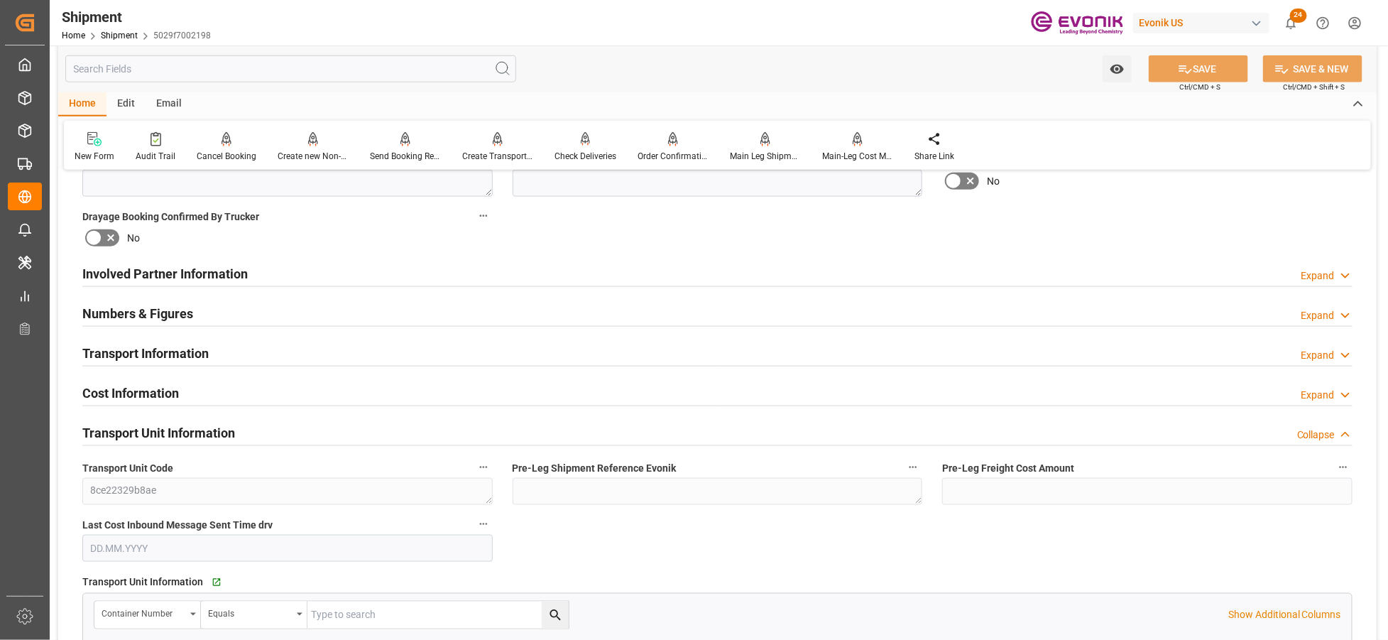
click at [606, 278] on div "Involved Partner Information Expand" at bounding box center [717, 272] width 1271 height 27
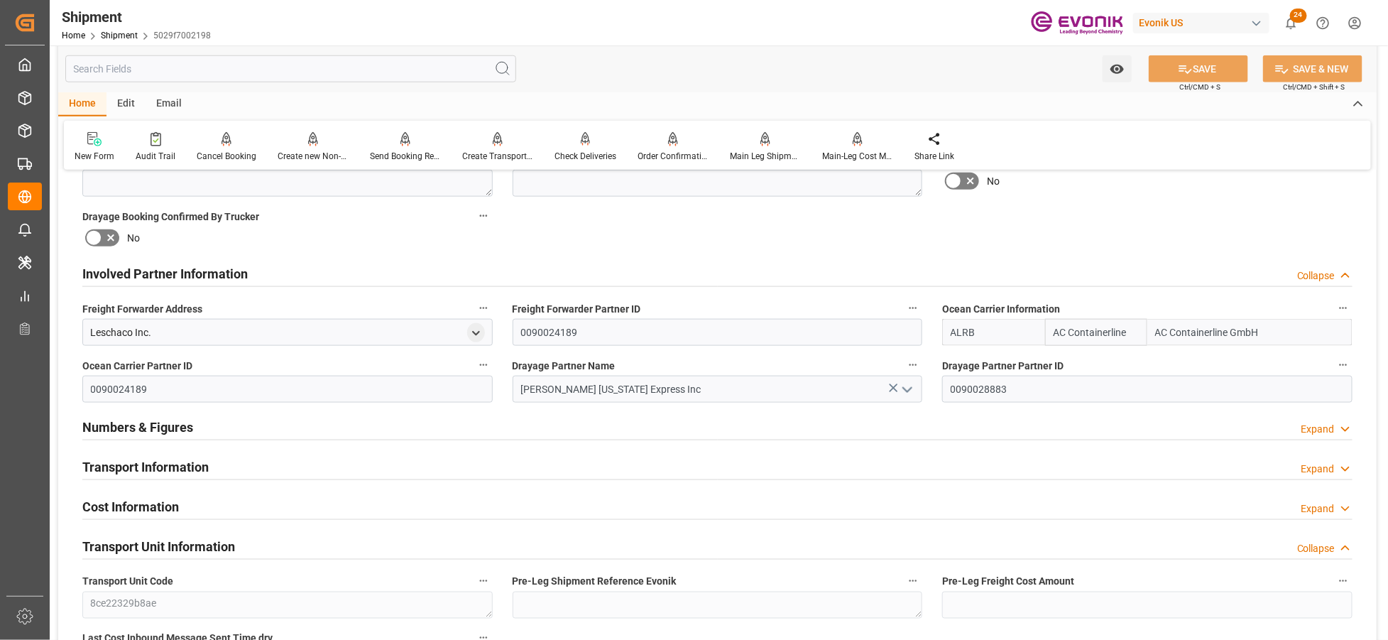
click at [621, 464] on div "Transport Information Expand" at bounding box center [717, 465] width 1271 height 27
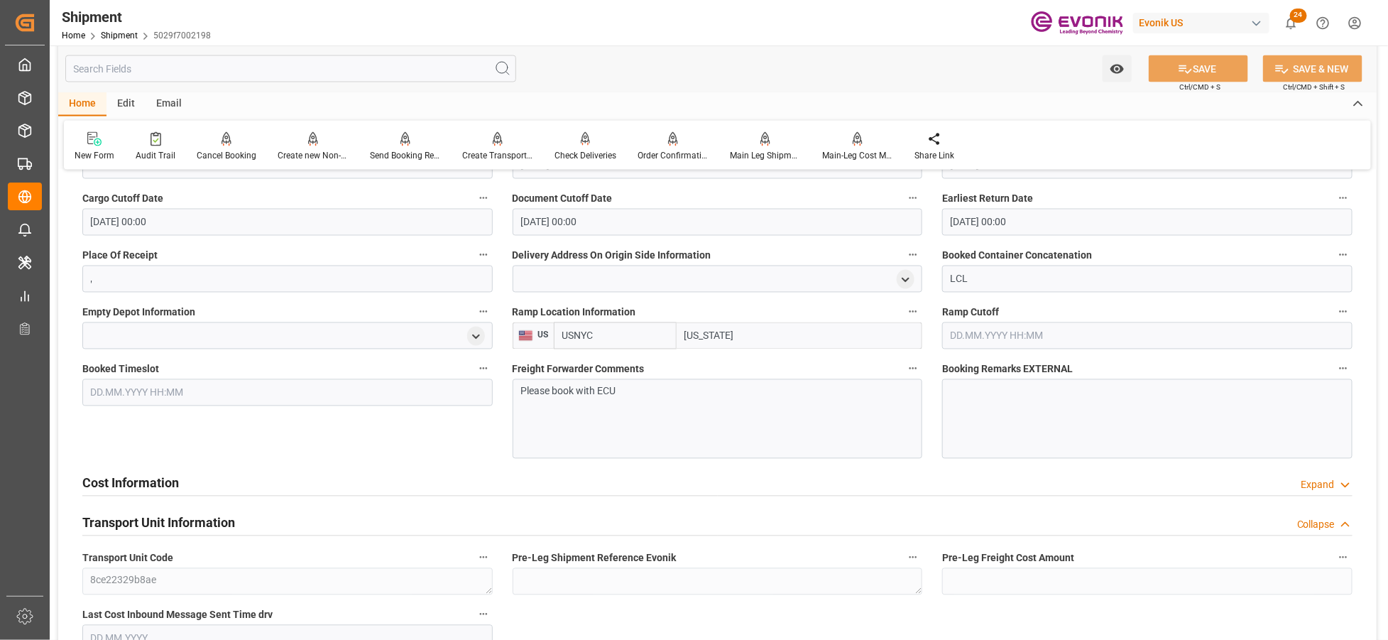
scroll to position [1346, 0]
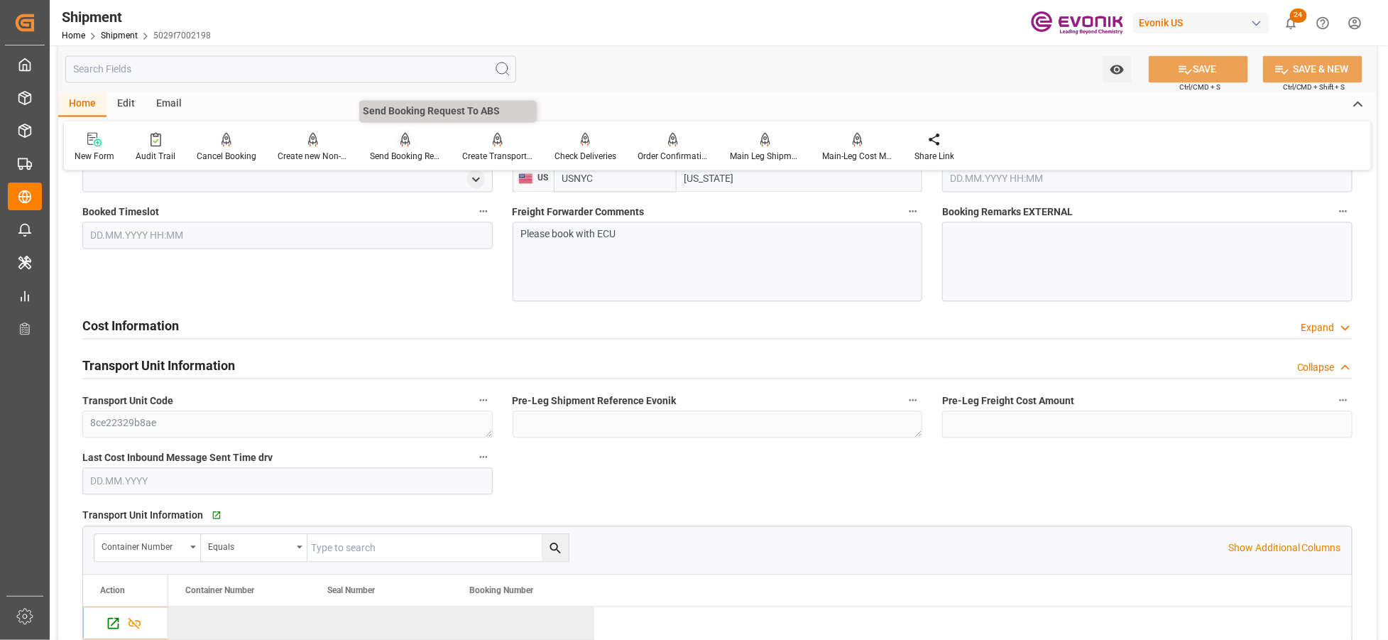
click at [403, 135] on icon at bounding box center [406, 138] width 10 height 12
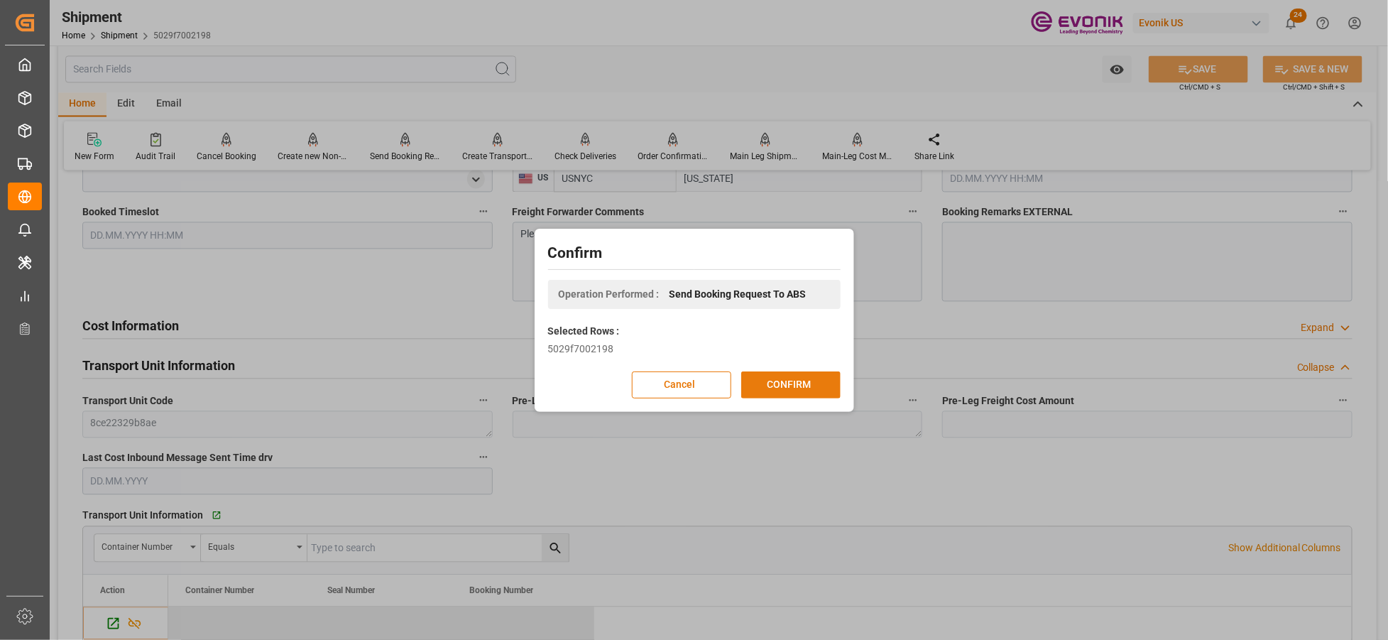
click at [805, 393] on button "CONFIRM" at bounding box center [790, 384] width 99 height 27
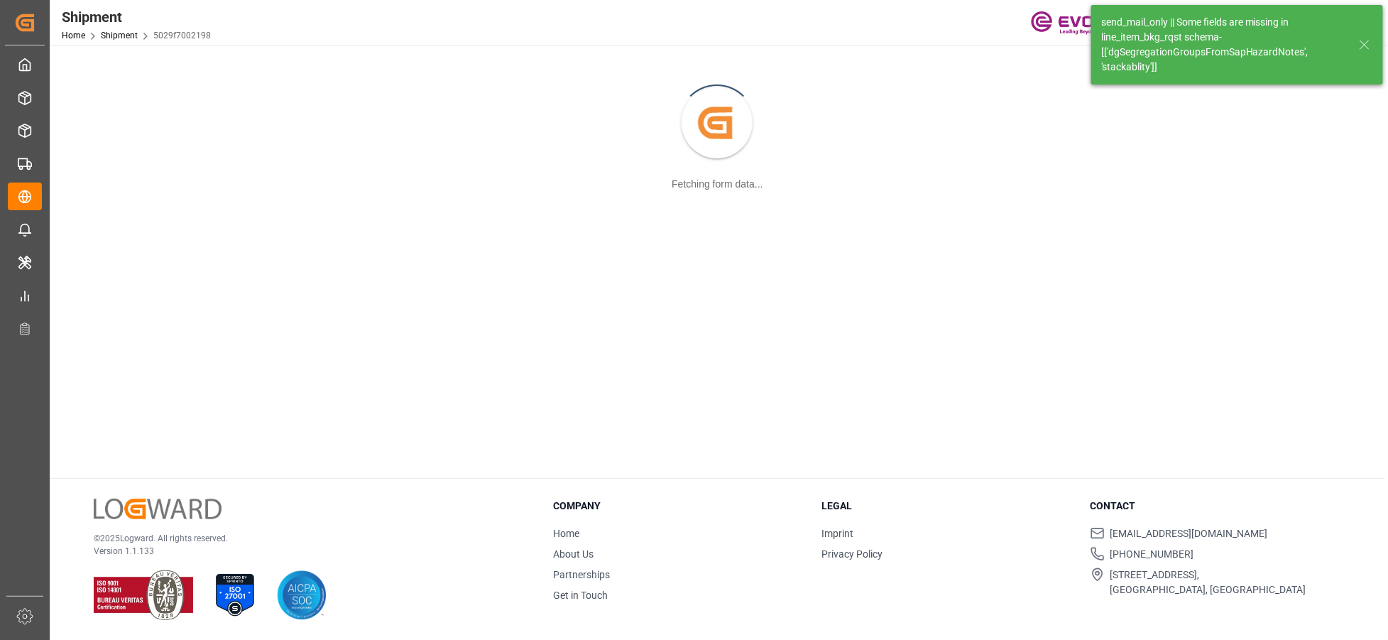
scroll to position [153, 0]
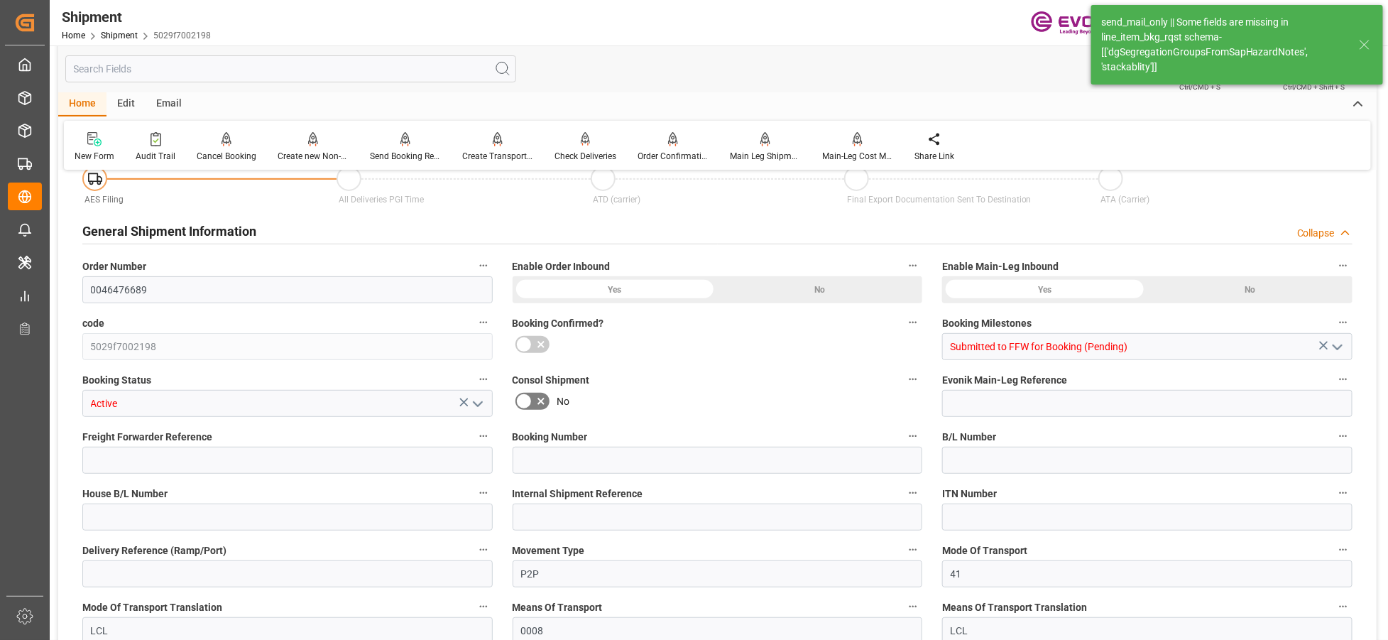
type input "4"
type input "DR"
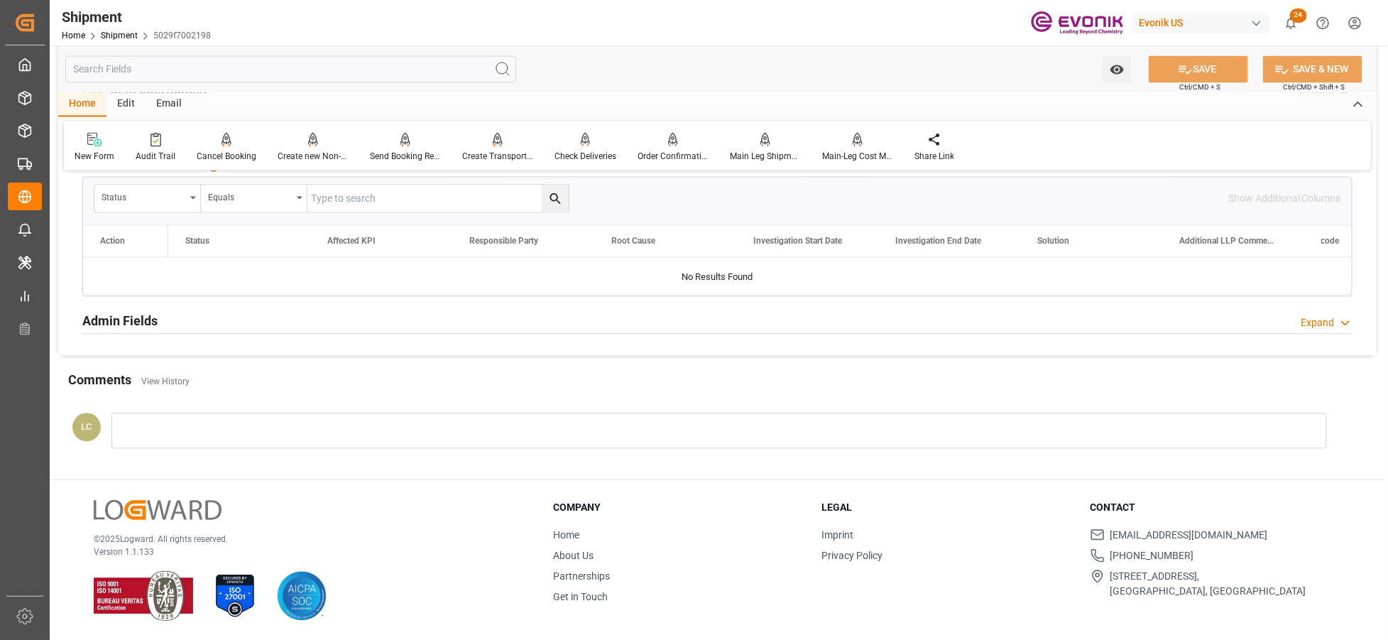
scroll to position [1138, 0]
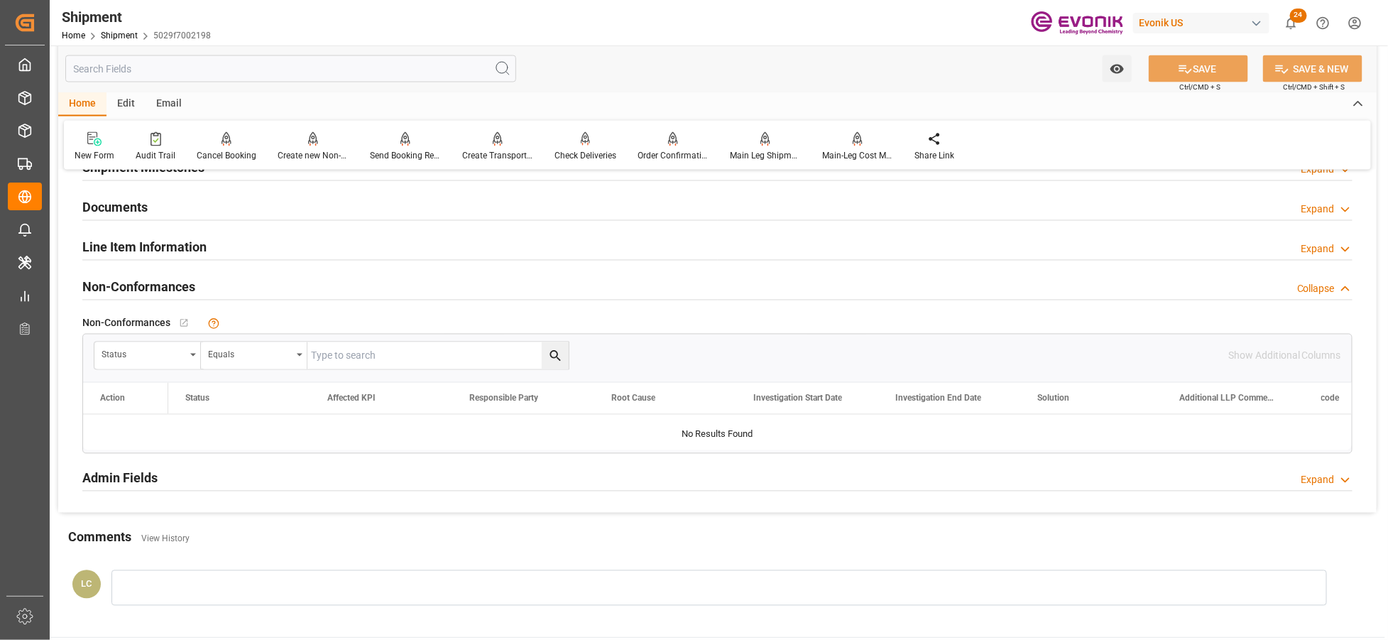
click at [292, 249] on div "Line Item Information Expand" at bounding box center [717, 246] width 1271 height 27
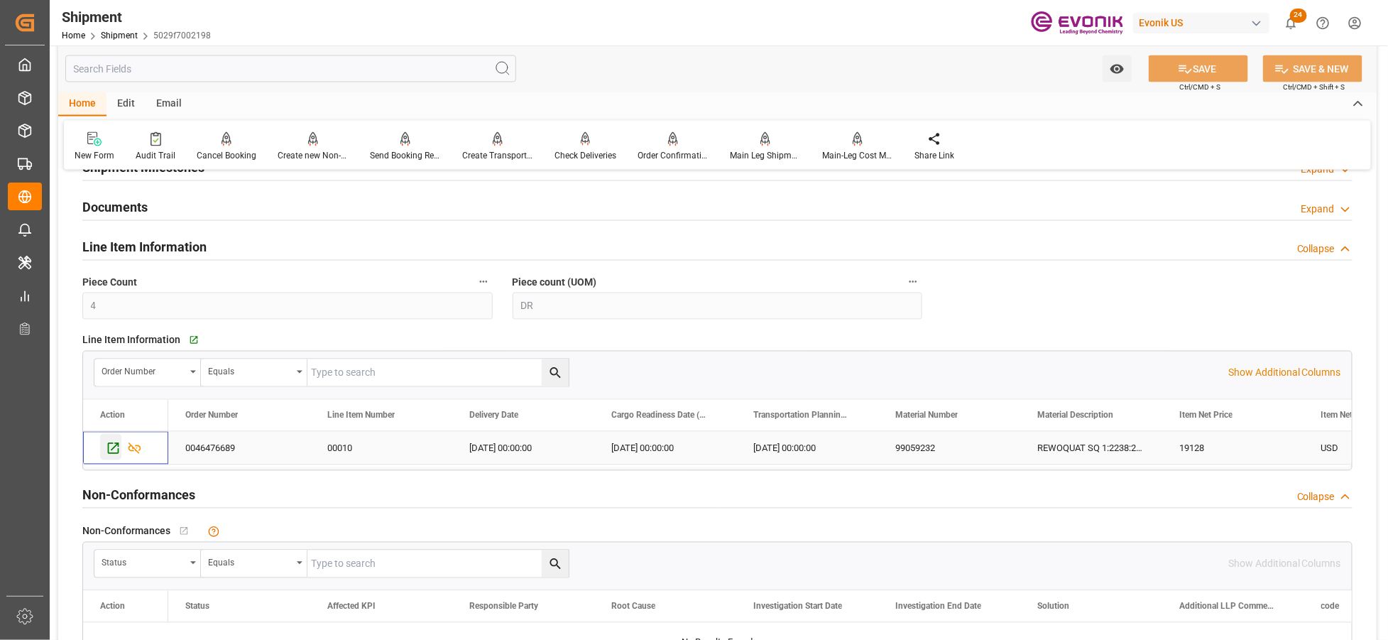
click at [116, 448] on icon "Press SPACE to select this row." at bounding box center [113, 448] width 15 height 15
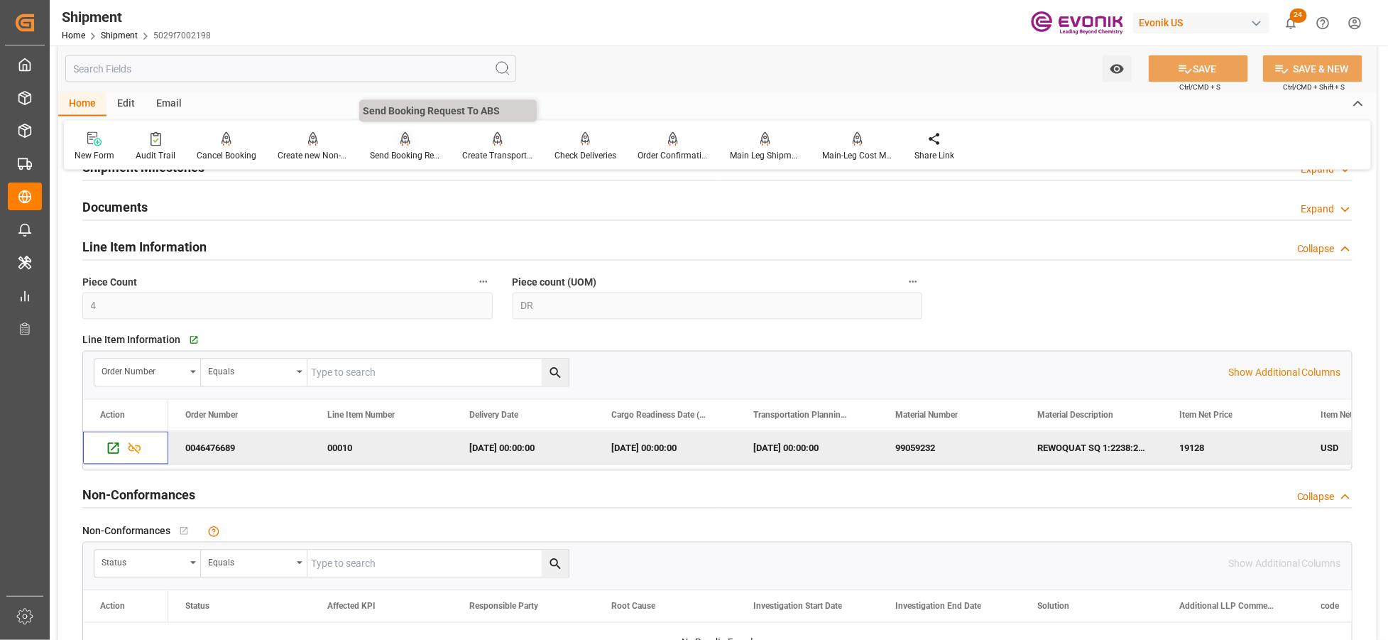
click at [401, 143] on icon at bounding box center [406, 138] width 10 height 12
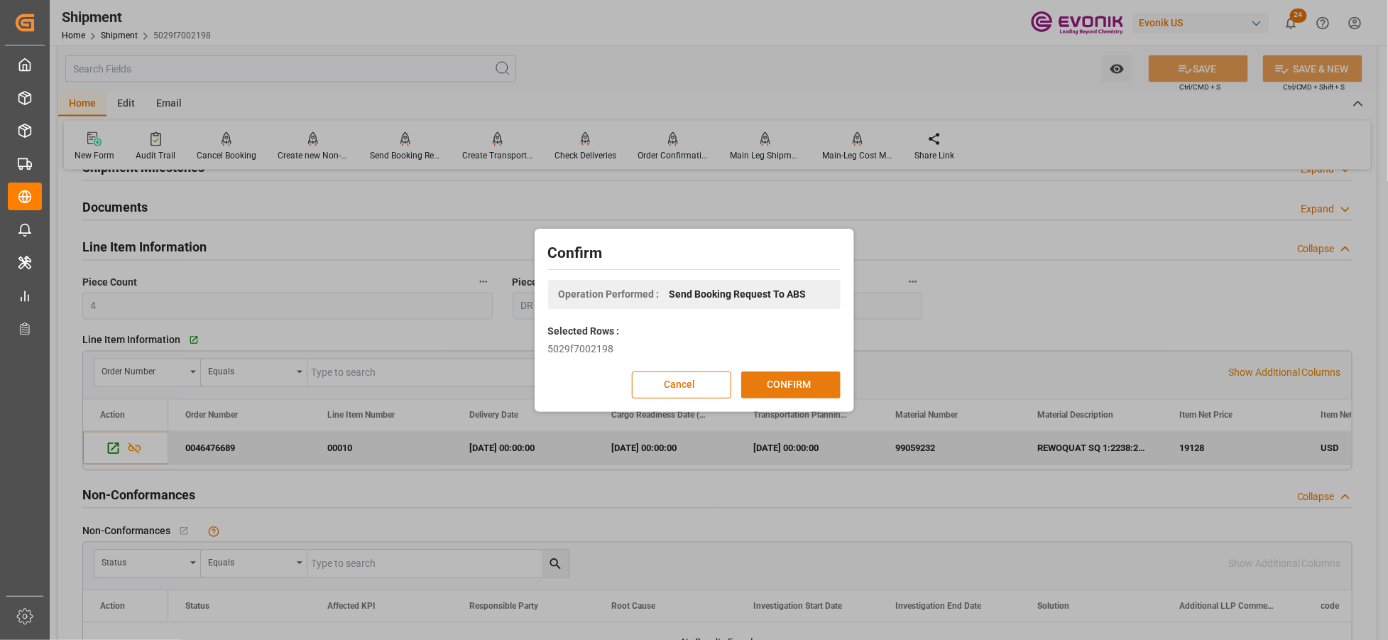
click at [824, 381] on button "CONFIRM" at bounding box center [790, 384] width 99 height 27
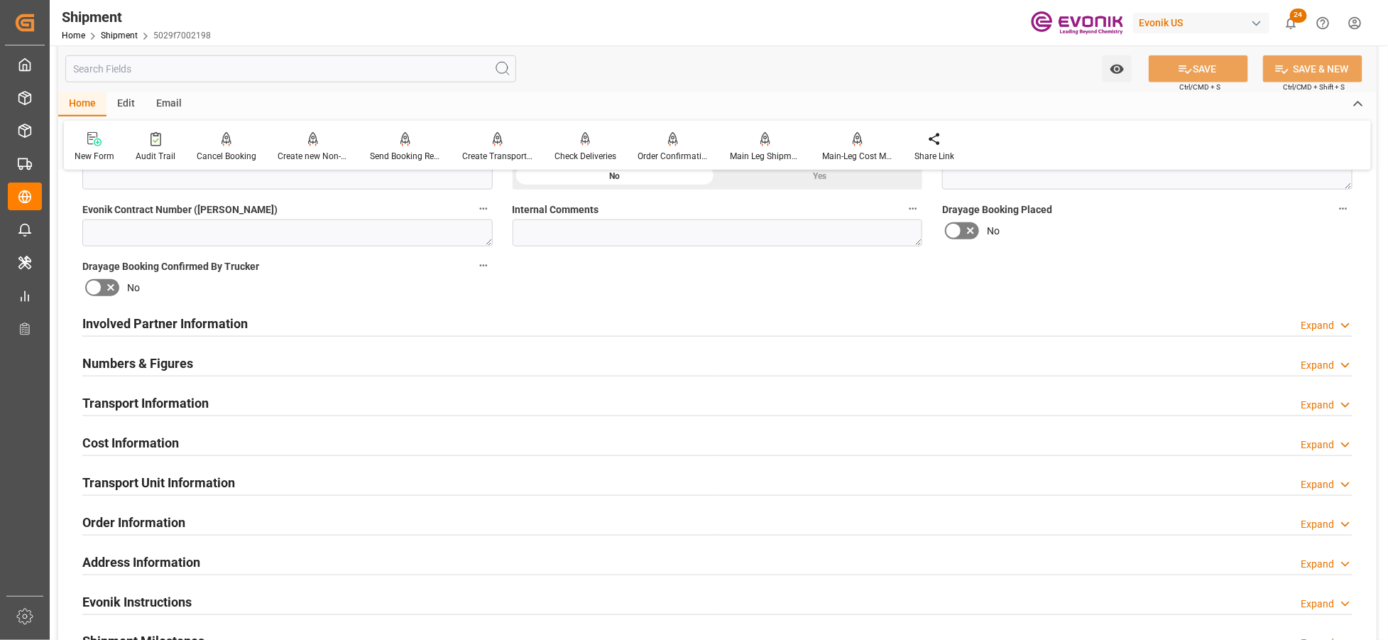
scroll to position [0, 0]
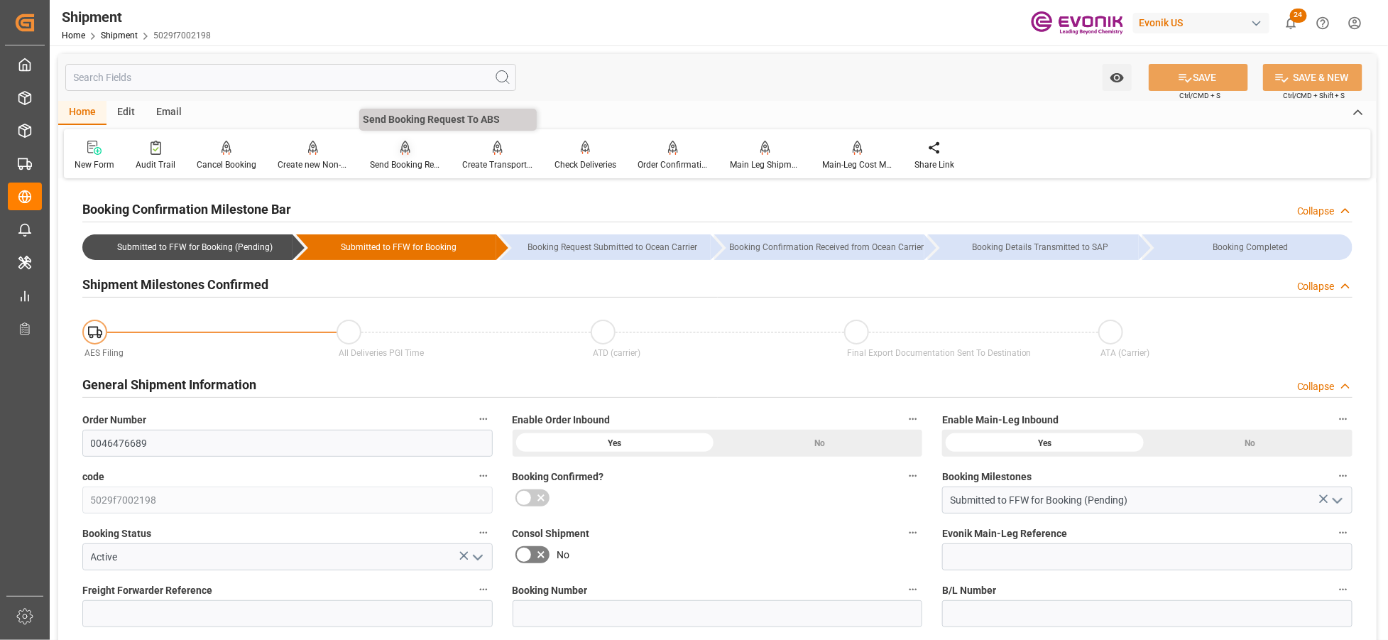
click at [387, 150] on div at bounding box center [405, 147] width 71 height 15
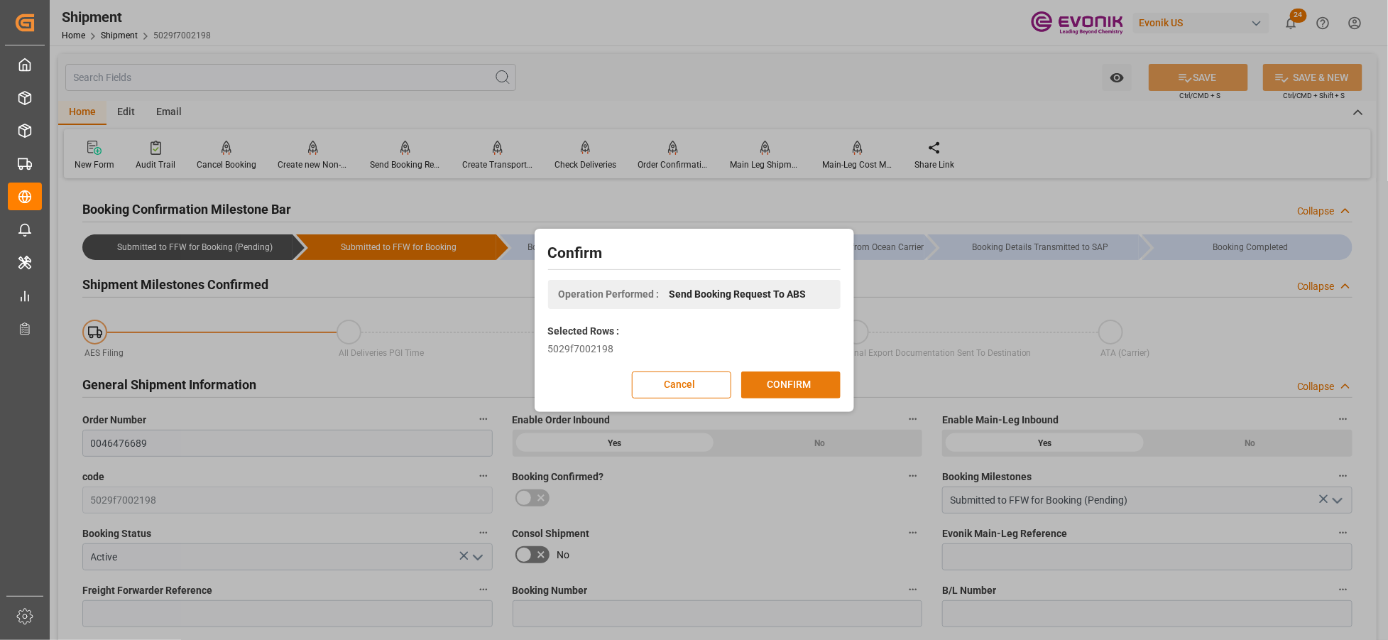
click at [767, 384] on button "CONFIRM" at bounding box center [790, 384] width 99 height 27
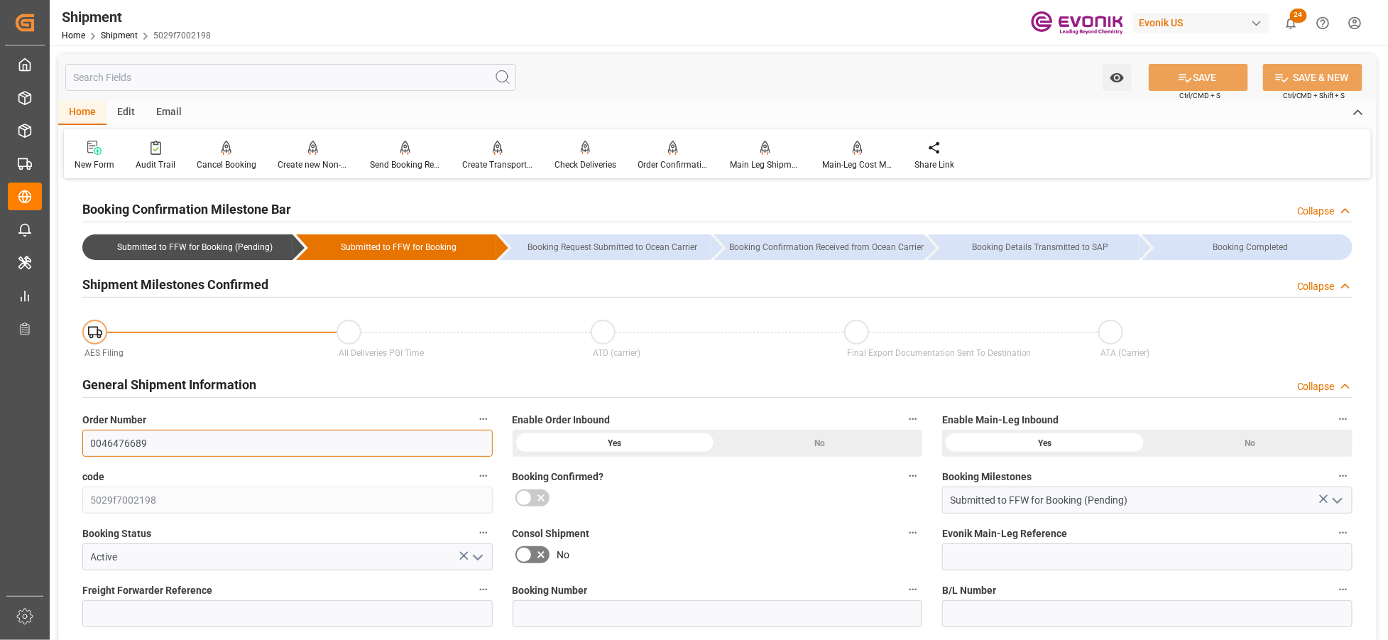
drag, startPoint x: 94, startPoint y: 441, endPoint x: 48, endPoint y: 434, distance: 47.4
click at [45, 435] on div "Created by potrace 1.15, written by [PERSON_NAME] [DATE]-[DATE] Created by potr…" at bounding box center [694, 320] width 1388 height 640
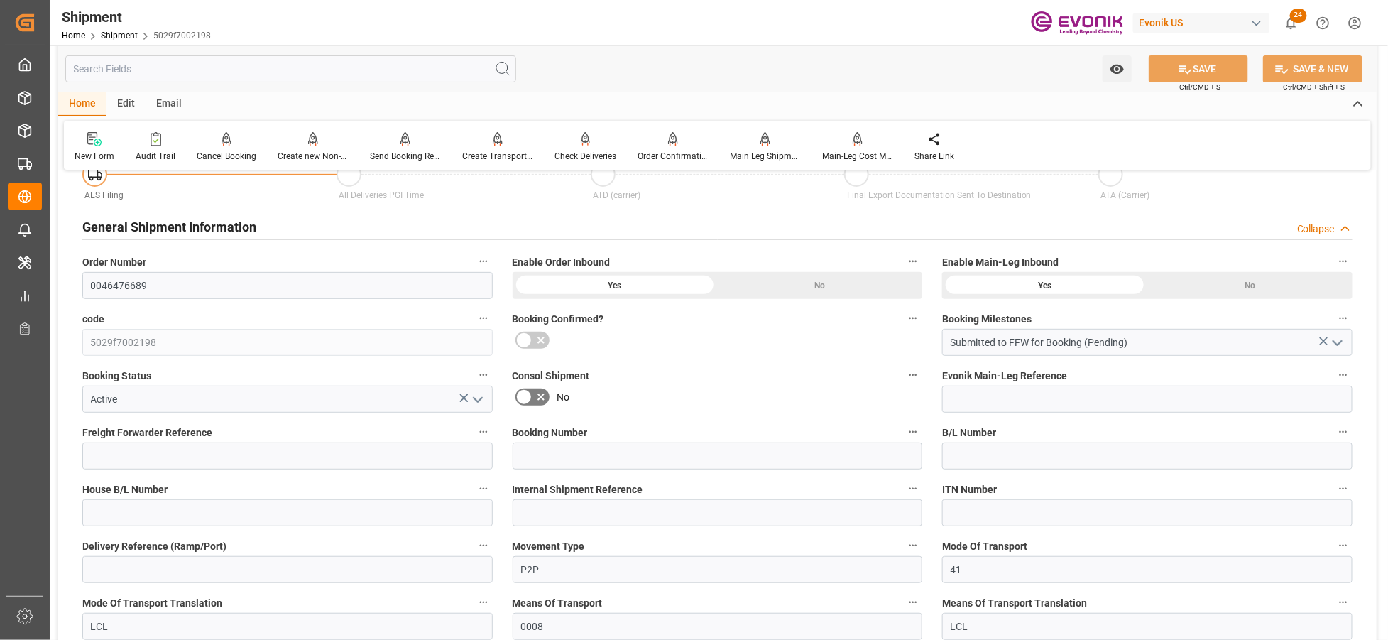
click at [420, 231] on div "General Shipment Information Collapse" at bounding box center [717, 225] width 1271 height 27
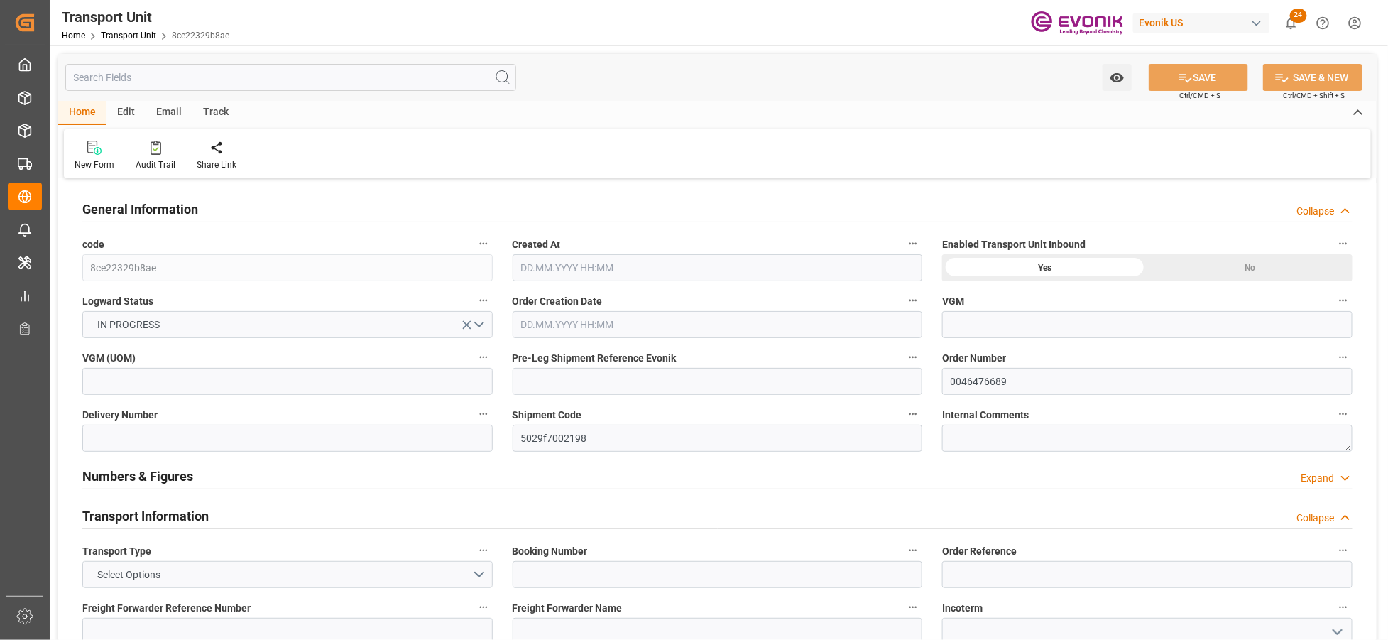
type input "AC Containerline"
type input "Leschaco Inc."
type input "USEWR"
type input "BRSSZ"
type input "896"
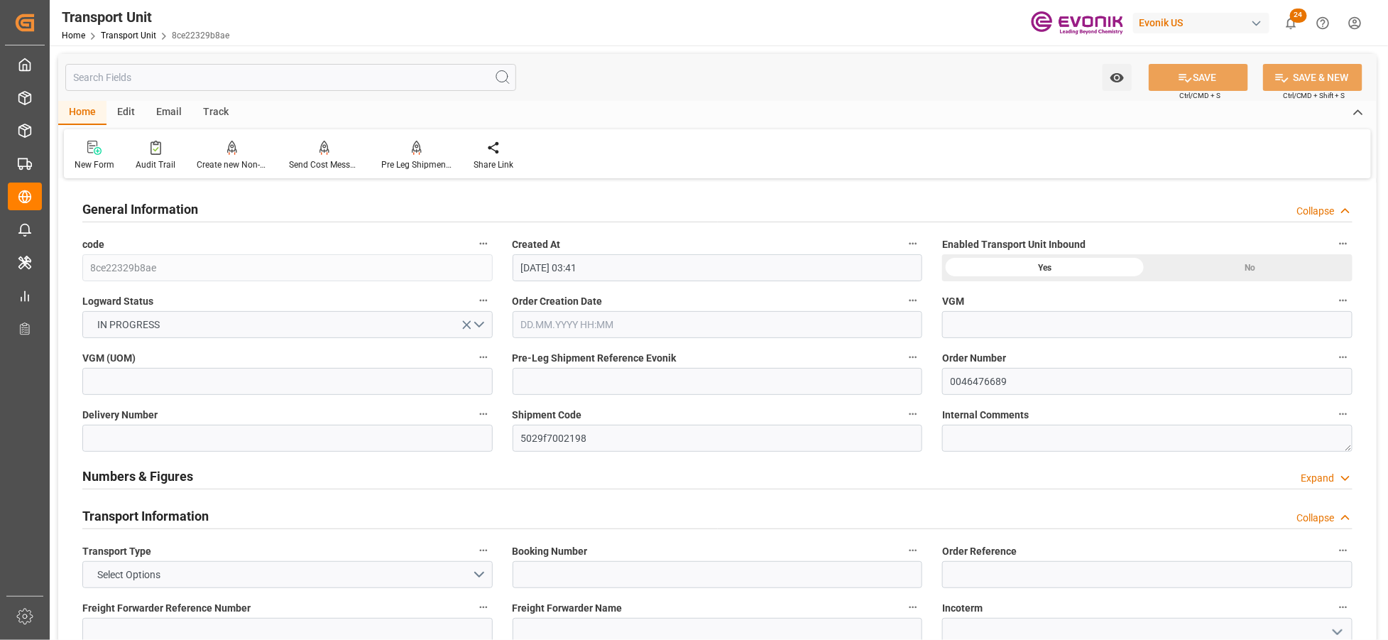
type input "[DATE] 03:41"
type input "[DATE]"
type input "[DATE] 00:00"
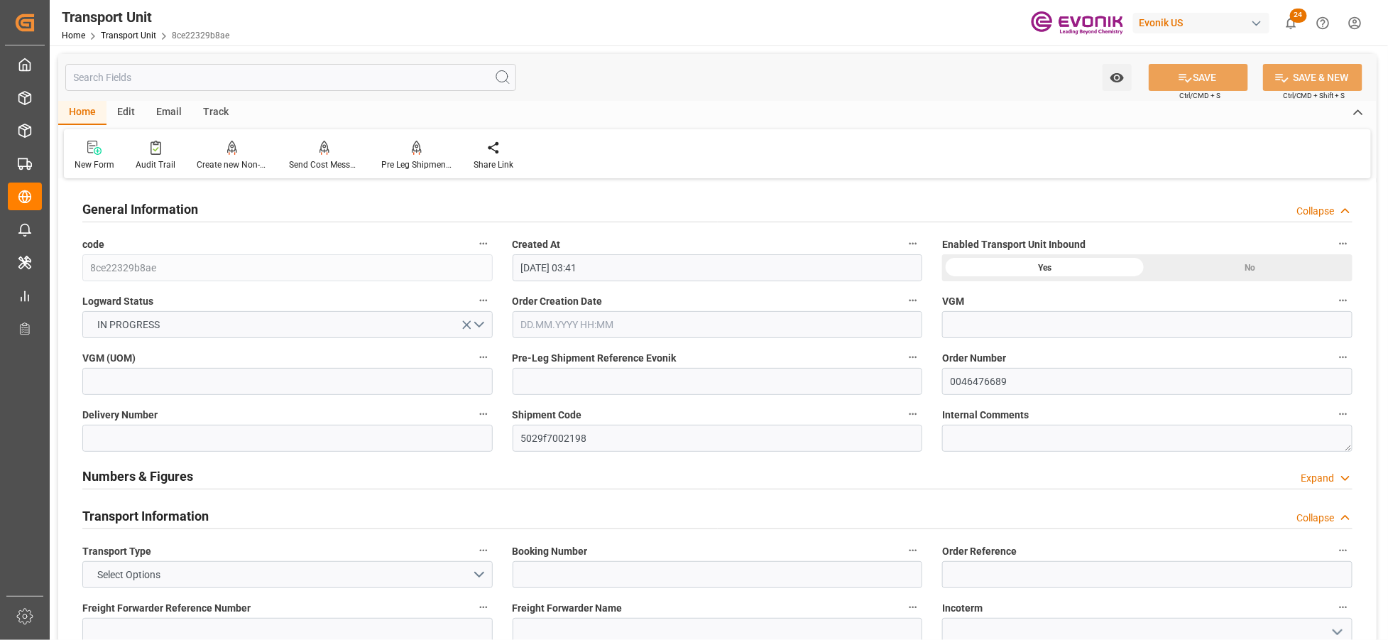
type input "[DATE] 00:00"
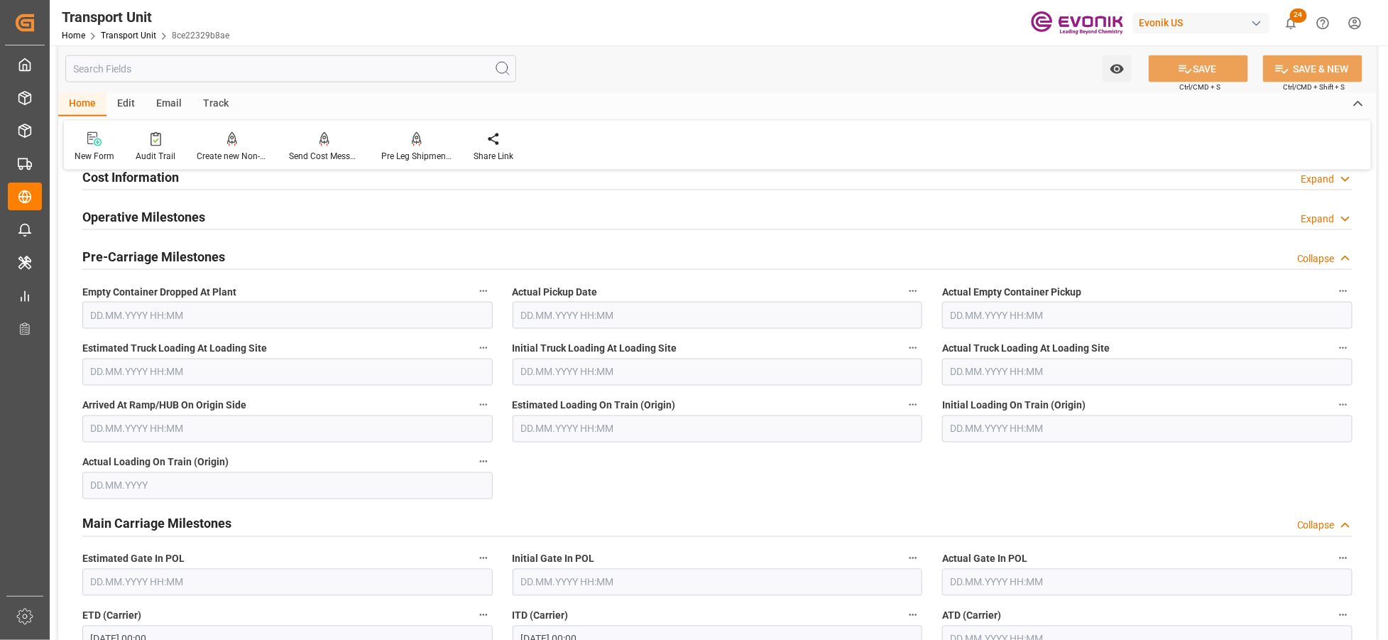
scroll to position [789, 0]
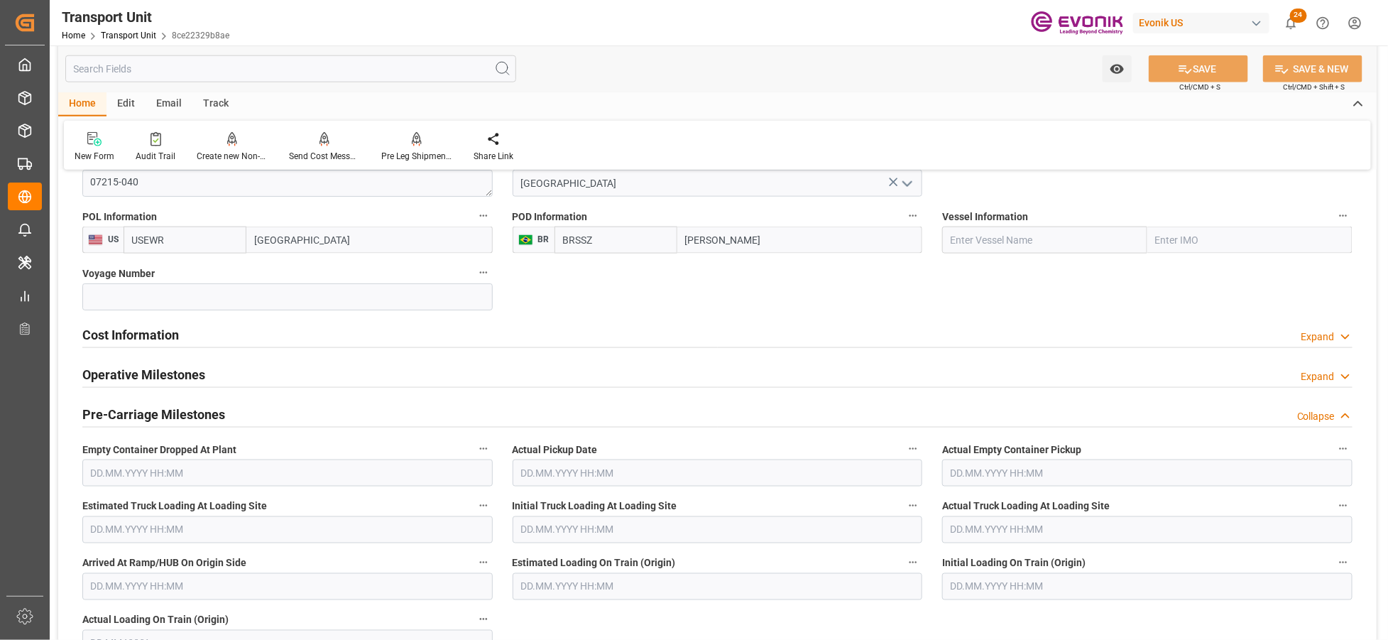
click at [229, 334] on div "Cost Information Expand" at bounding box center [717, 333] width 1271 height 27
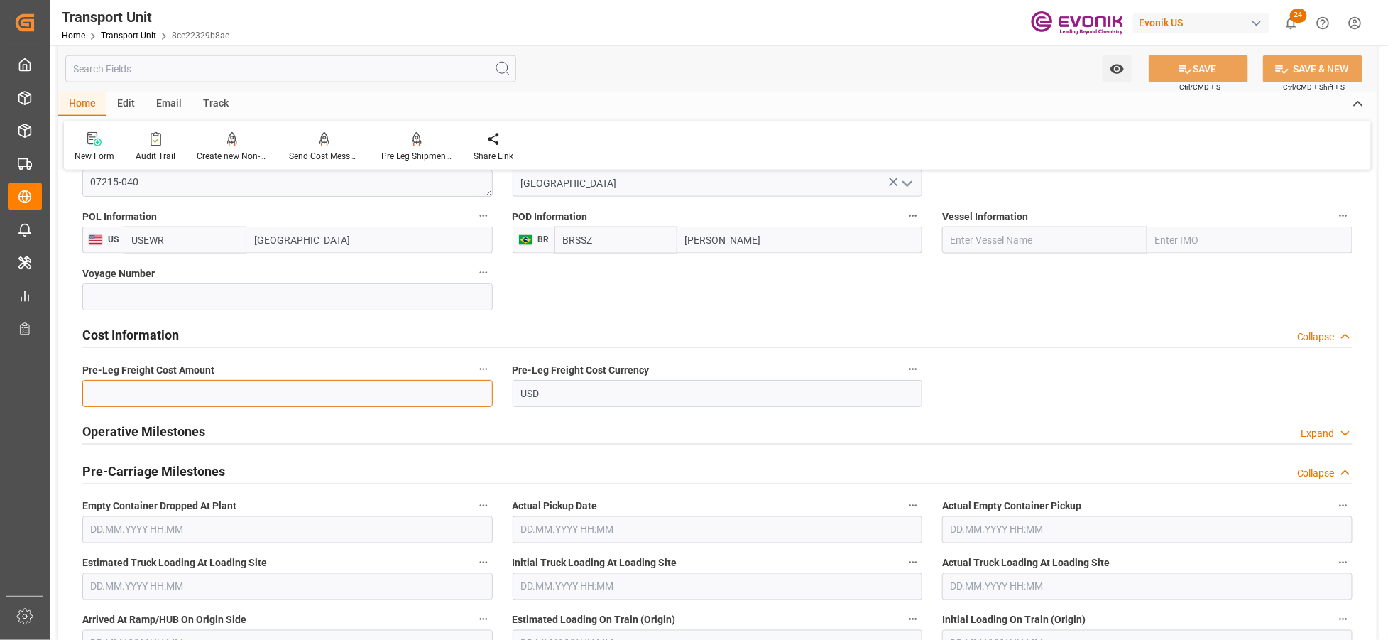
click at [265, 393] on input "text" at bounding box center [287, 393] width 410 height 27
type input "3"
type input "0"
type input "210"
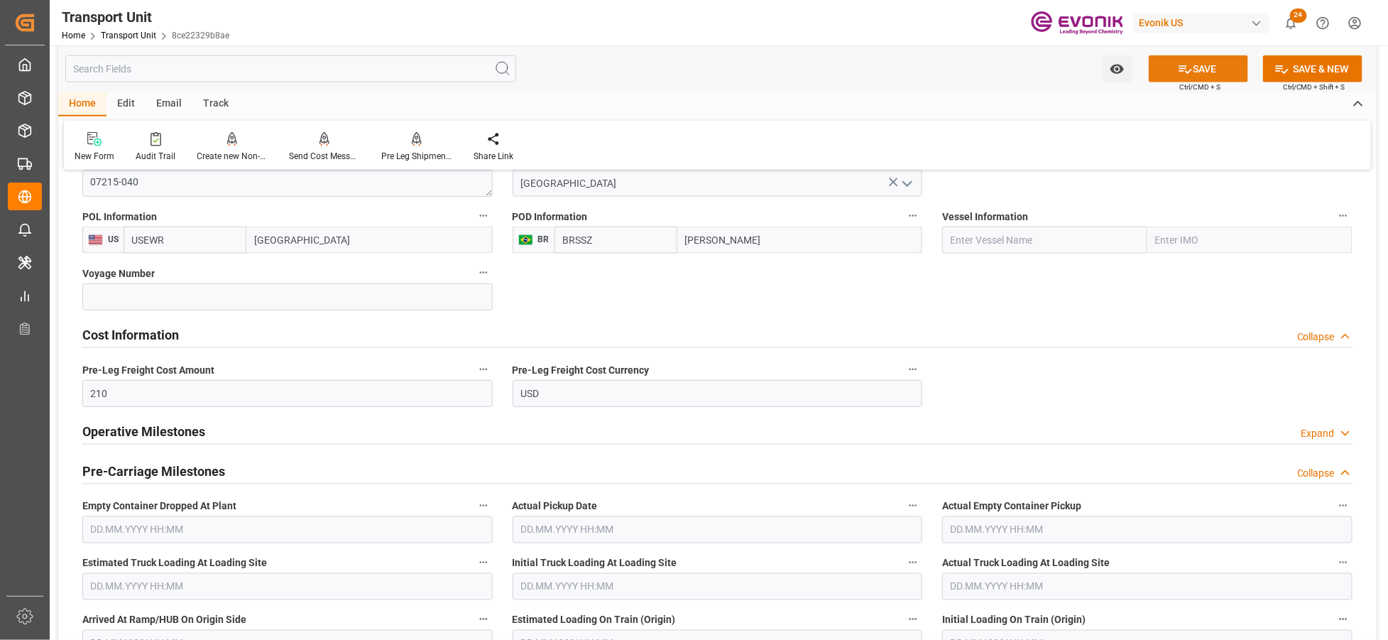
click at [1209, 65] on button "SAVE" at bounding box center [1198, 68] width 99 height 27
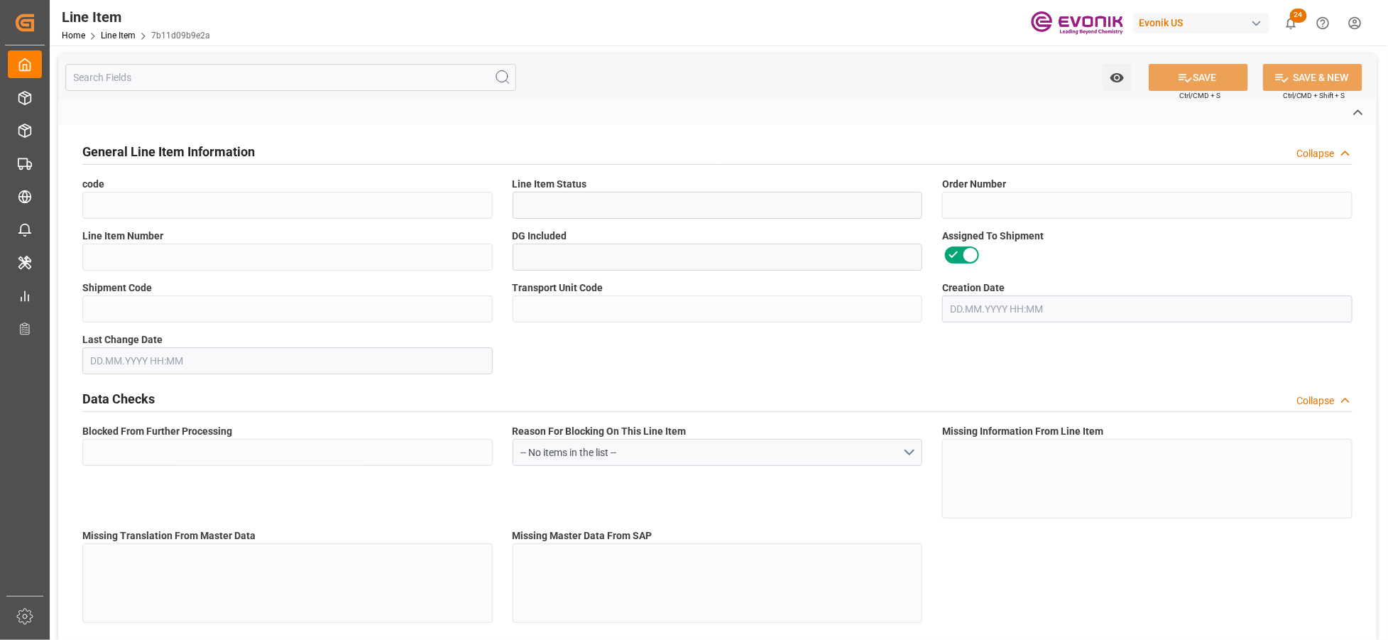
type input "7b11d09b9e2a"
type input "Active"
type input "0046476689"
type input "00010"
type input "Yes"
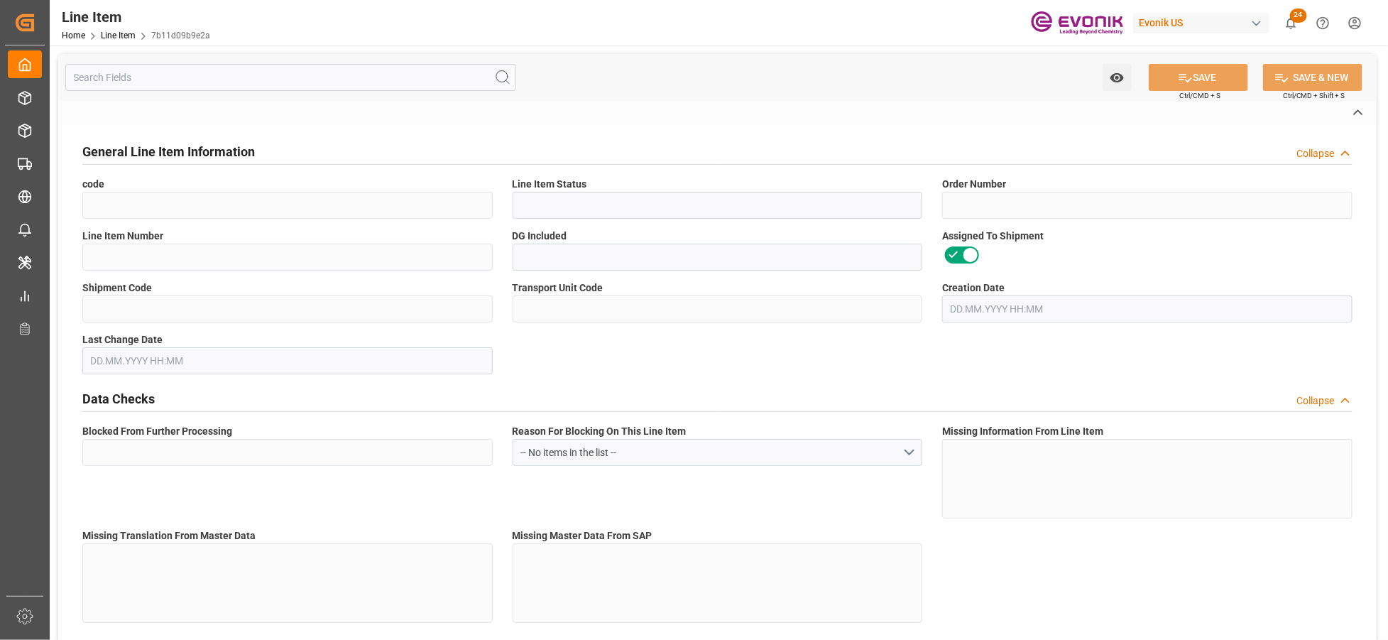
type input "5029f7002198"
type input "8ce22329b8ae"
type input "No"
type input "DR"
type input "No"
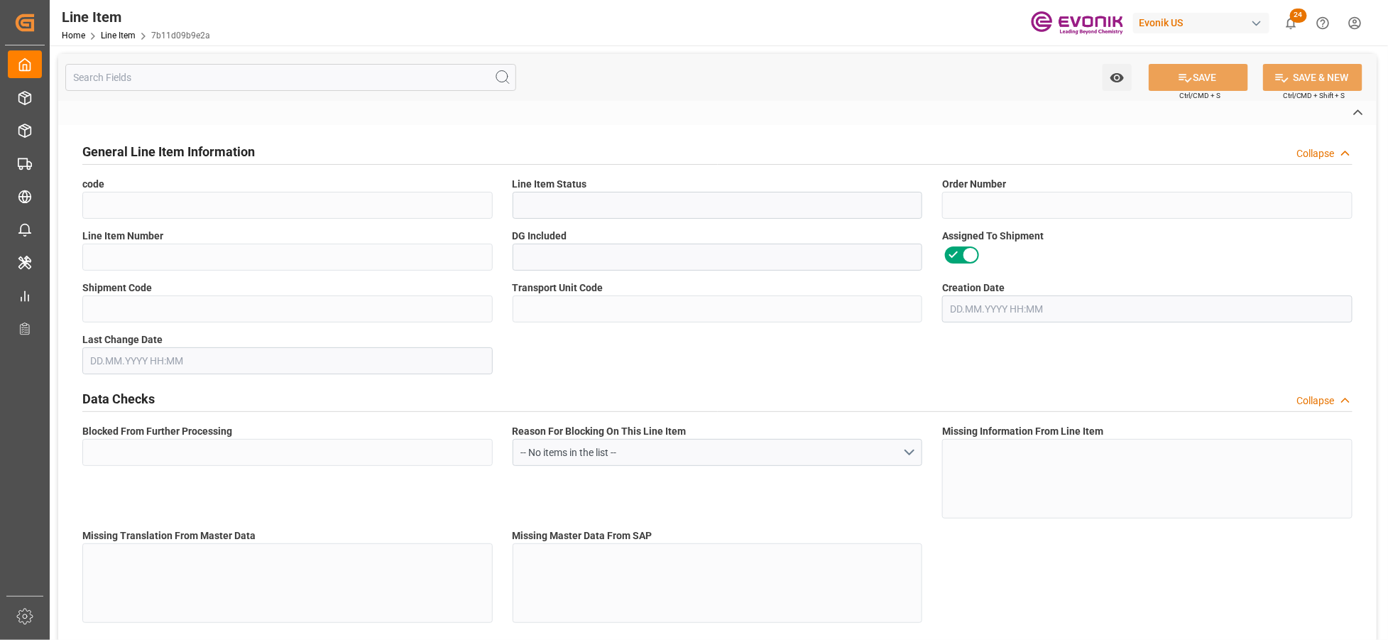
type input "99059232"
type textarea "REWOQUAT SQ 1:2238:200:PP:AP"
type input "USD"
type input "PACK"
type input "391000"
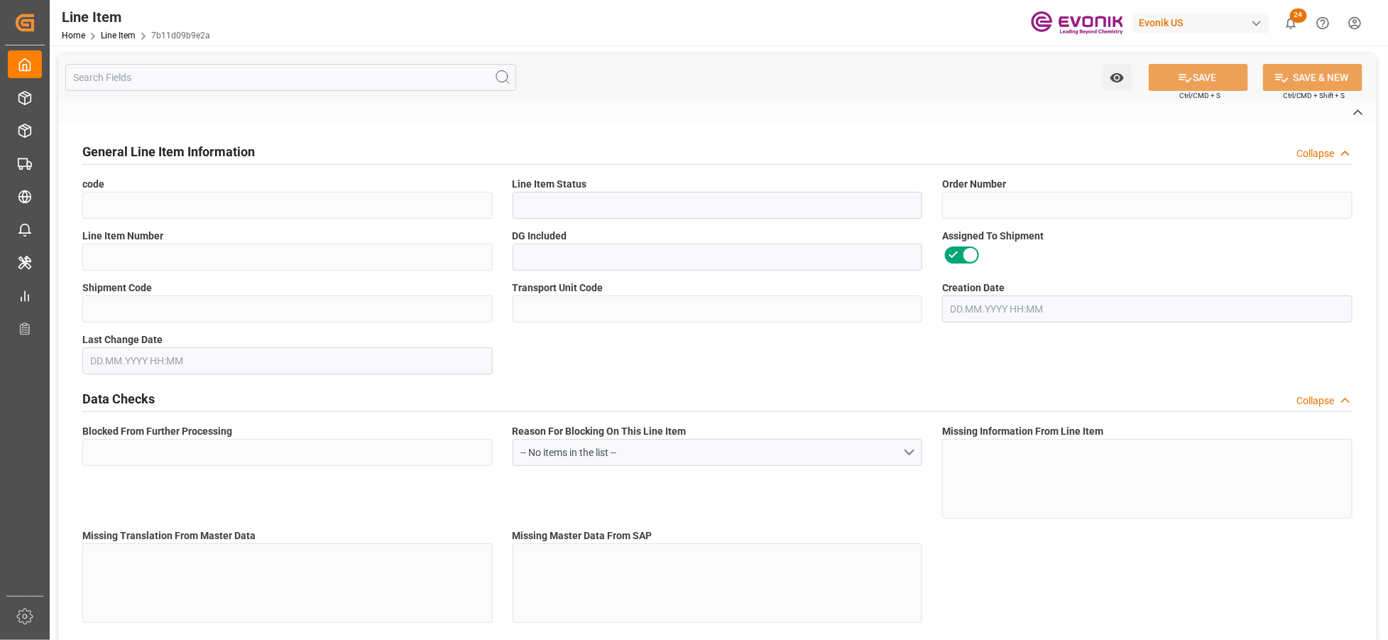
type input "EAR99"
type input "US"
type input "DR"
type input "KGM"
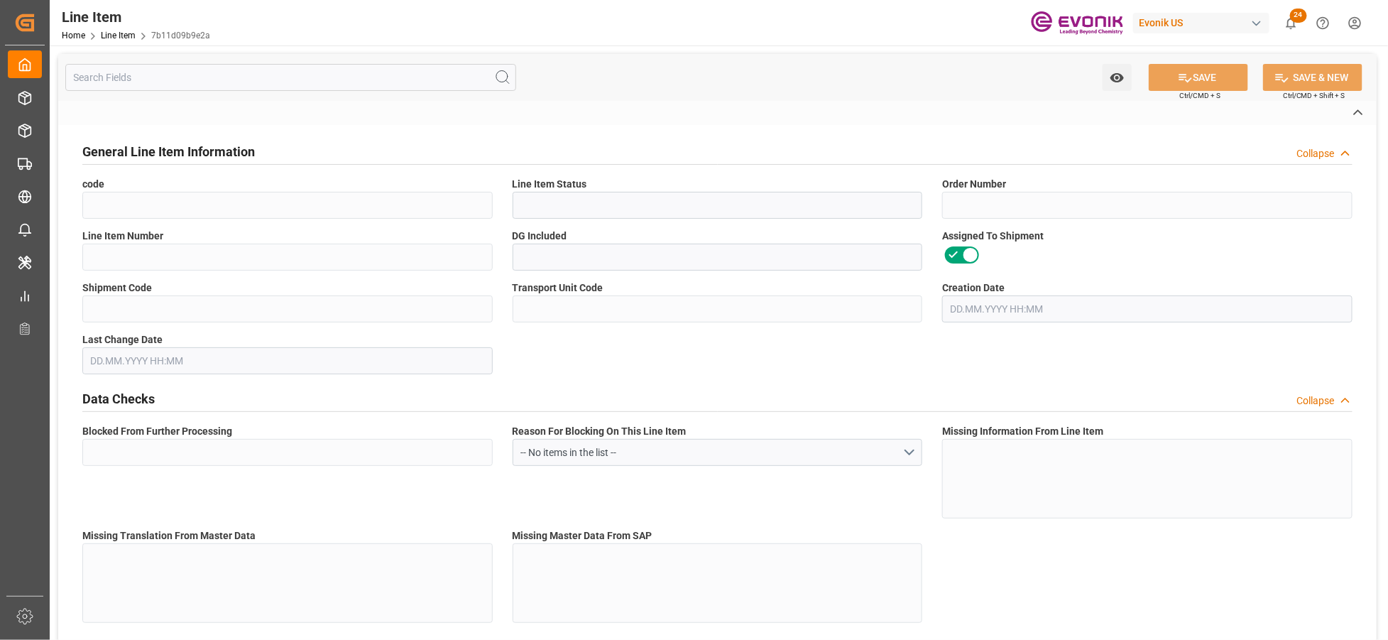
type textarea "KGM"
type input "KGM"
type textarea "KGM"
type input "M3"
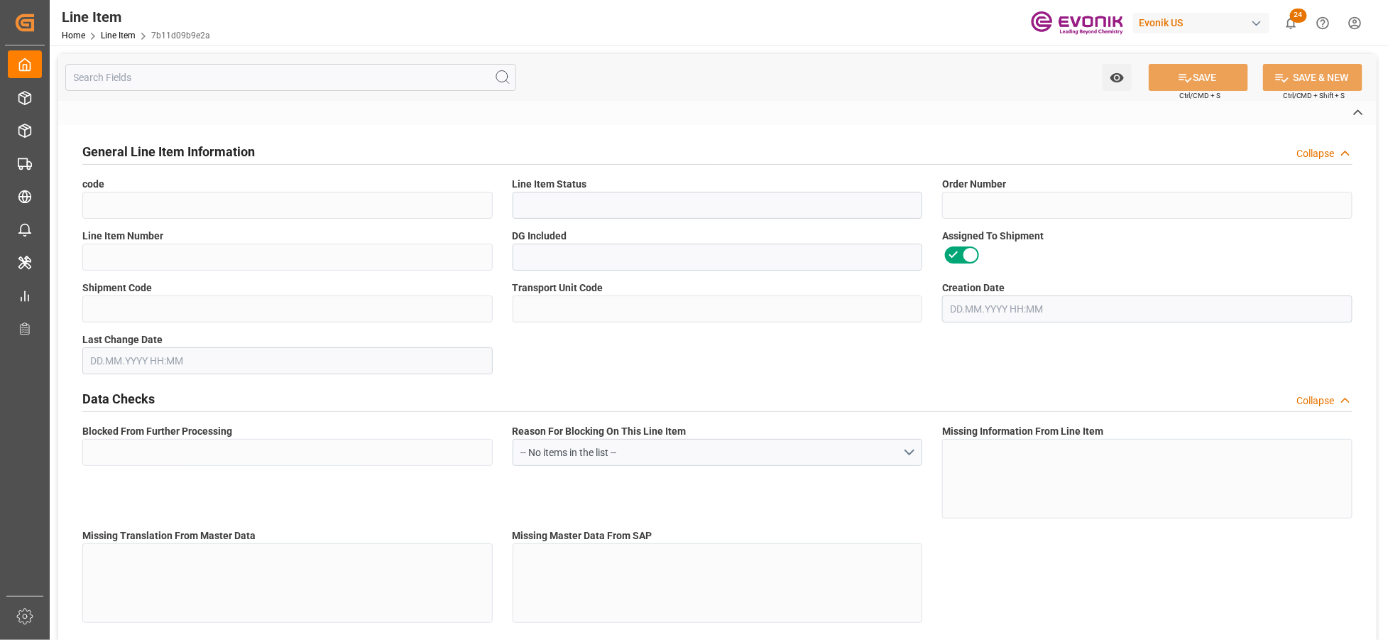
type textarea "DMQ"
type input "M3"
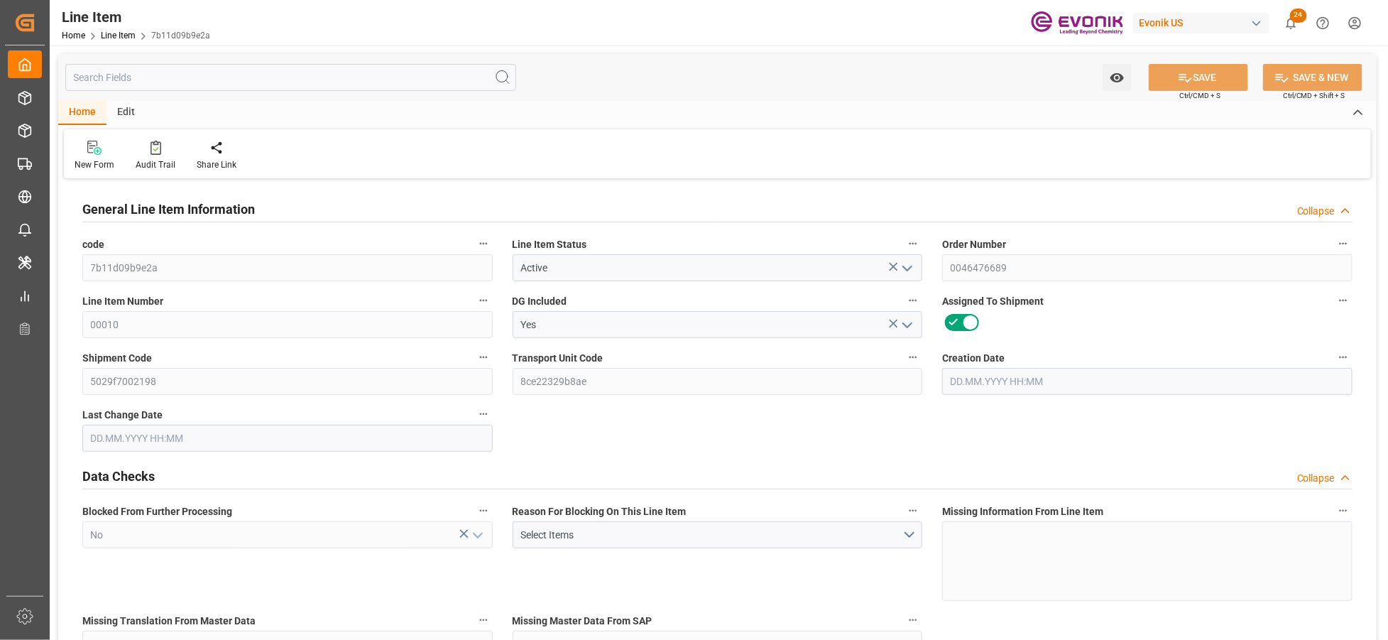
type input "1"
type input "876"
type input "800"
type input "1.184"
type input "4"
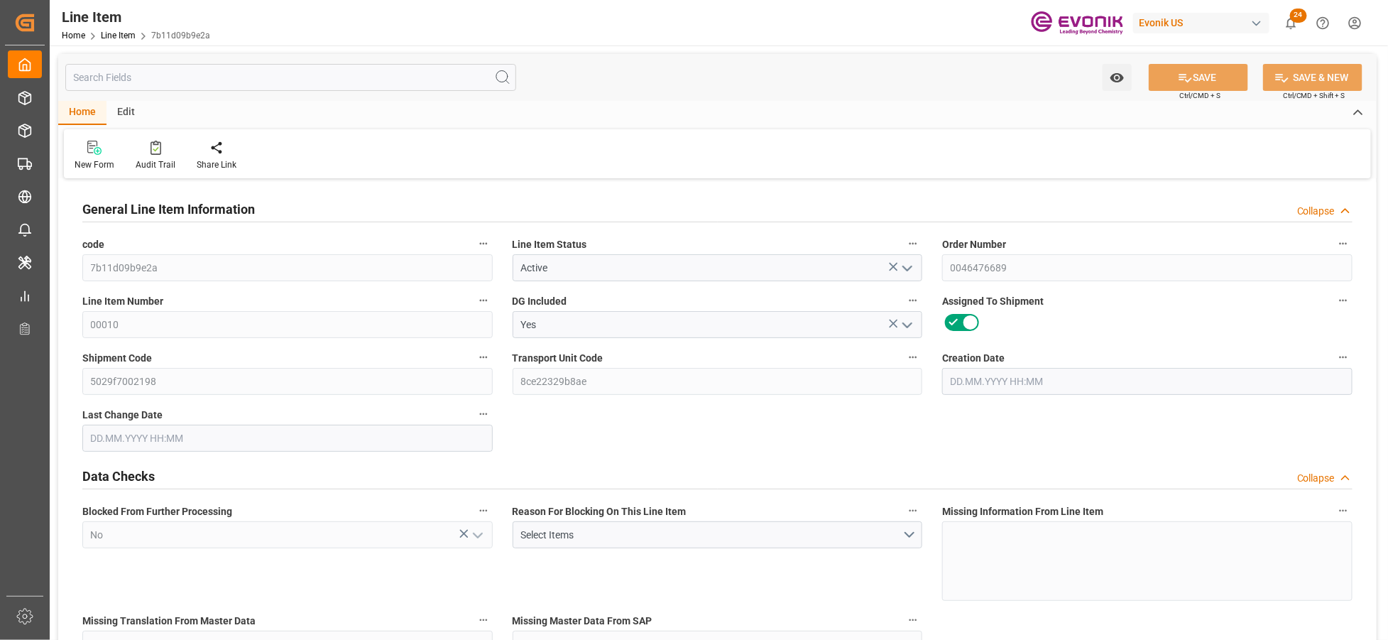
type input "19128"
type input "4"
type input "800"
type input "876"
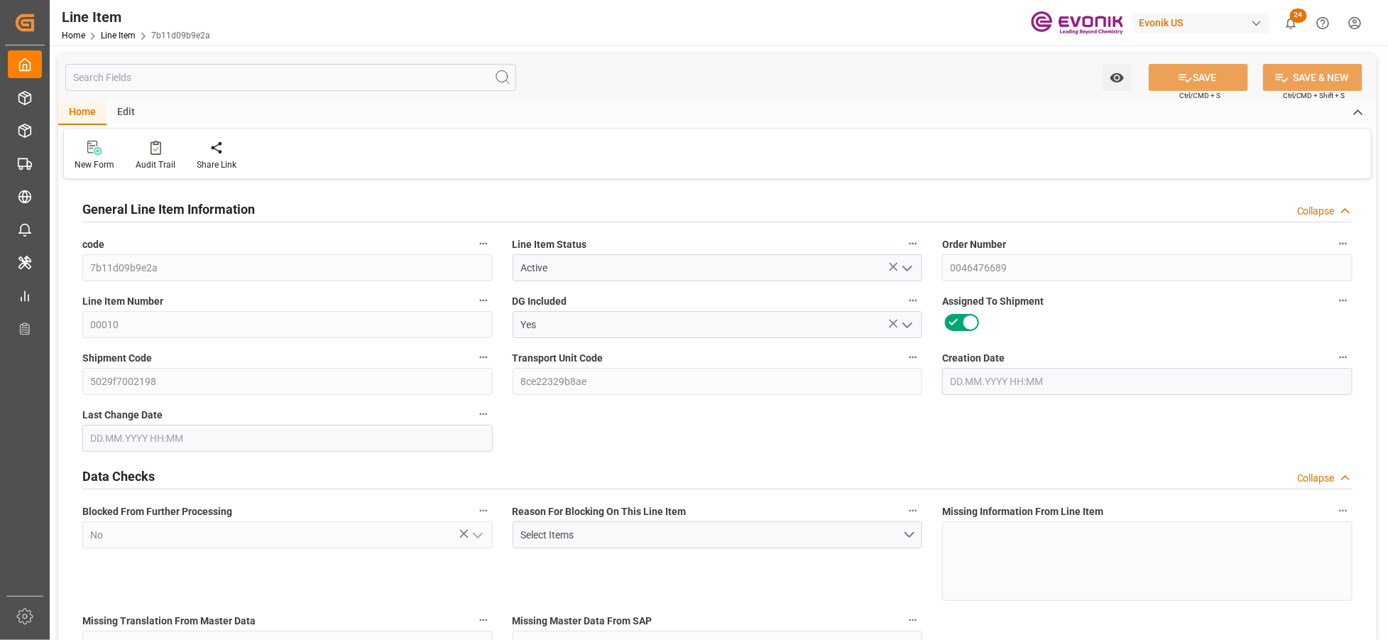
type input "896"
type input "800"
type input "1.184"
type input "1184"
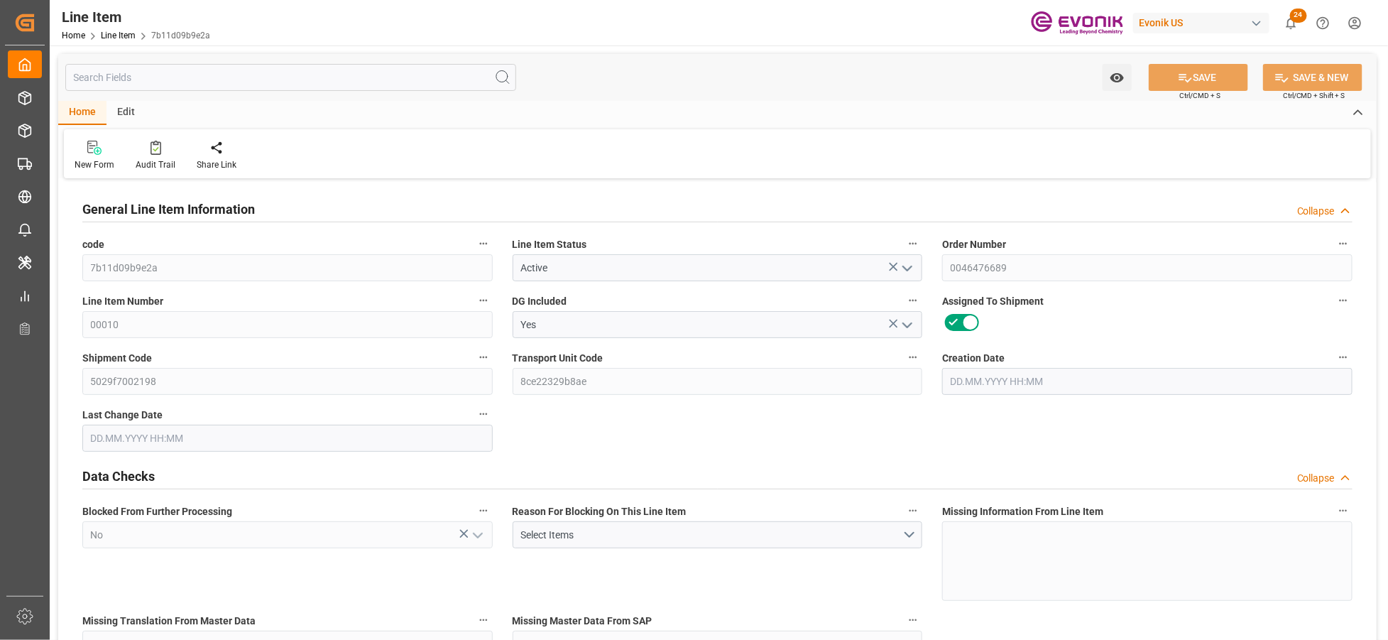
type input "0"
type input "13.10.2025 13:56"
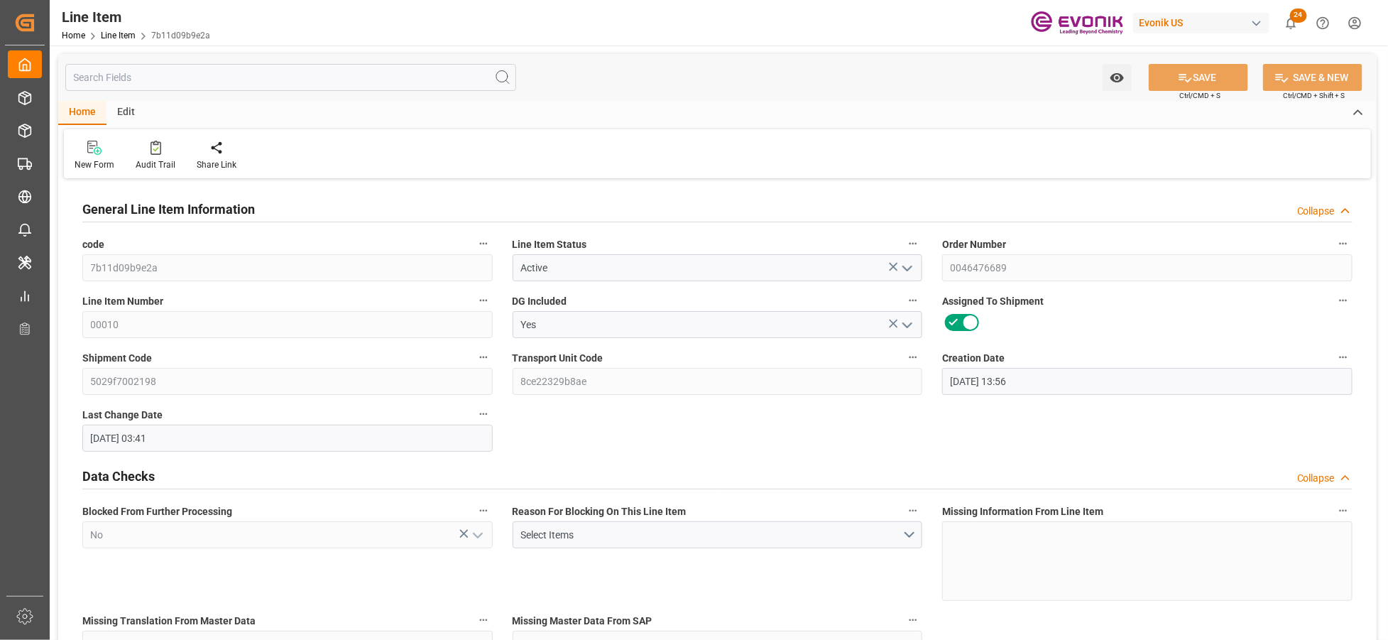
type input "[DATE] 03:41"
type input "[DATE]"
type input "07.11.2025"
type input "31.10.2025"
click at [349, 72] on input "text" at bounding box center [290, 77] width 451 height 27
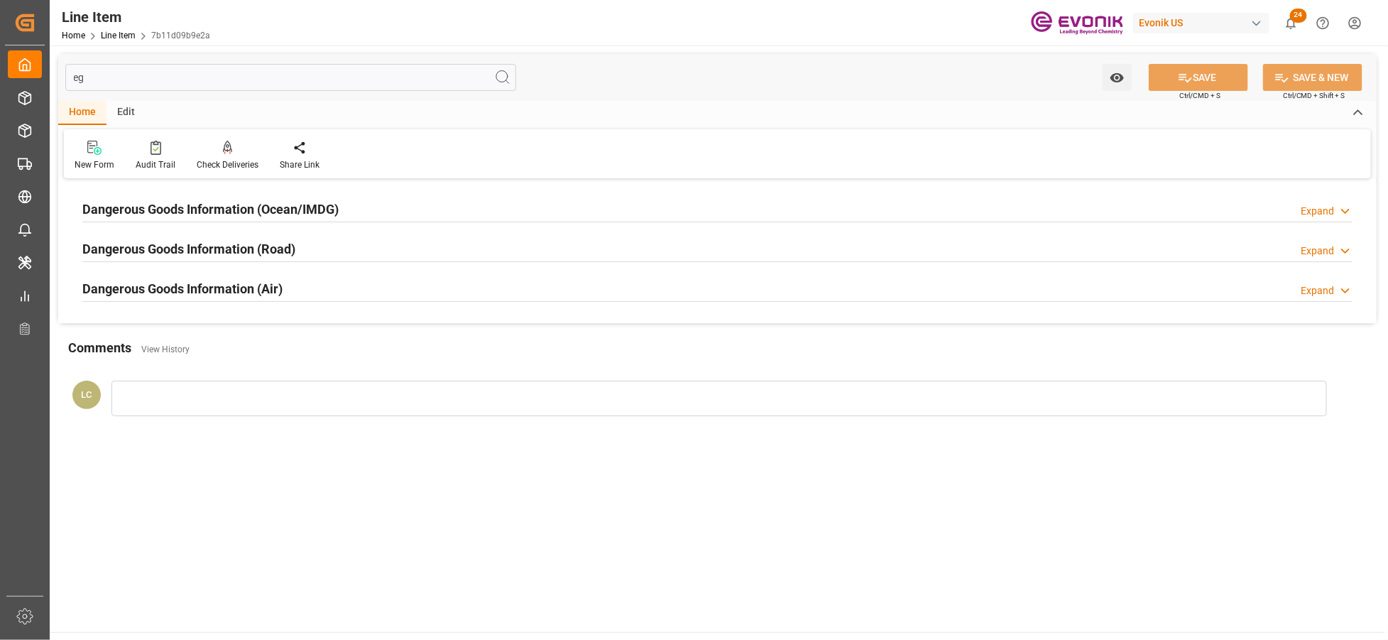
type input "eg"
click at [412, 209] on div "Dangerous Goods Information (Ocean/IMDG) Expand" at bounding box center [717, 208] width 1271 height 27
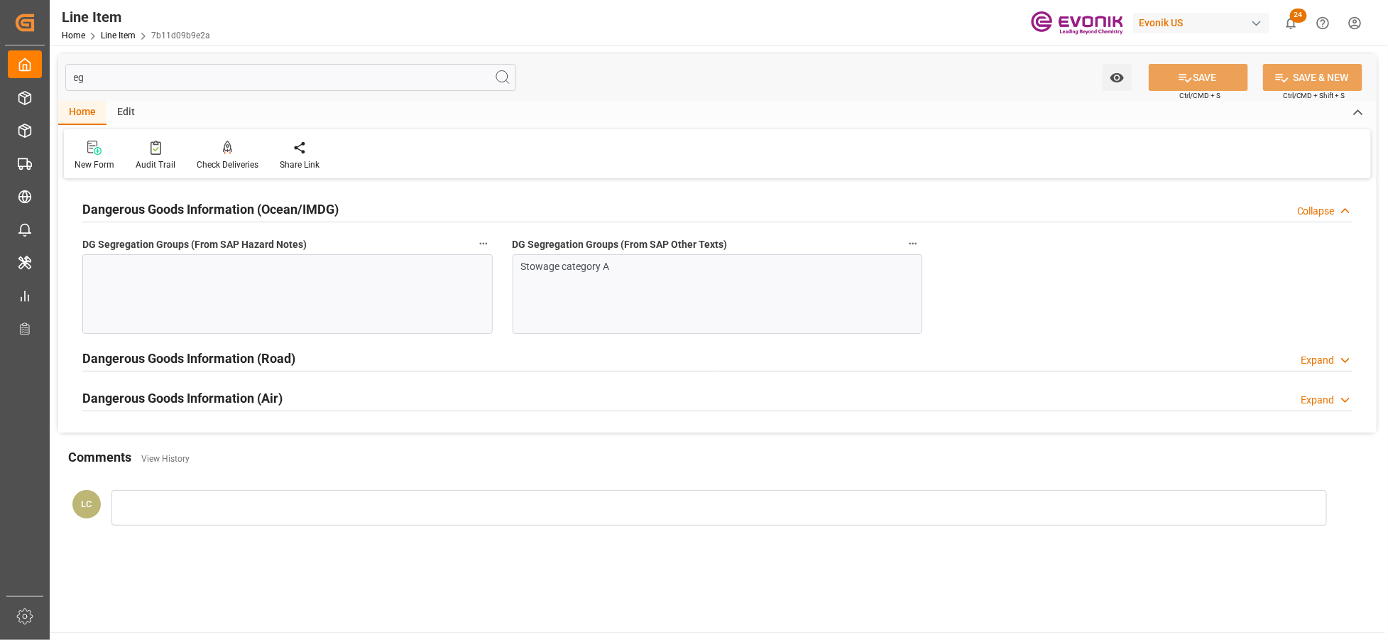
click at [364, 263] on div at bounding box center [287, 294] width 410 height 80
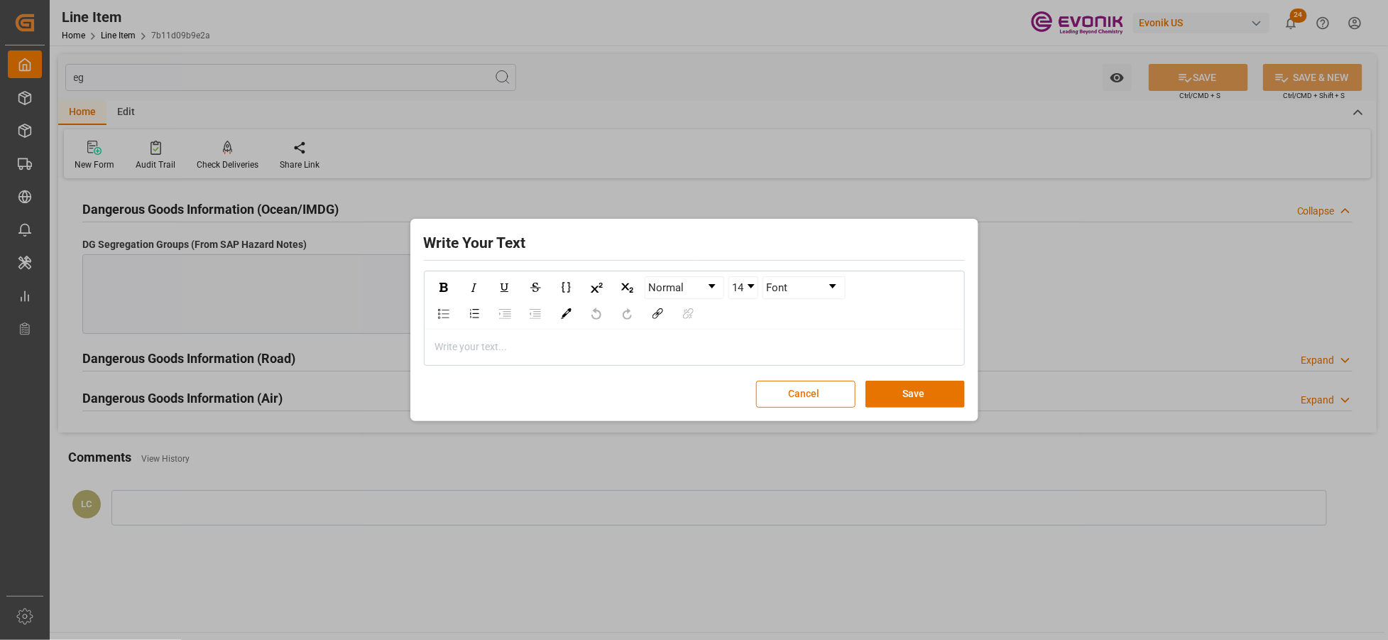
click at [795, 393] on button "Cancel" at bounding box center [805, 394] width 99 height 27
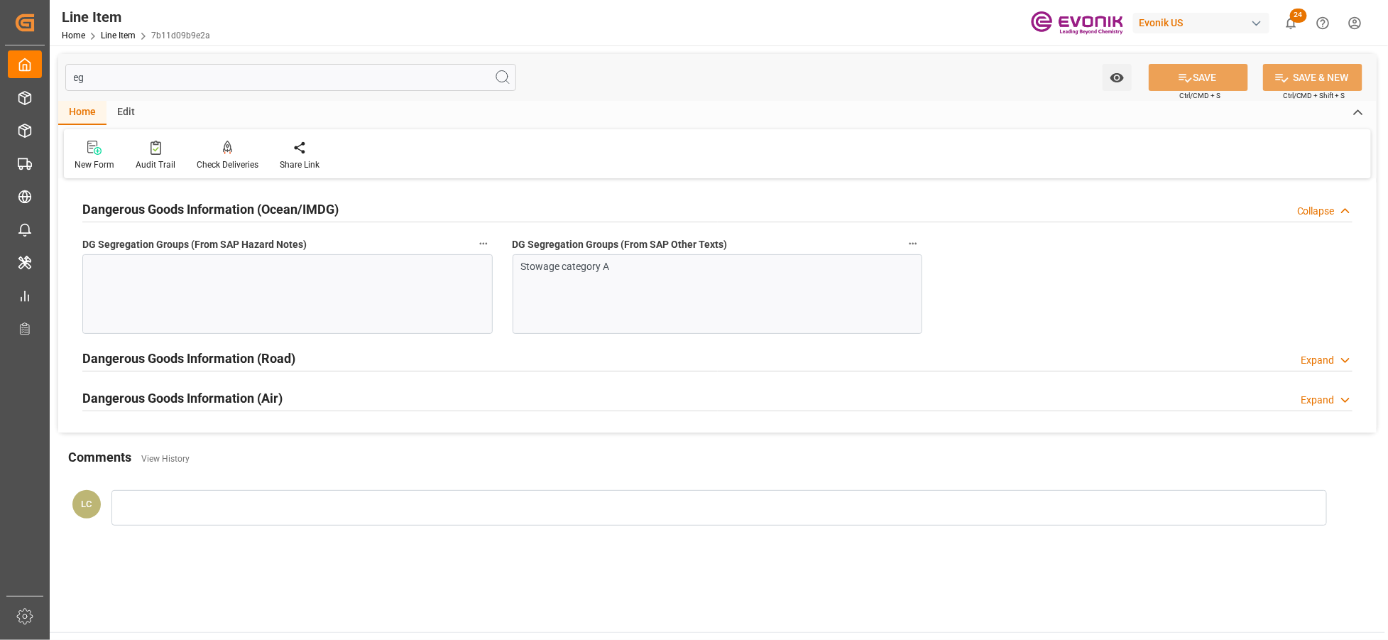
click at [549, 296] on div "Stowage category A" at bounding box center [718, 294] width 410 height 80
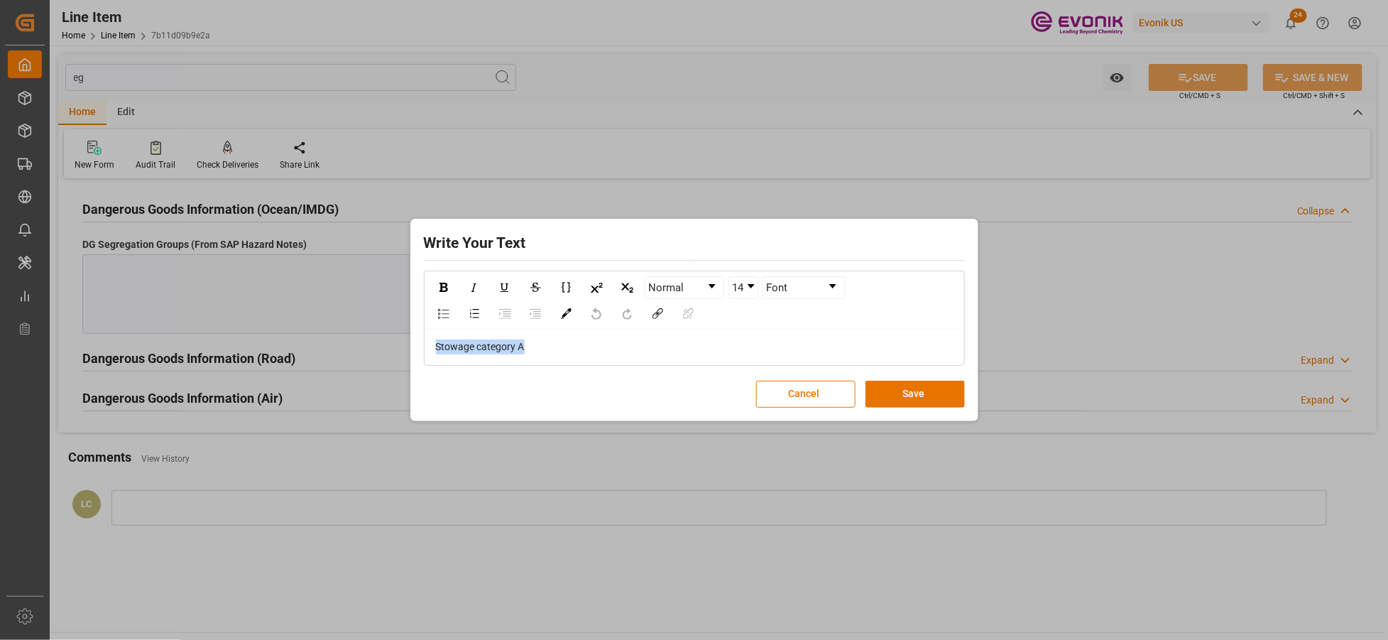
drag, startPoint x: 519, startPoint y: 337, endPoint x: 402, endPoint y: 332, distance: 117.3
click at [402, 332] on div "Write Your Text Normal 14 Font Stowage category A Cancel Save" at bounding box center [694, 320] width 1388 height 640
copy span "Stowage category A"
click at [909, 391] on button "Save" at bounding box center [915, 394] width 99 height 27
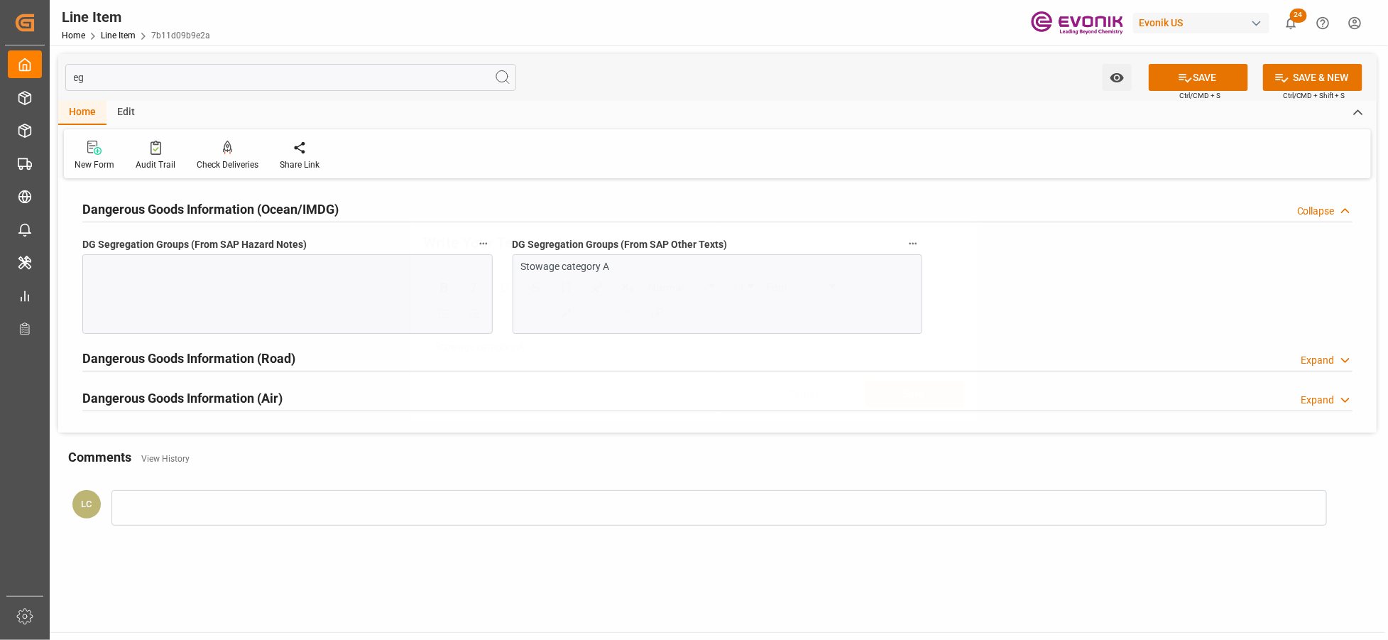
click at [380, 318] on div "Write Your Text Normal 14 Font Stowage category A Cancel Save" at bounding box center [694, 320] width 1388 height 640
click at [398, 316] on div at bounding box center [287, 294] width 410 height 80
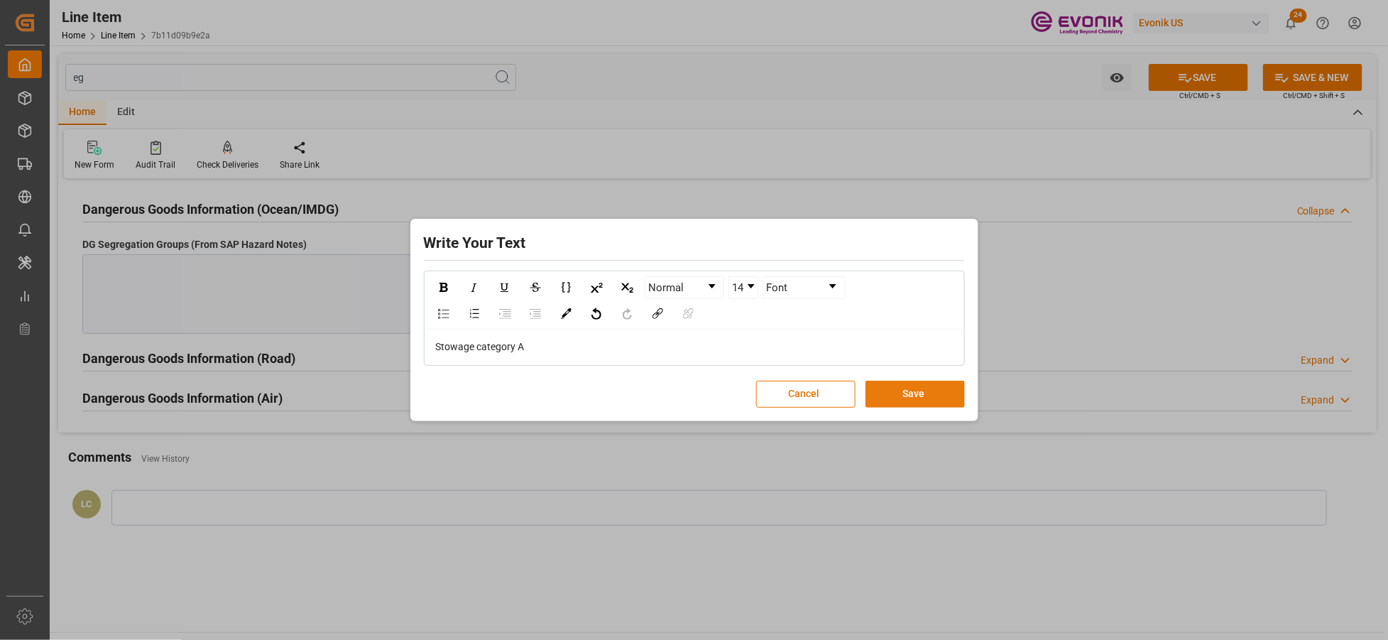
click at [919, 388] on button "Save" at bounding box center [915, 394] width 99 height 27
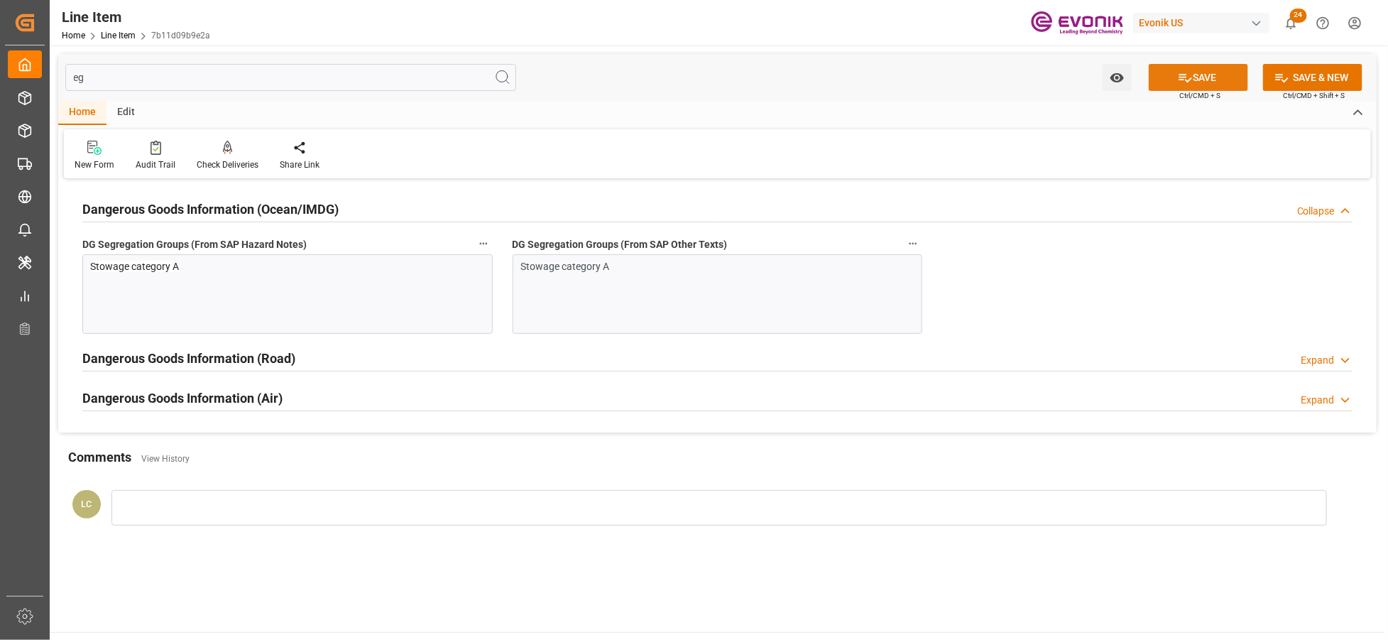
click at [1187, 82] on icon at bounding box center [1185, 77] width 15 height 15
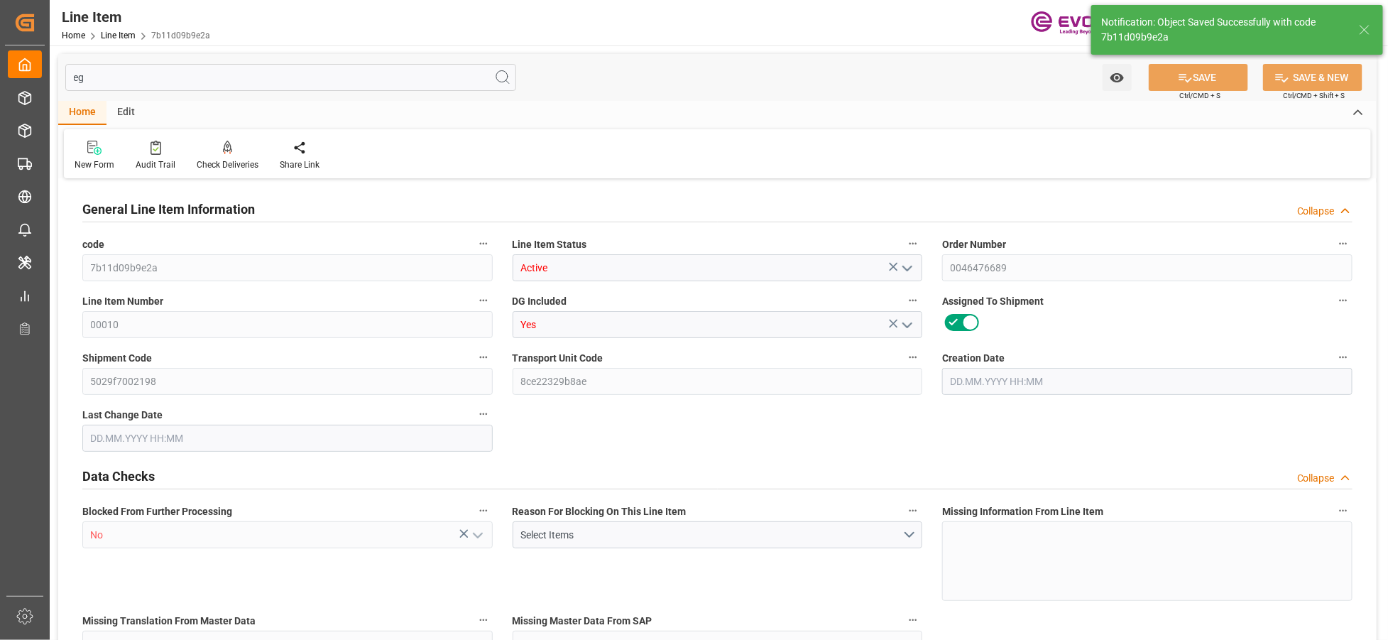
type input "1"
type input "876"
type input "800"
type input "1.184"
type input "4"
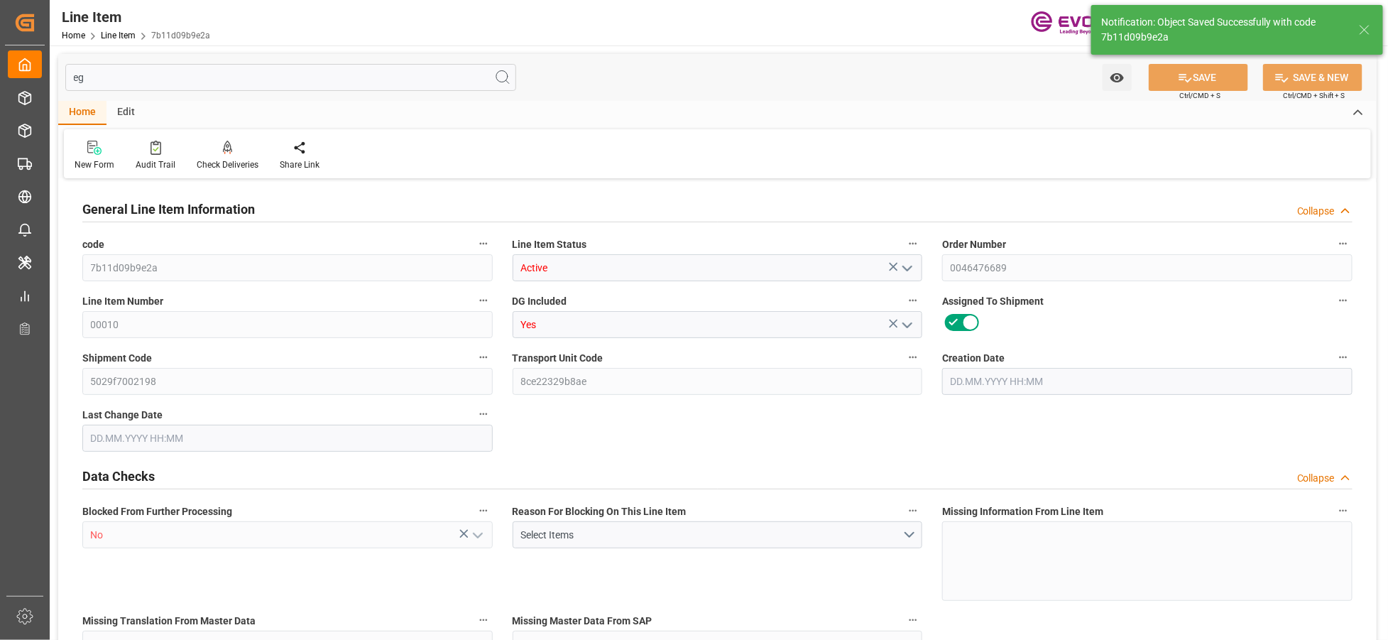
type input "19128"
type input "4"
type input "800"
type input "876"
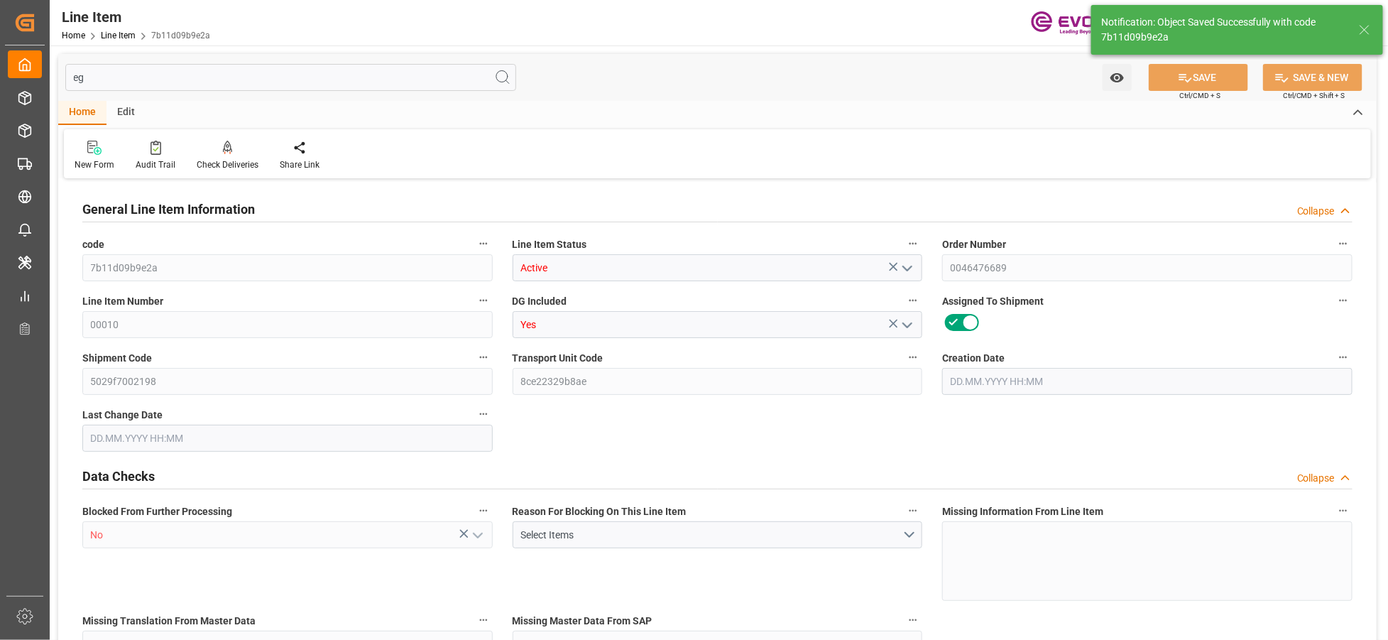
type input "896"
type input "800"
type input "1.184"
type input "1184"
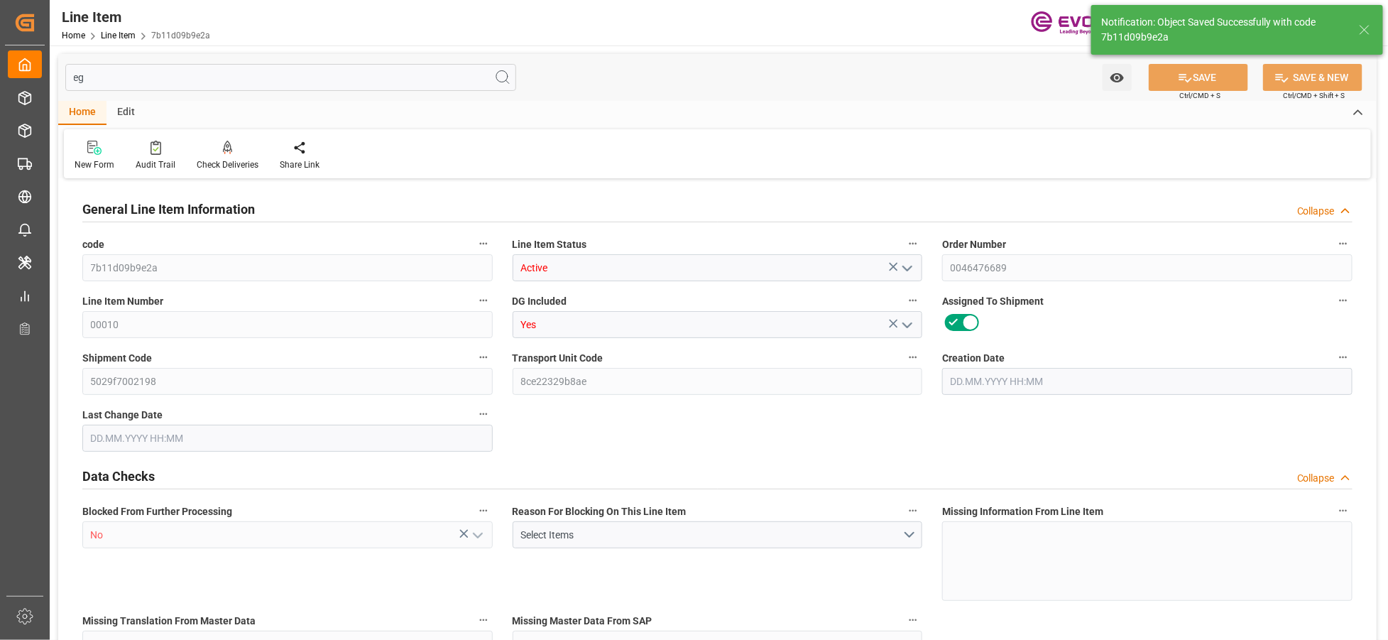
type input "0"
type input "13.10.2025 13:56"
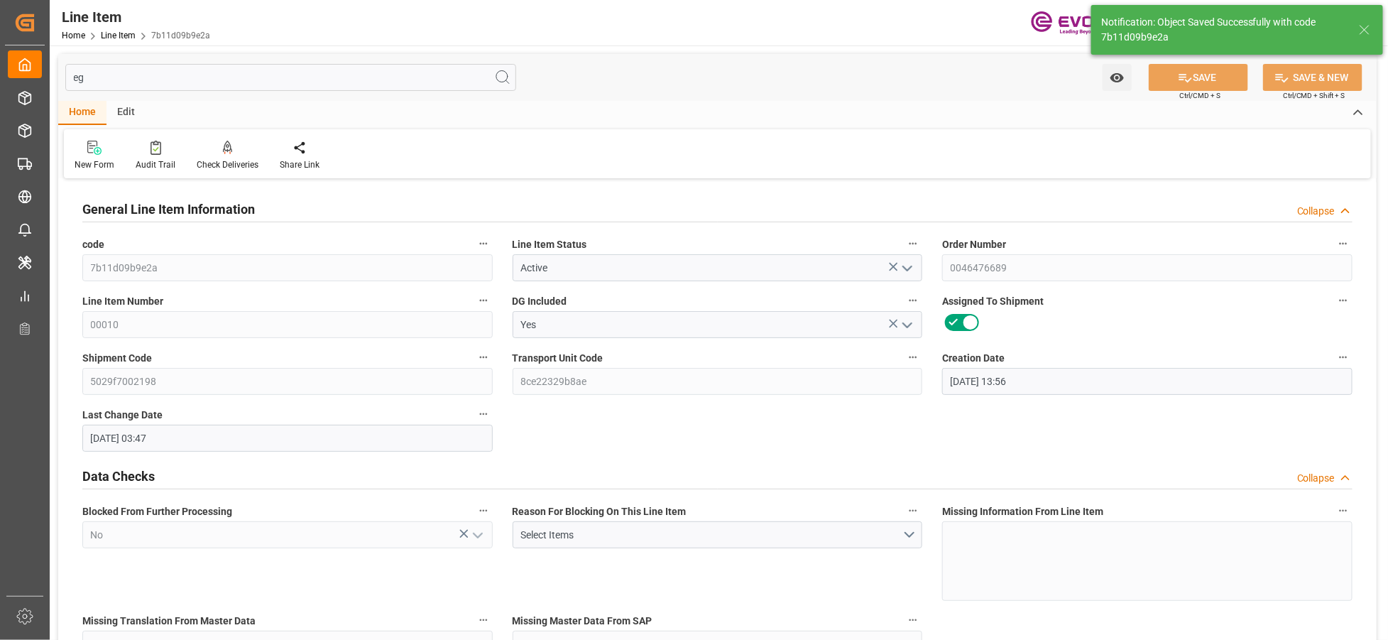
type input "[DATE] 03:47"
type input "[DATE]"
type input "07.11.2025"
type input "31.10.2025"
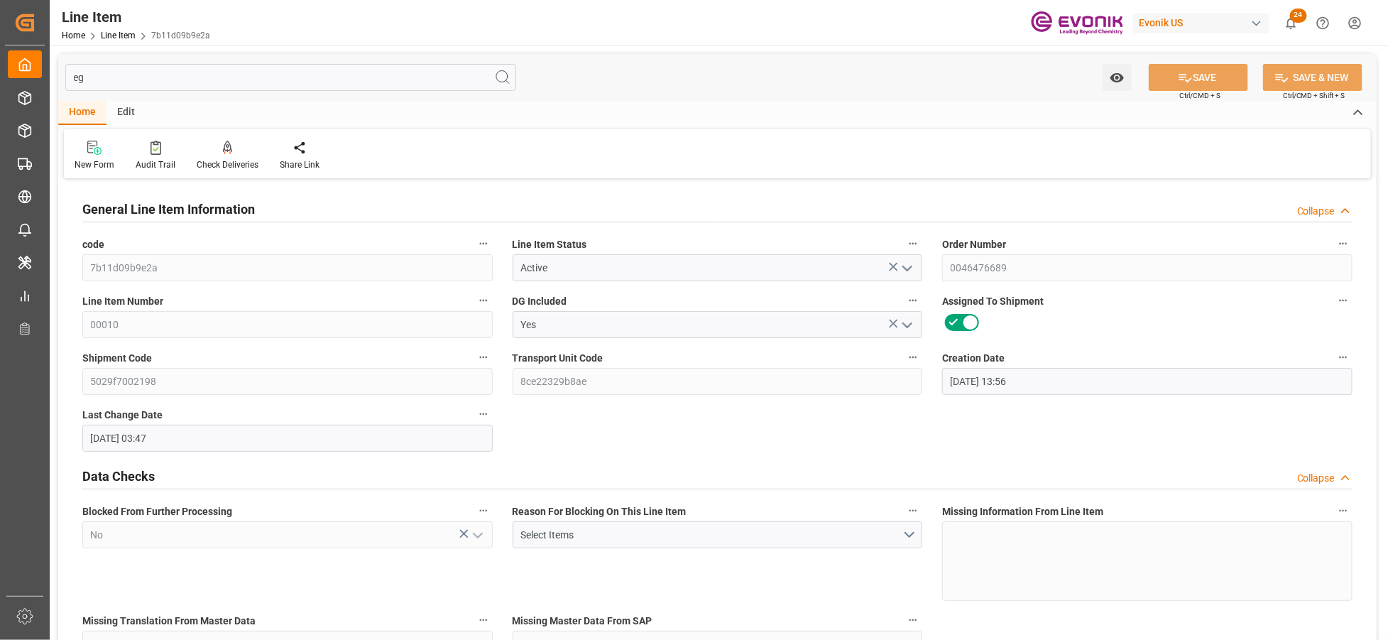
click at [235, 72] on input "eg" at bounding box center [290, 77] width 451 height 27
type input "e"
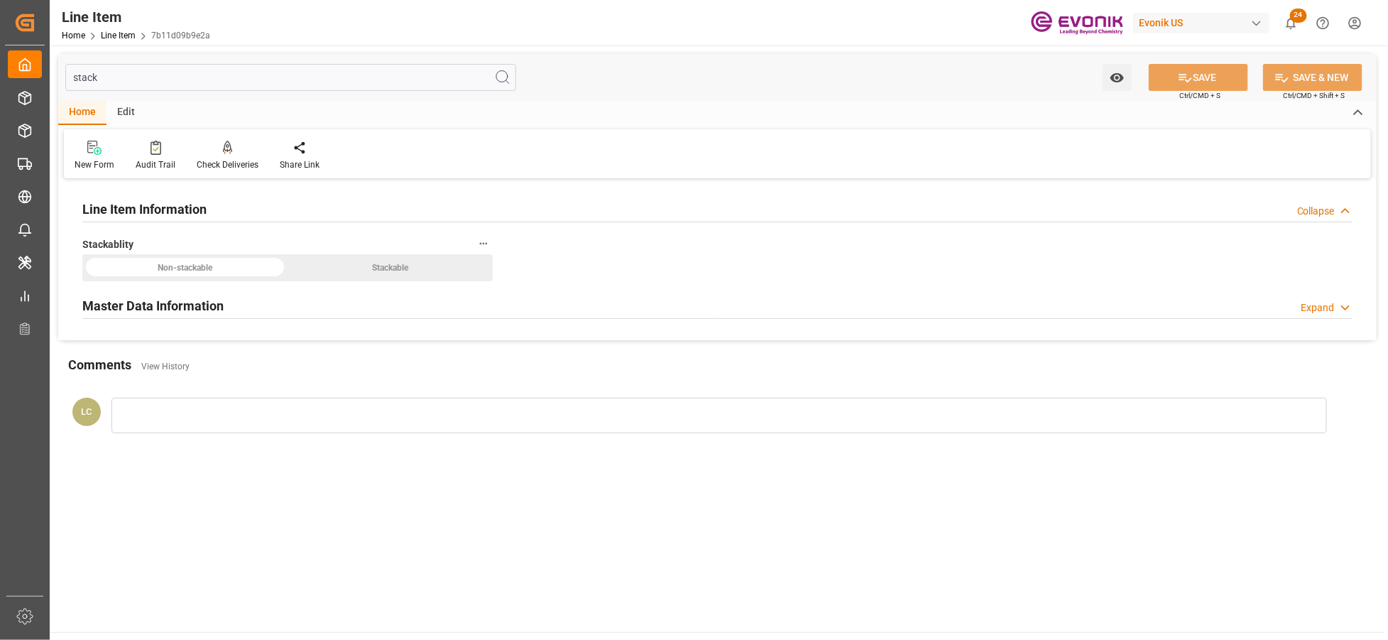
type input "stack"
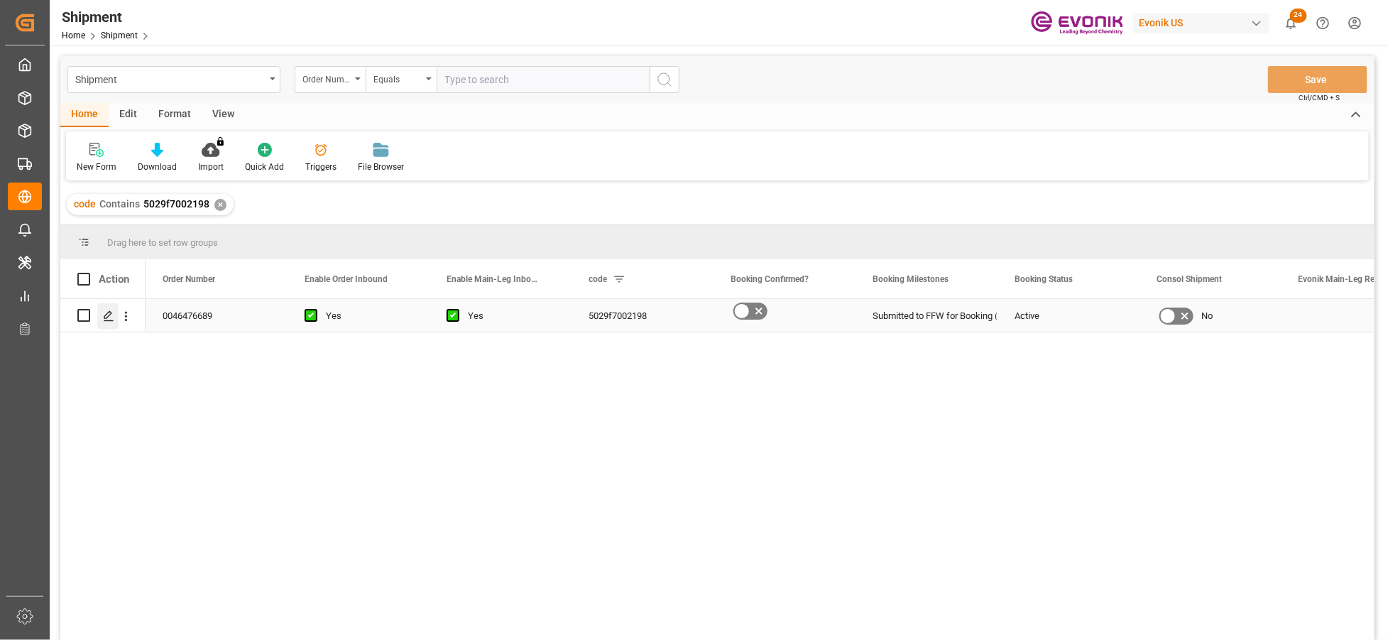
click at [107, 315] on icon "Press SPACE to select this row." at bounding box center [108, 315] width 11 height 11
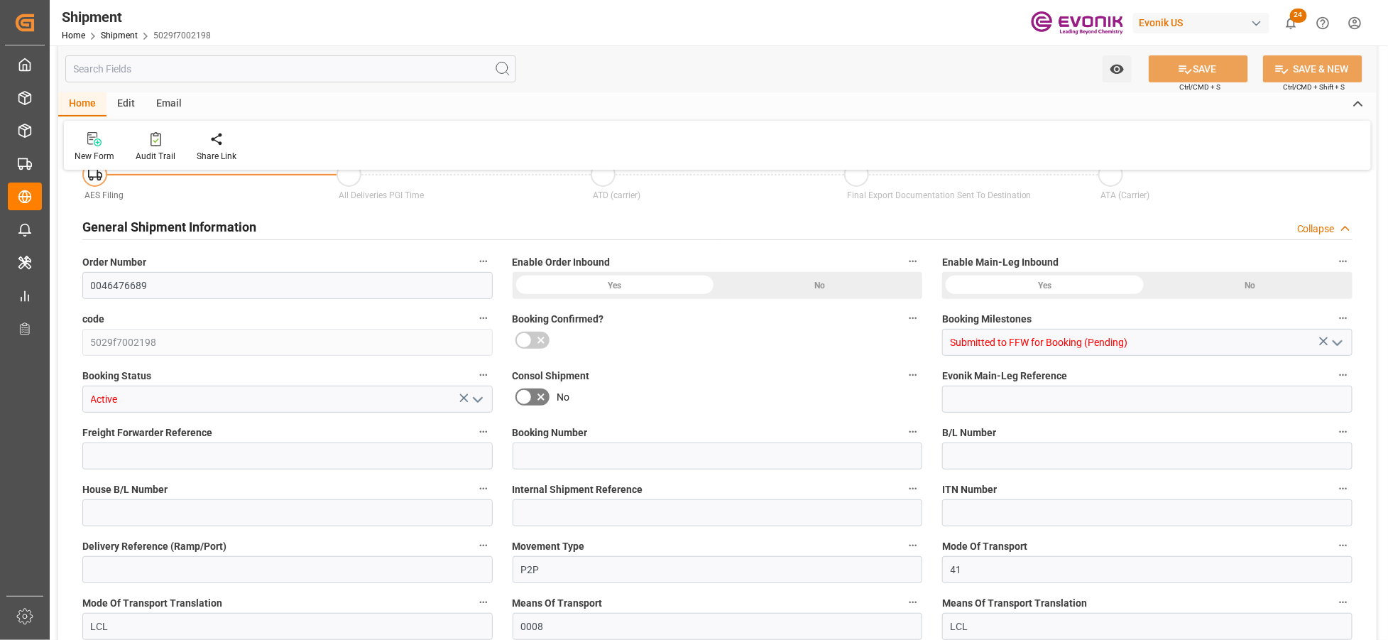
type input "USEWR"
type input "BRSSZ"
type input "USNYC"
type input "[DATE] 00:00"
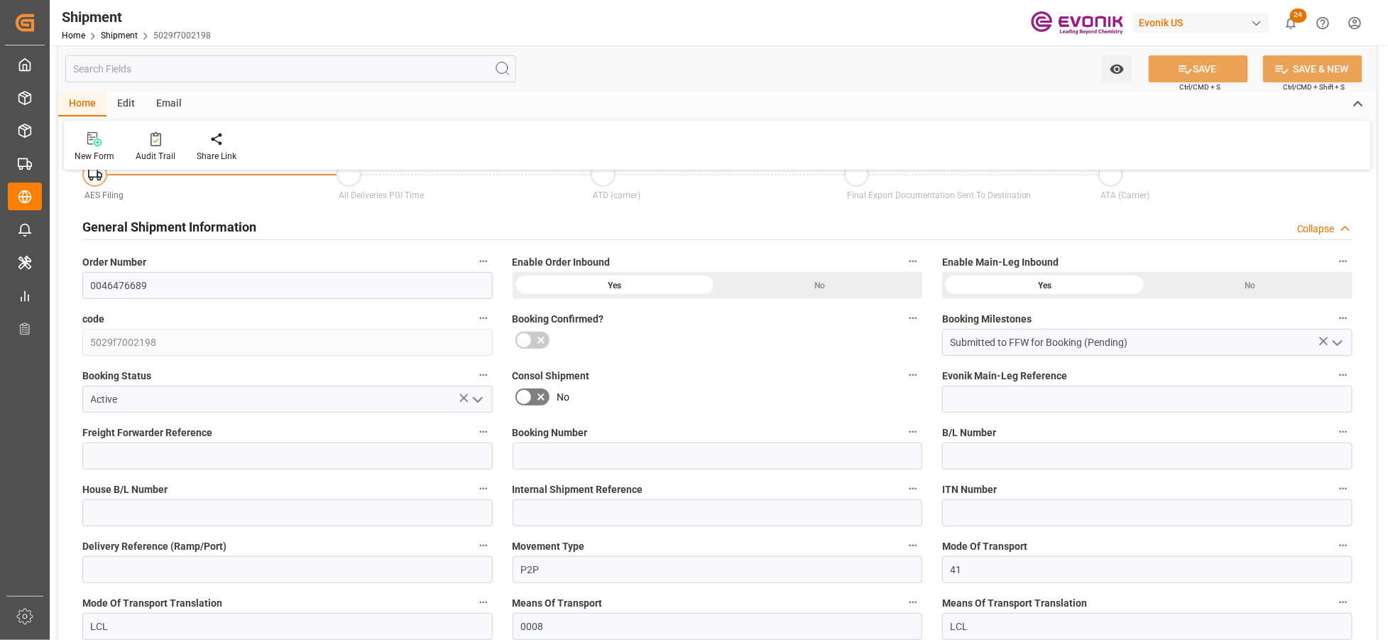
type input "[DATE] 00:00"
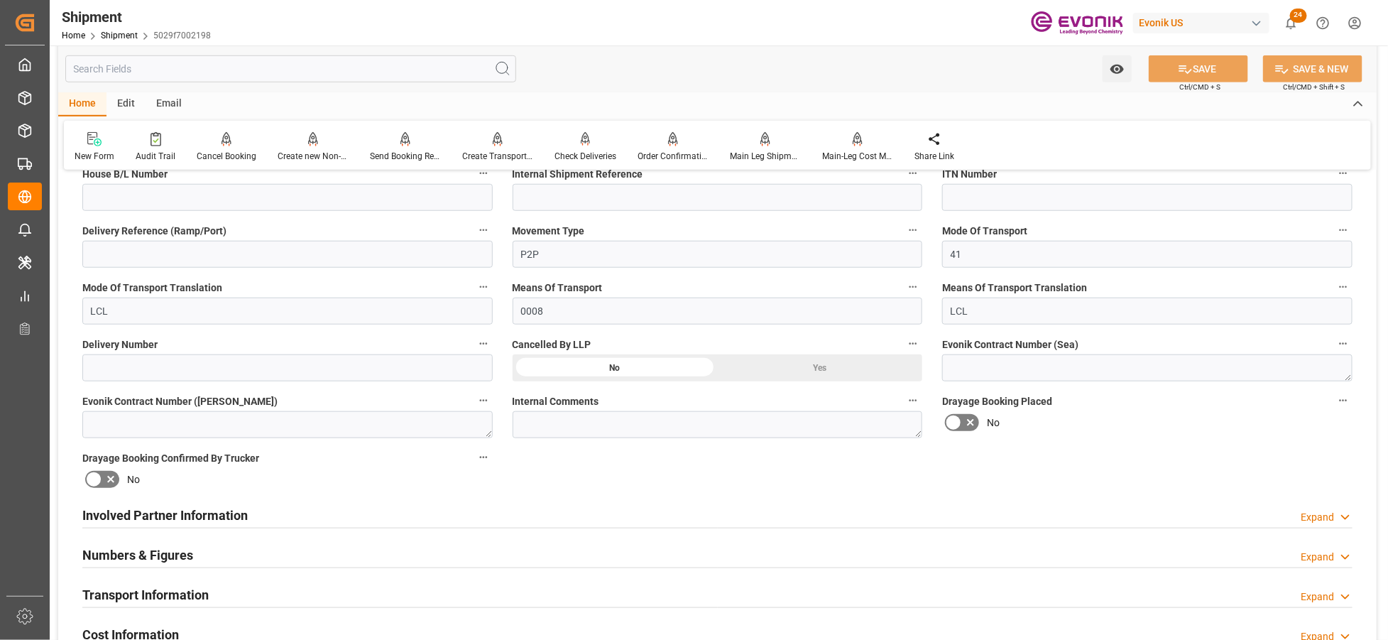
scroll to position [789, 0]
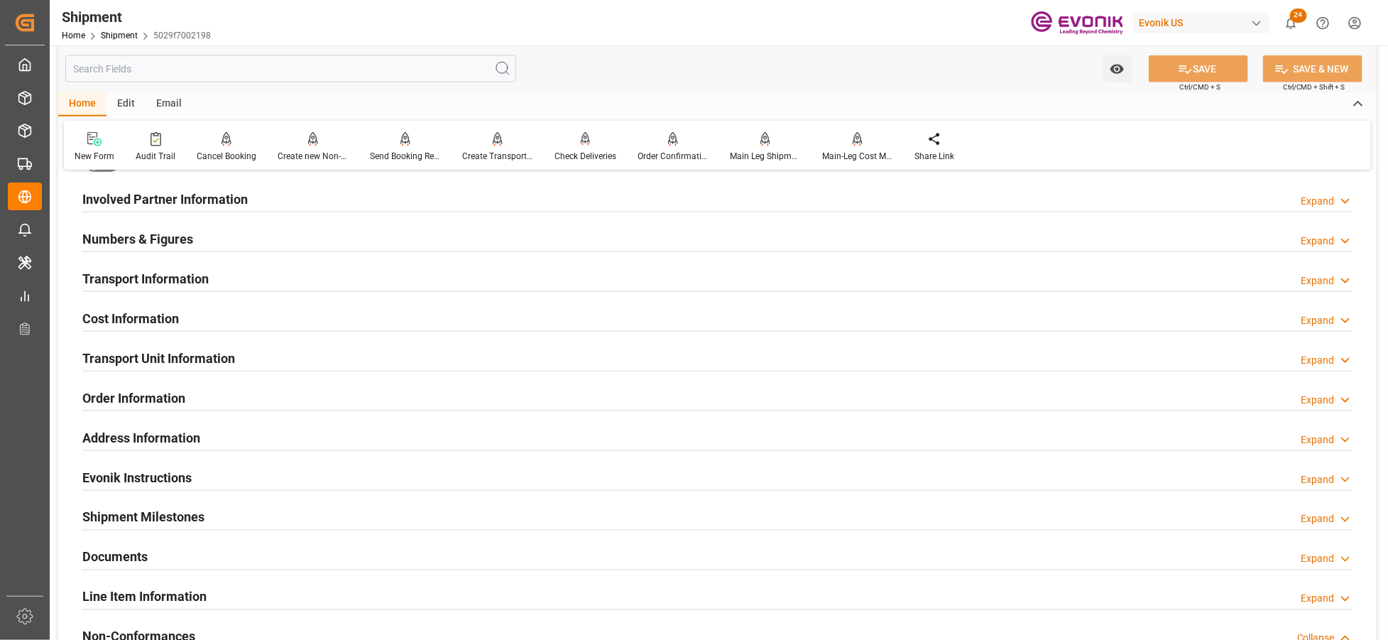
click at [398, 275] on div "Transport Information Expand" at bounding box center [717, 277] width 1271 height 27
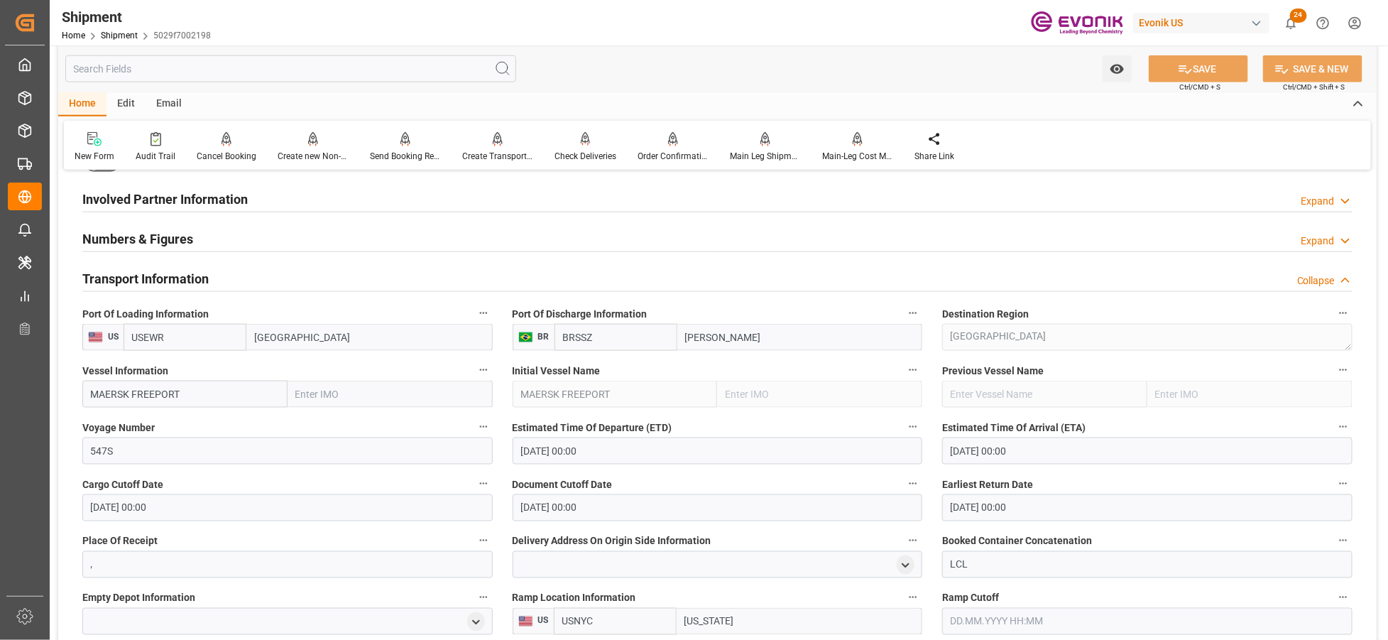
scroll to position [947, 0]
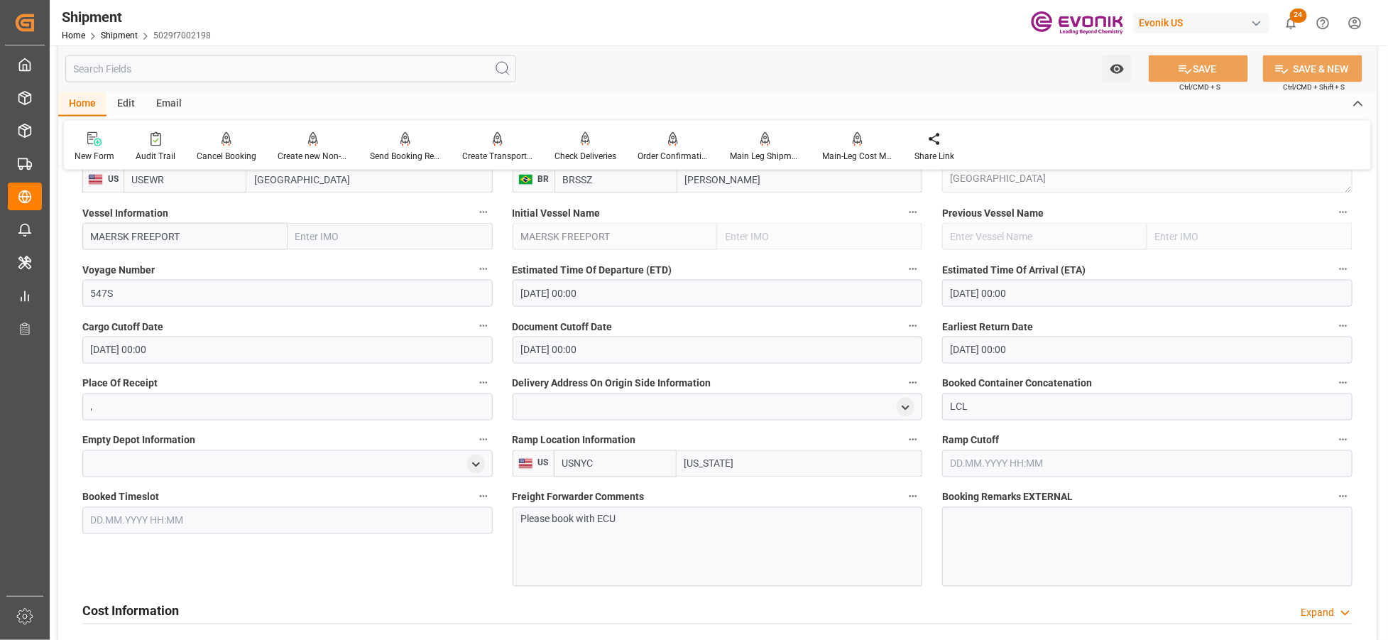
click at [665, 534] on div "Please book with ECU" at bounding box center [718, 547] width 410 height 80
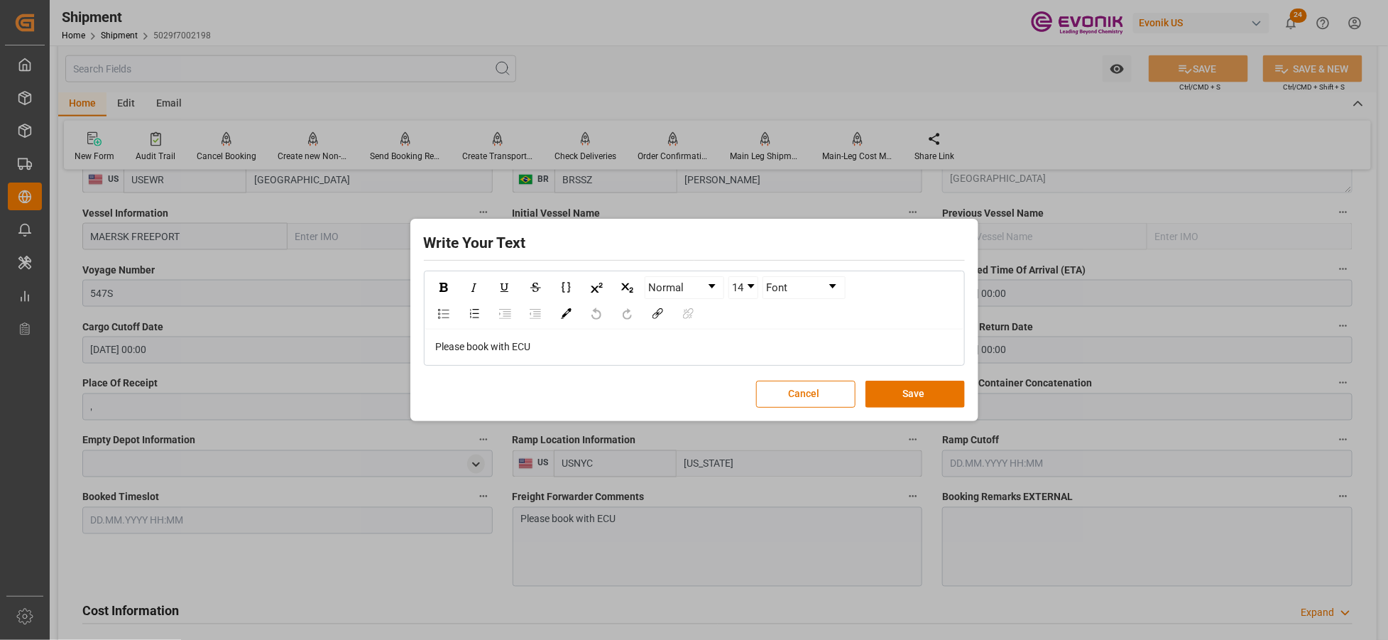
click at [545, 352] on div "Please book with ECU" at bounding box center [695, 346] width 518 height 15
click at [896, 401] on button "Save" at bounding box center [915, 394] width 99 height 27
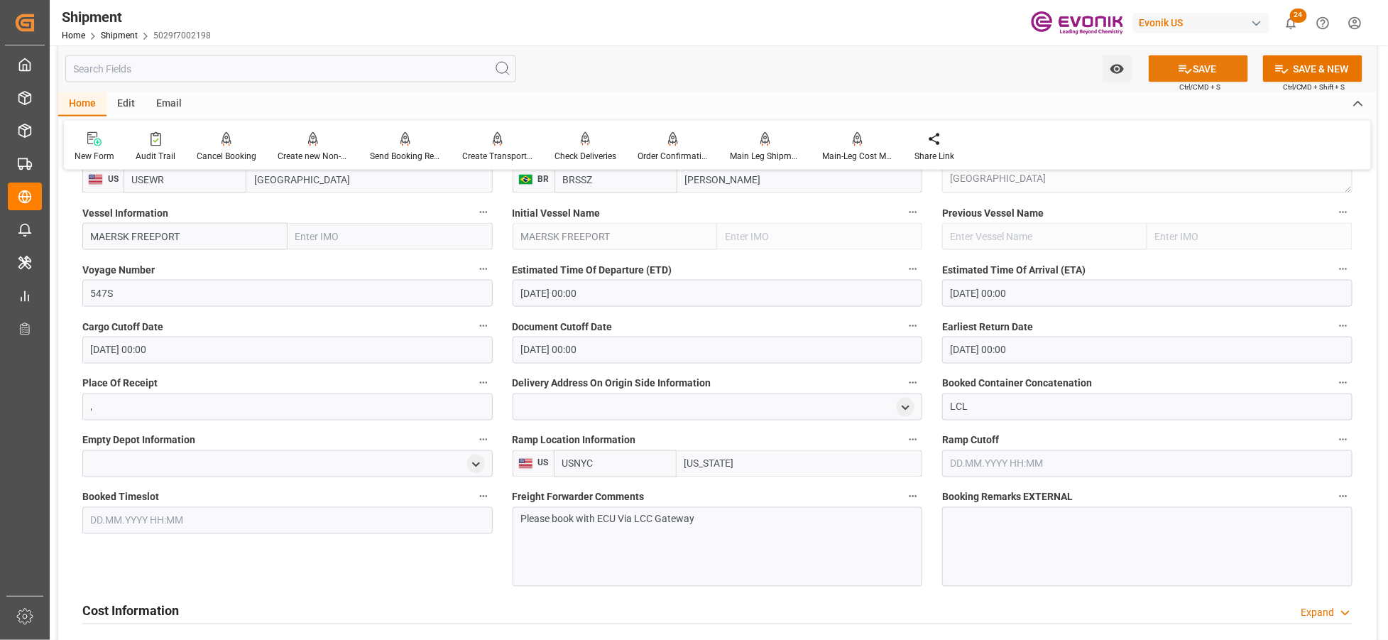
click at [1184, 60] on button "SAVE" at bounding box center [1198, 68] width 99 height 27
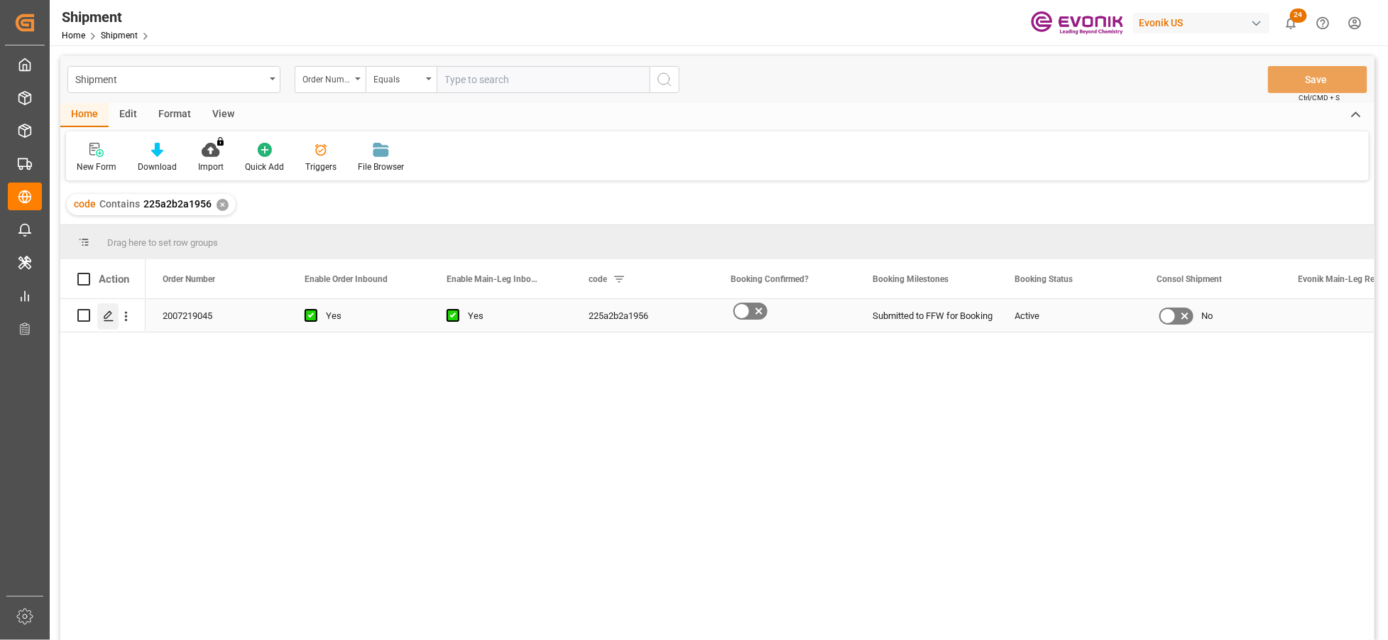
click at [103, 317] on icon "Press SPACE to select this row." at bounding box center [108, 315] width 11 height 11
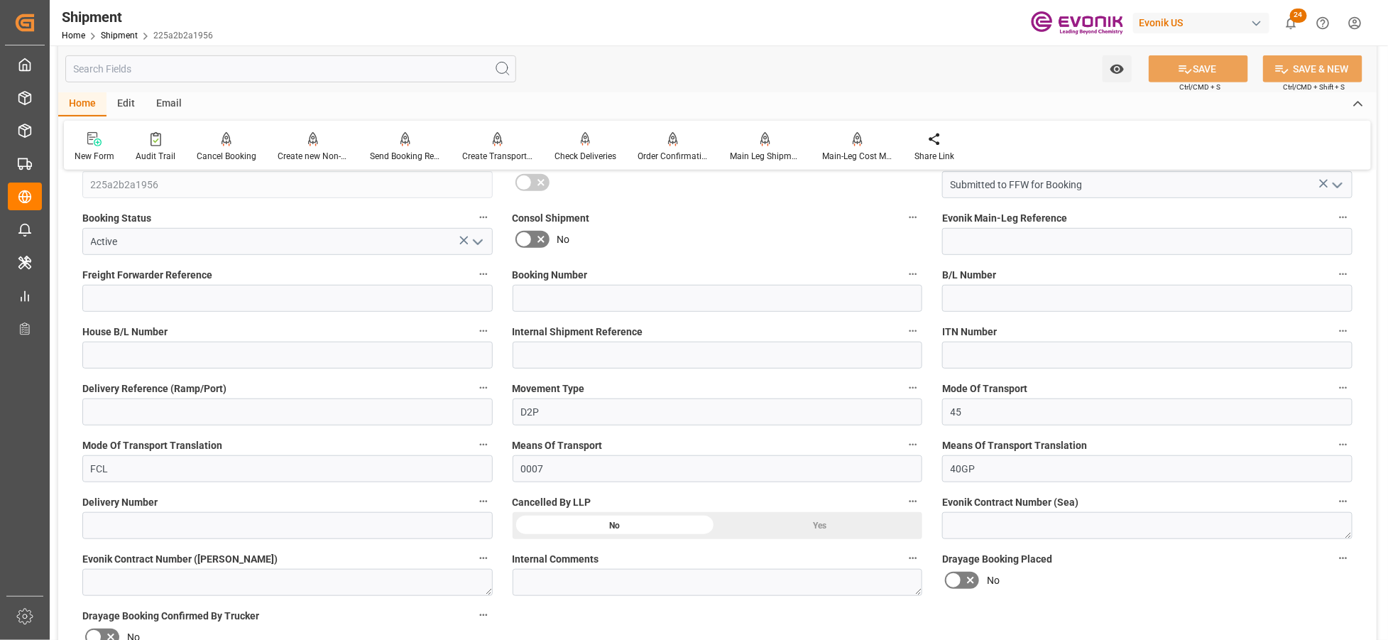
scroll to position [631, 0]
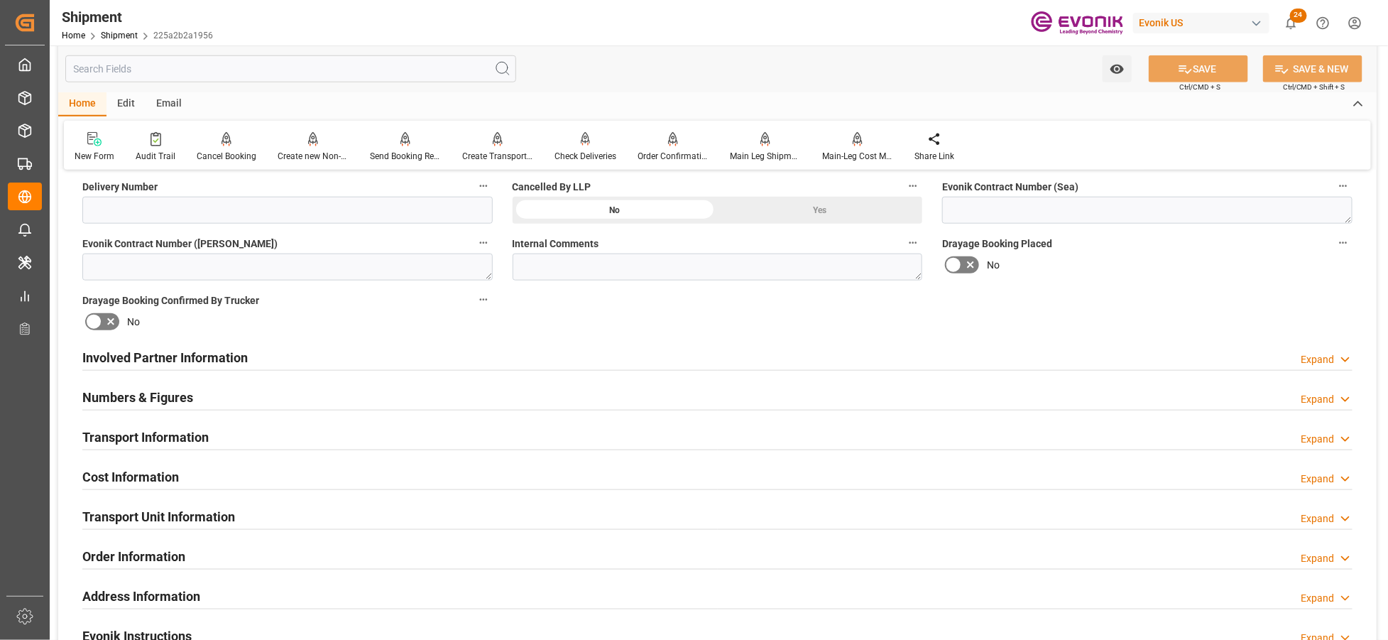
click at [619, 355] on div "Involved Partner Information Expand" at bounding box center [717, 356] width 1271 height 27
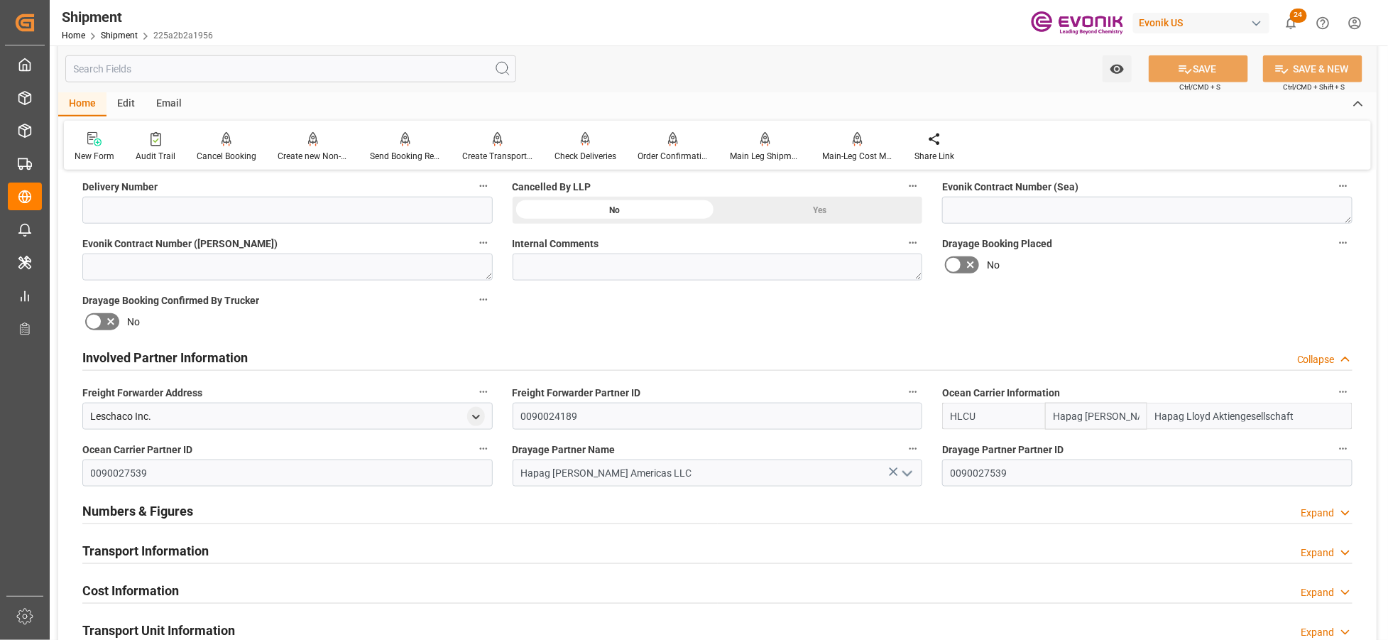
scroll to position [789, 0]
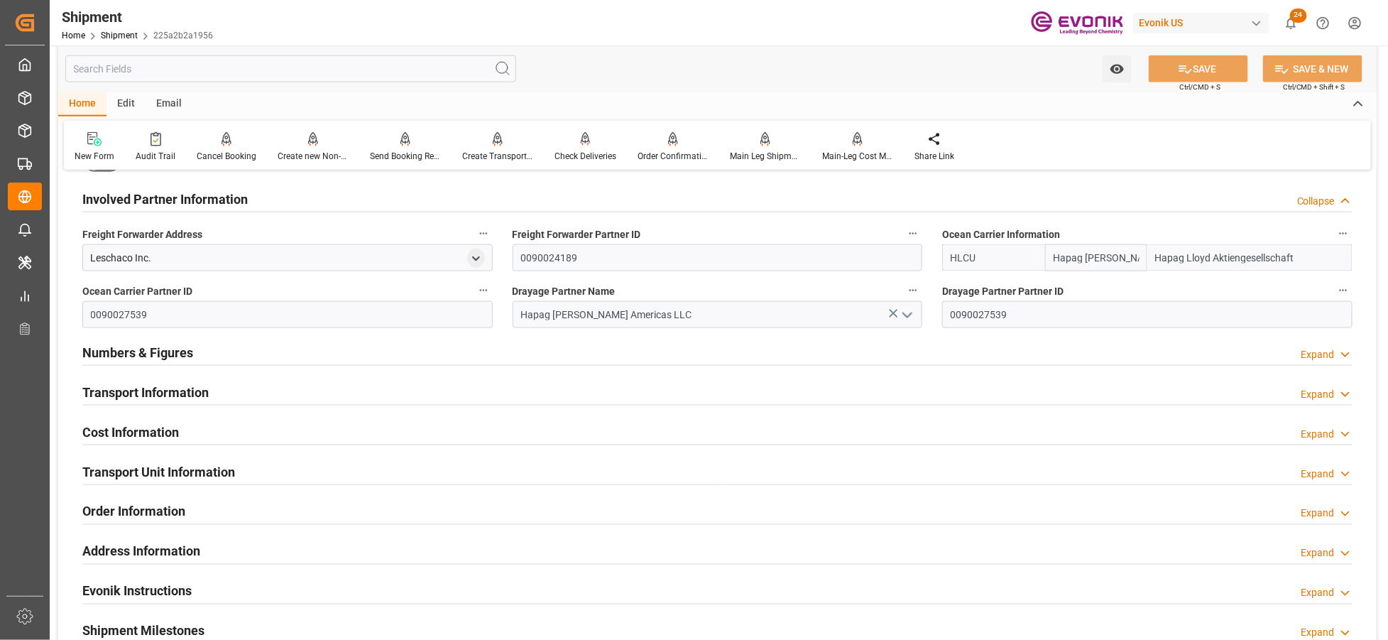
click at [614, 393] on div "Transport Information Expand" at bounding box center [717, 391] width 1271 height 27
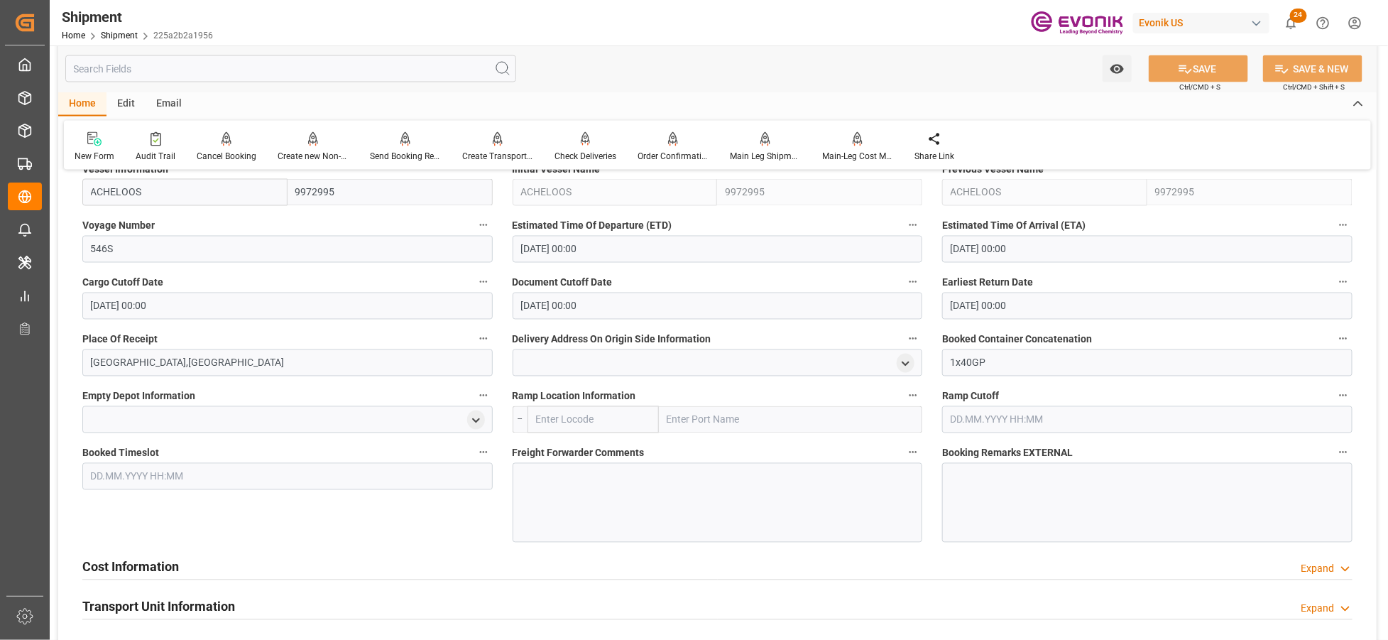
scroll to position [1420, 0]
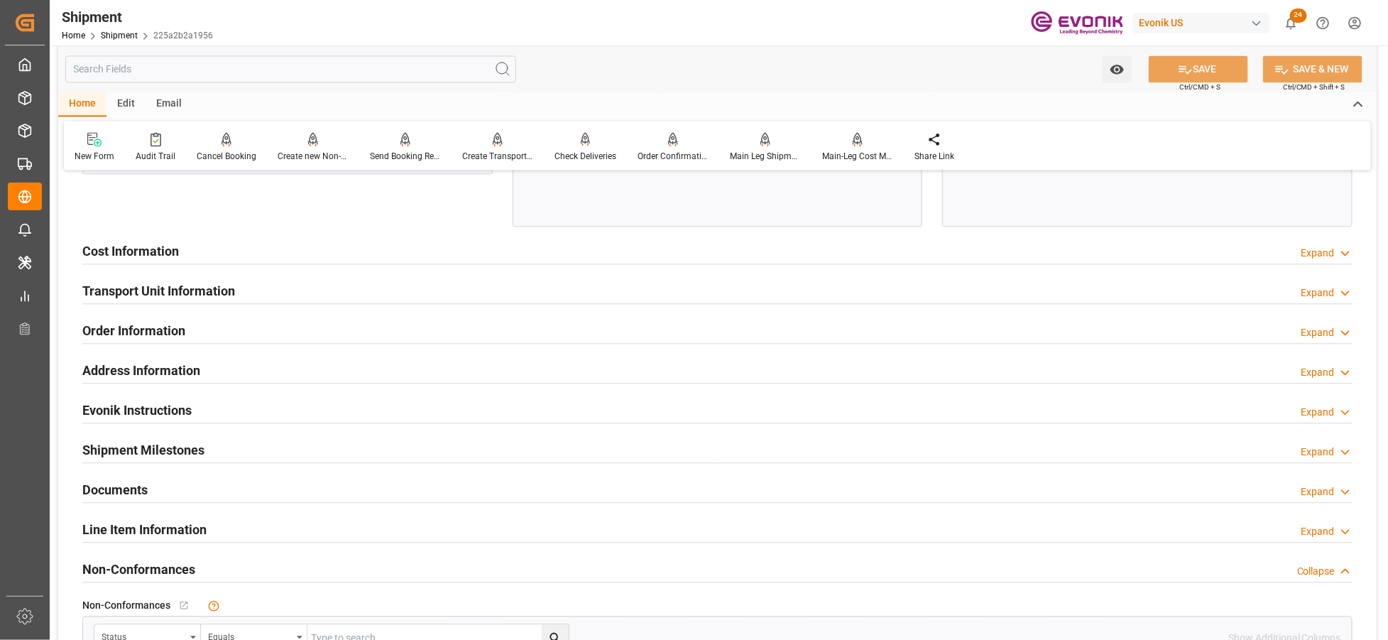
click at [526, 253] on div "Cost Information Expand" at bounding box center [717, 249] width 1271 height 27
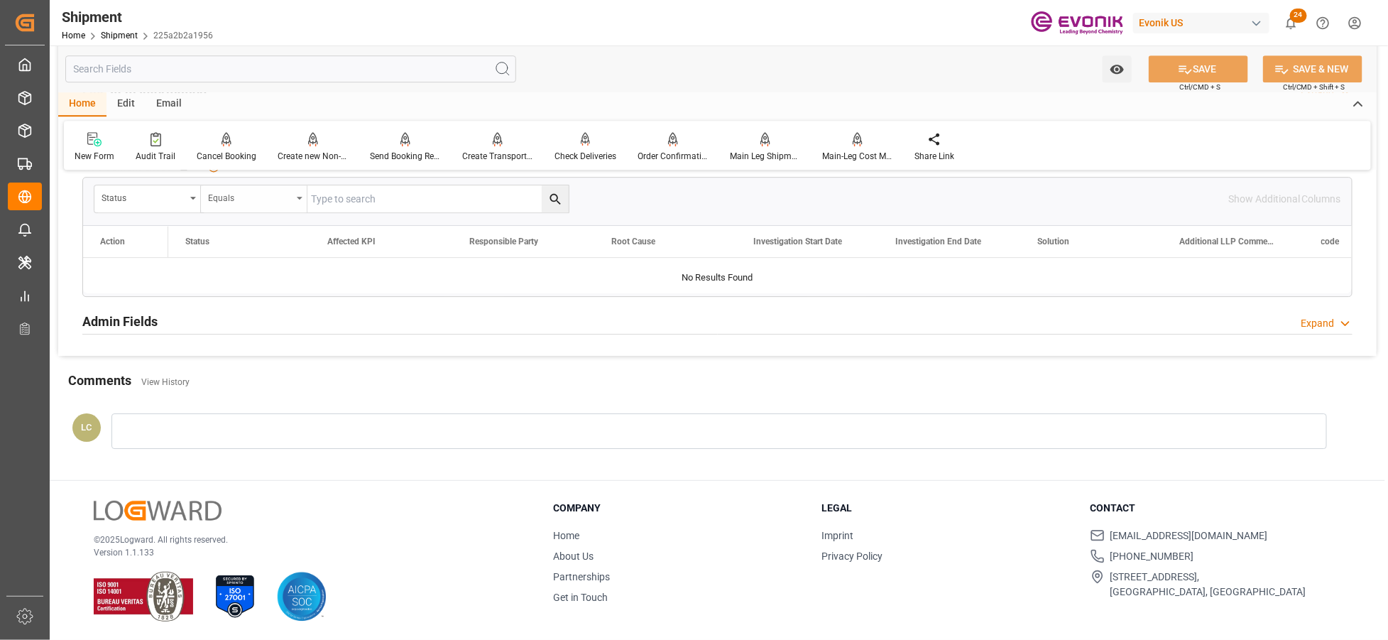
scroll to position [1815, 0]
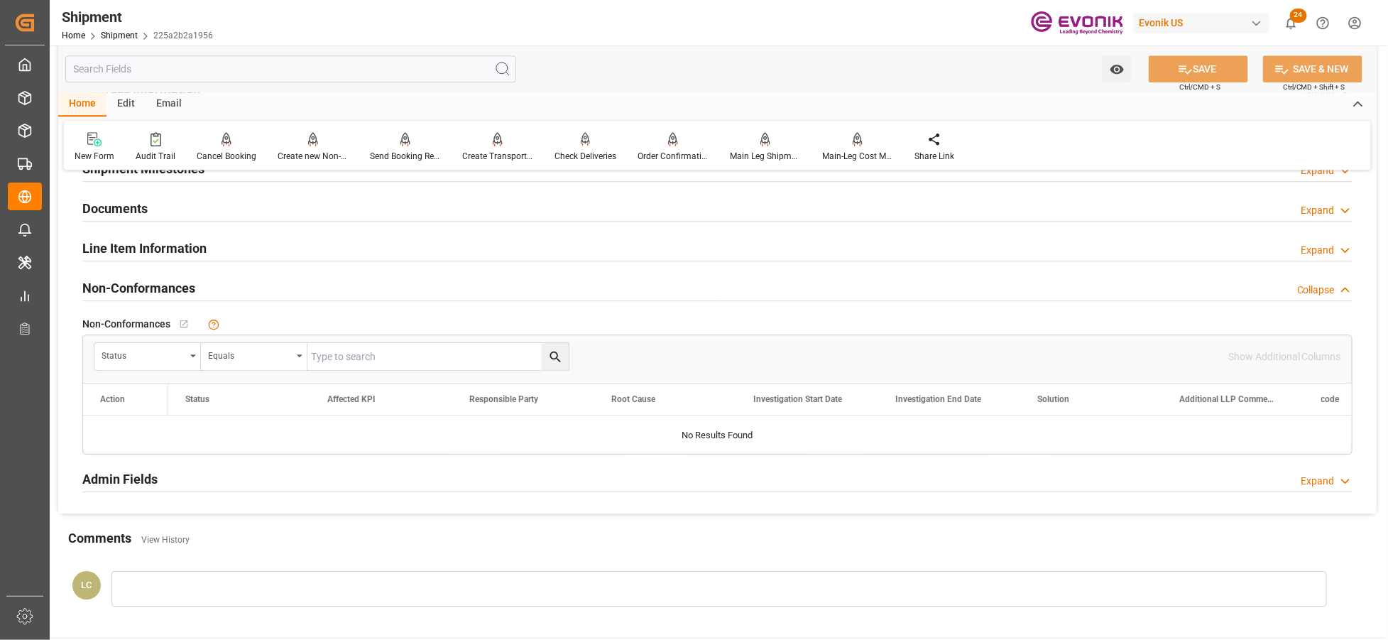
click at [237, 238] on div "Line Item Information Expand" at bounding box center [717, 247] width 1271 height 27
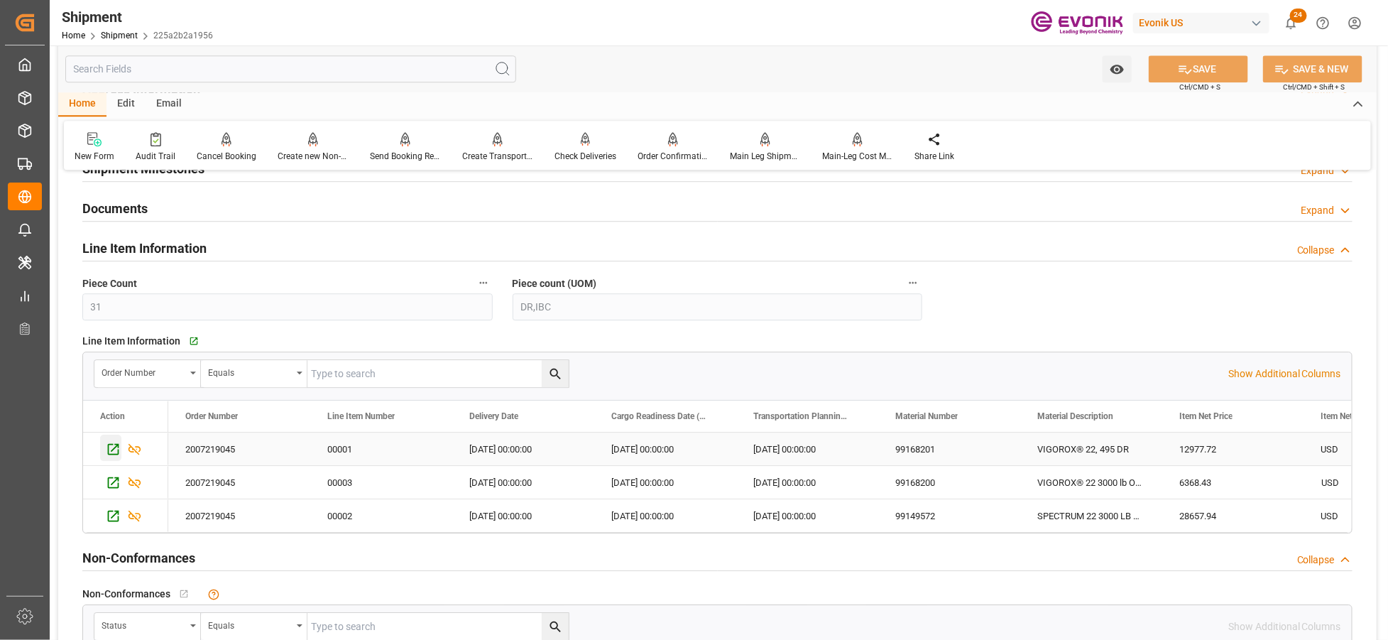
click at [114, 446] on icon "Press SPACE to select this row." at bounding box center [113, 449] width 15 height 15
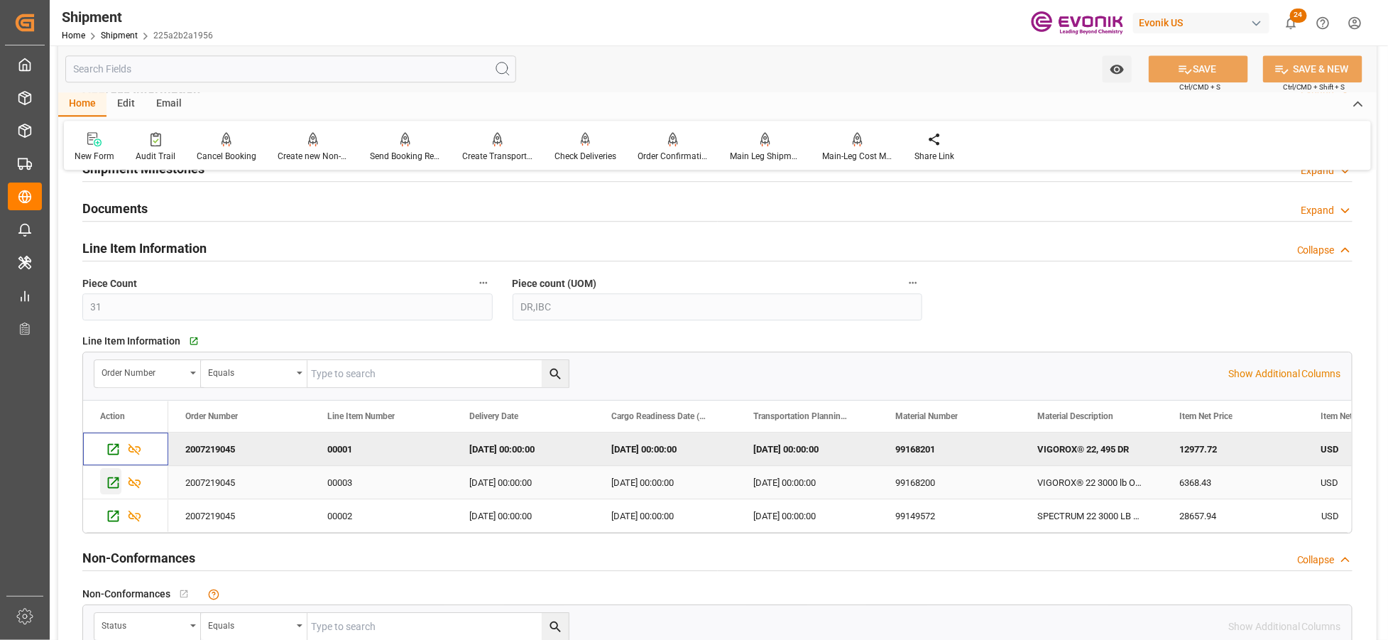
click at [114, 485] on icon "Press SPACE to select this row." at bounding box center [113, 482] width 15 height 15
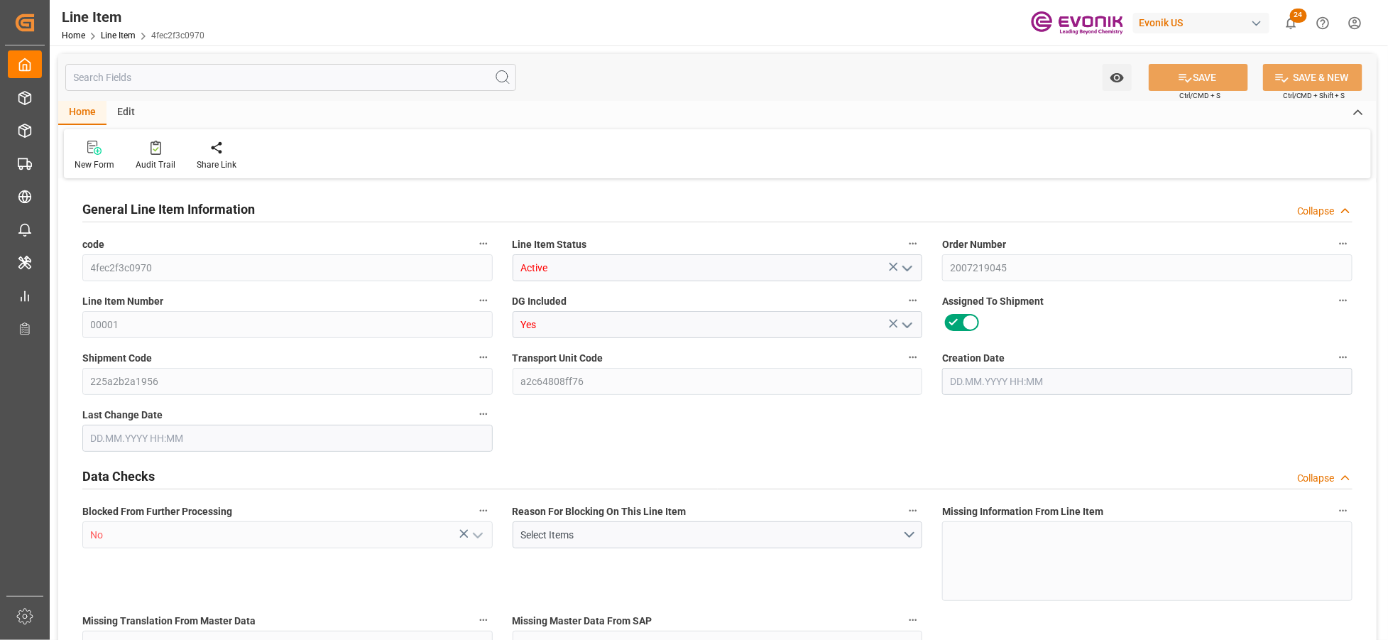
type input "5"
type input "4675.56"
type input "4490.56"
type input "6.3901"
type input "20"
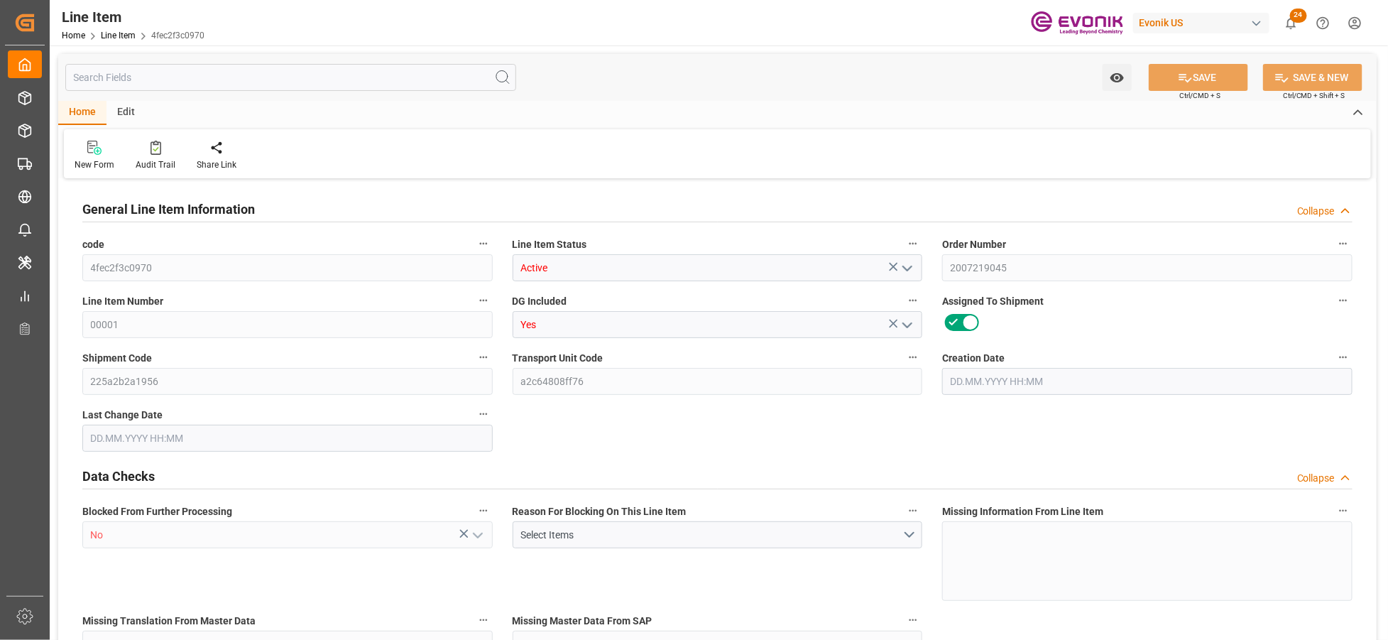
type input "12977.72"
type input "20"
type input "4675.56"
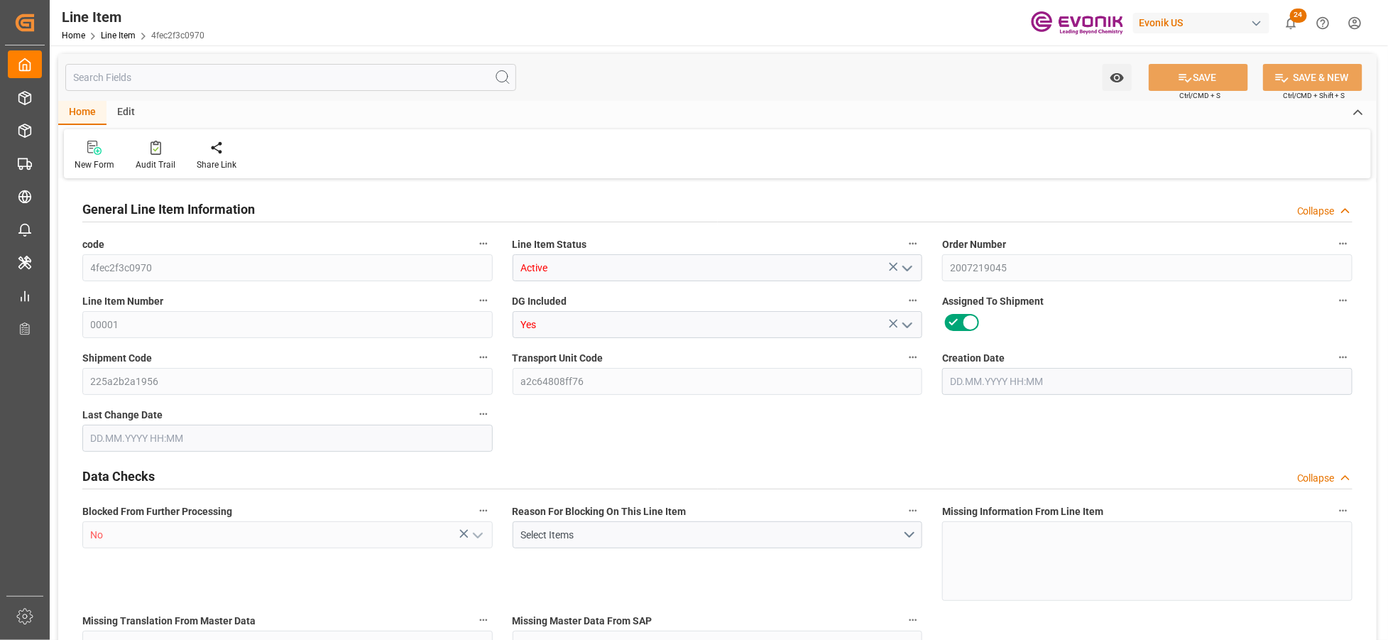
type input "4810.56"
type input "4490.56"
type input "6.3901"
type input "6390.14"
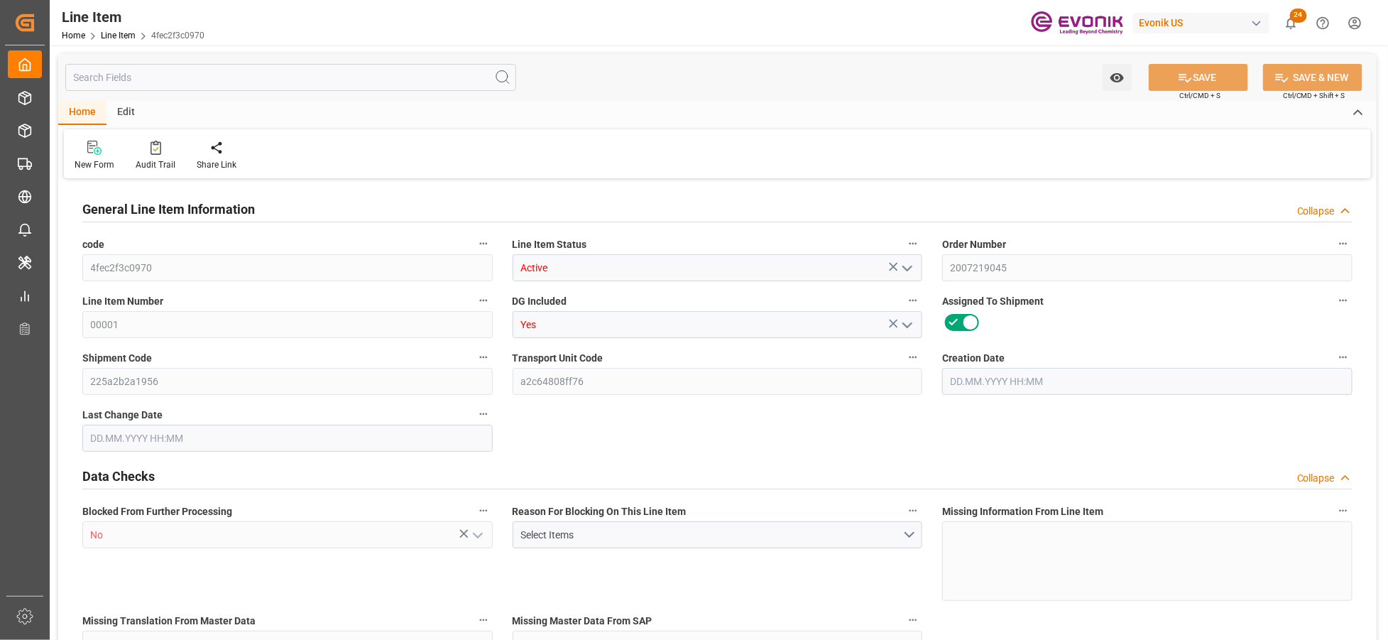
type input "0"
type input "[DATE] 19:17"
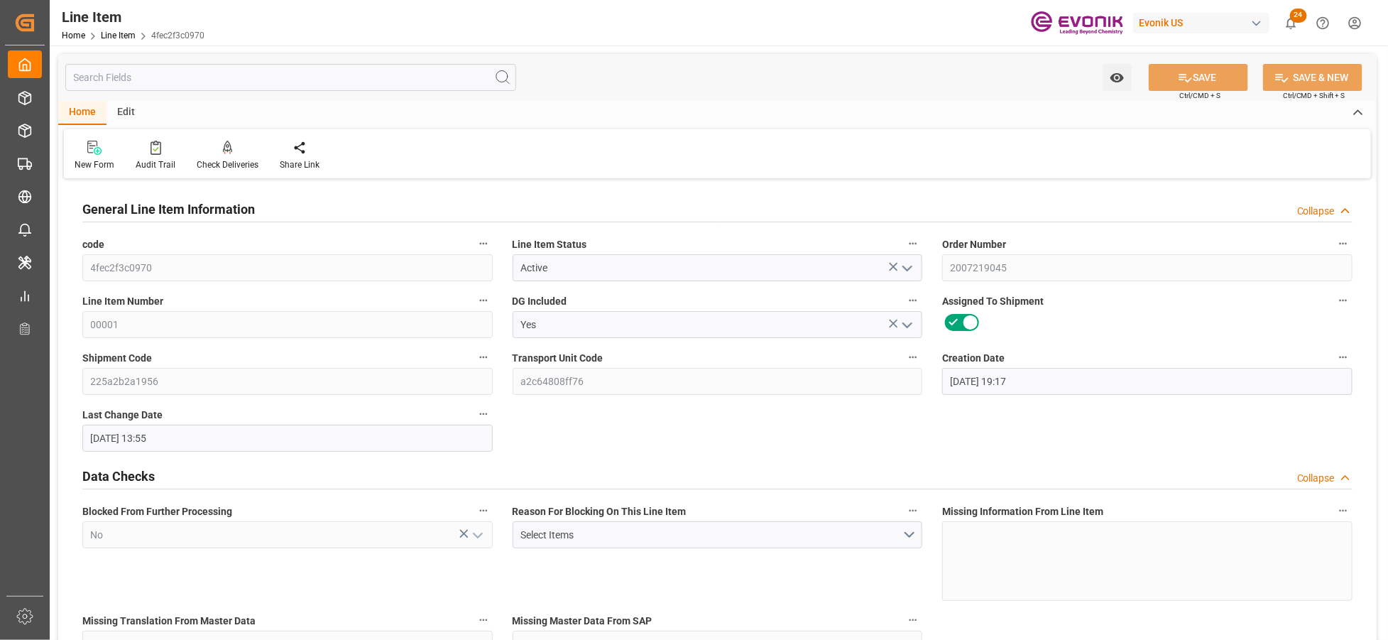
type input "[DATE] 13:55"
type input "[DATE]"
click at [290, 80] on input "text" at bounding box center [290, 77] width 451 height 27
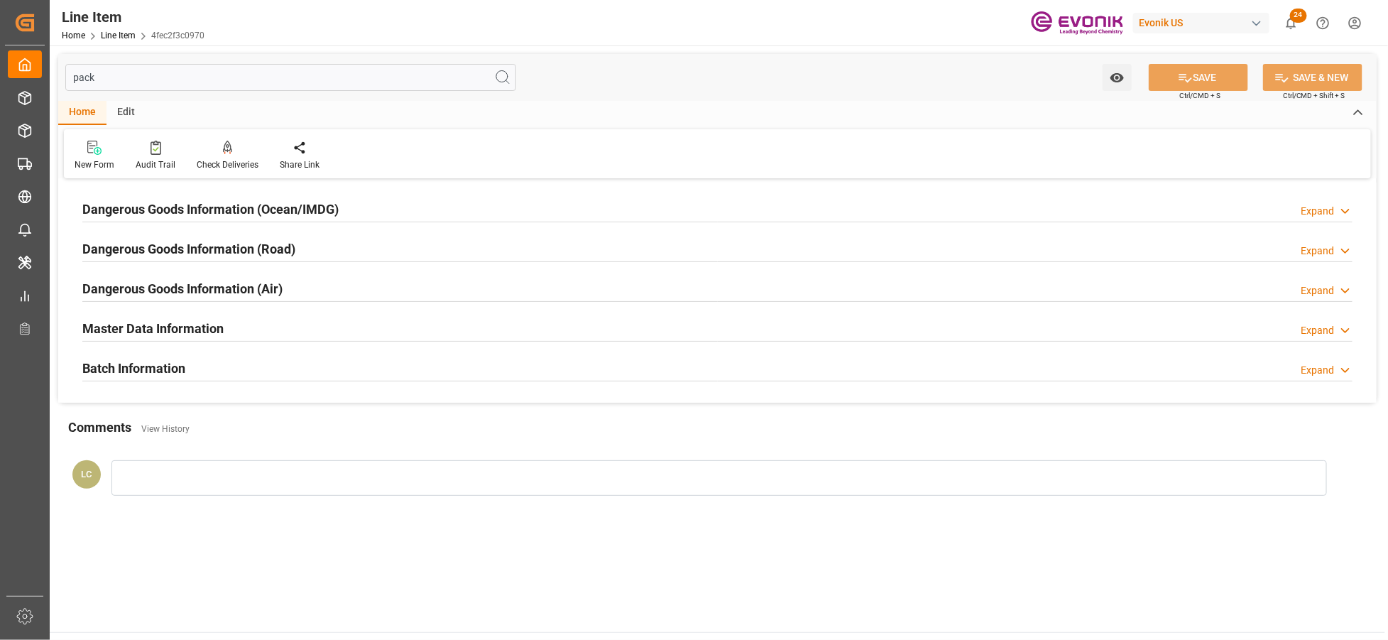
type input "pack"
click at [429, 212] on div "Dangerous Goods Information (Ocean/IMDG) Expand" at bounding box center [717, 208] width 1271 height 27
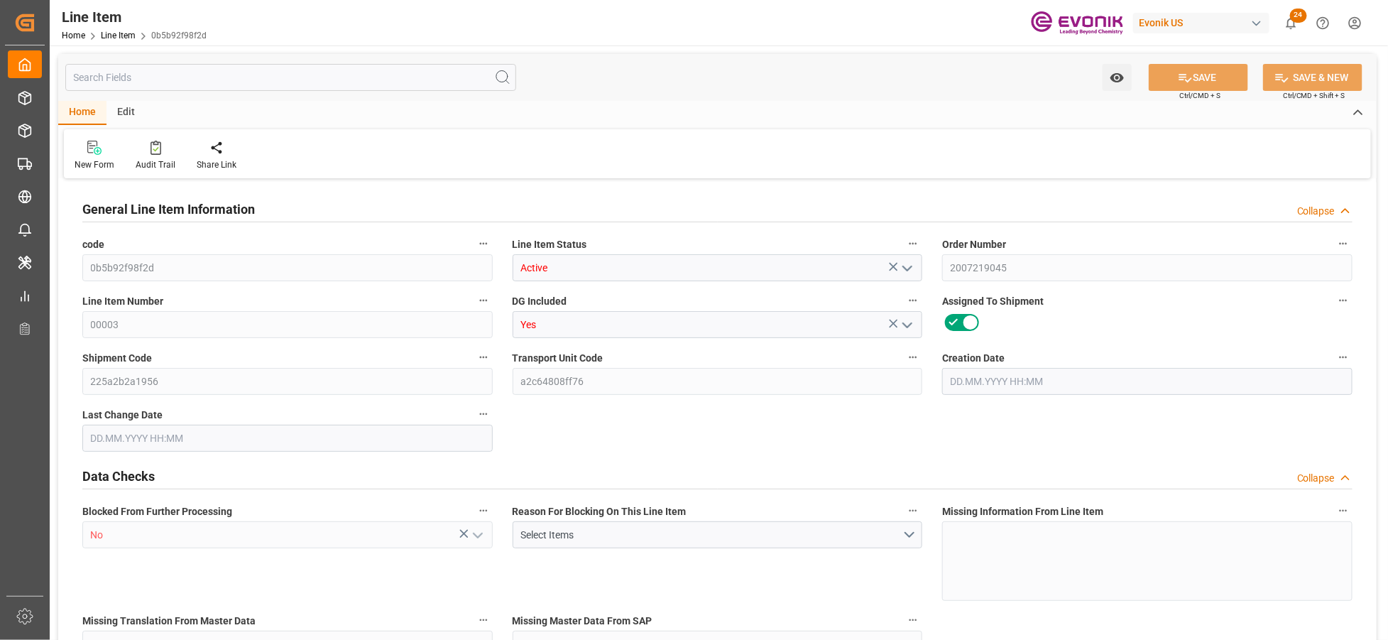
type input "2"
type input "2843.554"
type input "2721.554"
type input "3.2304"
type input "2"
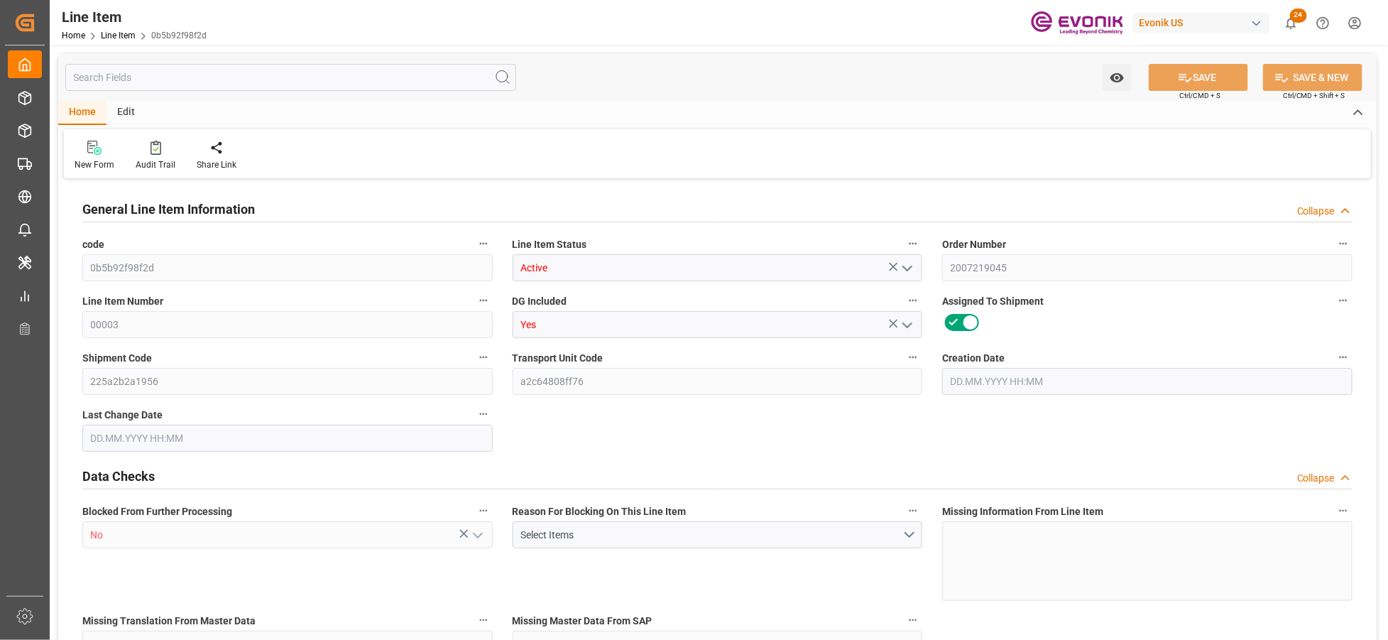
type input "6368.43"
type input "2"
type input "2843.554"
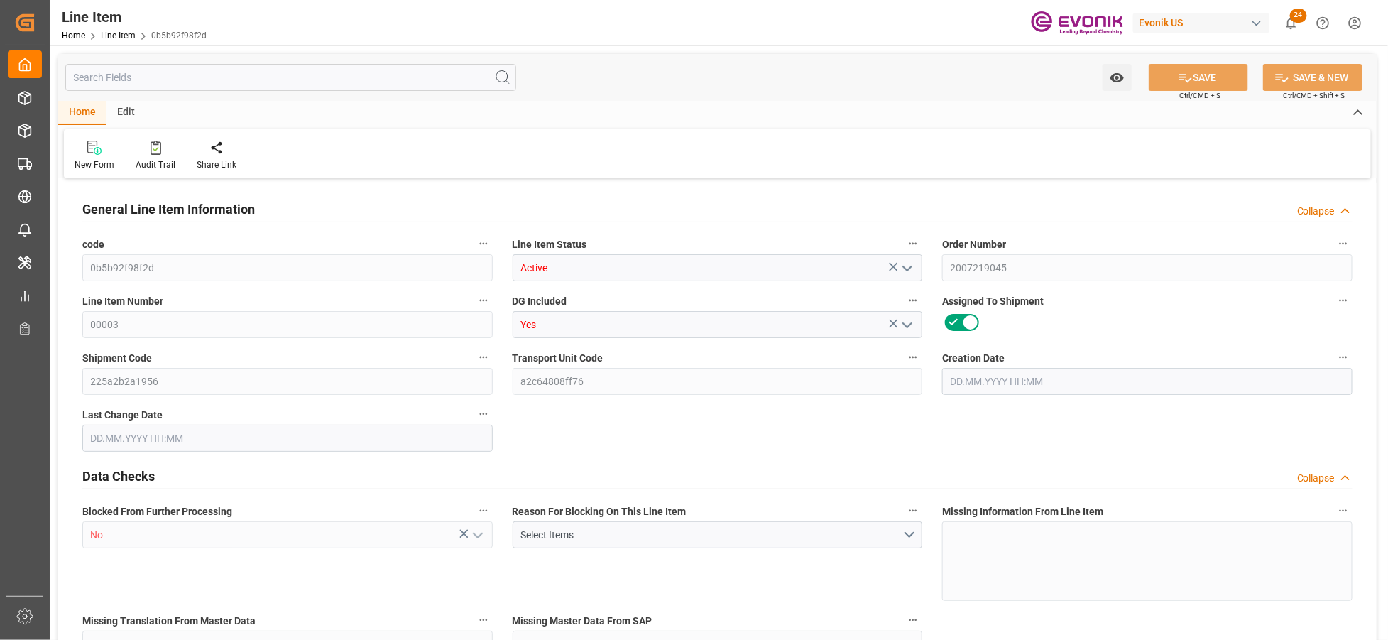
type input "2843.554"
type input "2721.554"
type input "3.2304"
type input "3230.4"
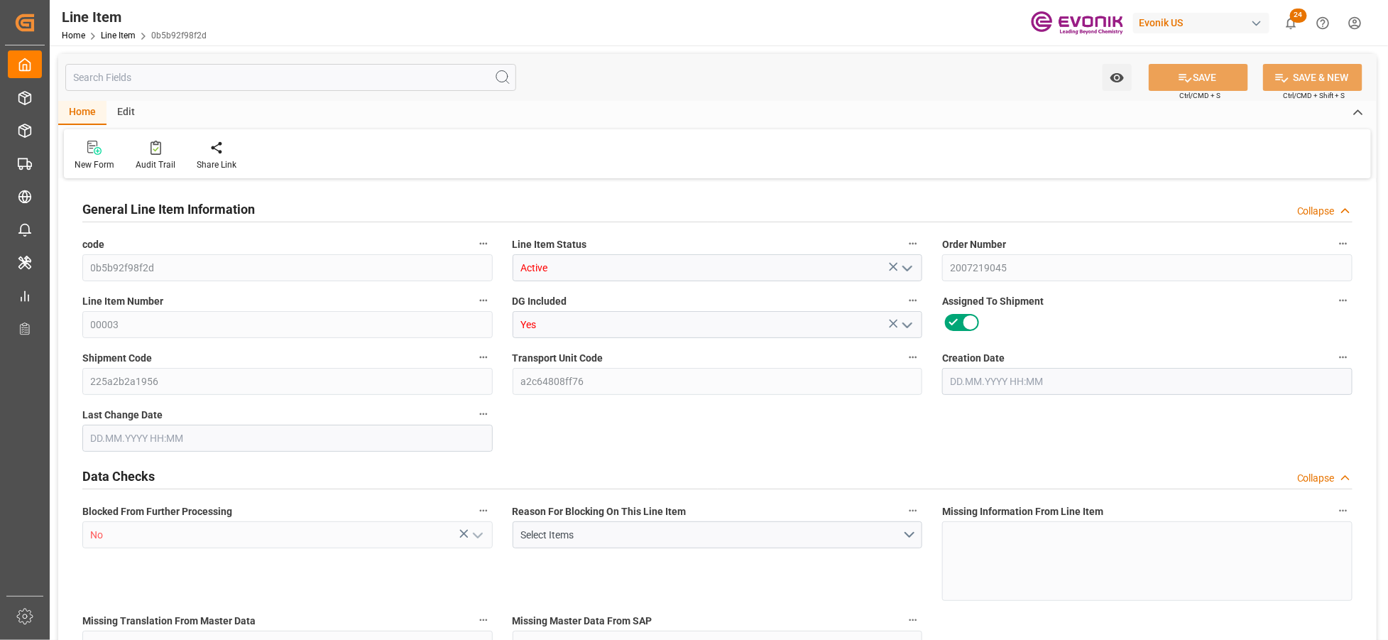
type input "0"
type input "09.10.2025 19:17"
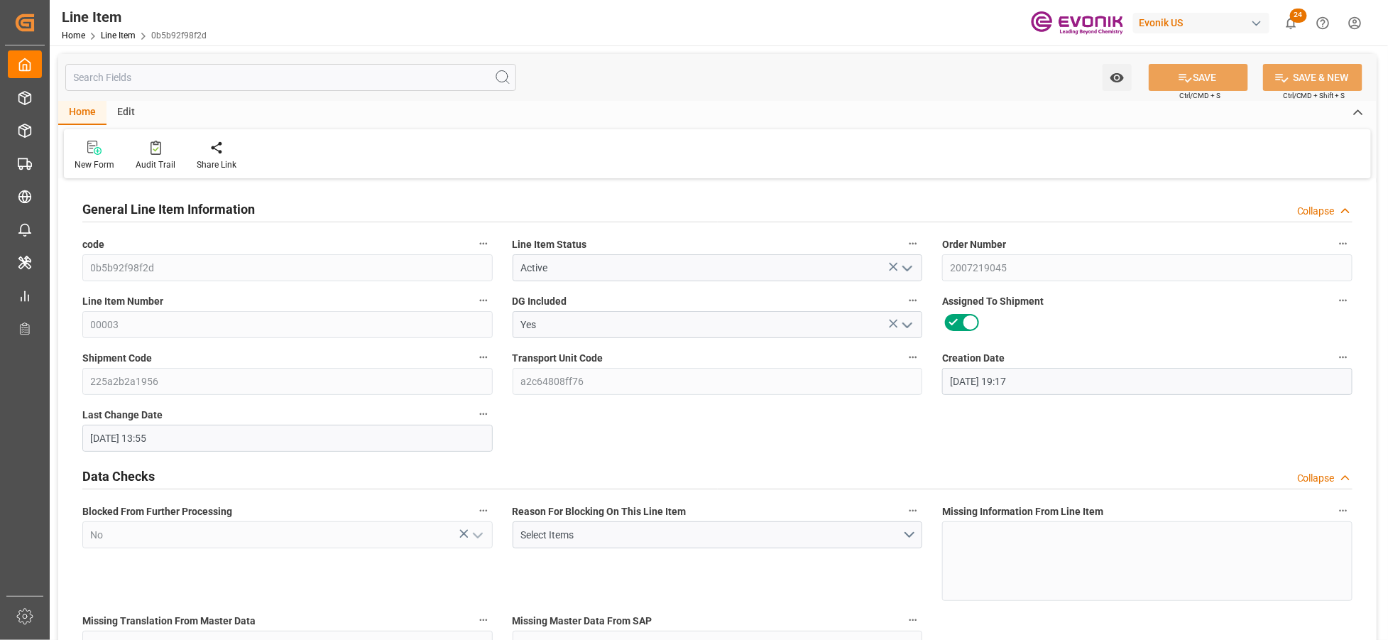
type input "13.10.2025 13:55"
type input "01.12.2025"
type input "10.11.2025"
type input "05.11.2025"
click at [201, 75] on input "text" at bounding box center [290, 77] width 451 height 27
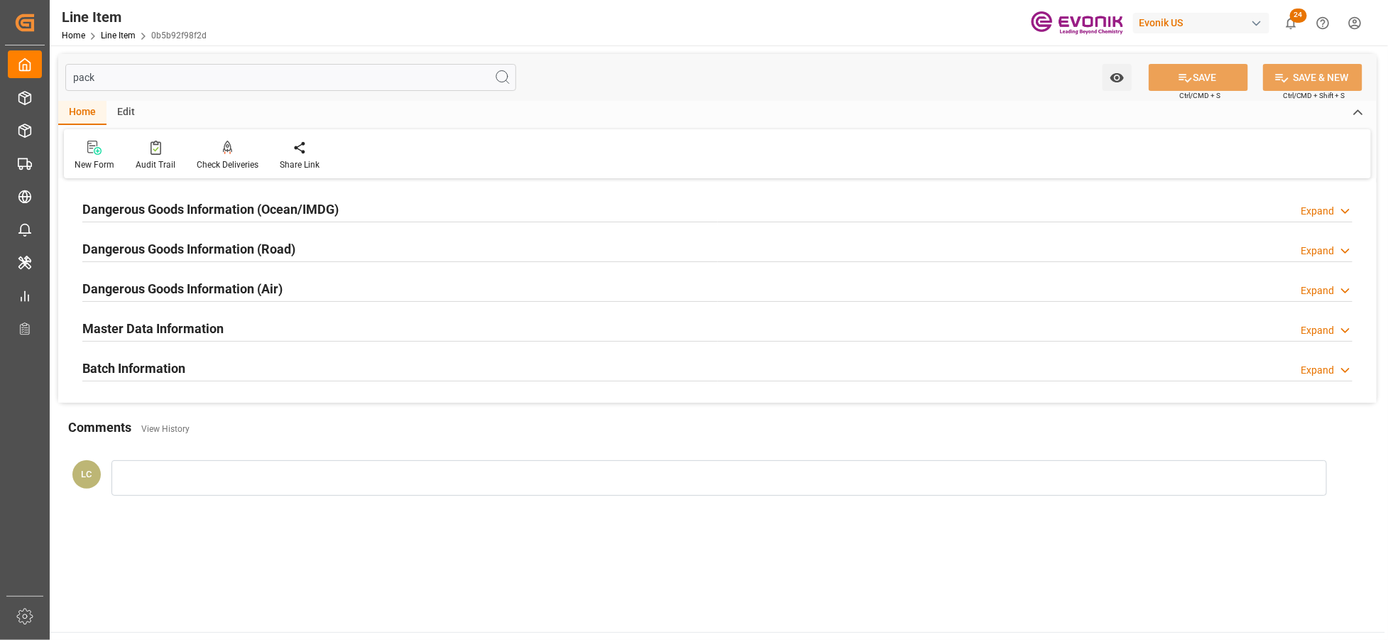
type input "pack"
click at [379, 208] on div "Dangerous Goods Information (Ocean/IMDG) Expand" at bounding box center [717, 208] width 1271 height 27
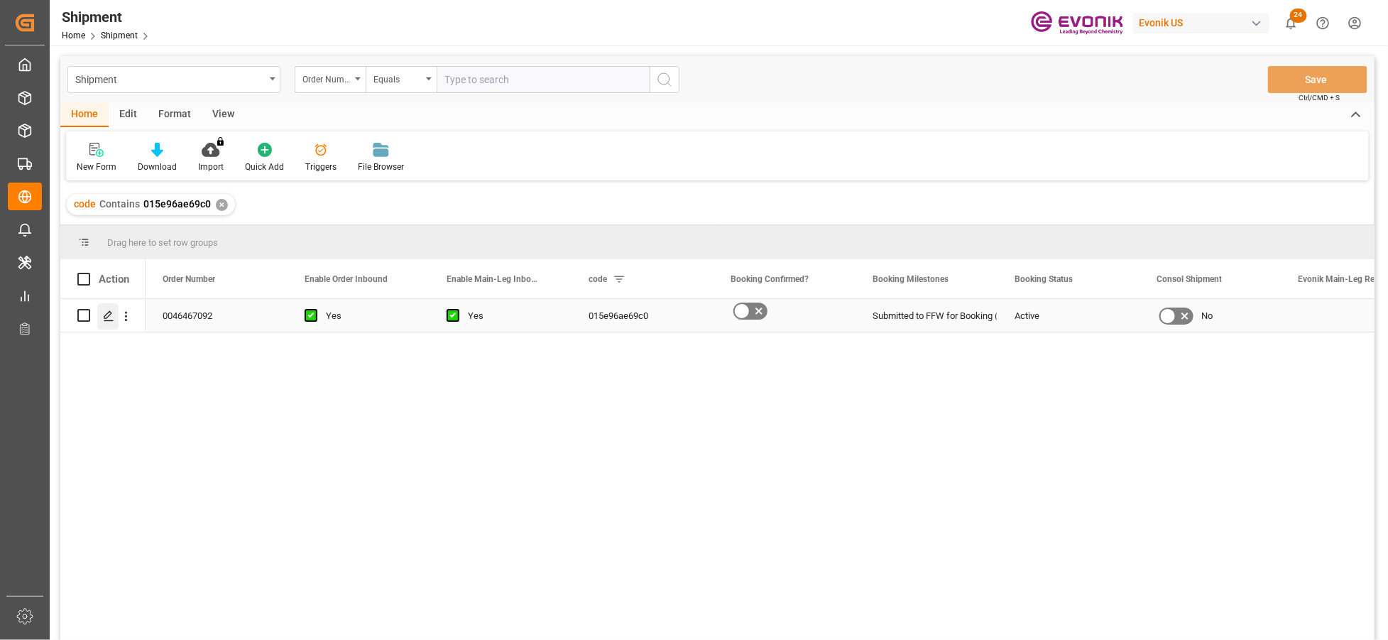
click at [111, 317] on icon "Press SPACE to select this row." at bounding box center [108, 315] width 11 height 11
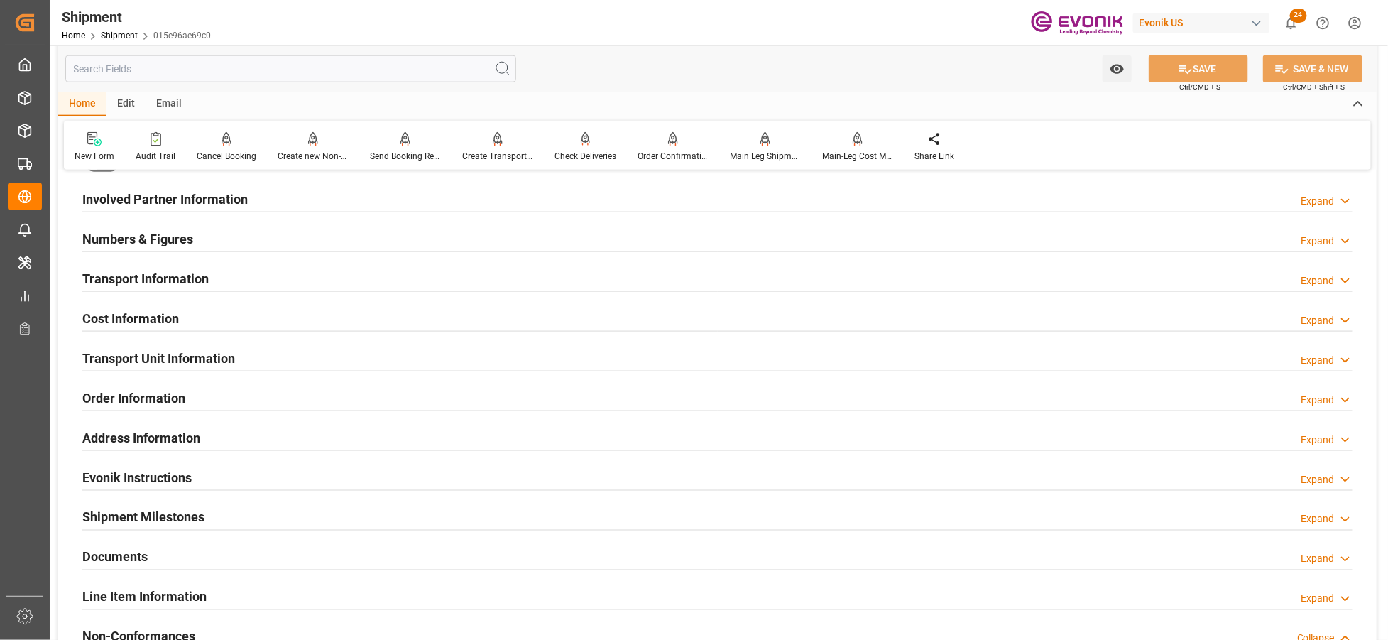
scroll to position [631, 0]
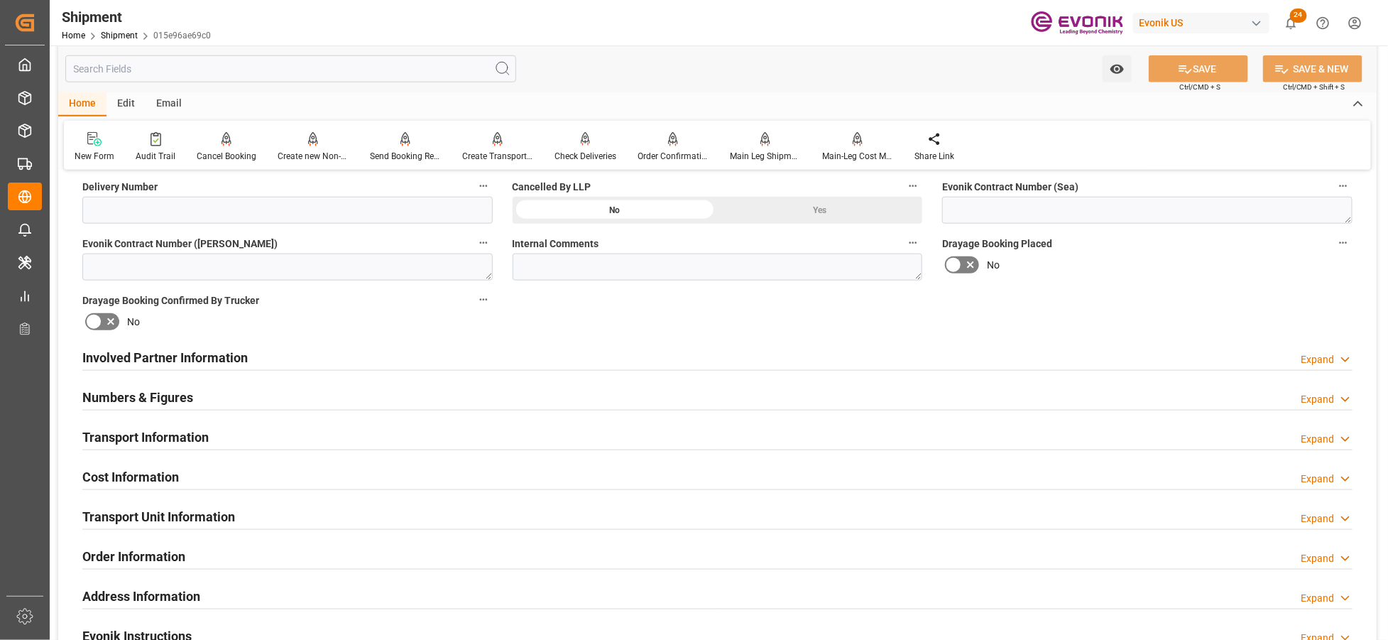
click at [308, 396] on div "Numbers & Figures Expand" at bounding box center [717, 396] width 1271 height 27
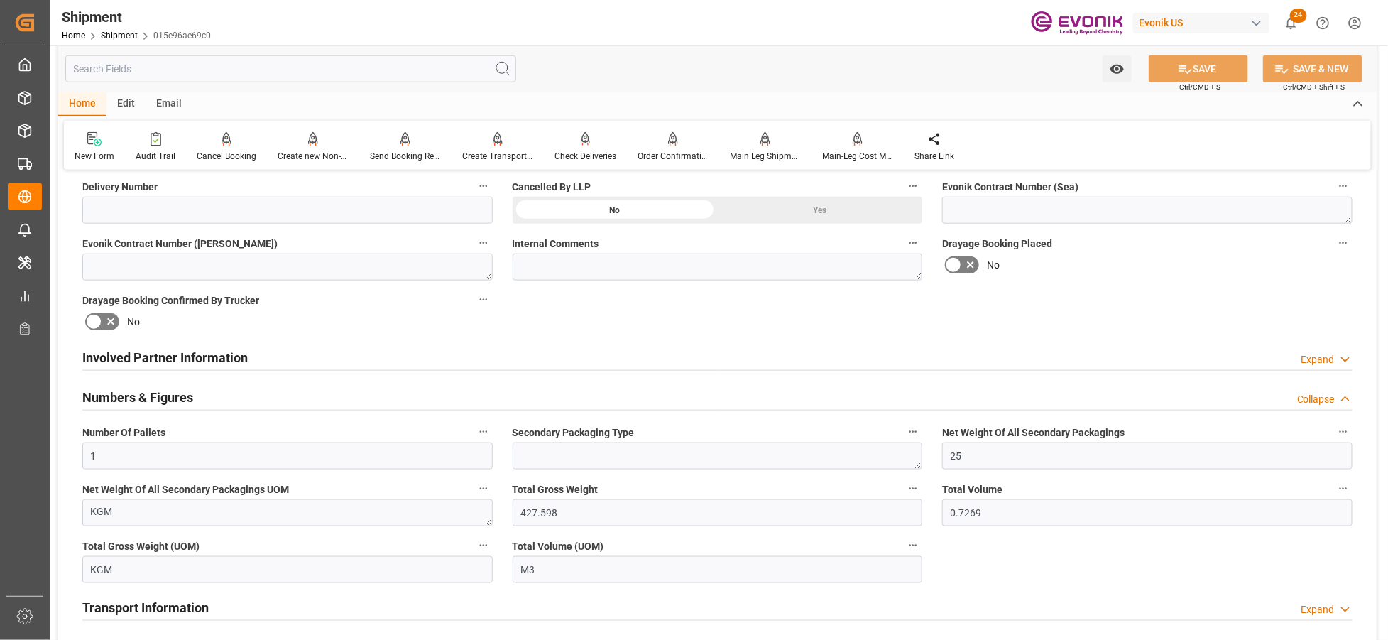
click at [438, 355] on div "Involved Partner Information Expand" at bounding box center [717, 356] width 1271 height 27
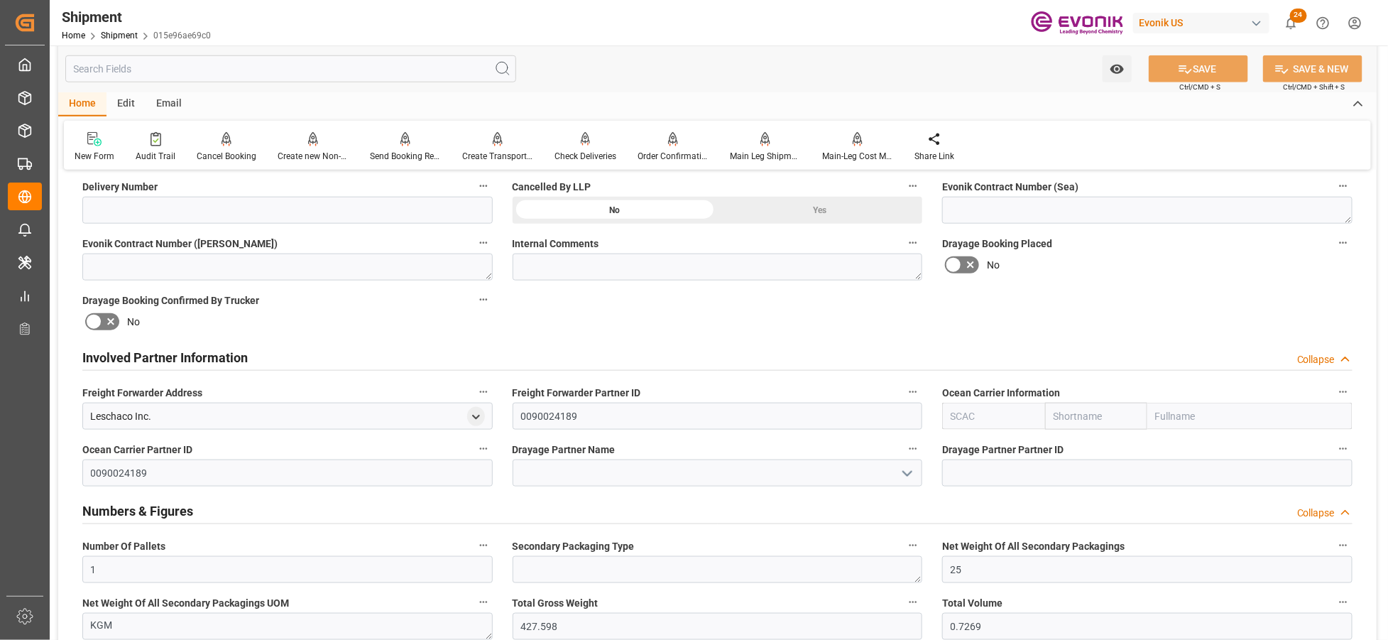
click at [971, 416] on input "text" at bounding box center [993, 416] width 102 height 27
click at [959, 450] on b "ALRB" at bounding box center [964, 447] width 25 height 11
type input "ALRB"
type input "AC Containerline"
type input "AC Containerline GmbH"
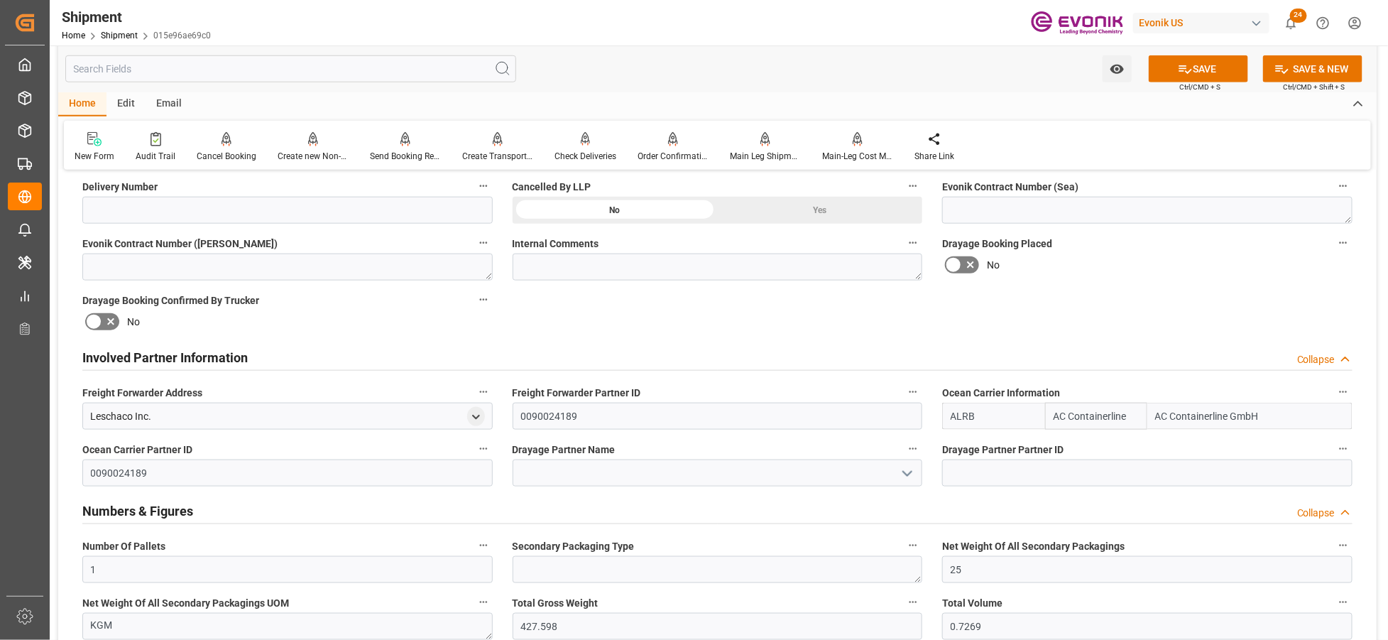
type input "ALRB"
click at [840, 338] on div "Involved Partner Information Collapse" at bounding box center [717, 358] width 1290 height 40
click at [1195, 71] on button "SAVE" at bounding box center [1198, 68] width 99 height 27
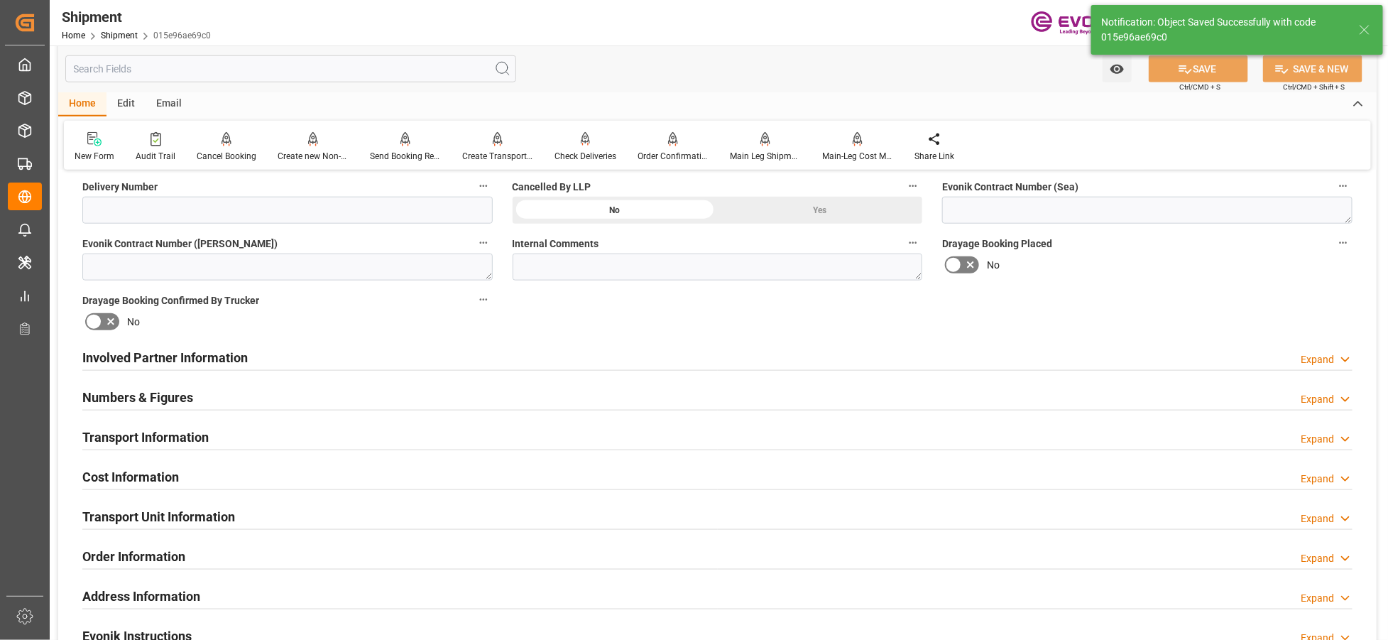
click at [517, 366] on div "Involved Partner Information Expand" at bounding box center [717, 356] width 1271 height 27
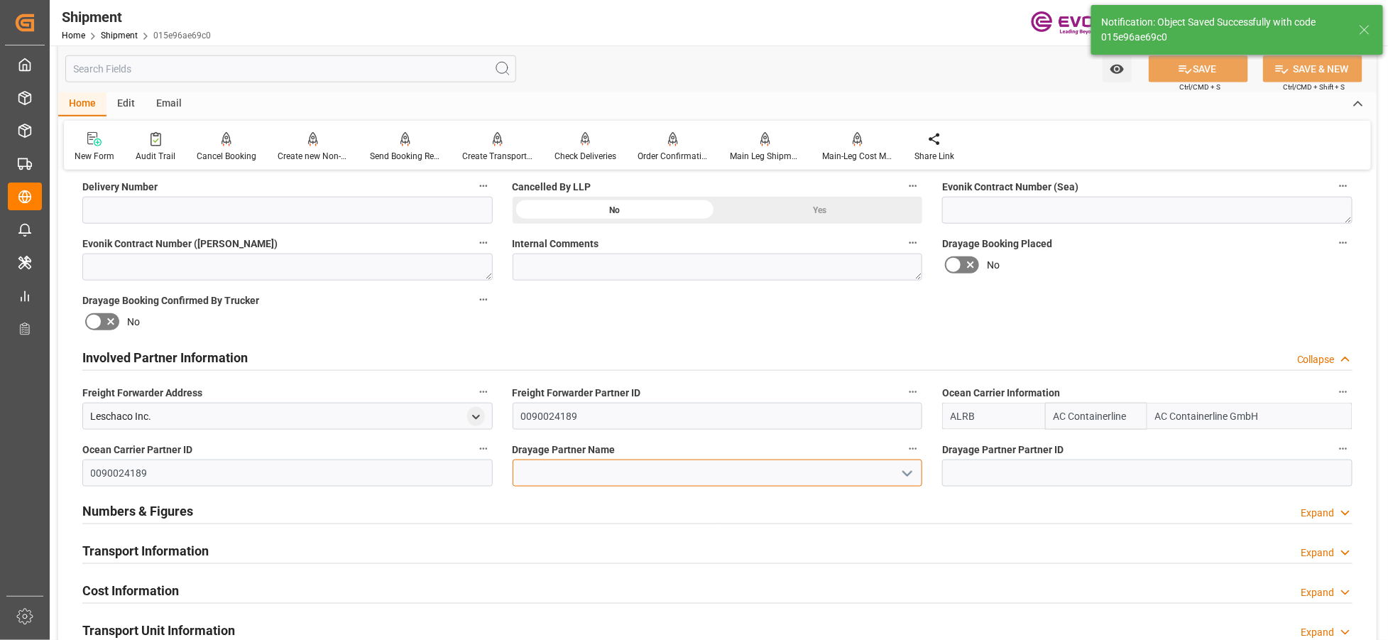
click at [565, 469] on input at bounding box center [718, 472] width 410 height 27
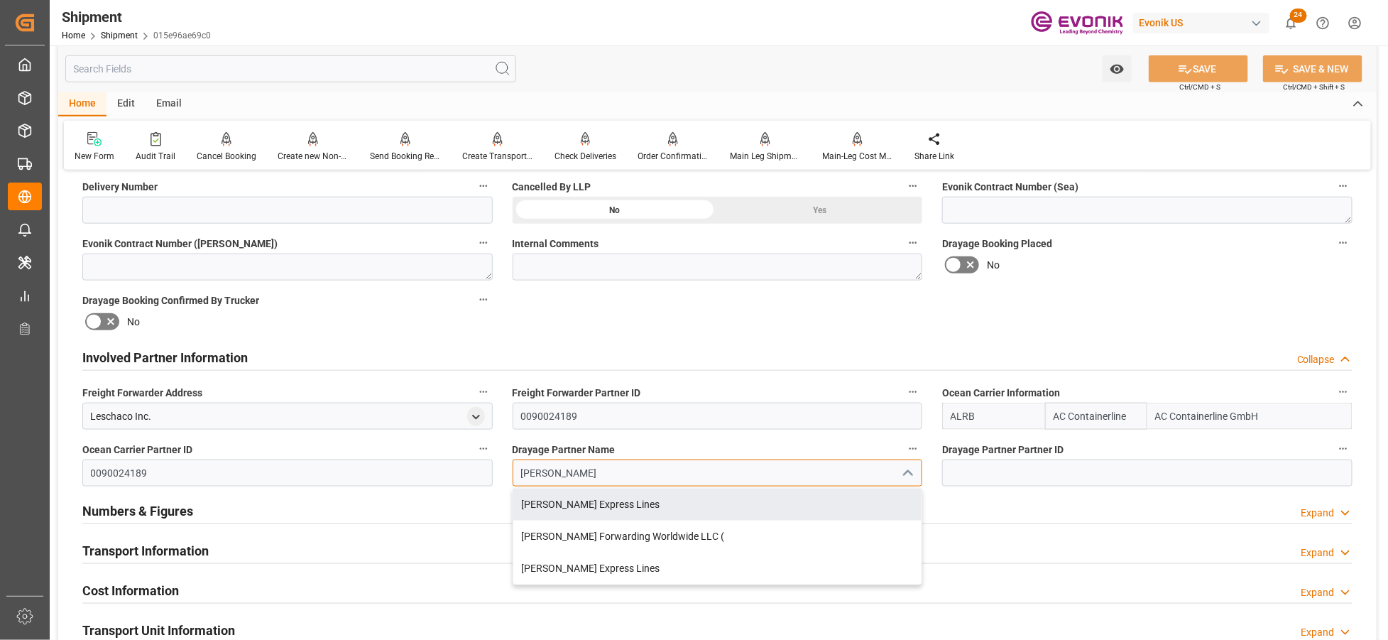
click at [595, 501] on div "Estes Express Lines" at bounding box center [717, 505] width 409 height 32
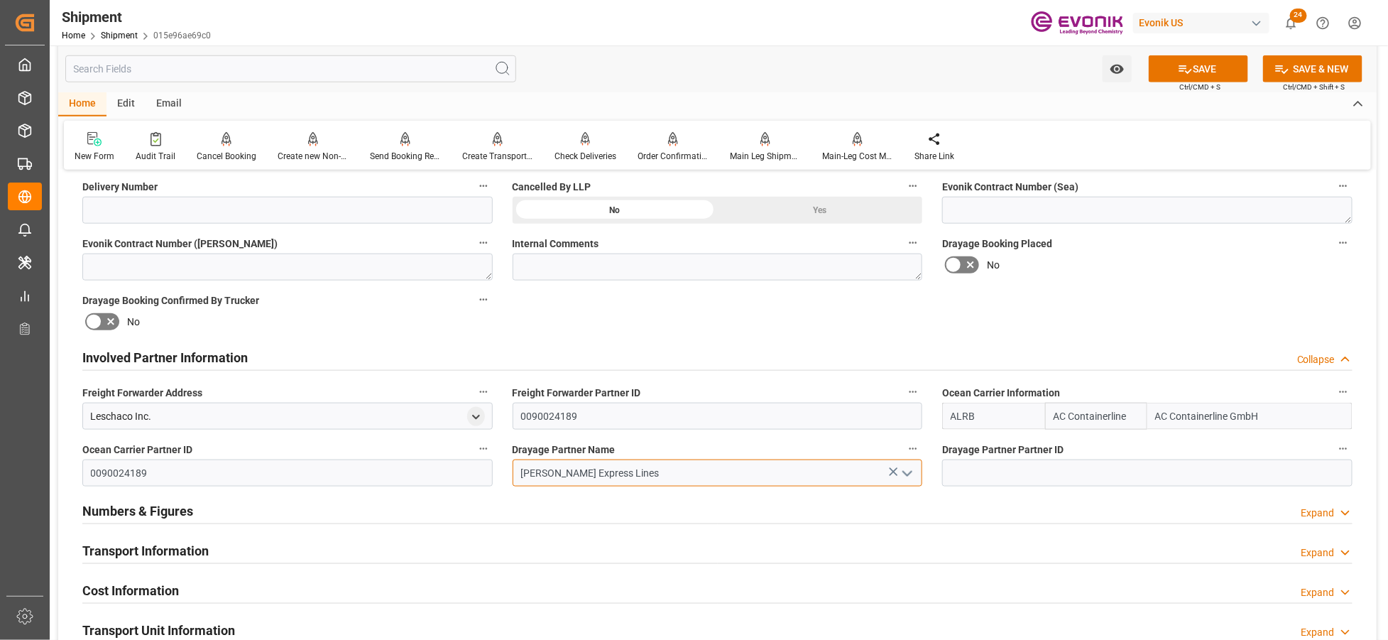
type input "Estes Express Lines"
click at [1024, 310] on div "Booking Confirmation Milestone Bar Collapse Submitted to FFW for Booking (Pendi…" at bounding box center [717, 343] width 1319 height 1582
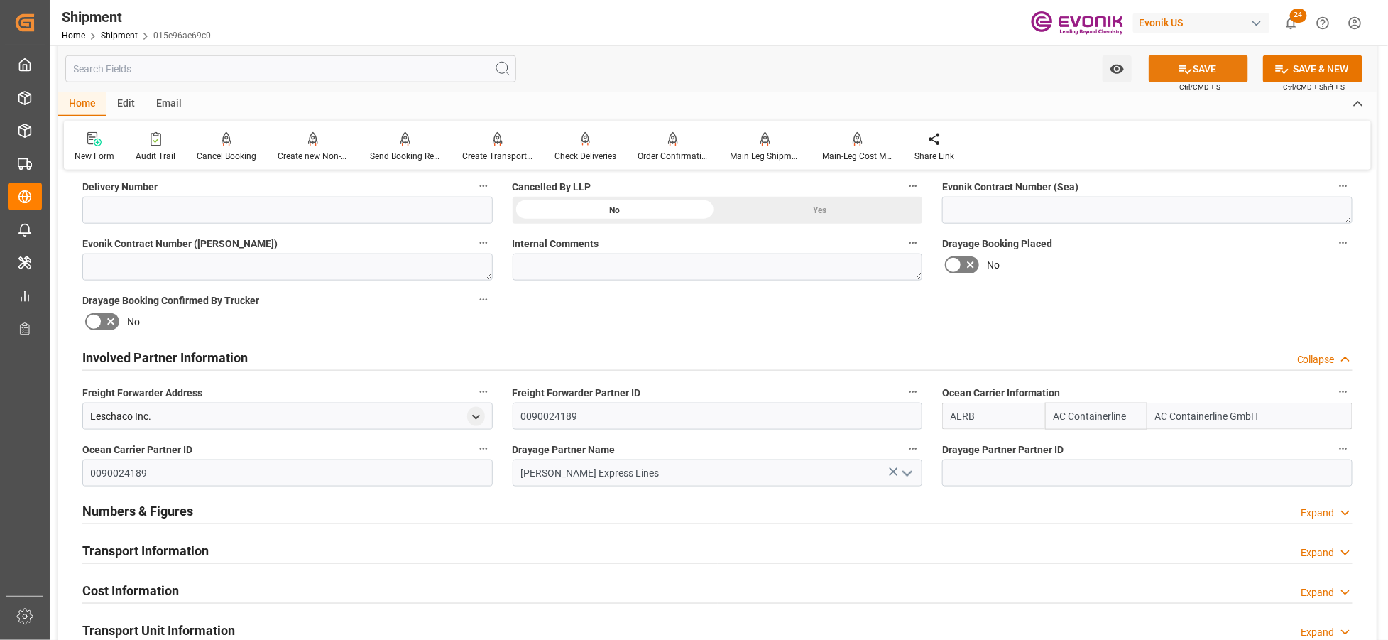
click at [1192, 57] on button "SAVE" at bounding box center [1198, 68] width 99 height 27
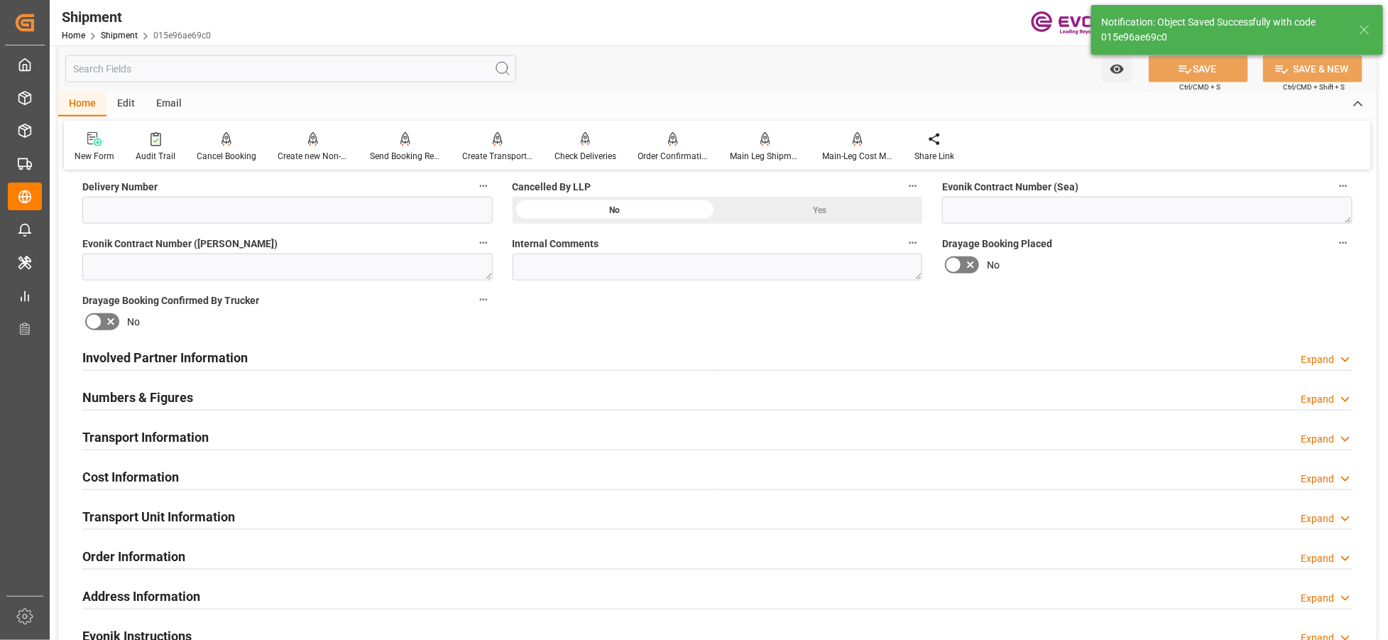
type input "0090029590"
drag, startPoint x: 466, startPoint y: 357, endPoint x: 483, endPoint y: 364, distance: 18.7
click at [466, 357] on div "Involved Partner Information Expand" at bounding box center [717, 356] width 1271 height 27
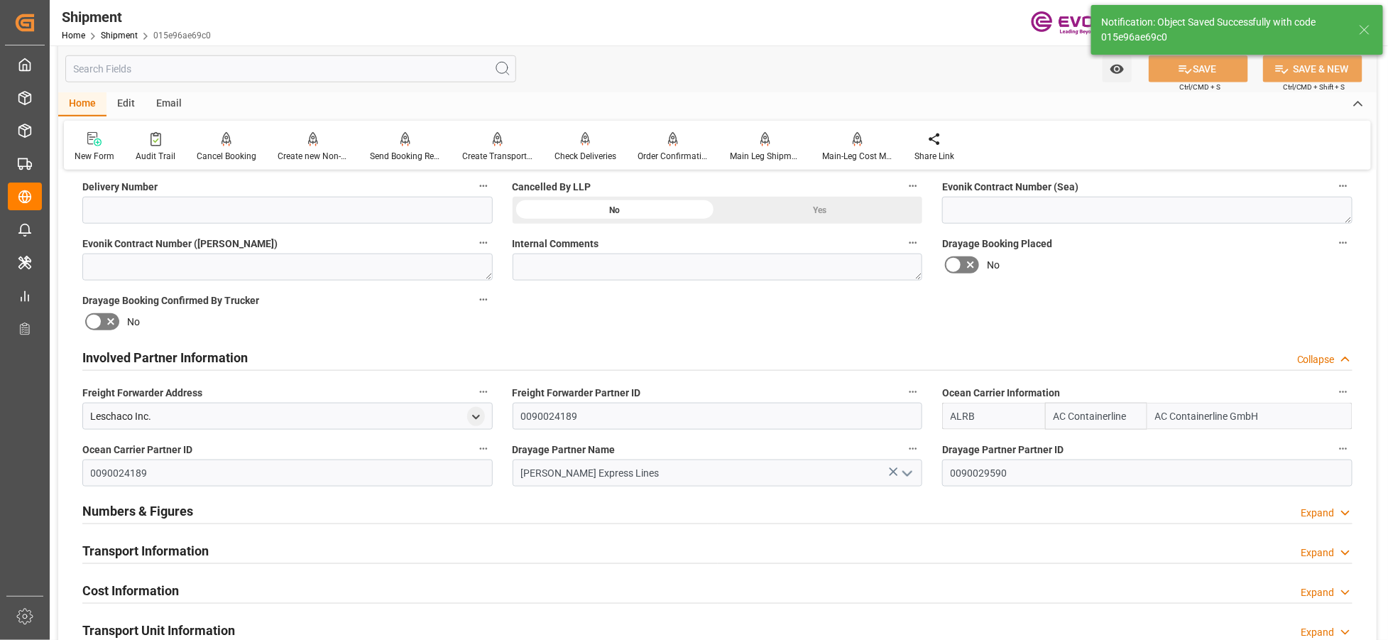
click at [514, 548] on div "Transport Information Expand" at bounding box center [717, 549] width 1271 height 27
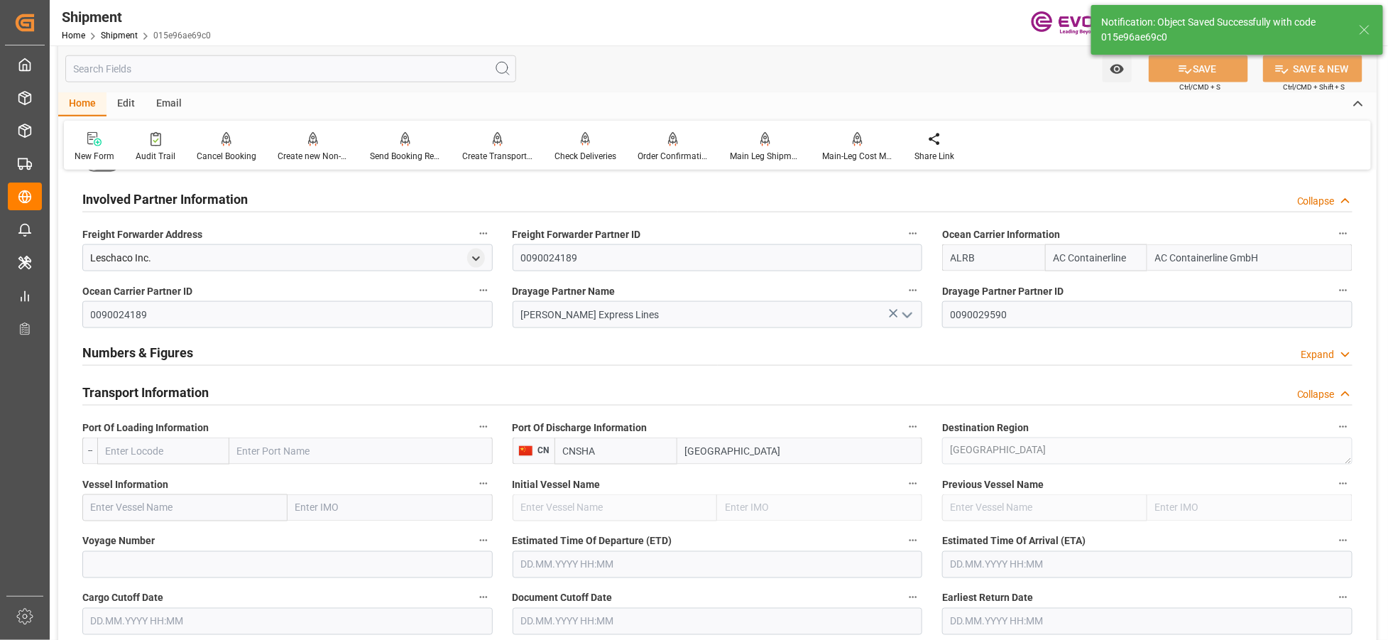
scroll to position [947, 0]
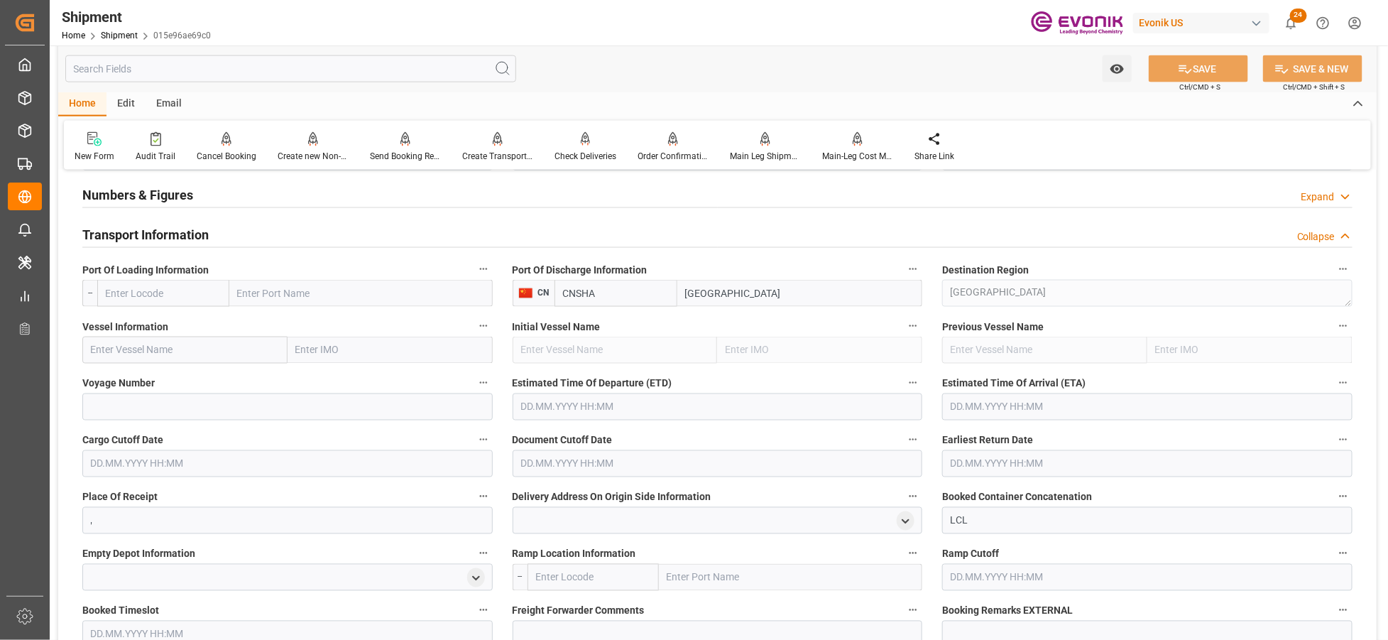
click at [158, 286] on input "text" at bounding box center [163, 293] width 132 height 27
click at [185, 322] on span "USLGB - [GEOGRAPHIC_DATA]" at bounding box center [155, 332] width 96 height 26
type input "USLGB"
type input "[GEOGRAPHIC_DATA]"
type input "USLGB"
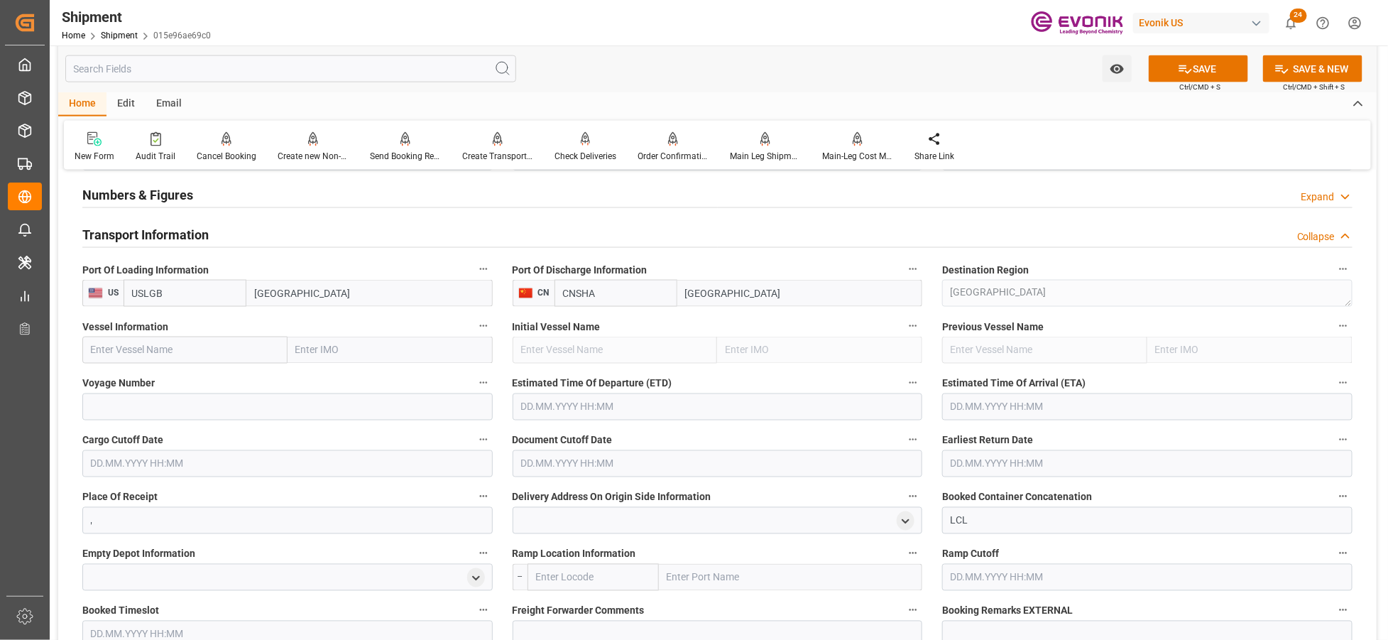
click at [187, 351] on input "text" at bounding box center [184, 350] width 205 height 27
paste input "HMM PEARL / 0009W"
click at [173, 349] on input "HMM PEARL / 0009W" at bounding box center [184, 350] width 205 height 27
click at [161, 379] on span "HMM PEARL - 9944508" at bounding box center [141, 381] width 99 height 11
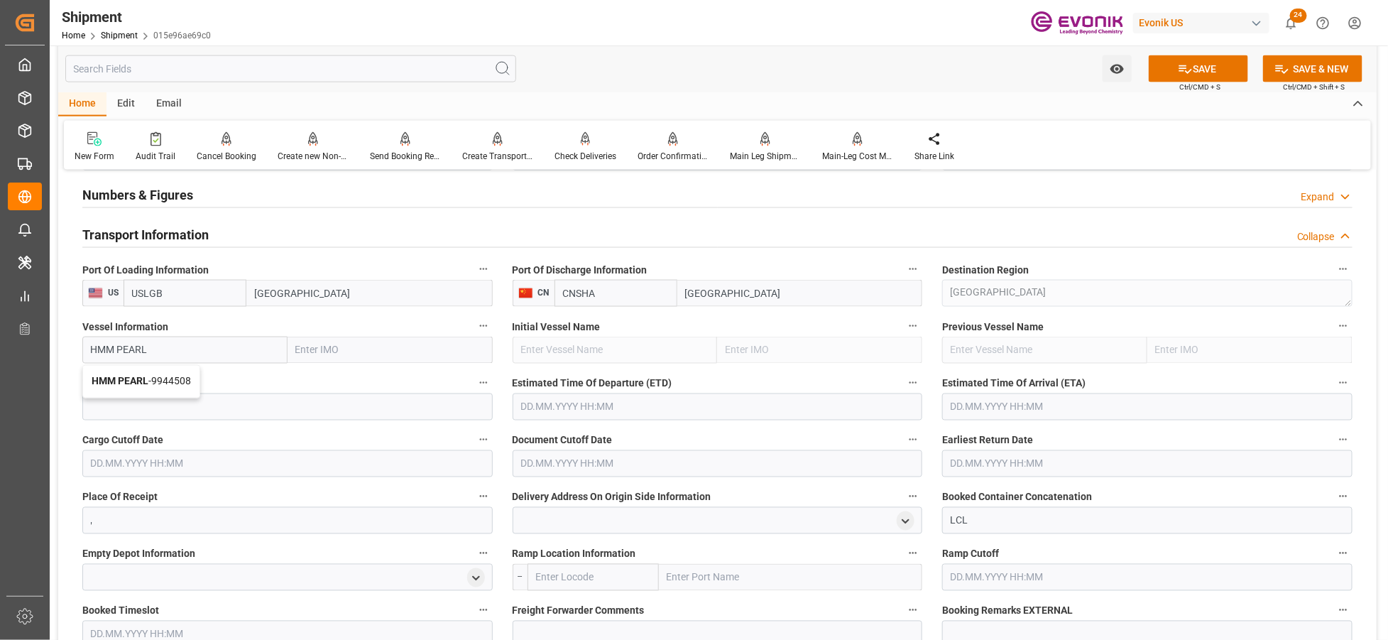
type input "HMM PEARL"
type input "9944508"
type input "HMM PEARL"
click at [222, 407] on input at bounding box center [287, 406] width 410 height 27
paste input "0009W"
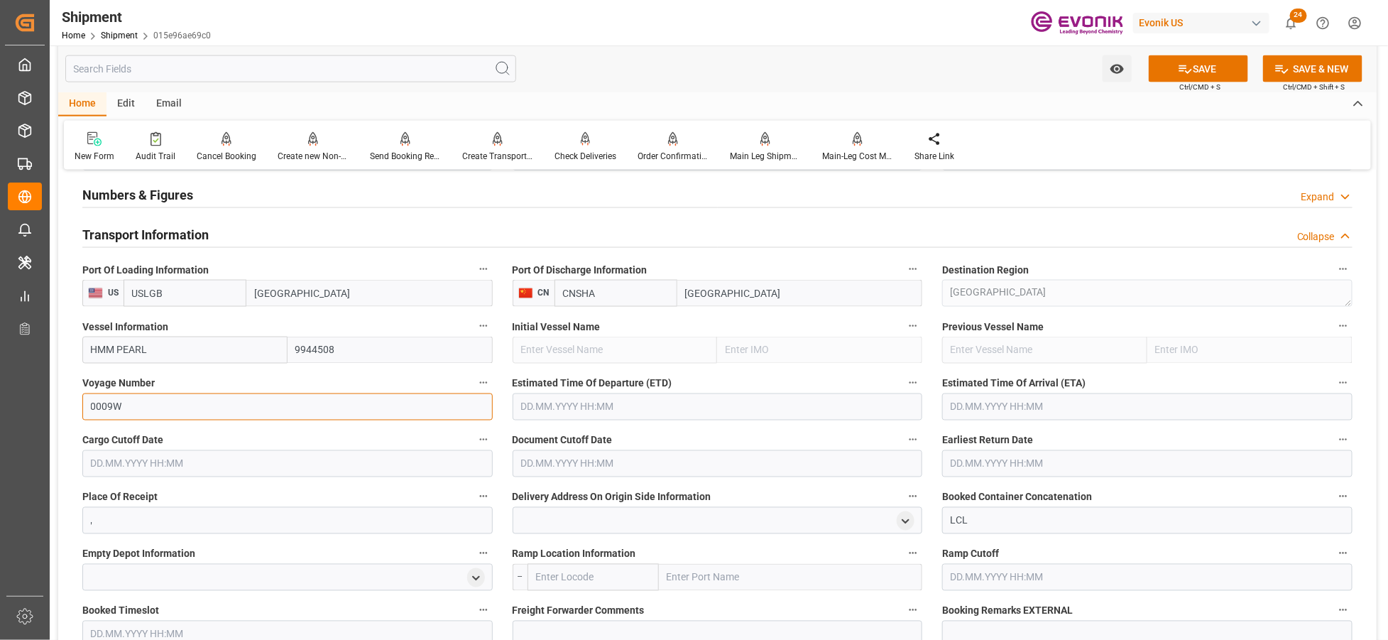
type input "0009W"
click at [633, 406] on input "text" at bounding box center [718, 406] width 410 height 27
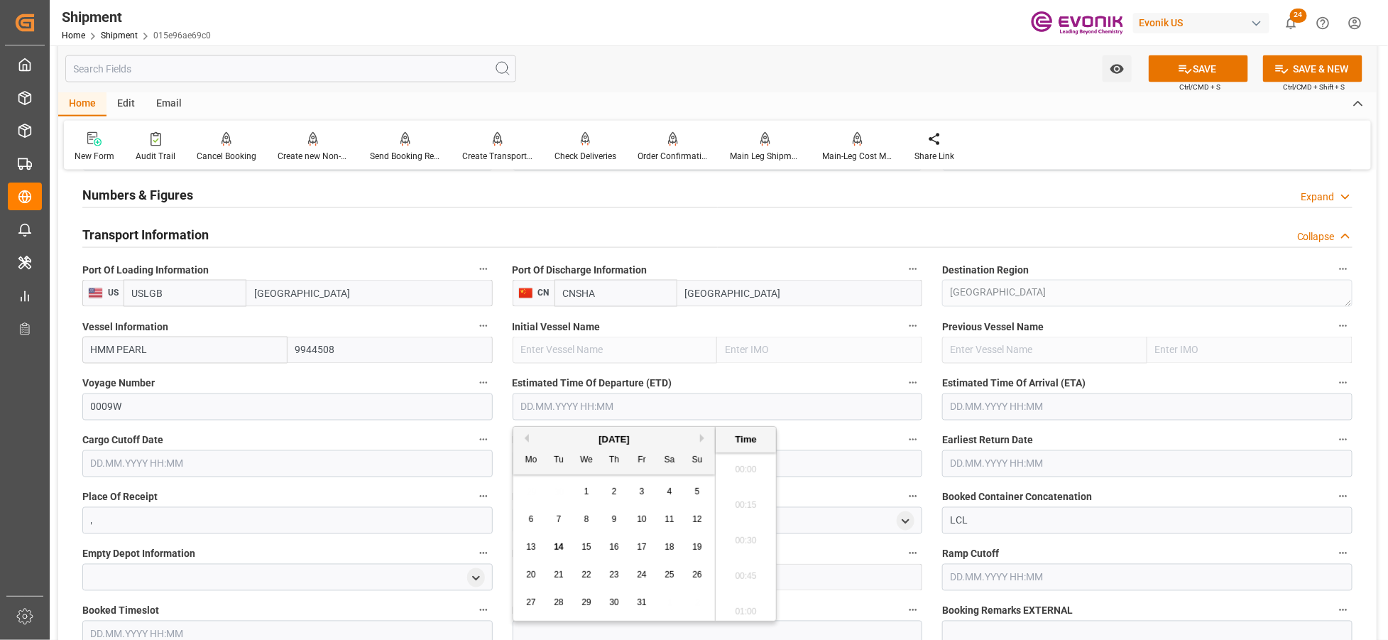
click at [702, 436] on button "Next Month" at bounding box center [704, 438] width 9 height 9
click at [699, 573] on span "23" at bounding box center [696, 575] width 9 height 10
type input "23.11.2025 00:00"
click at [983, 410] on input "text" at bounding box center [1147, 406] width 410 height 27
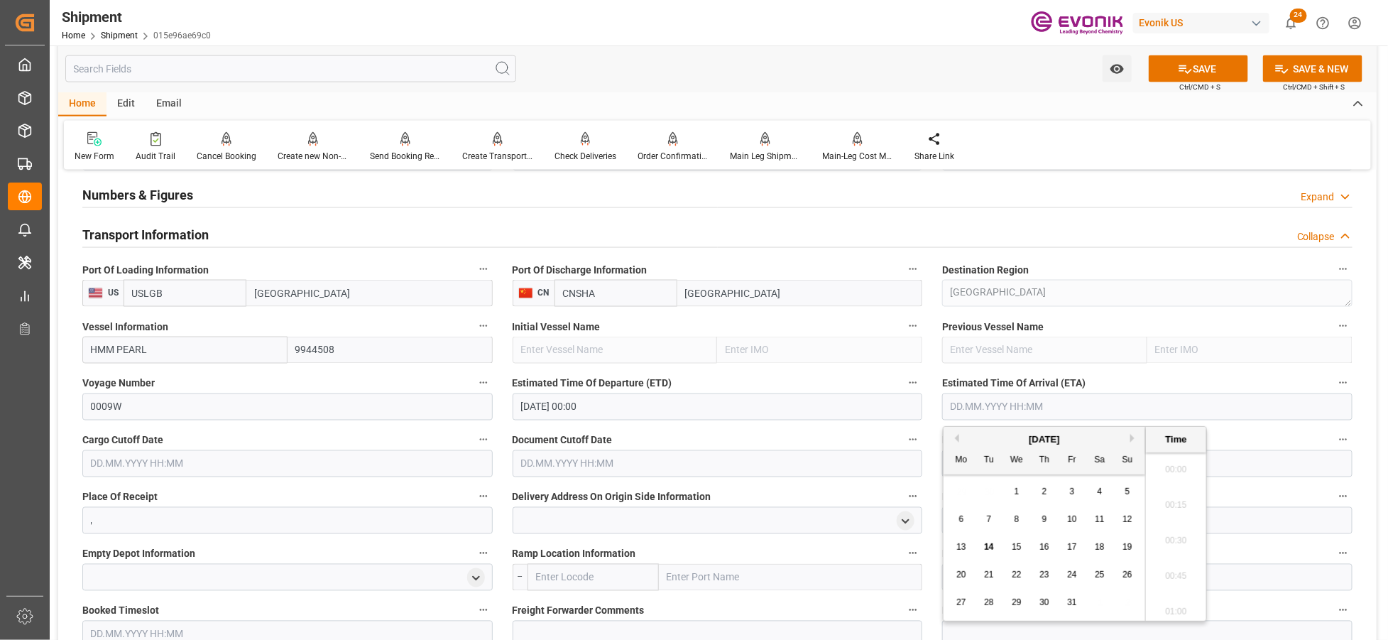
click at [1134, 437] on button "Next Month" at bounding box center [1135, 438] width 9 height 9
click at [1011, 574] on div "24" at bounding box center [1017, 575] width 18 height 17
type input "24.12.2025 00:00"
click at [431, 466] on input "text" at bounding box center [287, 463] width 410 height 27
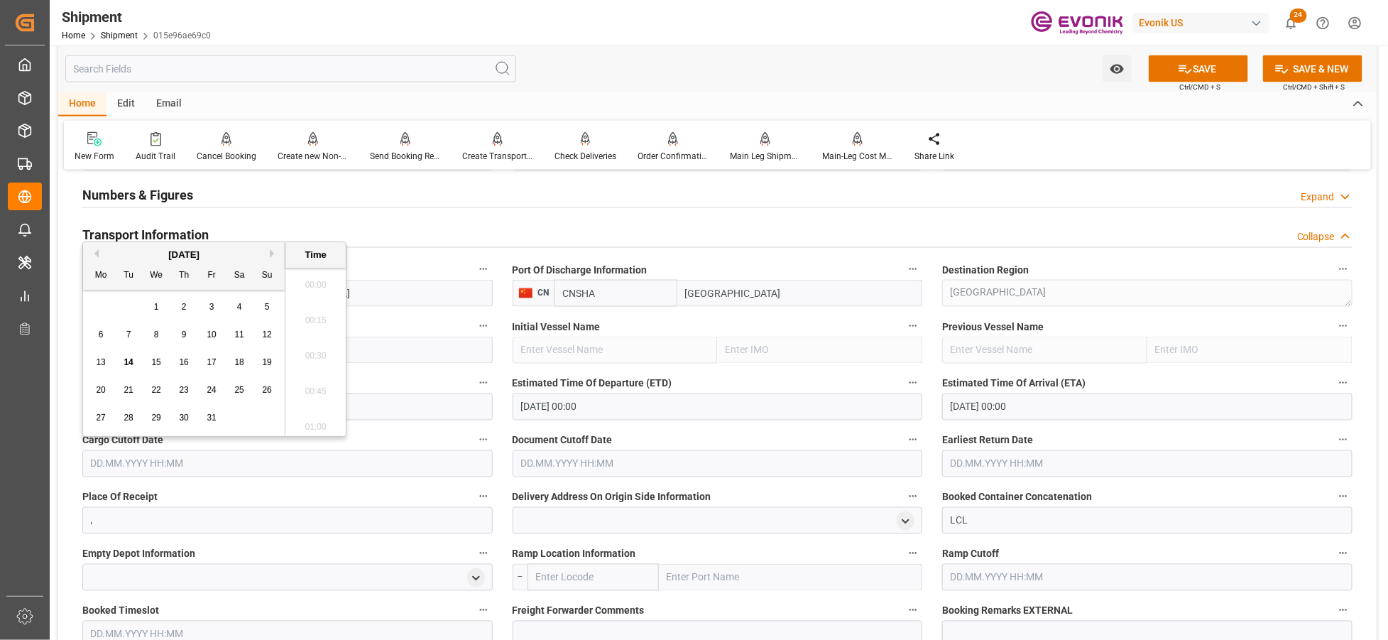
click at [216, 388] on span "24" at bounding box center [211, 390] width 9 height 10
type input "24.10.2025 00:00"
click at [590, 459] on input "text" at bounding box center [718, 463] width 410 height 27
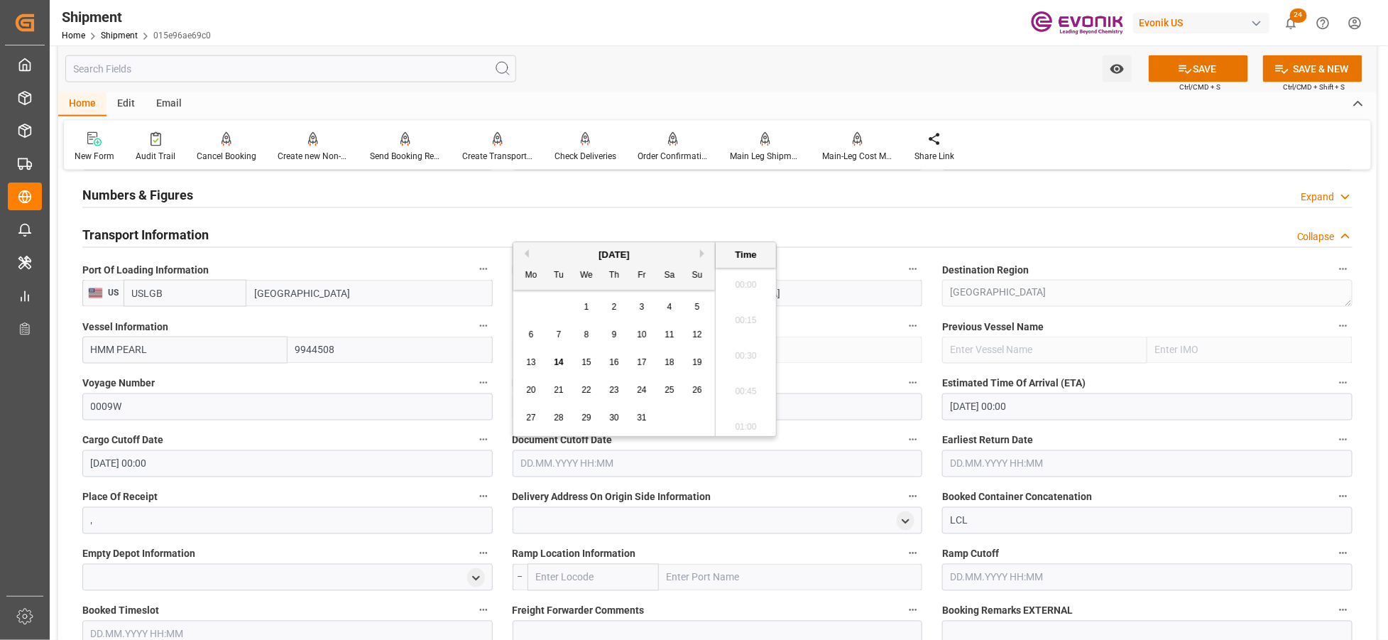
click at [642, 389] on span "24" at bounding box center [641, 390] width 9 height 10
type input "24.10.2025 00:00"
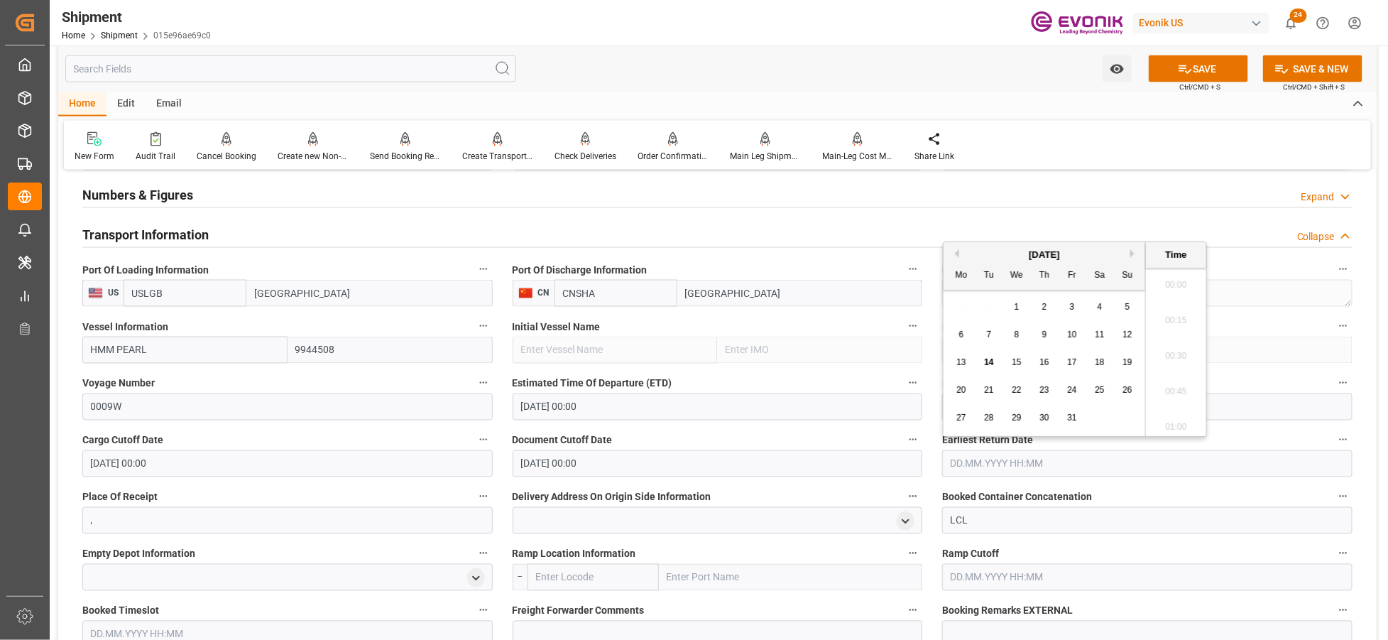
click at [985, 469] on input "text" at bounding box center [1147, 463] width 410 height 27
click at [1069, 392] on span "24" at bounding box center [1071, 390] width 9 height 10
type input "24.10.2025 00:00"
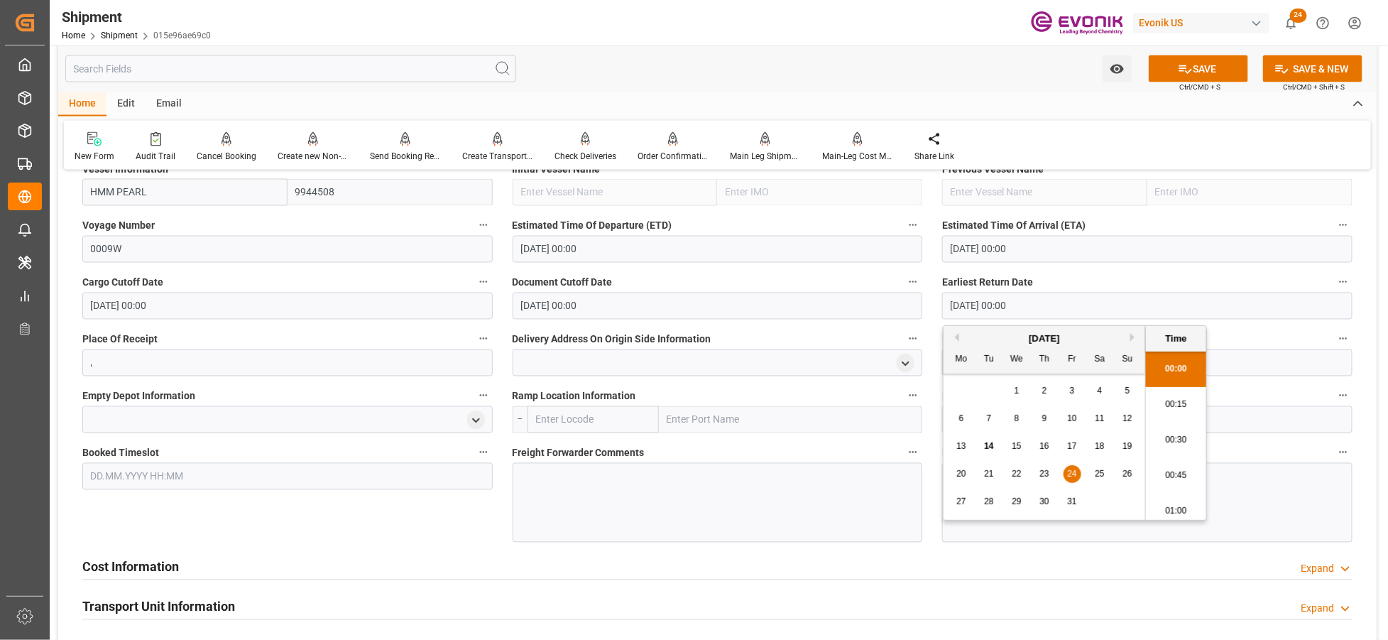
click at [575, 415] on input "text" at bounding box center [594, 419] width 132 height 27
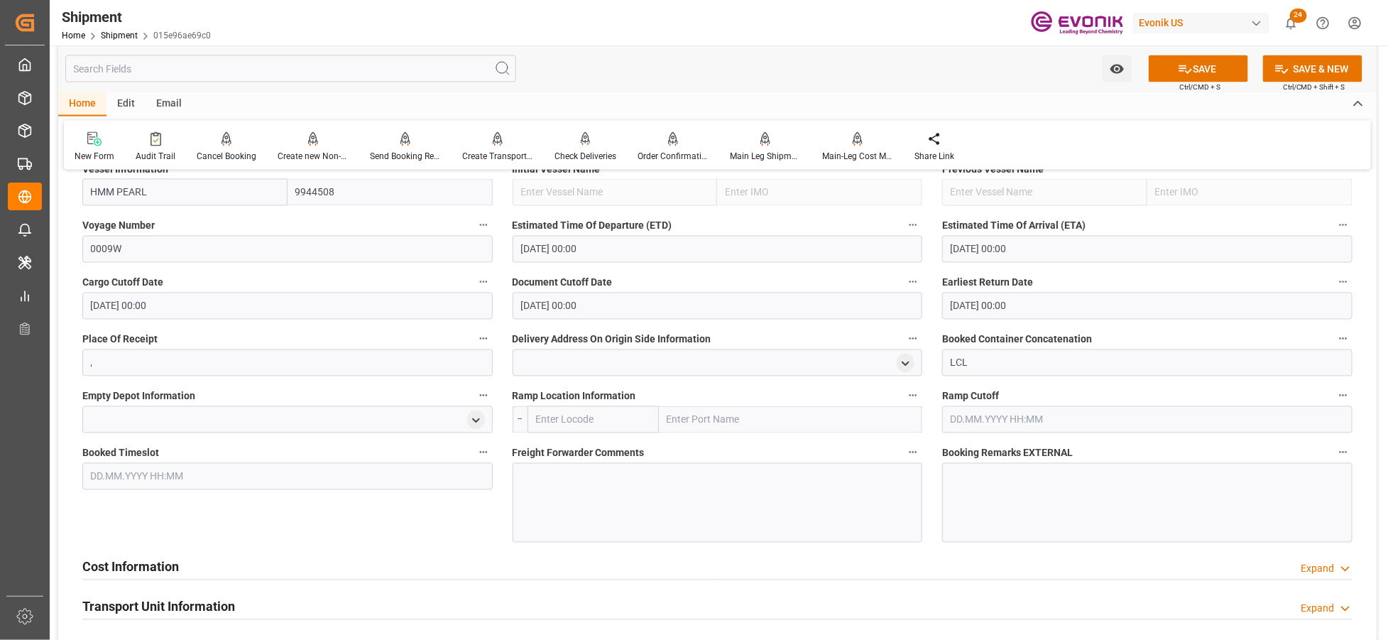
click at [592, 415] on input "text" at bounding box center [594, 419] width 132 height 27
type input "USCHI"
click at [568, 447] on span "USCHI - Chicago" at bounding box center [585, 458] width 96 height 26
type input "Chicago"
type input "USCHI"
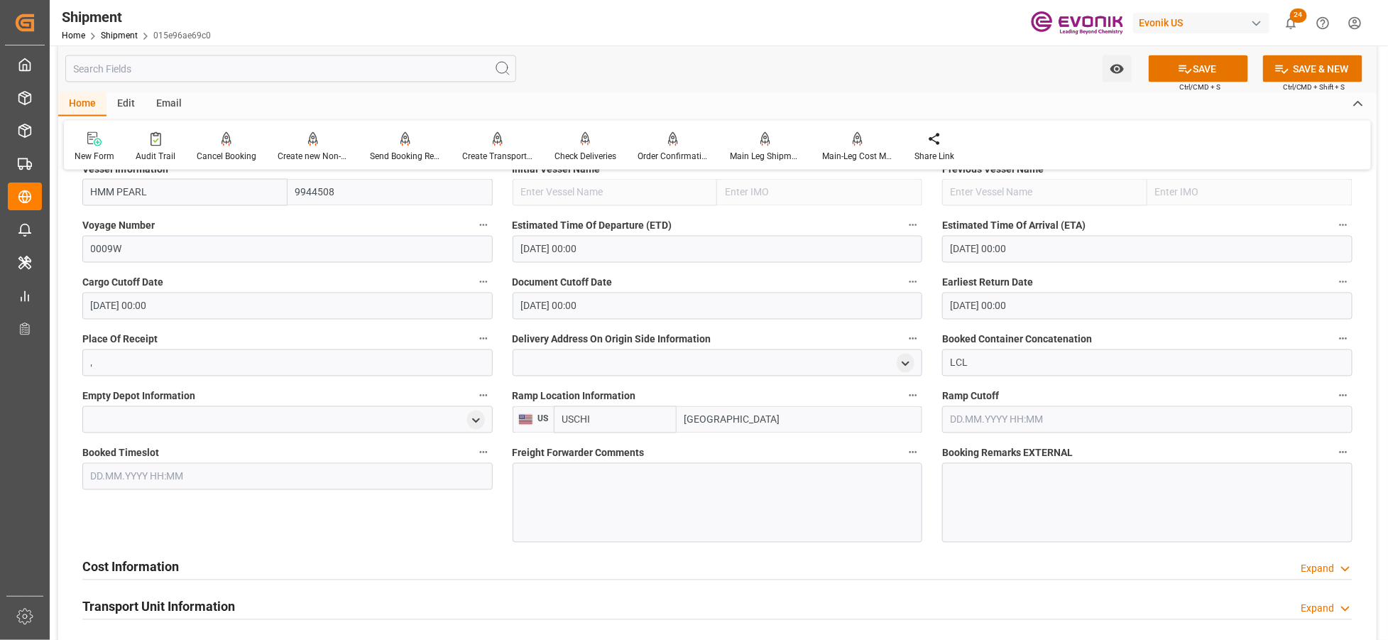
click at [592, 486] on div at bounding box center [718, 503] width 410 height 80
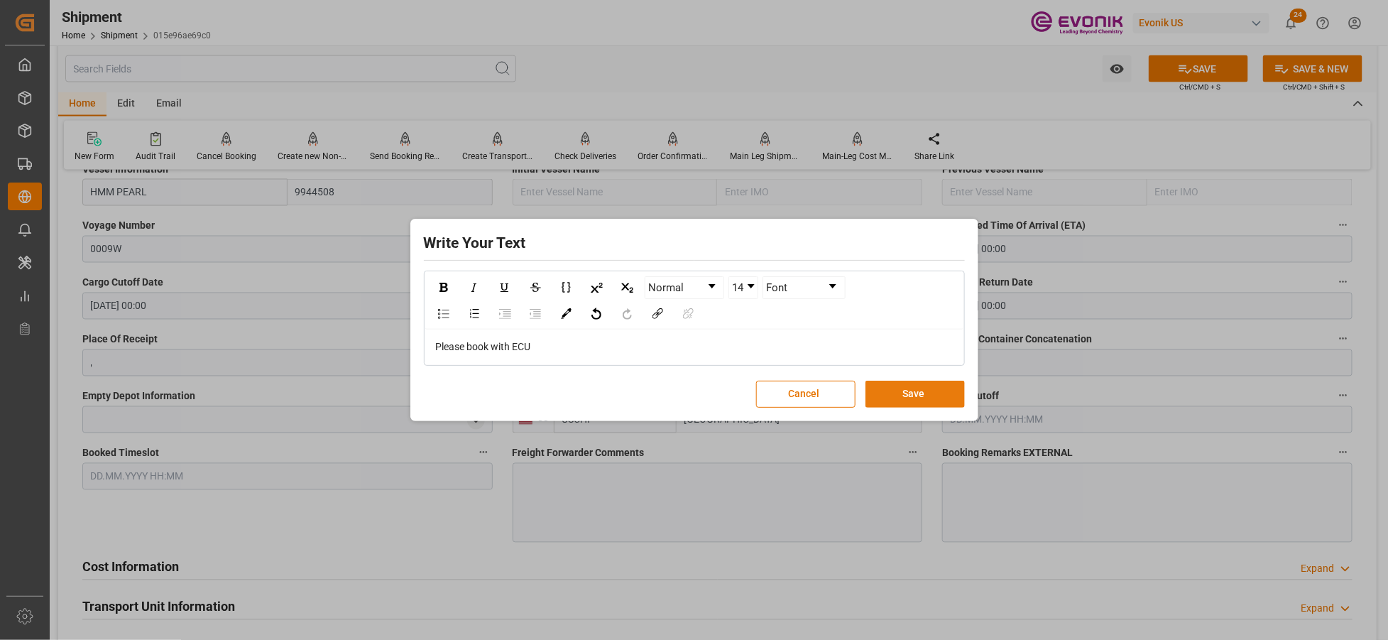
click at [917, 392] on button "Save" at bounding box center [915, 394] width 99 height 27
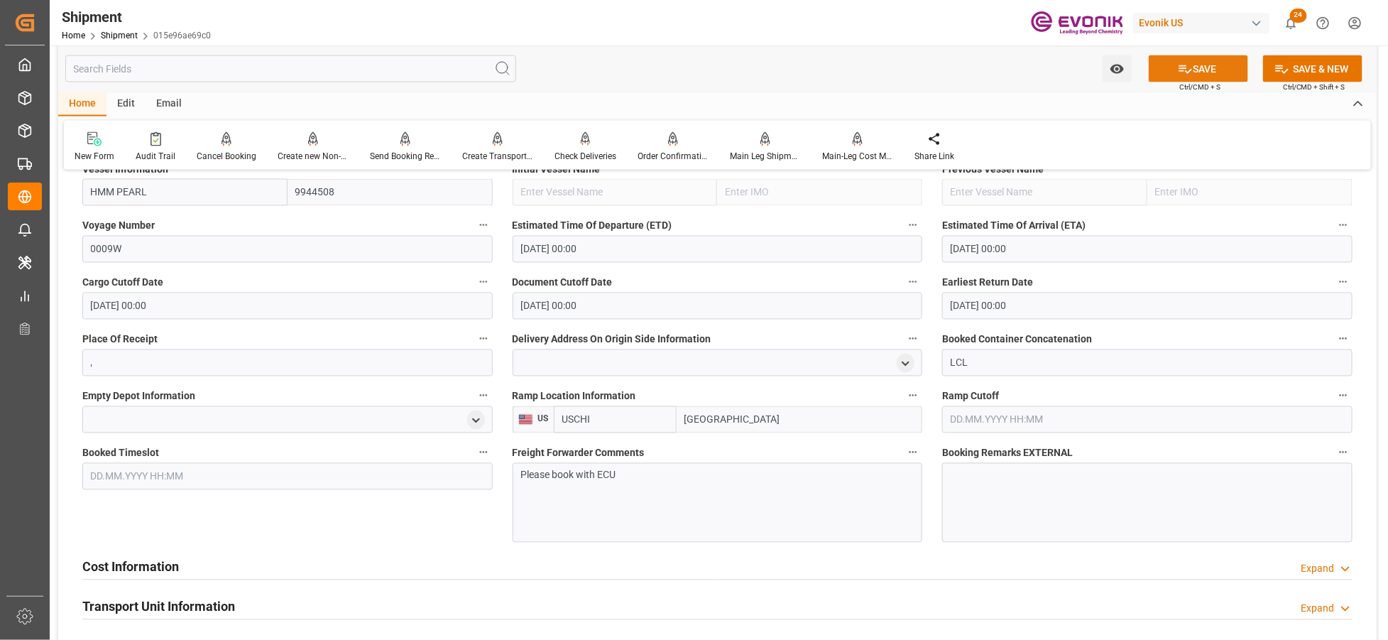
click at [1210, 68] on button "SAVE" at bounding box center [1198, 68] width 99 height 27
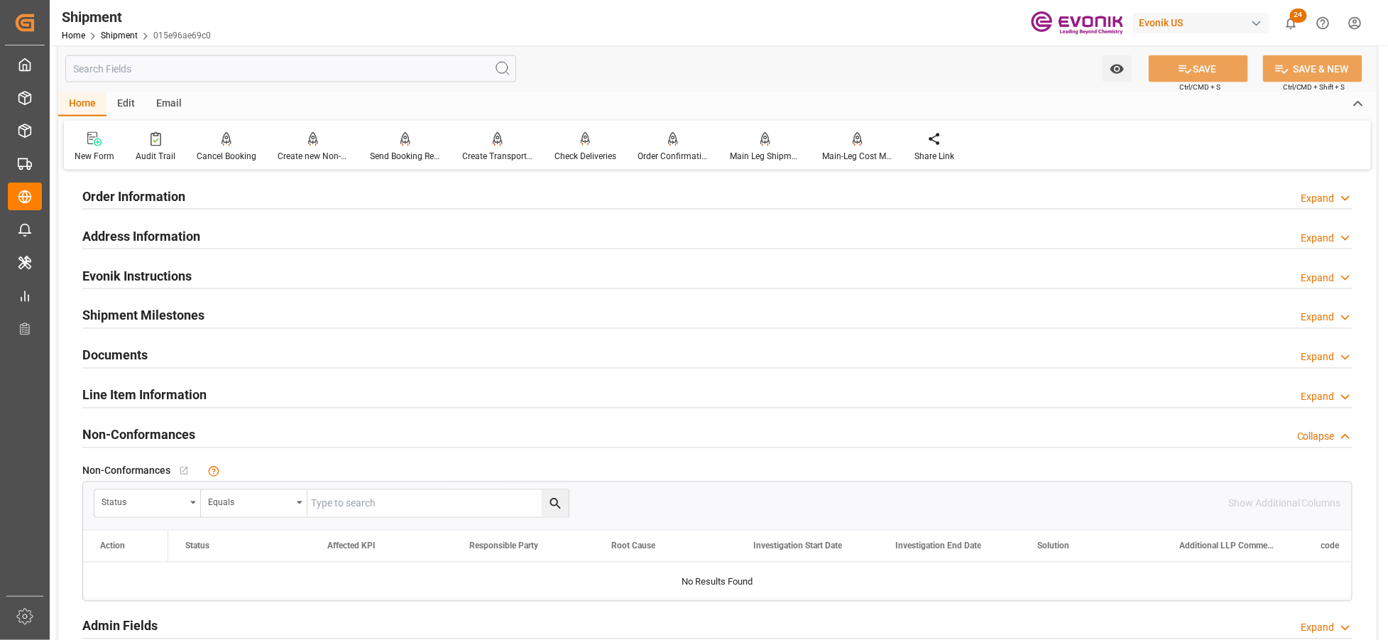
scroll to position [833, 0]
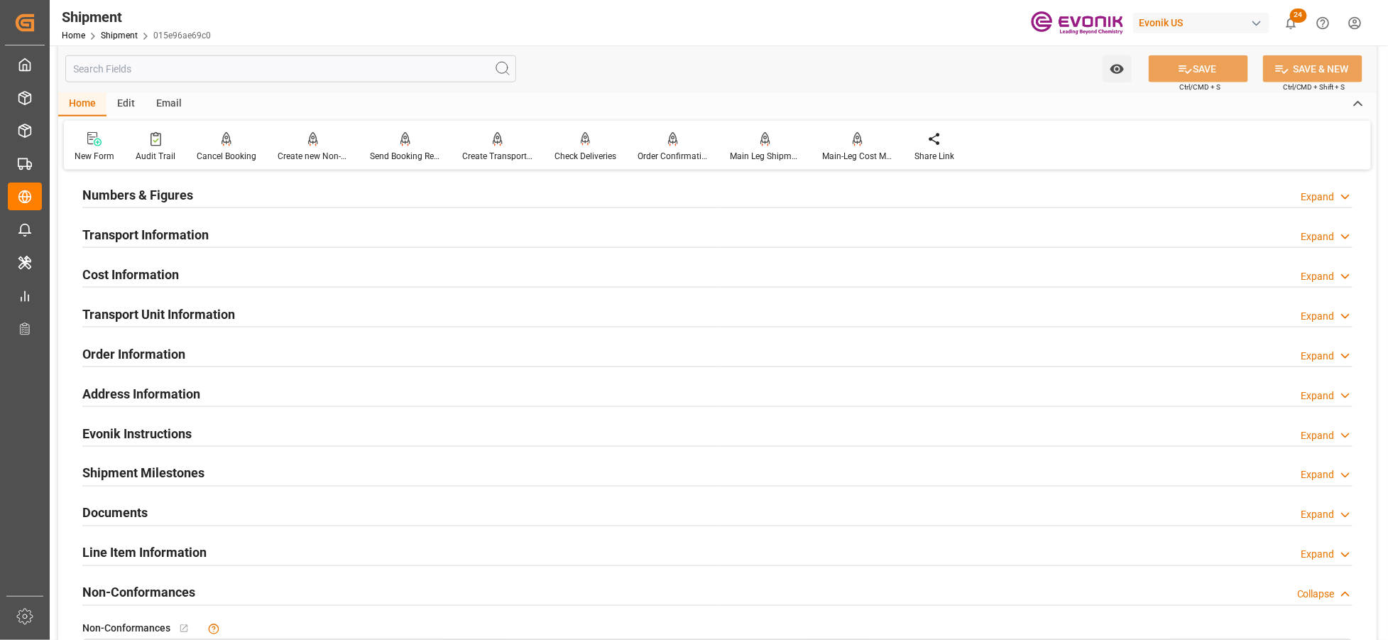
click at [207, 271] on div "Cost Information Expand" at bounding box center [717, 273] width 1271 height 27
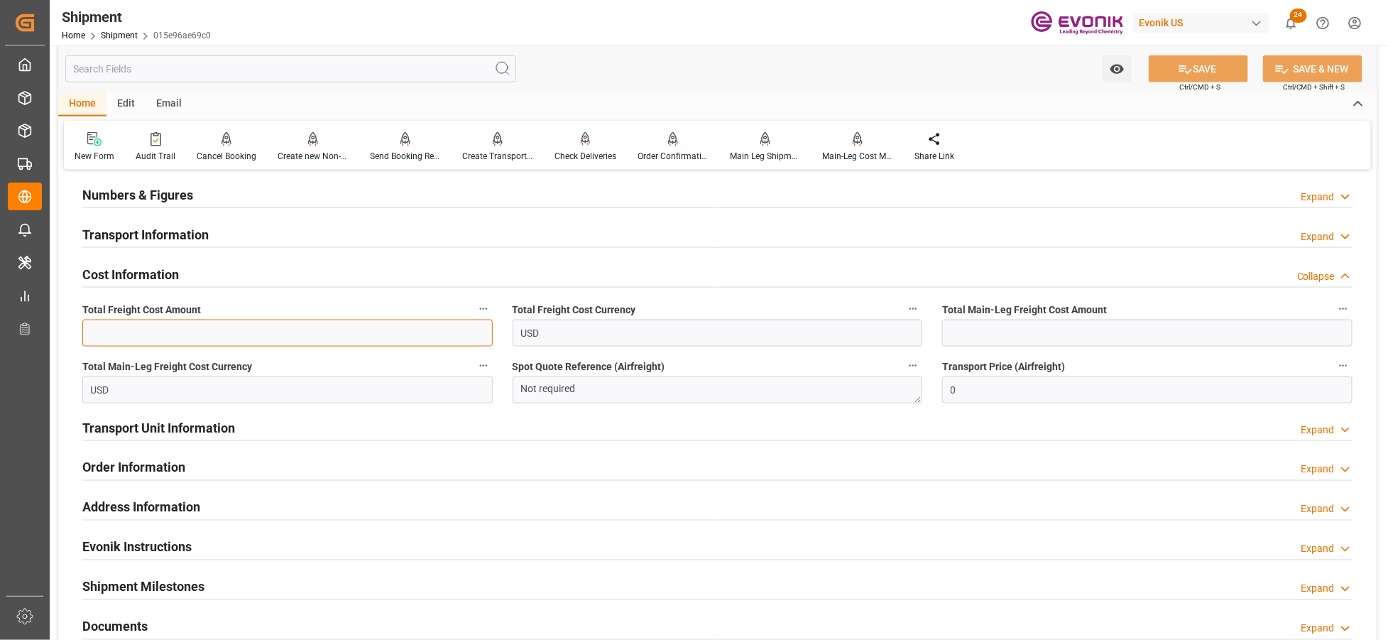
click at [294, 330] on input "text" at bounding box center [287, 333] width 410 height 27
type input "621"
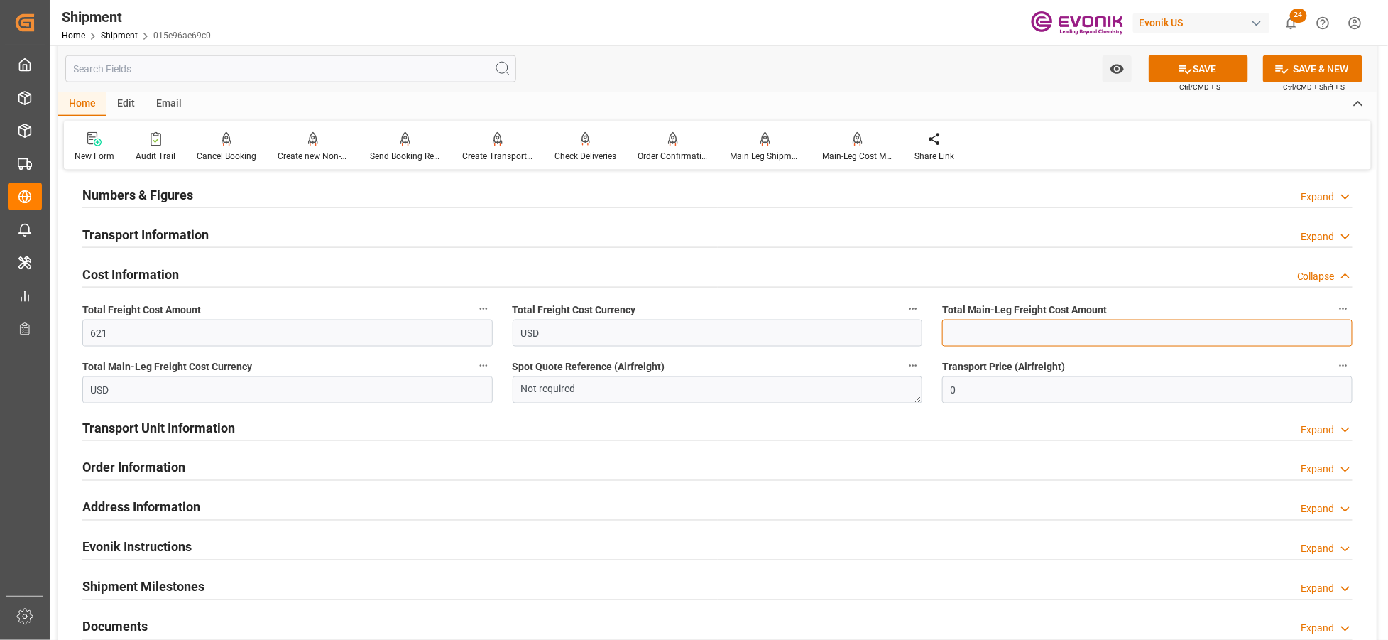
click at [966, 342] on input "text" at bounding box center [1147, 333] width 410 height 27
type input "444"
click at [1194, 70] on button "SAVE" at bounding box center [1198, 68] width 99 height 27
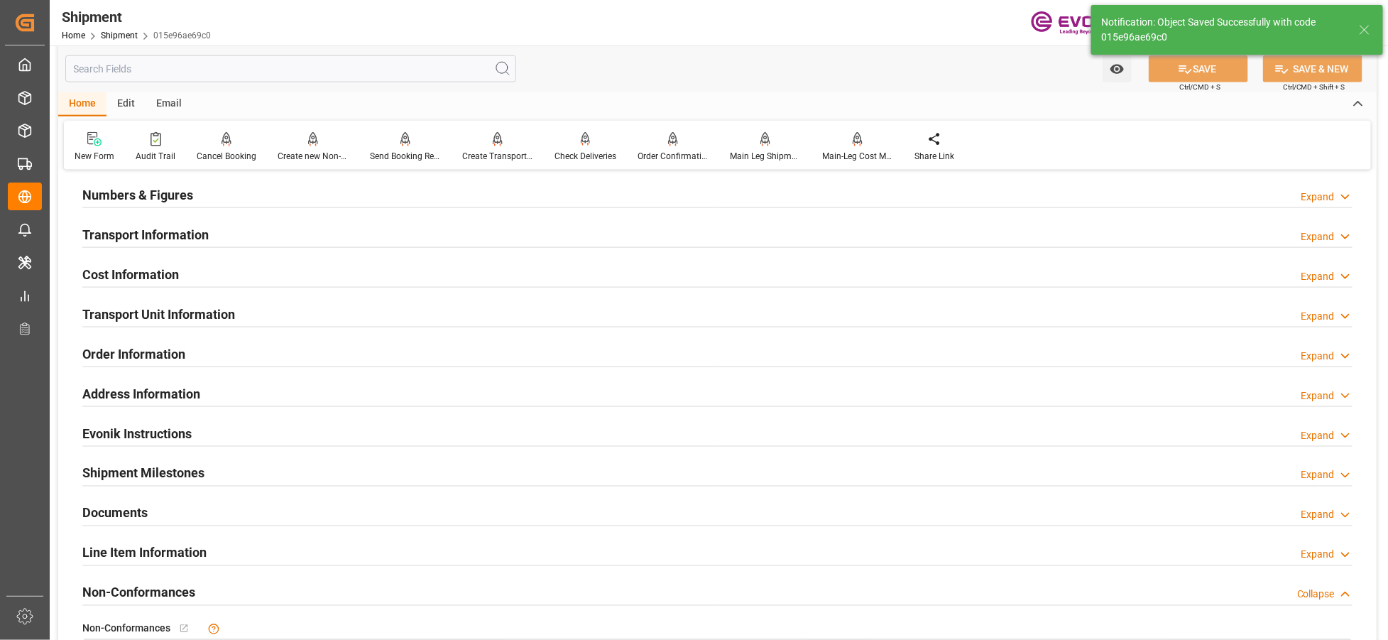
click at [219, 311] on h2 "Transport Unit Information" at bounding box center [158, 314] width 153 height 19
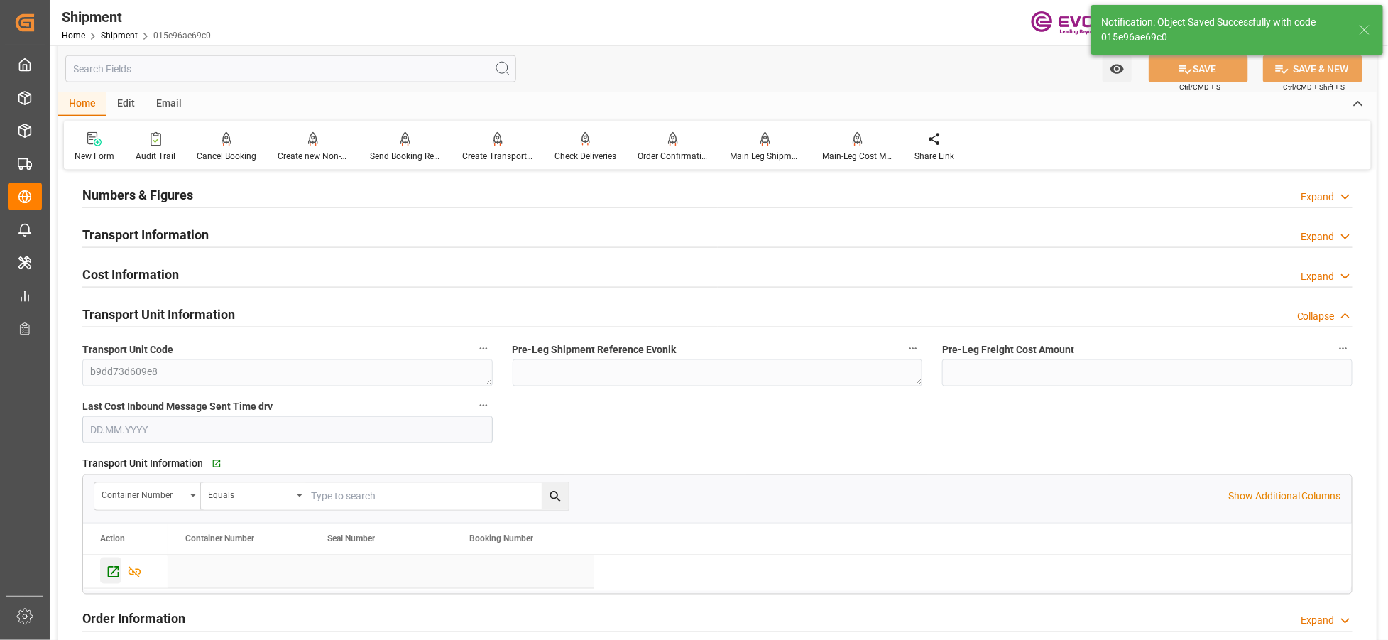
click at [112, 567] on icon "Press SPACE to select this row." at bounding box center [113, 572] width 15 height 15
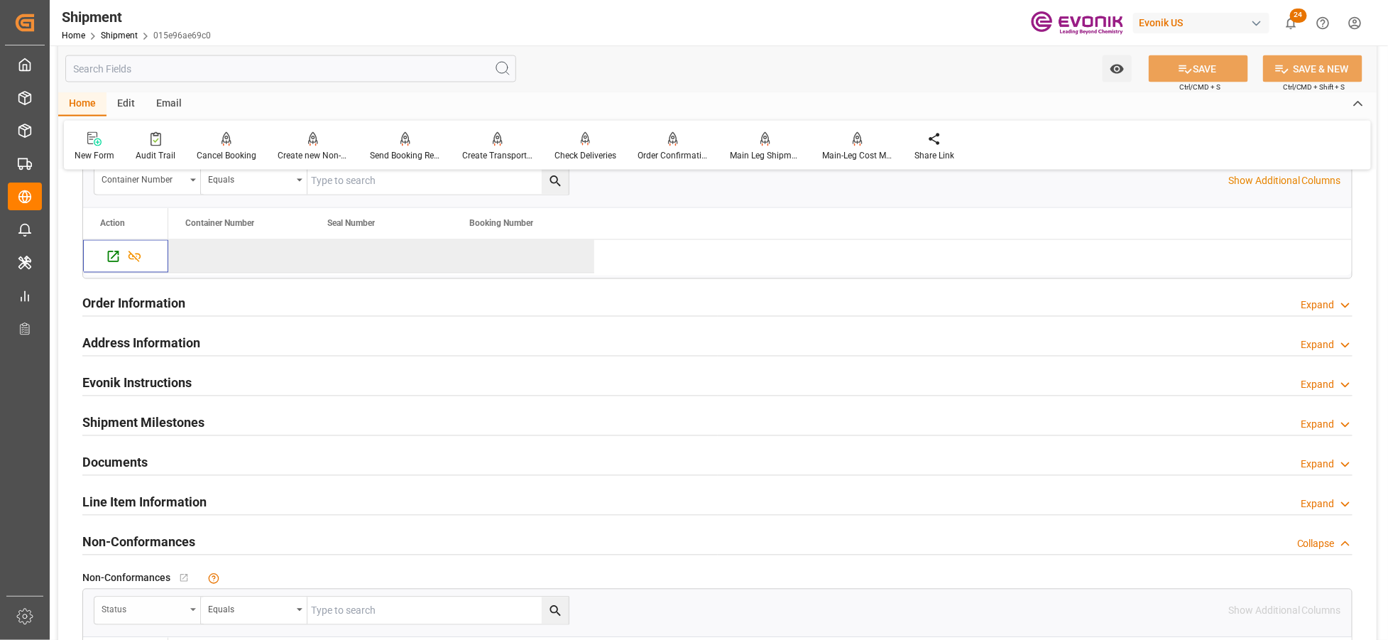
scroll to position [1307, 0]
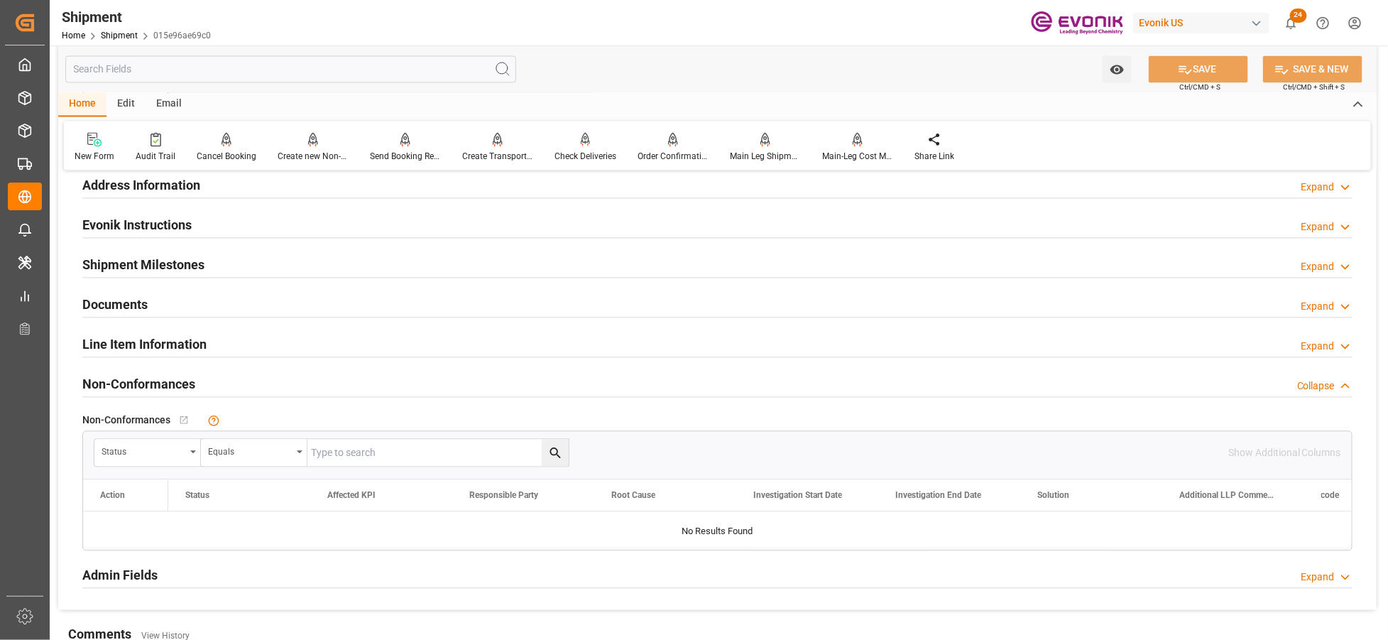
click at [215, 342] on div "Line Item Information Expand" at bounding box center [717, 343] width 1271 height 27
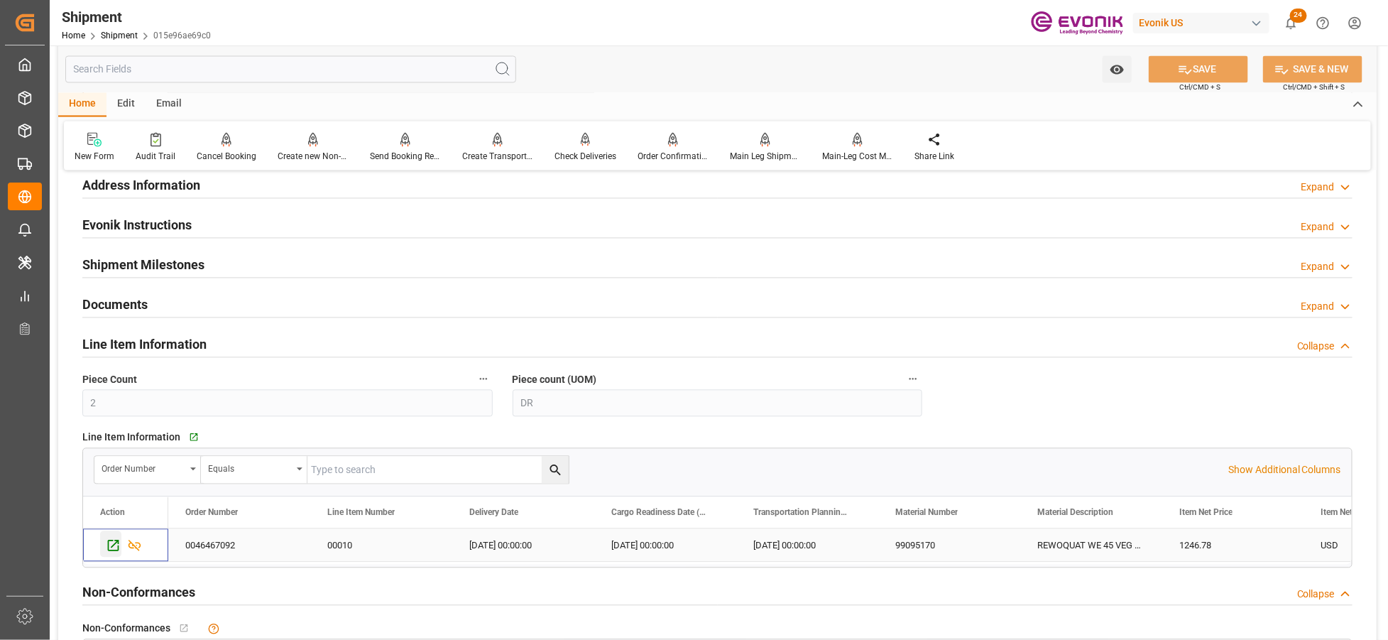
click at [111, 550] on icon "Press SPACE to select this row." at bounding box center [113, 545] width 11 height 11
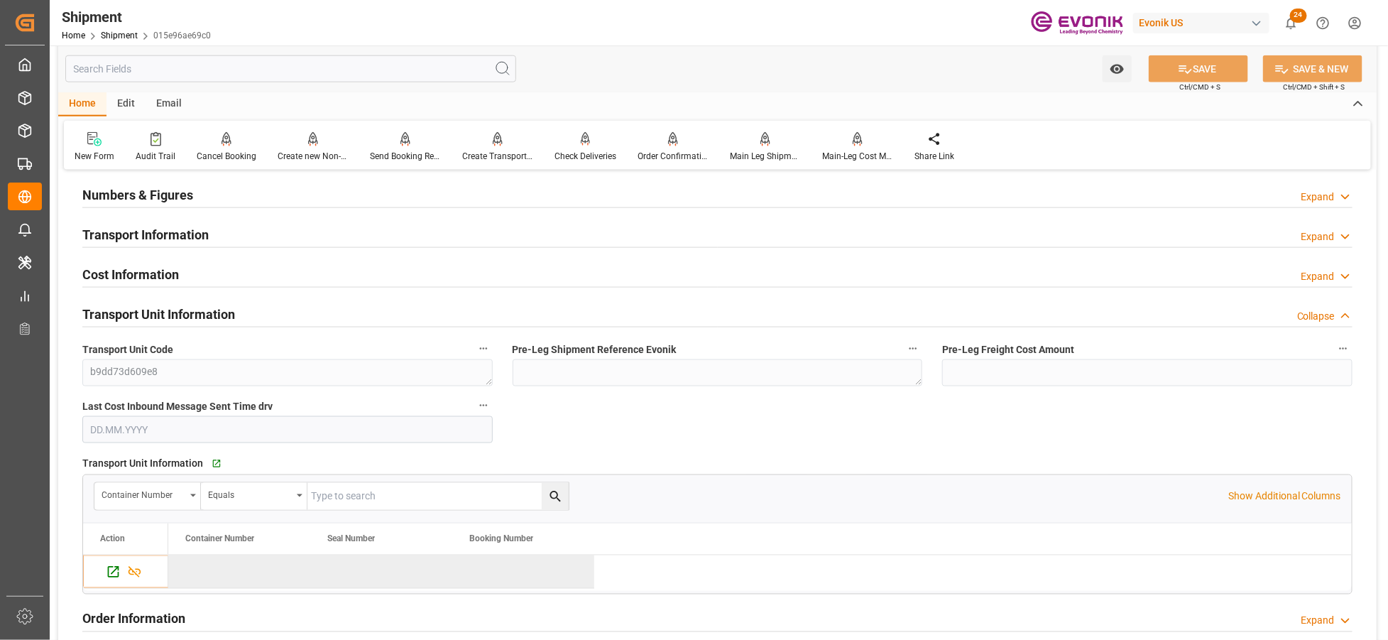
scroll to position [675, 0]
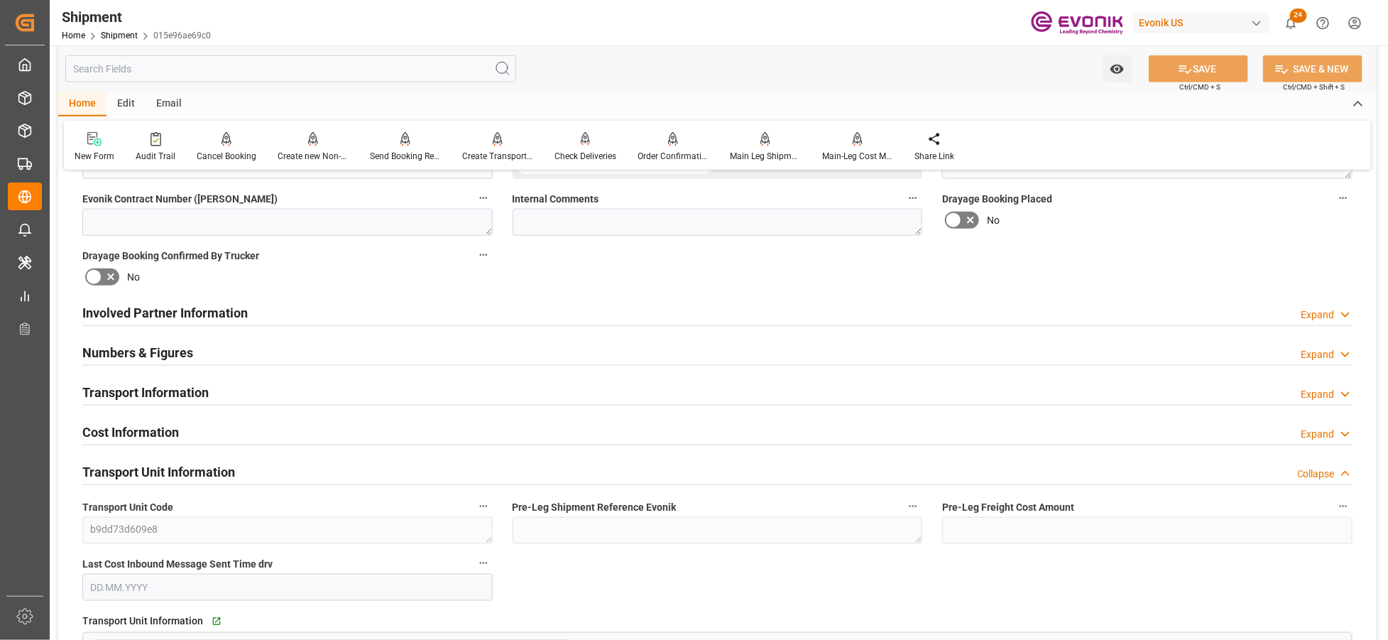
click at [587, 318] on div "Involved Partner Information Expand" at bounding box center [717, 311] width 1271 height 27
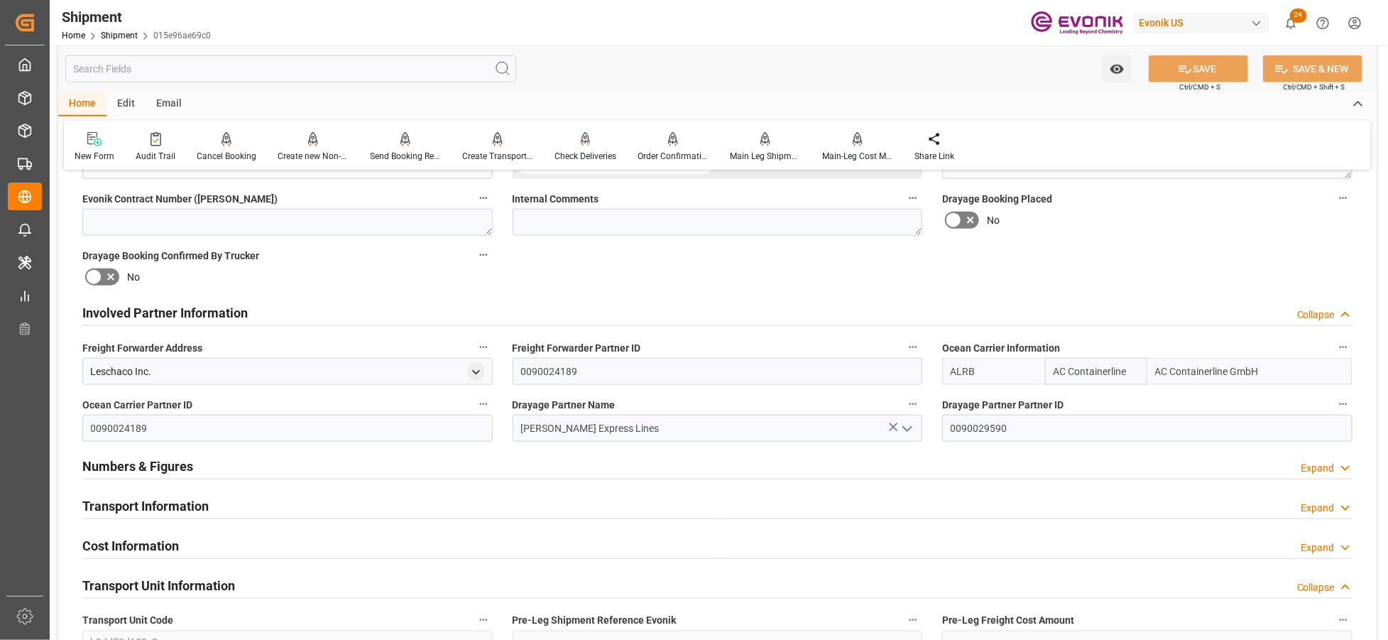
scroll to position [833, 0]
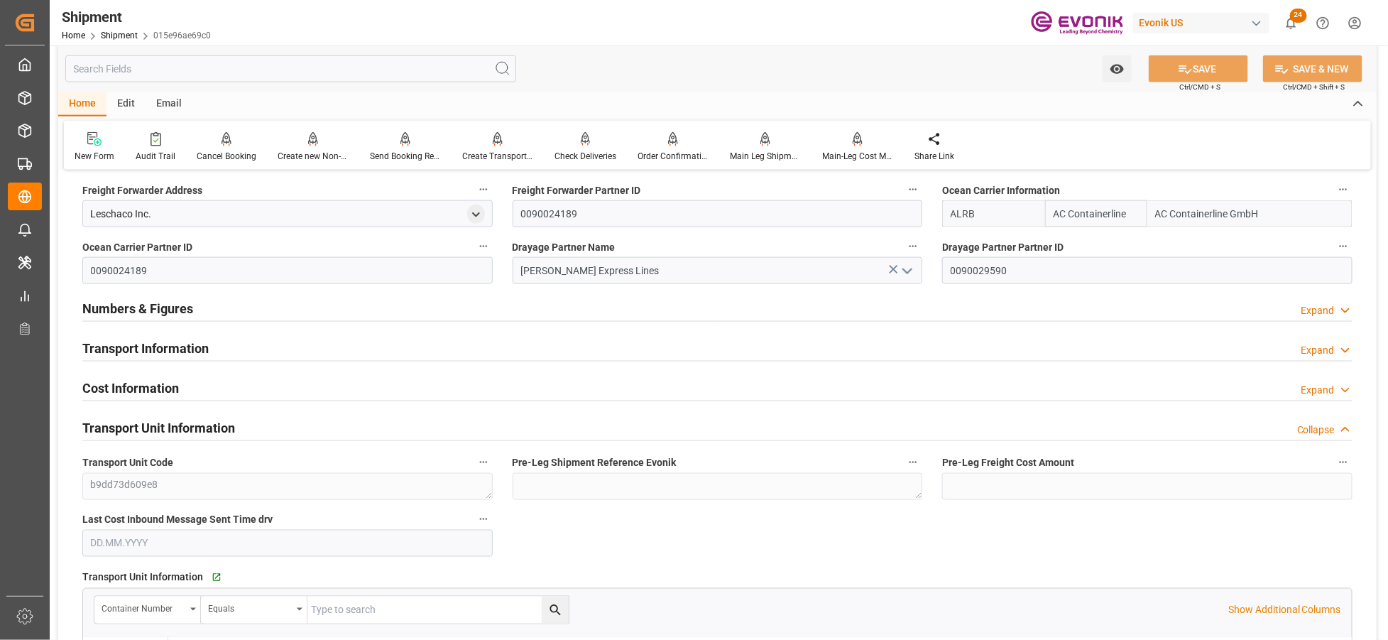
click at [521, 351] on div "Transport Information Expand" at bounding box center [717, 347] width 1271 height 27
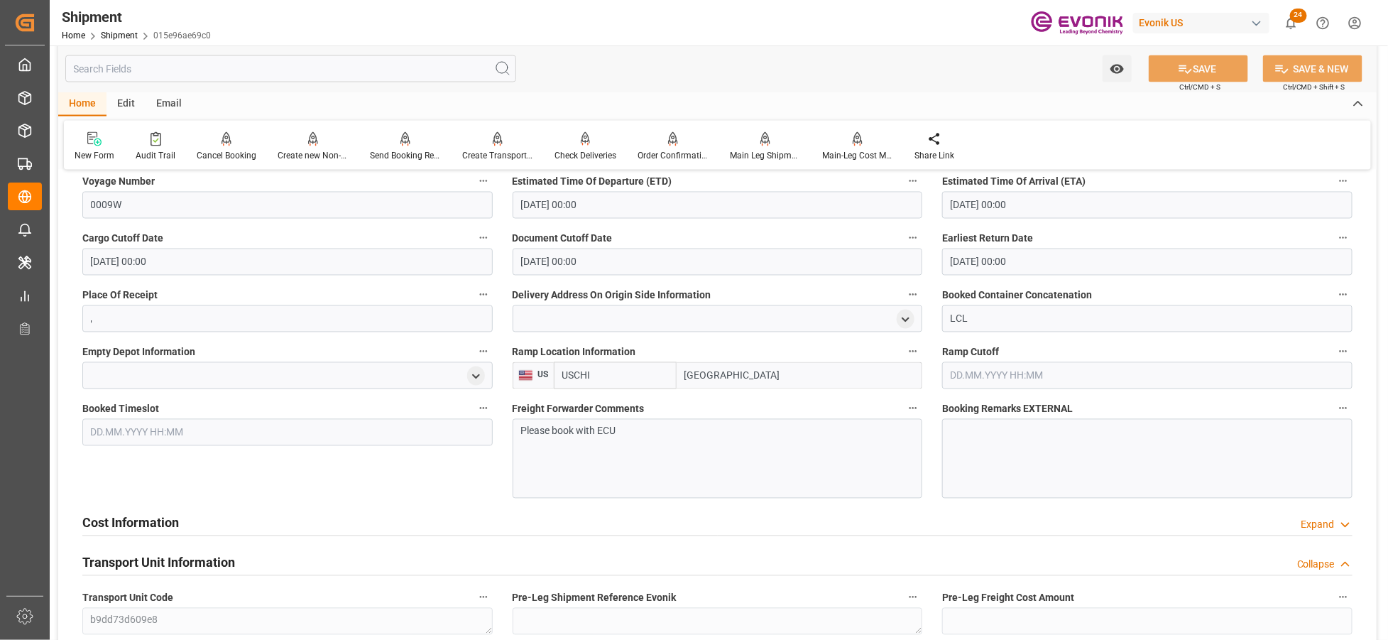
scroll to position [1307, 0]
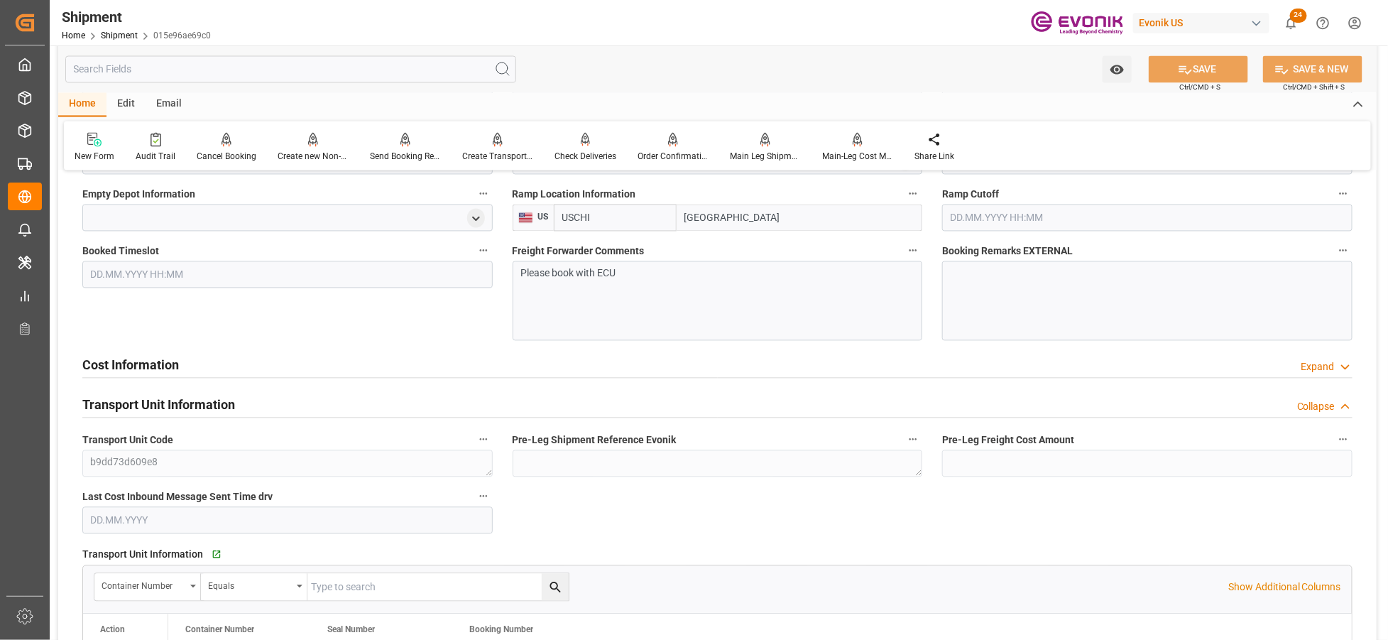
click at [413, 366] on div "Cost Information Expand" at bounding box center [717, 363] width 1271 height 27
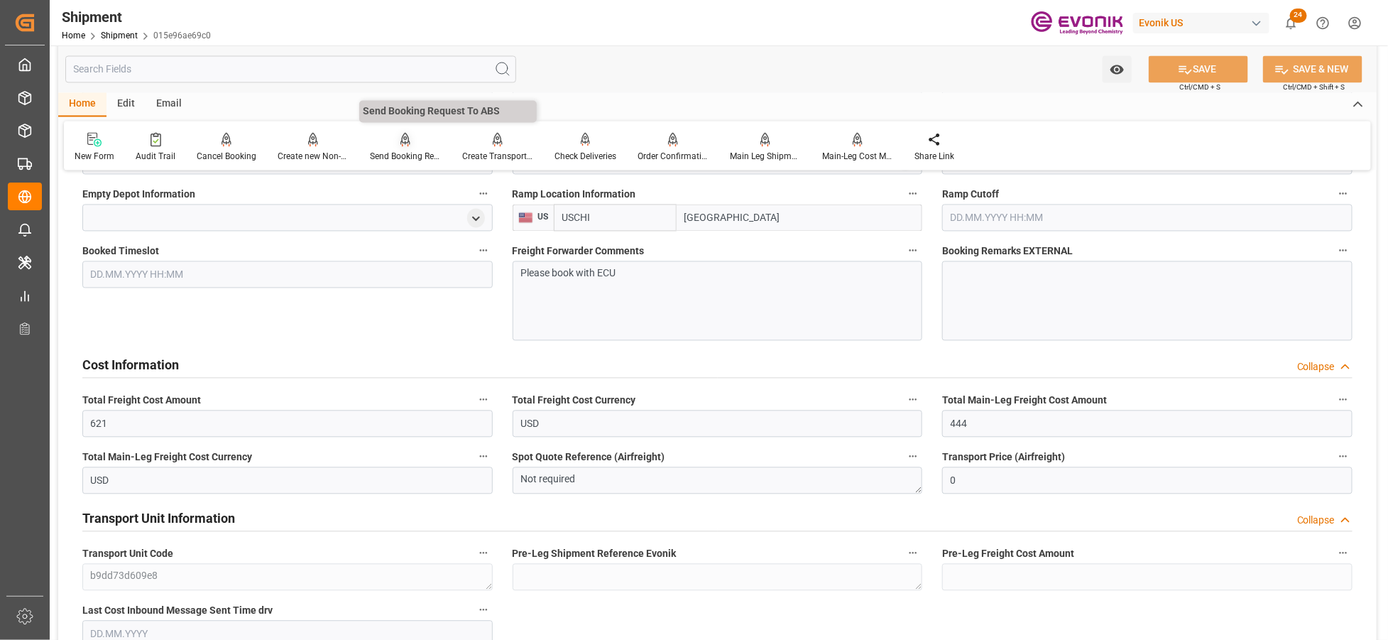
click at [393, 152] on div "Send Booking Request To ABS" at bounding box center [405, 156] width 71 height 13
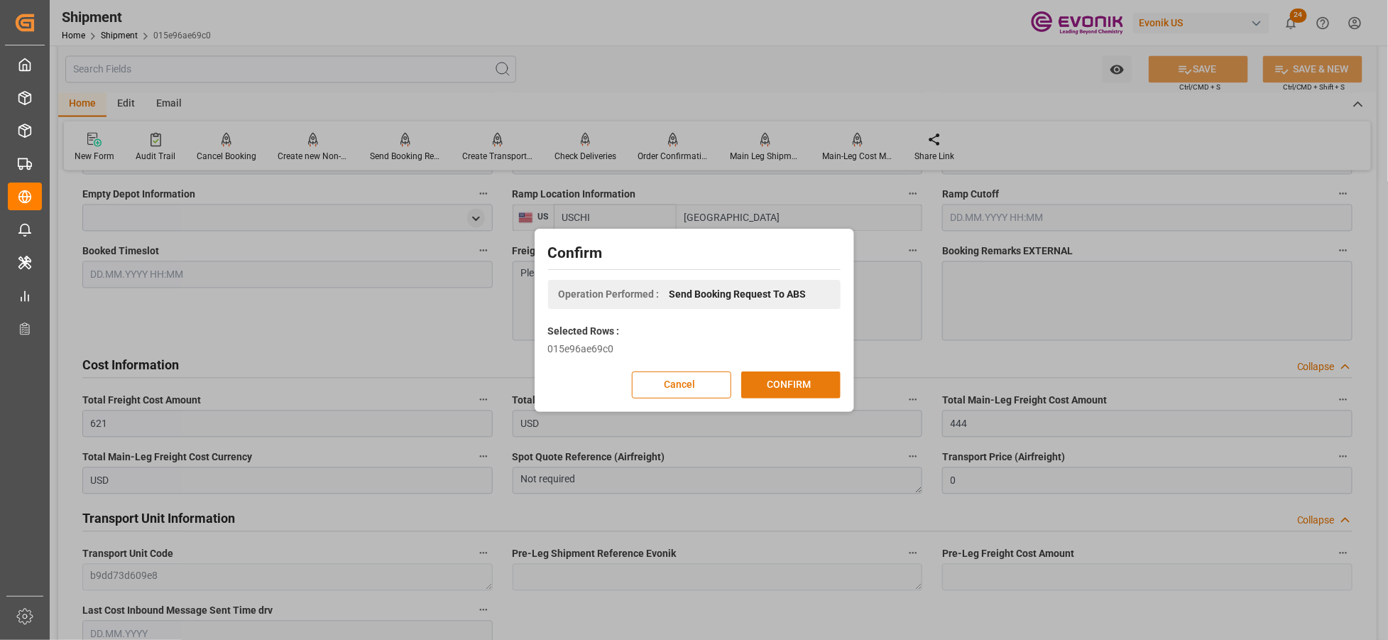
click at [810, 377] on button "CONFIRM" at bounding box center [790, 384] width 99 height 27
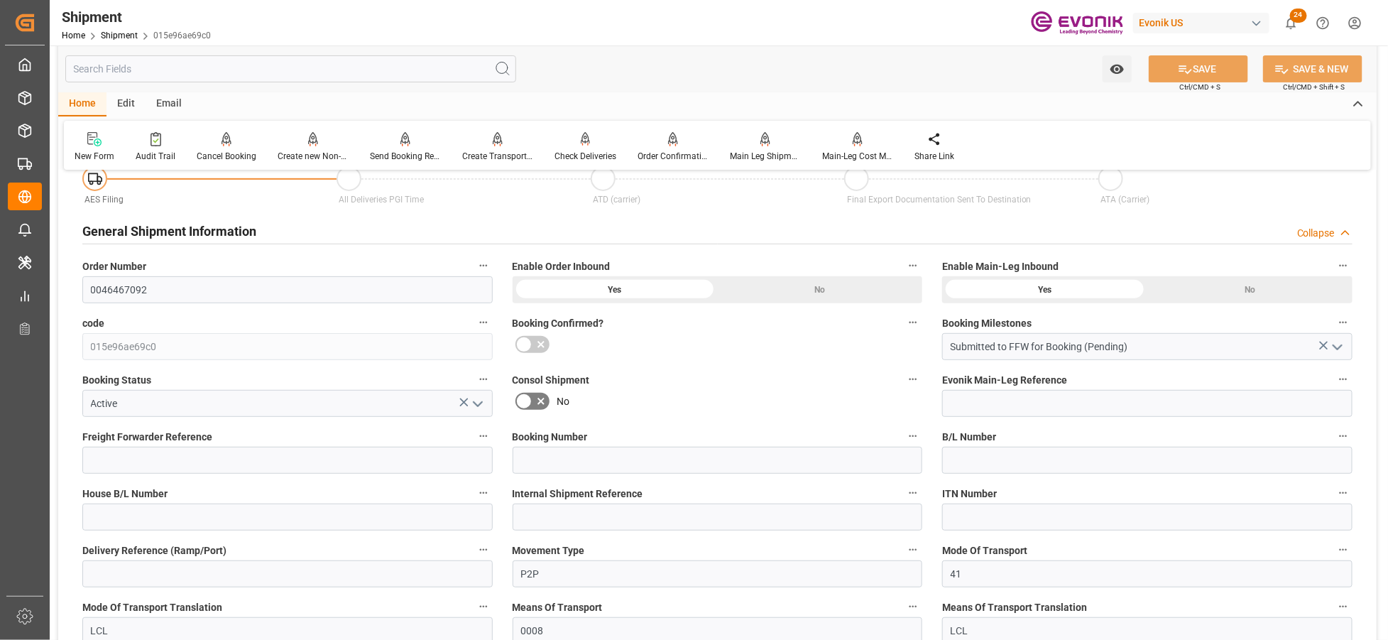
scroll to position [1296, 0]
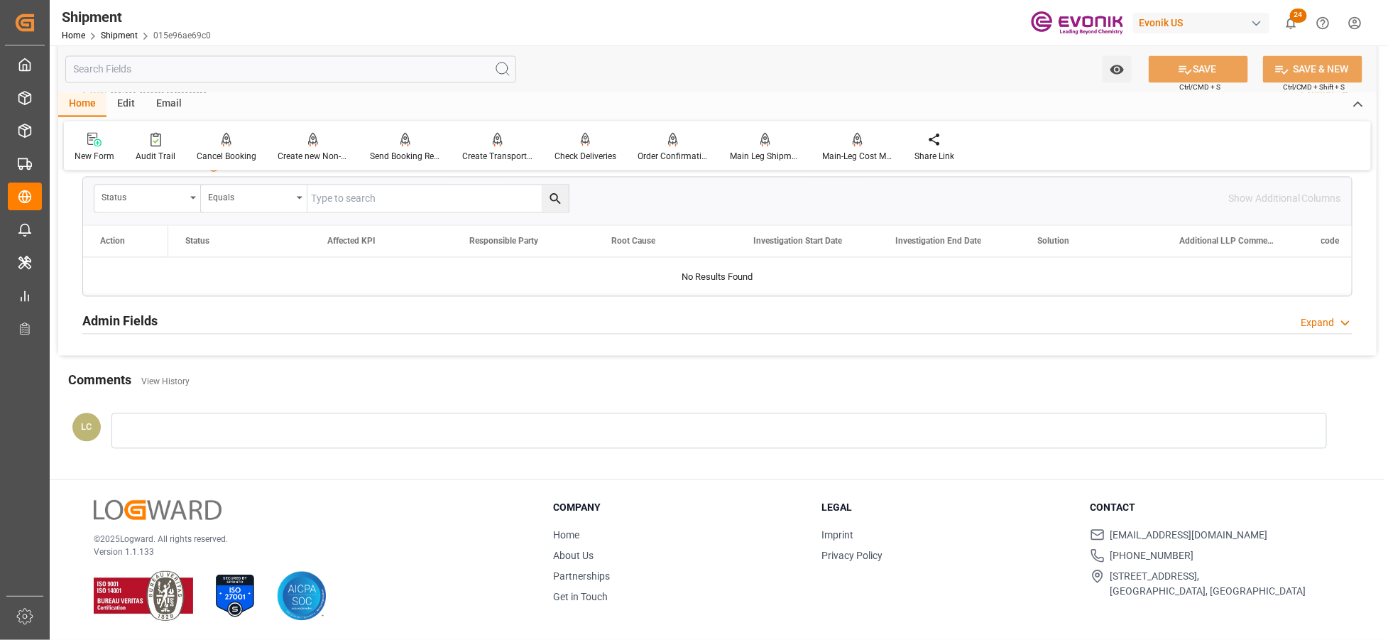
click at [281, 66] on input "text" at bounding box center [290, 68] width 451 height 27
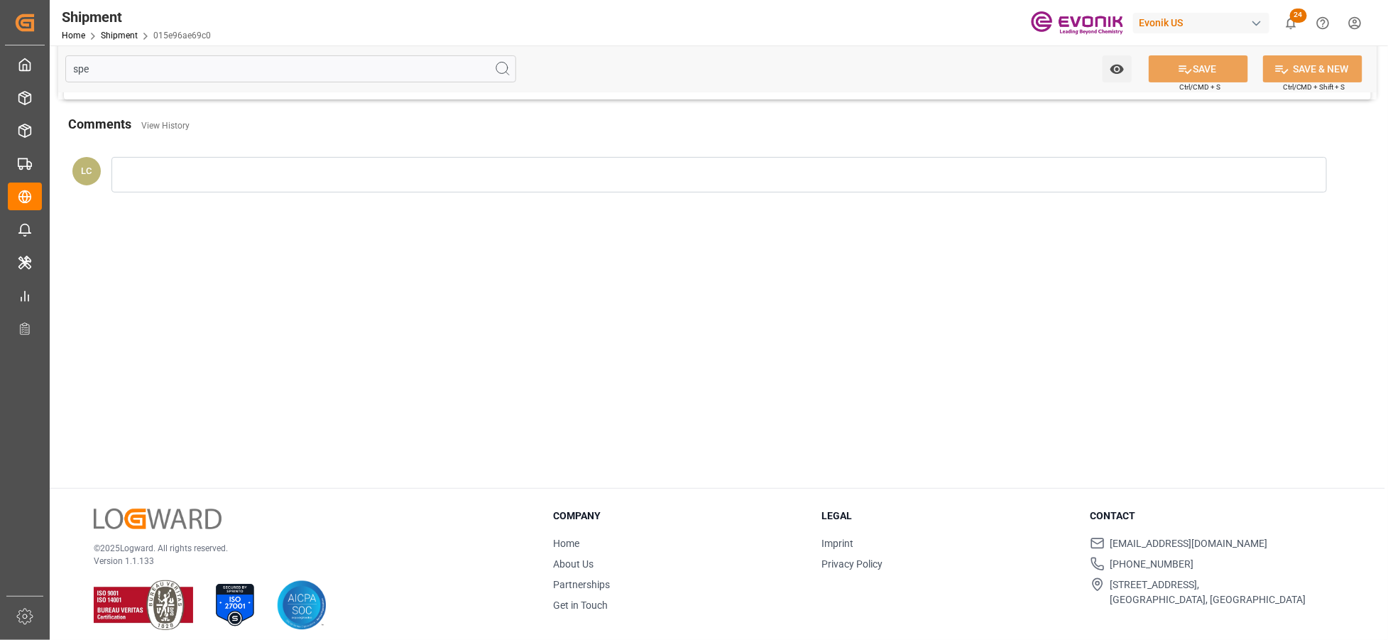
scroll to position [0, 0]
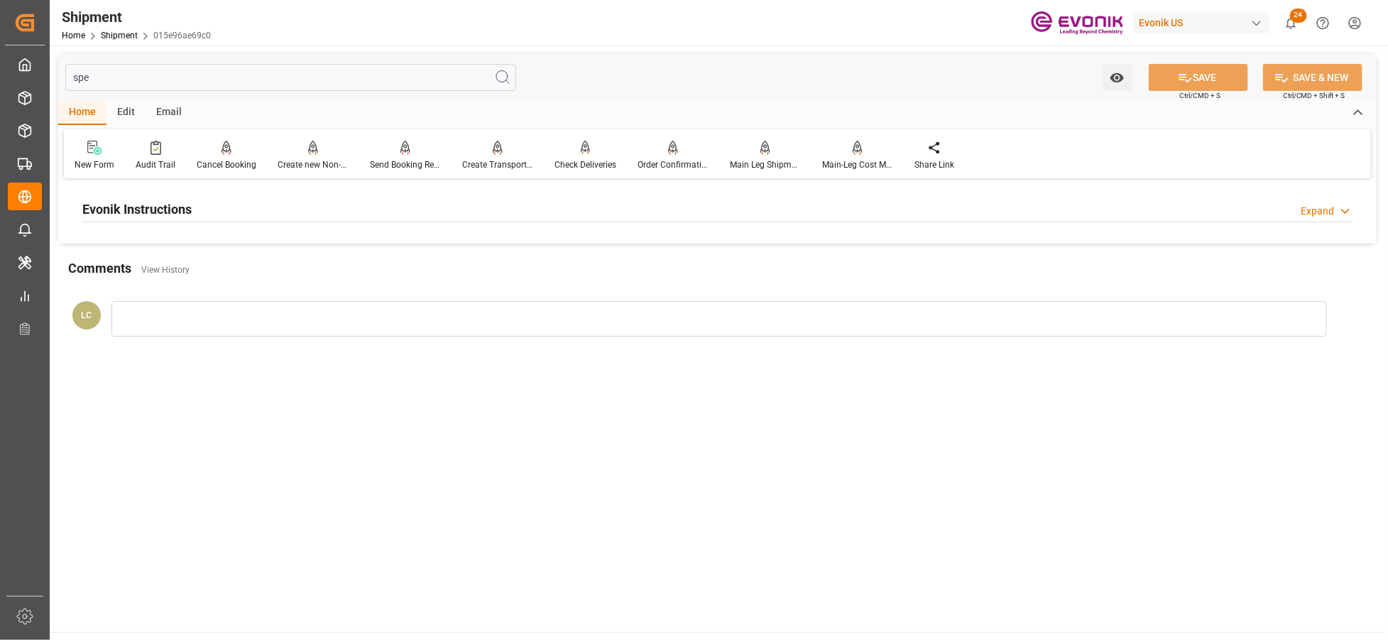
type input "spe"
click at [328, 220] on div "Evonik Instructions Expand" at bounding box center [717, 208] width 1271 height 27
click at [295, 288] on div at bounding box center [287, 294] width 410 height 80
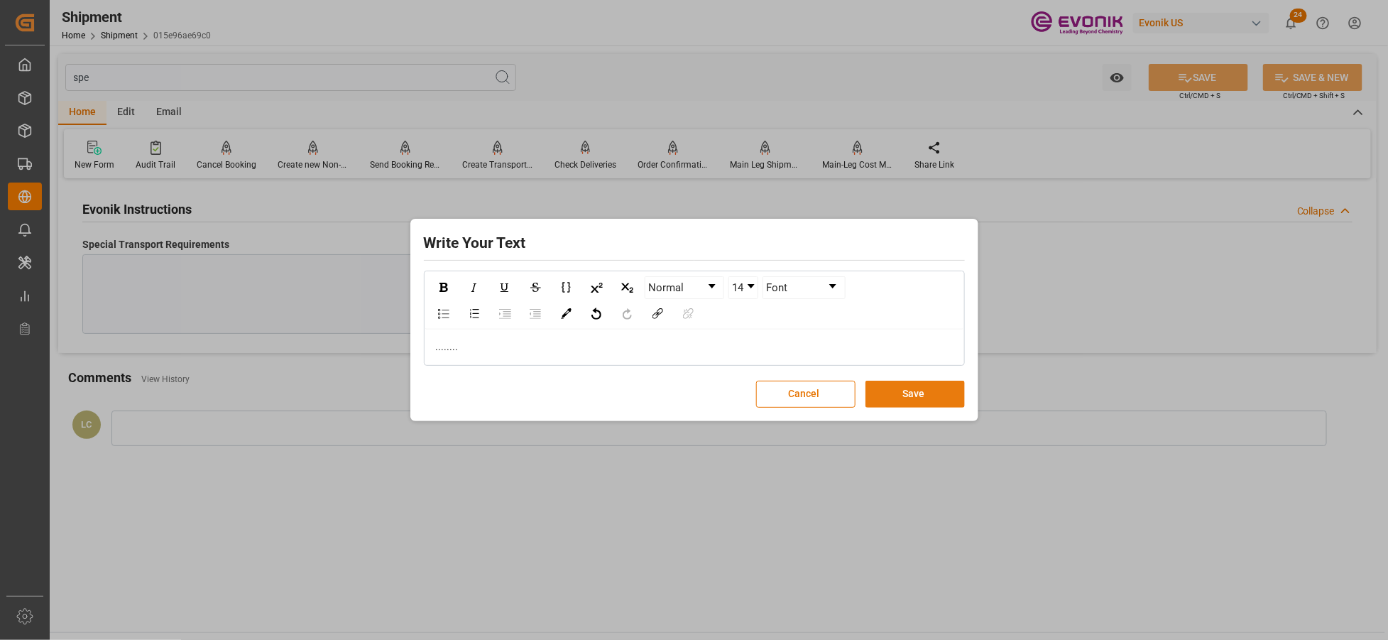
click at [913, 400] on button "Save" at bounding box center [915, 394] width 99 height 27
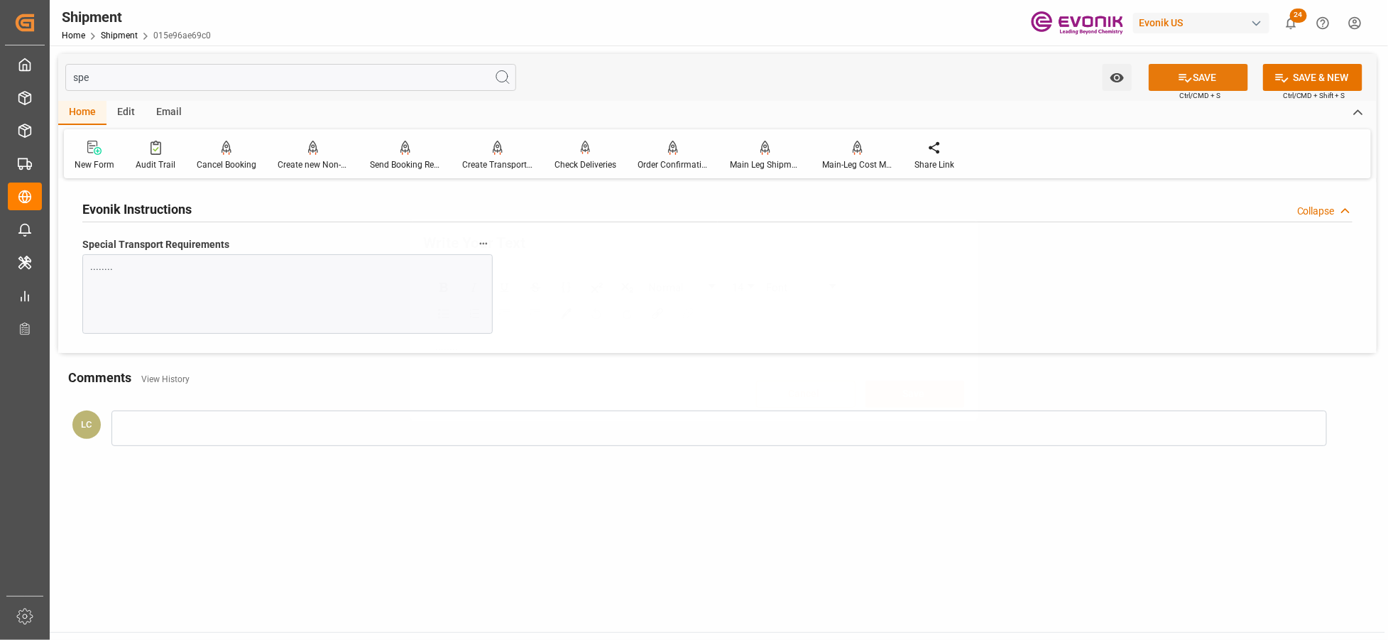
click at [1193, 80] on button "SAVE" at bounding box center [1198, 77] width 99 height 27
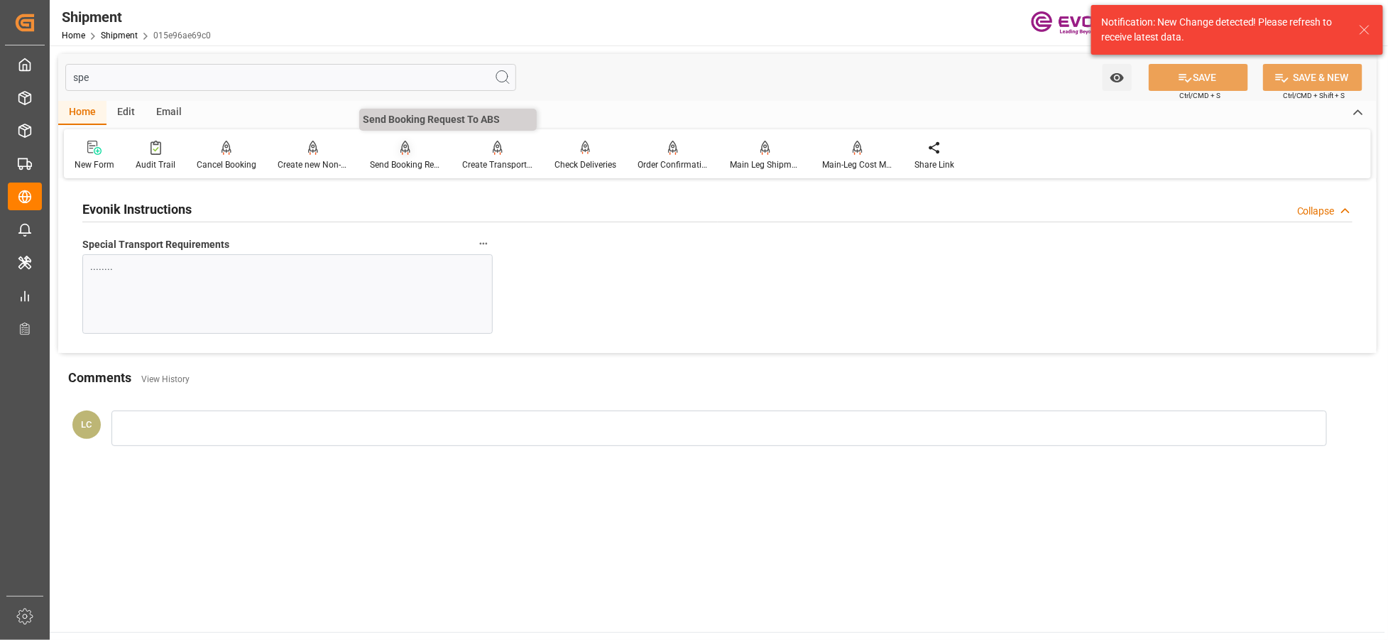
click at [403, 147] on icon at bounding box center [406, 148] width 10 height 14
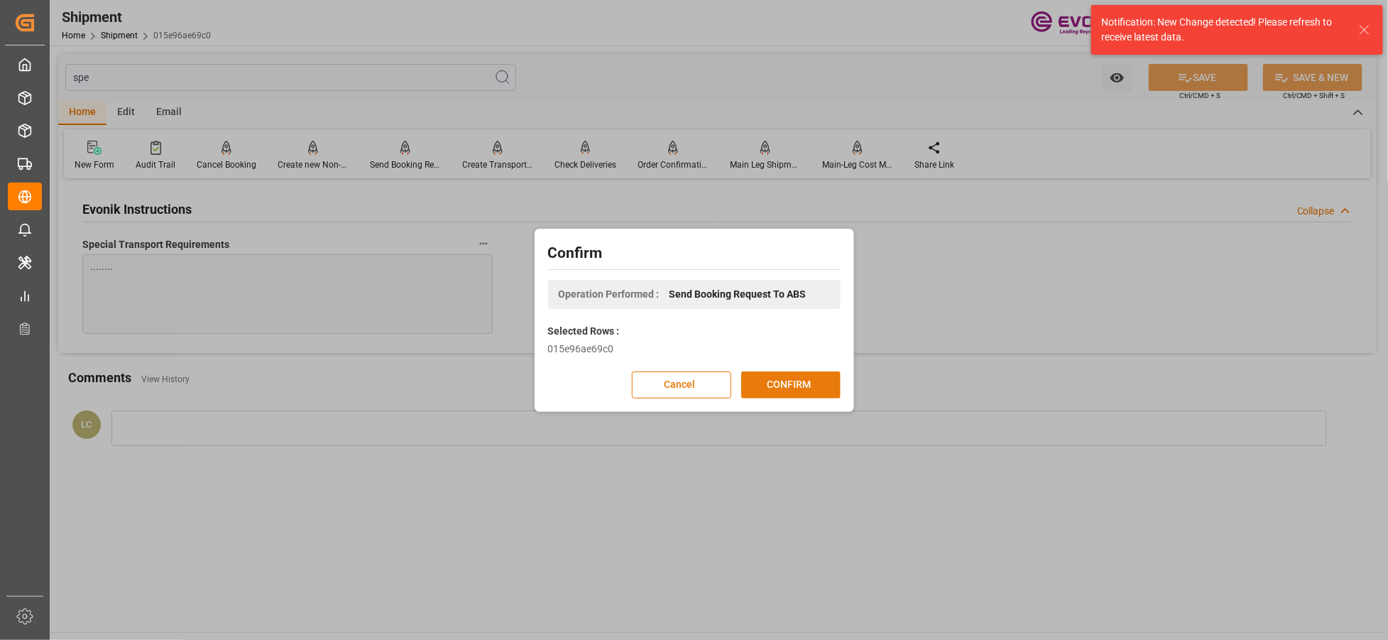
click at [801, 375] on button "CONFIRM" at bounding box center [790, 384] width 99 height 27
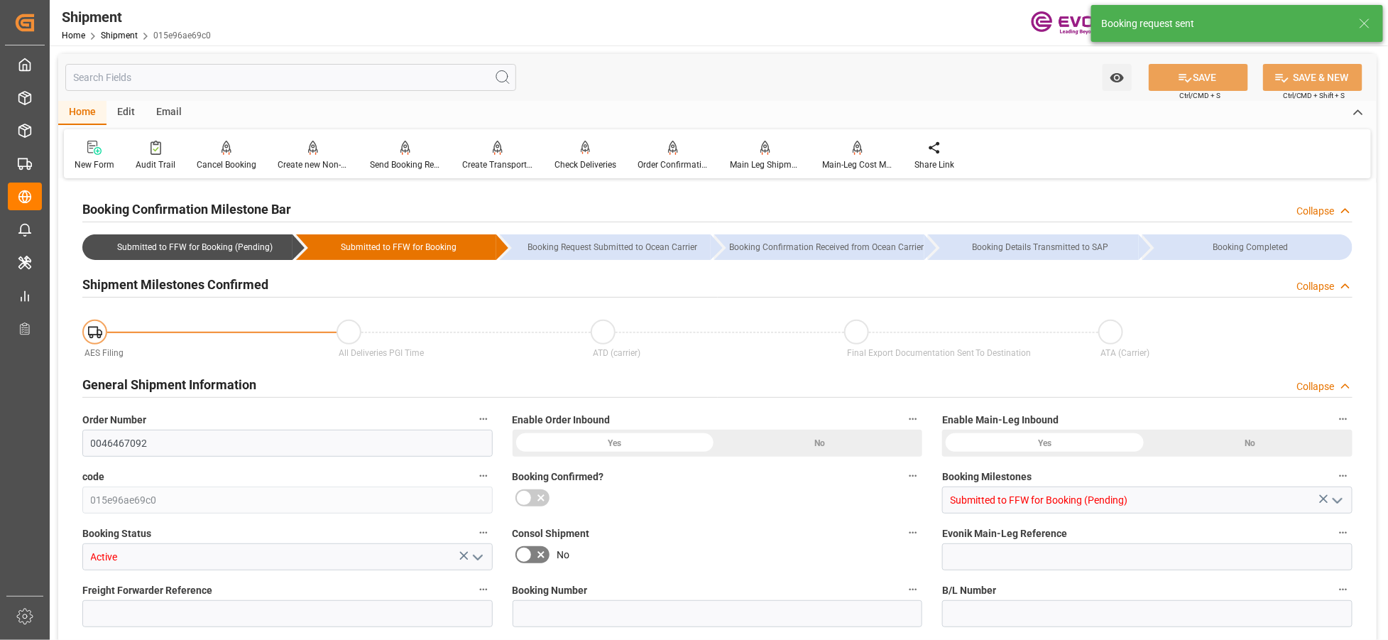
type input "AC Containerline"
type input "Leschaco Inc."
type input "1"
type input "25"
type input "427.598"
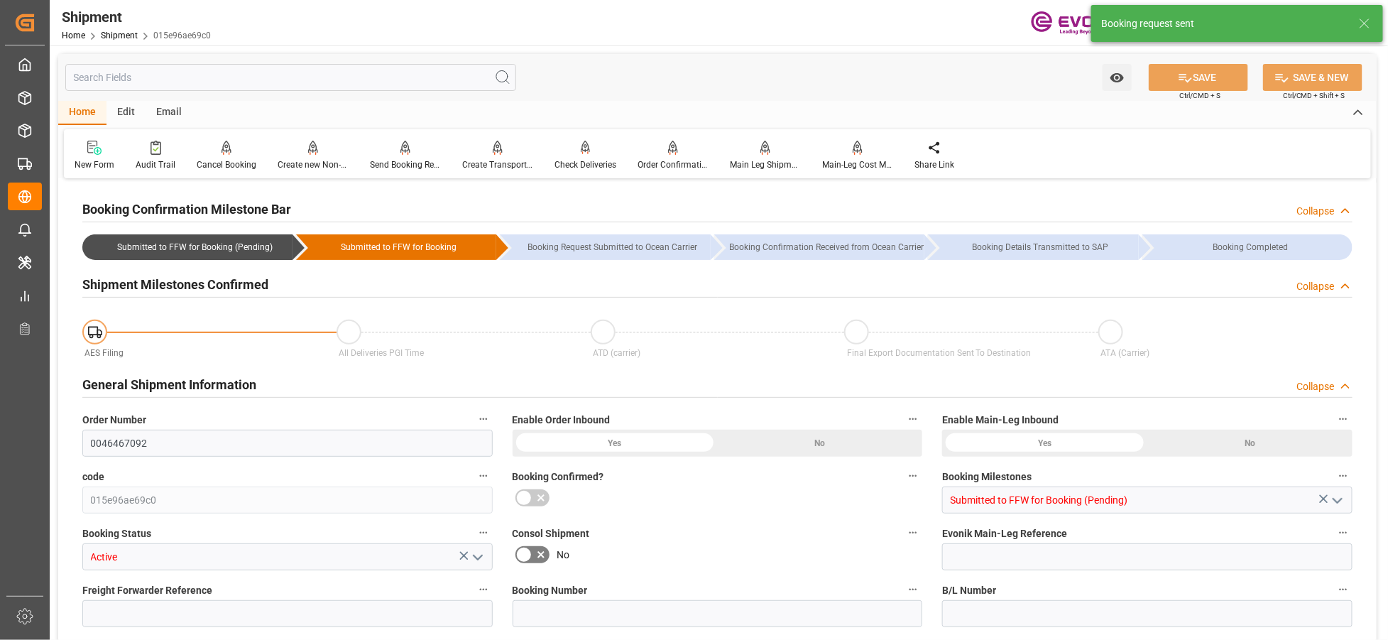
type input "0.7269"
type input "USLGB"
type input "CNSHA"
type input "9944508"
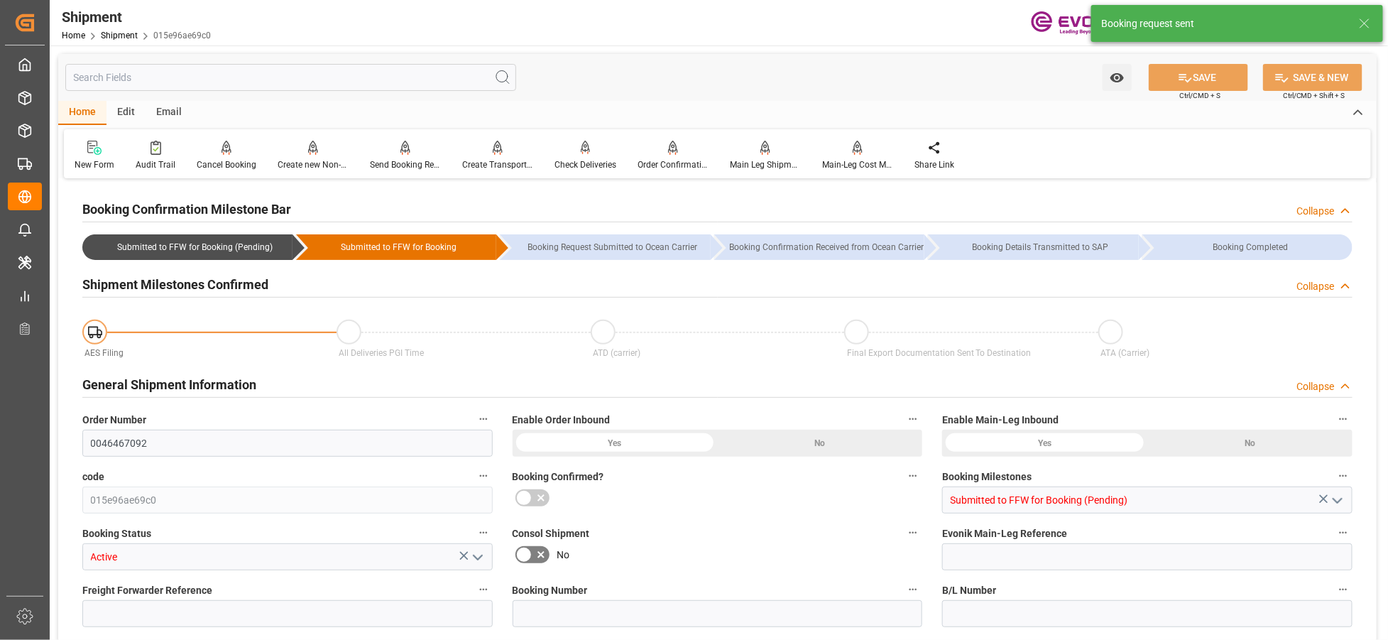
type input "USCHI"
type input "621"
type input "444"
type input "0"
type input "177"
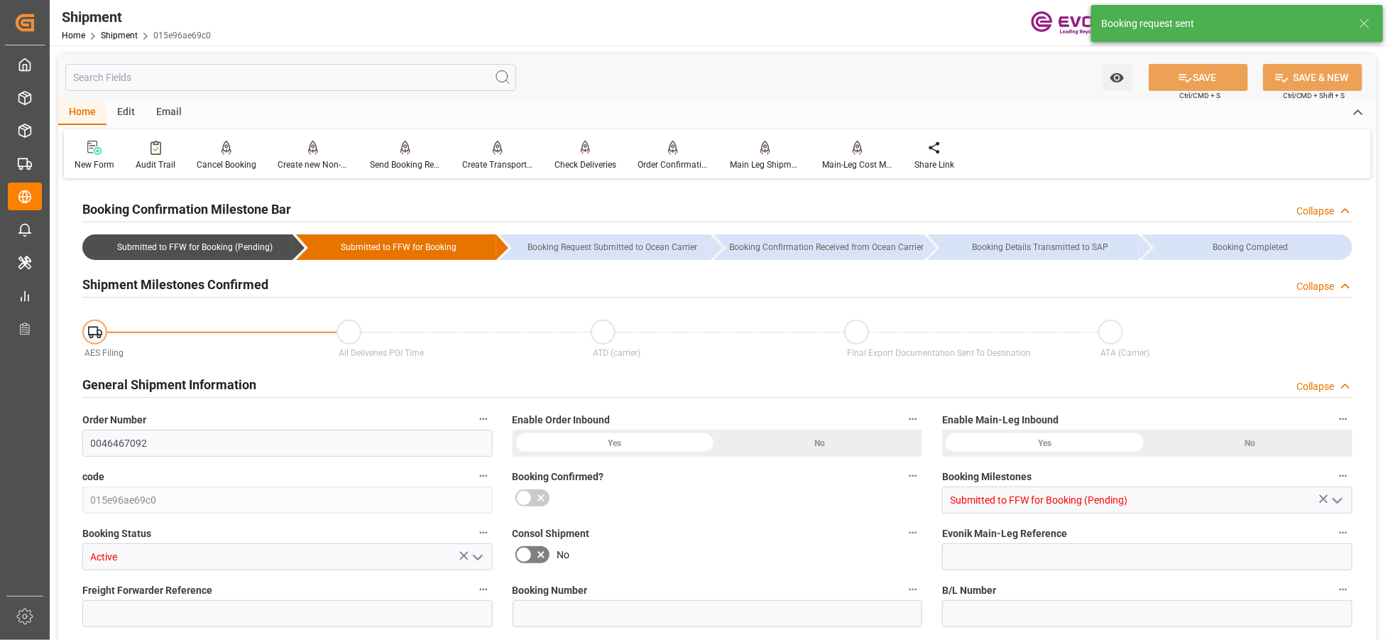
type input "2"
type input "DR"
type input "0"
type input "AC Containerline"
type input "Leschaco Inc."
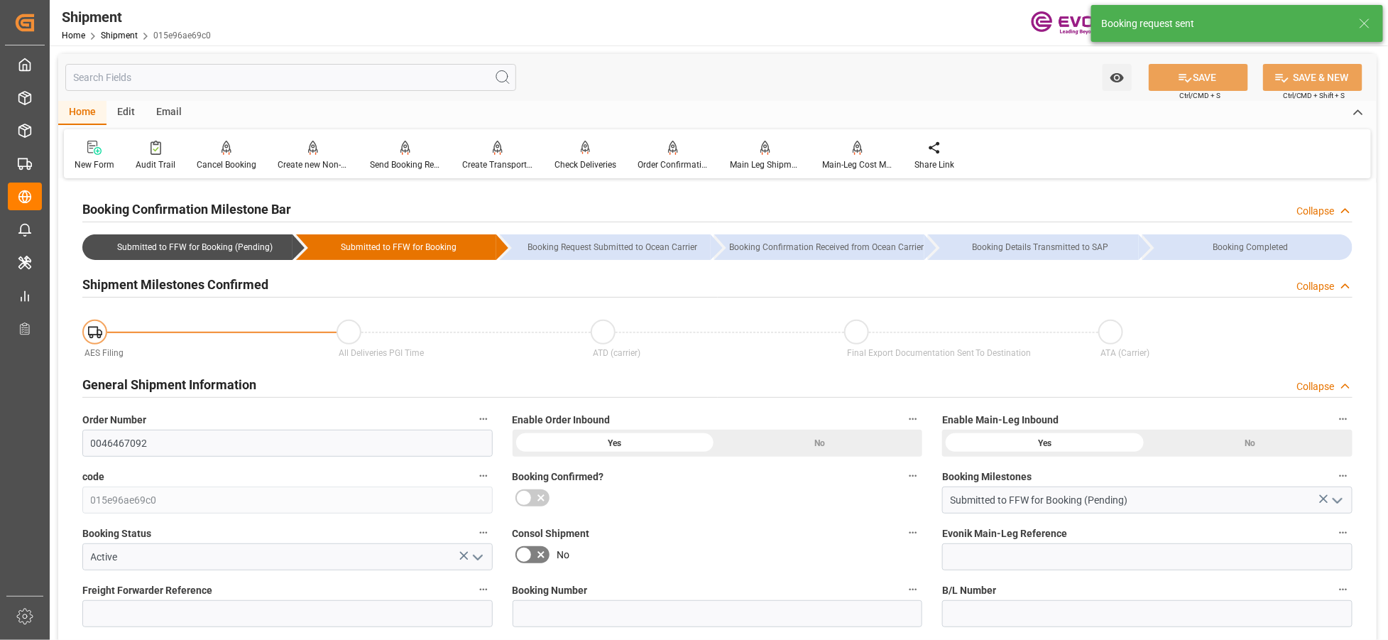
type input "23.11.2025 00:00"
type input "24.12.2025 00:00"
type input "24.10.2025 00:00"
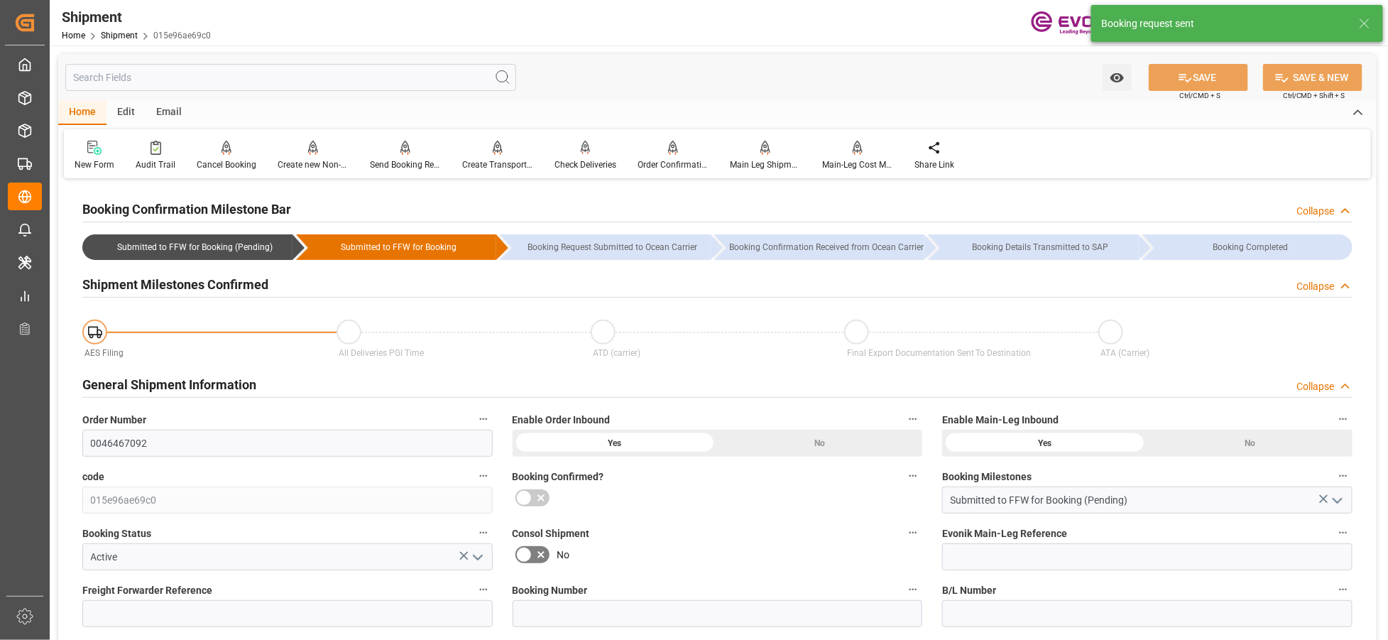
type input "09.12.2025"
type input "14.10.2025 04:22"
type input "14.10.2025 04:15"
type input "14.10.2025 04:22"
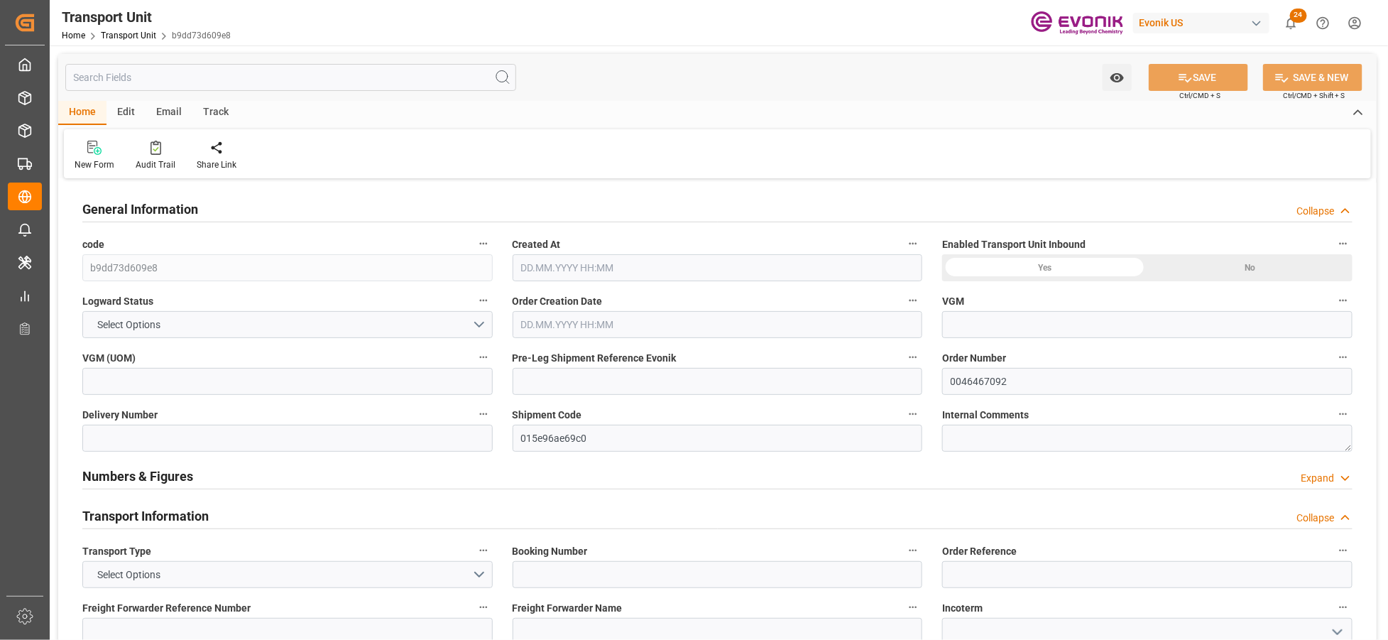
type input "AC Containerline"
type input "Leschaco Inc."
type input "USLGB"
type input "CNSHA"
type input "427.598"
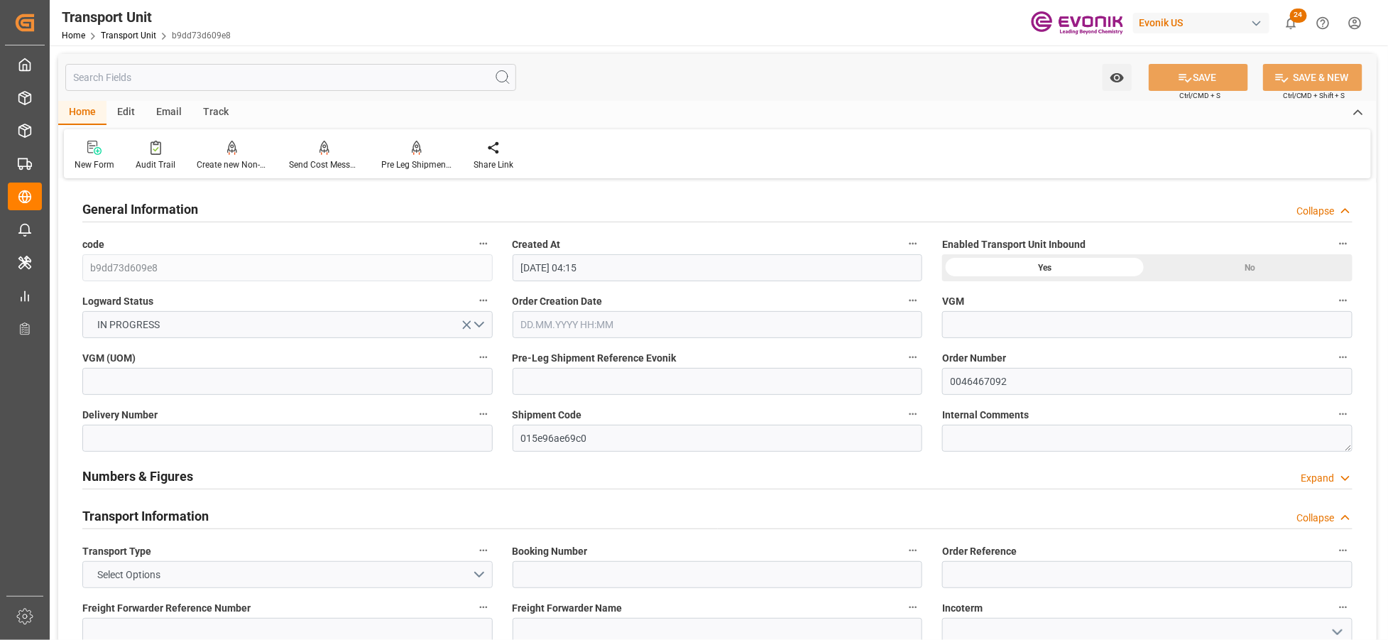
type input "[DATE] 04:15"
type input "[DATE]"
type input "[DATE] 00:00"
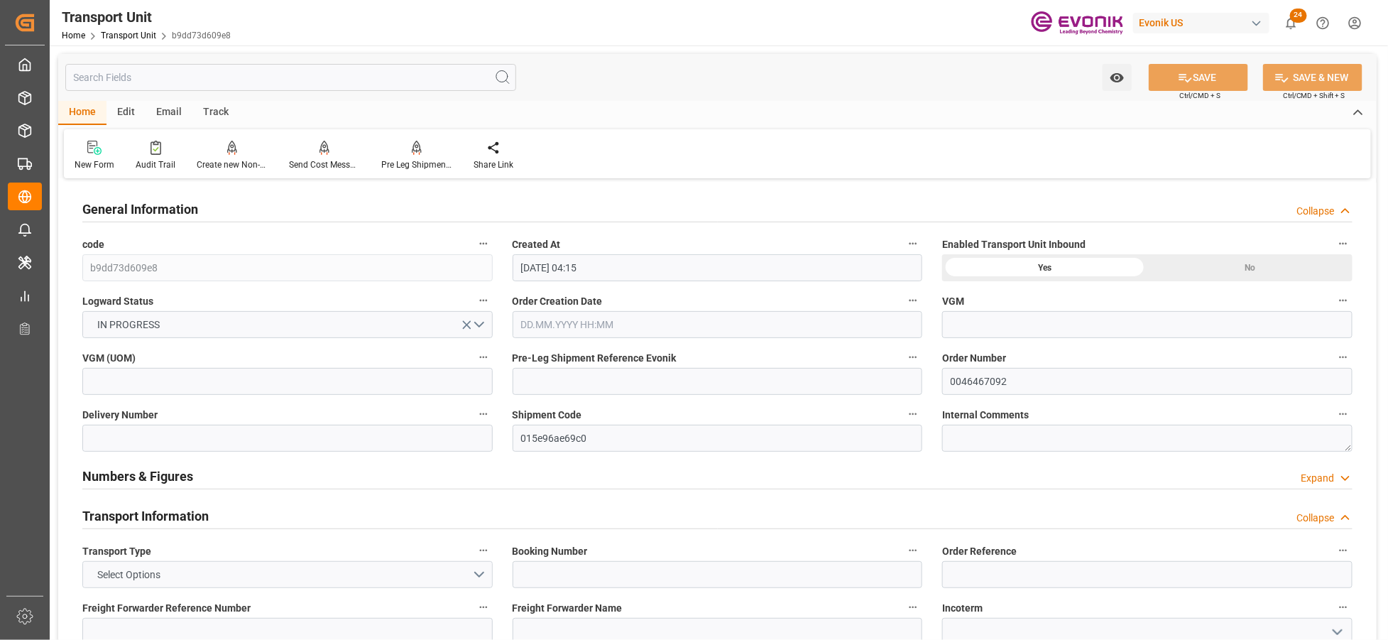
type input "[DATE] 00:00"
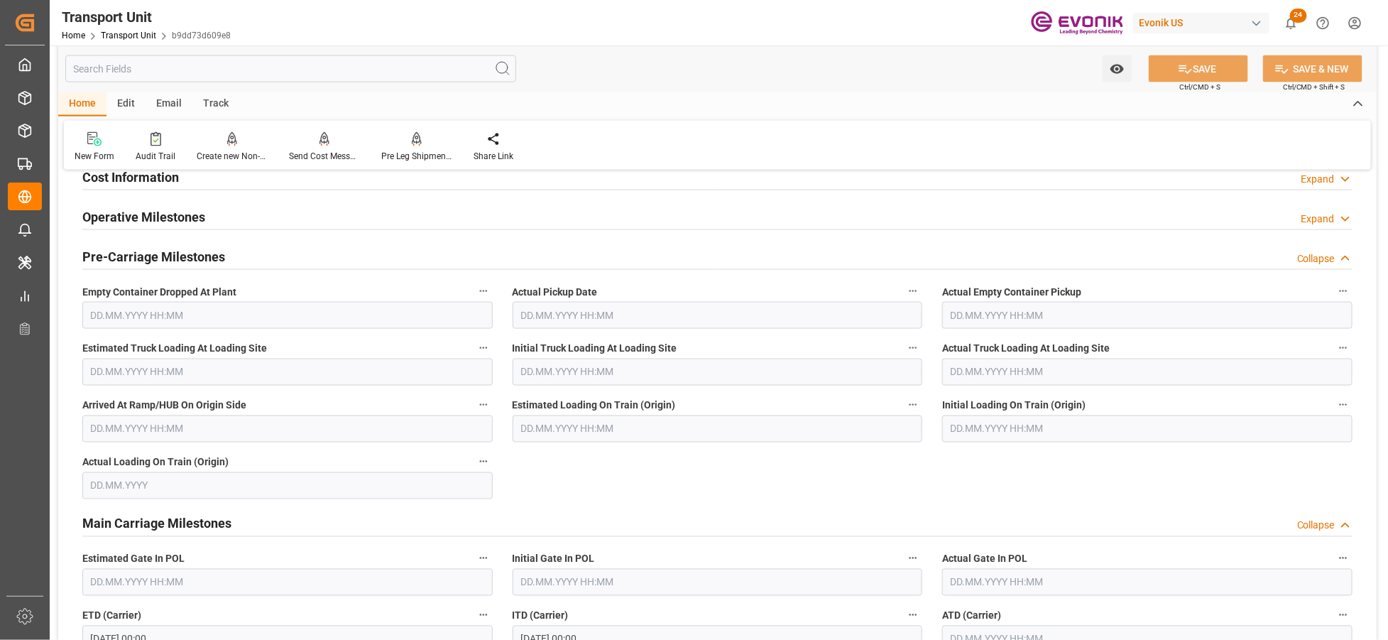
scroll to position [789, 0]
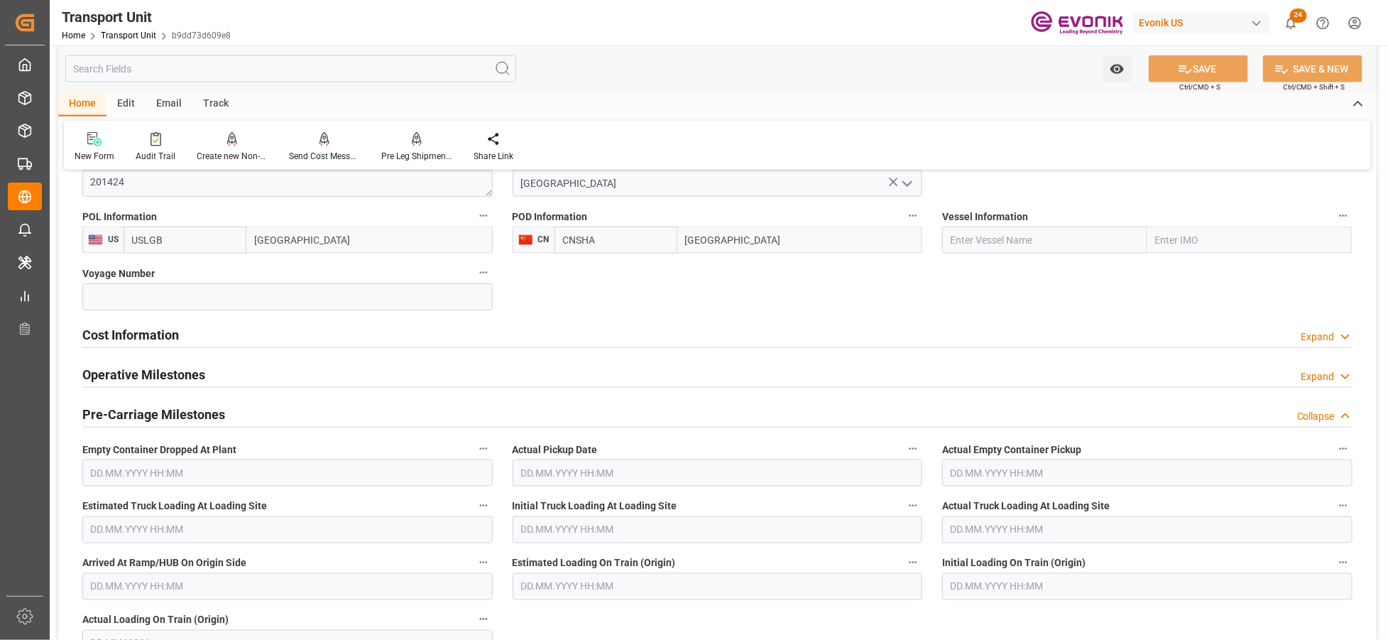
click at [308, 332] on div "Cost Information Expand" at bounding box center [717, 333] width 1271 height 27
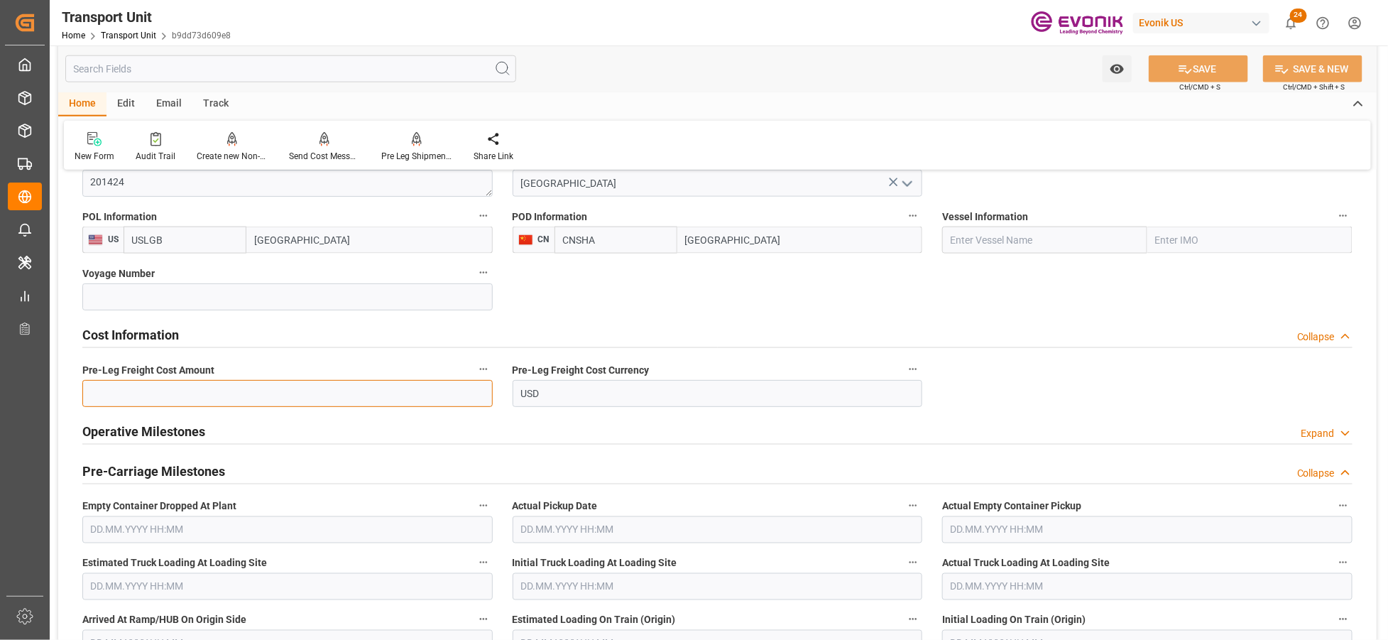
click at [308, 395] on input "text" at bounding box center [287, 393] width 410 height 27
paste input "177"
type input "177"
click at [1191, 76] on button "SAVE" at bounding box center [1198, 68] width 99 height 27
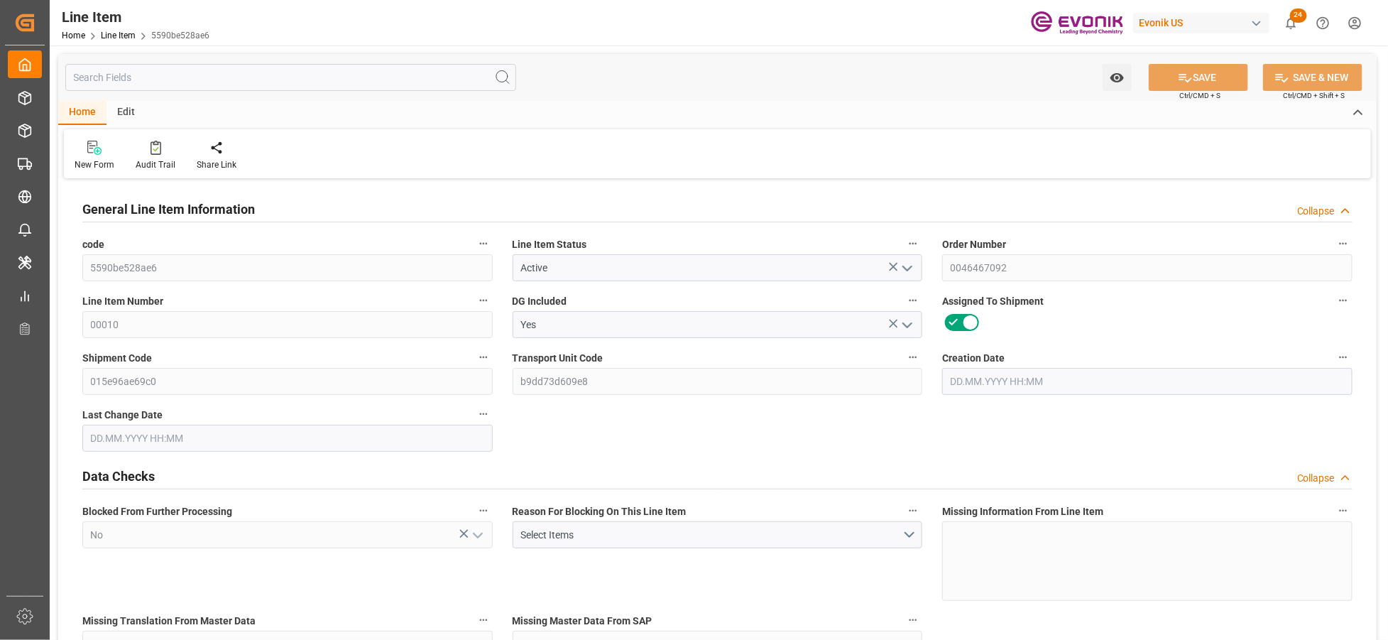
type input "1"
type input "402.598"
type input "386"
type input "0.5782"
type input "2"
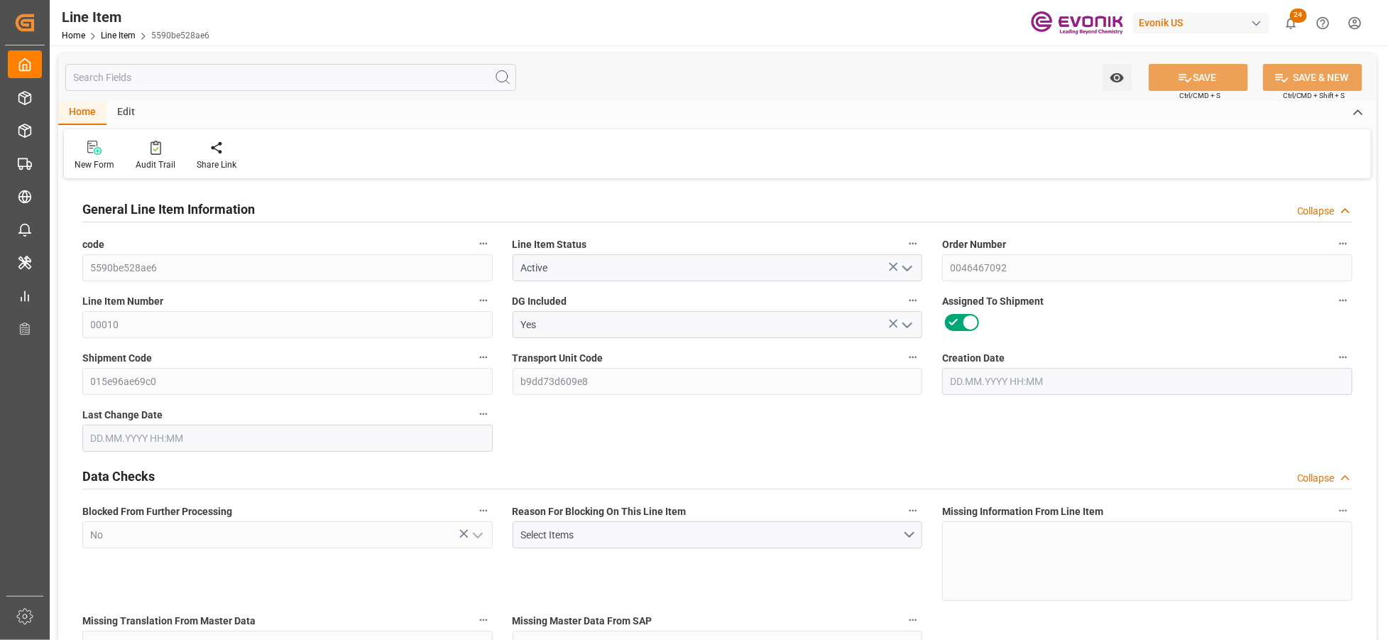
type input "1246.78"
type input "2"
type input "386"
type input "402.598"
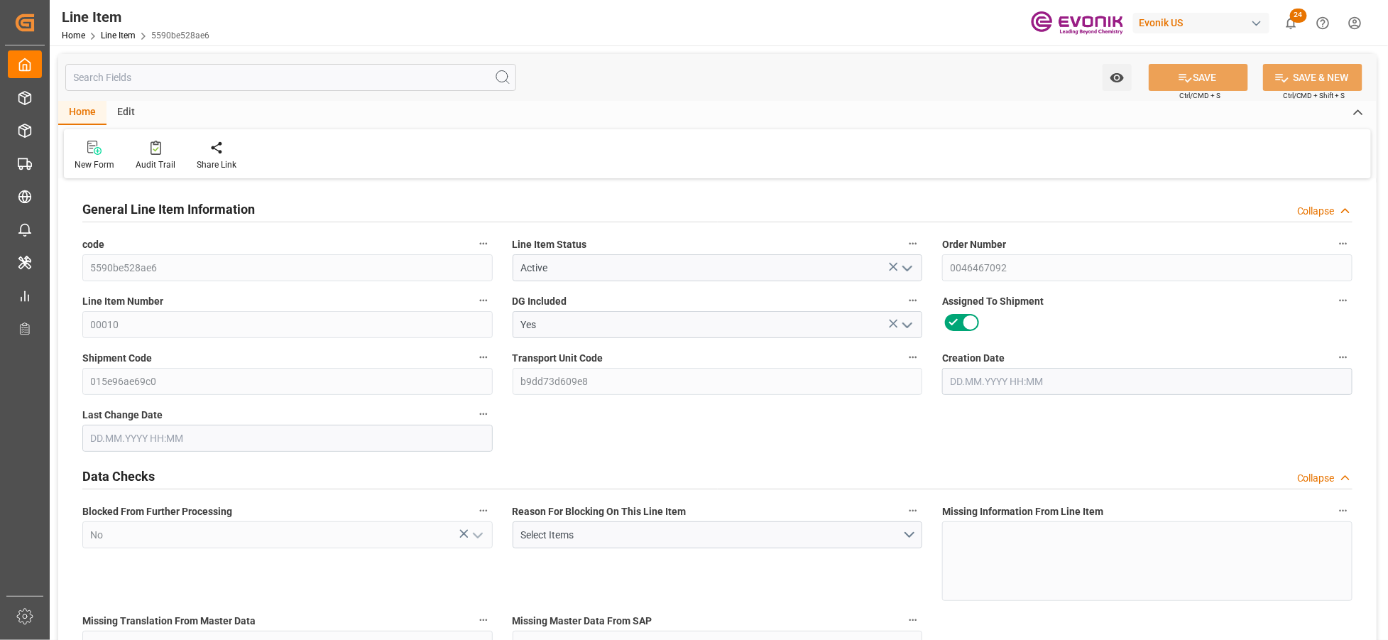
type input "427.598"
type input "386"
type input "0.5782"
type input "578.228"
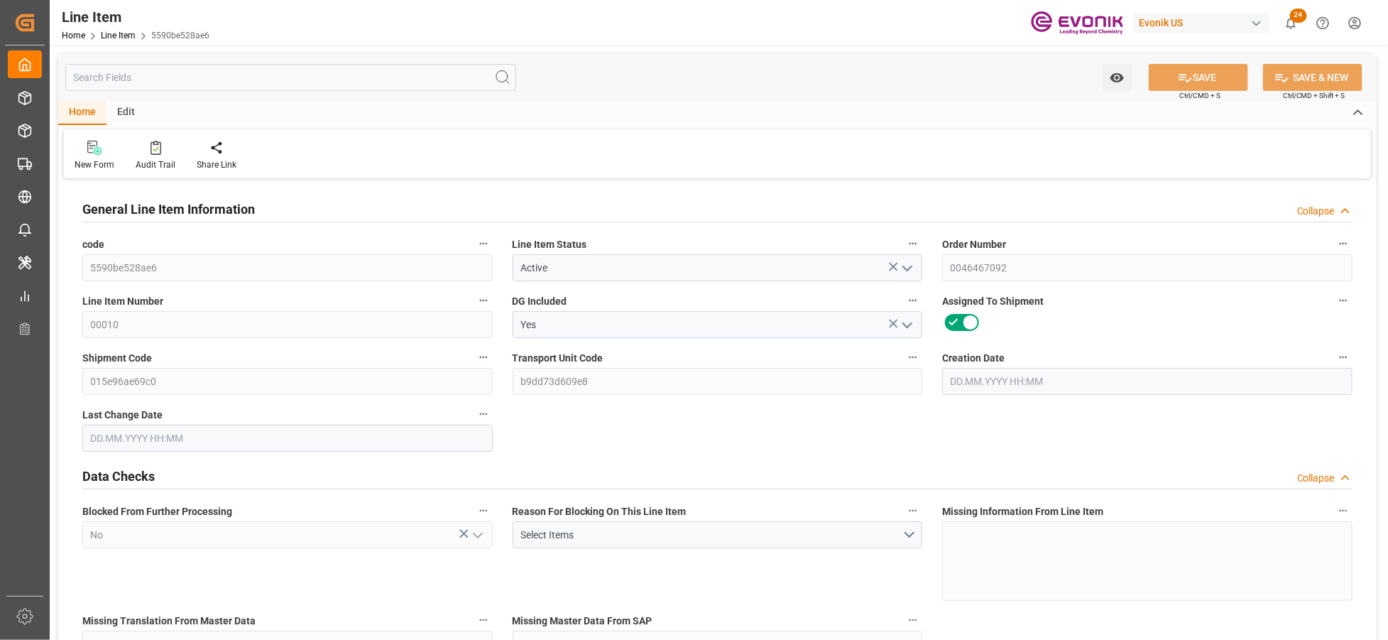
type input "0"
type input "[DATE] 14:05"
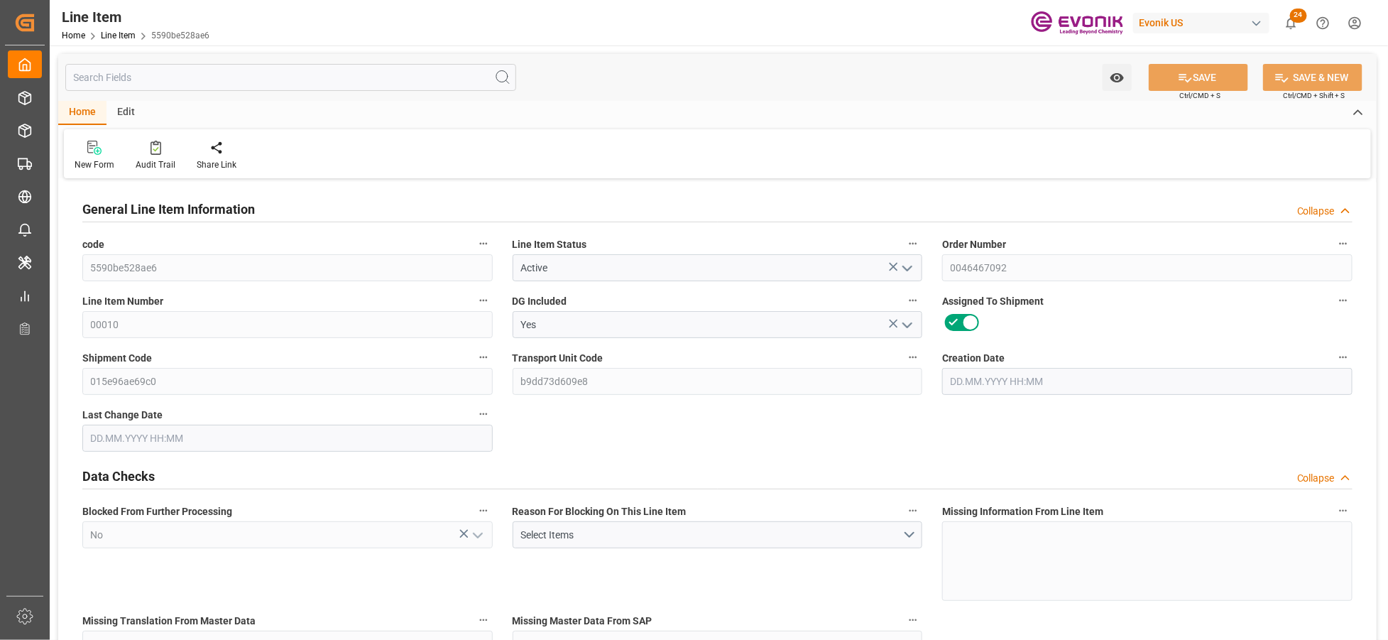
type input "[DATE] 04:15"
type input "[DATE]"
click at [251, 78] on input "text" at bounding box center [290, 77] width 451 height 27
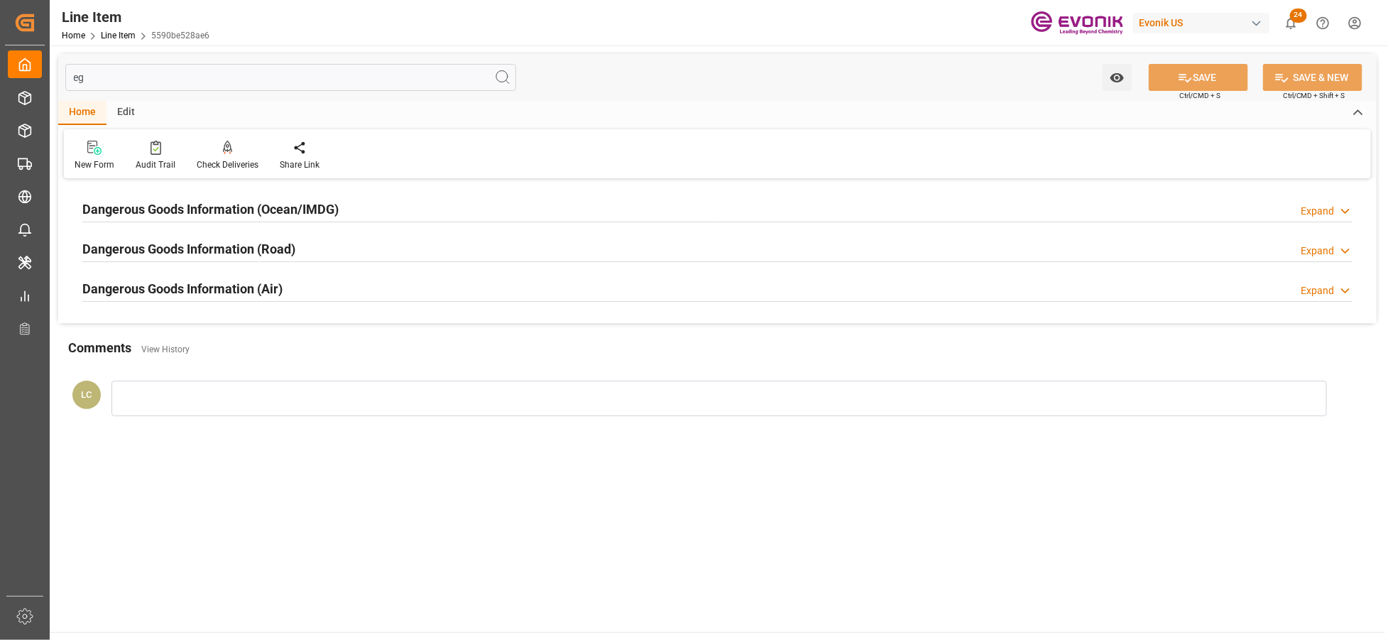
type input "eg"
click at [379, 209] on div "Dangerous Goods Information (Ocean/IMDG) Expand" at bounding box center [717, 208] width 1271 height 27
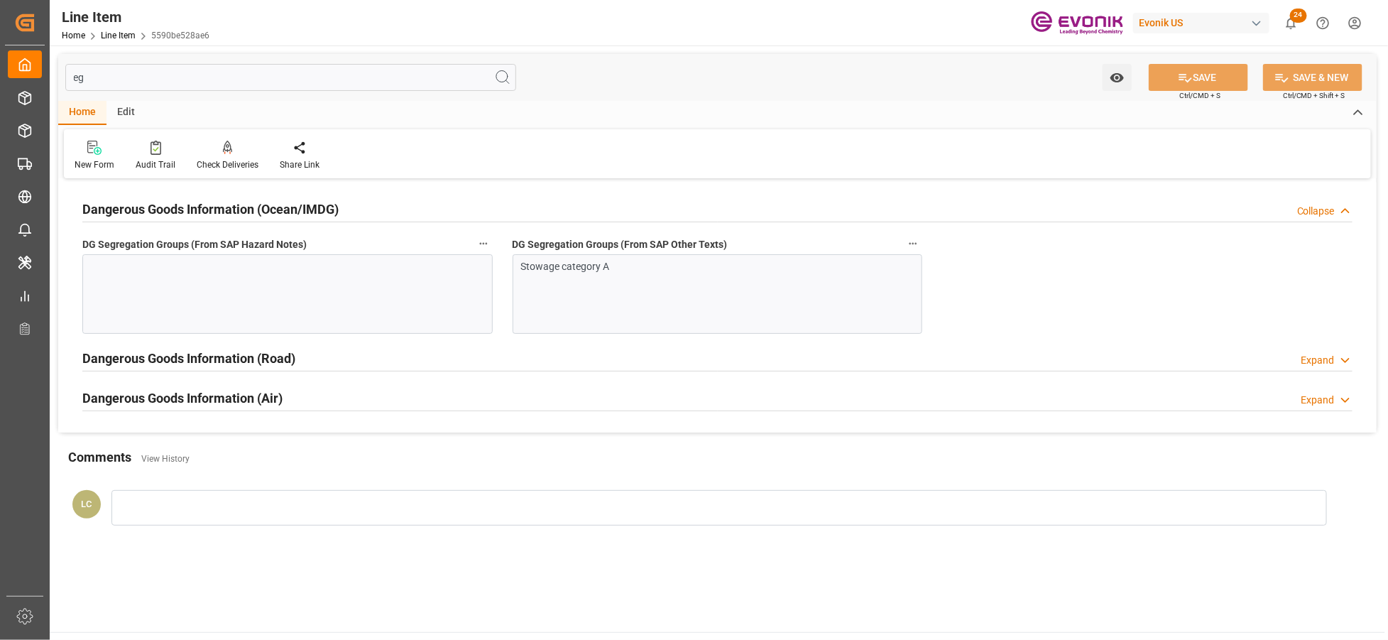
click at [677, 293] on div "Stowage category A" at bounding box center [718, 294] width 410 height 80
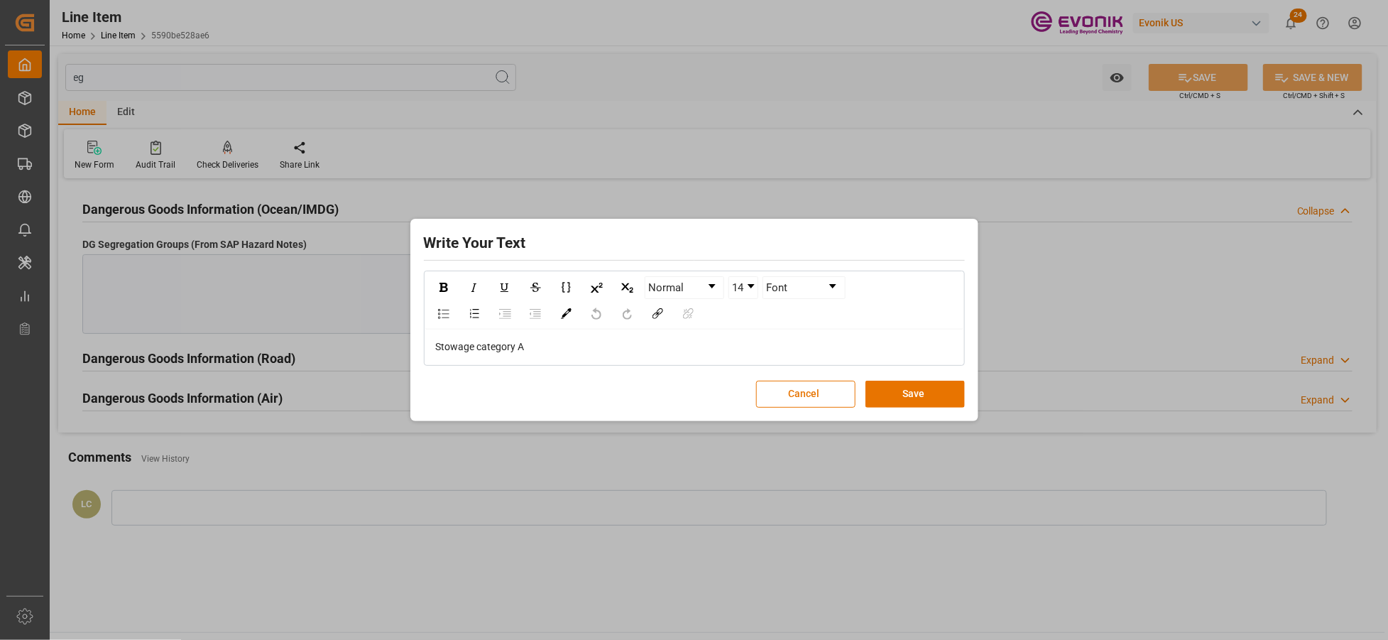
click at [535, 351] on div "Stowage category A" at bounding box center [695, 346] width 518 height 15
drag, startPoint x: 540, startPoint y: 350, endPoint x: 440, endPoint y: 360, distance: 100.6
click at [379, 349] on div "Write Your Text Normal 14 Font Stowage category A Cancel Save" at bounding box center [694, 320] width 1388 height 640
copy span "Stowage category A"
click at [908, 388] on button "Save" at bounding box center [915, 394] width 99 height 27
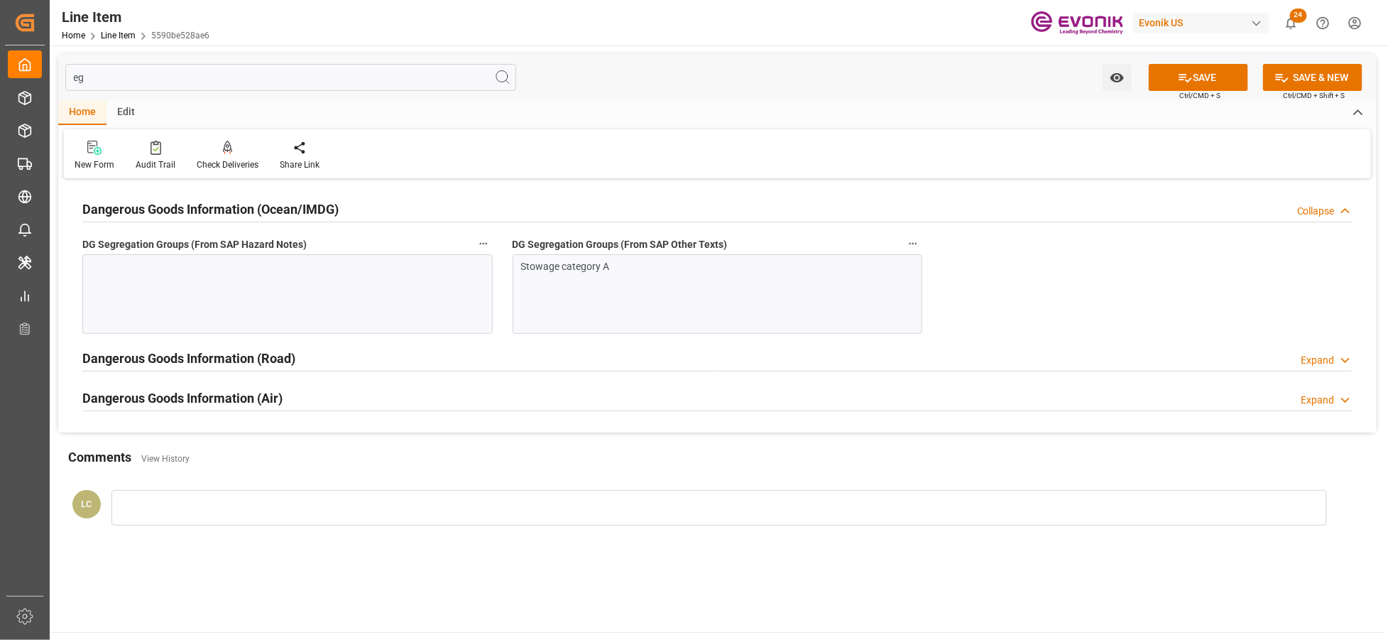
click at [296, 305] on div at bounding box center [287, 294] width 410 height 80
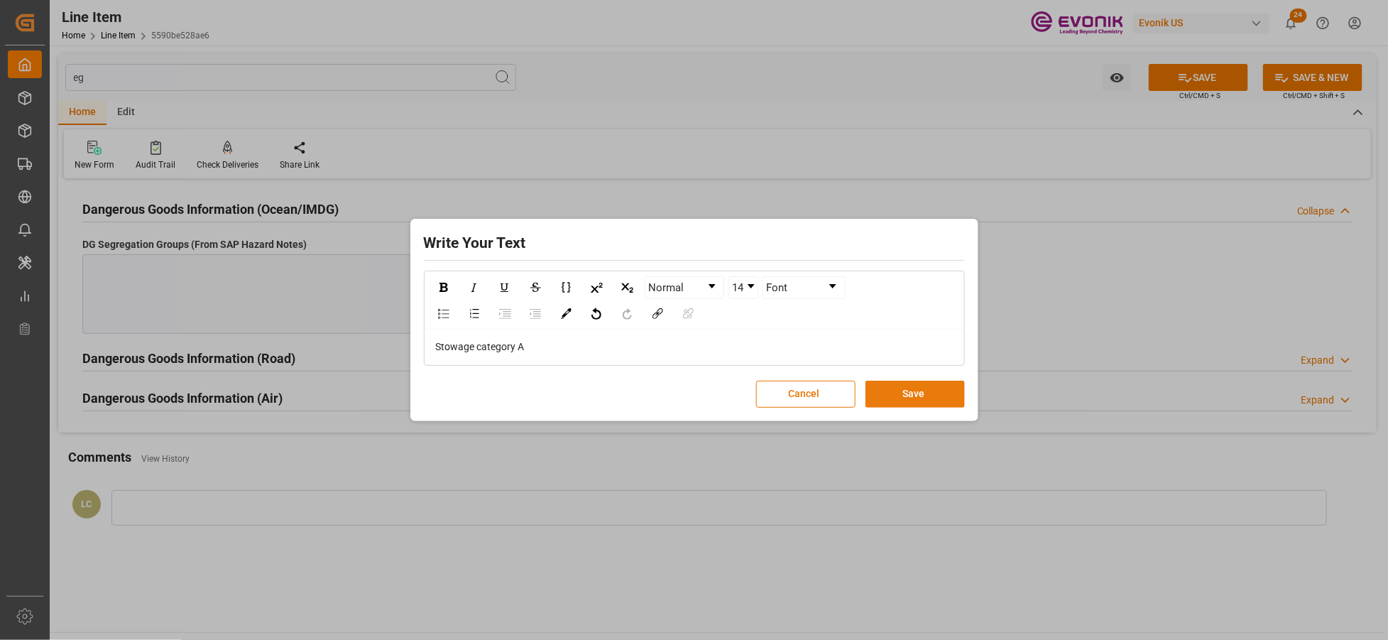
click at [926, 398] on button "Save" at bounding box center [915, 394] width 99 height 27
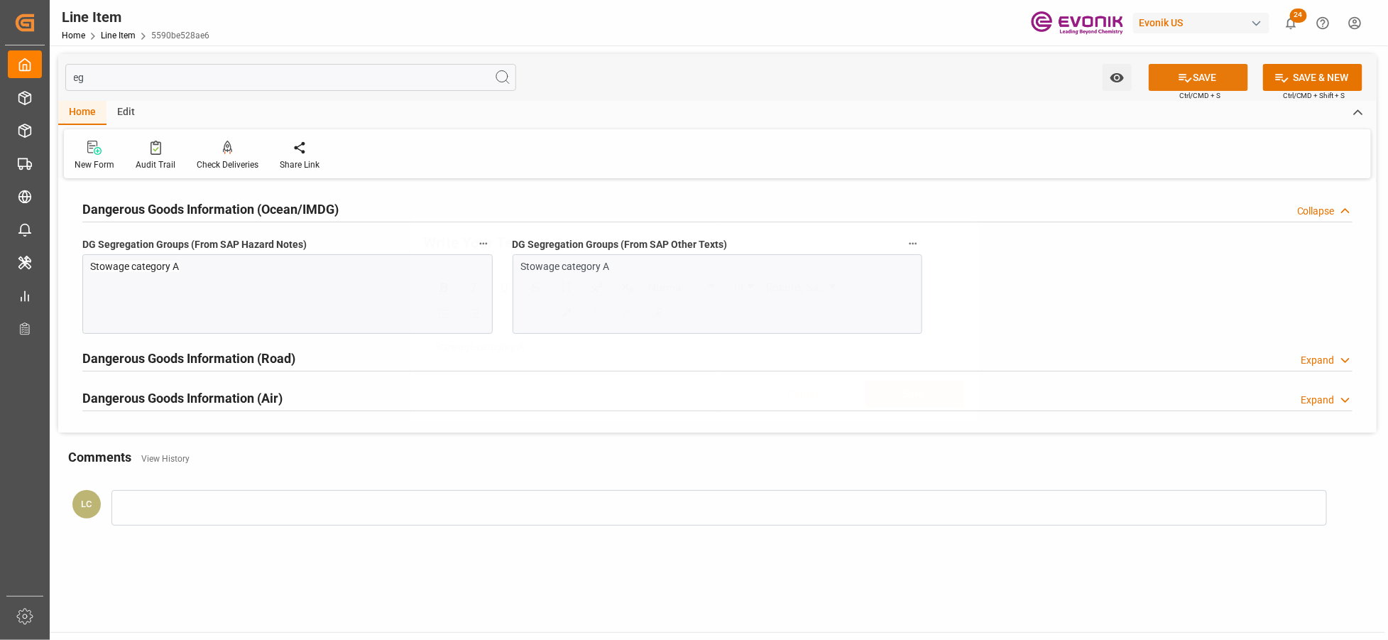
click at [1219, 75] on button "SAVE" at bounding box center [1198, 77] width 99 height 27
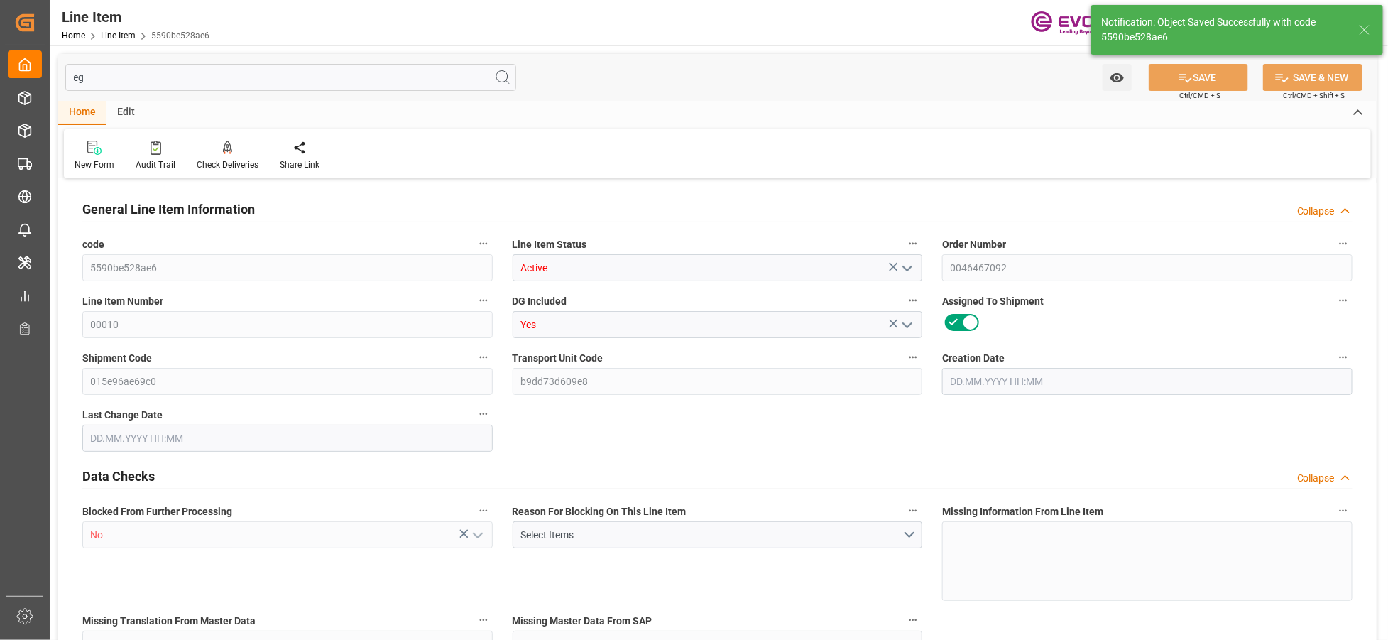
type input "1"
type input "402.598"
type input "386"
type input "0.5782"
type input "2"
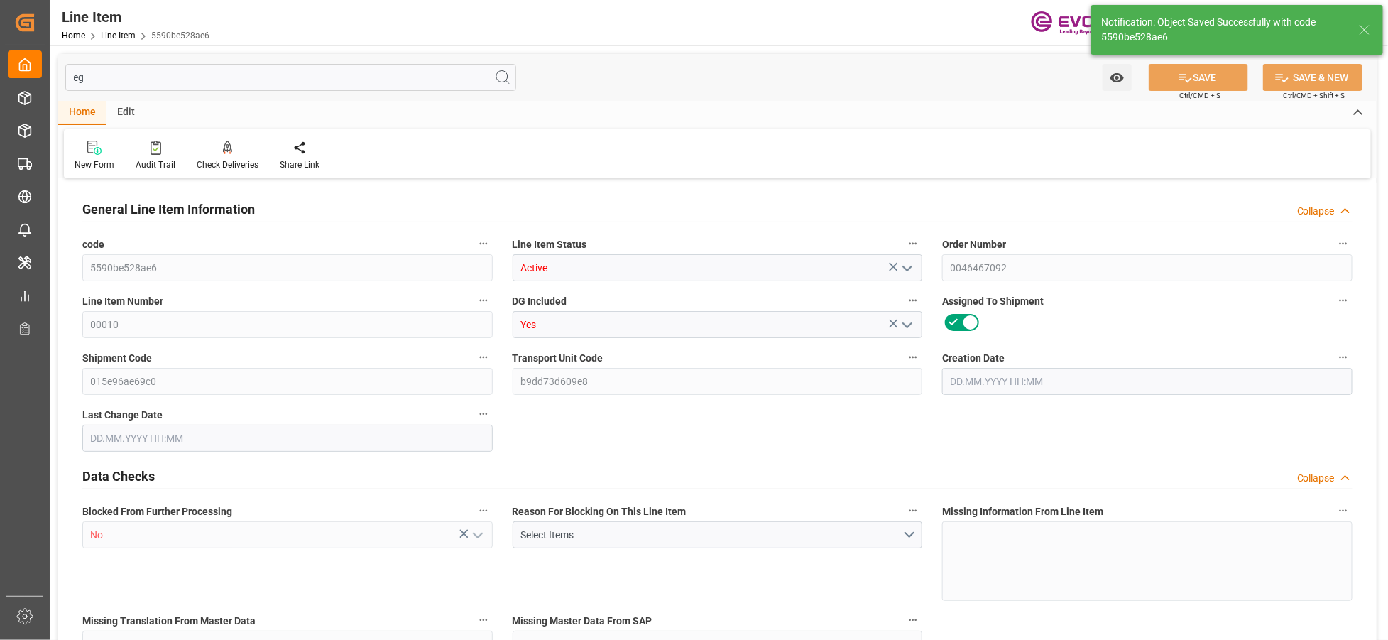
type input "1246.78"
type input "2"
type input "386"
type input "402.598"
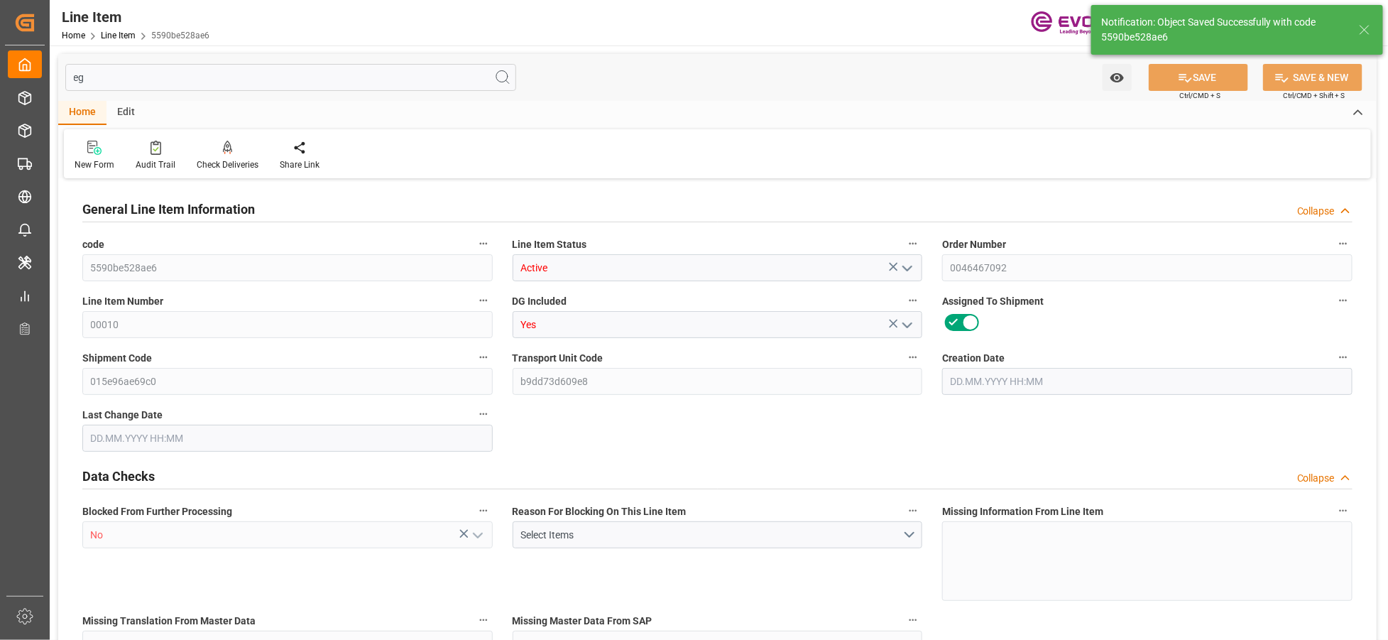
type input "427.598"
type input "386"
type input "0.5782"
type input "578.228"
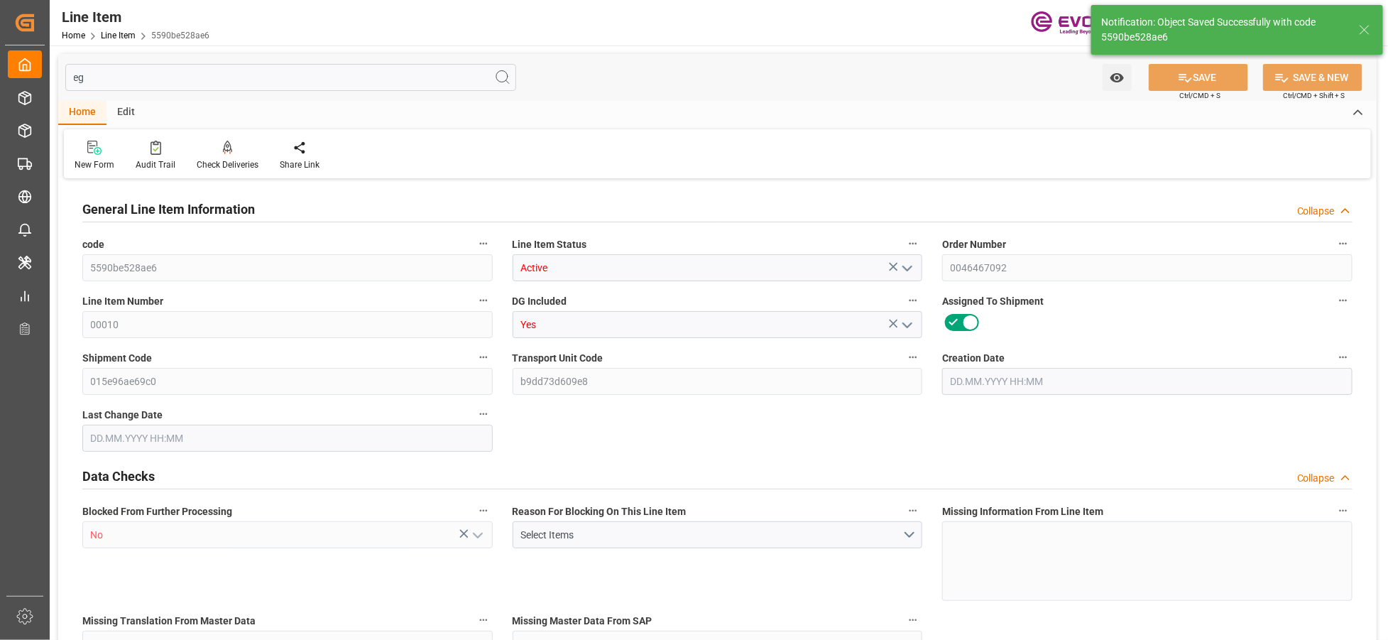
type input "0"
type input "13.10.2025 14:05"
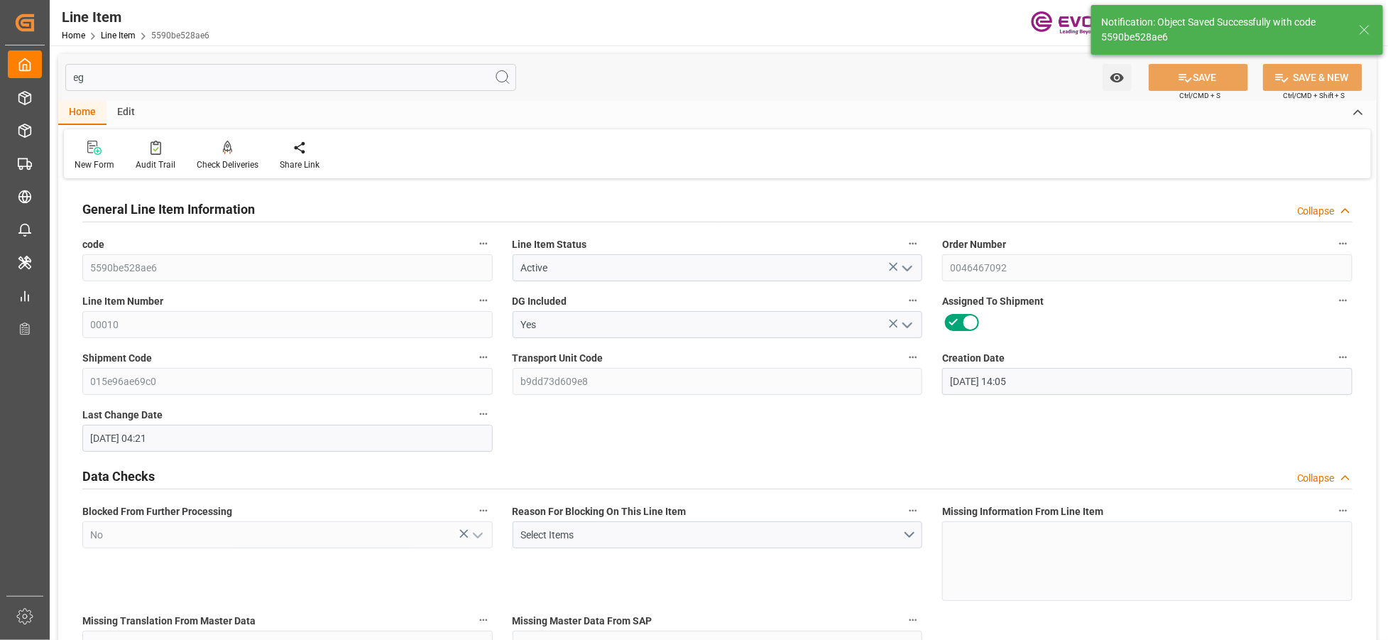
type input "14.10.2025 04:21"
type input "09.12.2025"
type input "20.10.2025"
type input "13.10.2025"
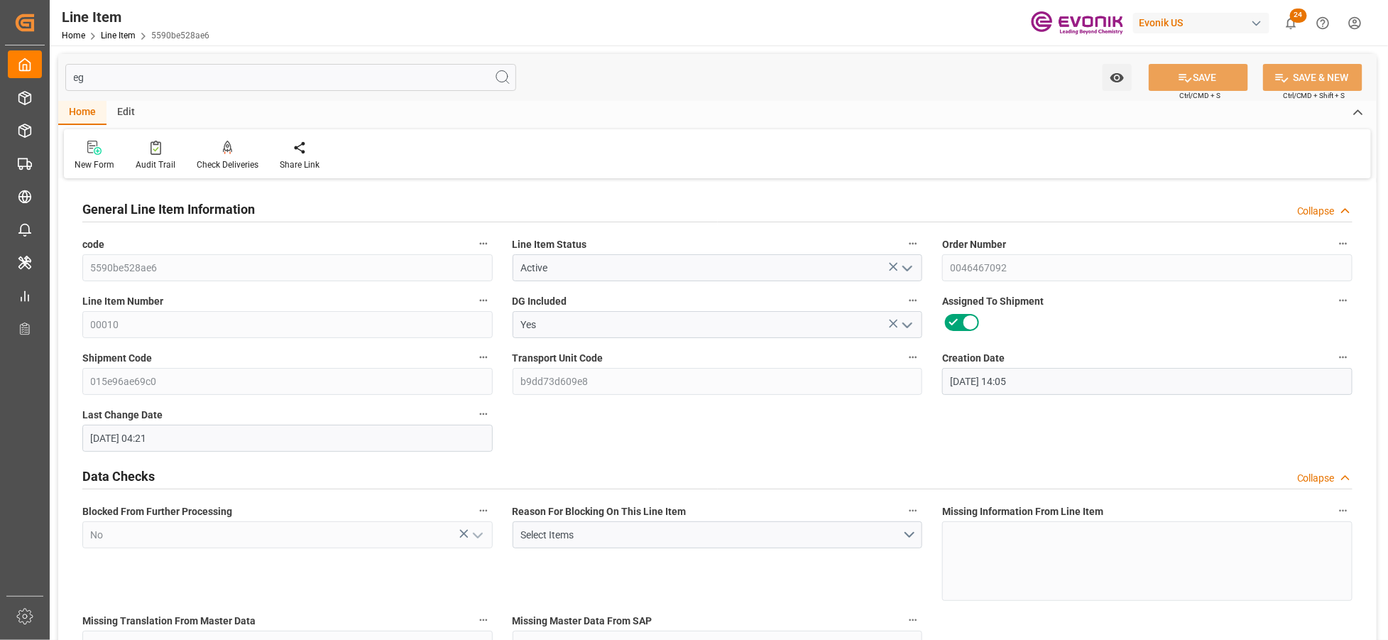
click at [227, 80] on input "eg" at bounding box center [290, 77] width 451 height 27
type input "e"
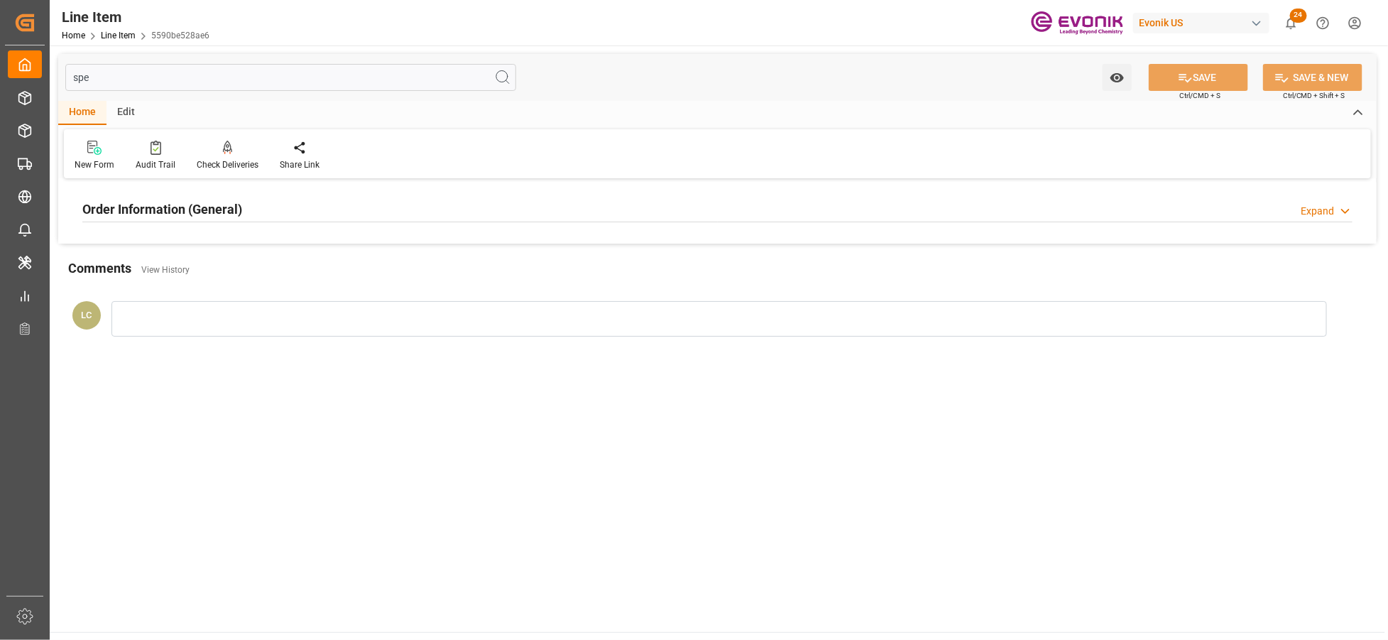
type input "spe"
click at [295, 208] on div "Order Information (General) Expand" at bounding box center [717, 208] width 1271 height 27
click at [273, 256] on div at bounding box center [287, 294] width 410 height 80
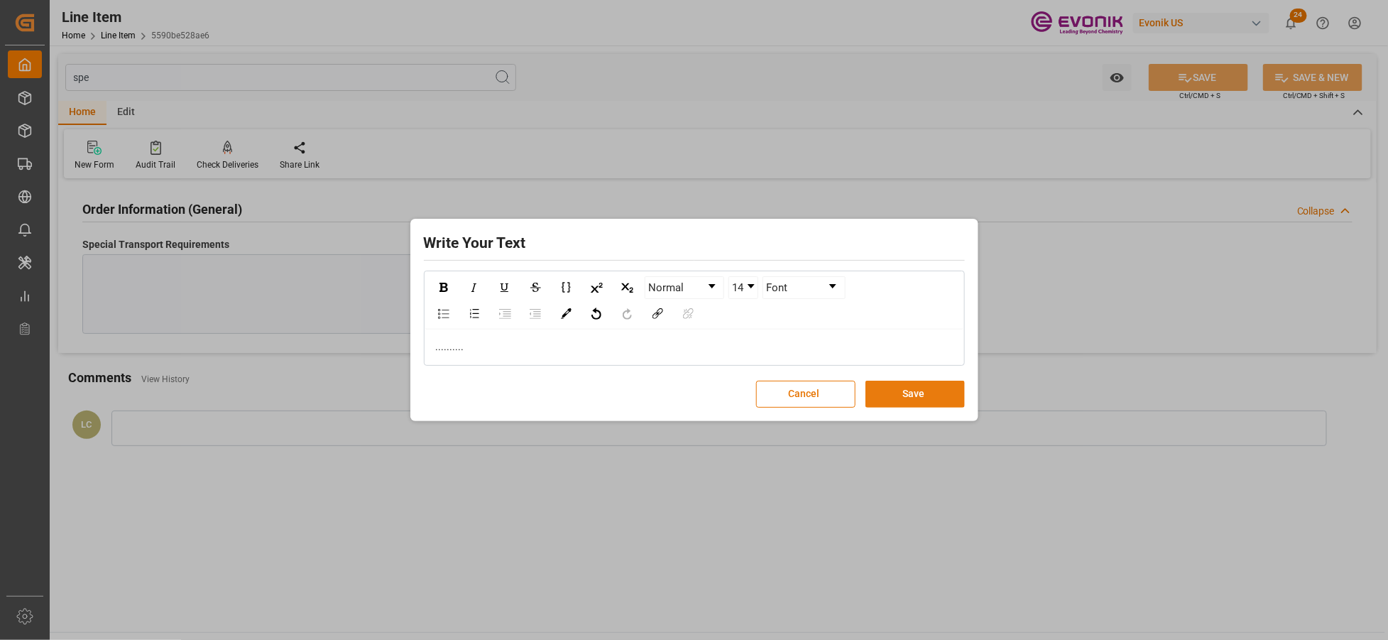
click at [926, 392] on button "Save" at bounding box center [915, 394] width 99 height 27
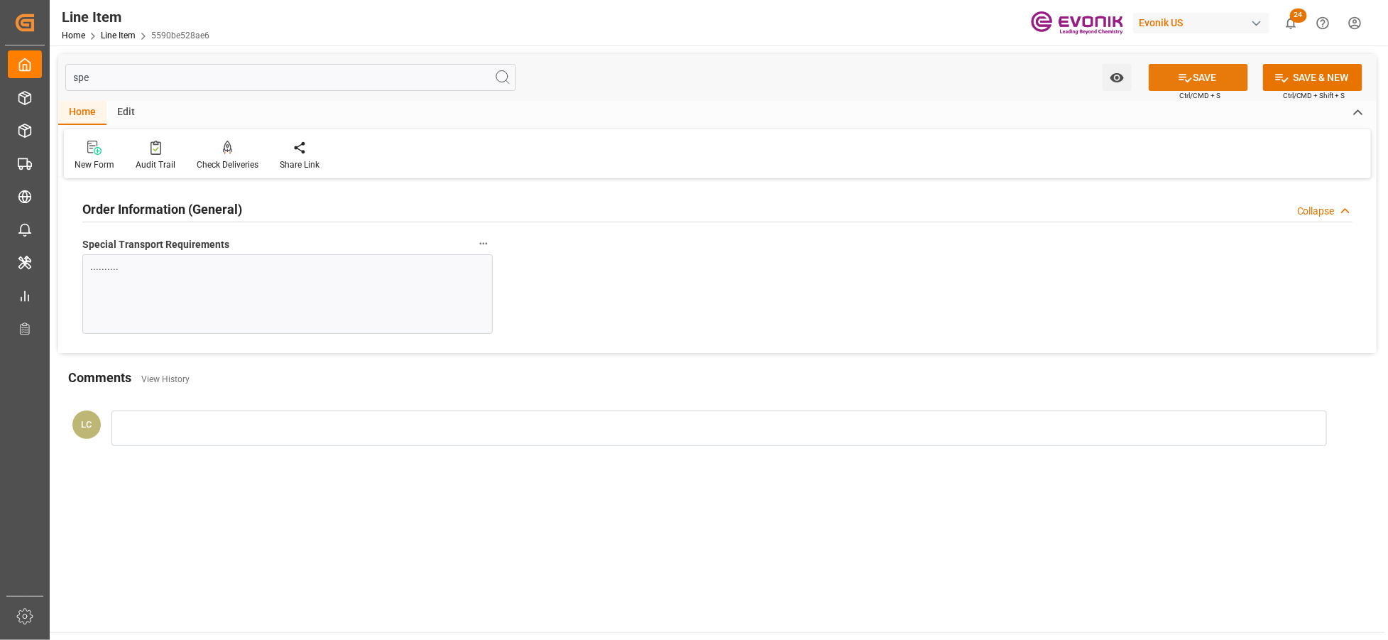
click at [1239, 72] on button "SAVE" at bounding box center [1198, 77] width 99 height 27
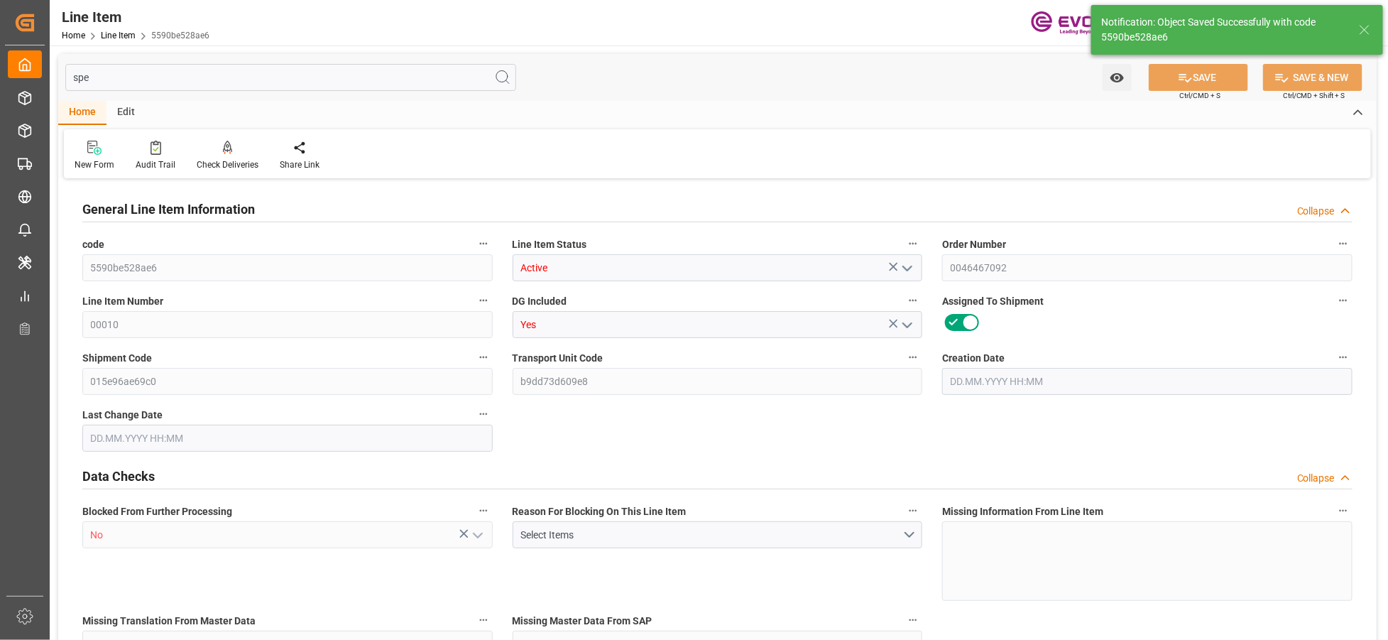
type input "1"
type input "402.598"
type input "386"
type input "0.5782"
type input "2"
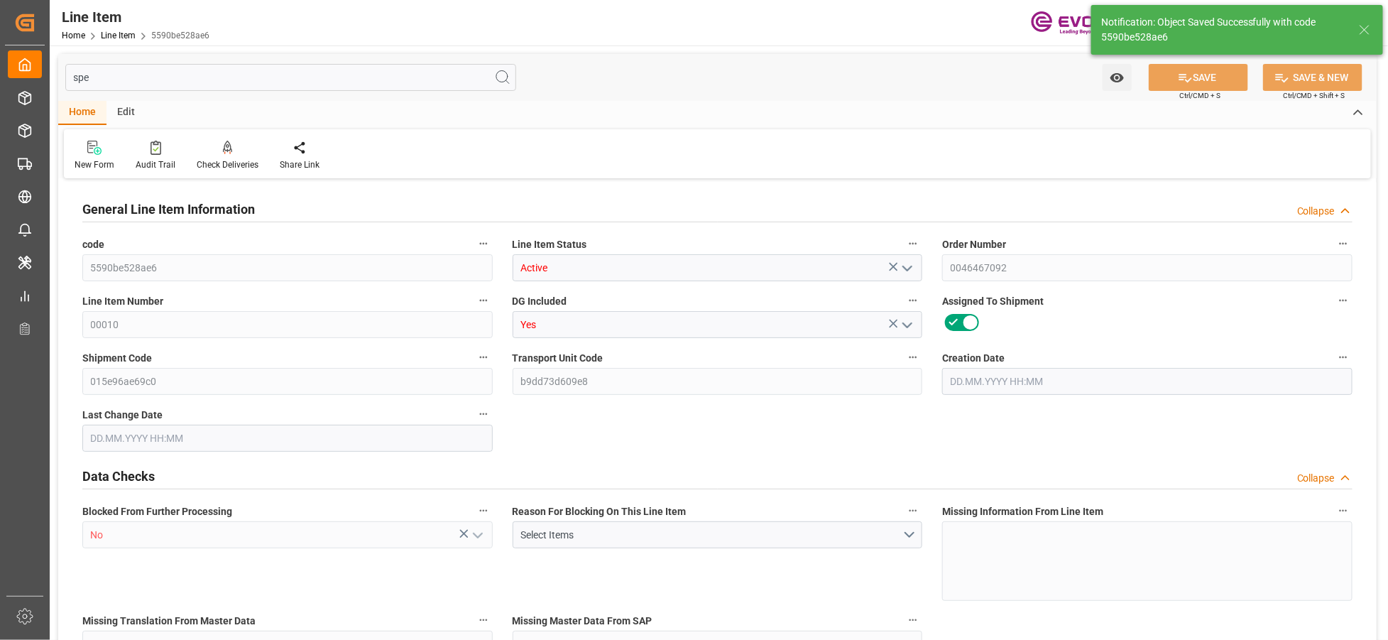
type input "1246.78"
type input "2"
type input "386"
type input "402.598"
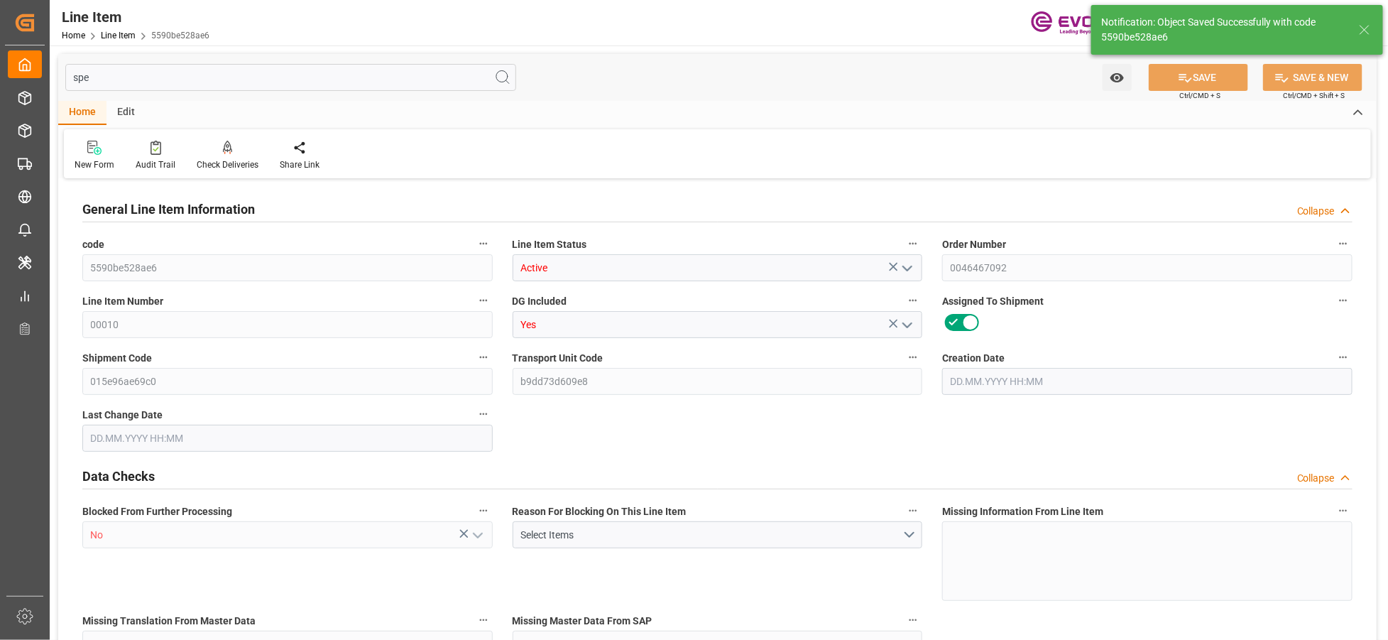
type input "427.598"
type input "386"
type input "0.5782"
type input "578.228"
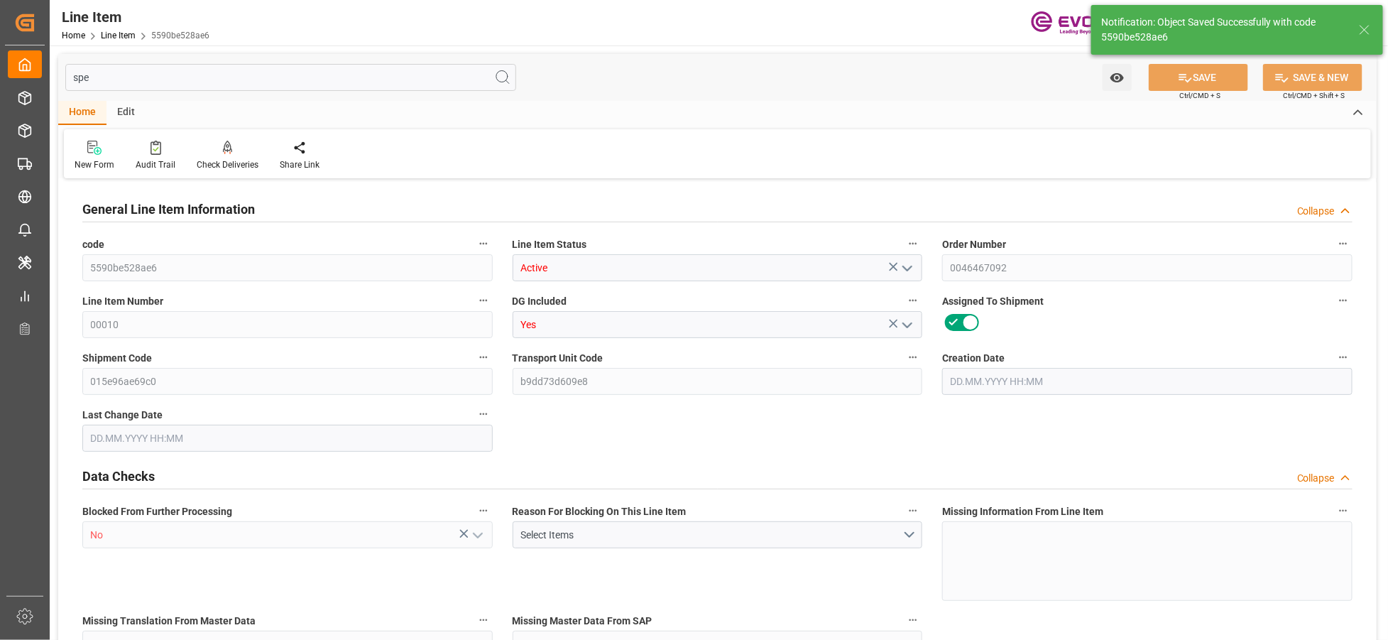
type input "0"
type input "13.10.2025 14:05"
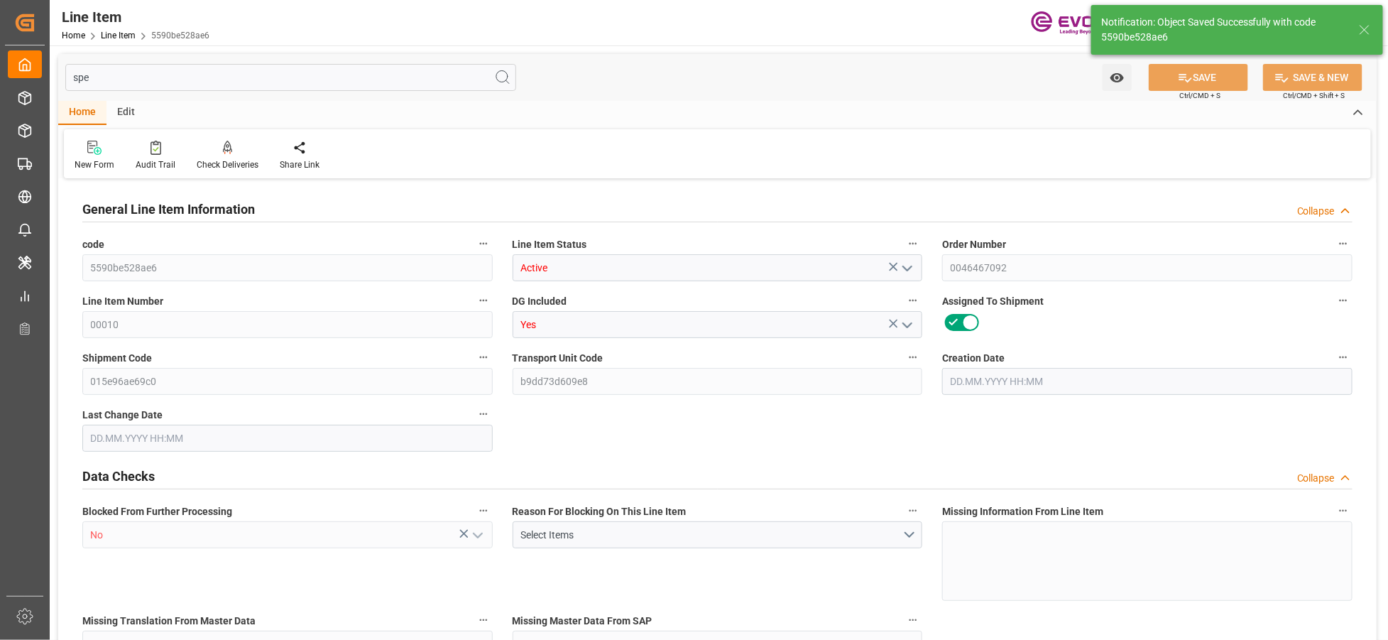
type input "14.10.2025 04:21"
type input "09.12.2025"
type input "20.10.2025"
type input "13.10.2025"
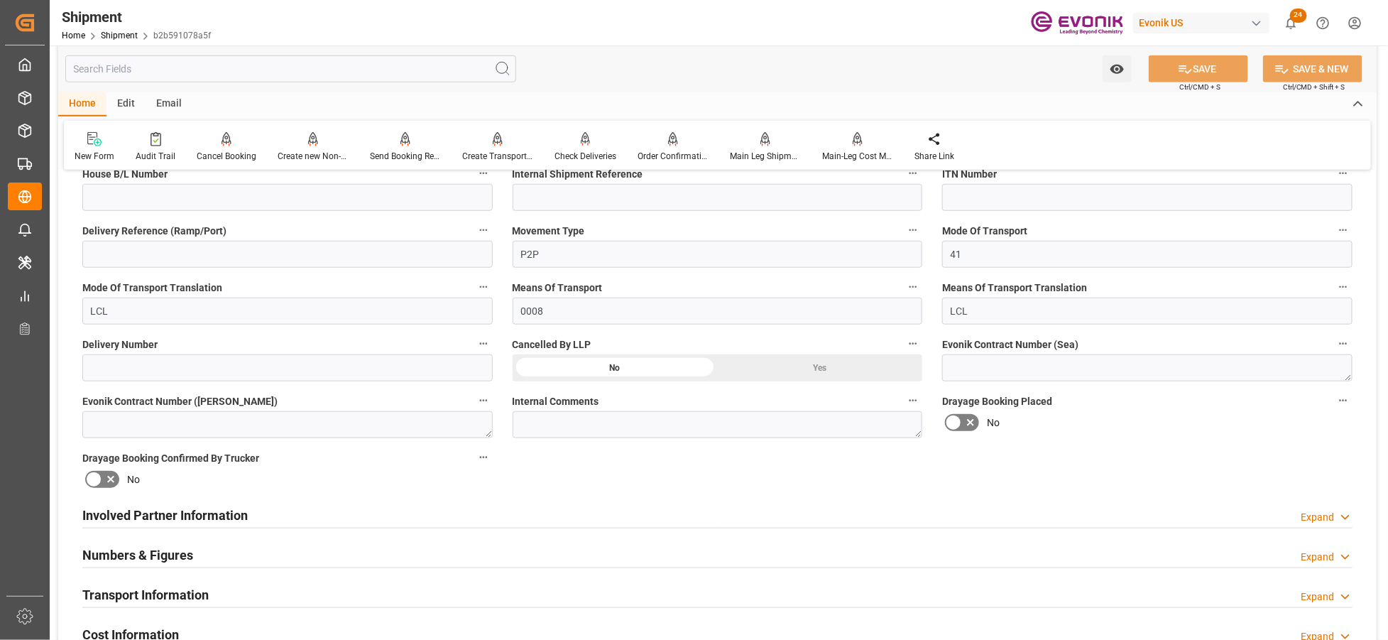
scroll to position [631, 0]
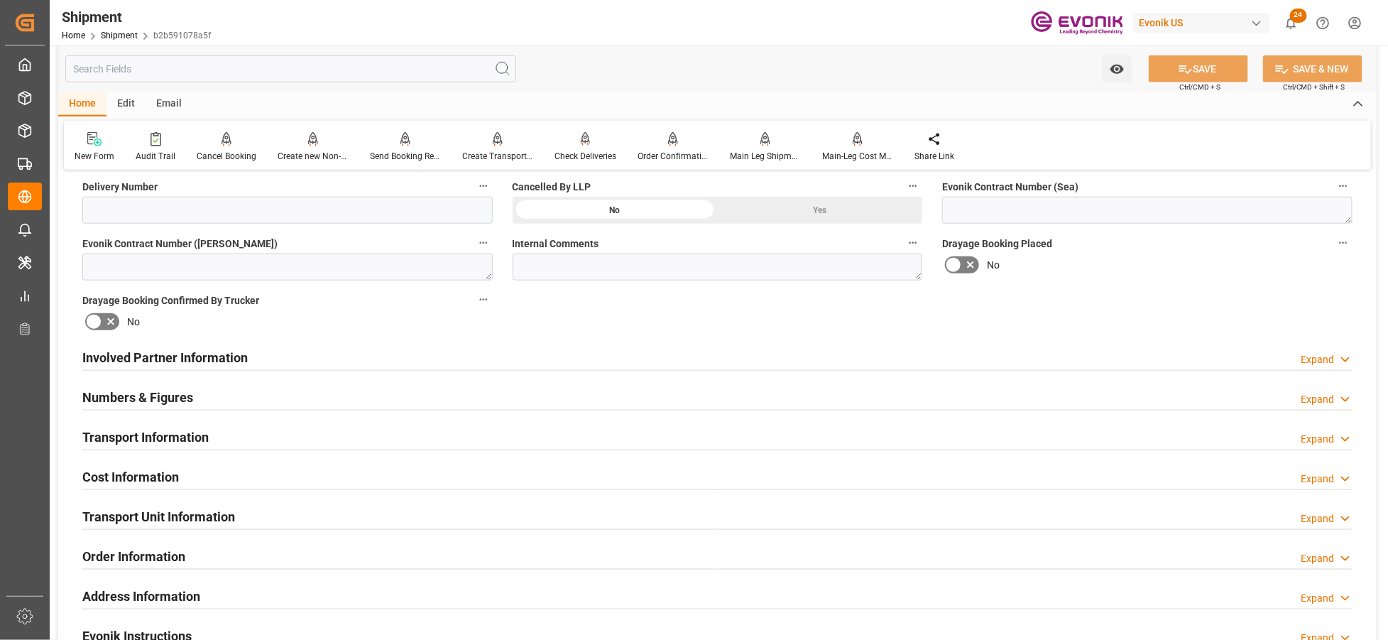
click at [526, 394] on div "Numbers & Figures Expand" at bounding box center [717, 396] width 1271 height 27
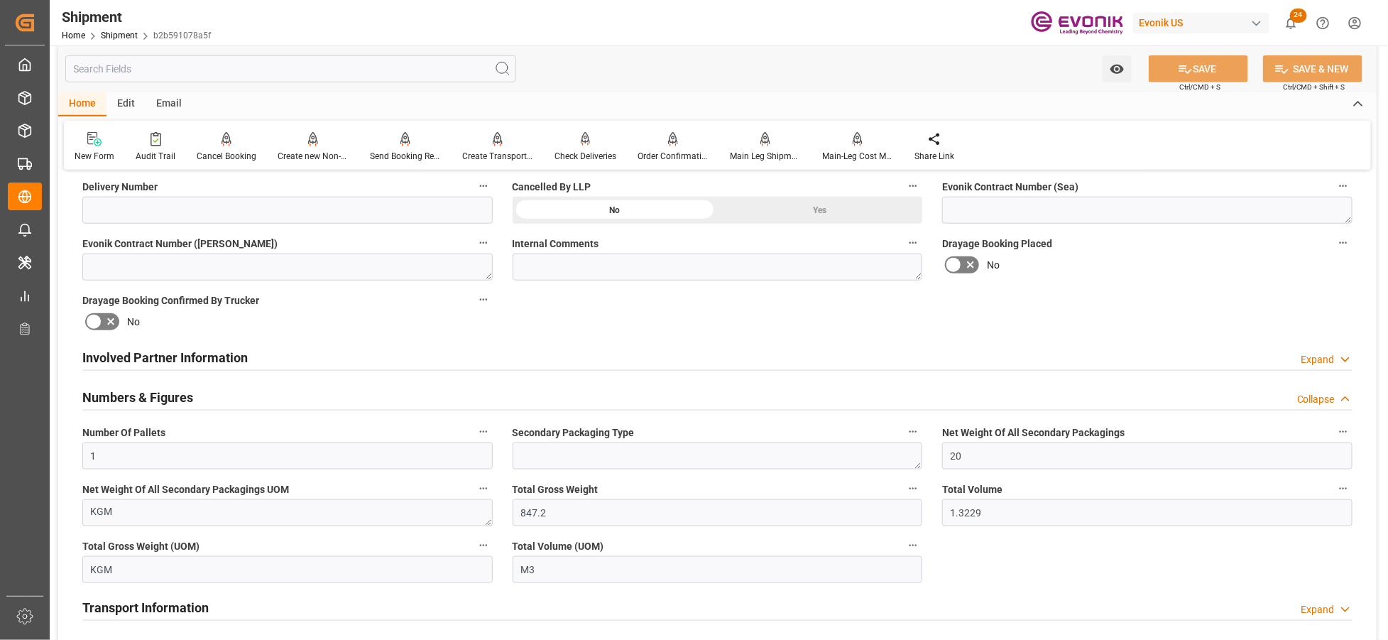
click at [535, 394] on div "Numbers & Figures Collapse" at bounding box center [717, 396] width 1271 height 27
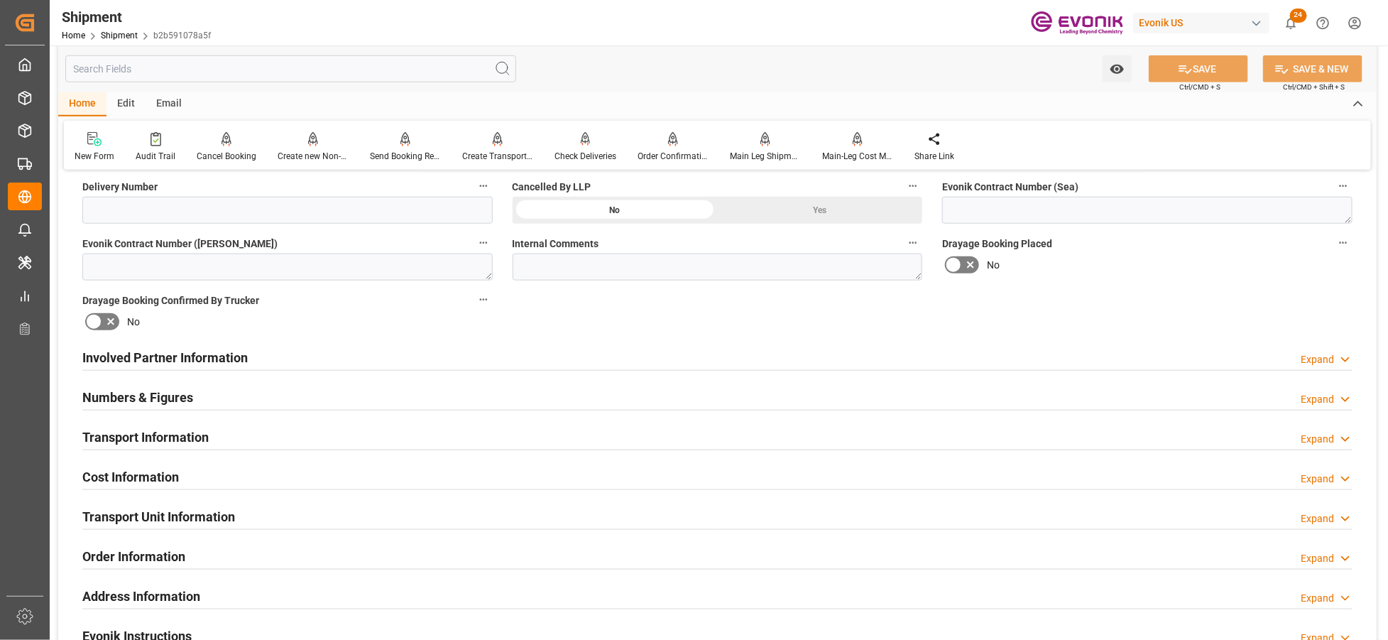
click at [549, 396] on div "Numbers & Figures Expand" at bounding box center [717, 396] width 1271 height 27
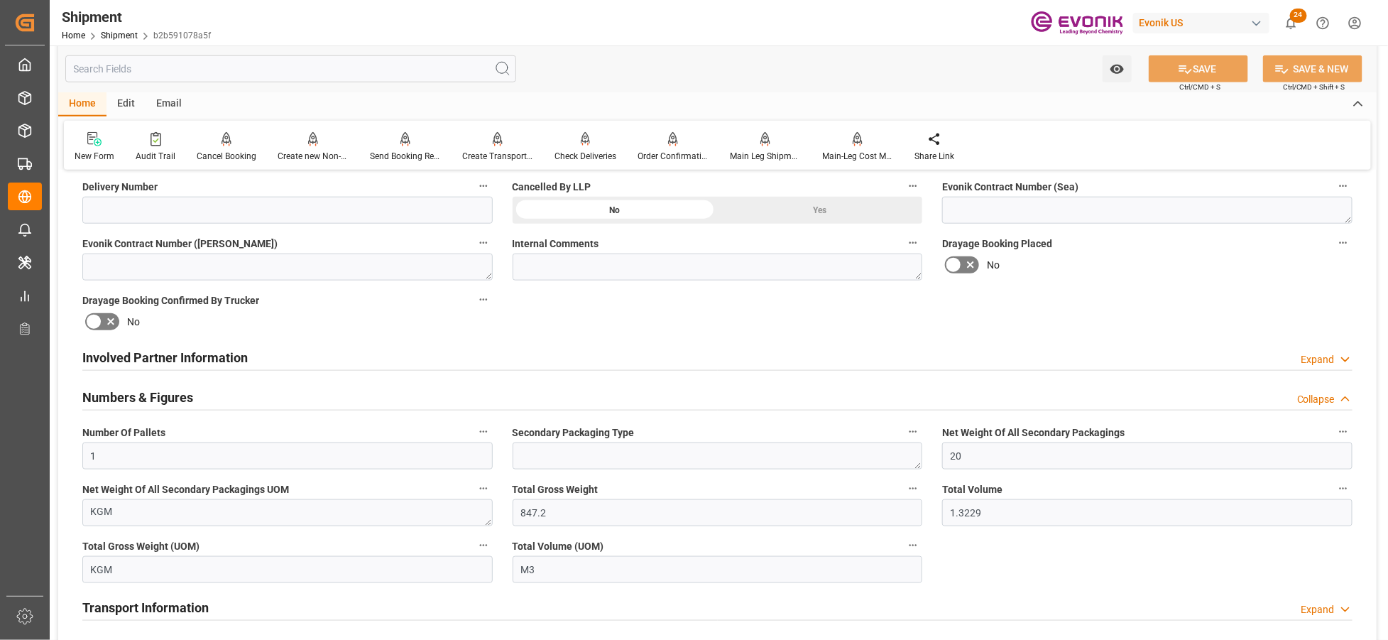
scroll to position [789, 0]
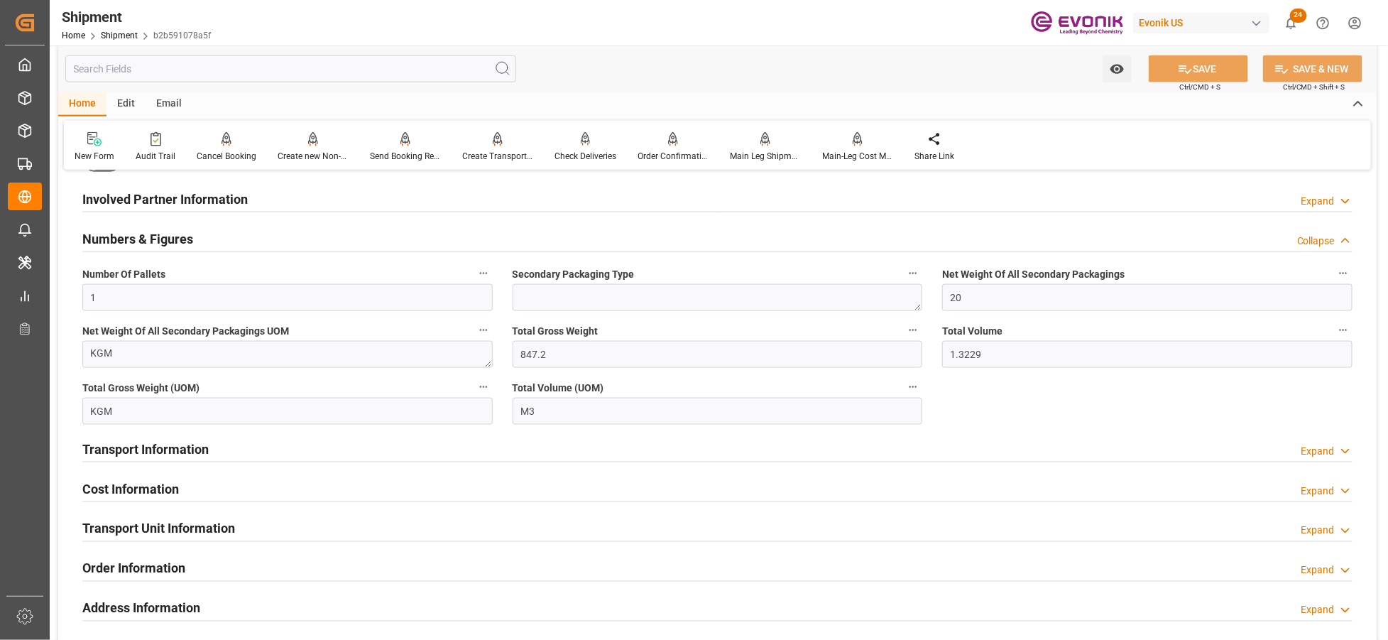
drag, startPoint x: 524, startPoint y: 202, endPoint x: 630, endPoint y: 249, distance: 115.7
click at [524, 202] on div "Involved Partner Information Expand" at bounding box center [717, 198] width 1271 height 27
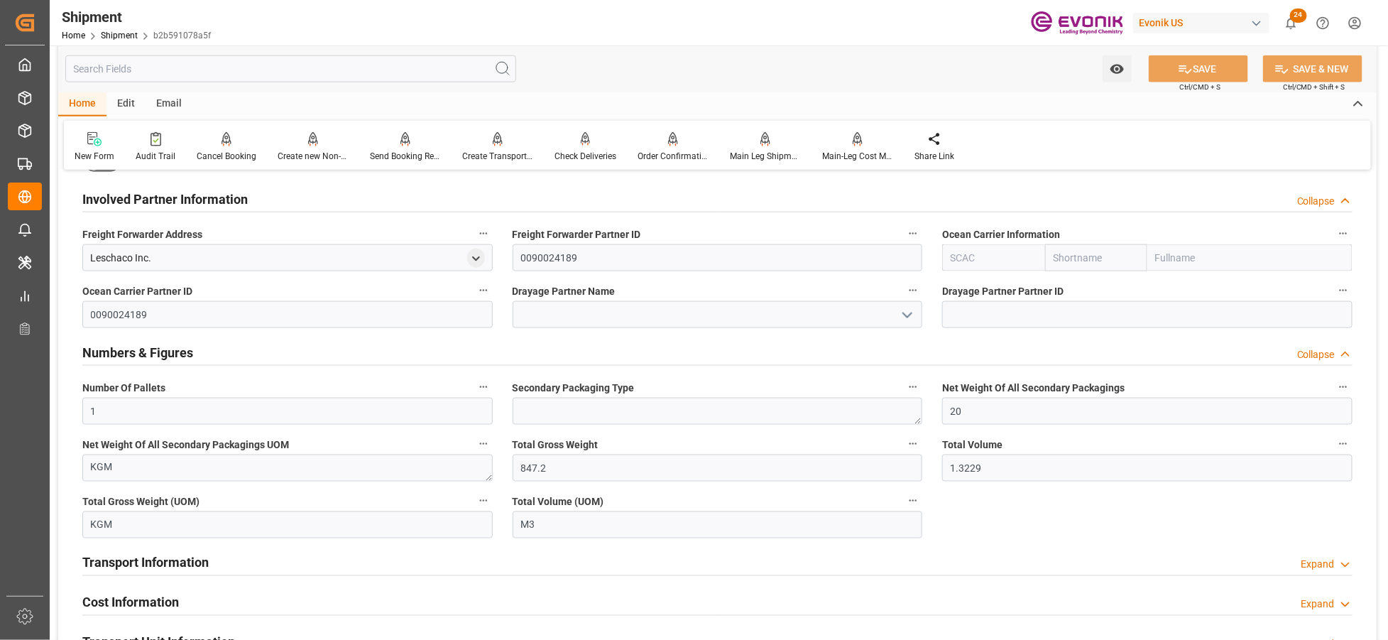
click at [991, 261] on input "text" at bounding box center [993, 257] width 102 height 27
click at [967, 286] on b "ALRB" at bounding box center [964, 288] width 25 height 11
type input "ALRB"
type input "AC Containerline"
type input "AC Containerline GmbH"
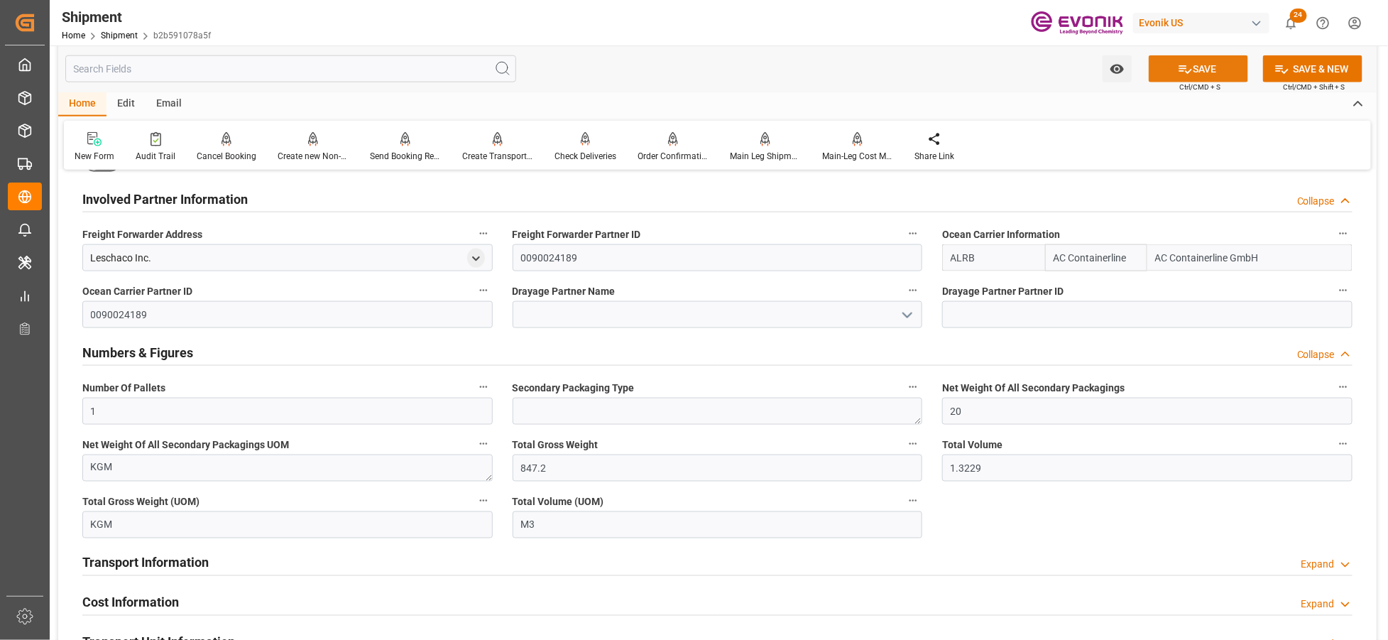
type input "ALRB"
click at [1204, 73] on button "SAVE" at bounding box center [1198, 68] width 99 height 27
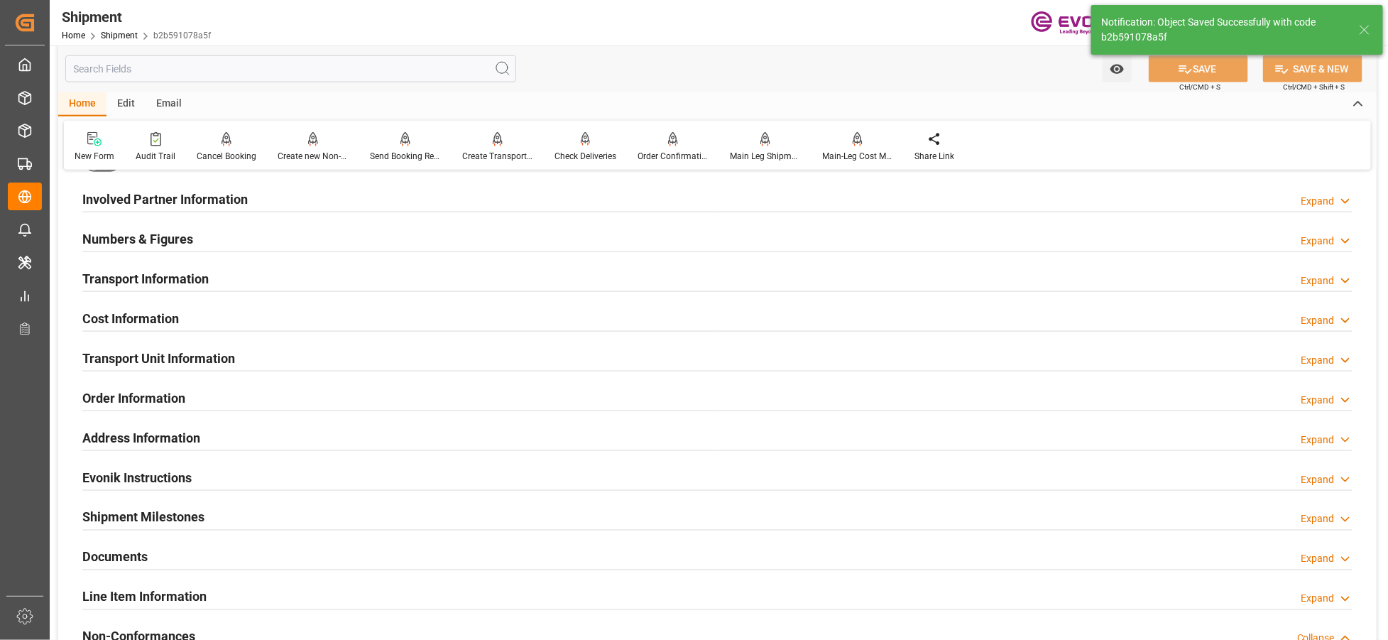
click at [479, 195] on div "Involved Partner Information Expand" at bounding box center [717, 198] width 1271 height 27
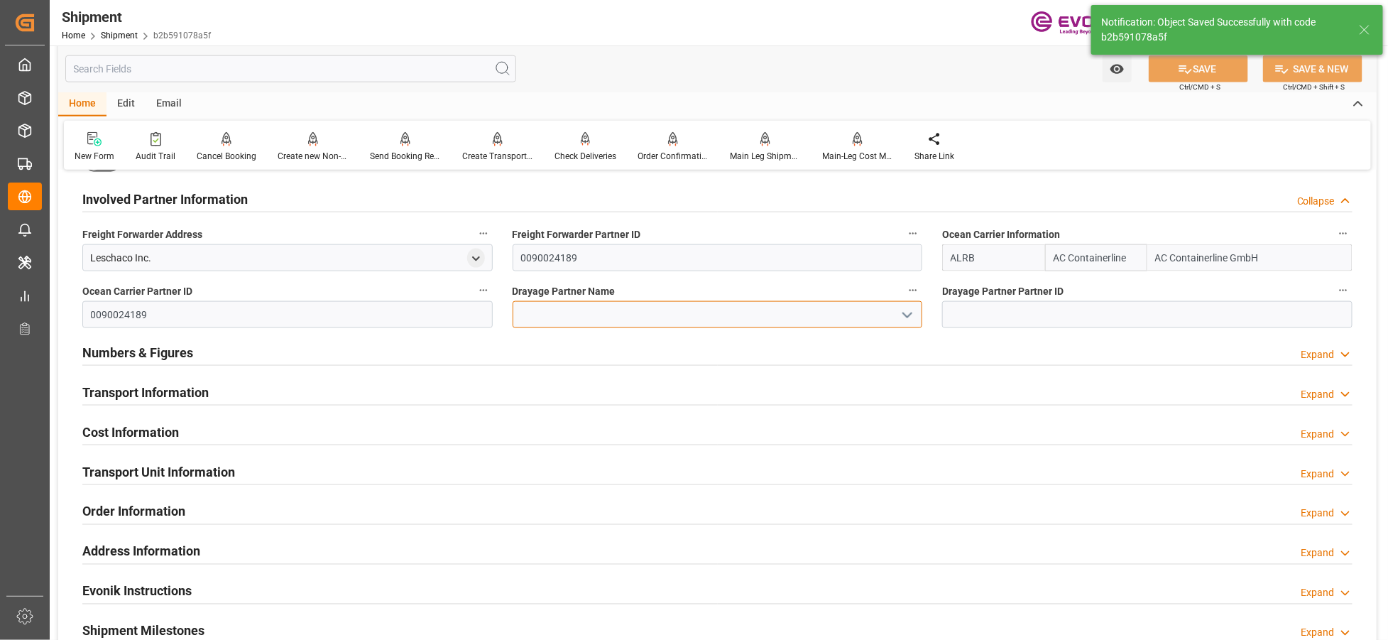
click at [612, 312] on input at bounding box center [718, 314] width 410 height 27
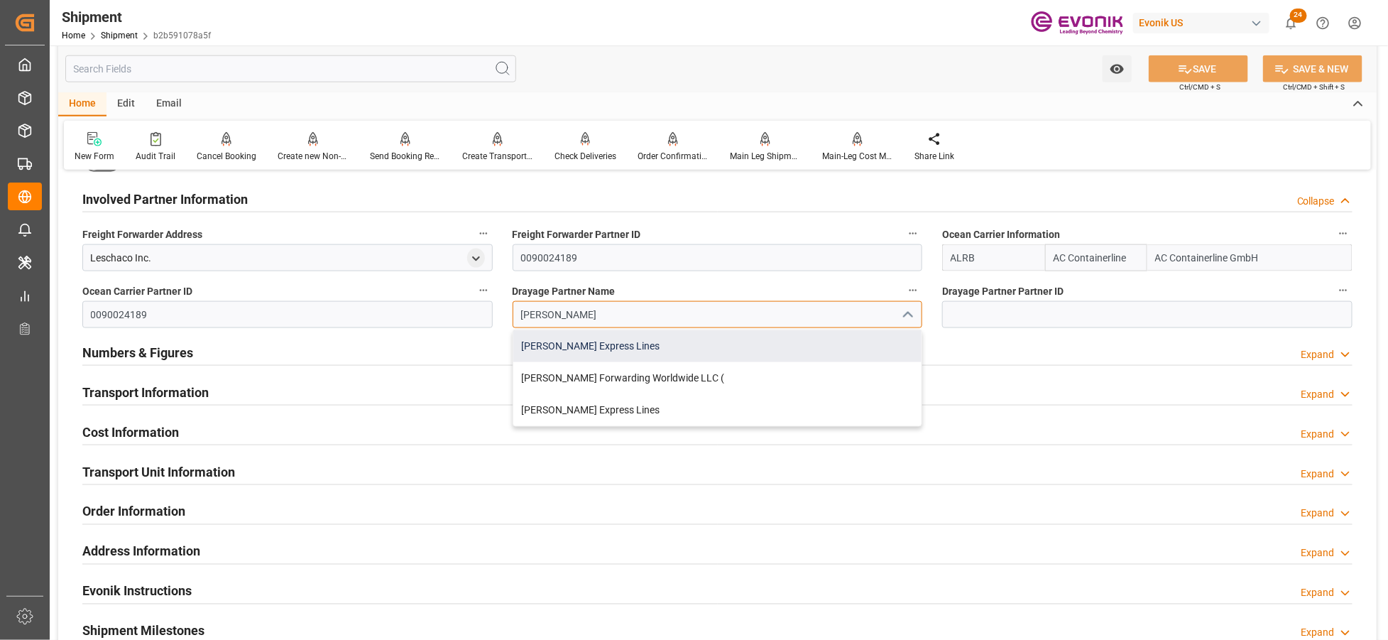
click at [615, 344] on div "Estes Express Lines" at bounding box center [717, 346] width 409 height 32
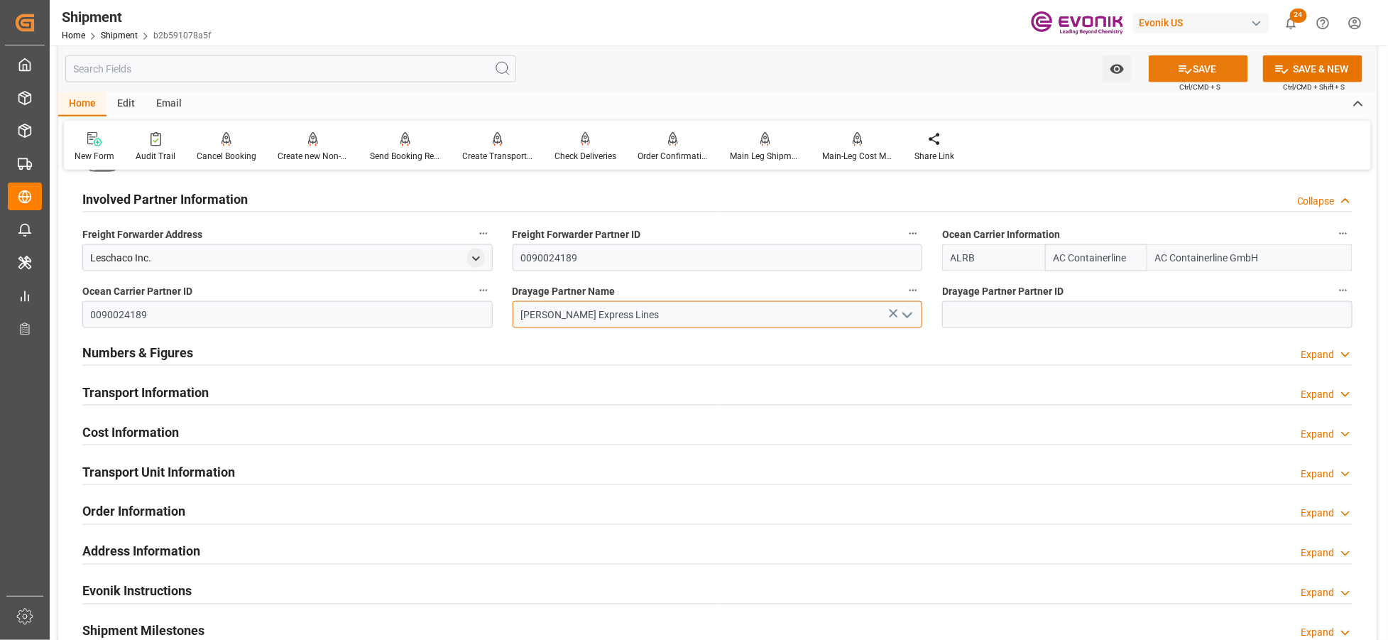
type input "Estes Express Lines"
click at [1204, 70] on button "SAVE" at bounding box center [1198, 68] width 99 height 27
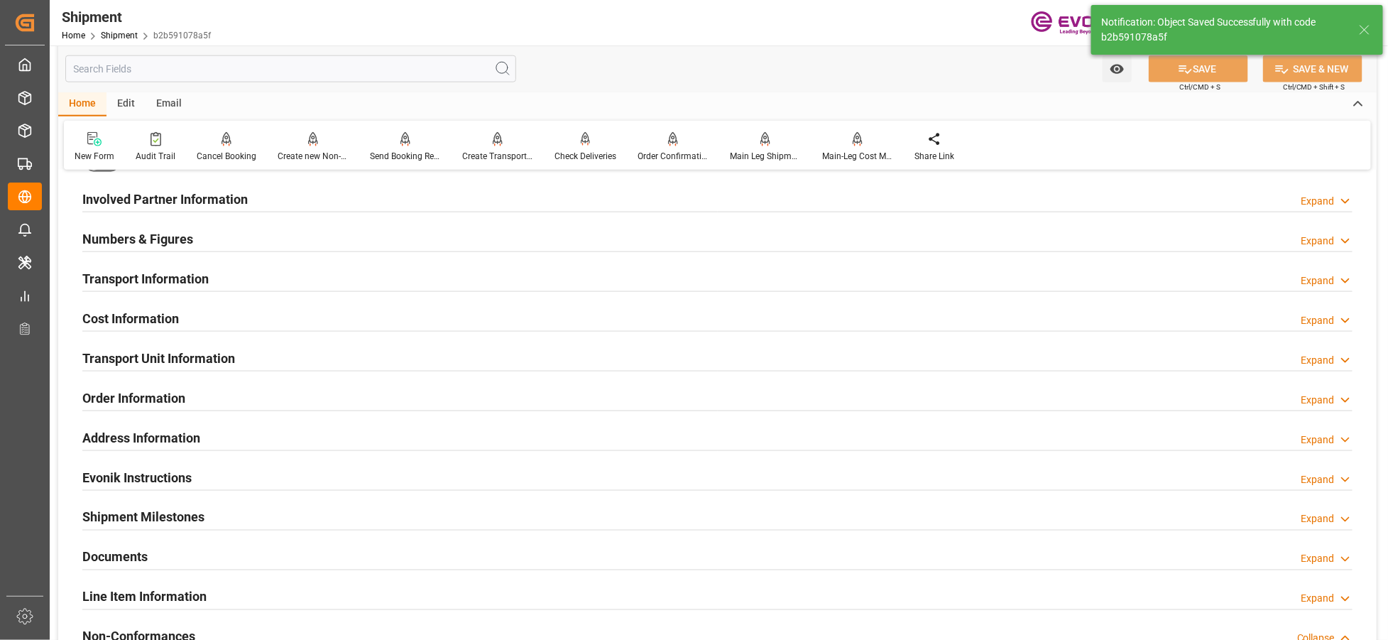
scroll to position [631, 0]
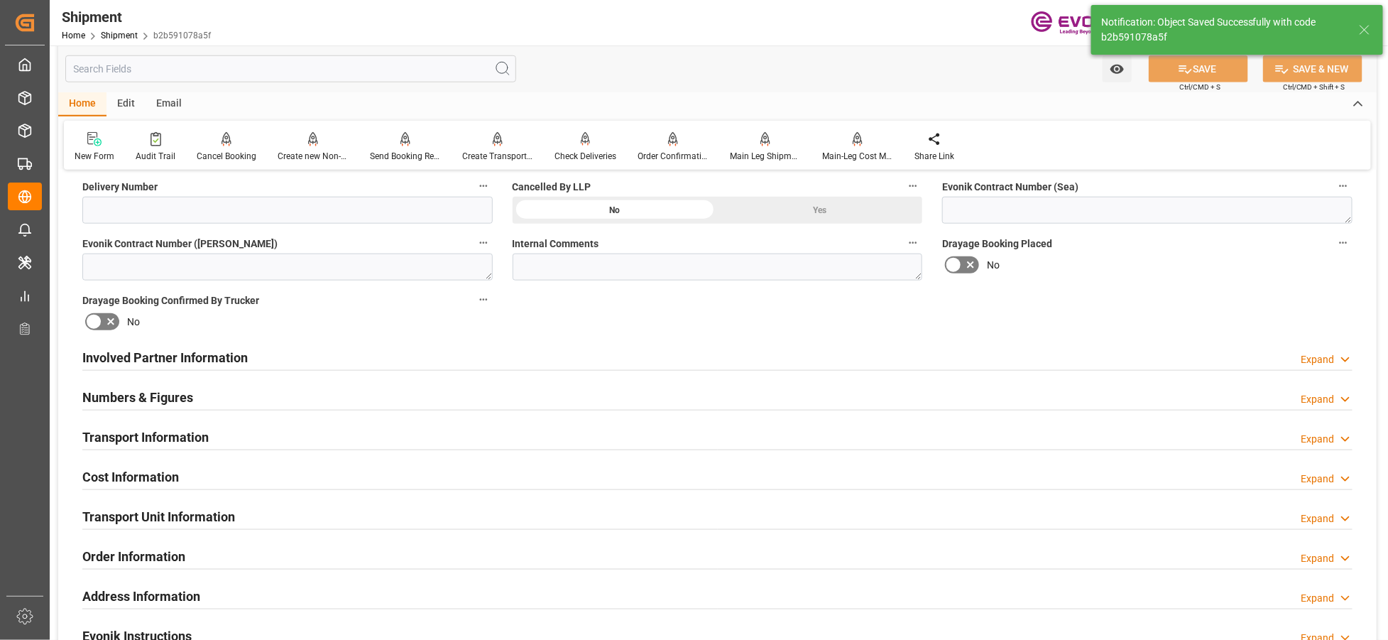
click at [507, 358] on div "Involved Partner Information Expand" at bounding box center [717, 356] width 1271 height 27
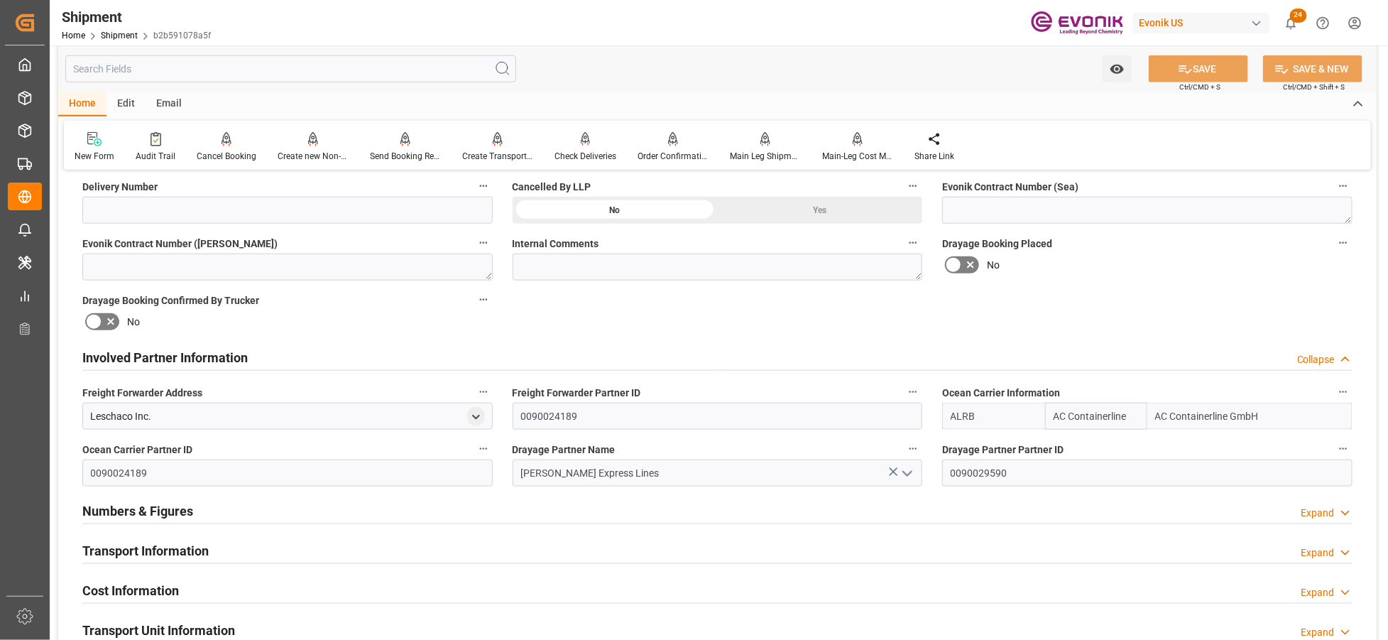
scroll to position [789, 0]
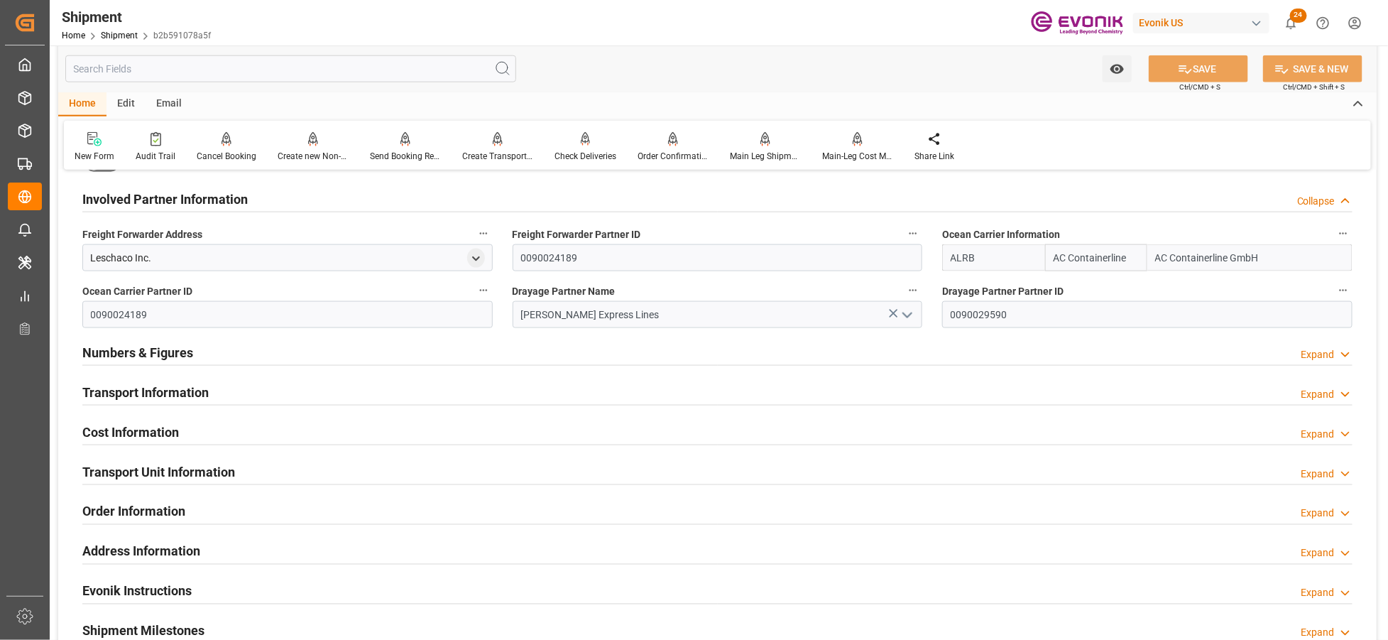
click at [540, 396] on div "Transport Information Expand" at bounding box center [717, 391] width 1271 height 27
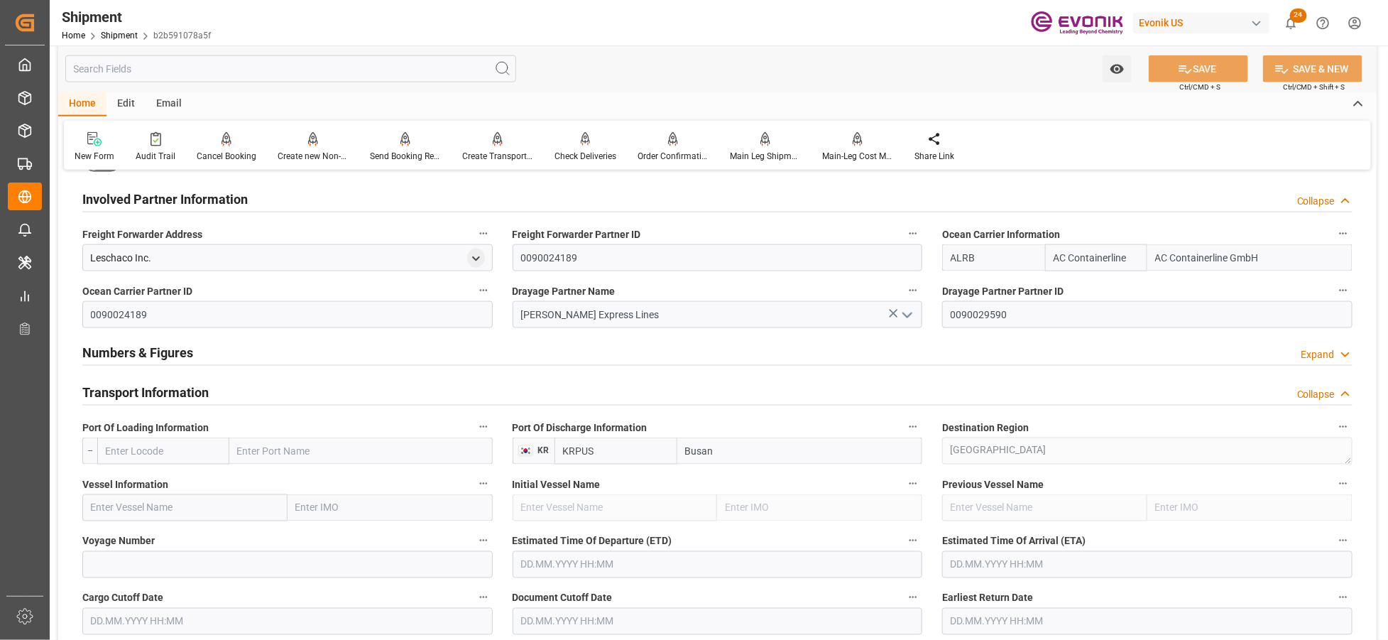
scroll to position [947, 0]
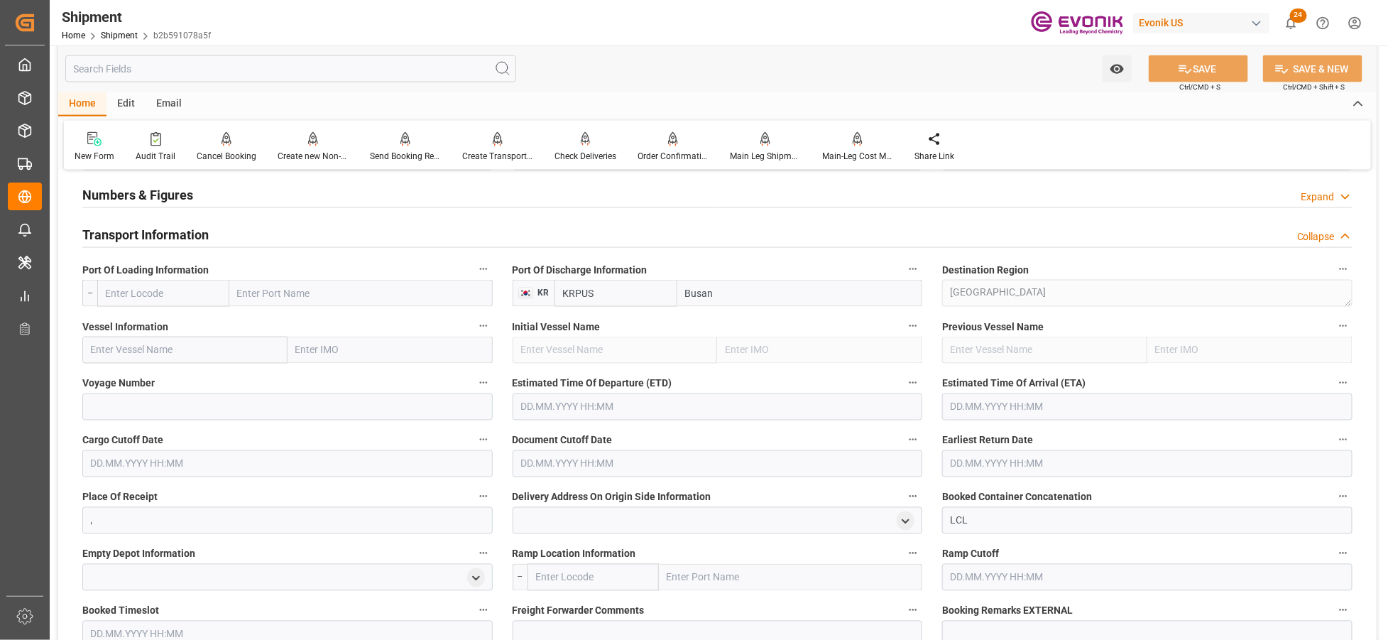
click at [180, 295] on input "text" at bounding box center [163, 293] width 132 height 27
click at [172, 289] on input "text" at bounding box center [163, 293] width 132 height 27
click at [183, 330] on div "USLGB - Long Beach" at bounding box center [163, 332] width 131 height 47
type input "USLGB"
type input "[GEOGRAPHIC_DATA]"
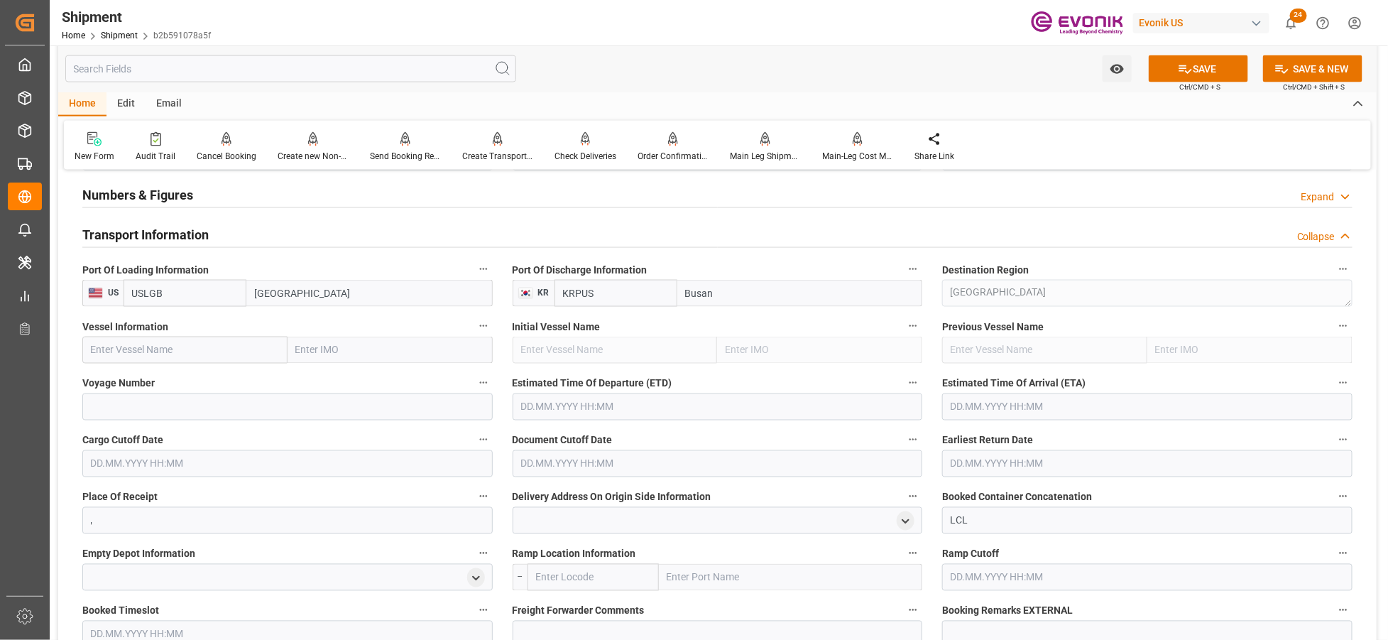
type input "USLGB"
click at [203, 353] on input "text" at bounding box center [184, 350] width 205 height 27
paste input "HMM HANBADA / 017W"
click at [168, 349] on input "HMM HANBADA / 017W" at bounding box center [184, 350] width 205 height 27
click at [170, 349] on input "HMM HANBADA / 017W" at bounding box center [184, 350] width 205 height 27
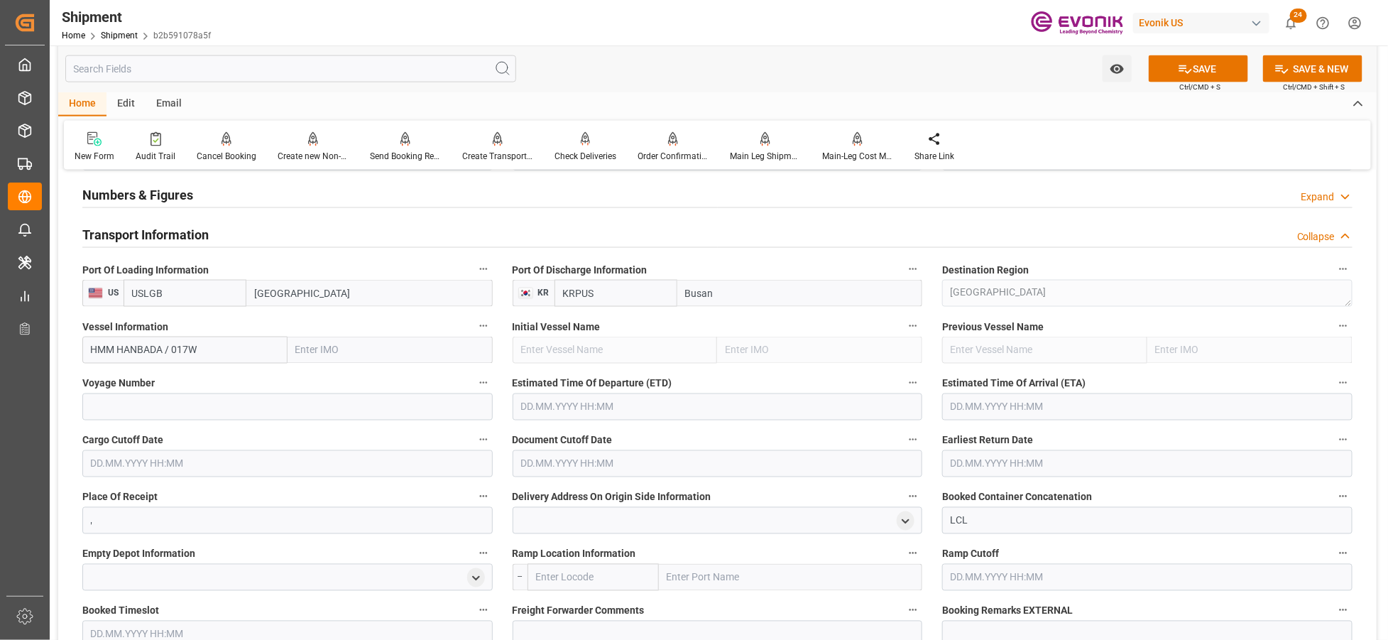
click at [183, 349] on input "HMM HANBADA / 017W" at bounding box center [184, 350] width 205 height 27
click at [189, 347] on input "HMM HANBADA / 017W" at bounding box center [184, 350] width 205 height 27
click at [192, 348] on input "HMM HANBADA / 017W" at bounding box center [184, 350] width 205 height 27
click at [200, 384] on span "HMM HANBADA - 9869203" at bounding box center [149, 381] width 115 height 11
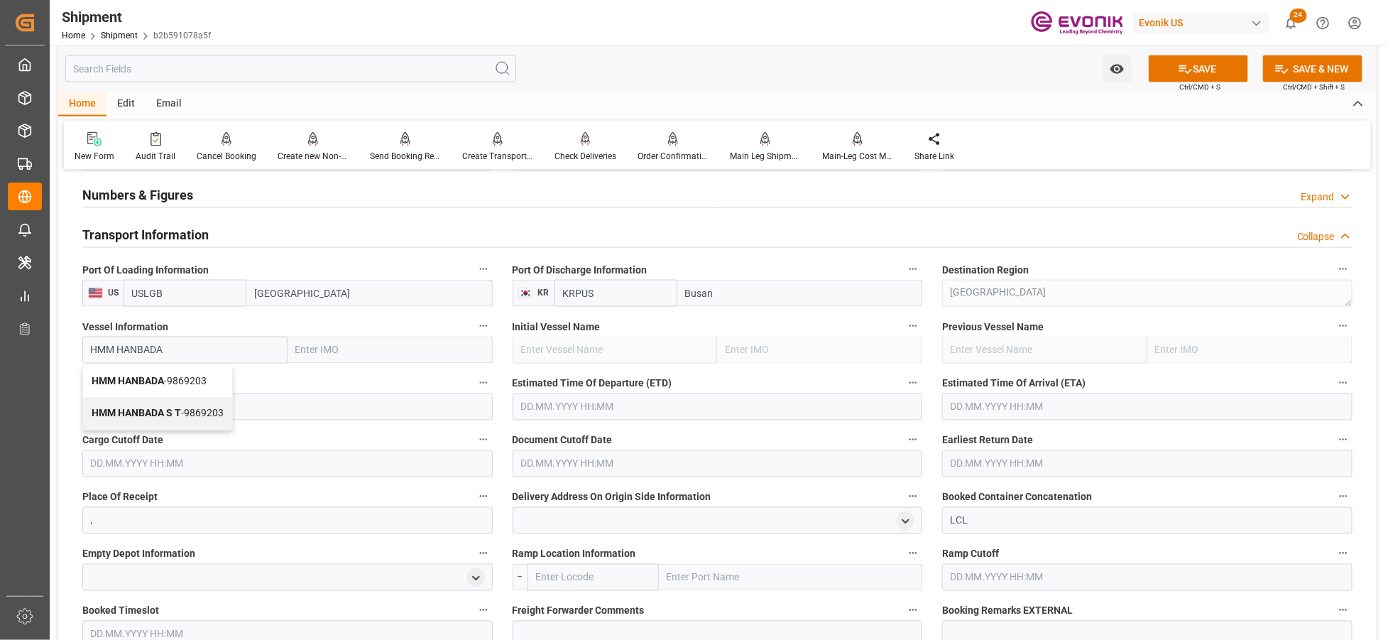
type input "HMM HANBADA"
type input "9869203"
type input "HMM HANBADA"
click at [249, 413] on input at bounding box center [287, 406] width 410 height 27
paste input "017W"
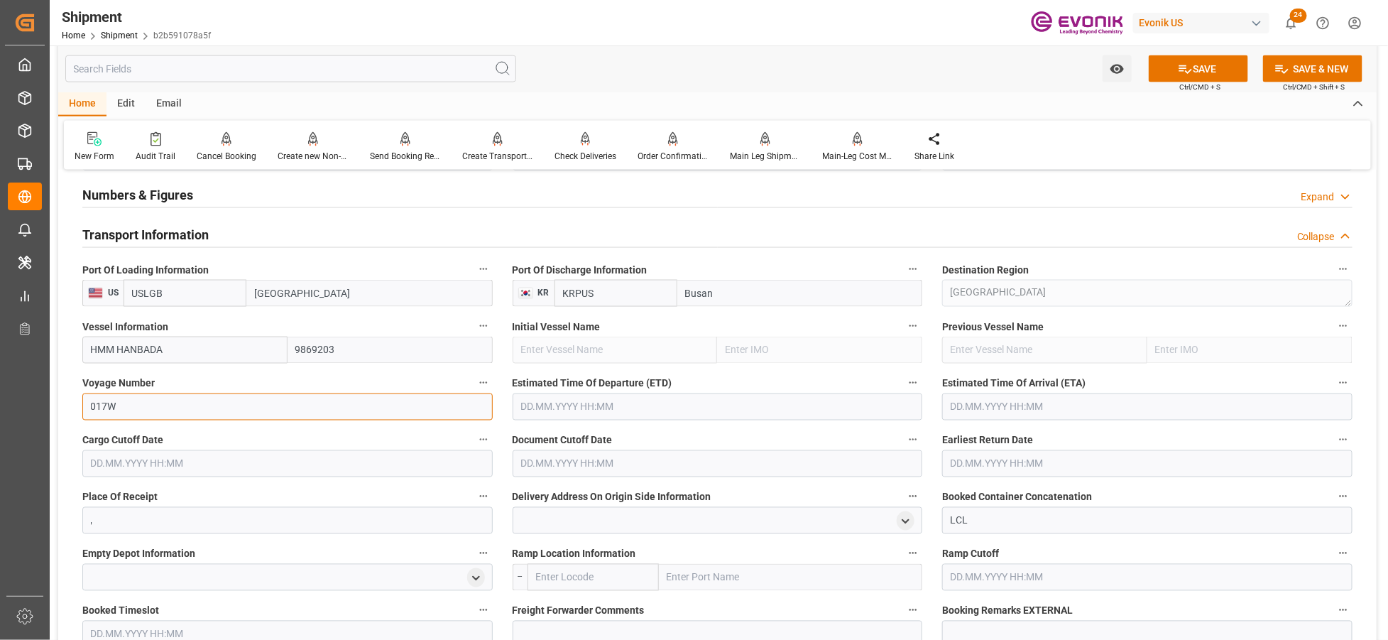
type input "017W"
click at [556, 413] on input "text" at bounding box center [718, 406] width 410 height 27
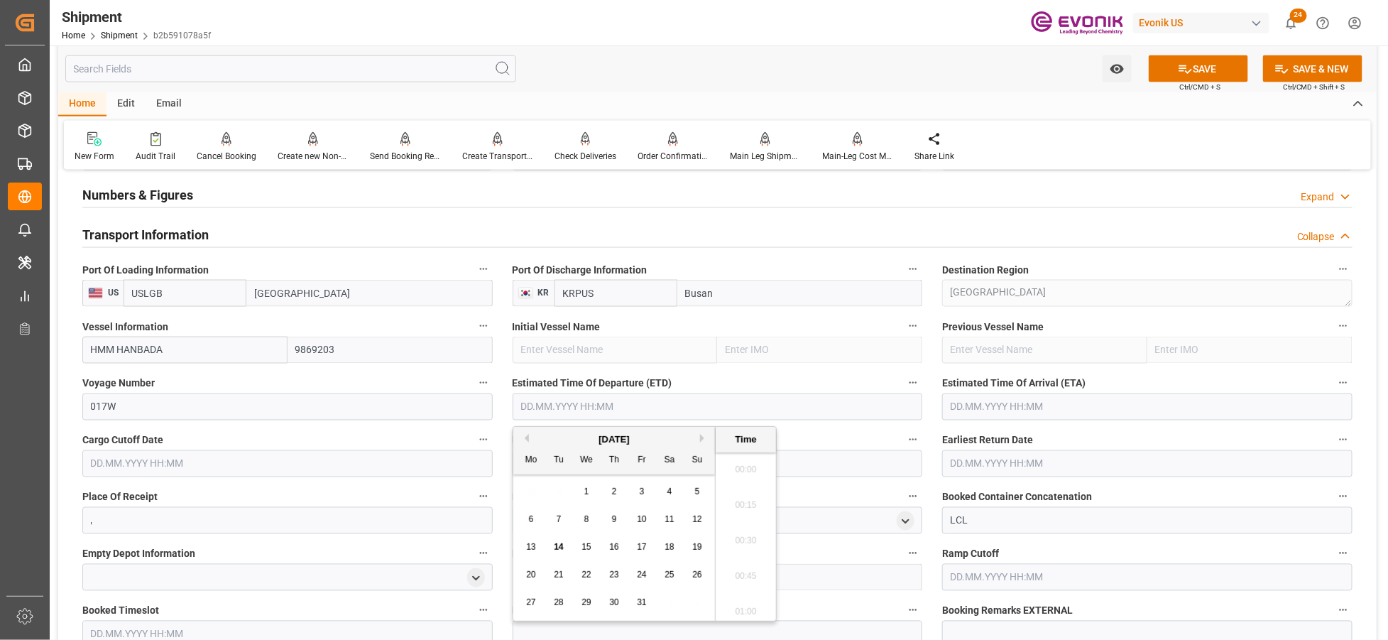
scroll to position [4, 0]
click at [701, 435] on button "Next Month" at bounding box center [704, 438] width 9 height 9
click at [587, 545] on span "12" at bounding box center [586, 547] width 9 height 10
type input "12.11.2025 00:00"
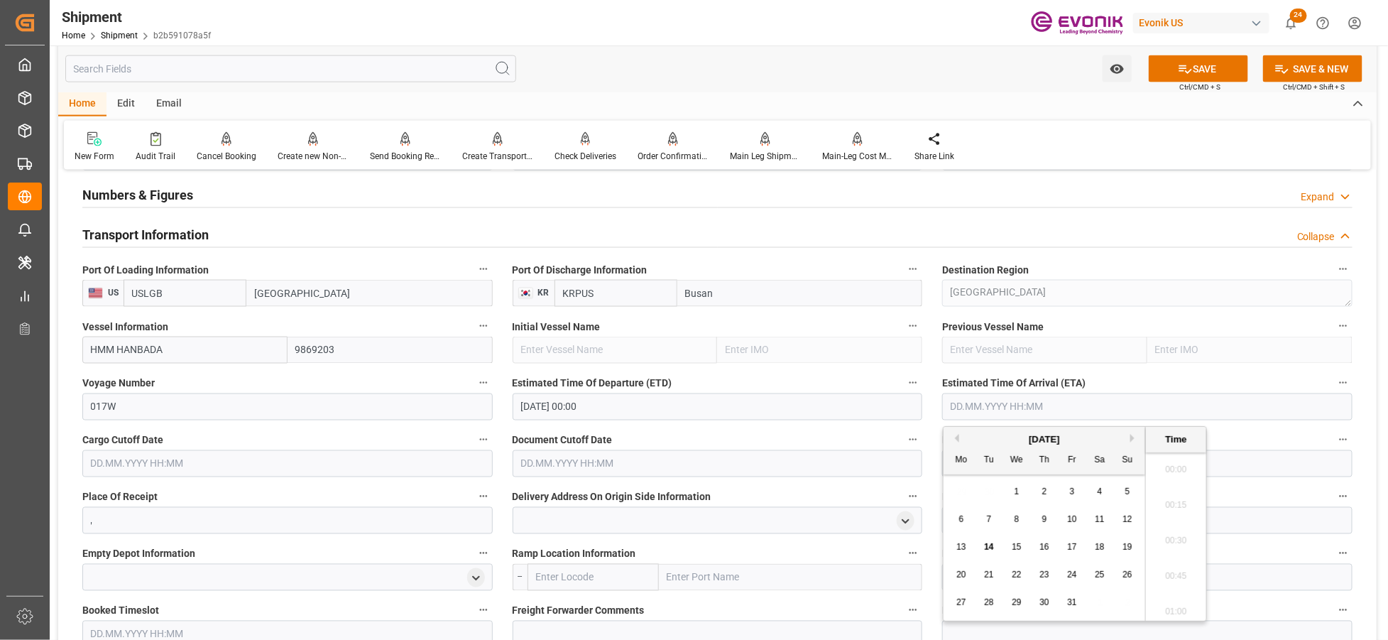
click at [1028, 405] on input "text" at bounding box center [1147, 406] width 410 height 27
click at [1135, 438] on button "Next Month" at bounding box center [1135, 438] width 9 height 9
click at [1126, 606] on span "30" at bounding box center [1127, 602] width 9 height 10
type input "30.11.2025 00:00"
drag, startPoint x: 401, startPoint y: 467, endPoint x: 430, endPoint y: 479, distance: 31.3
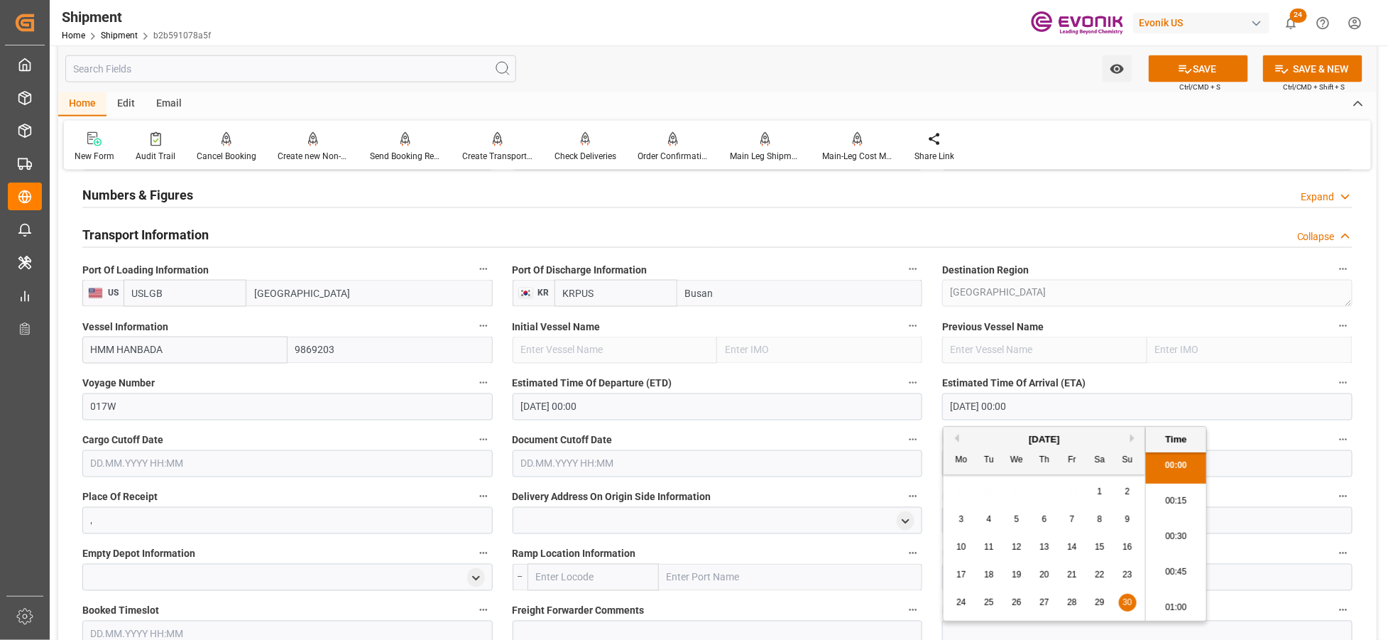
click at [399, 469] on input "text" at bounding box center [287, 463] width 410 height 27
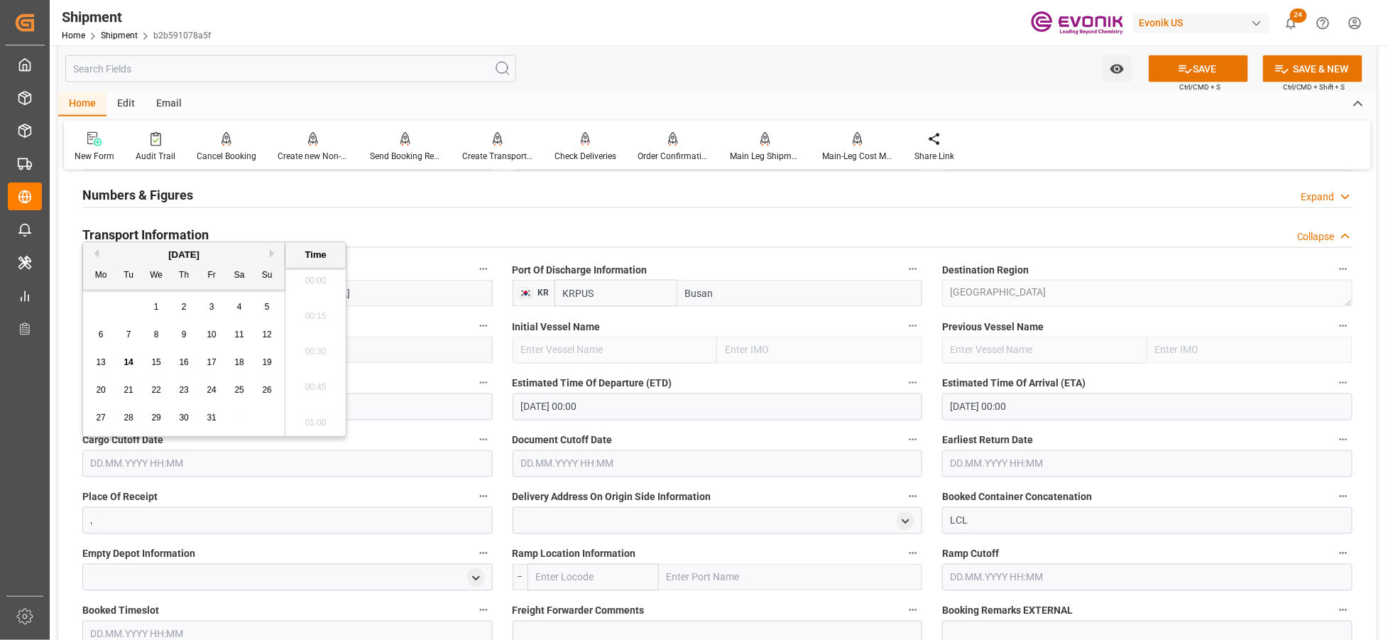
click at [182, 421] on span "30" at bounding box center [183, 418] width 9 height 10
type input "30.10.2025 00:00"
click at [577, 459] on input "text" at bounding box center [718, 463] width 410 height 27
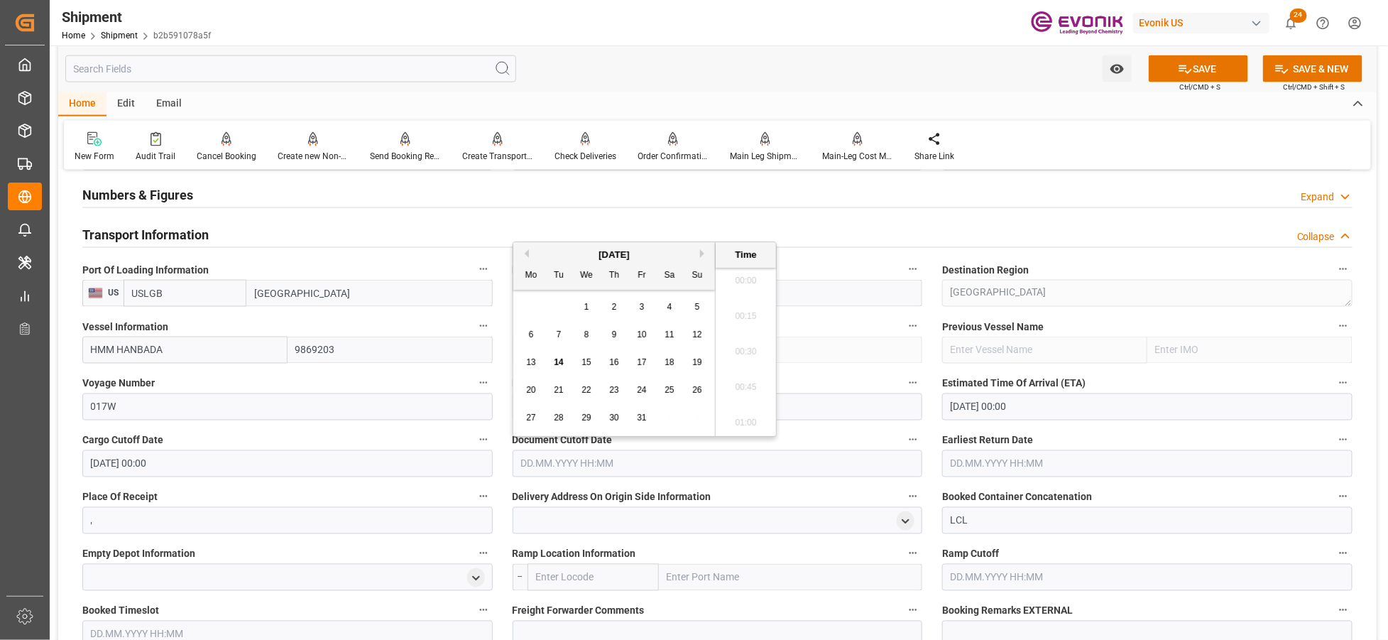
click at [614, 415] on span "30" at bounding box center [613, 418] width 9 height 10
type input "30.10.2025 00:00"
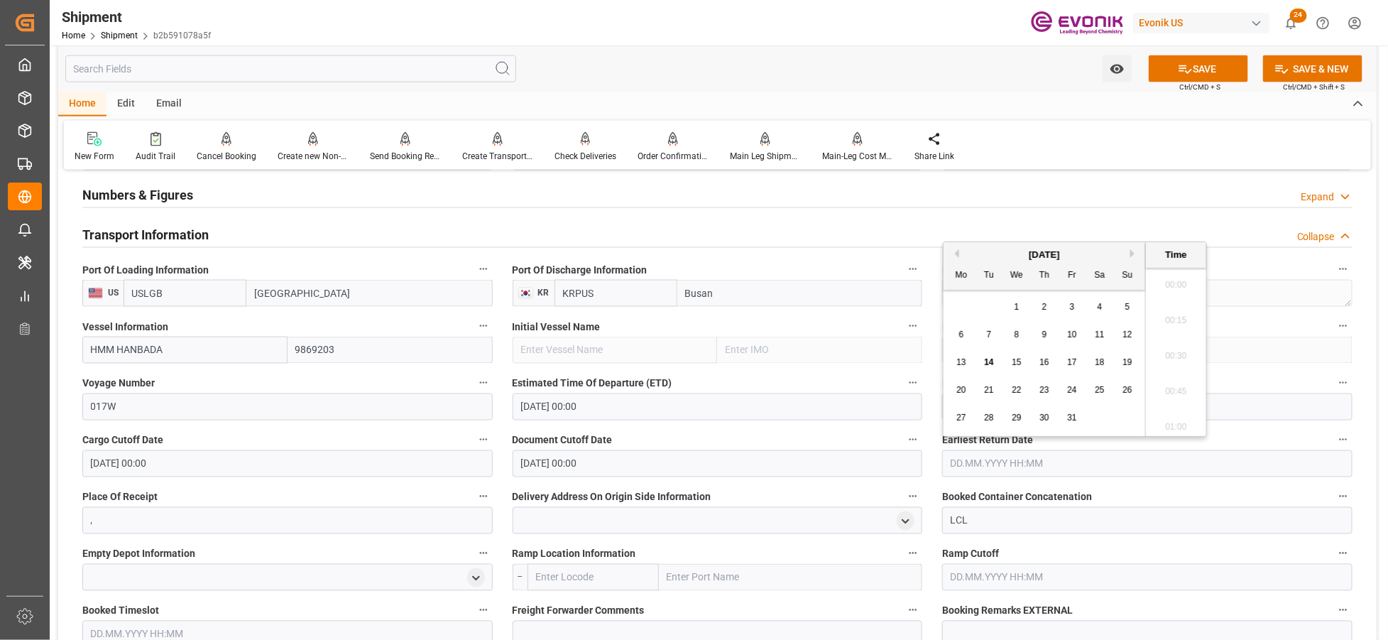
click at [979, 466] on input "text" at bounding box center [1147, 463] width 410 height 27
click at [1041, 415] on span "30" at bounding box center [1044, 418] width 9 height 10
type input "30.10.2025 00:00"
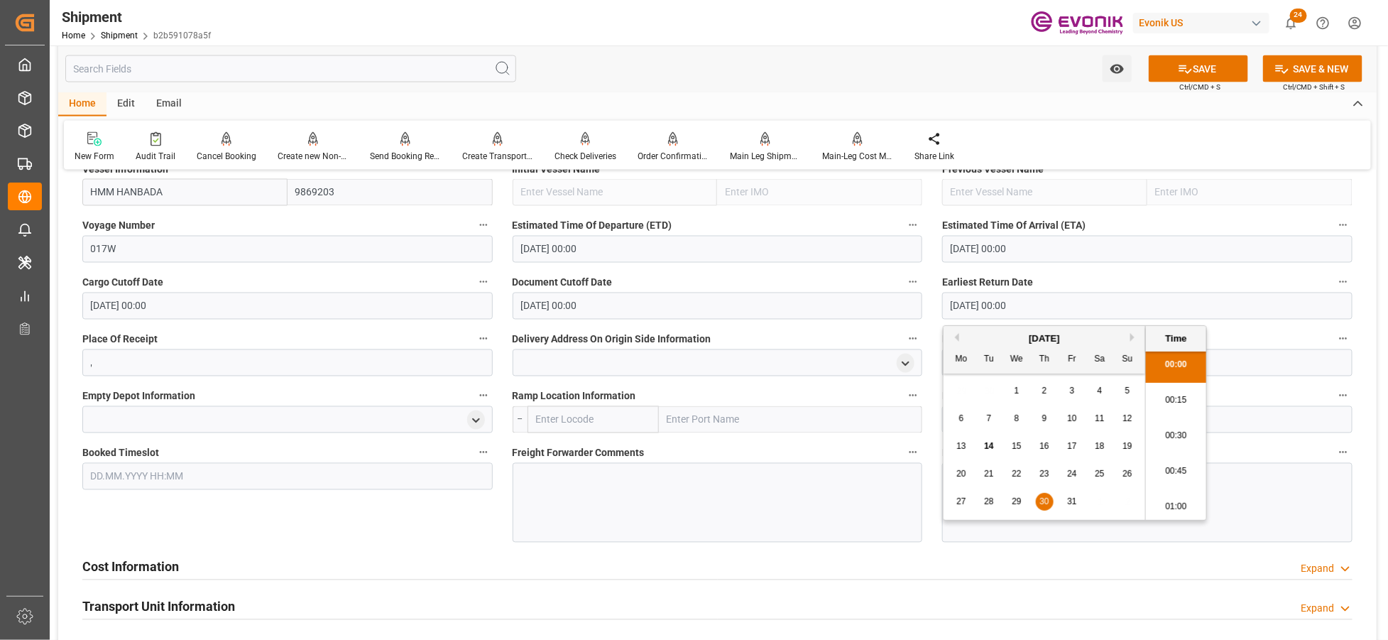
click at [472, 523] on div "Booked Timeslot" at bounding box center [287, 492] width 430 height 109
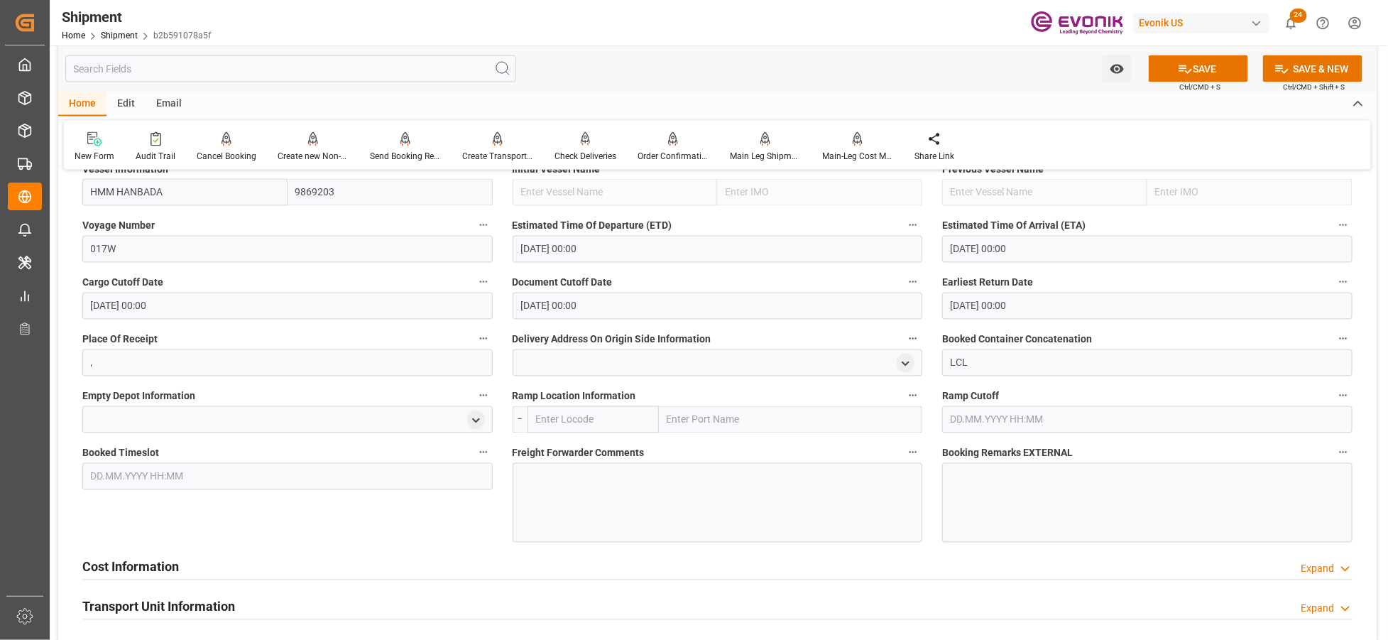
click at [615, 416] on input "text" at bounding box center [594, 419] width 132 height 27
click at [579, 423] on input "text" at bounding box center [594, 419] width 132 height 27
click at [592, 491] on div "USLAX - Los Angeles" at bounding box center [593, 505] width 131 height 47
type input "USLAX"
type input "Los Angeles"
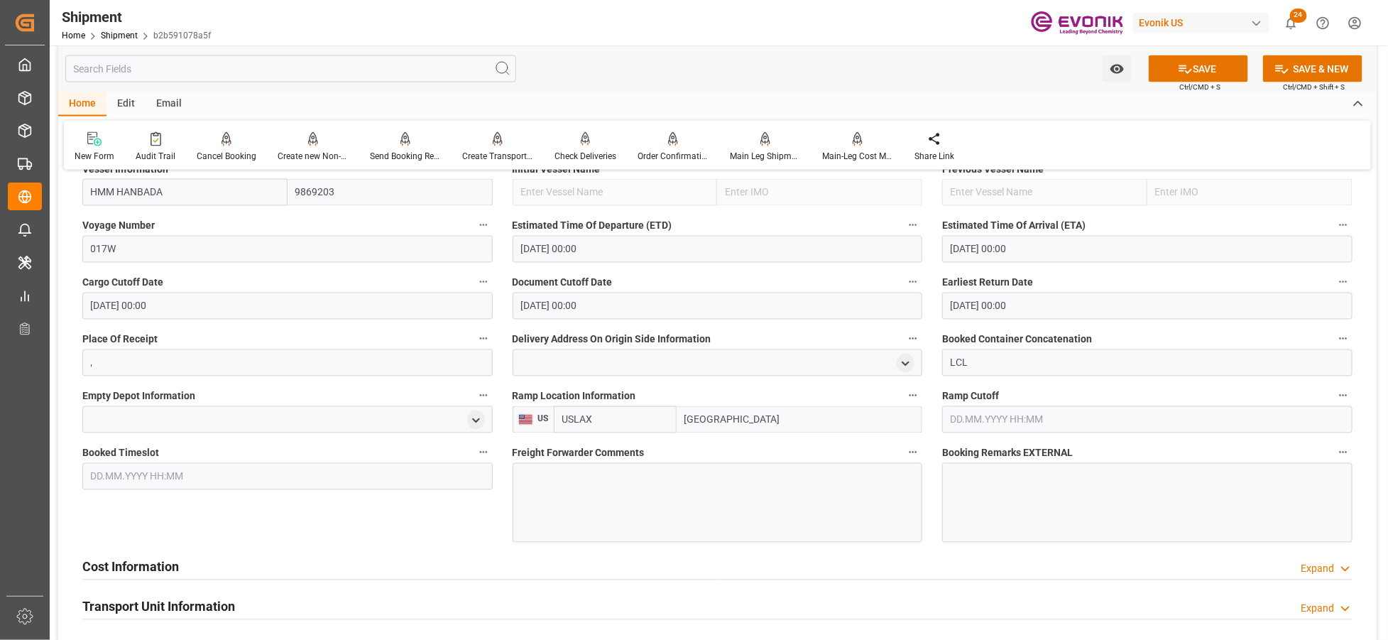
type input "USLAX"
click at [545, 493] on div at bounding box center [718, 503] width 410 height 80
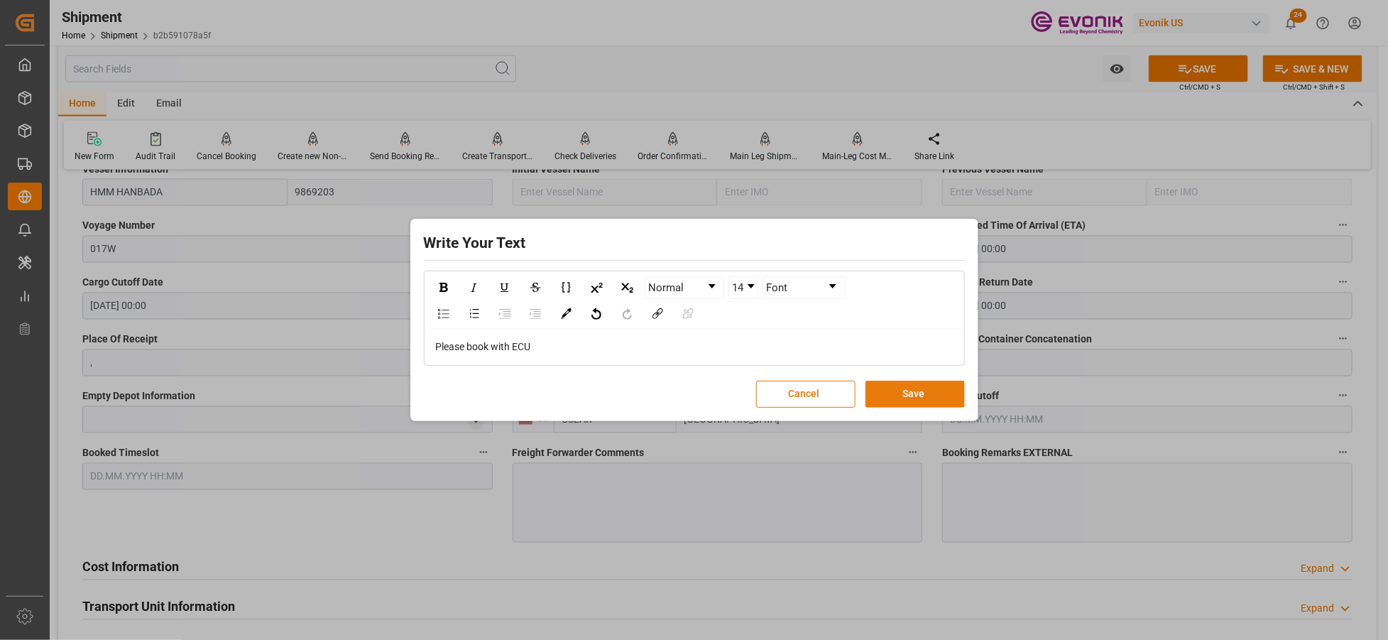
click at [898, 395] on button "Save" at bounding box center [915, 394] width 99 height 27
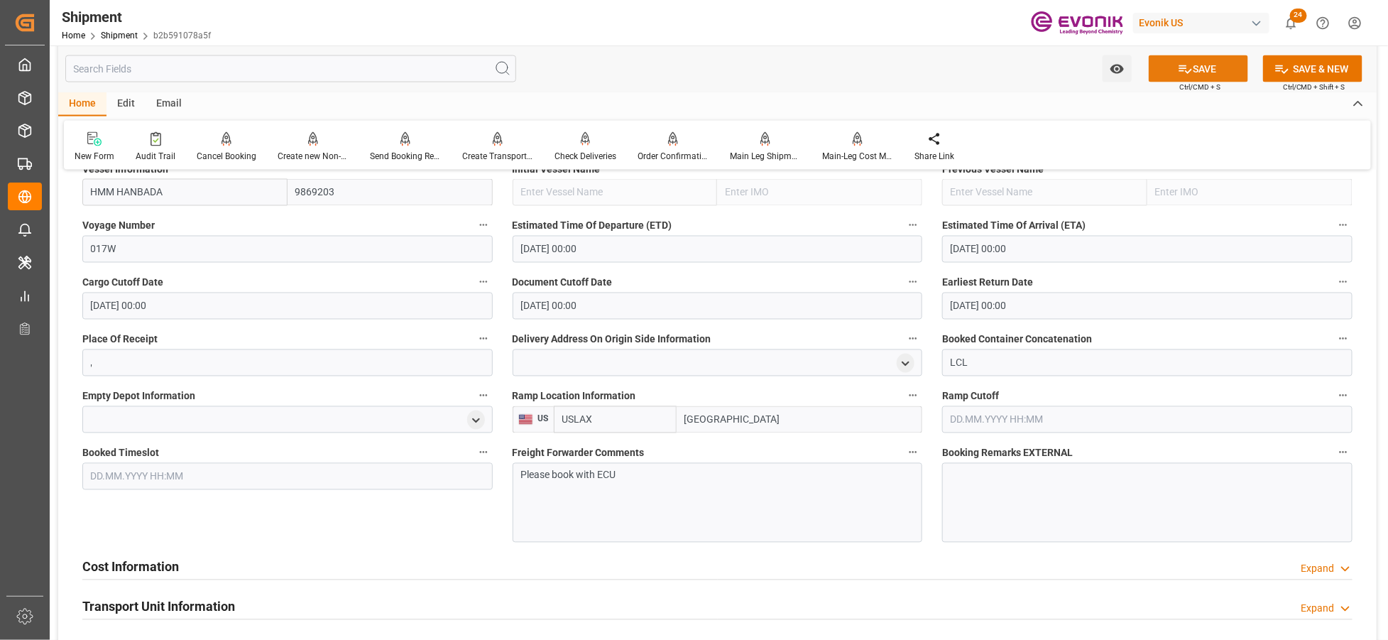
click at [1178, 69] on icon at bounding box center [1185, 69] width 15 height 15
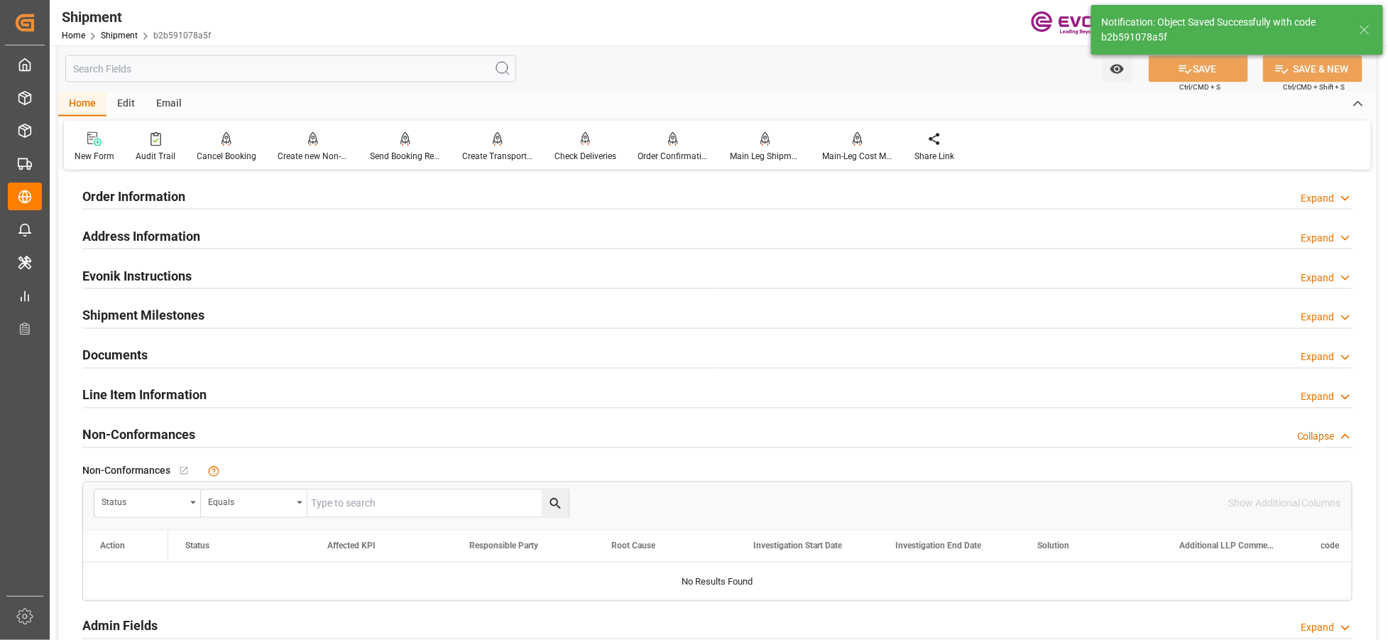
scroll to position [833, 0]
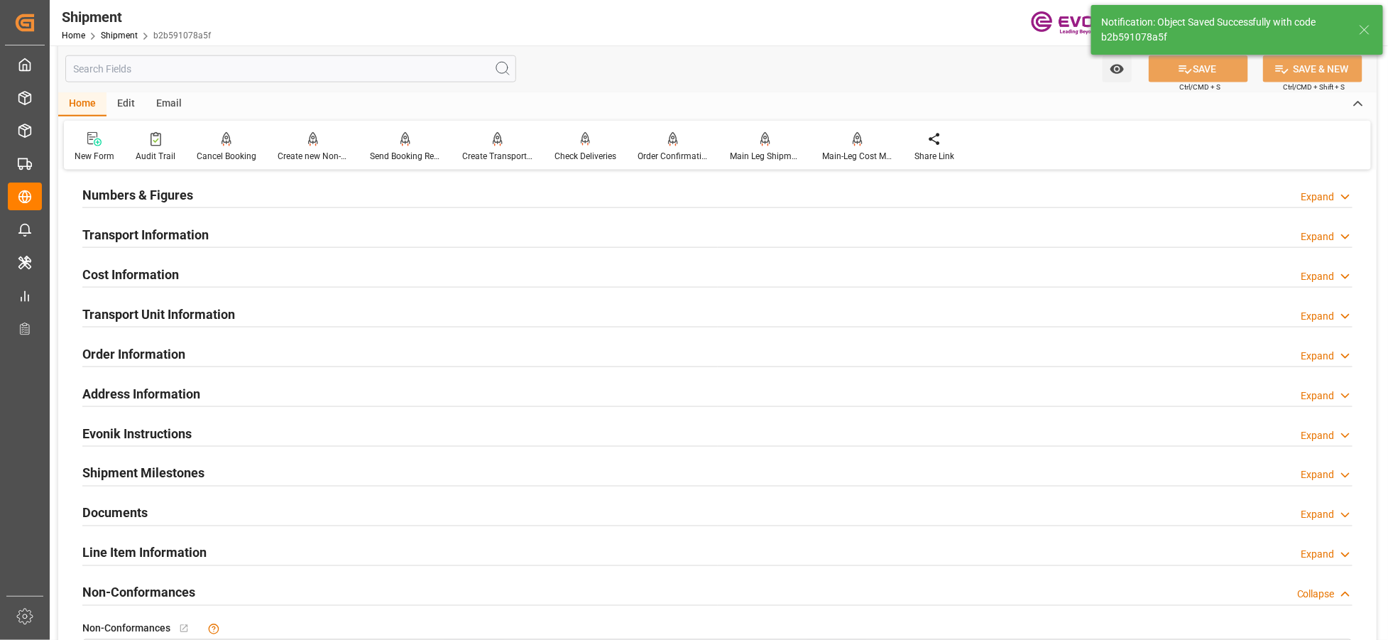
click at [237, 272] on div "Cost Information Expand" at bounding box center [717, 273] width 1271 height 27
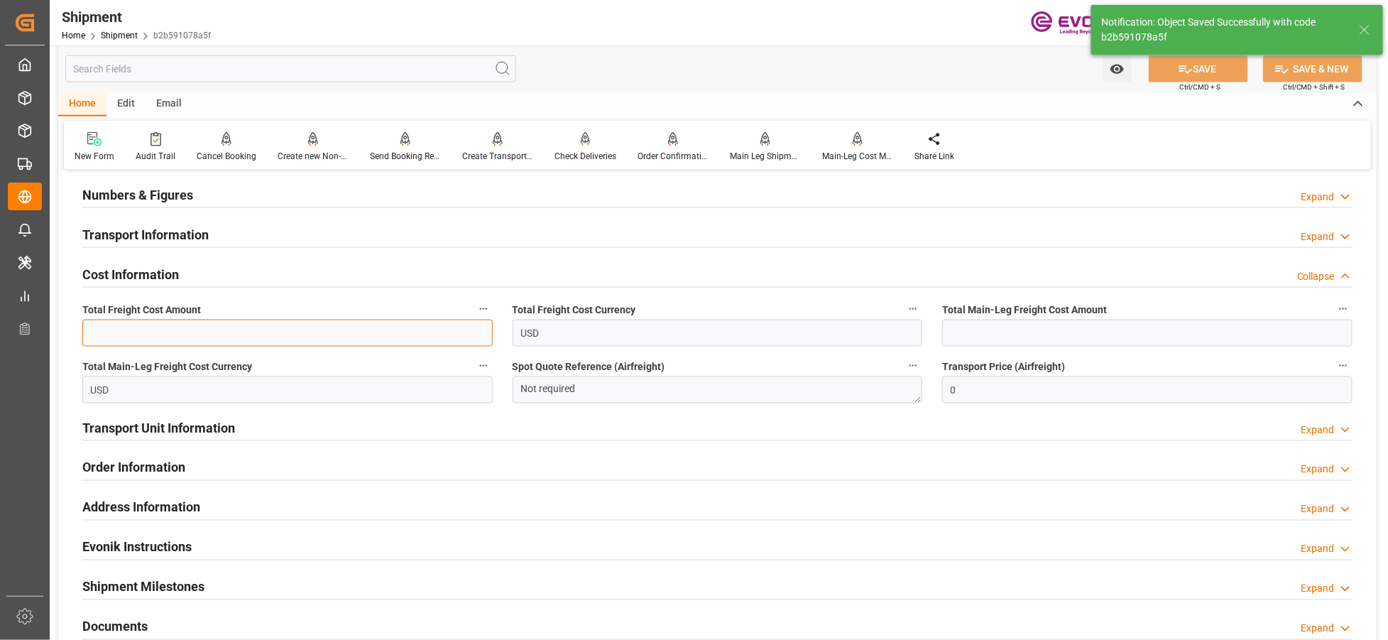
click at [242, 337] on input "text" at bounding box center [287, 333] width 410 height 27
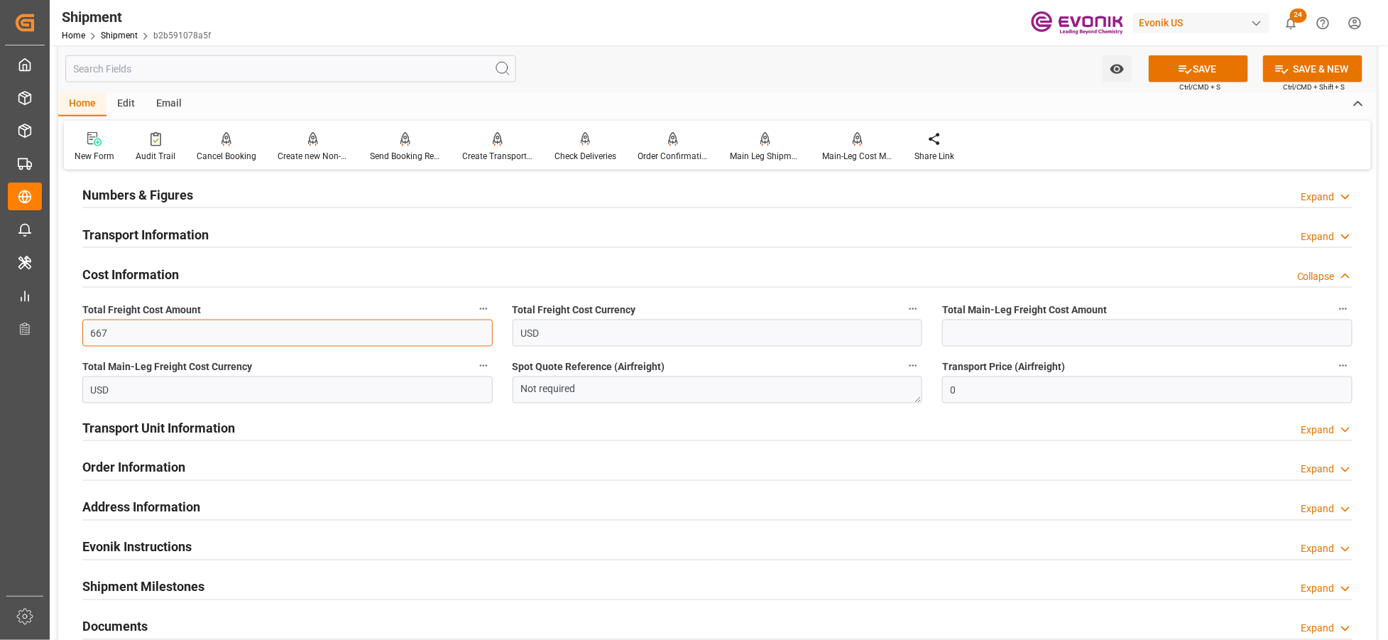
type input "667"
click at [1026, 337] on input "text" at bounding box center [1147, 333] width 410 height 27
type input "444"
click at [1172, 72] on button "SAVE" at bounding box center [1198, 68] width 99 height 27
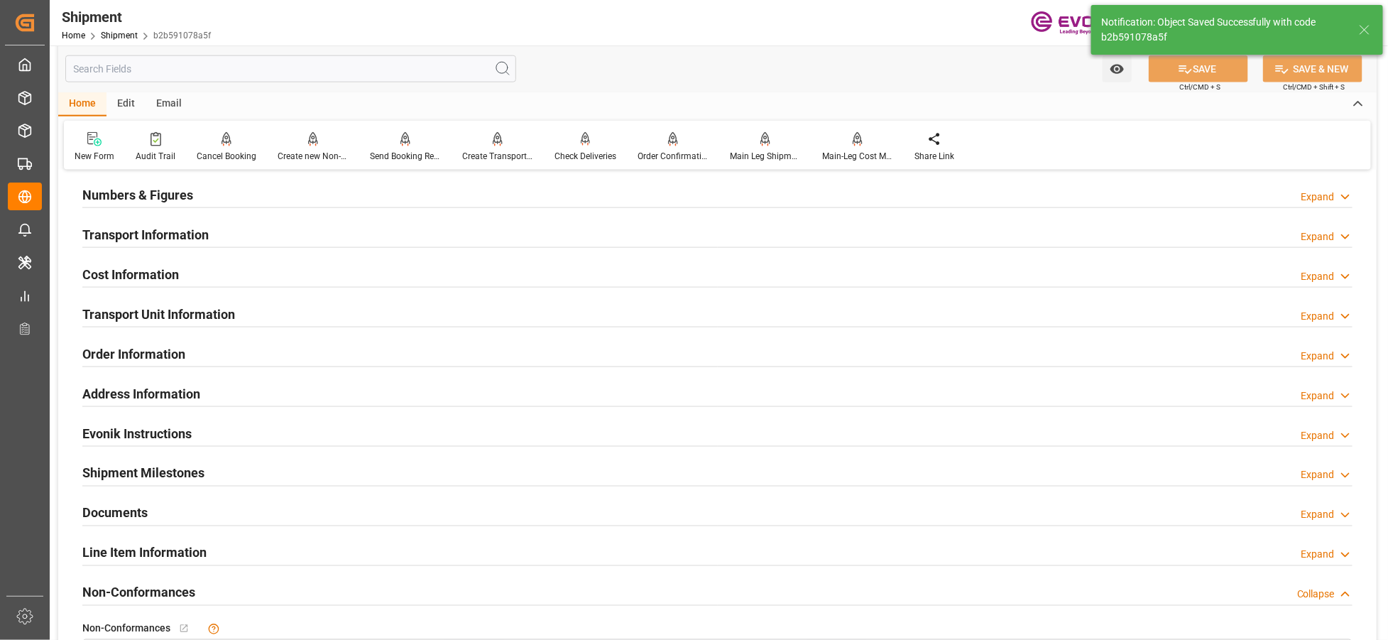
drag, startPoint x: 300, startPoint y: 310, endPoint x: 305, endPoint y: 318, distance: 9.3
click at [303, 309] on div "Transport Unit Information Expand" at bounding box center [717, 313] width 1271 height 27
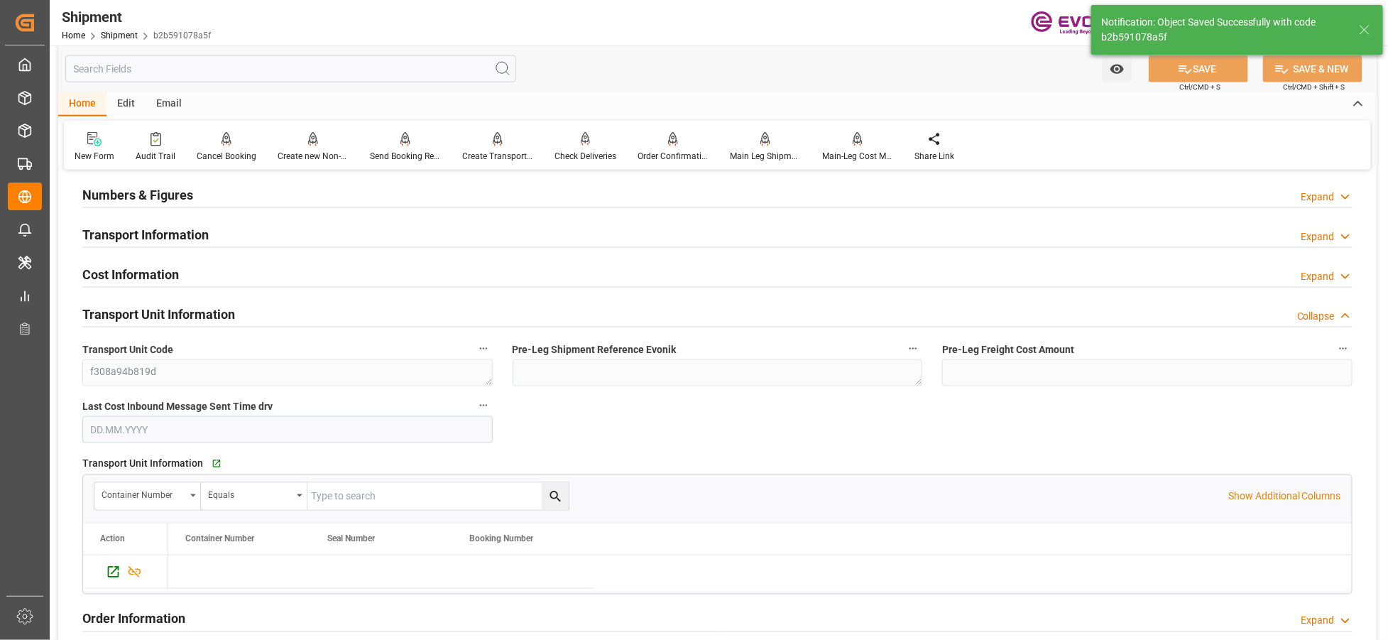
scroll to position [991, 0]
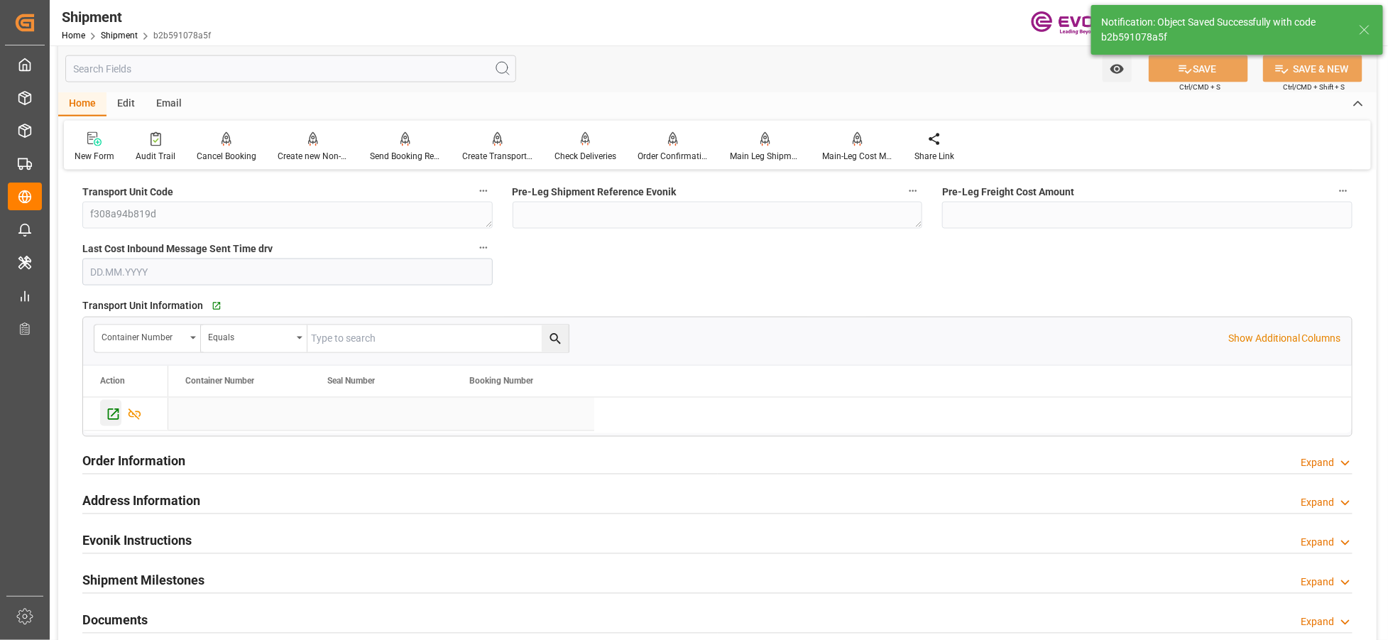
click at [116, 410] on icon "Press SPACE to select this row." at bounding box center [113, 414] width 11 height 11
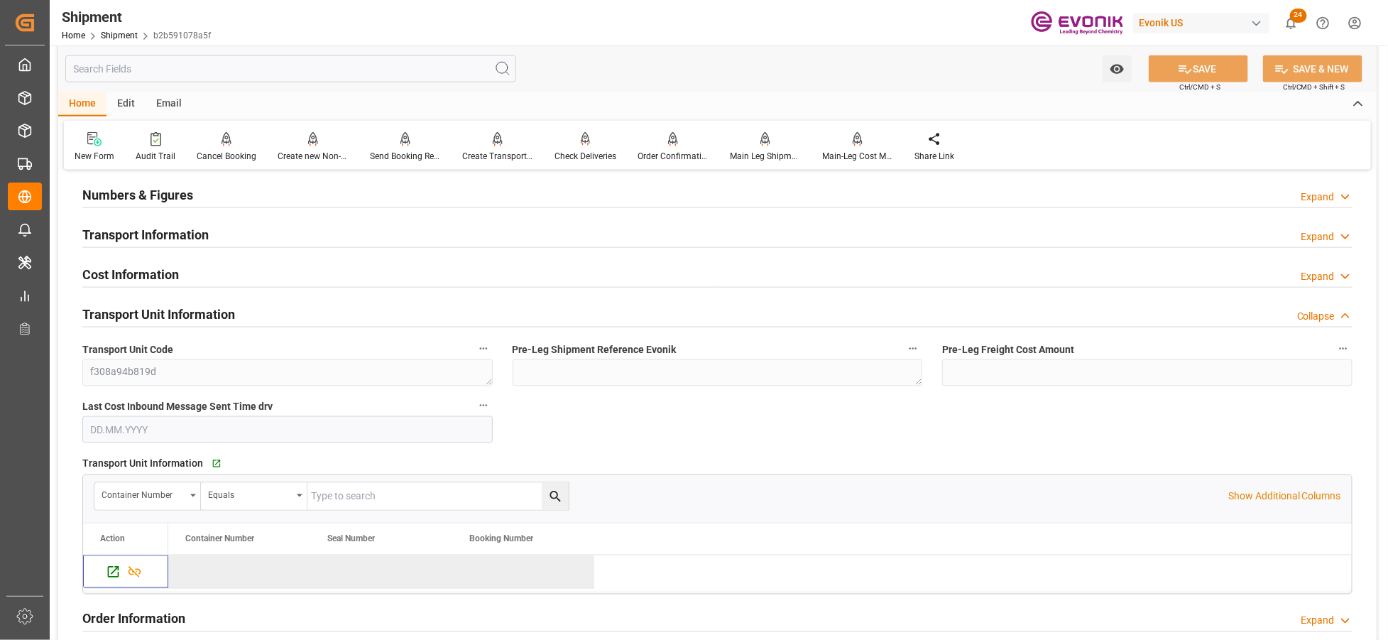
scroll to position [675, 0]
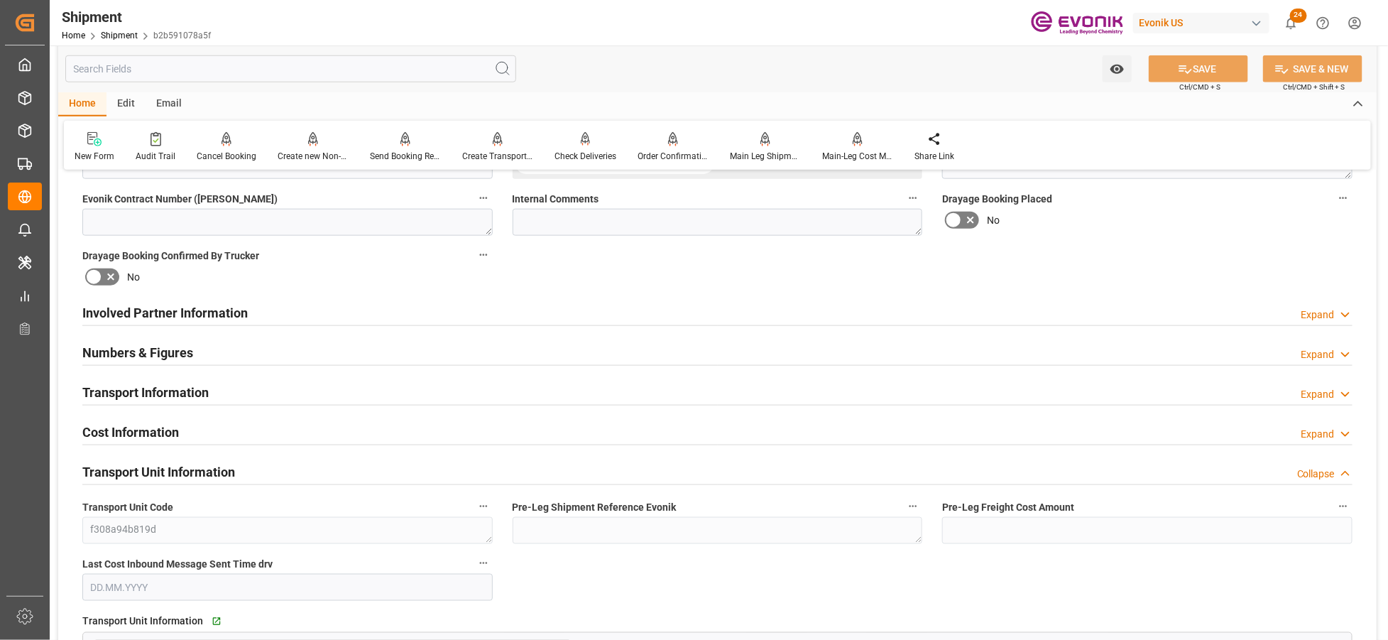
click at [477, 308] on div "Involved Partner Information Expand" at bounding box center [717, 311] width 1271 height 27
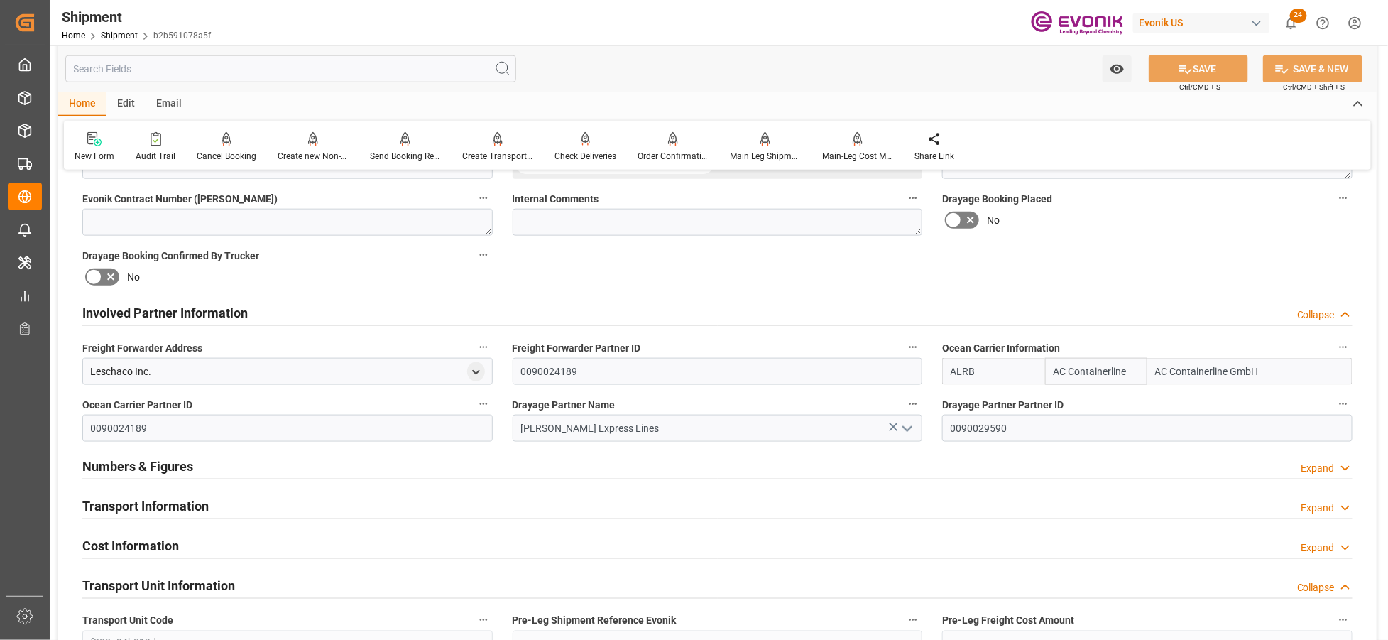
click at [562, 507] on div "Transport Information Expand" at bounding box center [717, 504] width 1271 height 27
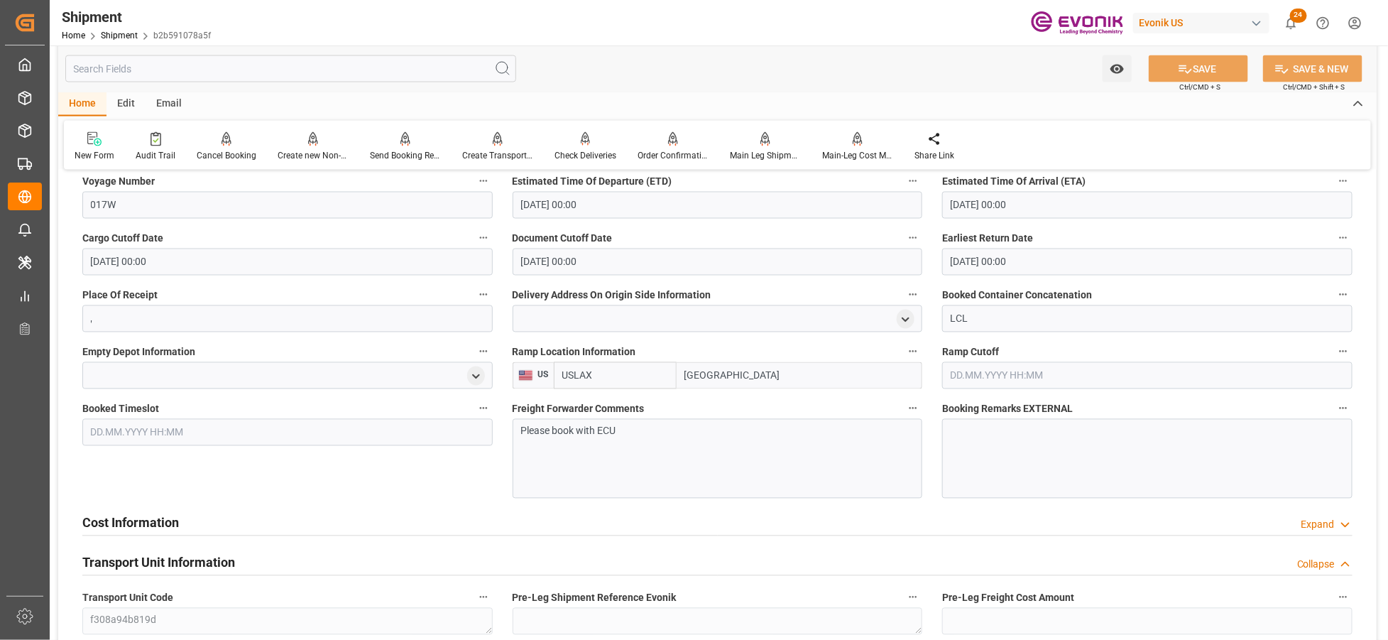
scroll to position [1307, 0]
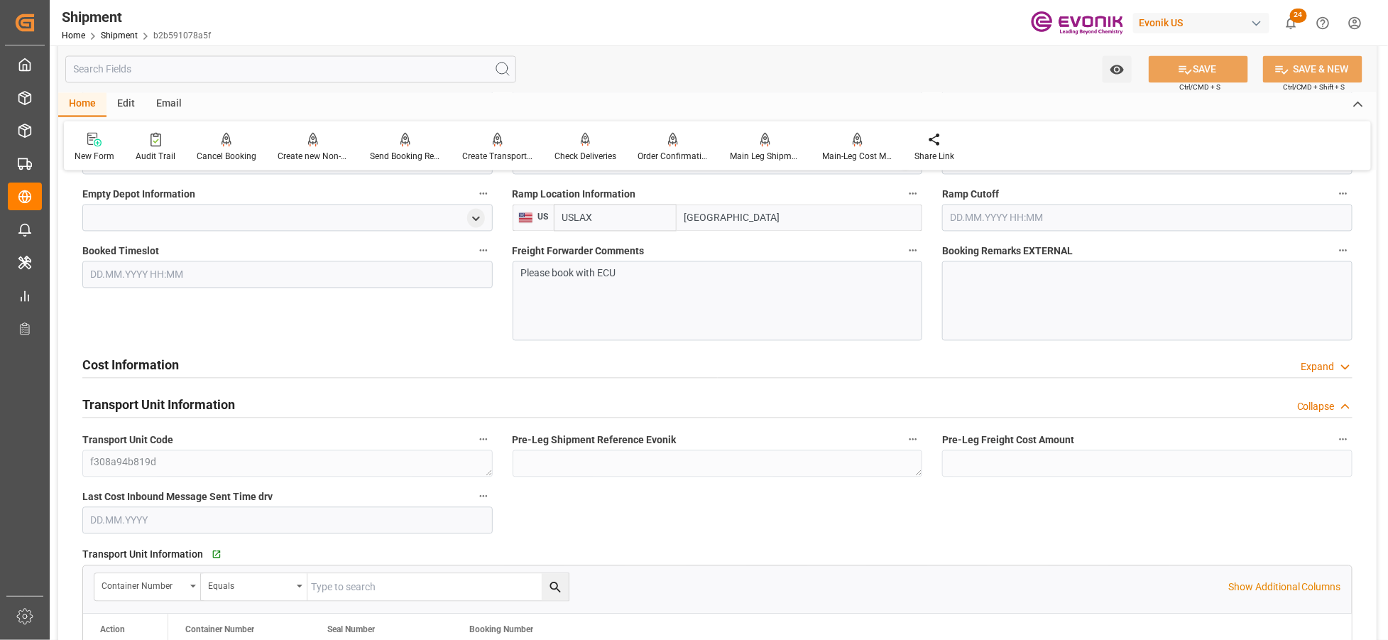
click at [512, 366] on div "Cost Information Expand" at bounding box center [717, 363] width 1271 height 27
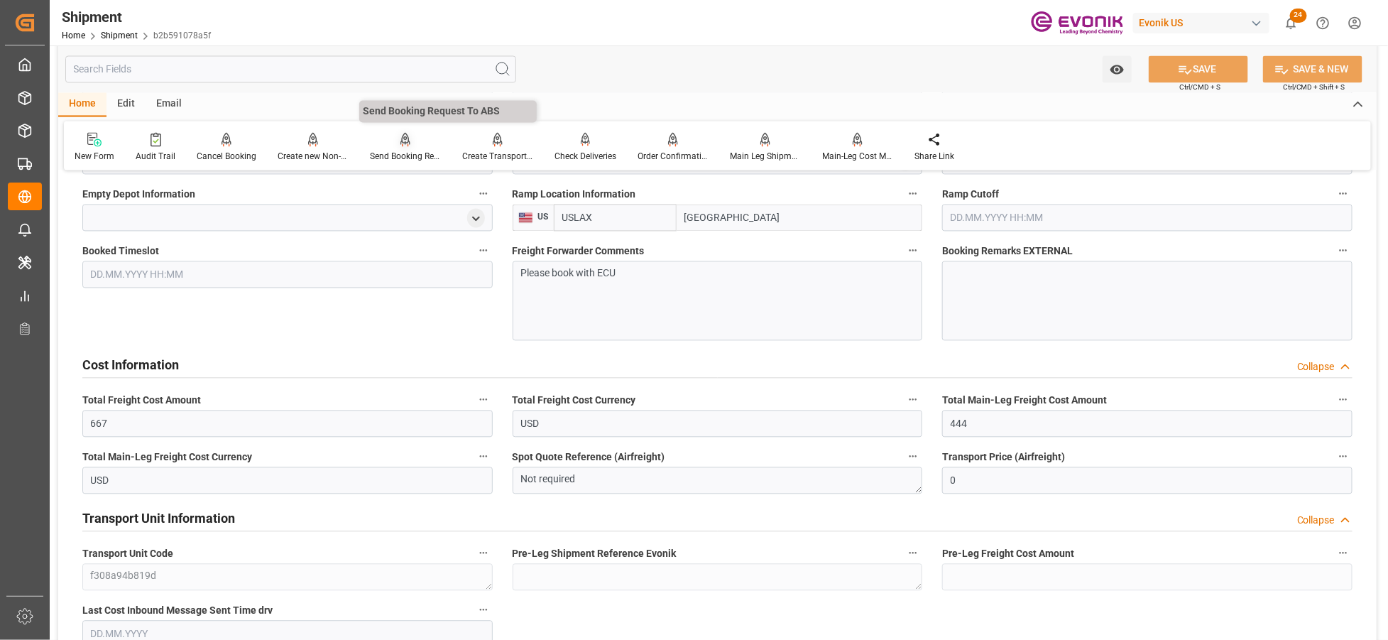
click at [408, 137] on div at bounding box center [405, 138] width 71 height 15
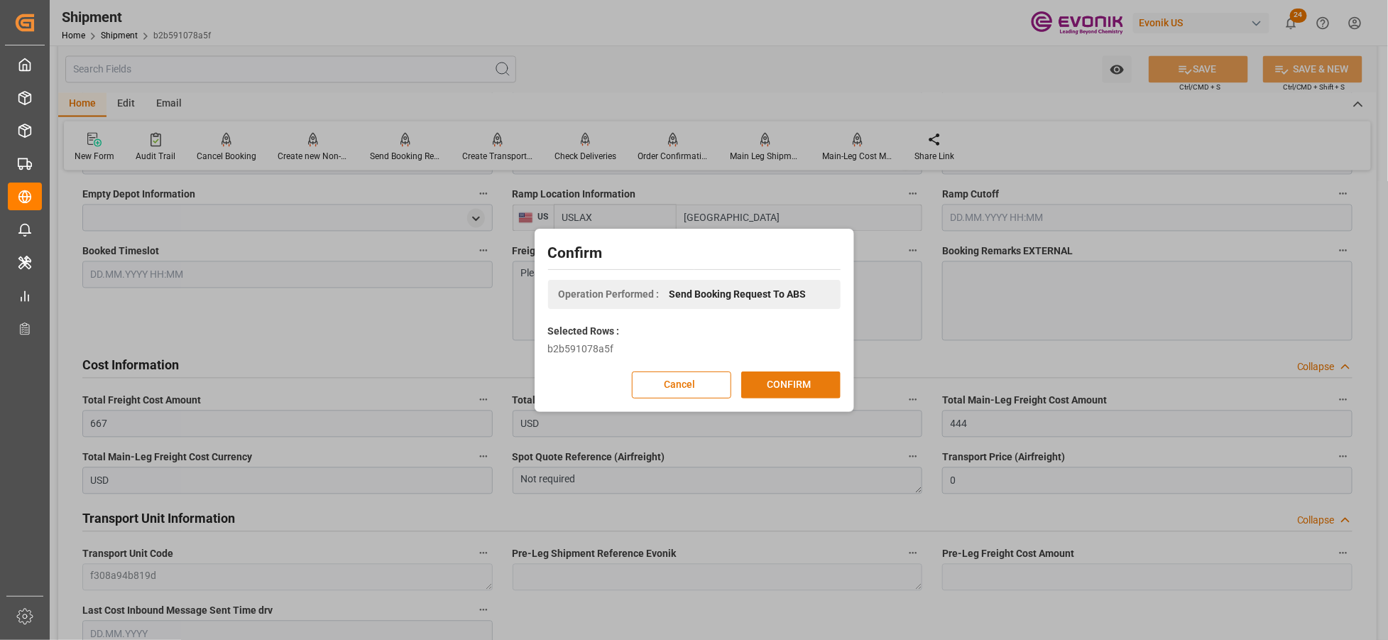
click at [775, 385] on button "CONFIRM" at bounding box center [790, 384] width 99 height 27
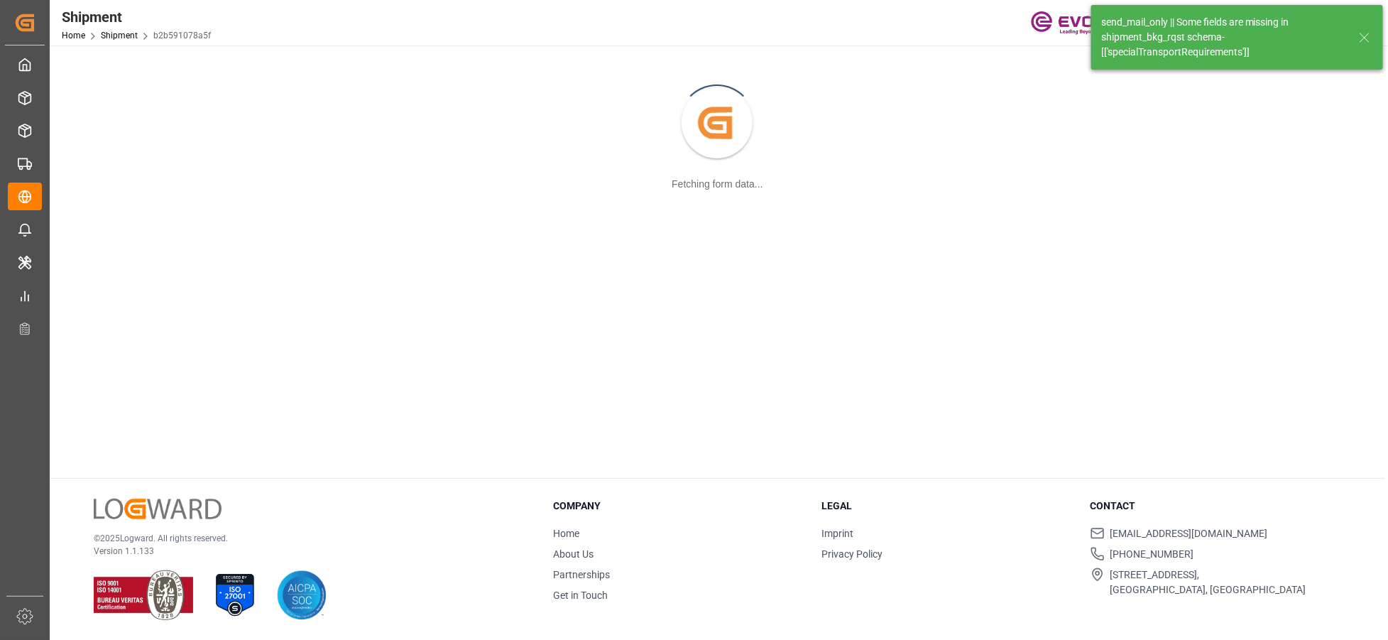
scroll to position [153, 0]
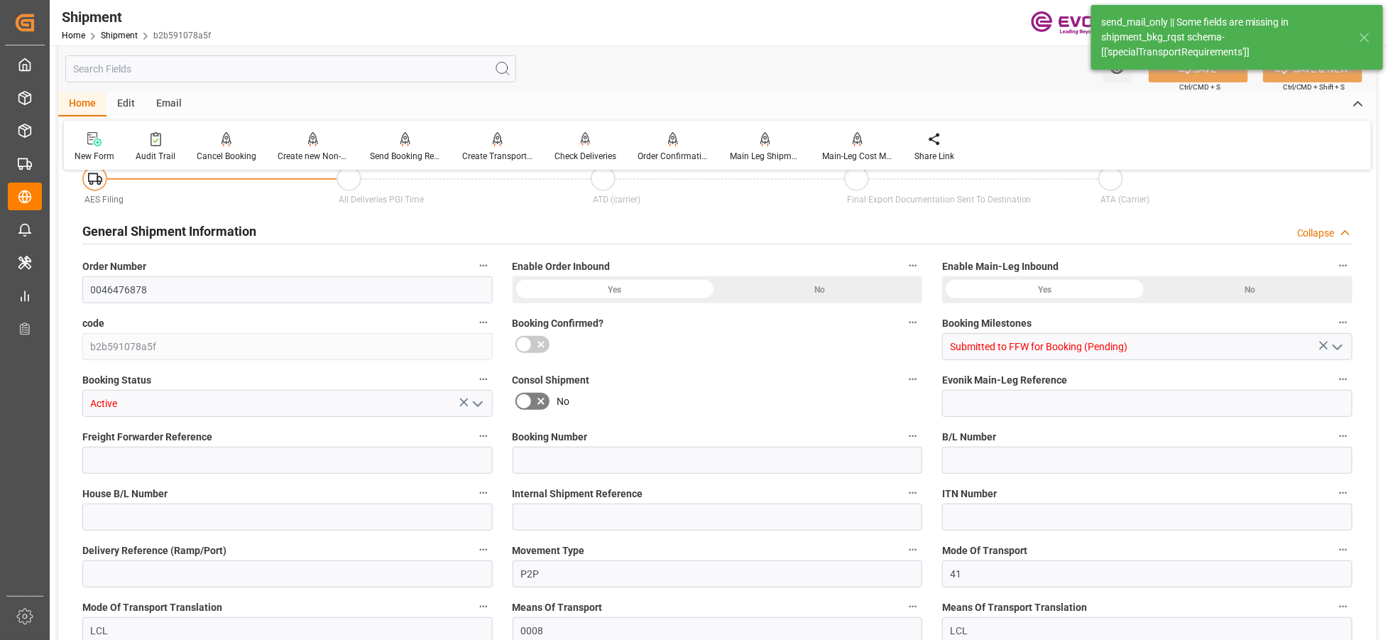
type input "4"
type input "DR"
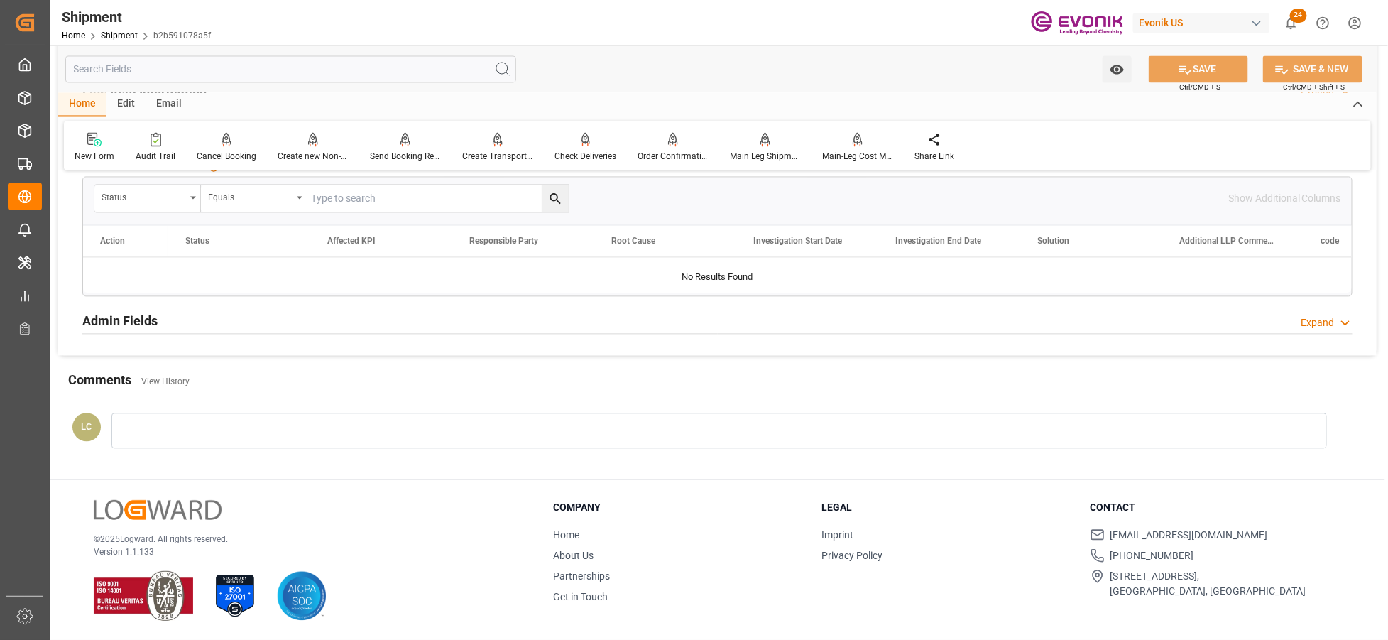
scroll to position [1138, 0]
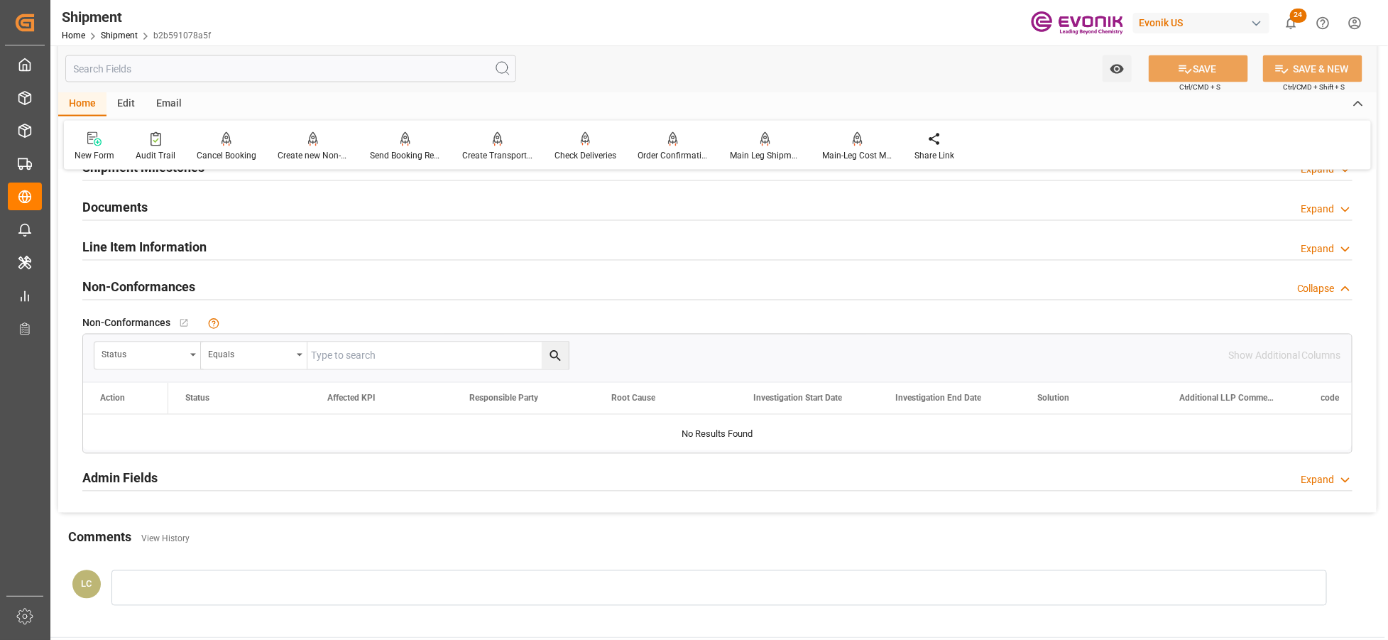
click at [193, 252] on h2 "Line Item Information" at bounding box center [144, 247] width 124 height 19
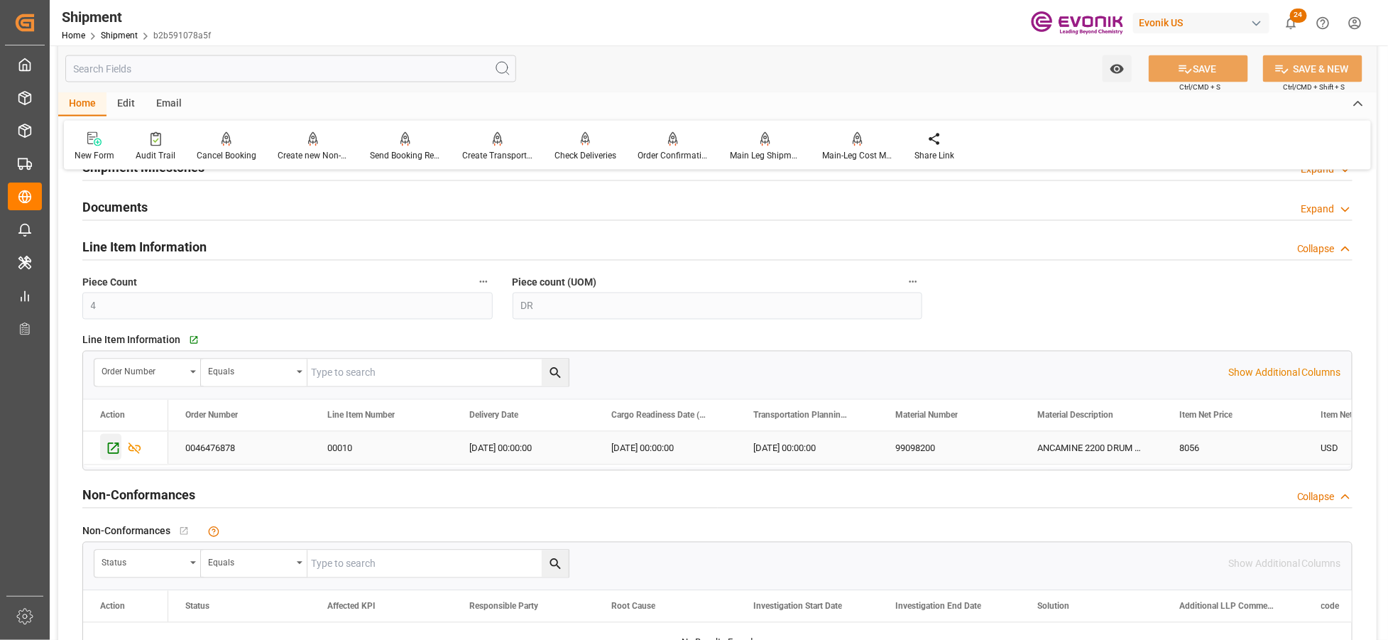
click at [104, 451] on div "Press SPACE to select this row." at bounding box center [110, 447] width 21 height 26
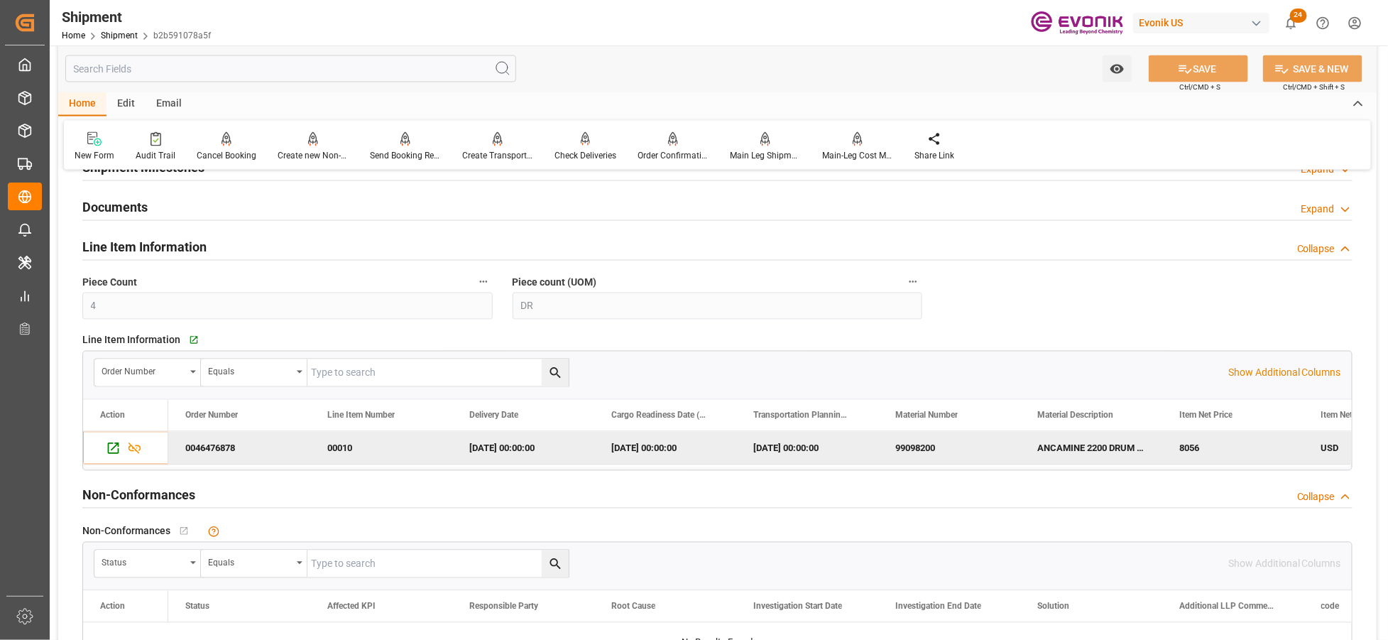
click at [266, 66] on input "text" at bounding box center [290, 68] width 451 height 27
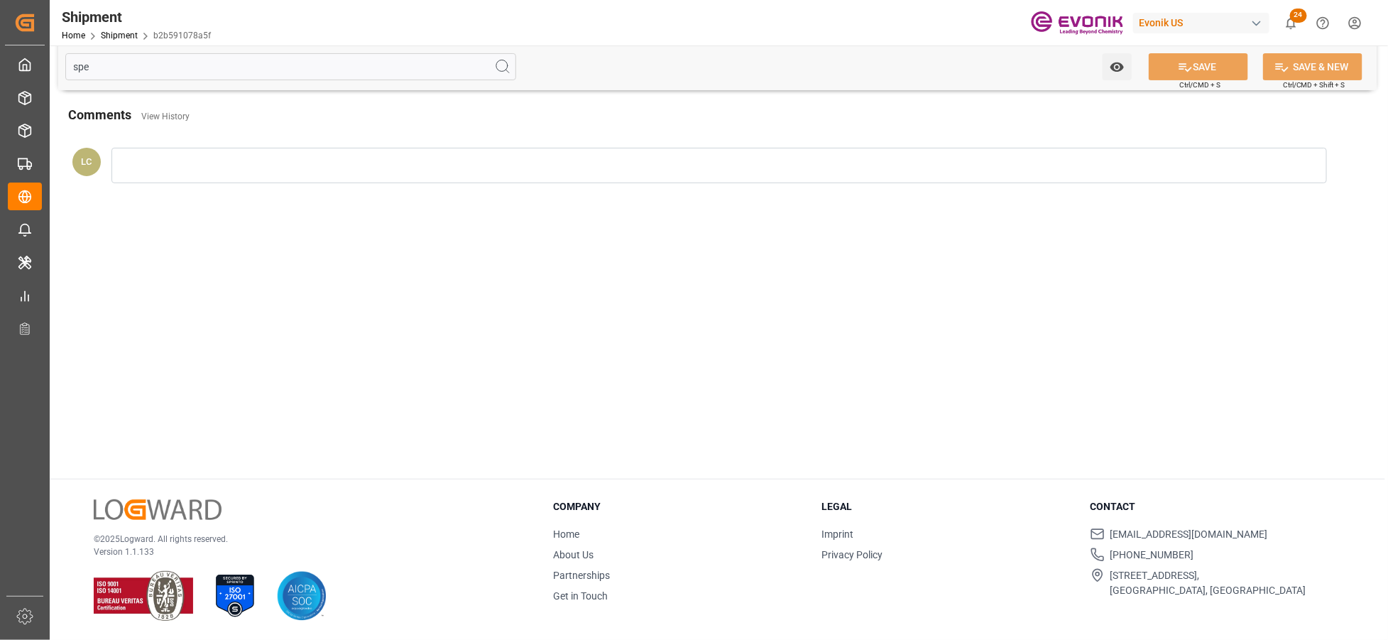
scroll to position [0, 0]
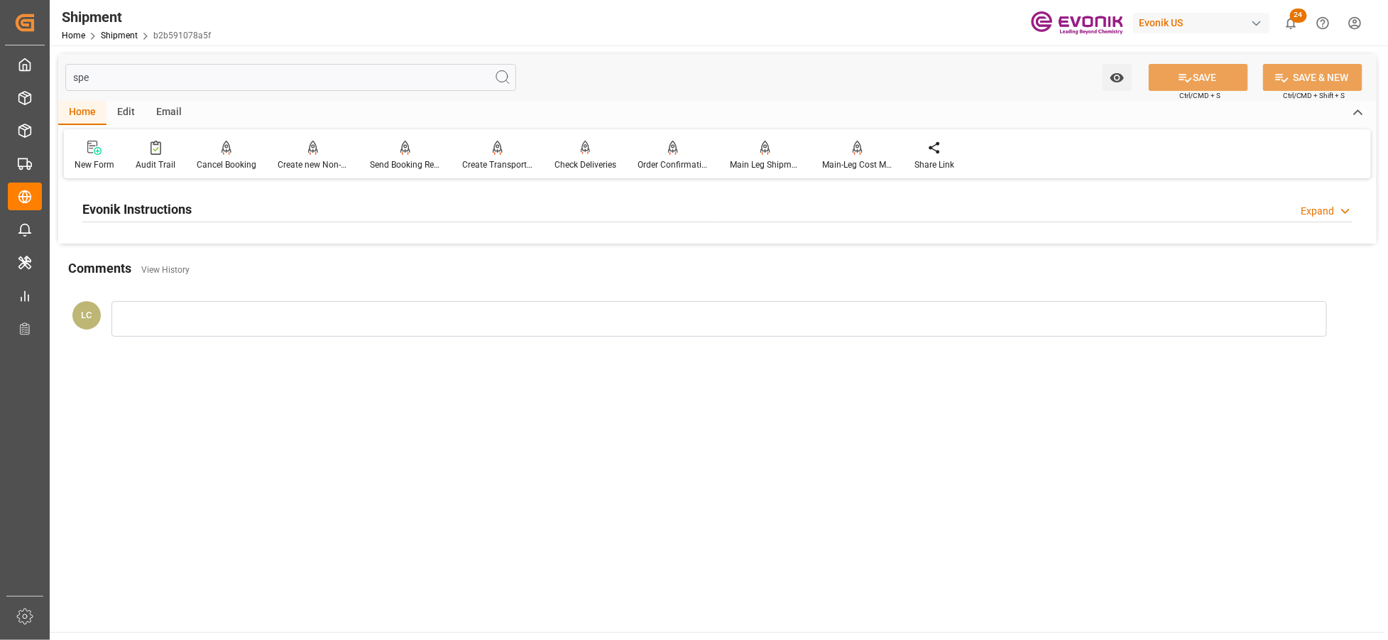
type input "spe"
click at [362, 197] on div "Evonik Instructions Expand" at bounding box center [717, 208] width 1271 height 27
click at [345, 276] on div at bounding box center [287, 294] width 410 height 80
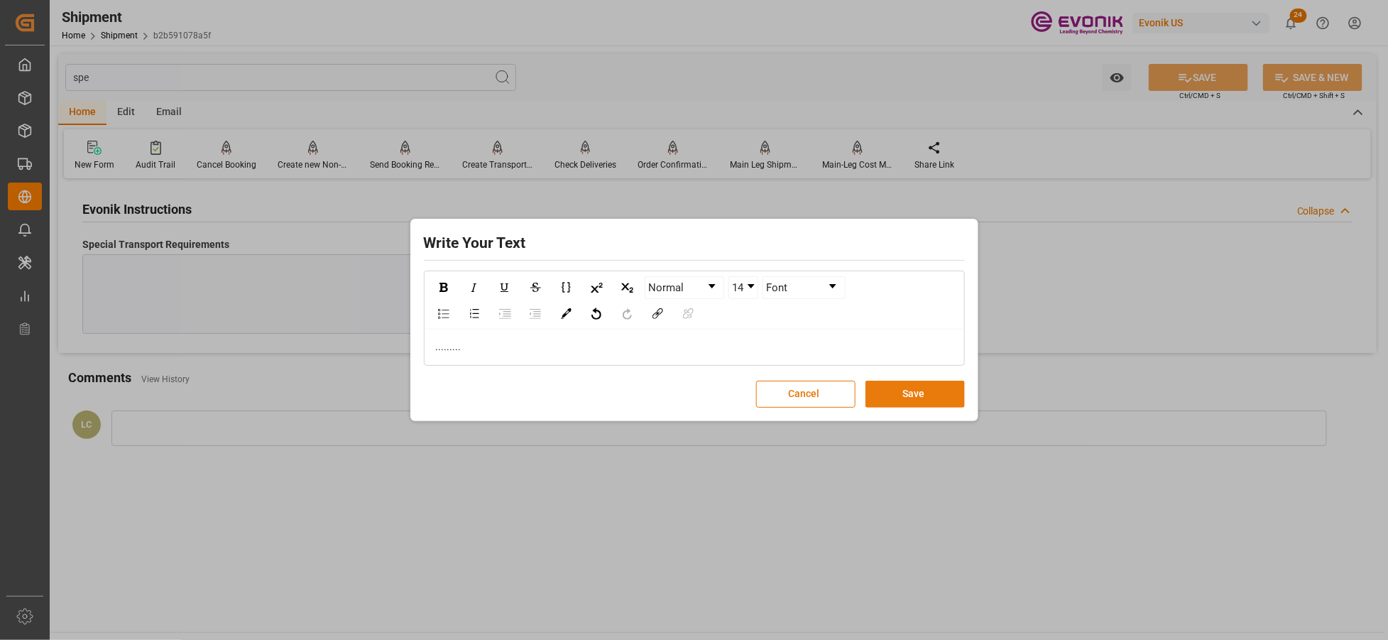
click at [913, 400] on button "Save" at bounding box center [915, 394] width 99 height 27
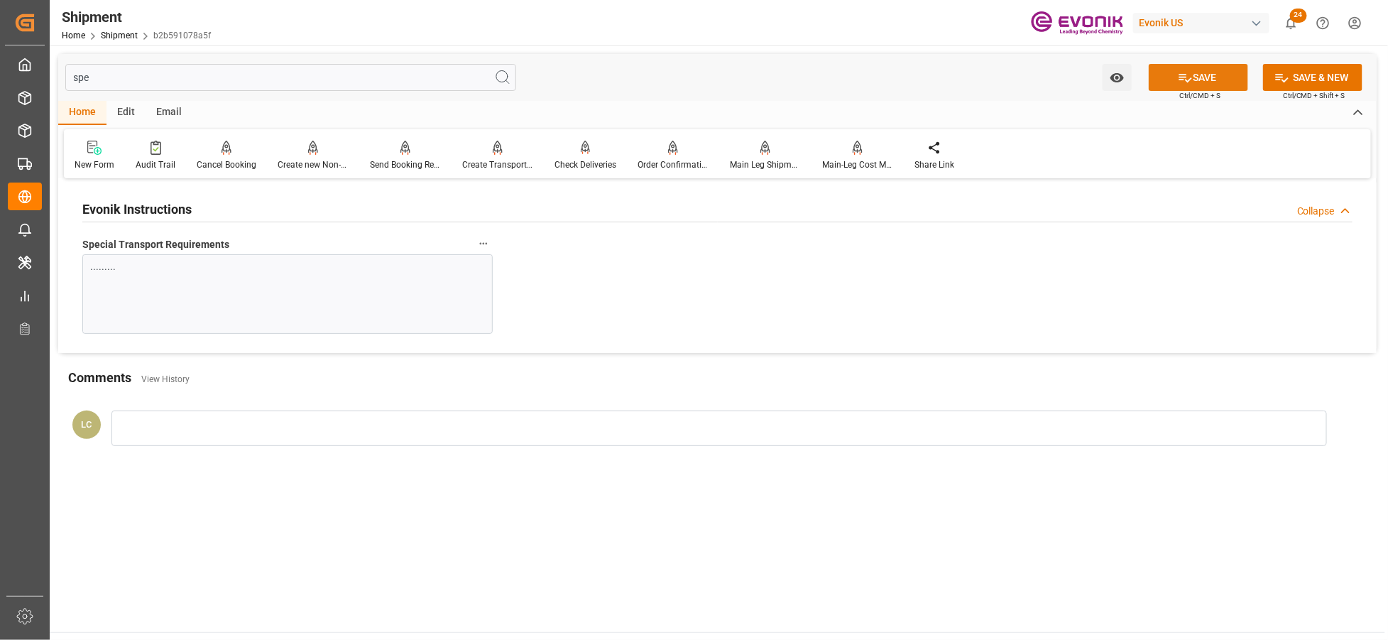
click at [1175, 87] on button "SAVE" at bounding box center [1198, 77] width 99 height 27
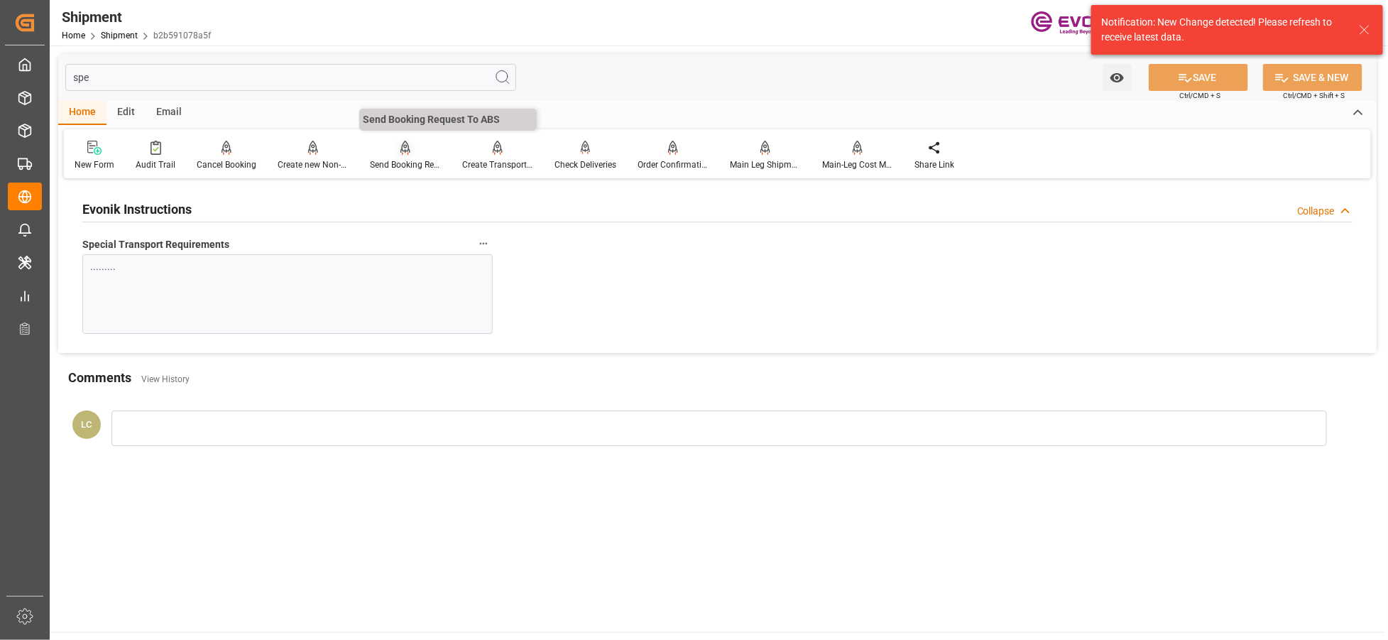
click at [401, 152] on icon at bounding box center [406, 148] width 10 height 14
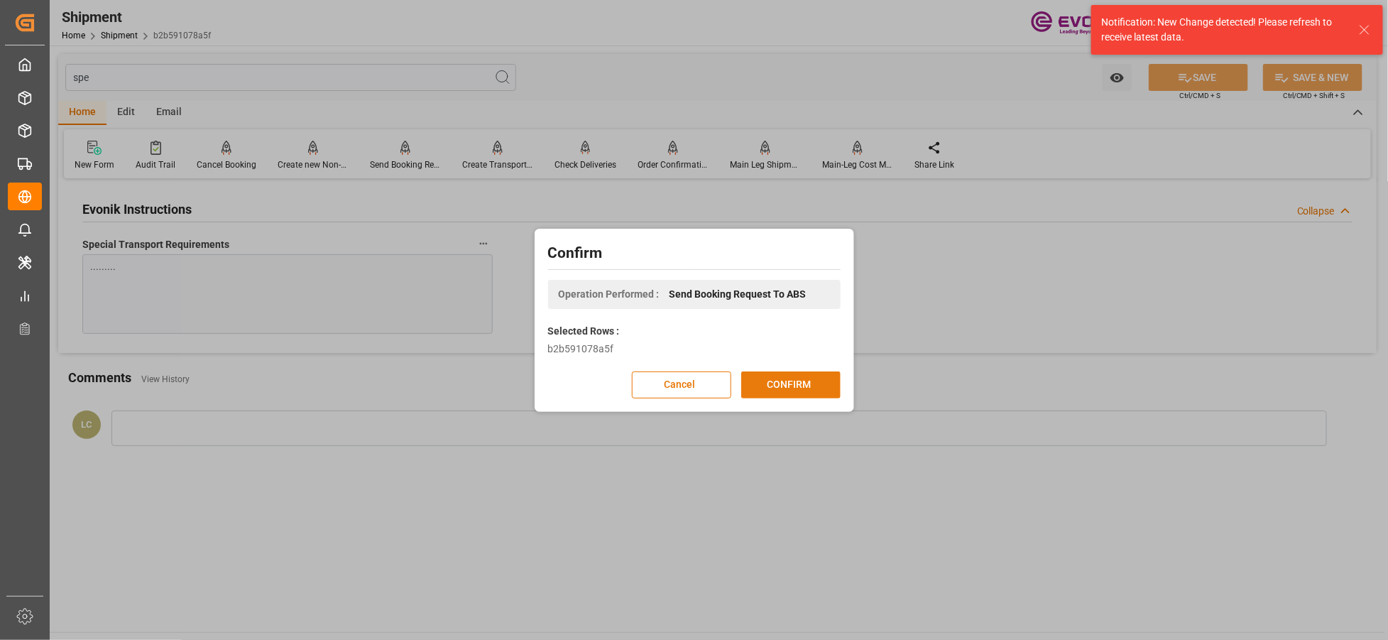
click at [775, 388] on button "CONFIRM" at bounding box center [790, 384] width 99 height 27
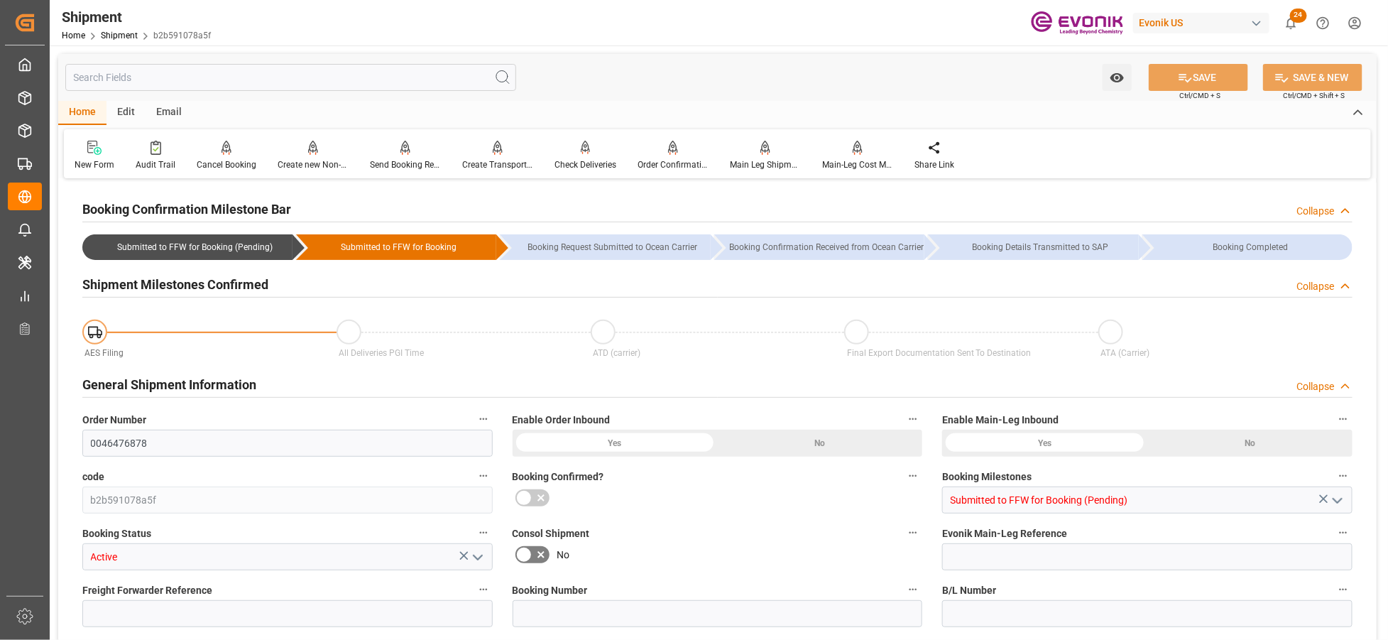
type input "AC Containerline"
type input "Leschaco Inc."
type input "1"
type input "20"
type input "847.2"
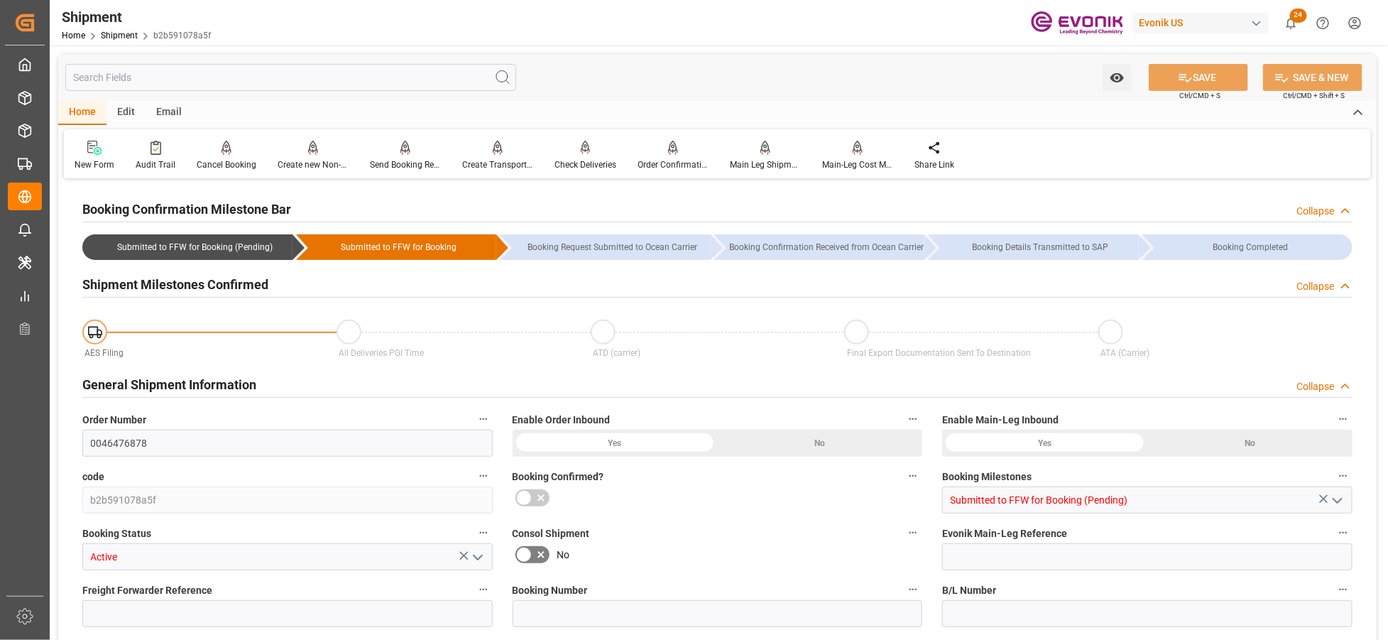
type input "1.3229"
type input "USLGB"
type input "KRPUS"
type input "9869203"
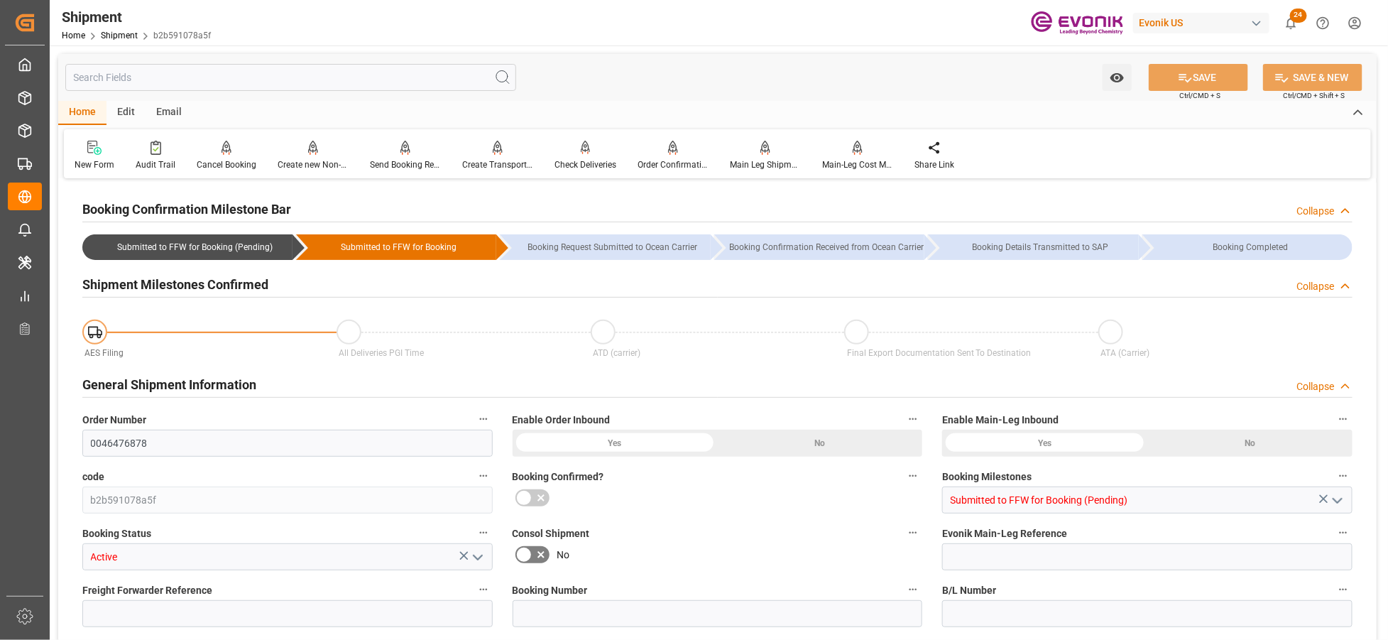
type input "USLAX"
type input "667"
type input "444"
type input "0"
type input "223"
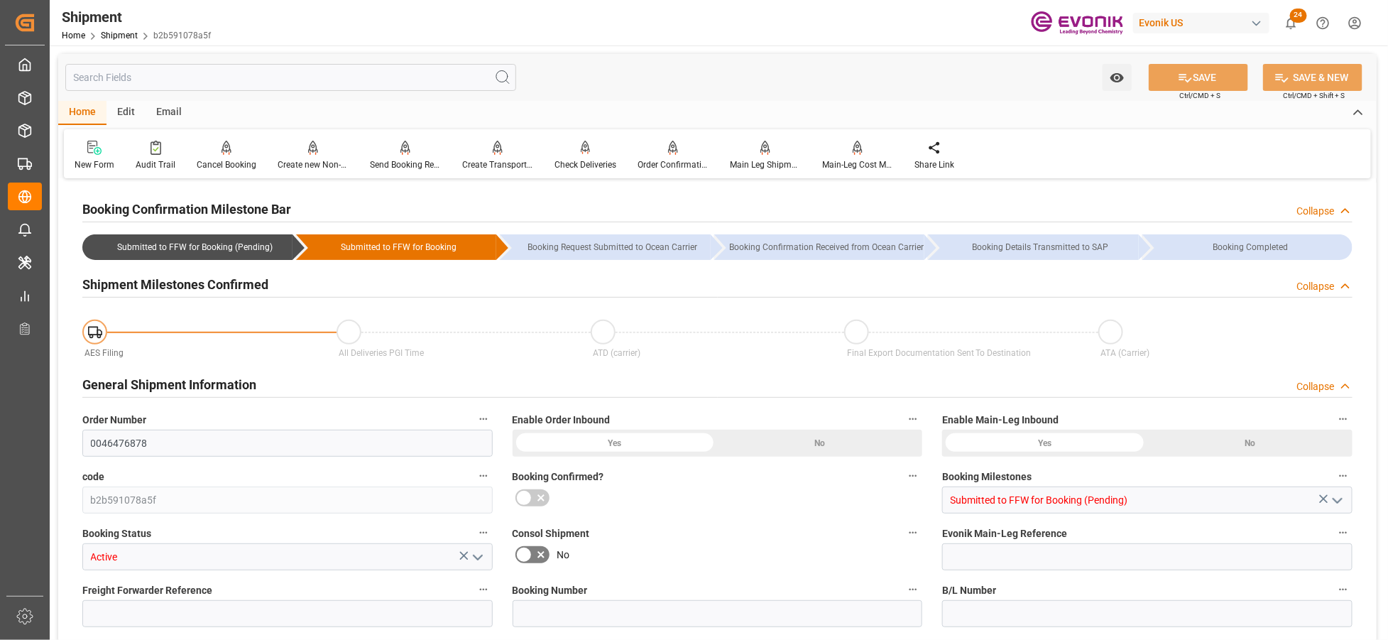
type input "4"
type input "DR"
type input "0"
type input "AC Containerline"
type input "Leschaco Inc."
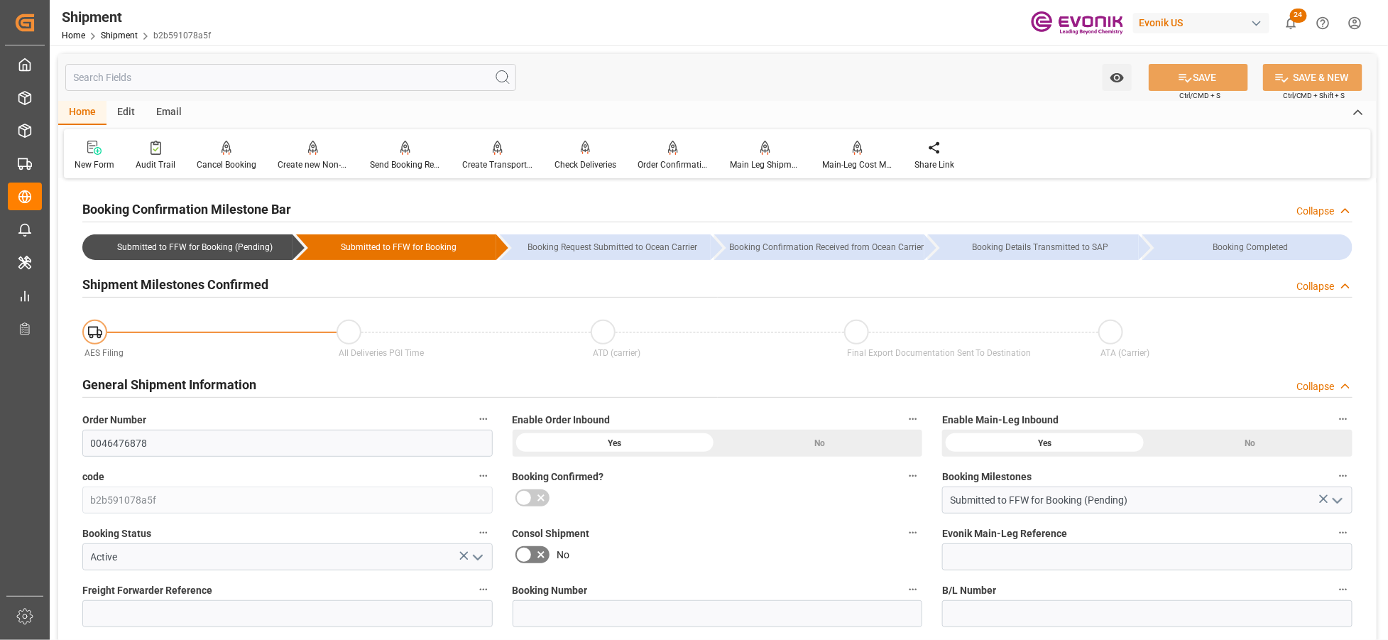
type input "12.11.2025 00:00"
type input "30.11.2025 00:00"
type input "30.10.2025 00:00"
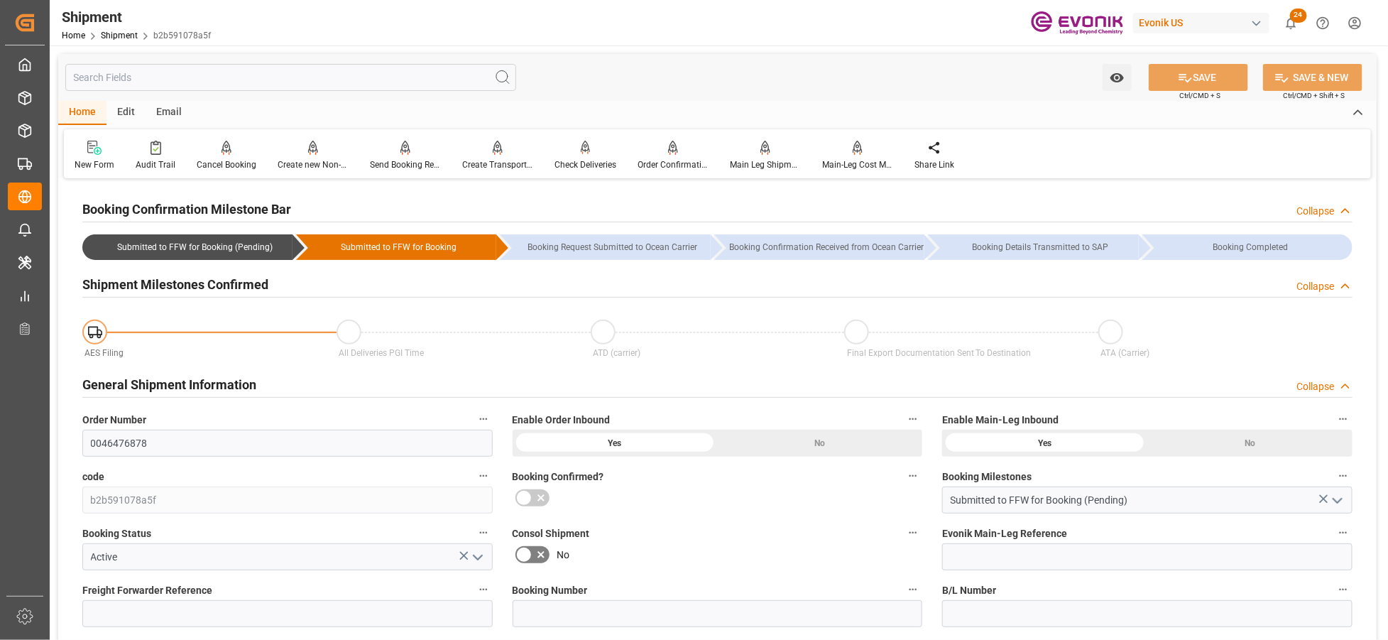
type input "18.12.2025"
type input "14.10.2025 04:36"
type input "14.10.2025 04:30"
type input "14.10.2025 04:36"
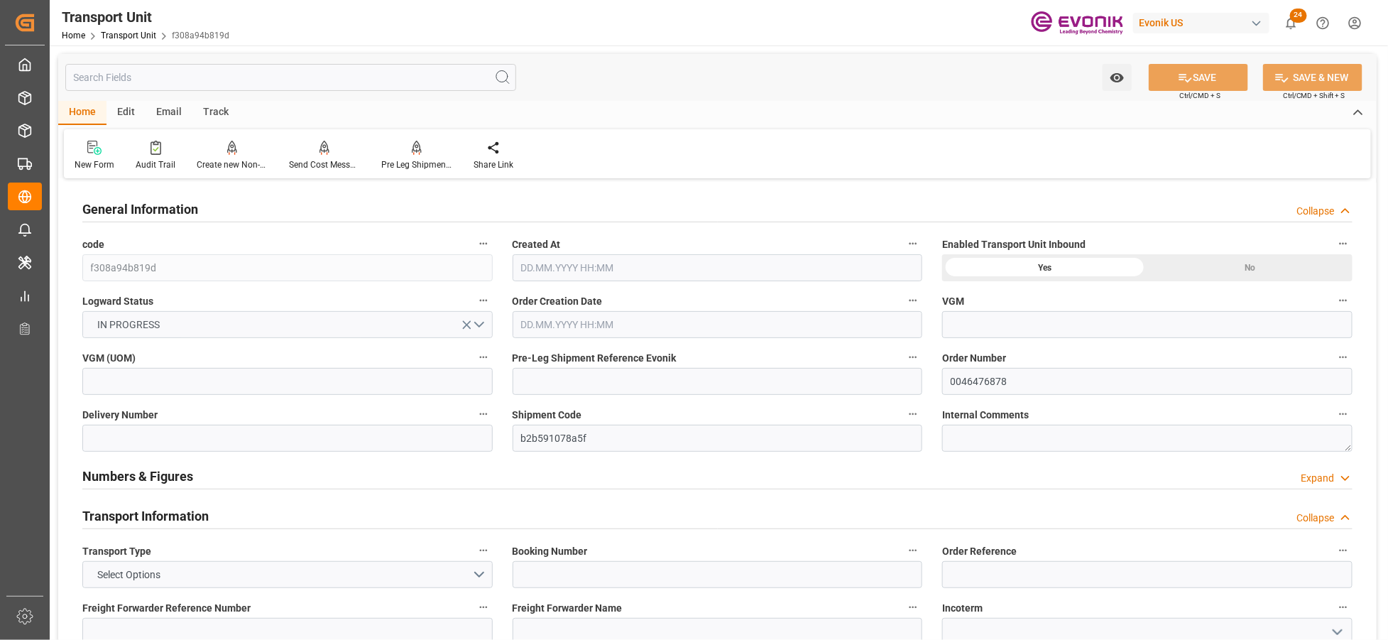
type input "AC Containerline"
type input "Leschaco Inc."
type input "USLGB"
type input "KRPUS"
type input "847.2"
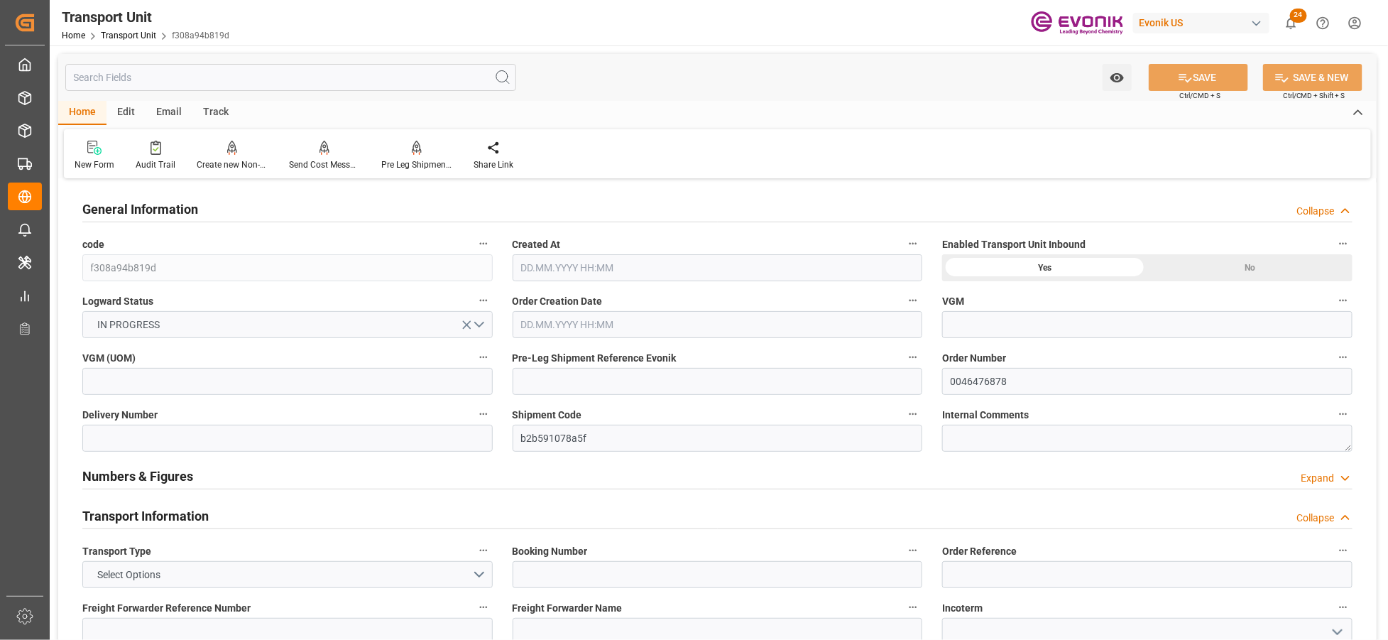
type input "[DATE] 04:30"
type input "[DATE]"
type input "[DATE] 00:00"
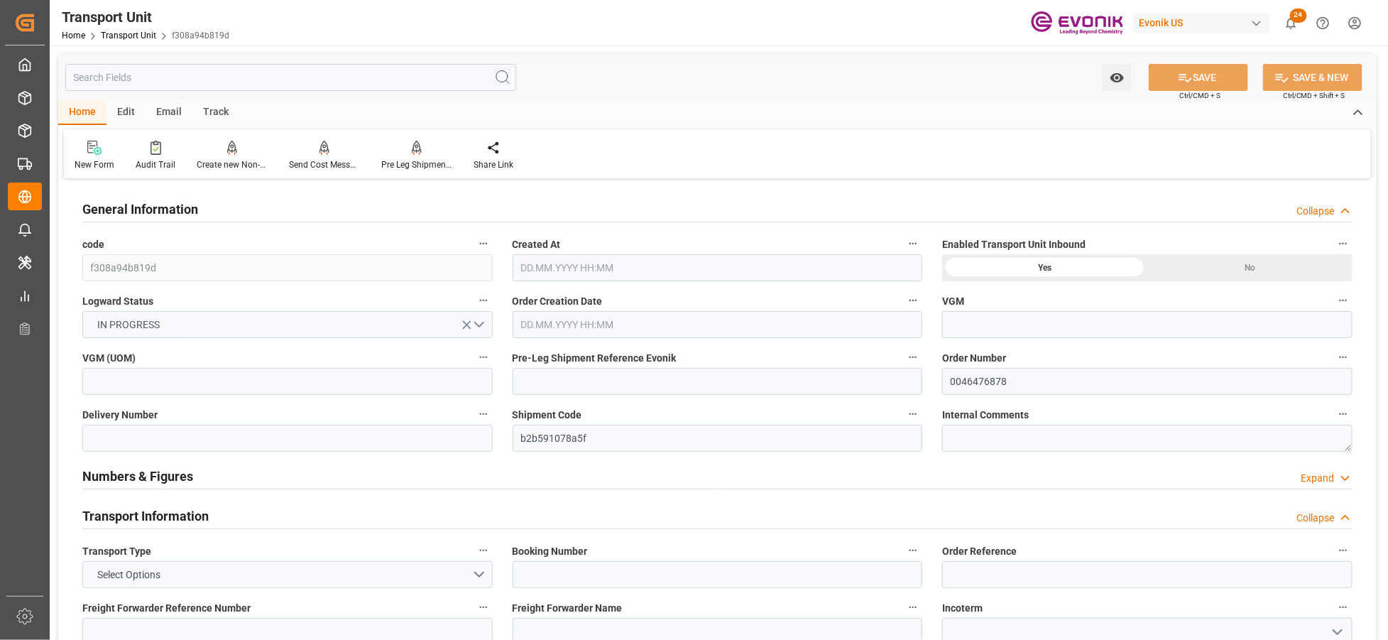
type input "[DATE] 00:00"
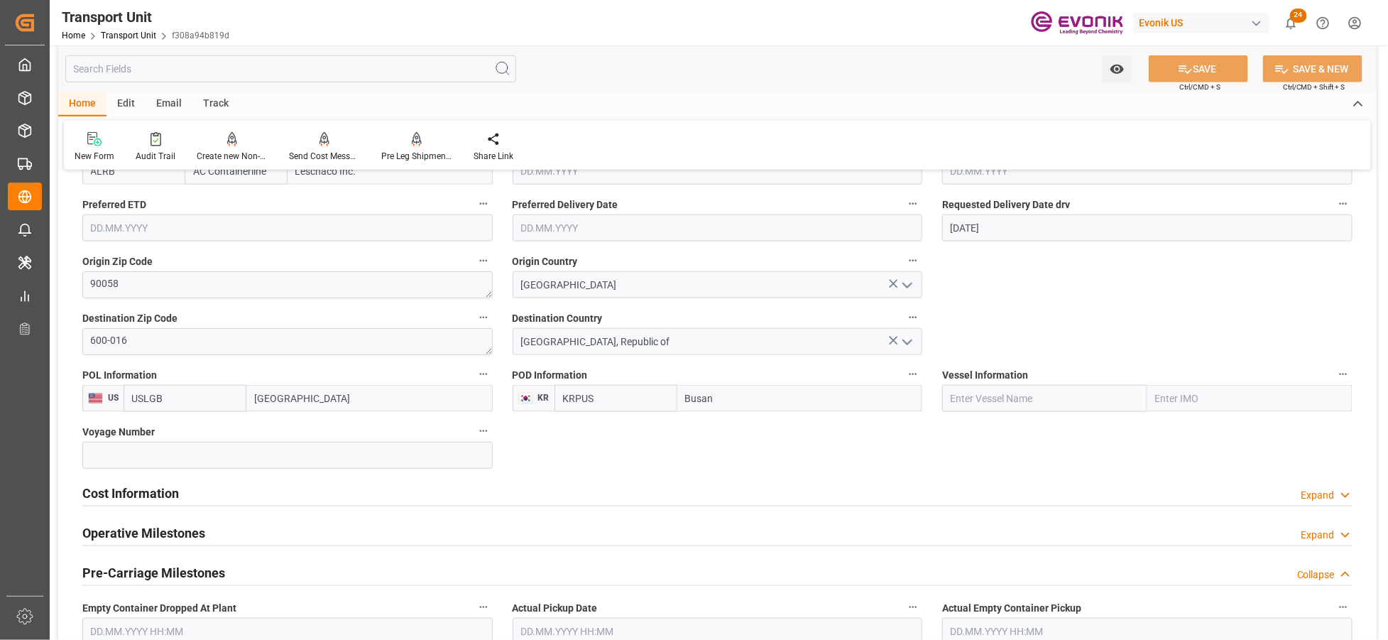
scroll to position [789, 0]
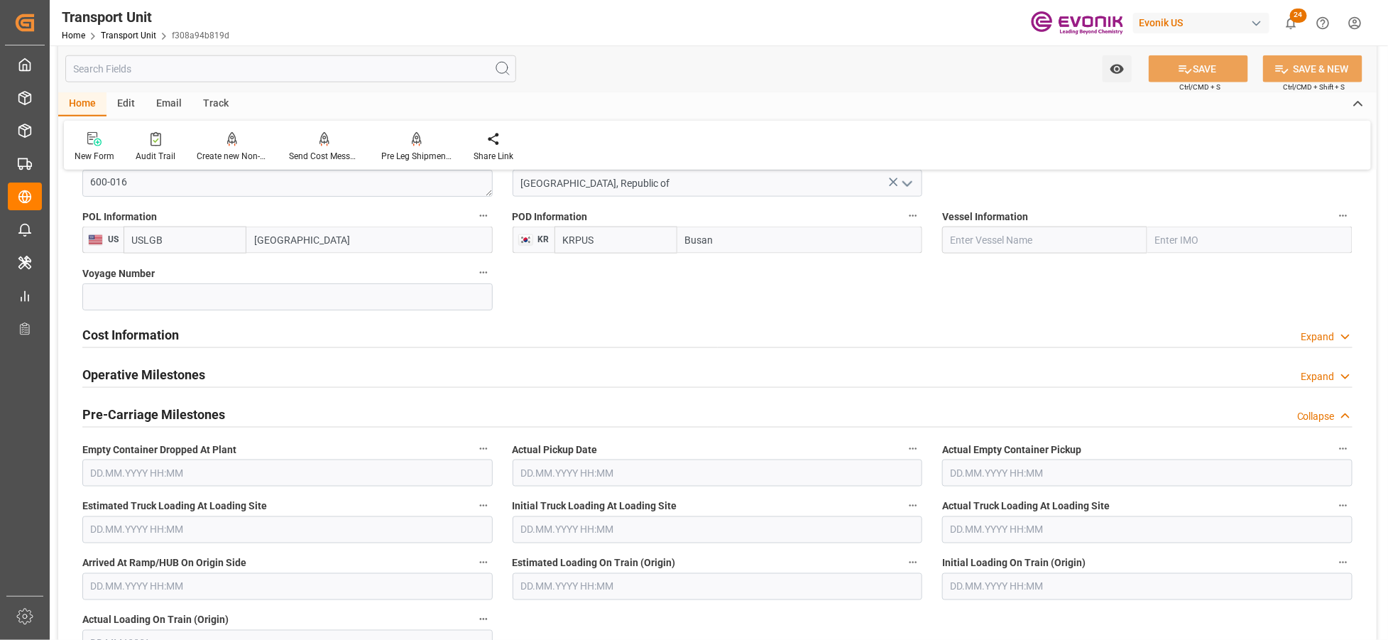
click at [278, 334] on div "Cost Information Expand" at bounding box center [717, 333] width 1271 height 27
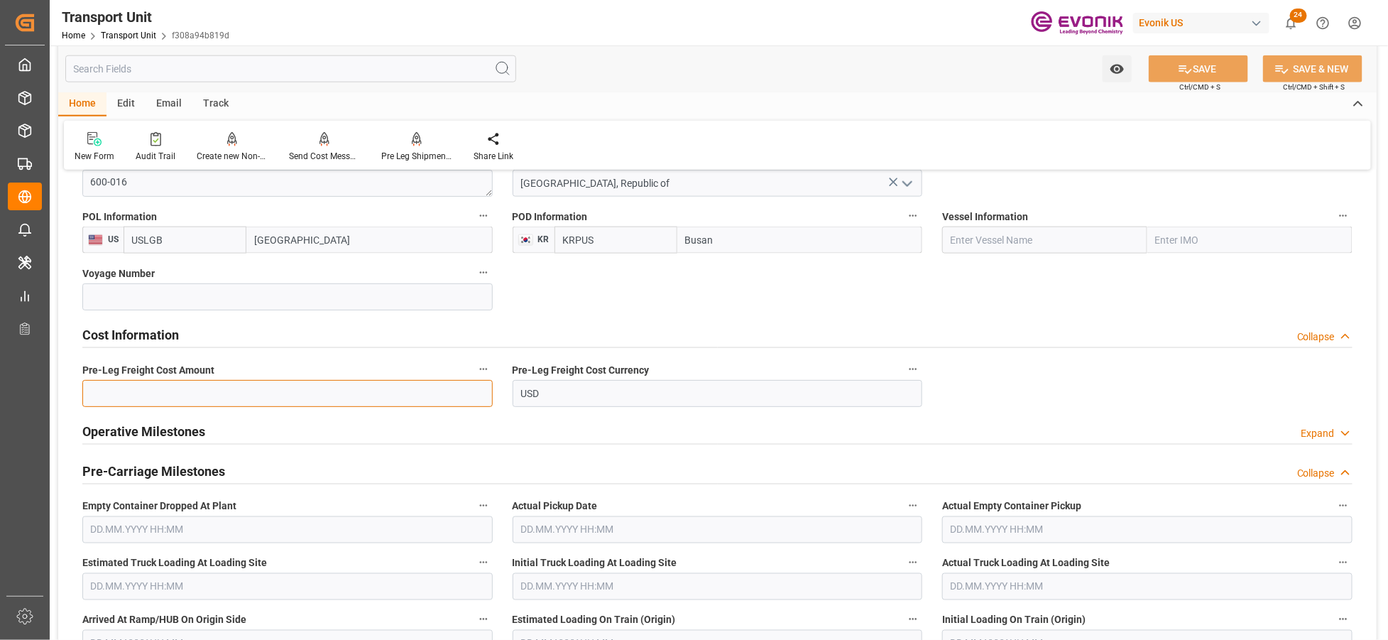
click at [307, 401] on input "text" at bounding box center [287, 393] width 410 height 27
type input "223"
click at [1190, 83] on span "Ctrl/CMD + S" at bounding box center [1200, 87] width 41 height 11
click at [1190, 70] on icon at bounding box center [1185, 69] width 15 height 15
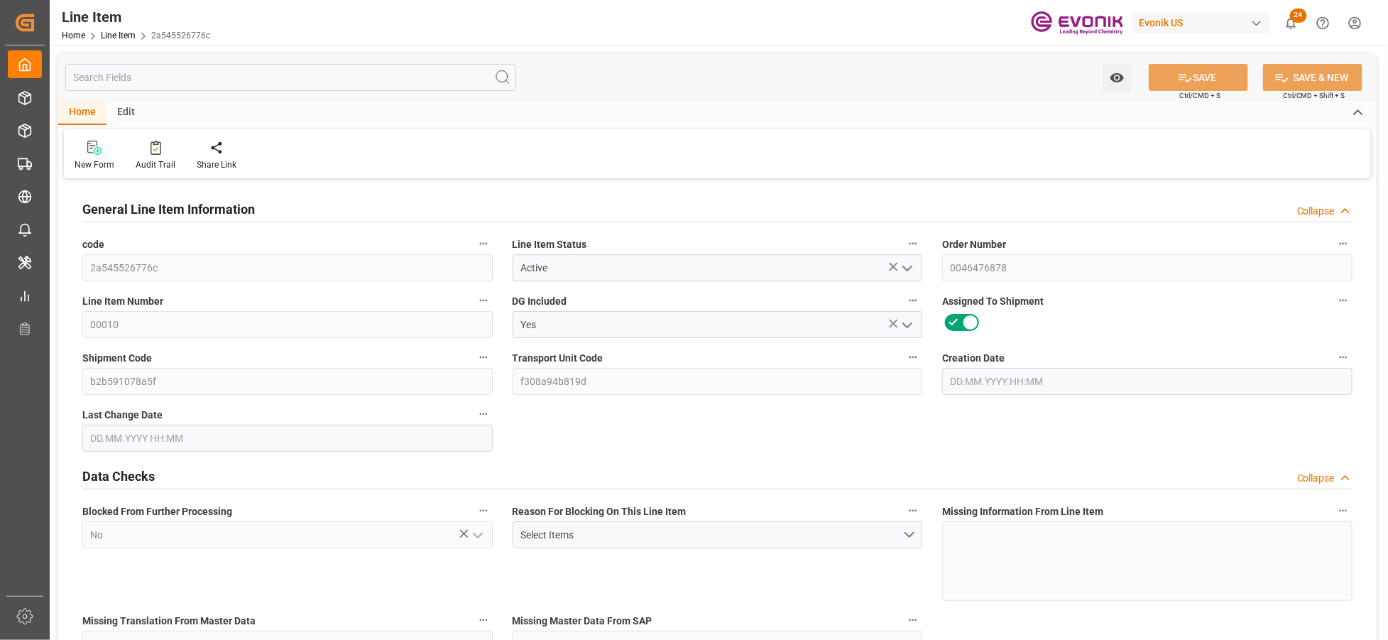
type input "1"
type input "827.2"
type input "760"
type input "1.1436"
type input "4"
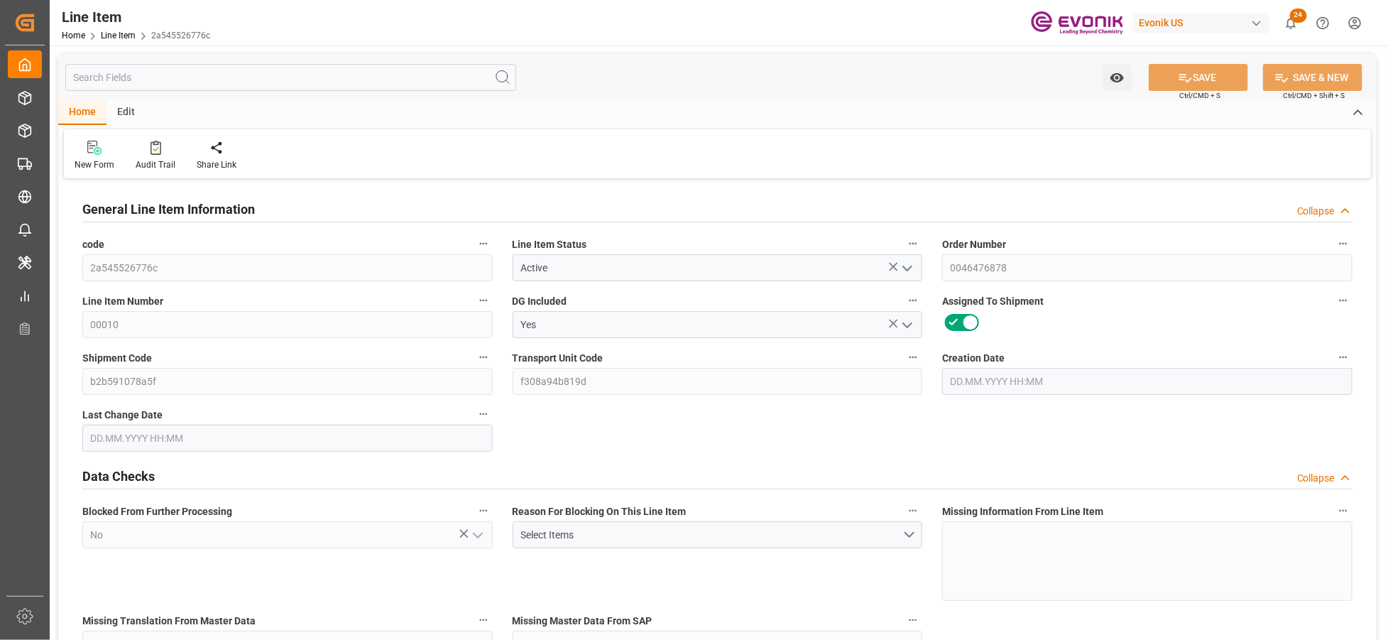
type input "8056"
type input "4"
type input "827.2"
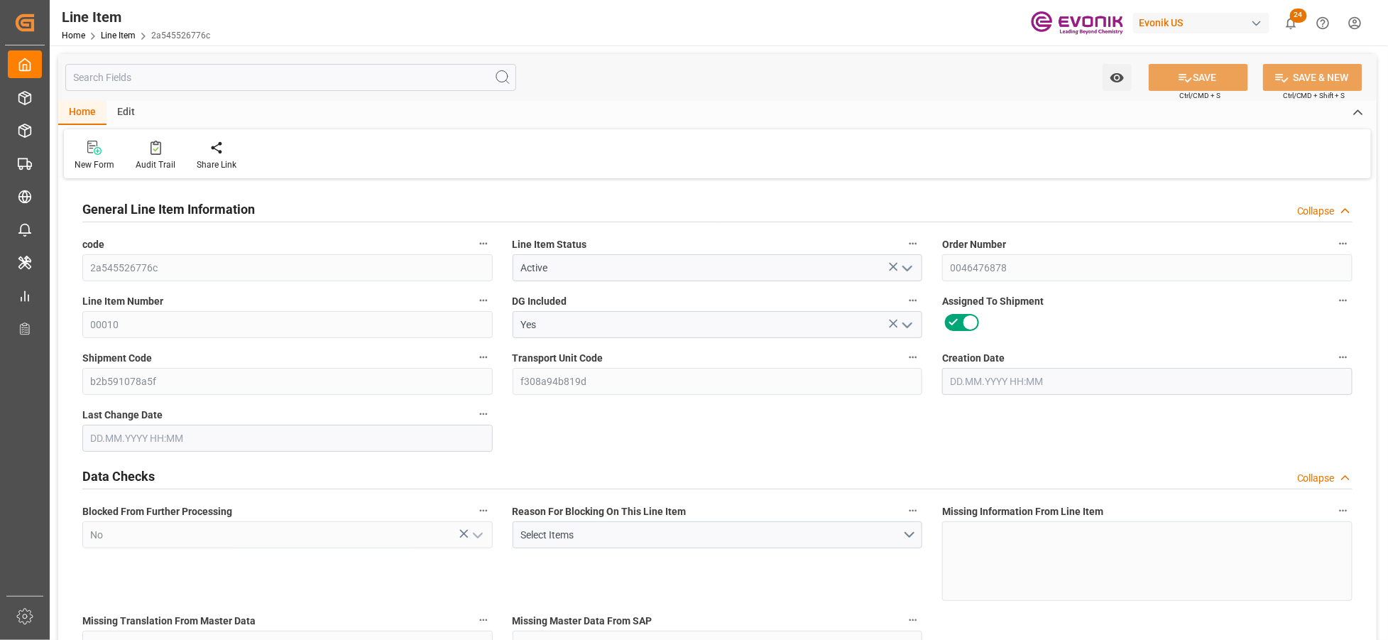
type input "847.2"
type input "760"
type input "1.1436"
type input "1143.648"
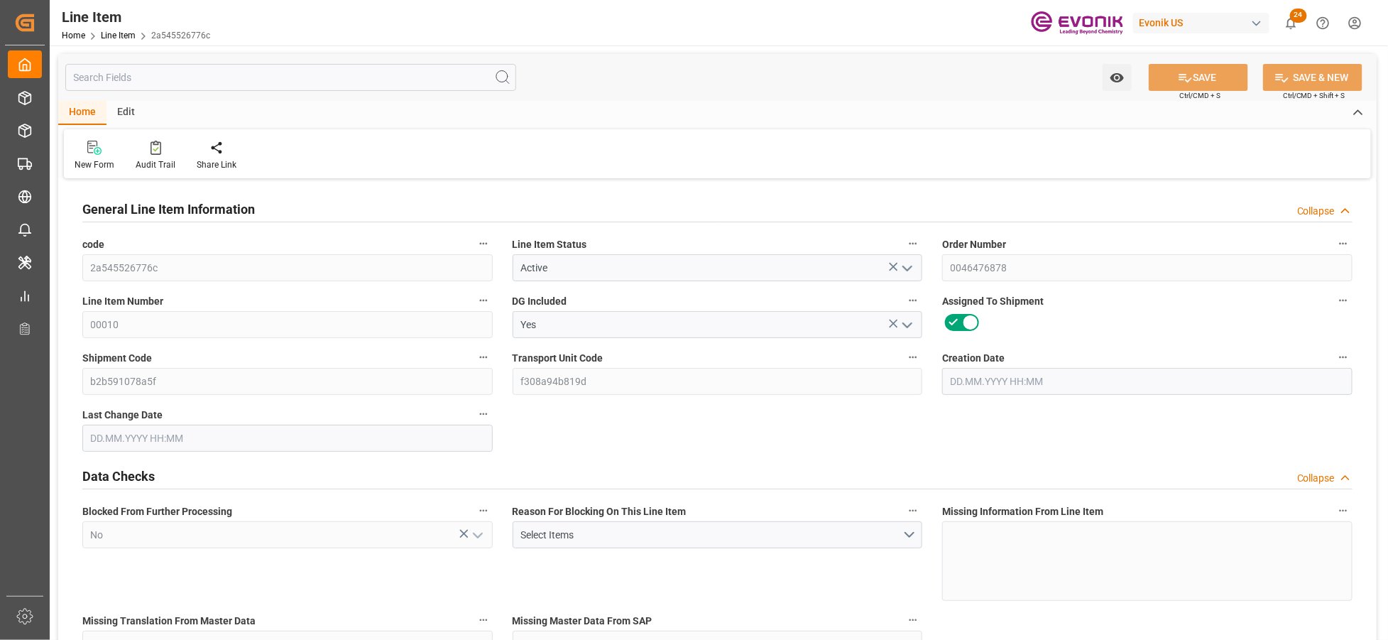
type input "0"
type input "[DATE] 15:59"
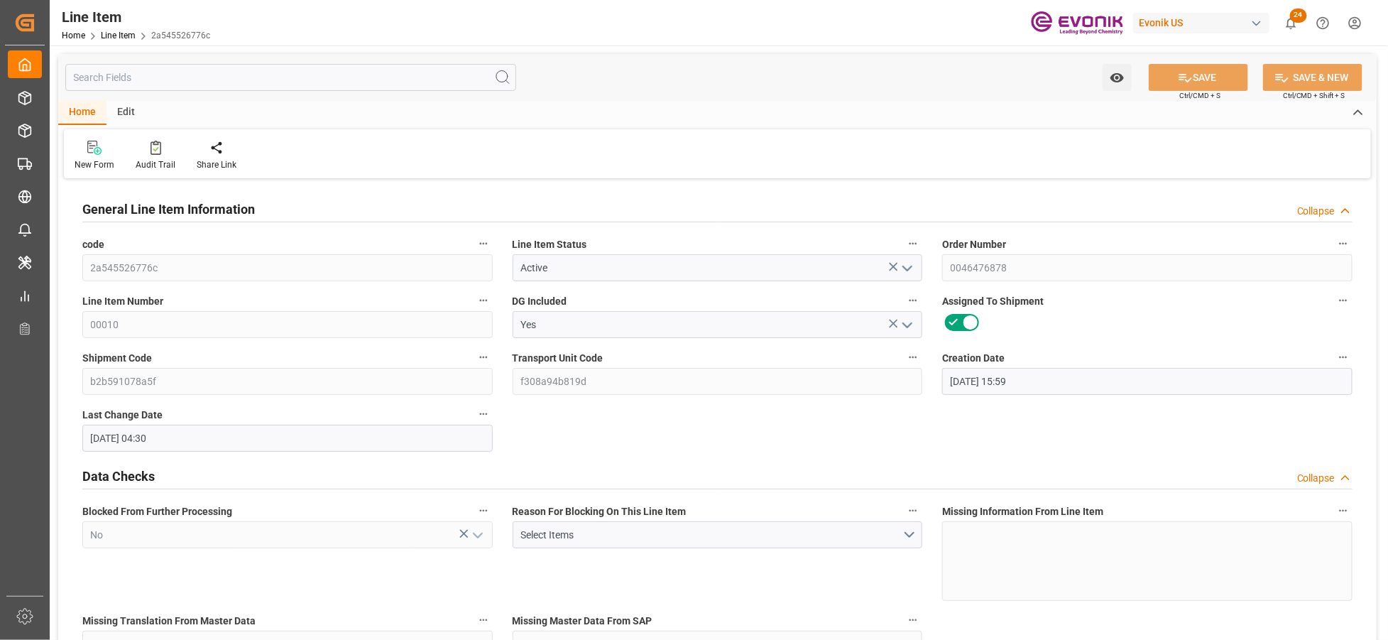
type input "[DATE] 04:30"
type input "[DATE]"
click at [271, 79] on input "text" at bounding box center [290, 77] width 451 height 27
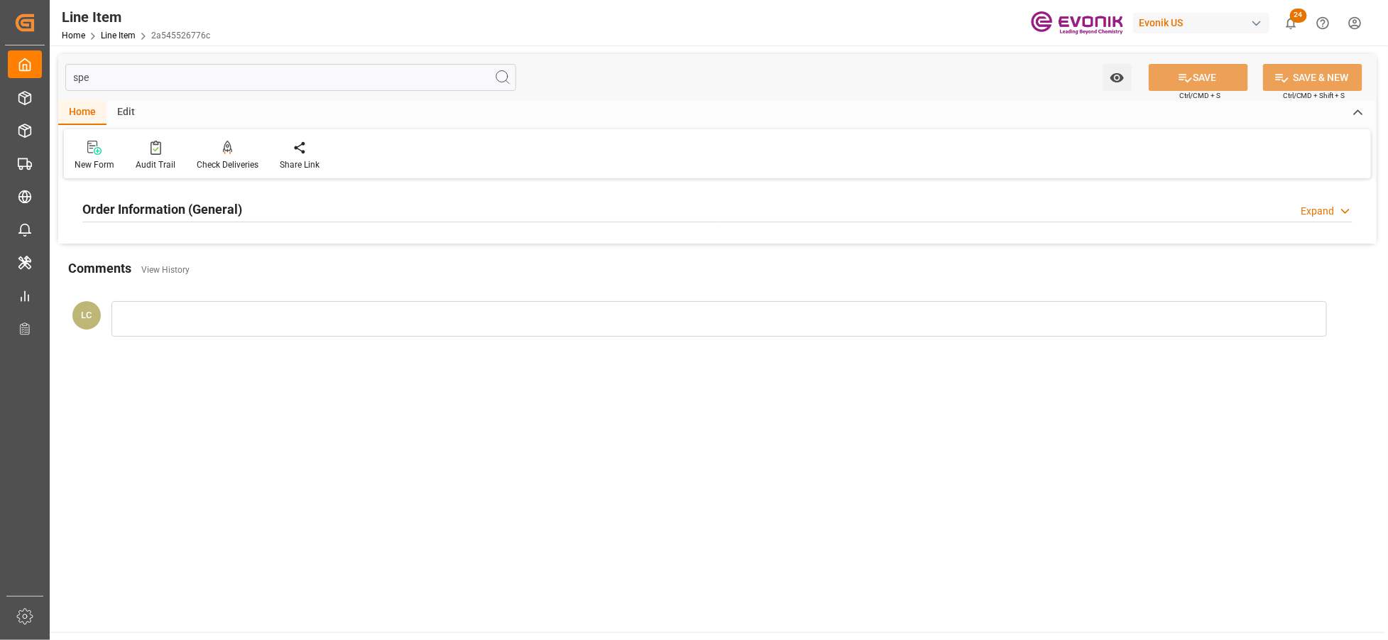
type input "spe"
click at [354, 214] on div "Order Information (General) Expand" at bounding box center [717, 208] width 1271 height 27
click at [236, 252] on label "Special Transport Requirements" at bounding box center [287, 244] width 410 height 20
click at [474, 252] on button "Special Transport Requirements" at bounding box center [483, 243] width 18 height 18
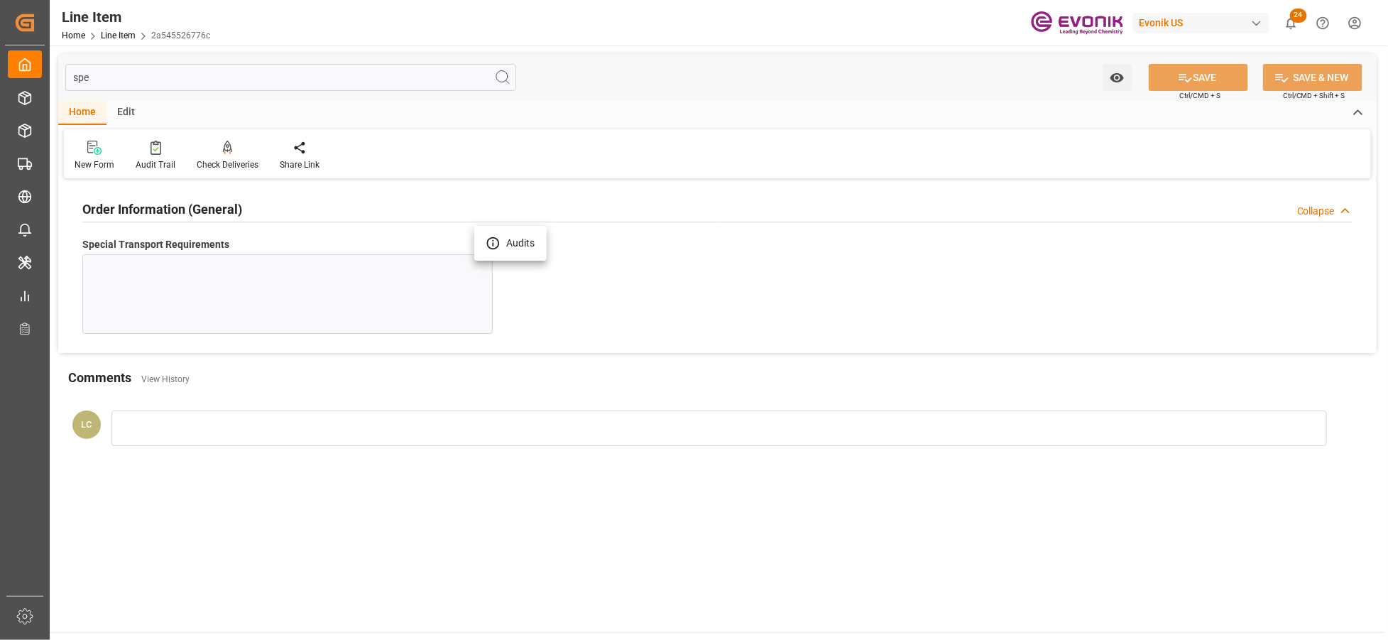
click at [250, 270] on div at bounding box center [694, 320] width 1388 height 640
click at [339, 293] on div at bounding box center [287, 294] width 410 height 80
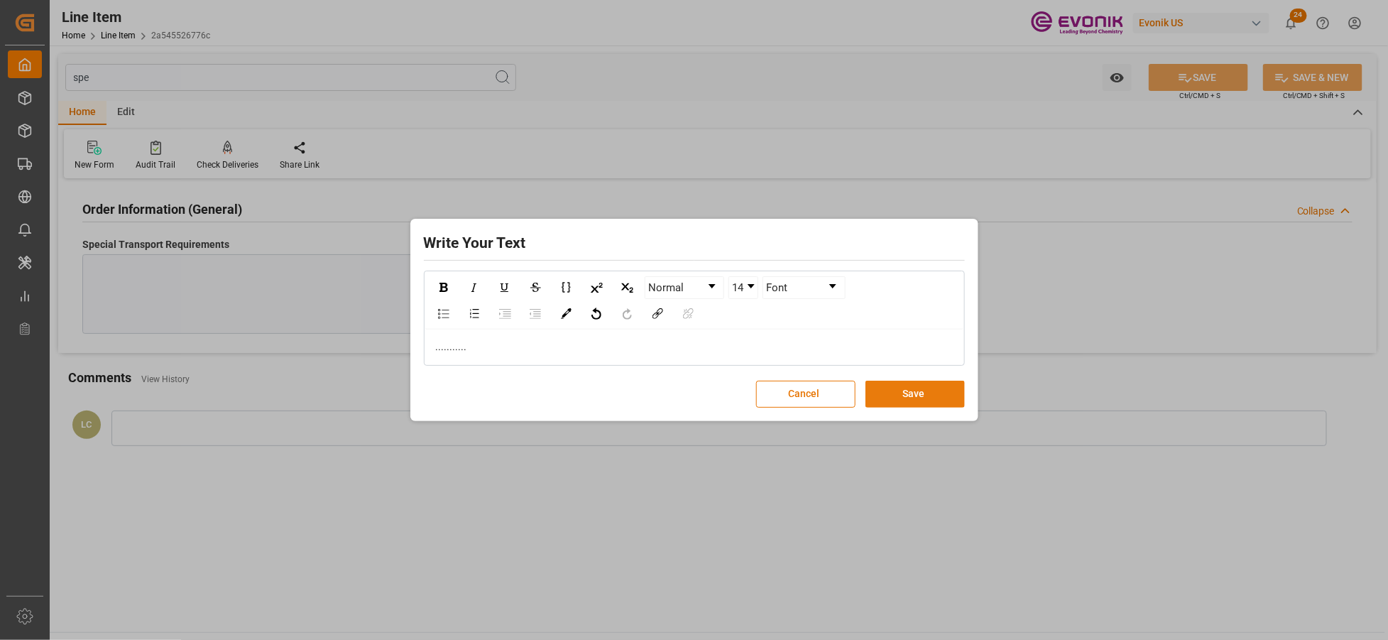
click at [899, 393] on button "Save" at bounding box center [915, 394] width 99 height 27
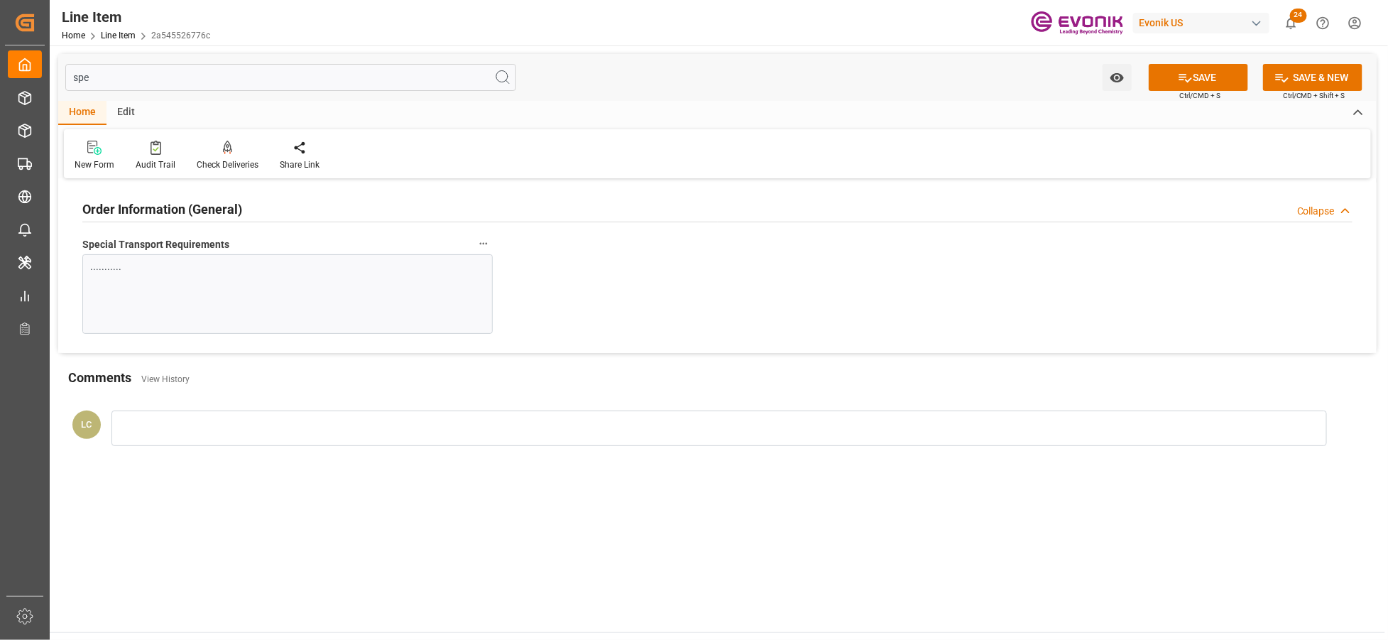
click at [209, 81] on input "spe" at bounding box center [290, 77] width 451 height 27
type input "sp"
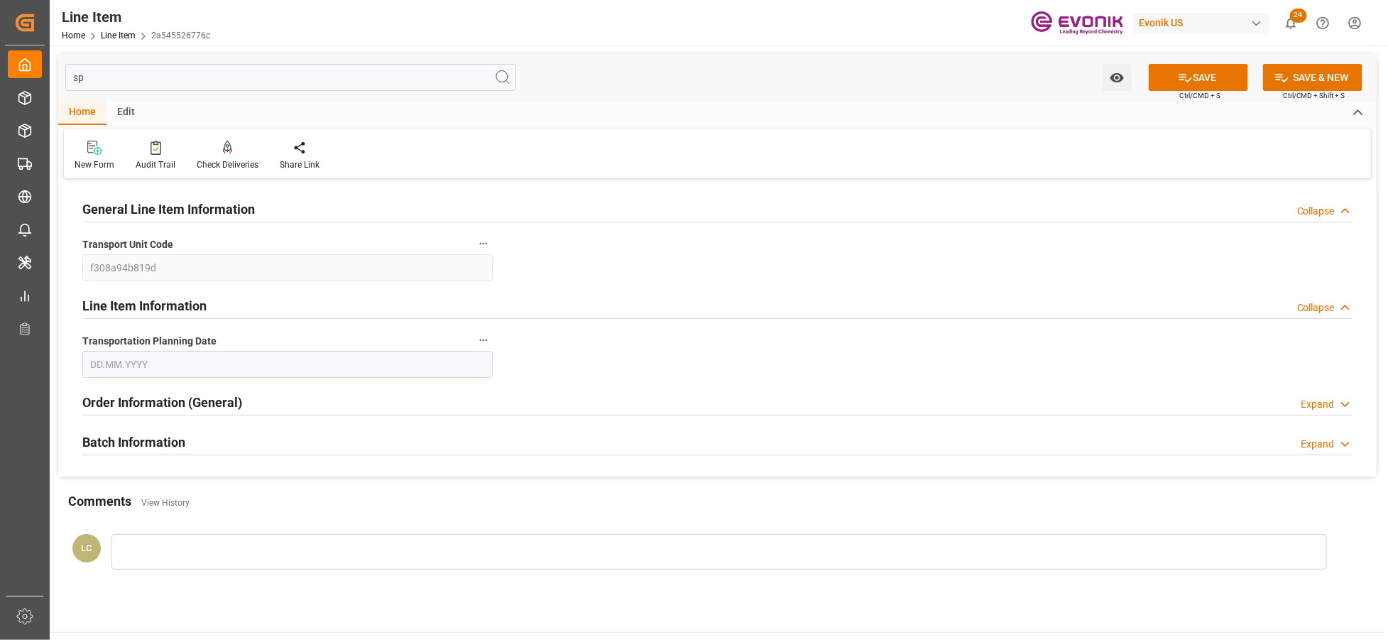
type input "[DATE]"
type input "s"
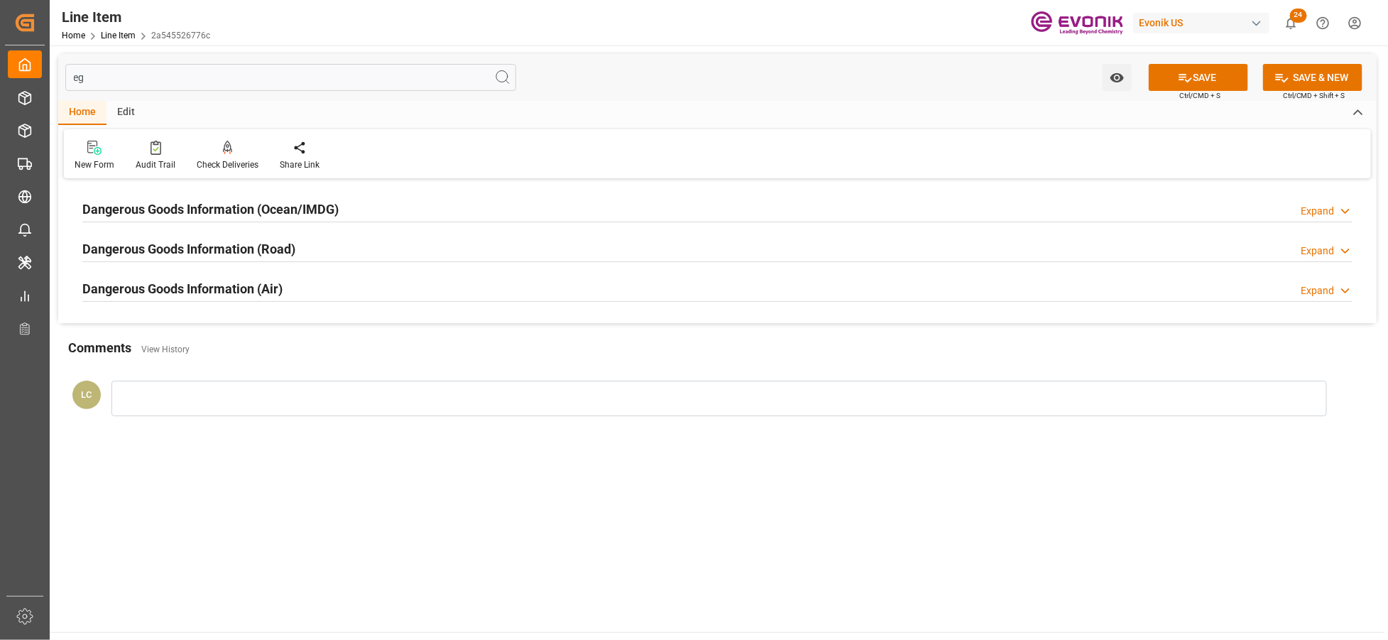
type input "eg"
click at [362, 210] on div "Dangerous Goods Information (Ocean/IMDG) Expand" at bounding box center [717, 208] width 1271 height 27
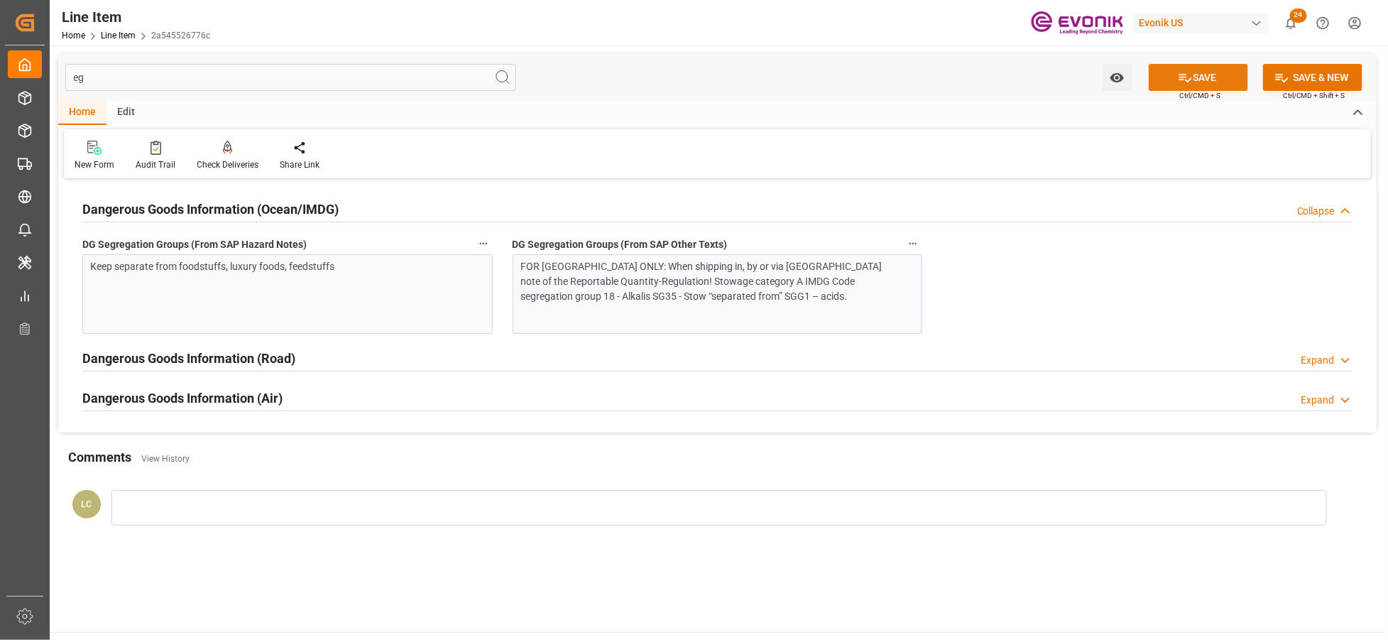
click at [1182, 75] on icon at bounding box center [1185, 77] width 15 height 15
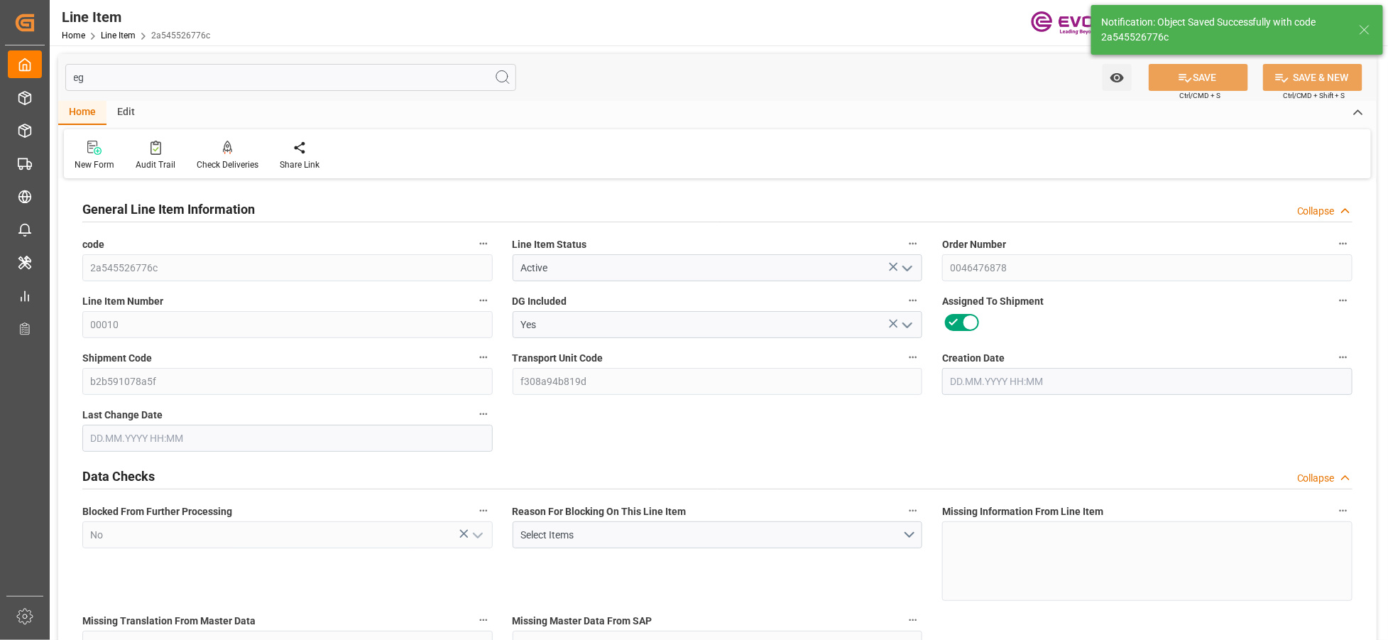
type input "1"
type input "827.2"
type input "760"
type input "1.1436"
type input "4"
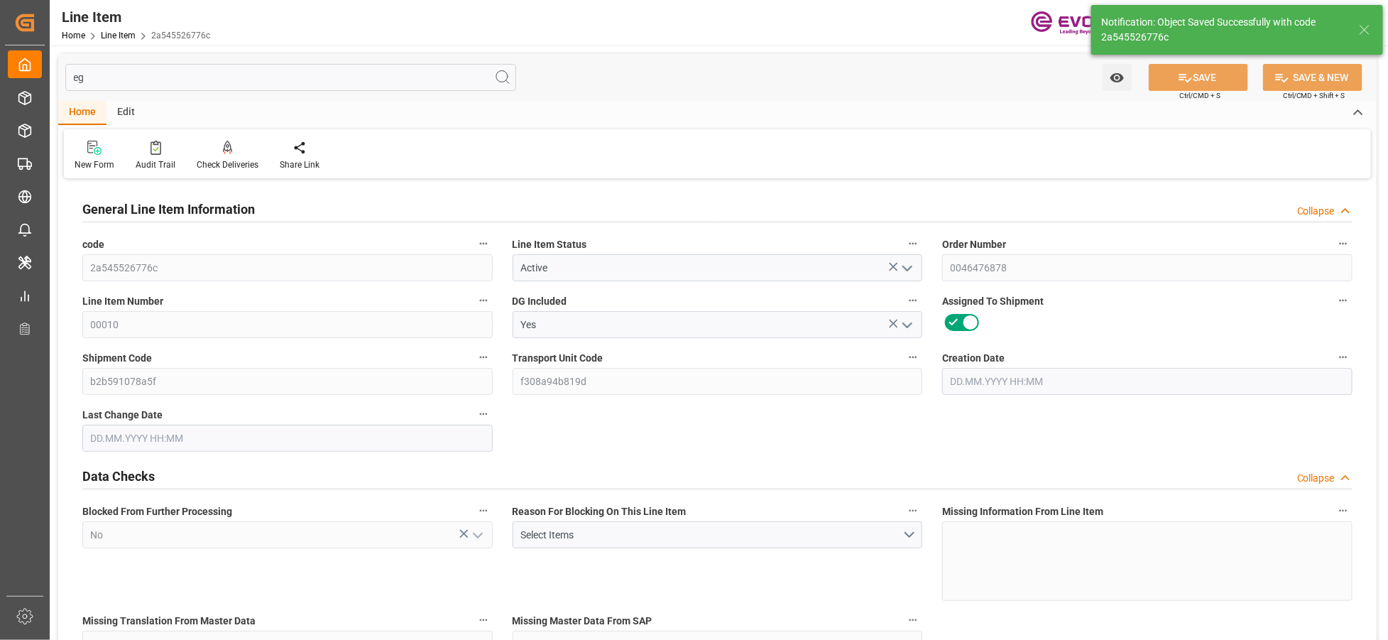
type input "8056"
type input "4"
type input "827.2"
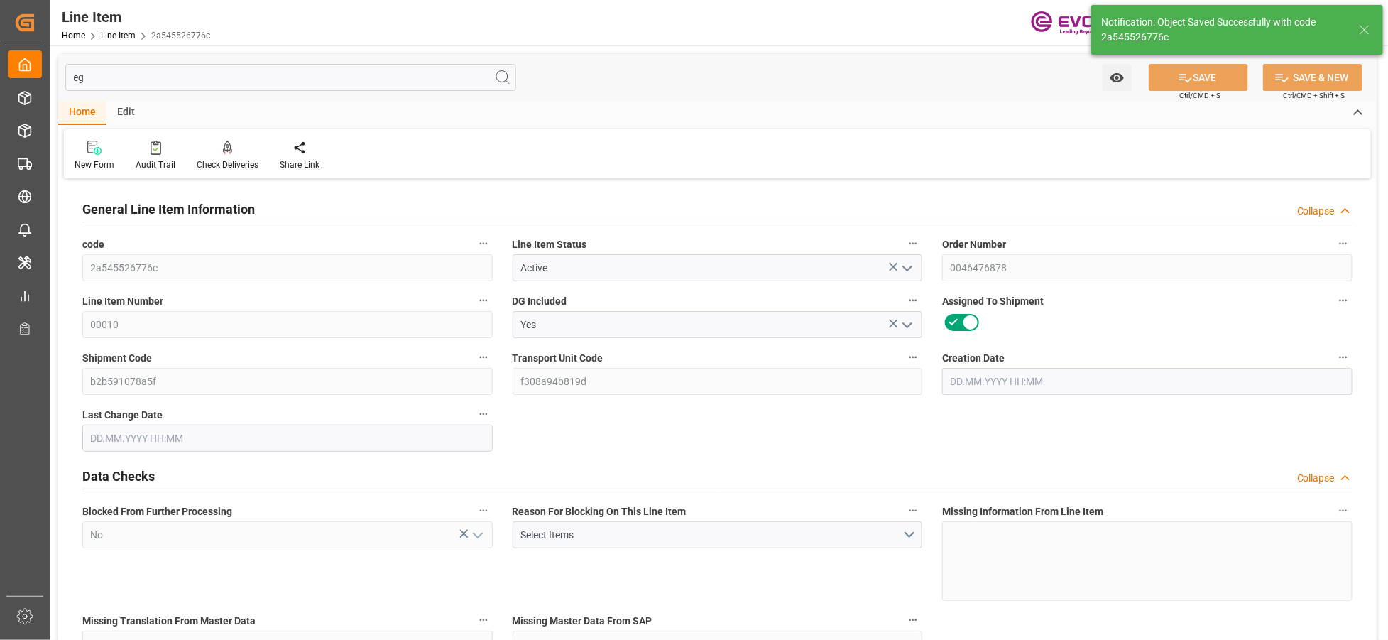
type input "847.2"
type input "760"
type input "1.1436"
type input "1143.648"
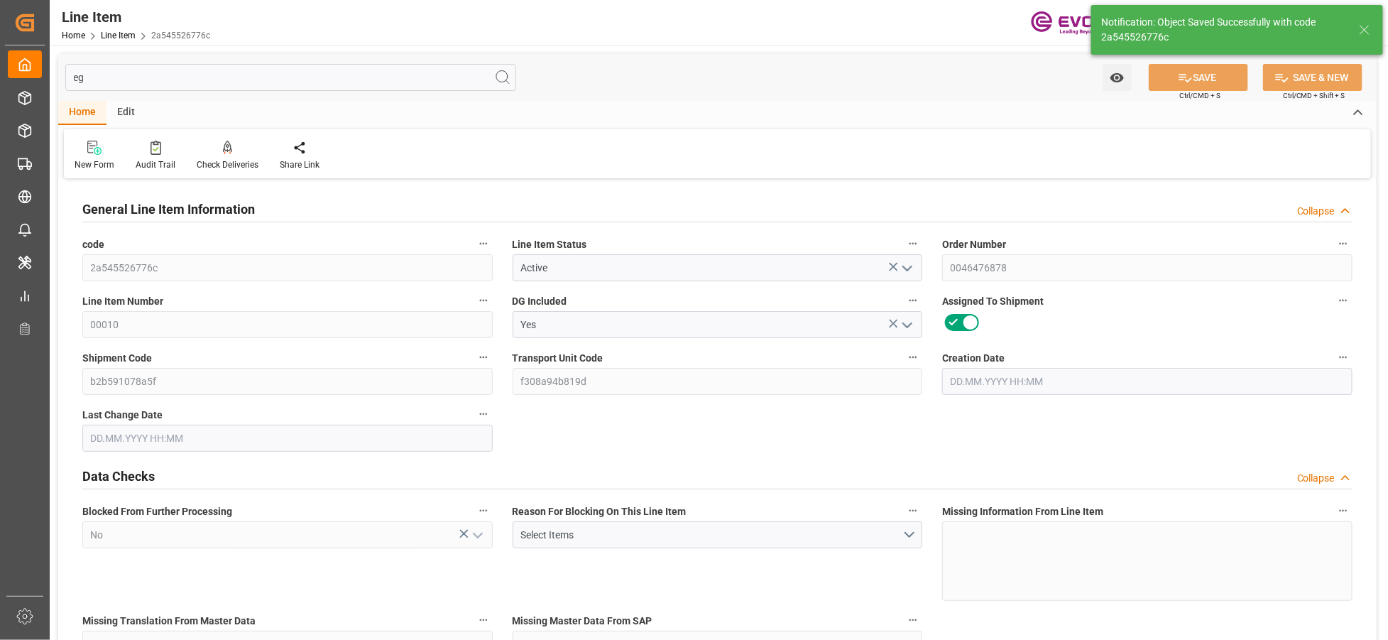
type input "0"
type input "13.10.2025 15:59"
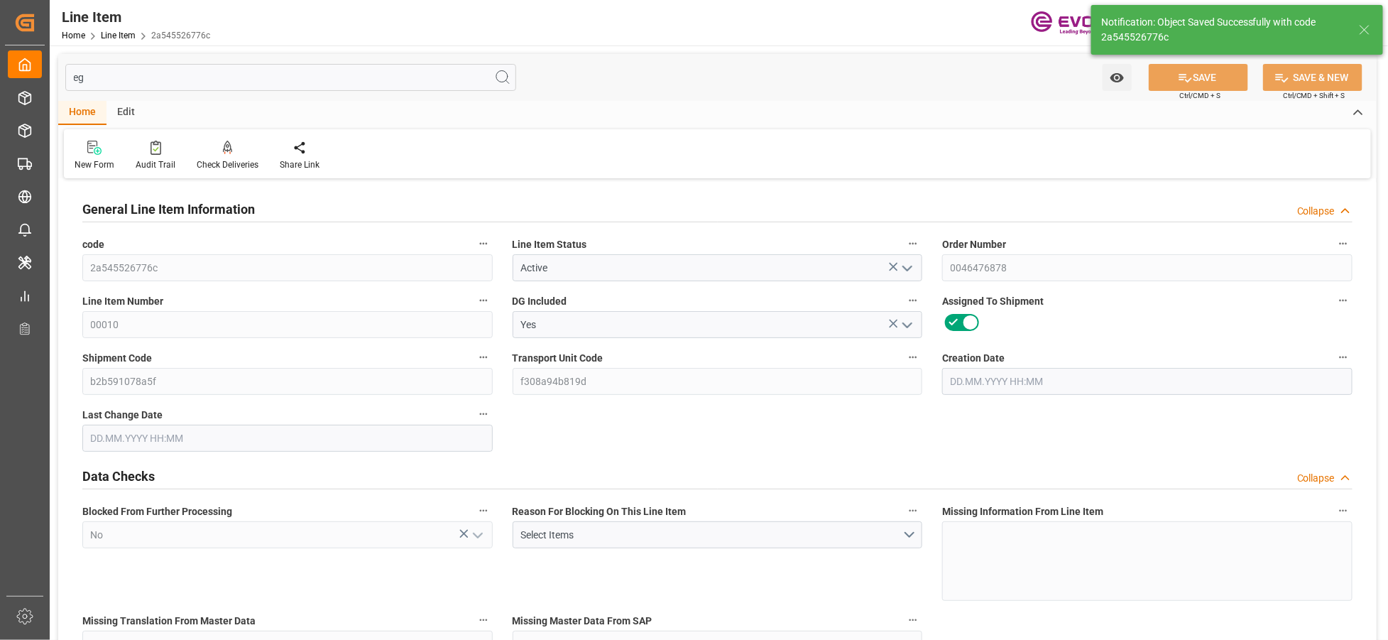
type input "14.10.2025 04:36"
type input "18.12.2025"
type input "24.10.2025"
type input "16.10.2025"
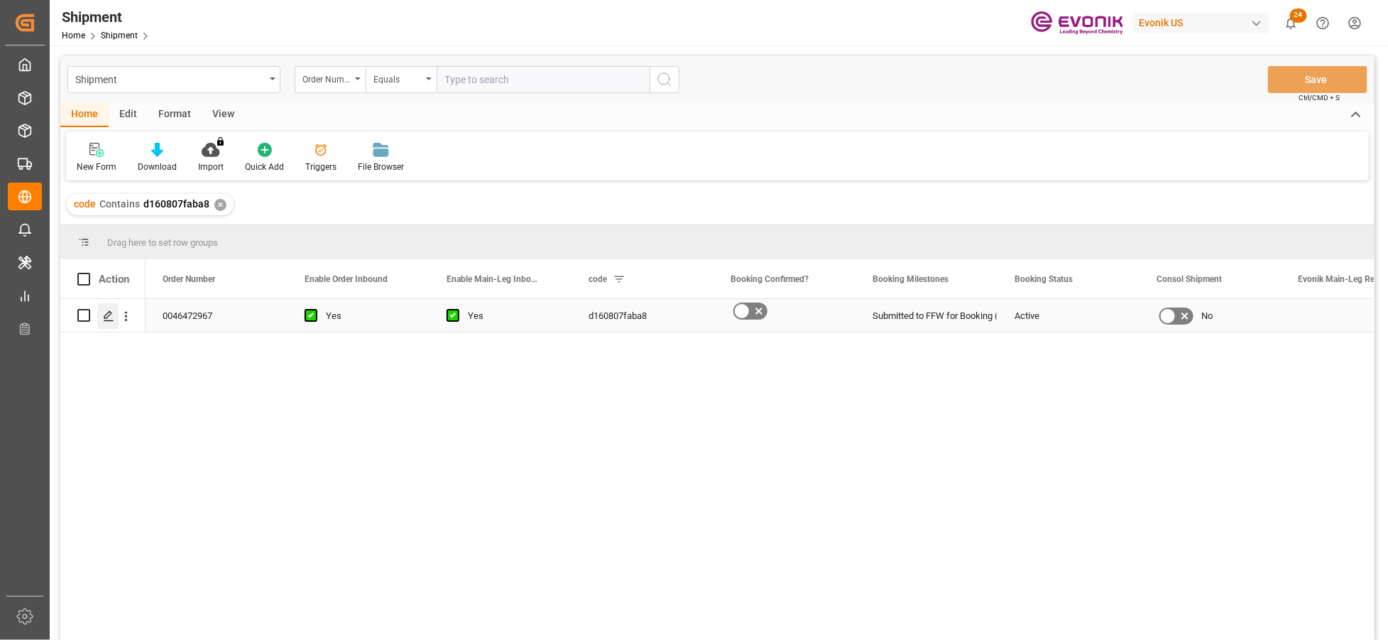
click at [103, 317] on icon "Press SPACE to select this row." at bounding box center [108, 315] width 11 height 11
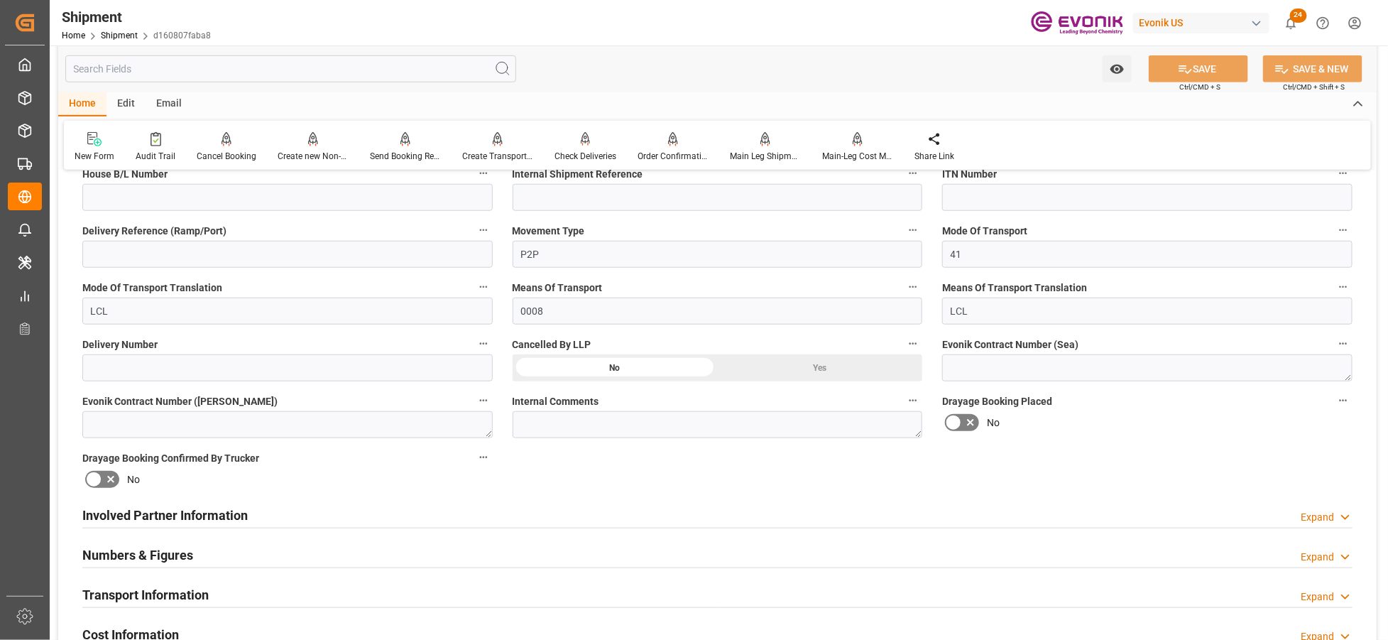
scroll to position [631, 0]
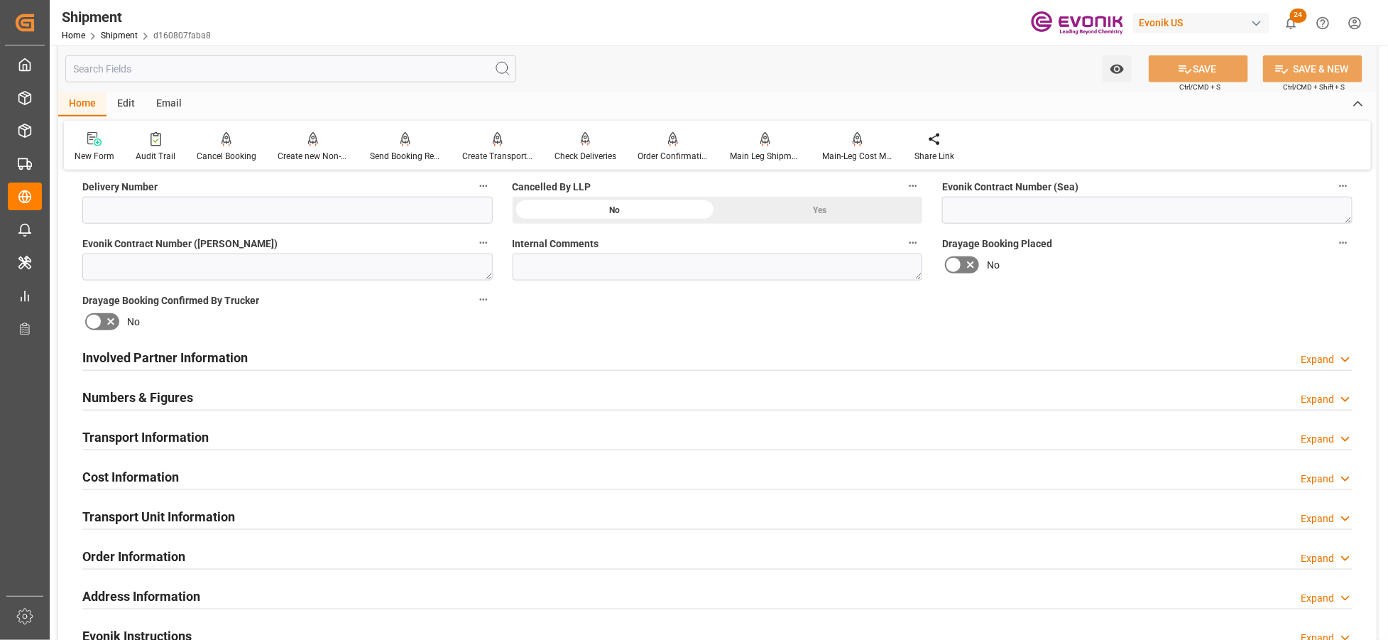
click at [303, 398] on div "Numbers & Figures Expand" at bounding box center [717, 396] width 1271 height 27
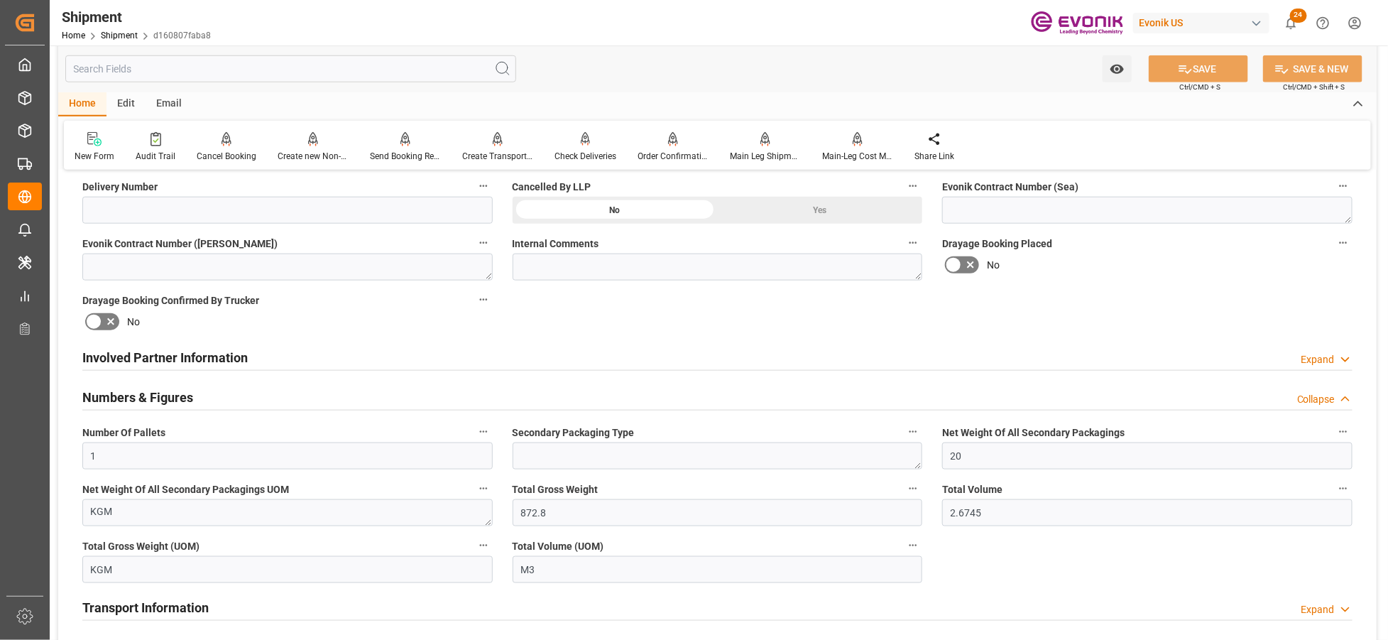
click at [581, 360] on div "Involved Partner Information Expand" at bounding box center [717, 356] width 1271 height 27
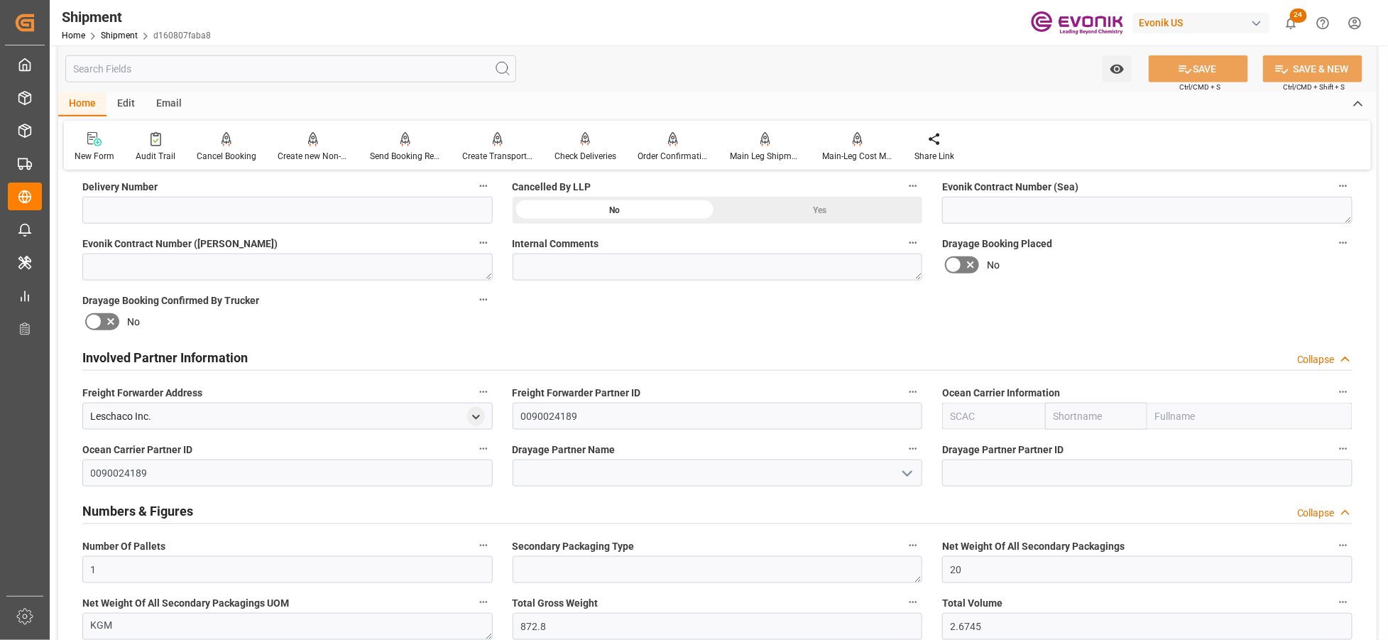
click at [963, 410] on input "text" at bounding box center [993, 416] width 102 height 27
click at [968, 442] on b "ALRB" at bounding box center [964, 447] width 25 height 11
type input "ALRB"
type input "AC Containerline"
type input "AC Containerline GmbH"
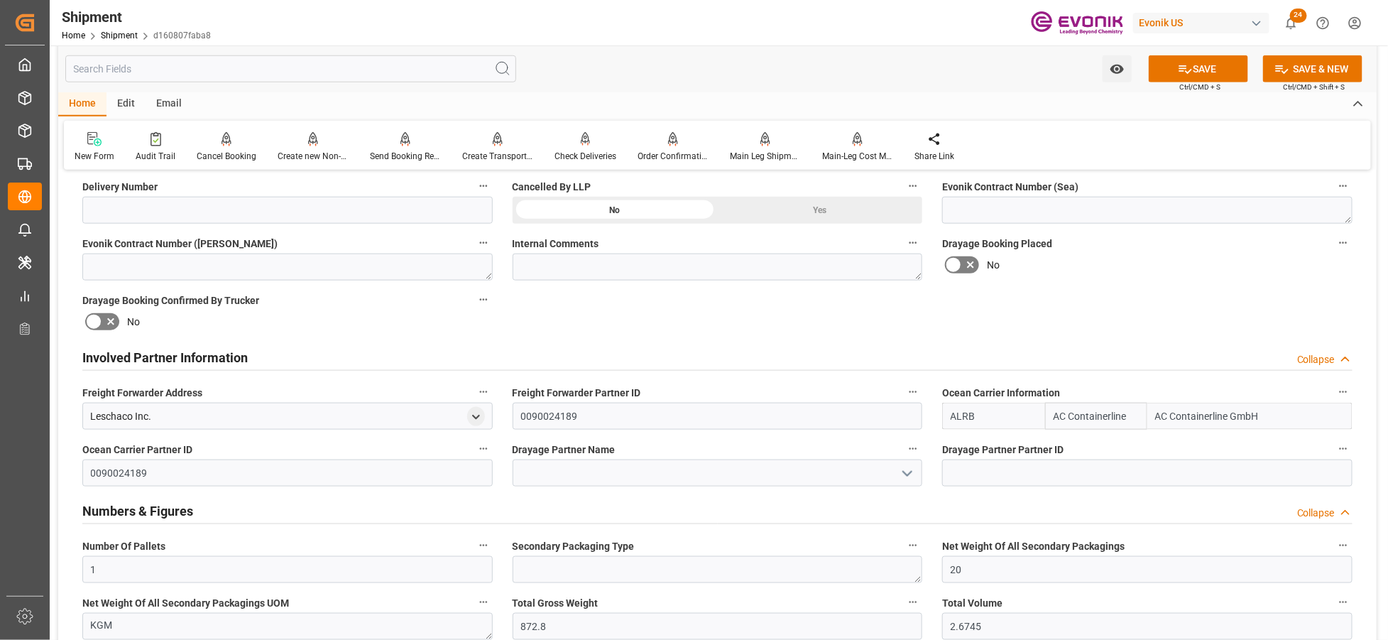
type input "ALRB"
click at [1090, 295] on div "Booking Confirmation Milestone Bar Collapse Submitted to FFW for Booking (Pendi…" at bounding box center [717, 428] width 1319 height 1753
click at [1182, 65] on icon at bounding box center [1186, 69] width 13 height 9
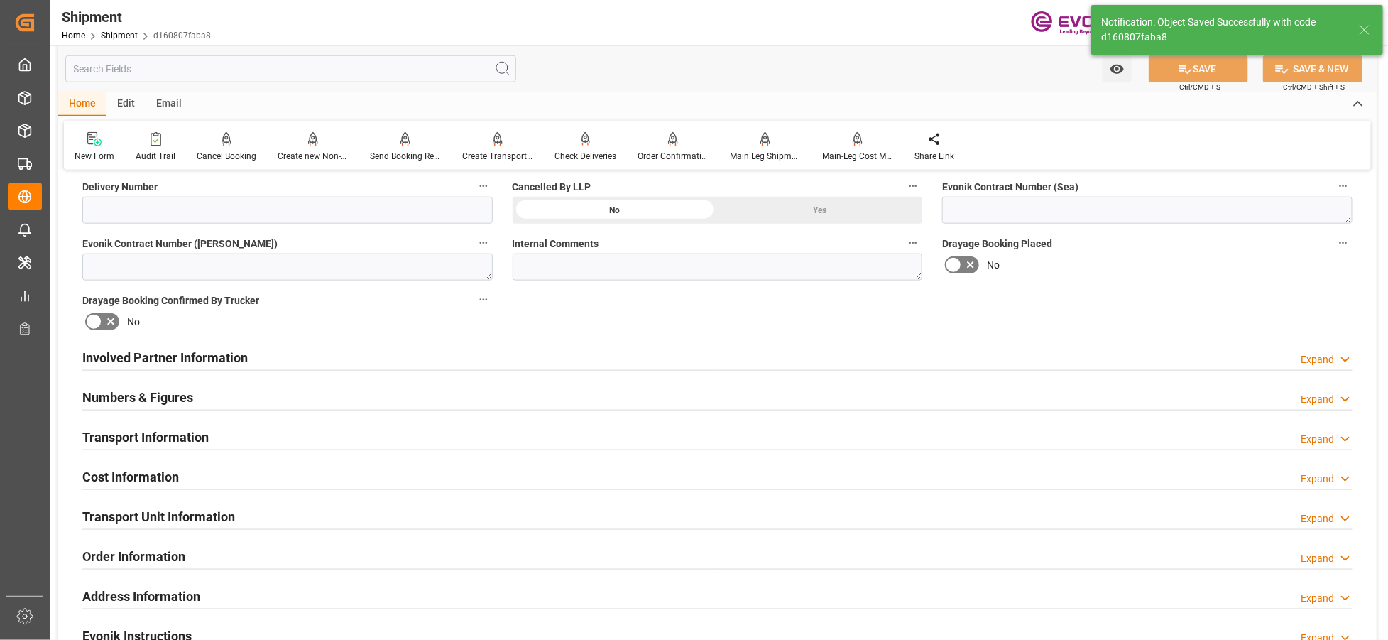
click at [636, 357] on div "Involved Partner Information Expand" at bounding box center [717, 356] width 1271 height 27
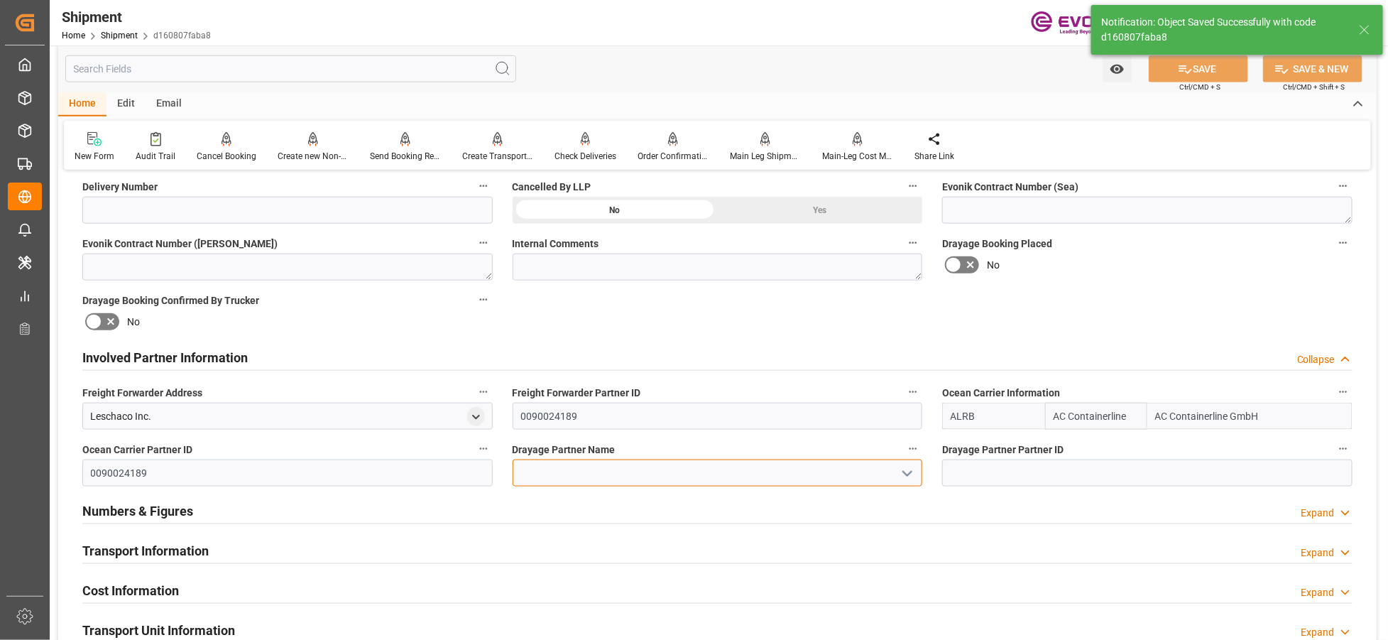
click at [589, 473] on input at bounding box center [718, 472] width 410 height 27
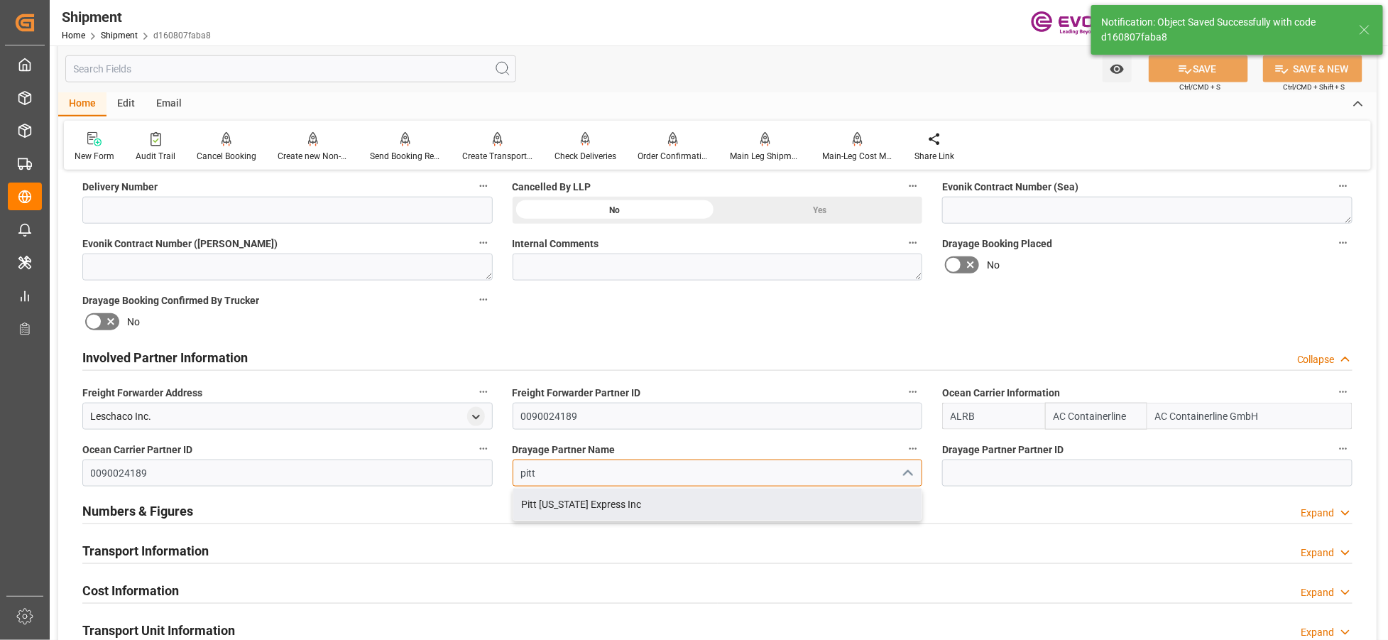
click at [587, 509] on div "Pitt Ohio Express Inc" at bounding box center [717, 505] width 409 height 32
type input "Pitt Ohio Express Inc"
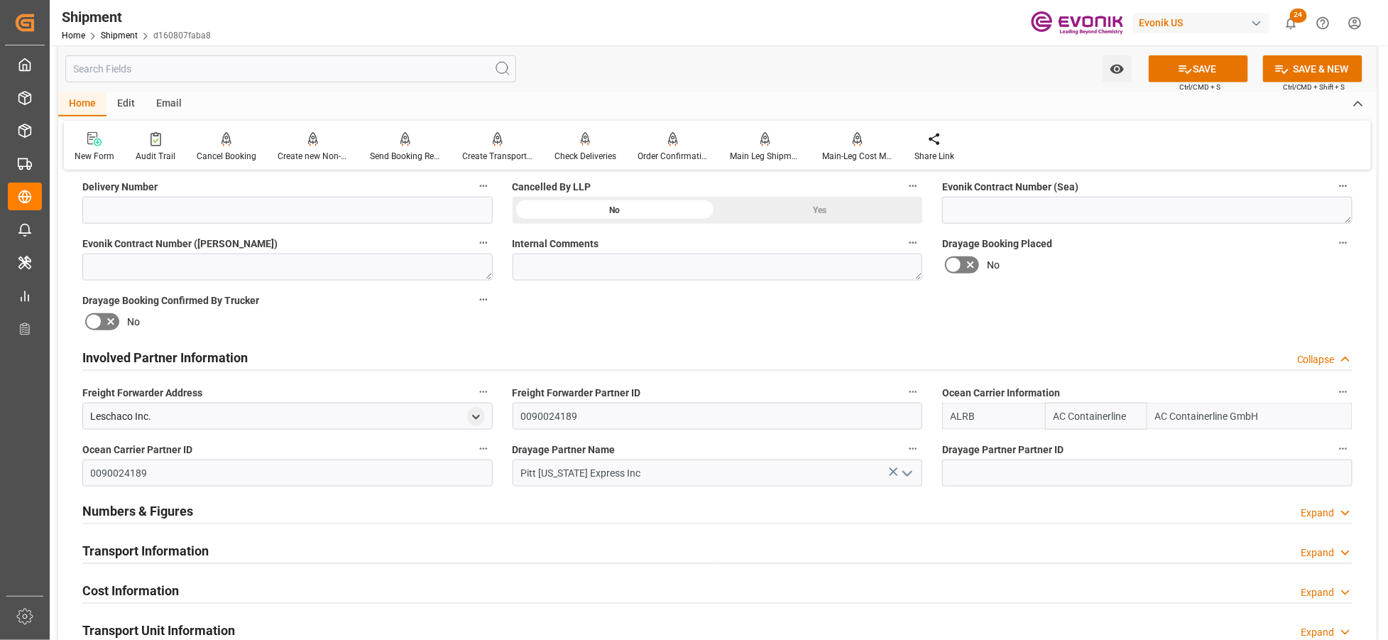
click at [1091, 344] on div "Involved Partner Information Collapse" at bounding box center [717, 356] width 1271 height 27
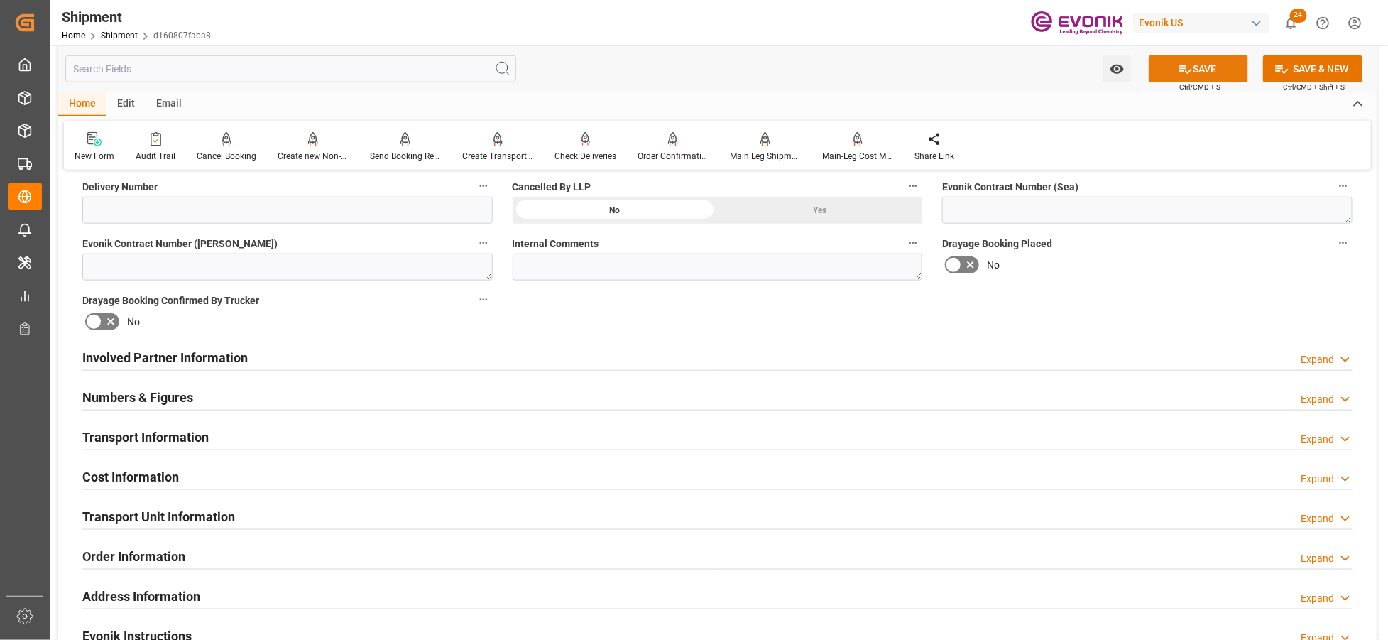
click at [1222, 68] on button "SAVE" at bounding box center [1198, 68] width 99 height 27
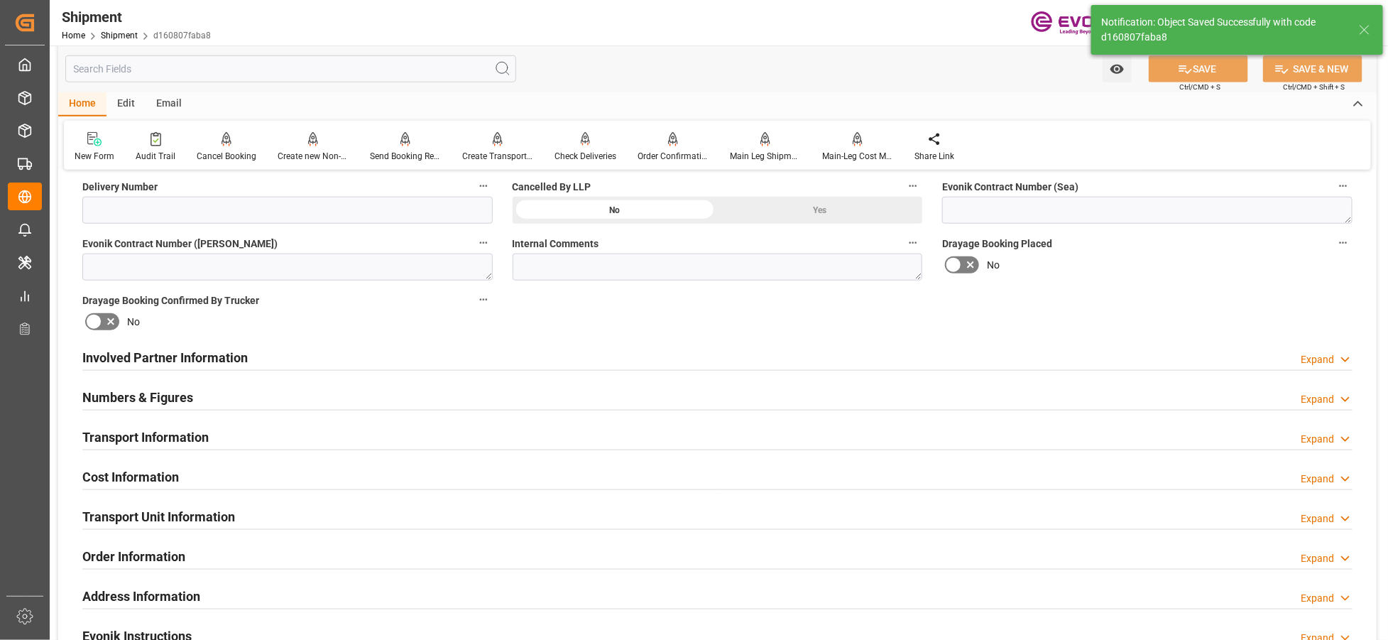
click at [402, 443] on div "Transport Information Expand" at bounding box center [717, 436] width 1271 height 27
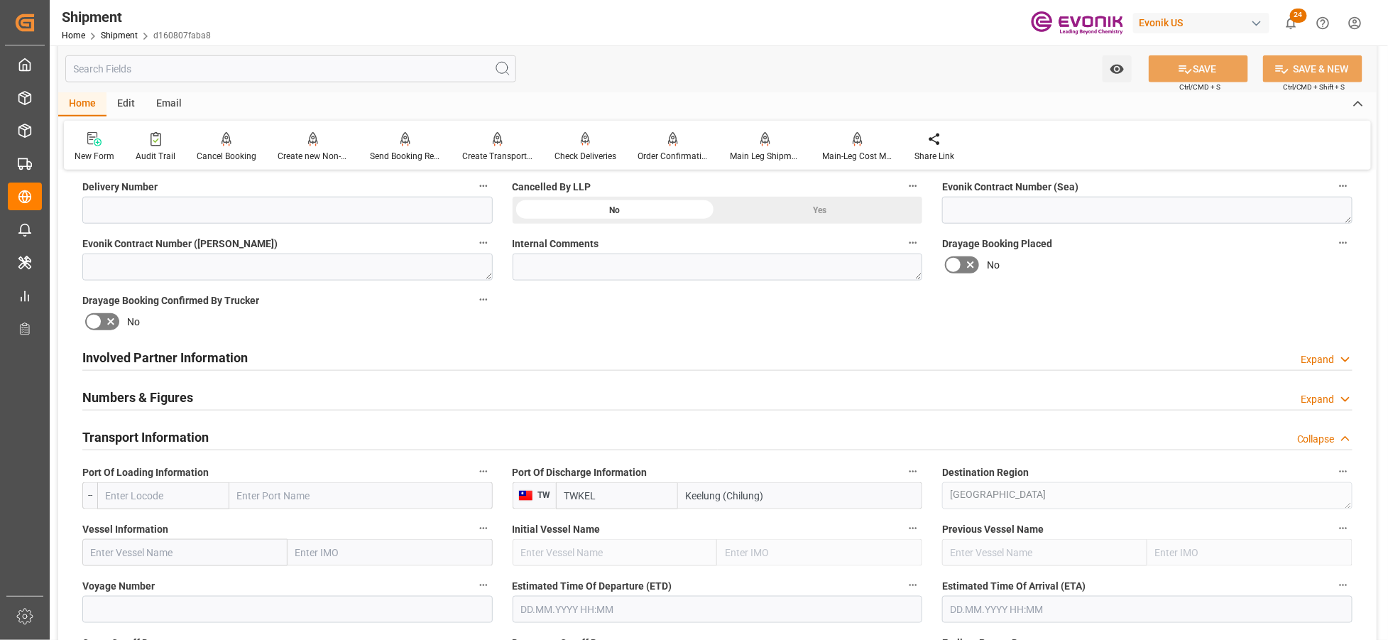
click at [168, 496] on input "text" at bounding box center [163, 495] width 132 height 27
click at [169, 521] on span "USNYC - New York" at bounding box center [149, 526] width 85 height 11
type input "USNYC"
type input "[US_STATE]"
type input "USNYC"
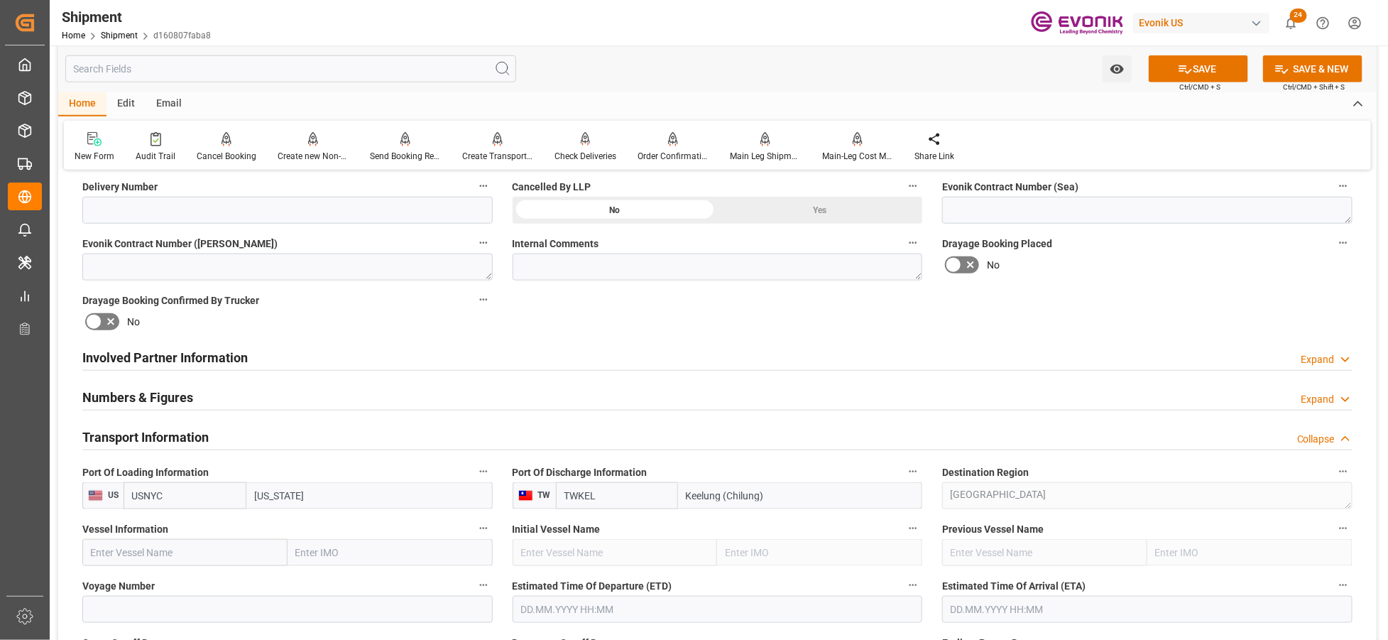
click at [207, 552] on input "text" at bounding box center [184, 552] width 205 height 27
paste input "MSC MUMBAI VIII / 16W"
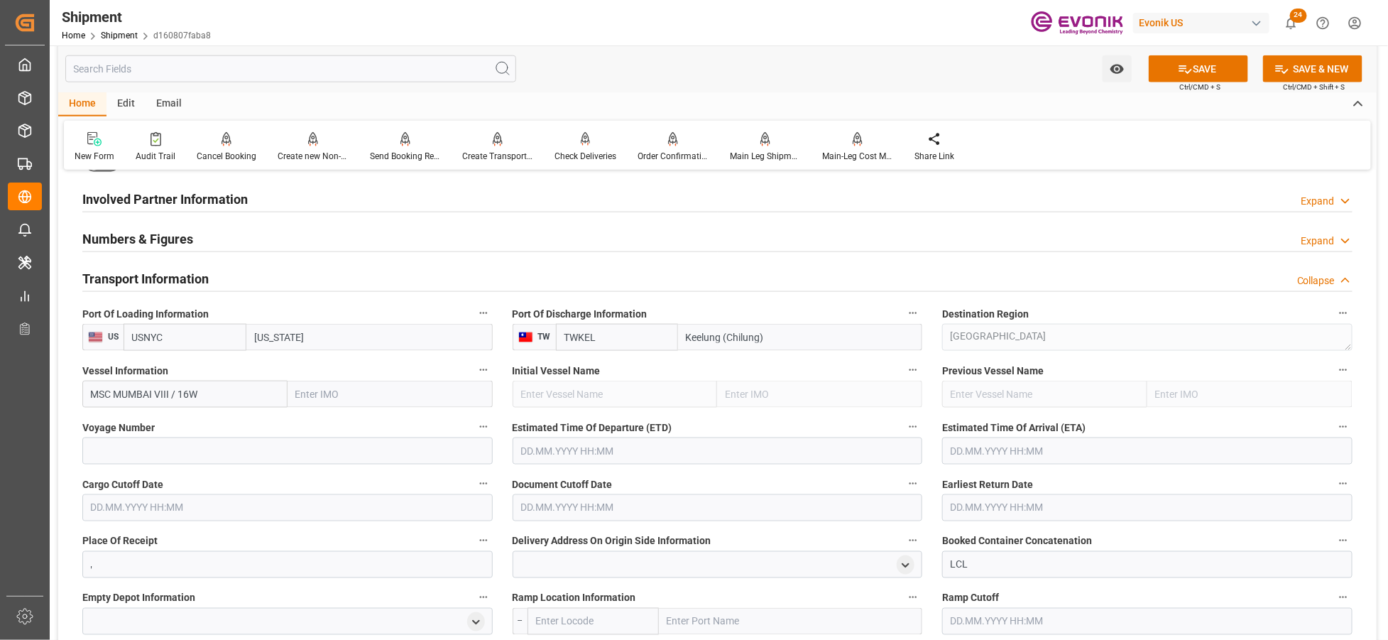
click at [189, 391] on input "MSC MUMBAI VIII / 16W" at bounding box center [184, 394] width 205 height 27
click at [209, 422] on span "MSC MUMBAI VIII - 9294991" at bounding box center [153, 425] width 122 height 11
type input "MSC MUMBAI VIII"
type input "9294991"
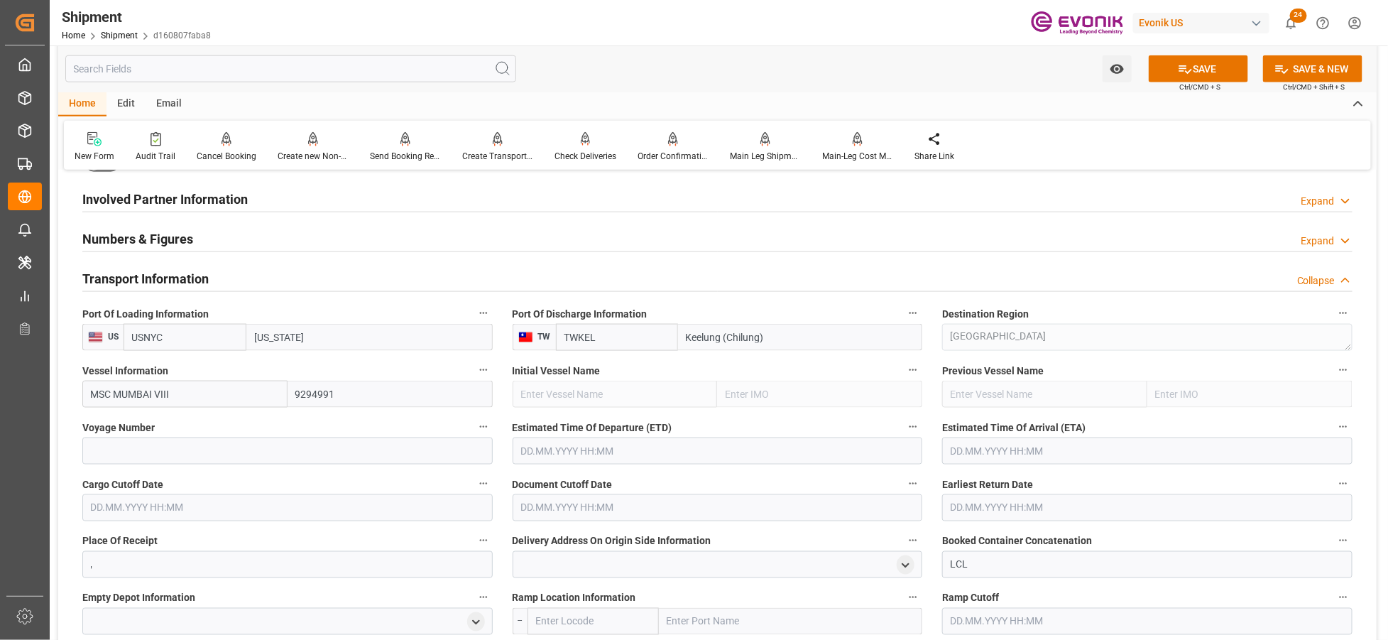
type input "MSC MUMBAI VIII"
click at [236, 452] on input at bounding box center [287, 450] width 410 height 27
paste input "16W"
type input "16W"
click at [618, 452] on input "text" at bounding box center [718, 450] width 410 height 27
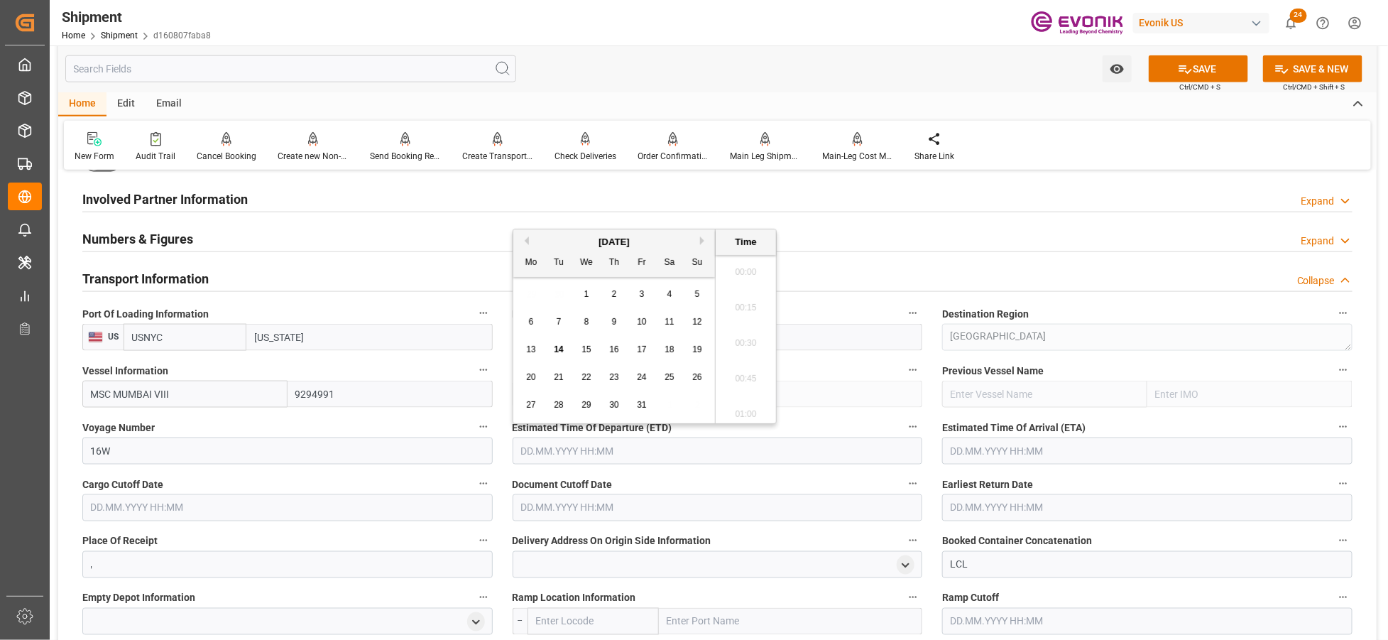
scroll to position [40, 0]
click at [703, 244] on button "Next Month" at bounding box center [704, 240] width 9 height 9
click at [579, 380] on div "19" at bounding box center [587, 377] width 18 height 17
type input "[DATE] 00:00"
click at [972, 452] on input "text" at bounding box center [1147, 450] width 410 height 27
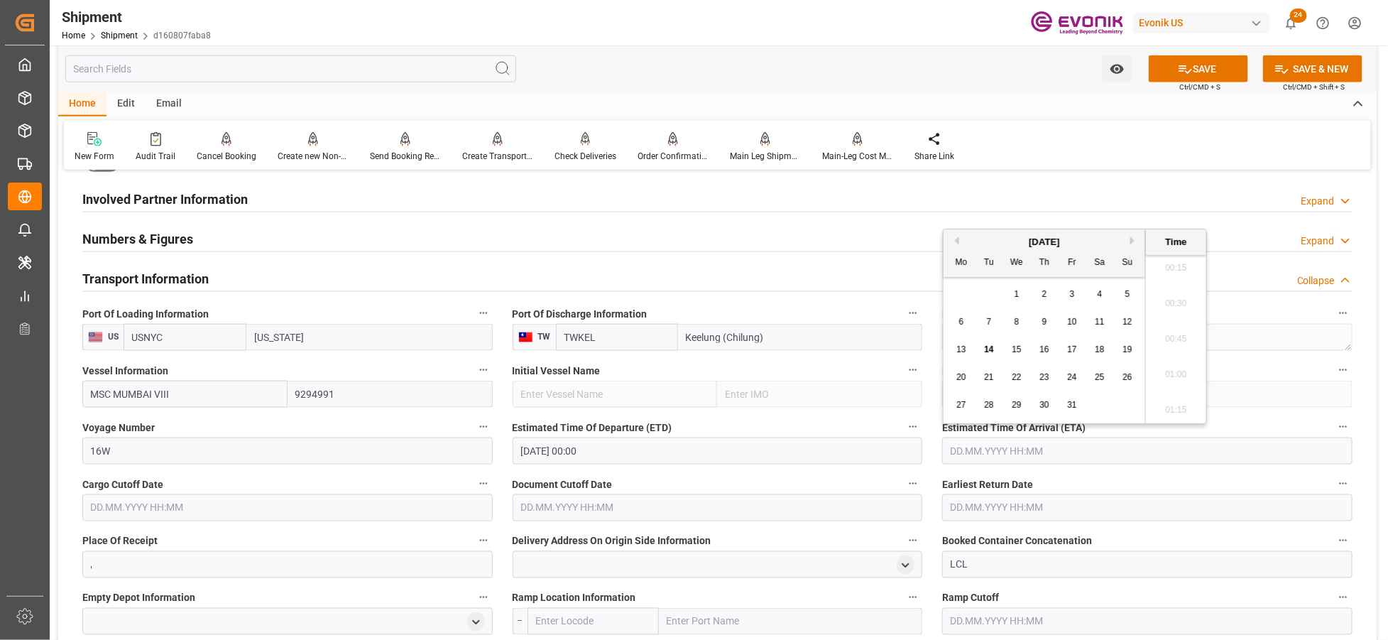
click at [1134, 241] on button "Next Month" at bounding box center [1135, 240] width 9 height 9
click at [1045, 293] on span "1" at bounding box center [1045, 294] width 5 height 10
type input "[DATE] 00:00"
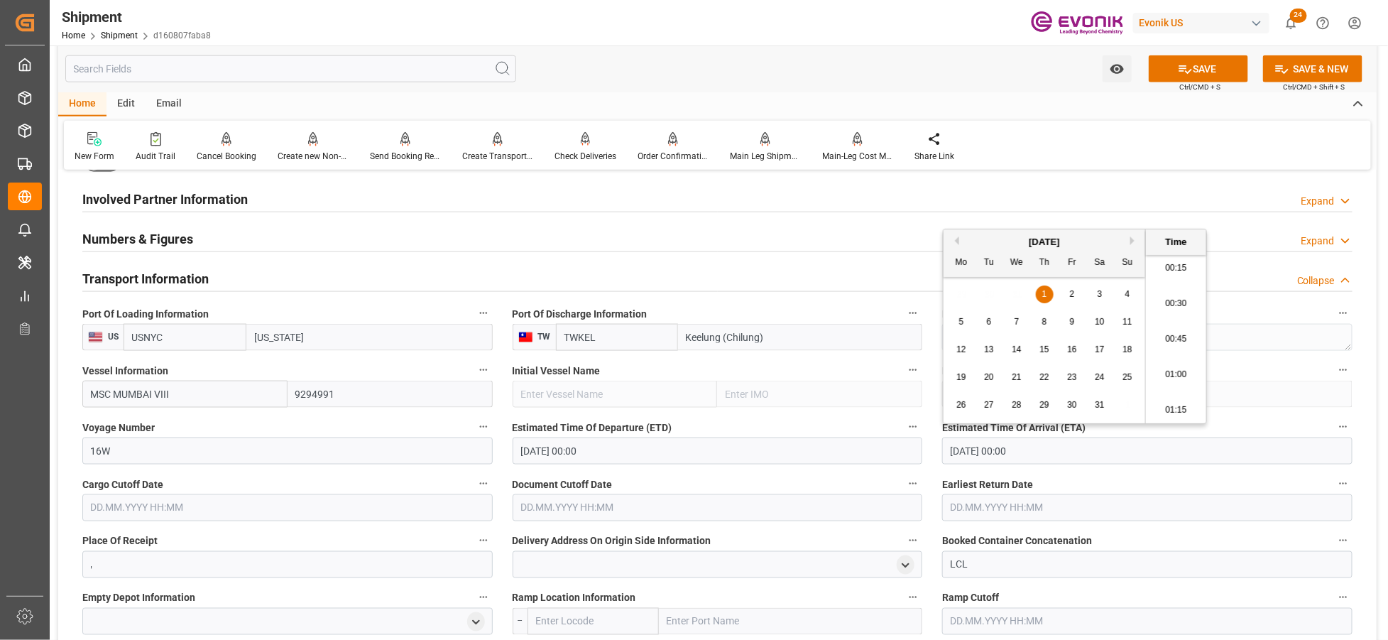
click at [377, 508] on input "text" at bounding box center [287, 507] width 410 height 27
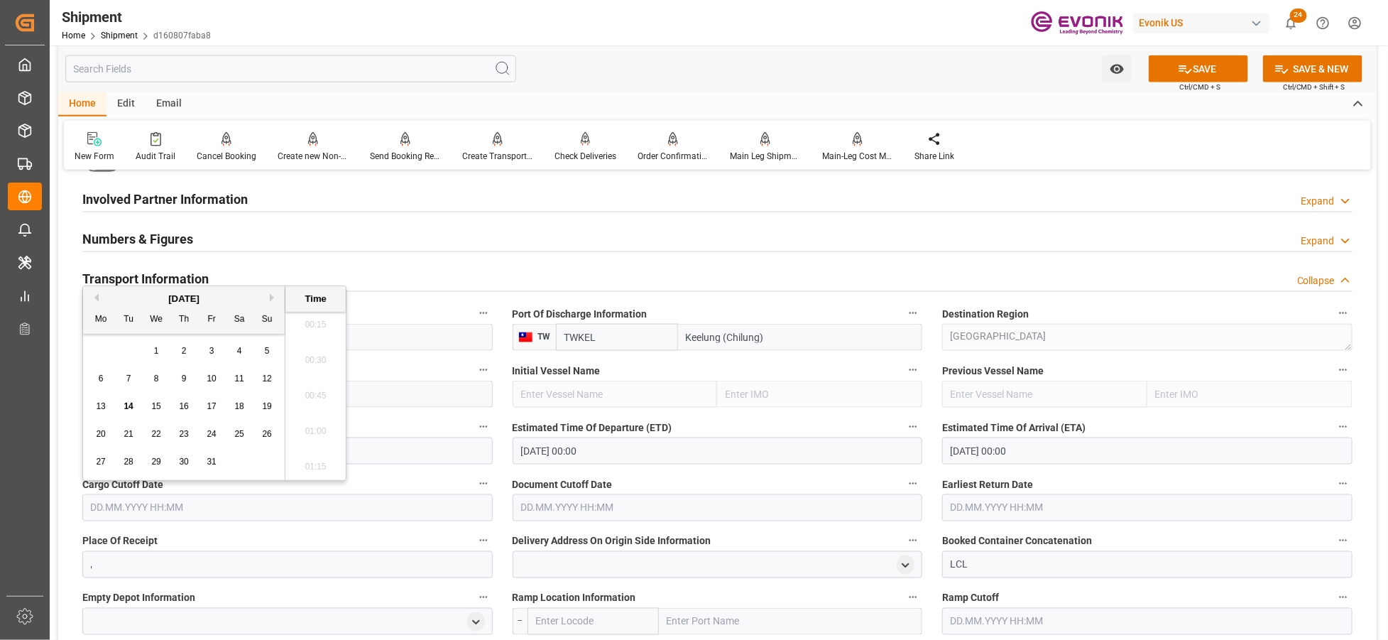
click at [274, 295] on button "Next Month" at bounding box center [274, 297] width 9 height 9
click at [130, 406] on span "11" at bounding box center [128, 406] width 9 height 10
type input "[DATE] 00:00"
click at [666, 507] on input "text" at bounding box center [718, 507] width 410 height 27
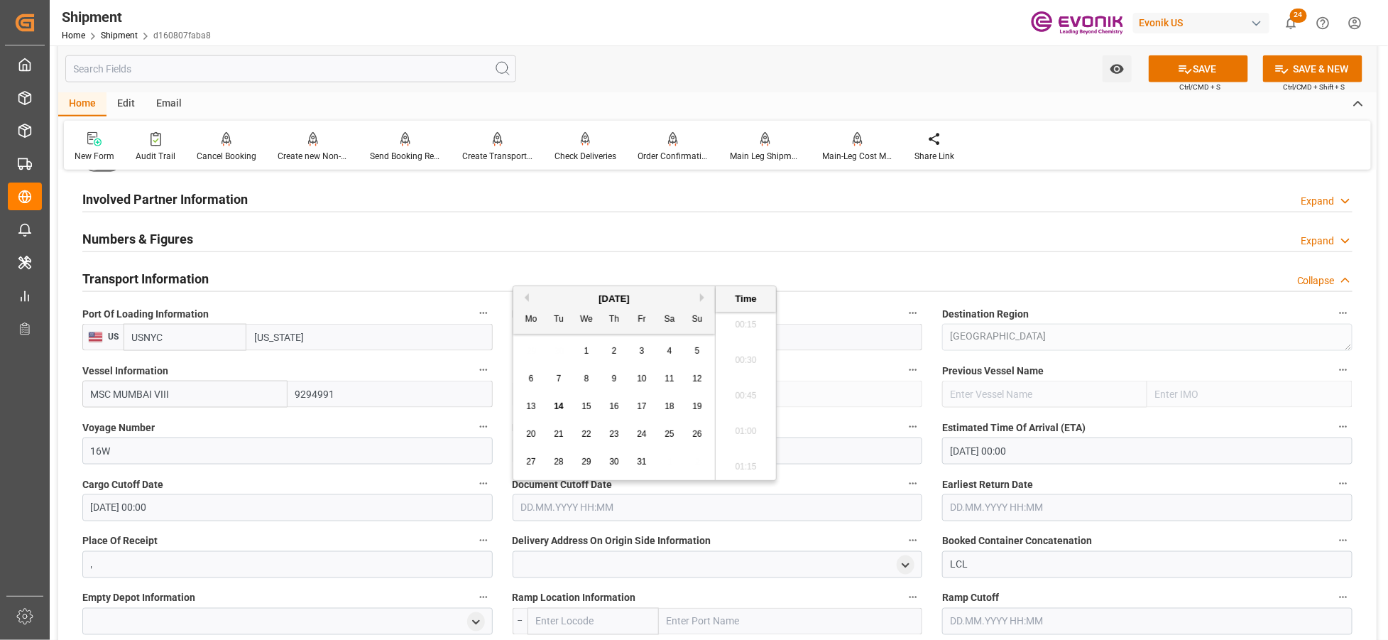
click at [705, 295] on button "Next Month" at bounding box center [704, 297] width 9 height 9
click at [564, 406] on div "11" at bounding box center [559, 406] width 18 height 17
type input "[DATE] 00:00"
click at [1032, 500] on input "text" at bounding box center [1147, 507] width 410 height 27
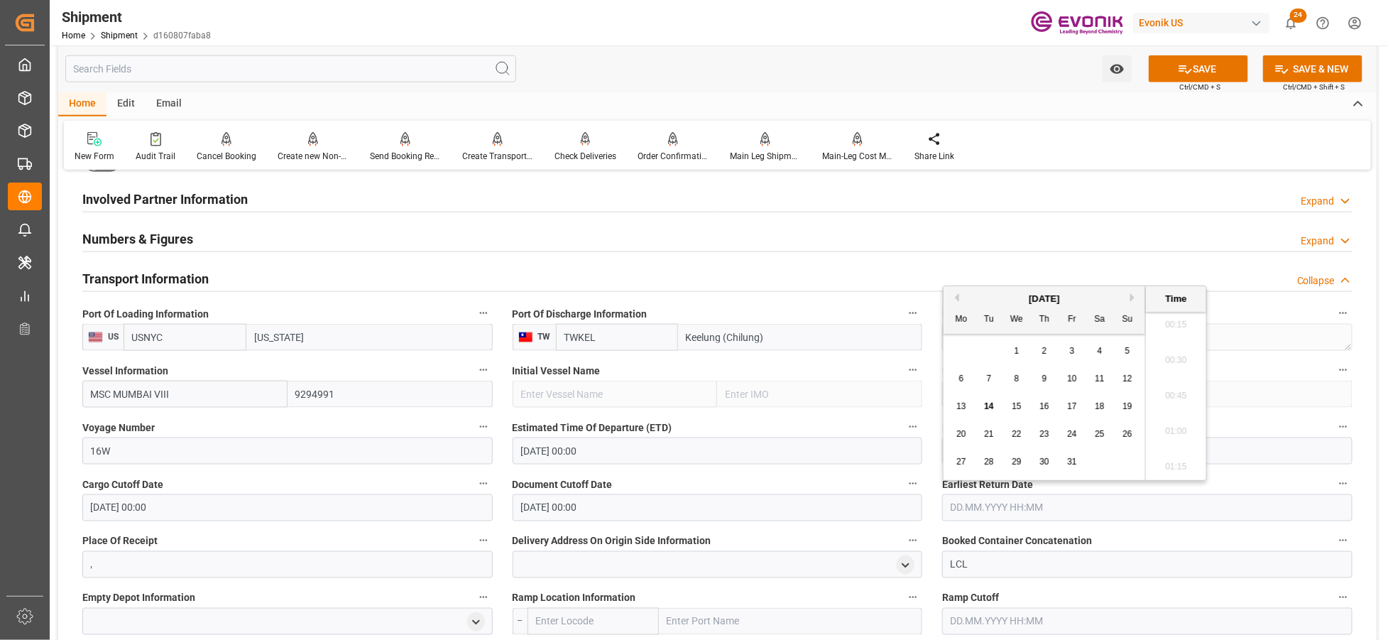
click at [1135, 294] on button "Next Month" at bounding box center [1135, 297] width 9 height 9
click at [987, 406] on span "11" at bounding box center [988, 406] width 9 height 10
type input "[DATE] 00:00"
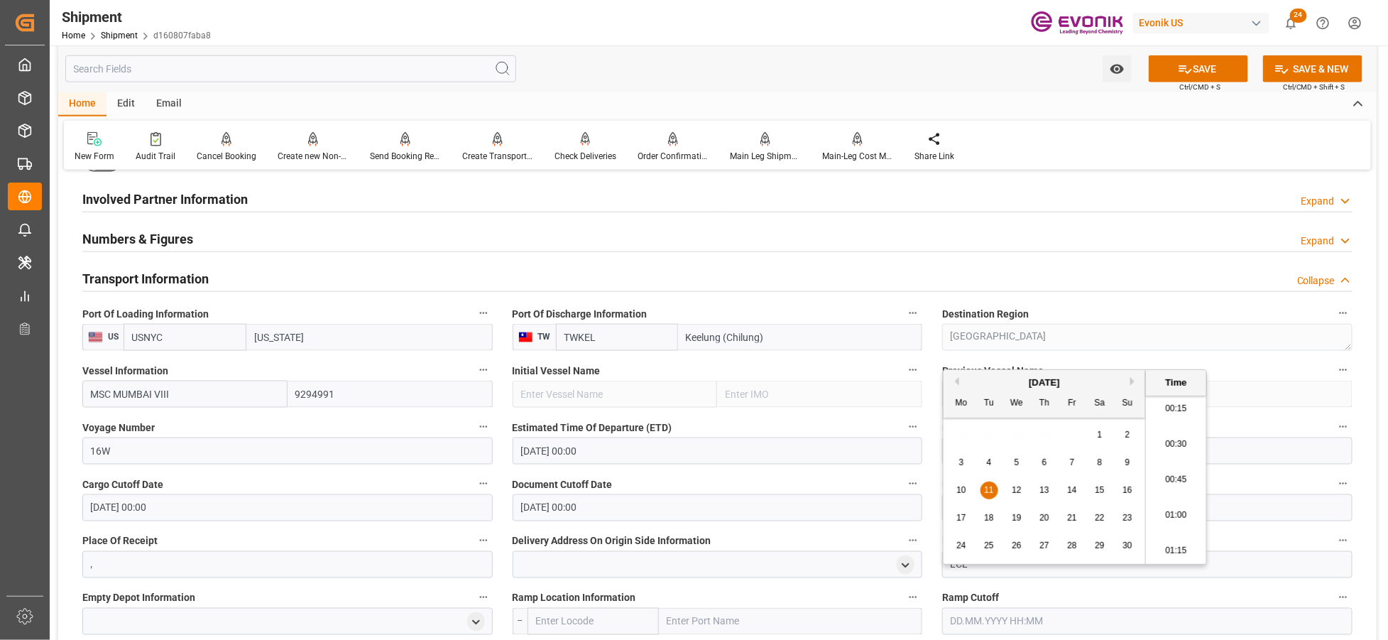
scroll to position [947, 0]
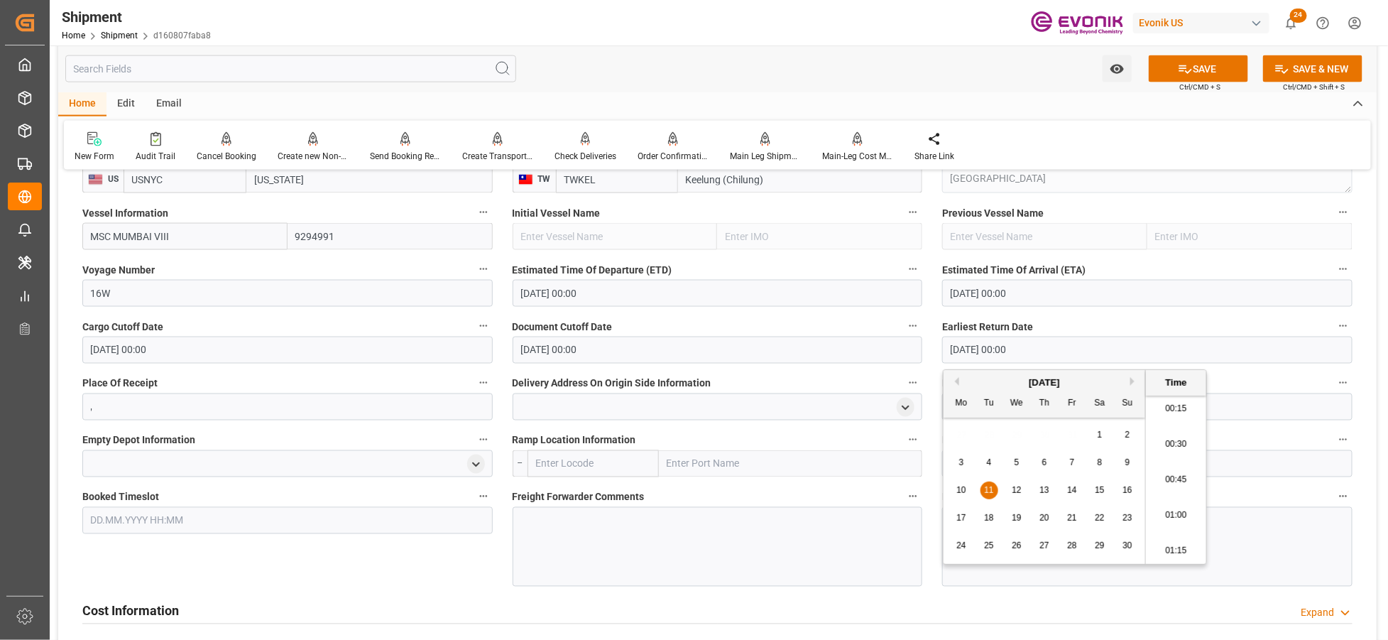
click at [594, 467] on input "text" at bounding box center [594, 463] width 132 height 27
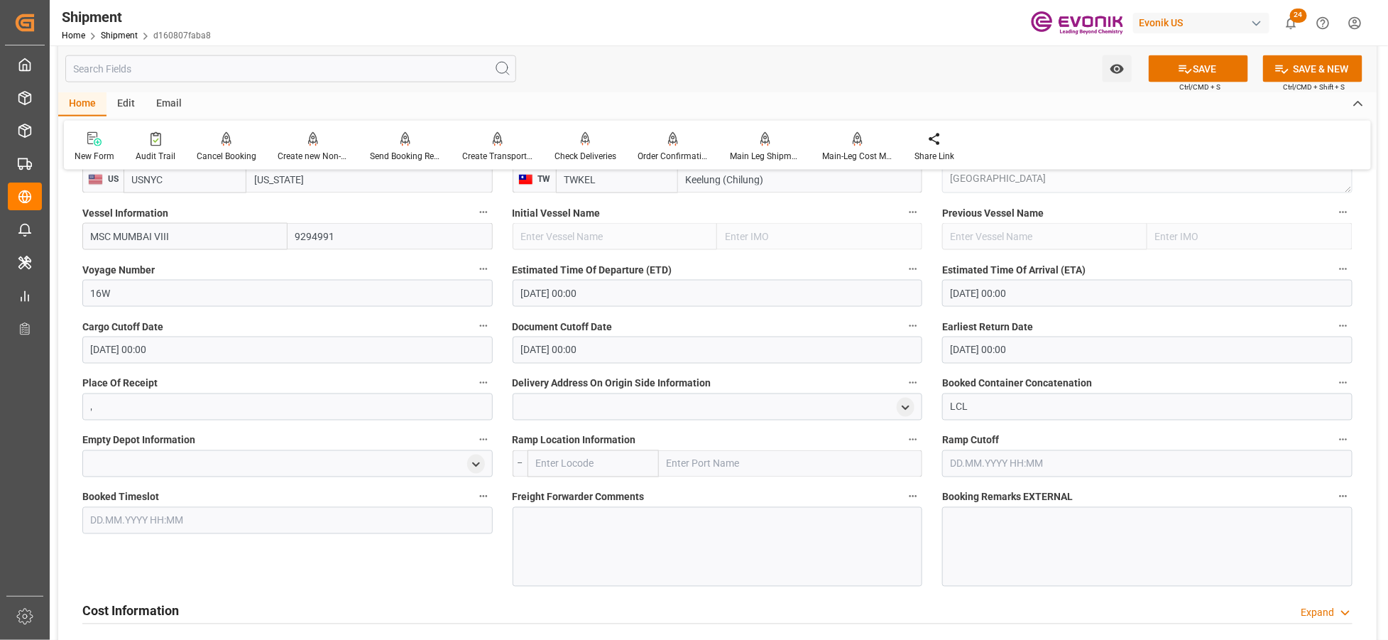
click at [567, 458] on input "text" at bounding box center [594, 463] width 132 height 27
click at [584, 502] on div "USNYC - New York" at bounding box center [579, 495] width 102 height 32
type input "USNYC"
type input "[US_STATE]"
type input "USNYC"
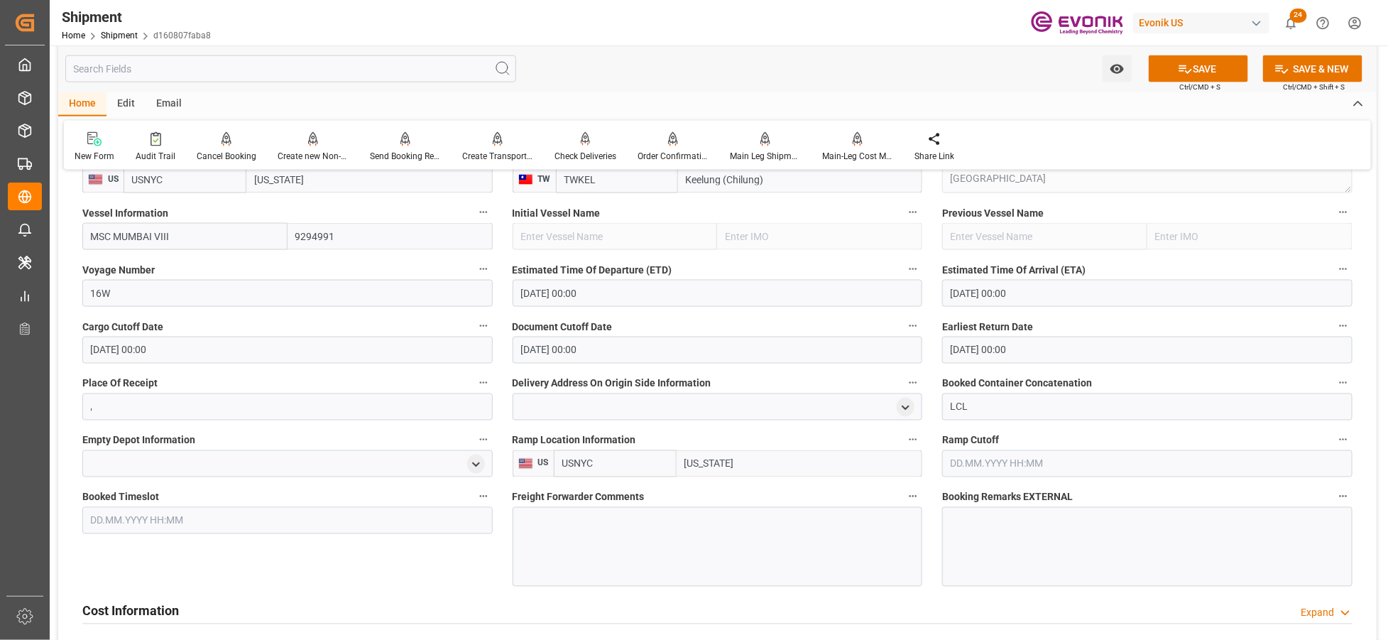
click at [601, 531] on div at bounding box center [718, 547] width 410 height 80
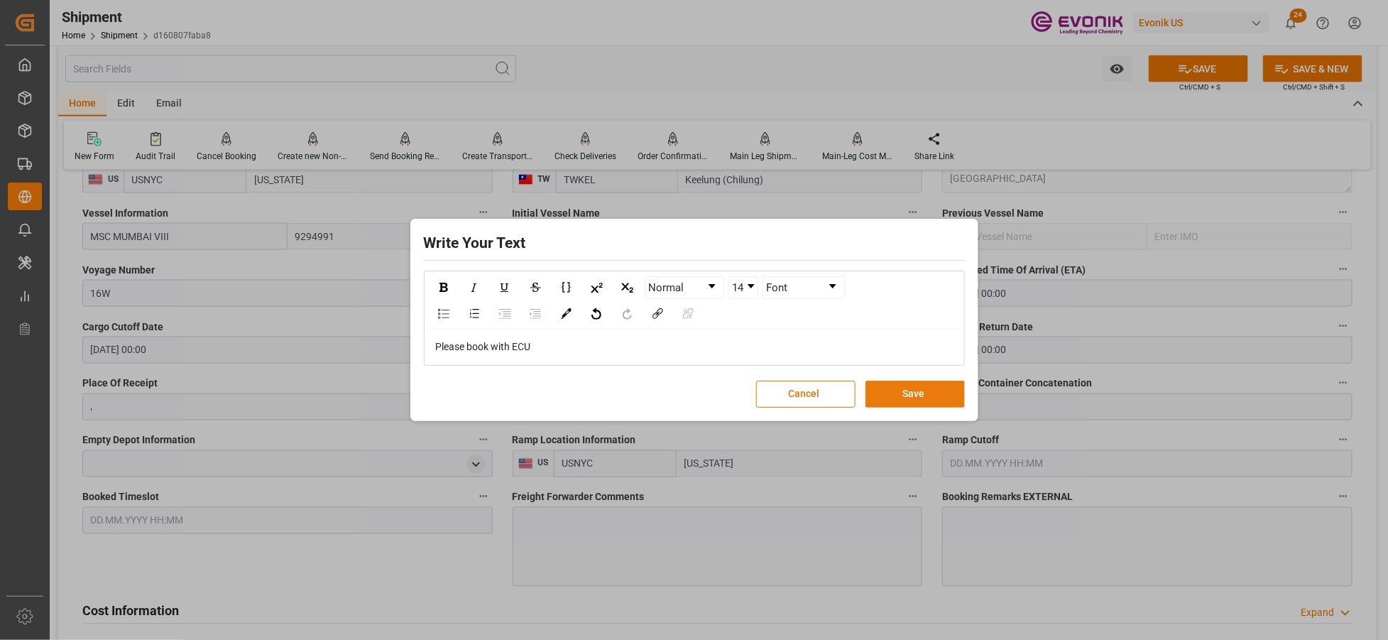
click at [912, 401] on button "Save" at bounding box center [915, 394] width 99 height 27
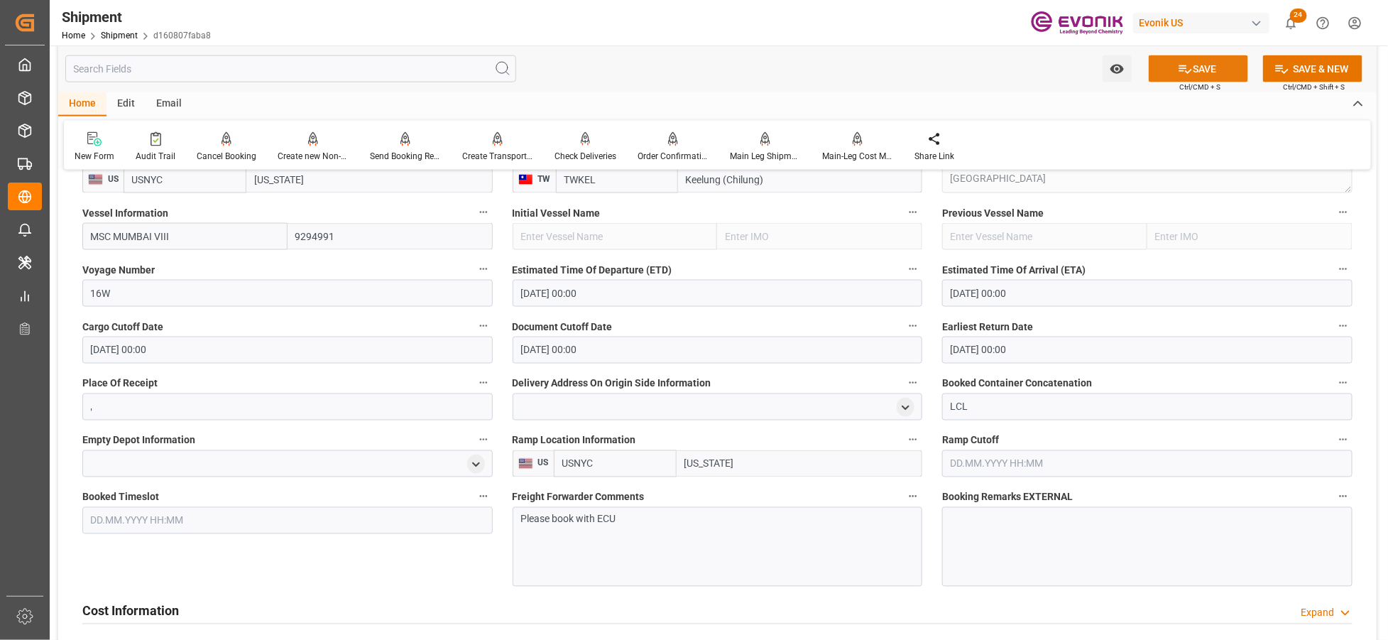
click at [1219, 64] on button "SAVE" at bounding box center [1198, 68] width 99 height 27
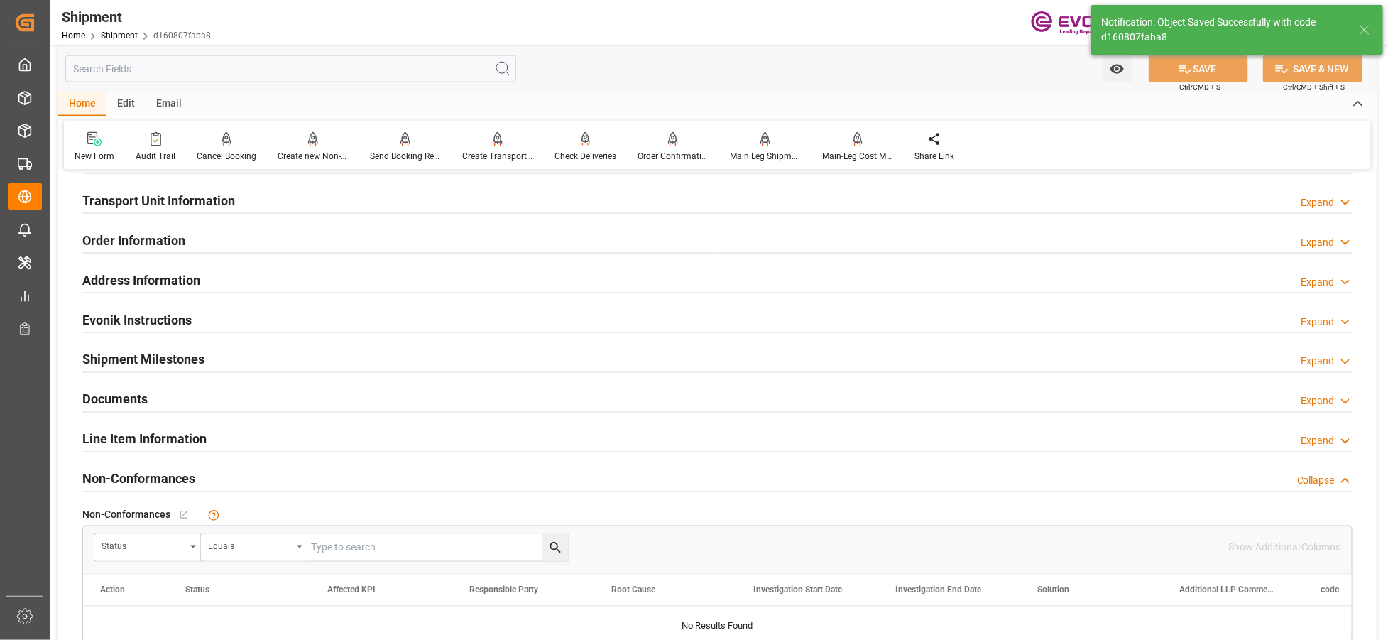
scroll to position [789, 0]
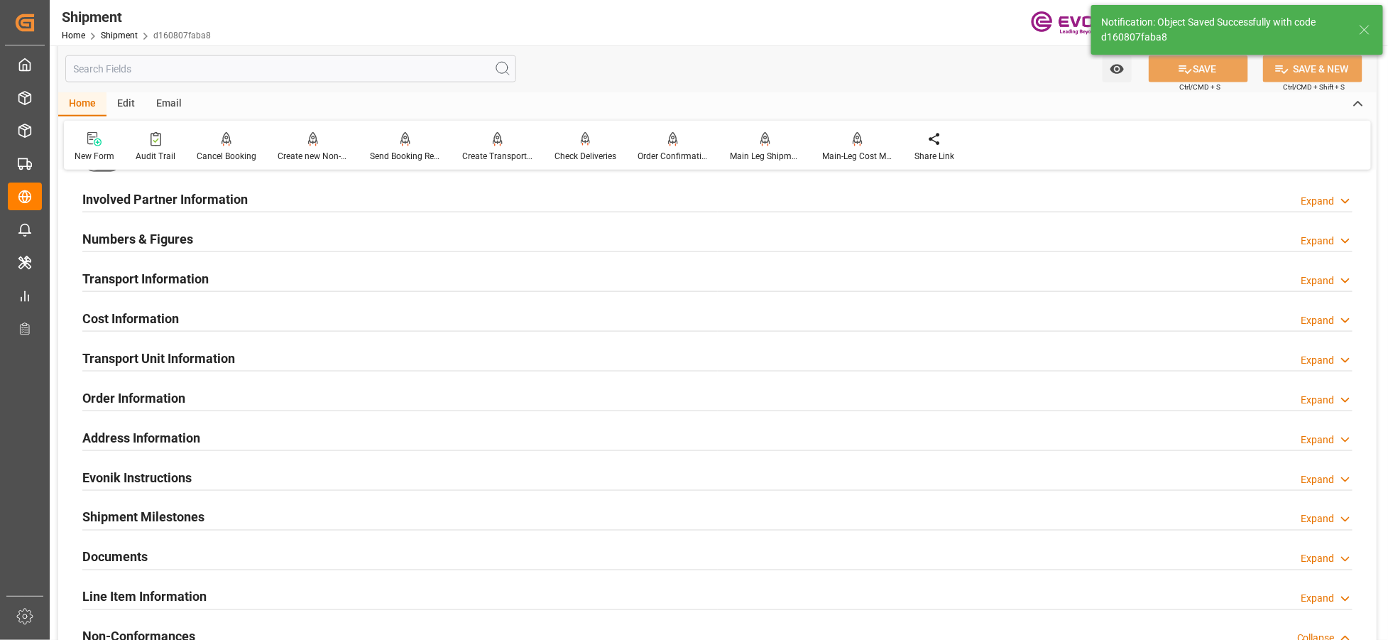
click at [289, 312] on div "Cost Information Expand" at bounding box center [717, 317] width 1271 height 27
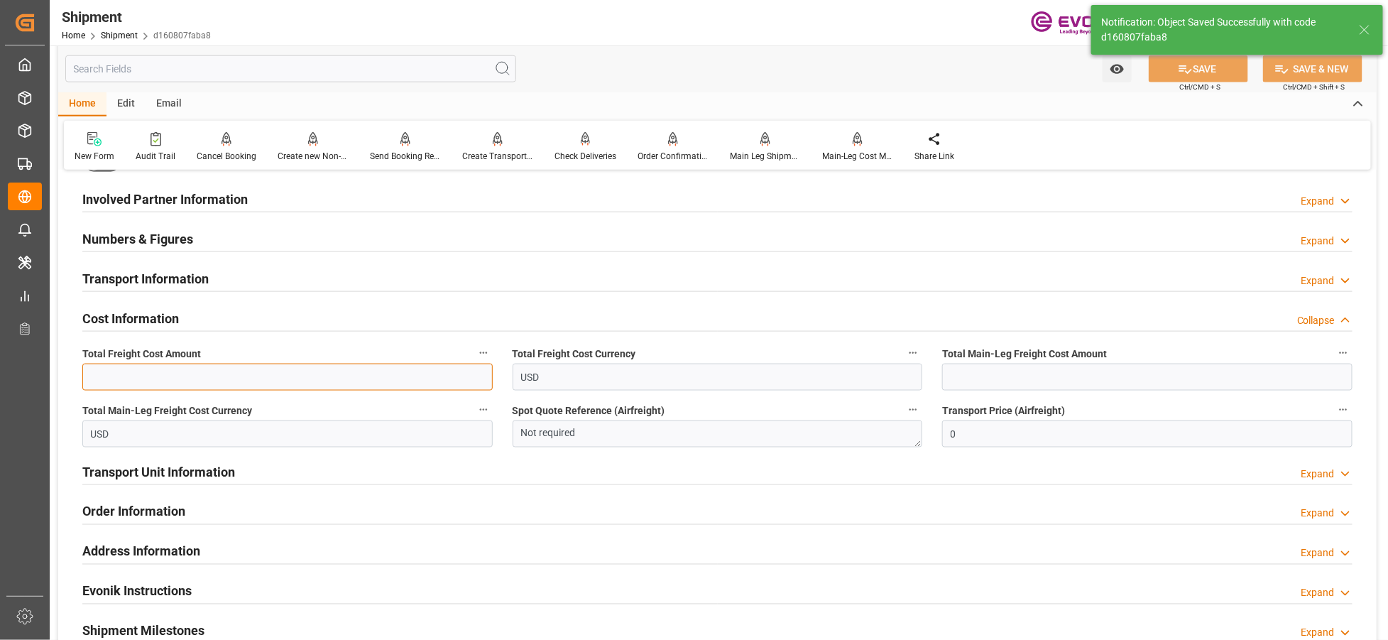
click at [285, 381] on input "text" at bounding box center [287, 377] width 410 height 27
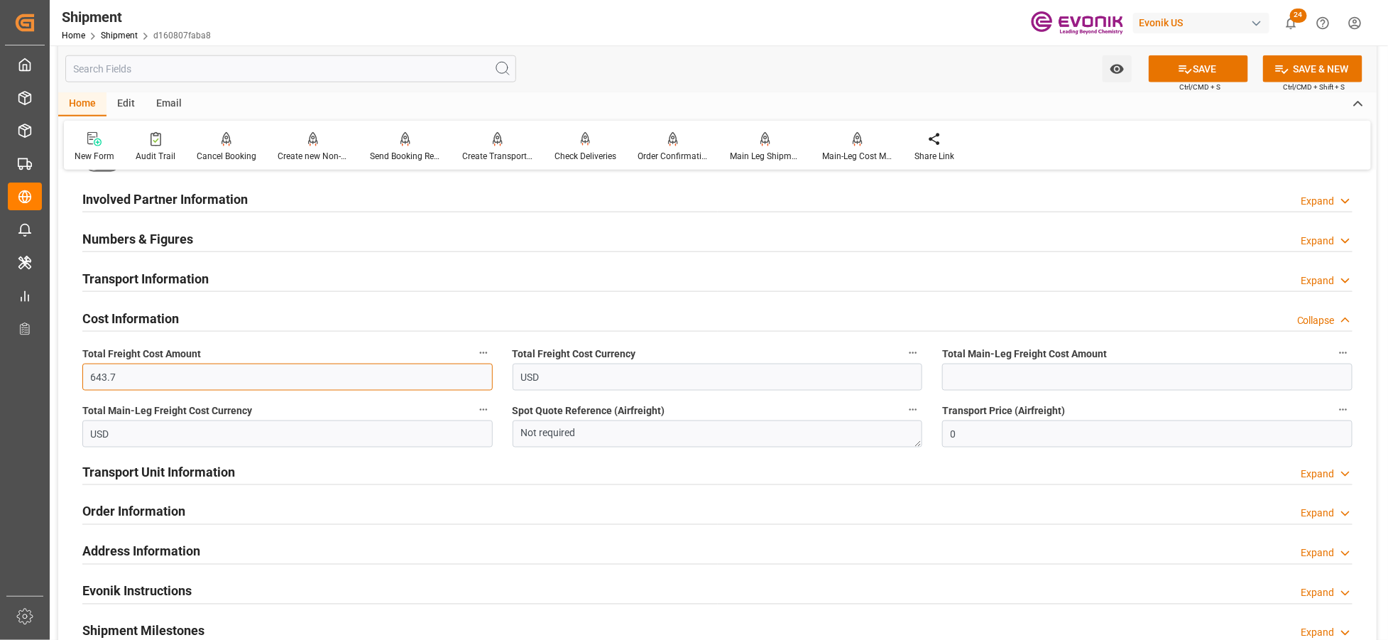
type input "643.7"
click at [1030, 377] on input "text" at bounding box center [1147, 377] width 410 height 27
click at [998, 375] on input "text" at bounding box center [1147, 377] width 410 height 27
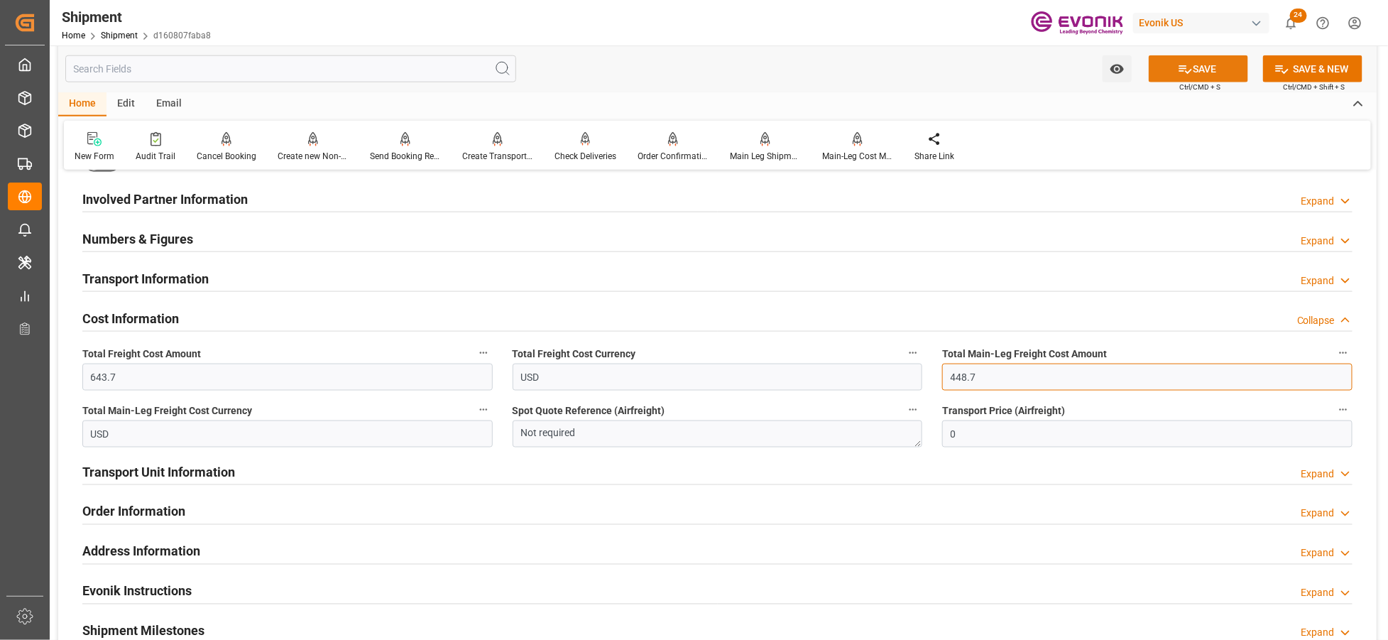
type input "448.7"
click at [1186, 57] on button "SAVE" at bounding box center [1198, 68] width 99 height 27
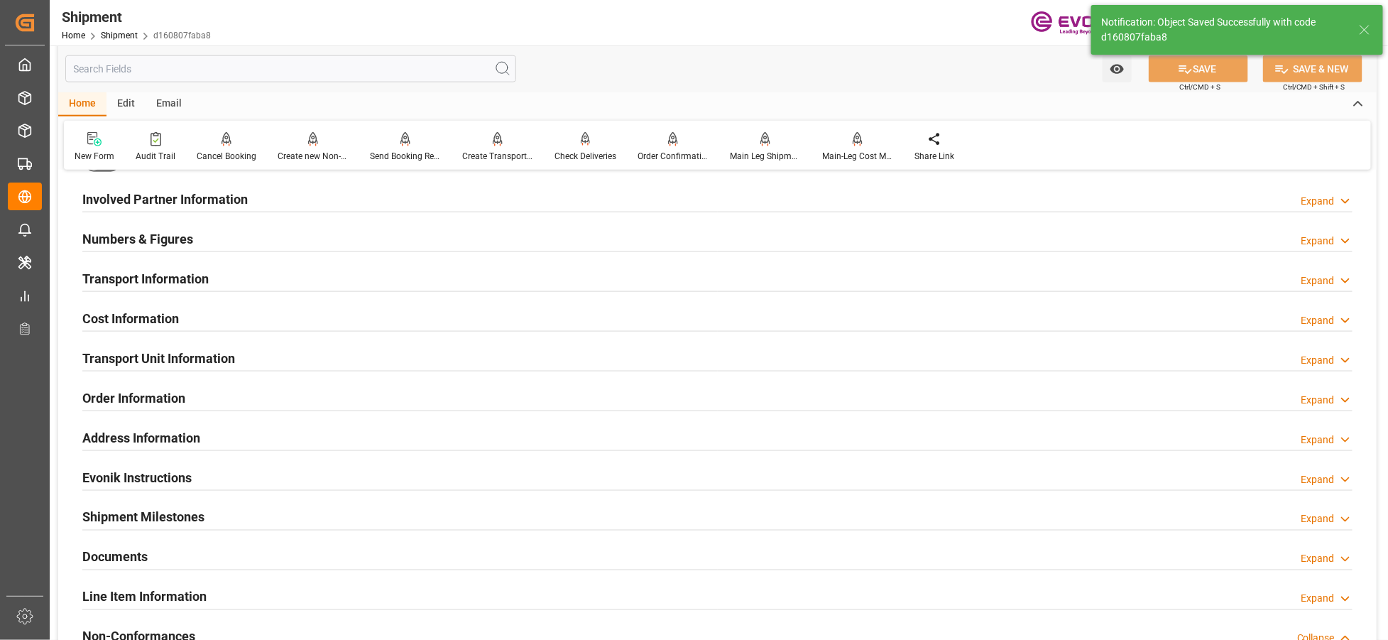
click at [348, 358] on div "Transport Unit Information Expand" at bounding box center [717, 357] width 1271 height 27
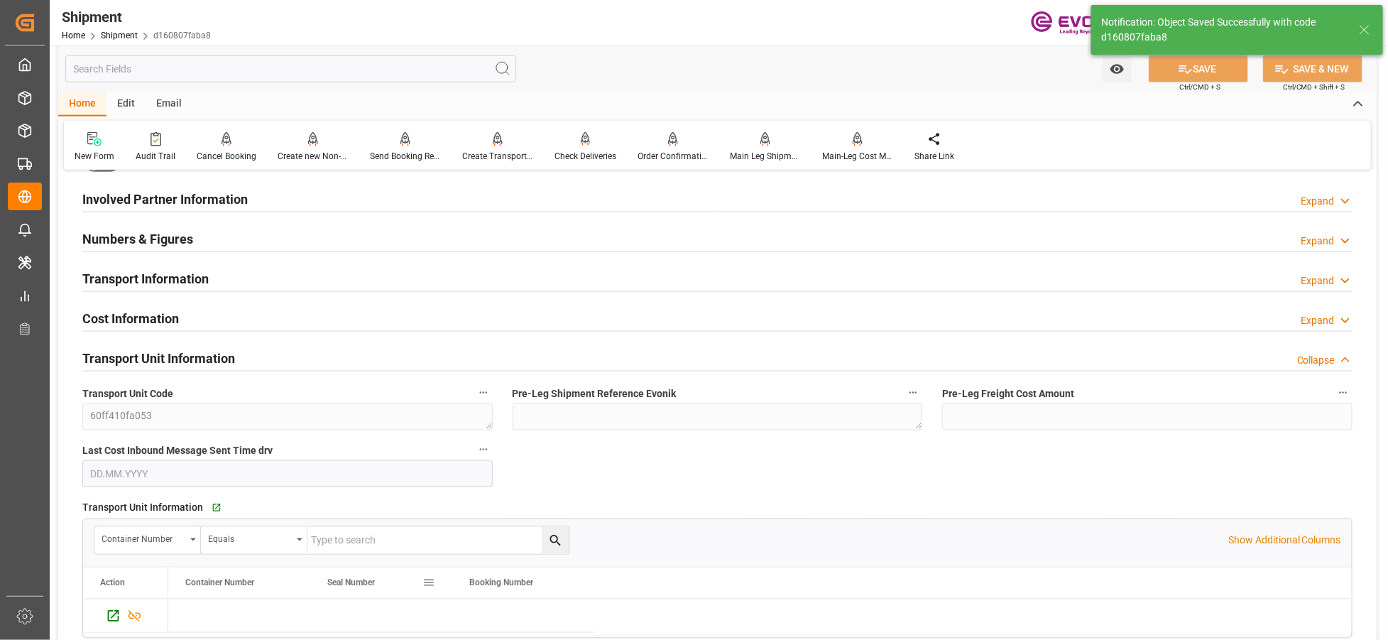
scroll to position [947, 0]
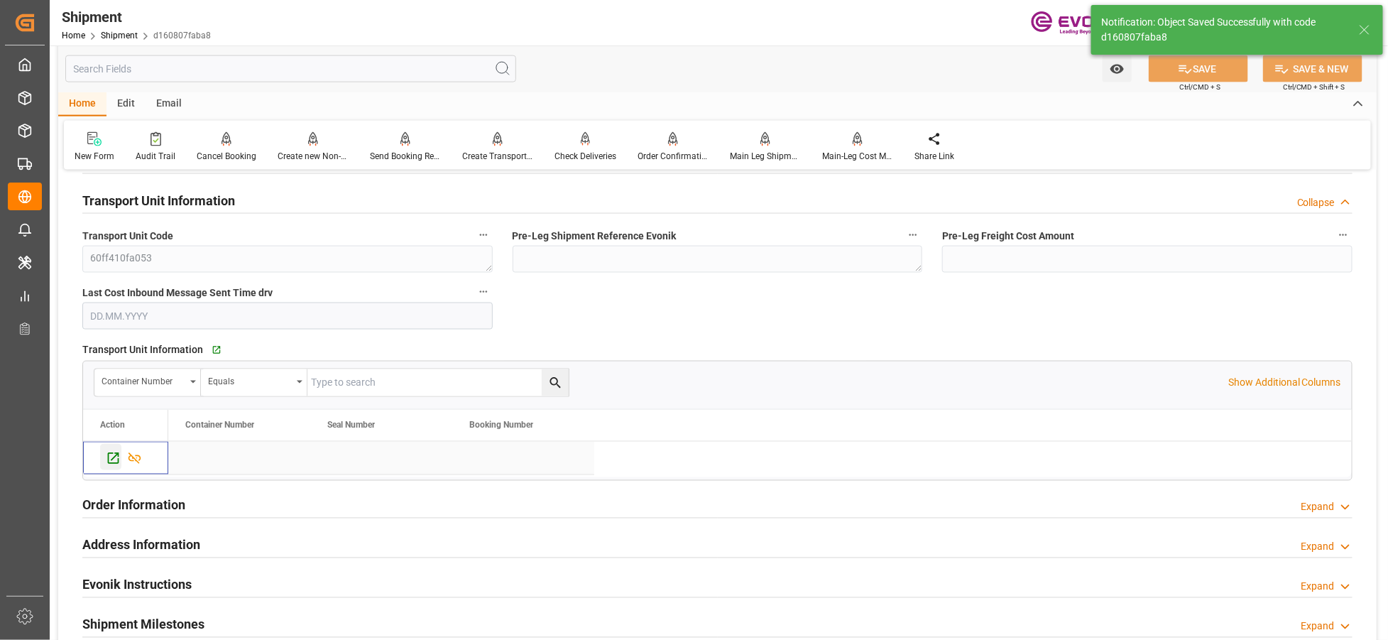
click at [115, 453] on icon "Press SPACE to select this row." at bounding box center [113, 458] width 11 height 11
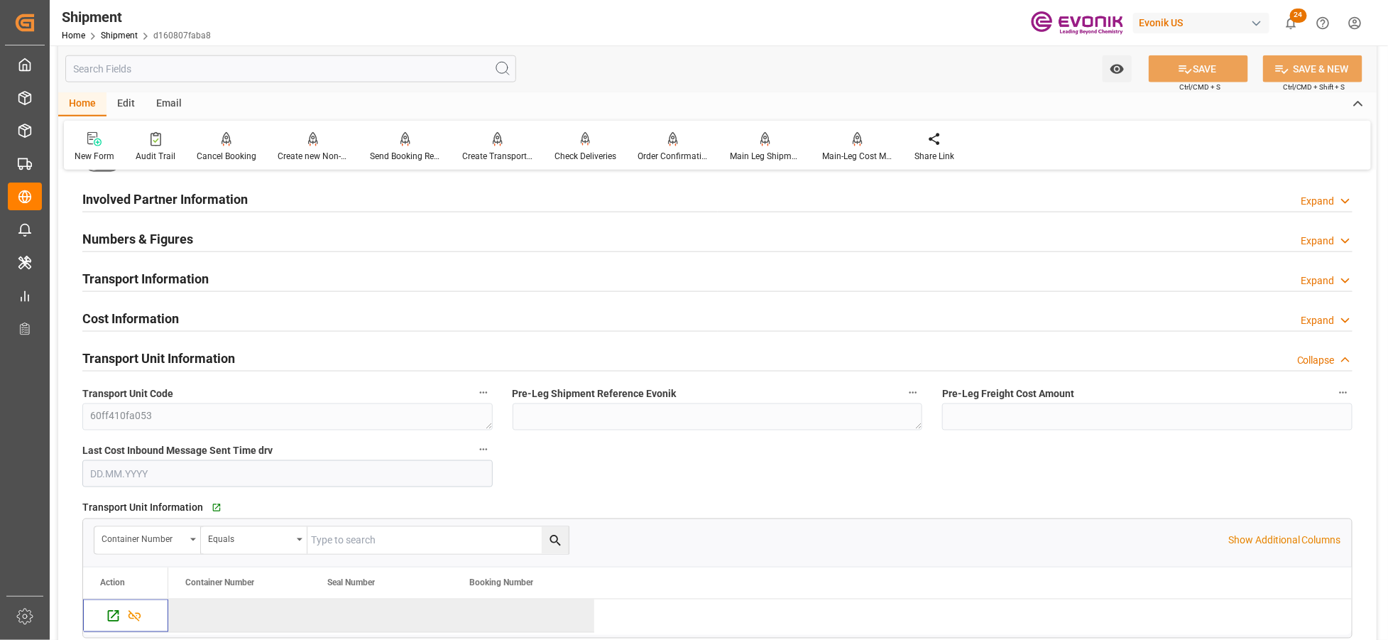
scroll to position [631, 0]
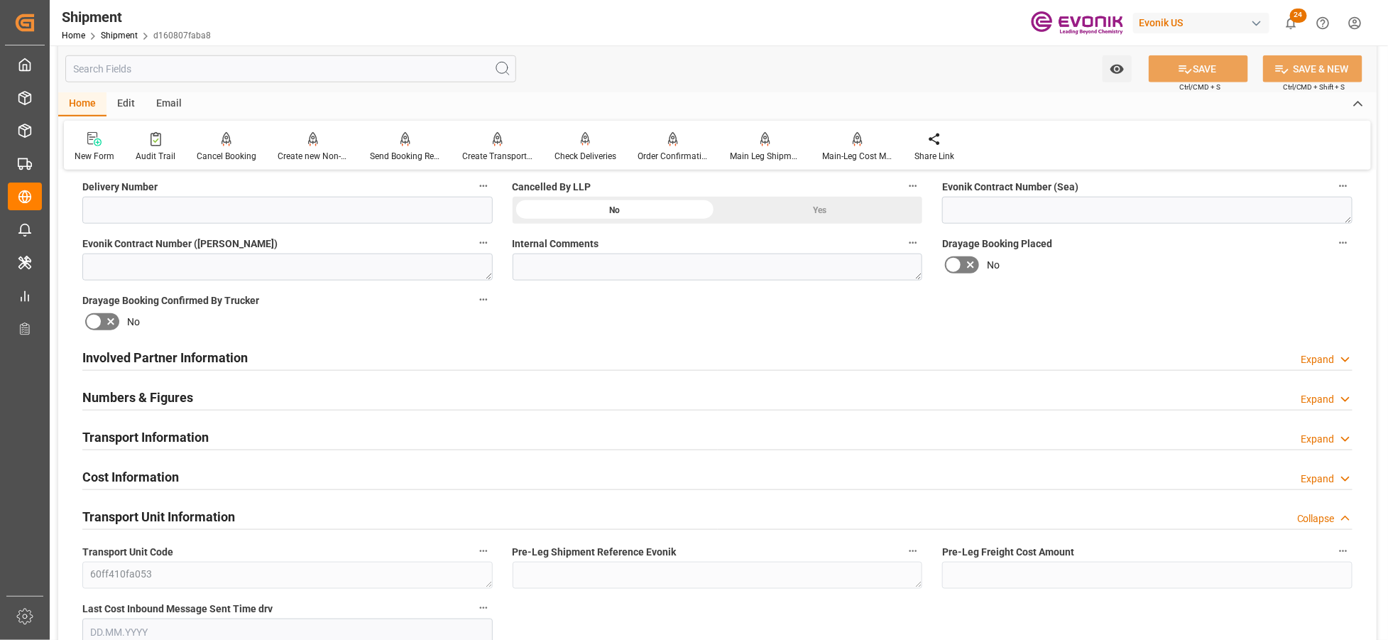
click at [348, 435] on div "Transport Information Expand" at bounding box center [717, 436] width 1271 height 27
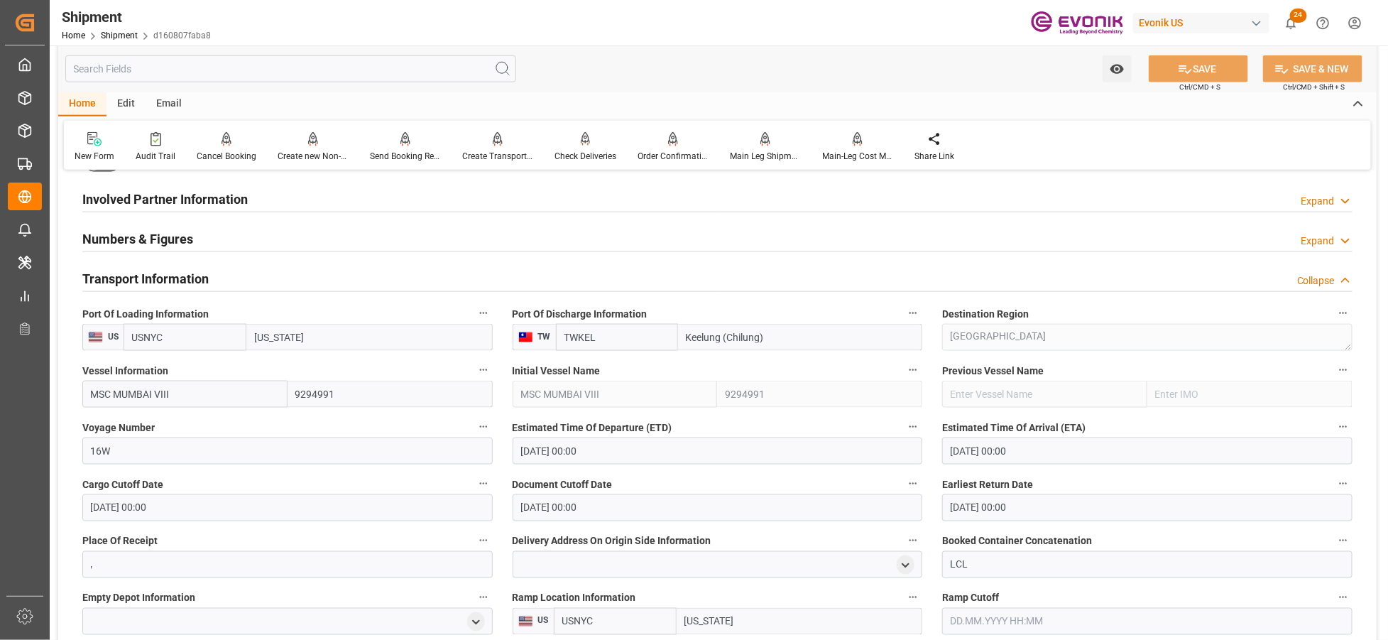
scroll to position [947, 0]
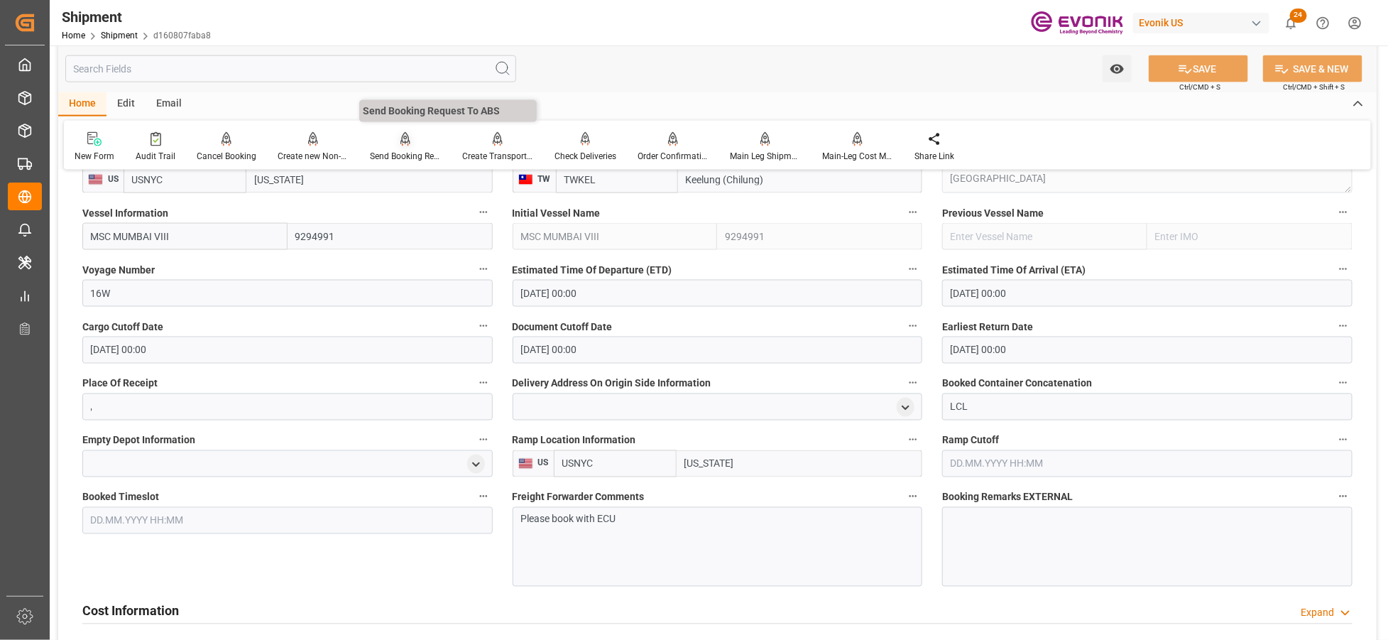
click at [400, 148] on div "Send Booking Request To ABS" at bounding box center [405, 146] width 92 height 31
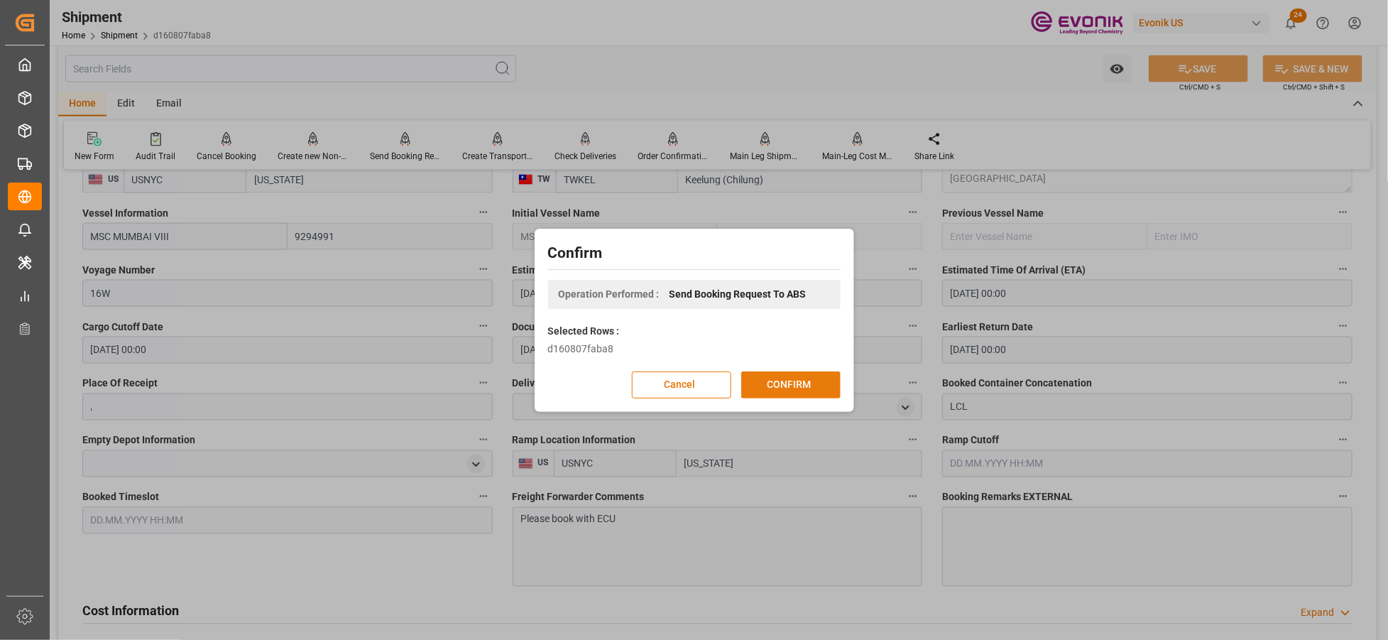
click at [781, 388] on button "CONFIRM" at bounding box center [790, 384] width 99 height 27
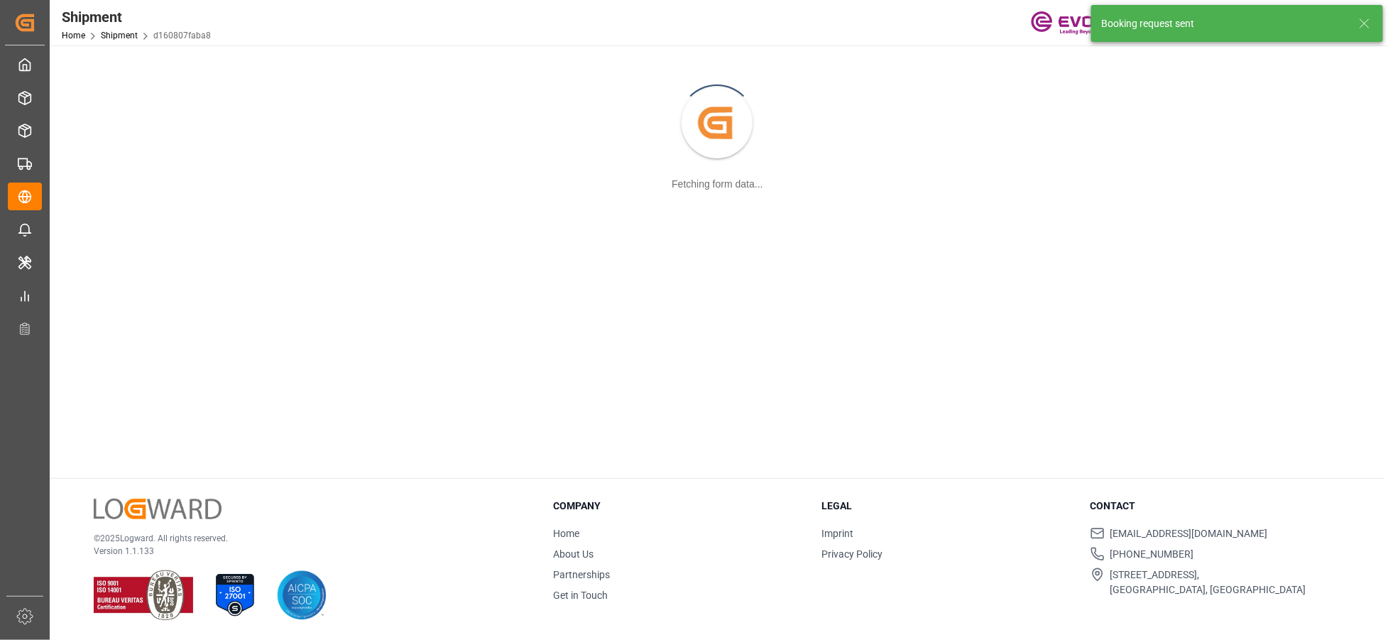
scroll to position [153, 0]
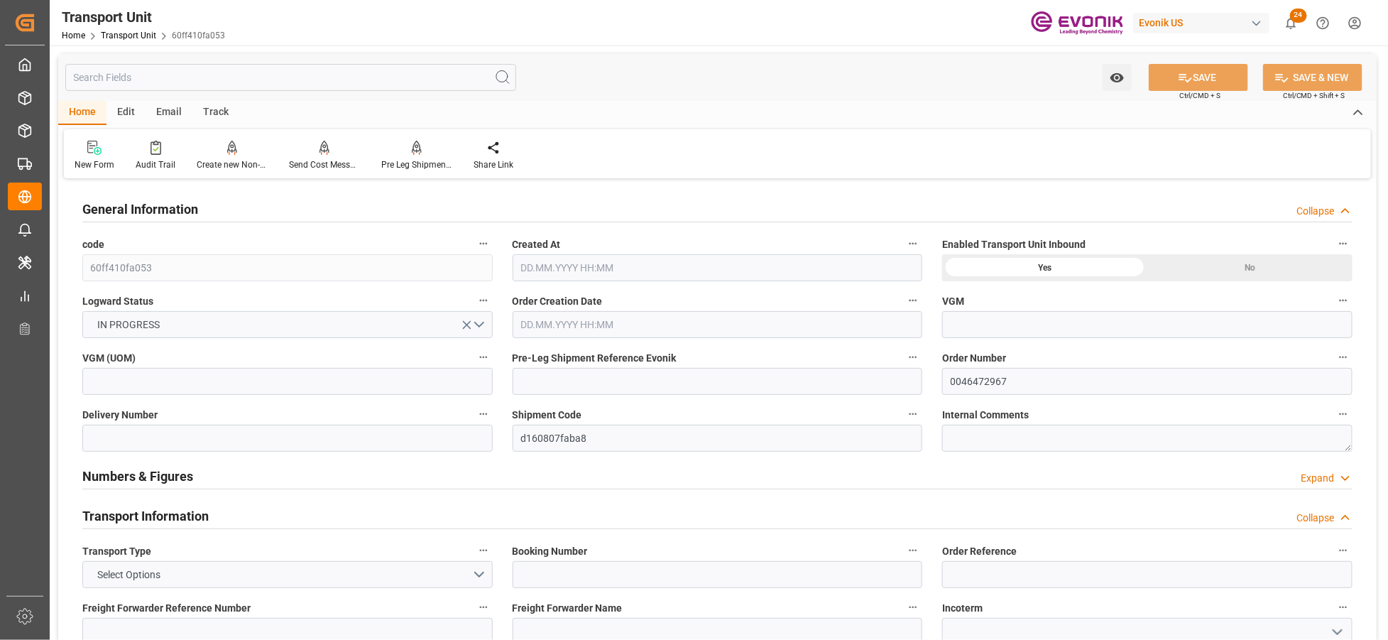
type input "AC Containerline"
type input "Leschaco Inc."
type input "USNYC"
type input "TWKEL"
type input "872.8"
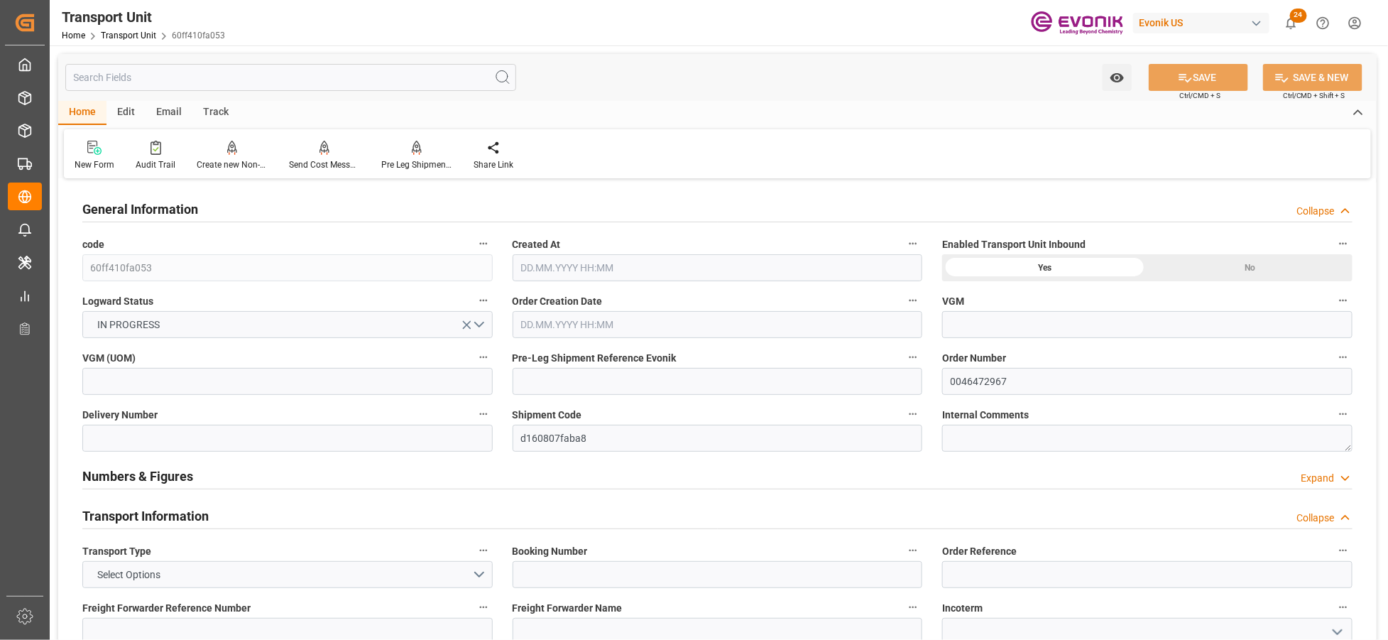
type input "[DATE] 04:42"
type input "[DATE]"
type input "[DATE] 00:00"
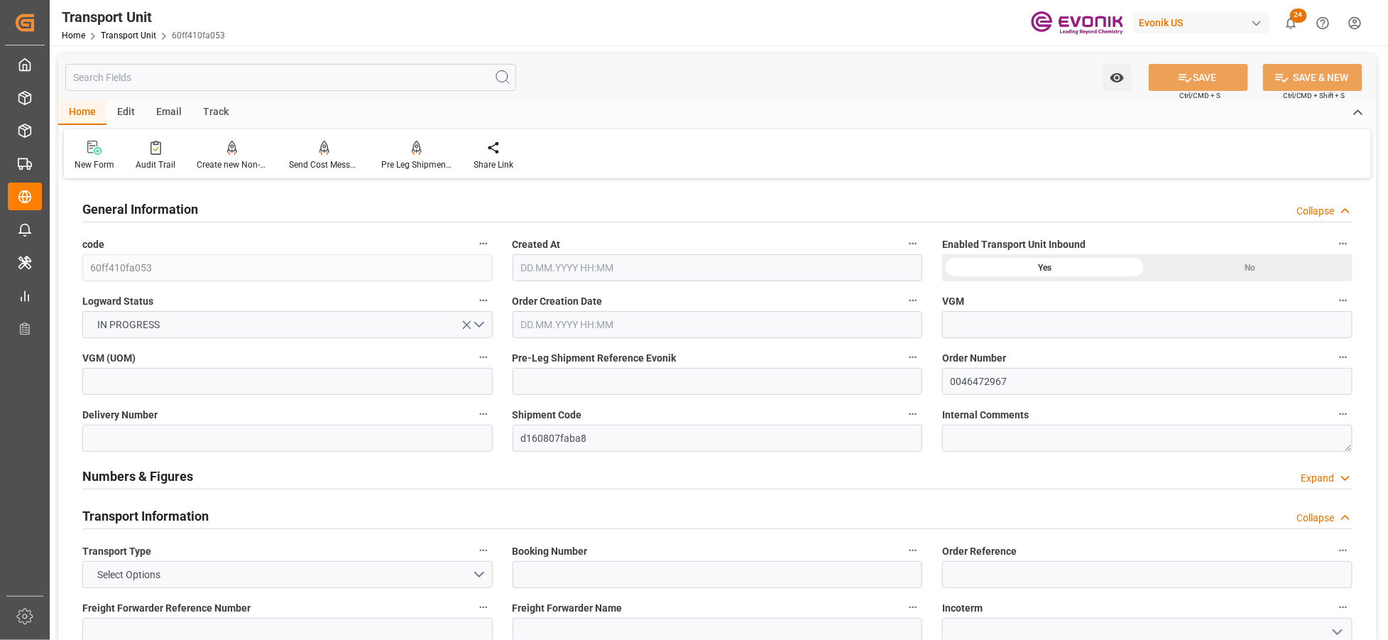
type input "[DATE] 00:00"
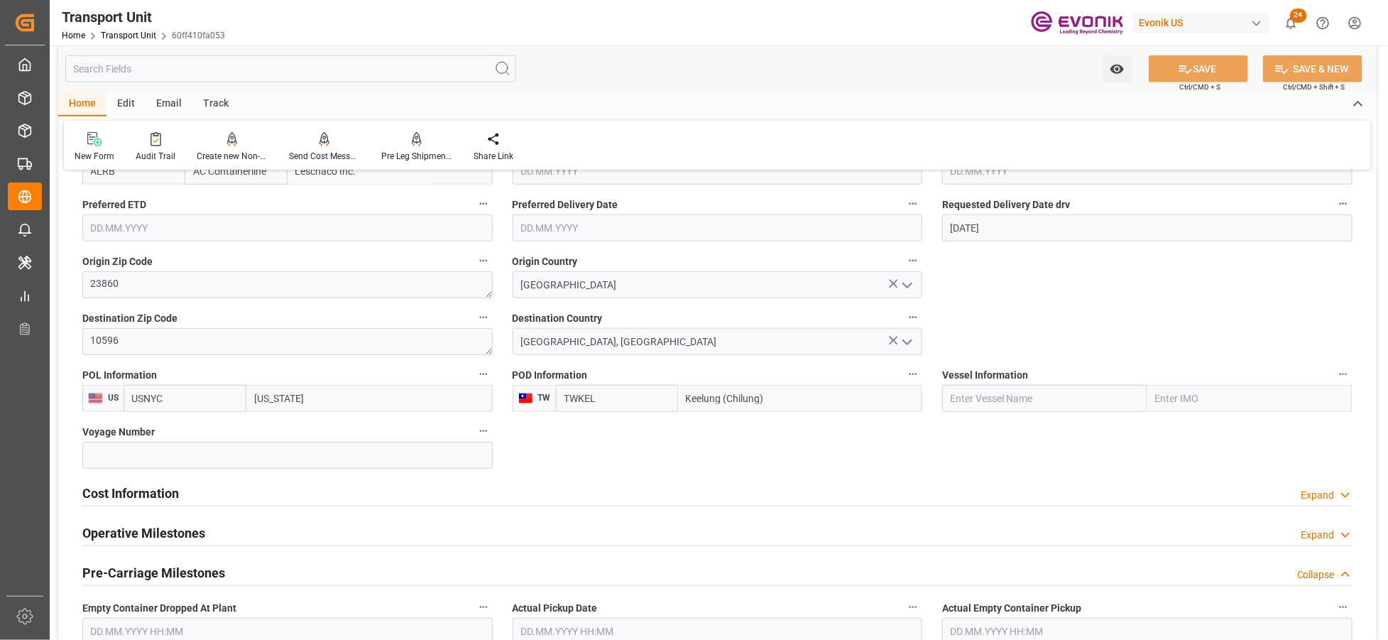
click at [306, 479] on div "Cost Information Expand" at bounding box center [717, 492] width 1271 height 27
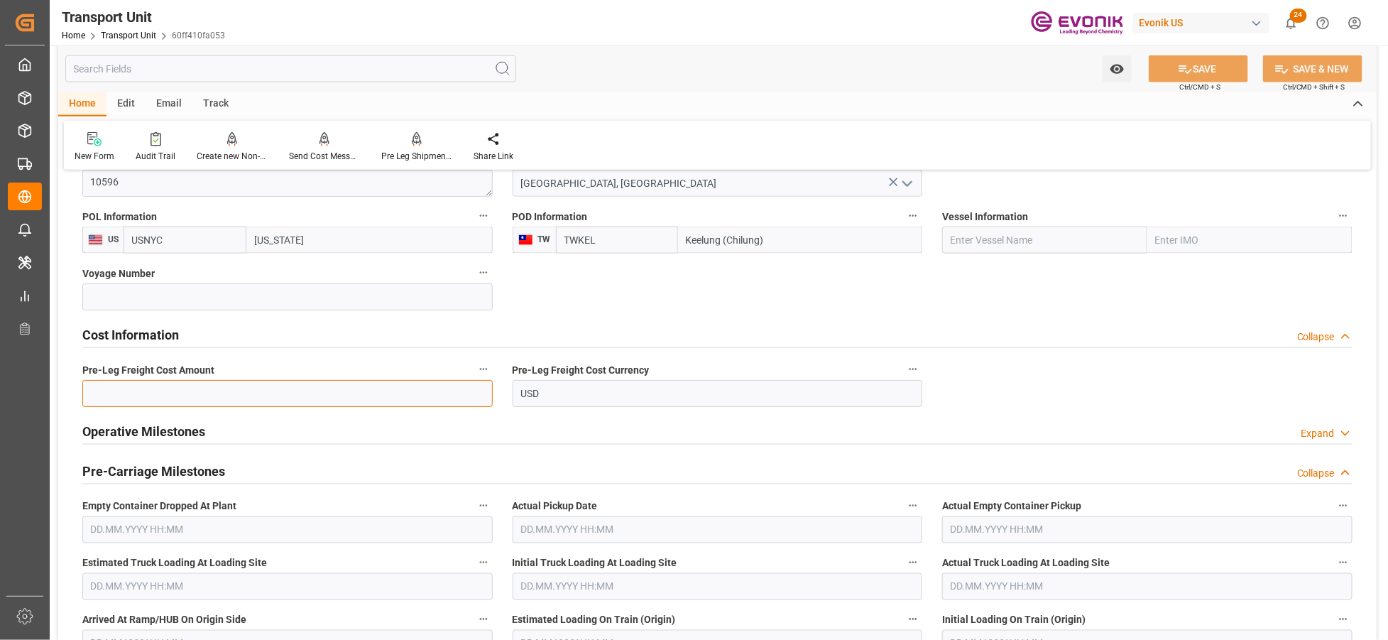
click at [327, 383] on input "text" at bounding box center [287, 393] width 410 height 27
paste input "195"
type input "195"
click at [1184, 71] on icon at bounding box center [1186, 69] width 13 height 9
